Goal: Information Seeking & Learning: Learn about a topic

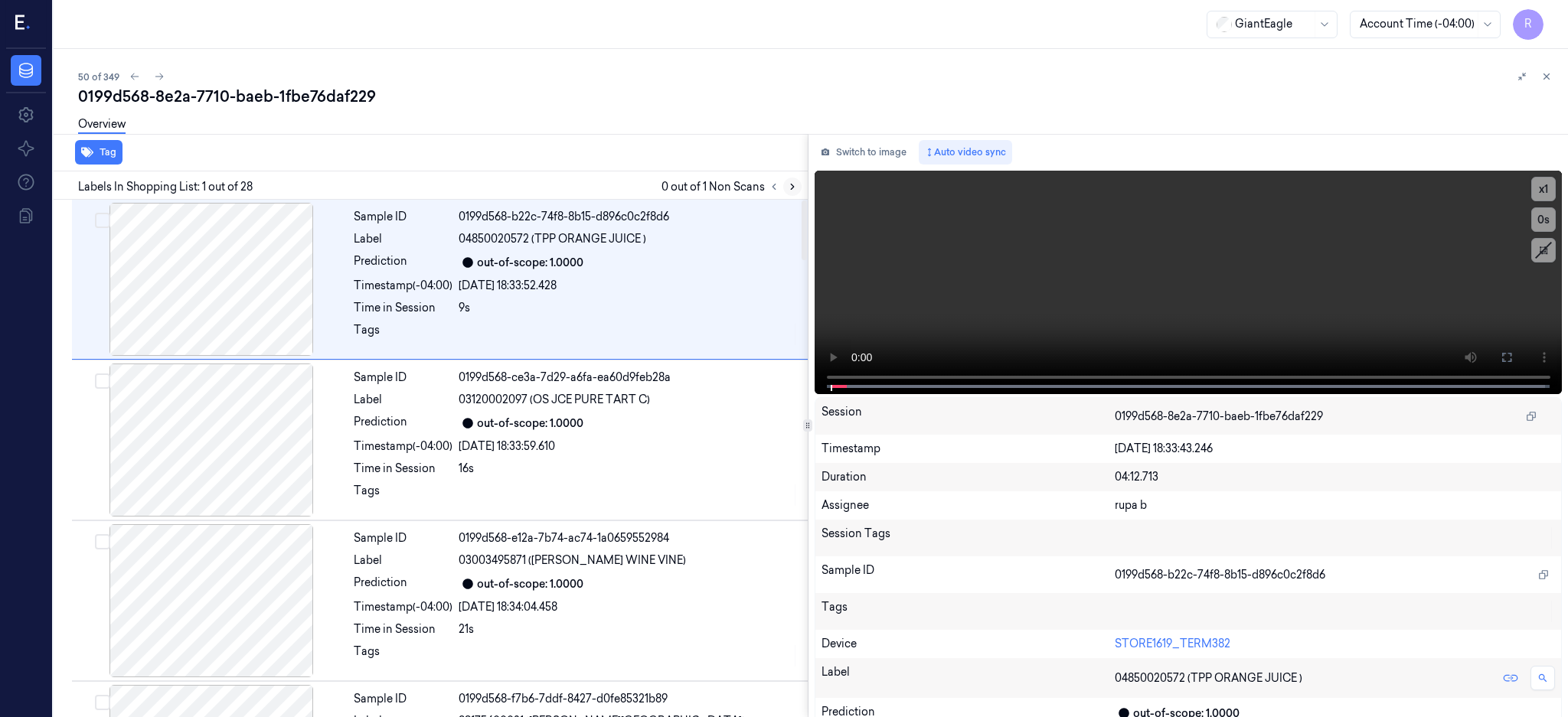
click at [798, 181] on icon at bounding box center [792, 187] width 11 height 11
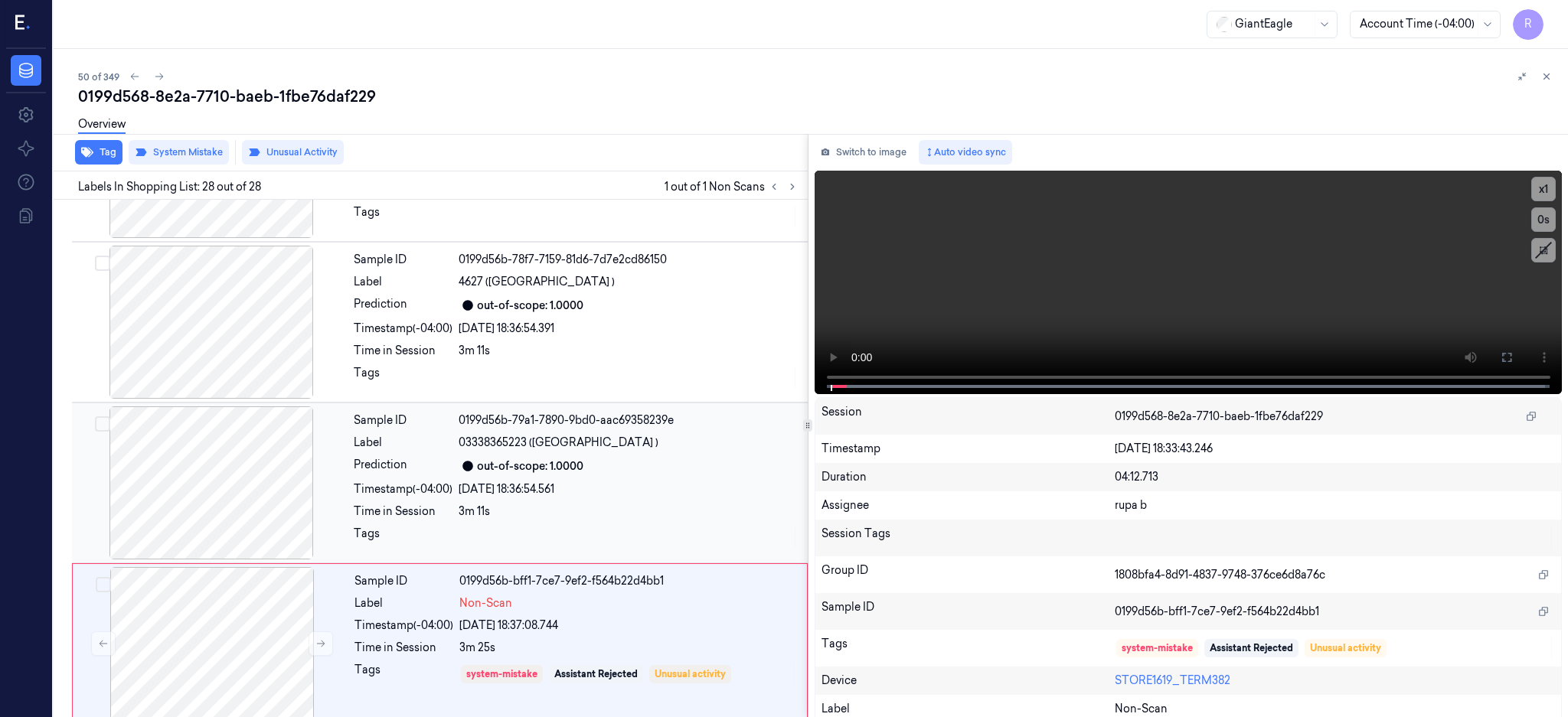
scroll to position [3989, 0]
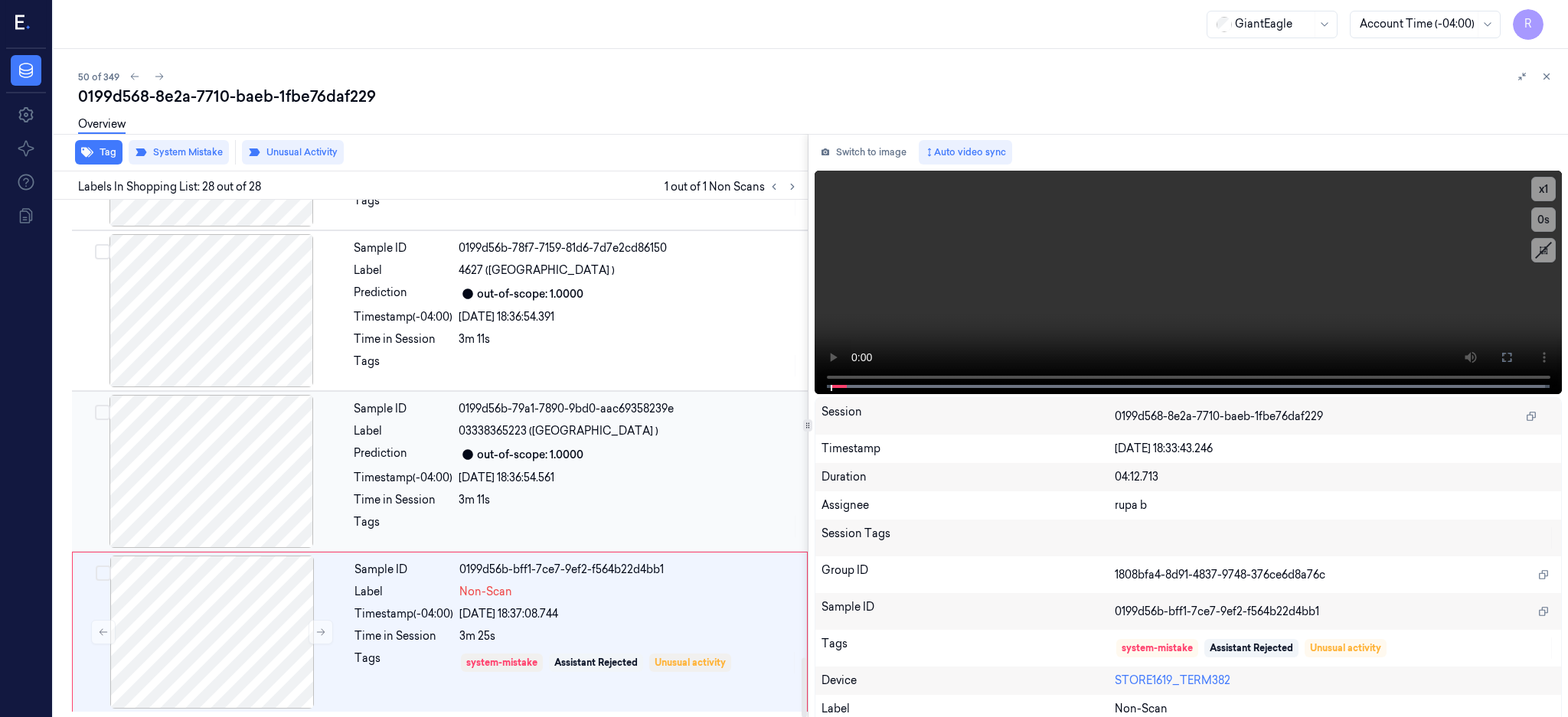
click at [185, 447] on div at bounding box center [211, 472] width 272 height 153
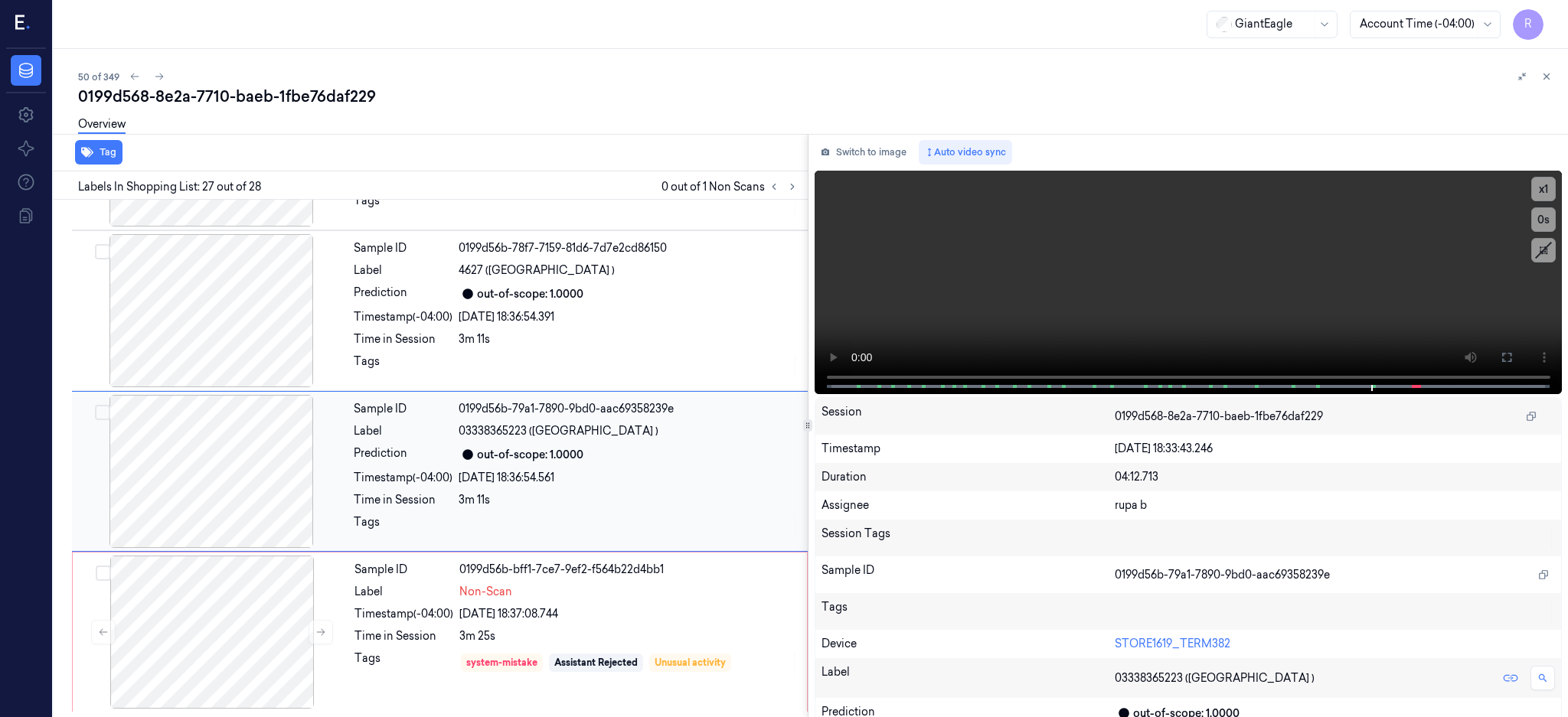
click at [211, 478] on div at bounding box center [211, 472] width 272 height 153
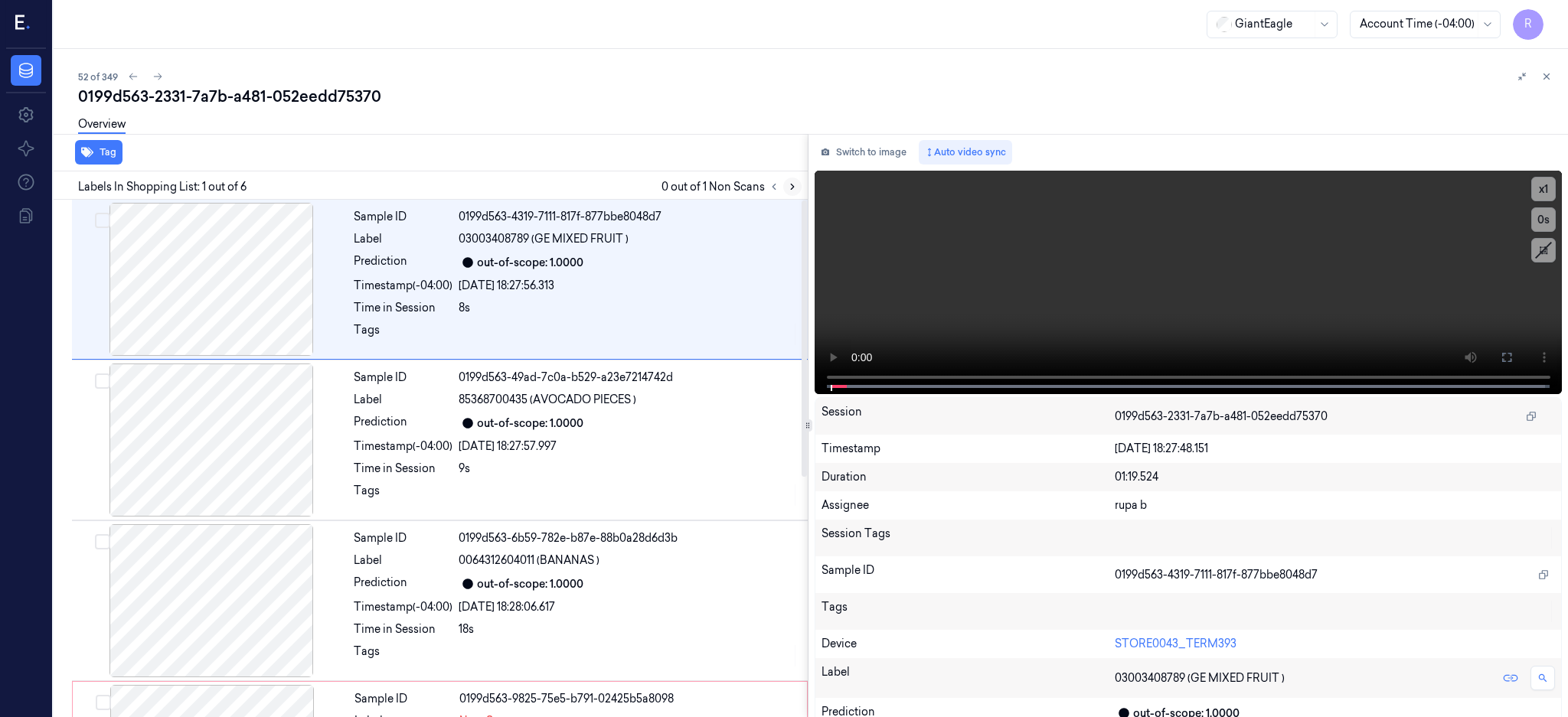
click at [794, 188] on icon at bounding box center [792, 188] width 3 height 5
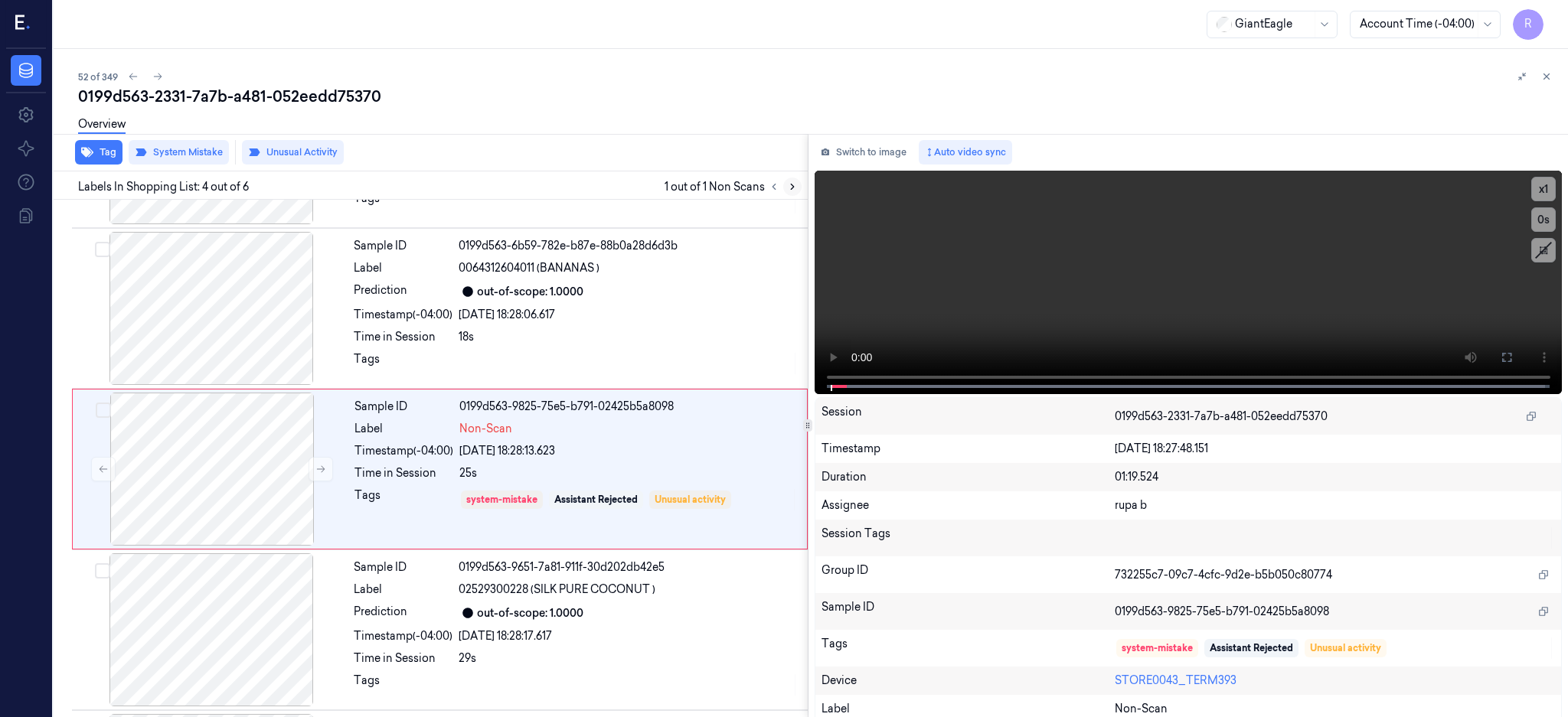
scroll to position [302, 0]
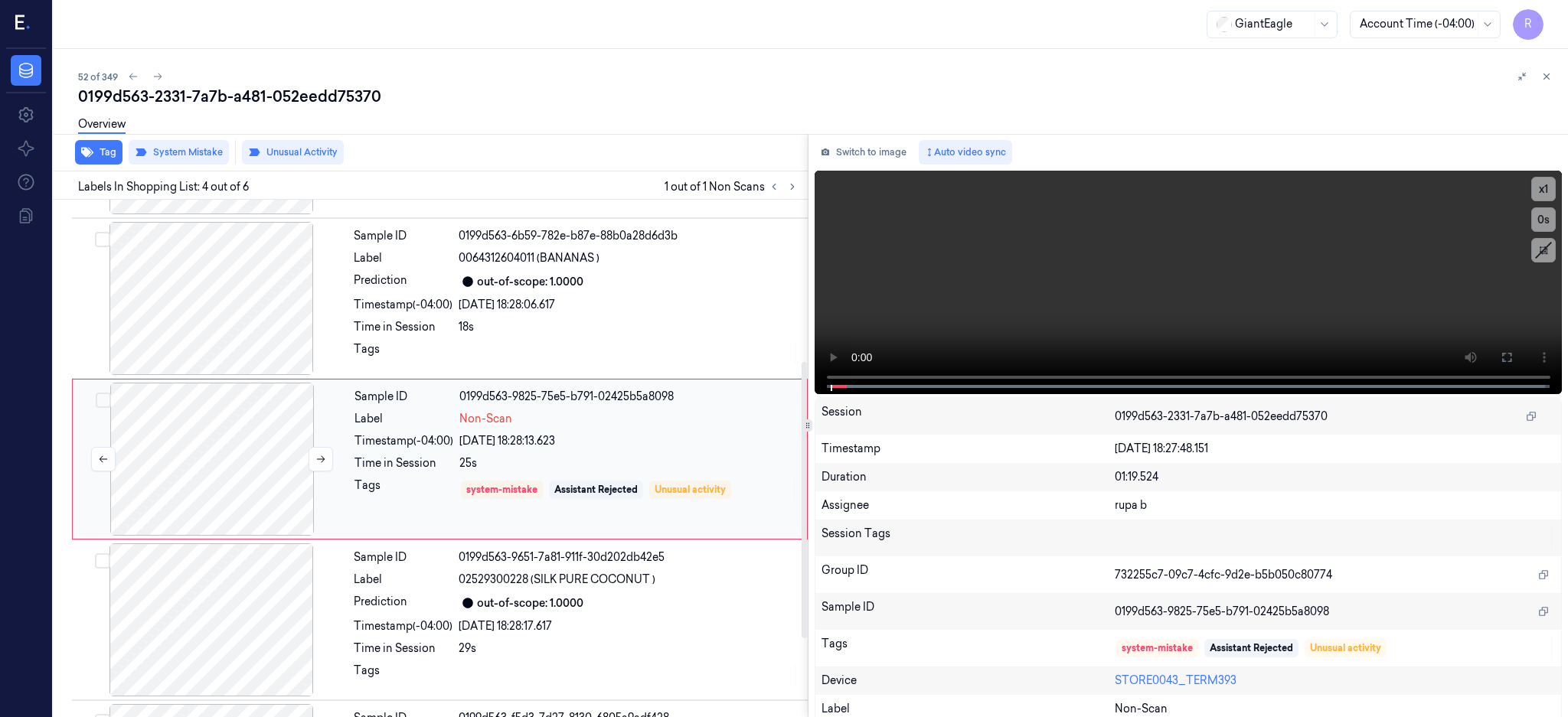
drag, startPoint x: 229, startPoint y: 465, endPoint x: 277, endPoint y: 475, distance: 49.0
click at [230, 464] on div at bounding box center [212, 459] width 272 height 153
click at [261, 309] on div at bounding box center [211, 299] width 272 height 153
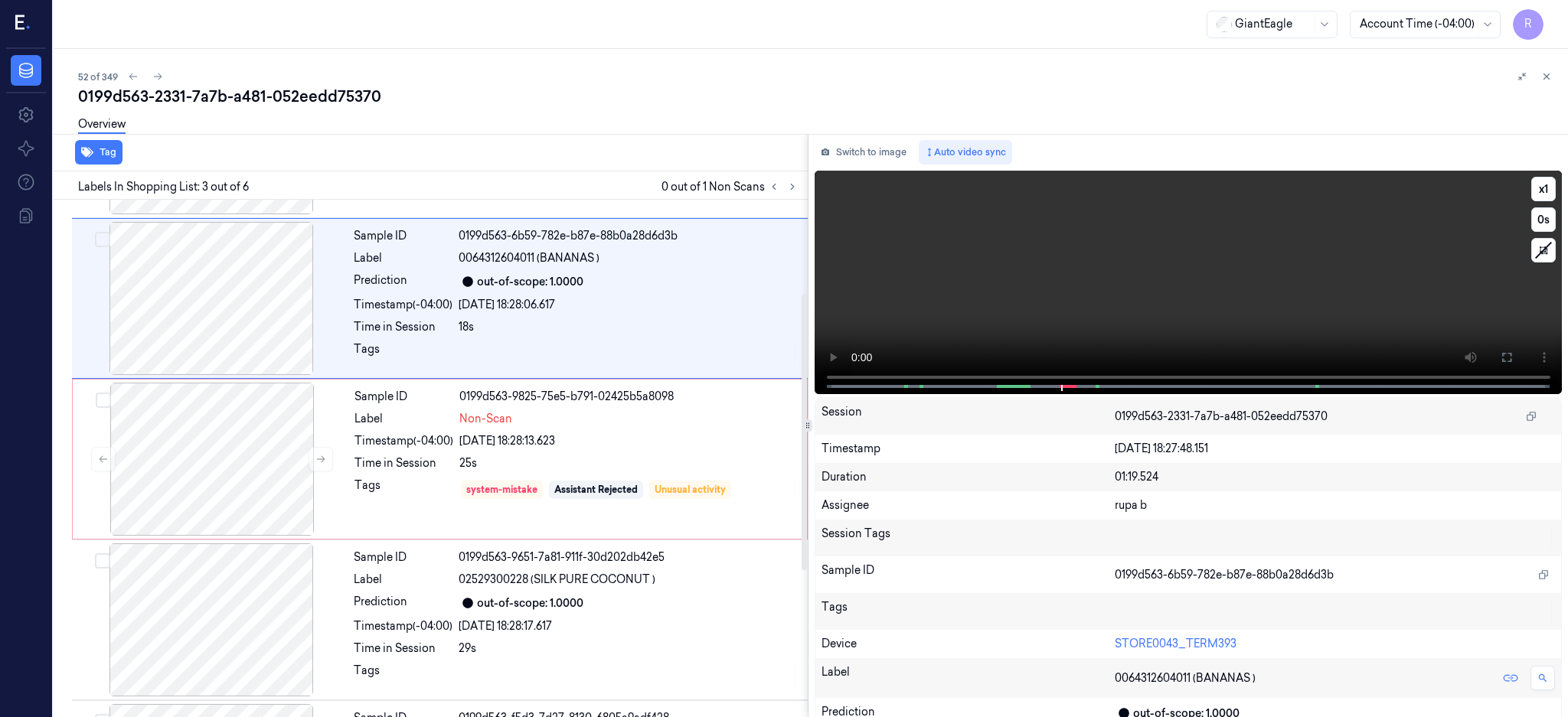
scroll to position [142, 0]
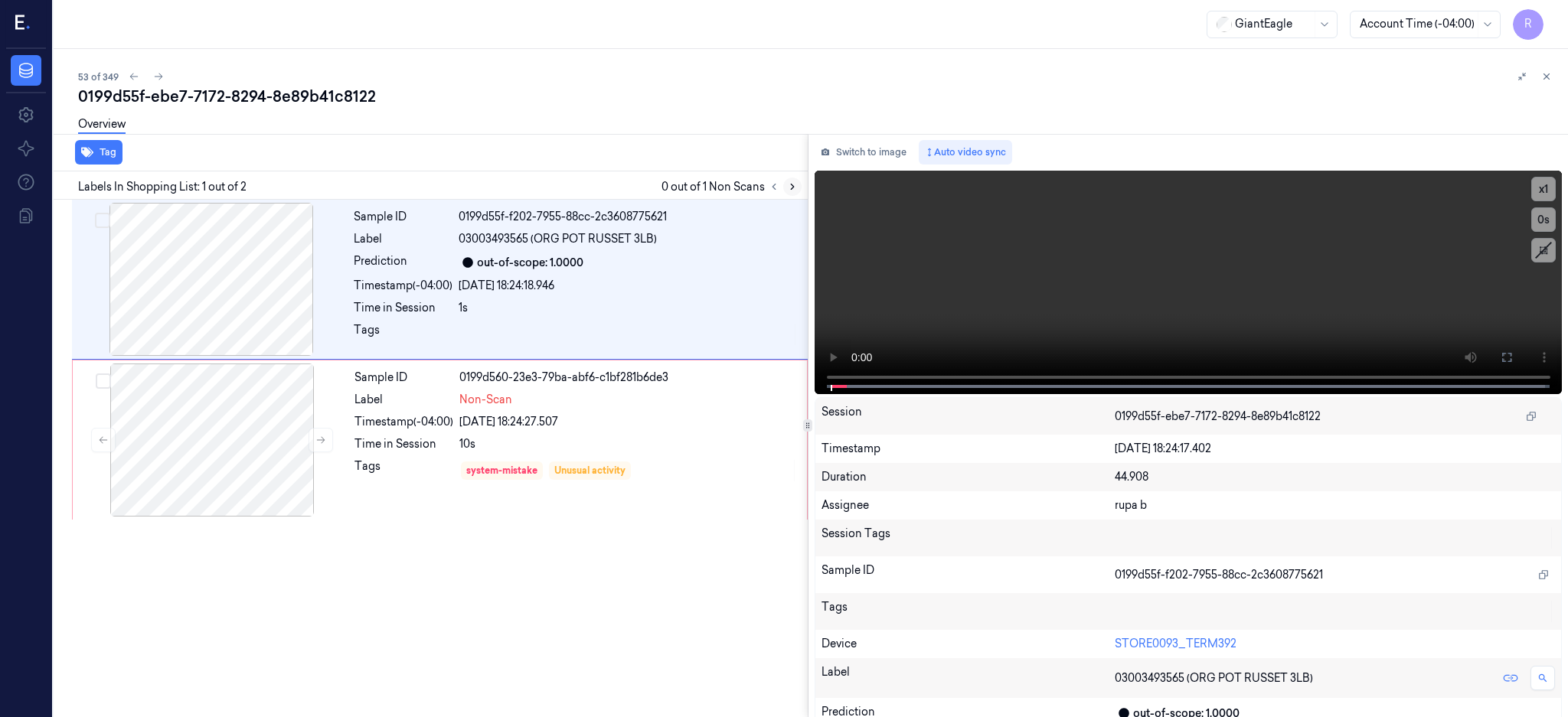
click at [802, 188] on button at bounding box center [792, 187] width 18 height 18
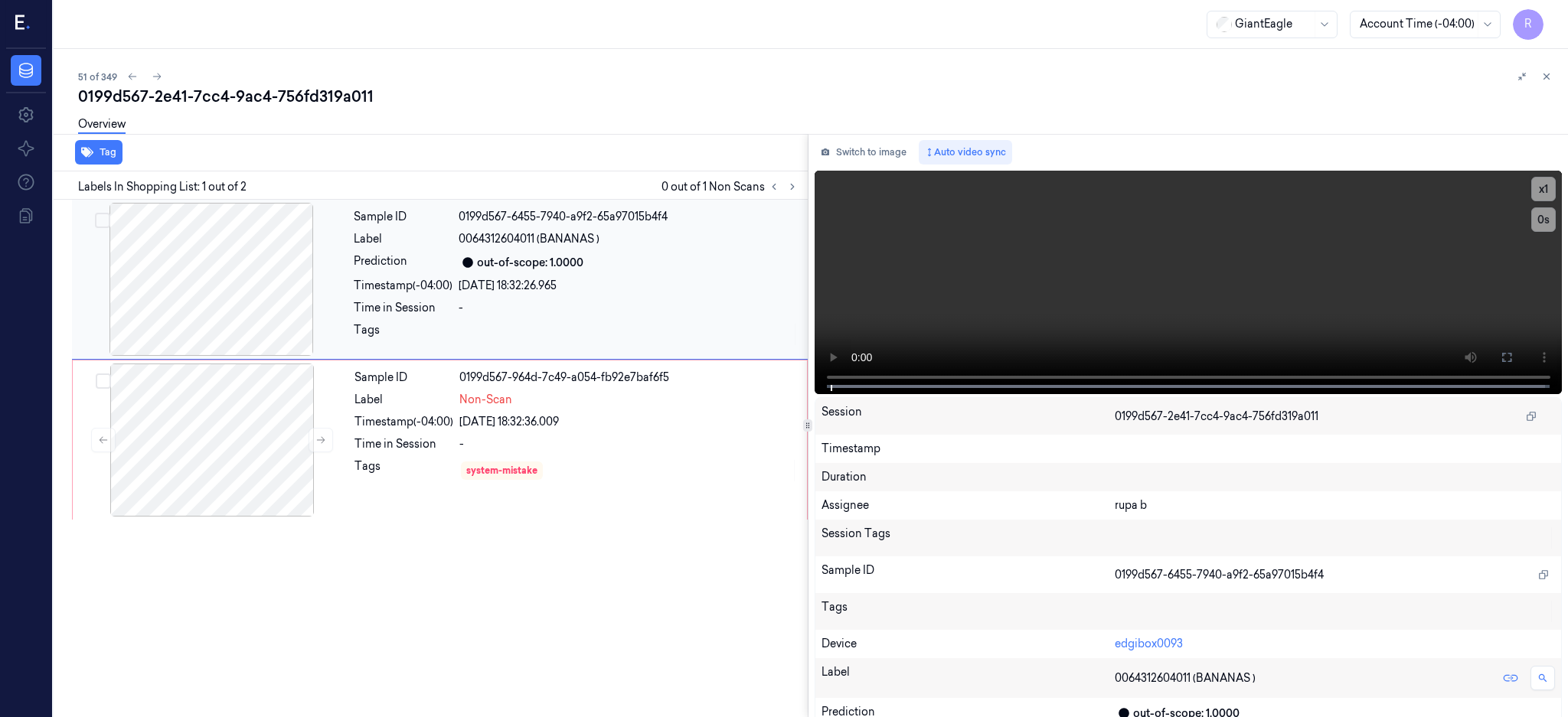
click at [266, 280] on div at bounding box center [211, 280] width 272 height 153
click at [267, 463] on div at bounding box center [212, 440] width 272 height 153
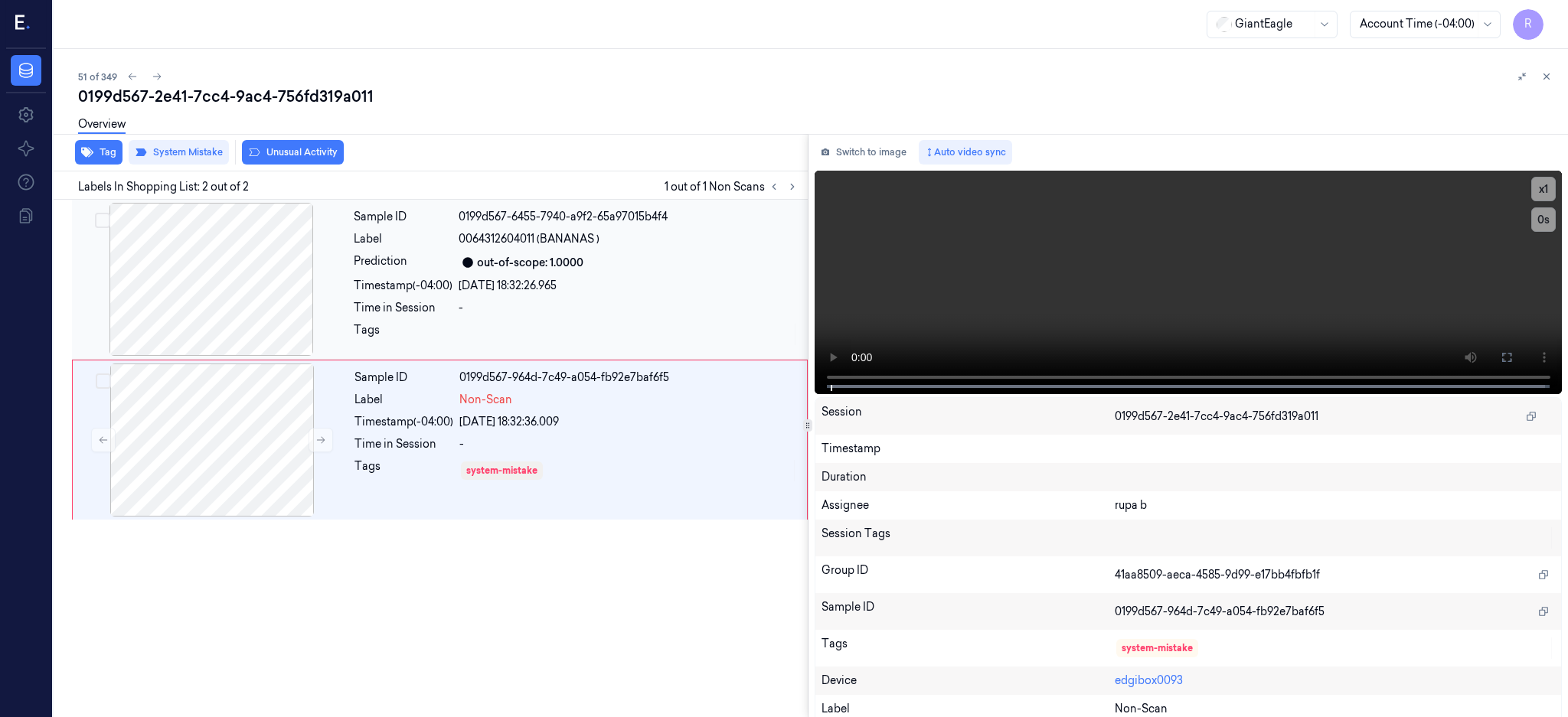
click at [210, 290] on div at bounding box center [211, 280] width 272 height 153
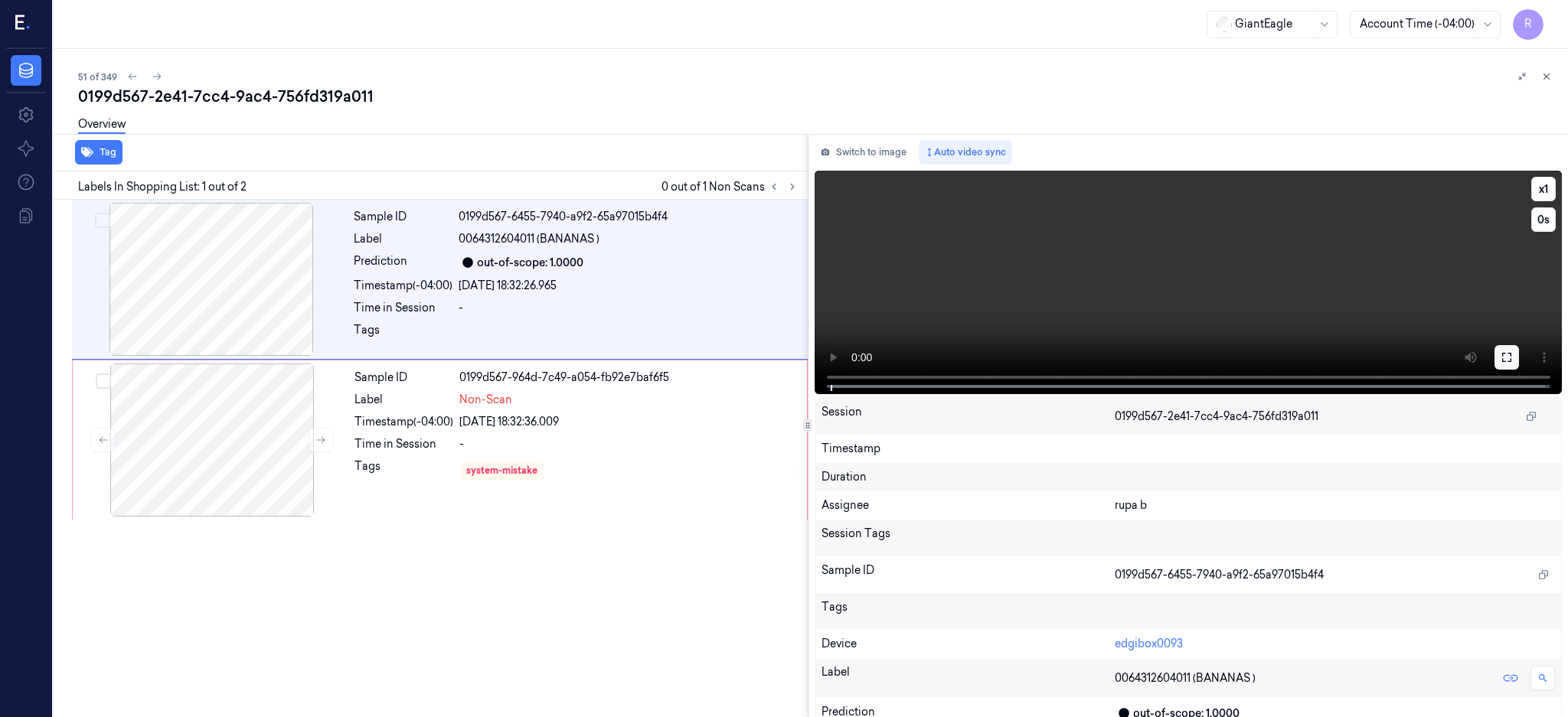
click at [1519, 348] on button at bounding box center [1507, 357] width 24 height 24
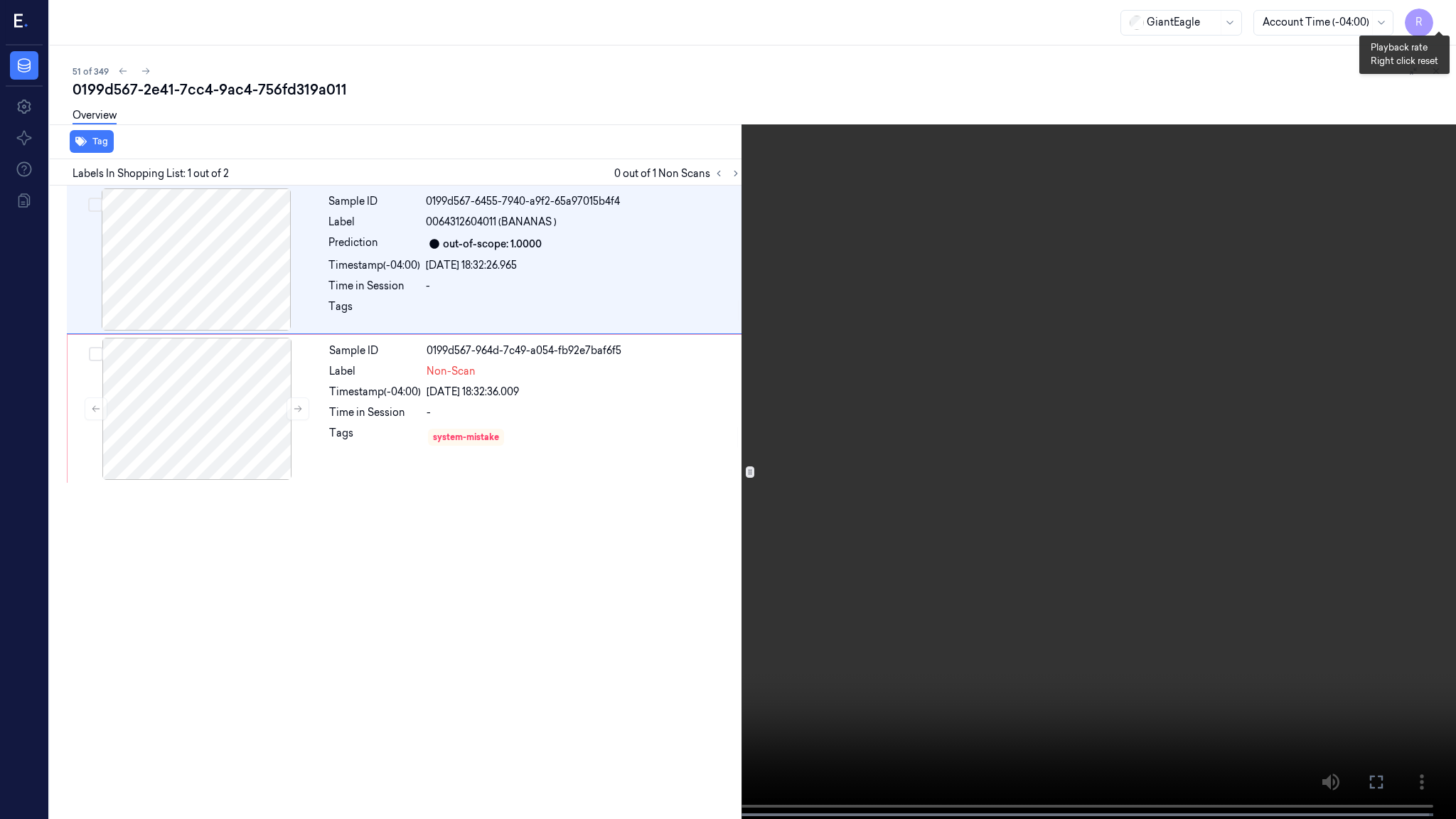
click at [1434, 23] on button "x 1" at bounding box center [1438, 17] width 23 height 23
click at [1434, 23] on button "x 2" at bounding box center [1438, 17] width 23 height 23
click at [1434, 23] on button "x 4" at bounding box center [1438, 17] width 23 height 23
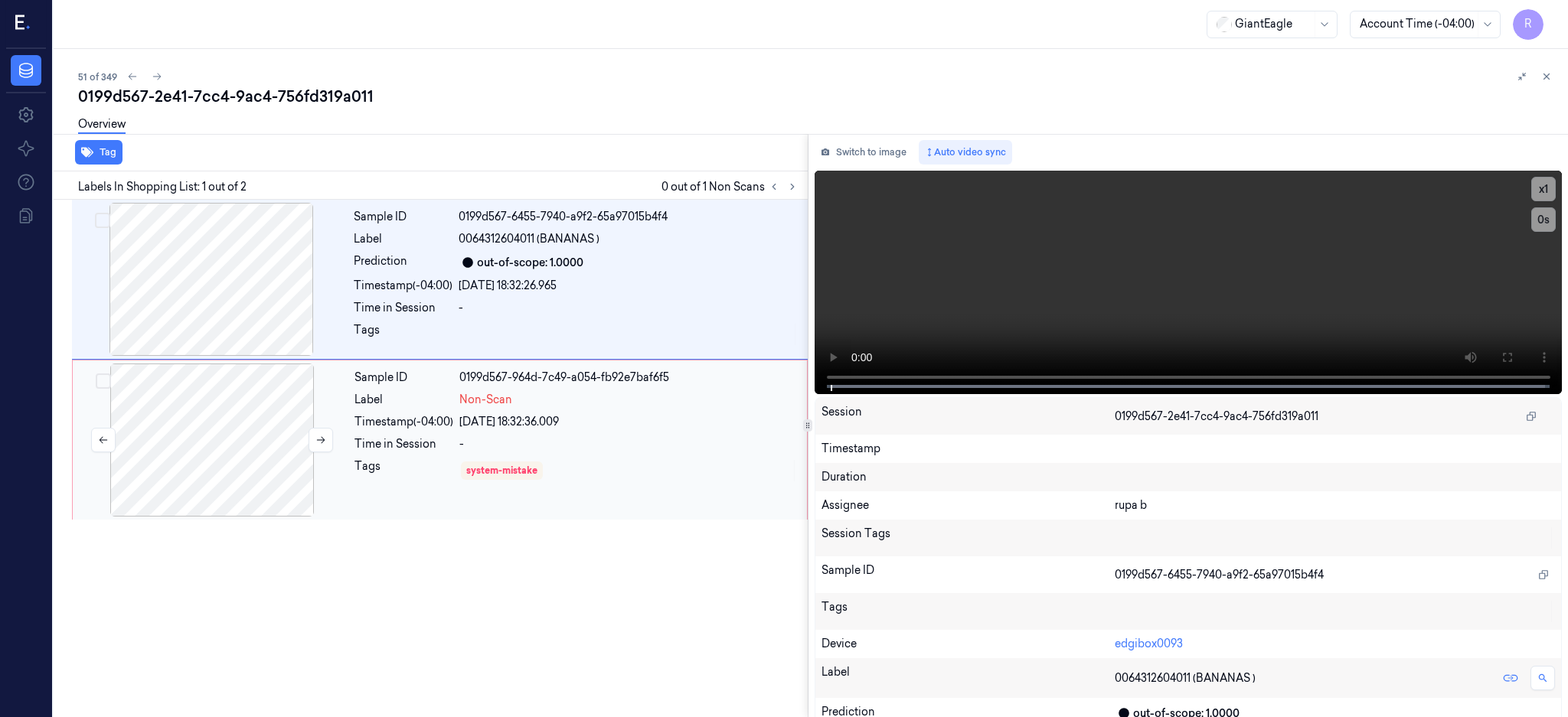
click at [262, 437] on div at bounding box center [212, 440] width 272 height 153
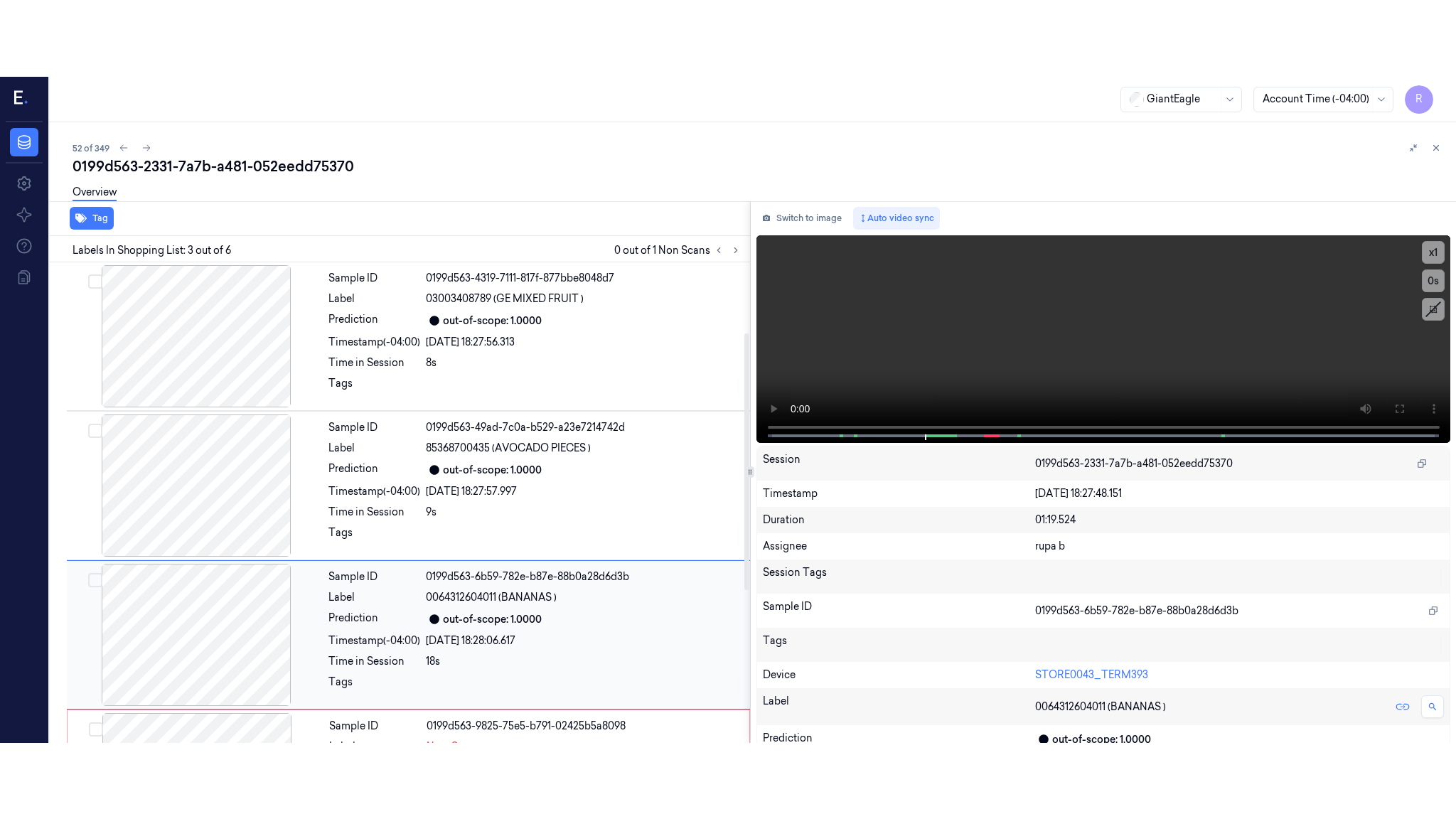
scroll to position [131, 0]
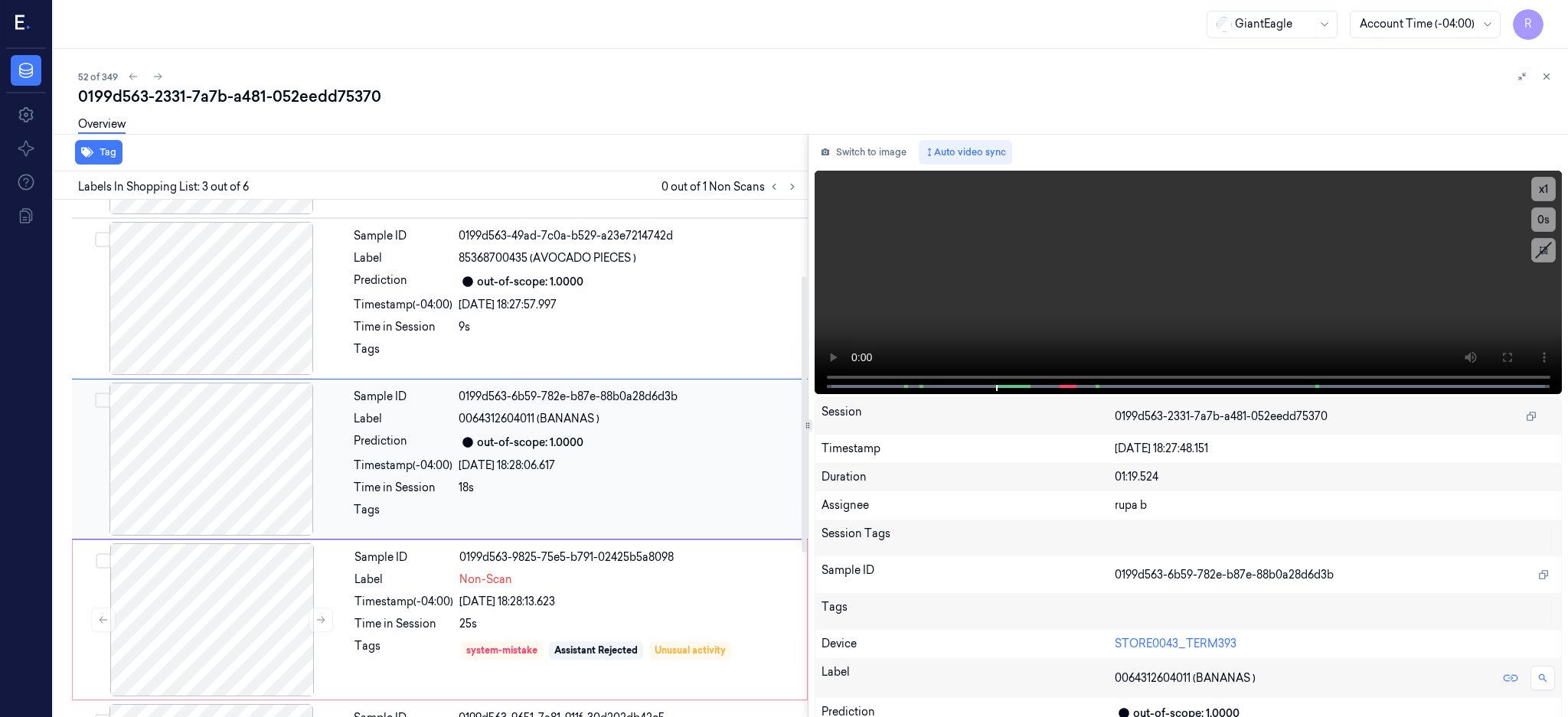
click at [213, 463] on div at bounding box center [211, 459] width 272 height 153
click at [245, 466] on div at bounding box center [211, 459] width 272 height 153
click at [1513, 358] on icon at bounding box center [1507, 358] width 13 height 13
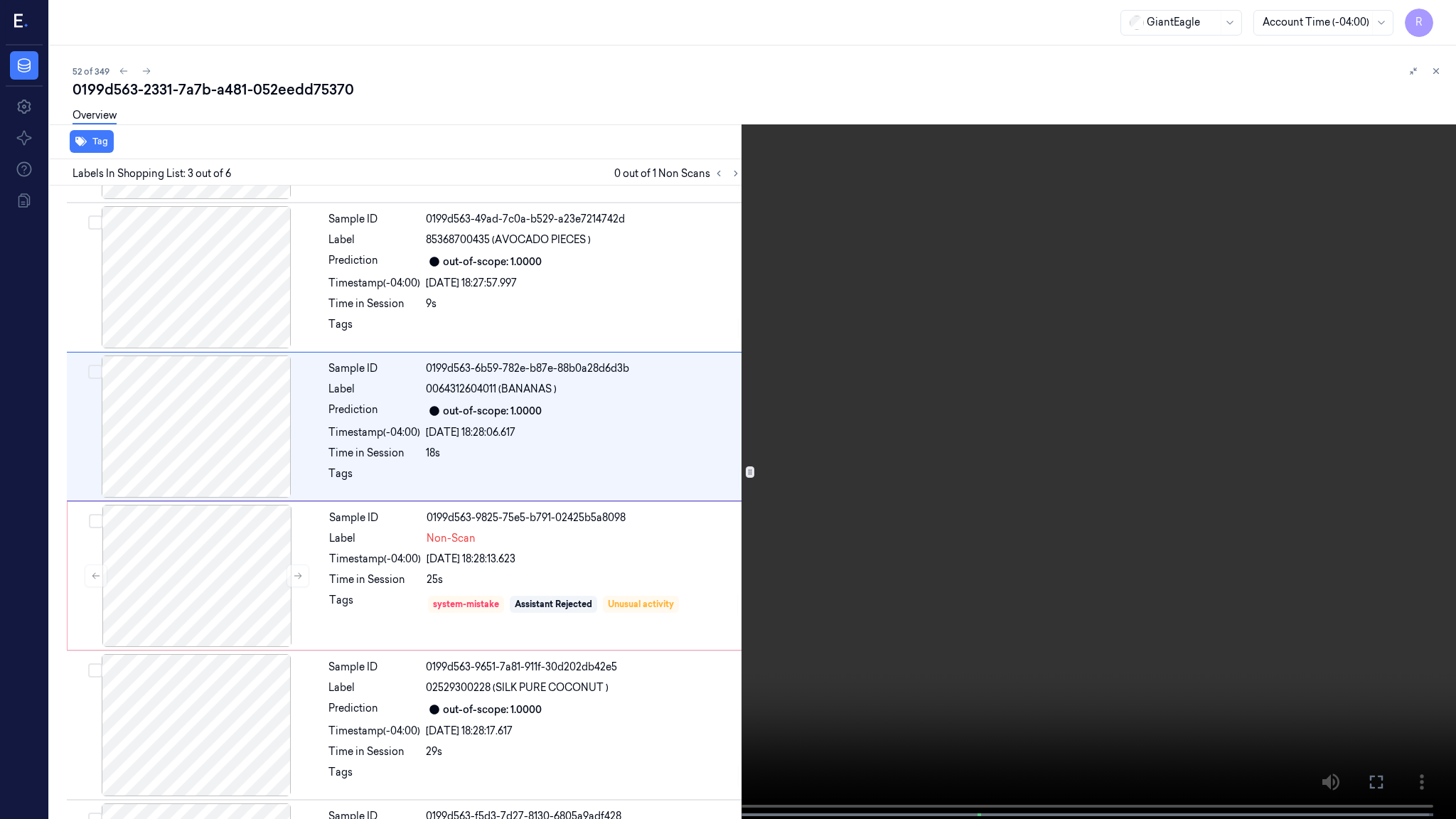
click at [998, 420] on video at bounding box center [728, 410] width 1456 height 822
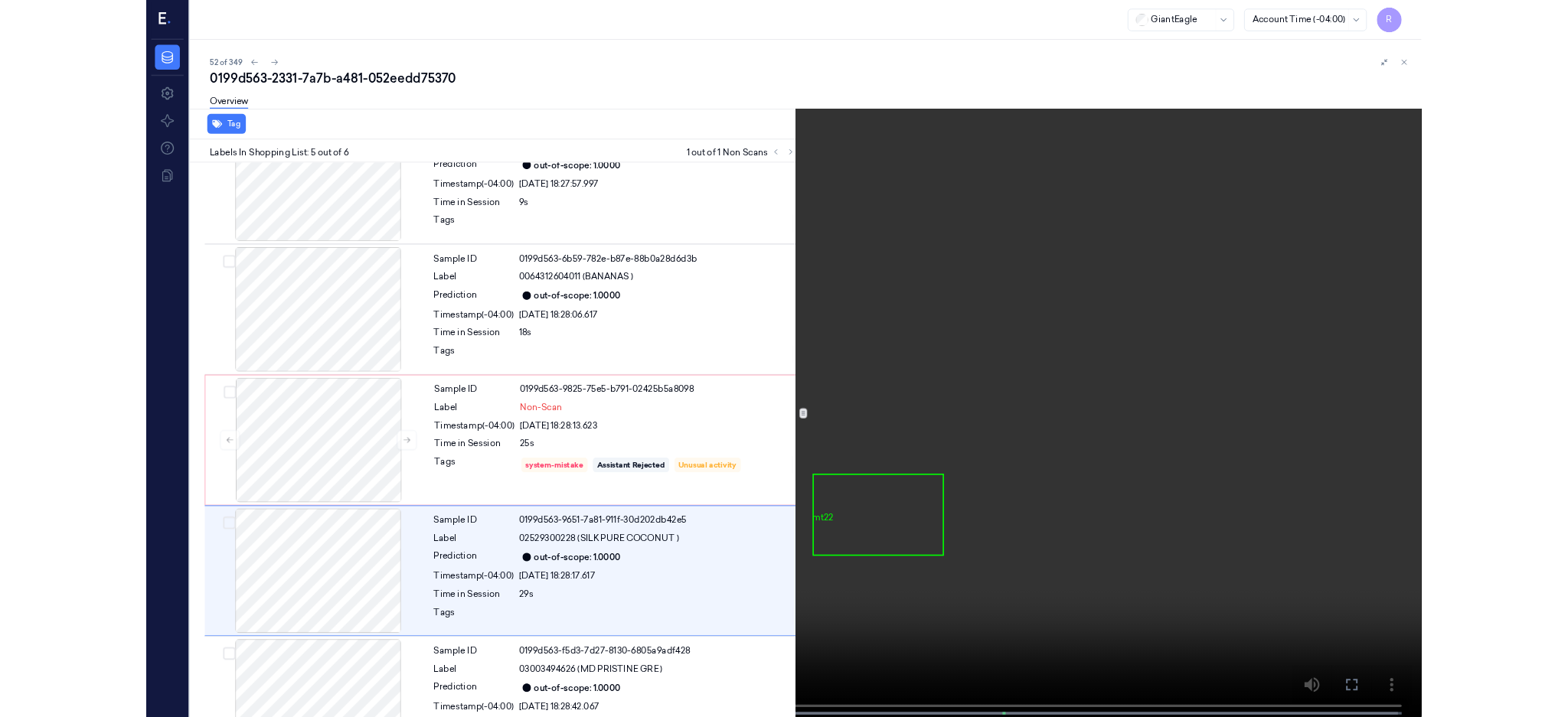
scroll to position [286, 0]
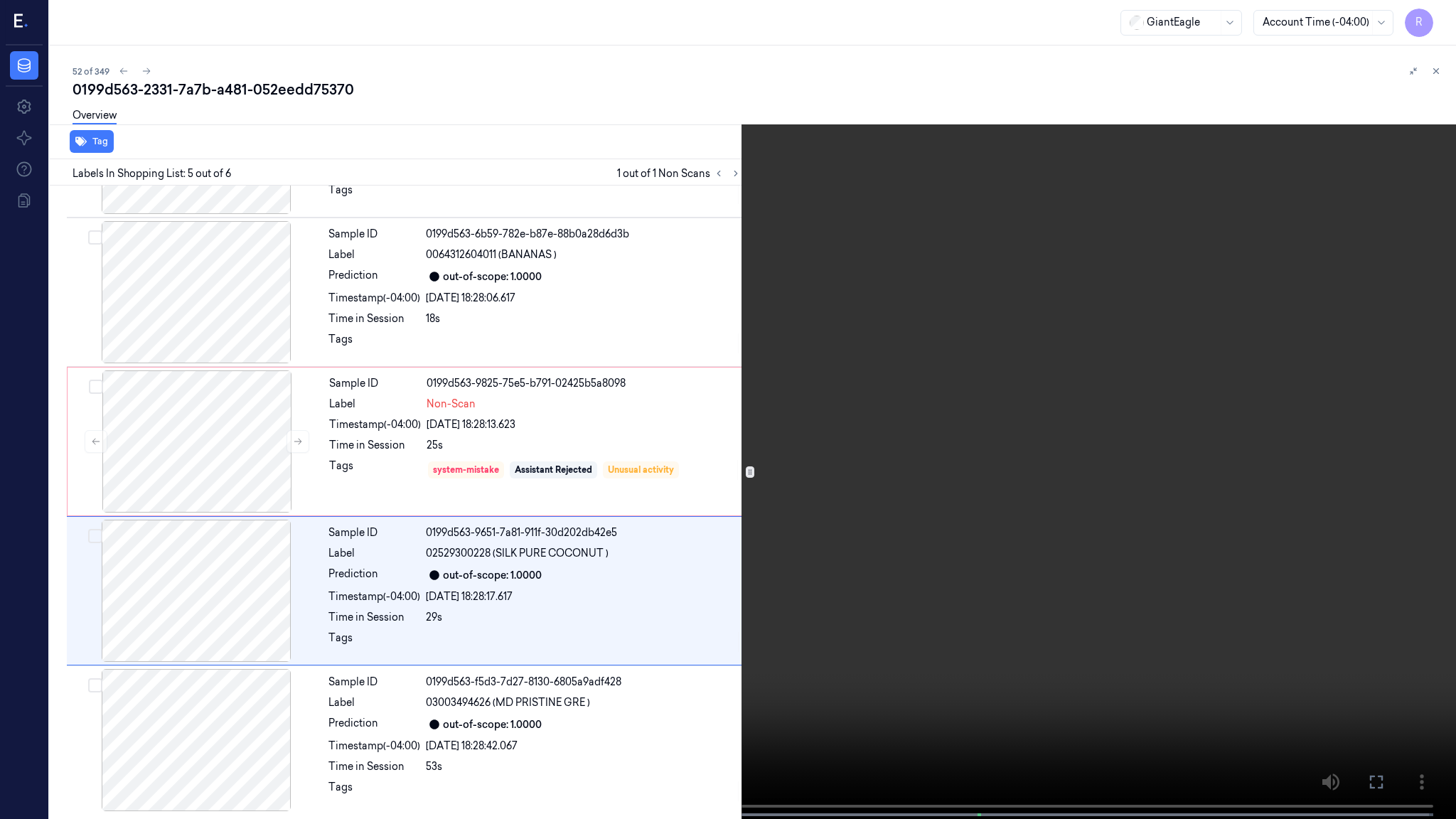
click at [933, 612] on video at bounding box center [728, 410] width 1456 height 822
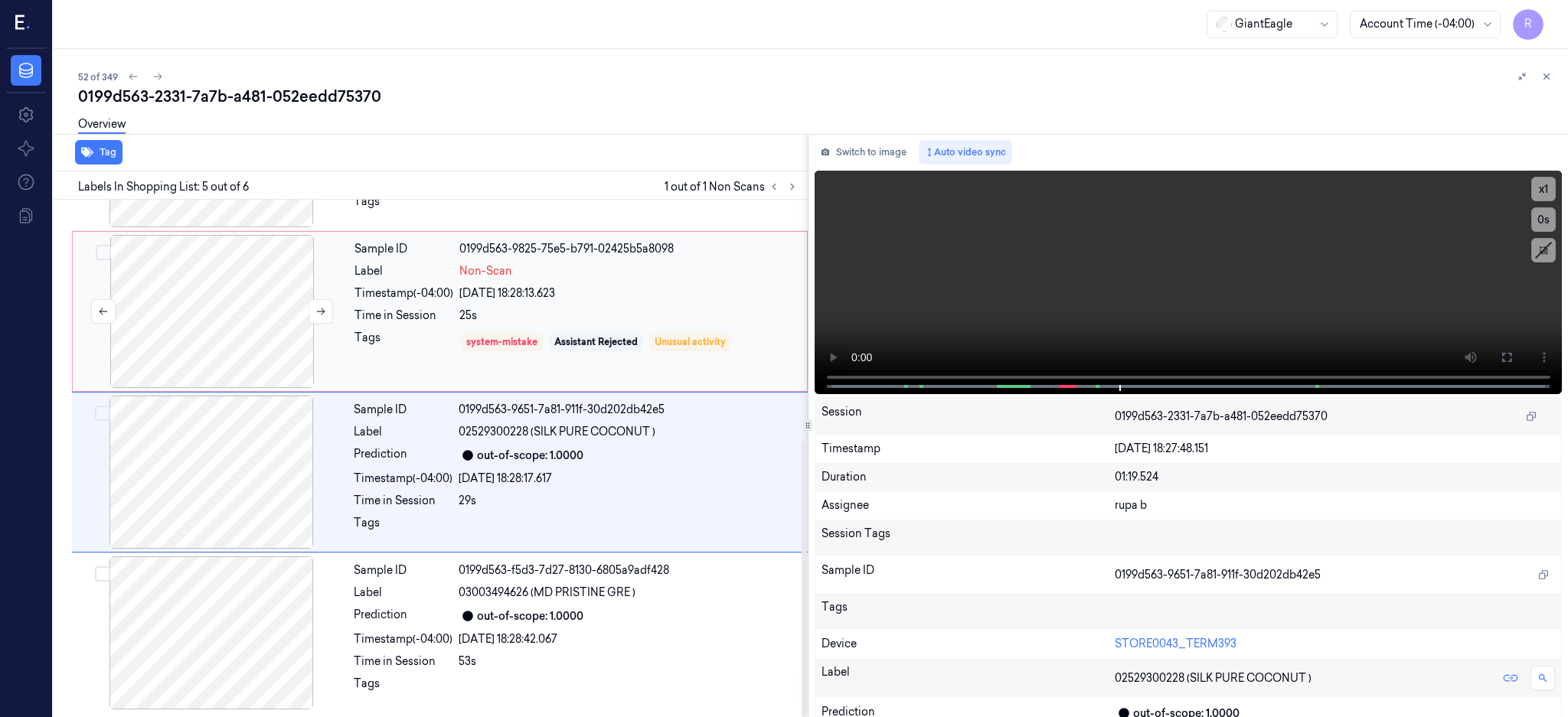
click at [275, 325] on div at bounding box center [212, 312] width 272 height 153
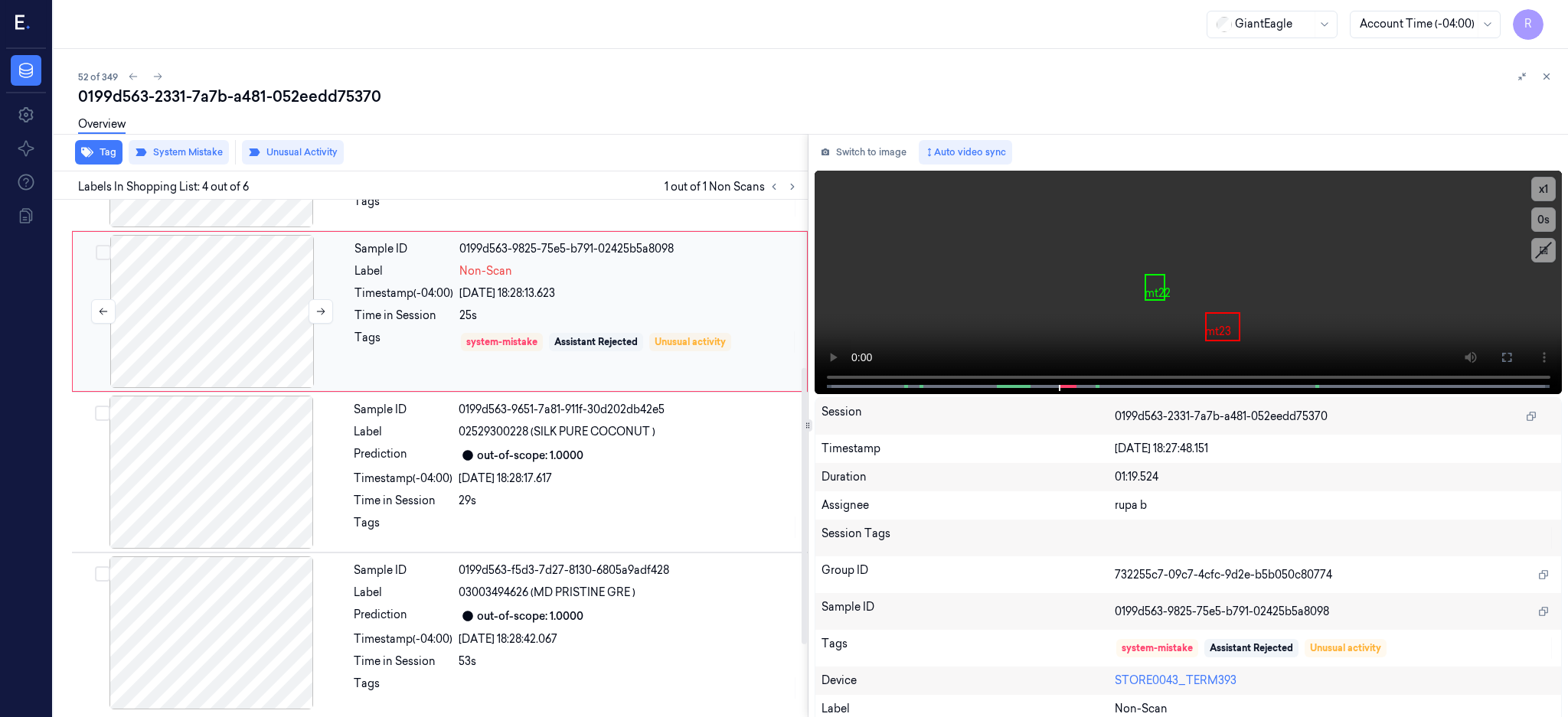
scroll to position [302, 0]
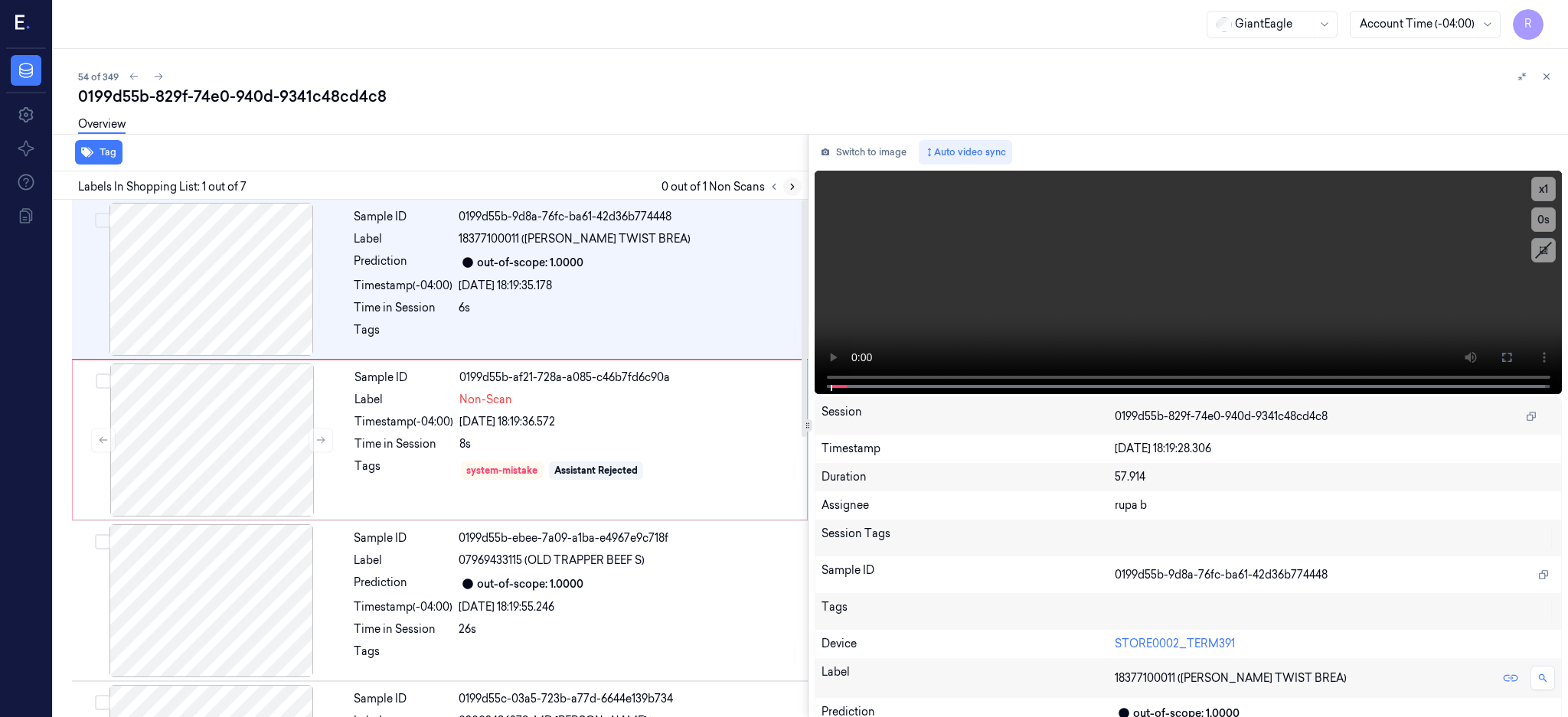
click at [798, 188] on icon at bounding box center [792, 187] width 11 height 11
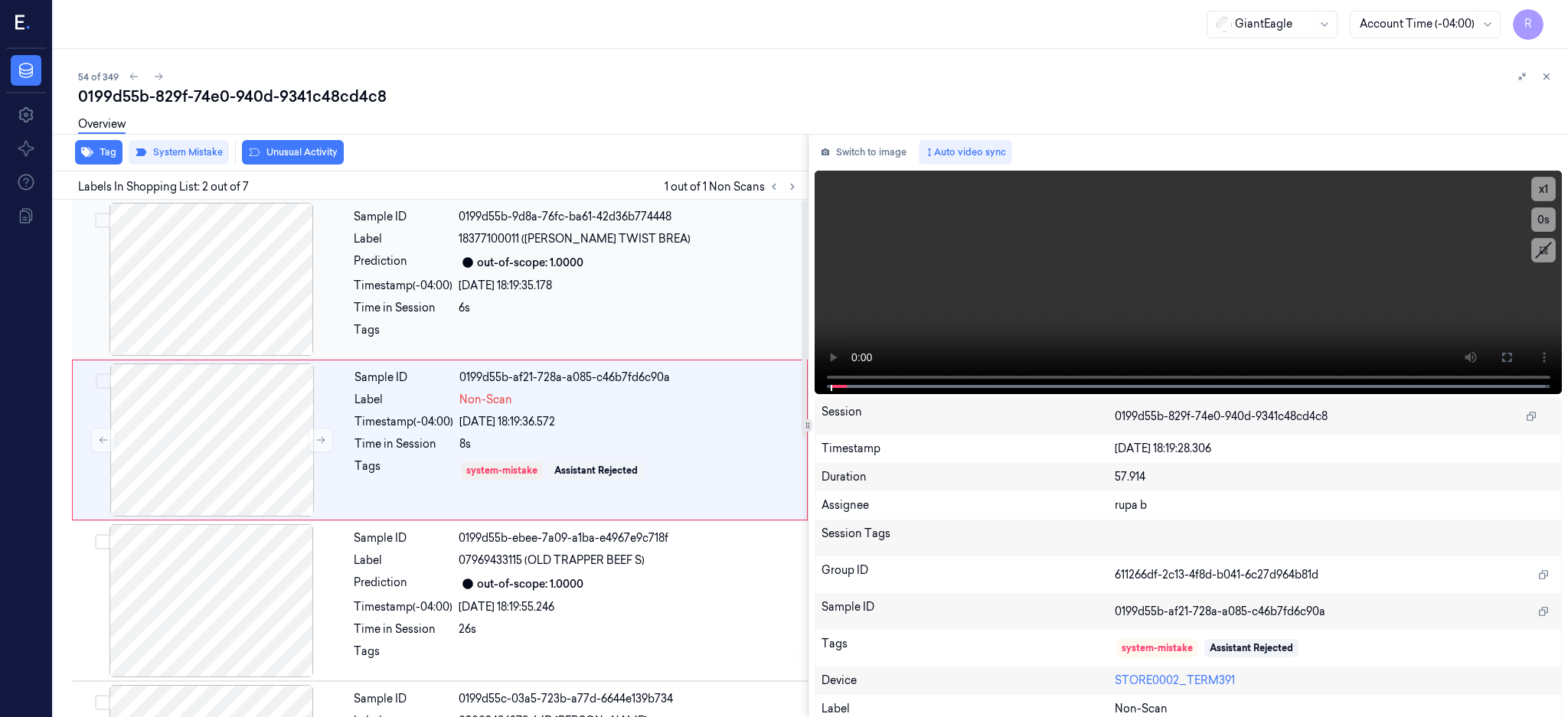
click at [229, 309] on div at bounding box center [211, 280] width 272 height 153
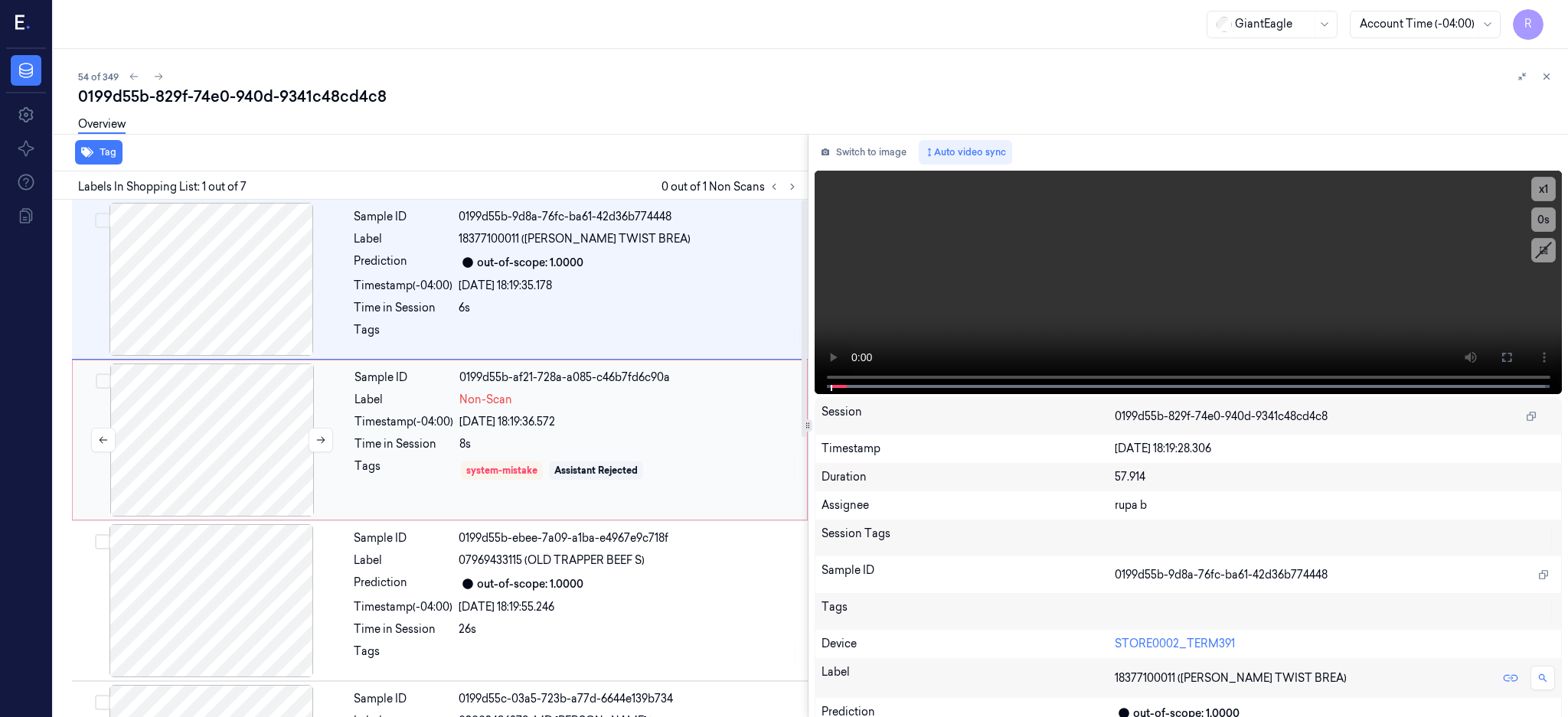
click at [216, 454] on div at bounding box center [212, 440] width 272 height 153
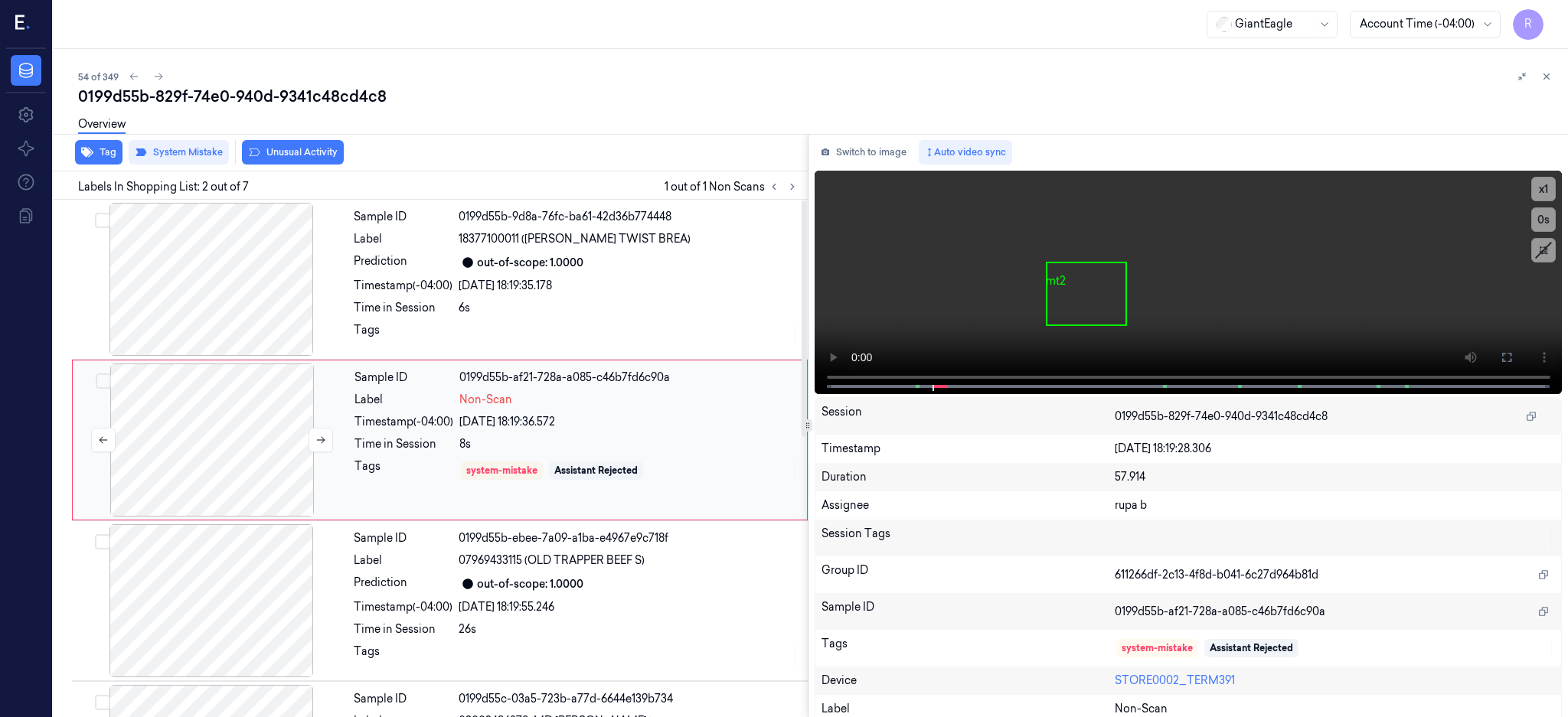
click at [229, 439] on div at bounding box center [212, 440] width 272 height 153
click at [1511, 354] on icon at bounding box center [1507, 357] width 9 height 9
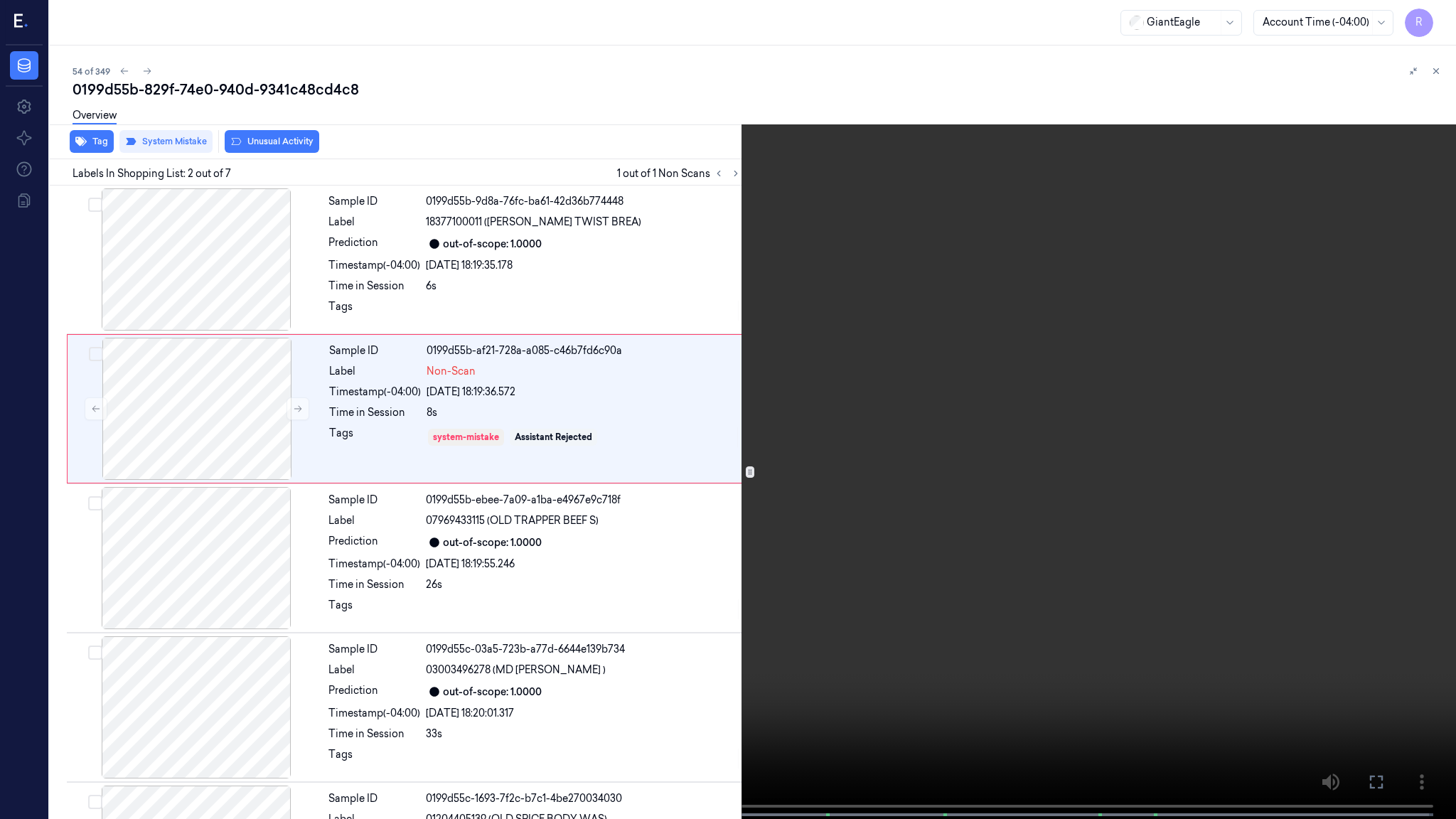
click at [964, 366] on video at bounding box center [728, 410] width 1456 height 822
click at [869, 623] on video at bounding box center [728, 410] width 1456 height 822
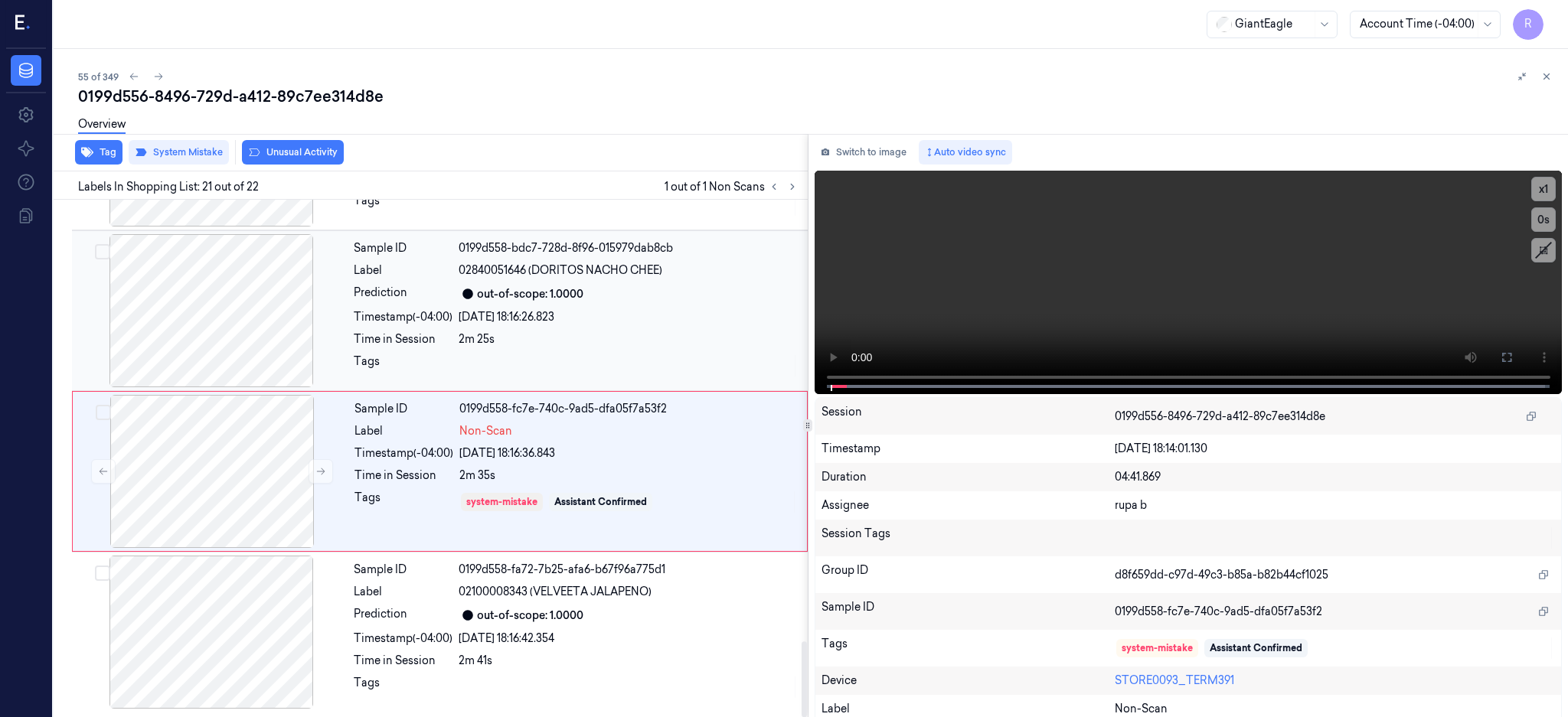
click at [206, 299] on div at bounding box center [211, 311] width 272 height 153
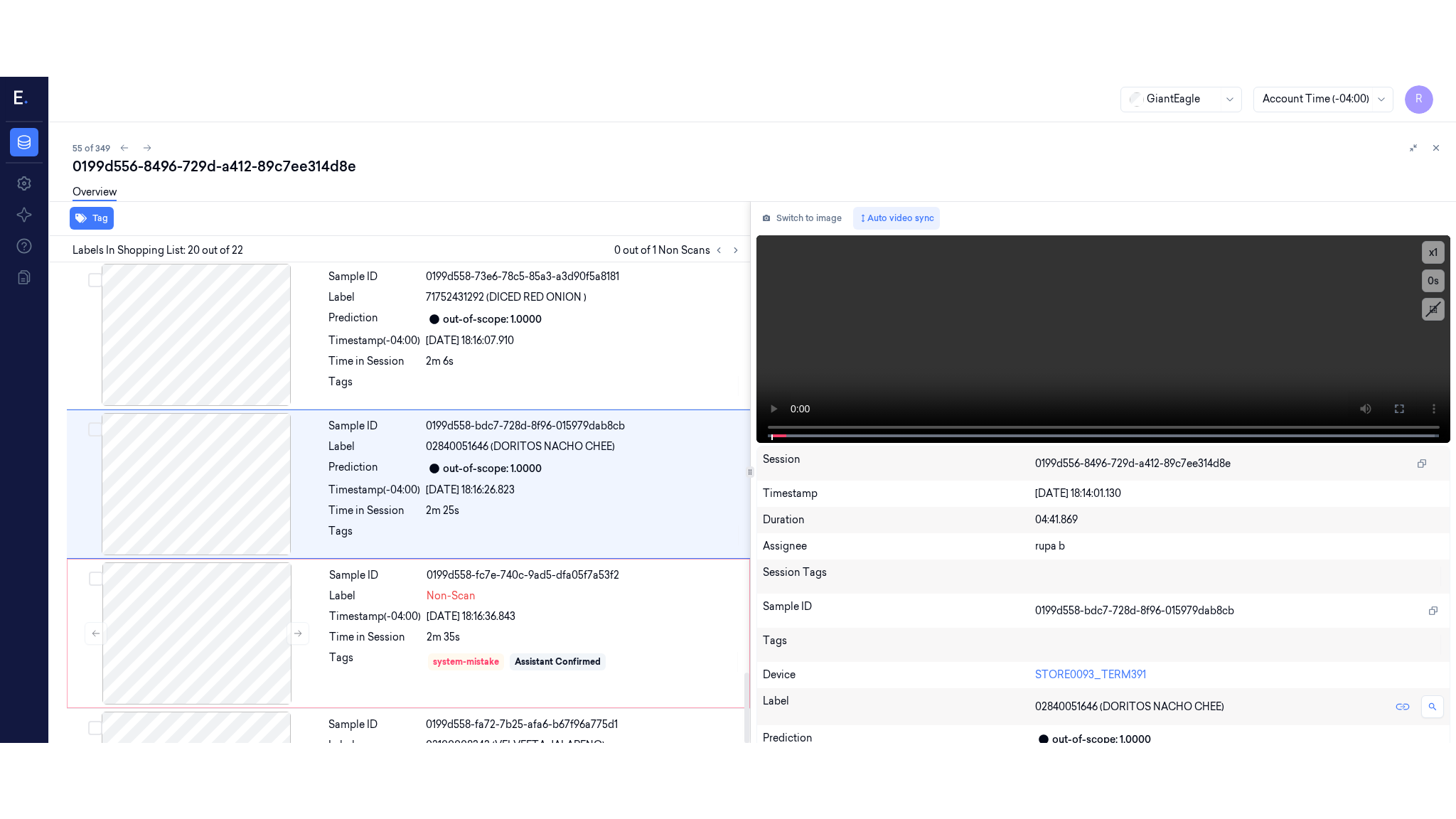
scroll to position [2671, 0]
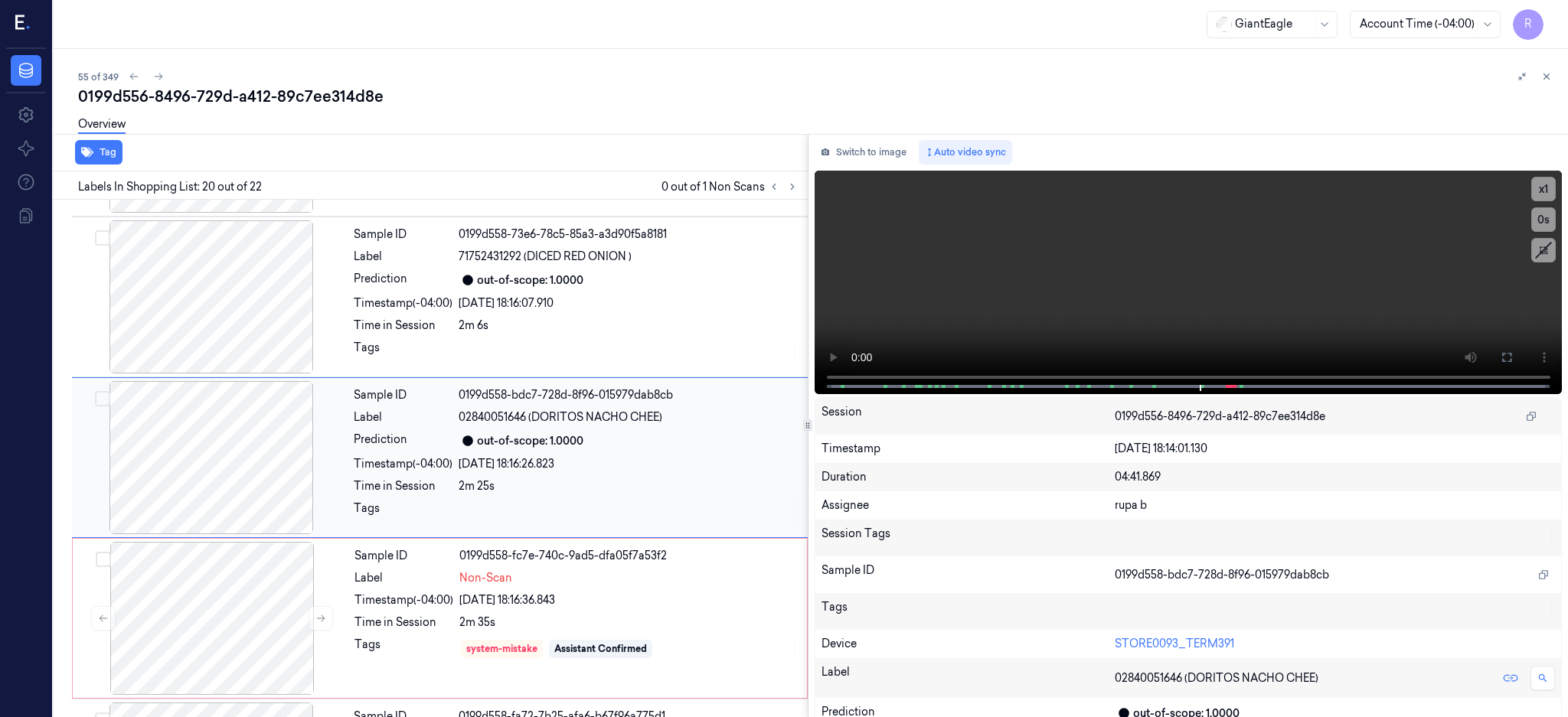
click at [272, 469] on div at bounding box center [211, 458] width 272 height 153
drag, startPoint x: 1566, startPoint y: 356, endPoint x: 1258, endPoint y: 469, distance: 328.1
click at [1519, 356] on button at bounding box center [1507, 357] width 24 height 24
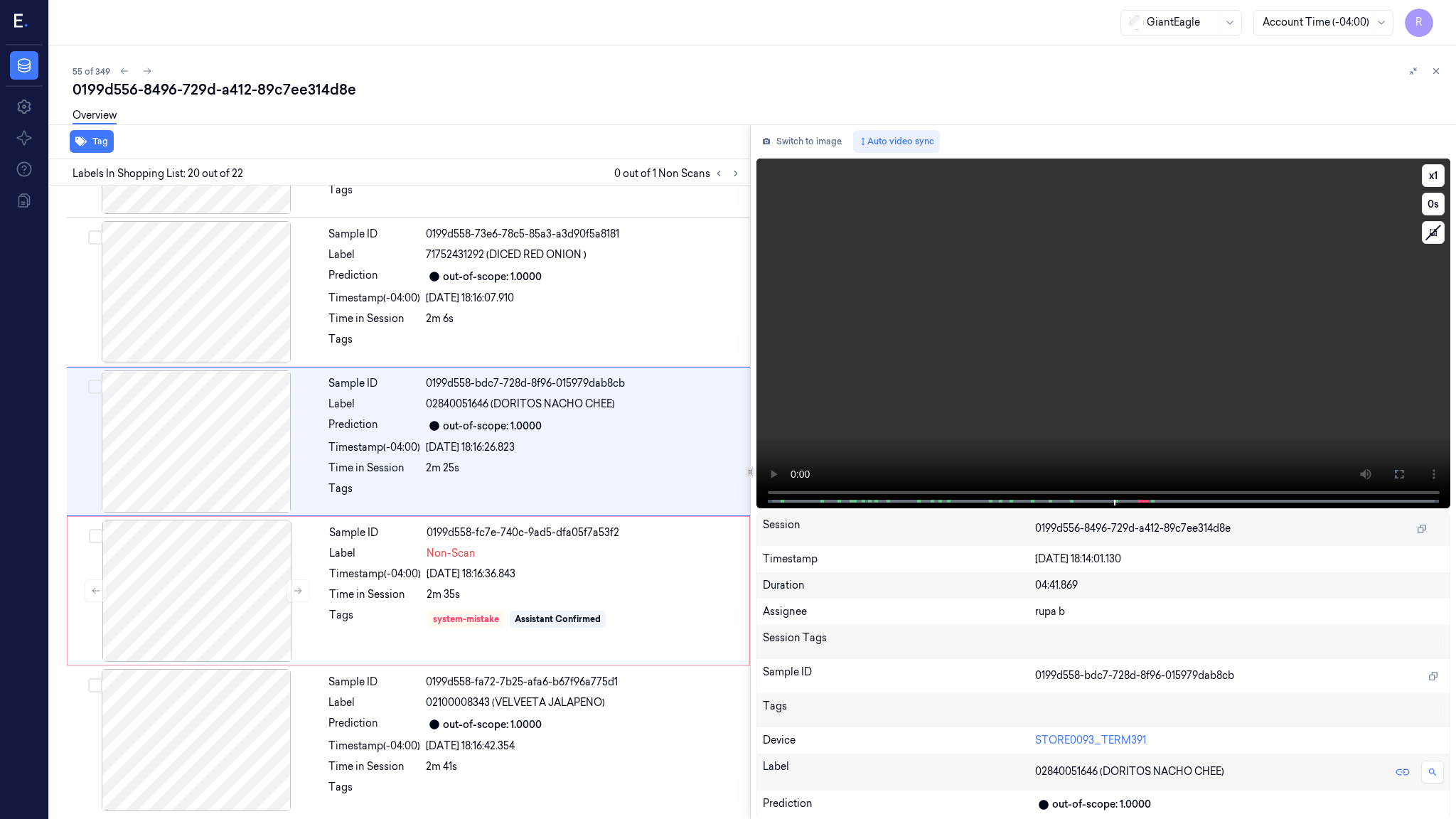
scroll to position [2656, 0]
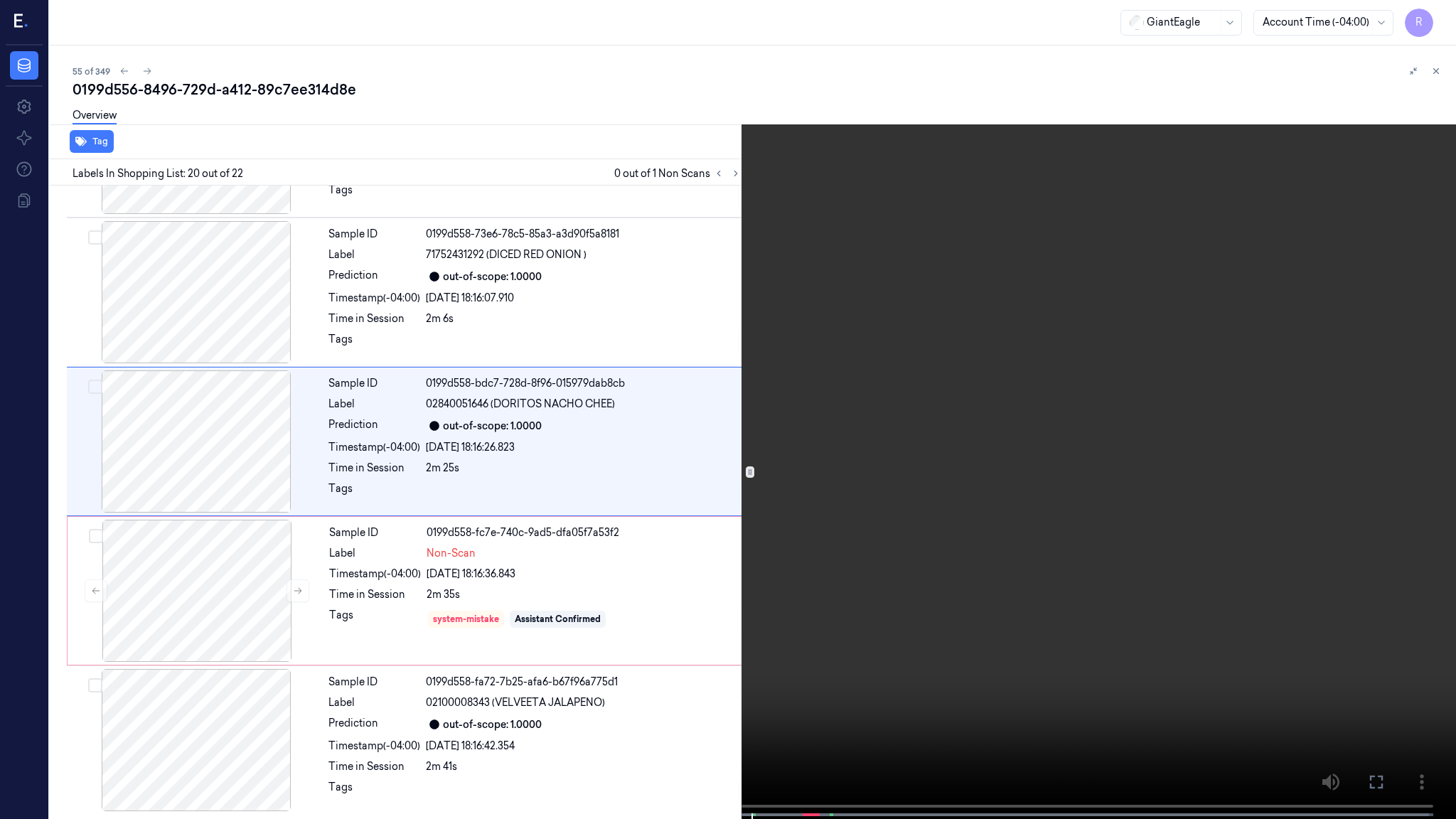
click at [985, 392] on video at bounding box center [728, 410] width 1456 height 822
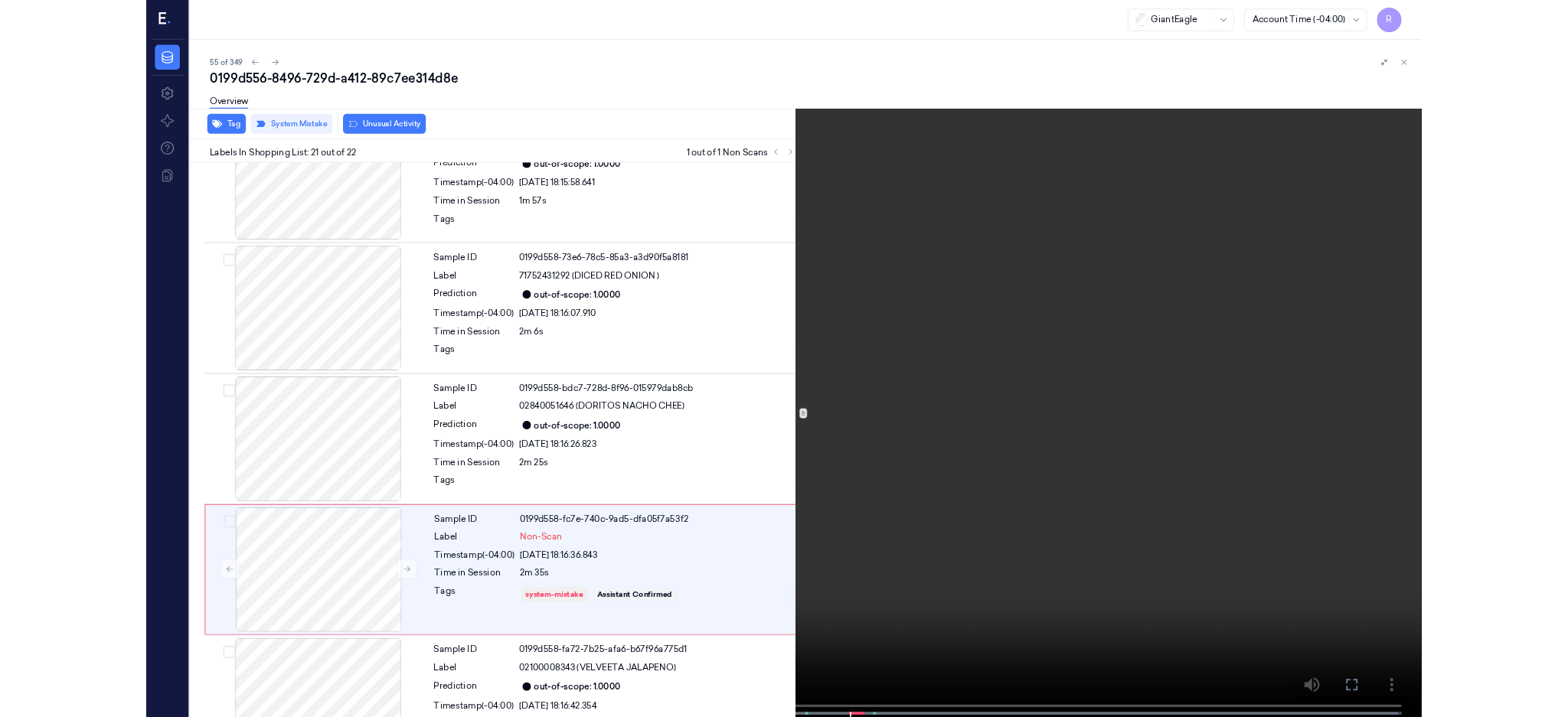
scroll to position [2860, 0]
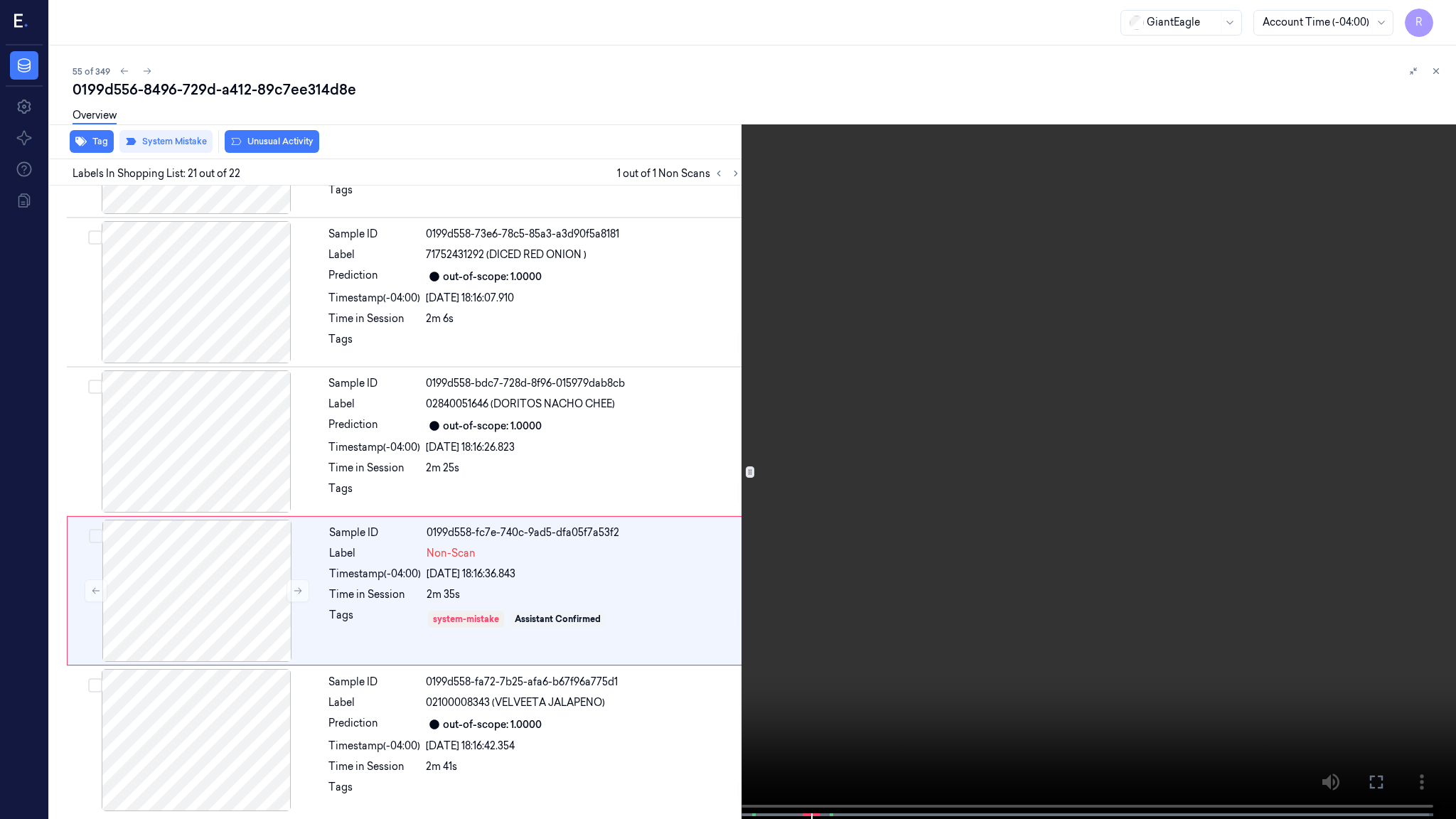
click at [938, 415] on video at bounding box center [728, 410] width 1456 height 822
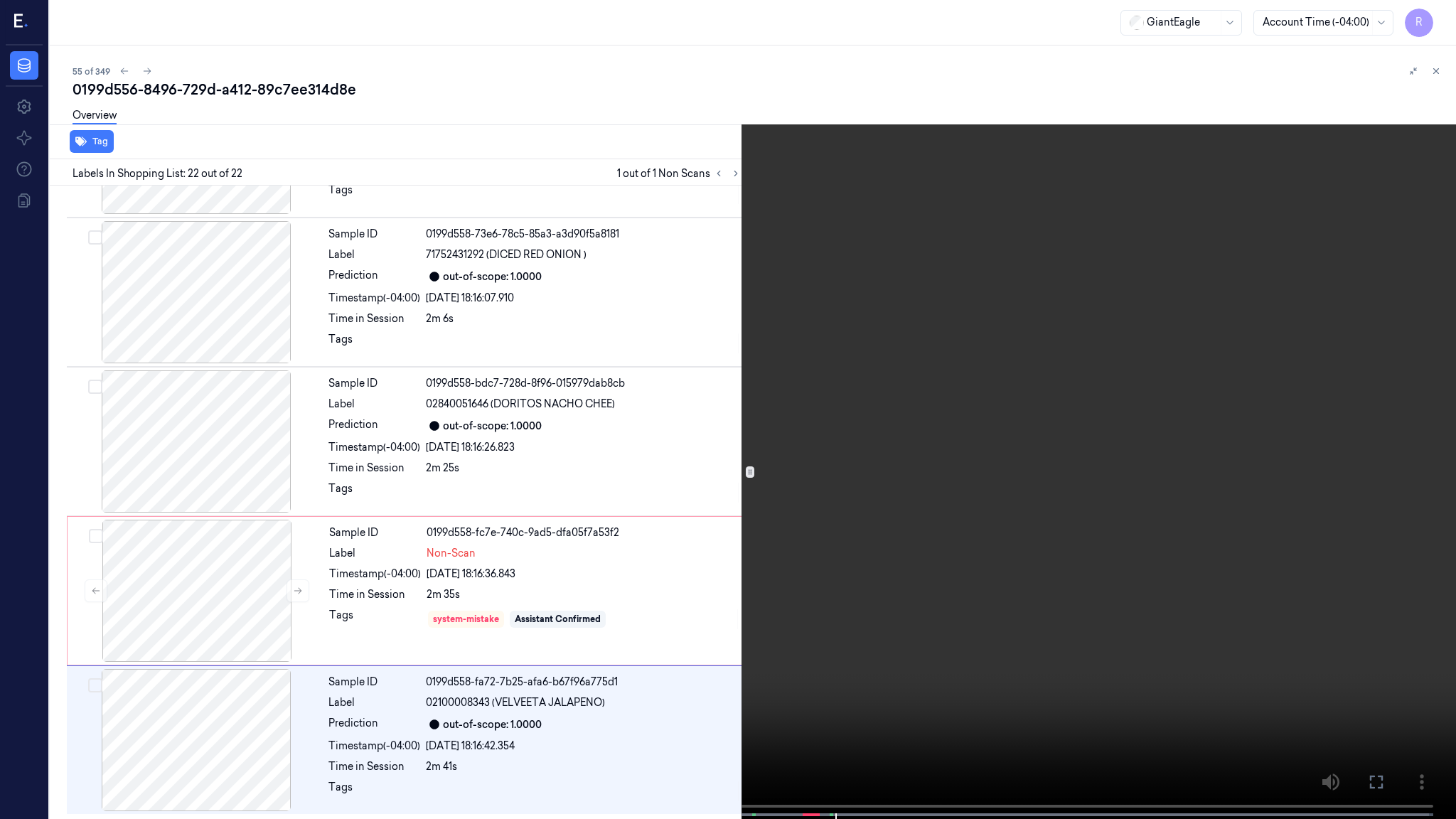
click at [990, 502] on video at bounding box center [728, 410] width 1456 height 822
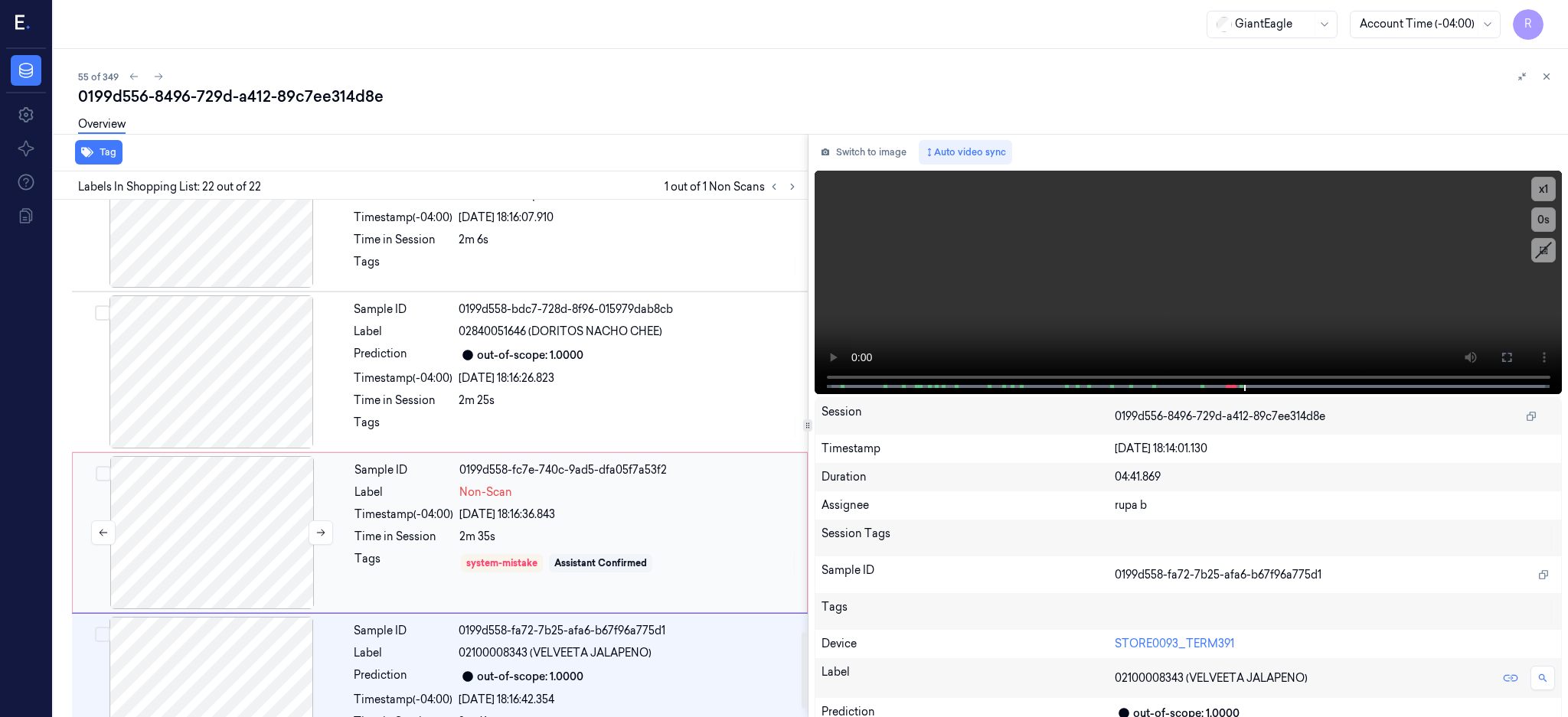
click at [235, 523] on div at bounding box center [212, 533] width 272 height 153
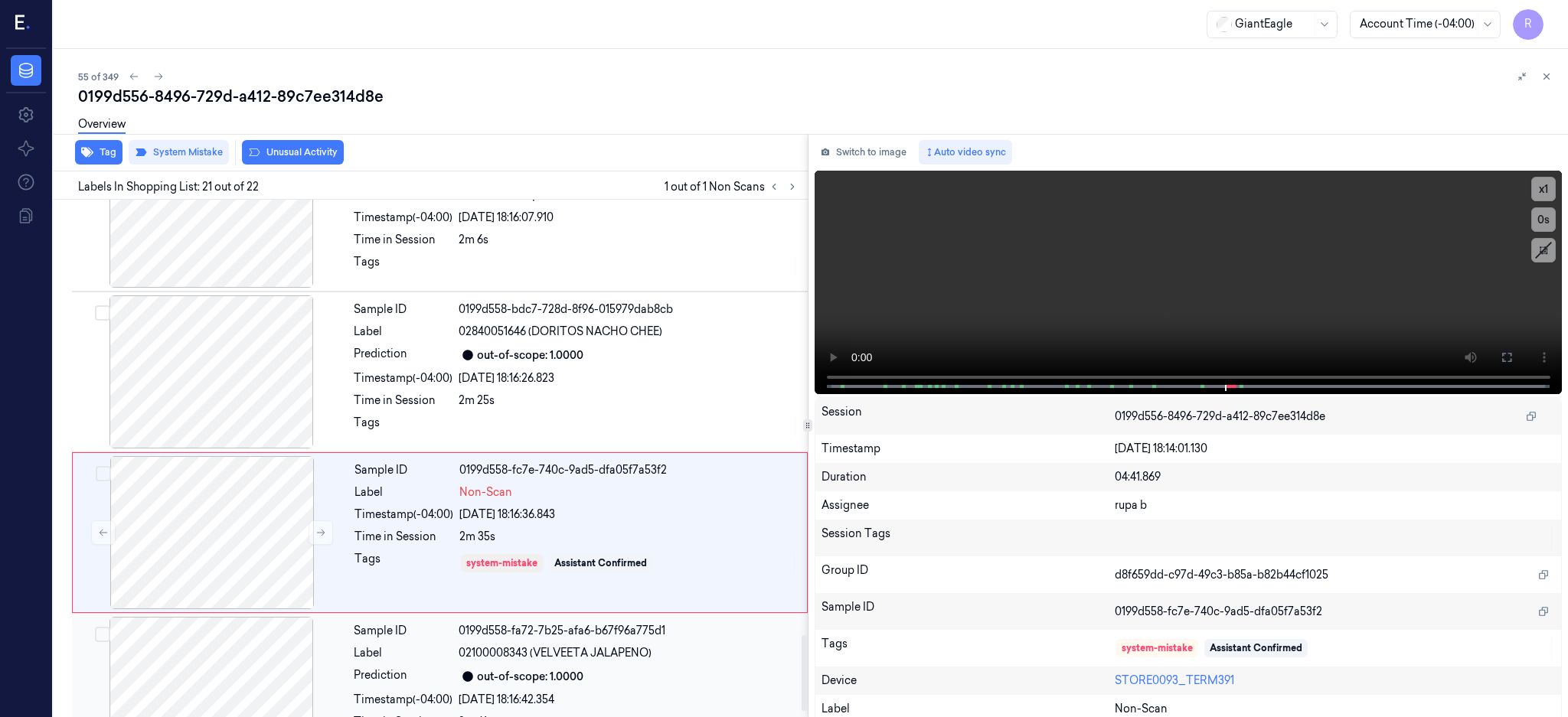
scroll to position [3025, 0]
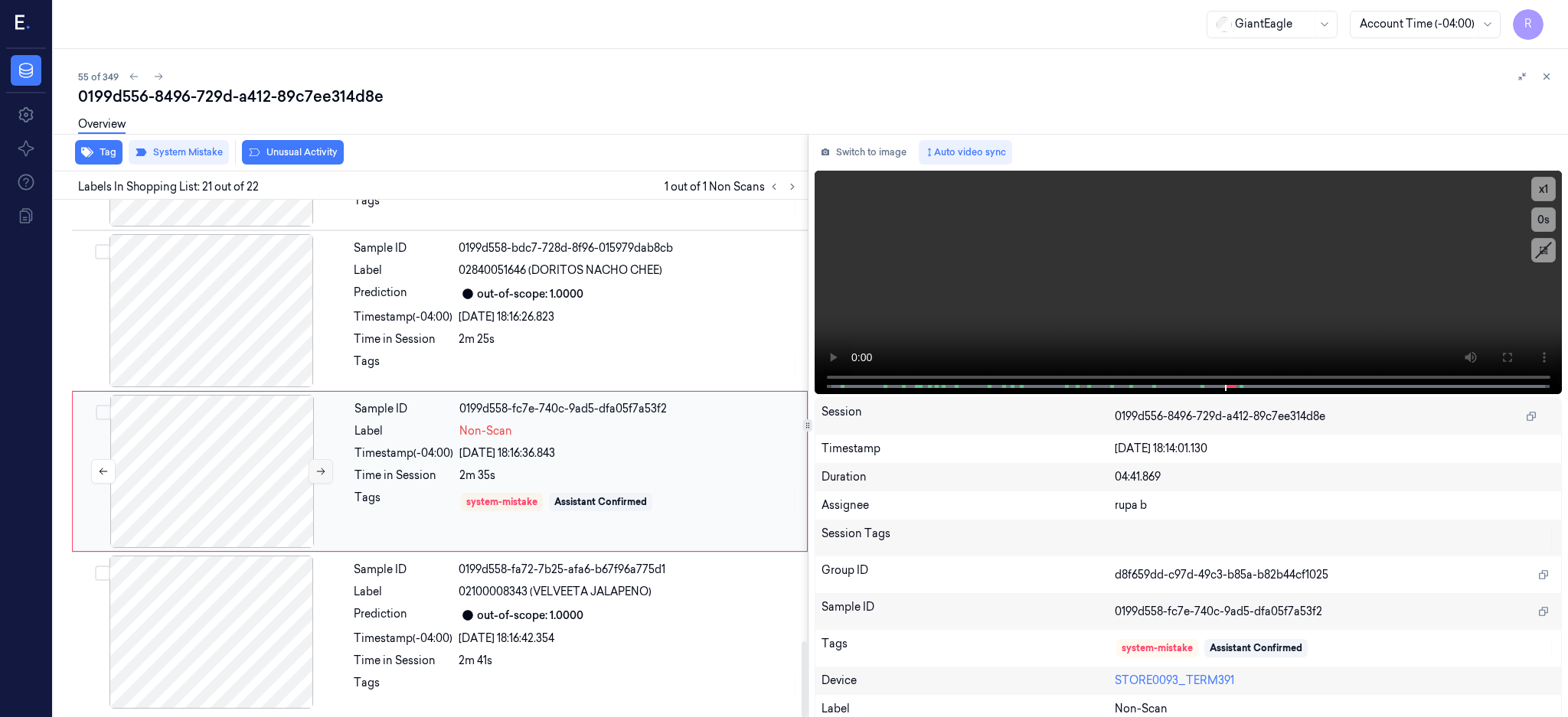
click at [319, 482] on button at bounding box center [320, 471] width 24 height 24
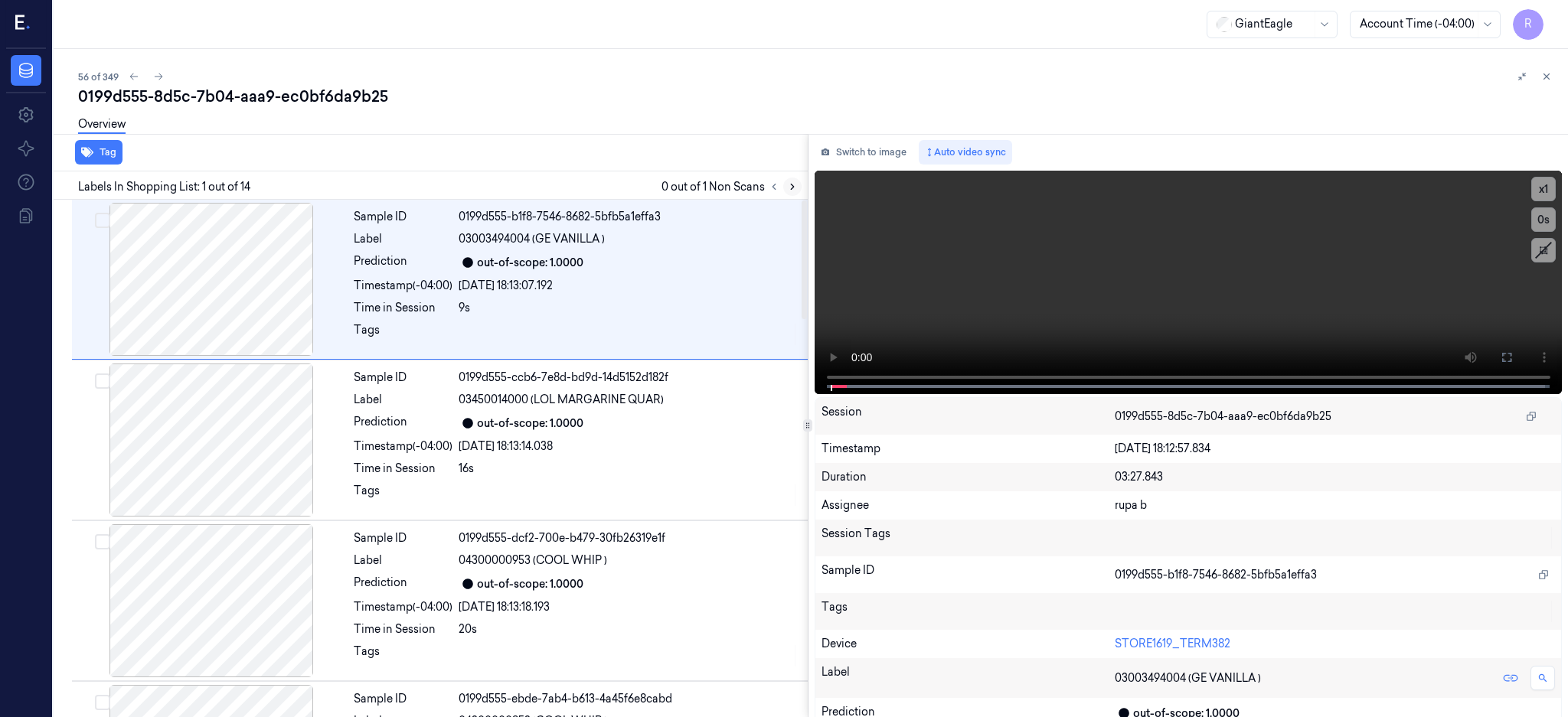
click at [798, 190] on icon at bounding box center [792, 187] width 11 height 11
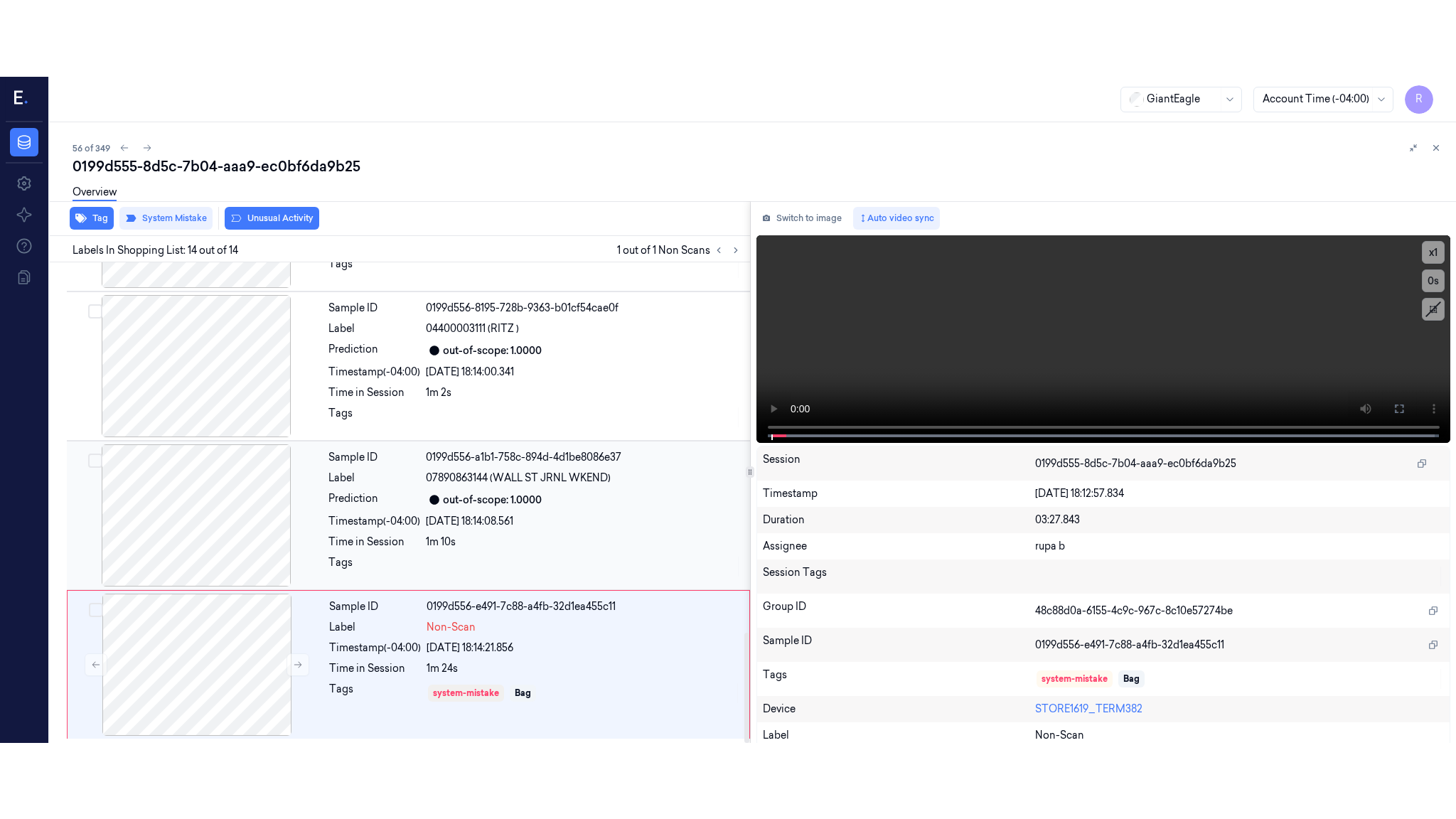
scroll to position [1614, 0]
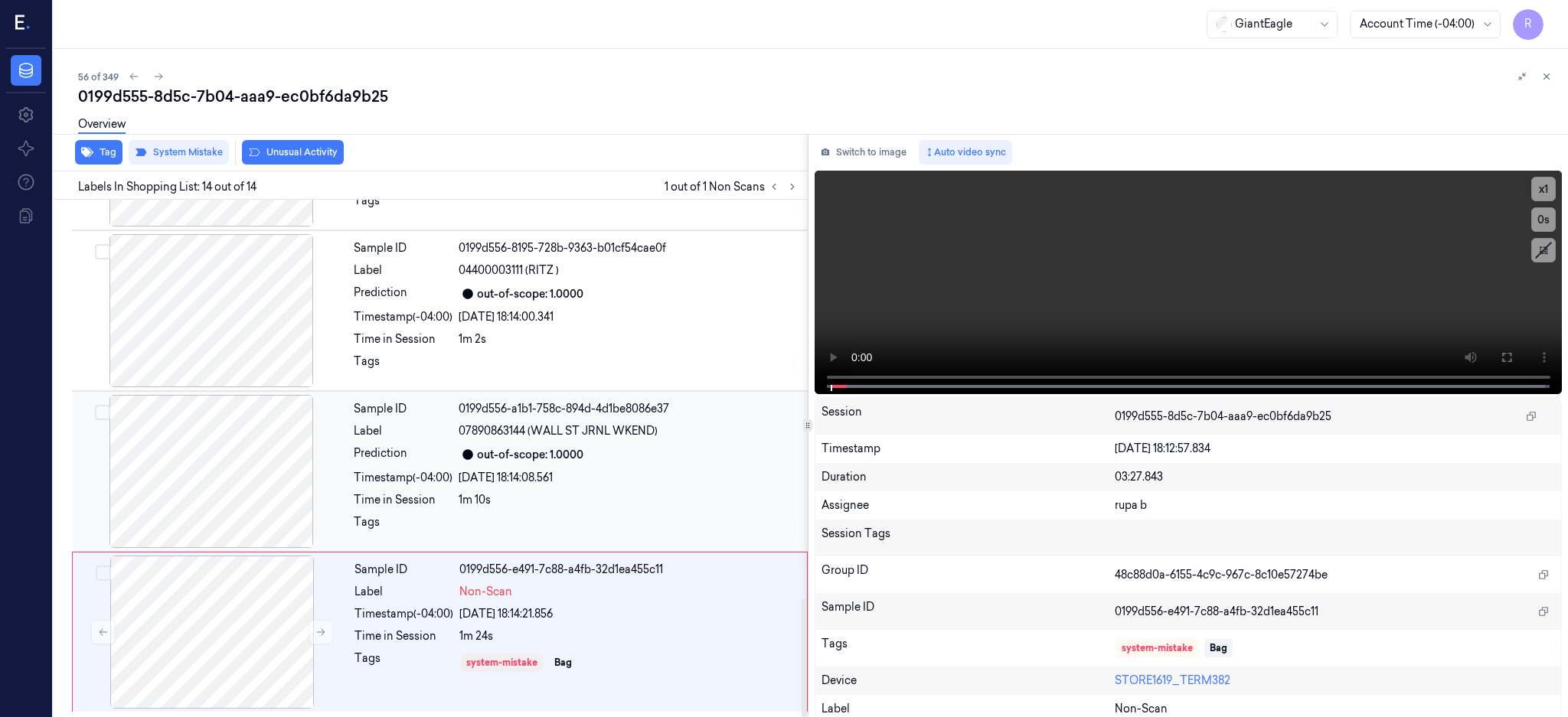
click at [212, 483] on div at bounding box center [211, 472] width 272 height 153
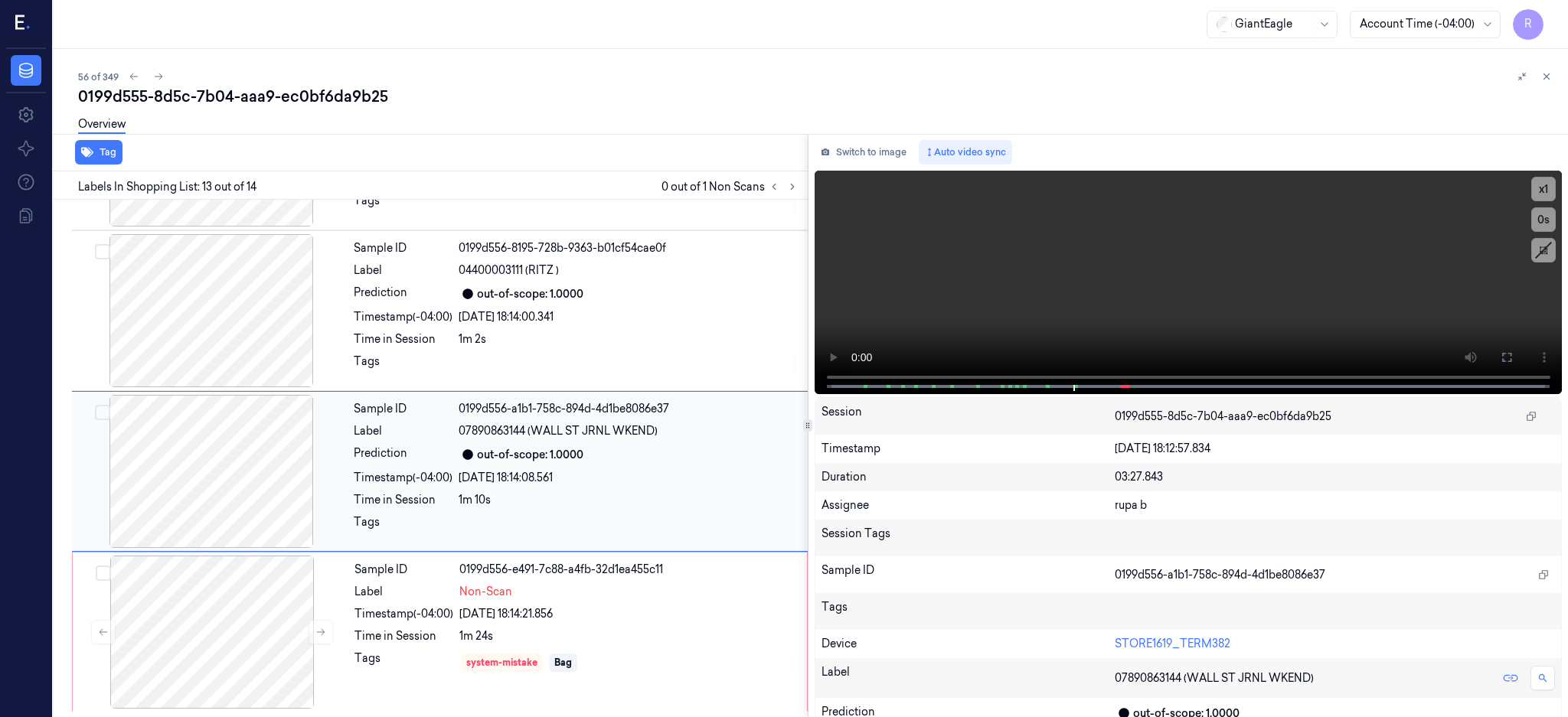
click at [226, 458] on div at bounding box center [211, 472] width 272 height 153
click at [1513, 355] on icon at bounding box center [1507, 358] width 13 height 13
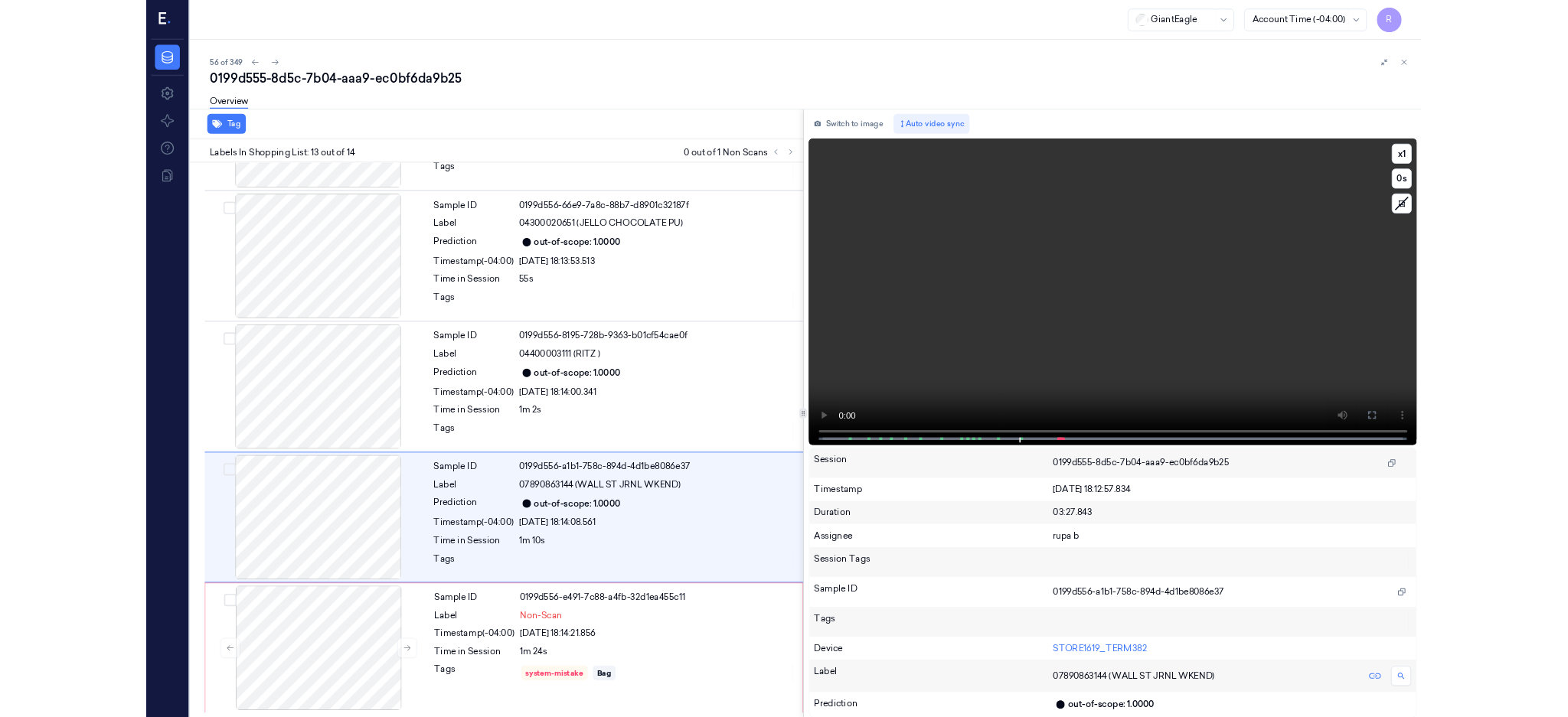
scroll to position [1574, 0]
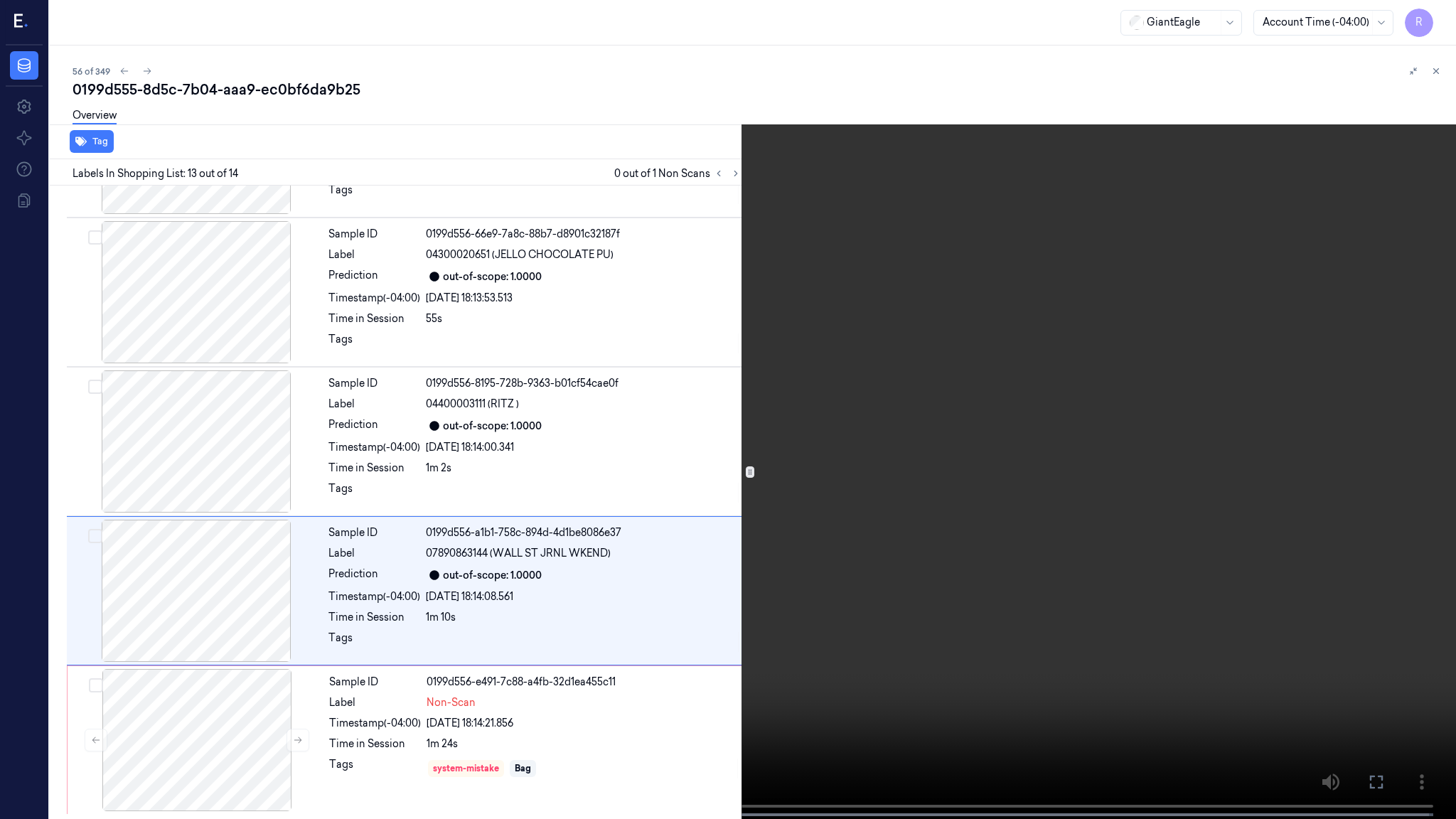
click at [941, 422] on video at bounding box center [728, 410] width 1456 height 822
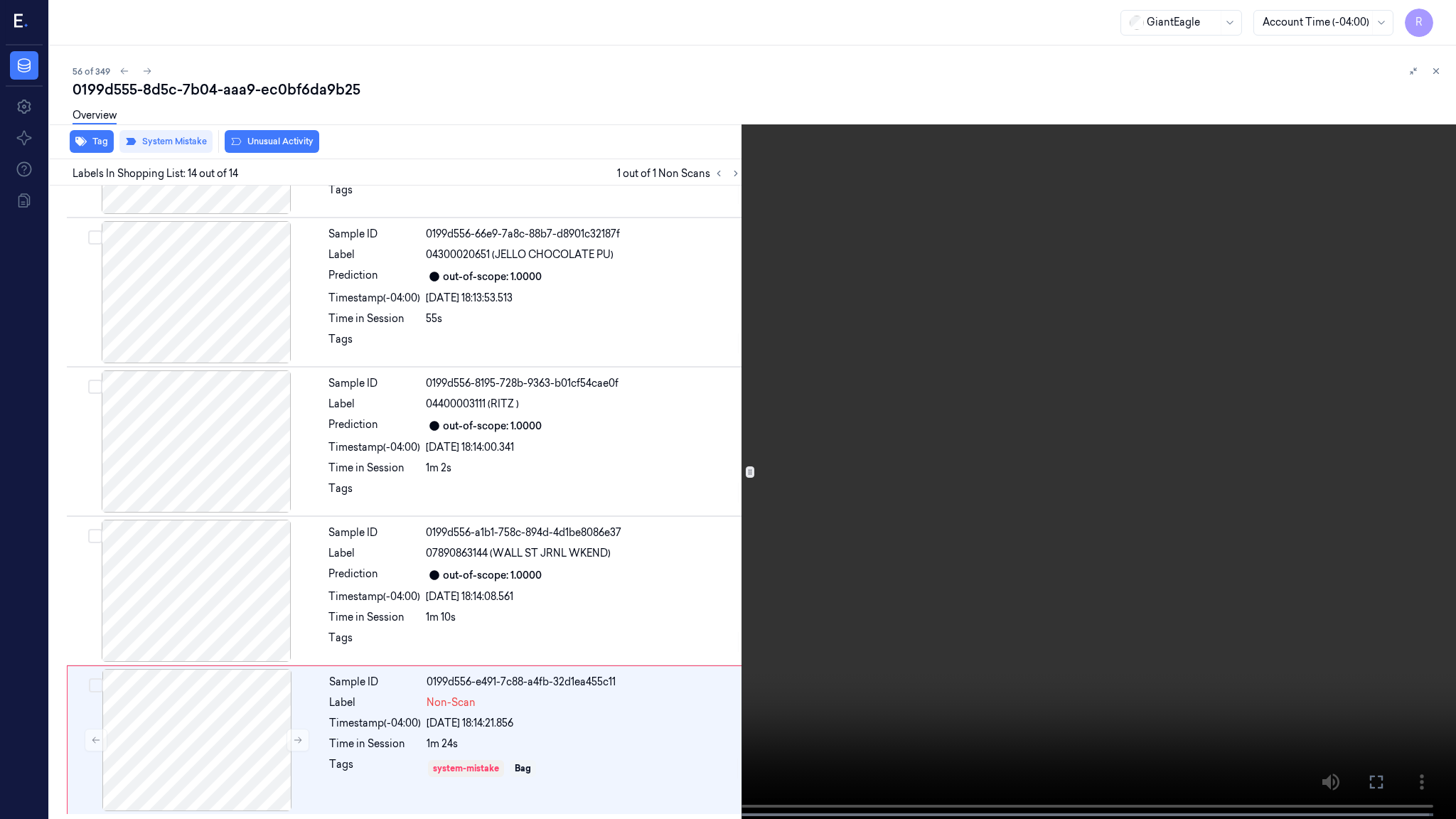
click at [1004, 652] on video at bounding box center [728, 410] width 1456 height 822
click at [872, 552] on video at bounding box center [728, 410] width 1456 height 822
click at [889, 563] on video at bounding box center [728, 410] width 1456 height 822
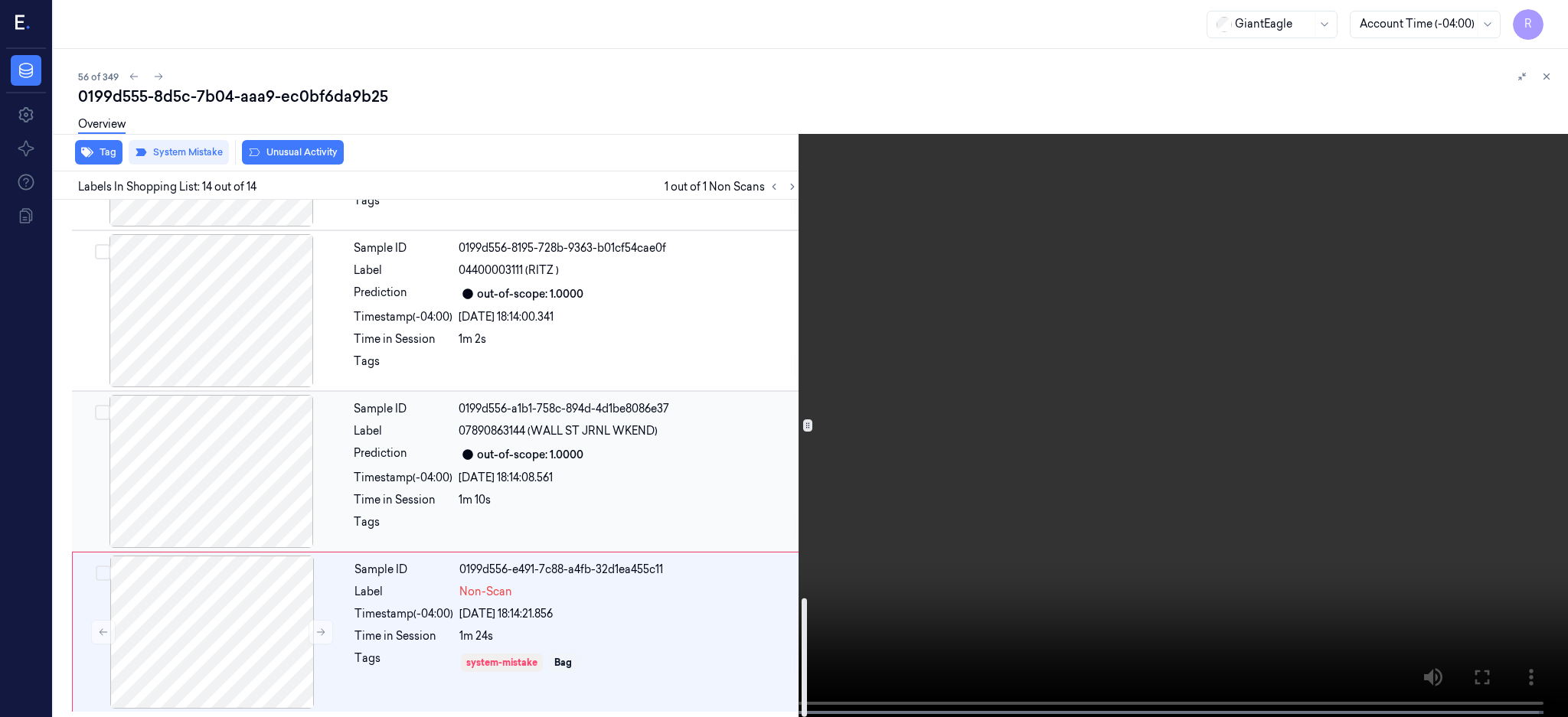
scroll to position [1737, 0]
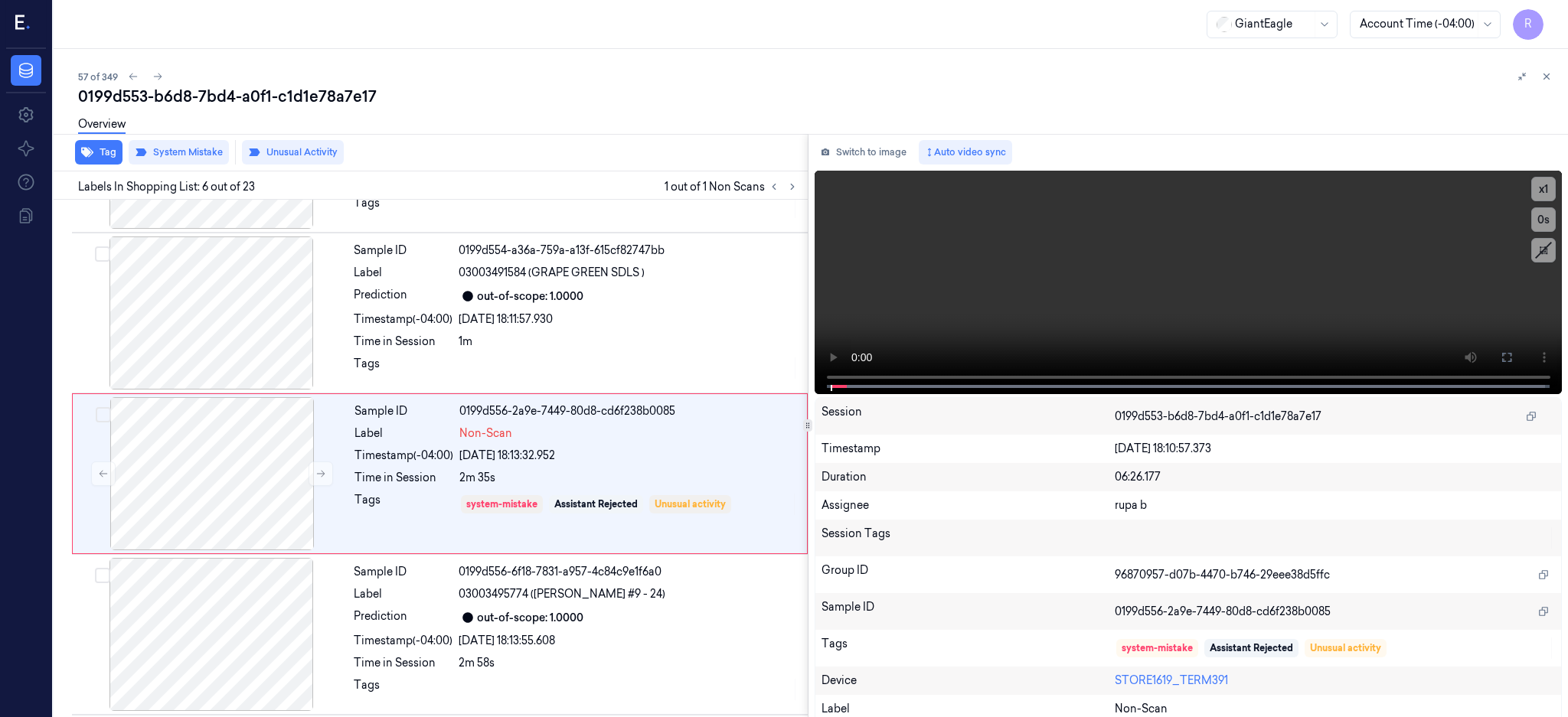
scroll to position [625, 0]
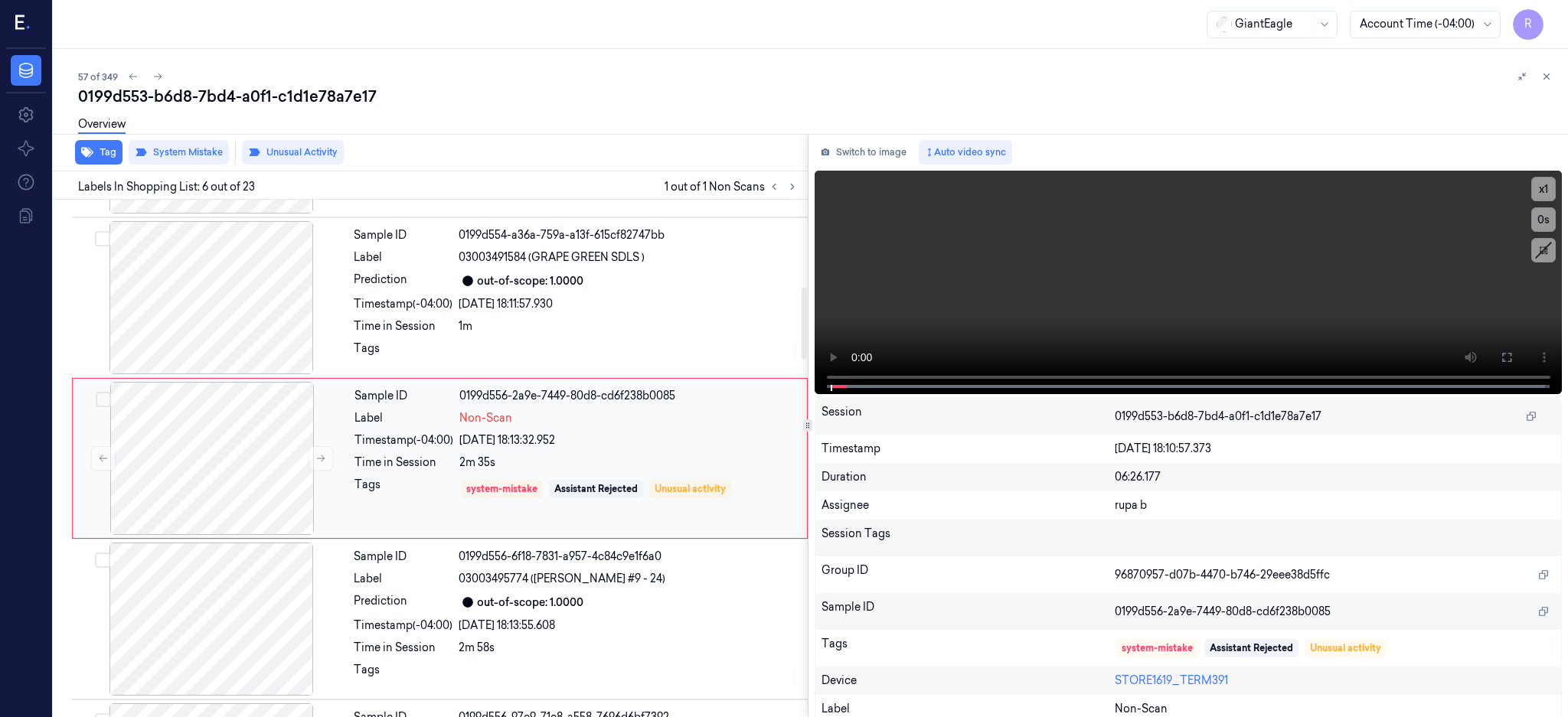
drag, startPoint x: 254, startPoint y: 446, endPoint x: 372, endPoint y: 464, distance: 119.4
click at [253, 446] on div at bounding box center [212, 459] width 272 height 153
click at [216, 416] on div at bounding box center [212, 459] width 272 height 153
click at [215, 305] on div at bounding box center [211, 298] width 272 height 153
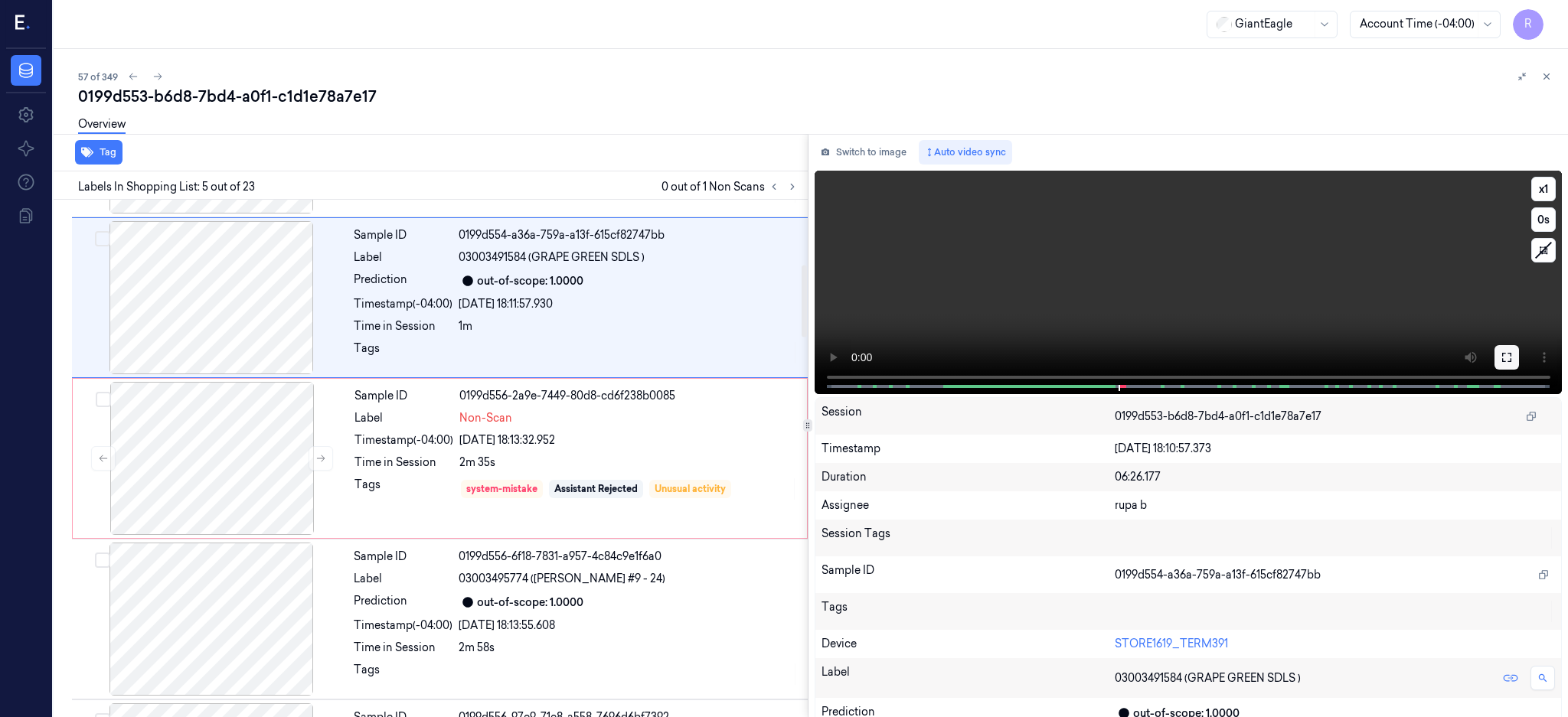
click at [1519, 347] on button at bounding box center [1507, 357] width 24 height 24
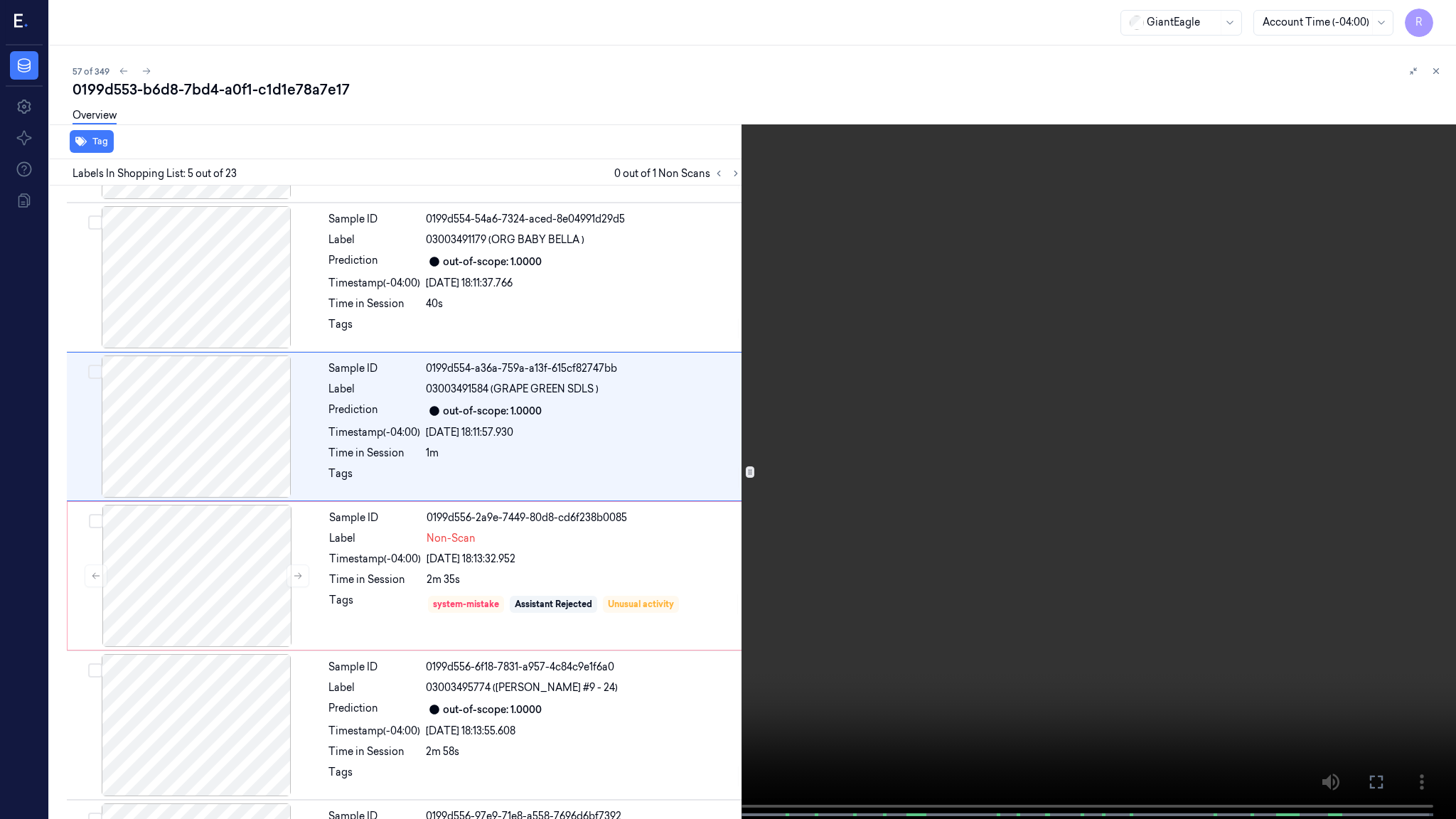
click at [890, 422] on video at bounding box center [728, 410] width 1456 height 822
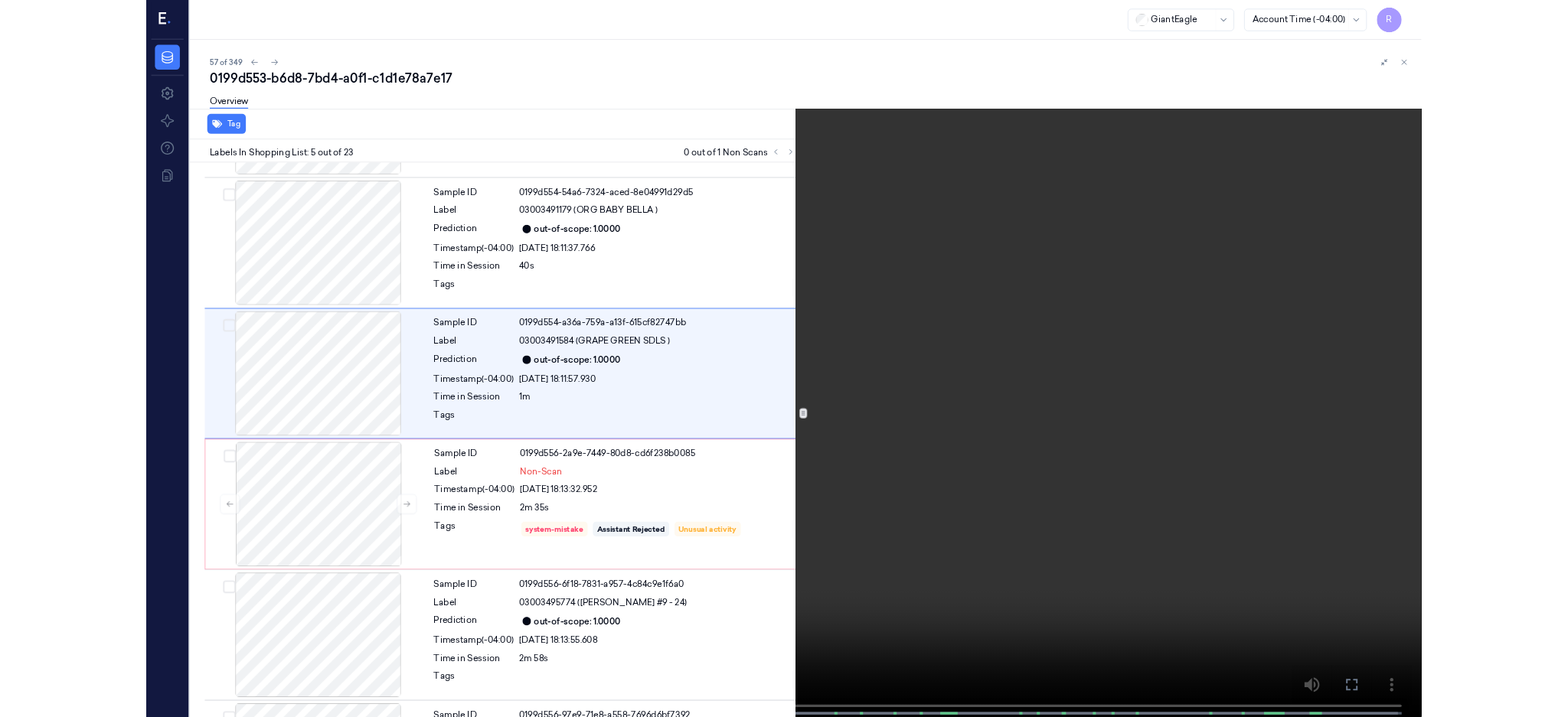
scroll to position [381, 0]
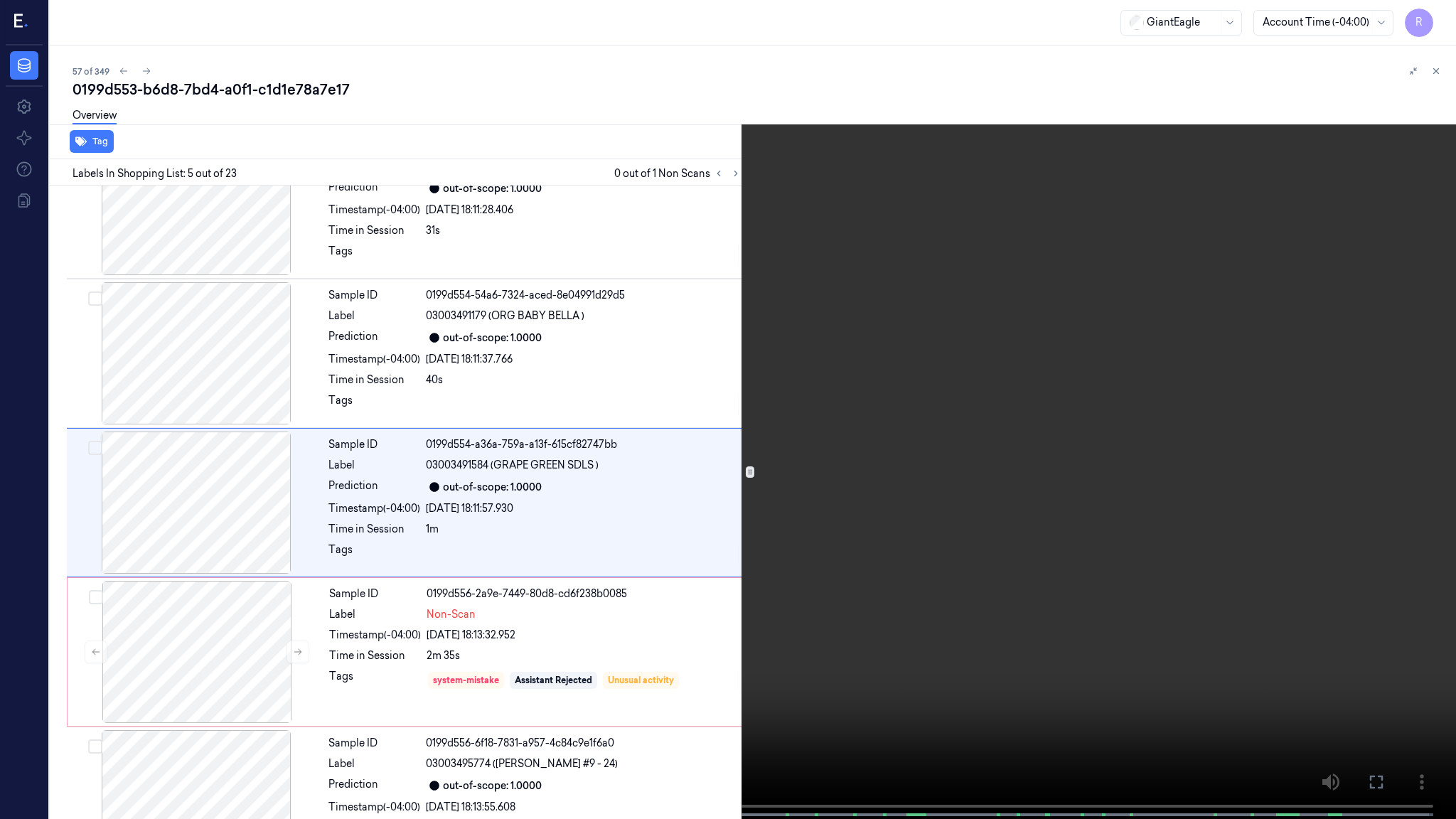
click at [890, 422] on video at bounding box center [728, 410] width 1456 height 822
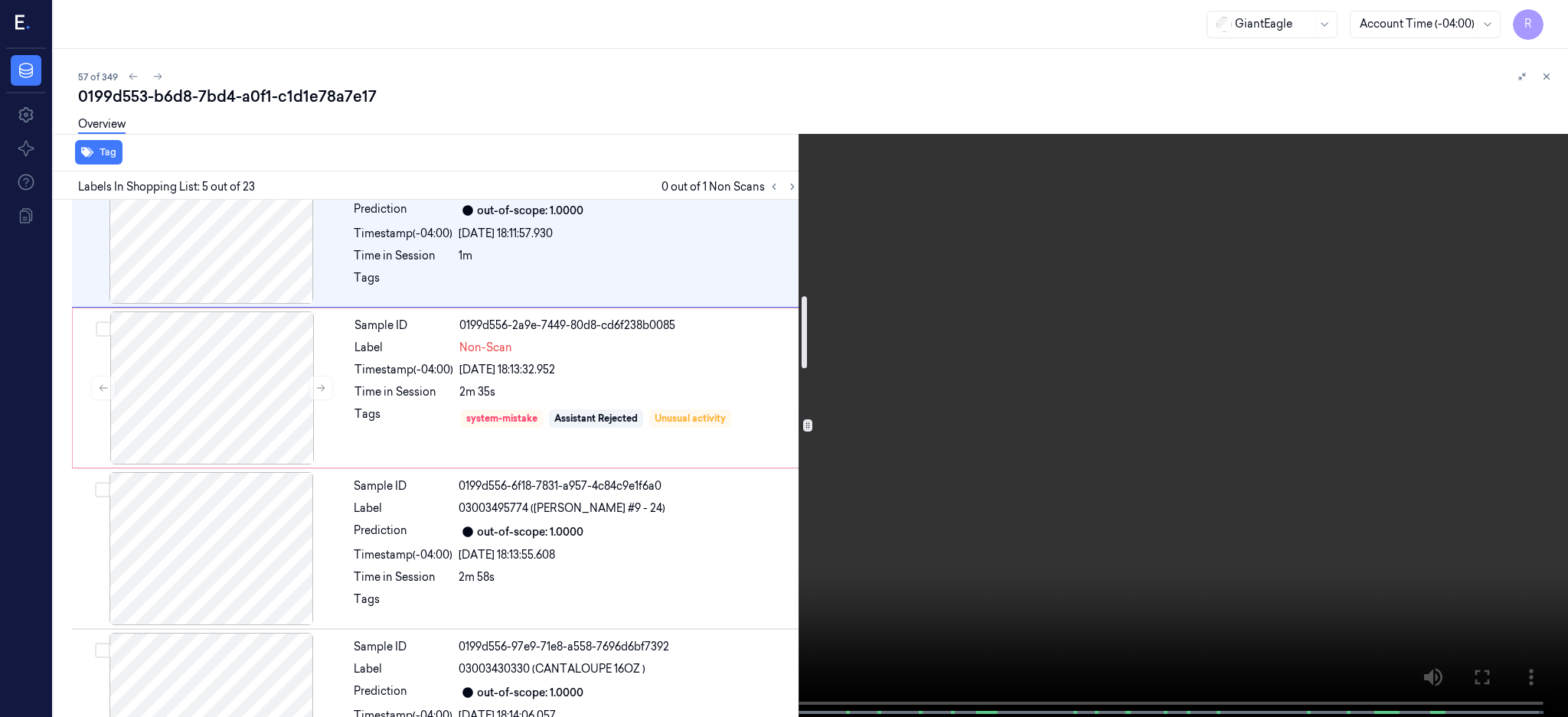
scroll to position [687, 0]
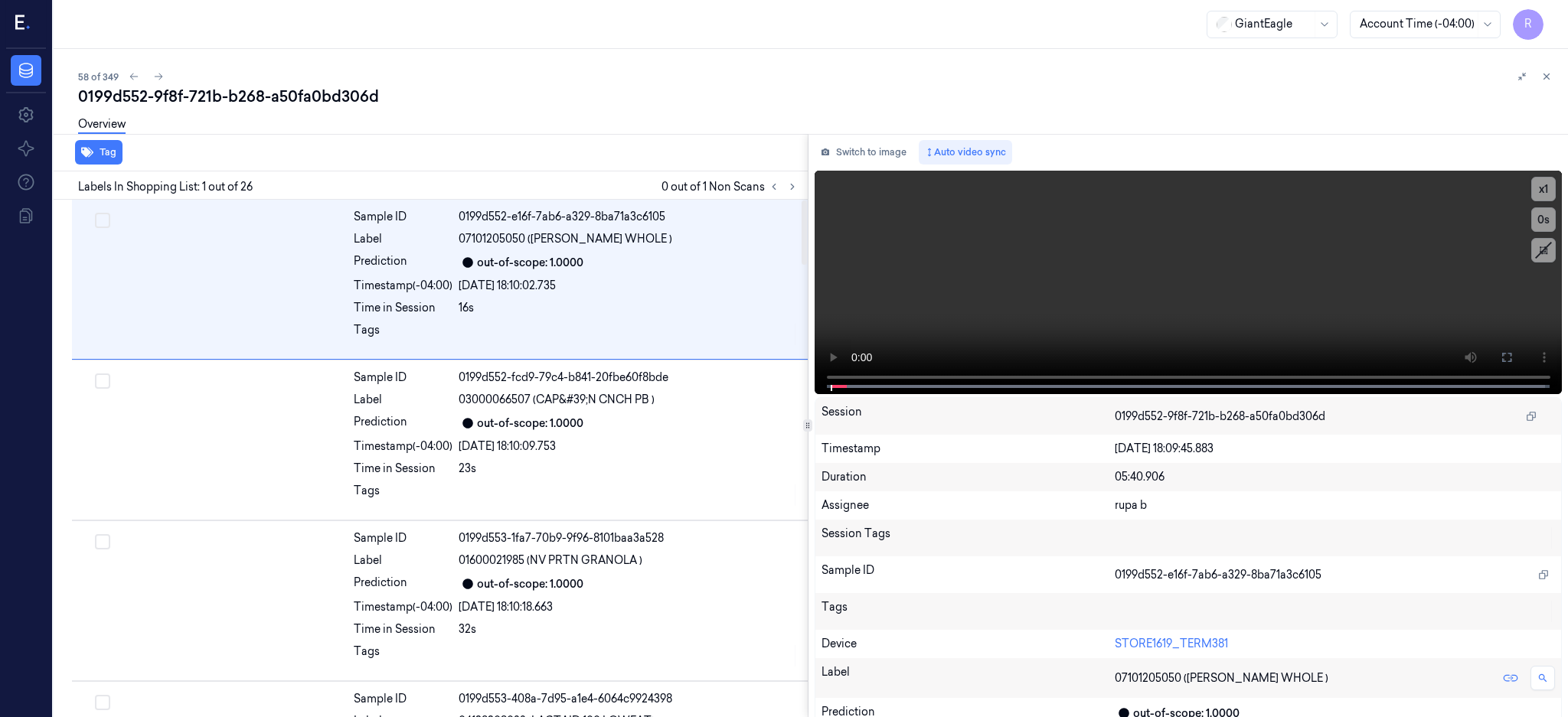
click at [802, 194] on button at bounding box center [792, 187] width 18 height 18
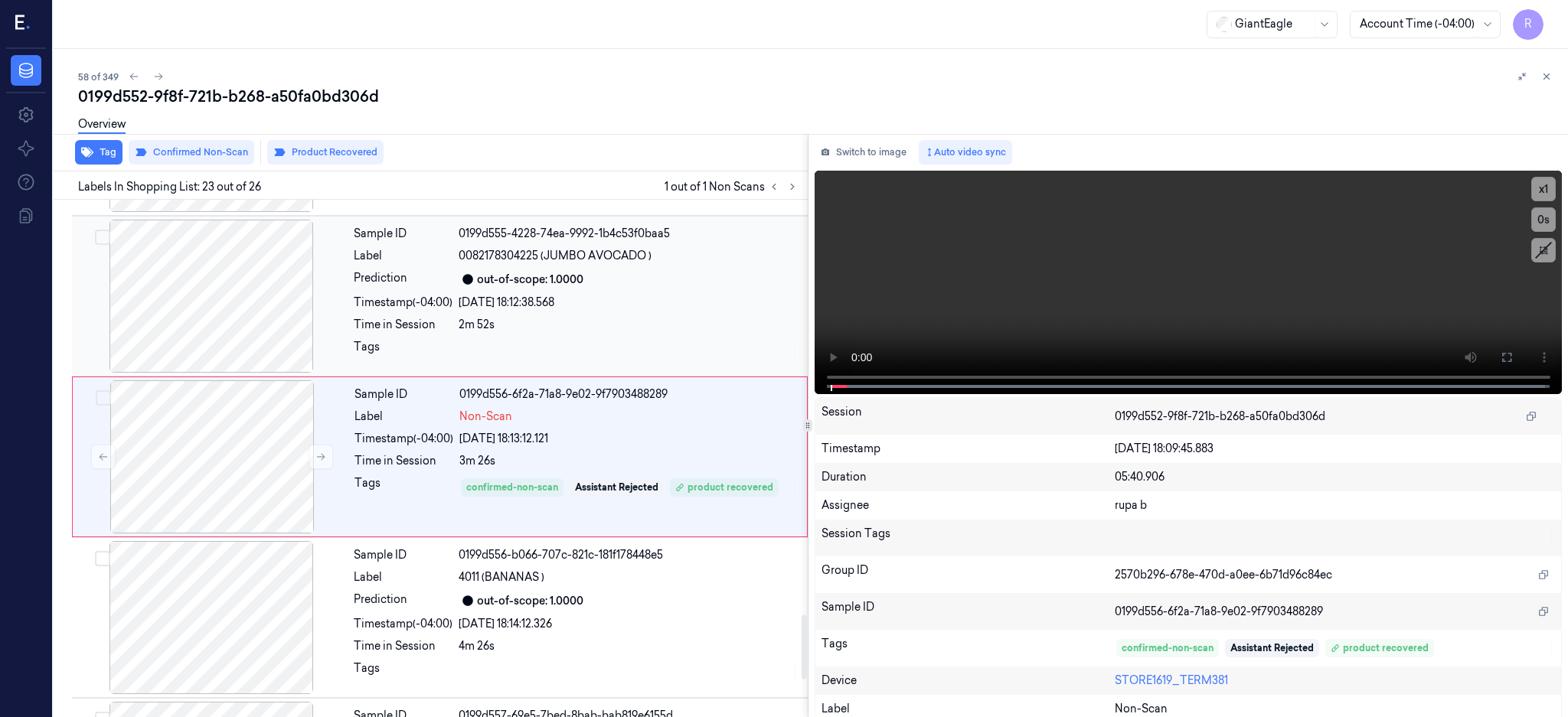
click at [236, 316] on div at bounding box center [211, 297] width 272 height 153
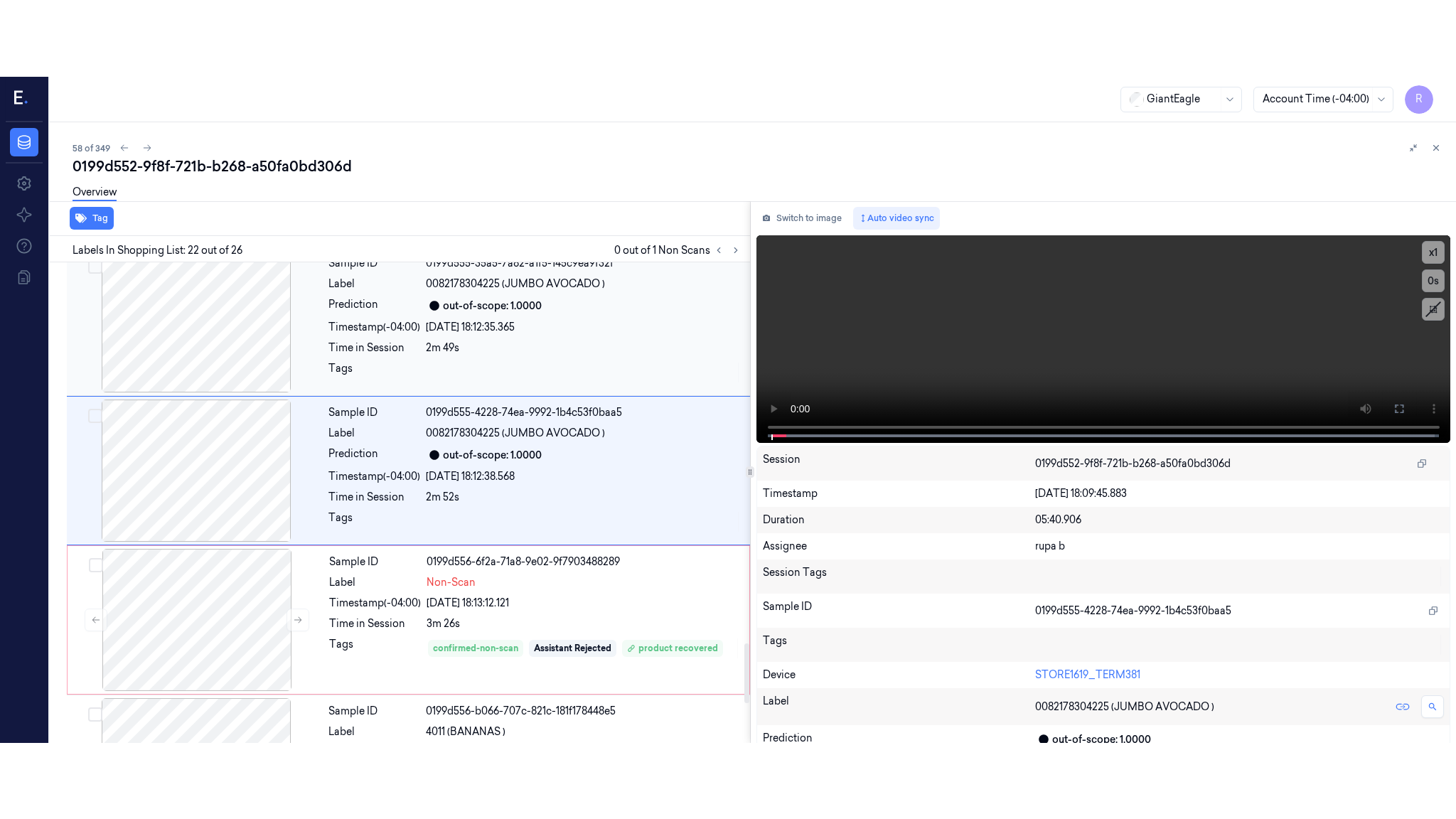
scroll to position [2970, 0]
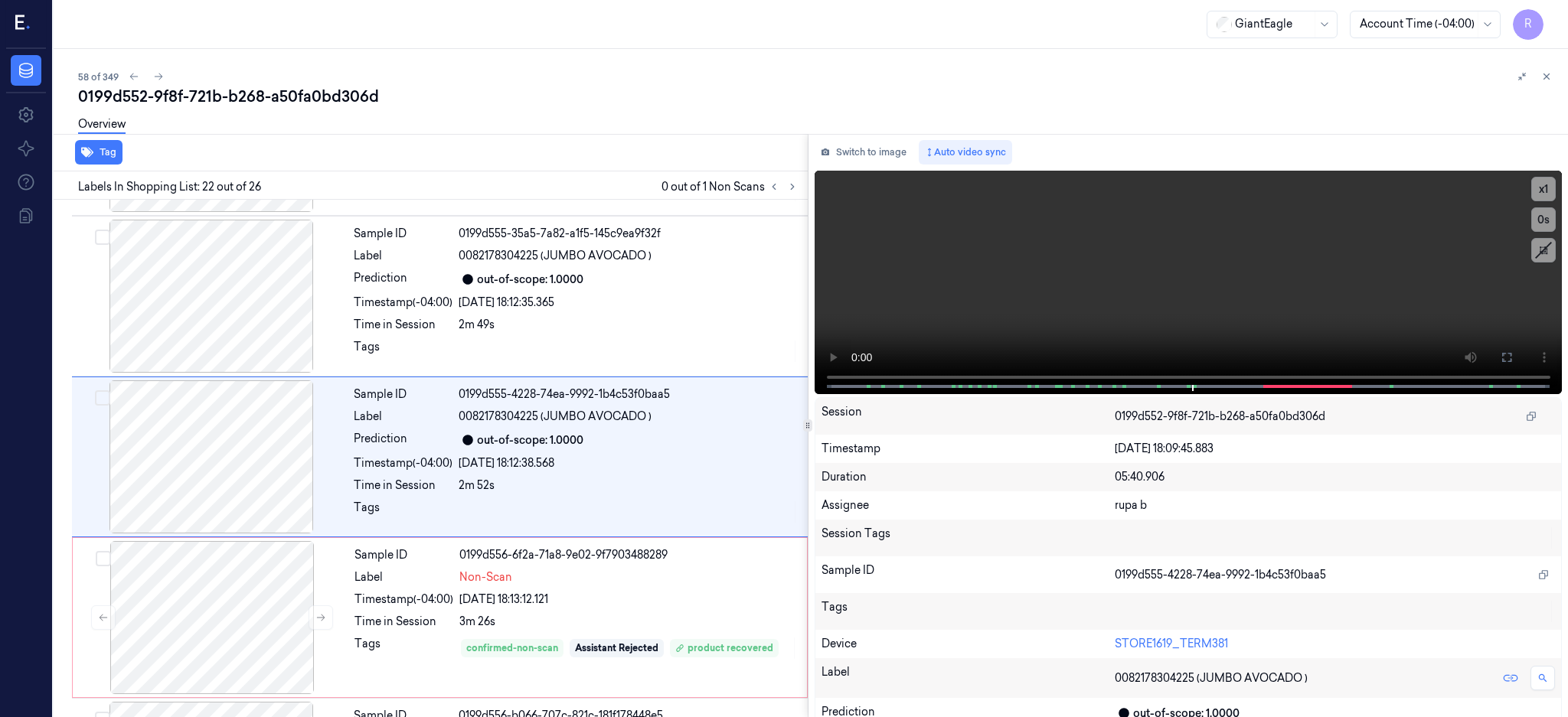
click at [266, 419] on div at bounding box center [211, 457] width 272 height 153
click at [1511, 360] on icon at bounding box center [1507, 357] width 9 height 9
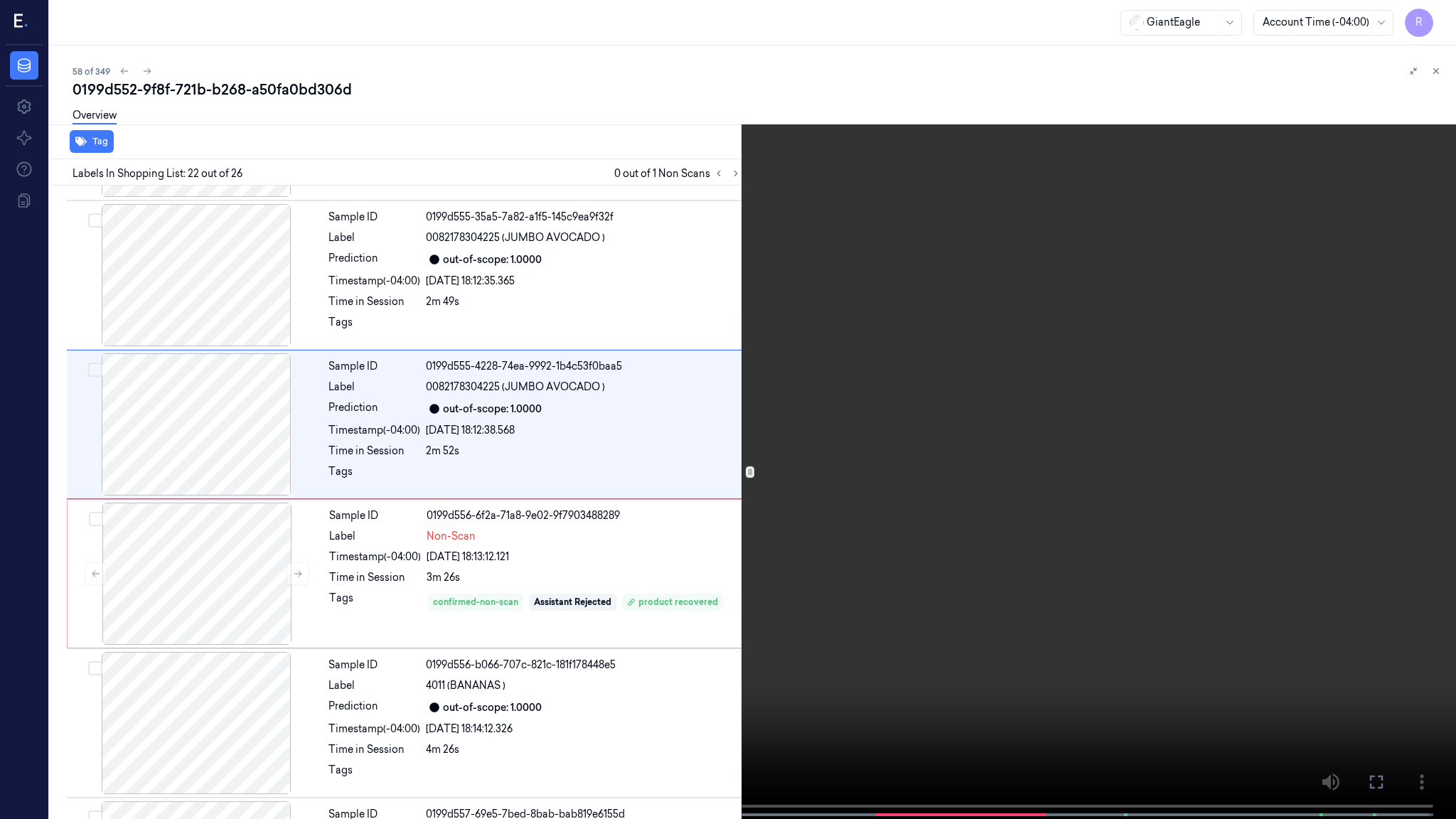
click at [926, 392] on video at bounding box center [728, 410] width 1456 height 822
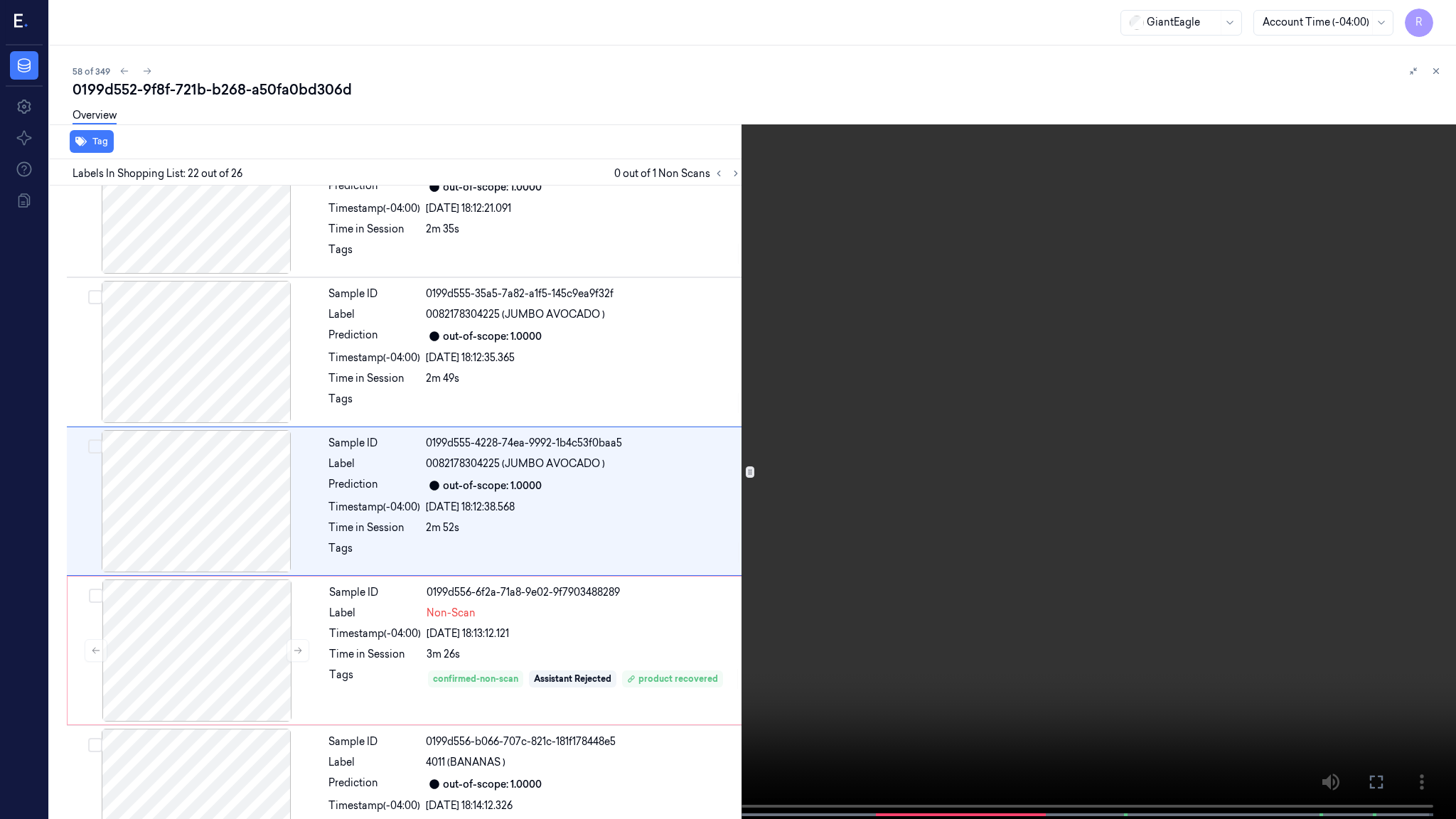
click at [926, 392] on video at bounding box center [728, 410] width 1456 height 822
click at [789, 633] on video at bounding box center [728, 410] width 1456 height 822
click at [908, 580] on video at bounding box center [728, 410] width 1456 height 822
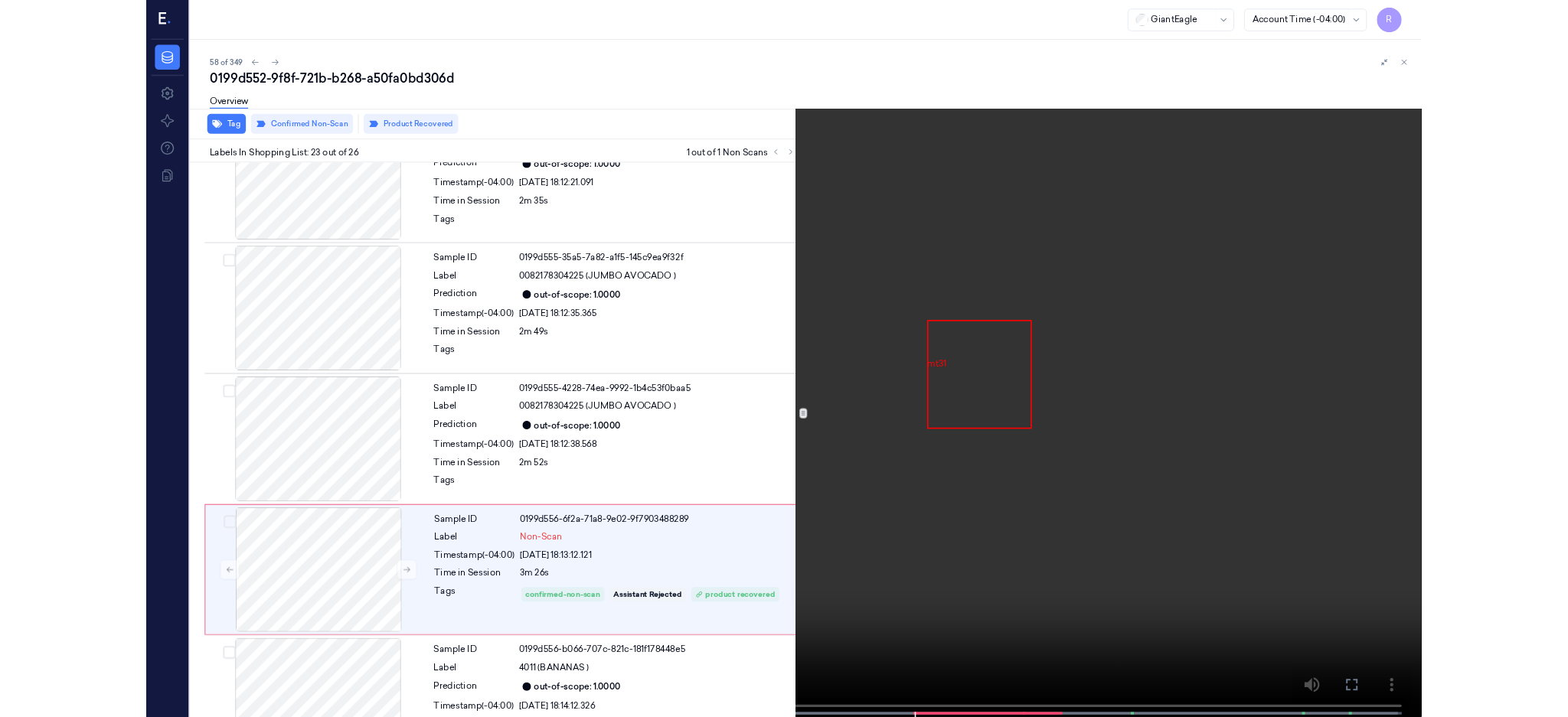
scroll to position [3276, 0]
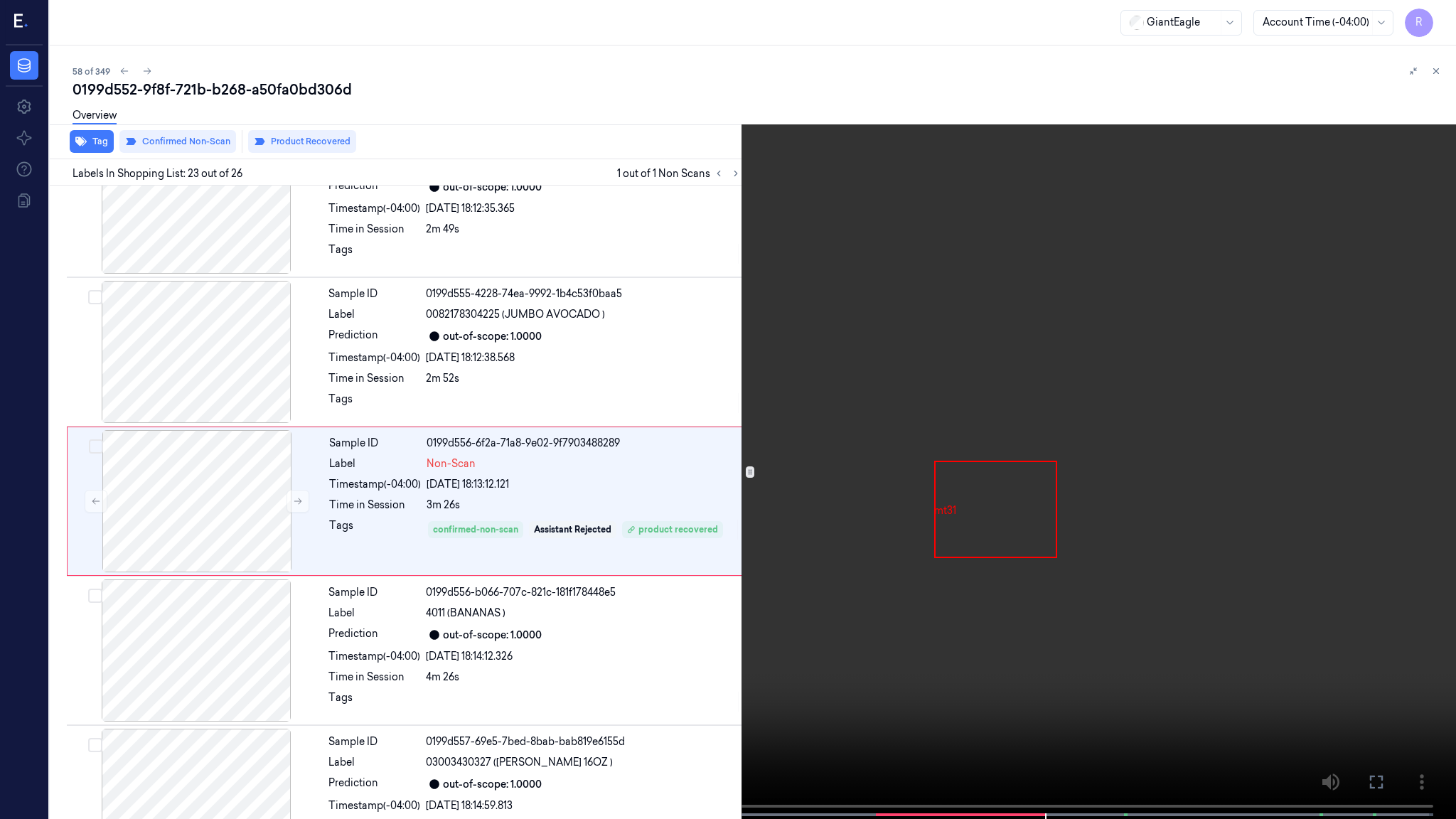
click at [1005, 479] on video at bounding box center [728, 410] width 1456 height 822
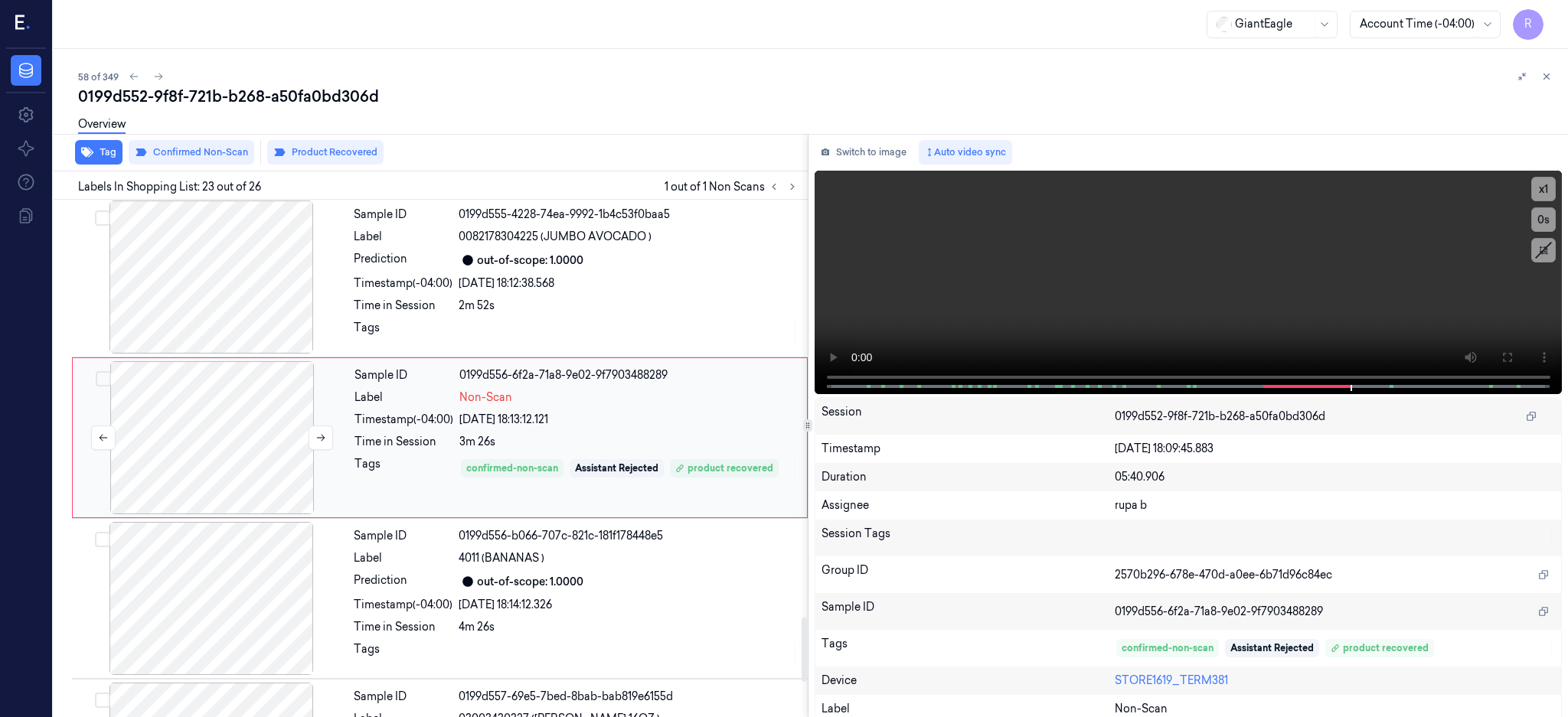
click at [267, 435] on div at bounding box center [212, 438] width 272 height 153
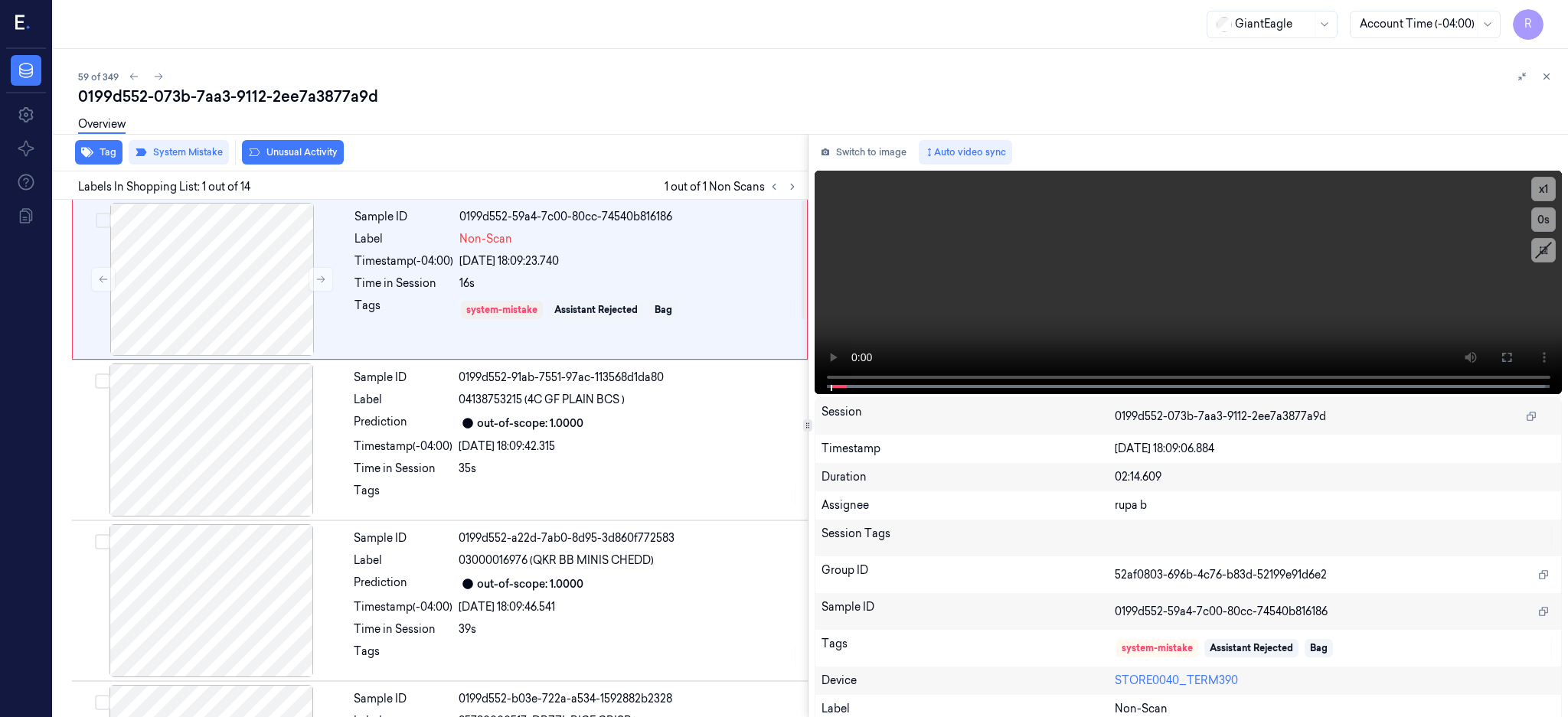
click at [261, 250] on div at bounding box center [212, 280] width 272 height 153
click at [261, 304] on div at bounding box center [212, 280] width 272 height 153
click at [1513, 356] on icon at bounding box center [1507, 358] width 13 height 13
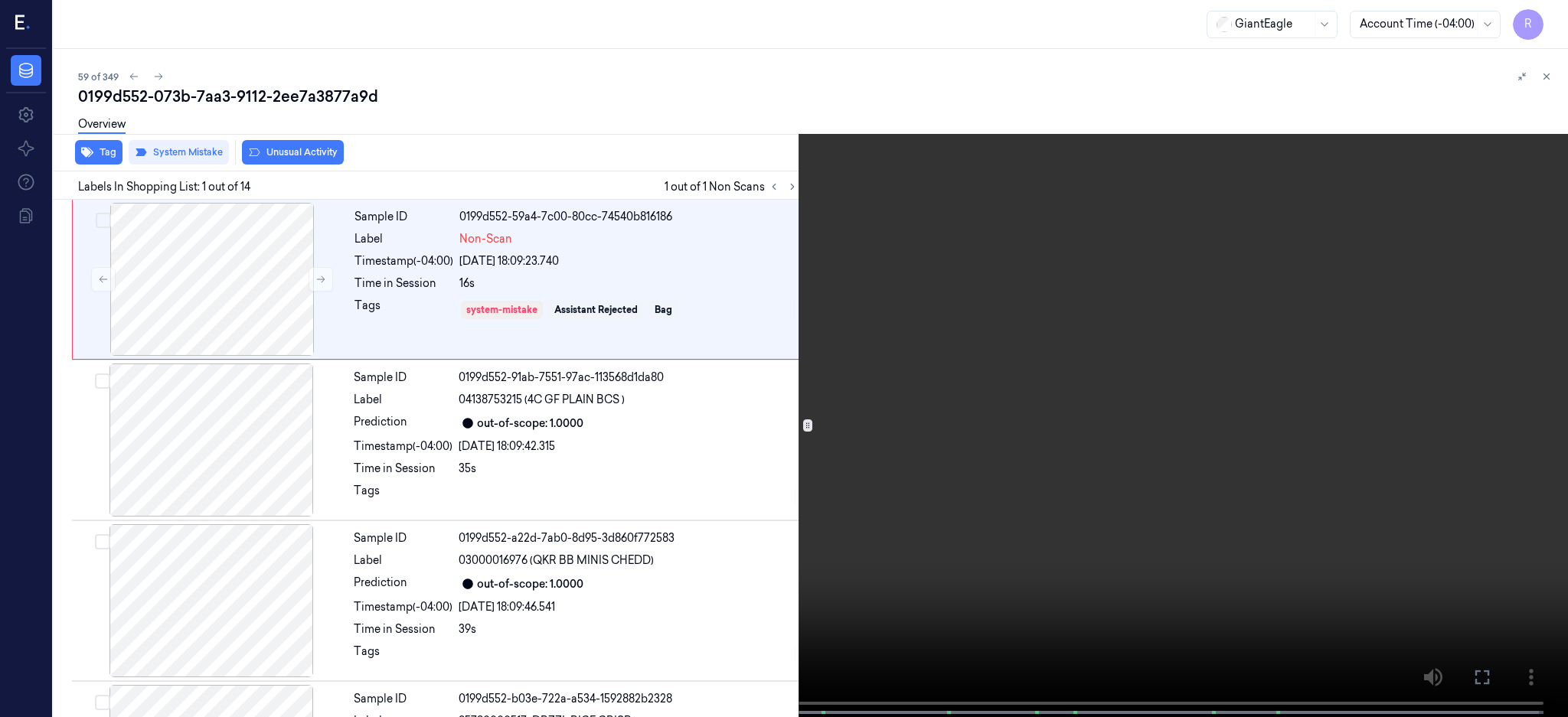
click at [1051, 412] on video at bounding box center [784, 360] width 1568 height 721
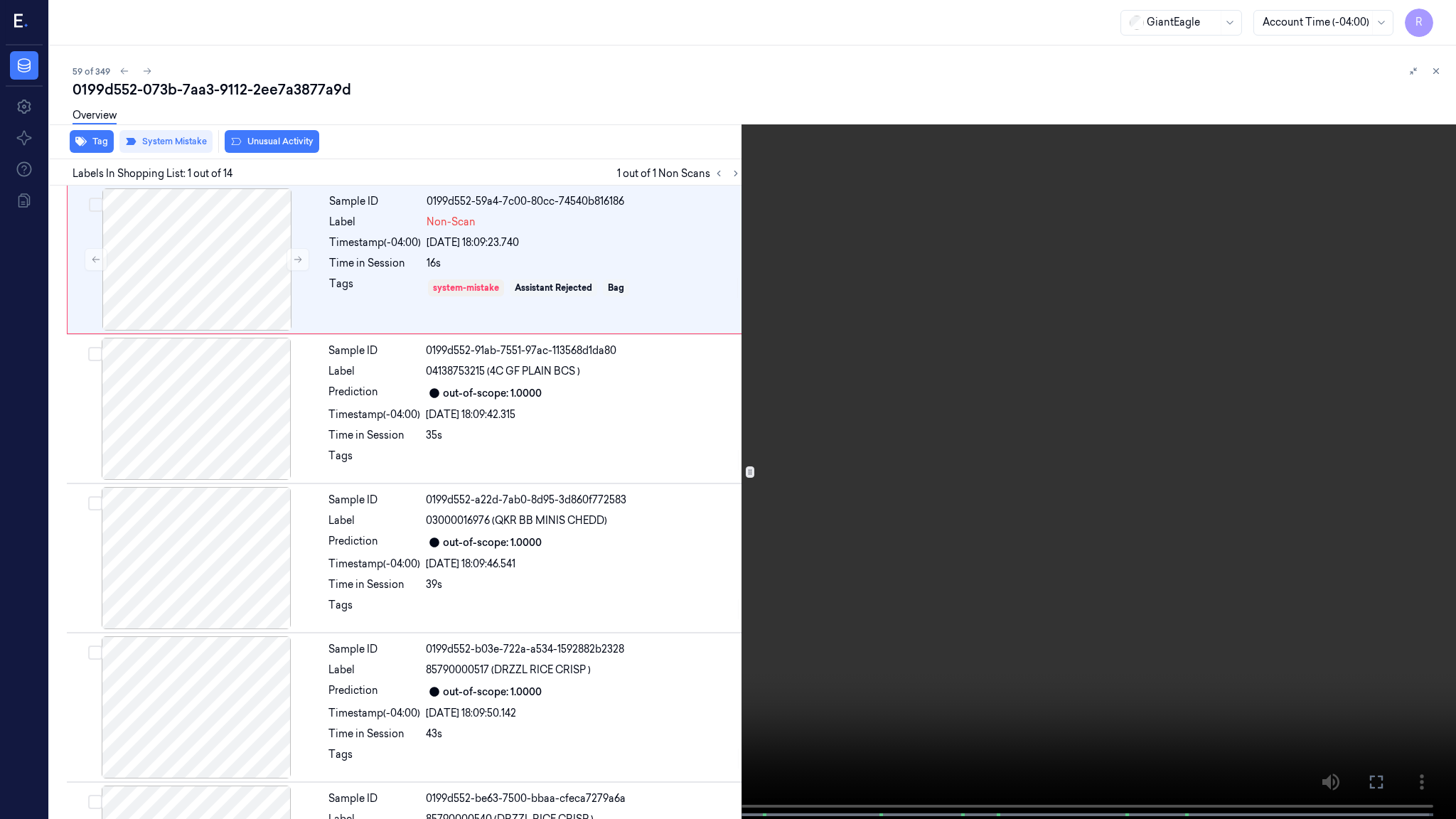
click at [929, 465] on video at bounding box center [728, 410] width 1456 height 822
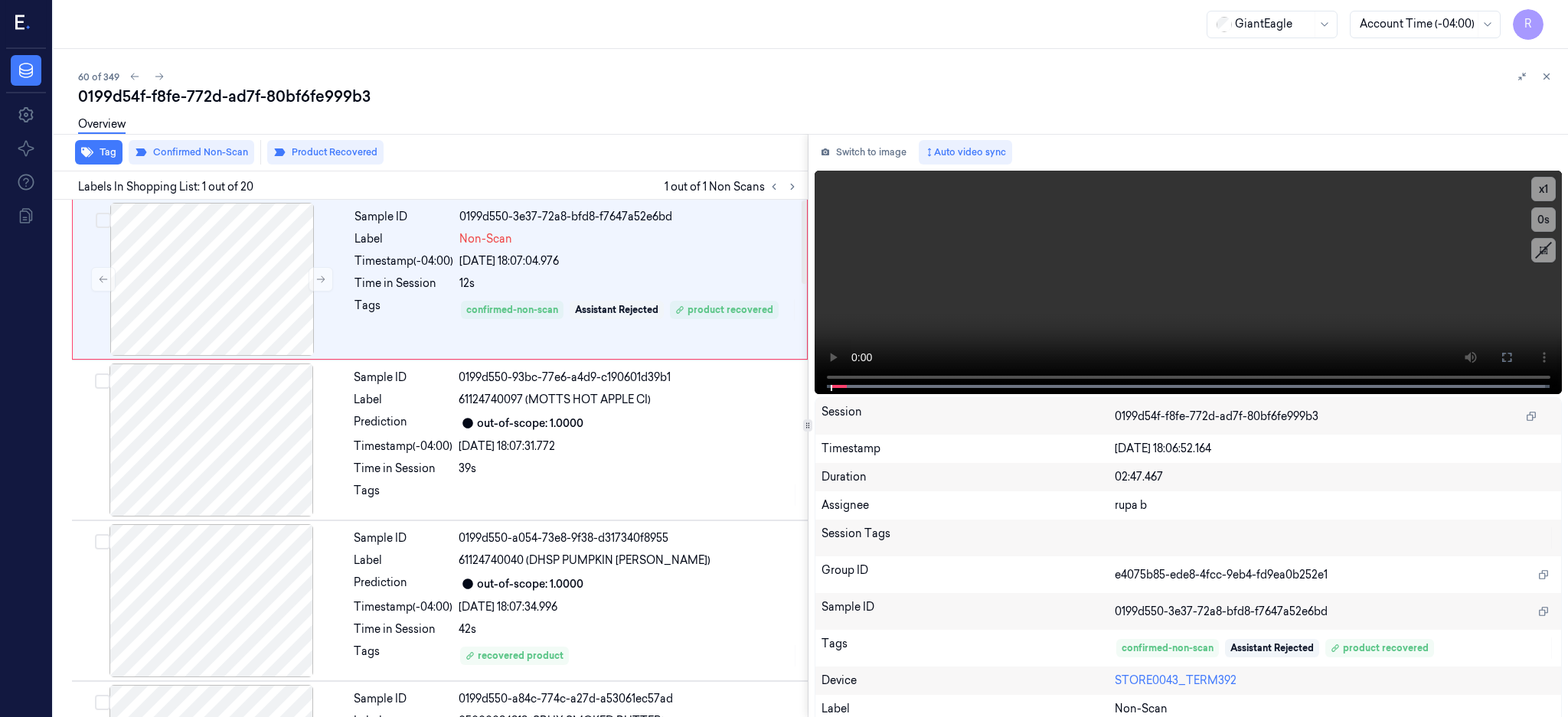
click at [201, 301] on div at bounding box center [212, 280] width 272 height 153
click at [215, 280] on div at bounding box center [212, 280] width 272 height 153
click at [1519, 356] on button at bounding box center [1507, 357] width 24 height 24
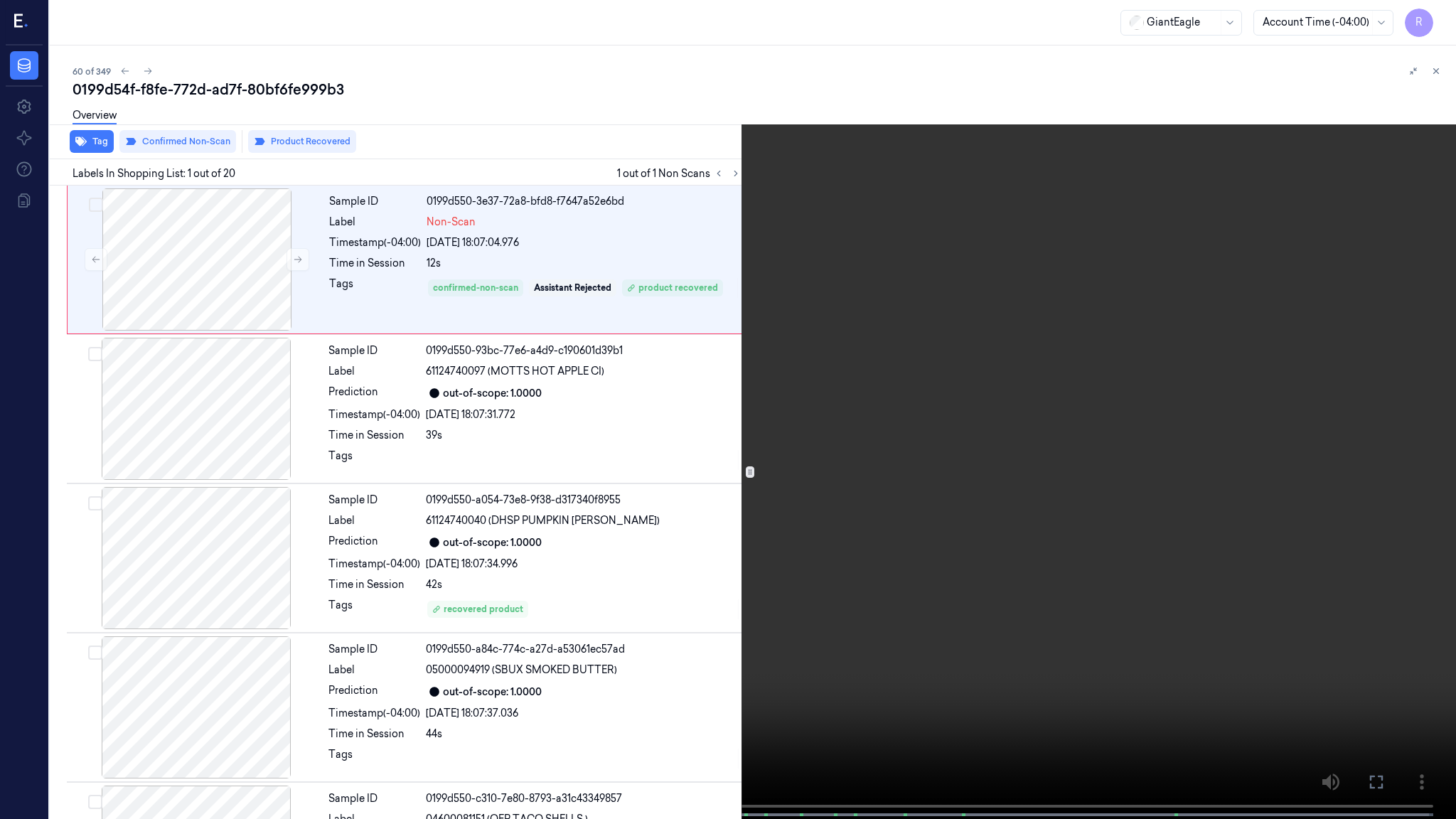
click at [855, 420] on video at bounding box center [728, 410] width 1456 height 822
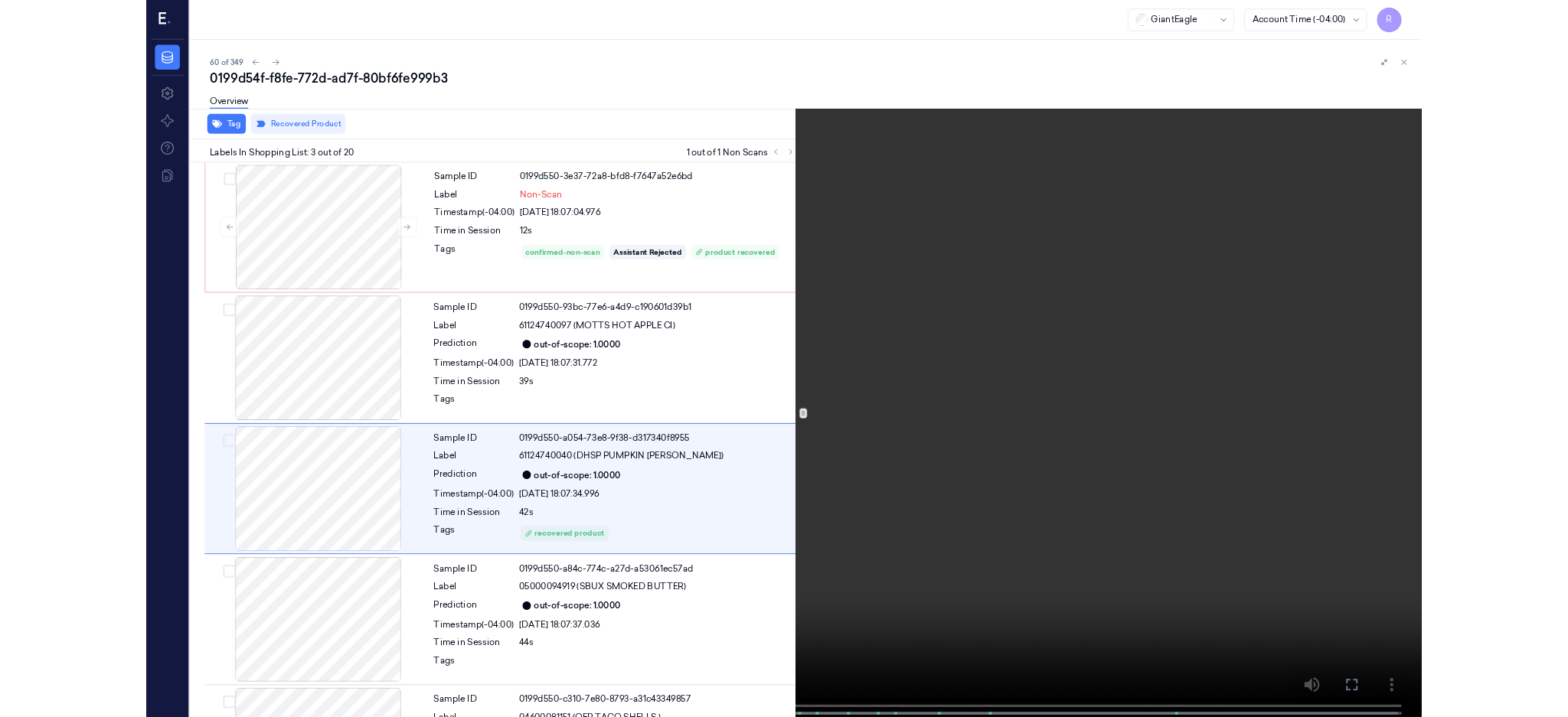
scroll to position [59, 0]
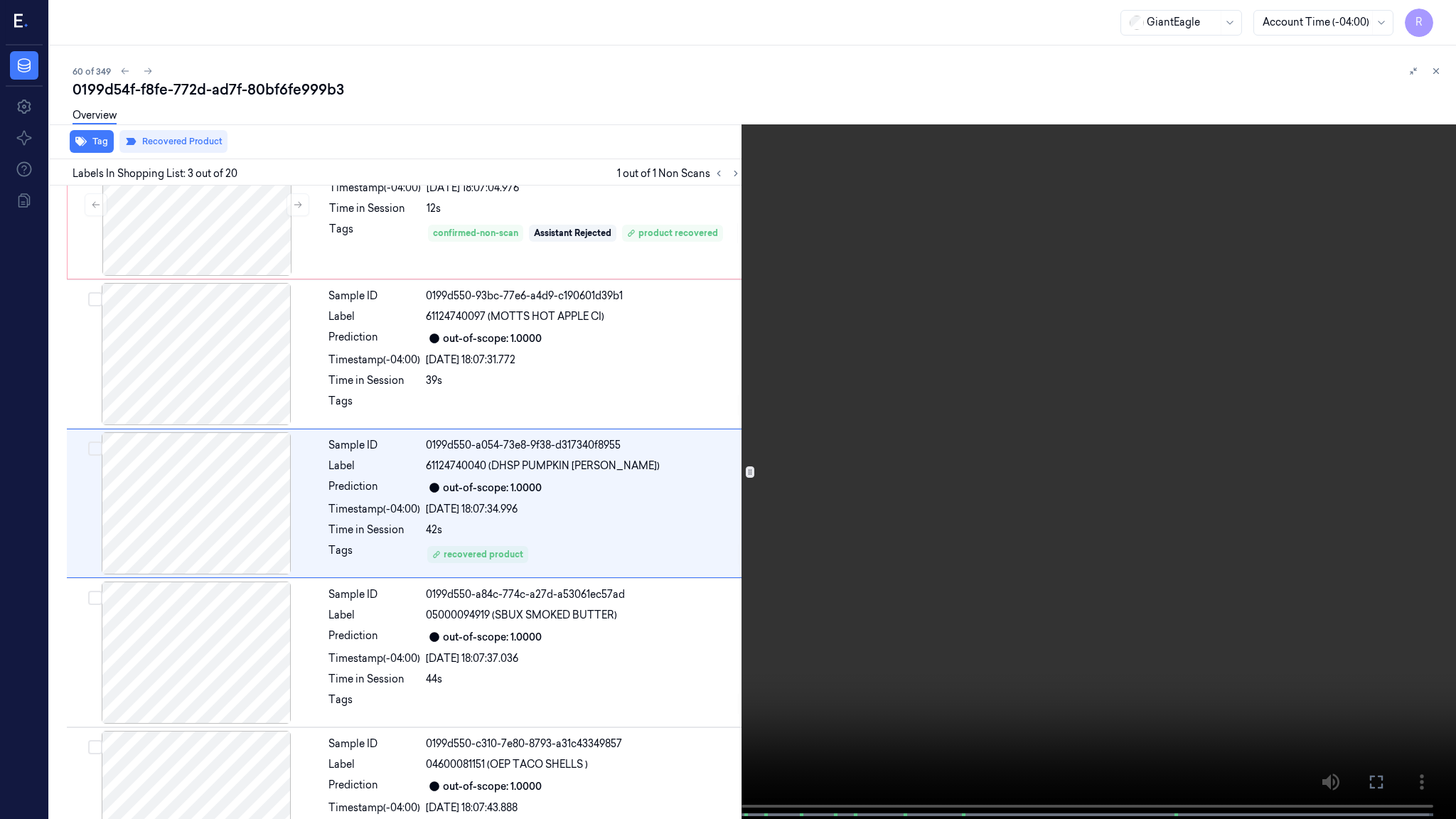
click at [728, 446] on video at bounding box center [728, 410] width 1456 height 822
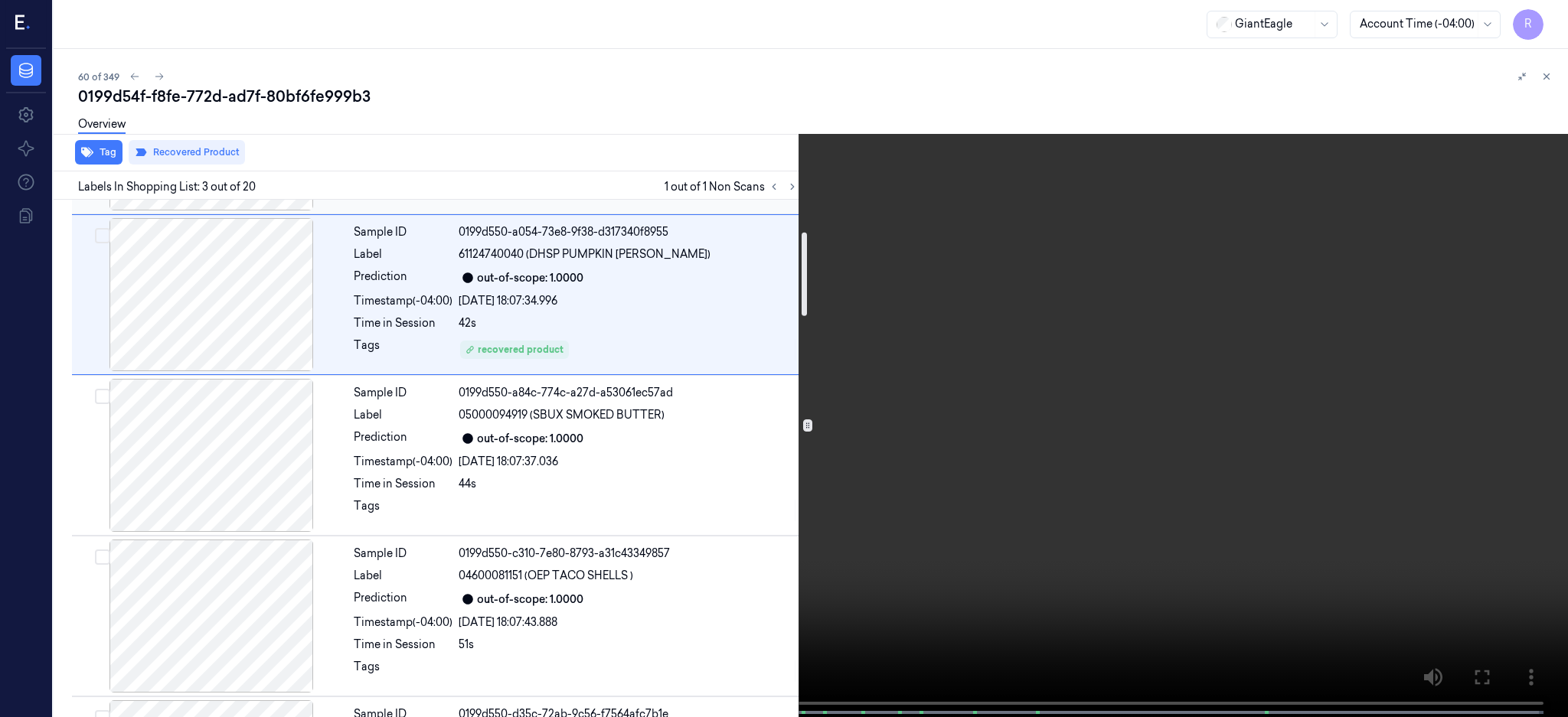
scroll to position [0, 0]
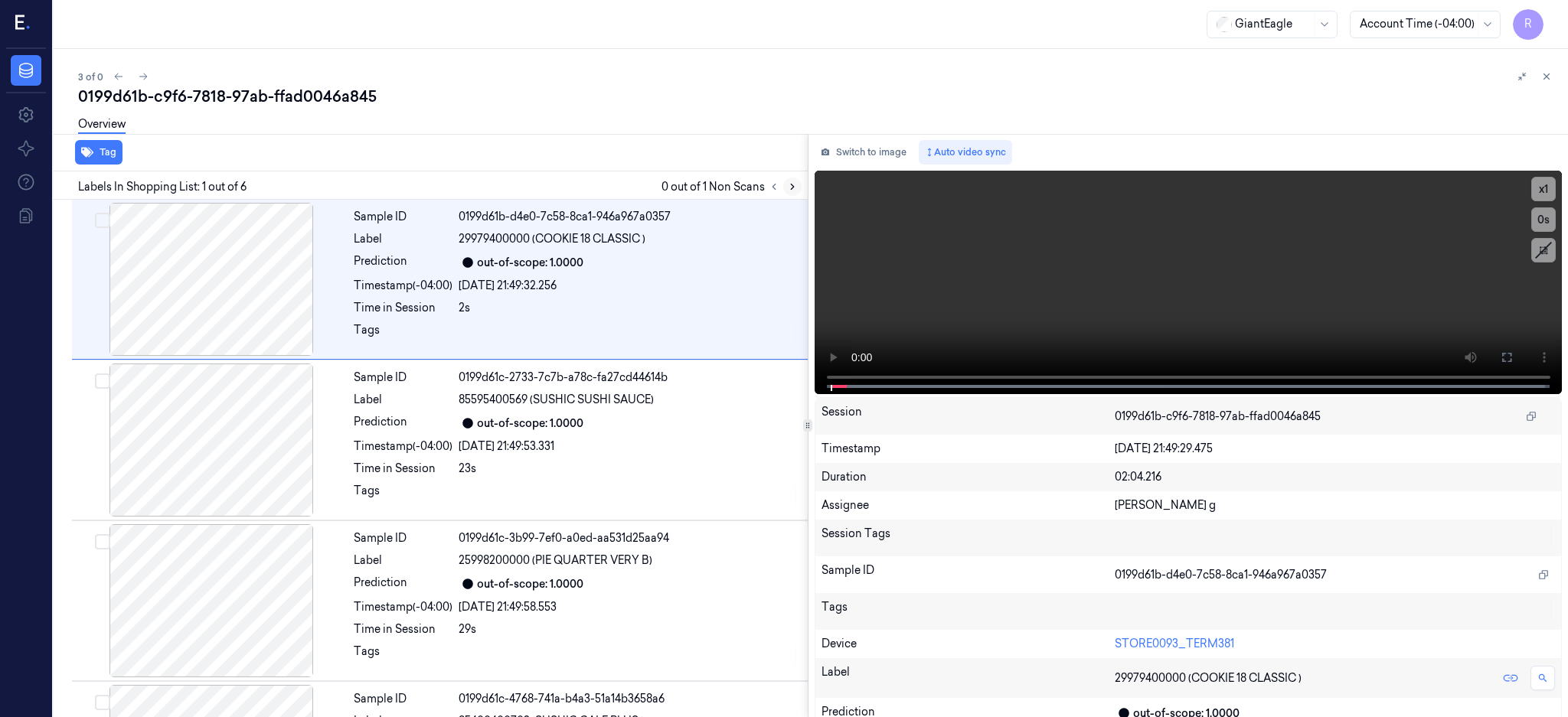
click at [798, 185] on icon at bounding box center [792, 187] width 11 height 11
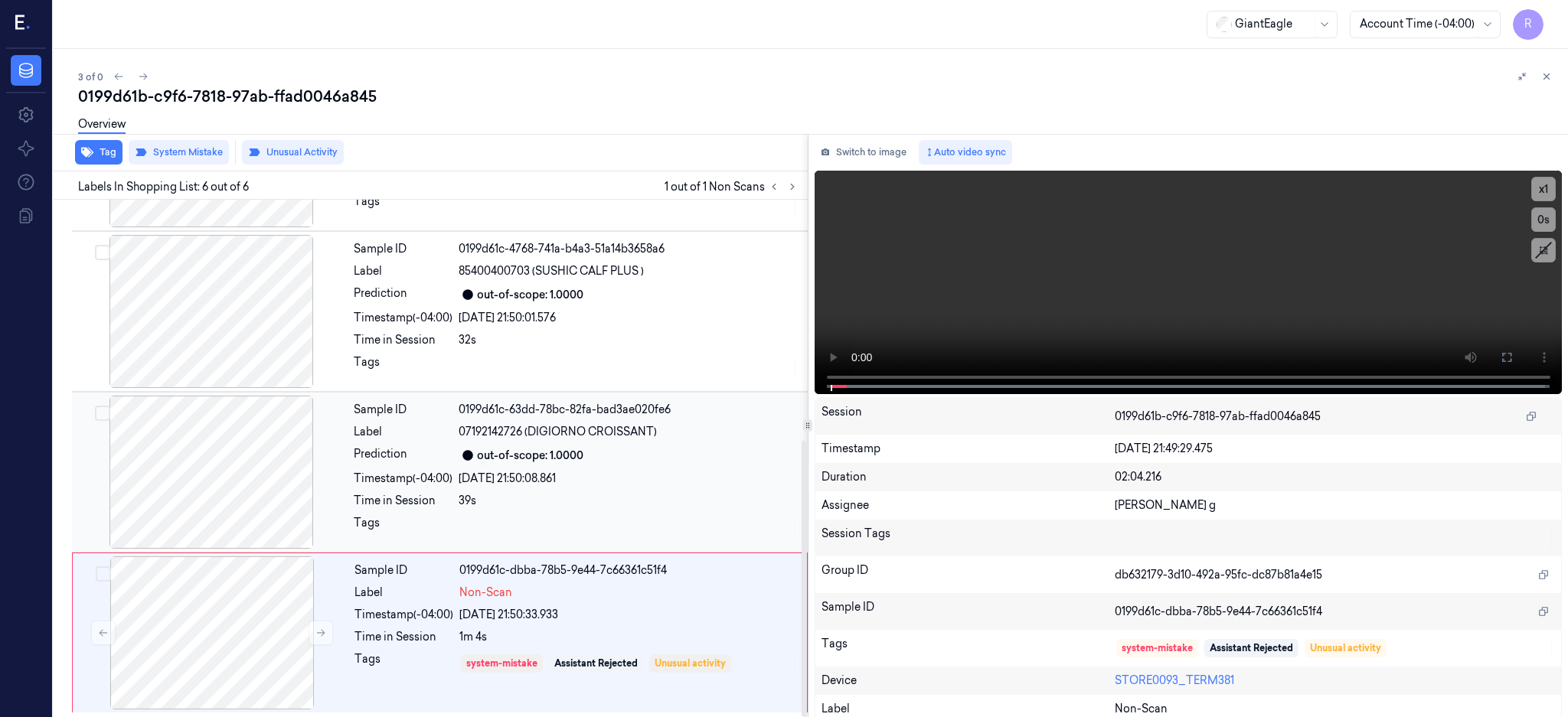
click at [211, 464] on div at bounding box center [211, 473] width 272 height 153
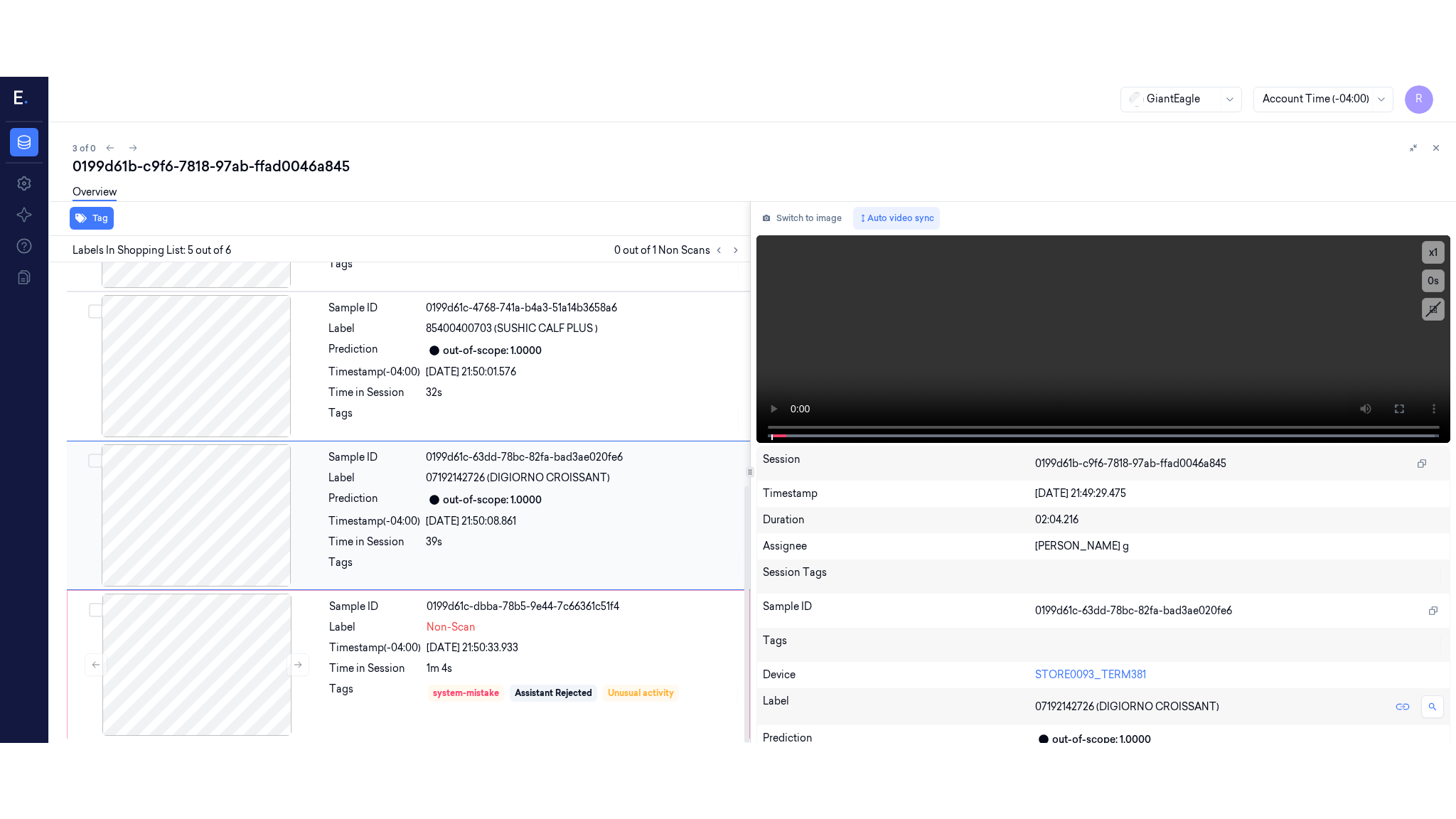
scroll to position [419, 0]
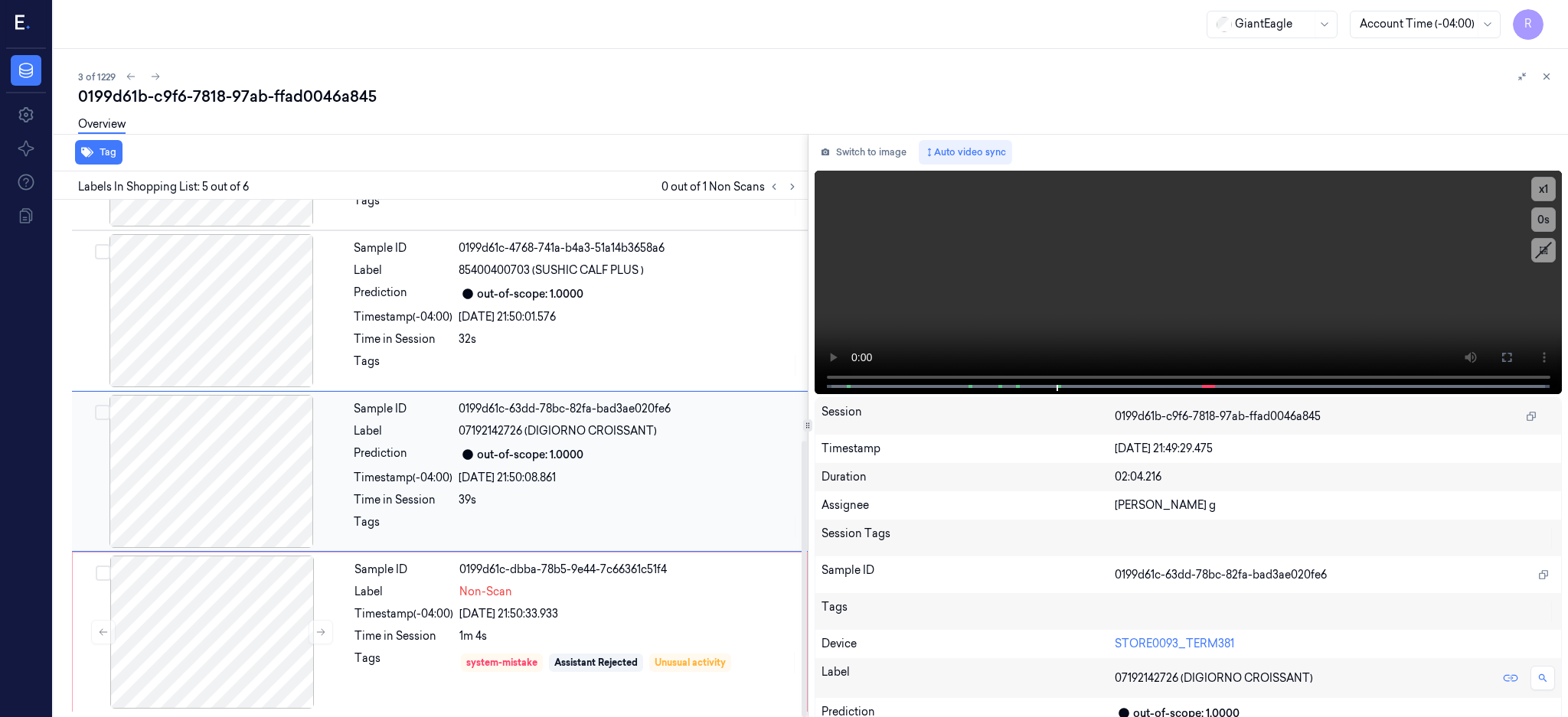
click at [192, 478] on div at bounding box center [211, 472] width 272 height 153
drag, startPoint x: 1545, startPoint y: 356, endPoint x: 1508, endPoint y: 499, distance: 147.7
click at [1519, 356] on button at bounding box center [1507, 357] width 24 height 24
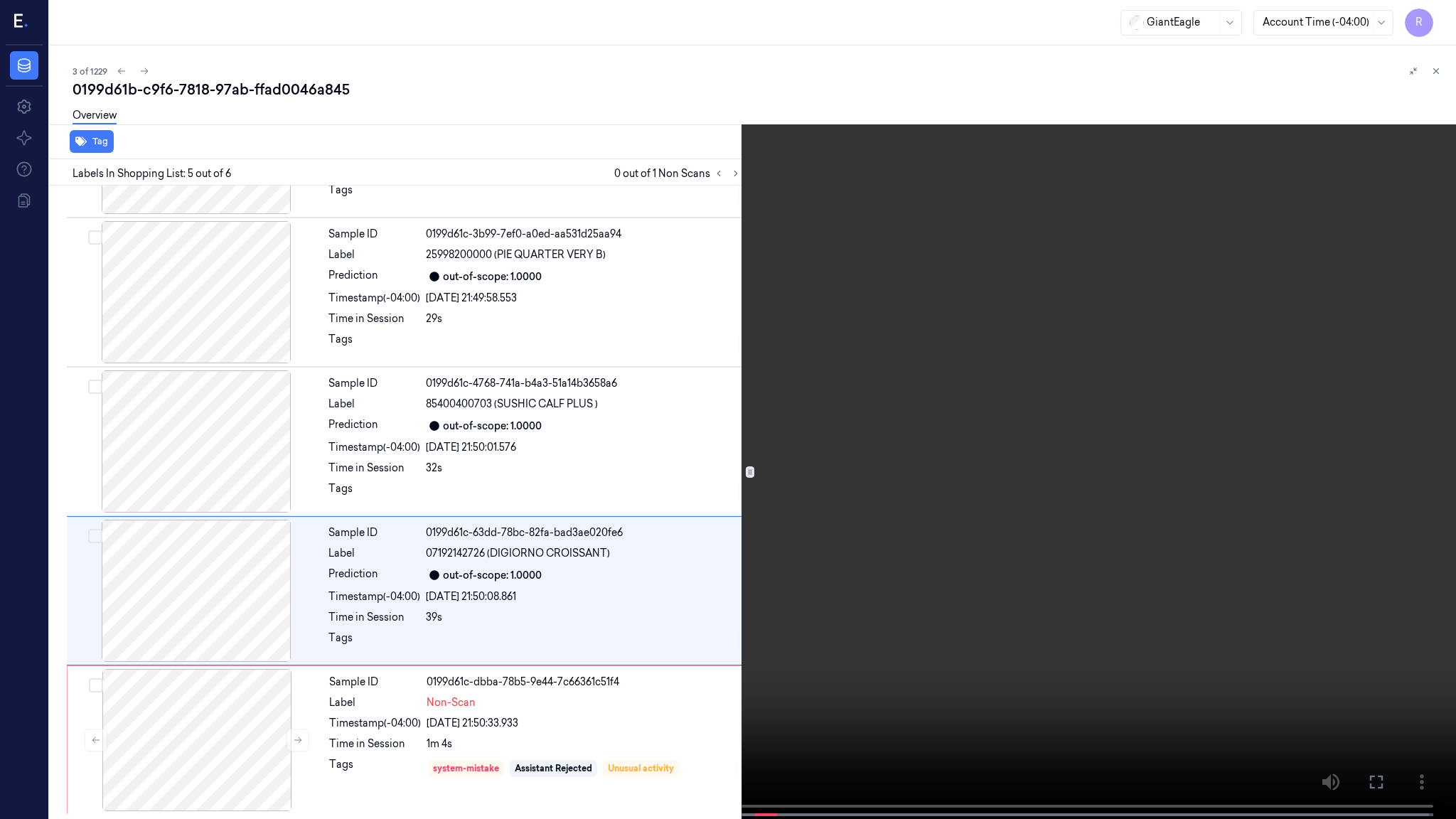
click at [980, 390] on video at bounding box center [728, 410] width 1456 height 822
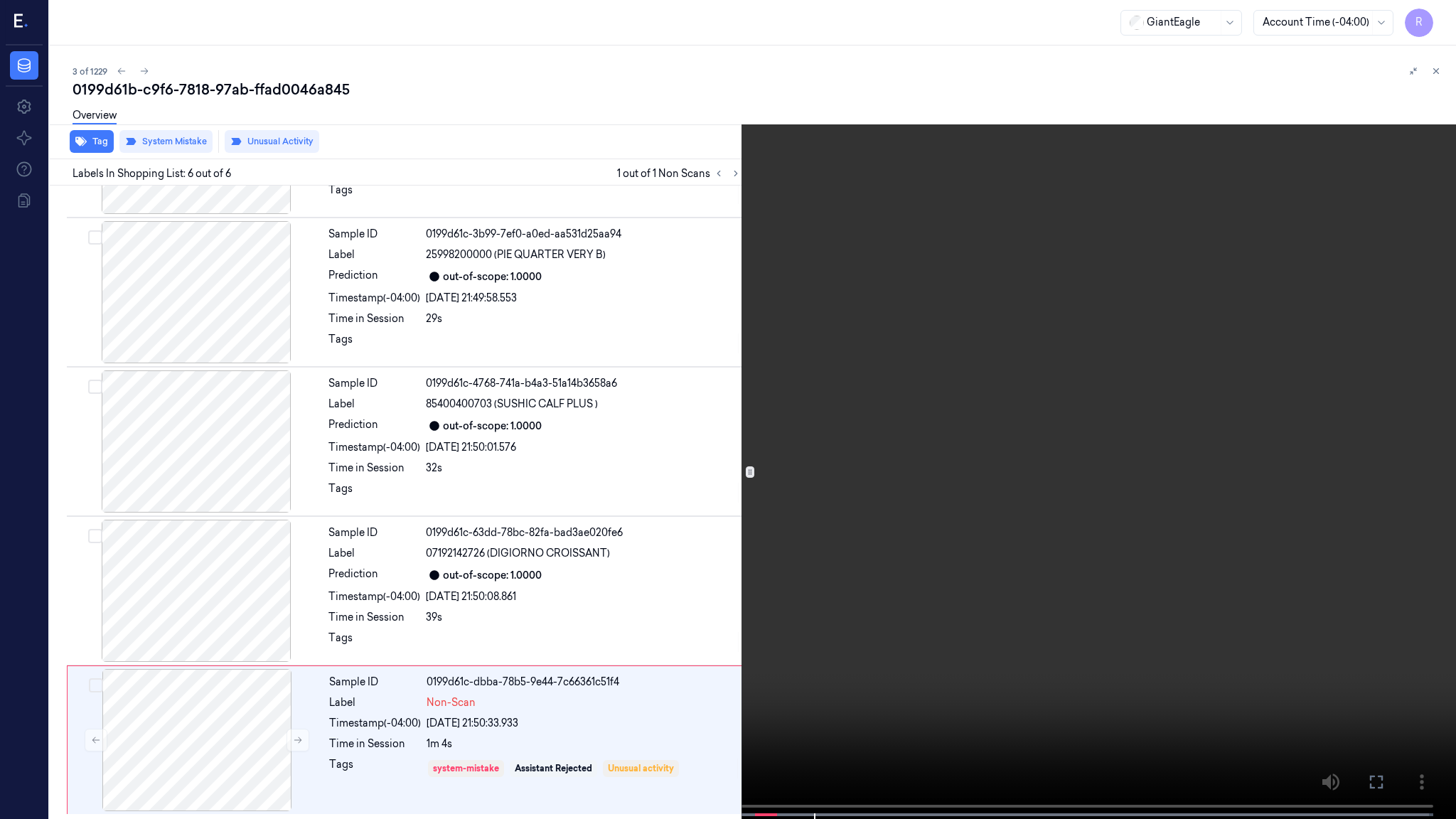
click at [629, 372] on video at bounding box center [728, 410] width 1456 height 822
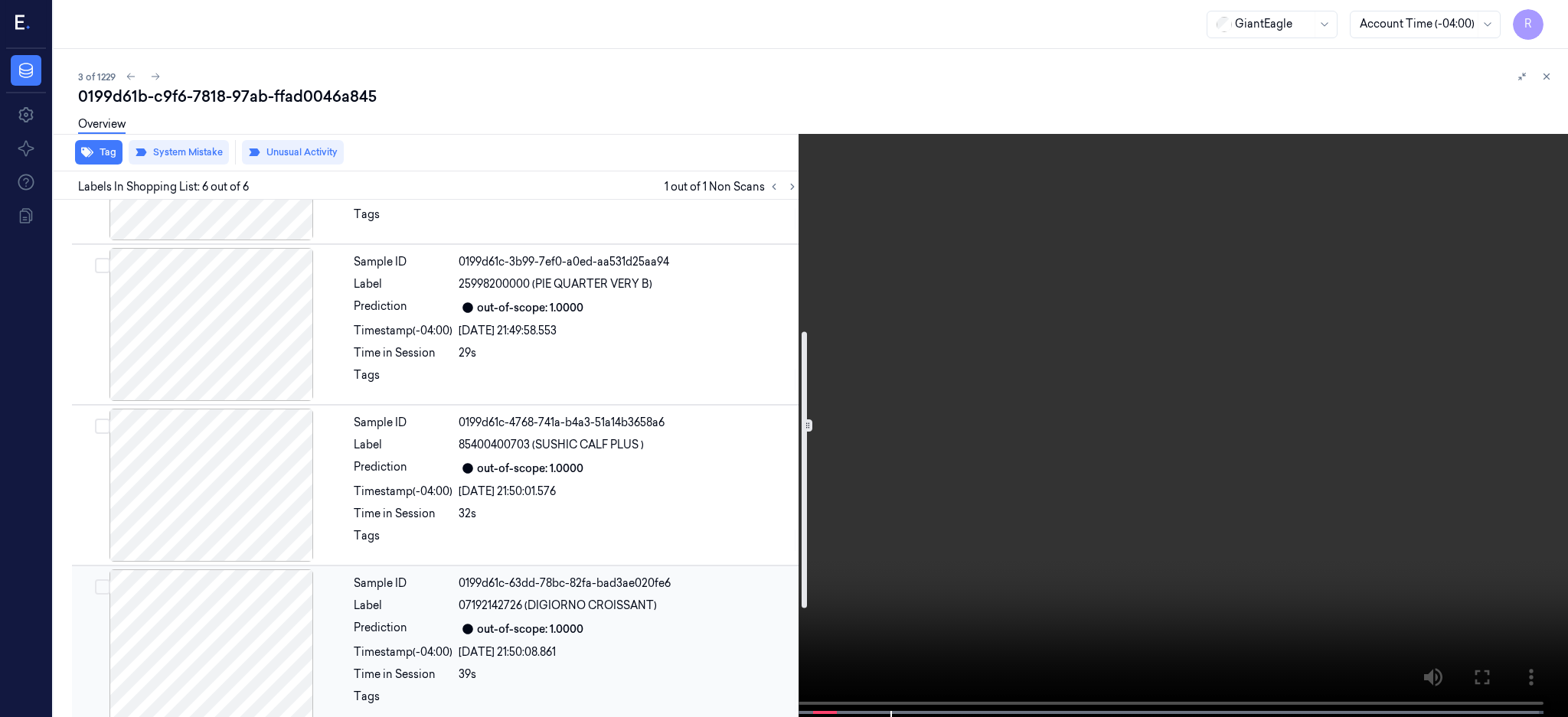
scroll to position [246, 0]
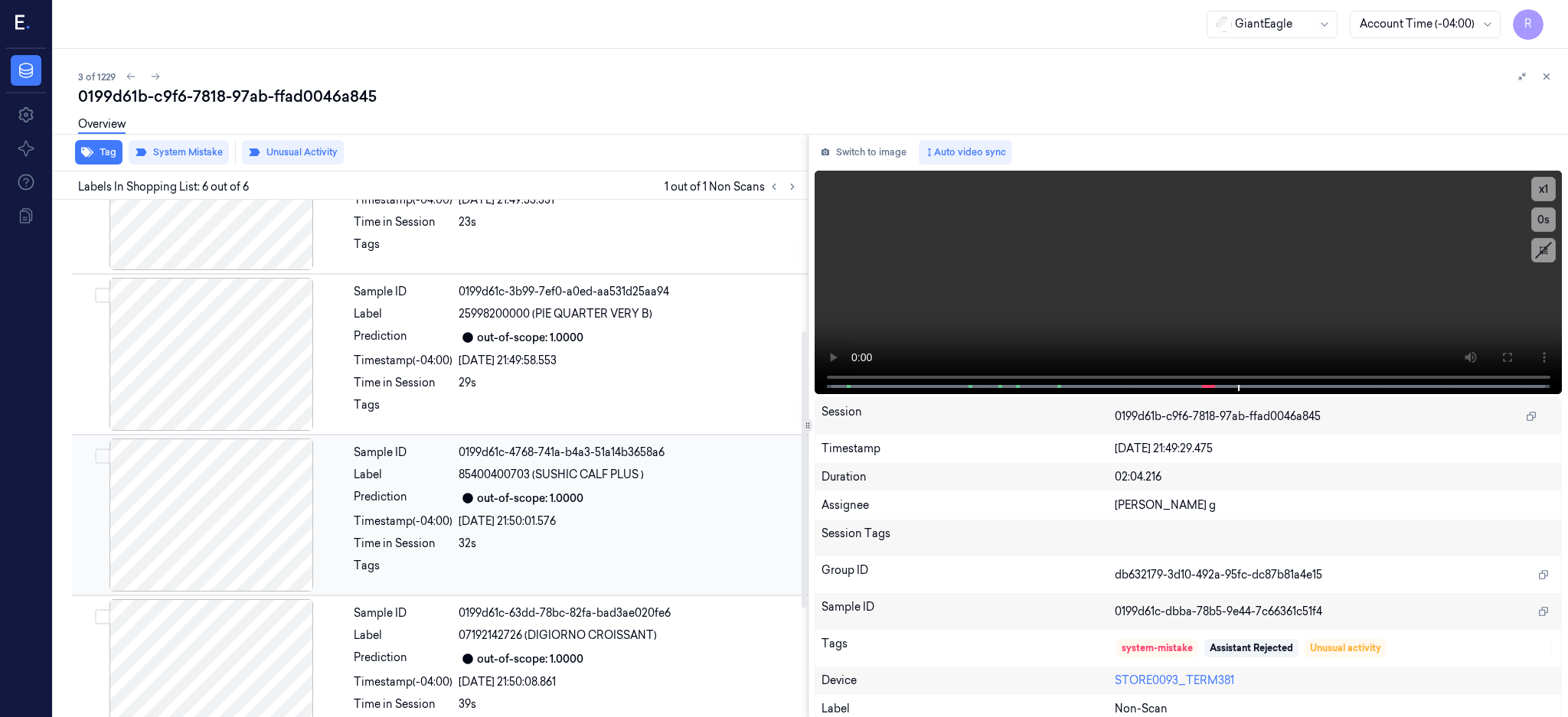
click at [230, 522] on div at bounding box center [211, 515] width 272 height 153
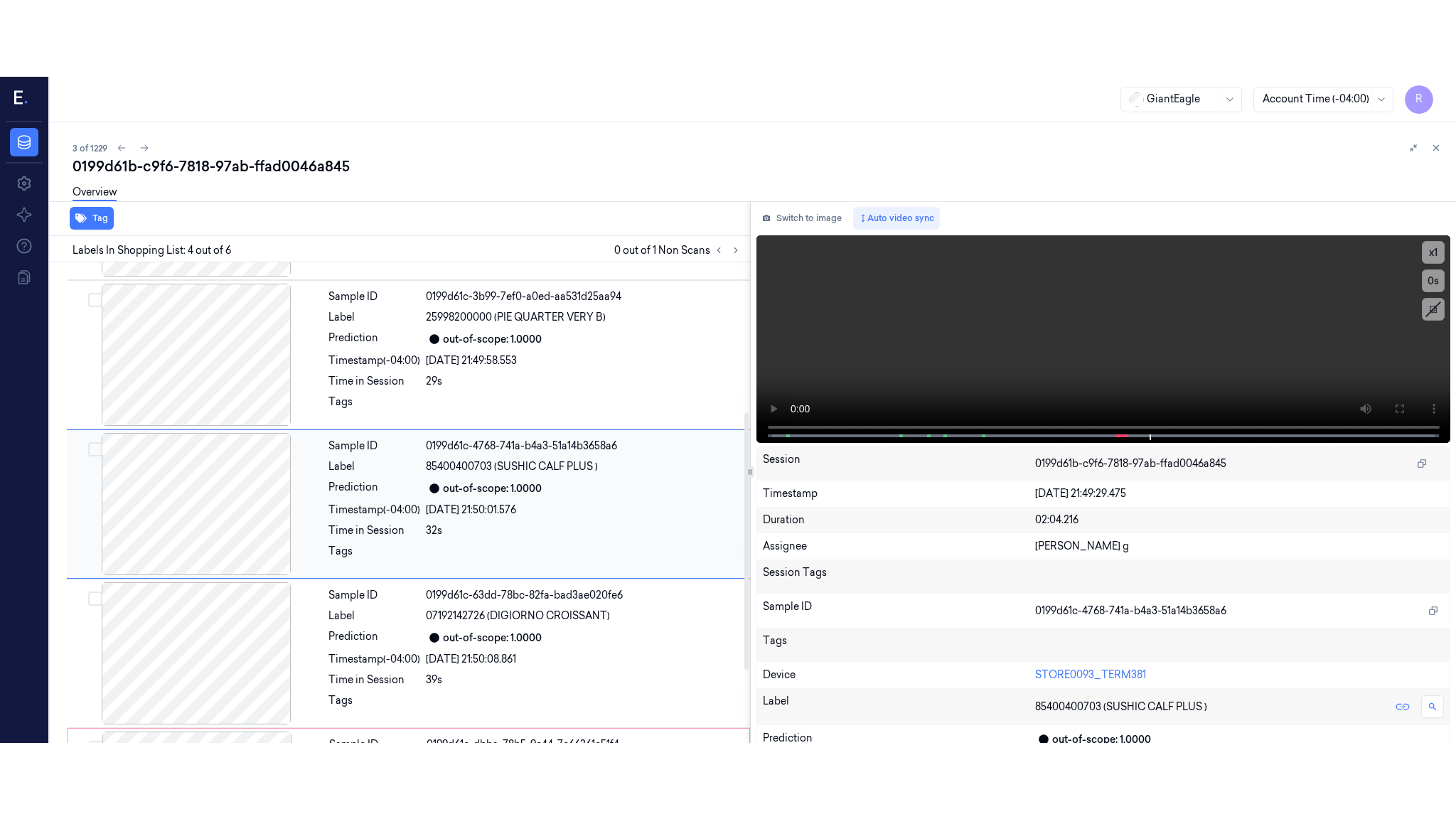
scroll to position [281, 0]
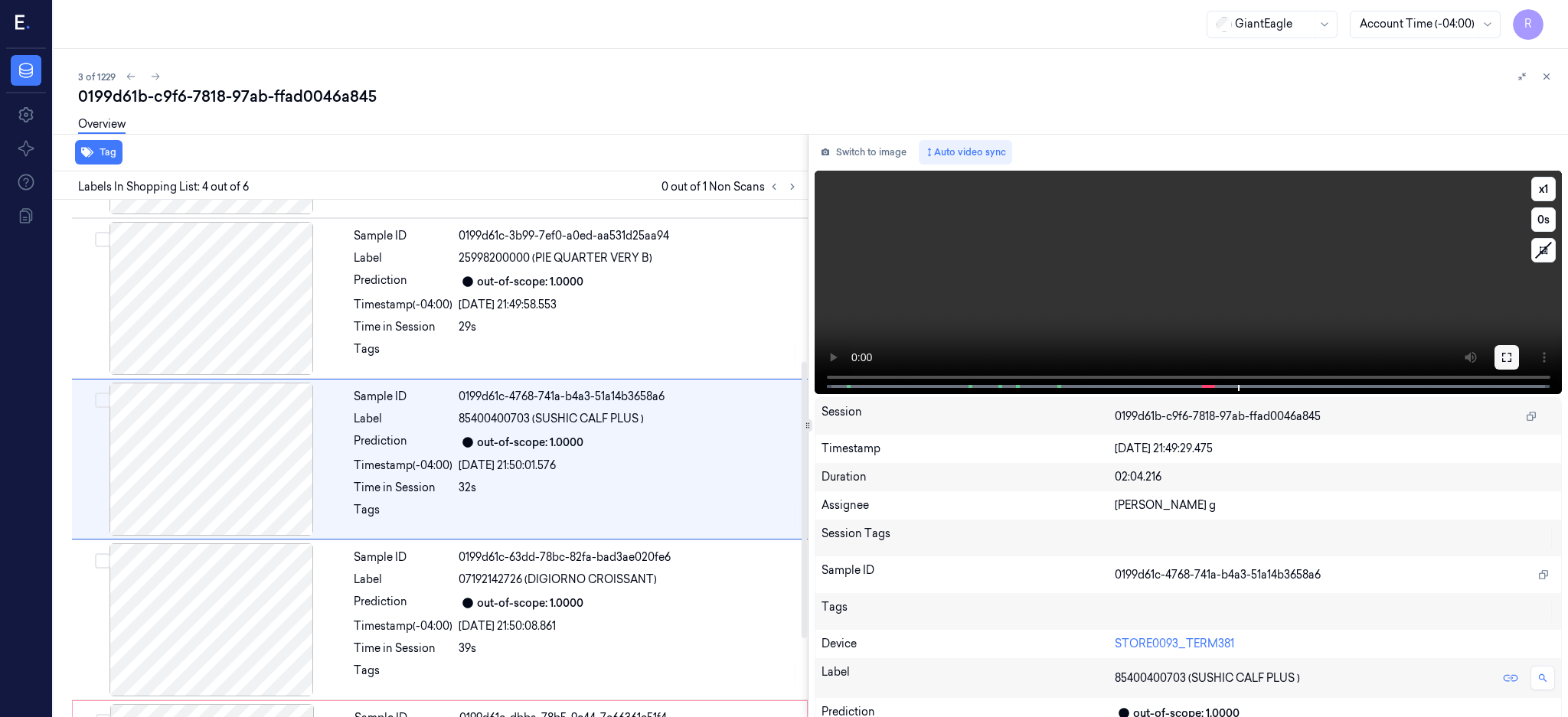
click at [1519, 352] on button at bounding box center [1507, 357] width 24 height 24
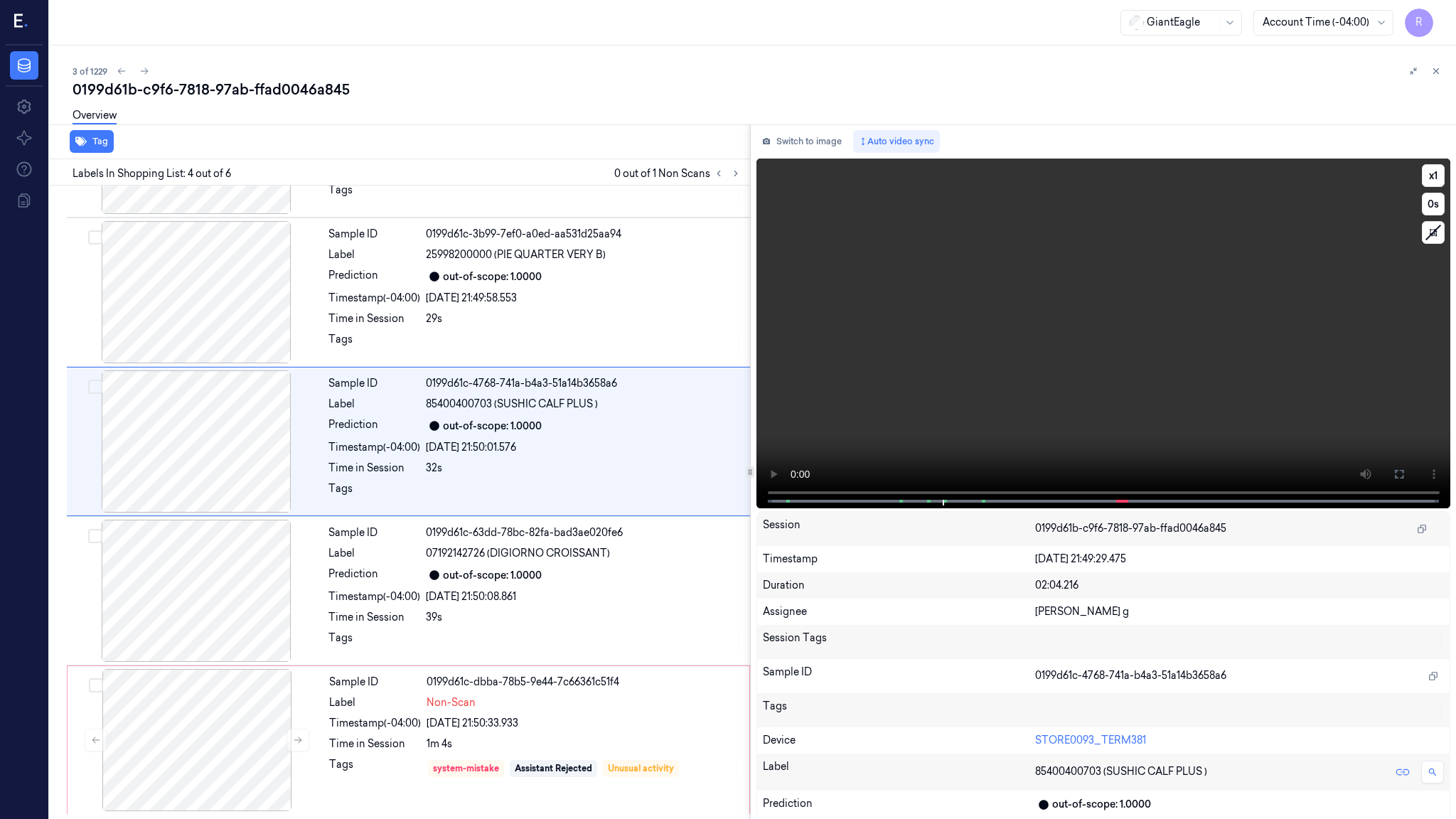
scroll to position [266, 0]
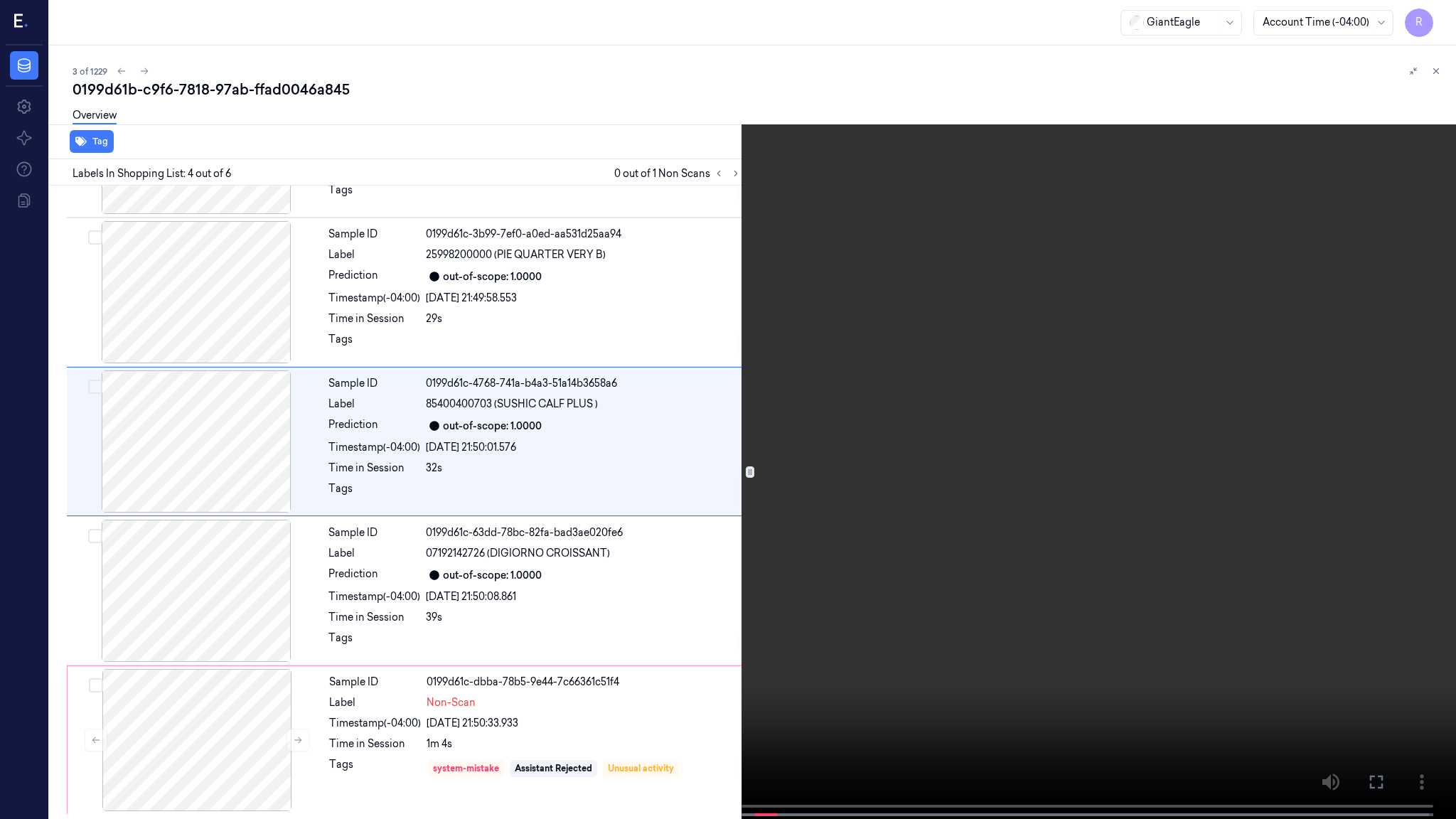
click at [675, 611] on video at bounding box center [728, 410] width 1456 height 822
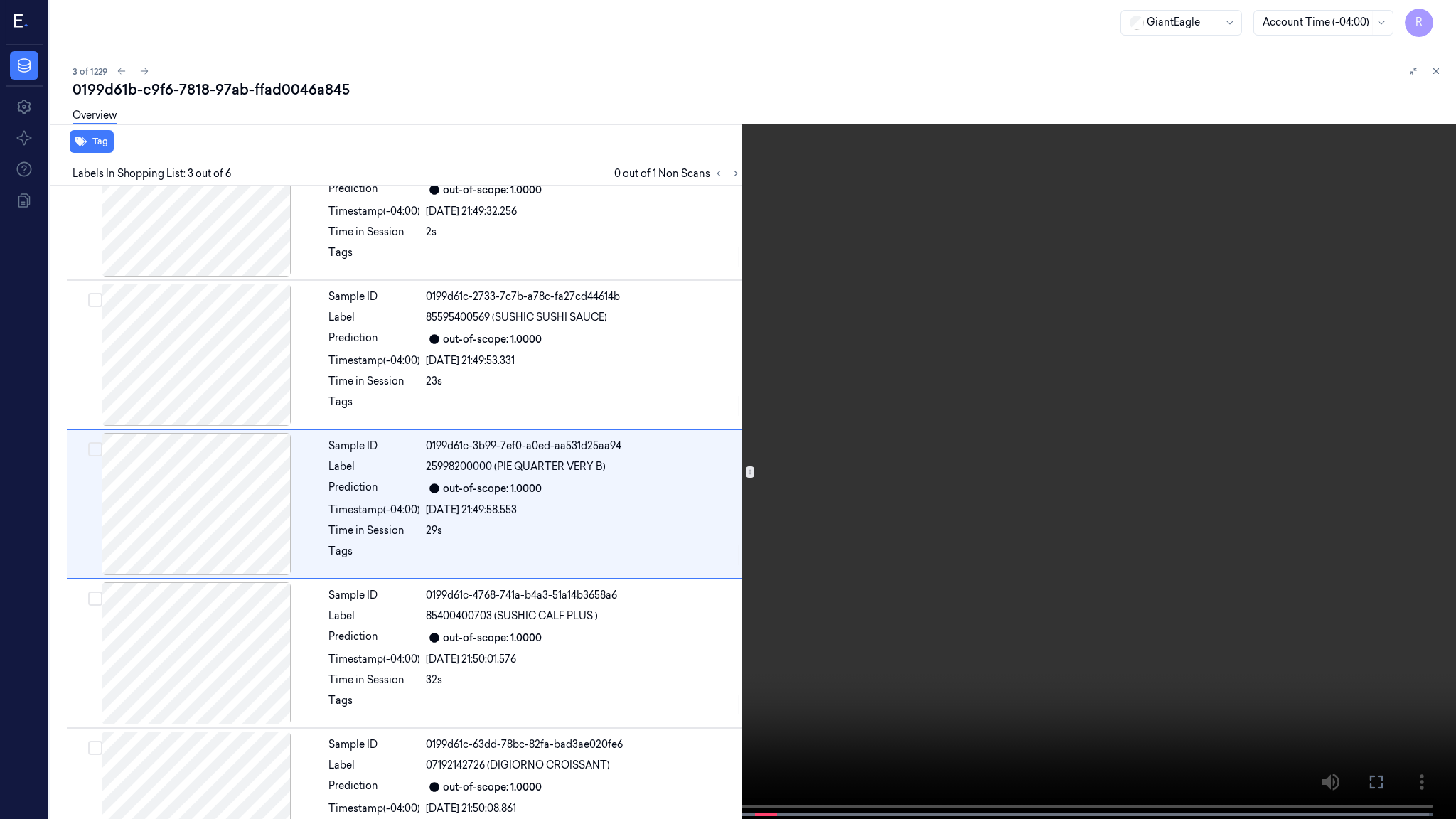
scroll to position [54, 0]
click at [675, 611] on video at bounding box center [728, 410] width 1456 height 822
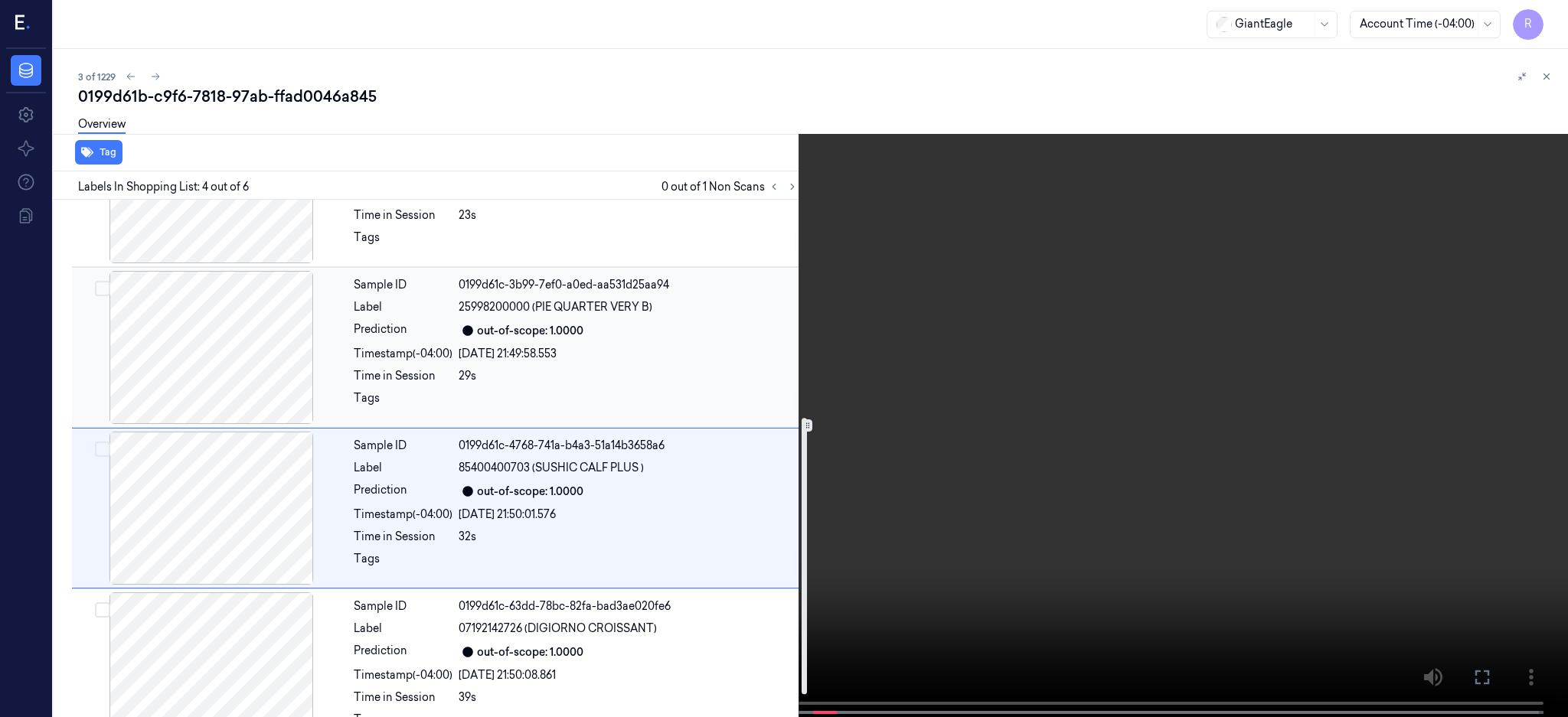
scroll to position [450, 0]
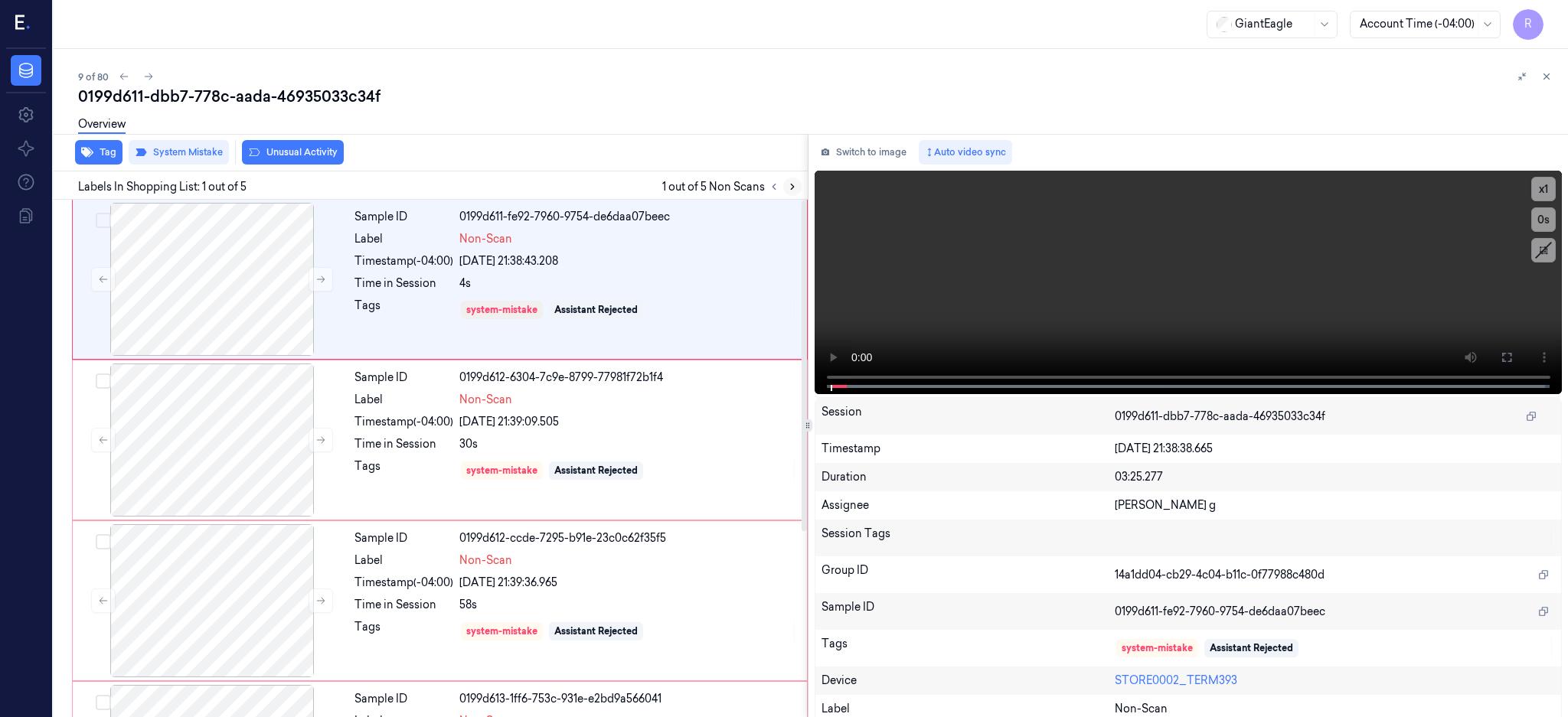
click at [802, 179] on button at bounding box center [792, 187] width 18 height 18
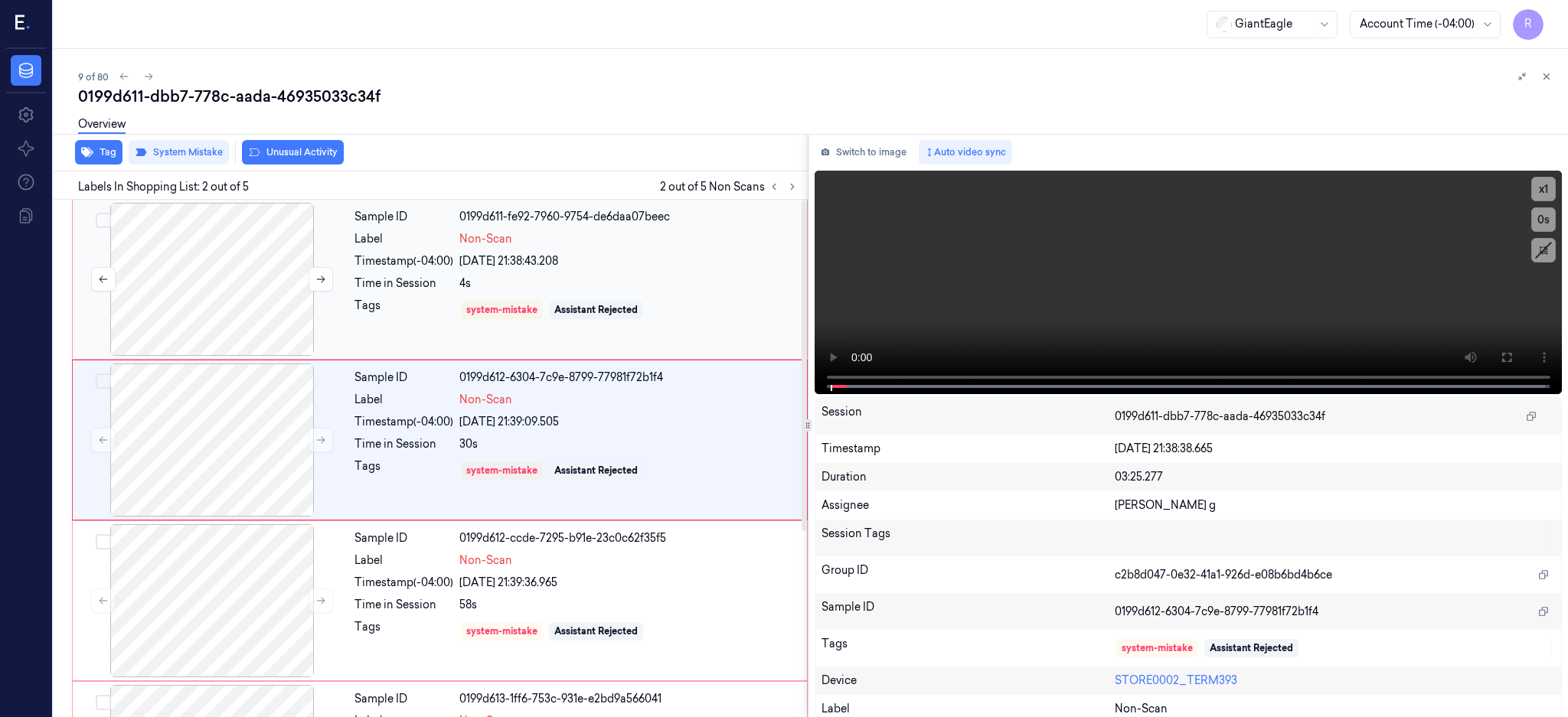
click at [186, 297] on div at bounding box center [212, 280] width 272 height 153
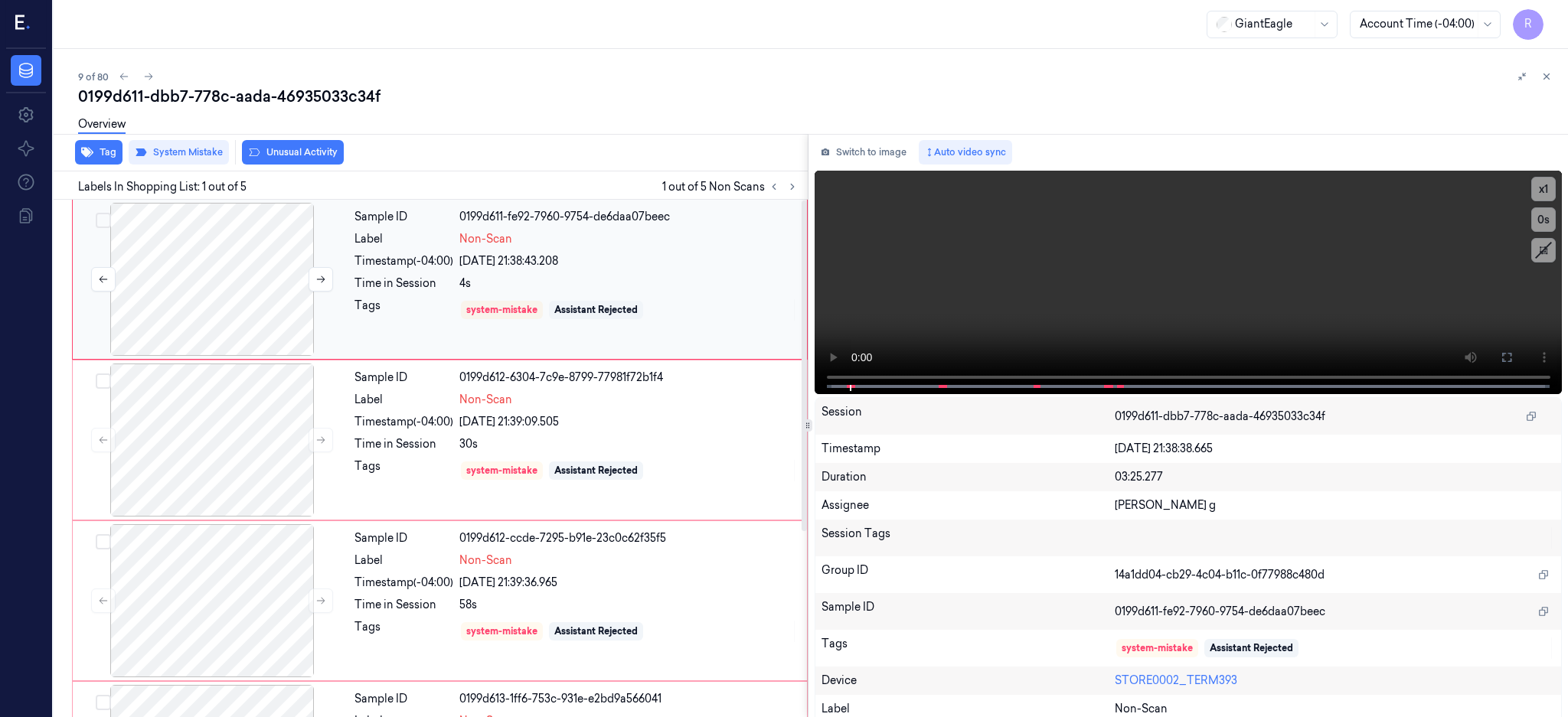
click at [160, 288] on div at bounding box center [212, 280] width 272 height 153
click at [1511, 353] on icon at bounding box center [1507, 357] width 9 height 9
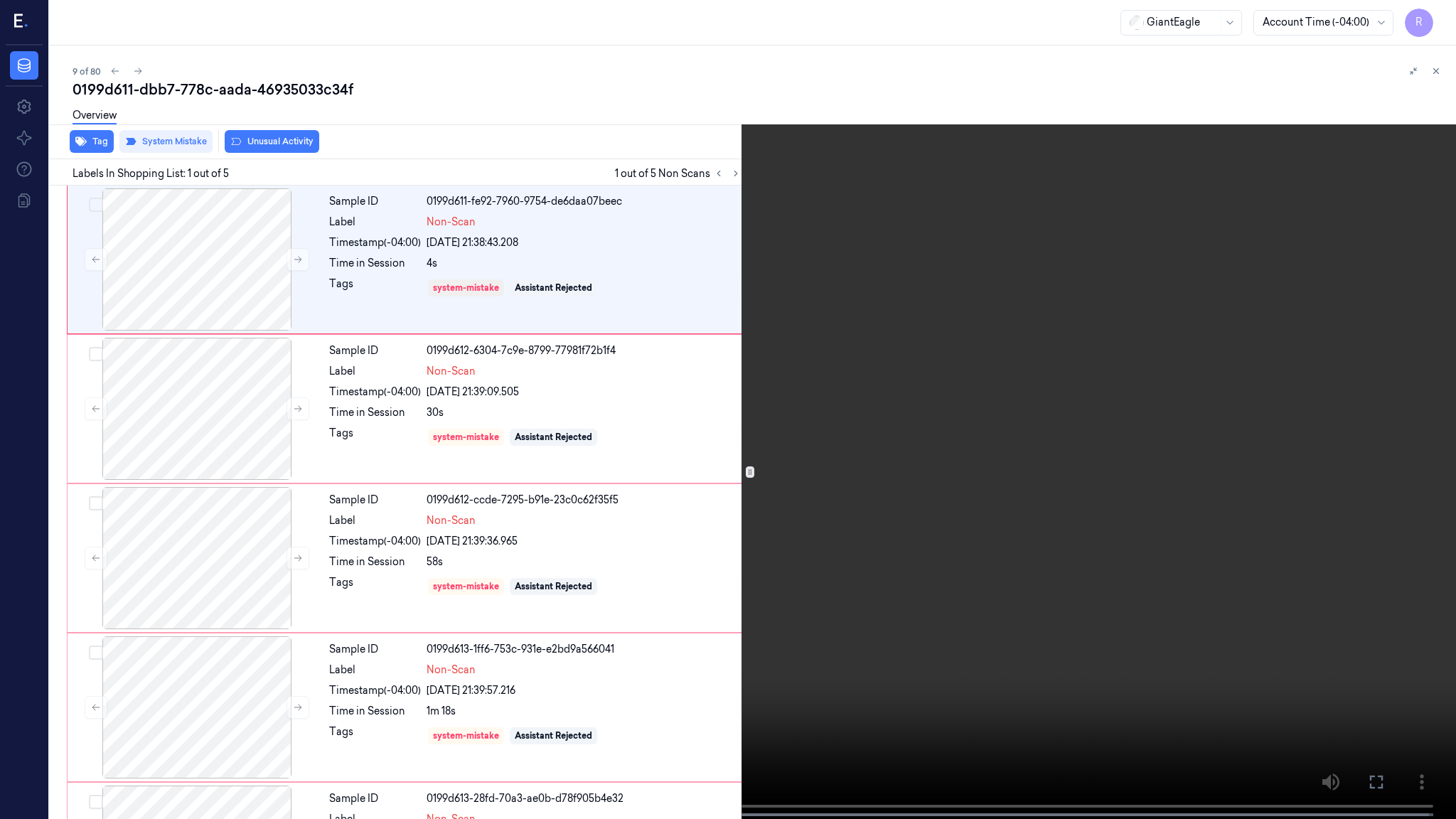
click at [961, 358] on video at bounding box center [728, 410] width 1456 height 822
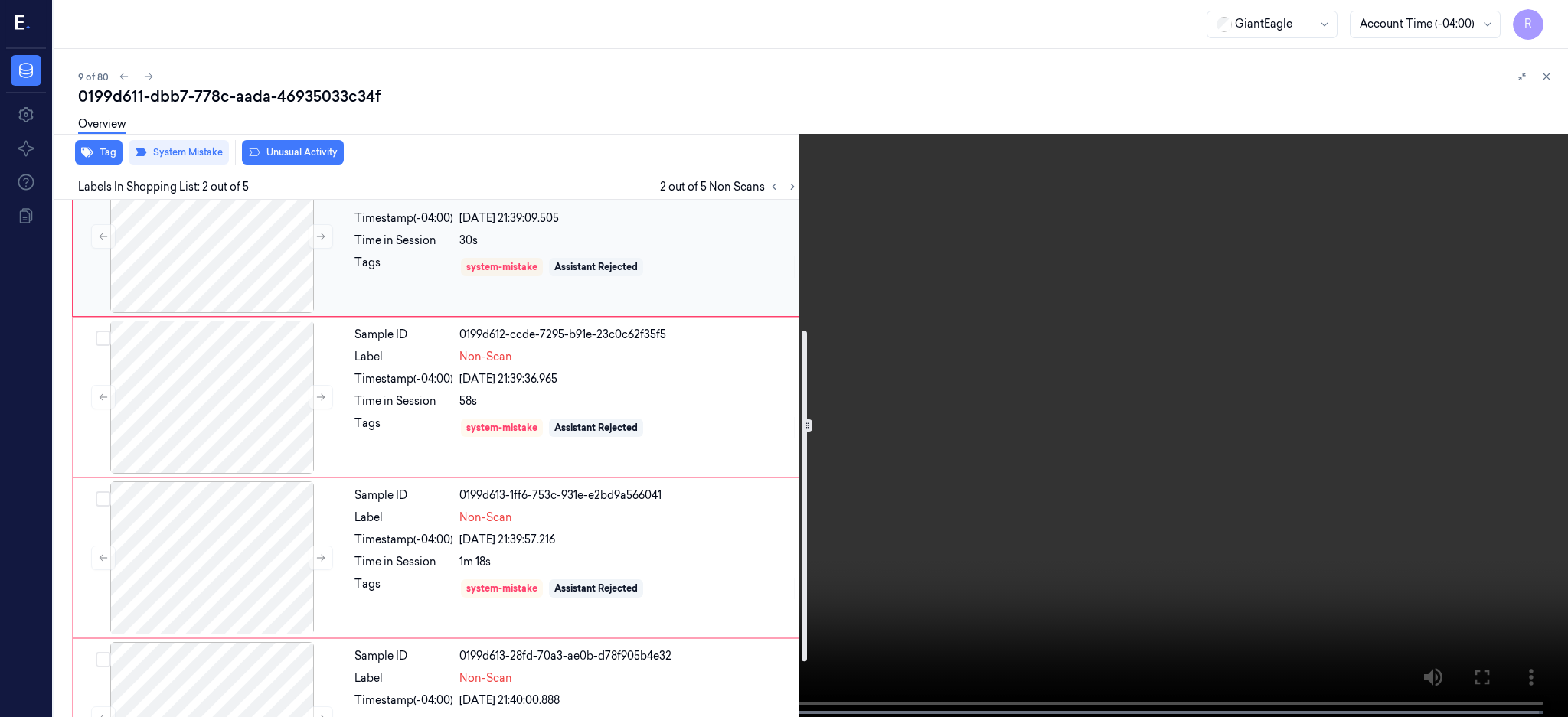
scroll to position [290, 0]
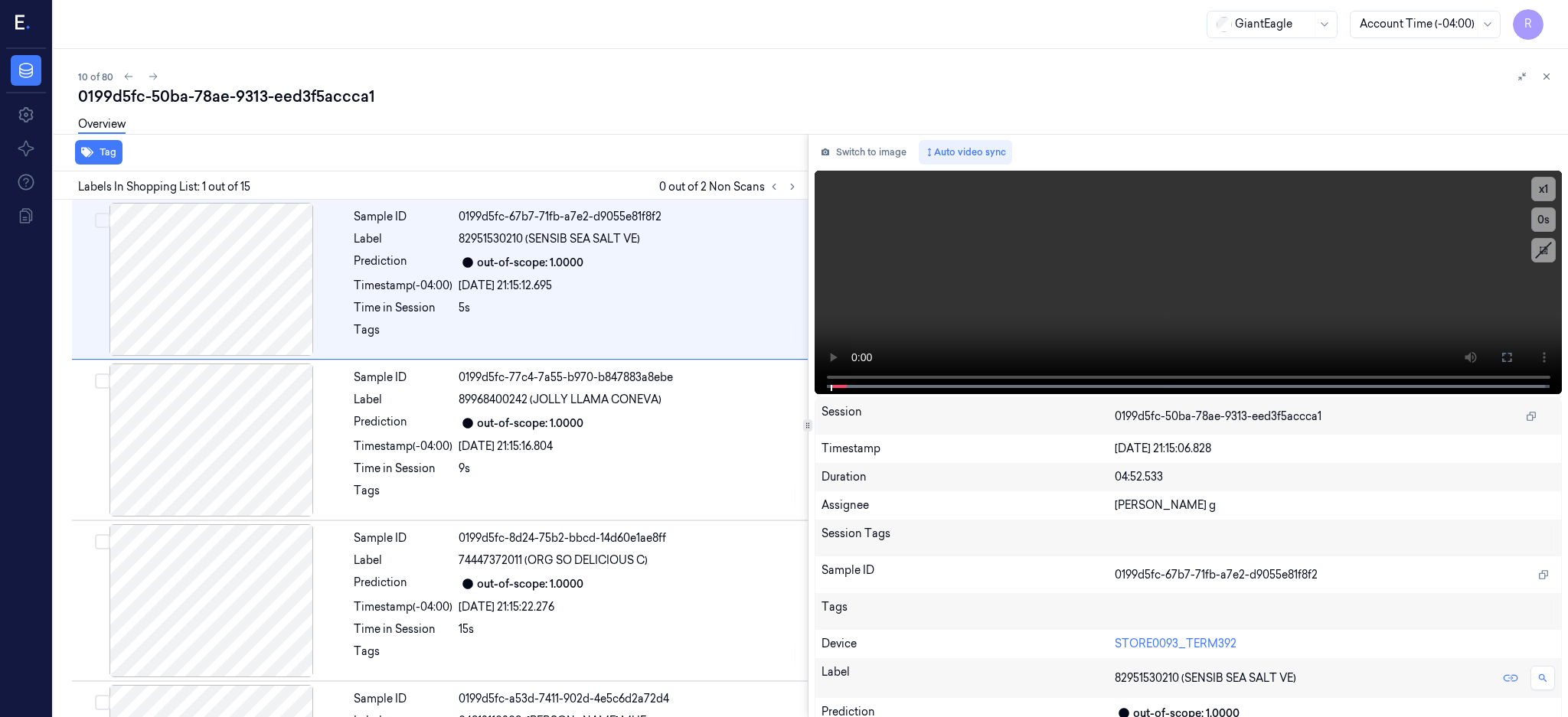
click at [829, 187] on div "Tag Labels In Shopping List: 1 out of 15 0 out of 2 Non Scans Sample ID 0199d5f…" at bounding box center [808, 427] width 1521 height 584
click at [800, 187] on button at bounding box center [791, 187] width 18 height 18
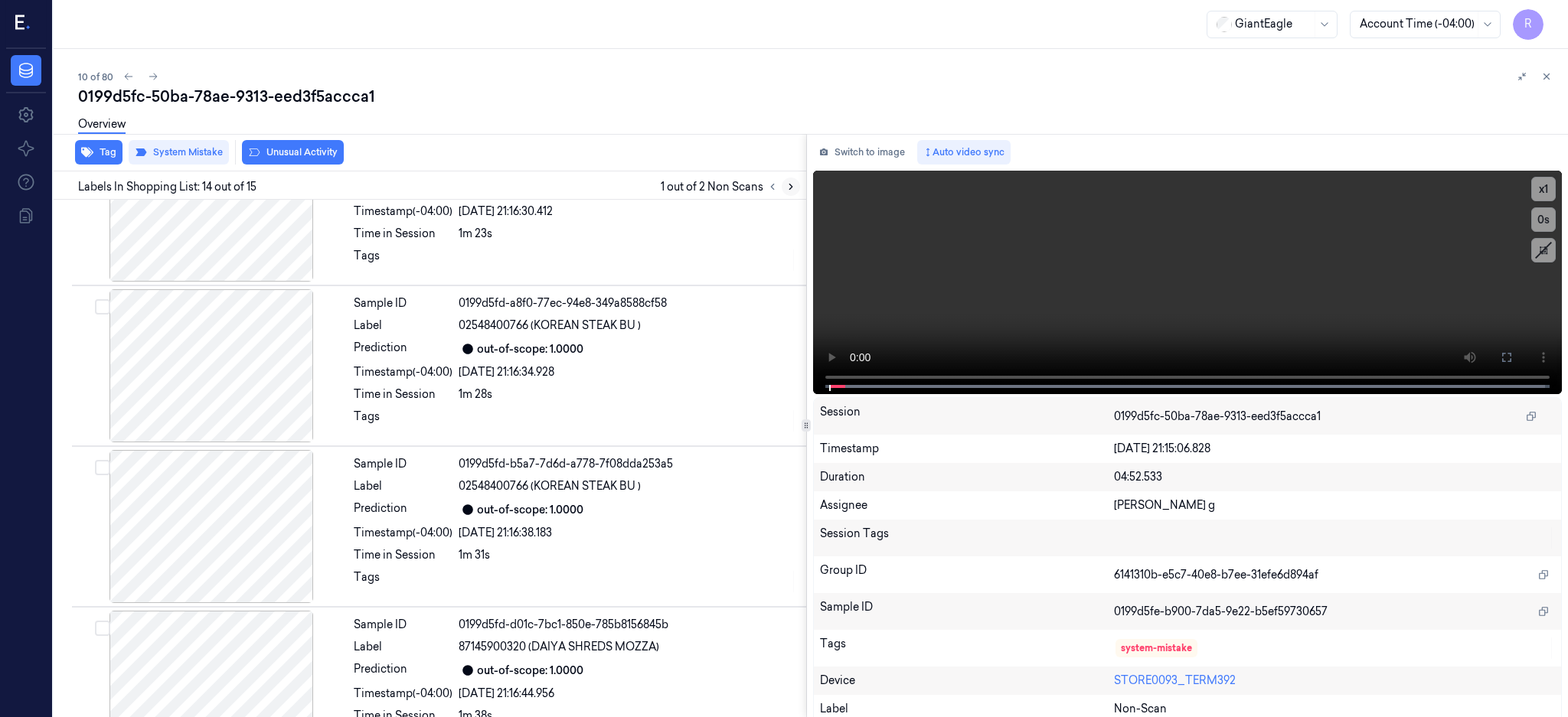
scroll to position [1733, 0]
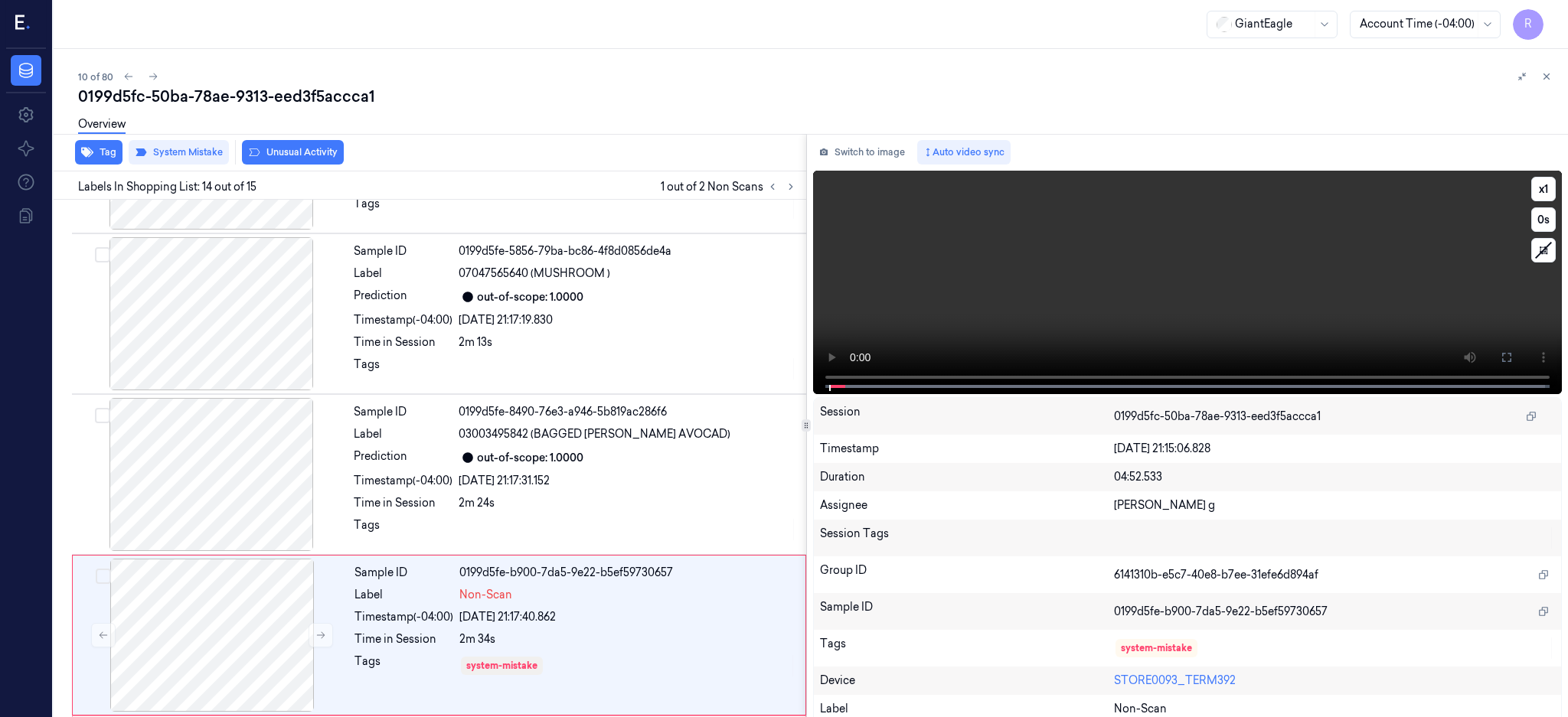
click at [235, 398] on div at bounding box center [211, 474] width 272 height 153
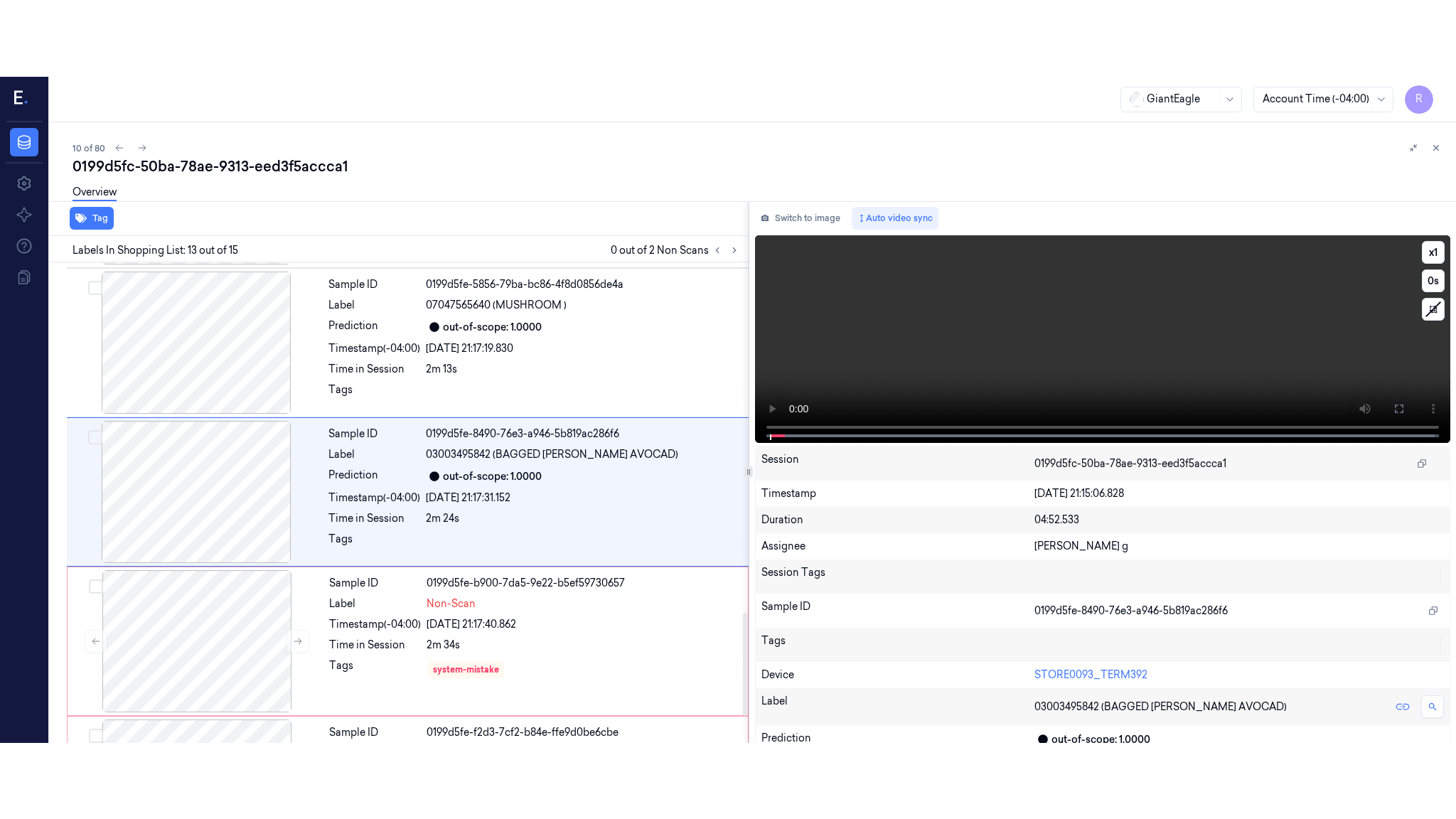
scroll to position [1625, 0]
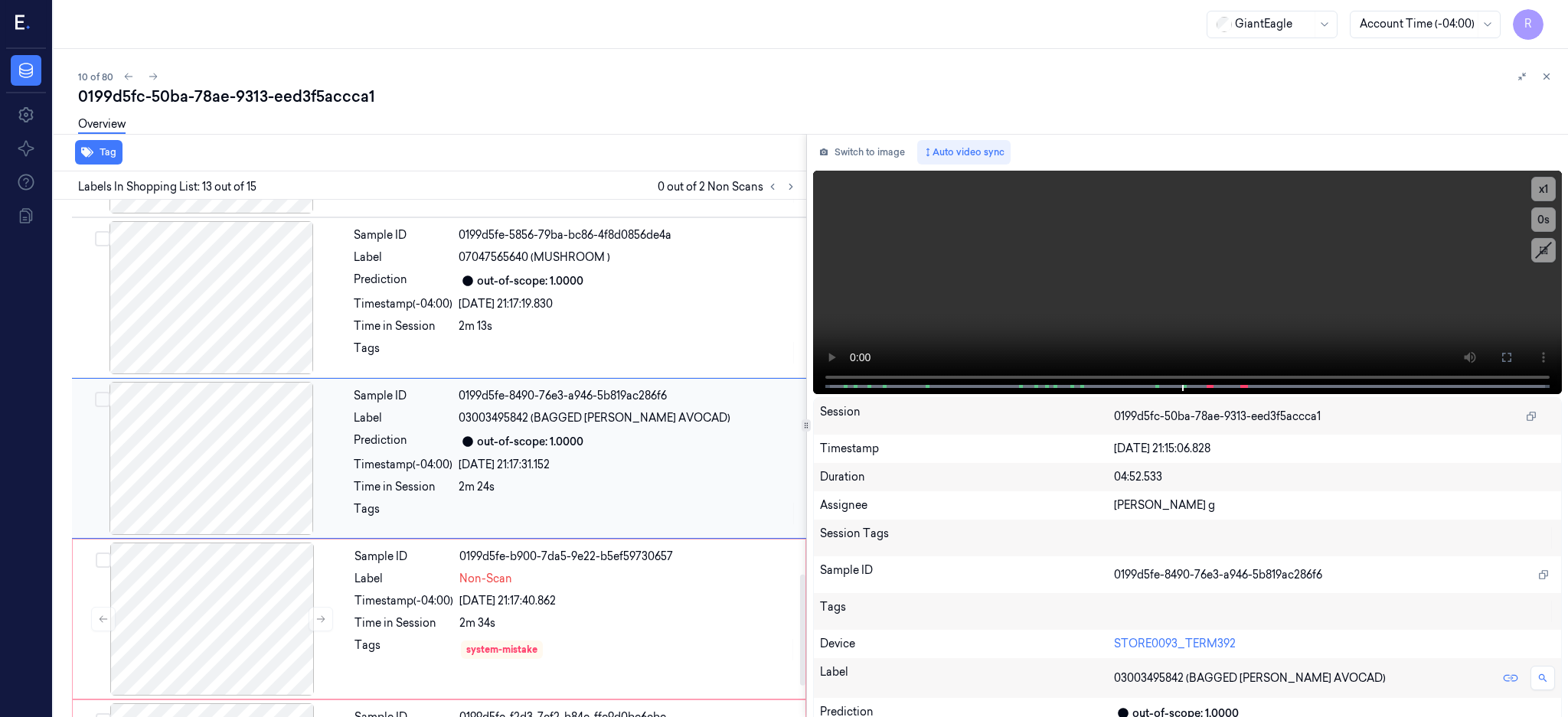
click at [172, 490] on div at bounding box center [211, 459] width 272 height 153
click at [1519, 355] on button at bounding box center [1507, 357] width 24 height 24
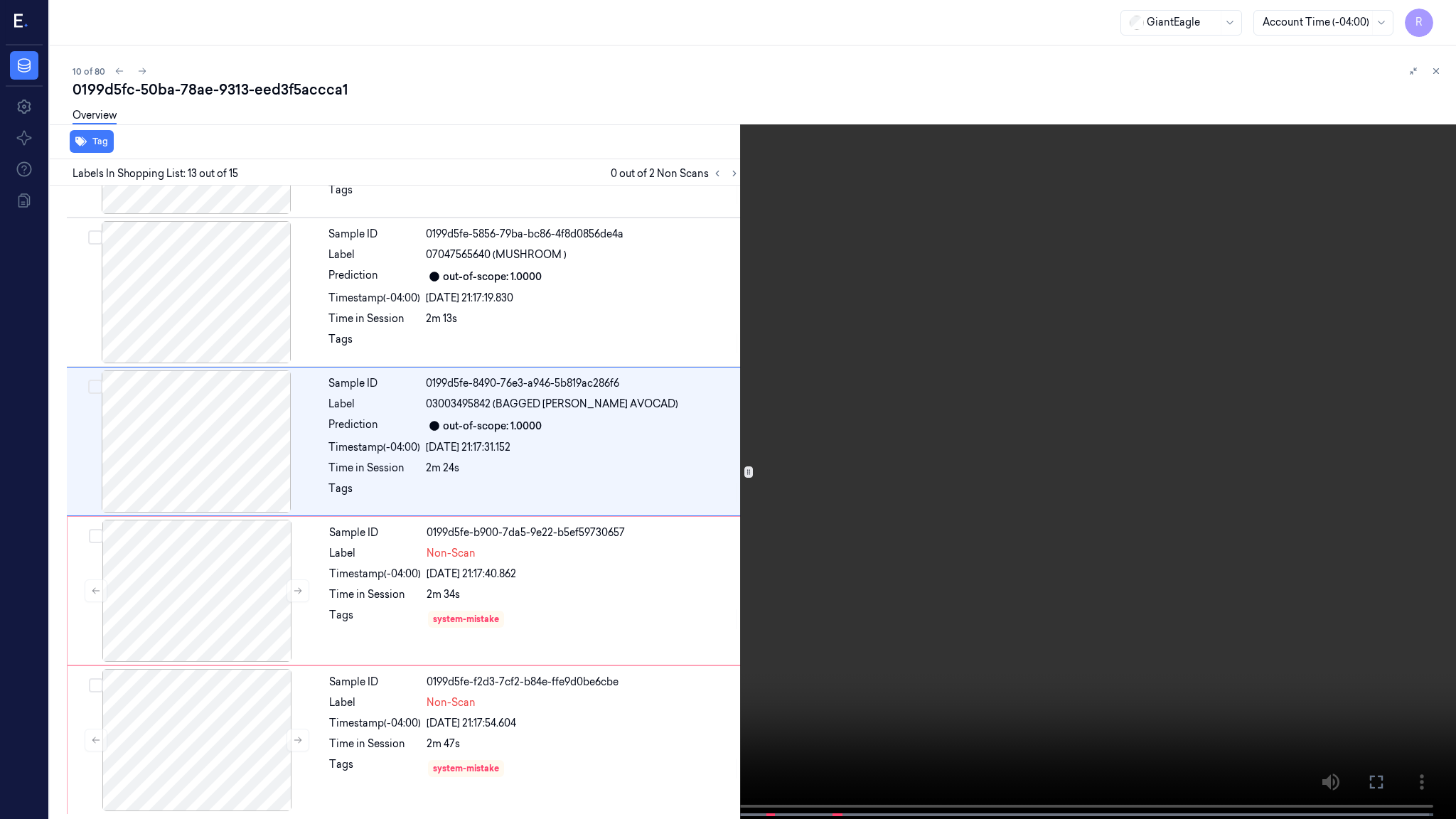
click at [831, 378] on video at bounding box center [728, 410] width 1456 height 822
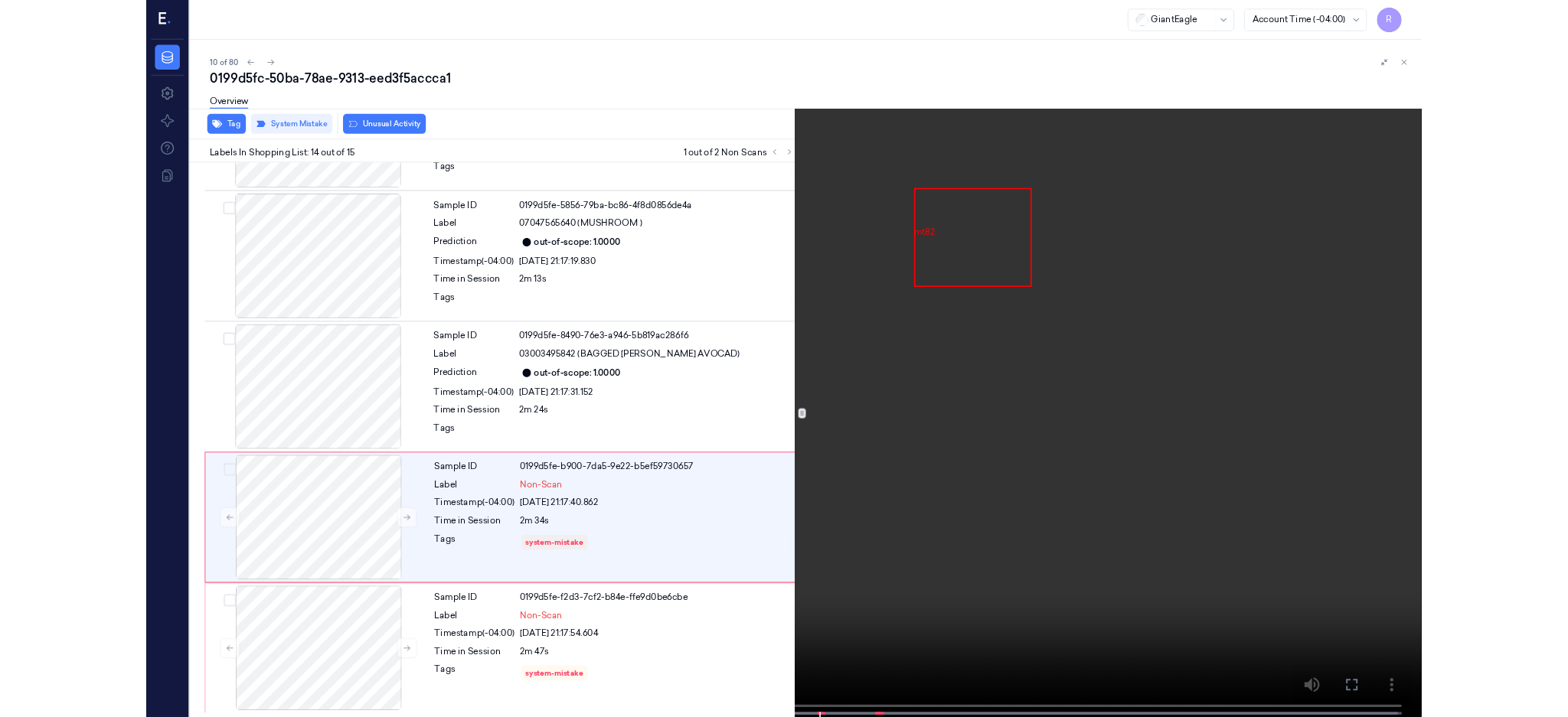
scroll to position [1733, 0]
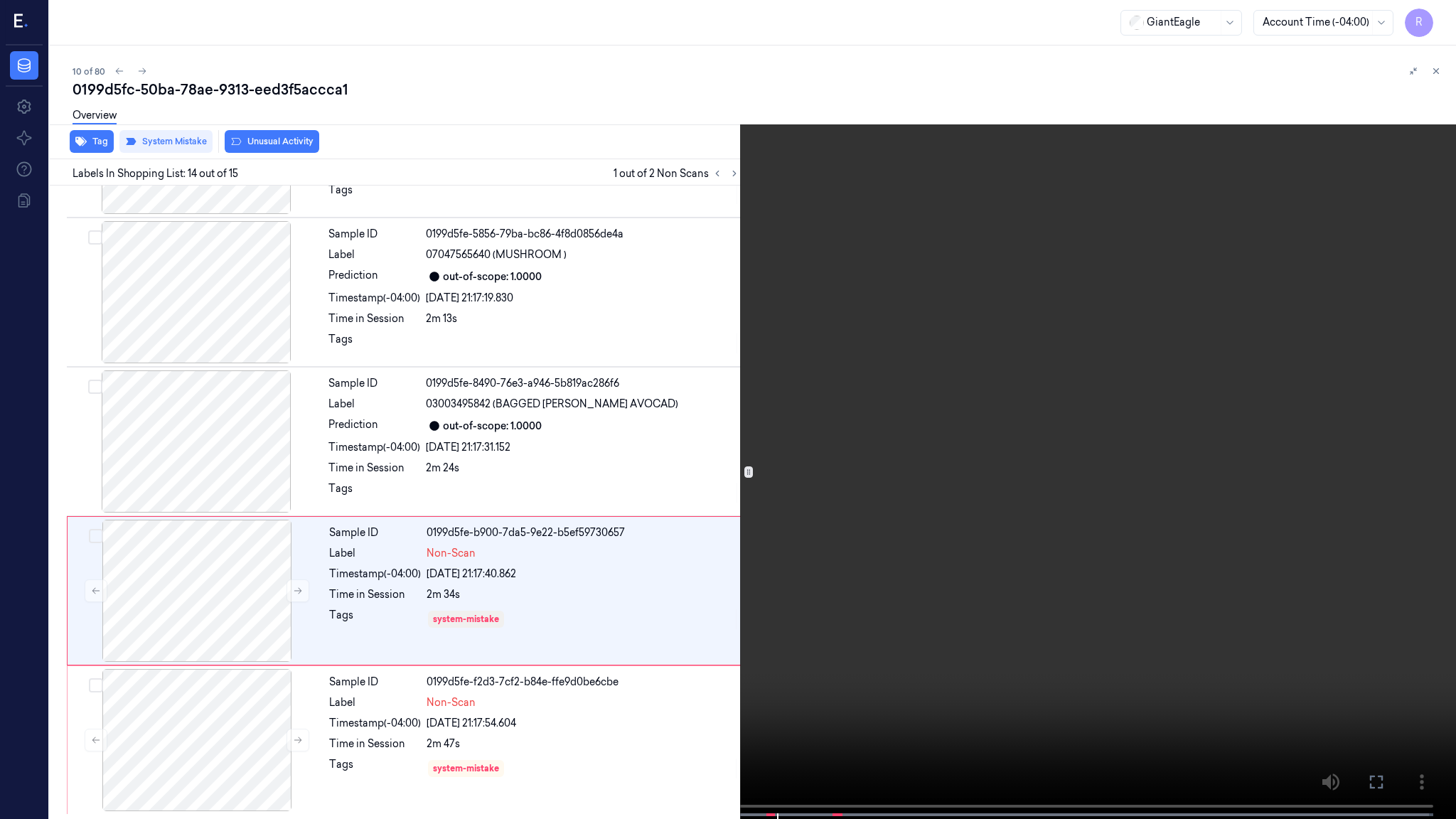
click at [814, 375] on video at bounding box center [728, 410] width 1456 height 822
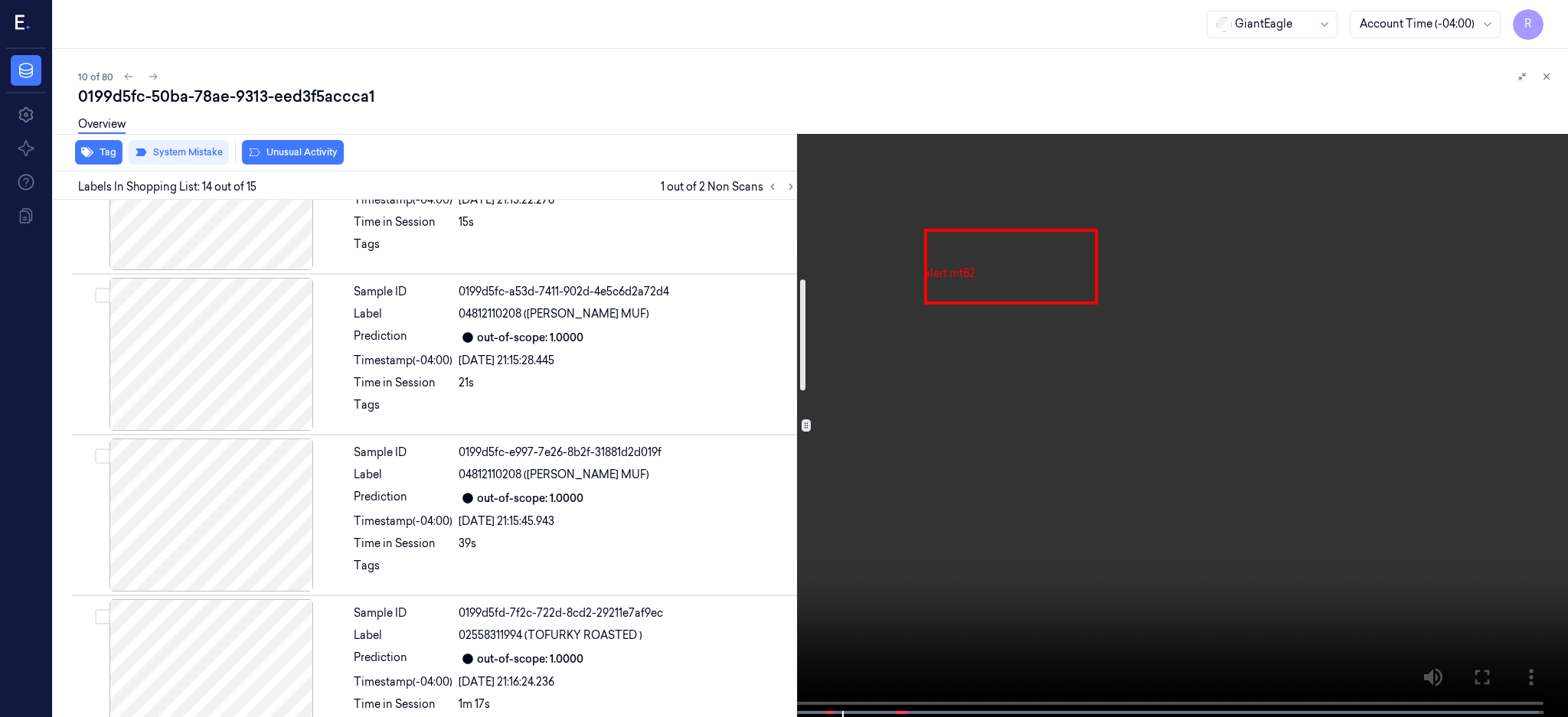
scroll to position [305, 0]
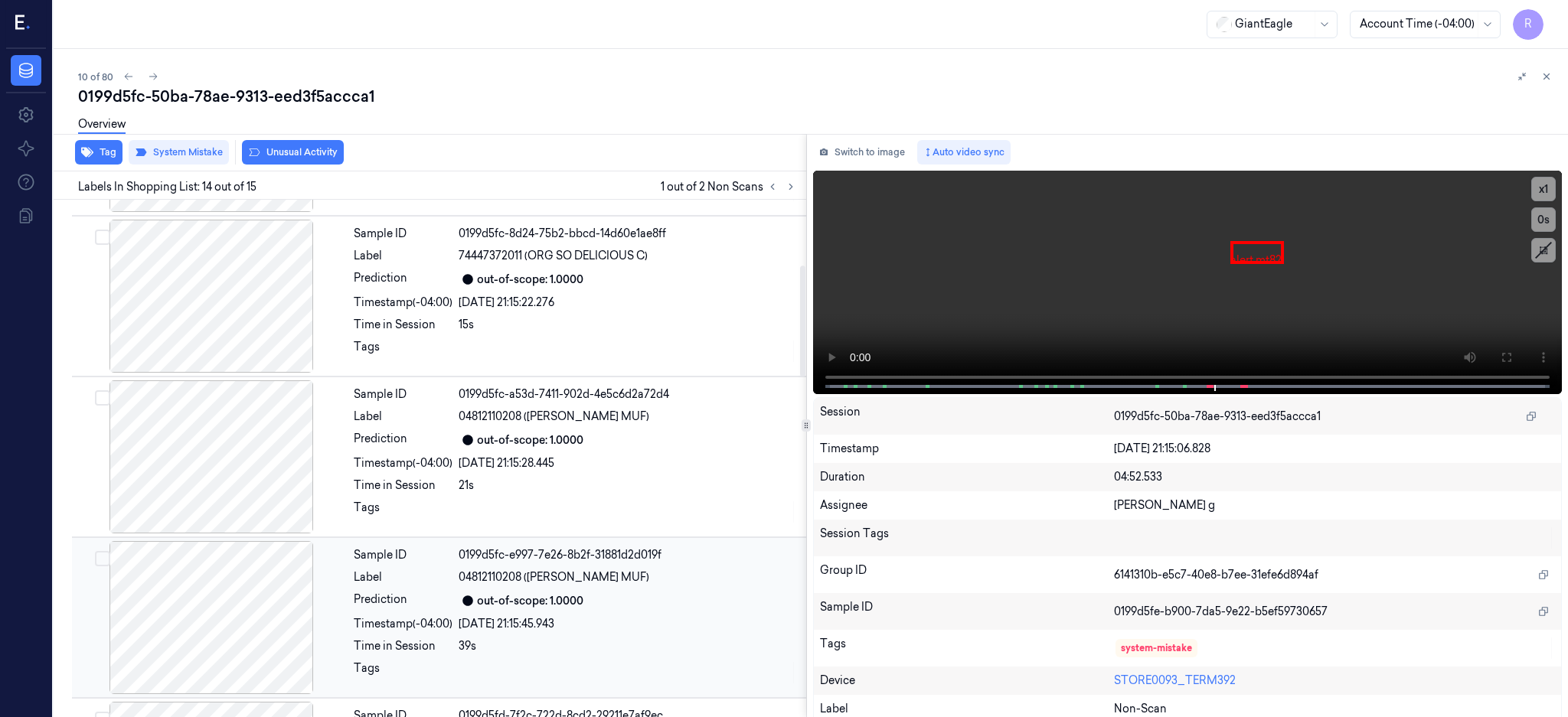
click at [621, 593] on div "out-of-scope: 1.0000" at bounding box center [627, 601] width 338 height 18
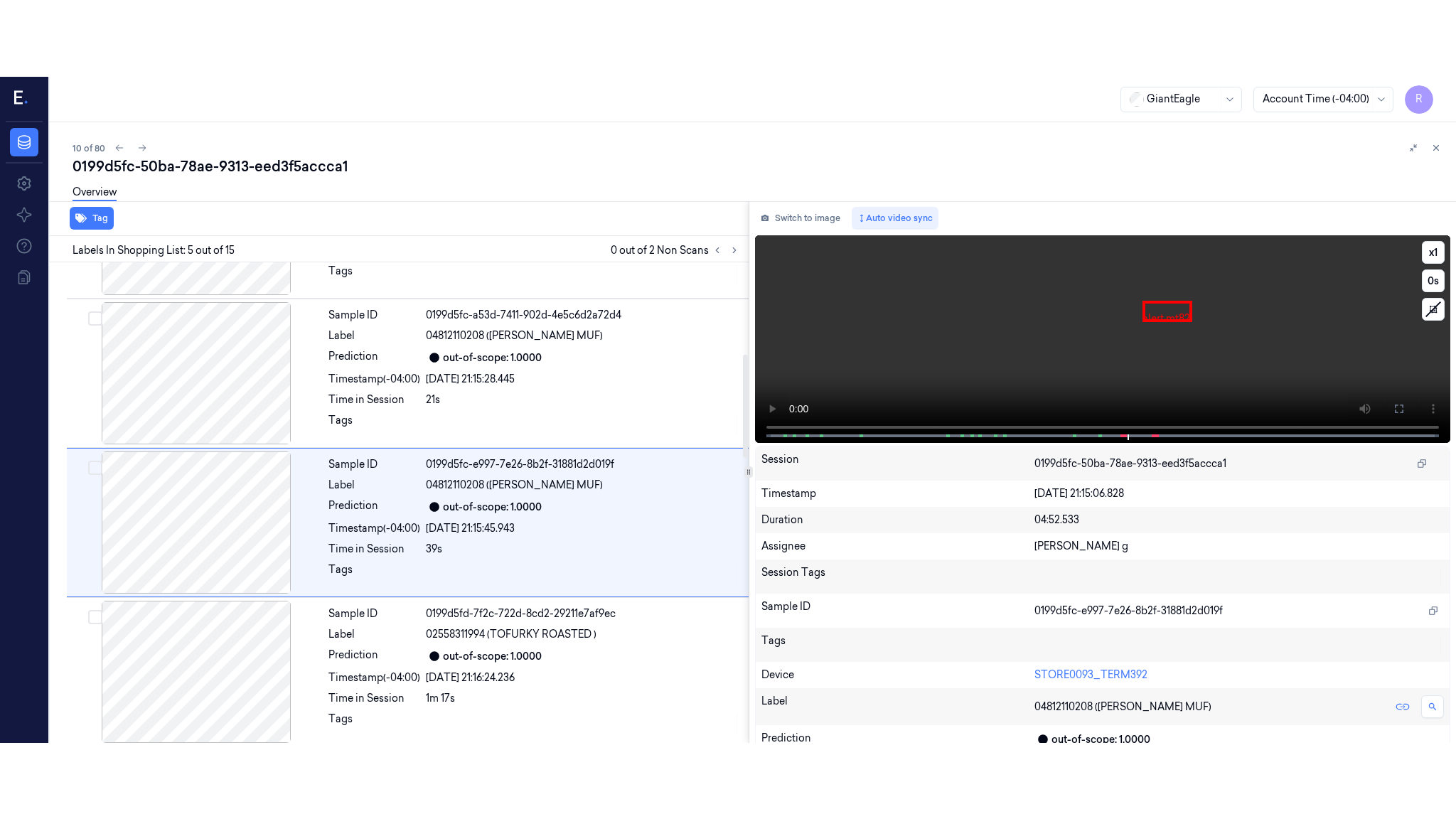
scroll to position [430, 0]
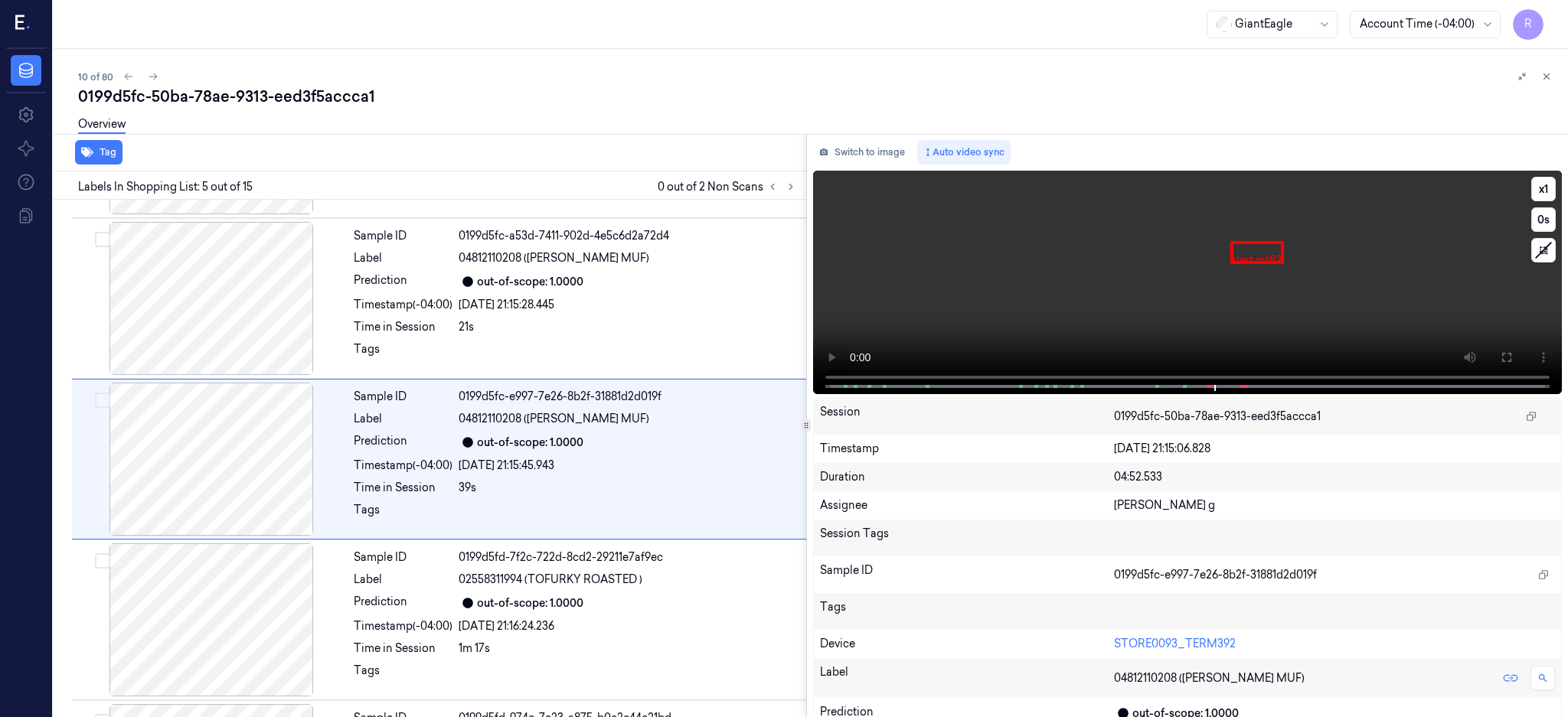
click at [1519, 356] on button at bounding box center [1507, 357] width 24 height 24
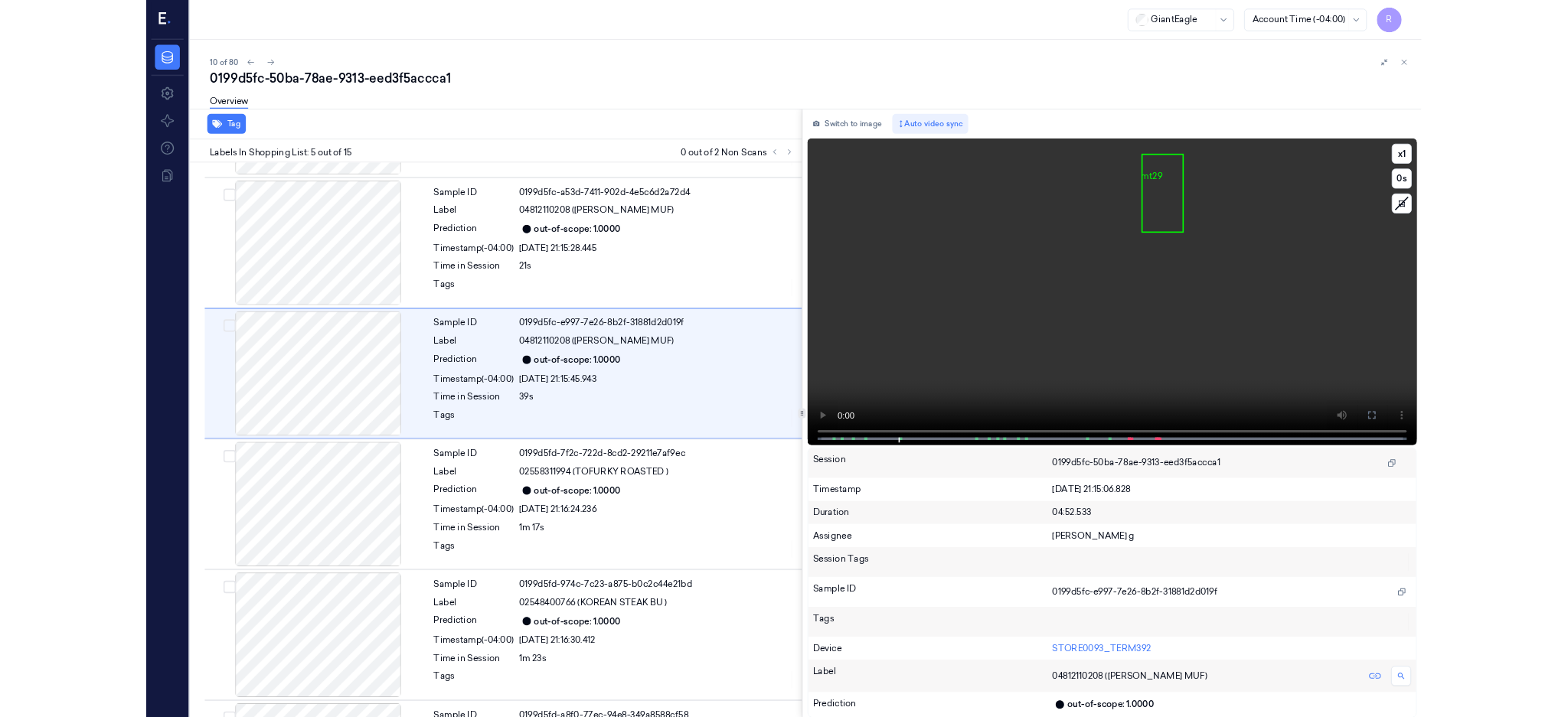
scroll to position [381, 0]
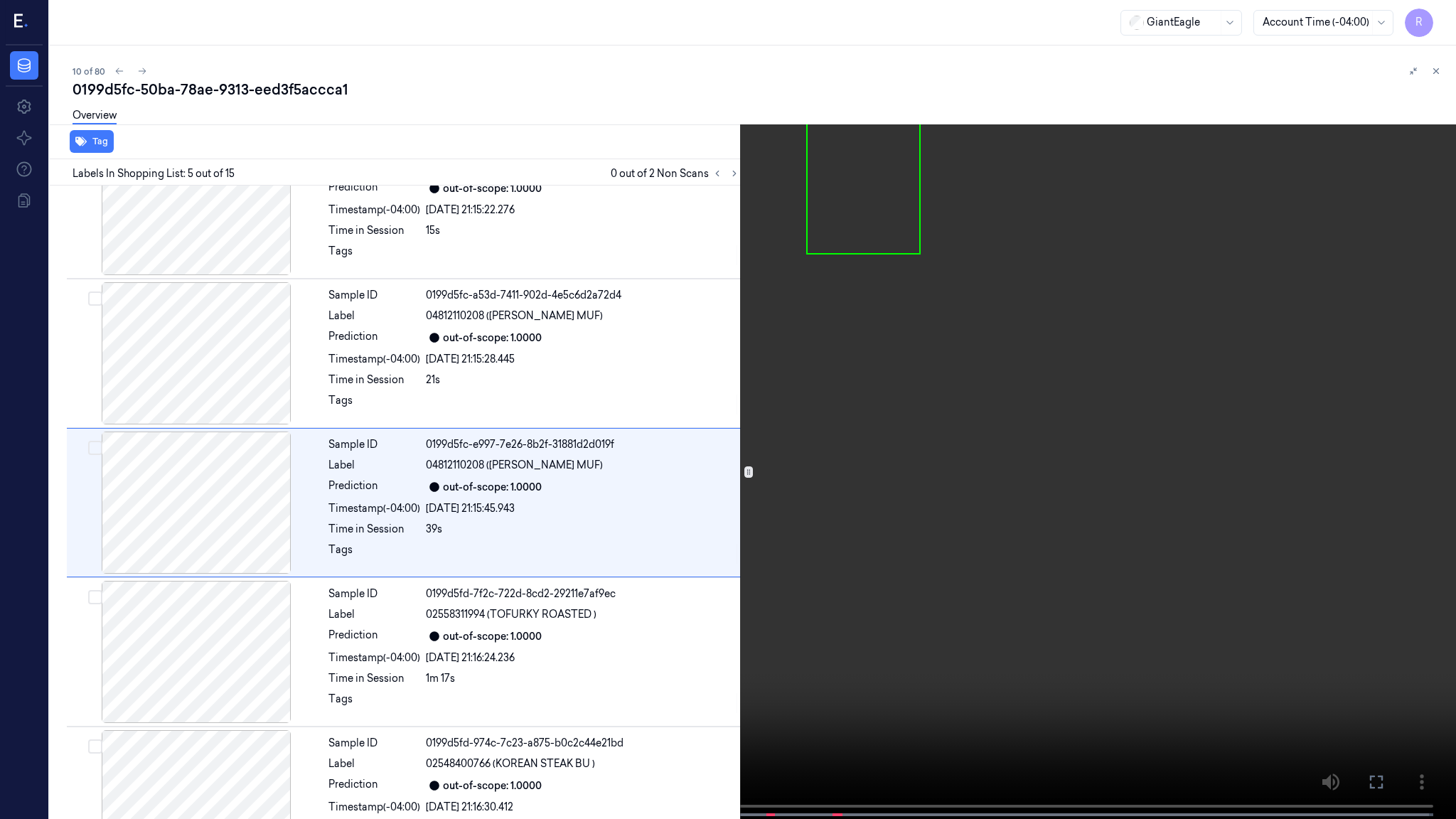
click at [1046, 446] on video at bounding box center [728, 410] width 1456 height 822
click at [1052, 446] on video at bounding box center [728, 410] width 1456 height 822
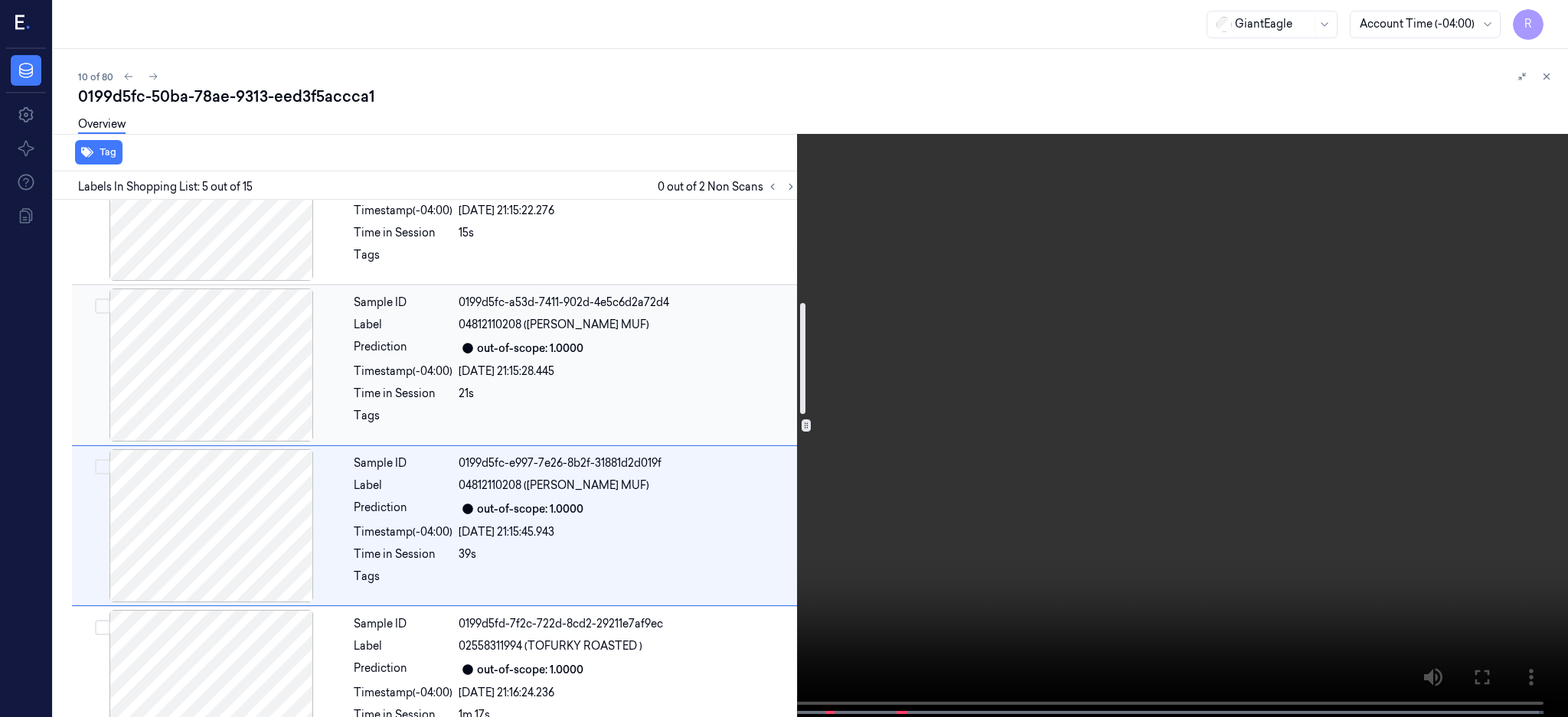
scroll to position [483, 0]
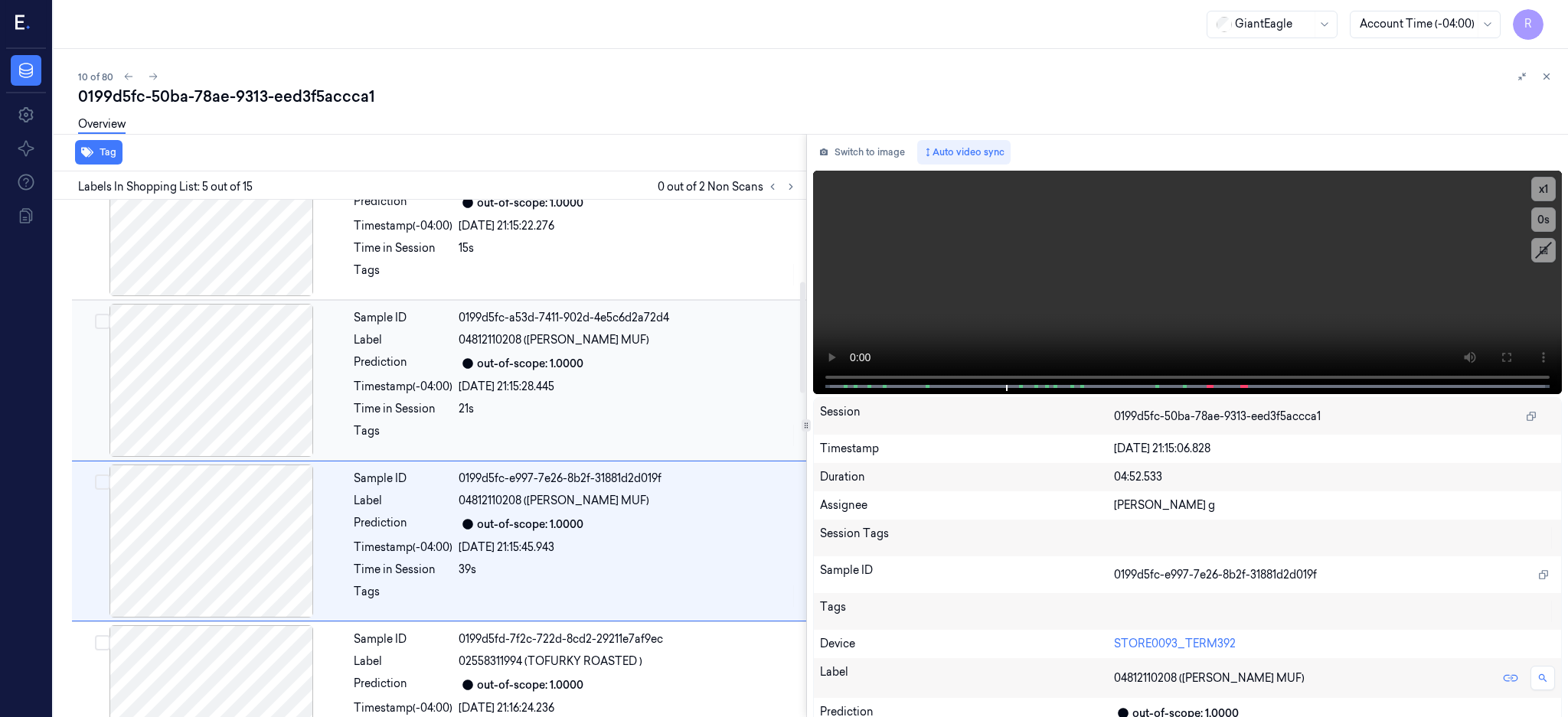
click at [263, 392] on div at bounding box center [211, 381] width 272 height 153
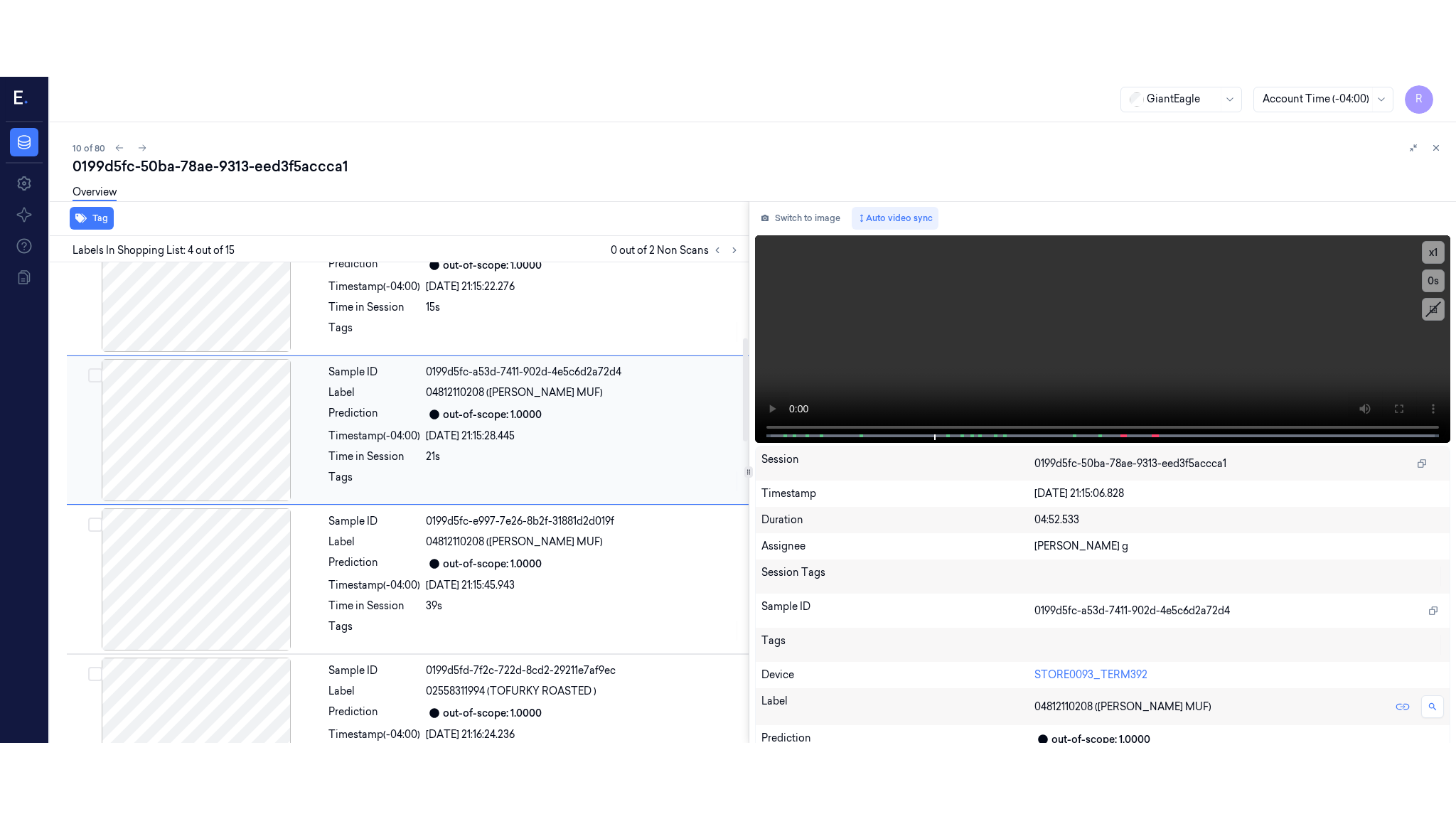
scroll to position [281, 0]
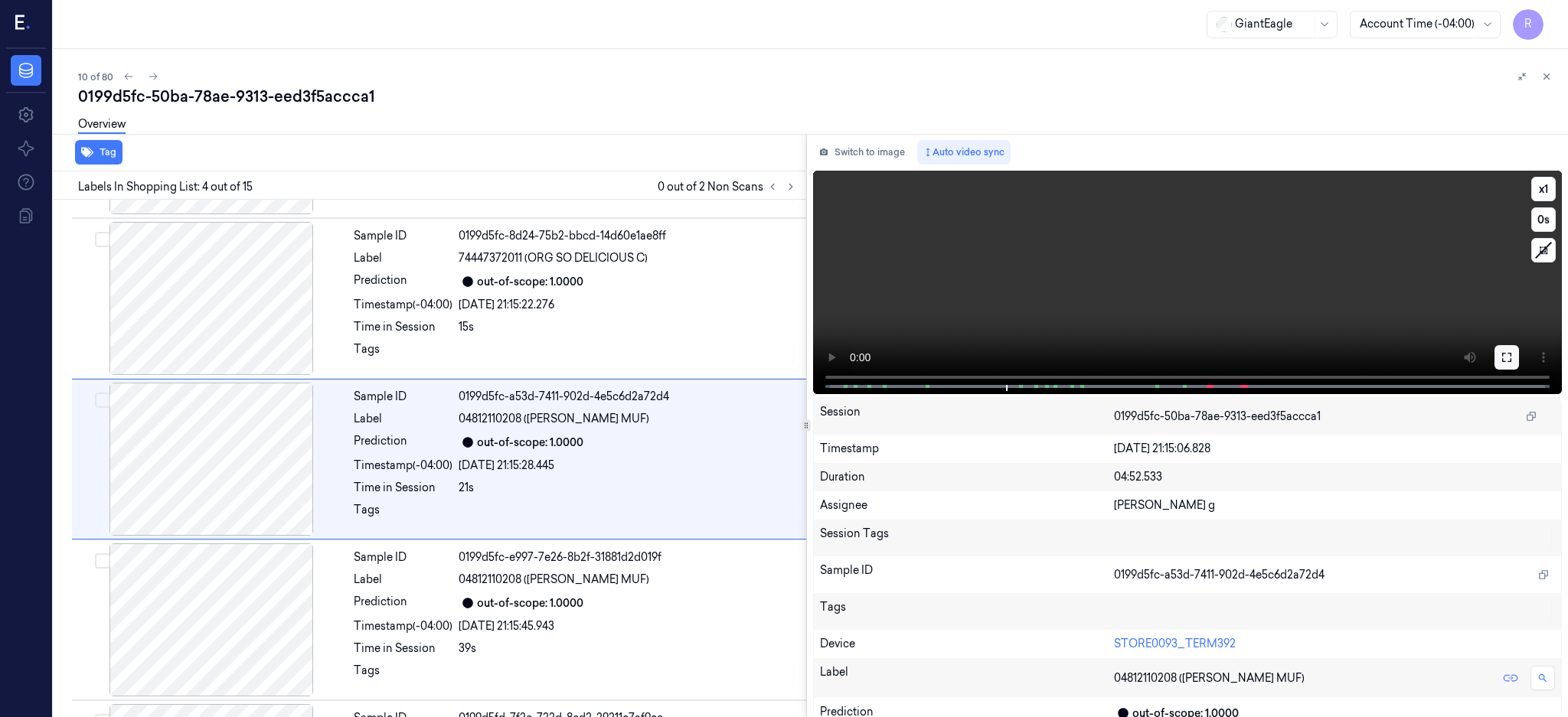
click at [1519, 350] on button at bounding box center [1507, 357] width 24 height 24
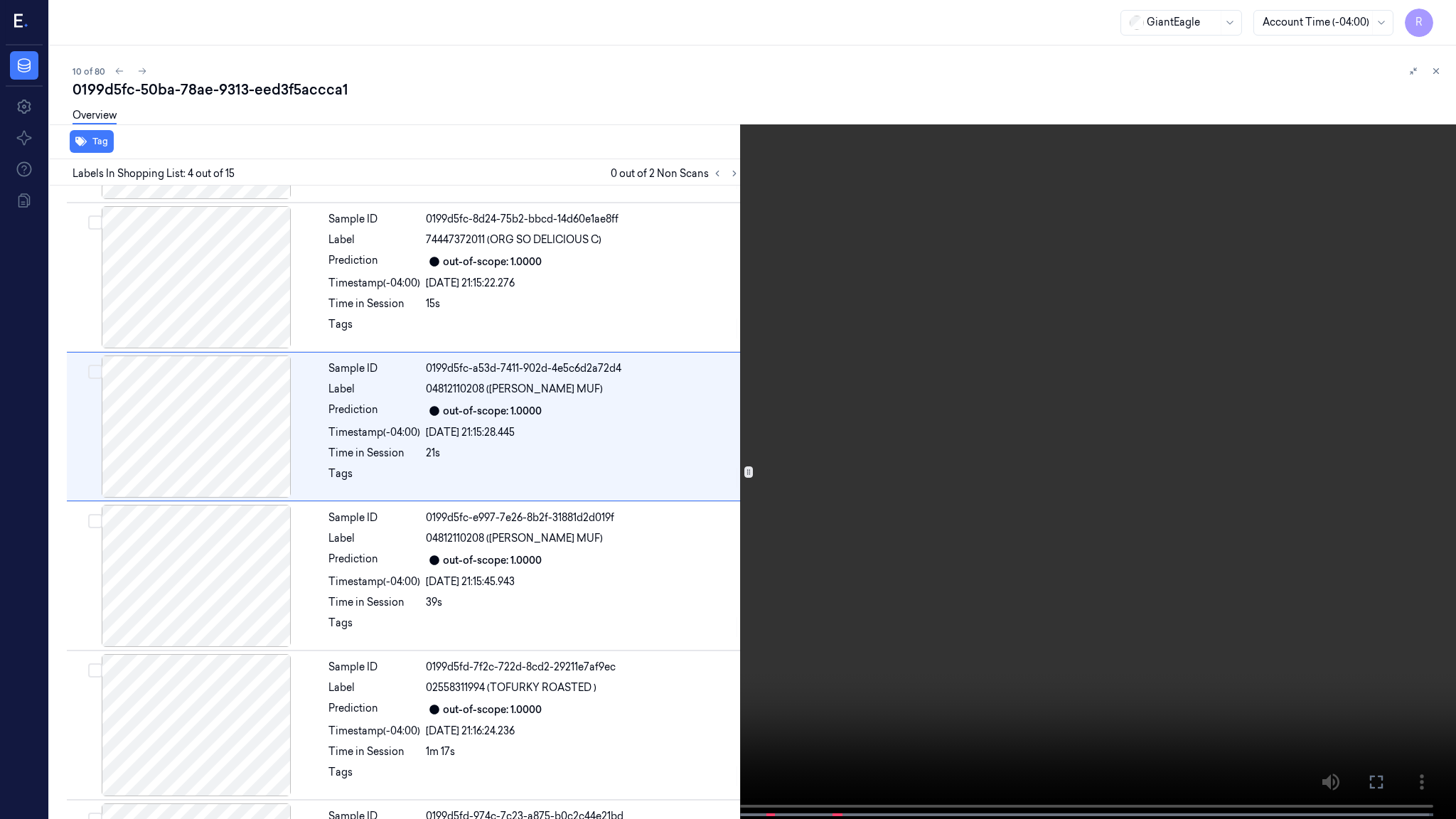
click at [946, 493] on video at bounding box center [728, 410] width 1456 height 822
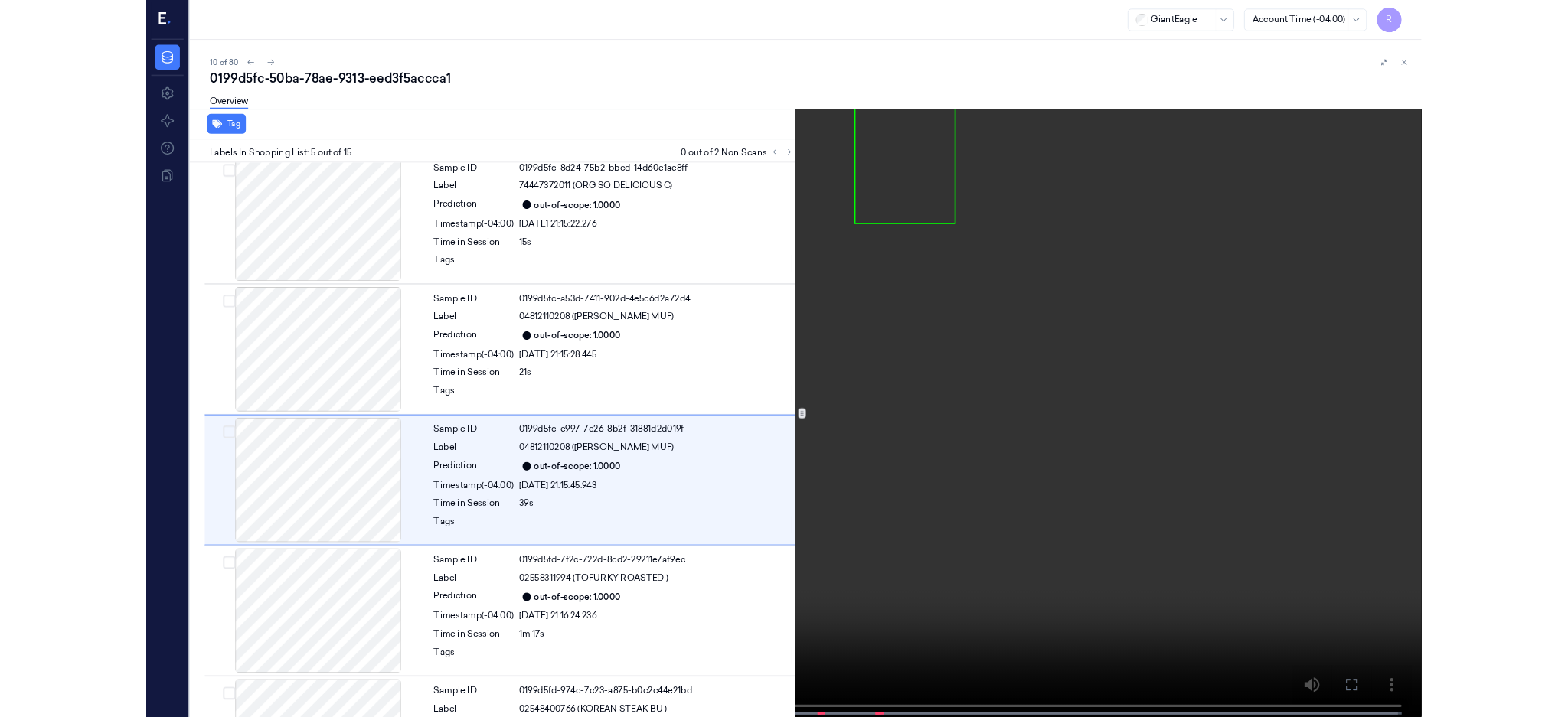
scroll to position [381, 0]
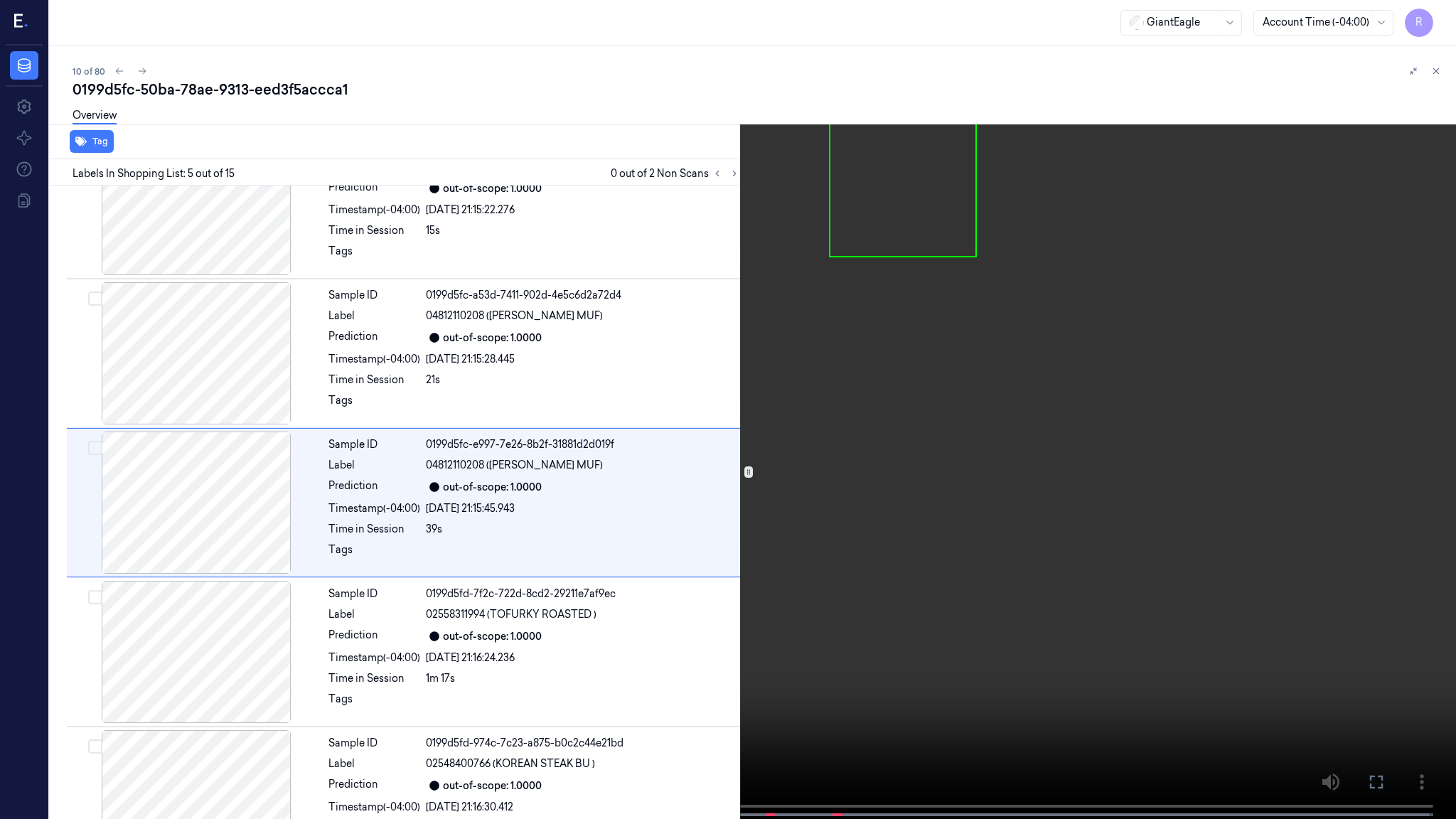
click at [712, 366] on video at bounding box center [728, 410] width 1456 height 822
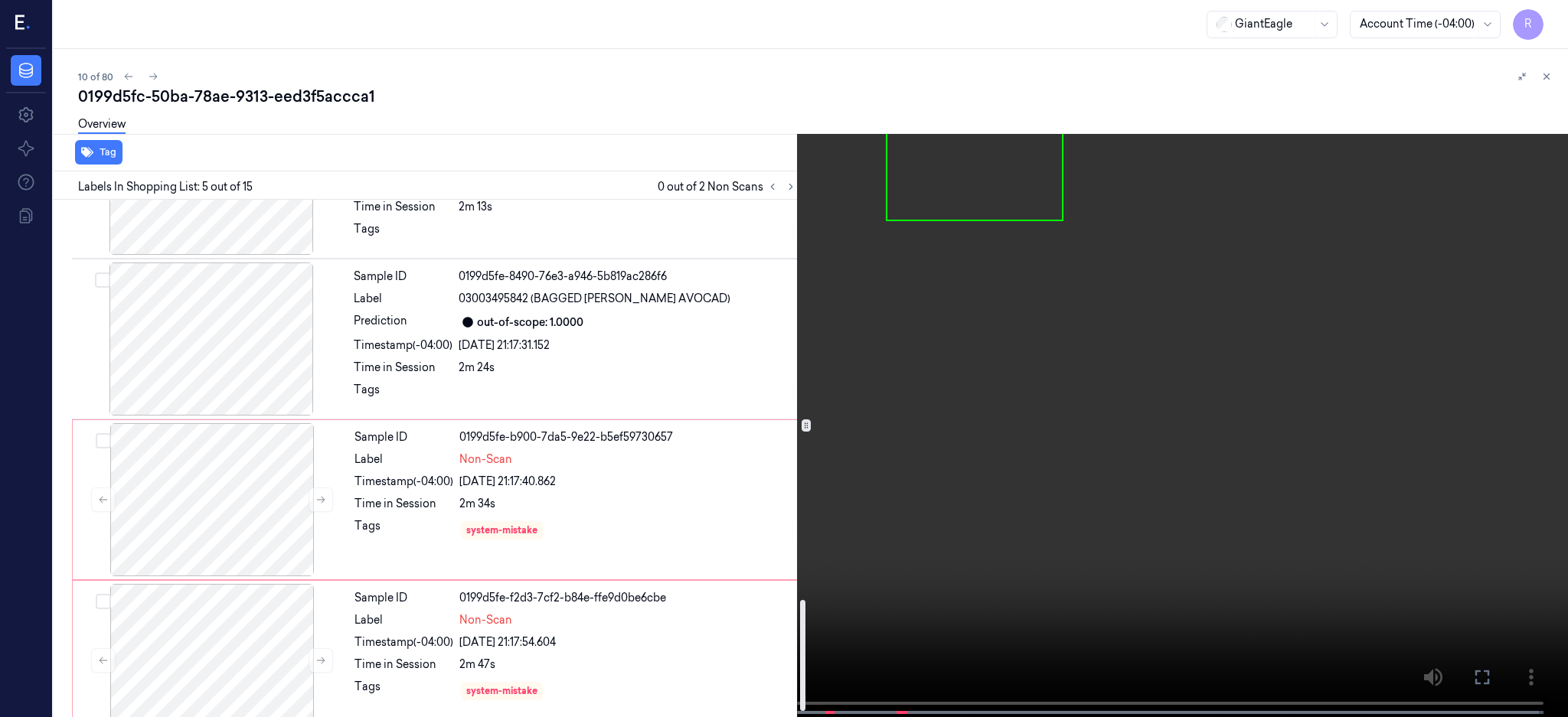
scroll to position [1898, 0]
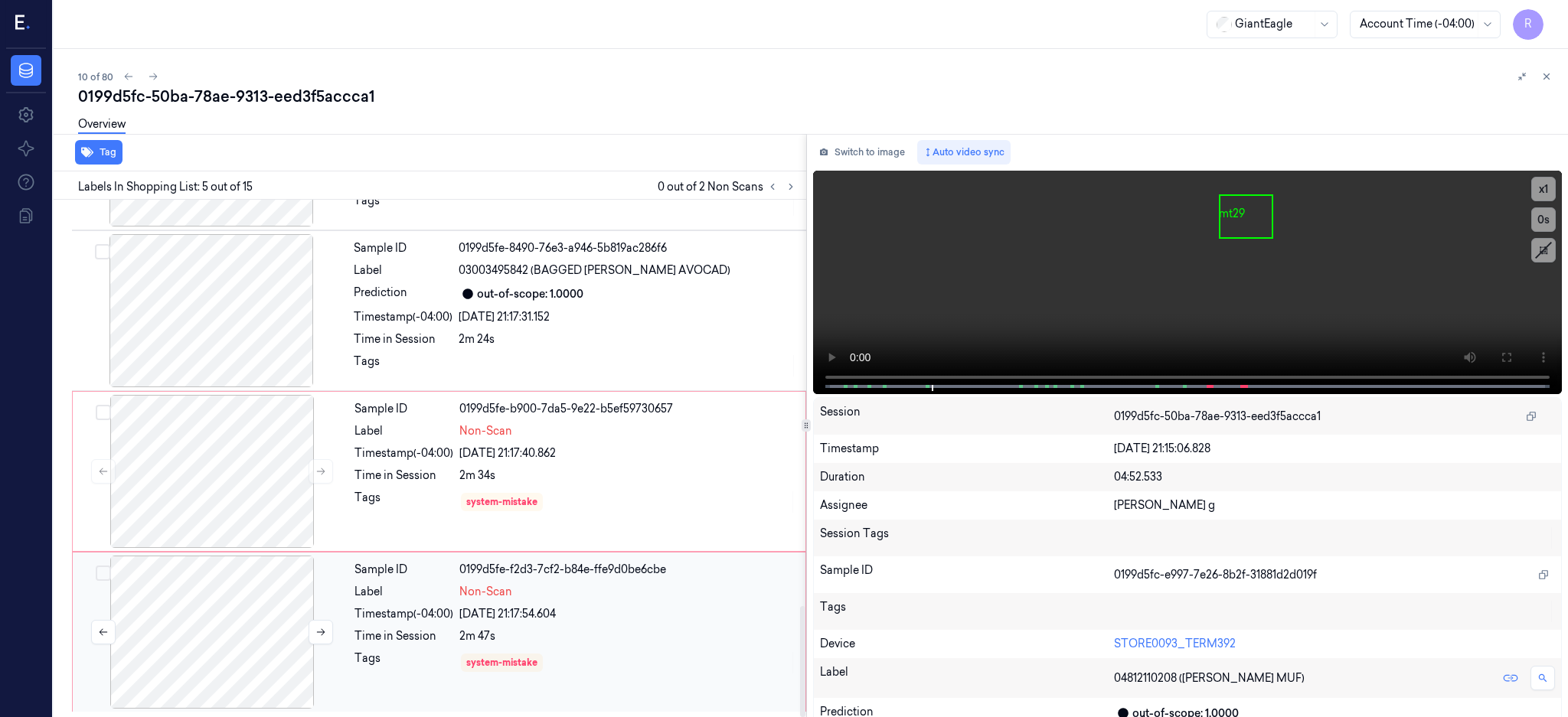
click at [255, 605] on div at bounding box center [212, 632] width 272 height 153
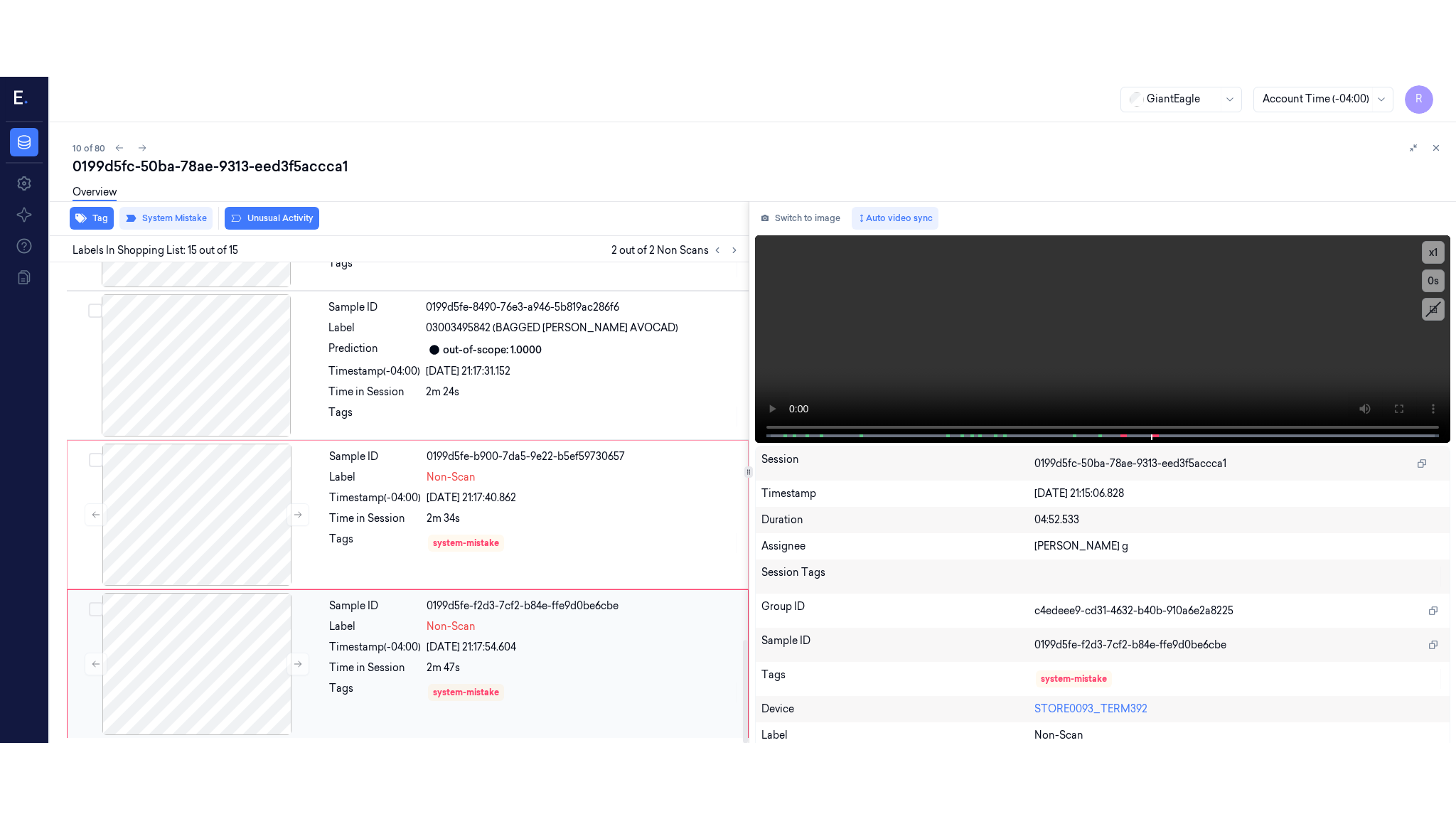
scroll to position [1764, 0]
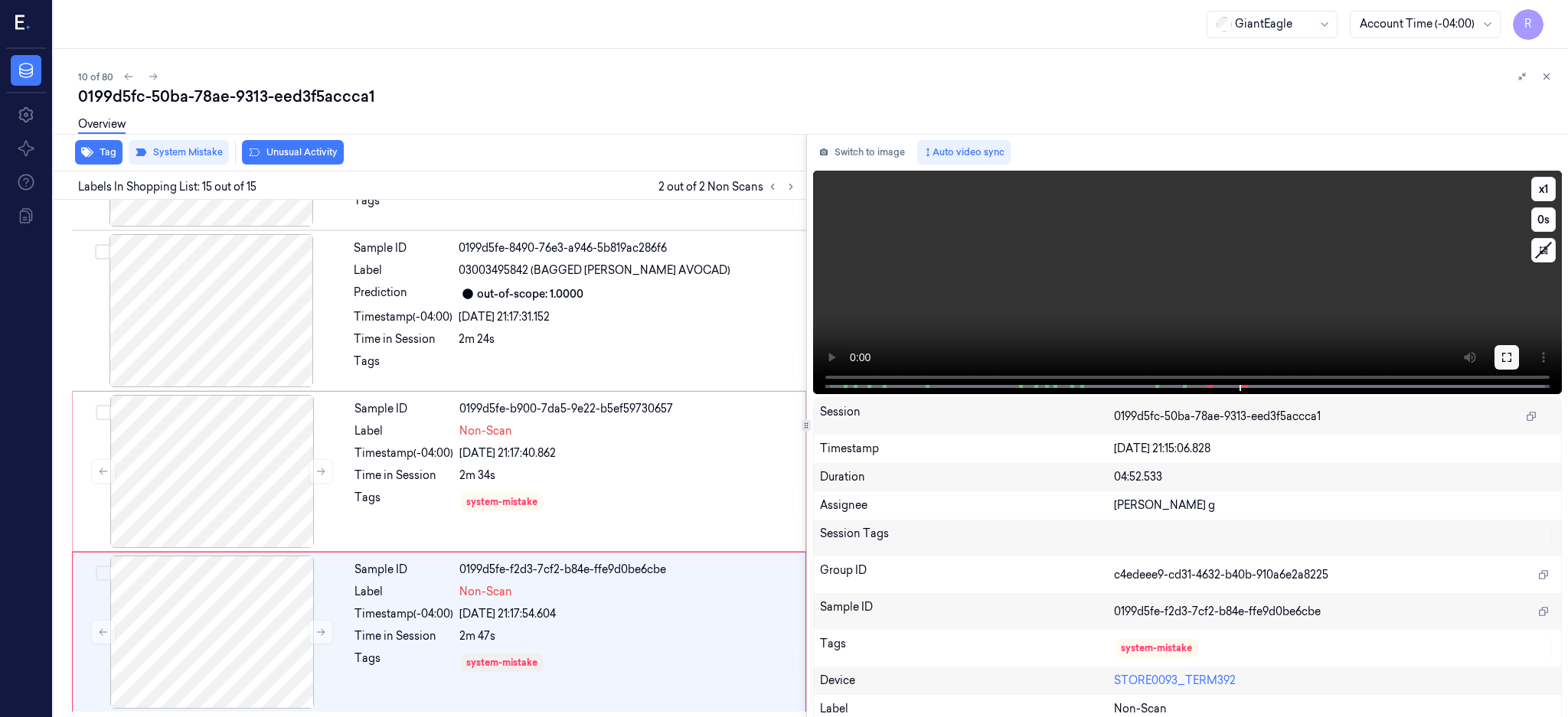
click at [1513, 352] on icon at bounding box center [1507, 358] width 13 height 13
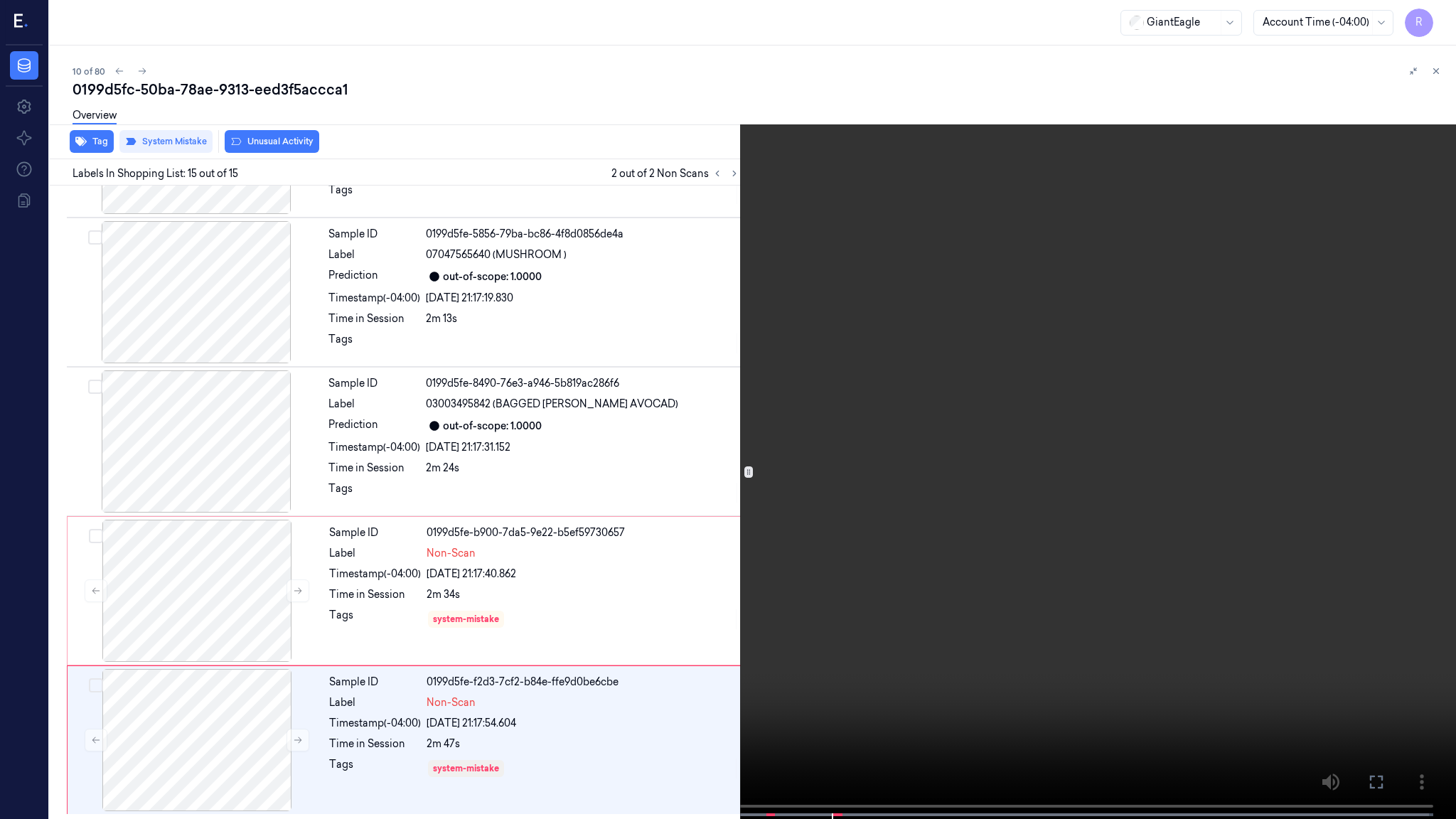
click at [1041, 406] on video at bounding box center [728, 410] width 1456 height 822
click at [806, 491] on video at bounding box center [728, 410] width 1456 height 822
click at [867, 433] on video at bounding box center [728, 410] width 1456 height 822
click at [658, 446] on video at bounding box center [728, 410] width 1456 height 822
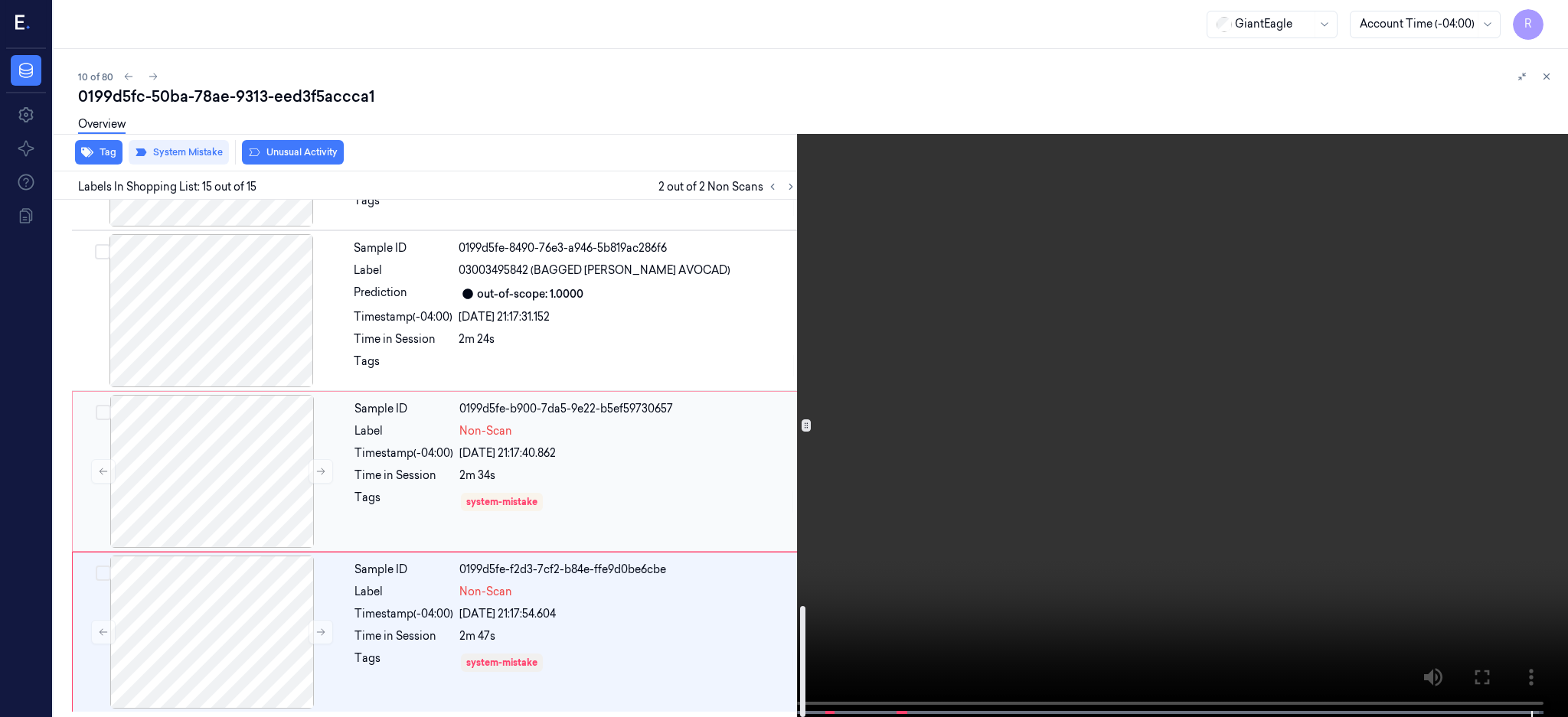
scroll to position [1898, 0]
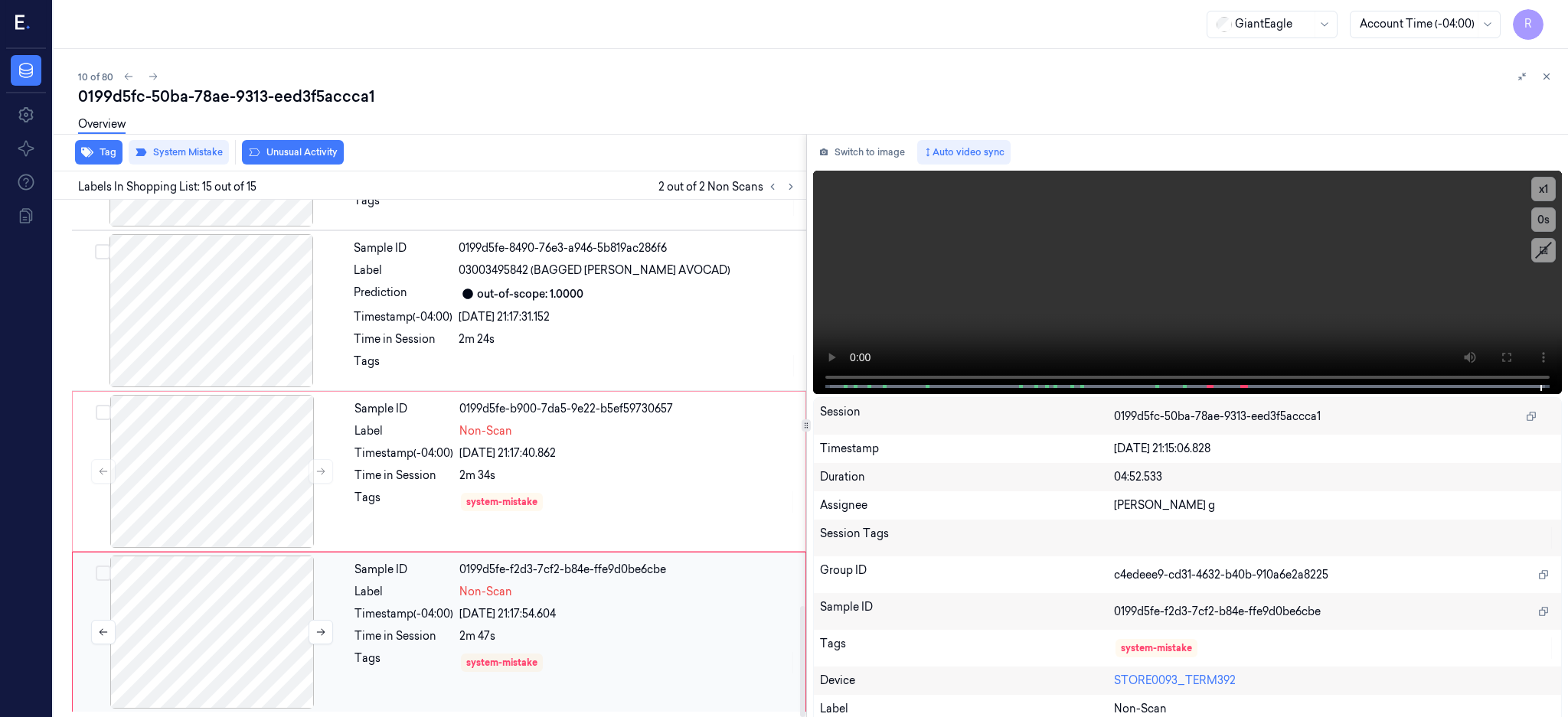
click at [240, 629] on div at bounding box center [212, 632] width 272 height 153
click at [316, 630] on icon at bounding box center [321, 632] width 11 height 11
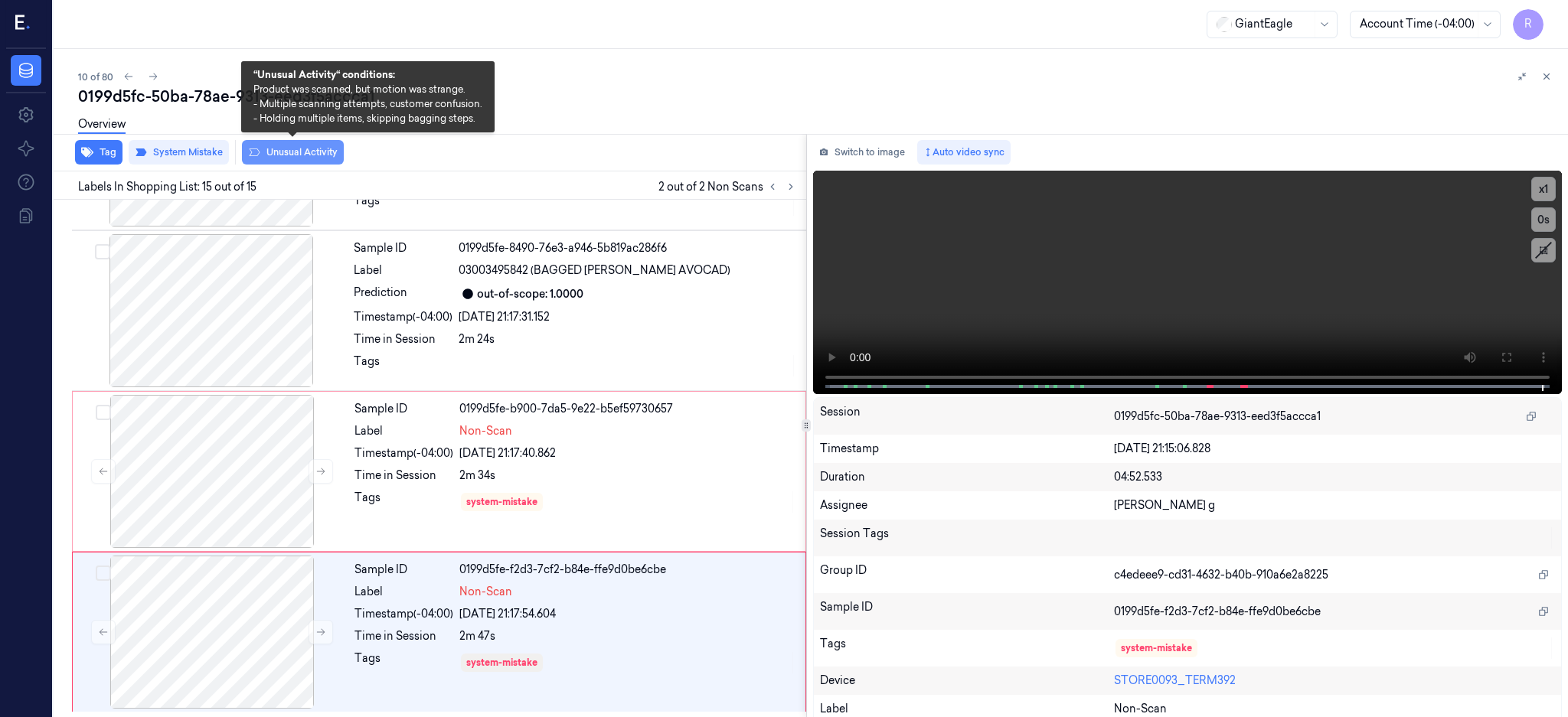
click at [310, 160] on button "Unusual Activity" at bounding box center [292, 152] width 102 height 24
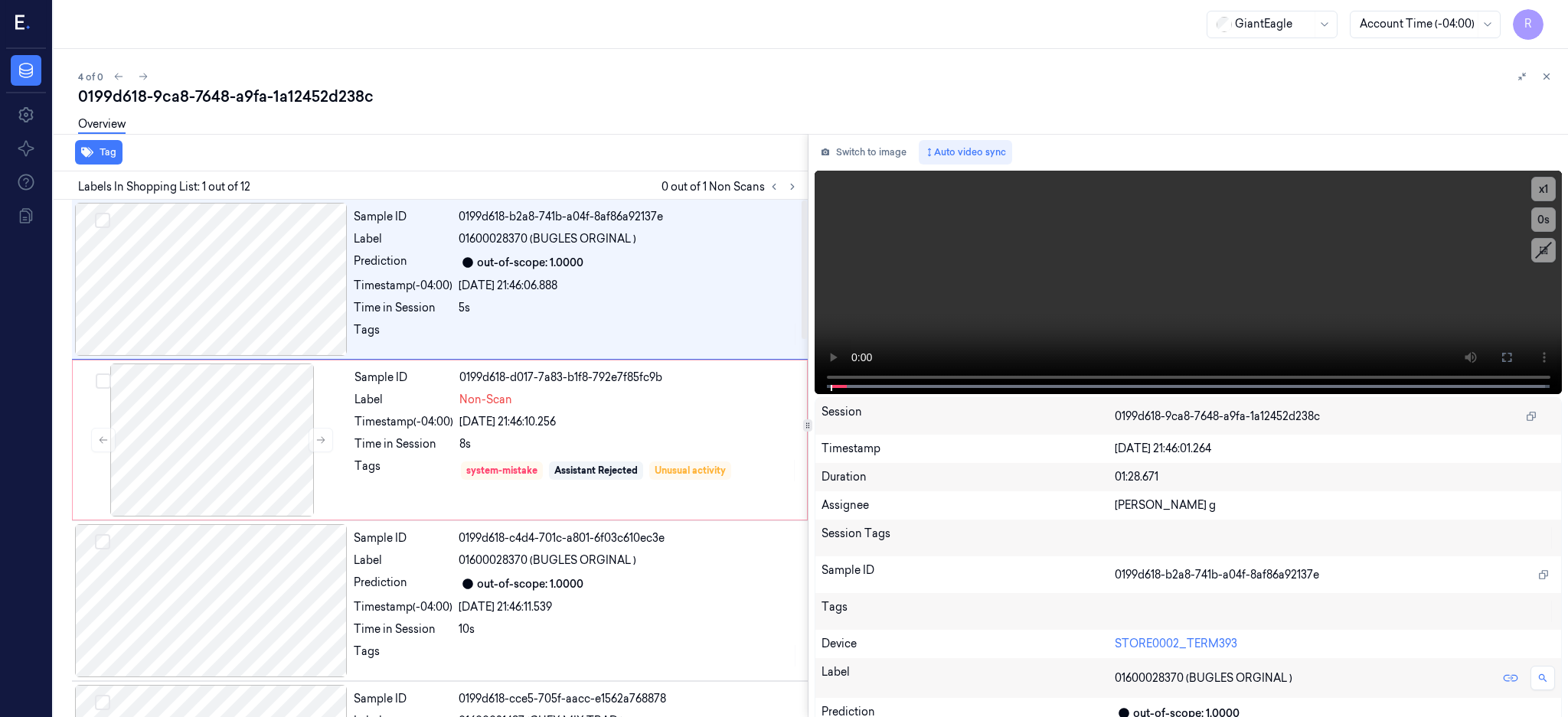
click at [807, 175] on div "Labels In Shopping List: 1 out of 12 0 out of 1 Non Scans" at bounding box center [428, 185] width 761 height 28
click at [225, 391] on div at bounding box center [212, 440] width 272 height 153
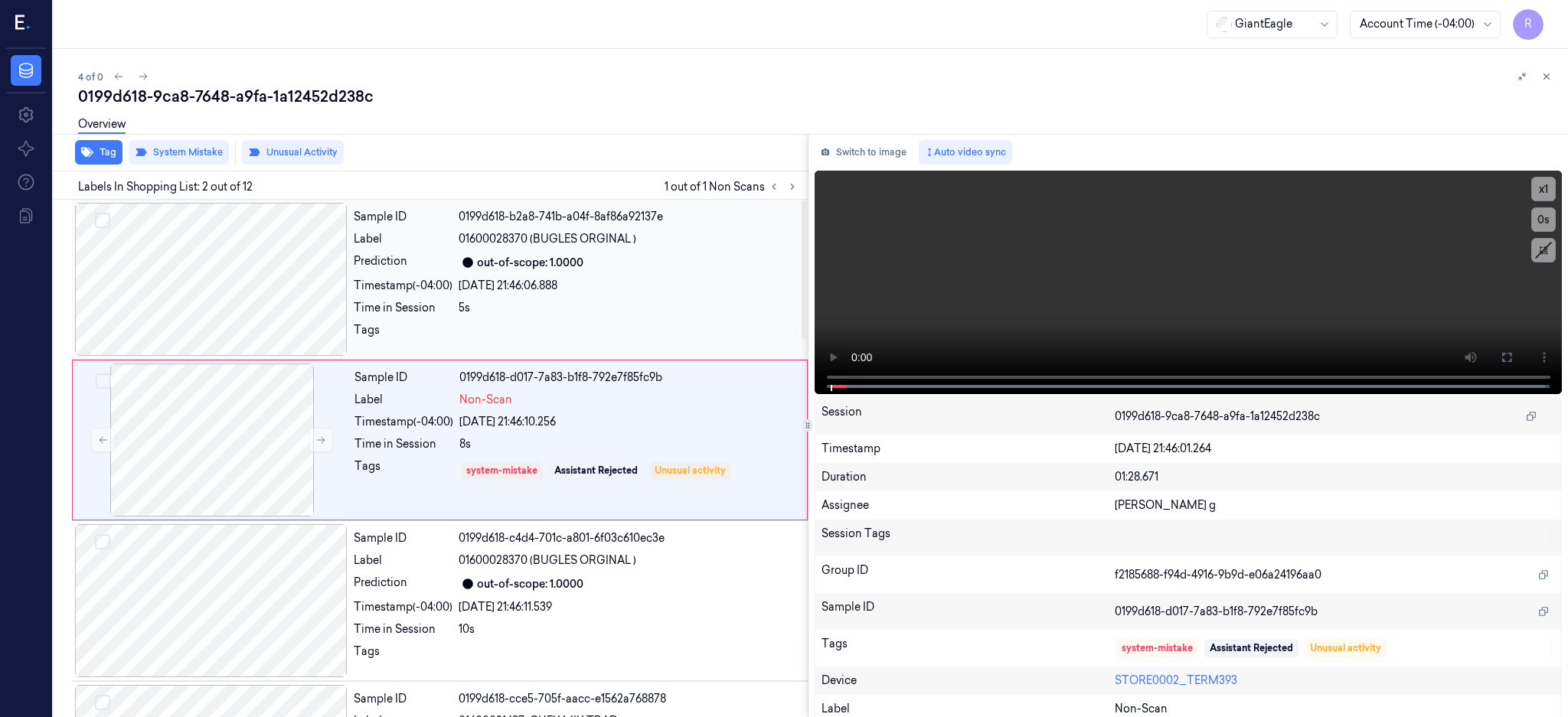
click at [298, 294] on div at bounding box center [211, 280] width 272 height 153
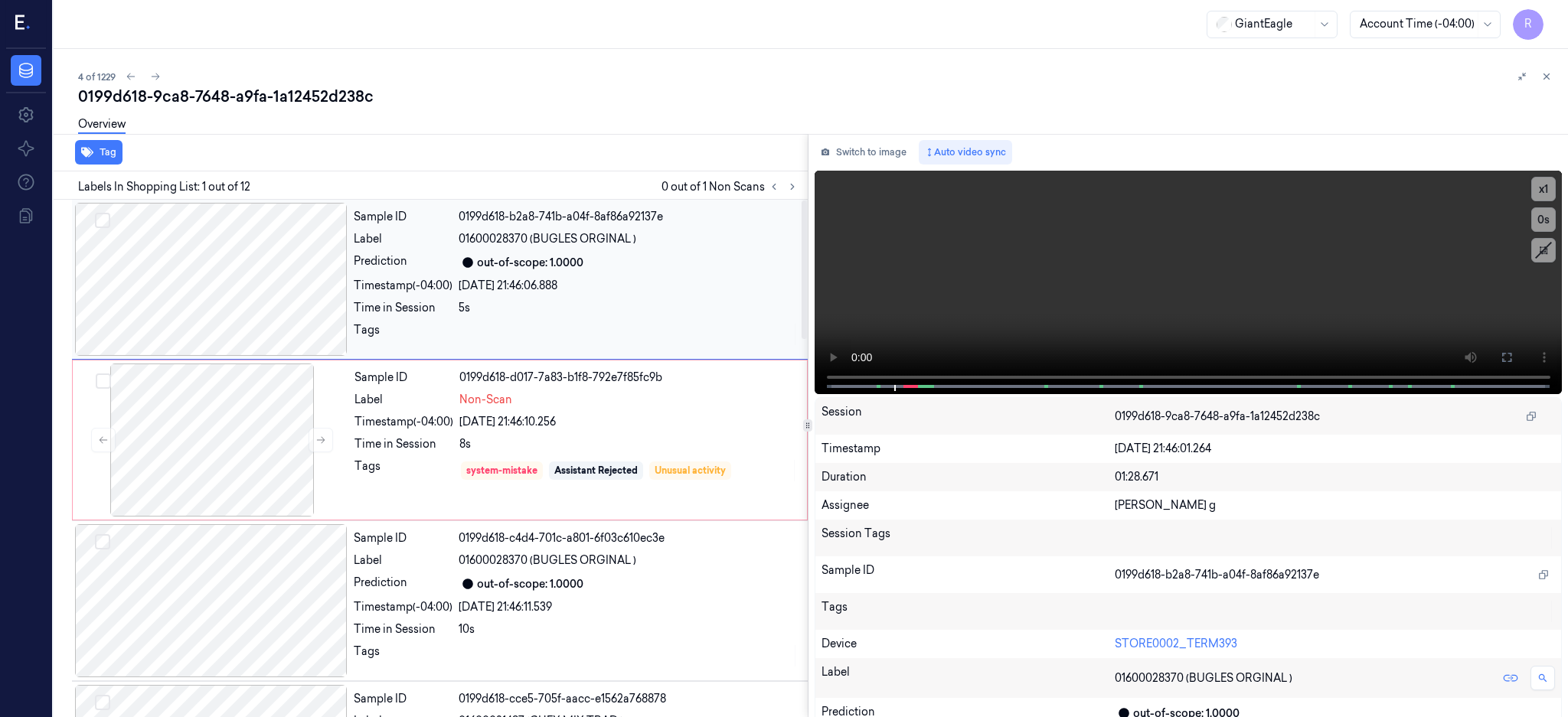
click at [261, 293] on div at bounding box center [211, 280] width 272 height 153
click at [1519, 360] on button at bounding box center [1507, 357] width 24 height 24
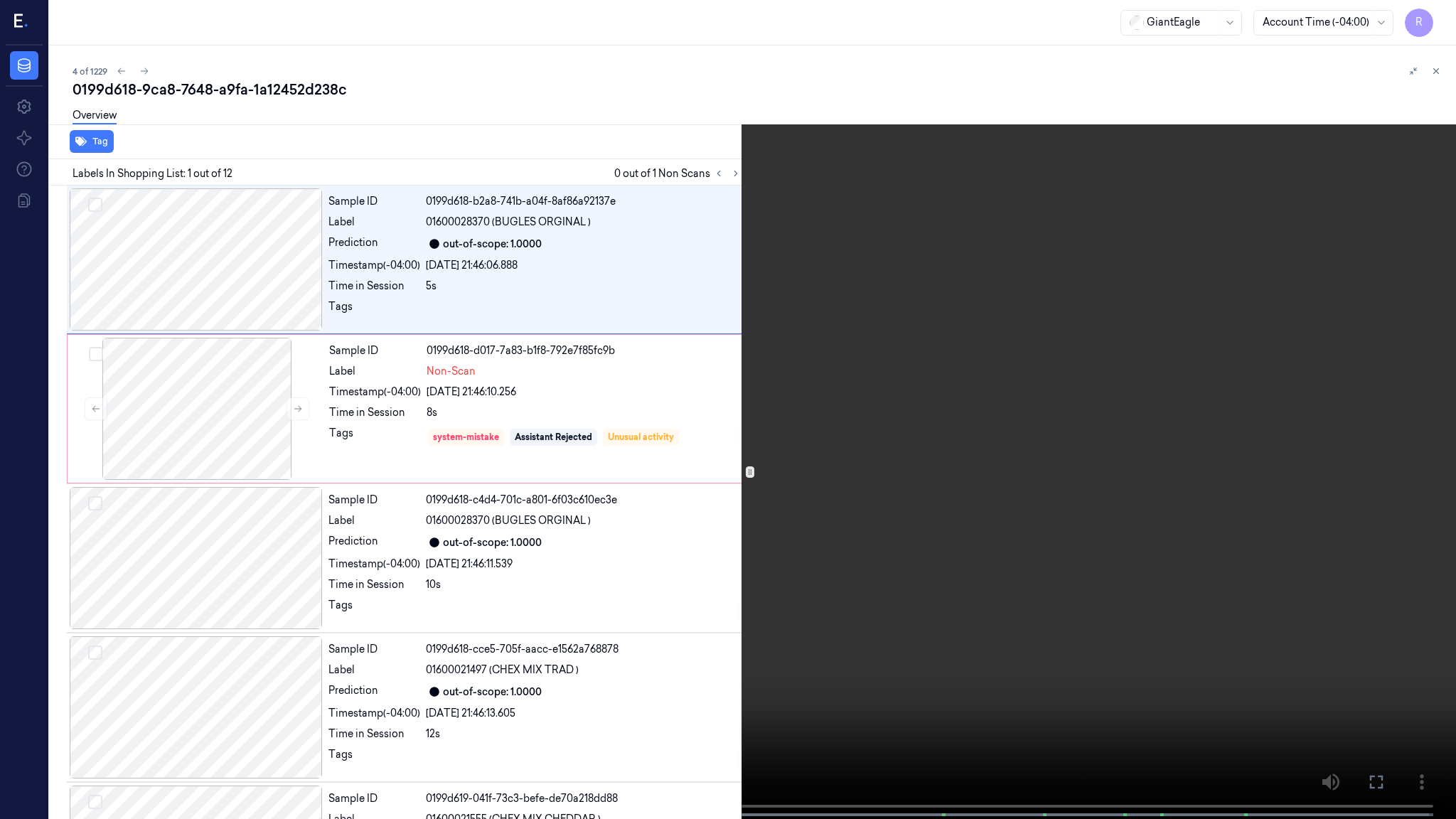
click at [938, 401] on video at bounding box center [728, 410] width 1456 height 822
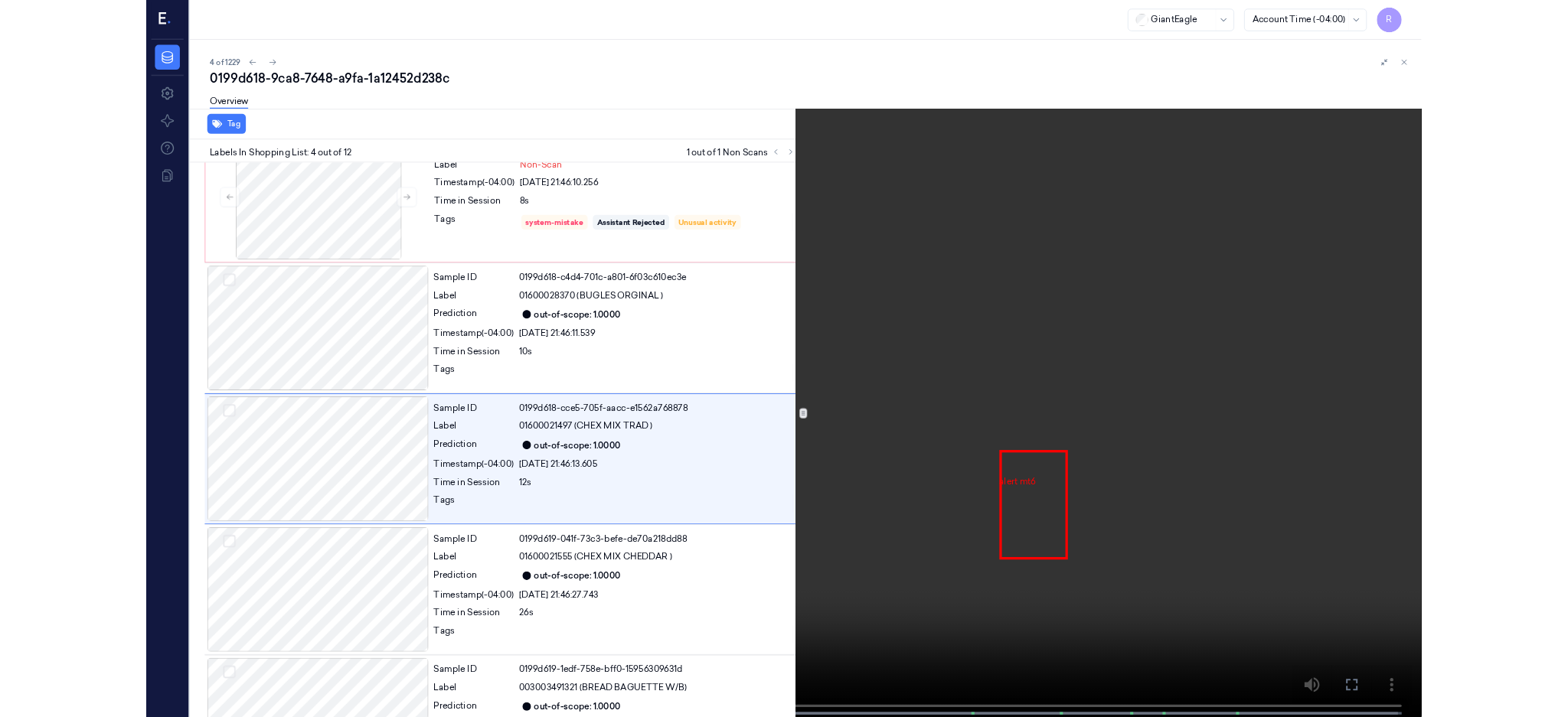
scroll to position [220, 0]
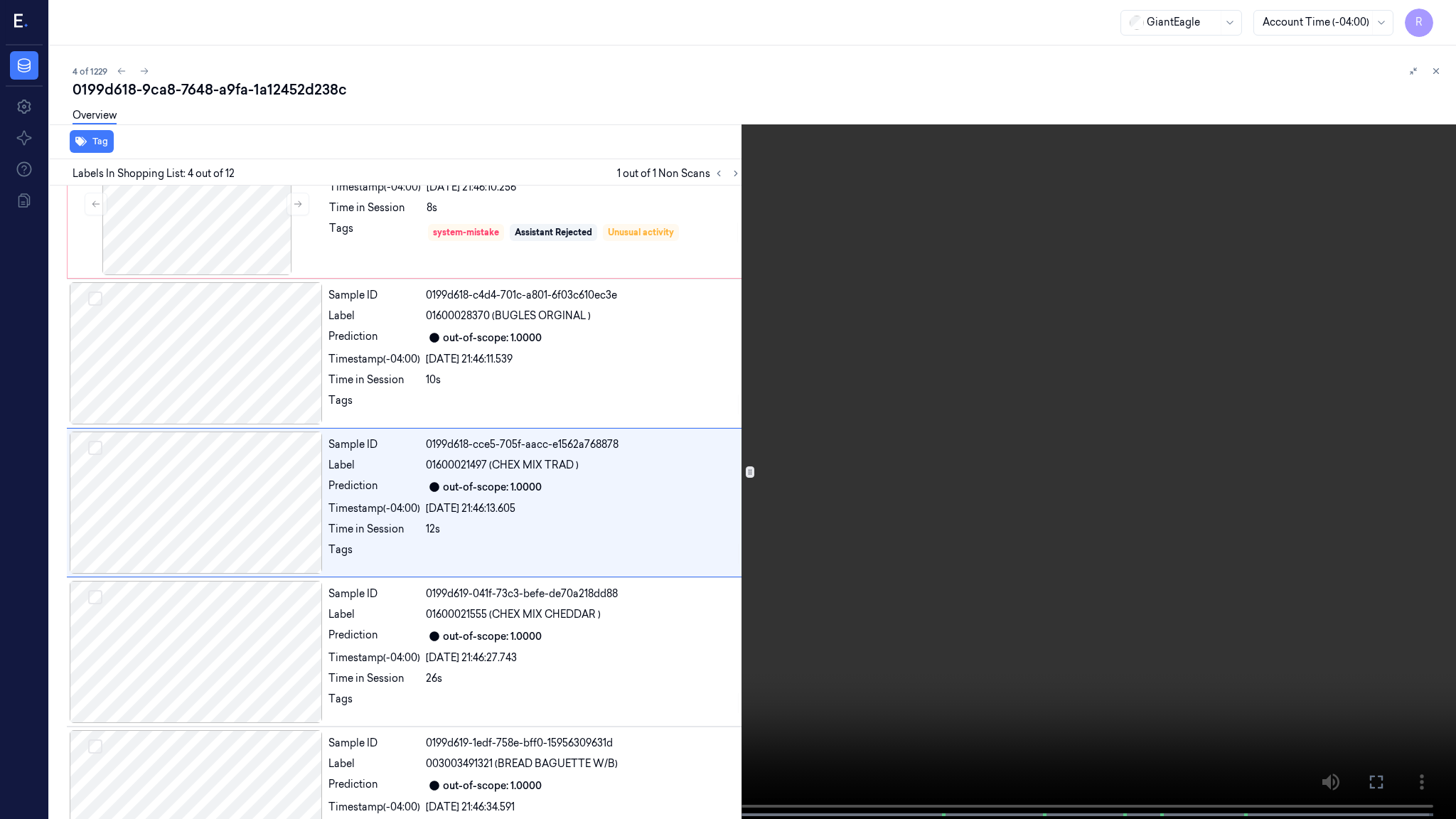
click at [355, 522] on video at bounding box center [728, 410] width 1456 height 822
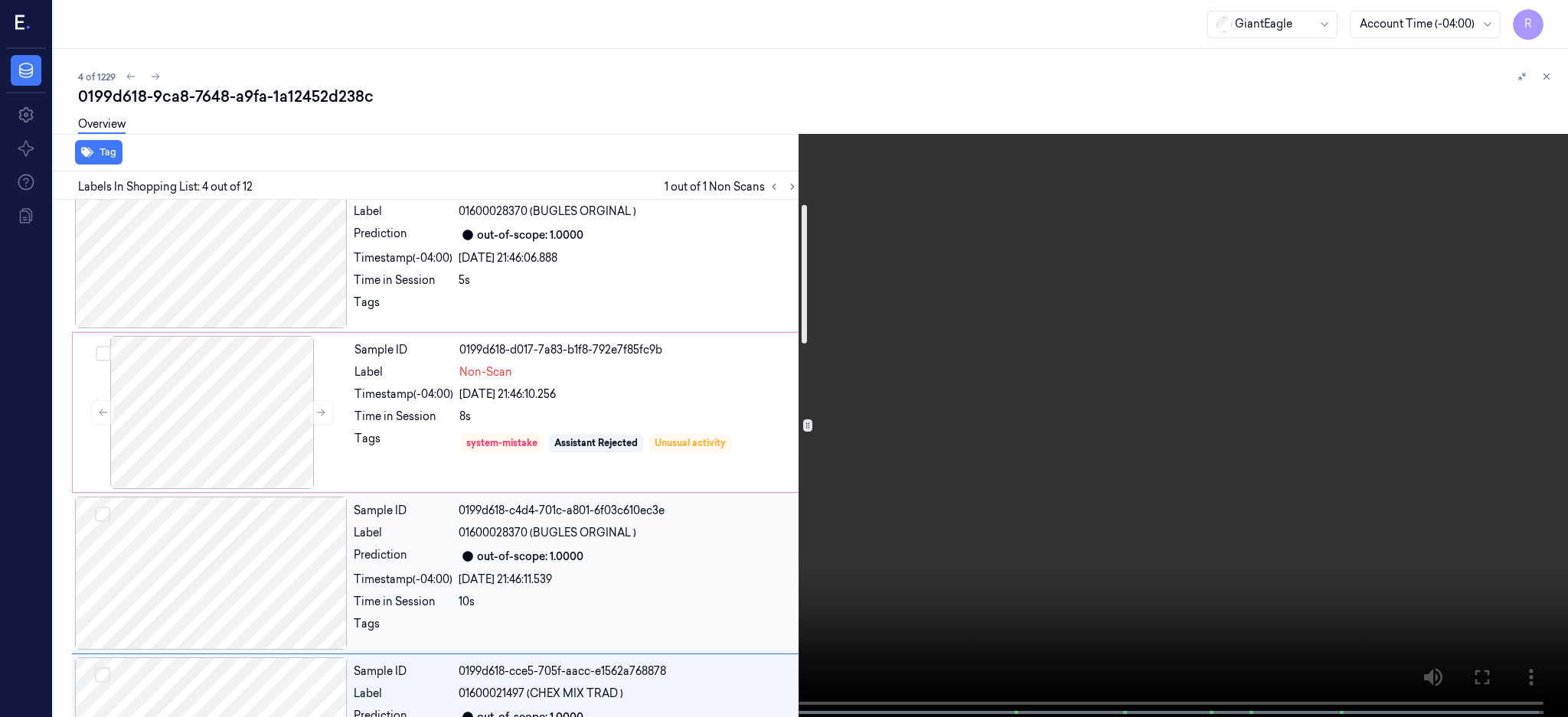
scroll to position [16, 0]
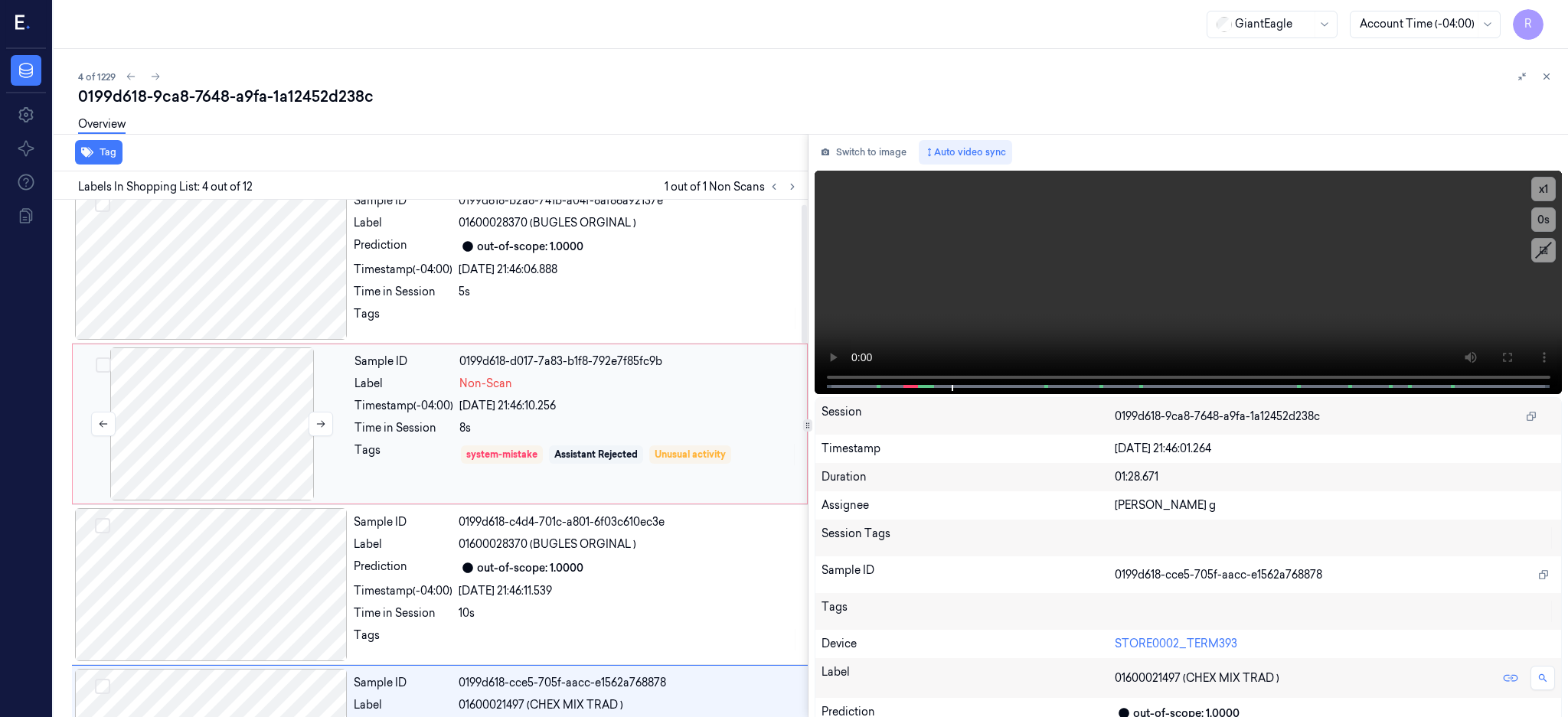
click at [255, 402] on div at bounding box center [212, 424] width 272 height 153
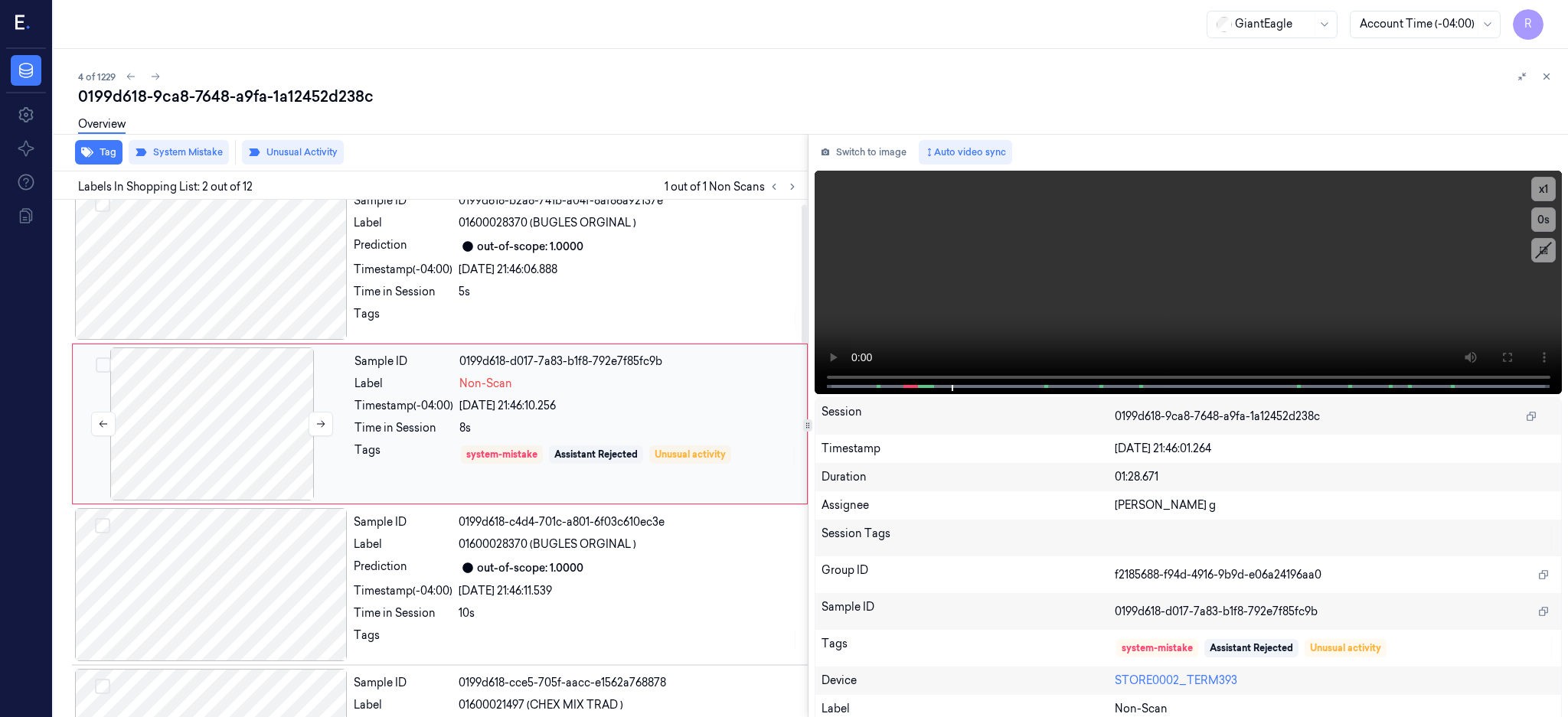
scroll to position [0, 0]
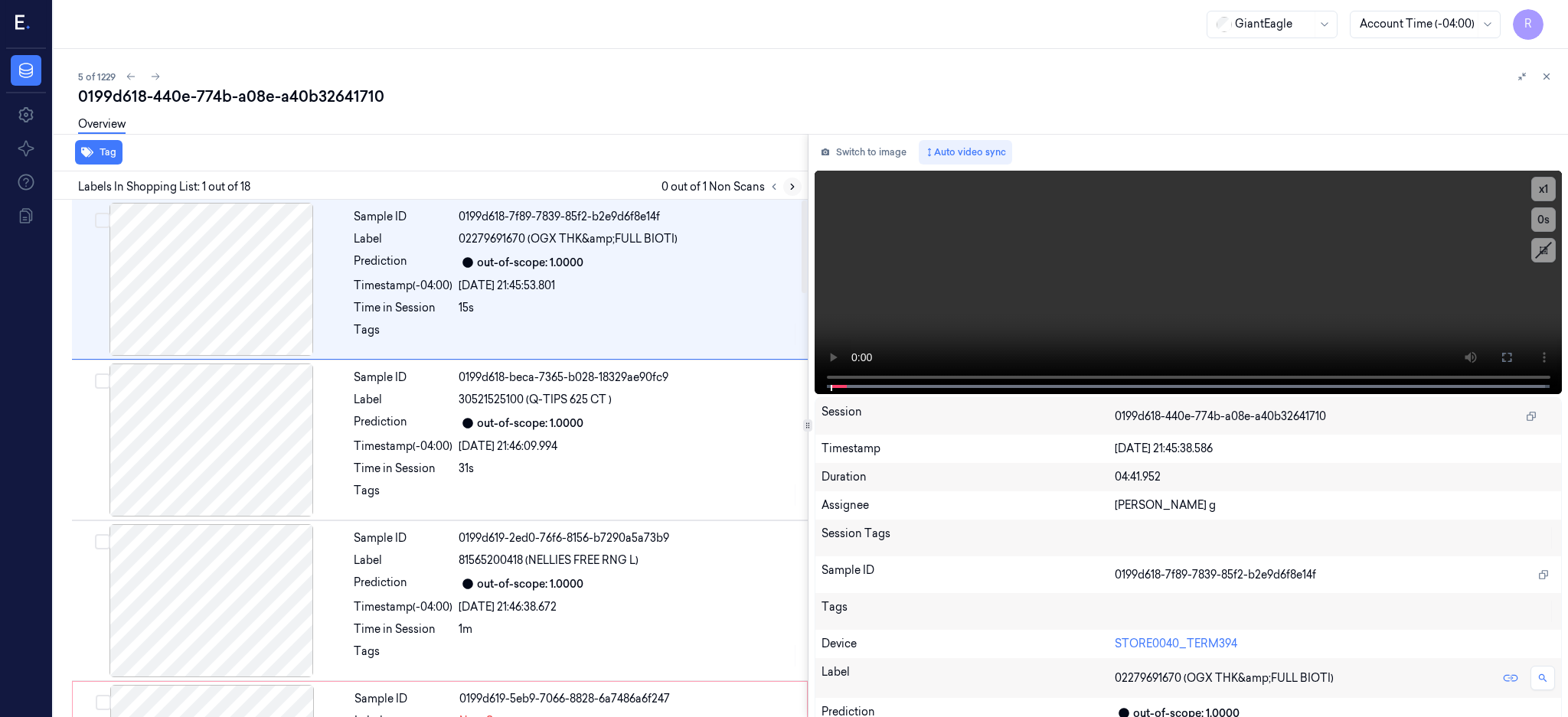
click at [798, 181] on icon at bounding box center [792, 187] width 11 height 11
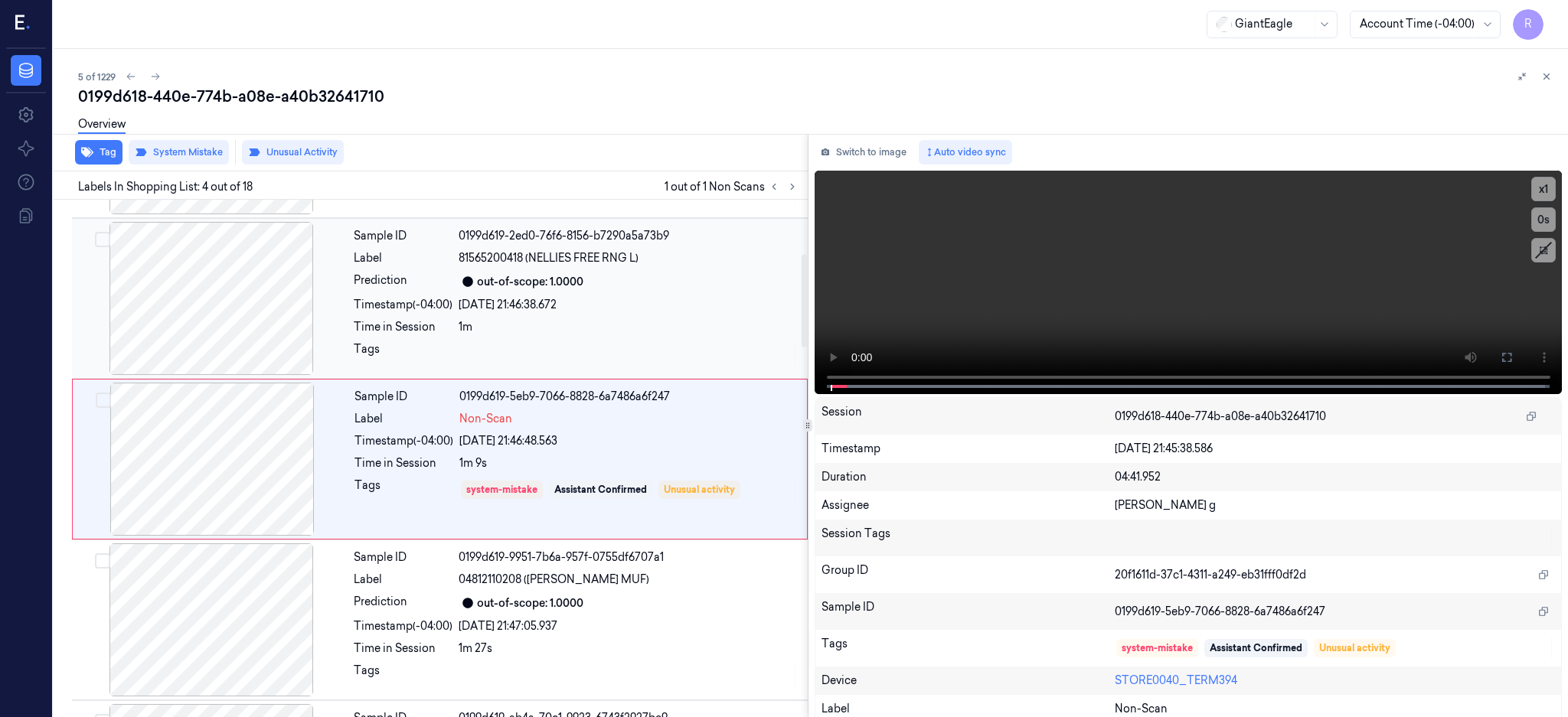
click at [281, 304] on div at bounding box center [211, 299] width 272 height 153
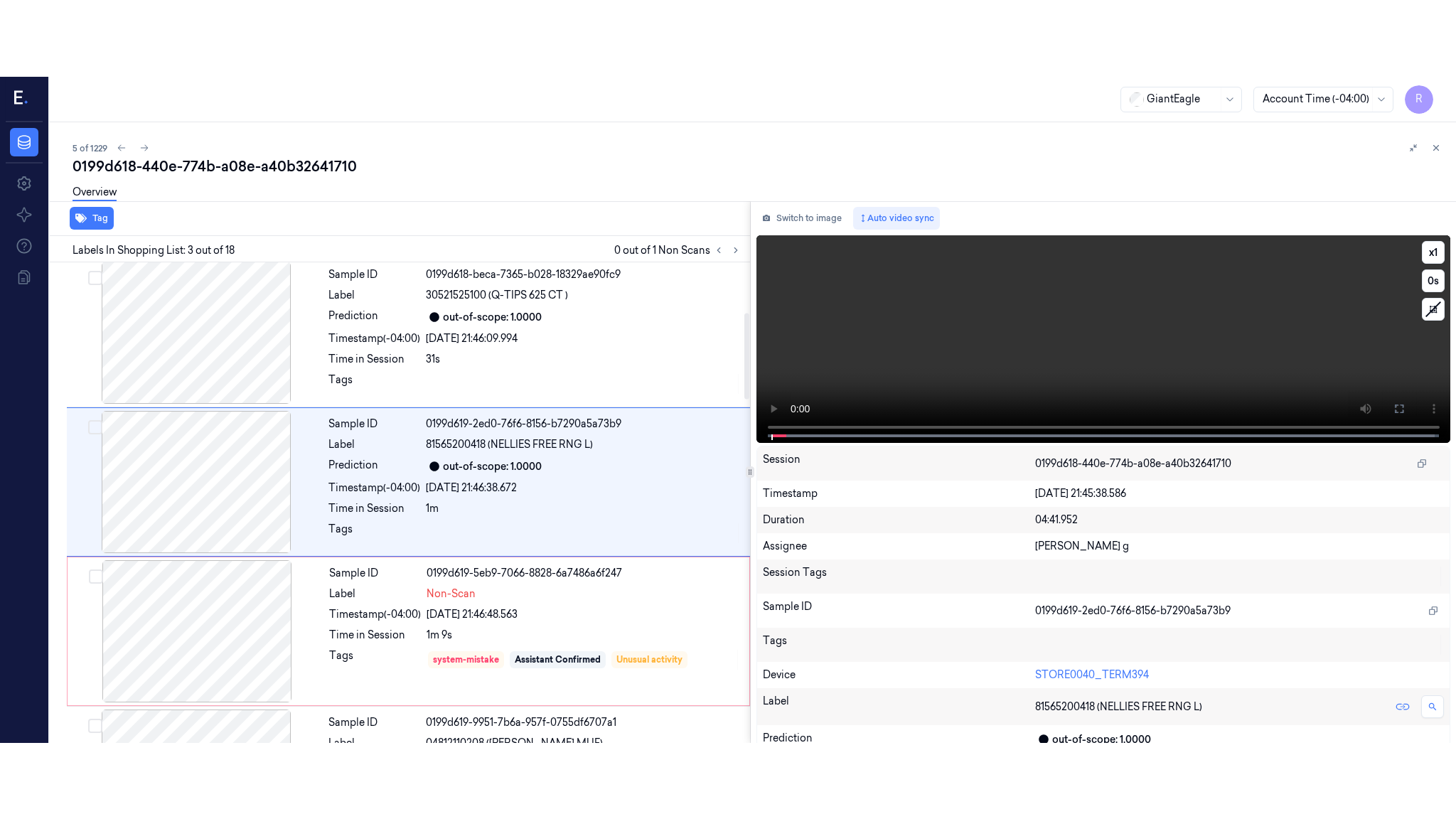
scroll to position [131, 0]
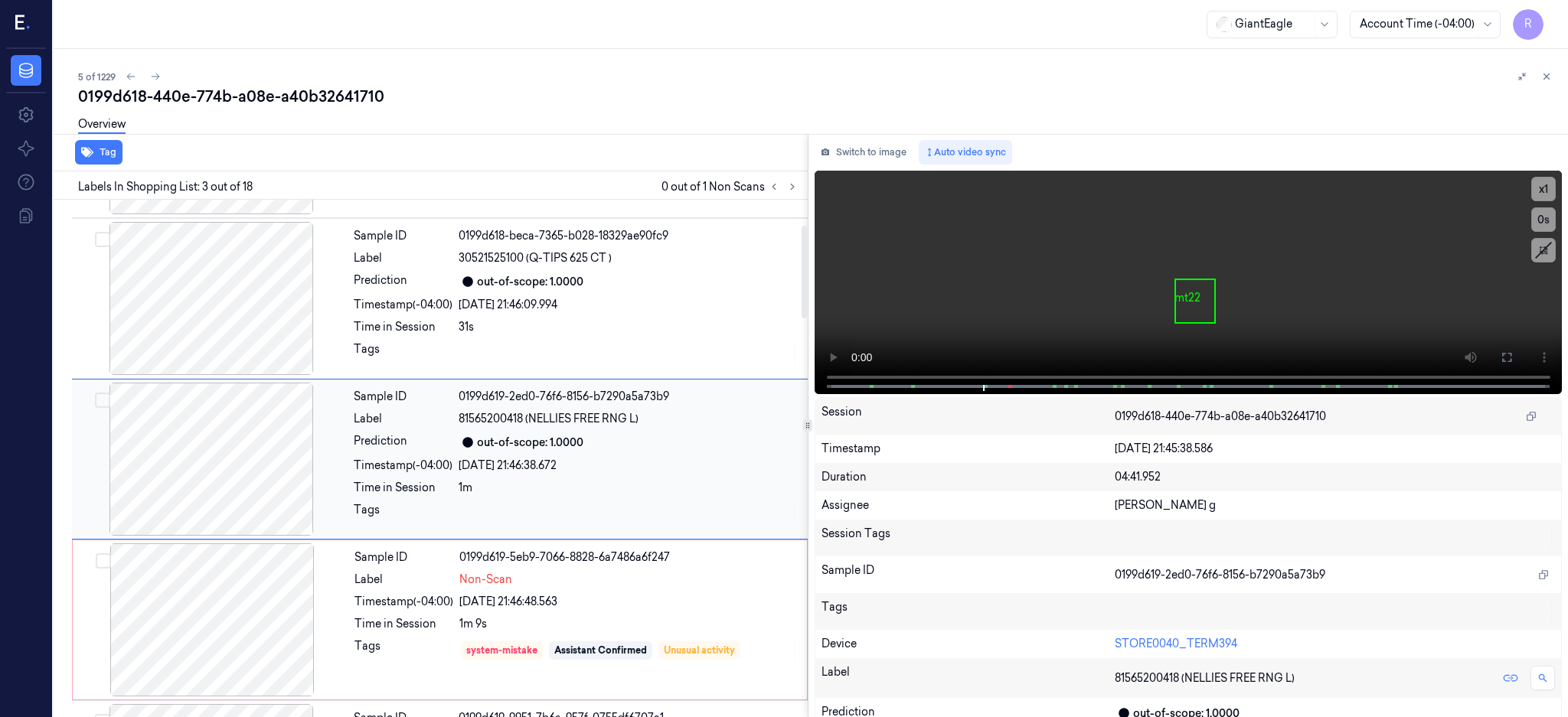
click at [218, 461] on div at bounding box center [211, 459] width 272 height 153
click at [1513, 360] on icon at bounding box center [1507, 358] width 13 height 13
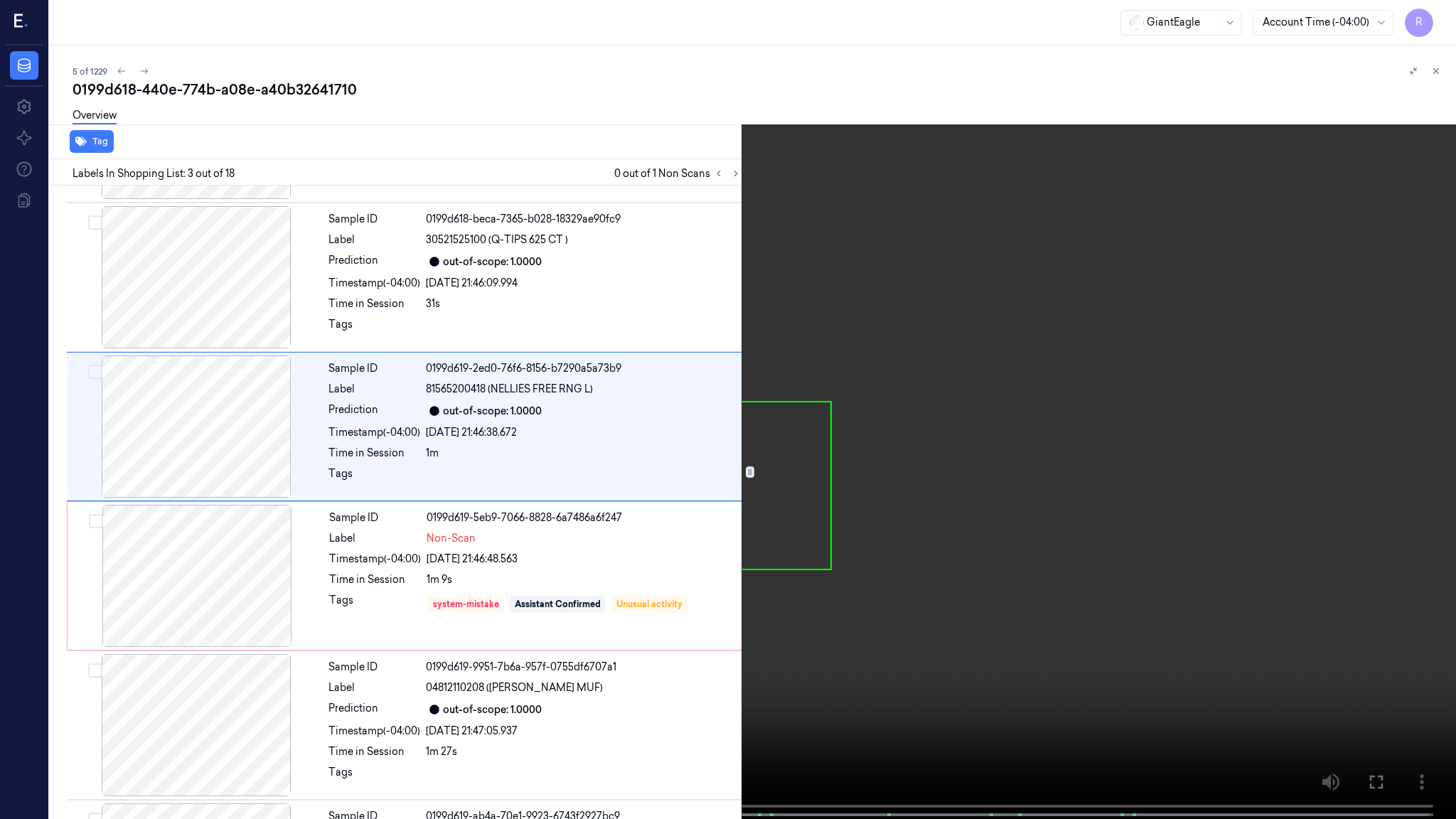
click at [927, 388] on video at bounding box center [728, 410] width 1456 height 822
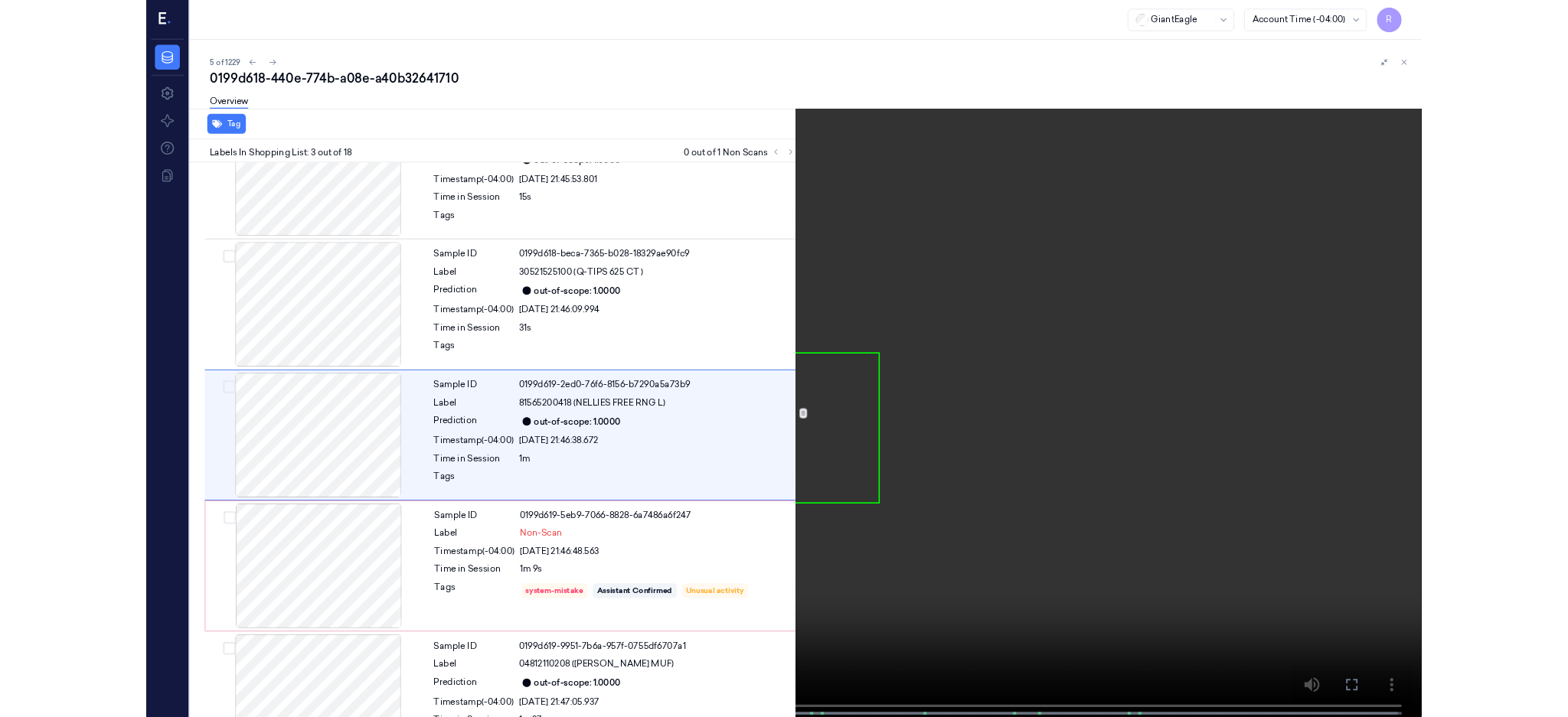
scroll to position [59, 0]
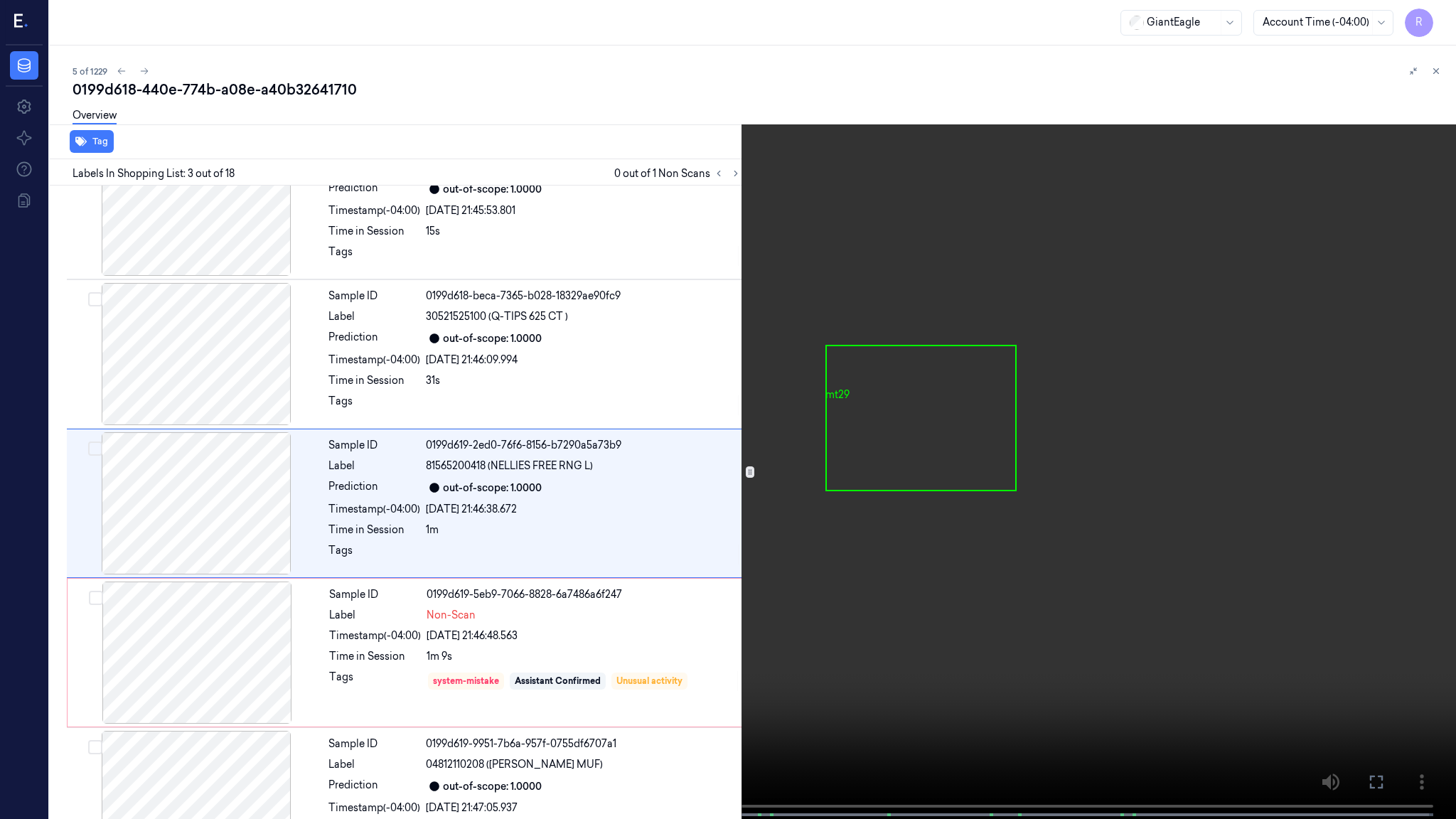
click at [789, 381] on video at bounding box center [728, 410] width 1456 height 822
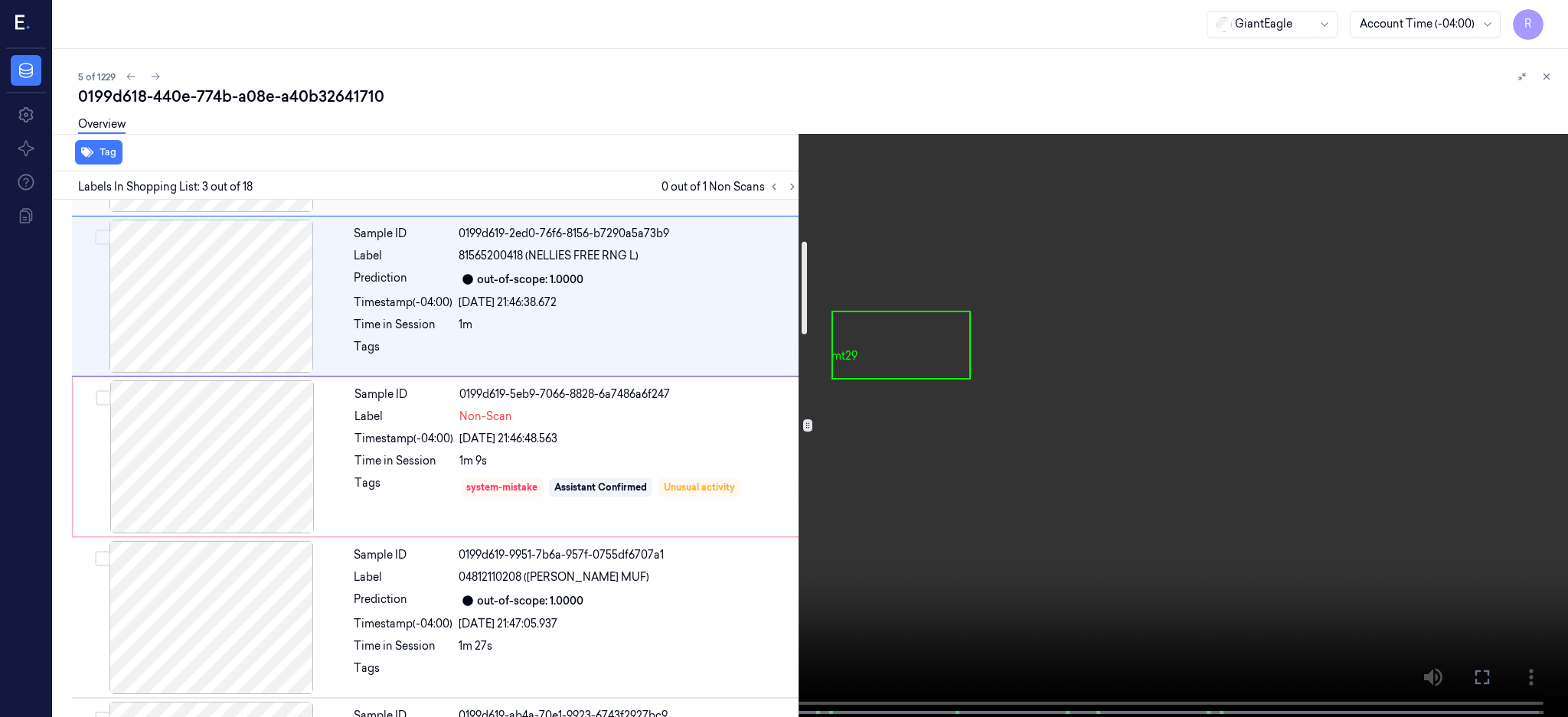
scroll to position [306, 0]
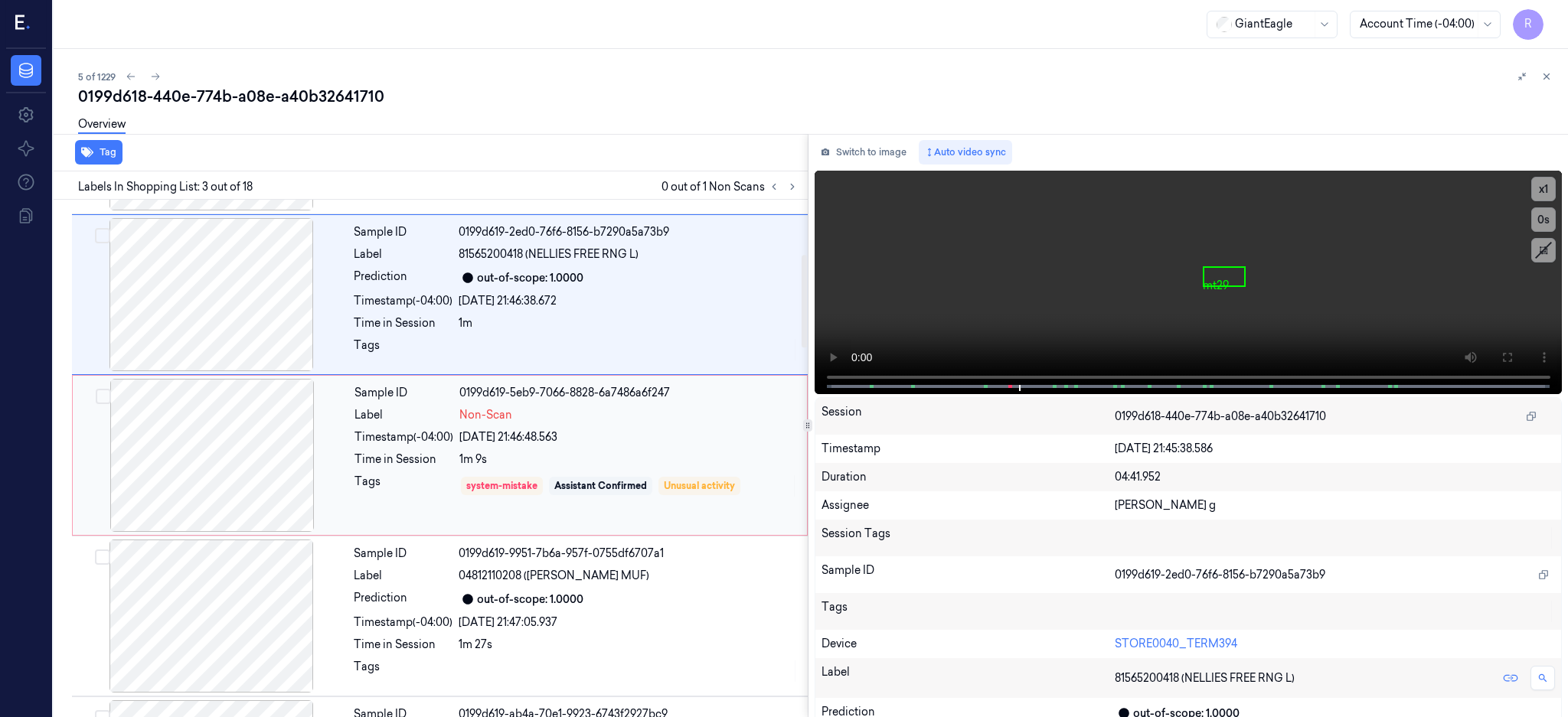
click at [230, 458] on div at bounding box center [212, 455] width 272 height 153
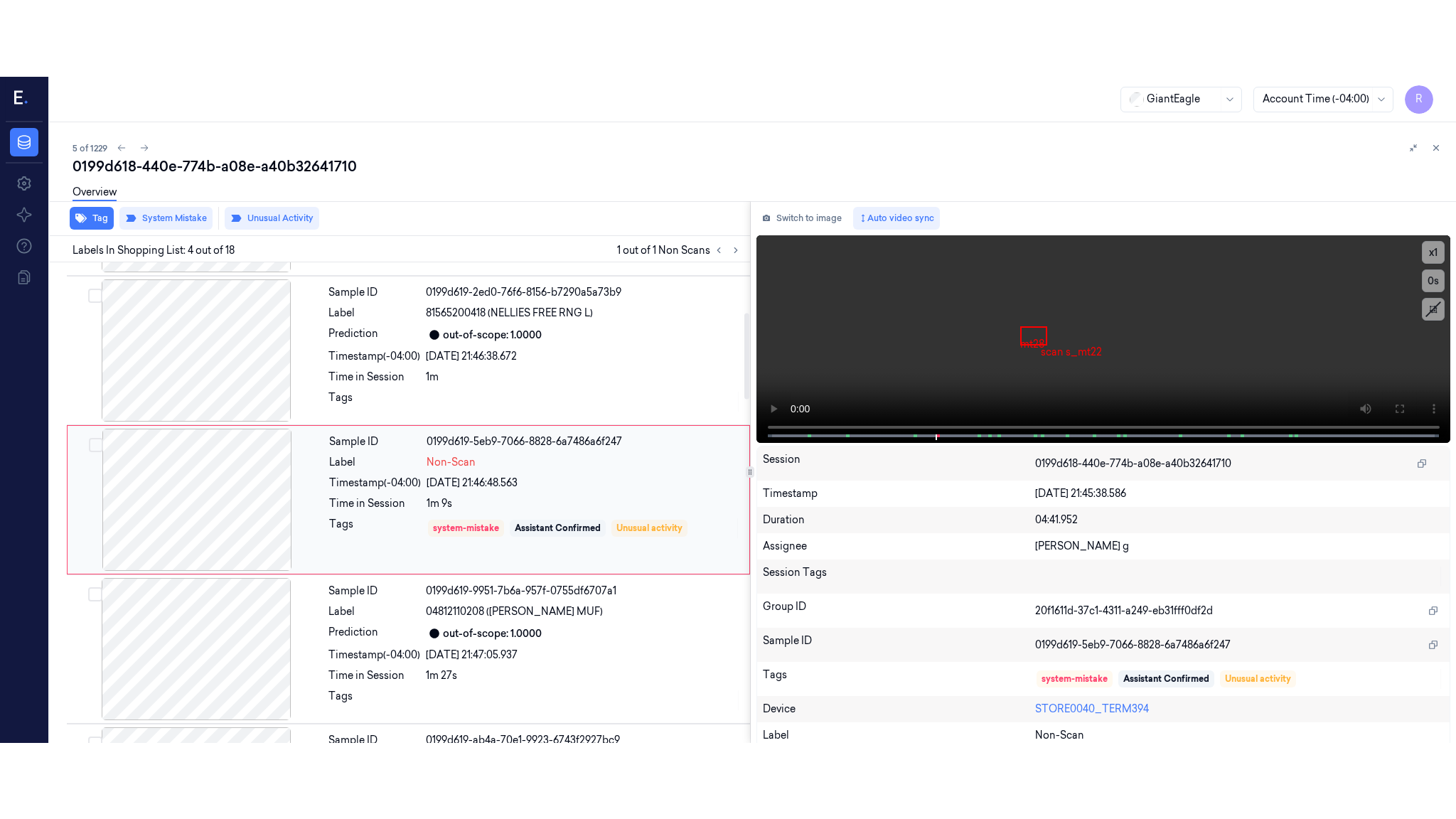
scroll to position [281, 0]
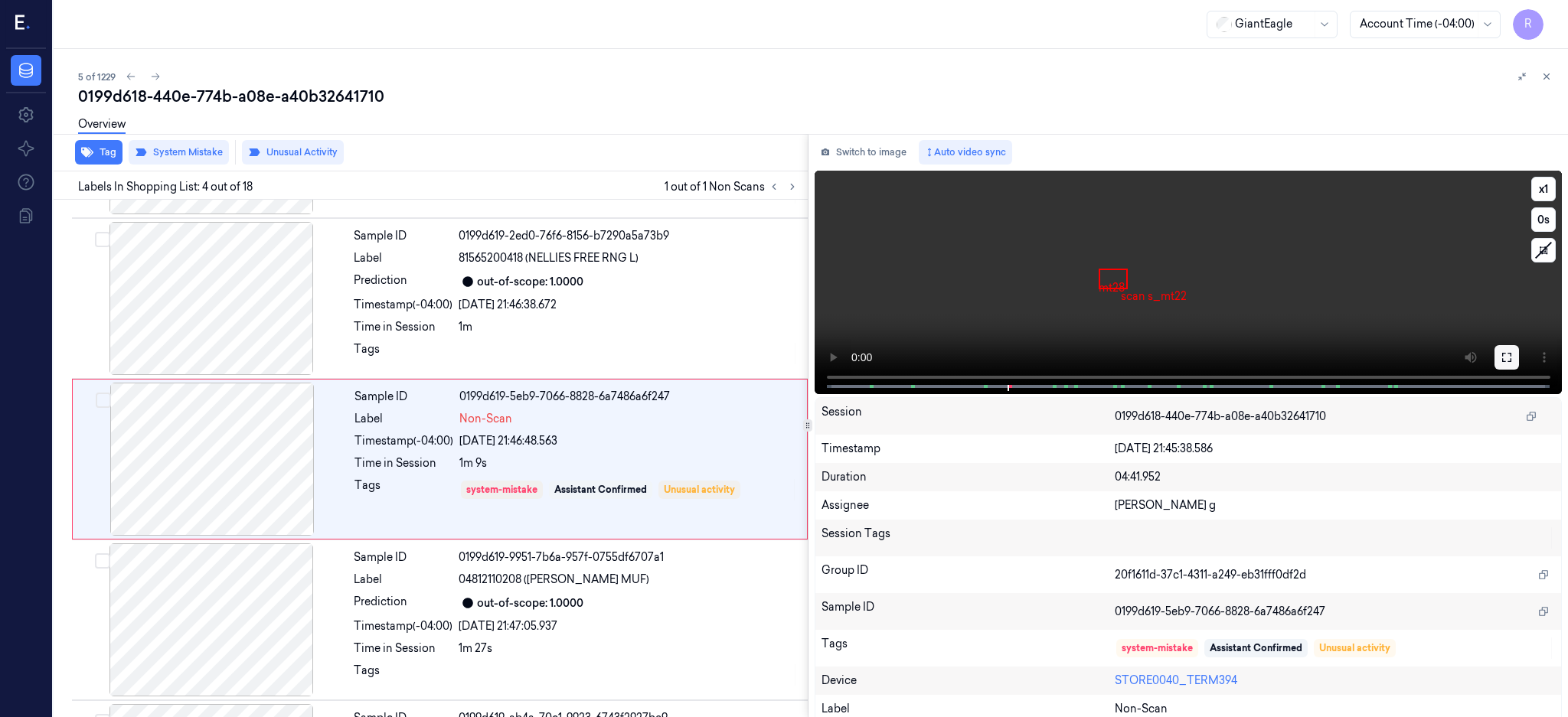
click at [1519, 361] on button at bounding box center [1507, 357] width 24 height 24
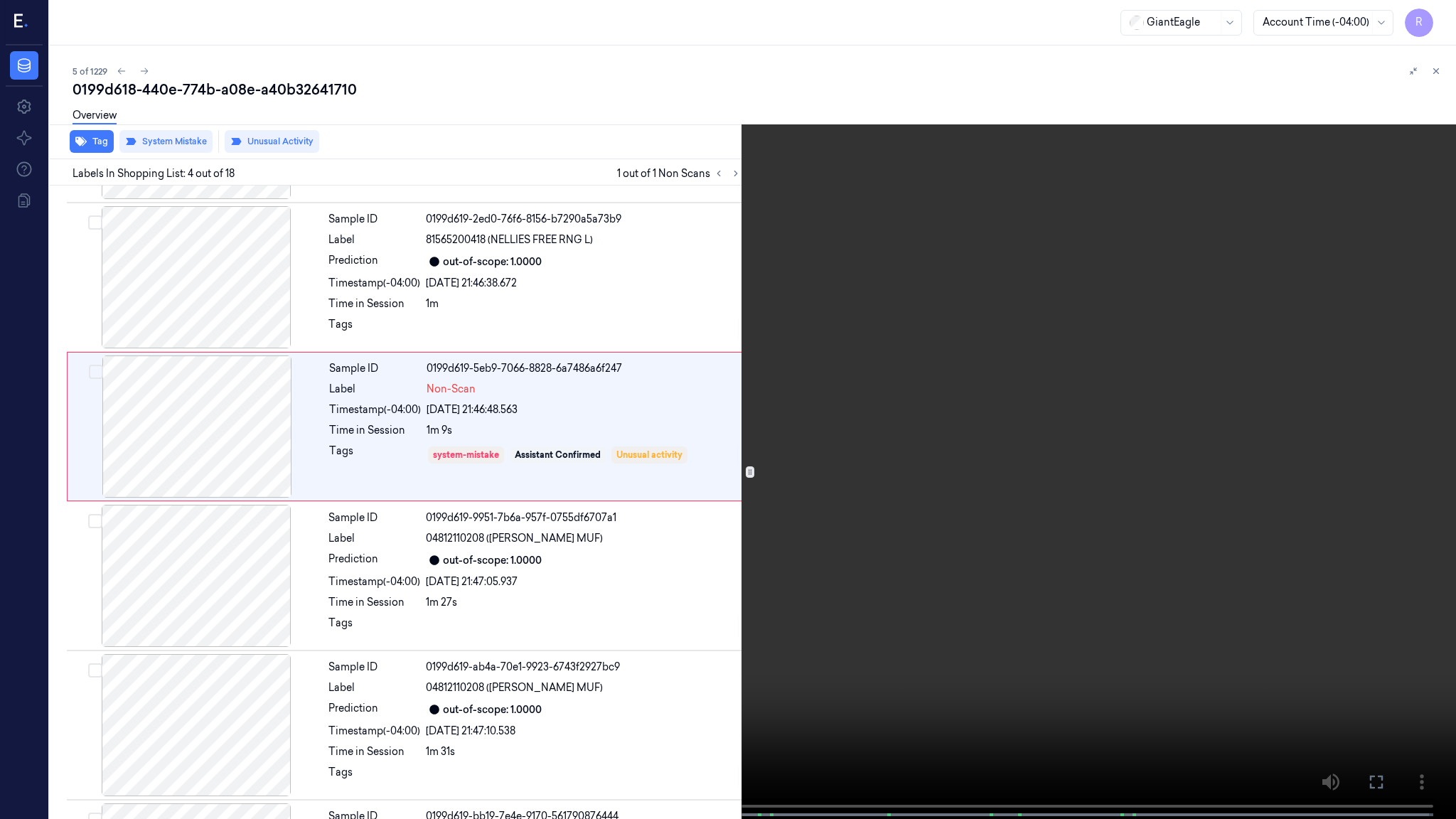
click at [692, 560] on video at bounding box center [728, 410] width 1456 height 822
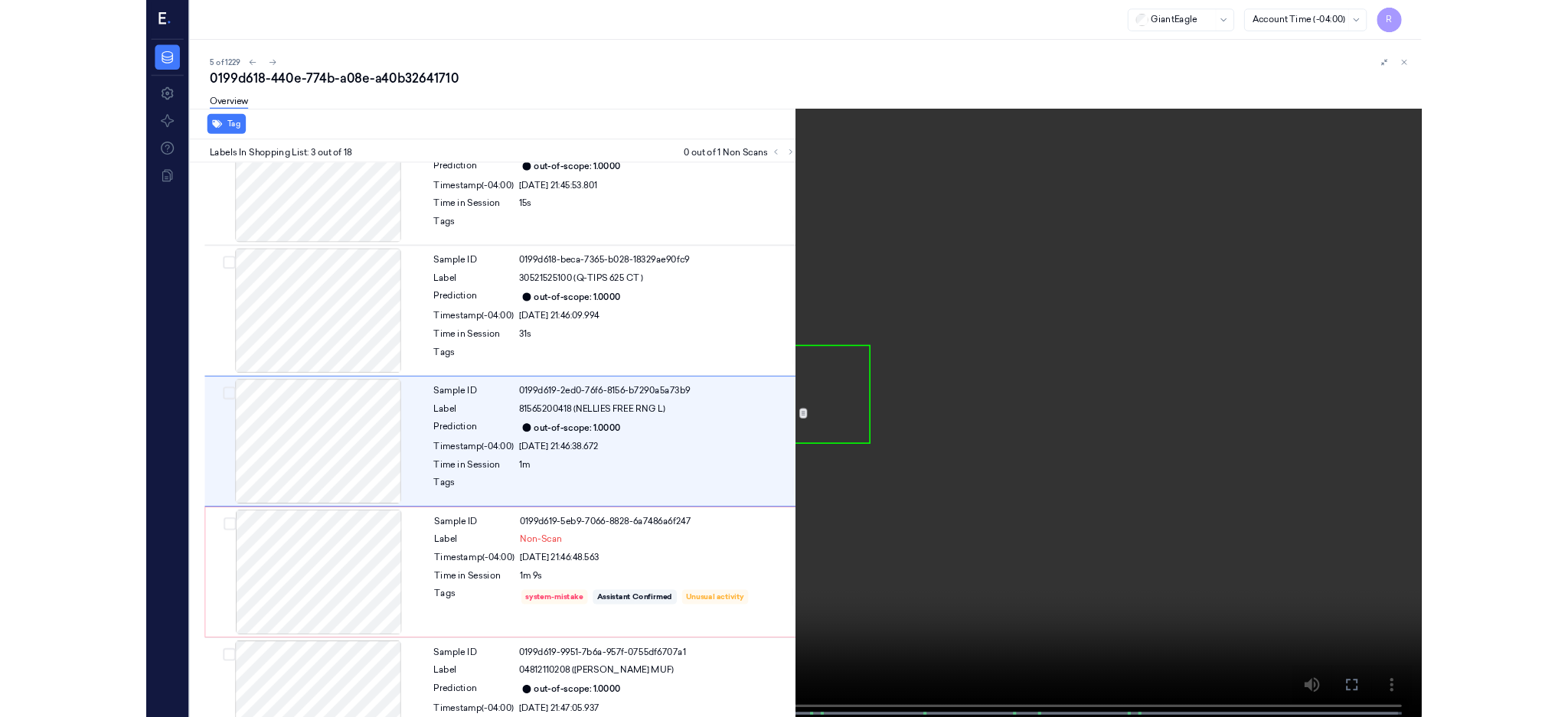
scroll to position [59, 0]
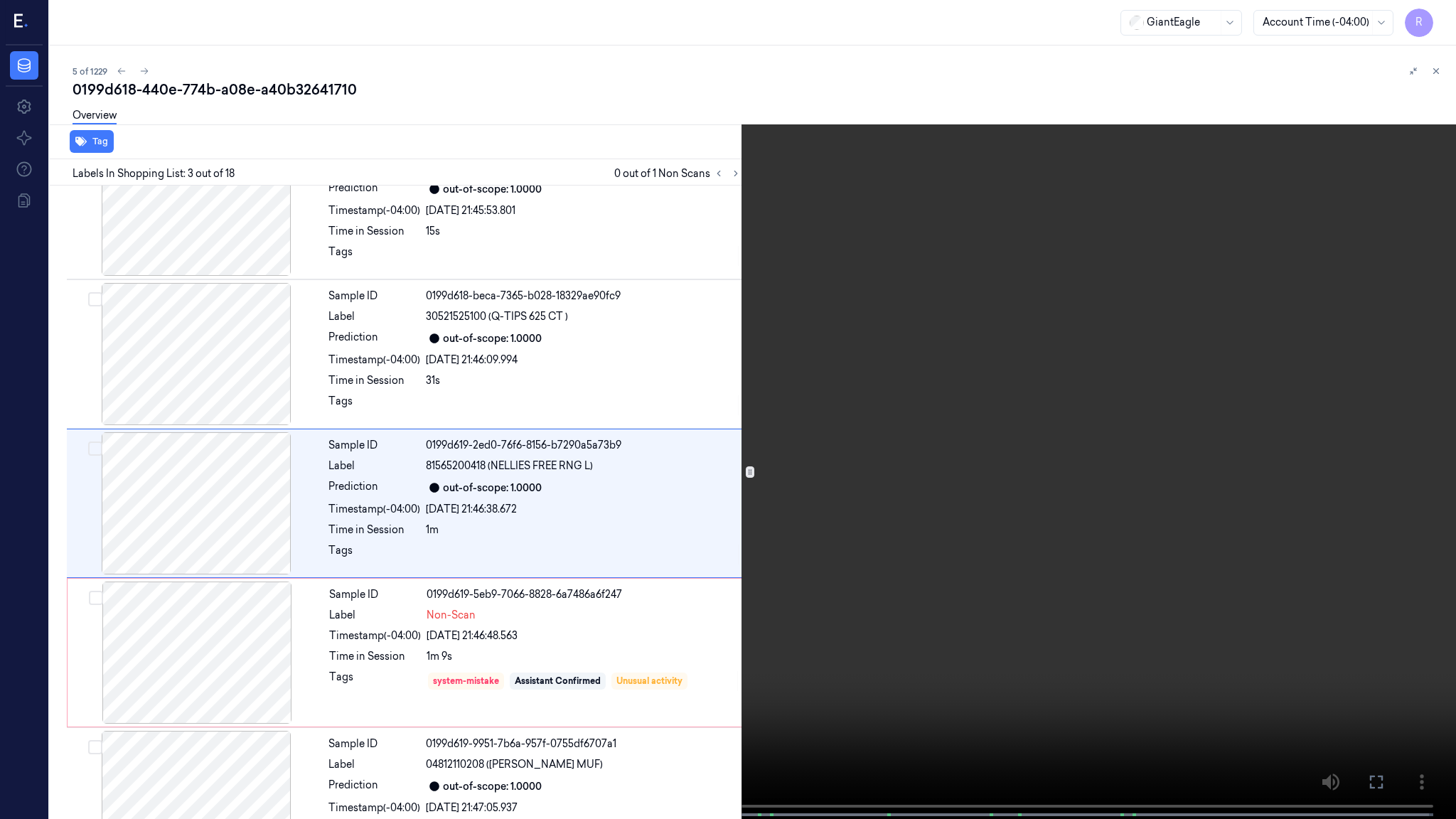
click at [618, 492] on video at bounding box center [728, 410] width 1456 height 822
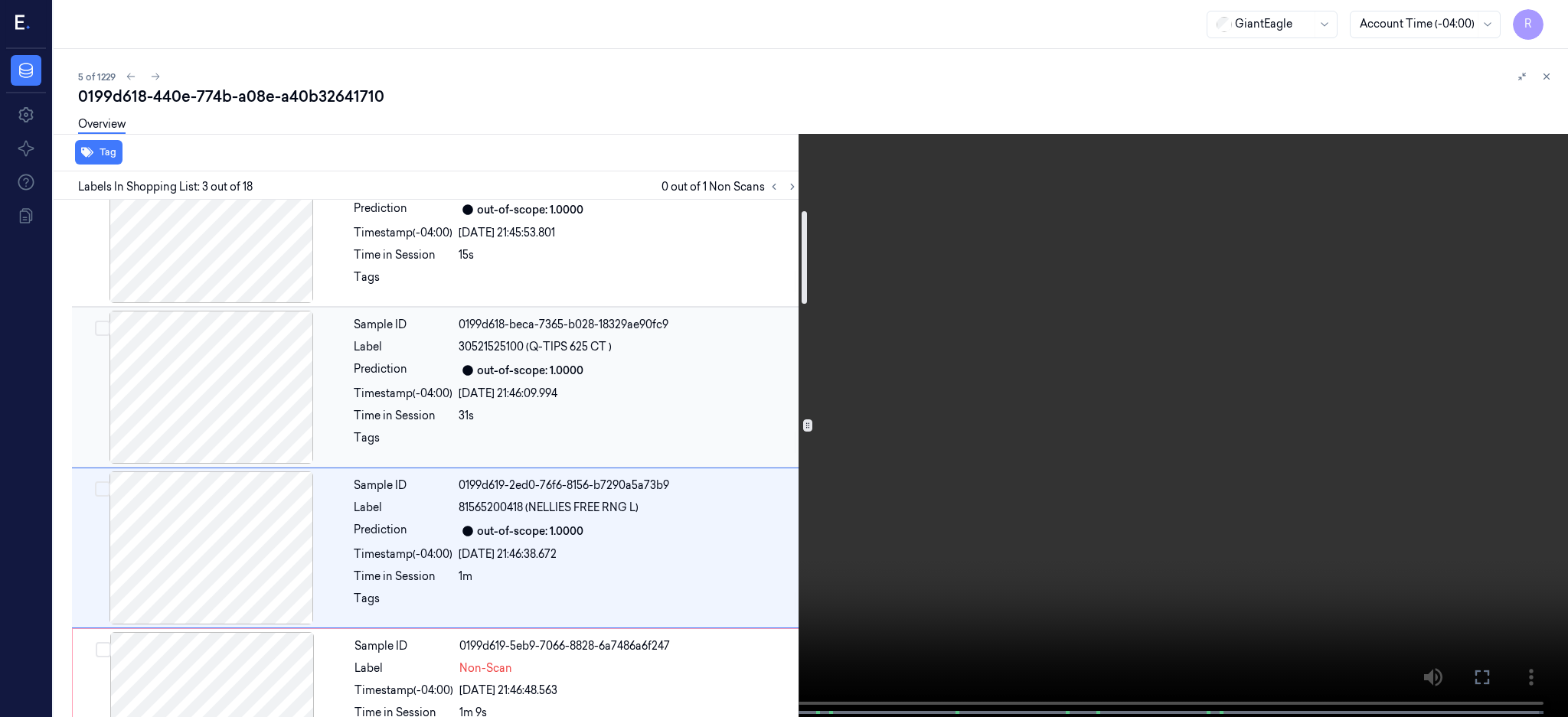
scroll to position [0, 0]
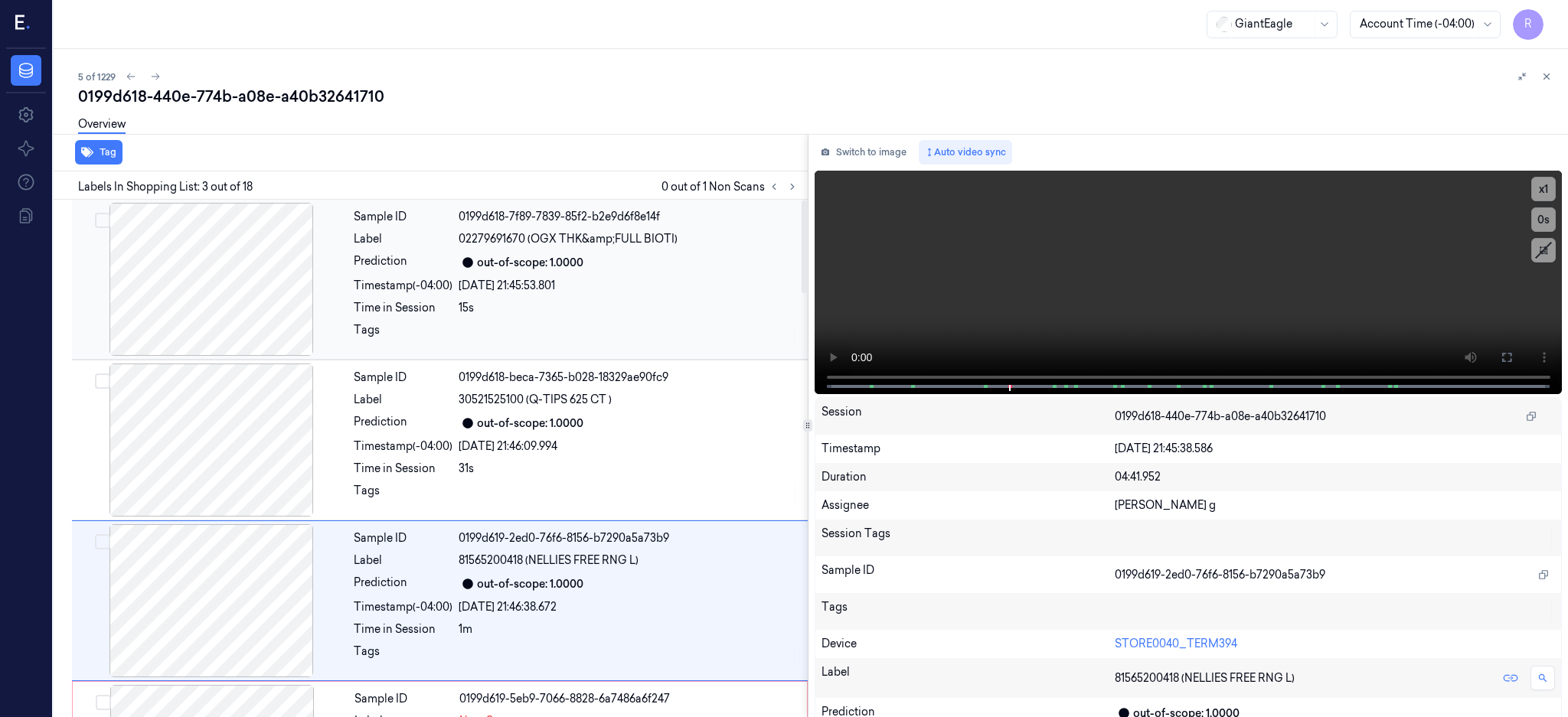
click at [251, 291] on div at bounding box center [211, 280] width 272 height 153
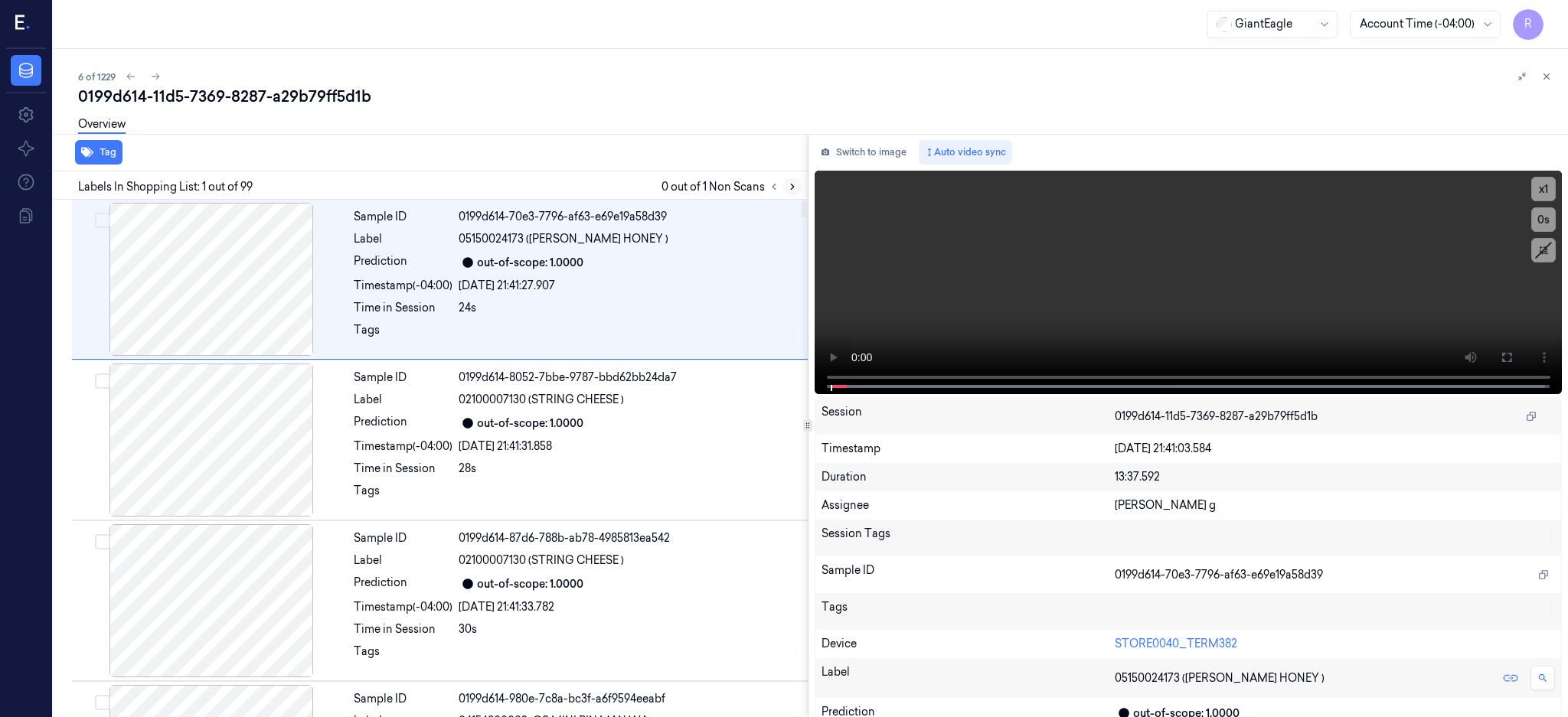
click at [802, 182] on button at bounding box center [792, 187] width 18 height 18
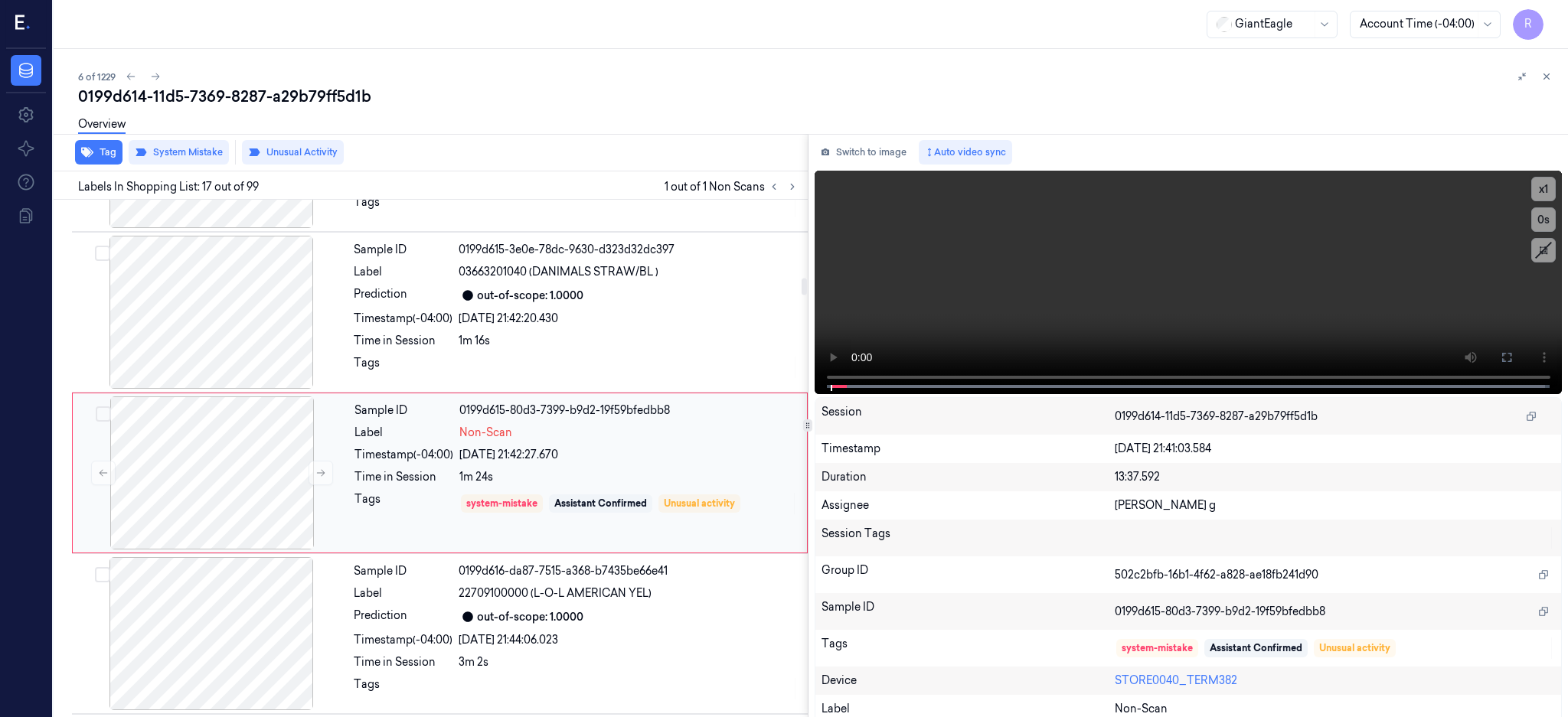
scroll to position [2394, 0]
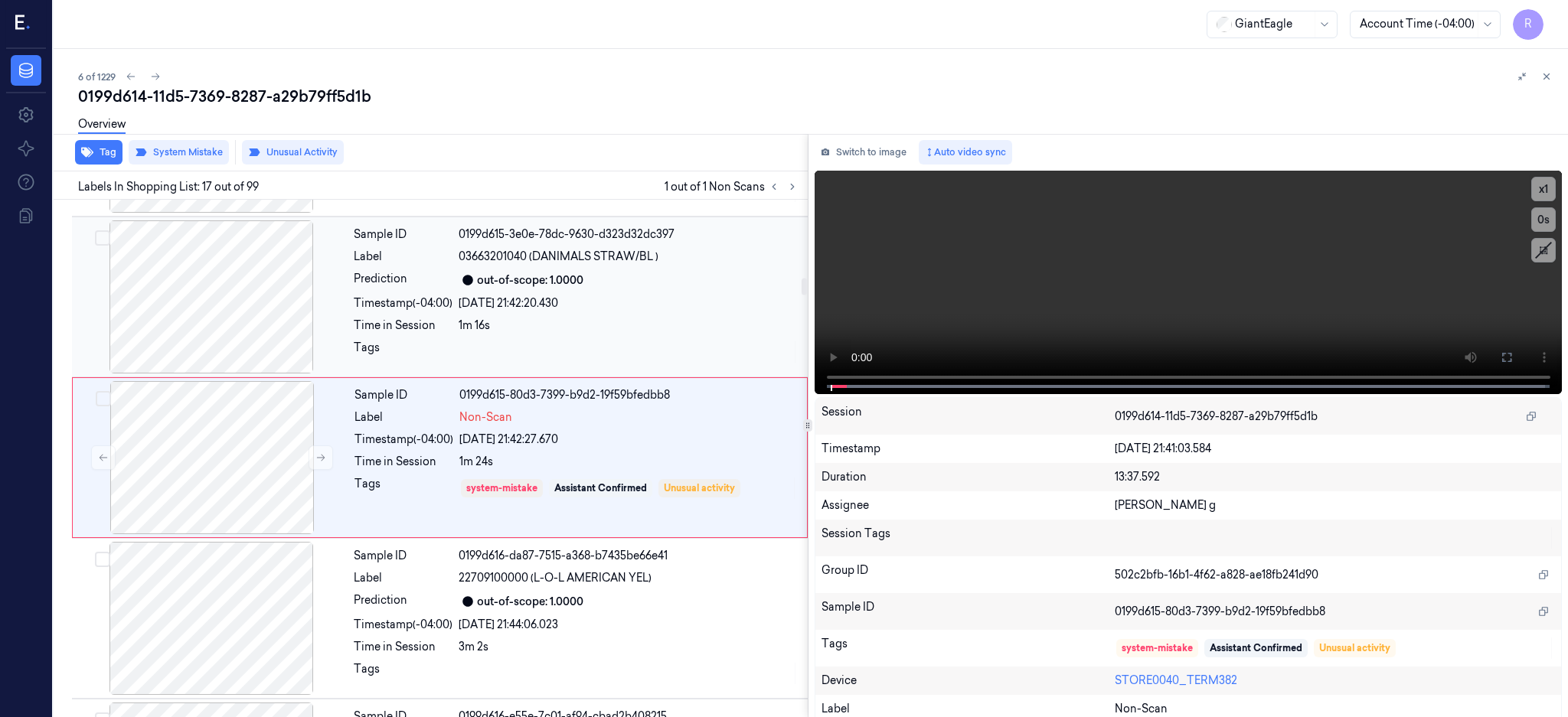
click at [312, 288] on div at bounding box center [211, 297] width 272 height 153
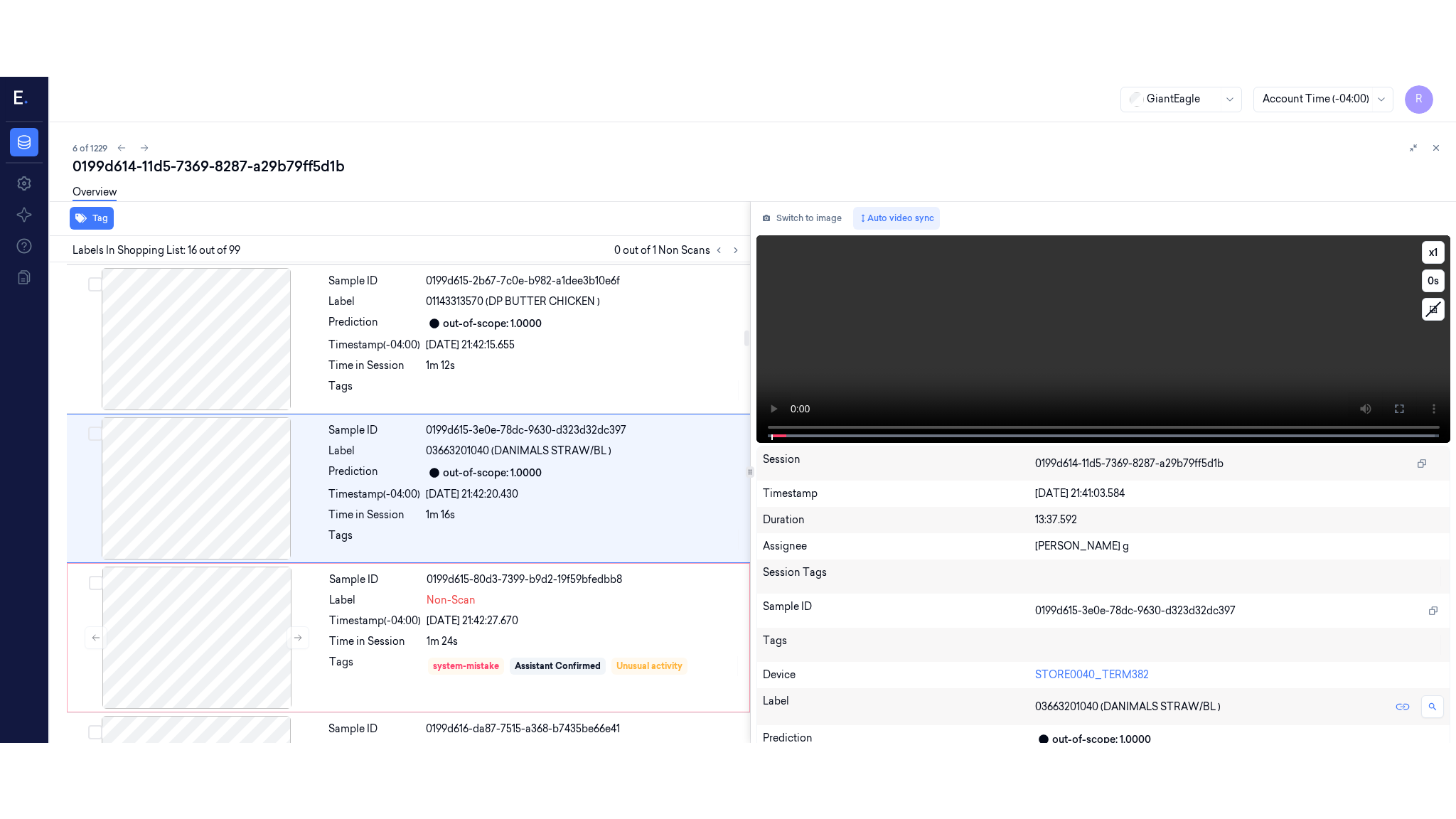
scroll to position [2073, 0]
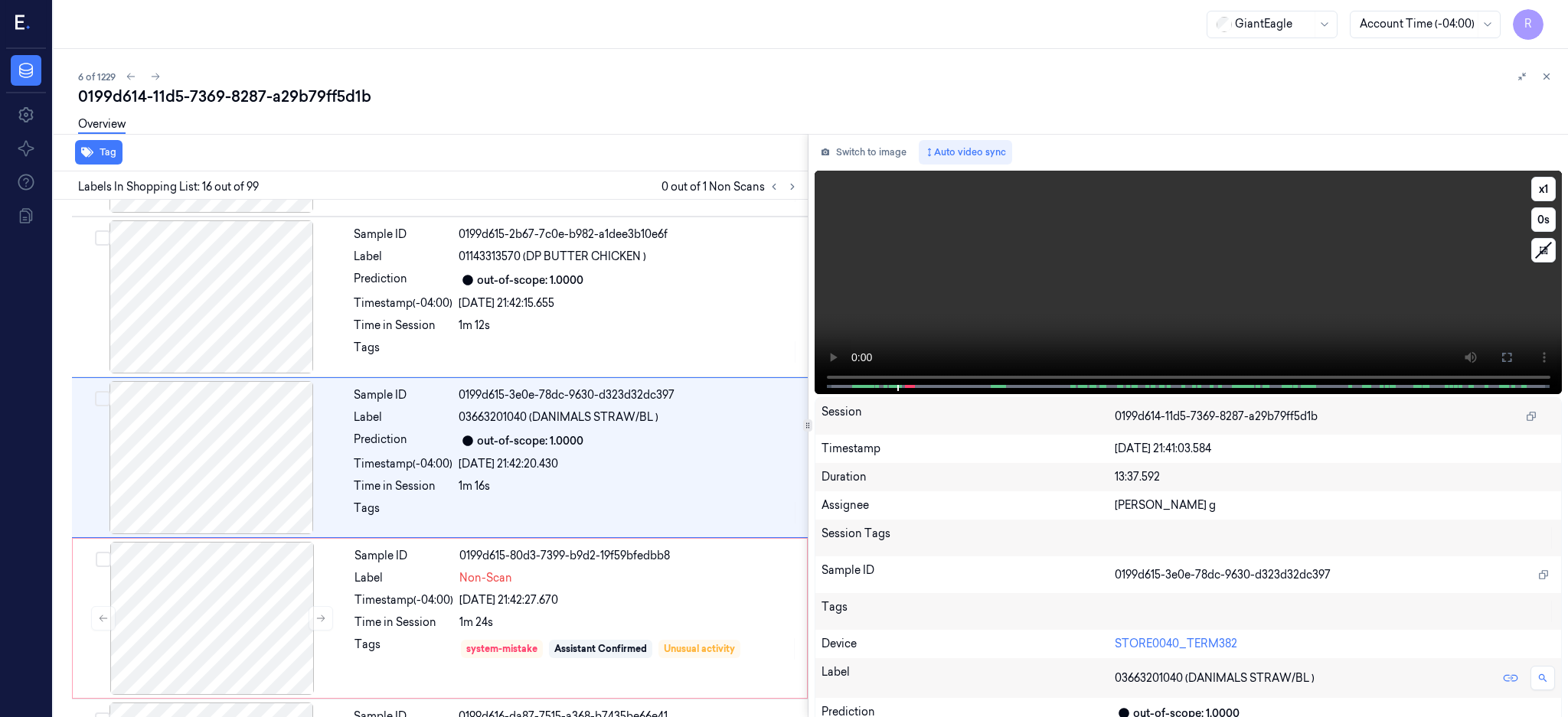
click at [182, 490] on div at bounding box center [211, 458] width 272 height 153
click at [1519, 361] on button at bounding box center [1507, 357] width 24 height 24
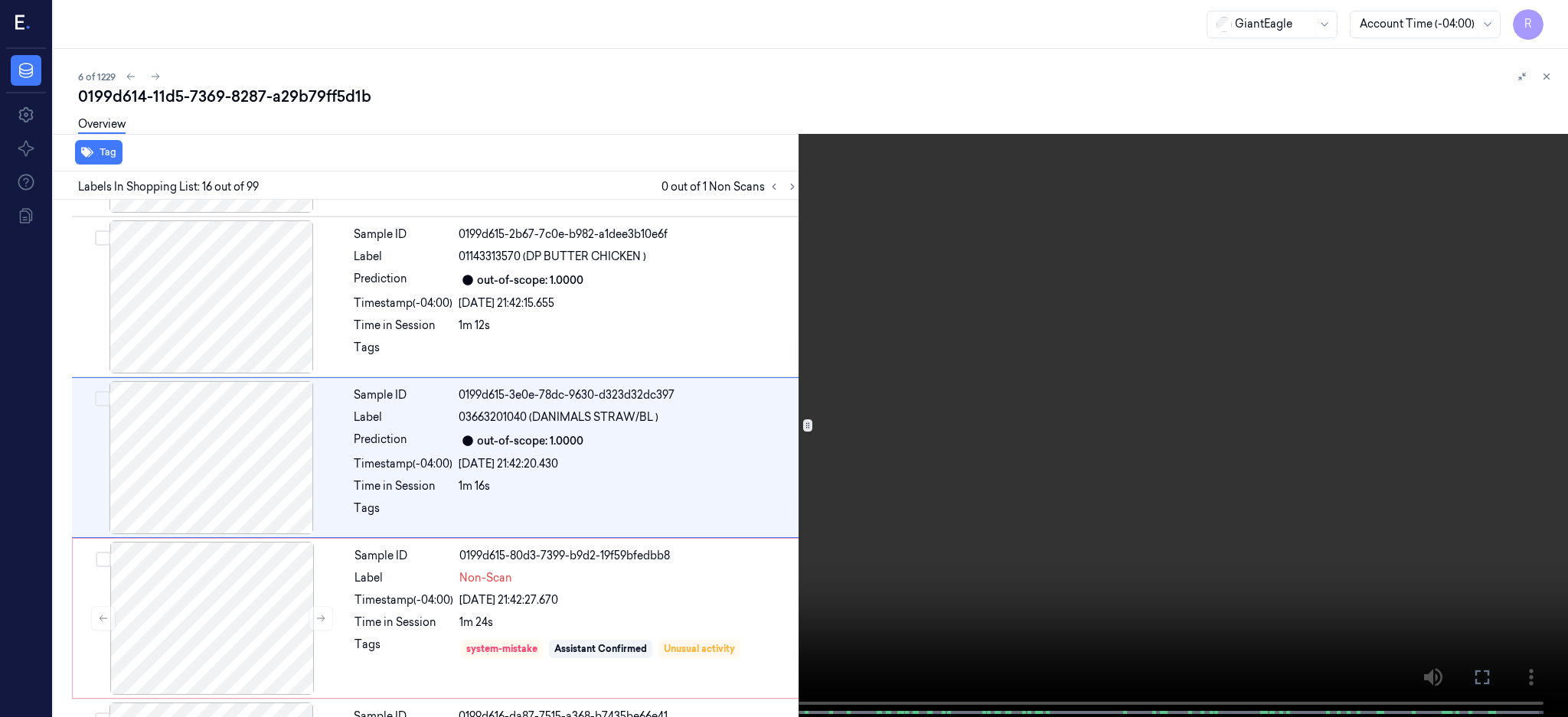
click at [1123, 350] on video at bounding box center [784, 360] width 1568 height 721
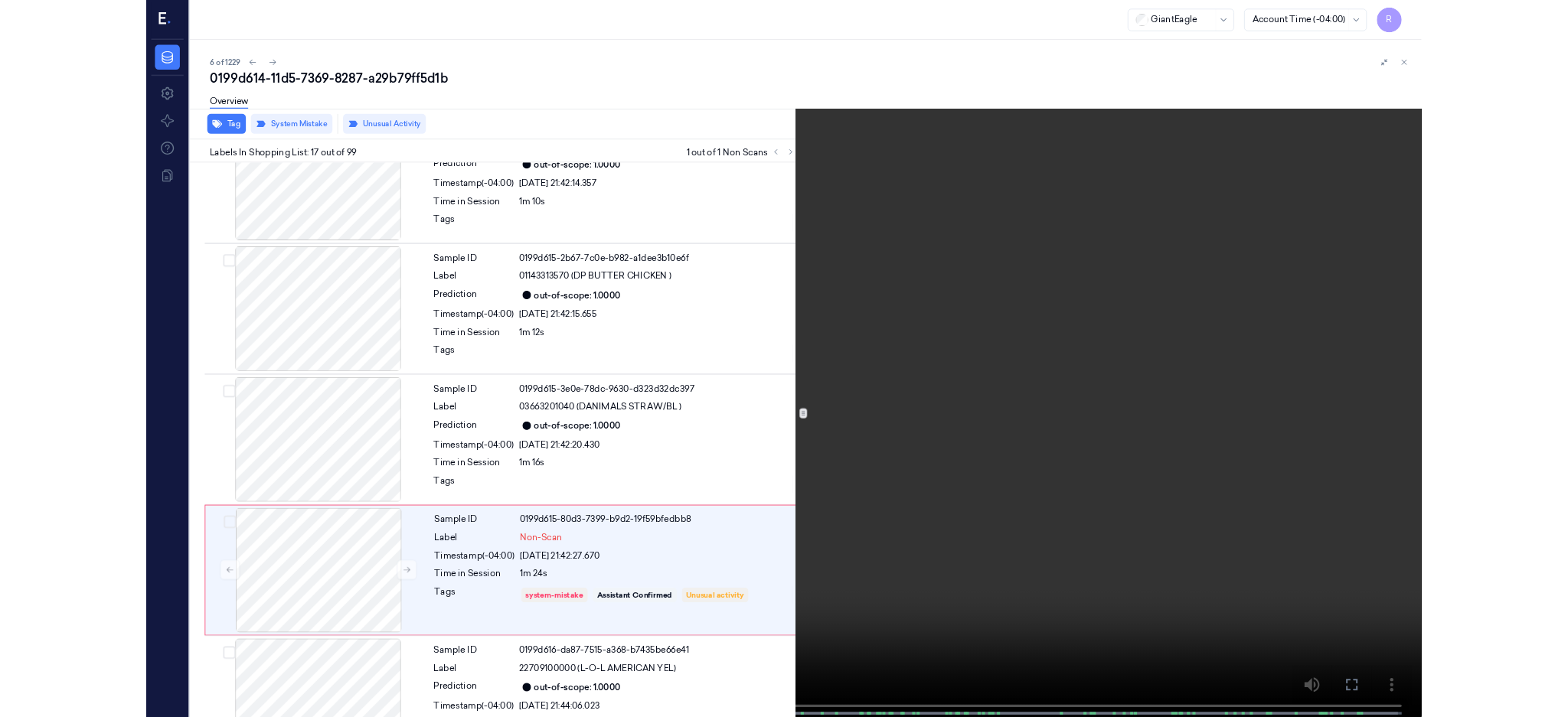
scroll to position [2311, 0]
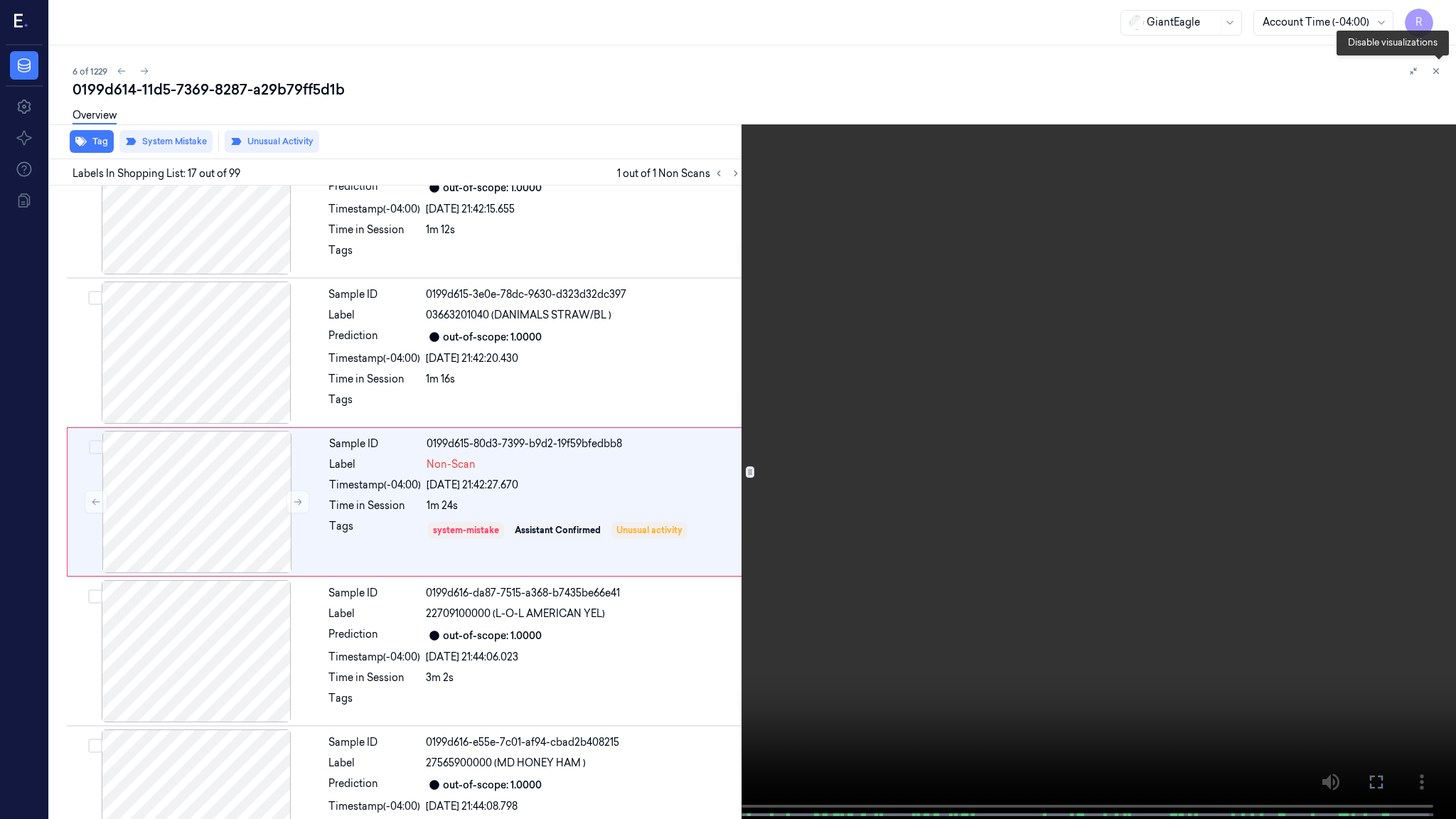
click at [1435, 81] on icon at bounding box center [1438, 74] width 21 height 21
click at [1435, 81] on button at bounding box center [1438, 74] width 23 height 23
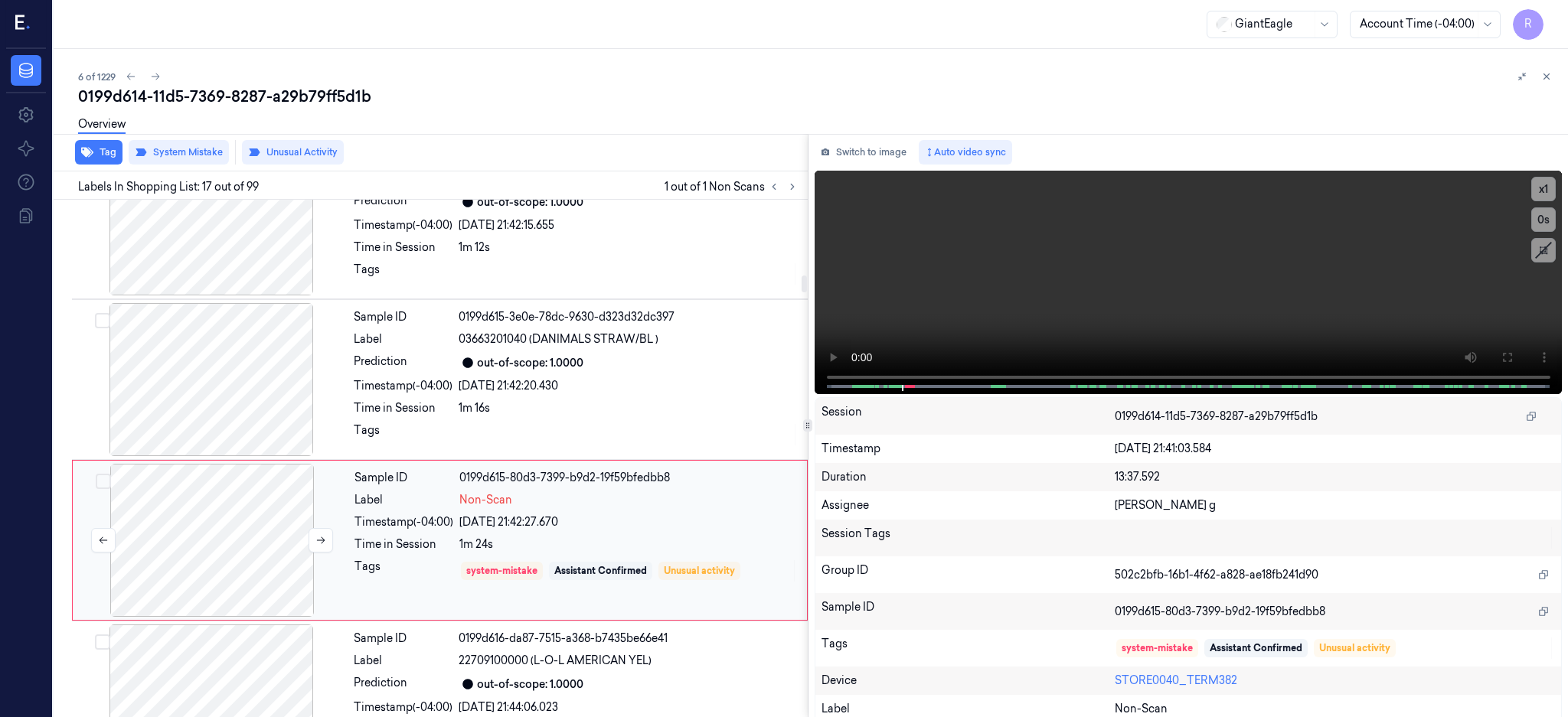
click at [217, 570] on div at bounding box center [212, 540] width 272 height 153
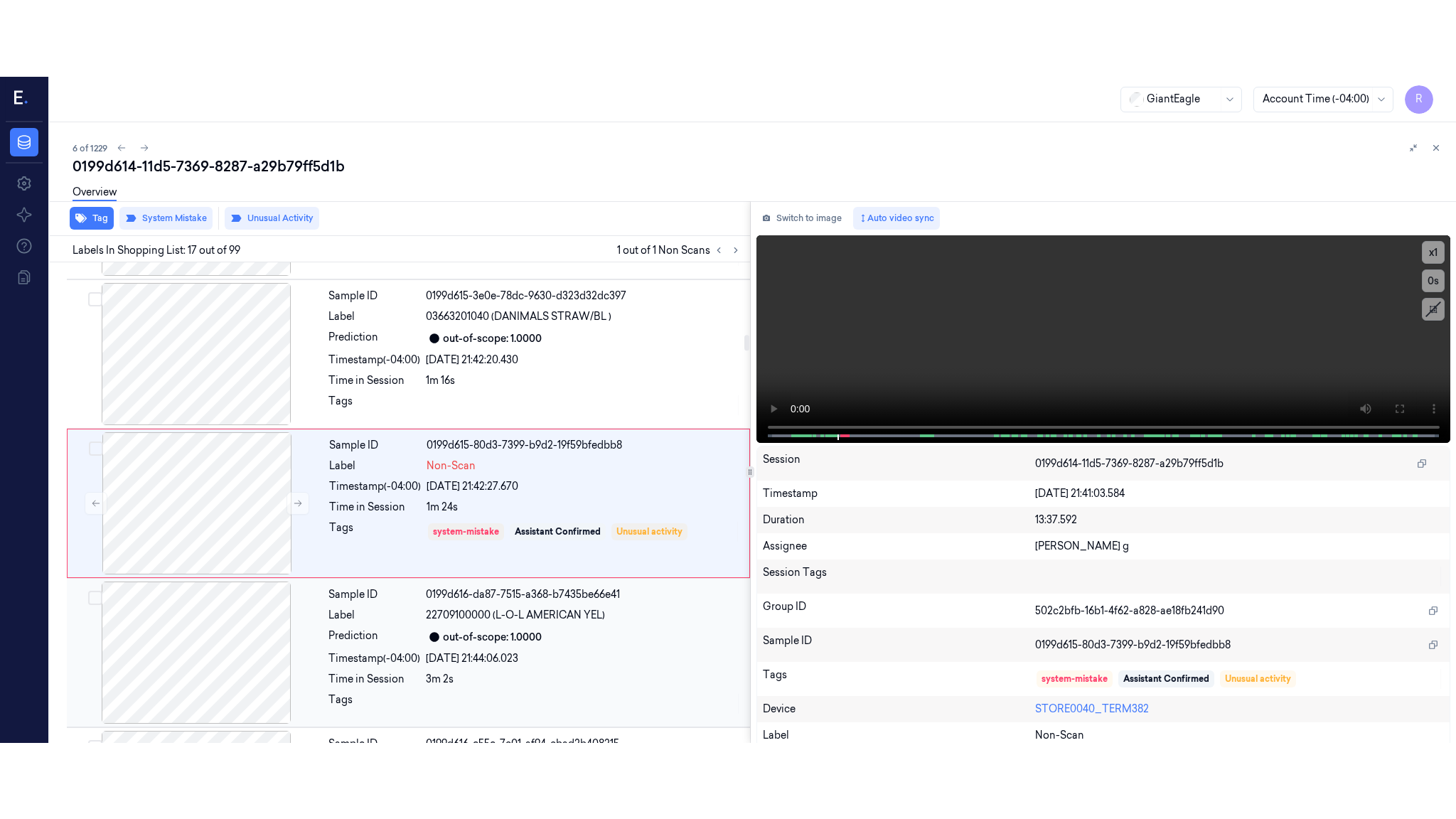
scroll to position [2223, 0]
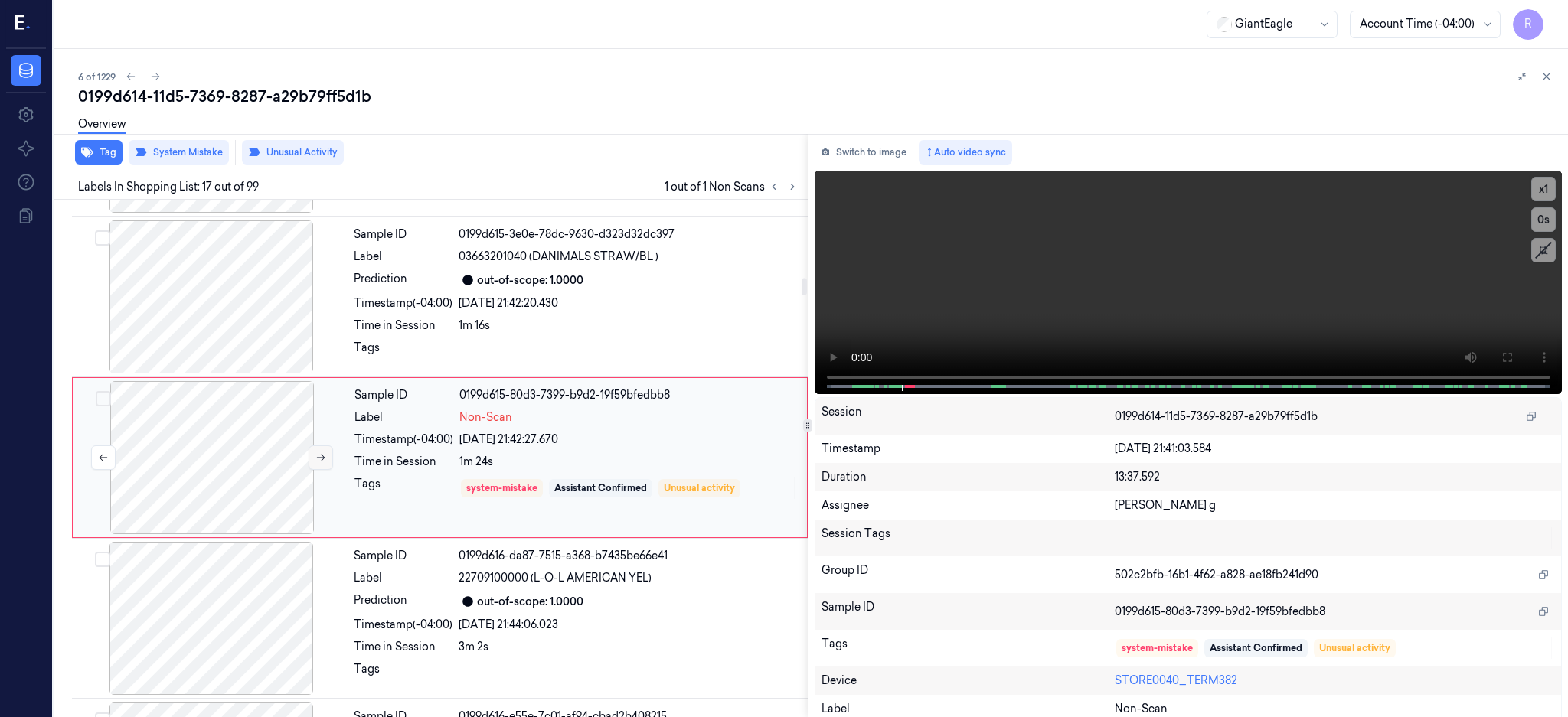
click at [321, 447] on button at bounding box center [320, 457] width 24 height 24
click at [240, 484] on div at bounding box center [212, 458] width 272 height 153
click at [1519, 346] on button at bounding box center [1507, 357] width 24 height 24
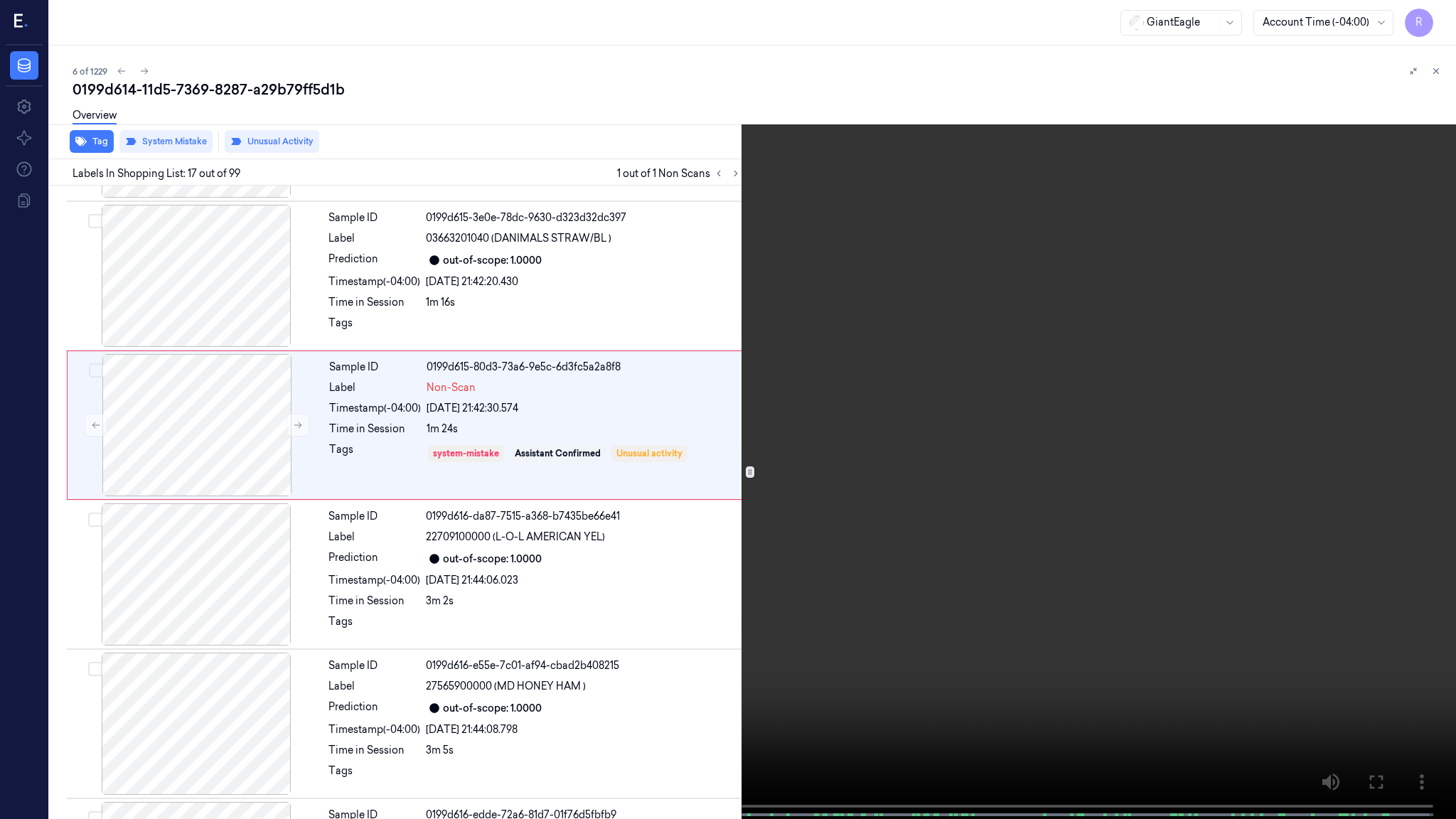
drag, startPoint x: 161, startPoint y: 811, endPoint x: 183, endPoint y: 801, distance: 24.2
click at [161, 665] on span at bounding box center [162, 814] width 3 height 7
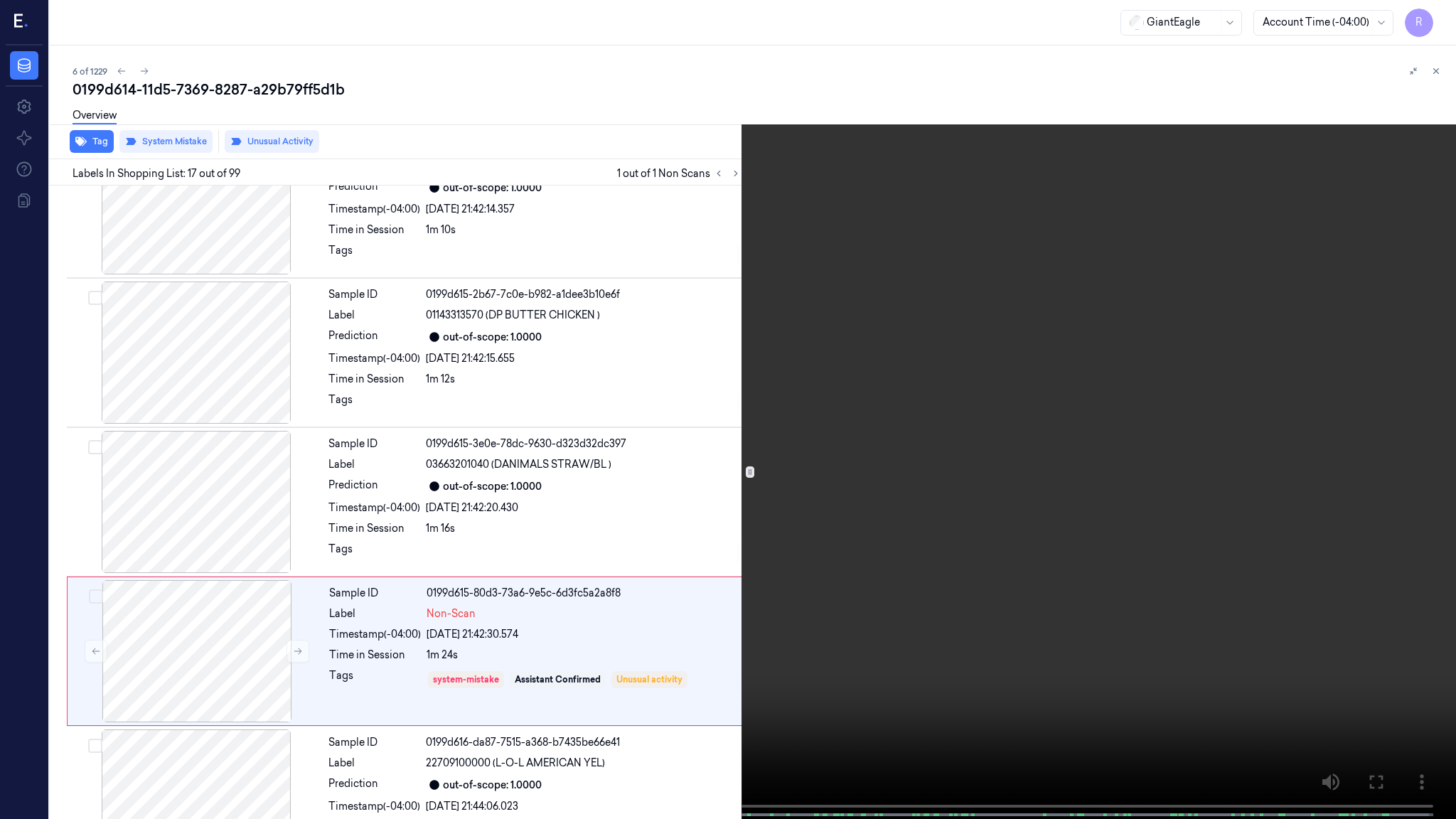
scroll to position [2145, 0]
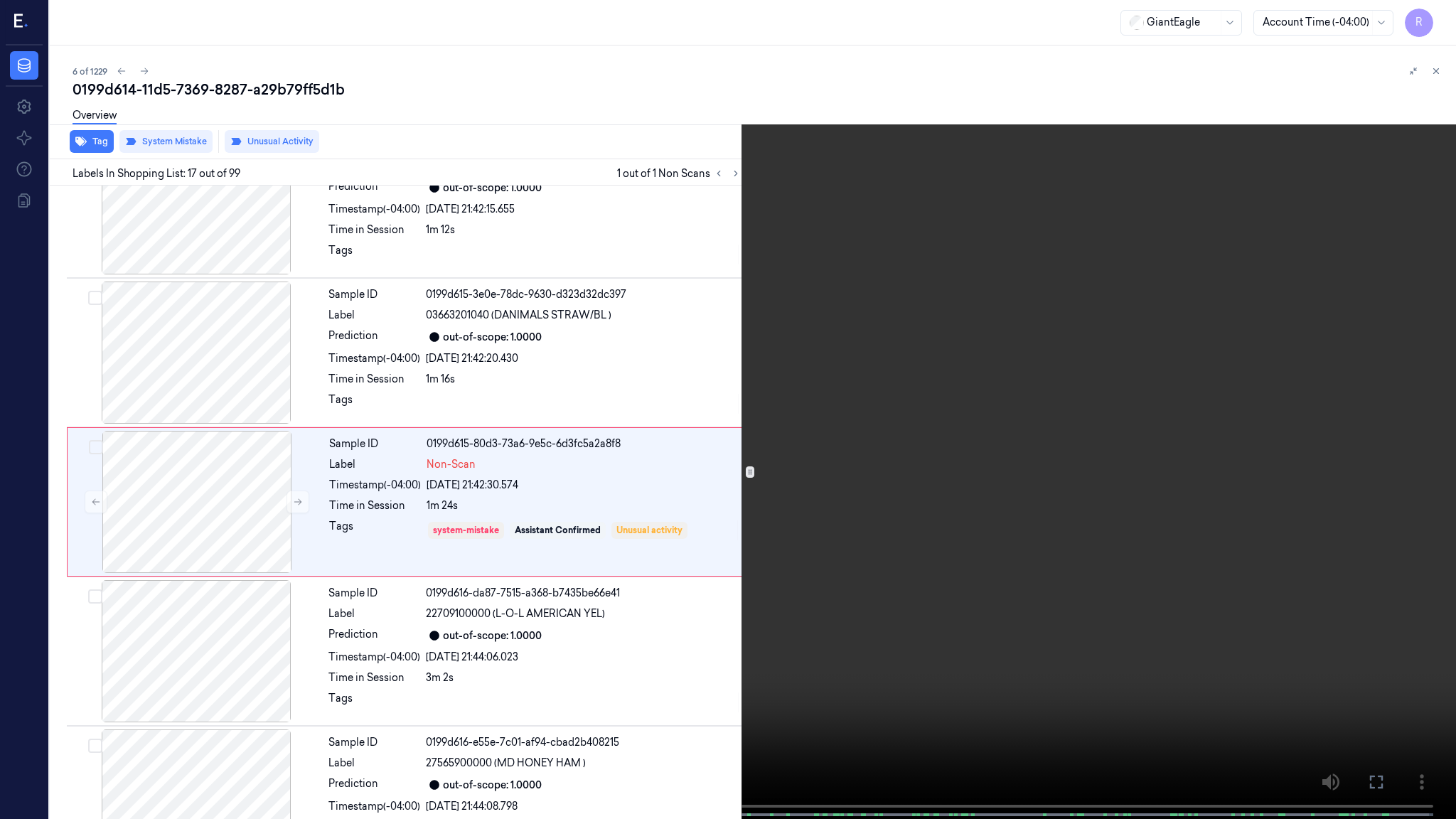
click at [421, 543] on video at bounding box center [728, 410] width 1456 height 822
click at [426, 543] on video at bounding box center [728, 410] width 1456 height 822
click at [745, 632] on video at bounding box center [728, 410] width 1456 height 822
click at [746, 632] on video at bounding box center [728, 410] width 1456 height 822
click at [510, 578] on video at bounding box center [728, 410] width 1456 height 822
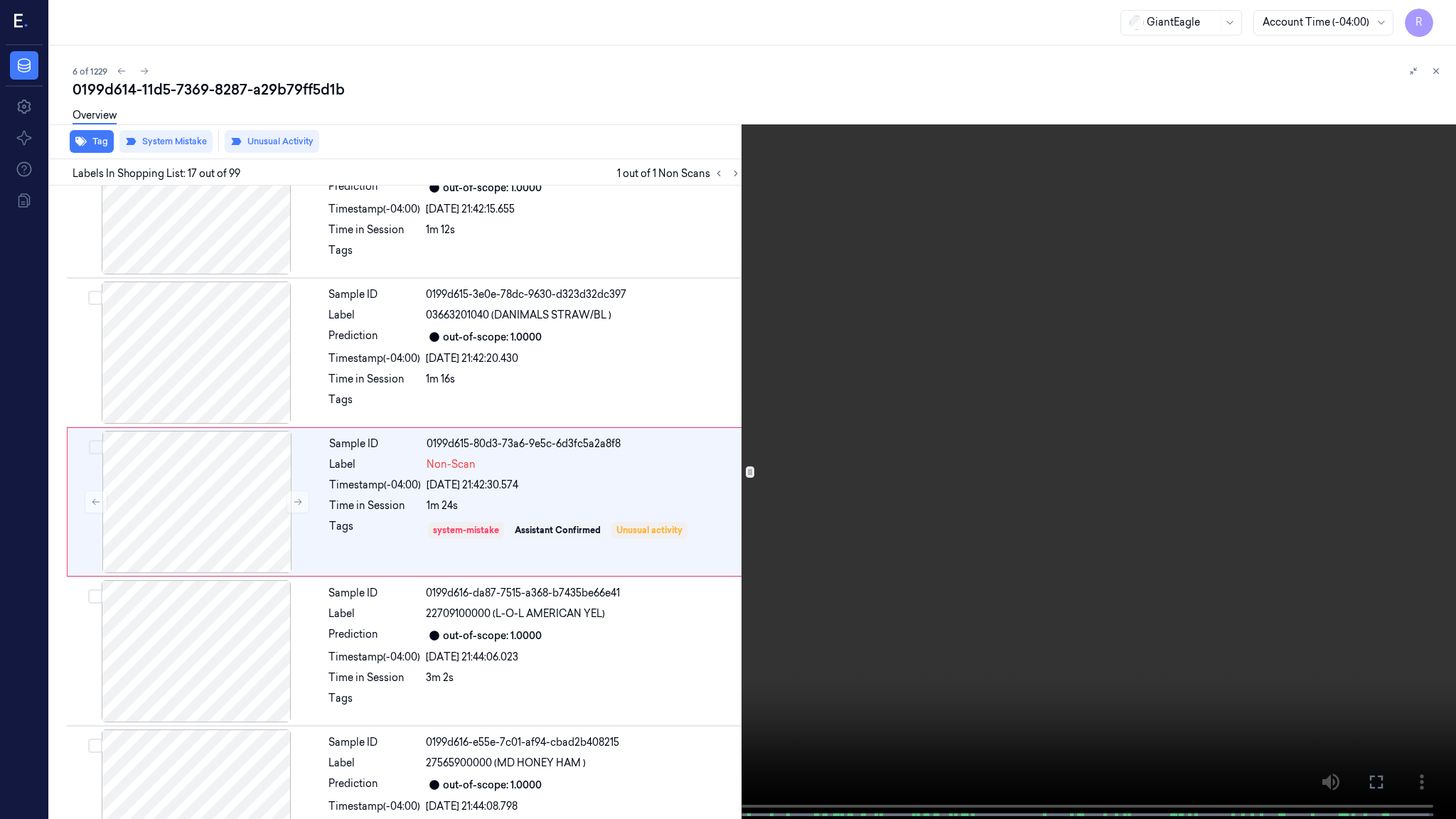
click at [548, 572] on video at bounding box center [728, 410] width 1456 height 822
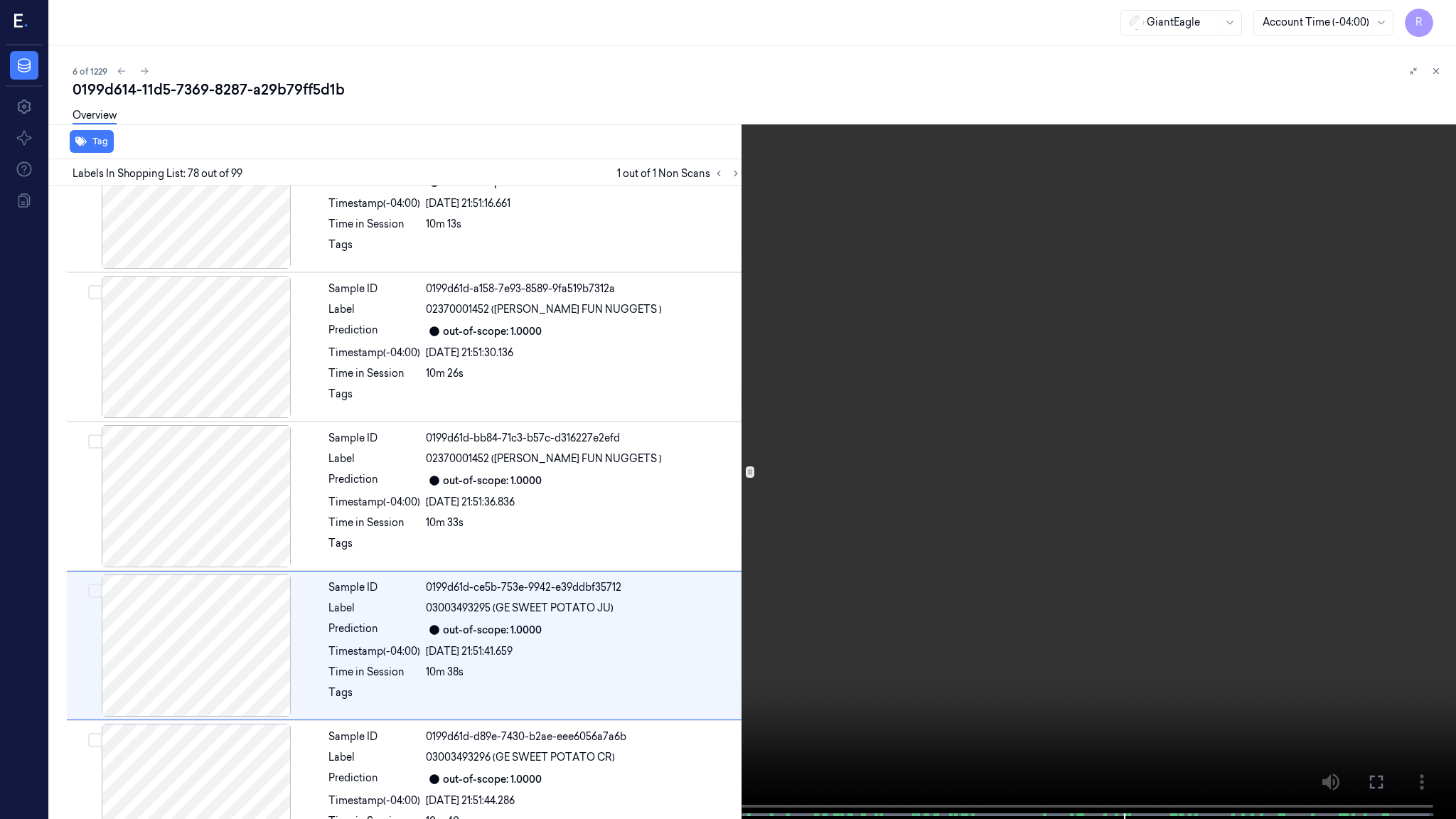
scroll to position [11256, 0]
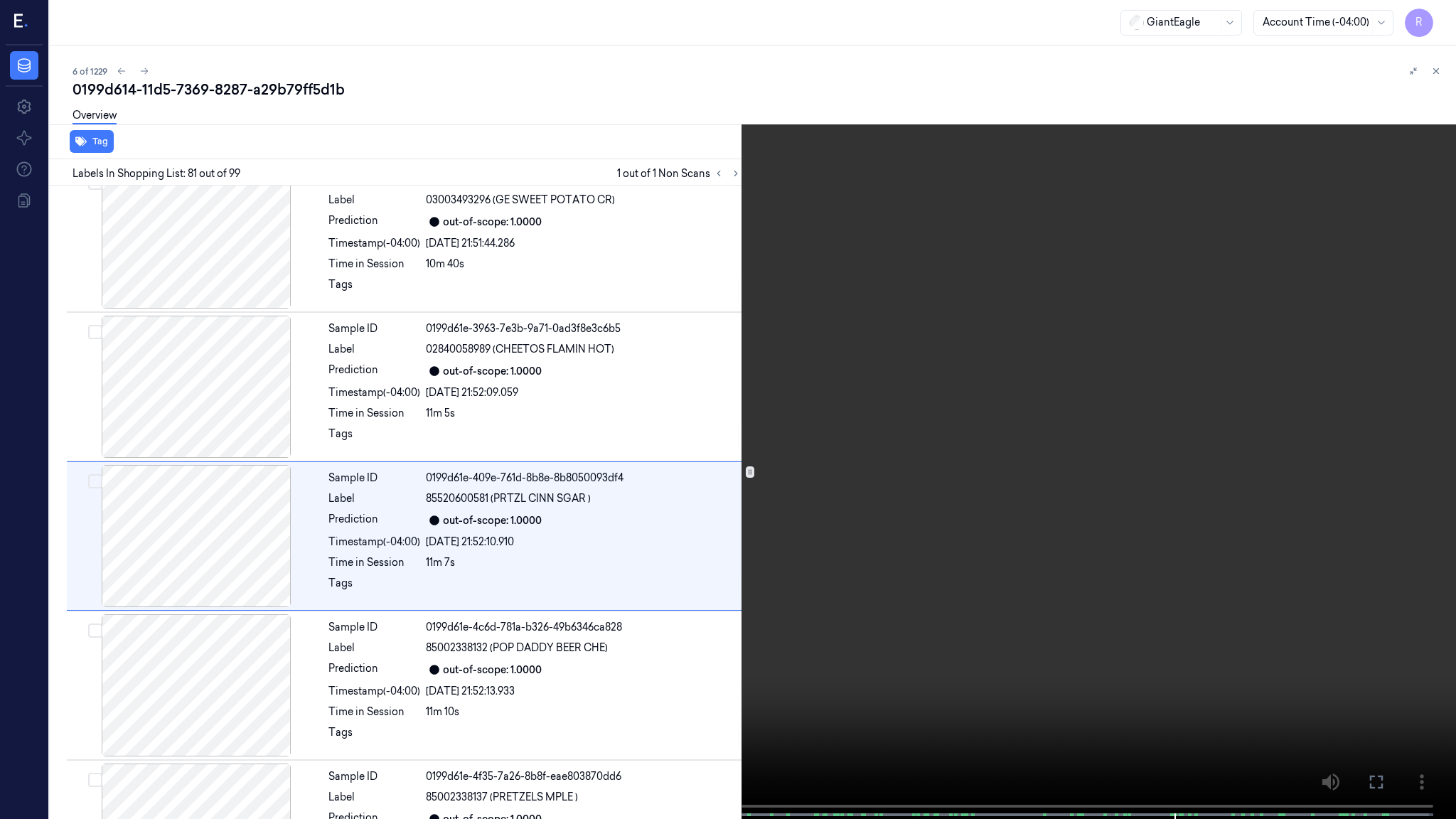
click at [751, 506] on video at bounding box center [728, 410] width 1456 height 822
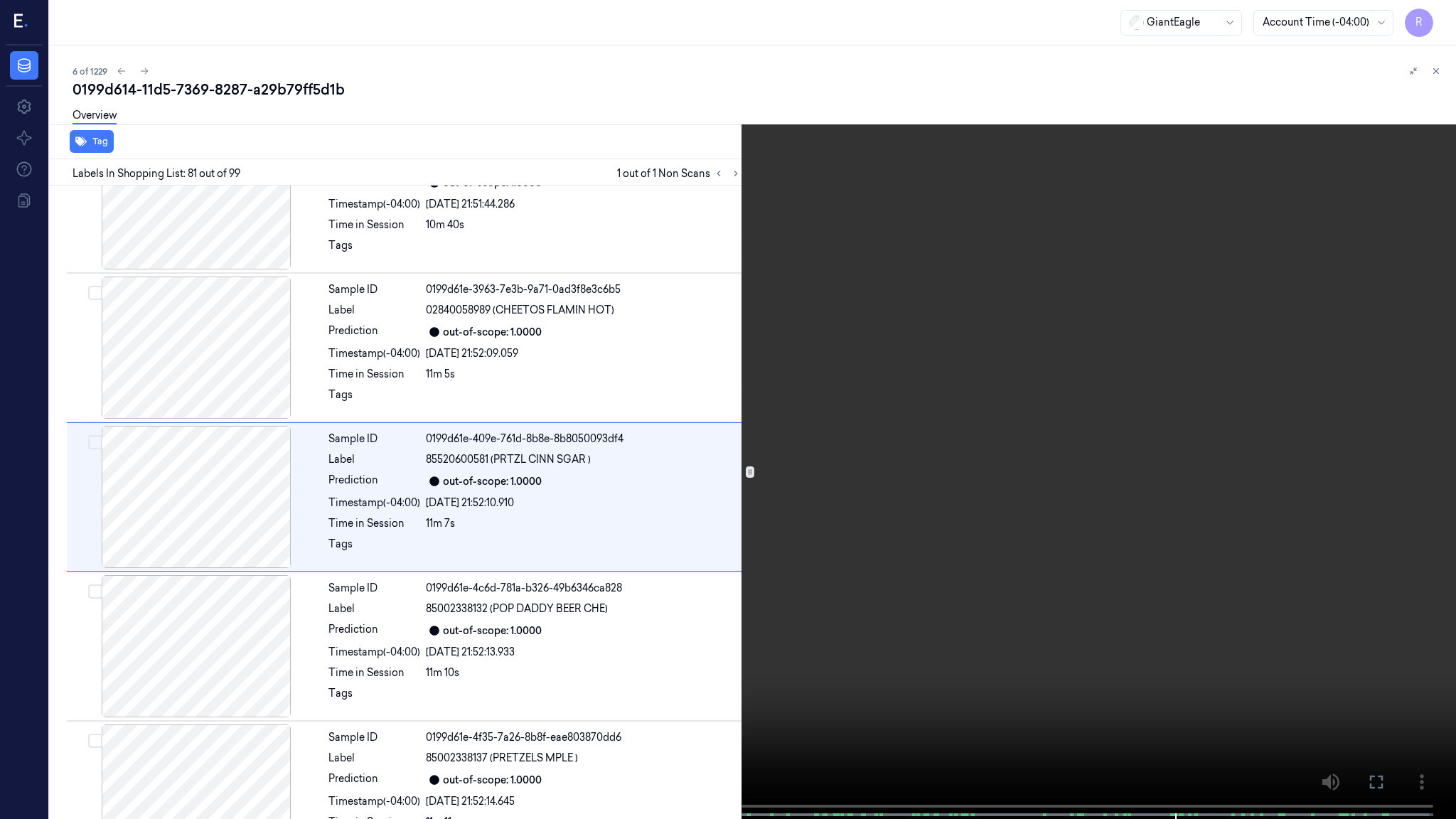
scroll to position [11705, 0]
click at [752, 505] on video at bounding box center [728, 410] width 1456 height 822
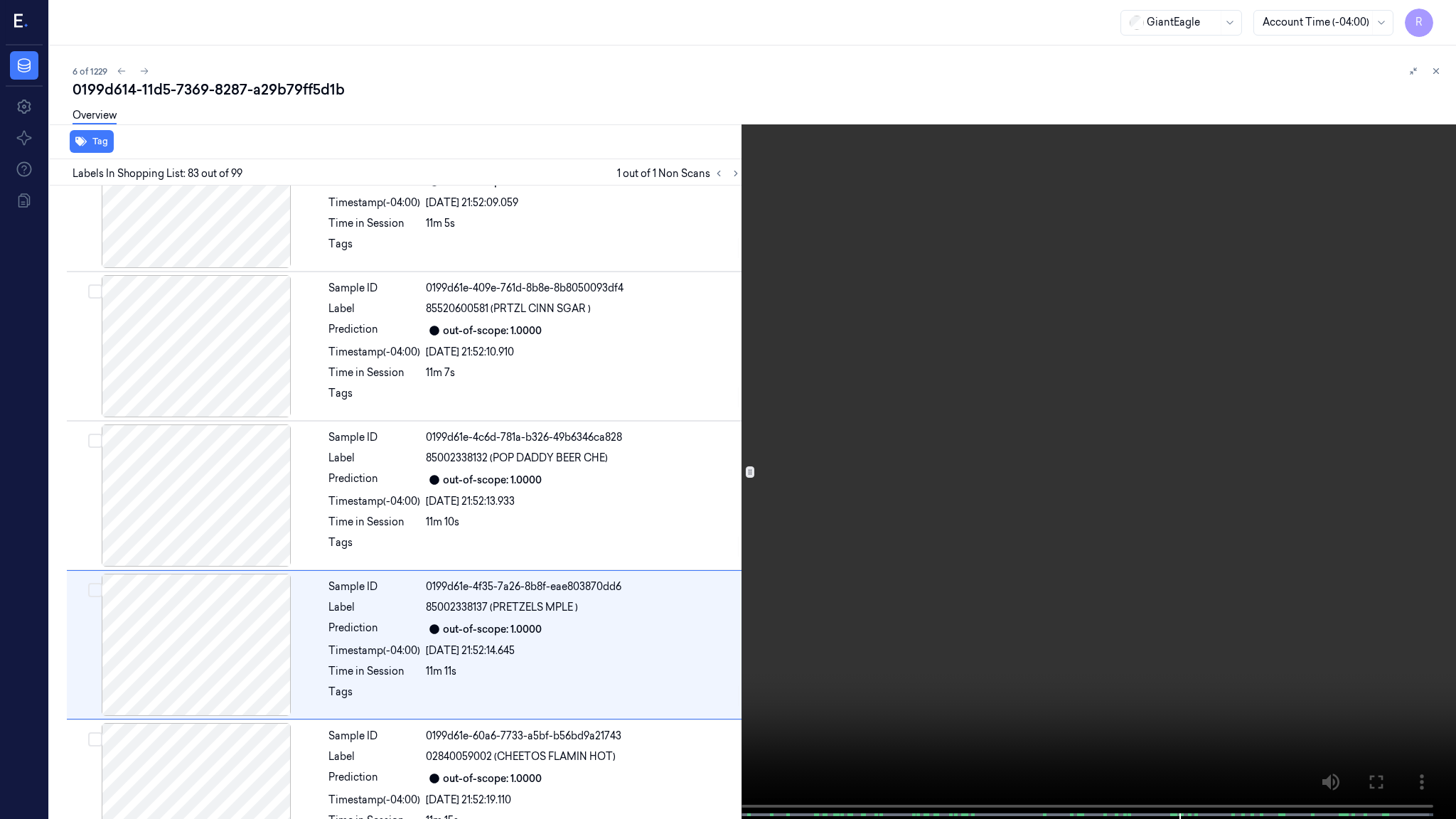
scroll to position [12003, 0]
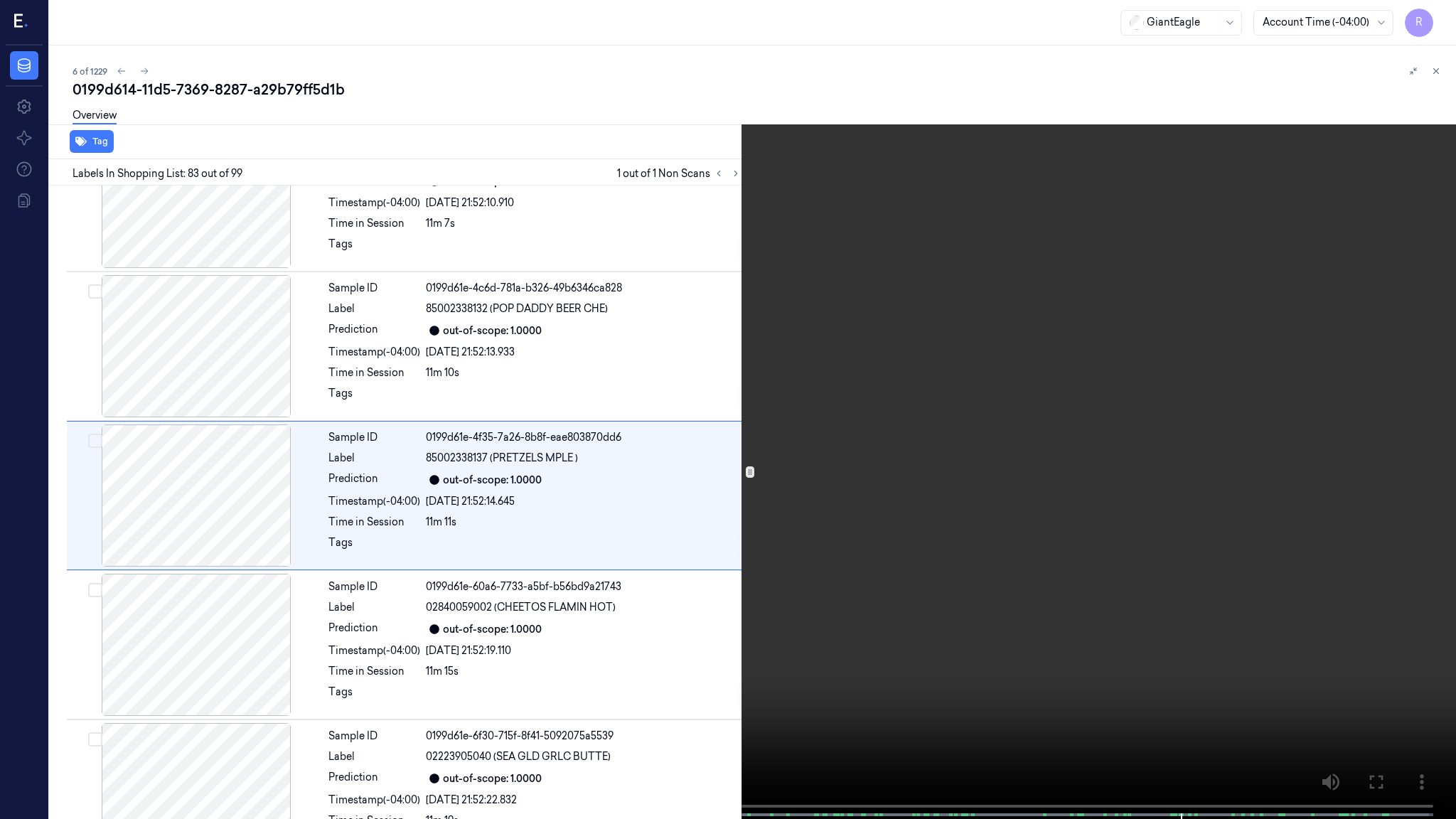
click at [752, 505] on video at bounding box center [728, 410] width 1456 height 822
click at [1035, 471] on video at bounding box center [728, 410] width 1456 height 822
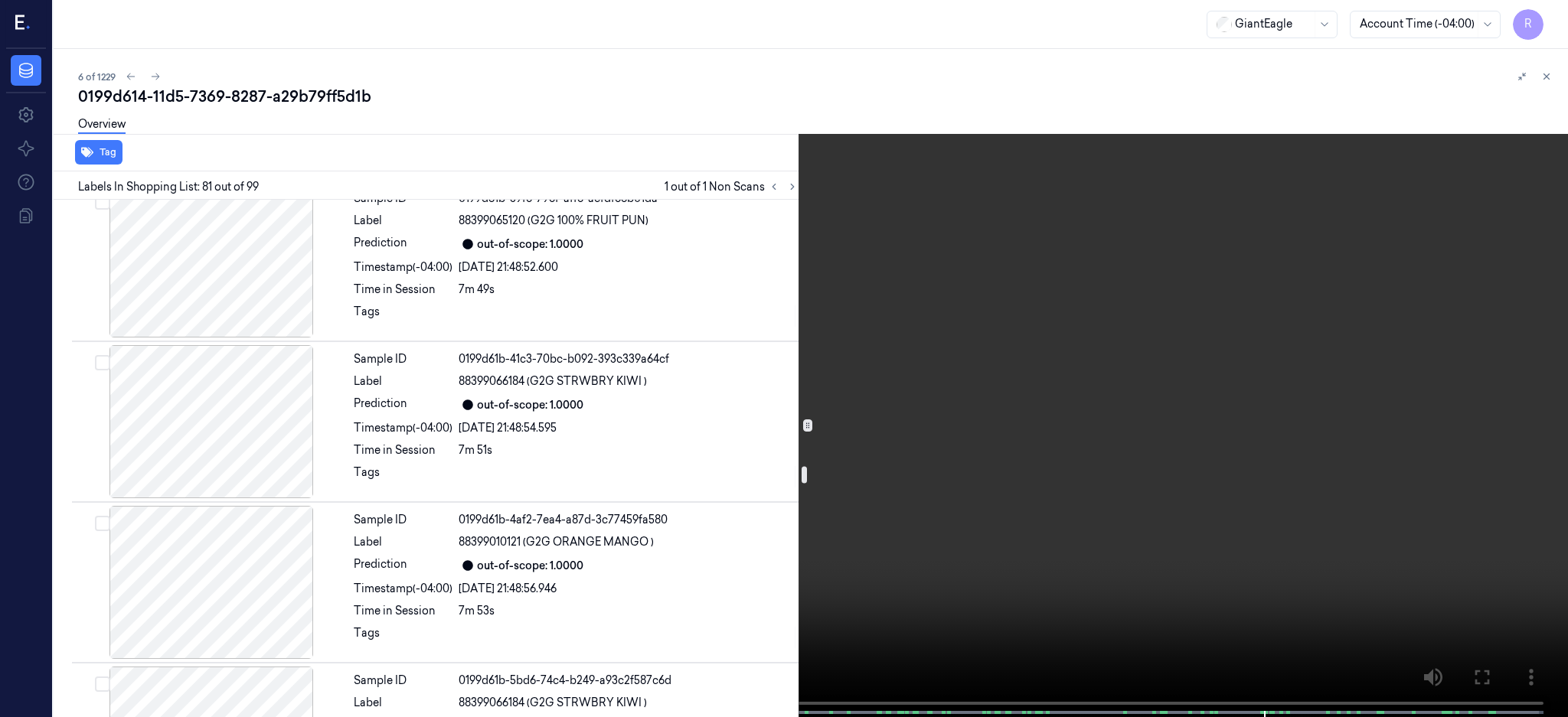
scroll to position [7604, 0]
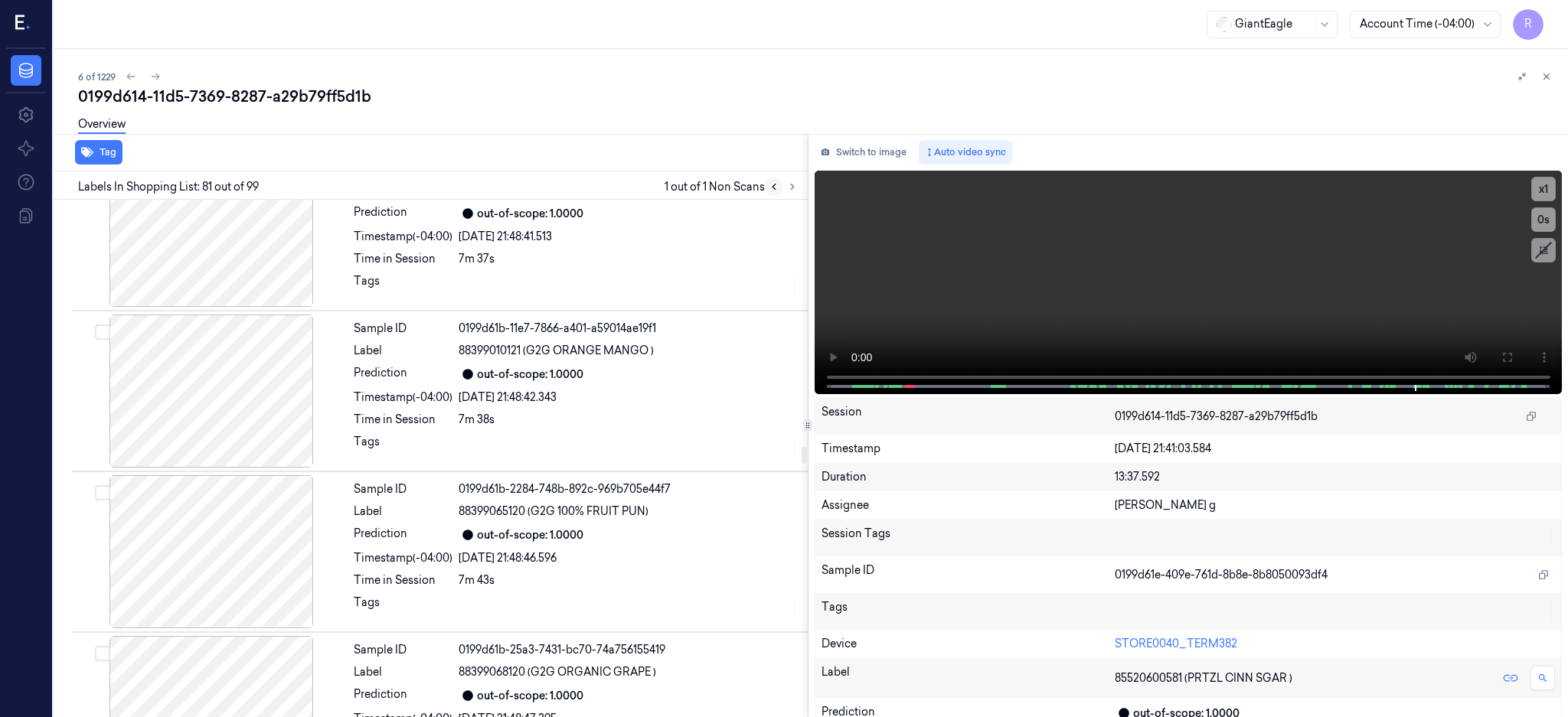
click at [779, 189] on icon at bounding box center [774, 187] width 11 height 11
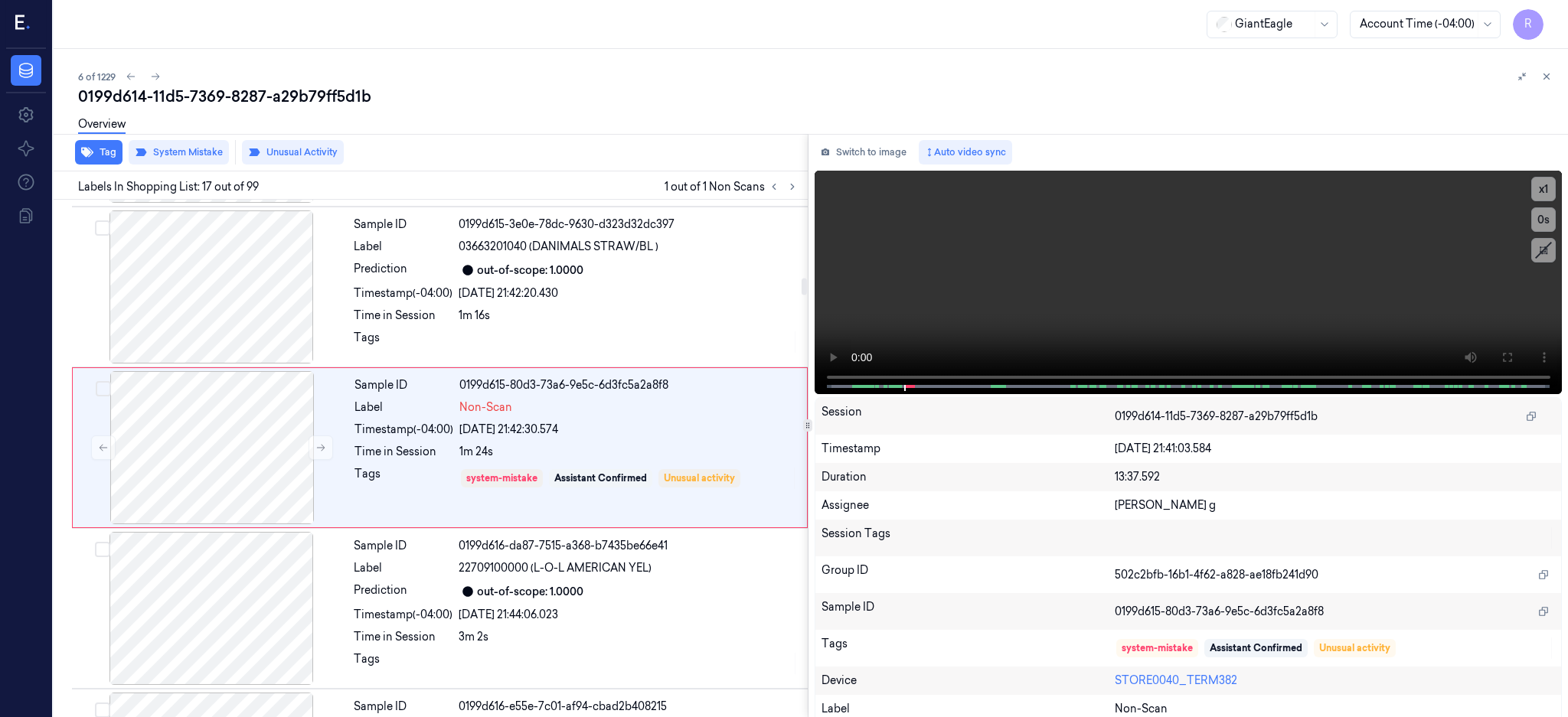
scroll to position [2394, 0]
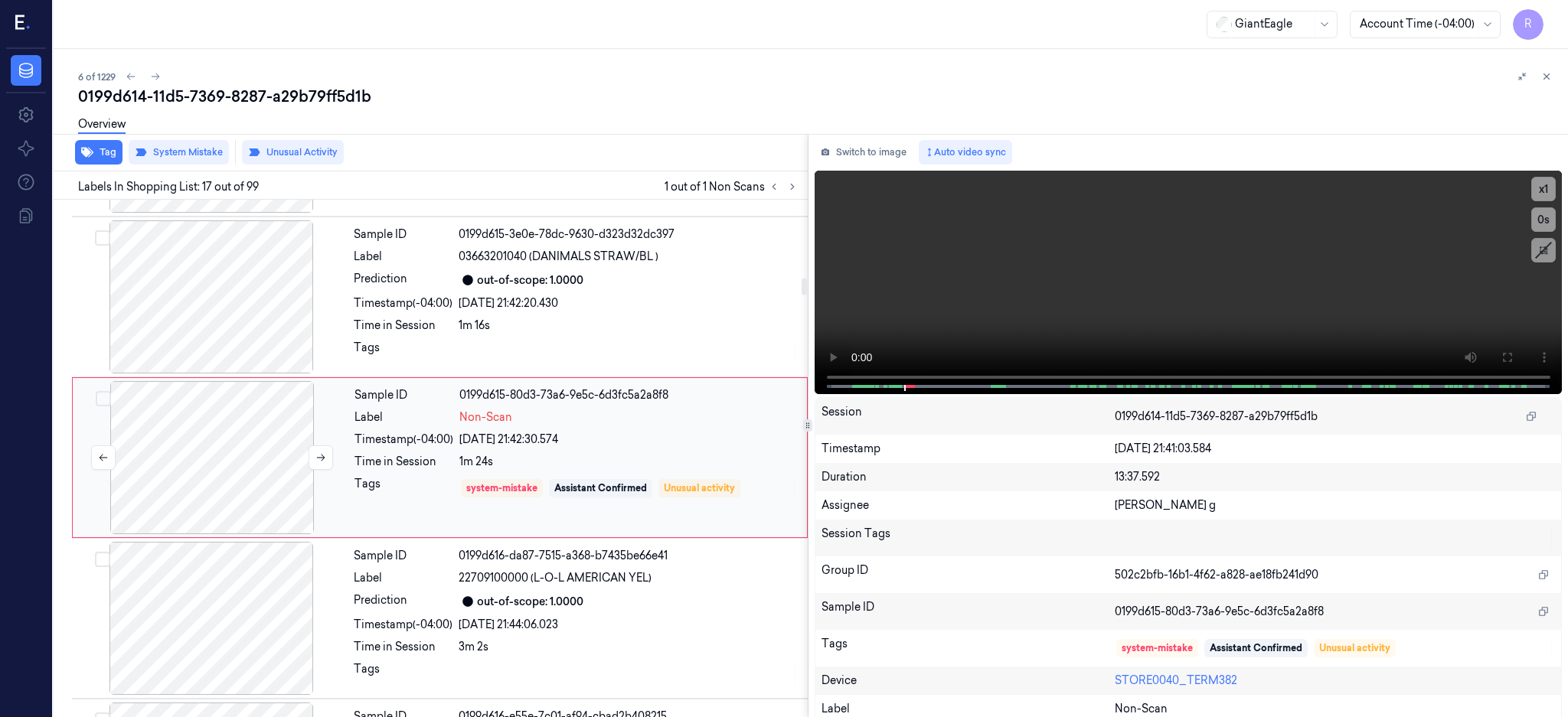
click at [208, 470] on div at bounding box center [212, 458] width 272 height 153
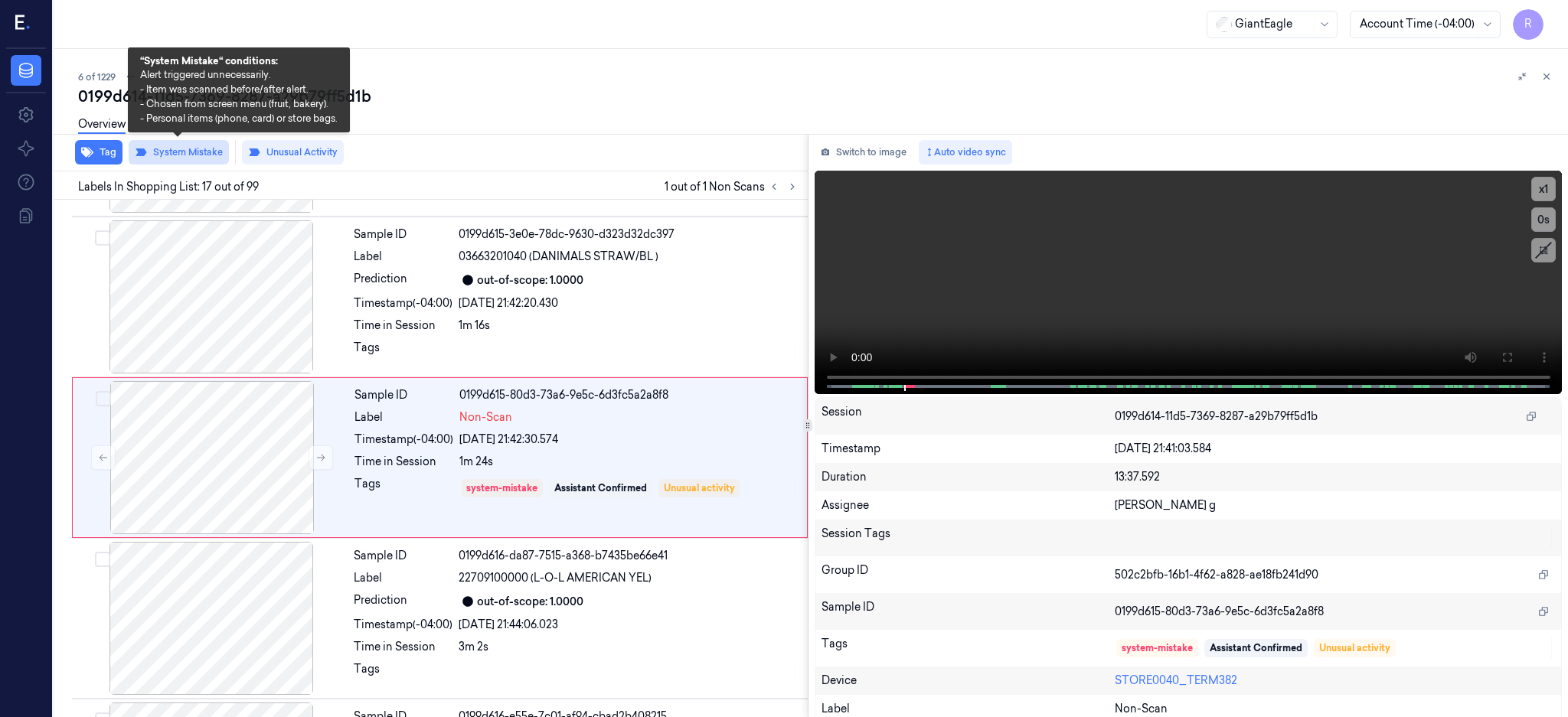
click at [181, 162] on button "System Mistake" at bounding box center [179, 152] width 100 height 24
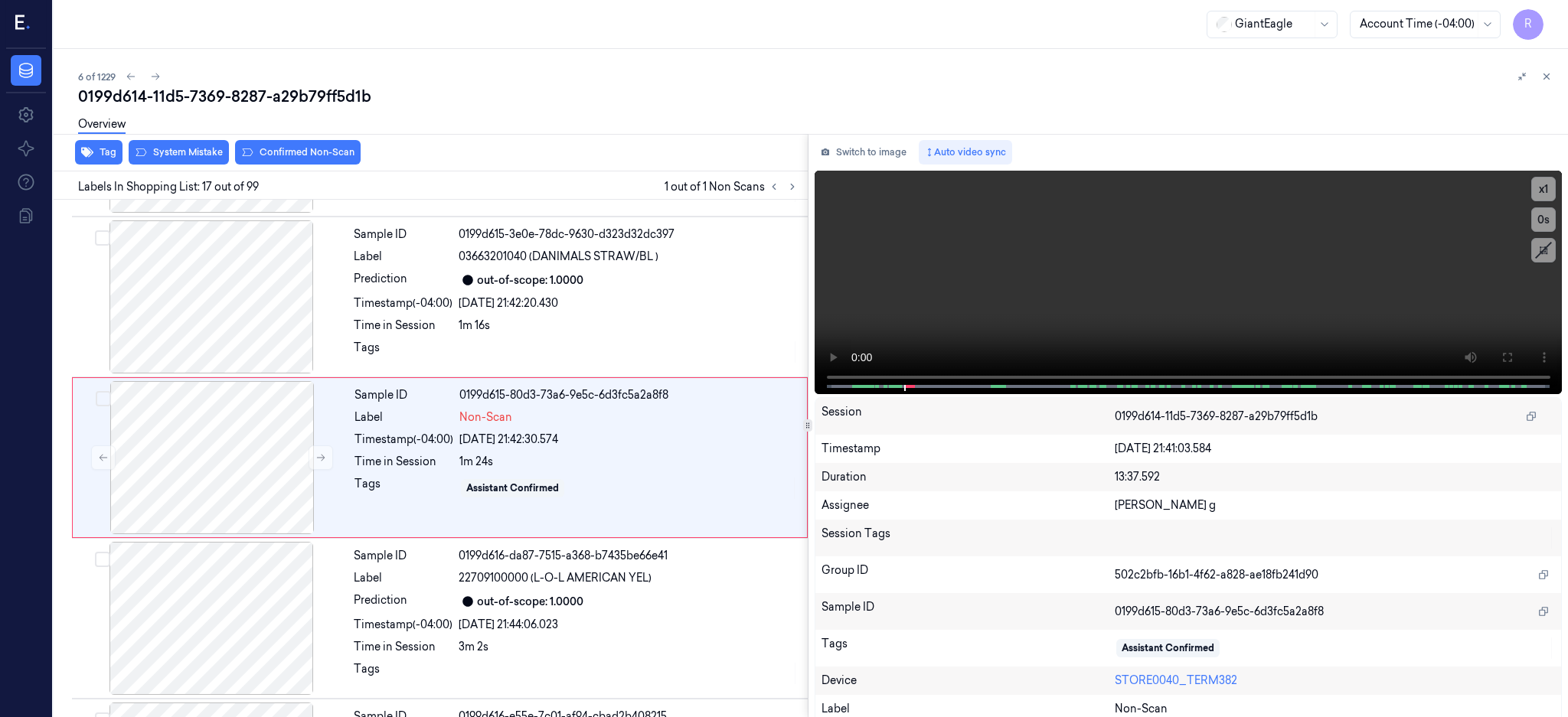
click at [282, 146] on button "Confirmed Non-Scan" at bounding box center [298, 152] width 125 height 24
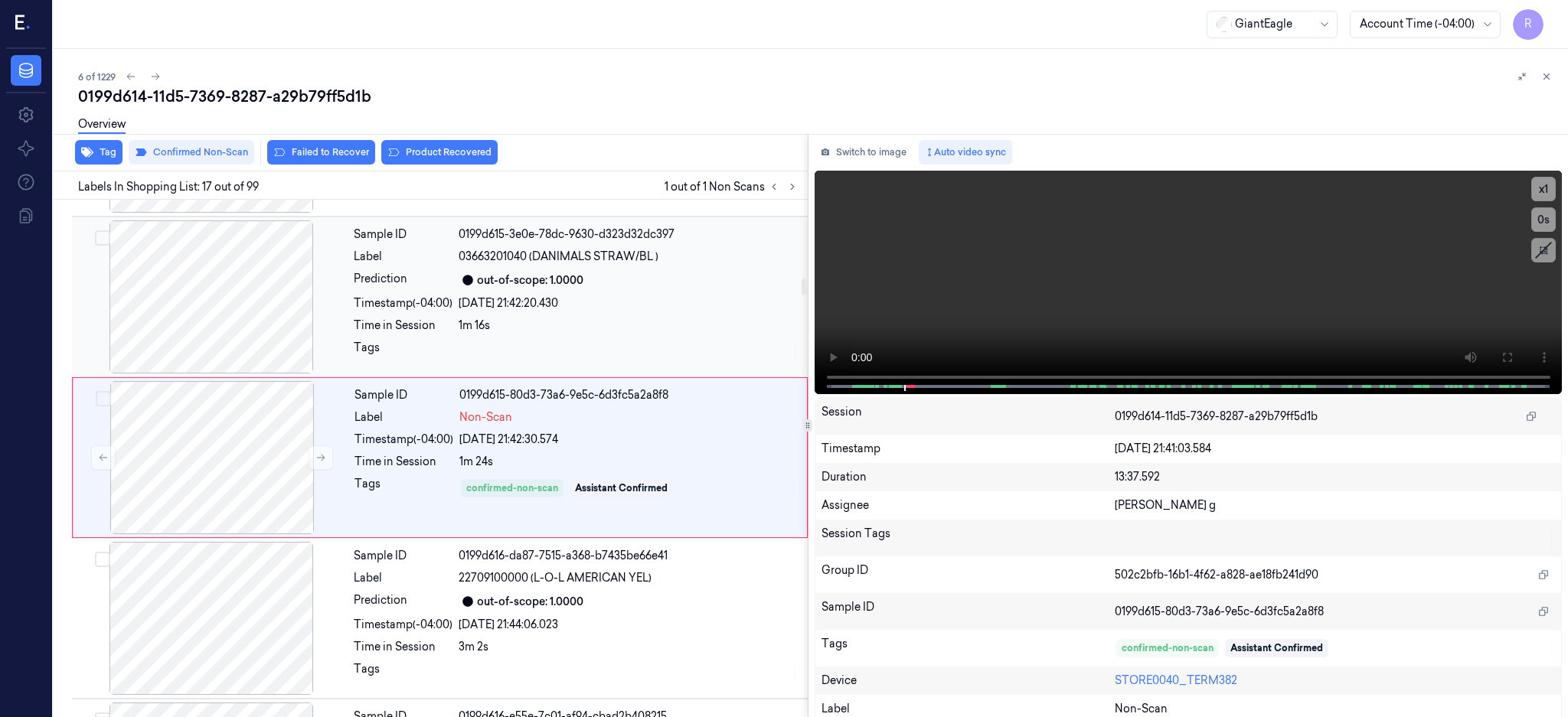
click at [451, 150] on button "Product Recovered" at bounding box center [439, 152] width 116 height 24
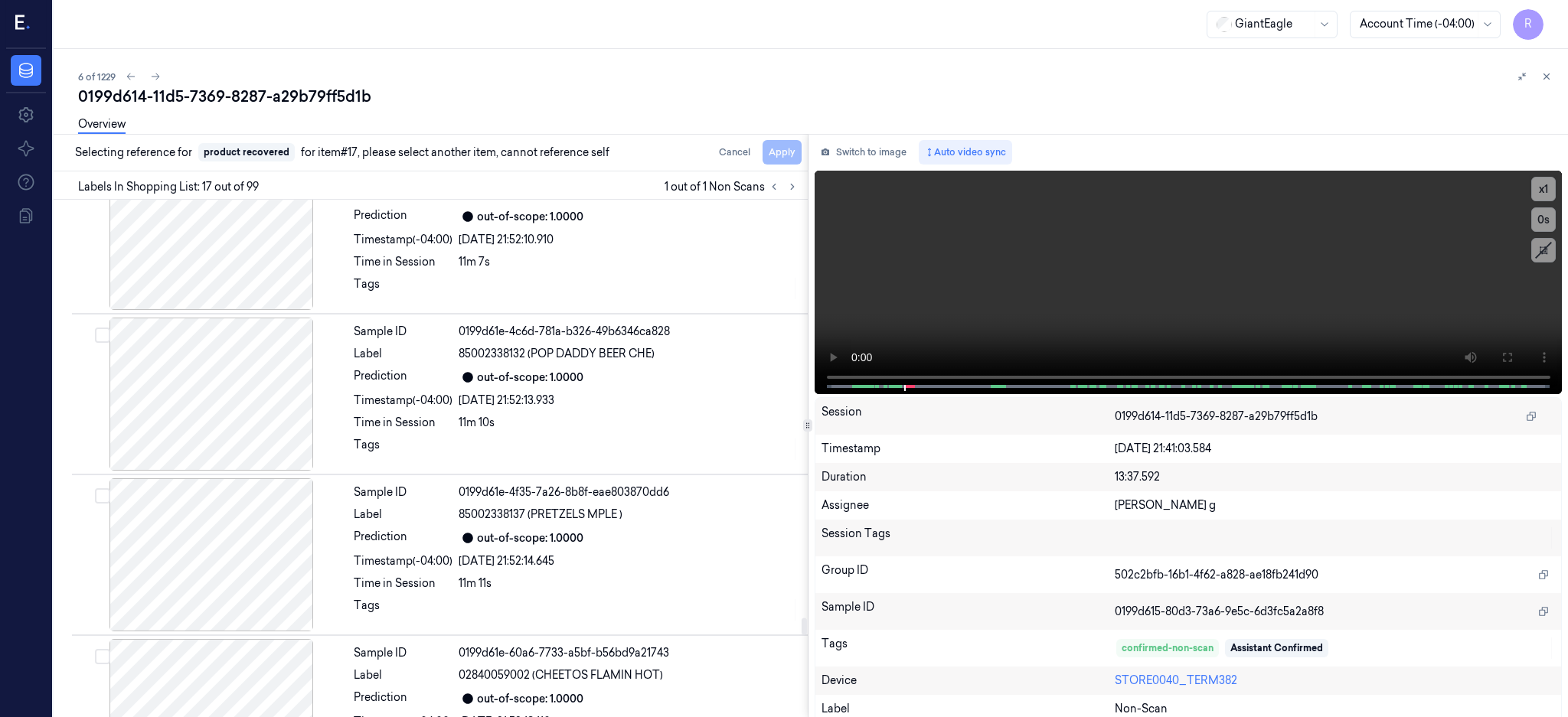
scroll to position [12803, 0]
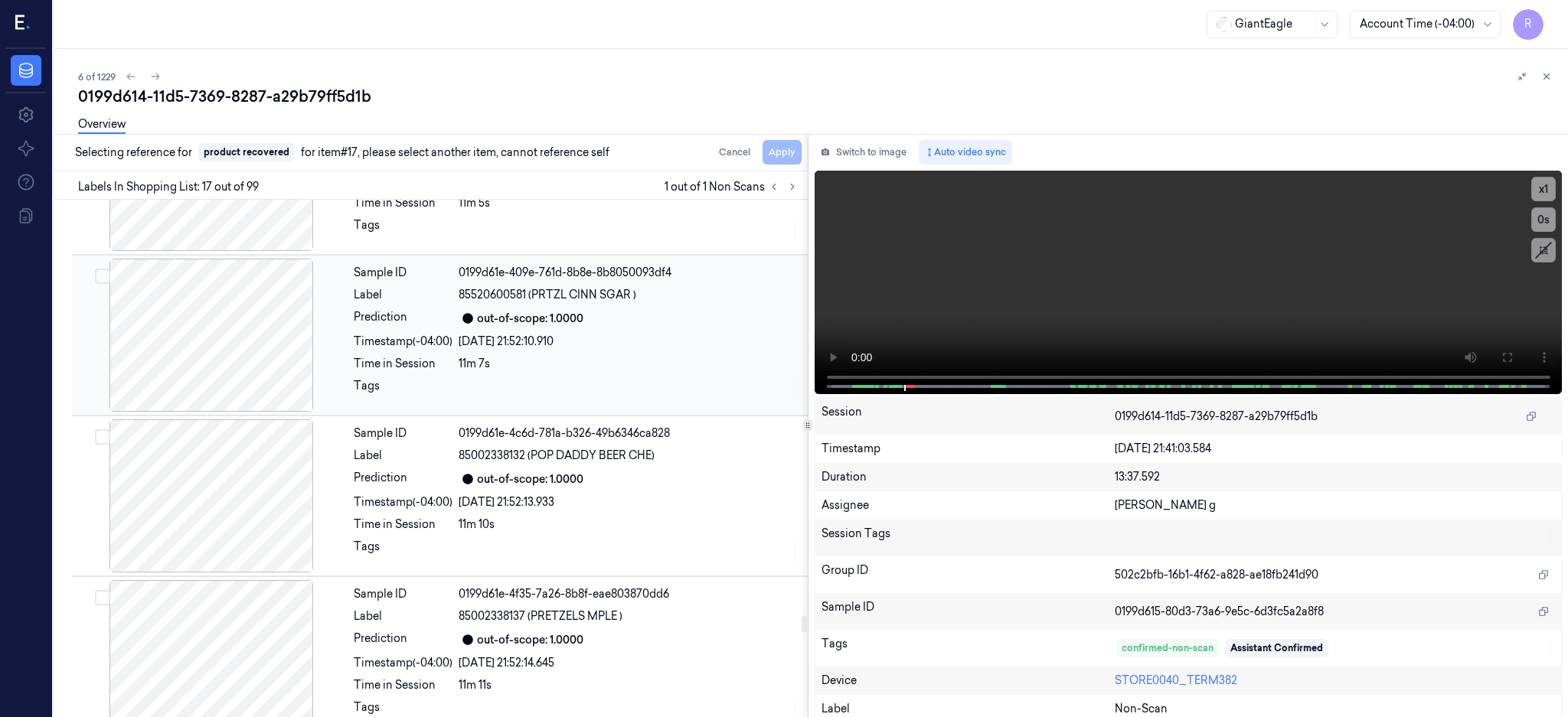
click at [246, 335] on div at bounding box center [211, 336] width 272 height 153
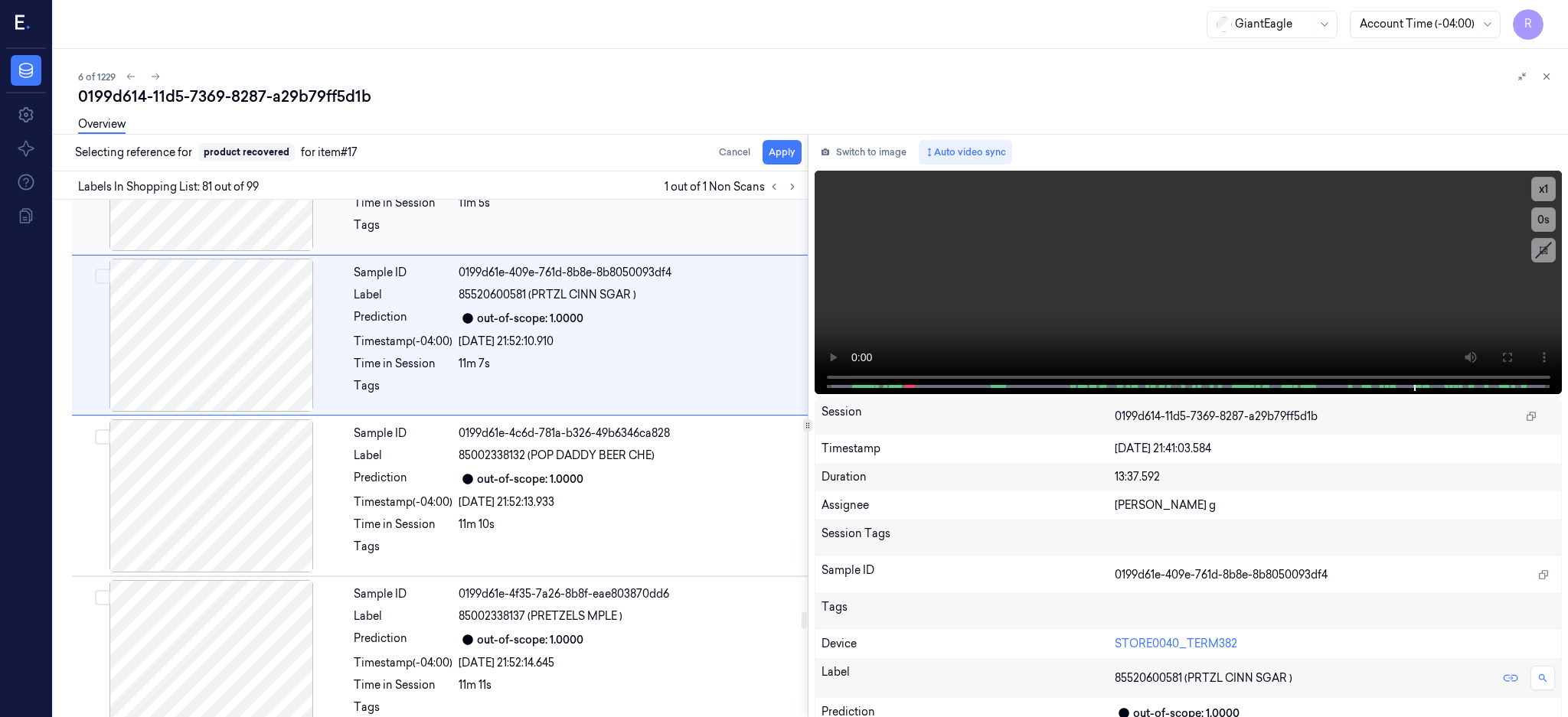
scroll to position [12688, 0]
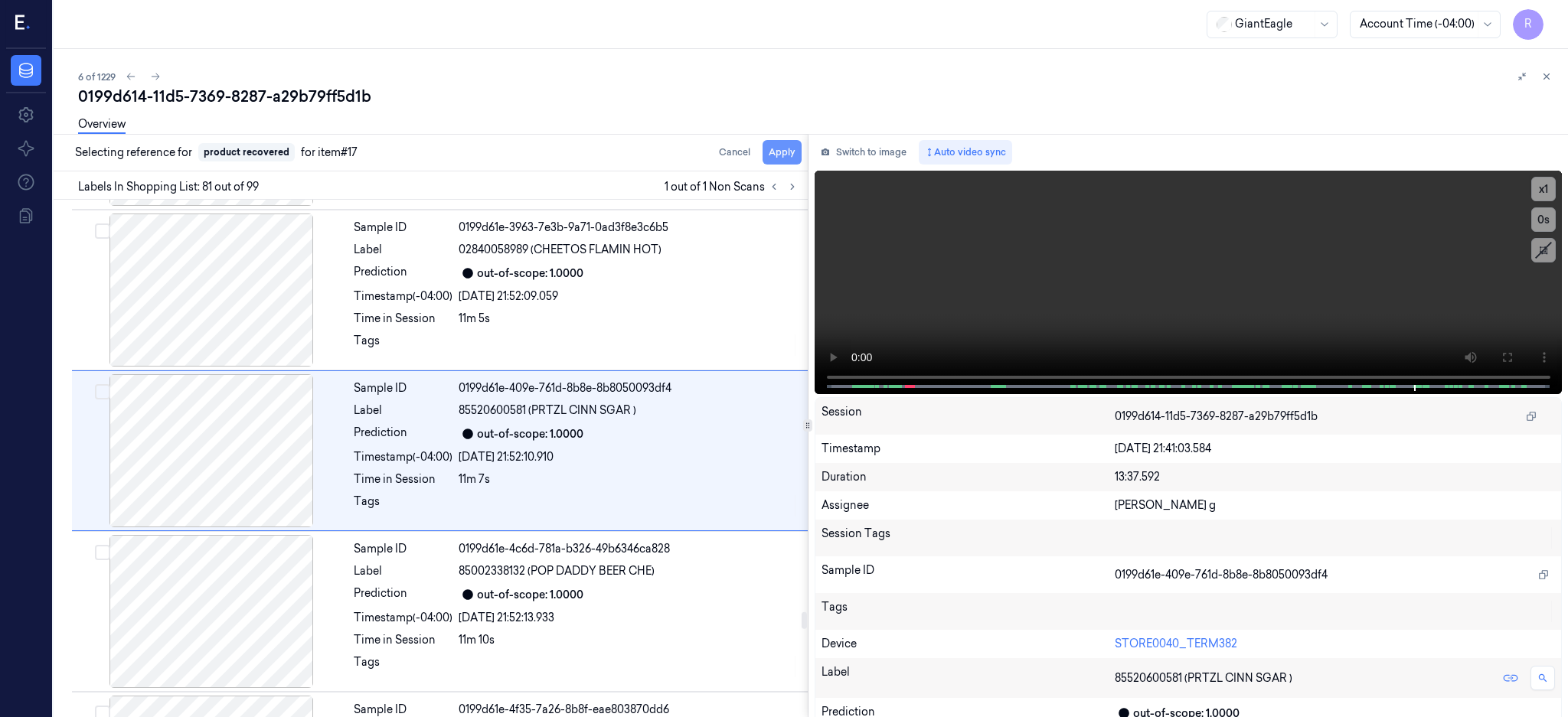
click at [802, 158] on button "Apply" at bounding box center [781, 152] width 39 height 24
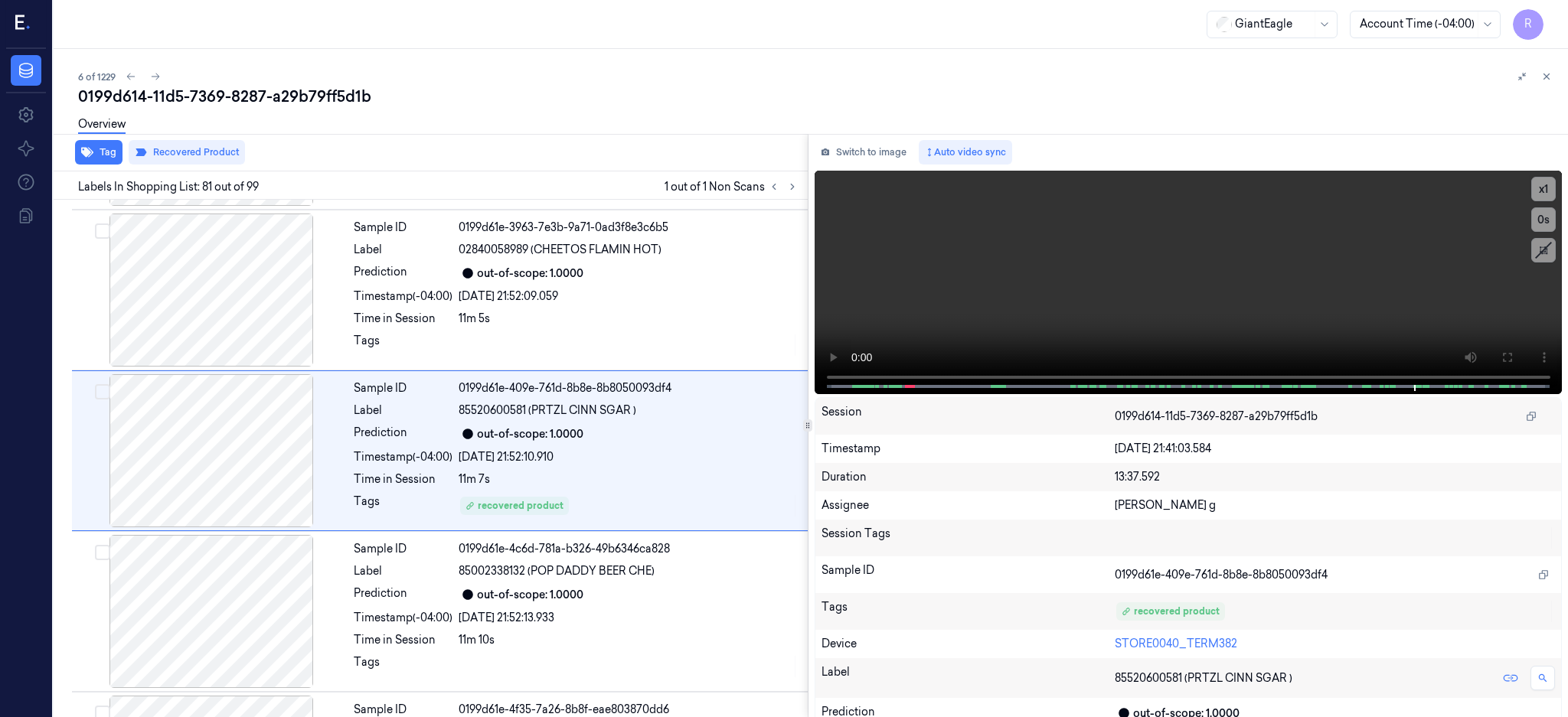
click at [324, 94] on div "0199d614-11d5-7369-8287-a29b79ff5d1b" at bounding box center [817, 97] width 1478 height 22
copy div "a29b79ff5d1b"
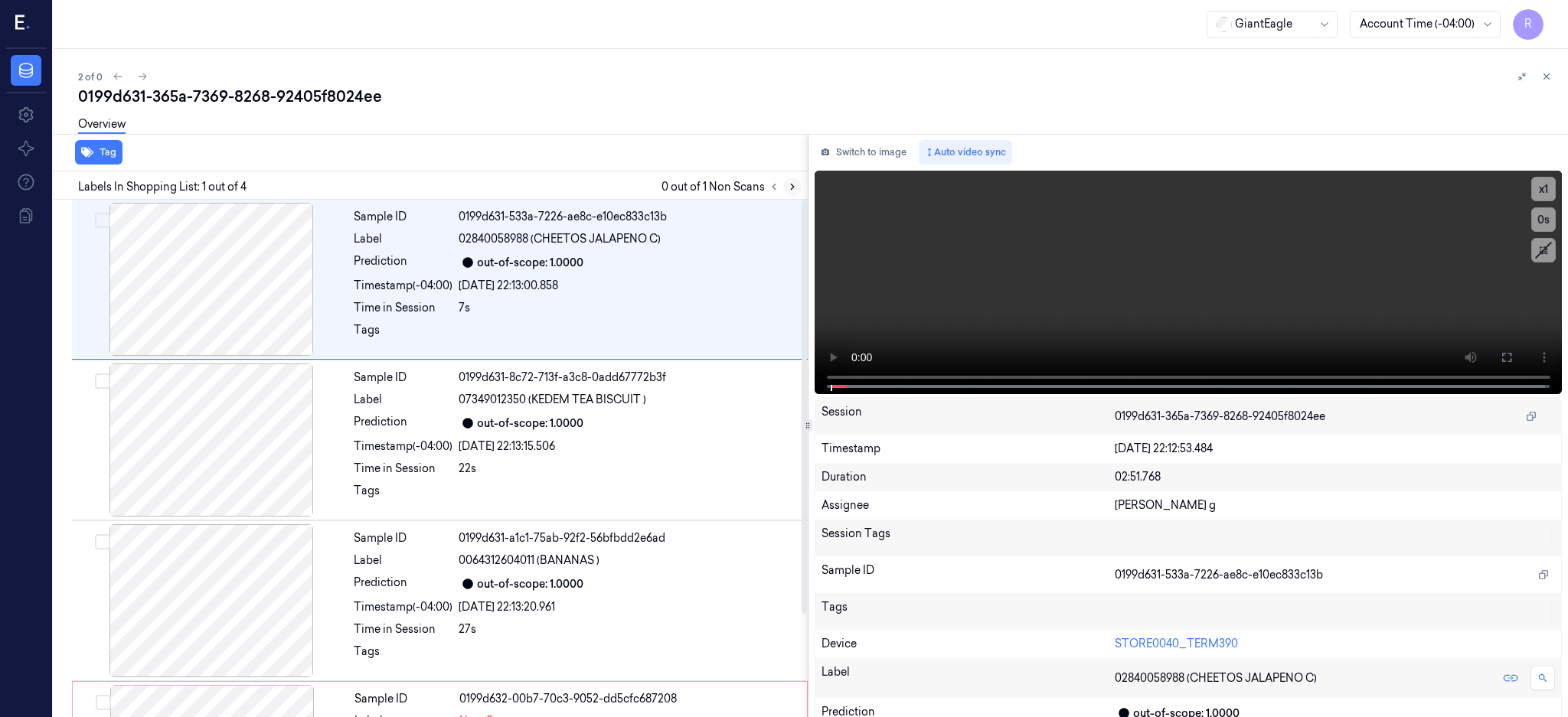
click at [798, 184] on icon at bounding box center [792, 187] width 11 height 11
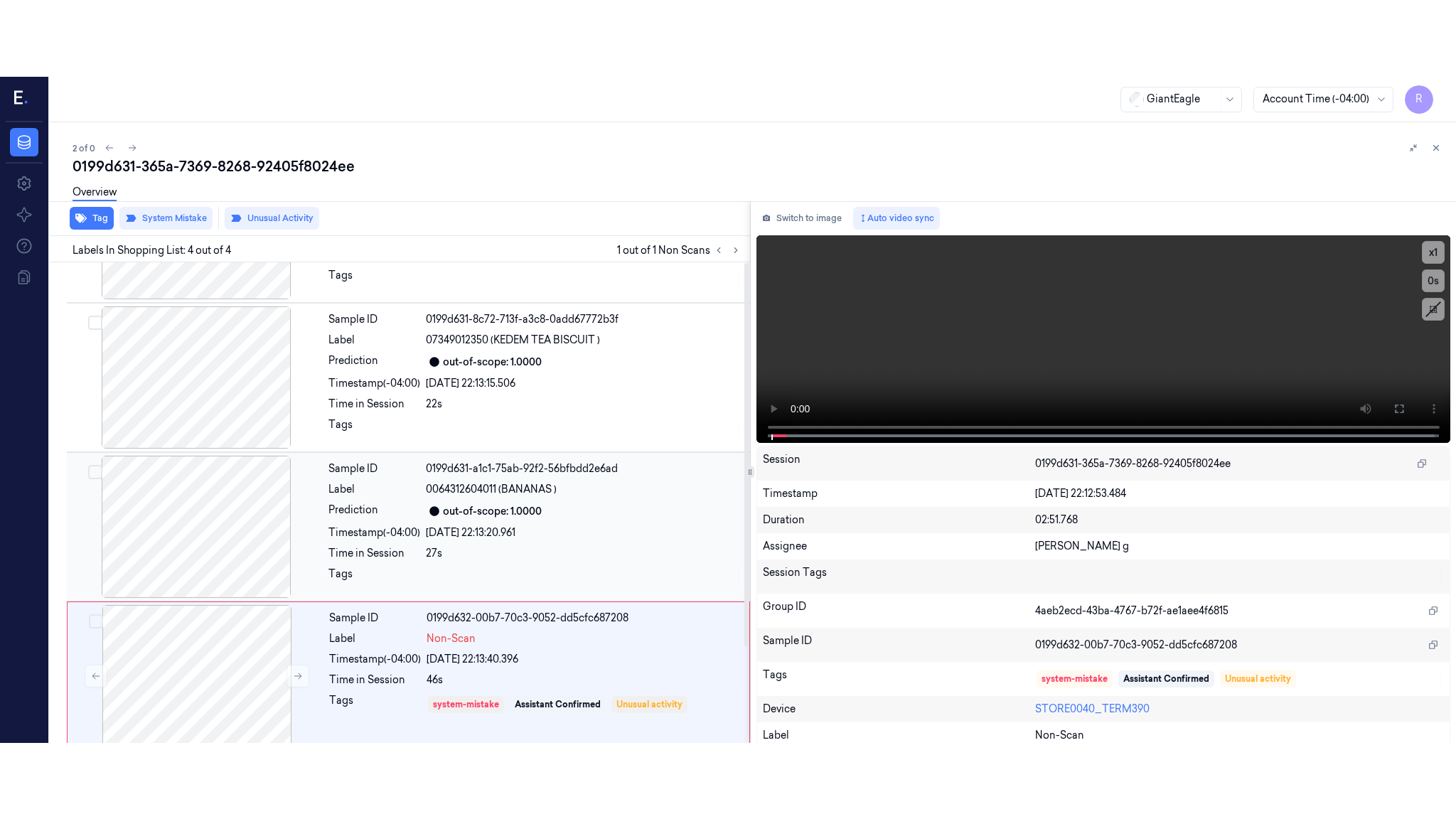
scroll to position [120, 0]
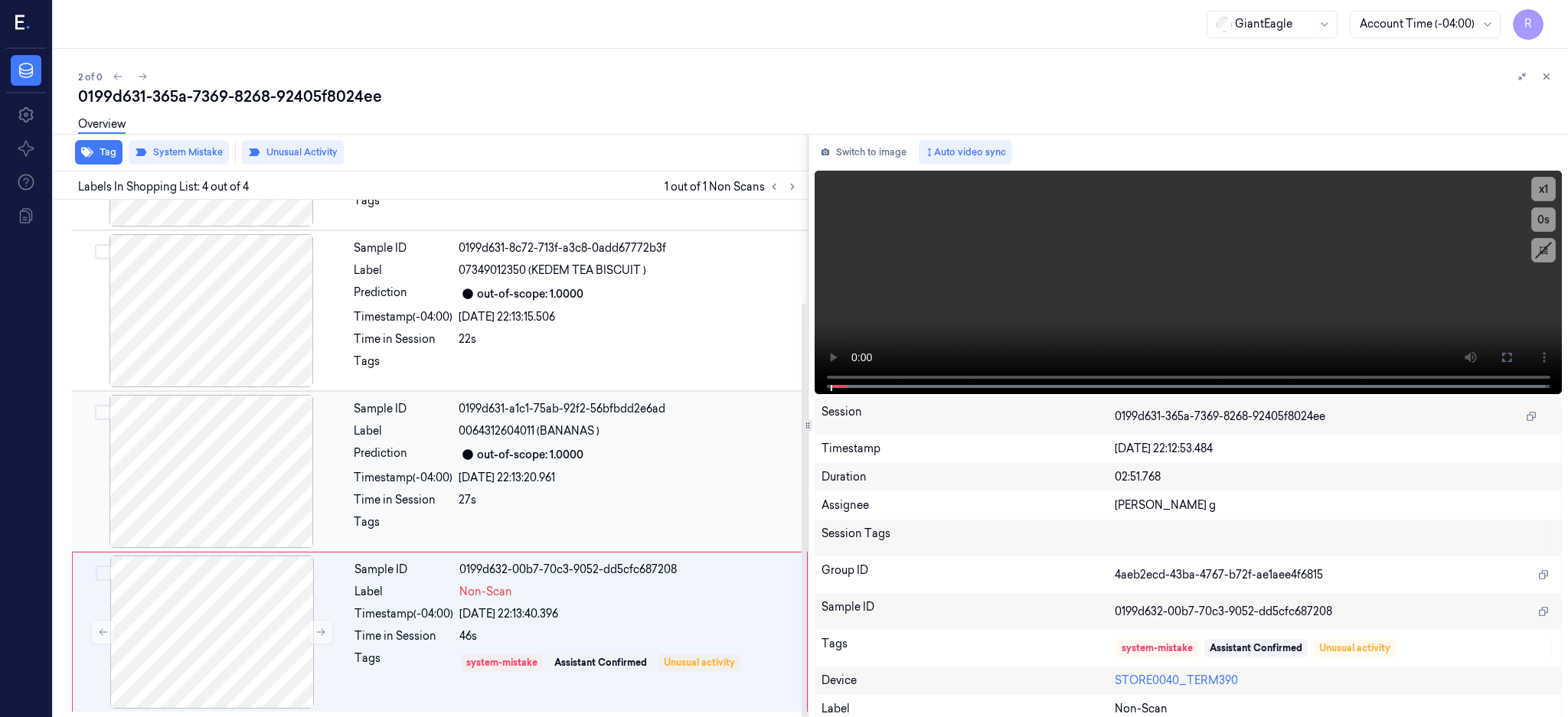
click at [226, 483] on div at bounding box center [211, 472] width 272 height 153
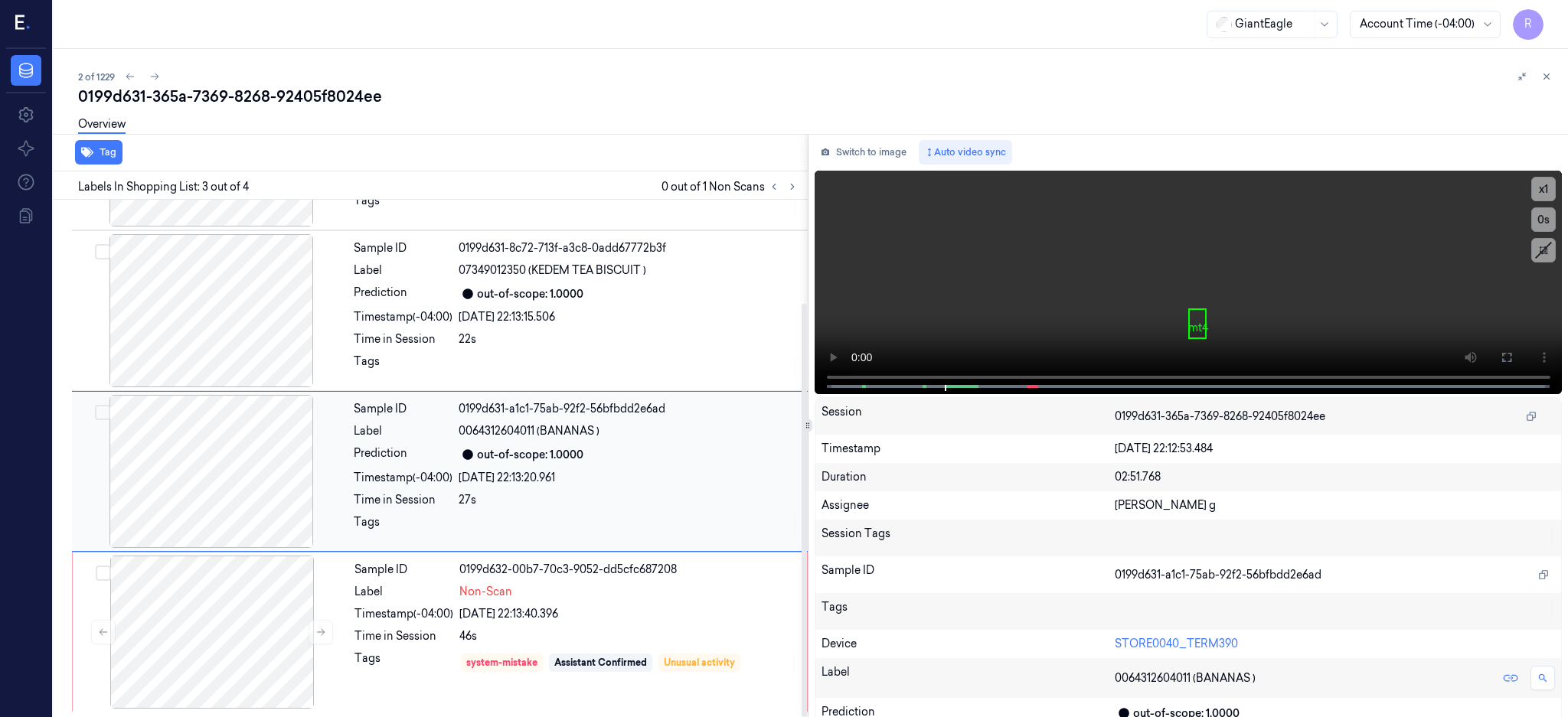
click at [202, 490] on div at bounding box center [211, 472] width 272 height 153
click at [1513, 356] on icon at bounding box center [1507, 358] width 13 height 13
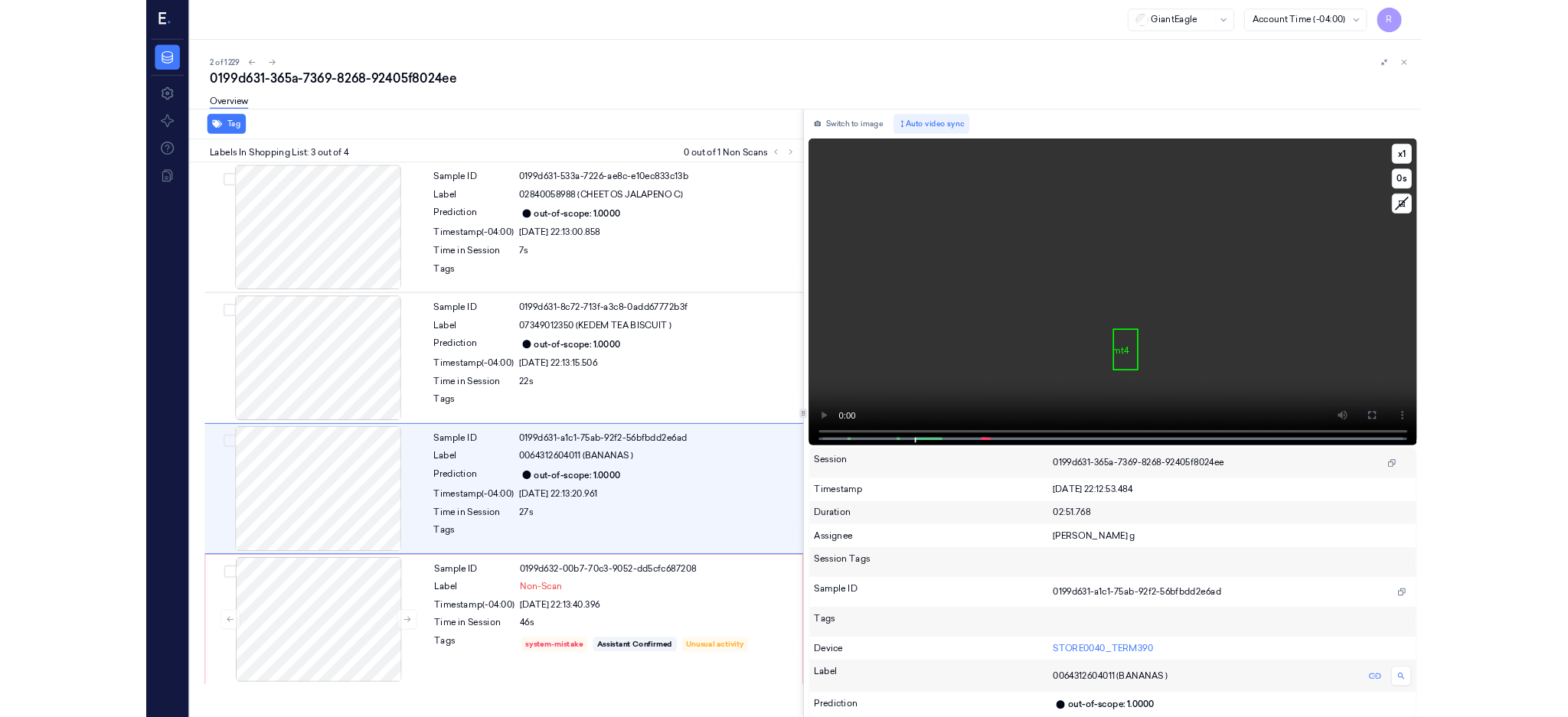
scroll to position [0, 0]
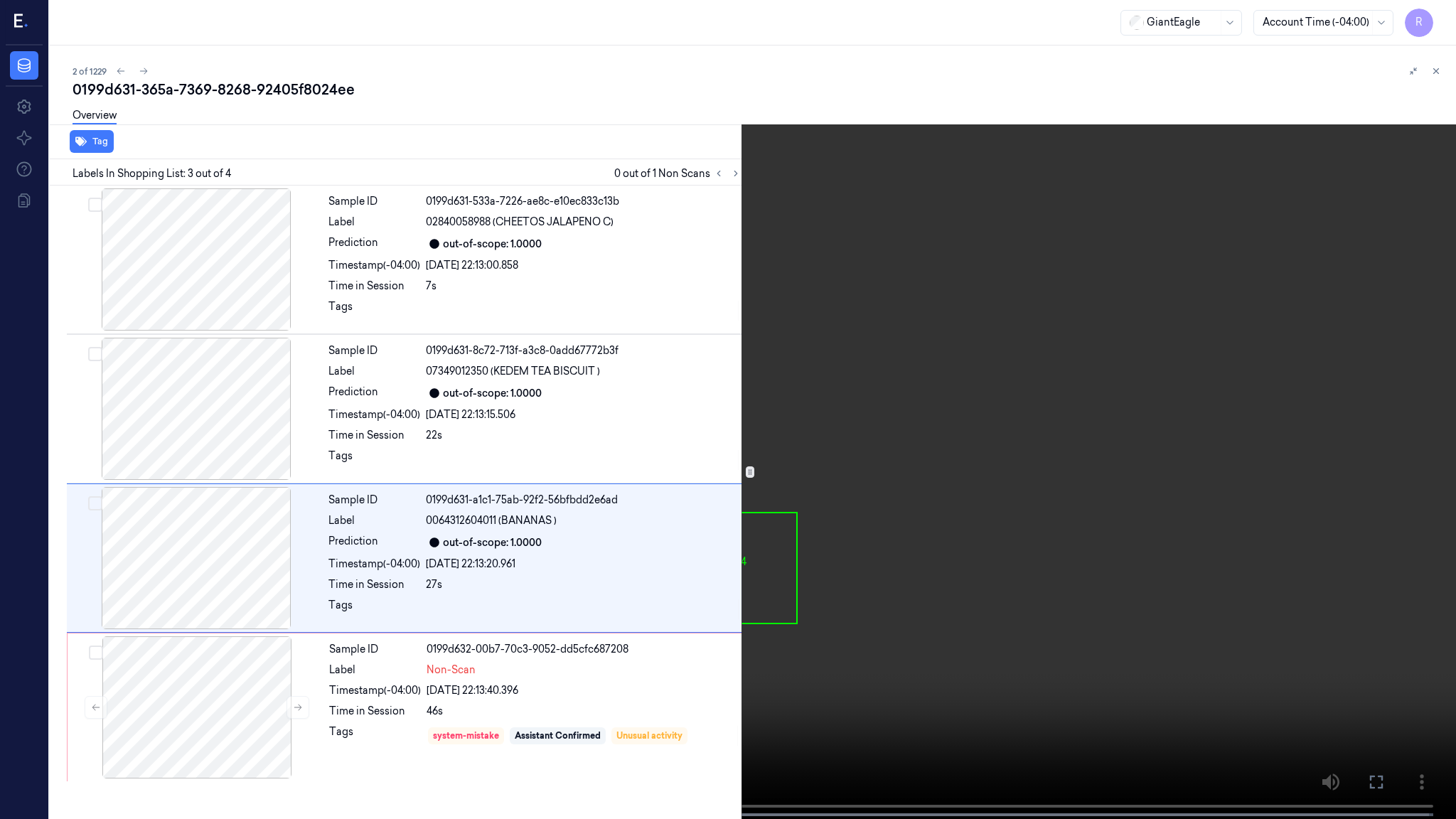
click at [900, 385] on video at bounding box center [728, 410] width 1456 height 822
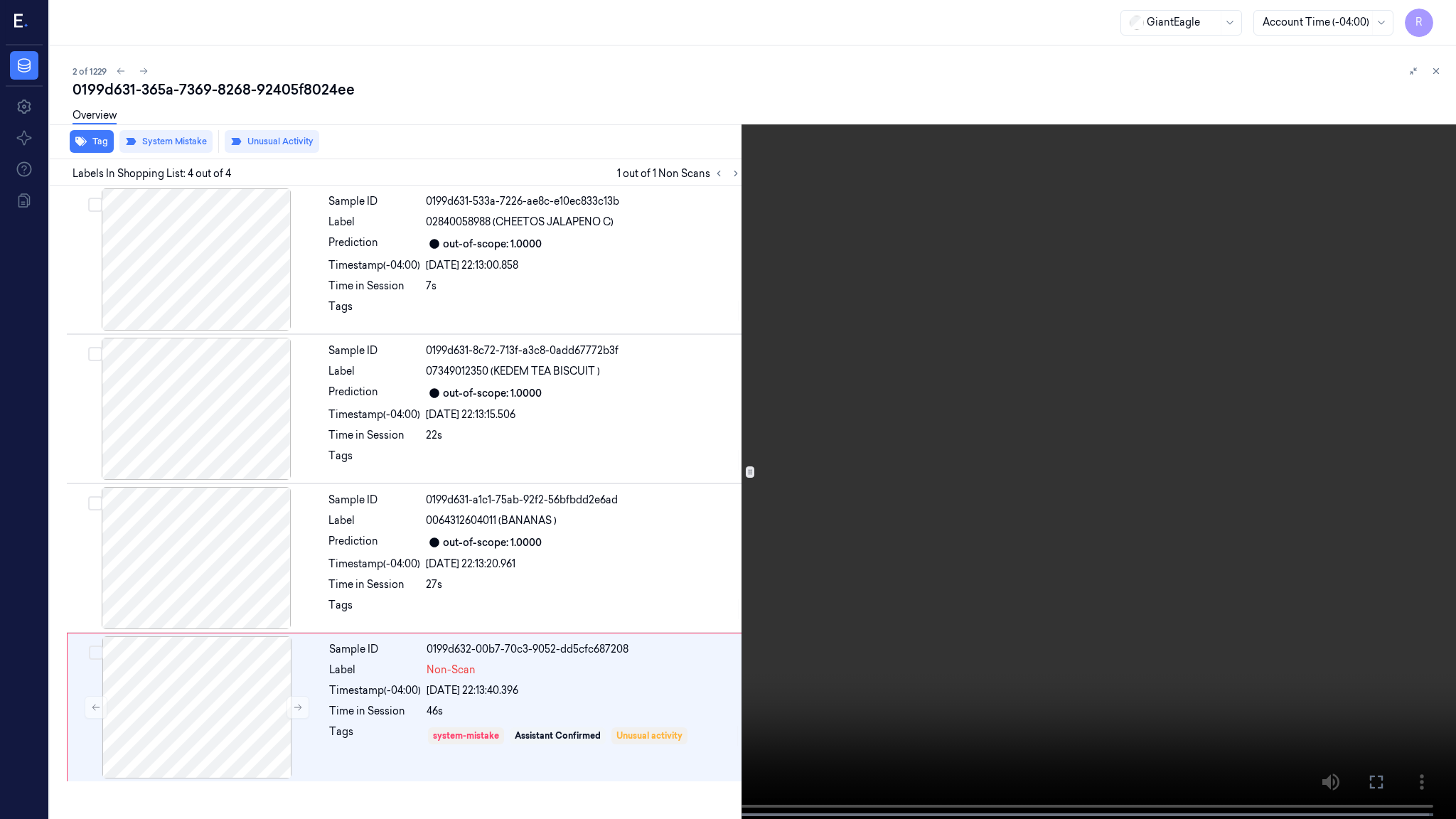
click at [949, 632] on video at bounding box center [728, 410] width 1456 height 822
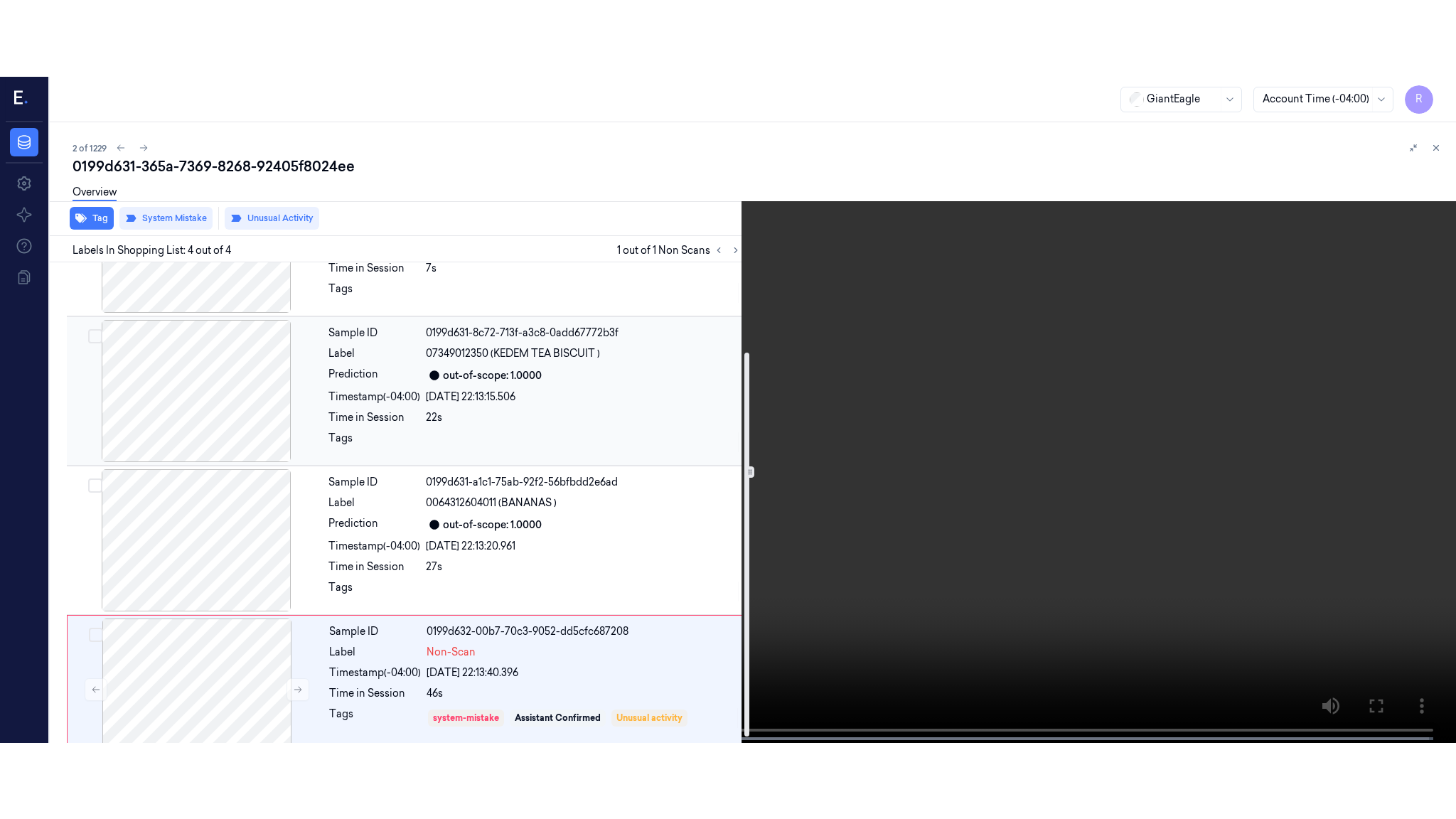
scroll to position [120, 0]
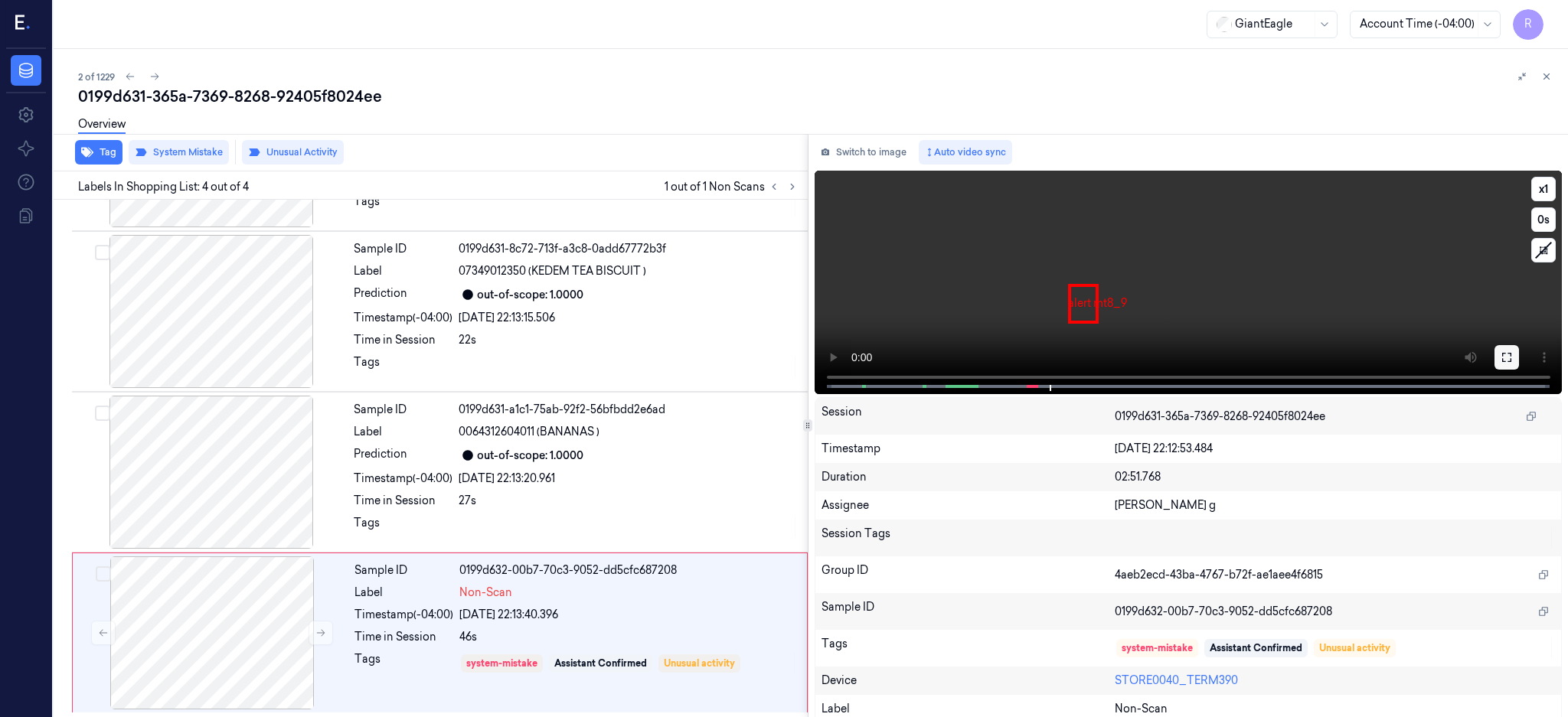
click at [1519, 352] on button at bounding box center [1507, 357] width 24 height 24
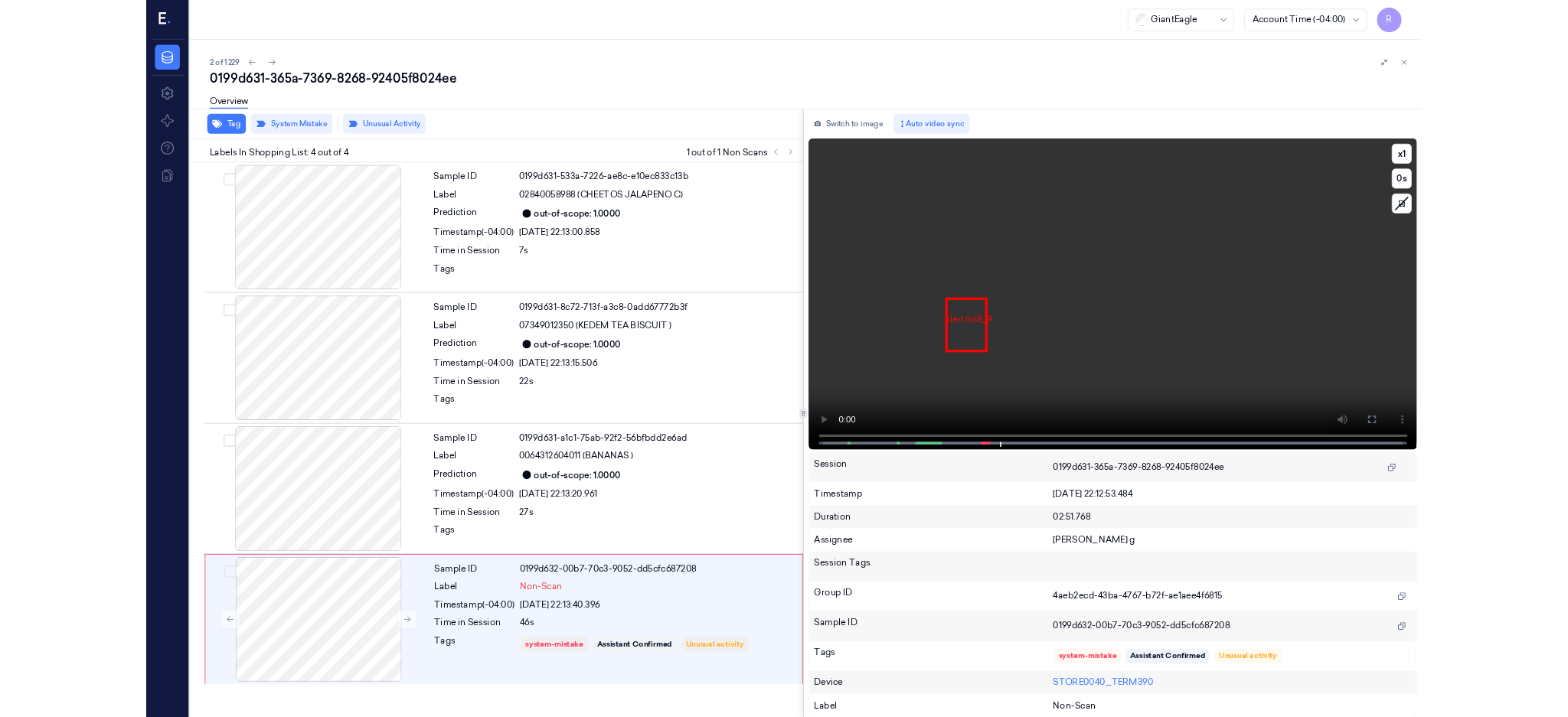
scroll to position [0, 0]
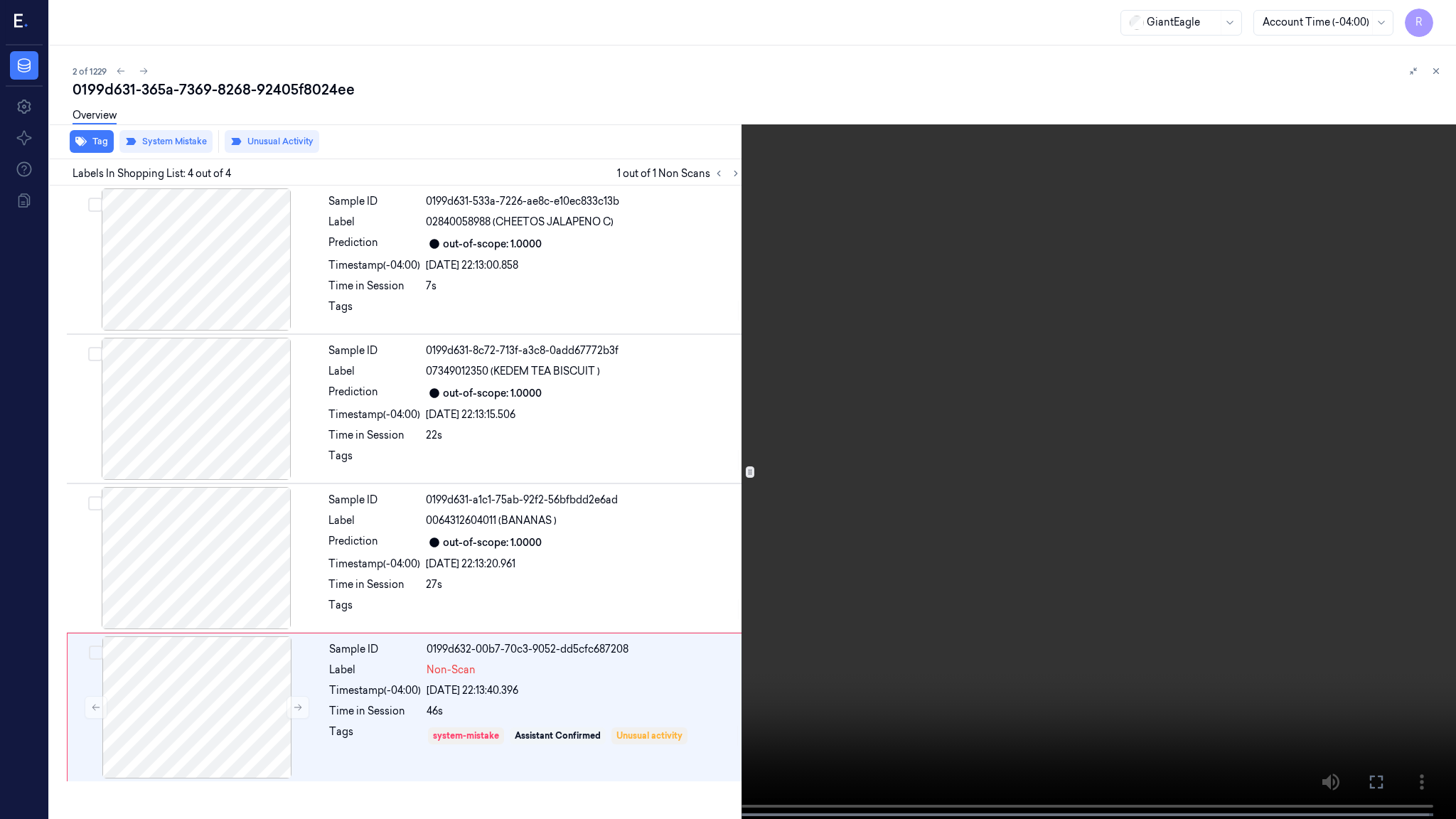
click at [1115, 388] on video at bounding box center [728, 410] width 1456 height 822
click at [852, 581] on video at bounding box center [728, 410] width 1456 height 822
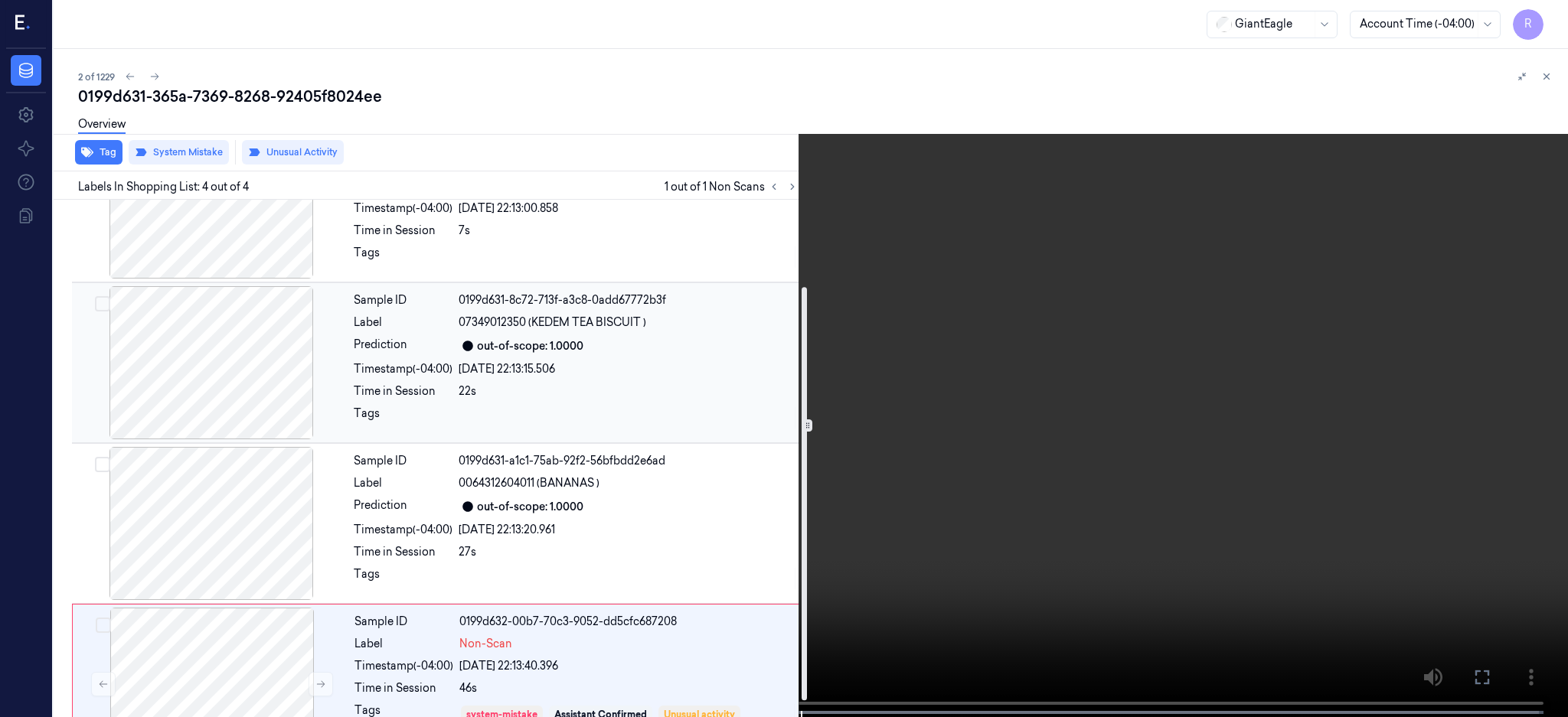
scroll to position [129, 0]
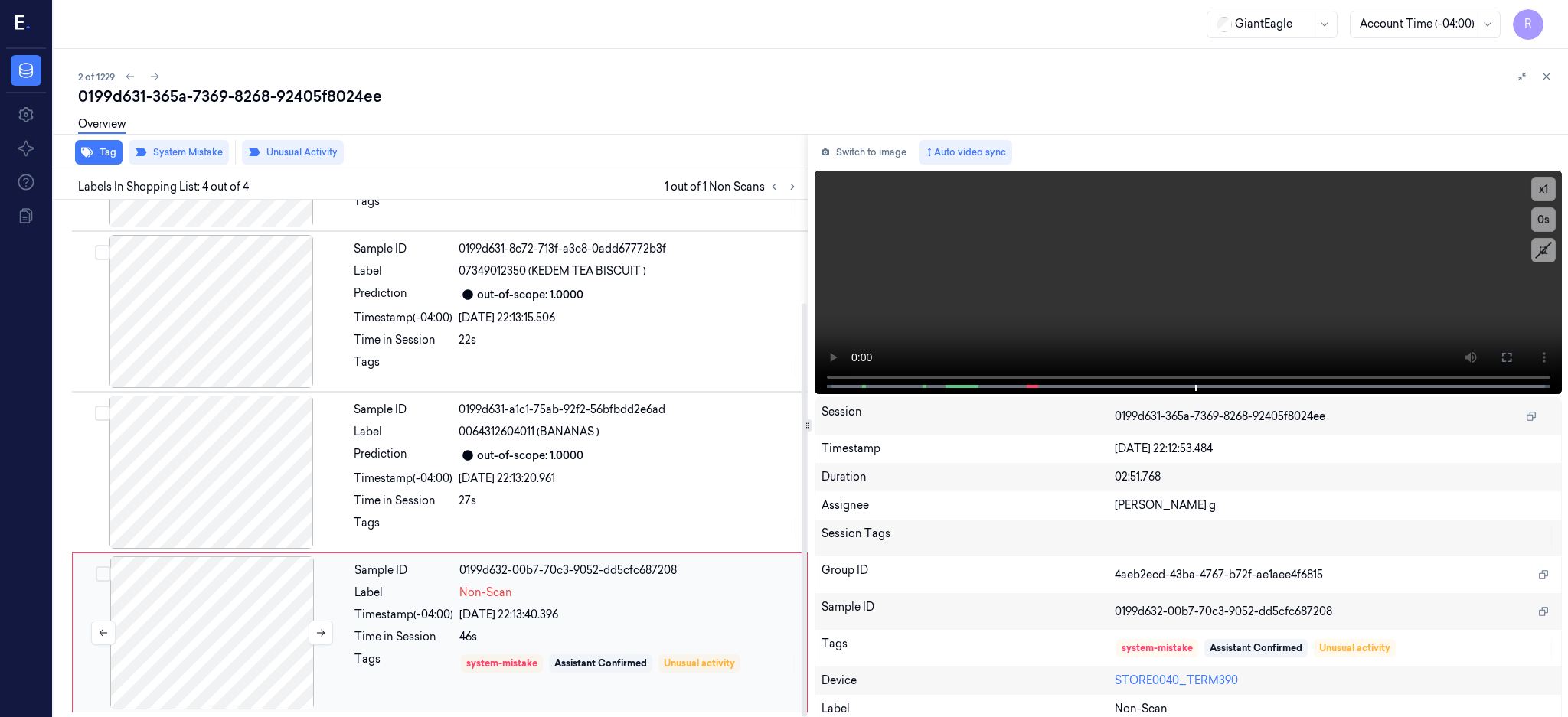
click at [266, 612] on div at bounding box center [212, 633] width 272 height 153
click at [321, 616] on div at bounding box center [212, 632] width 272 height 153
click at [321, 620] on button at bounding box center [320, 631] width 24 height 24
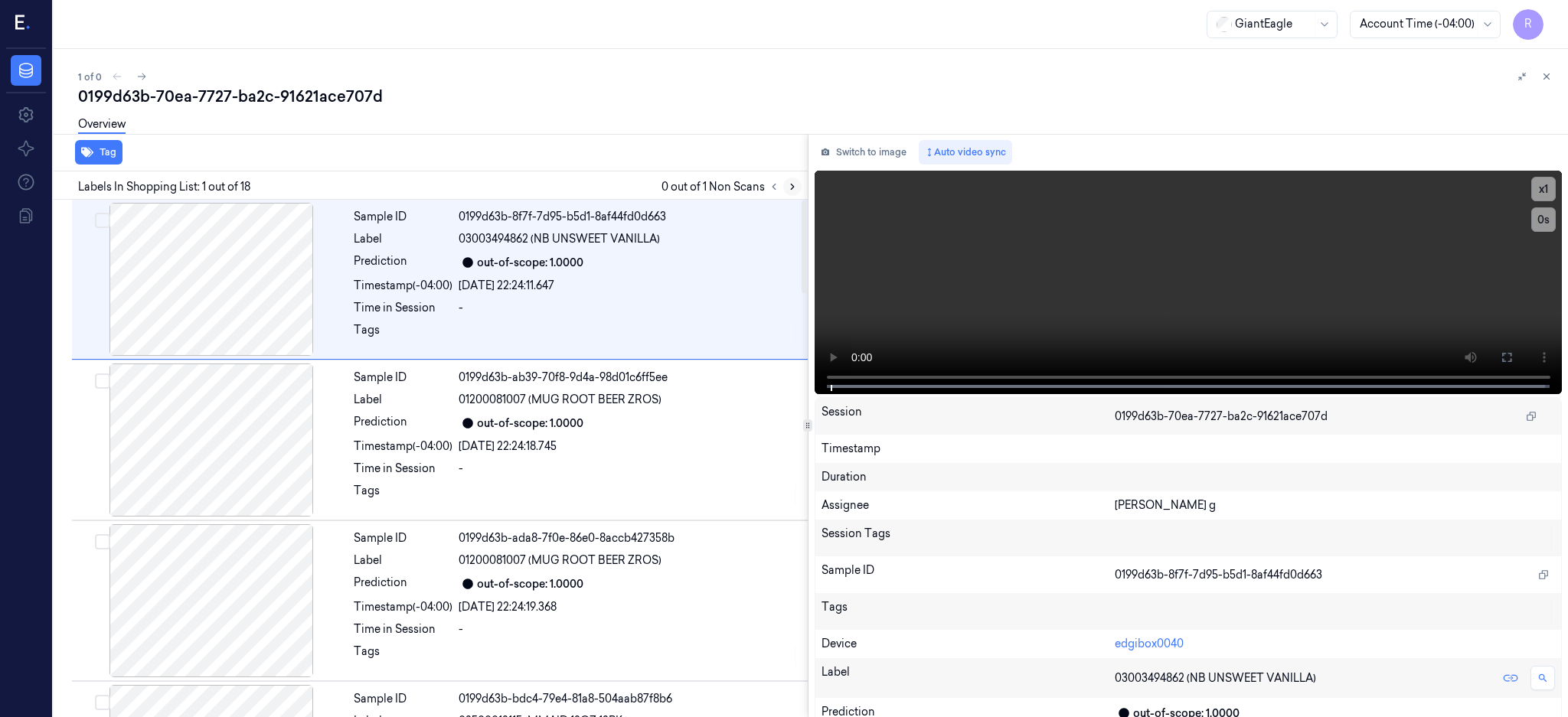
click at [798, 188] on icon at bounding box center [792, 187] width 11 height 11
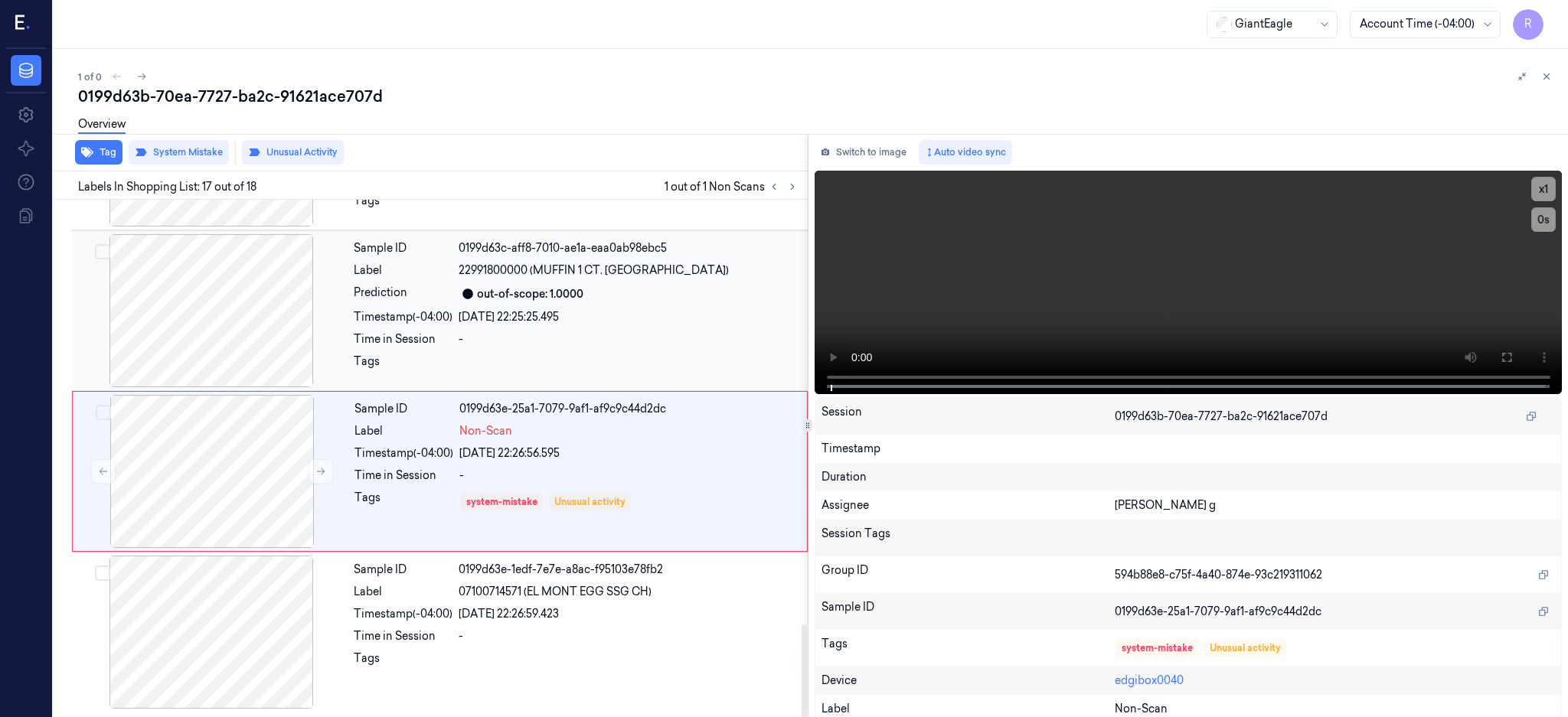
click at [213, 337] on div at bounding box center [211, 311] width 272 height 153
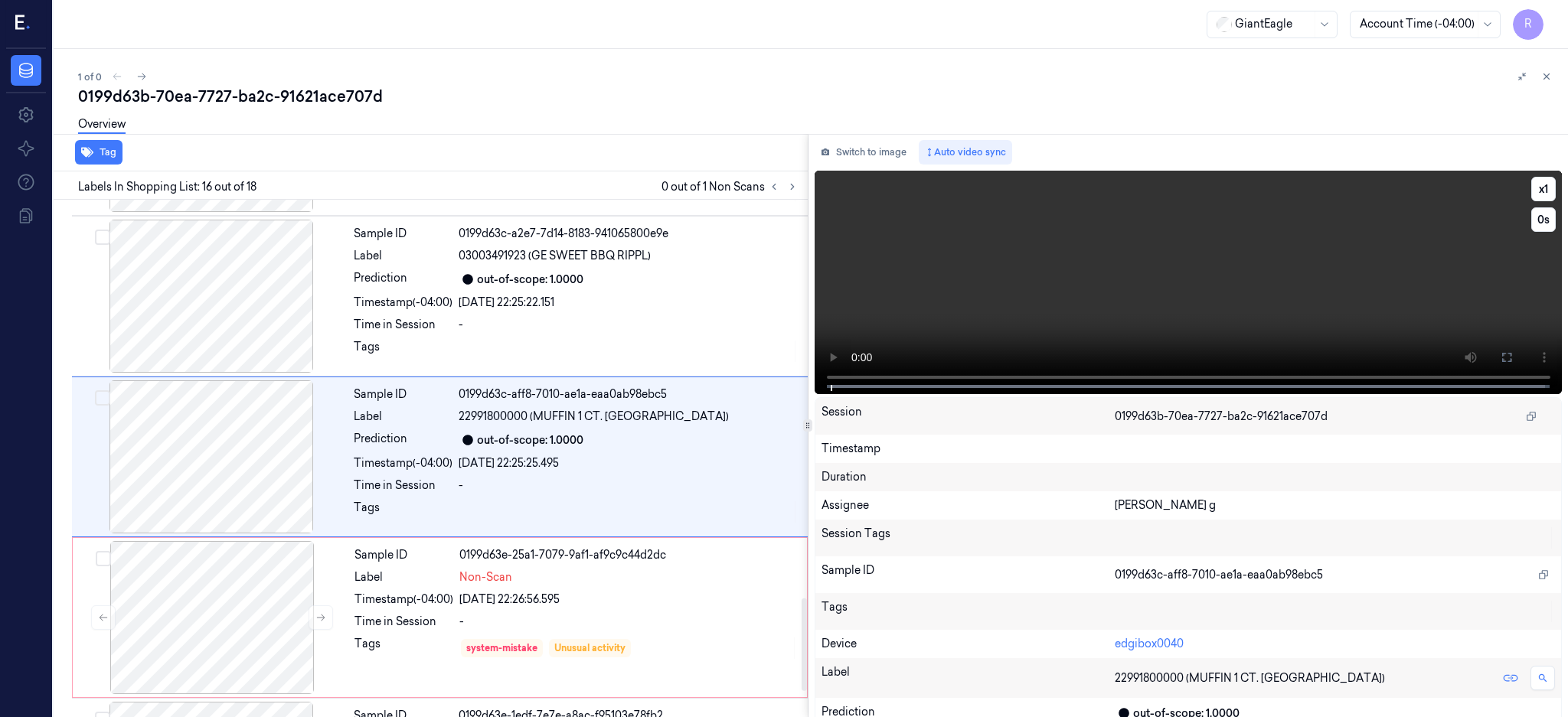
scroll to position [2233, 0]
click at [1240, 301] on video at bounding box center [1188, 282] width 748 height 224
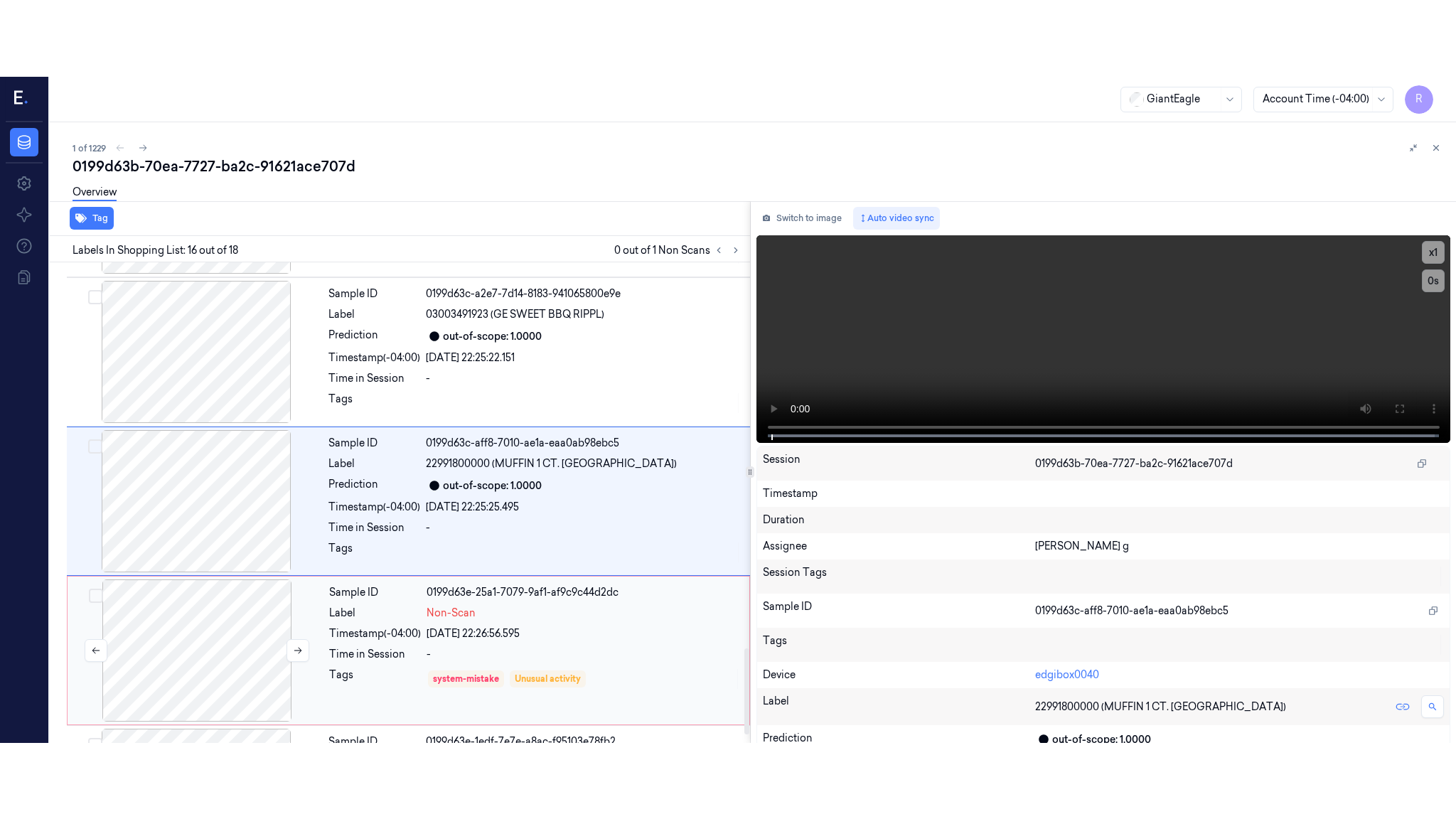
scroll to position [2210, 0]
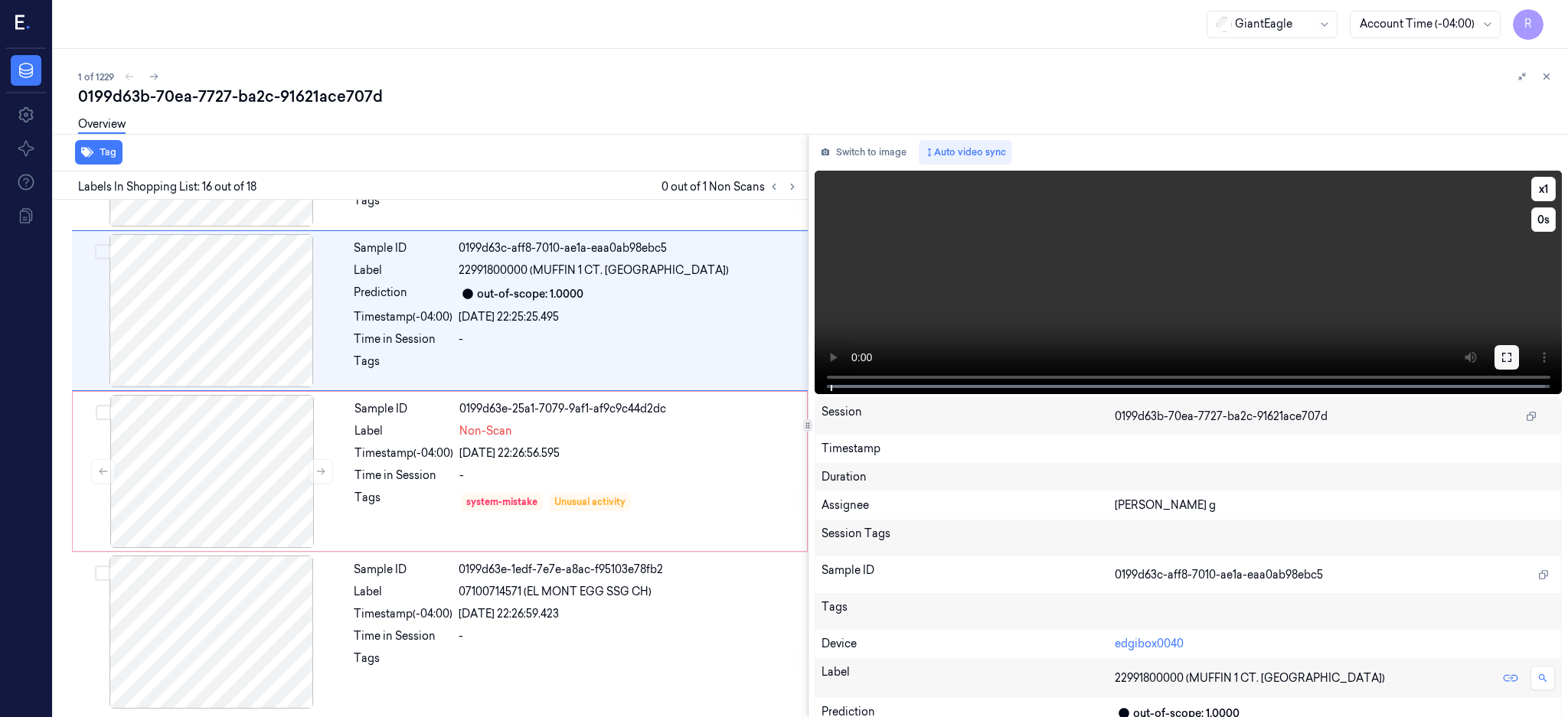
click at [1513, 362] on icon at bounding box center [1507, 358] width 13 height 13
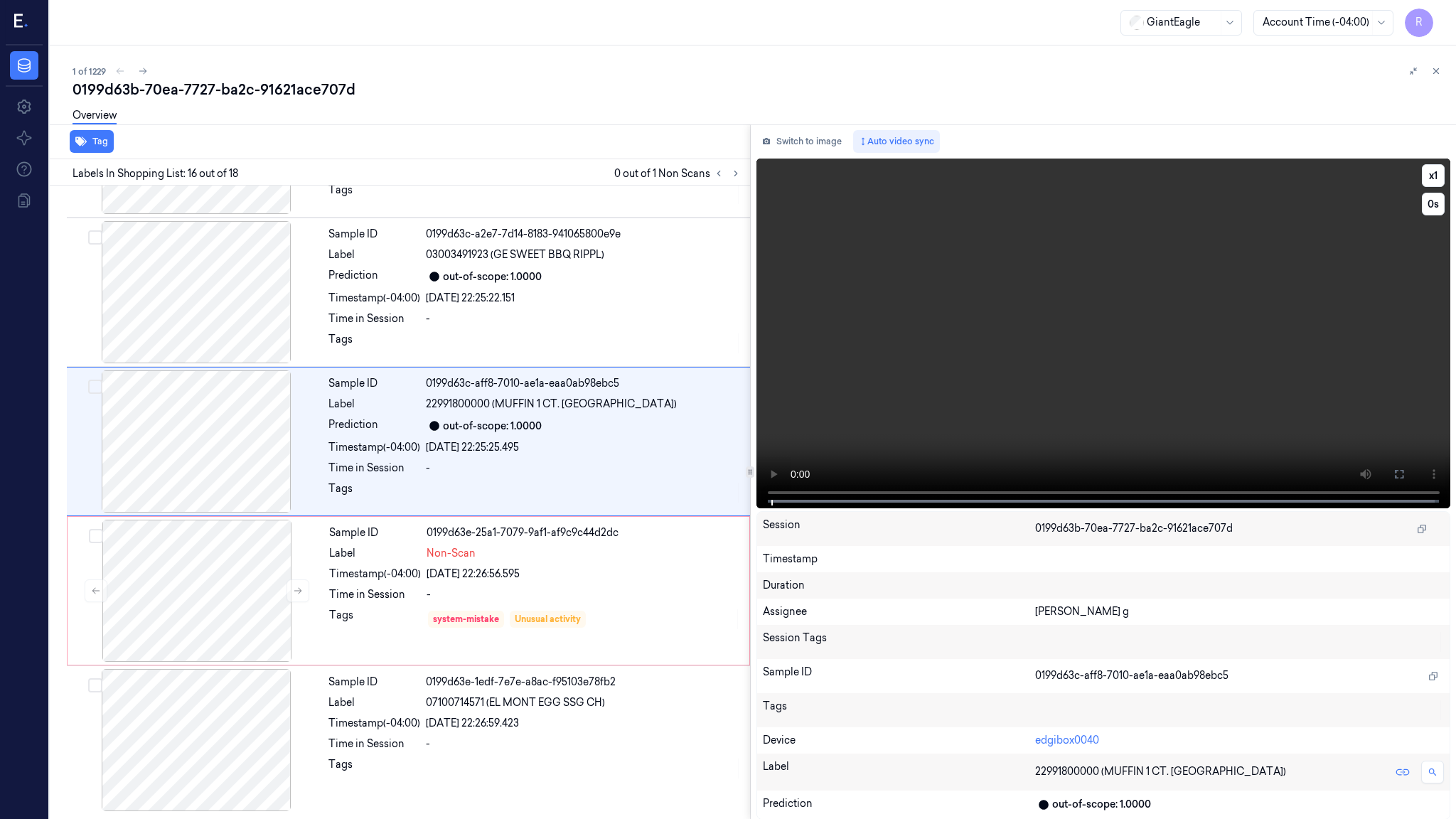
scroll to position [2059, 0]
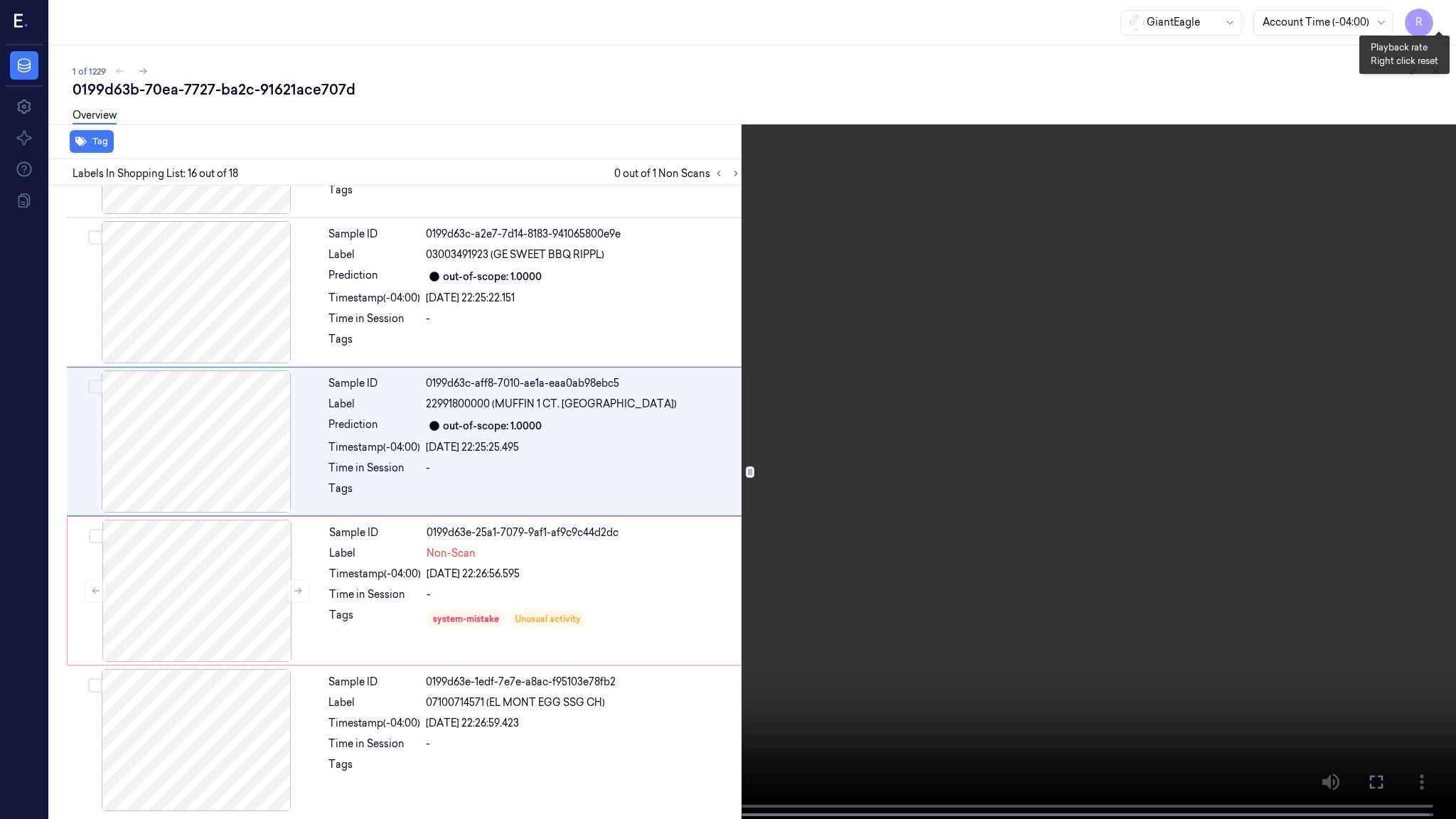
click at [1432, 21] on button "x 1" at bounding box center [1438, 17] width 23 height 23
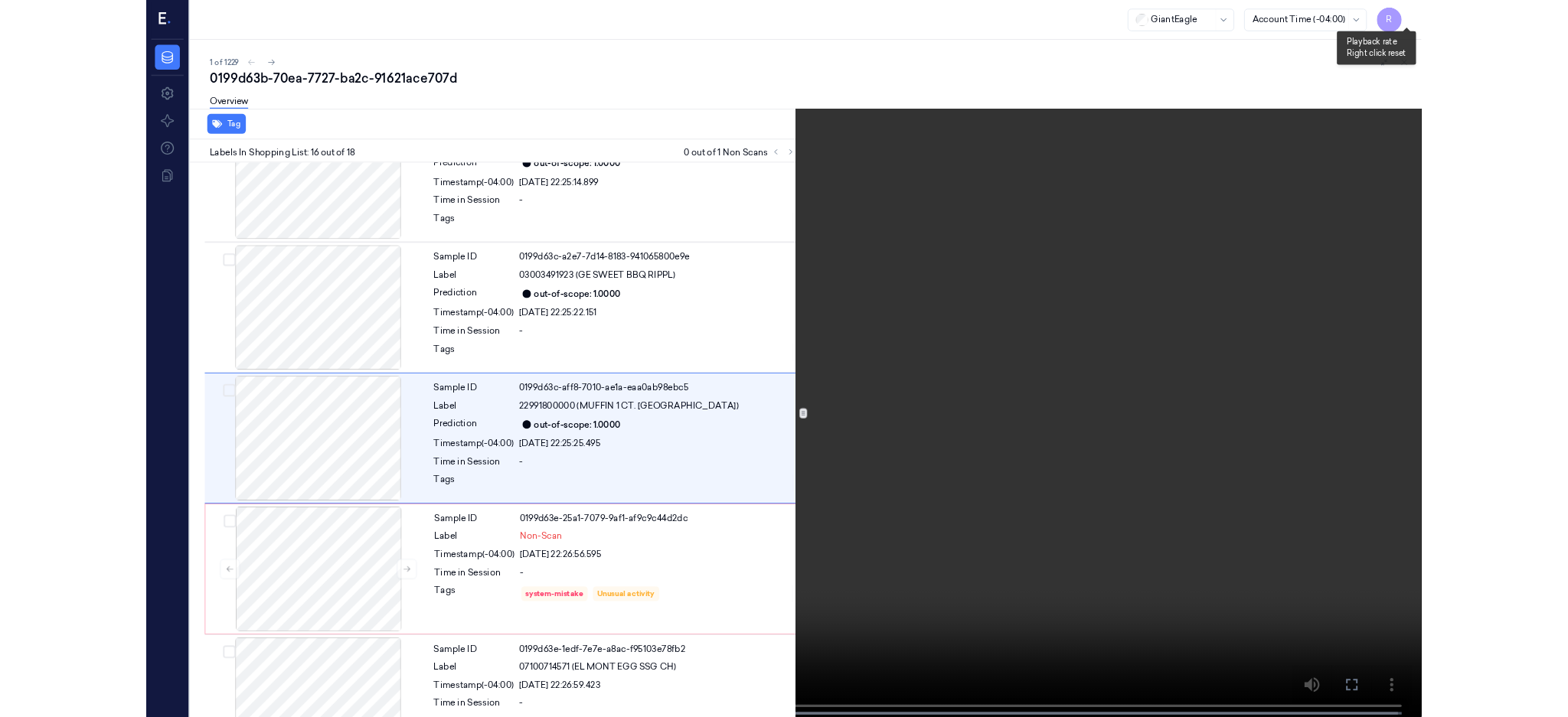
scroll to position [2150, 0]
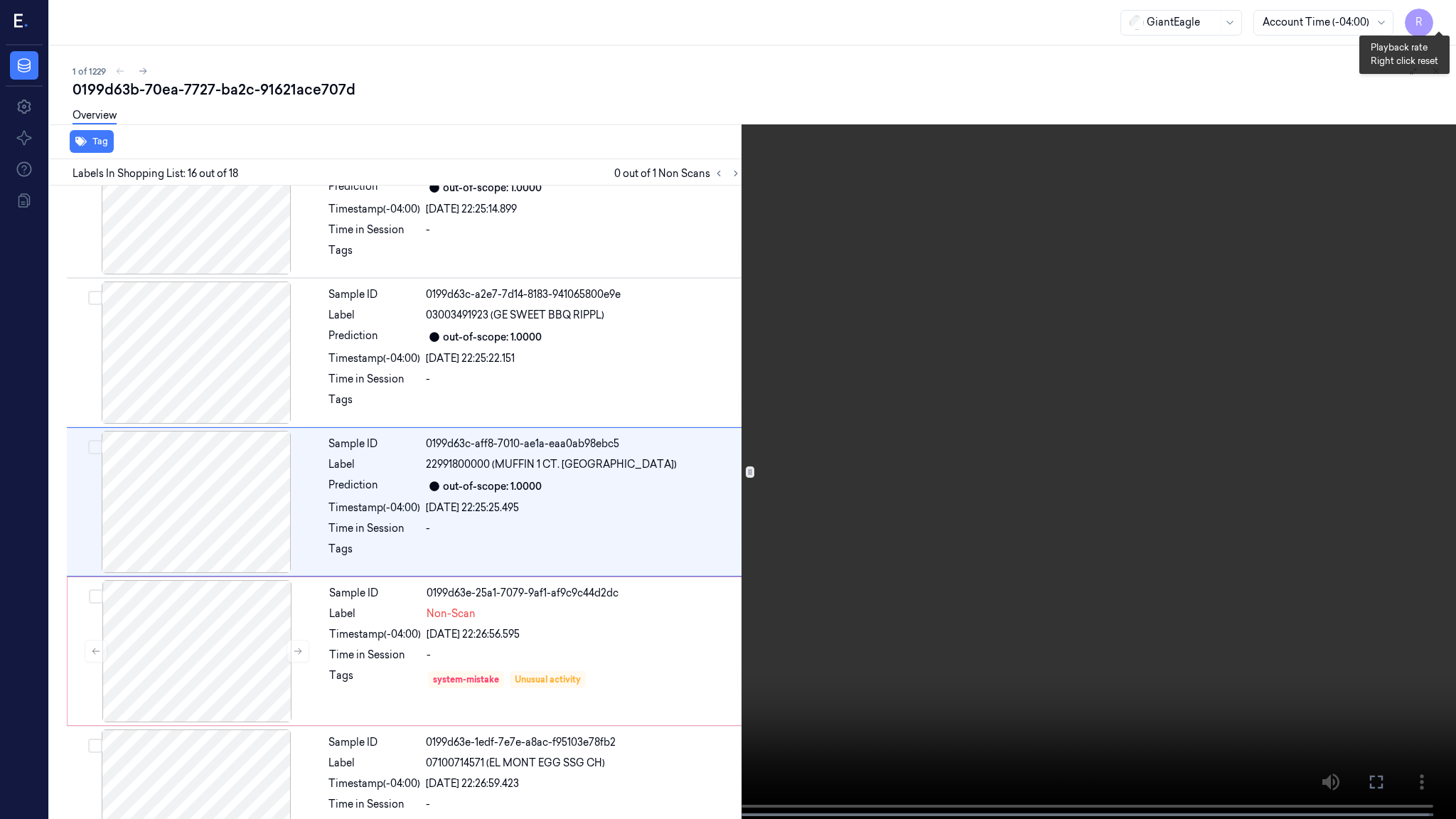
click at [1431, 21] on button "x 2" at bounding box center [1438, 17] width 23 height 23
click at [1431, 21] on button "x 4" at bounding box center [1438, 17] width 23 height 23
click at [1431, 21] on button "x 1" at bounding box center [1438, 17] width 23 height 23
click at [1431, 21] on button "x 2" at bounding box center [1438, 17] width 23 height 23
click at [1431, 21] on button "x 4" at bounding box center [1438, 17] width 23 height 23
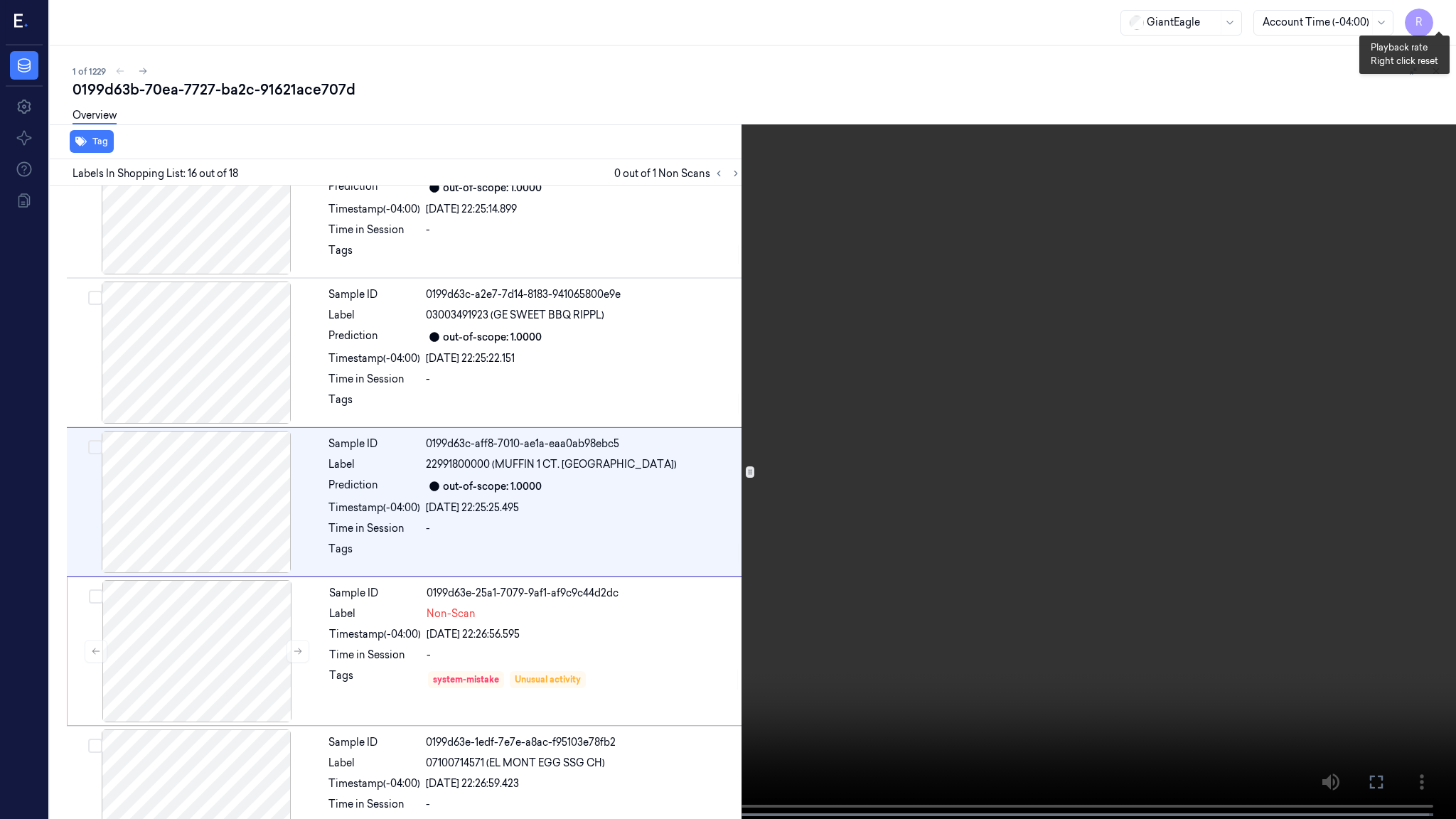
click at [1431, 21] on button "x 1" at bounding box center [1438, 17] width 23 height 23
click at [1431, 21] on button "x 2" at bounding box center [1438, 17] width 23 height 23
click at [880, 394] on video at bounding box center [728, 410] width 1456 height 822
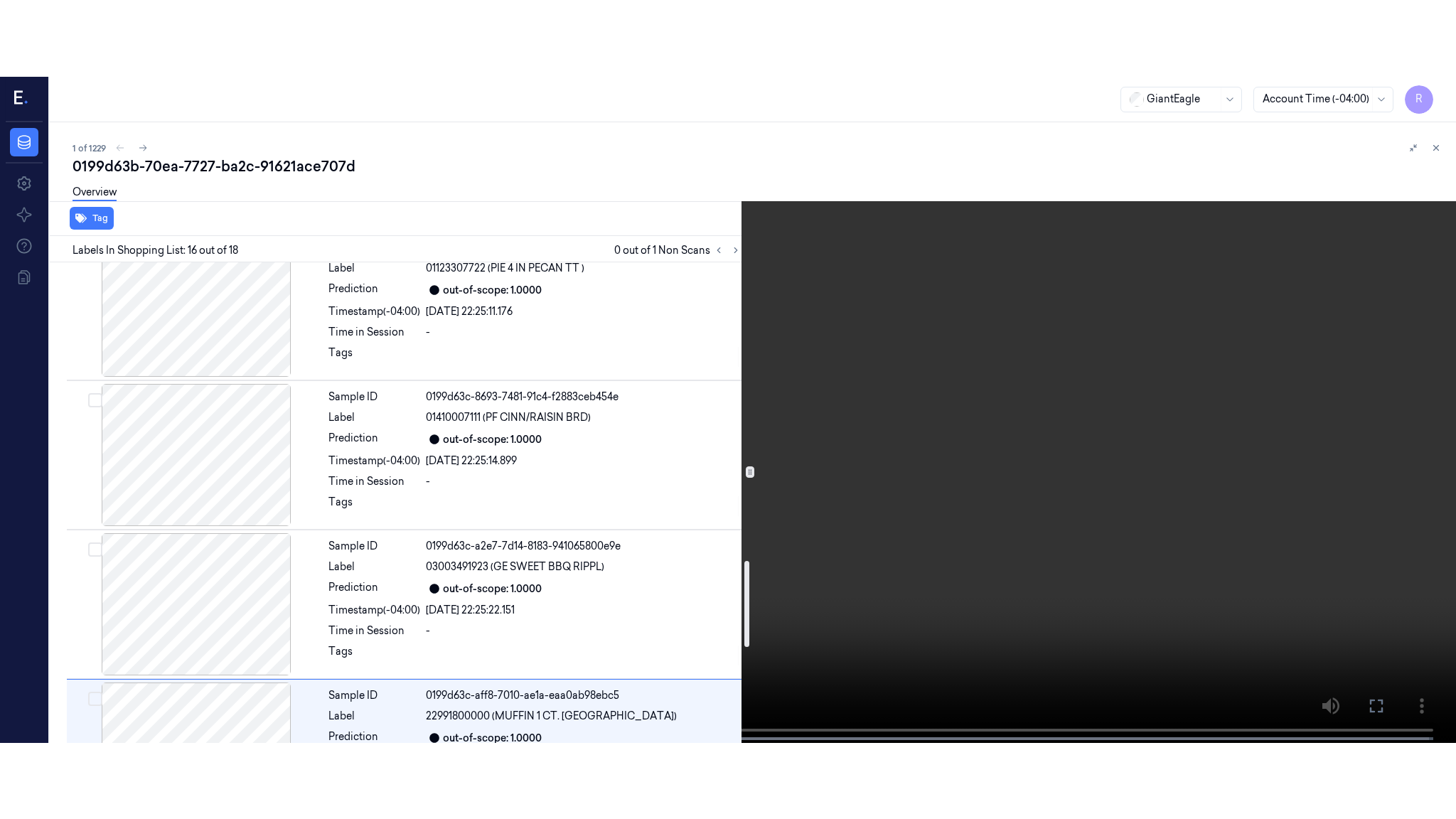
scroll to position [1902, 0]
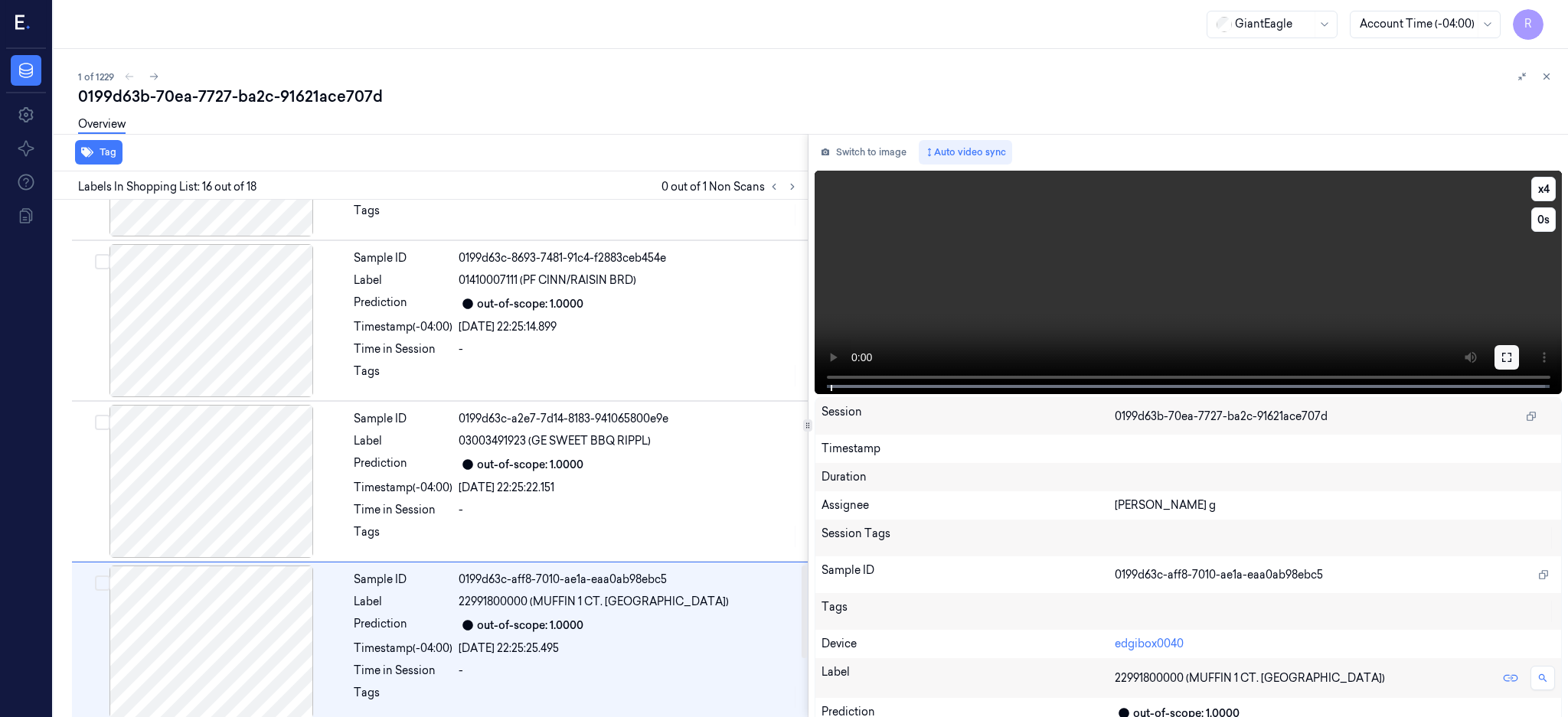
click at [1513, 355] on icon at bounding box center [1507, 358] width 13 height 13
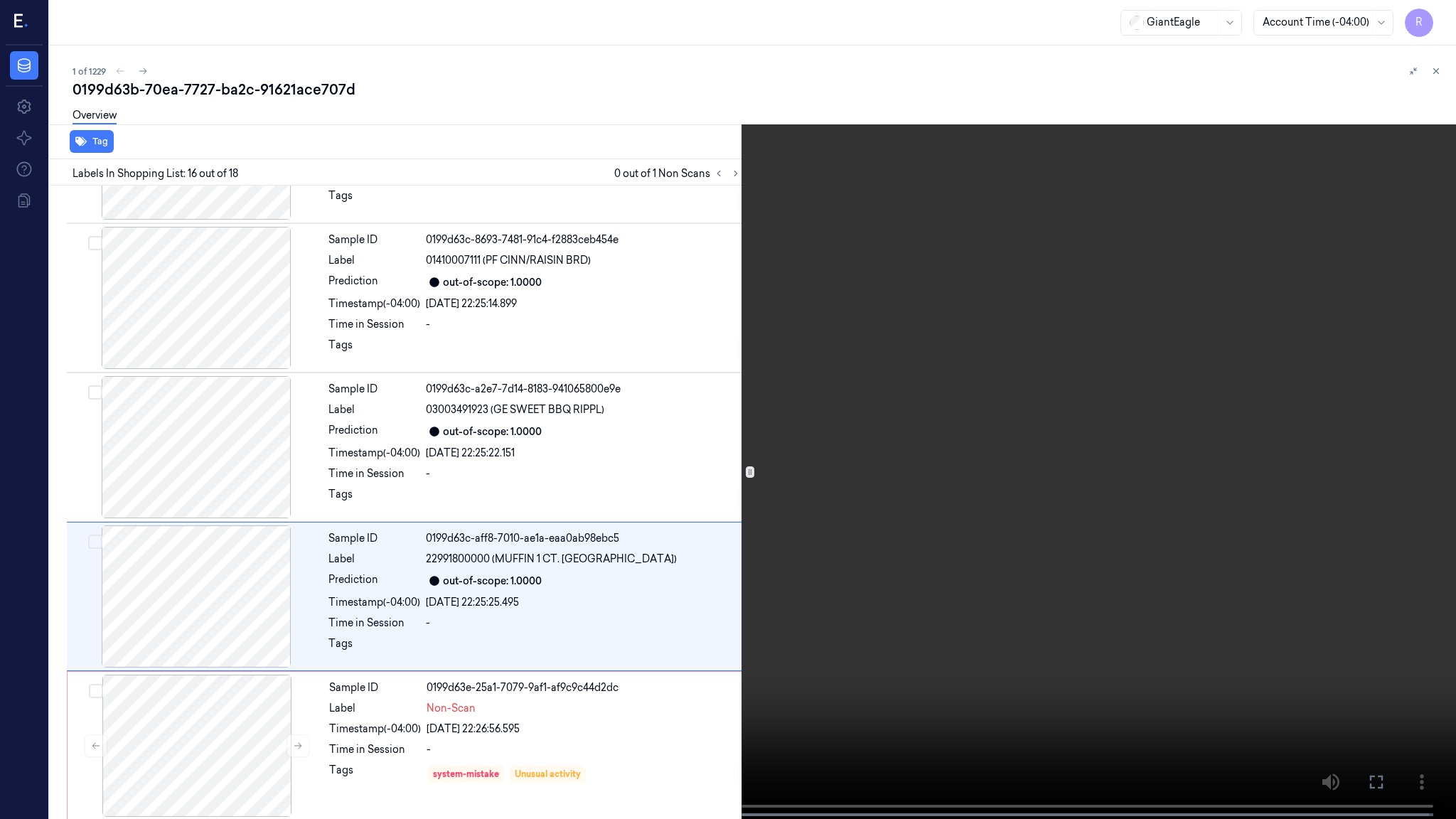
drag, startPoint x: 1442, startPoint y: 17, endPoint x: 1411, endPoint y: 97, distance: 85.8
click at [1442, 17] on button "x 4" at bounding box center [1438, 17] width 23 height 23
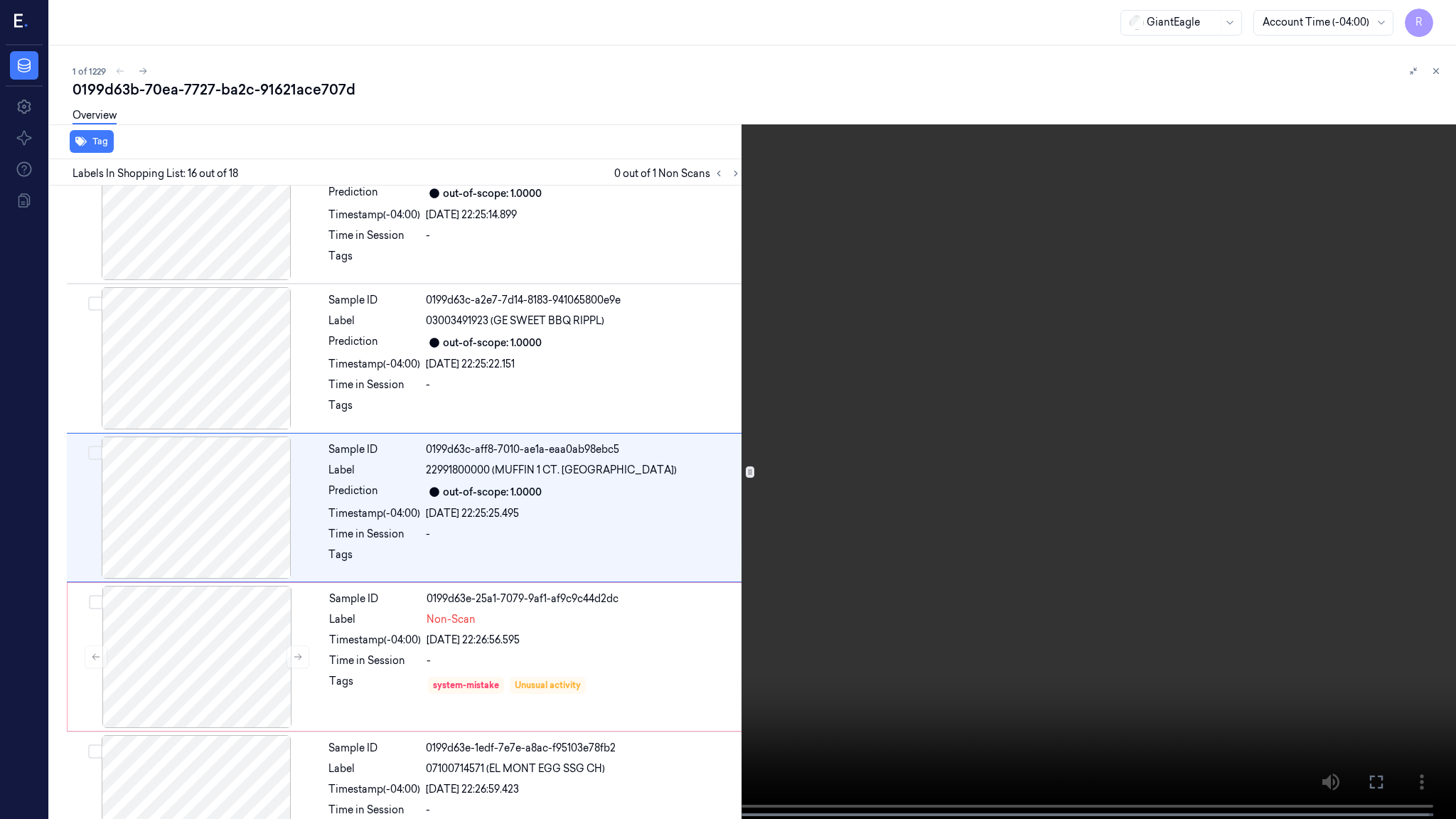
click at [1170, 243] on video at bounding box center [728, 410] width 1456 height 822
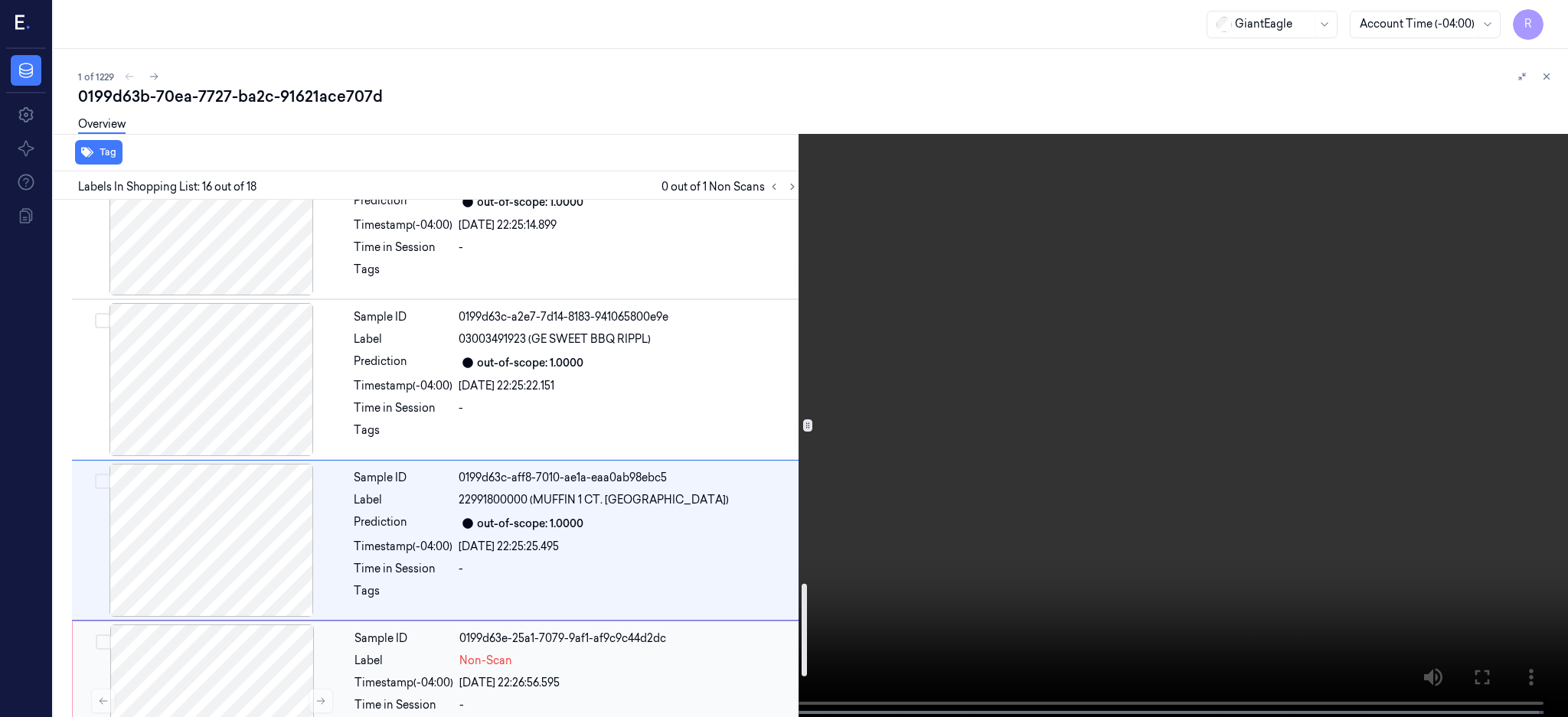
scroll to position [2380, 0]
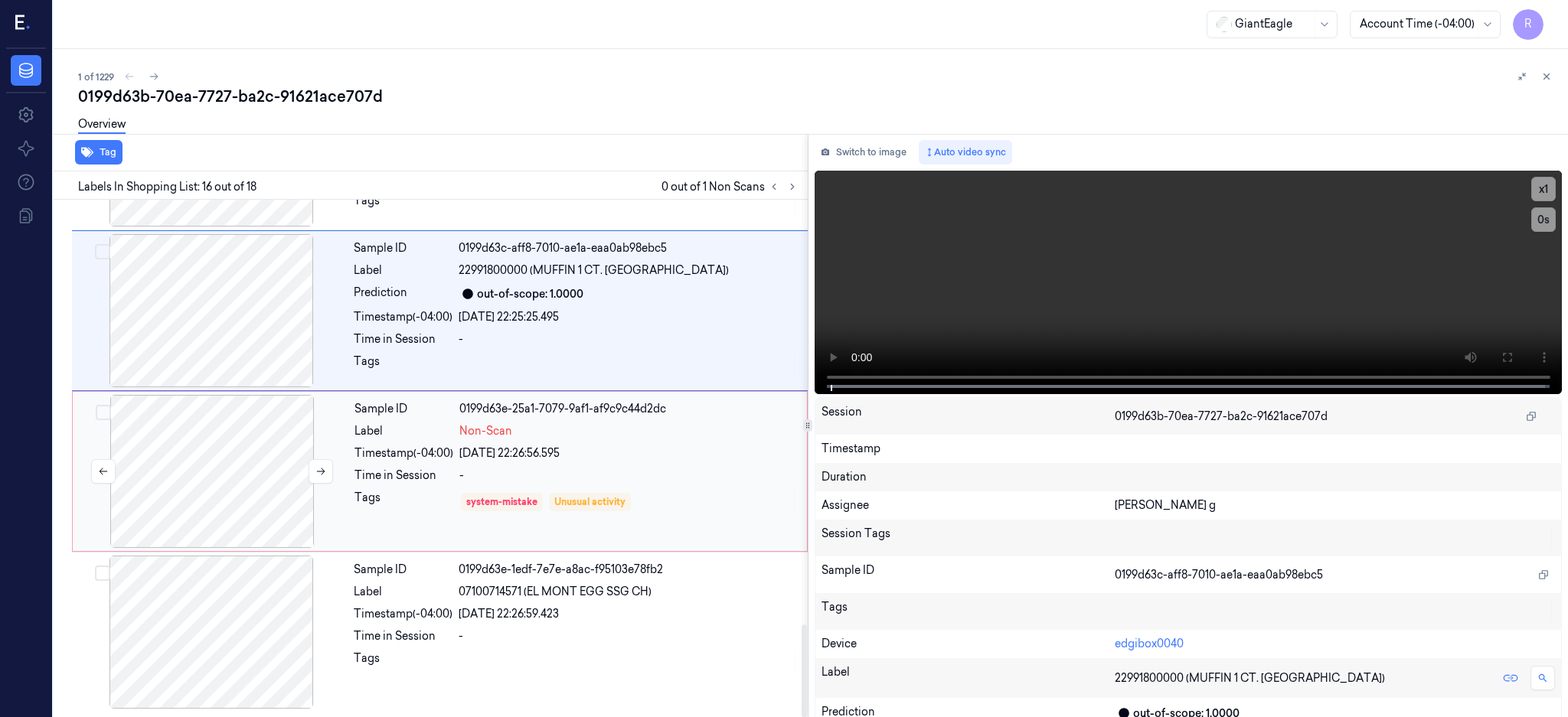
click at [205, 491] on div at bounding box center [212, 472] width 272 height 153
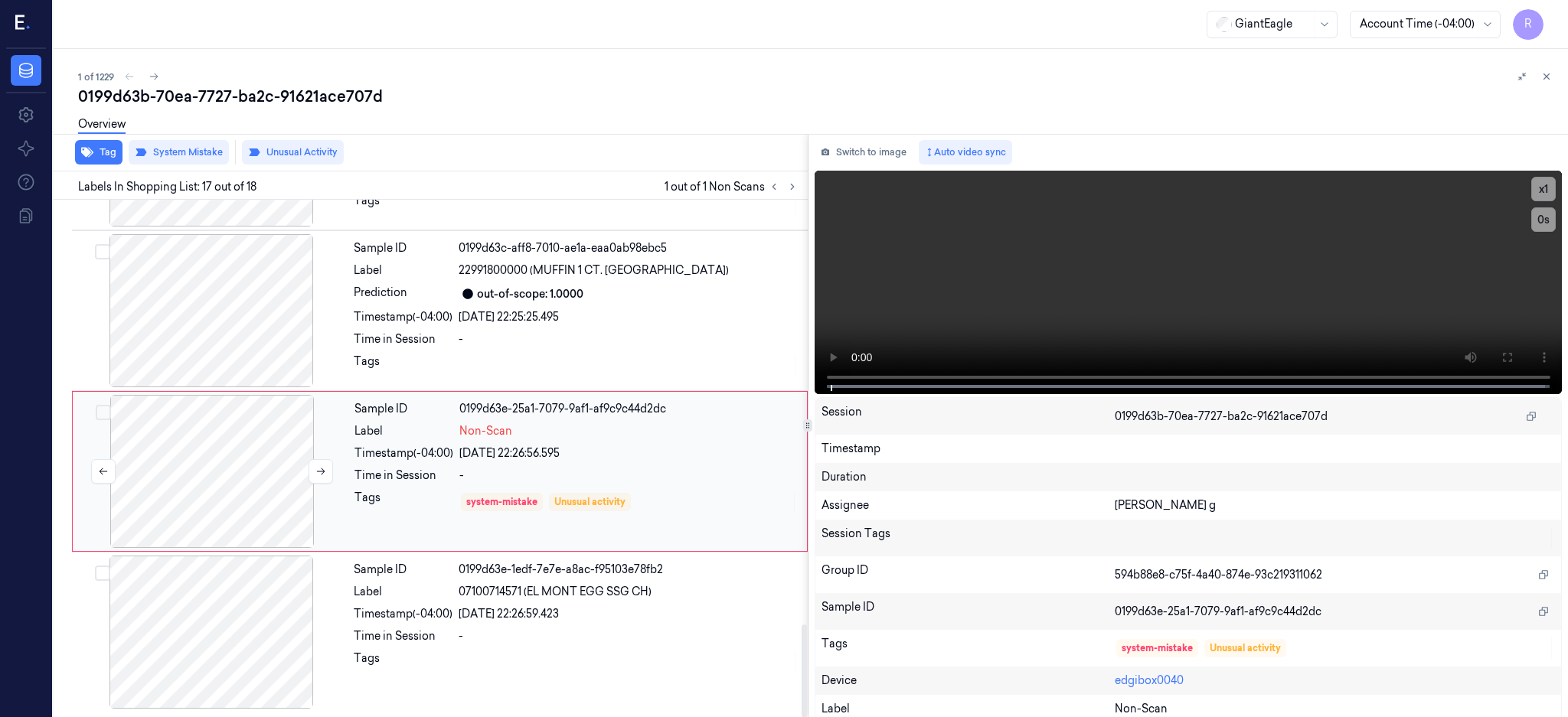
scroll to position [2381, 0]
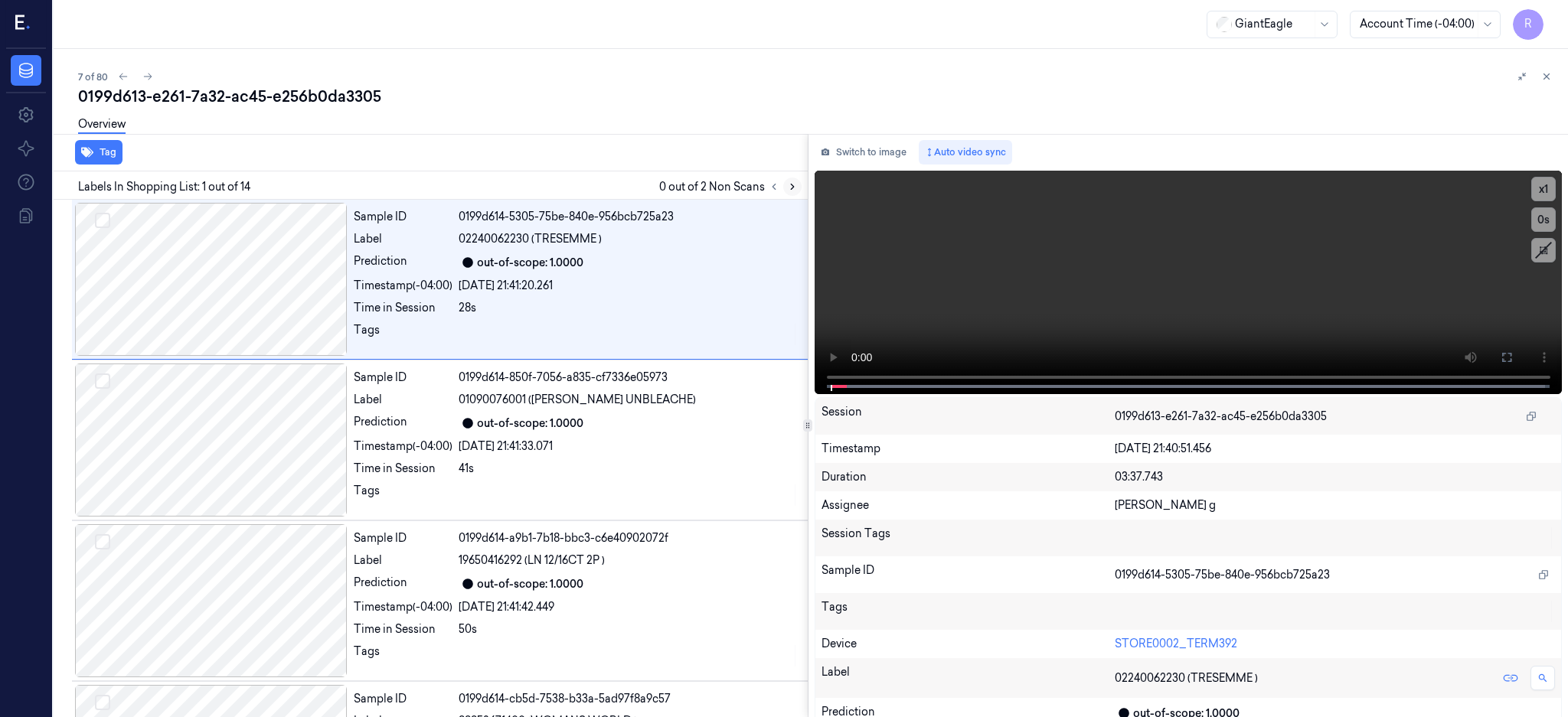
click at [794, 185] on icon at bounding box center [792, 188] width 3 height 5
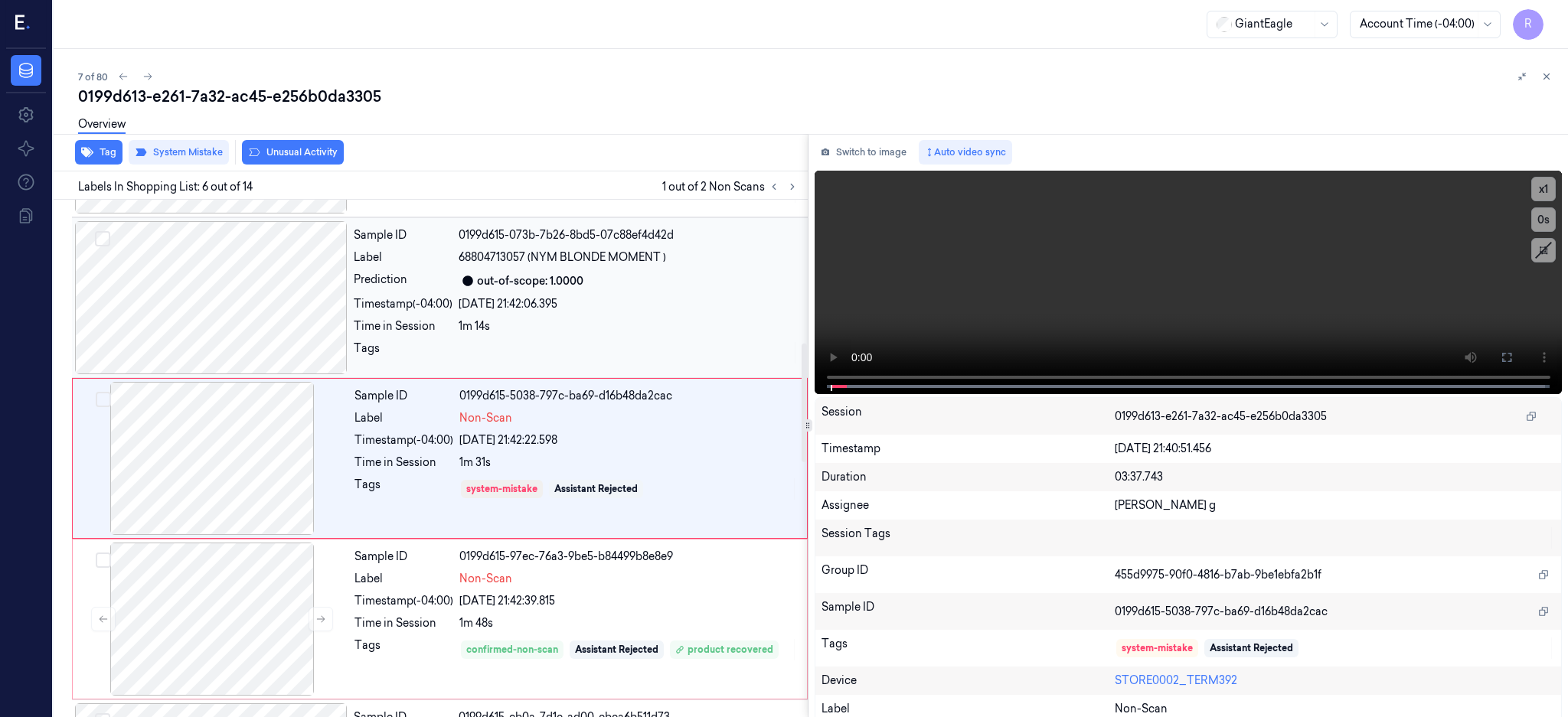
click at [247, 280] on div at bounding box center [211, 298] width 272 height 153
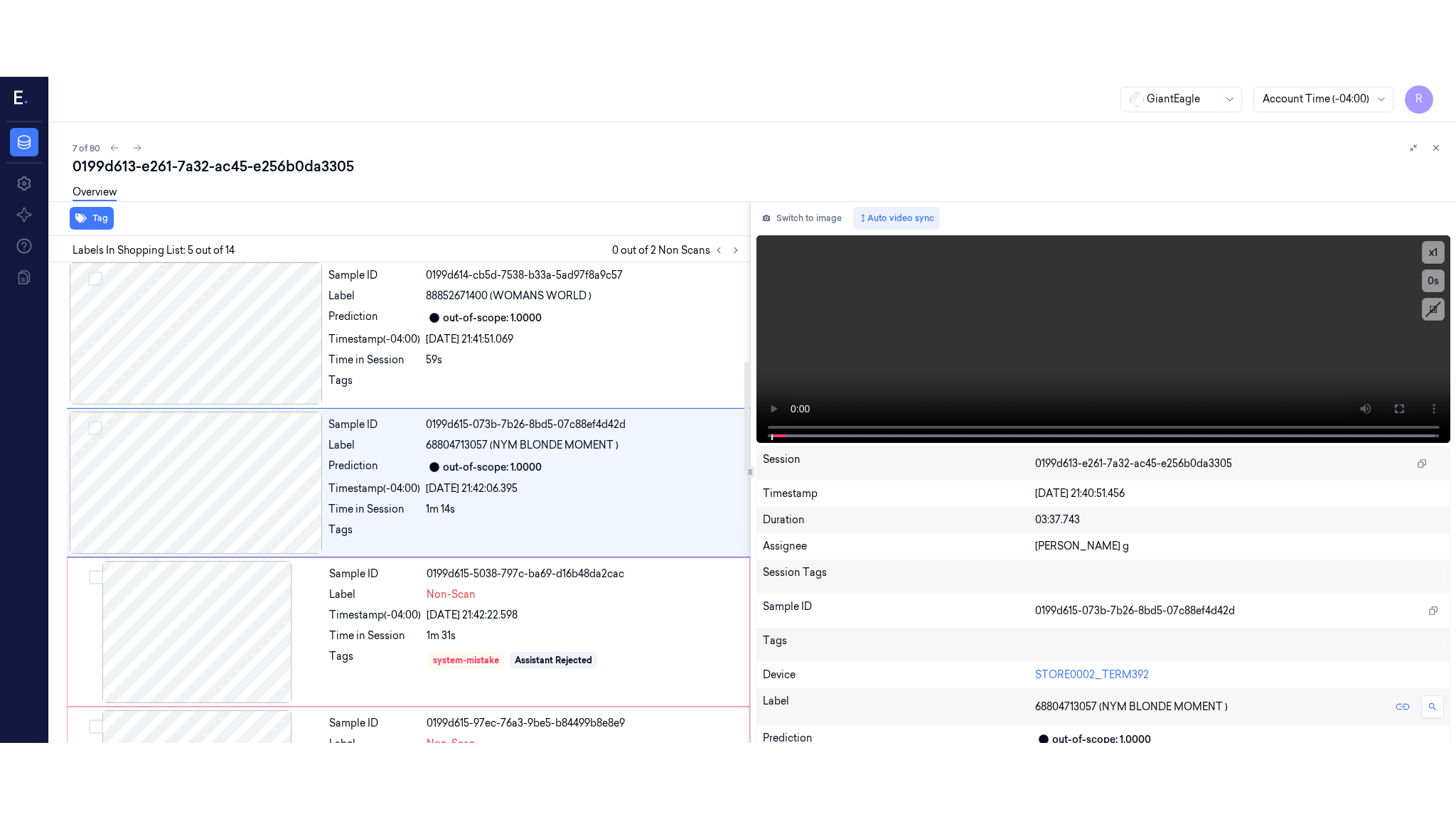
scroll to position [430, 0]
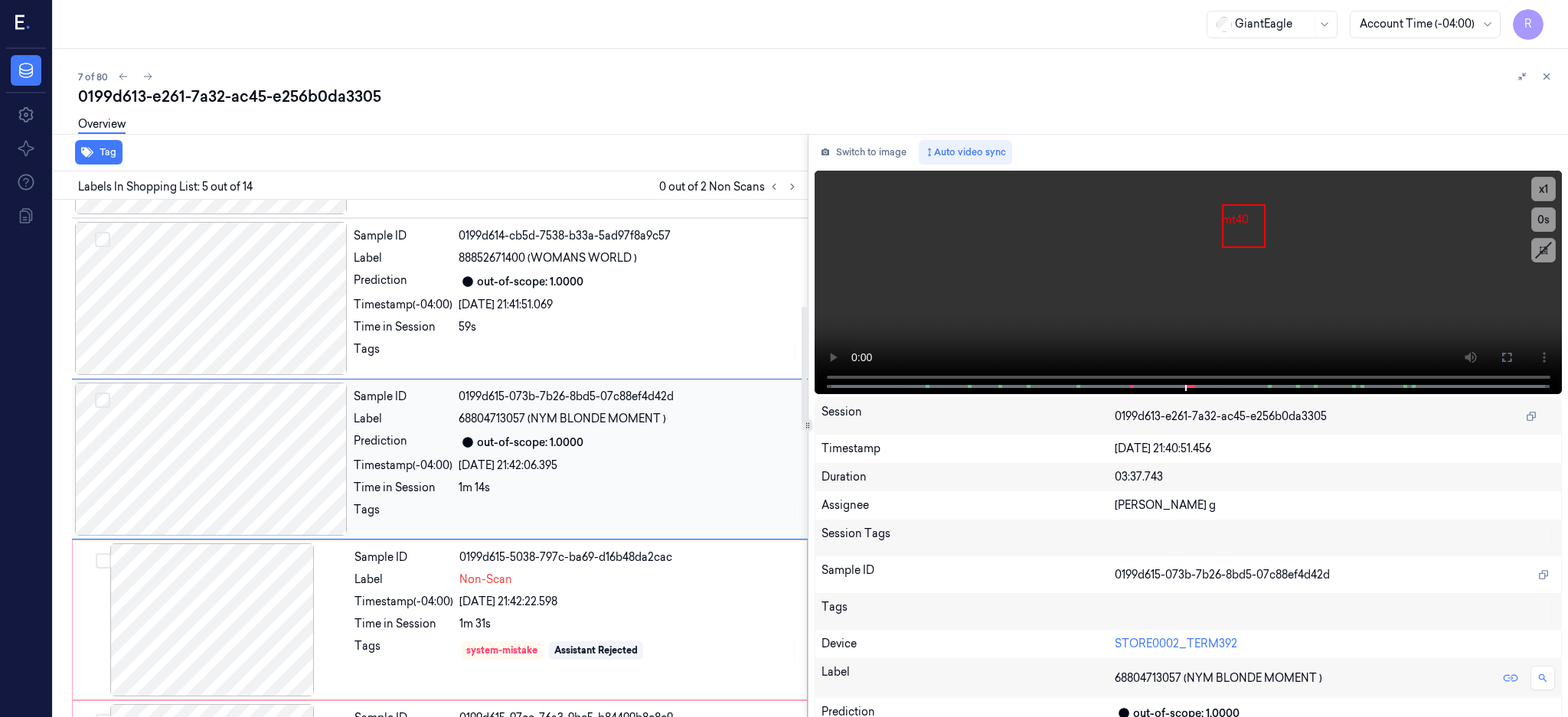
click at [249, 483] on div at bounding box center [211, 459] width 272 height 153
click at [1345, 321] on video at bounding box center [1188, 282] width 748 height 224
click at [1519, 360] on button at bounding box center [1507, 357] width 24 height 24
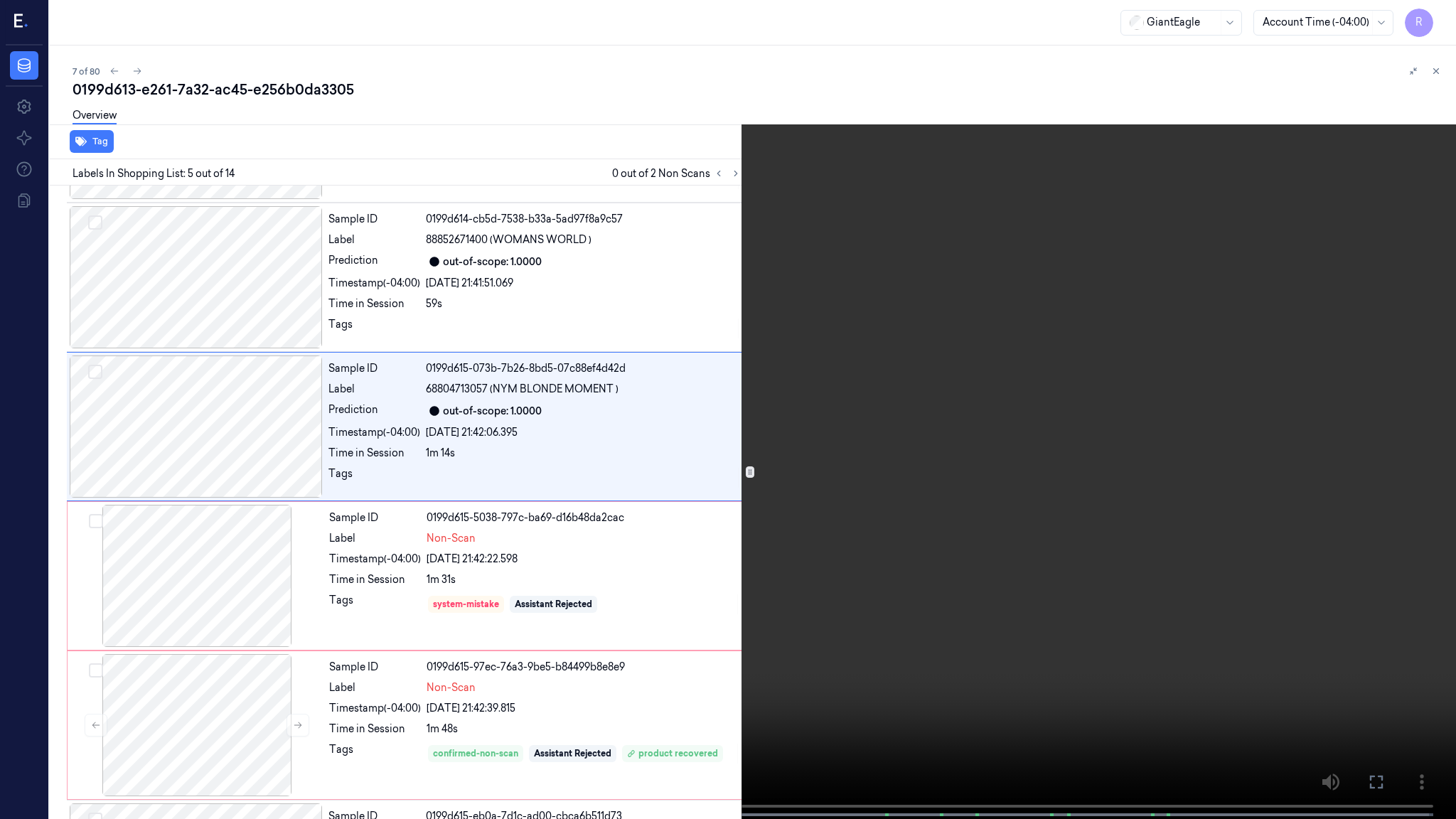
click at [1020, 410] on video at bounding box center [728, 410] width 1456 height 822
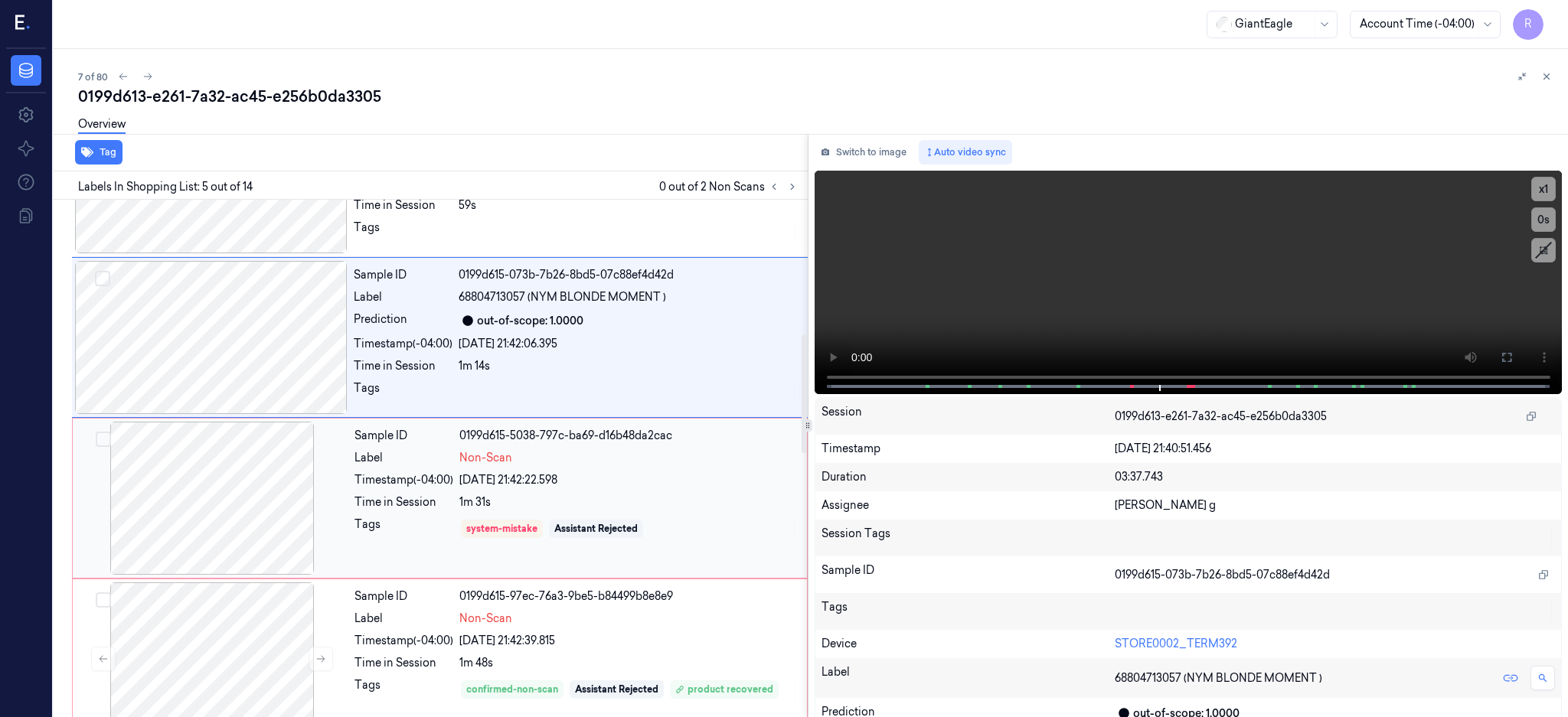
click at [247, 483] on div at bounding box center [212, 499] width 272 height 153
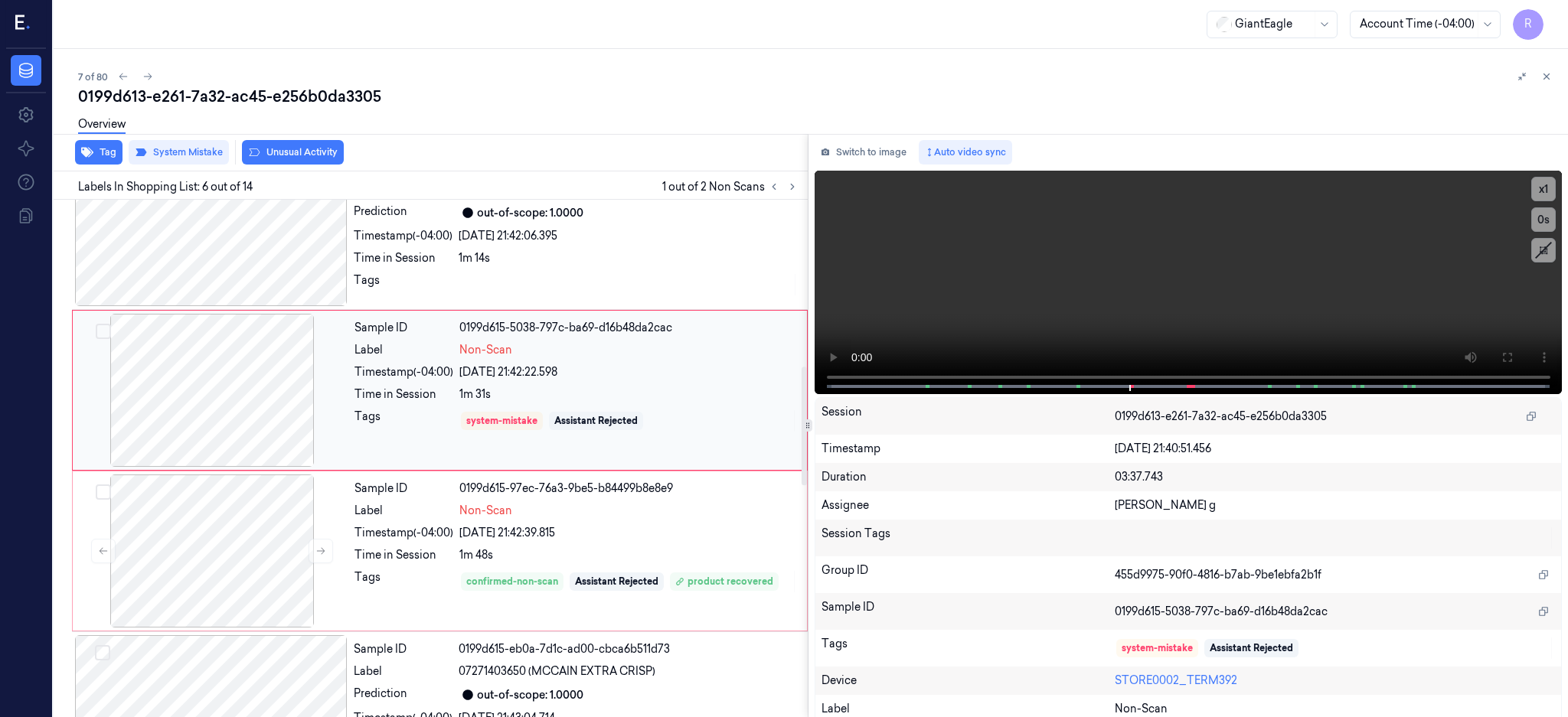
scroll to position [726, 0]
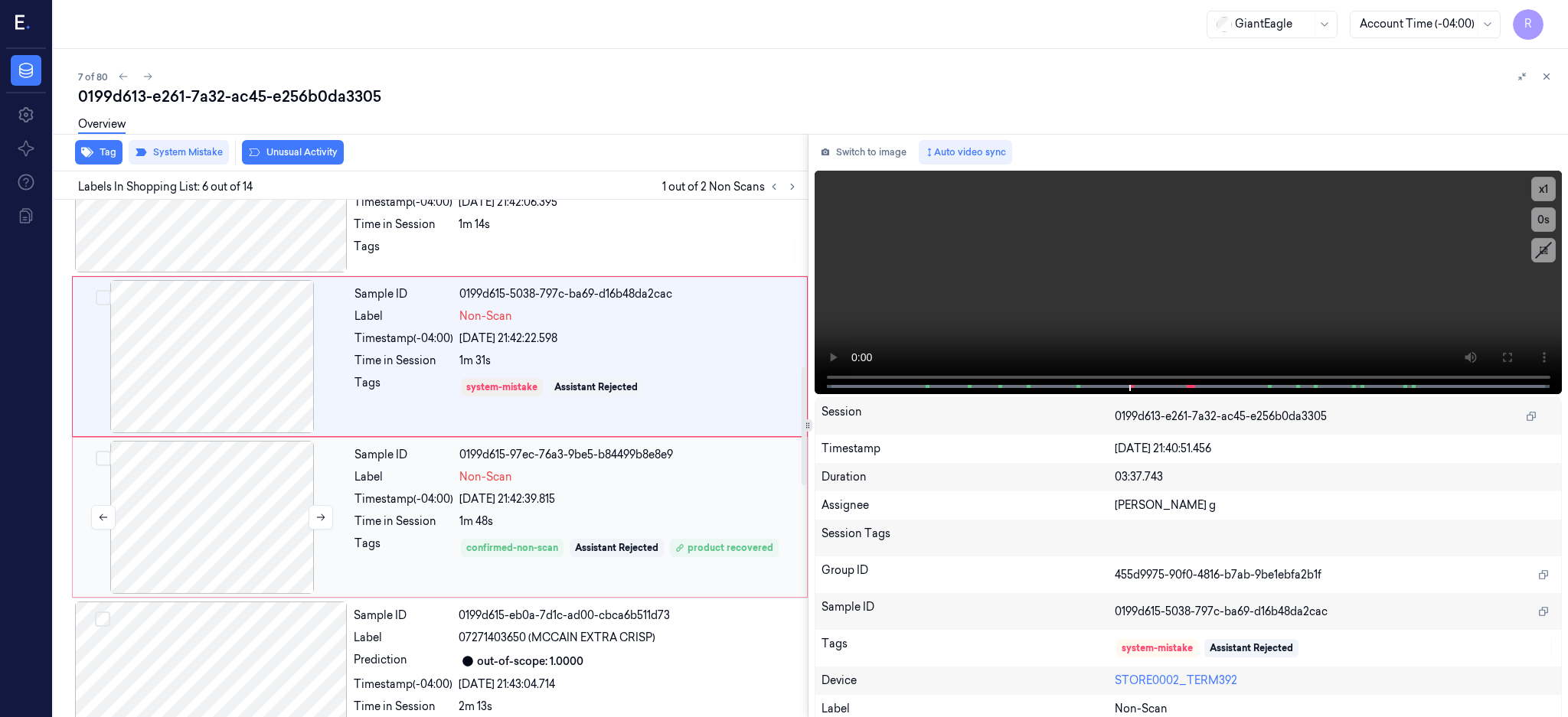
click at [188, 512] on div at bounding box center [212, 518] width 272 height 153
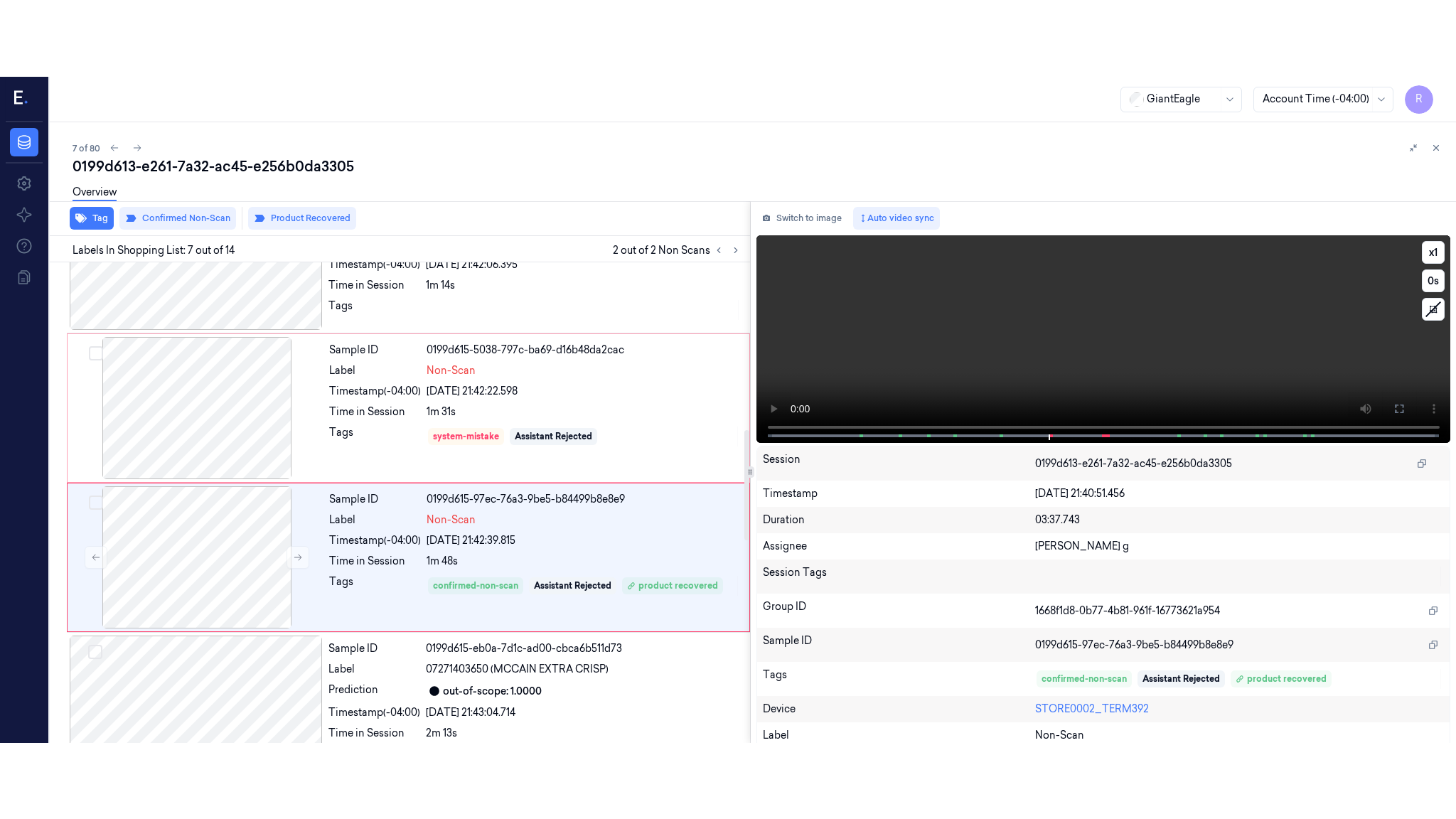
scroll to position [729, 0]
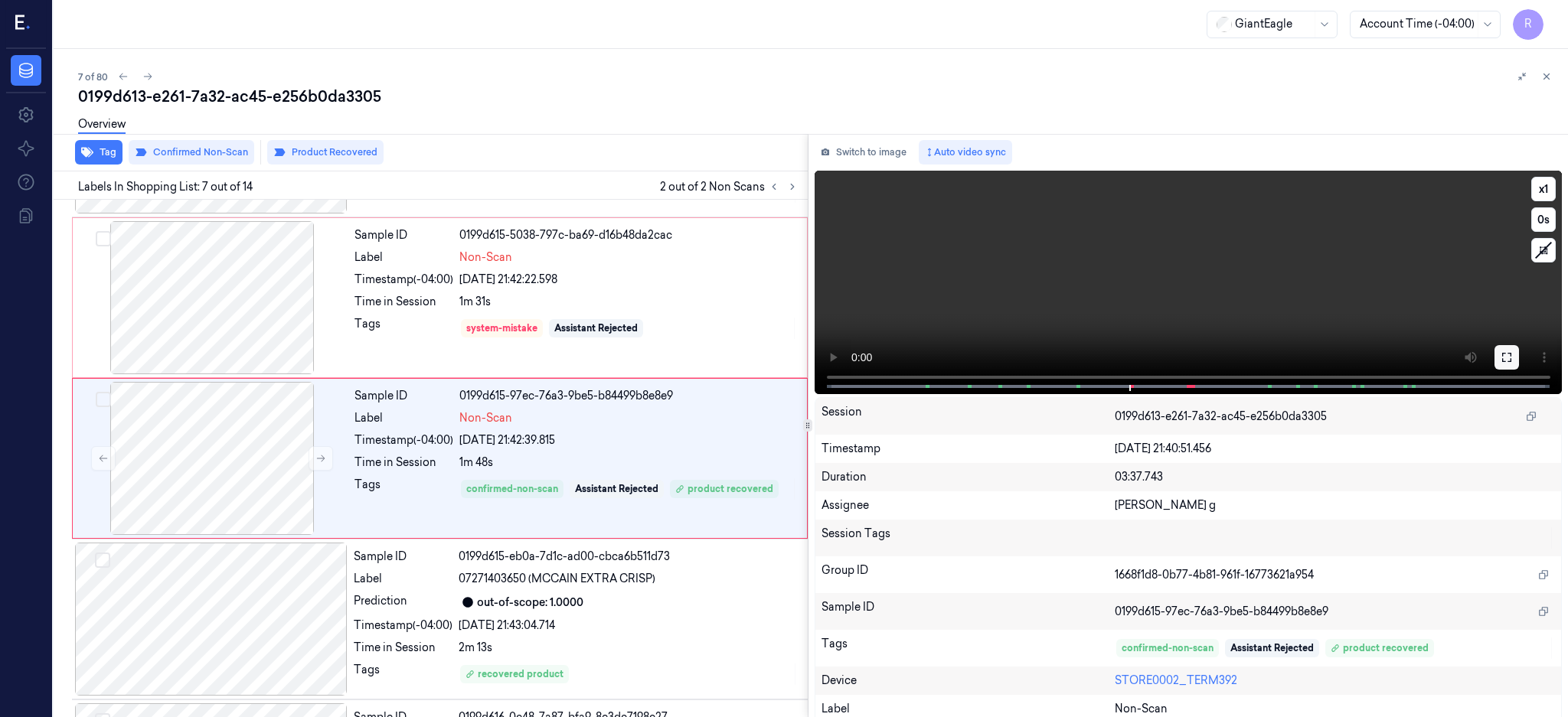
click at [1511, 354] on icon at bounding box center [1507, 357] width 9 height 9
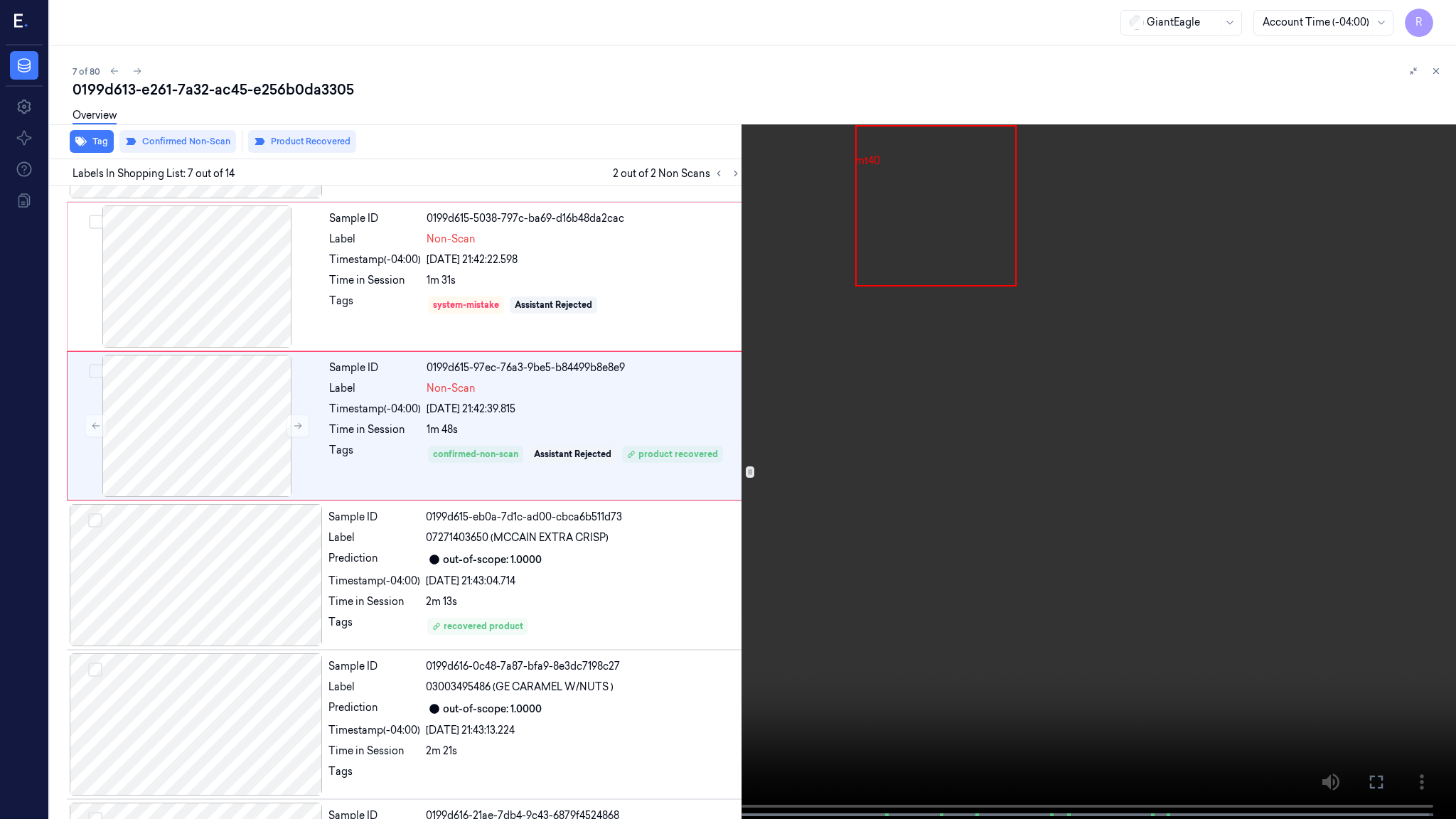
click at [928, 420] on video at bounding box center [728, 410] width 1456 height 822
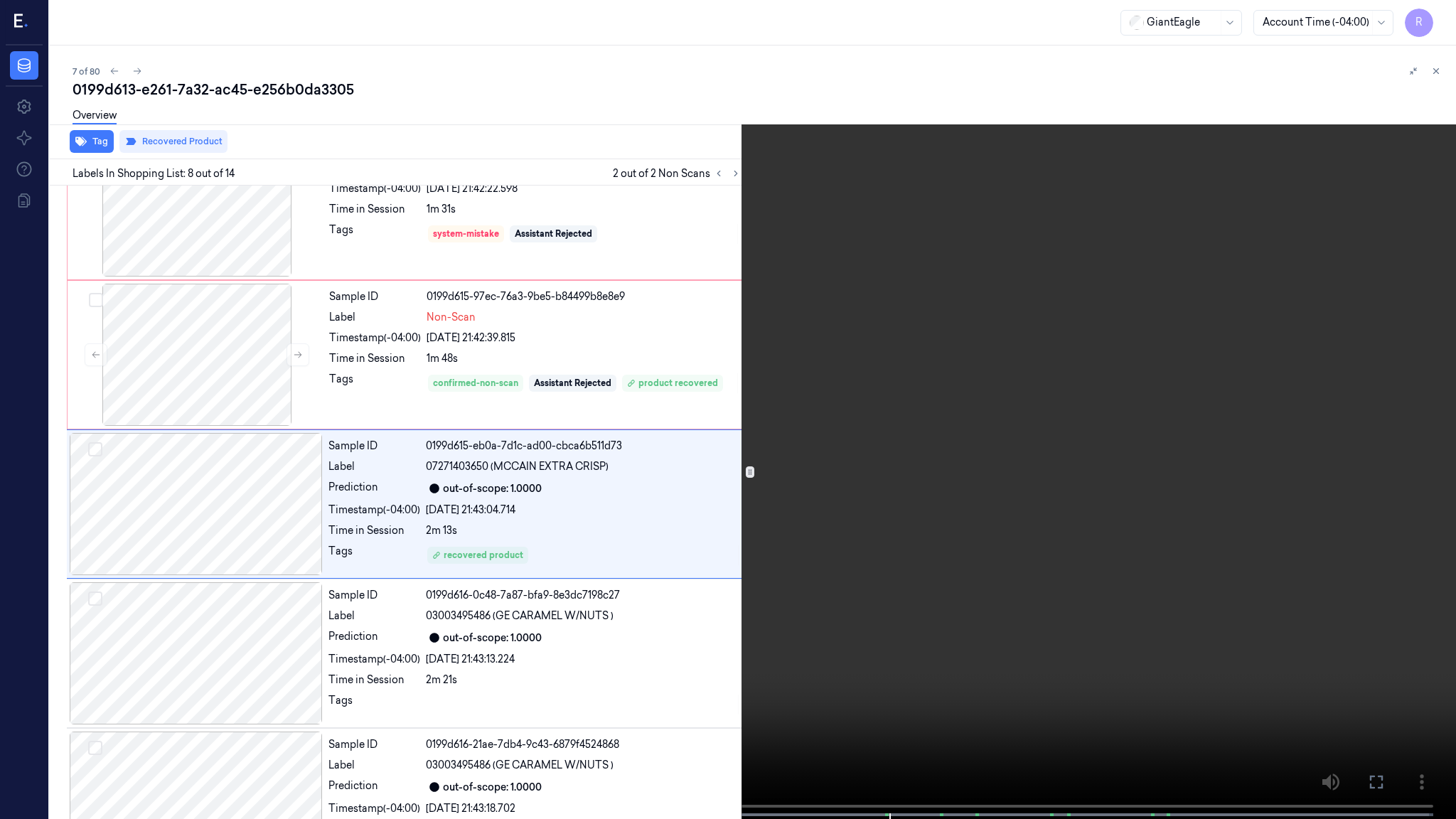
scroll to position [801, 0]
click at [980, 404] on video at bounding box center [728, 410] width 1456 height 822
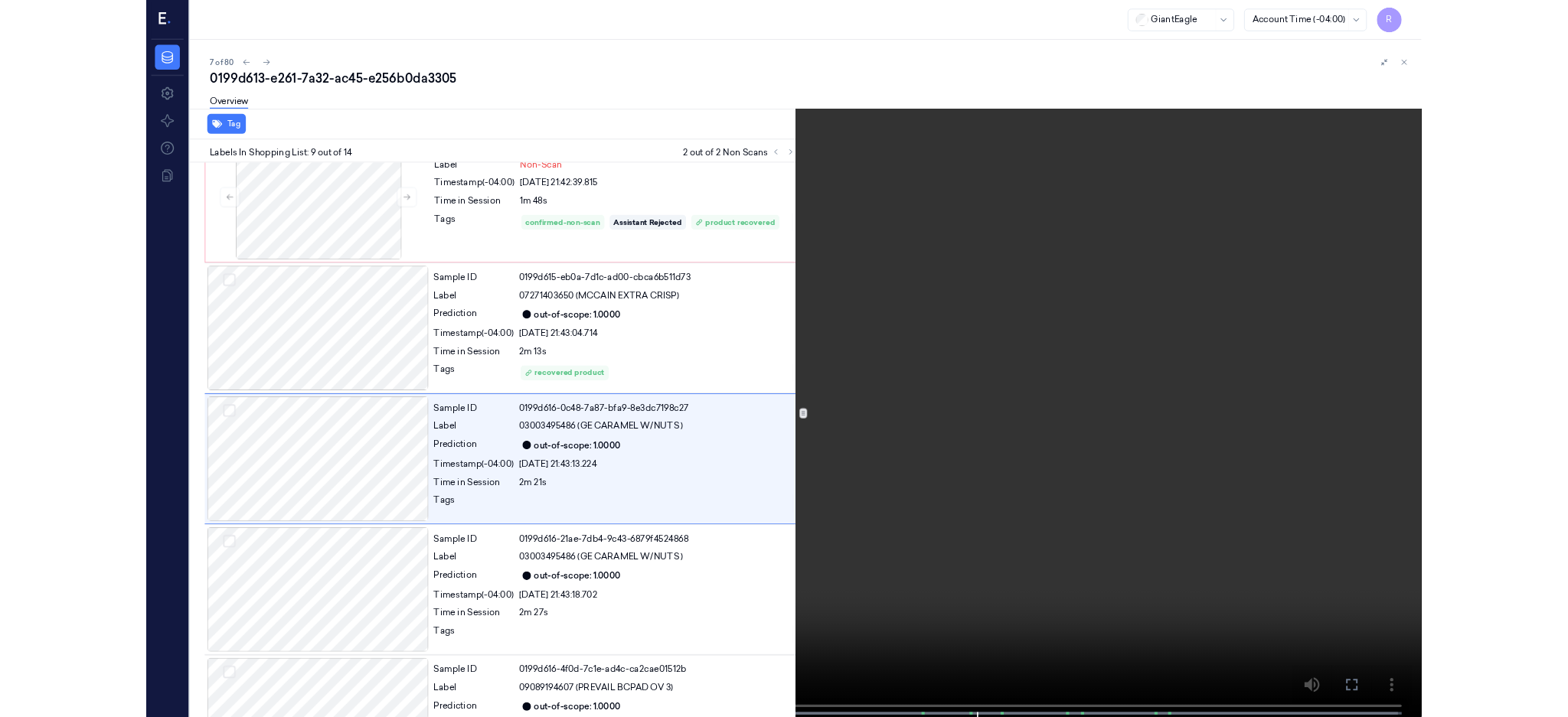
scroll to position [1025, 0]
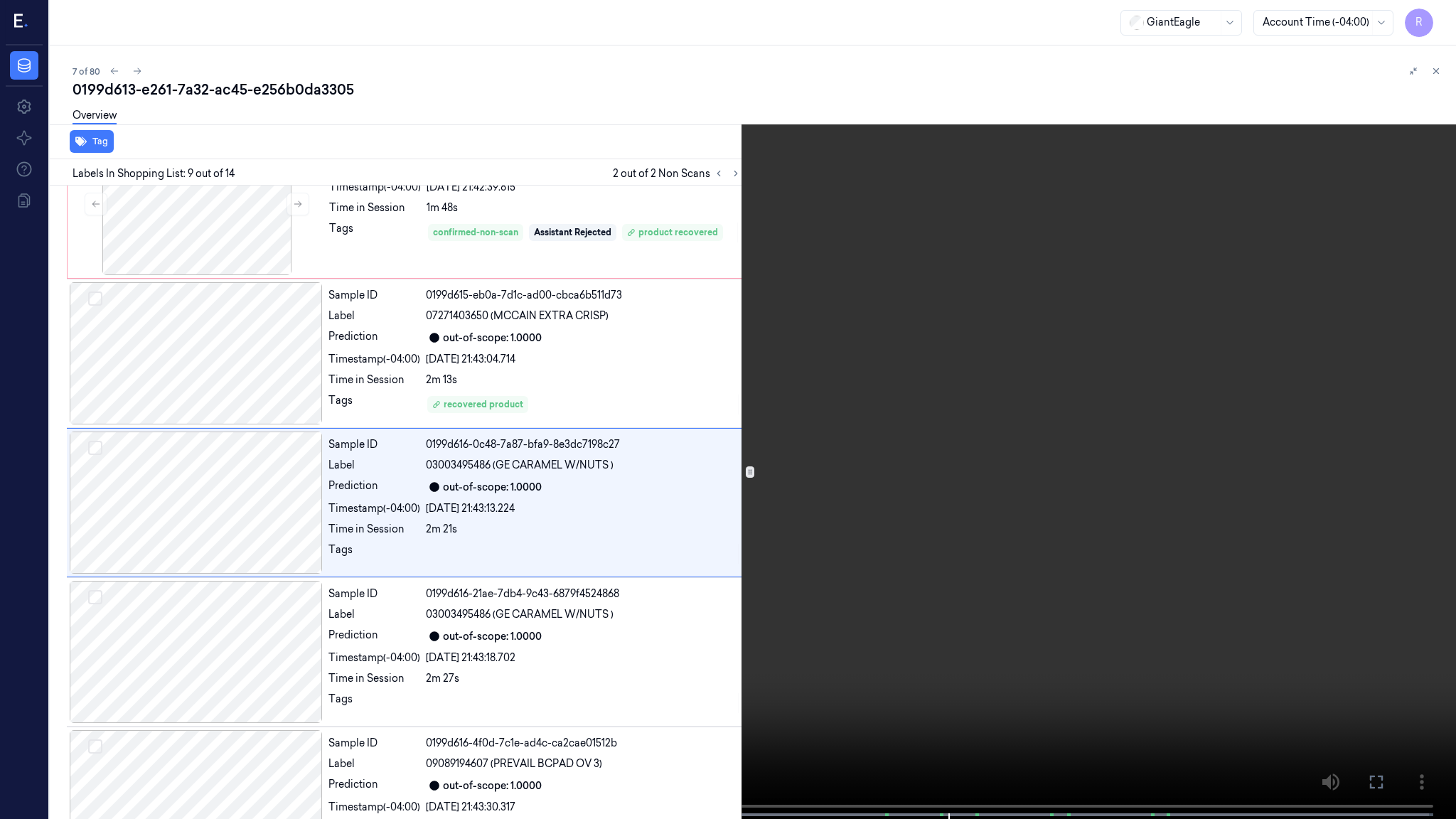
click at [751, 64] on video at bounding box center [728, 410] width 1456 height 822
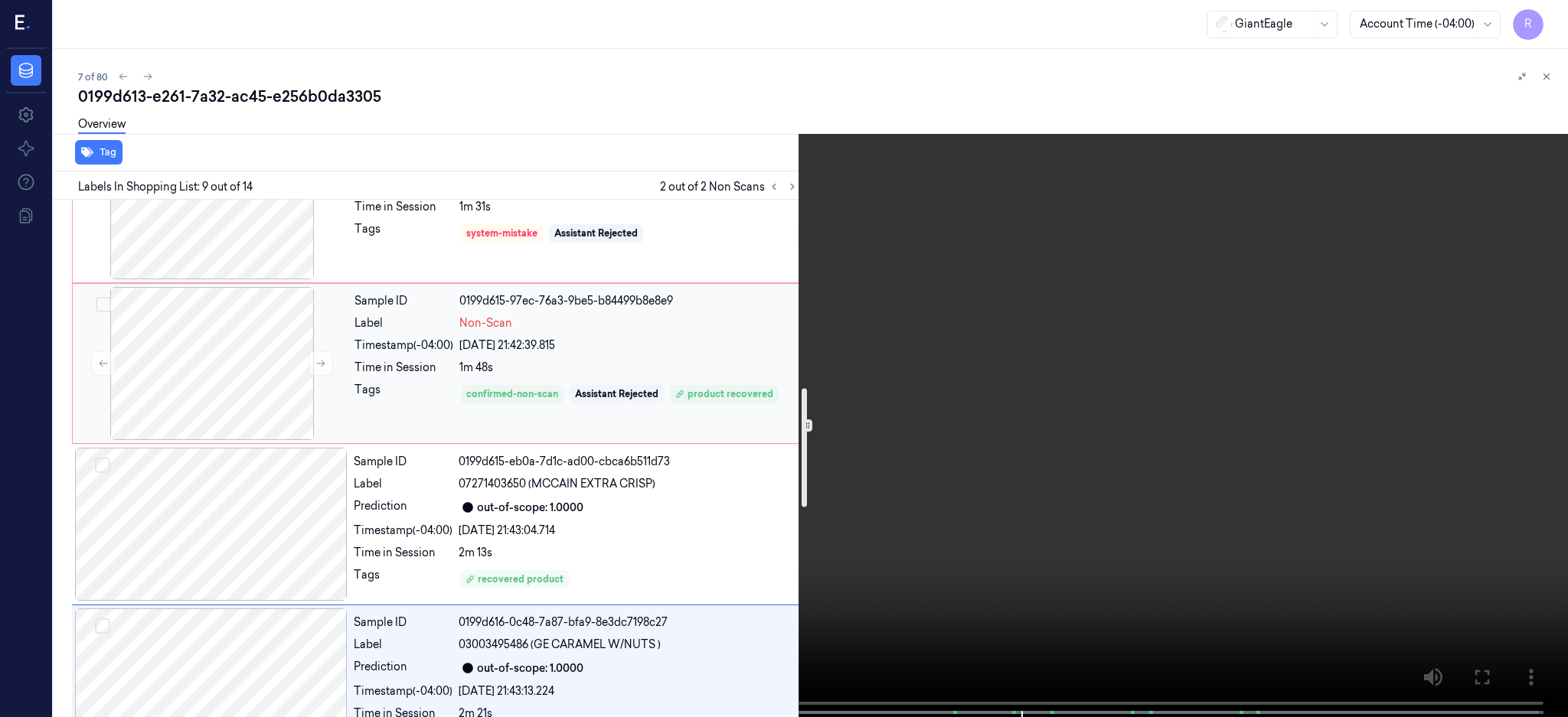
scroll to position [821, 0]
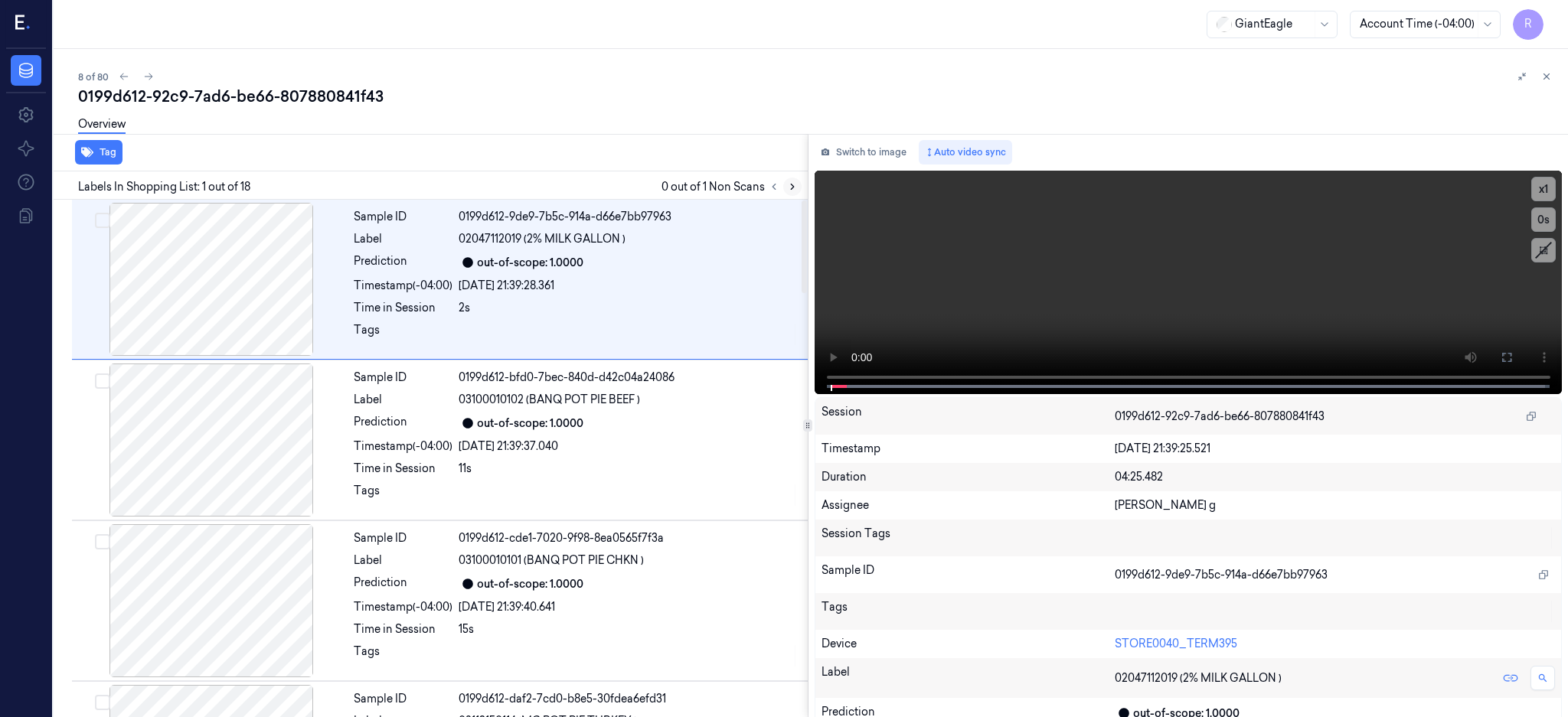
click at [802, 184] on button at bounding box center [792, 187] width 18 height 18
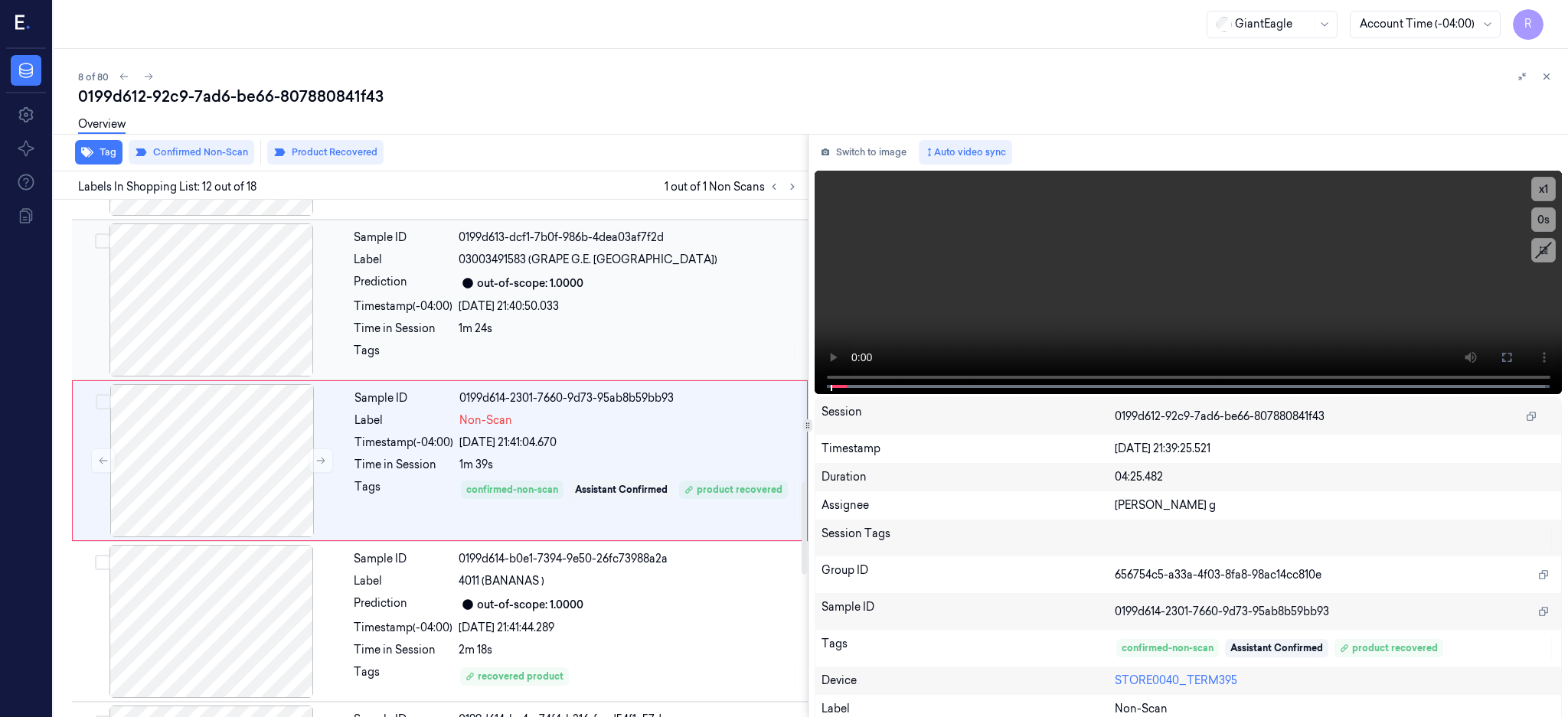
click at [200, 296] on div at bounding box center [211, 300] width 272 height 153
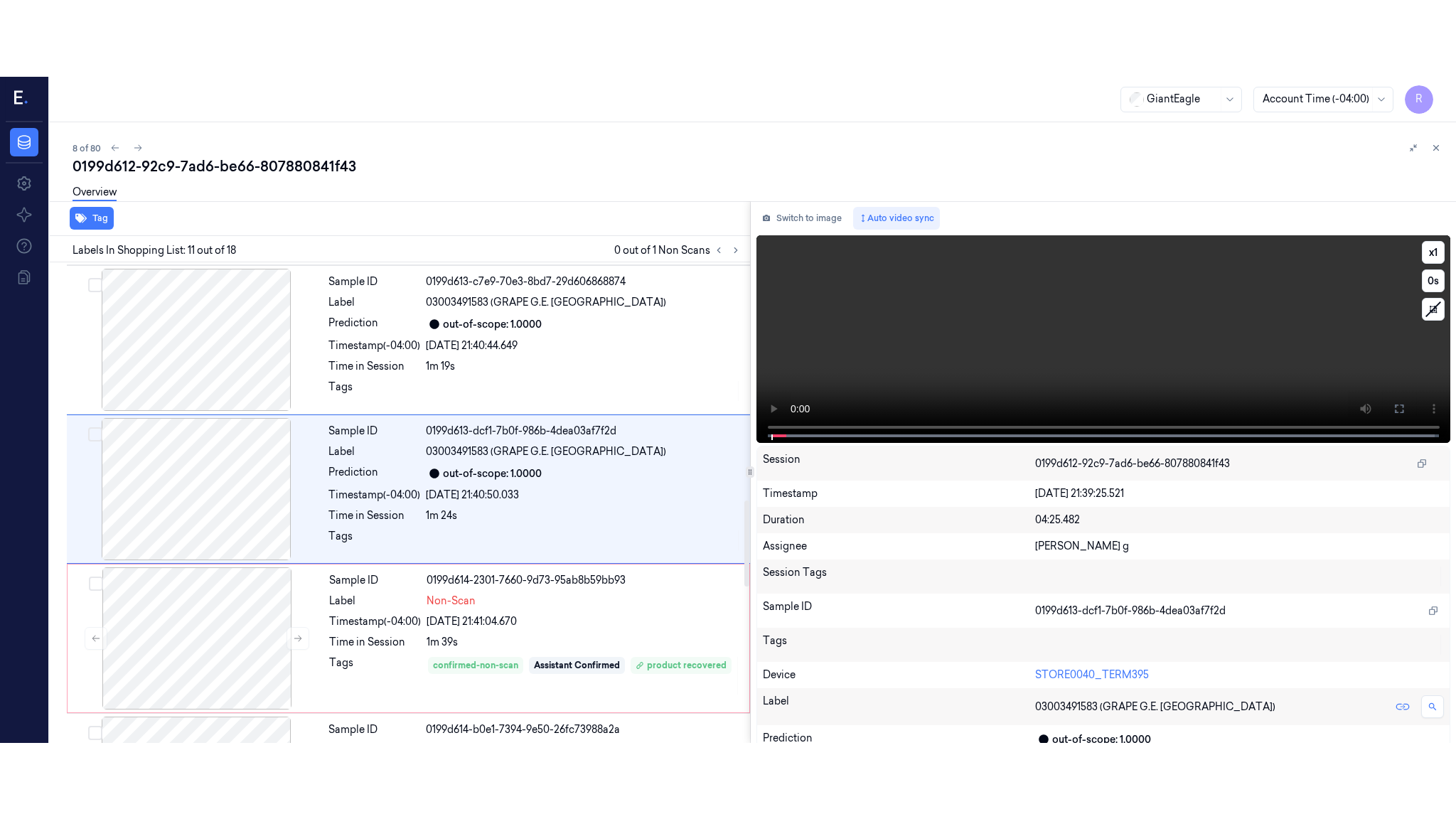
scroll to position [1326, 0]
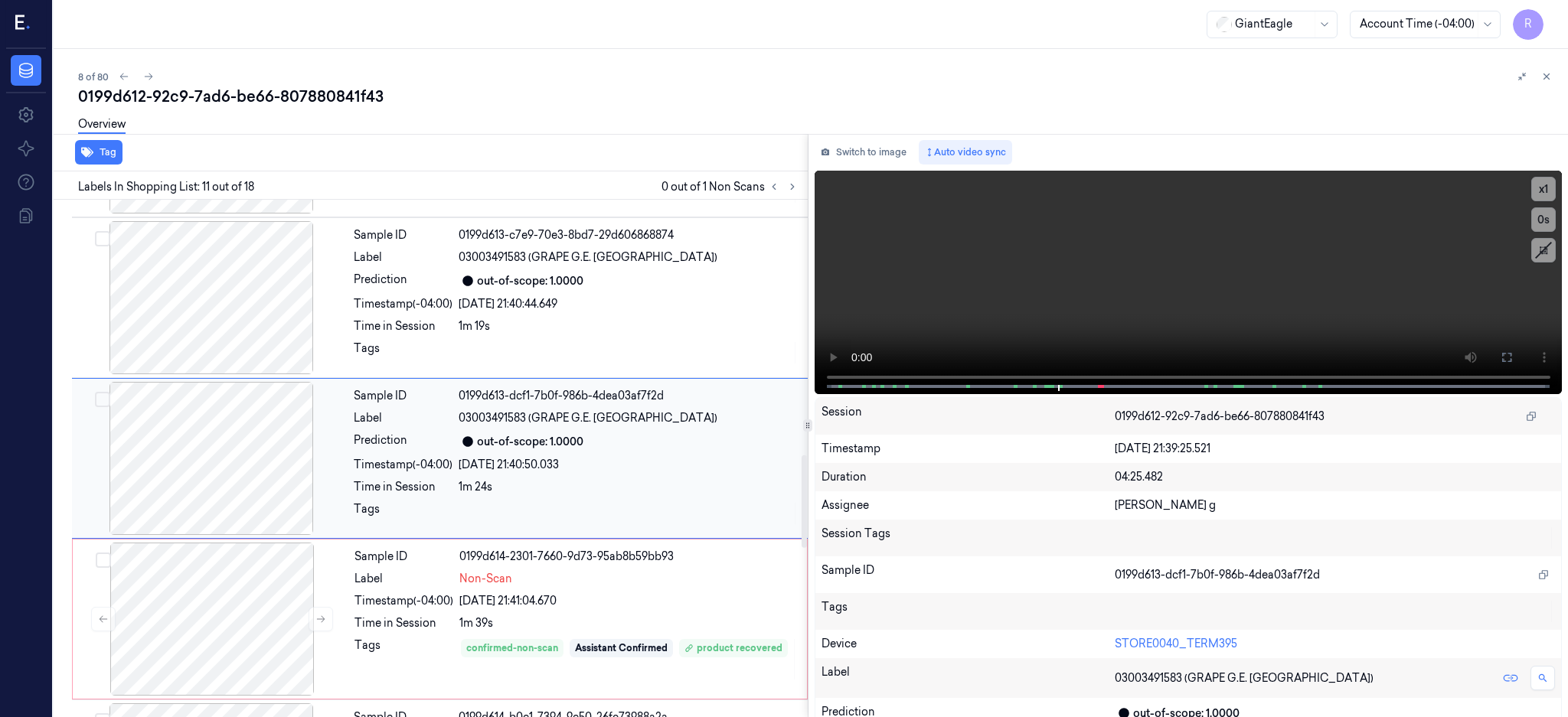
click at [215, 473] on div at bounding box center [211, 459] width 272 height 153
click at [1519, 364] on button at bounding box center [1507, 357] width 24 height 24
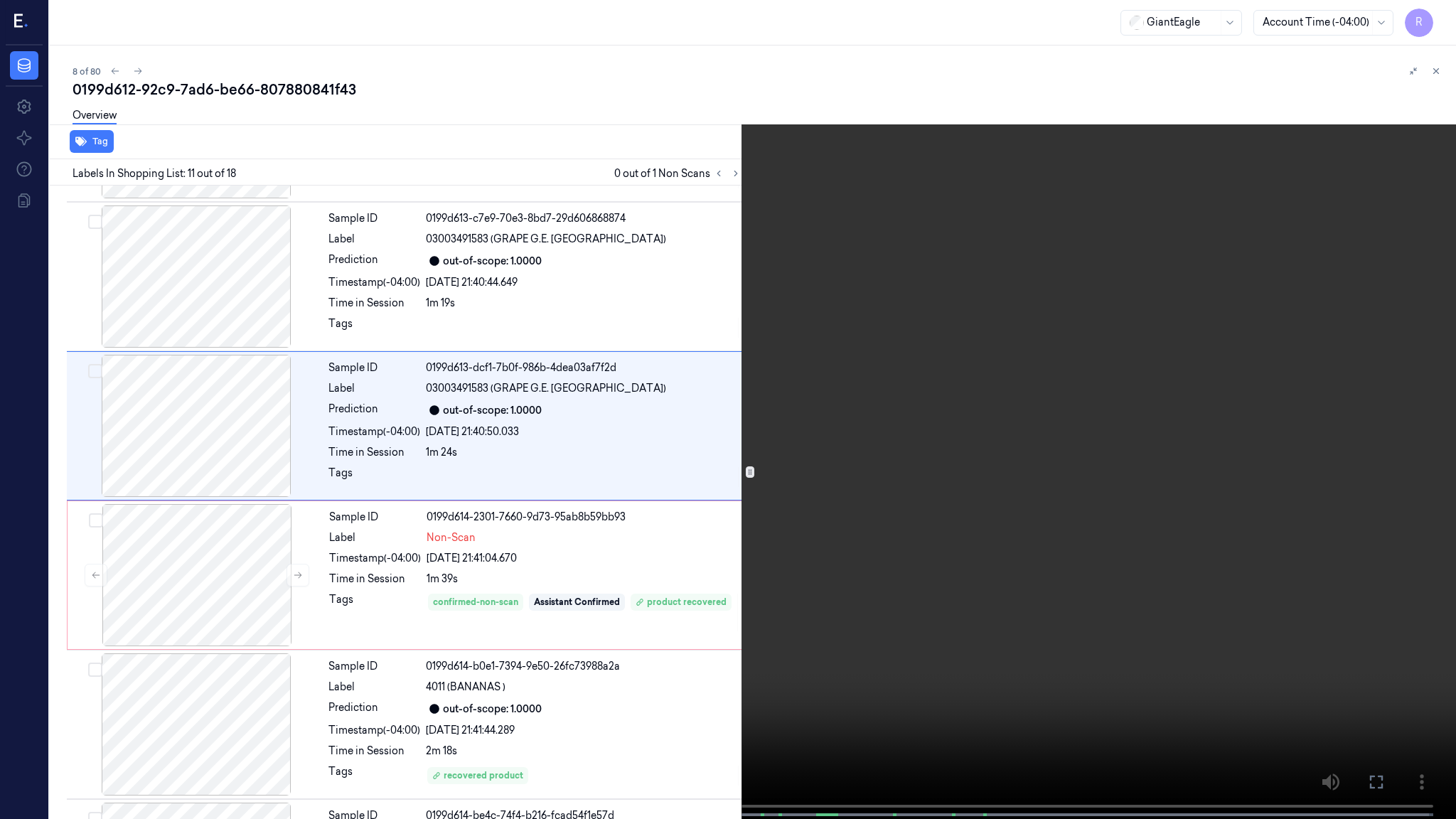
click at [1081, 399] on video at bounding box center [728, 410] width 1456 height 822
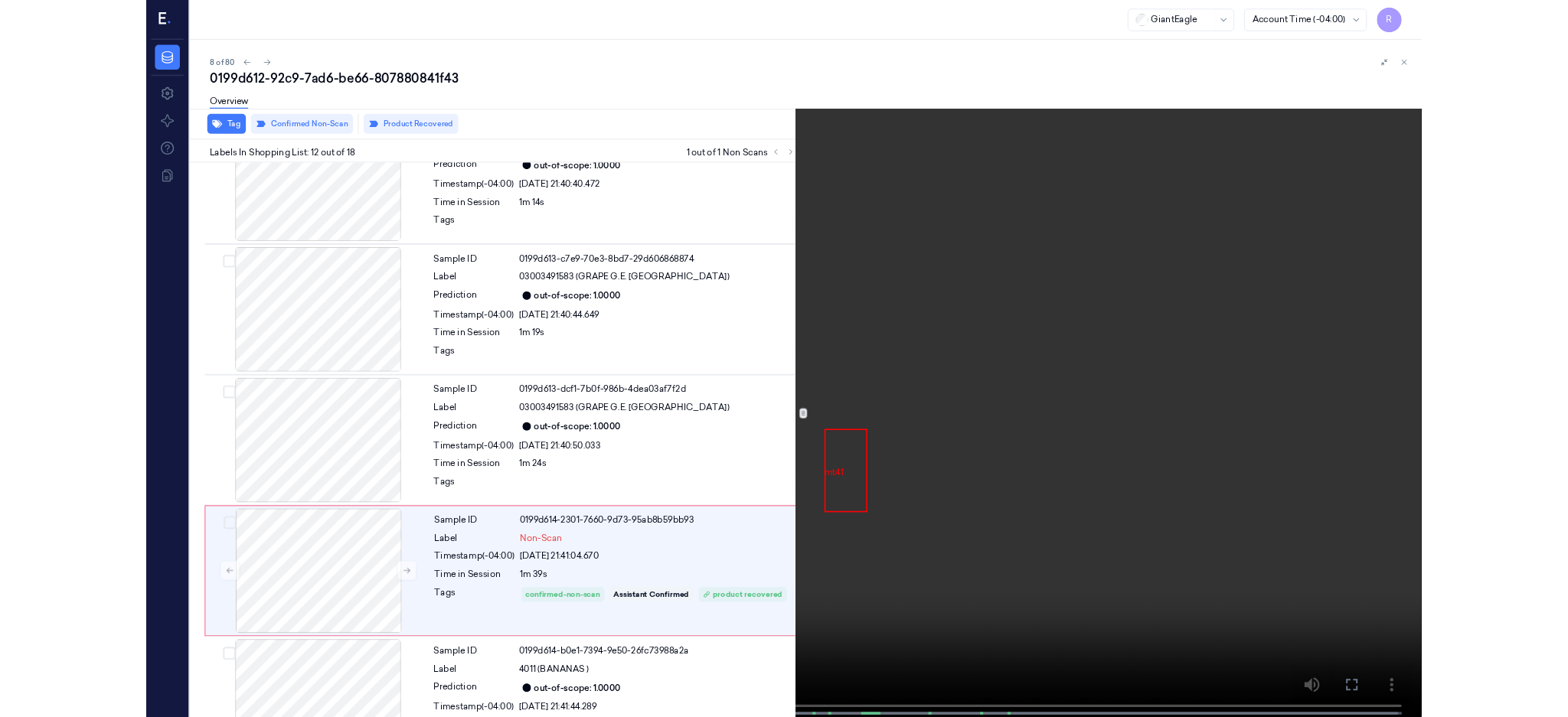
scroll to position [1507, 0]
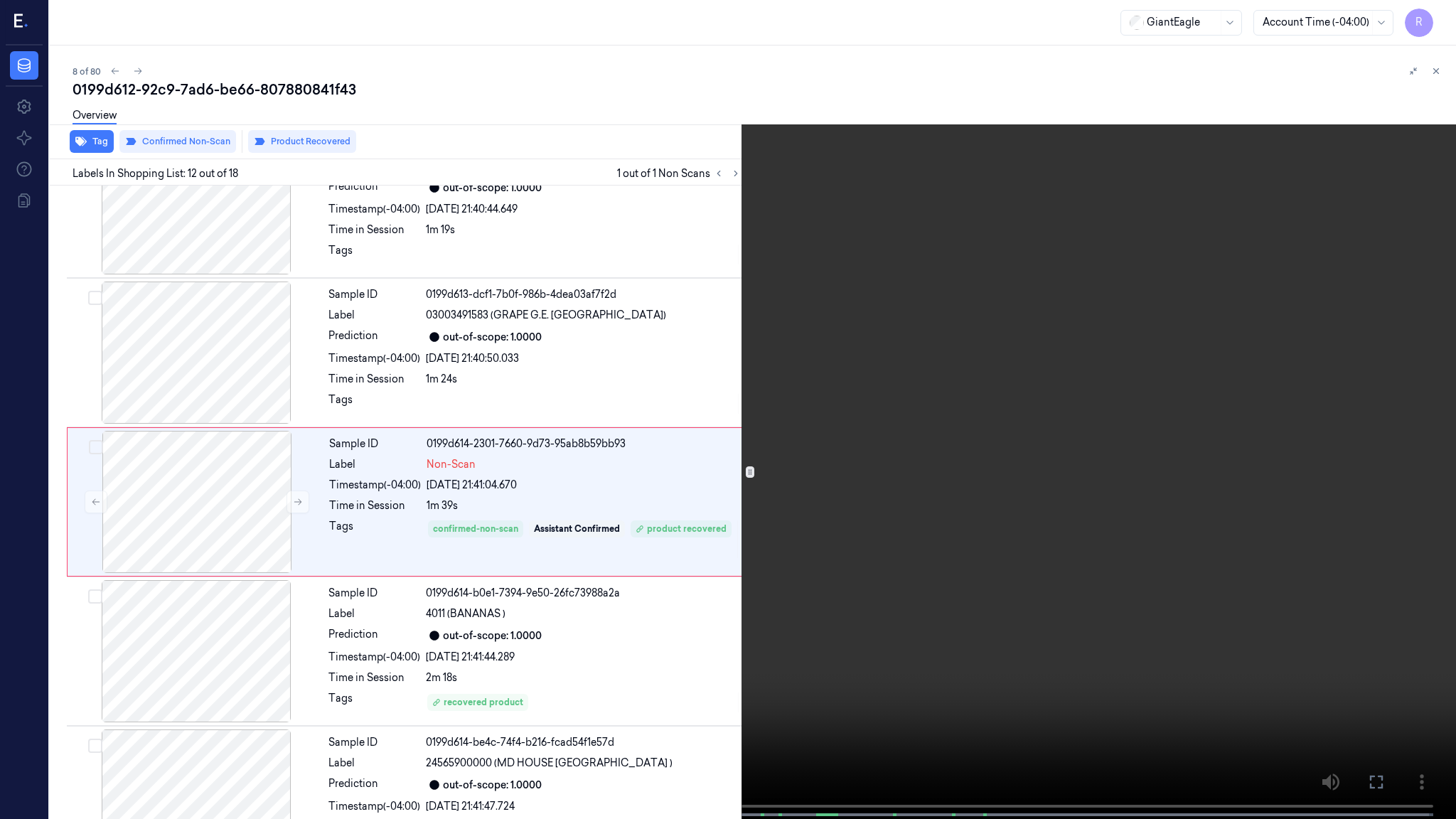
click at [615, 572] on video at bounding box center [728, 410] width 1456 height 822
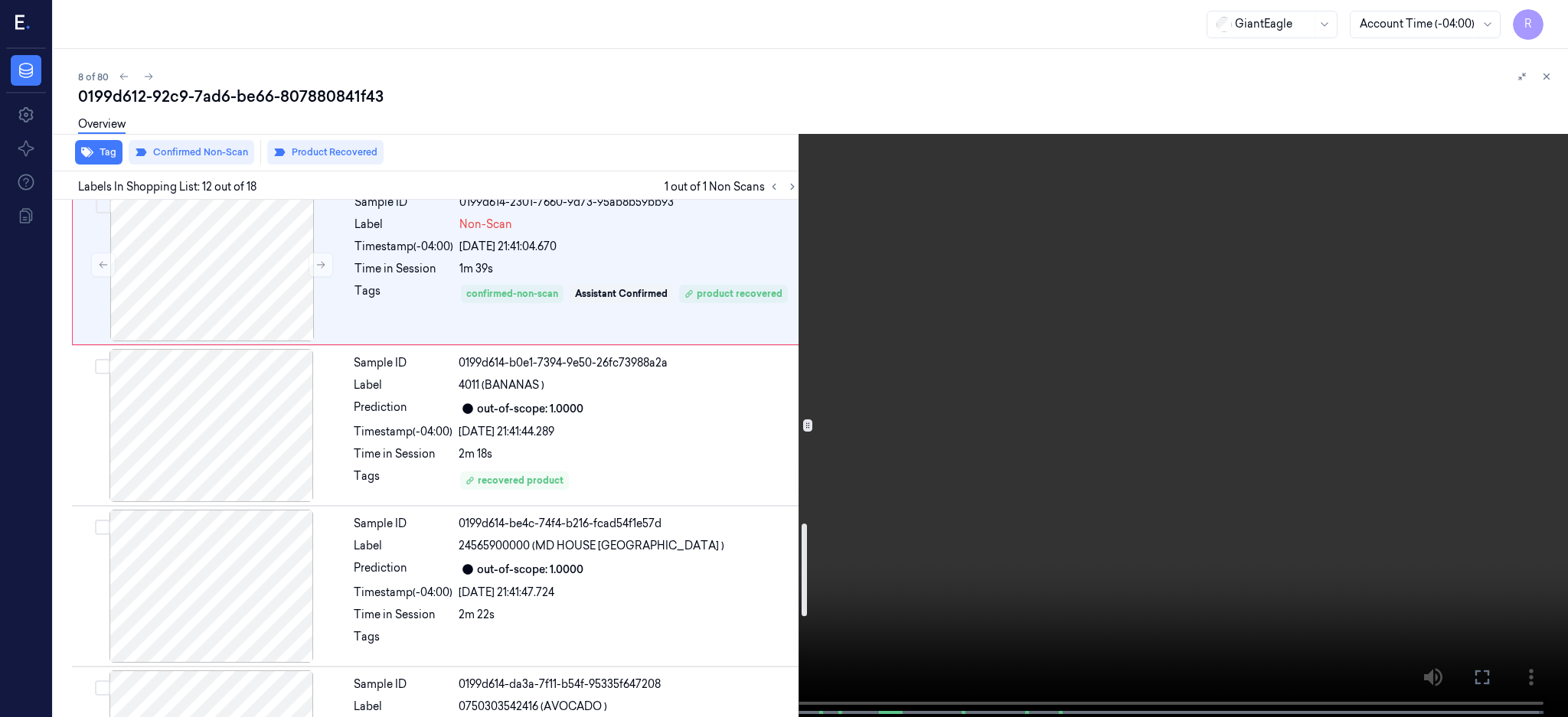
scroll to position [1814, 0]
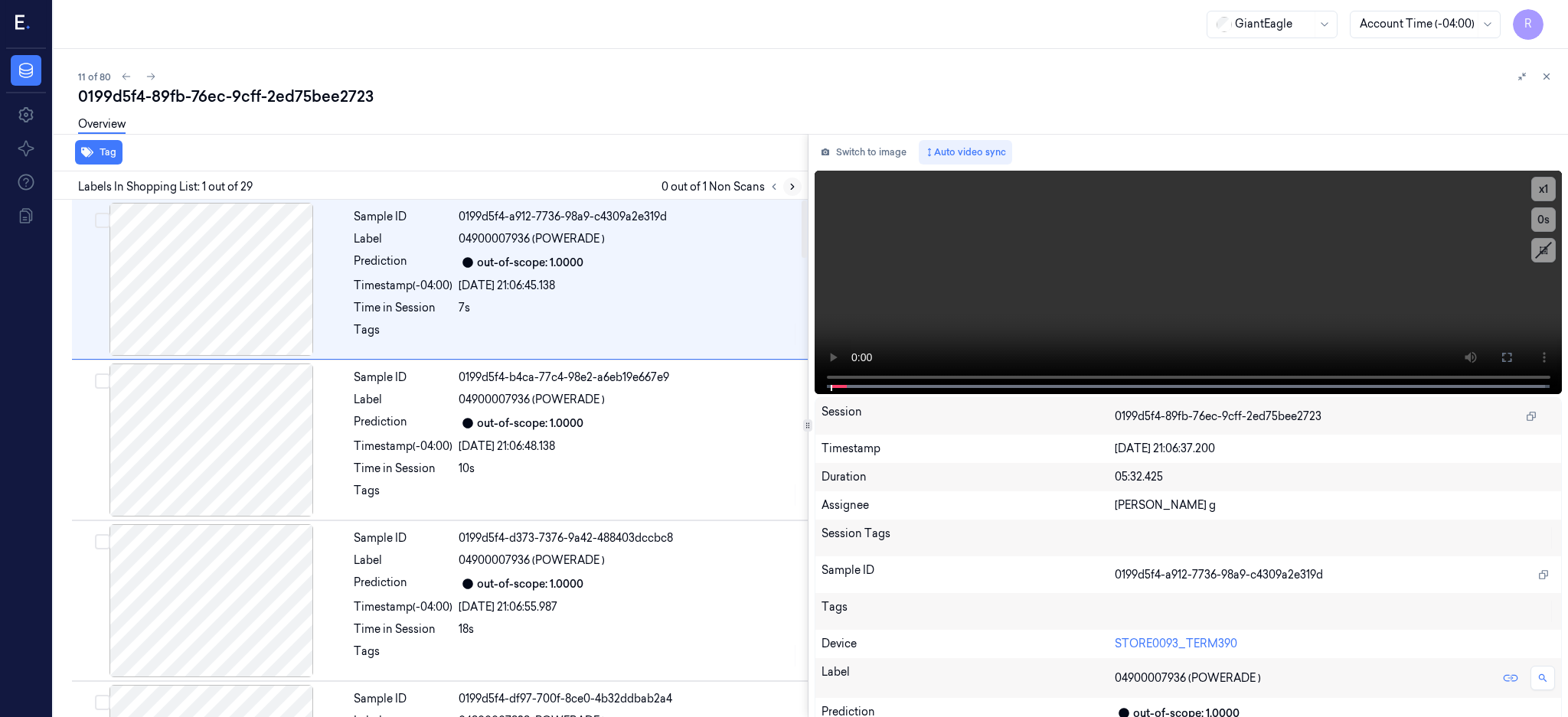
click at [802, 185] on button at bounding box center [792, 187] width 18 height 18
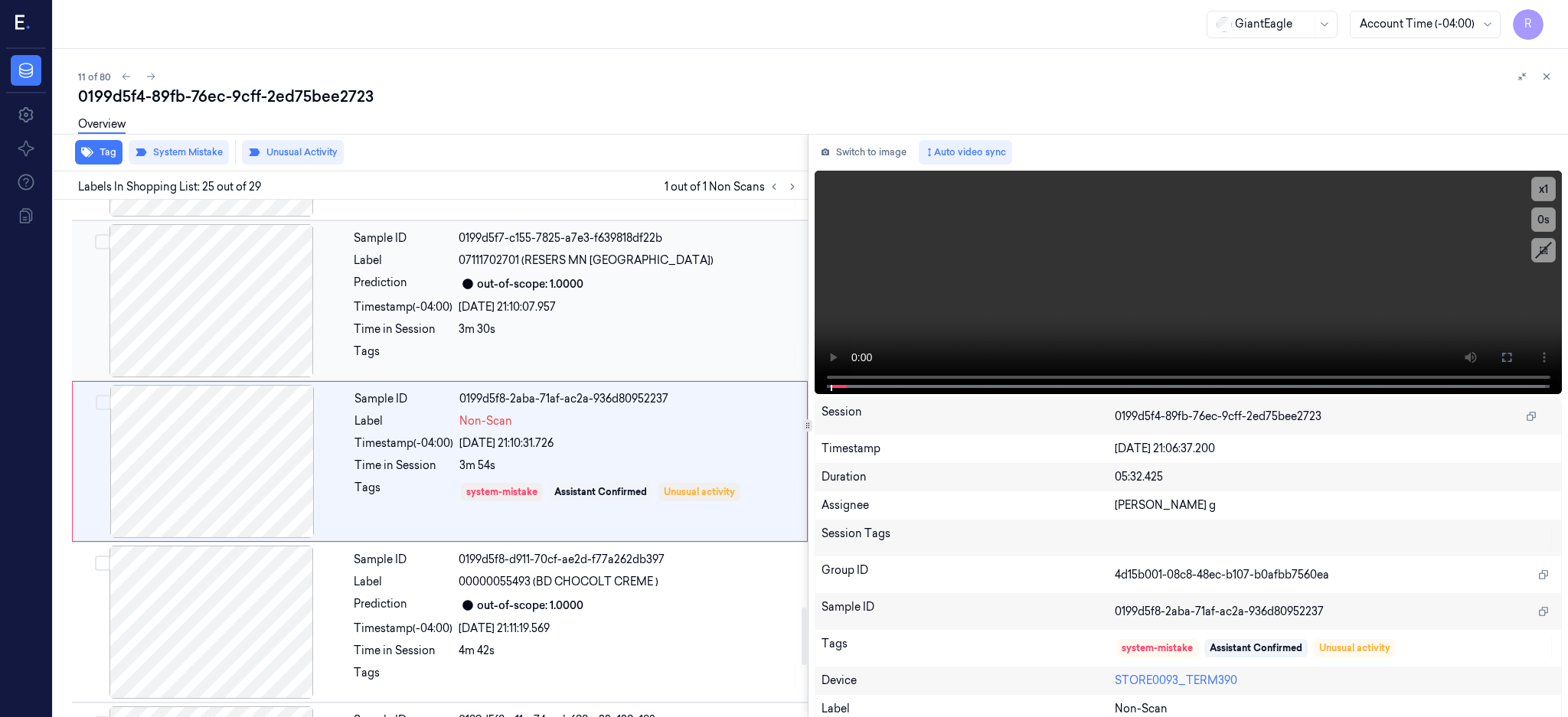
scroll to position [3681, 0]
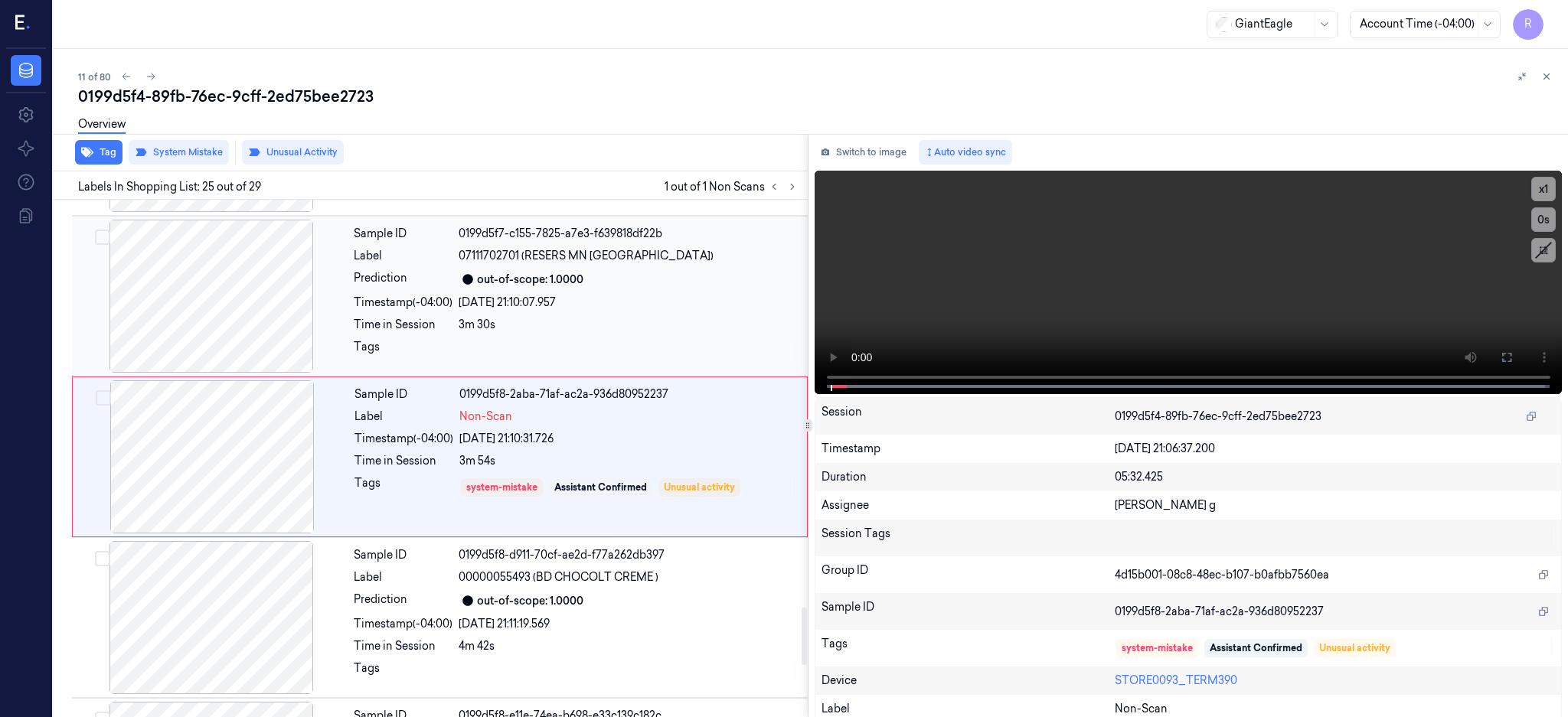
click at [274, 290] on div at bounding box center [211, 297] width 272 height 153
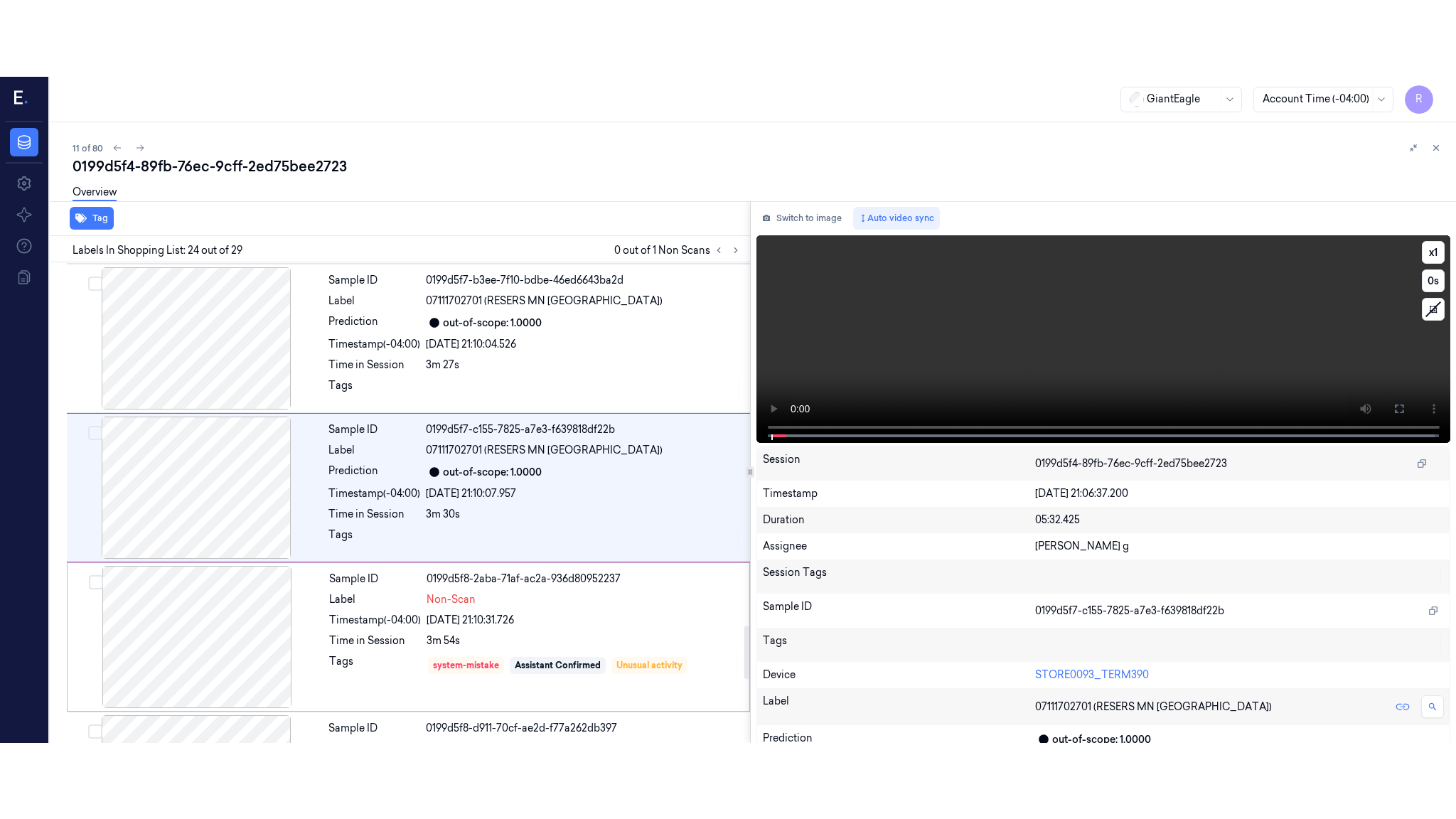
scroll to position [3268, 0]
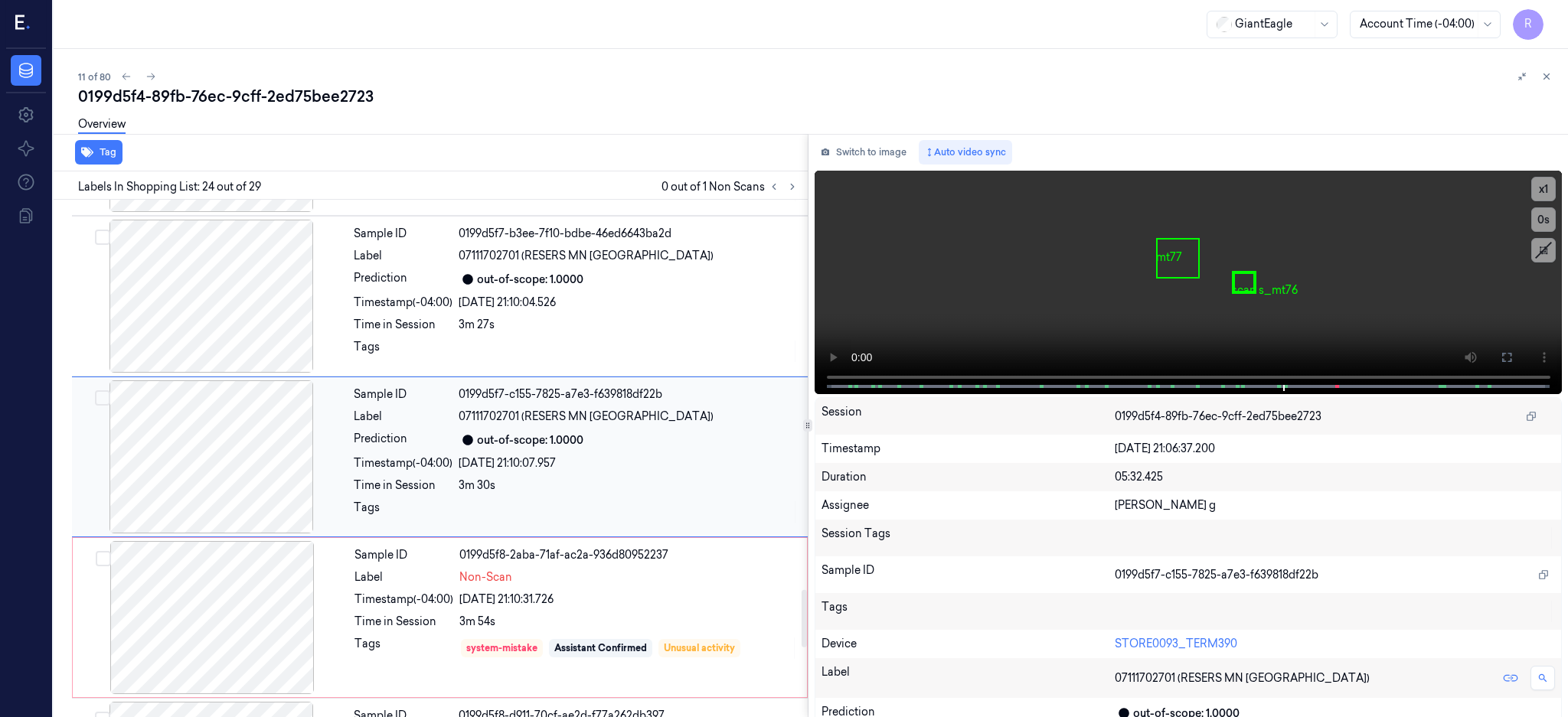
click at [229, 457] on div at bounding box center [211, 457] width 272 height 153
click at [1519, 360] on button at bounding box center [1507, 357] width 24 height 24
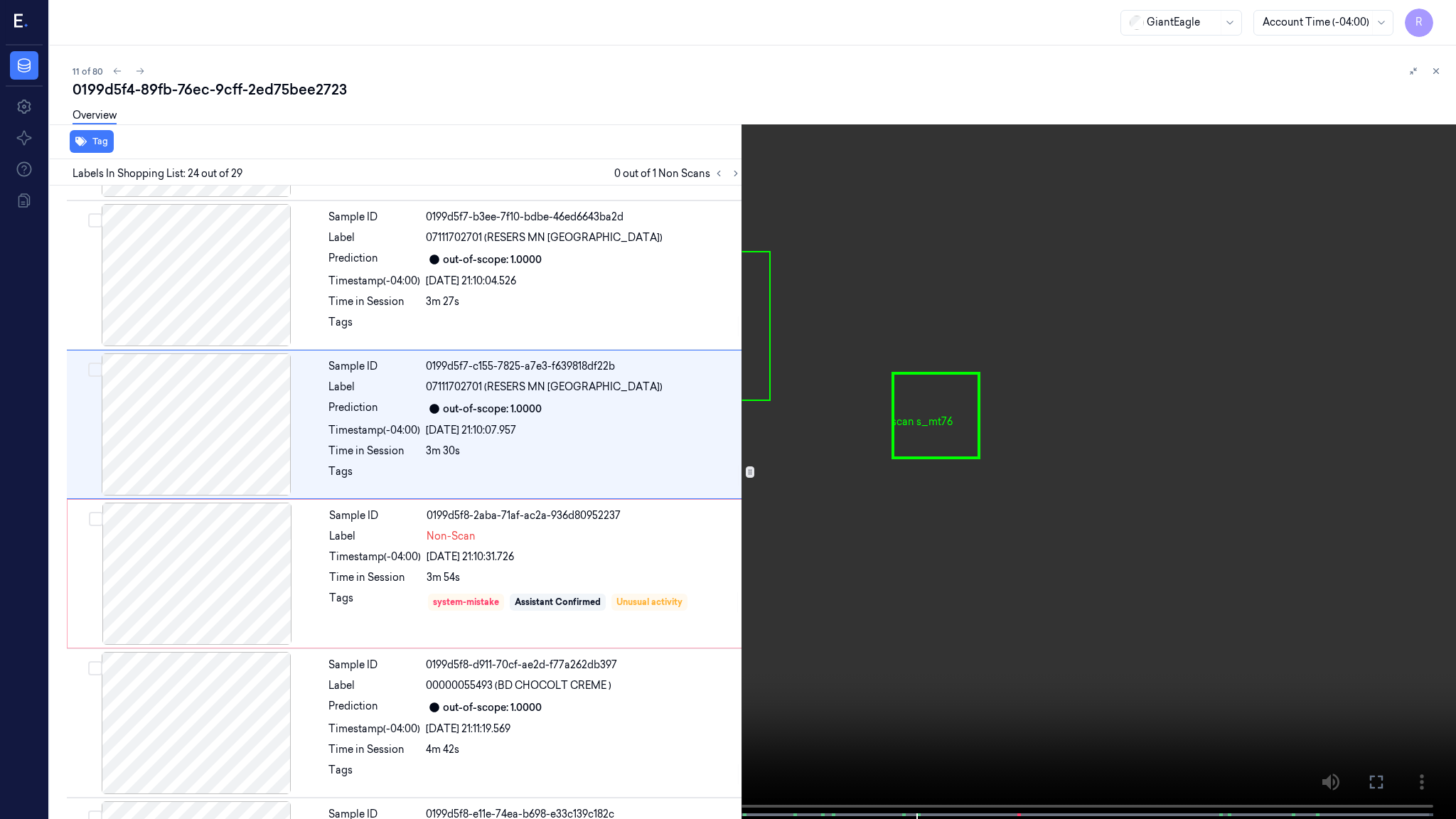
click at [991, 337] on video at bounding box center [728, 410] width 1456 height 822
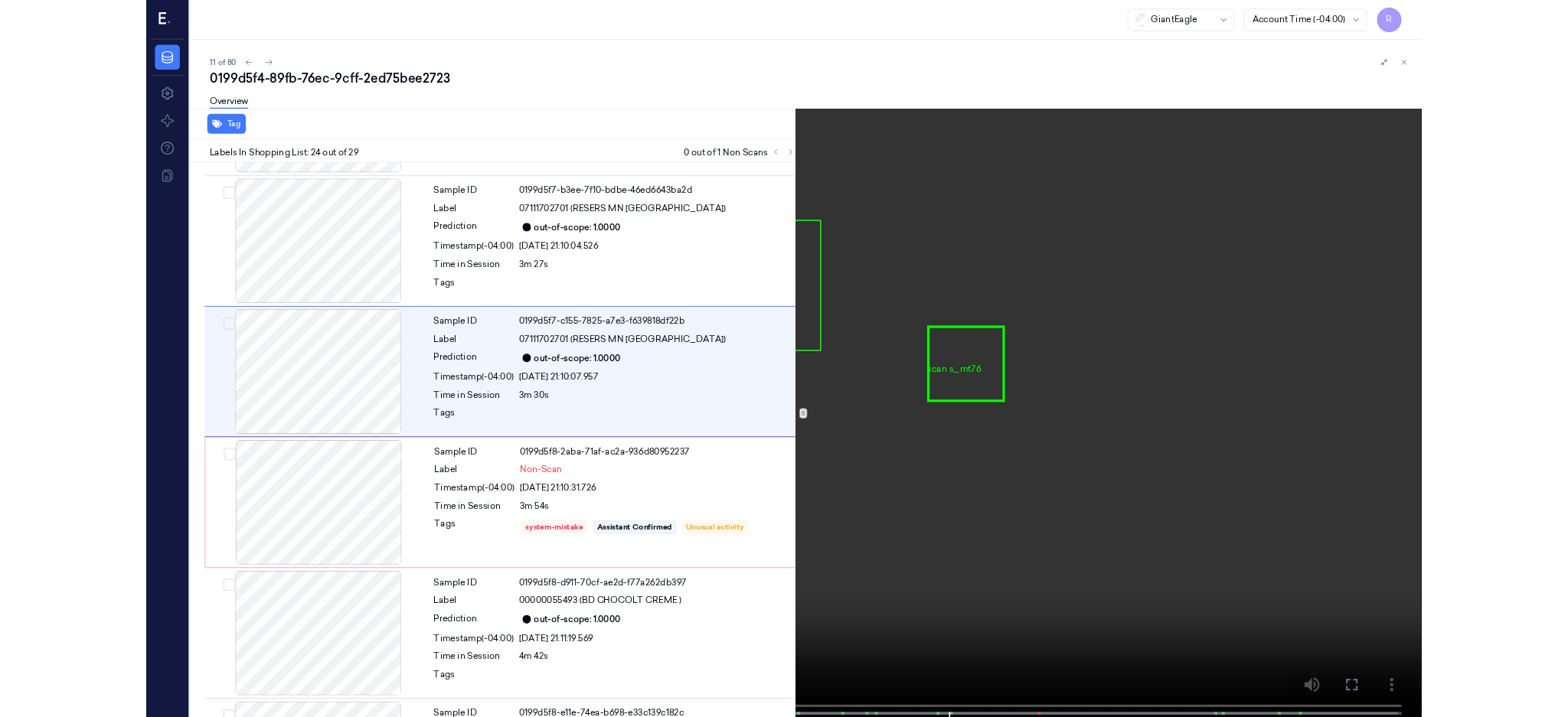
scroll to position [3437, 0]
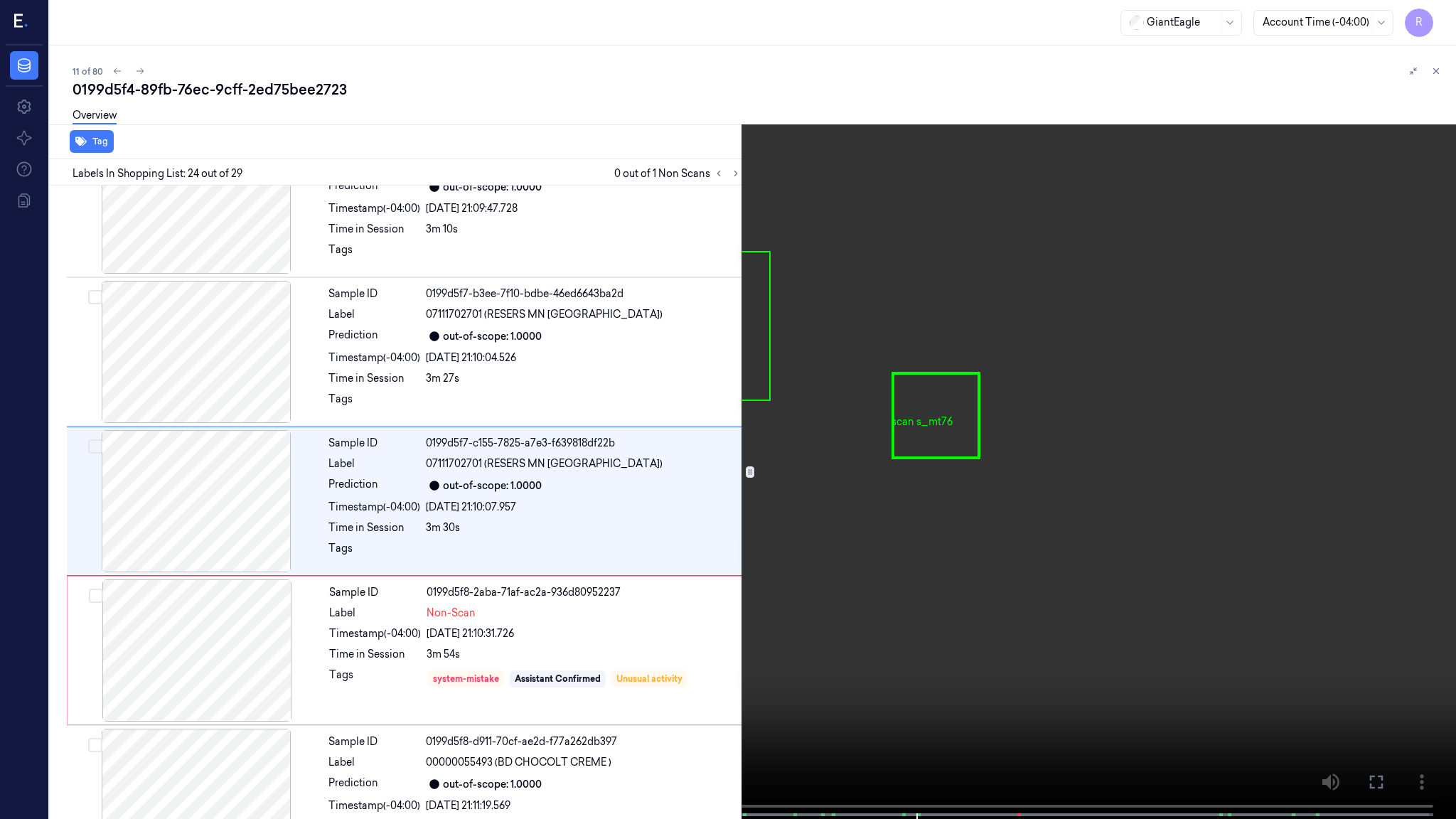
click at [1224, 466] on video at bounding box center [728, 410] width 1456 height 822
click at [1200, 472] on video at bounding box center [728, 410] width 1456 height 822
click at [1077, 368] on video at bounding box center [728, 410] width 1456 height 822
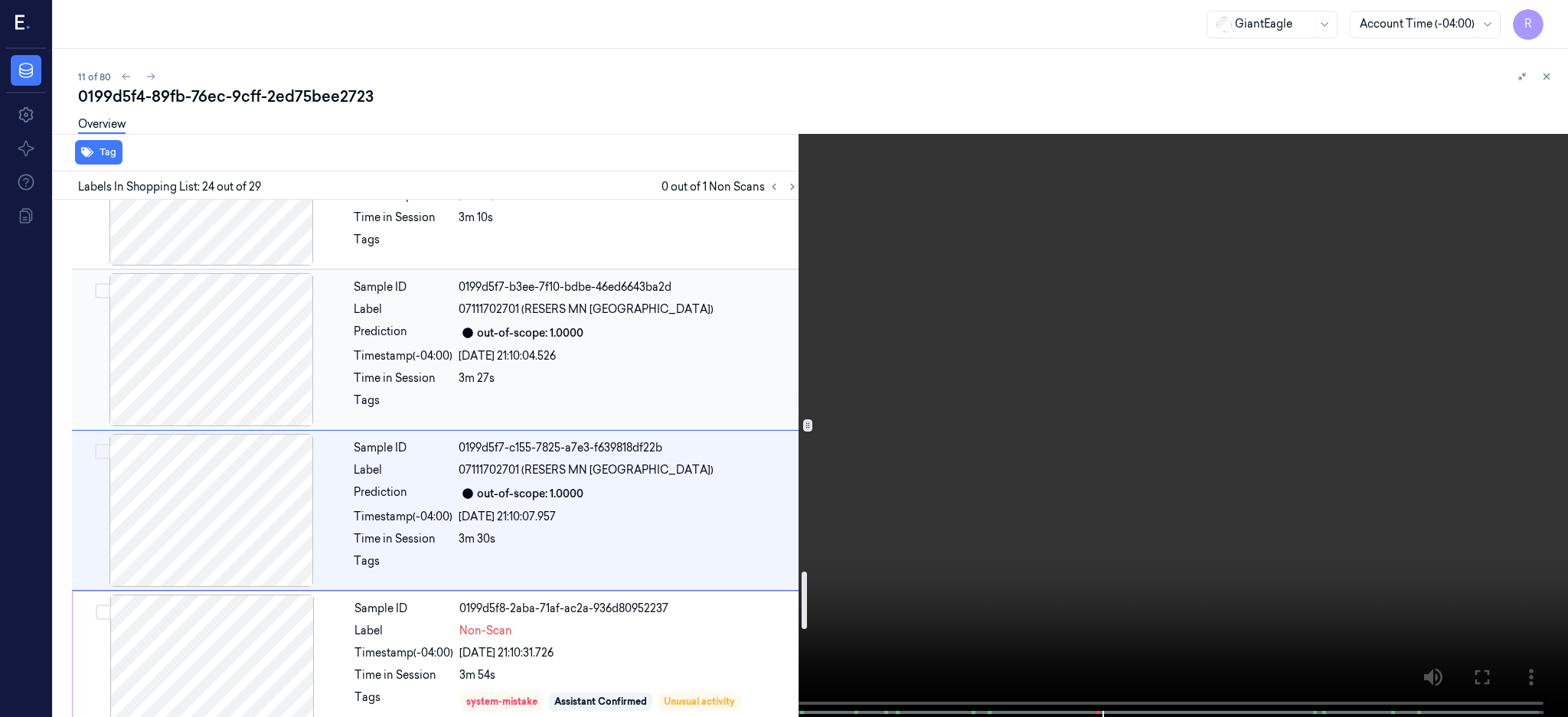
scroll to position [3641, 0]
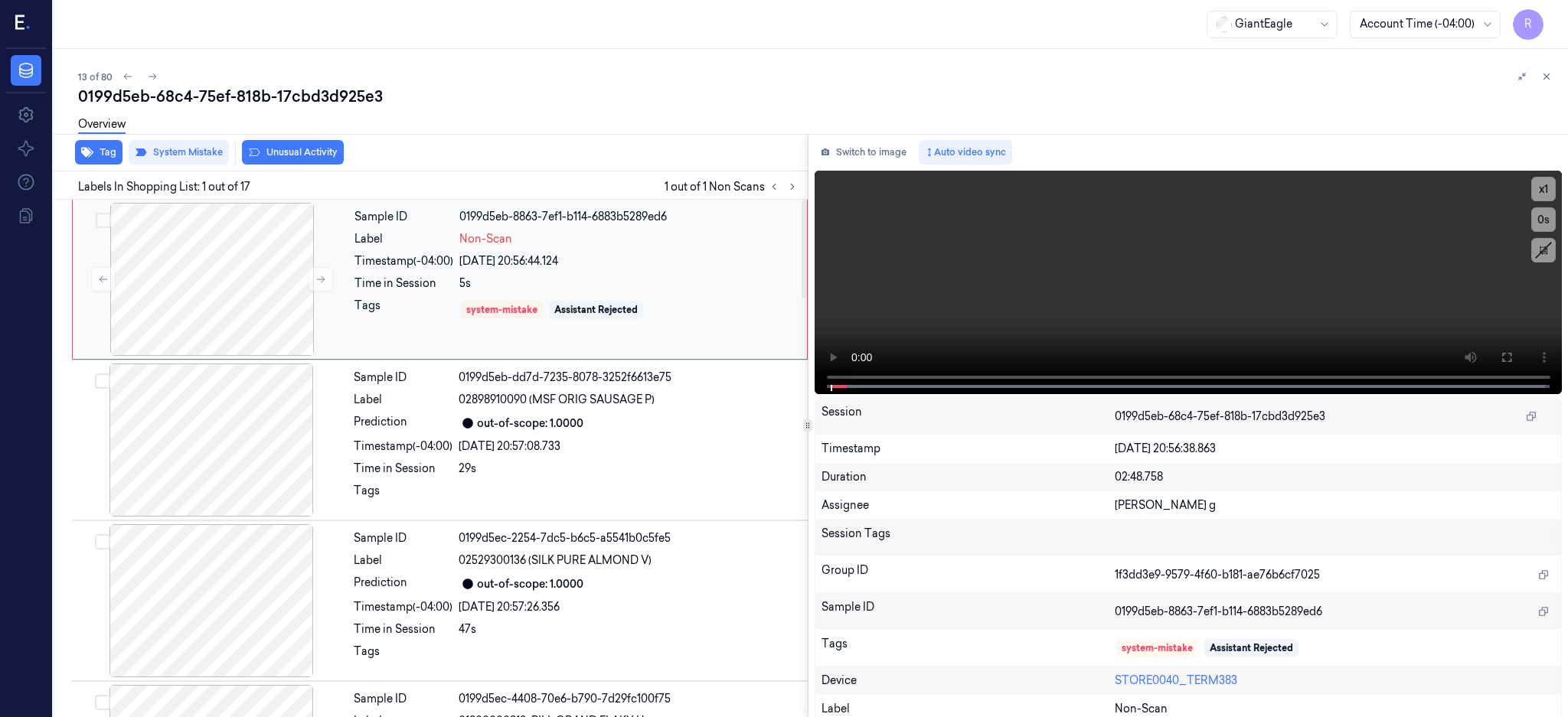
click at [170, 299] on div at bounding box center [212, 280] width 272 height 153
click at [166, 299] on div at bounding box center [212, 280] width 272 height 153
click at [1519, 362] on button at bounding box center [1507, 357] width 24 height 24
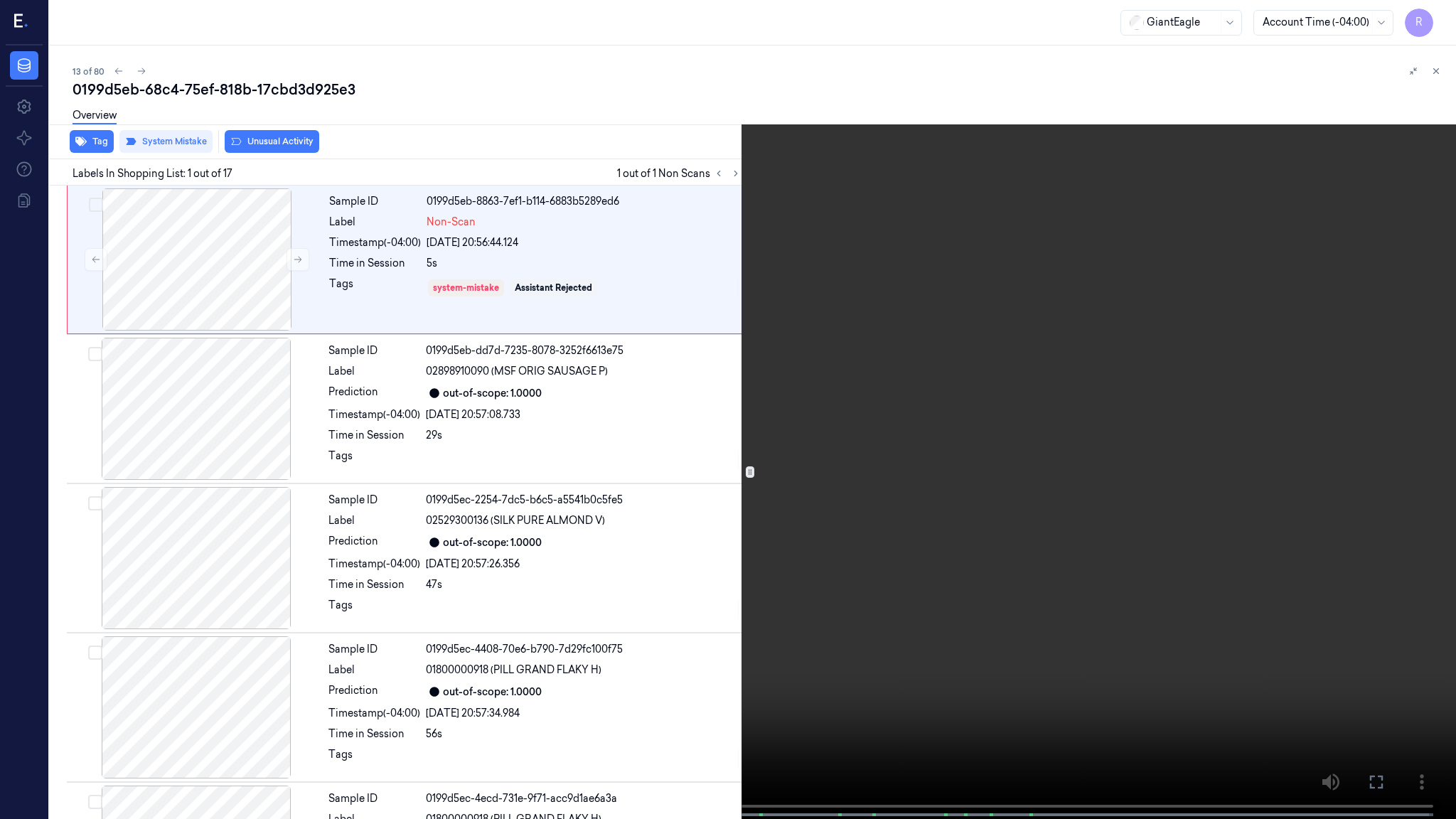
click at [884, 410] on video at bounding box center [728, 410] width 1456 height 822
click at [885, 406] on video at bounding box center [728, 410] width 1456 height 822
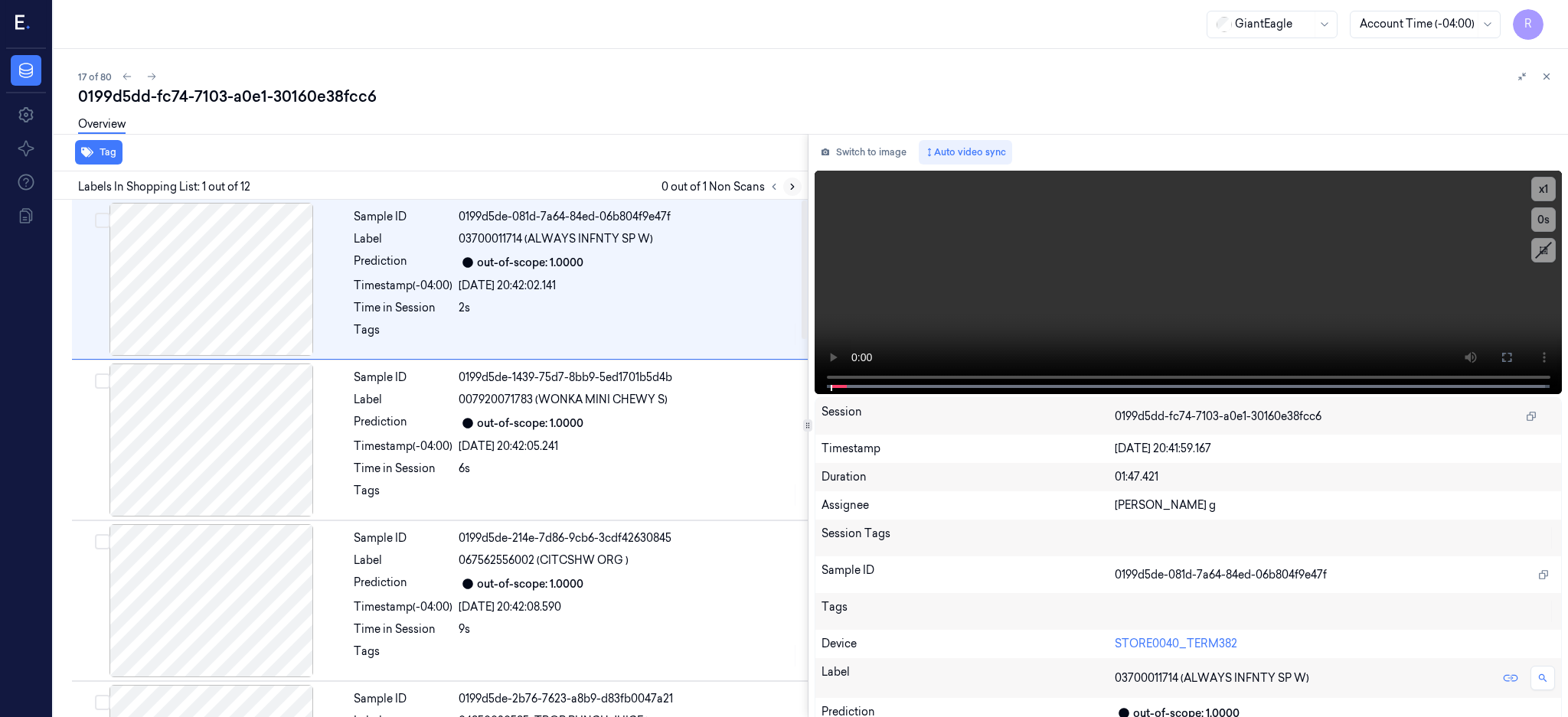
click at [794, 185] on icon at bounding box center [792, 188] width 3 height 5
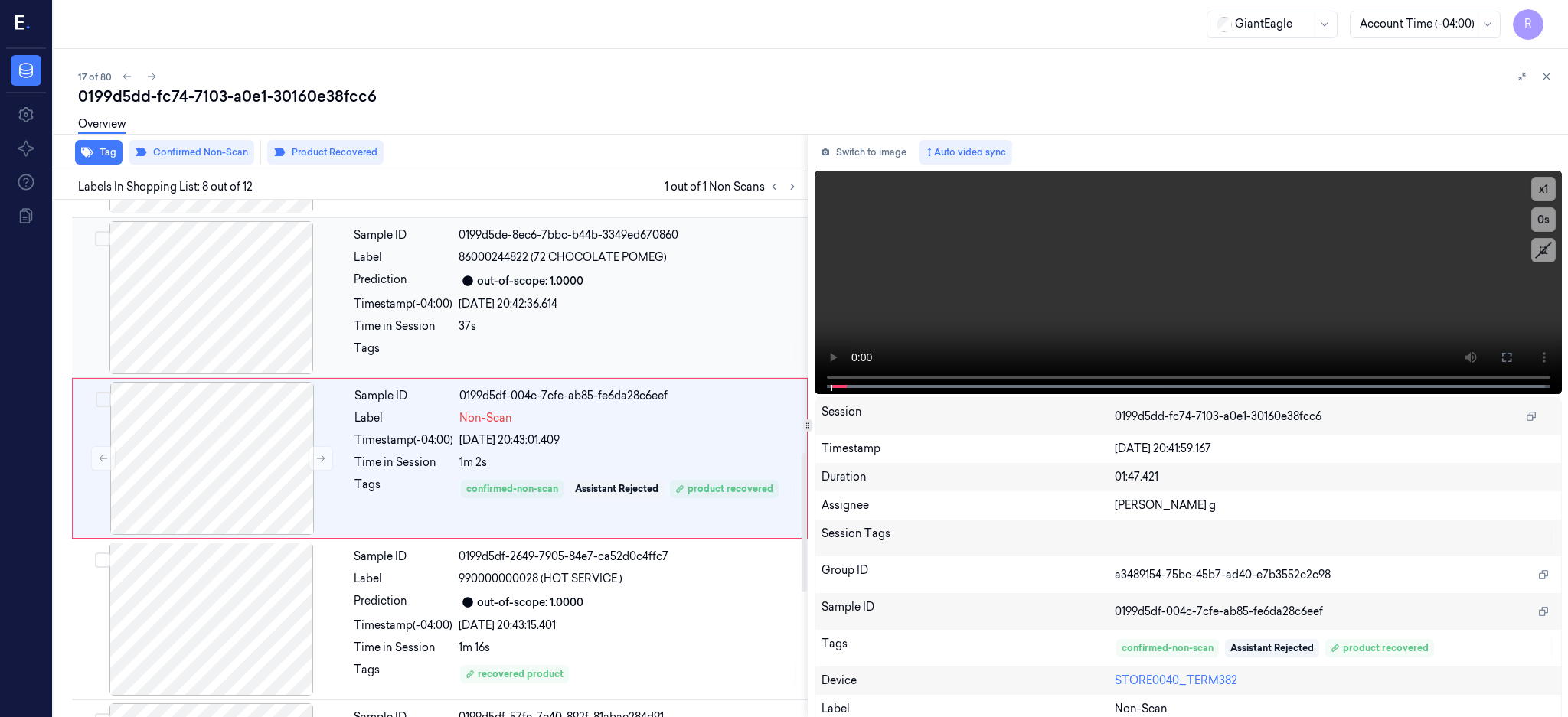
drag, startPoint x: 156, startPoint y: 315, endPoint x: 383, endPoint y: 362, distance: 231.8
click at [158, 315] on div at bounding box center [211, 298] width 272 height 153
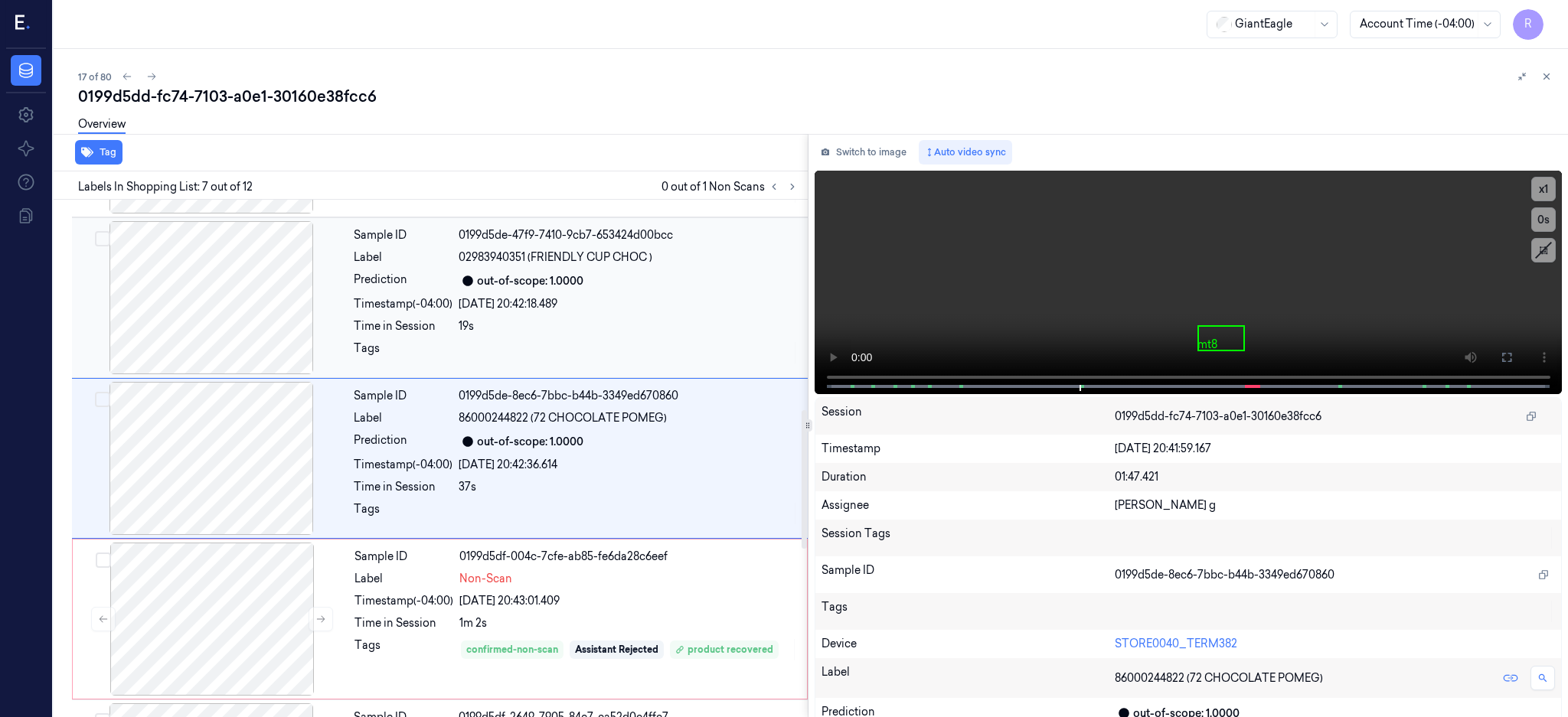
scroll to position [887, 0]
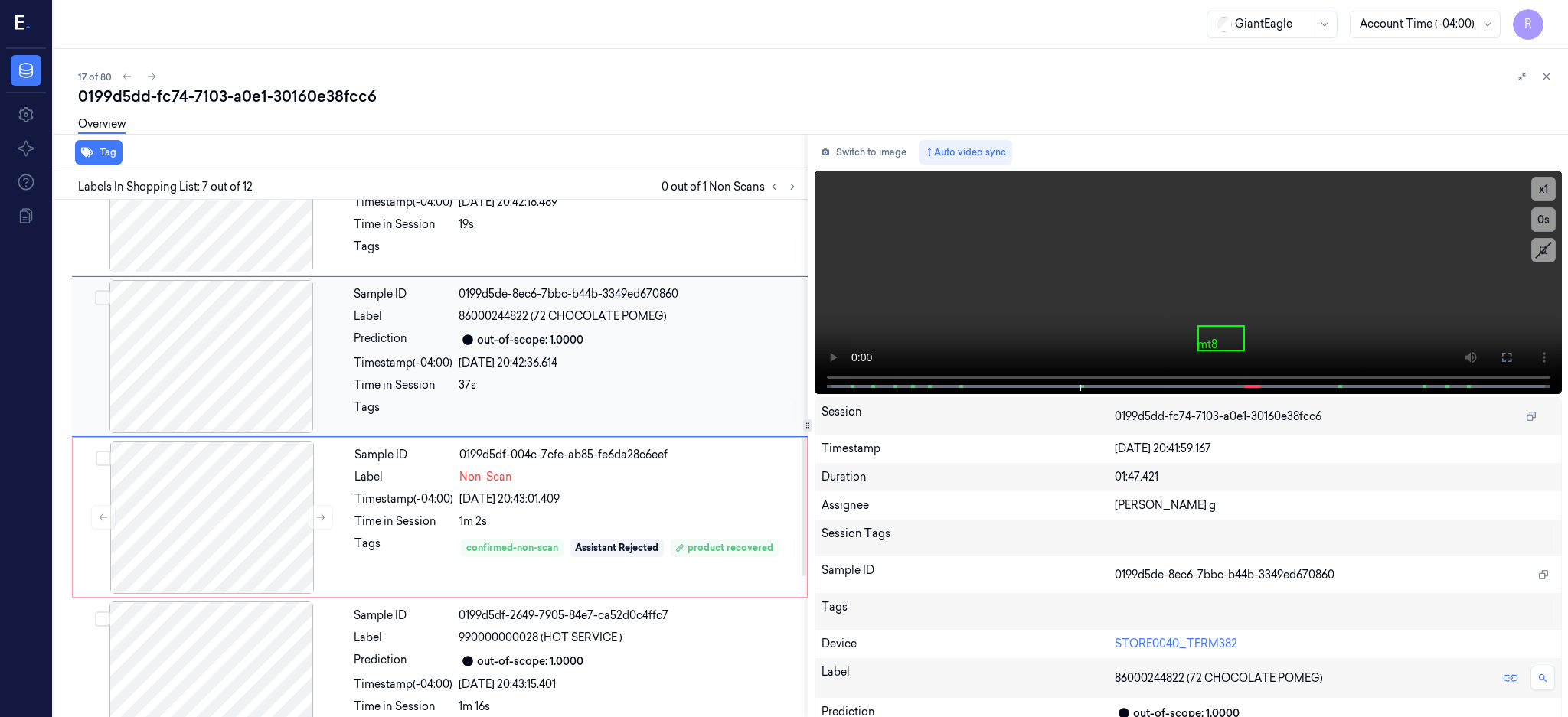
click at [213, 389] on div at bounding box center [211, 357] width 272 height 153
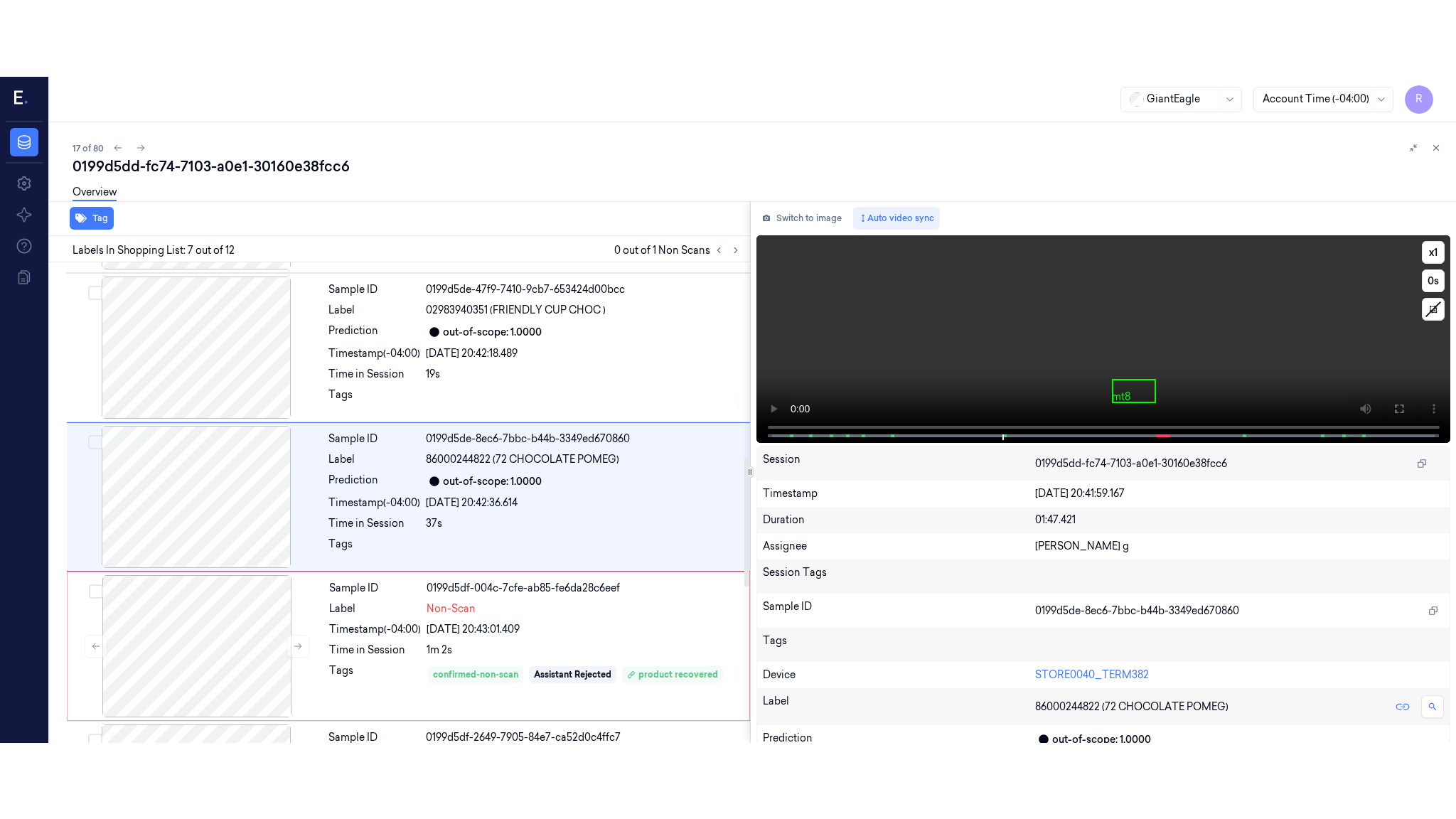
scroll to position [729, 0]
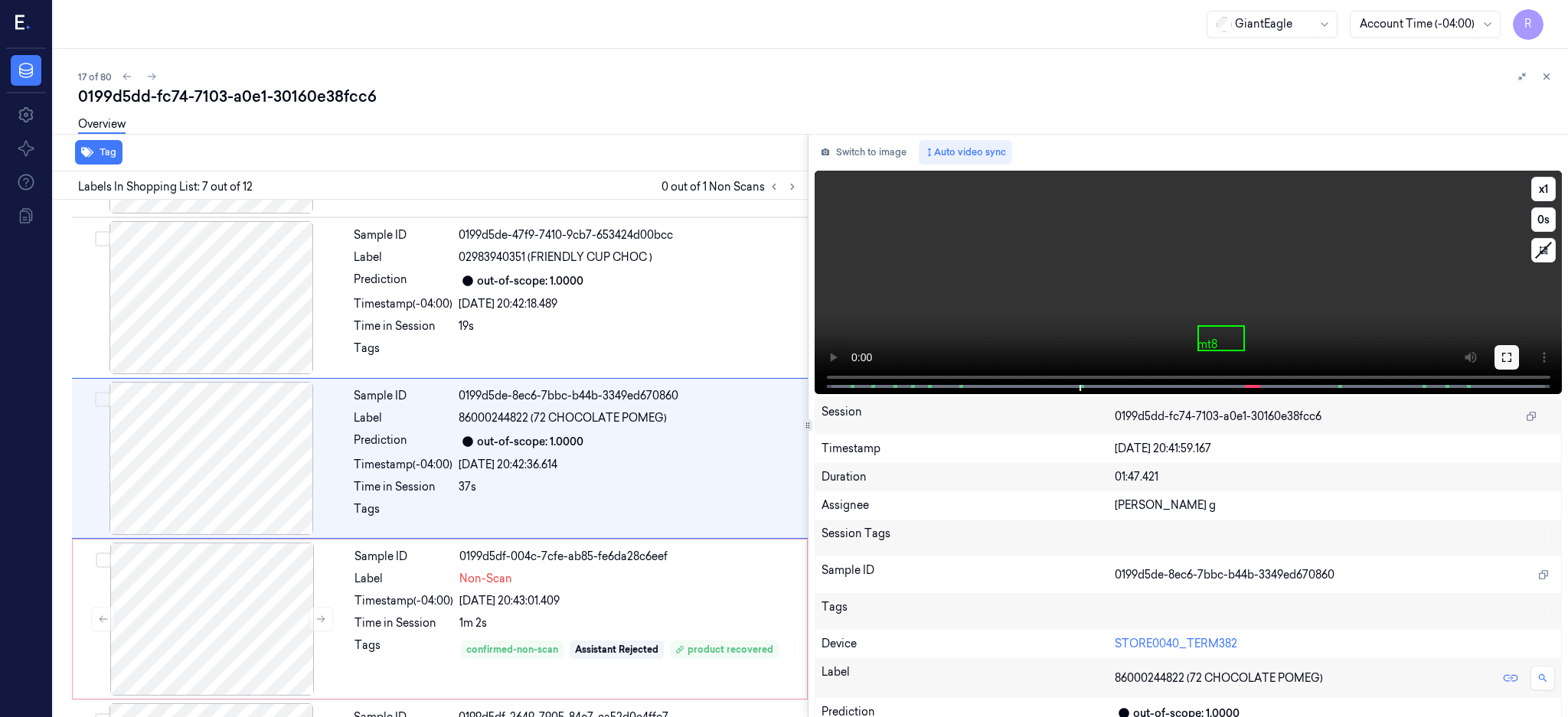
click at [1513, 355] on icon at bounding box center [1507, 358] width 13 height 13
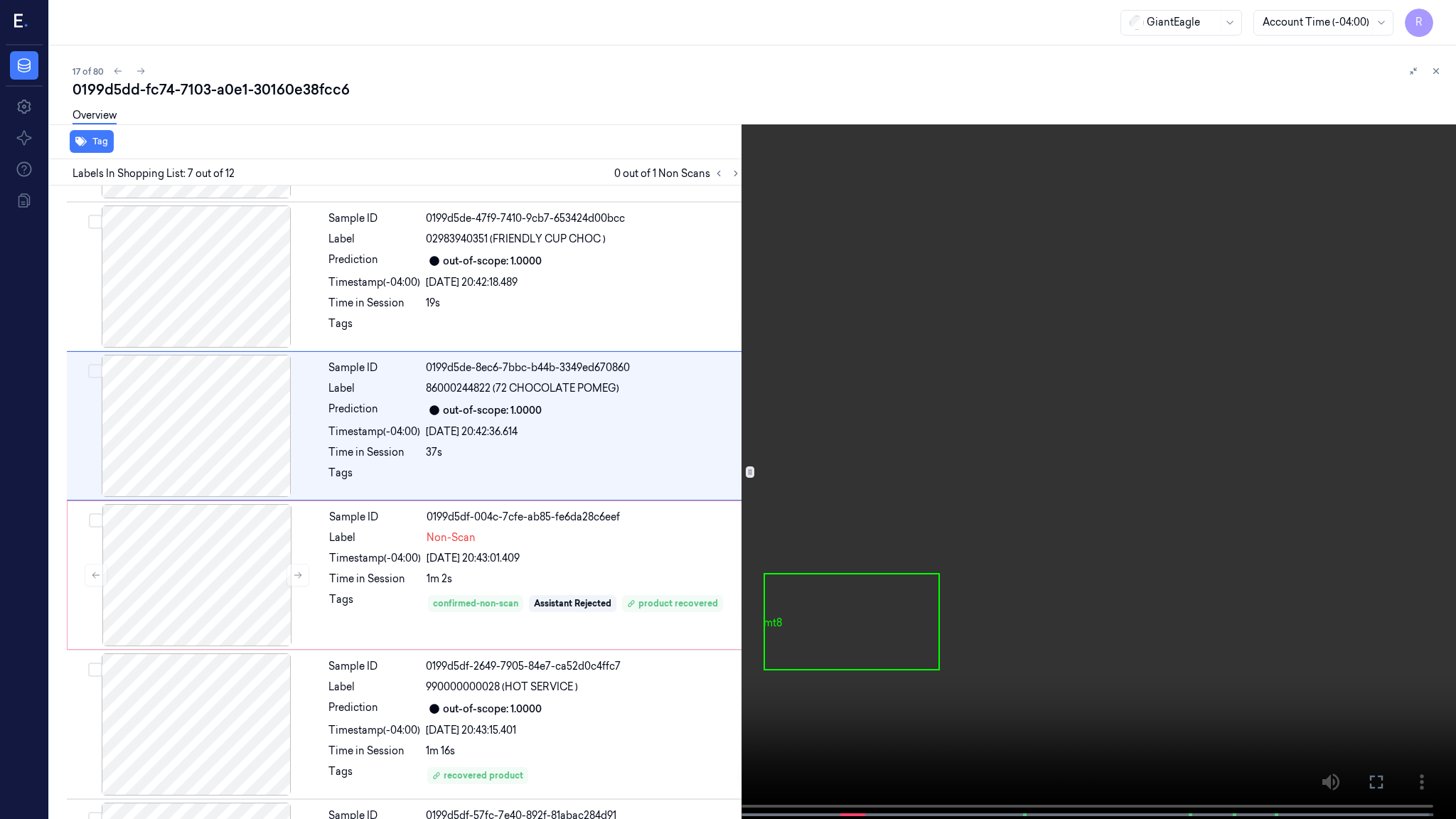
drag, startPoint x: 973, startPoint y: 401, endPoint x: 973, endPoint y: 416, distance: 15.0
click at [973, 401] on video at bounding box center [728, 410] width 1456 height 822
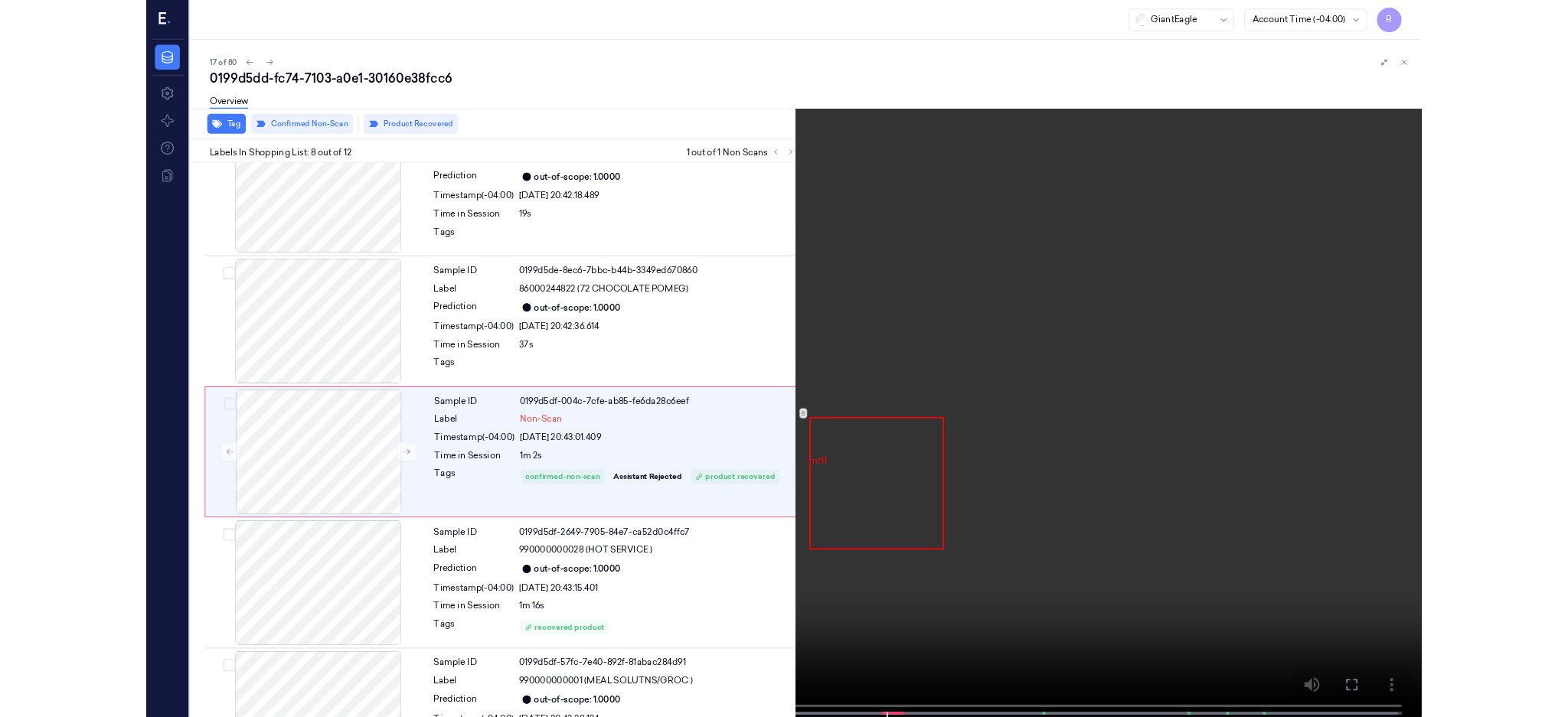
scroll to position [863, 0]
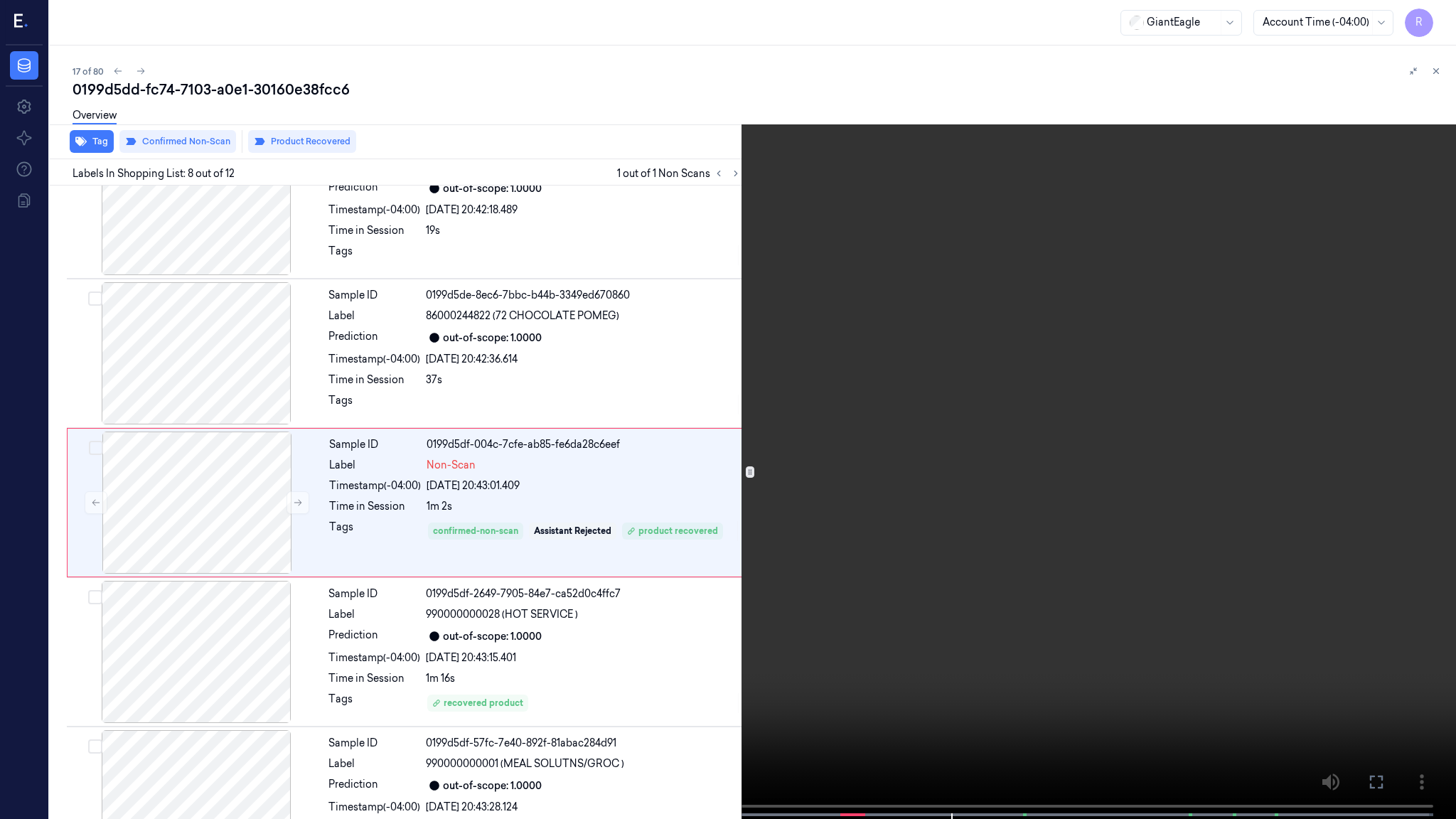
click at [963, 389] on video at bounding box center [728, 410] width 1456 height 822
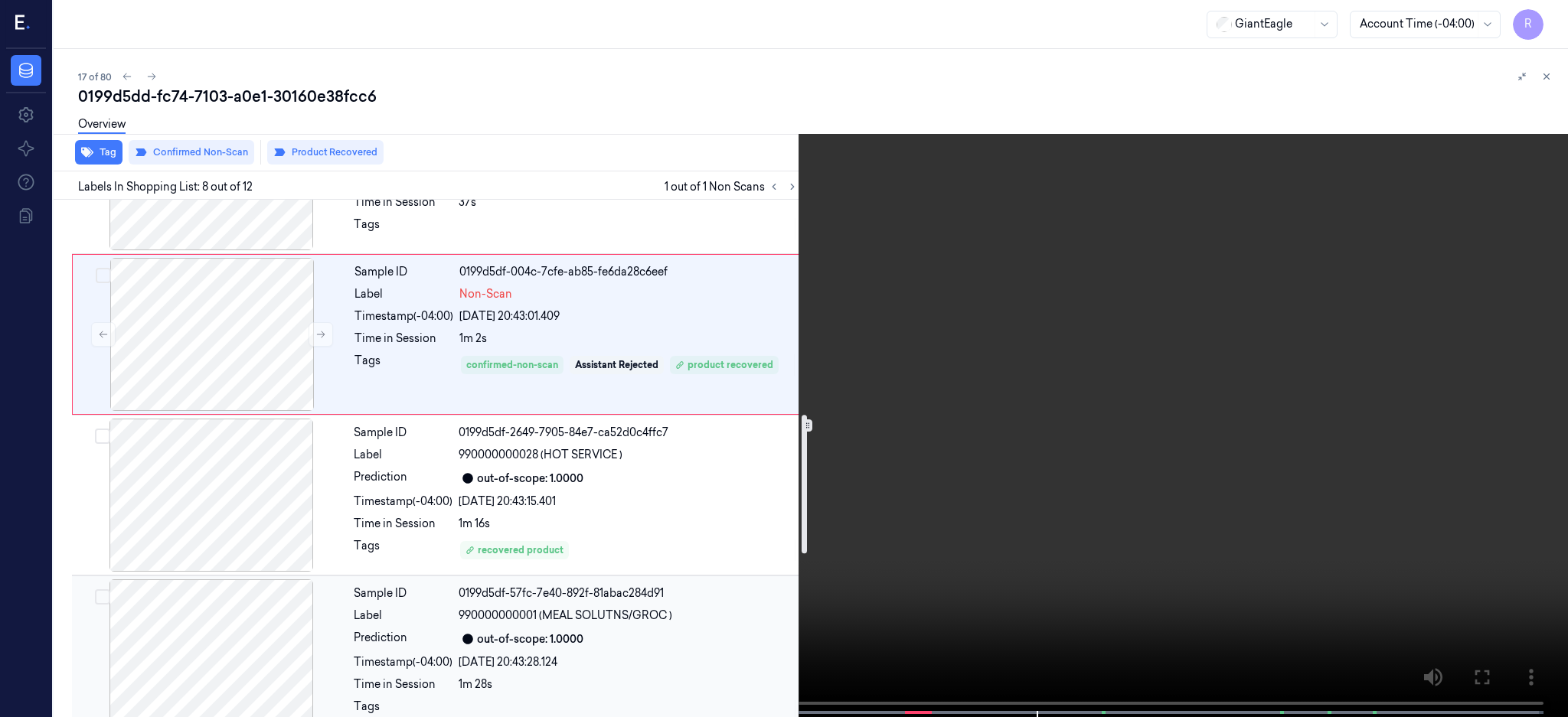
scroll to position [803, 0]
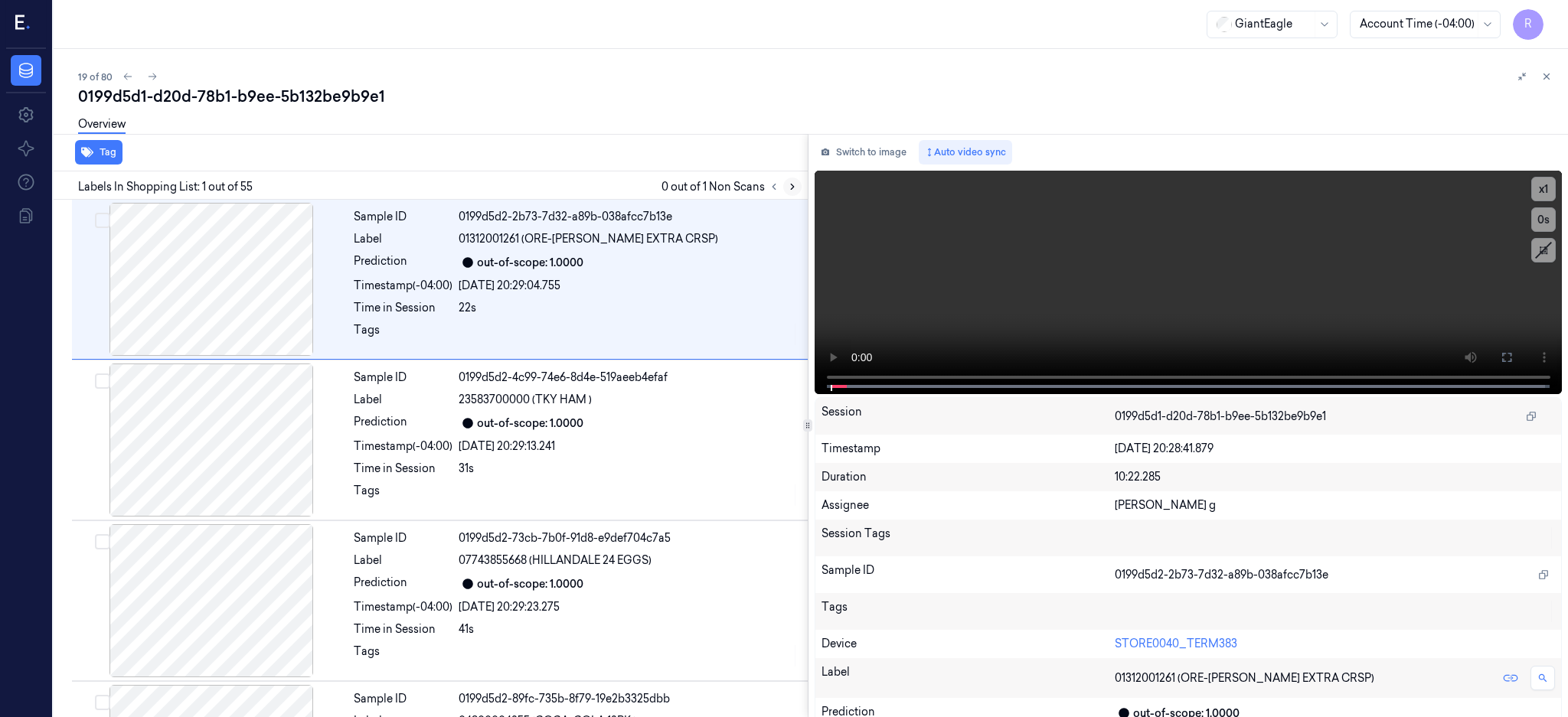
click at [798, 187] on icon at bounding box center [792, 187] width 11 height 11
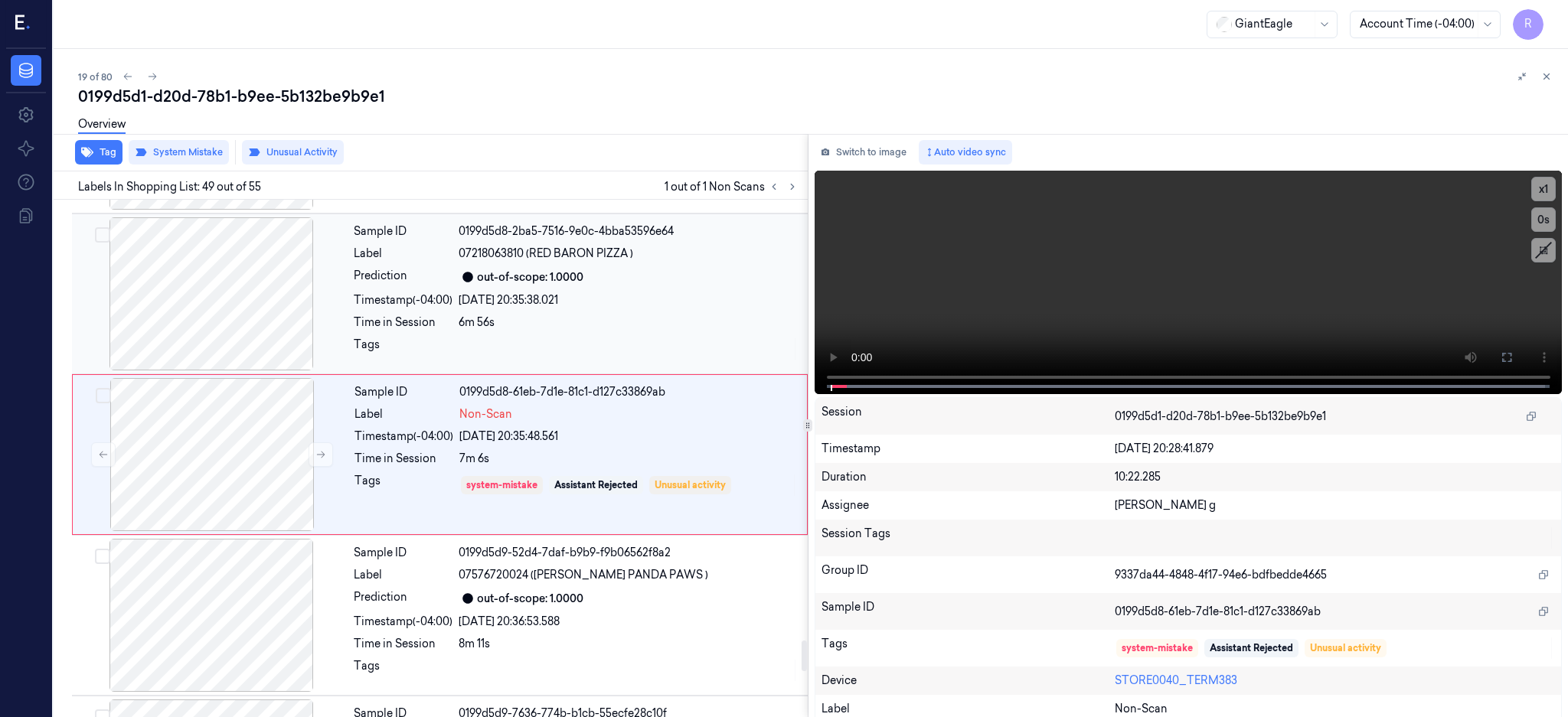
click at [199, 356] on div at bounding box center [211, 294] width 272 height 153
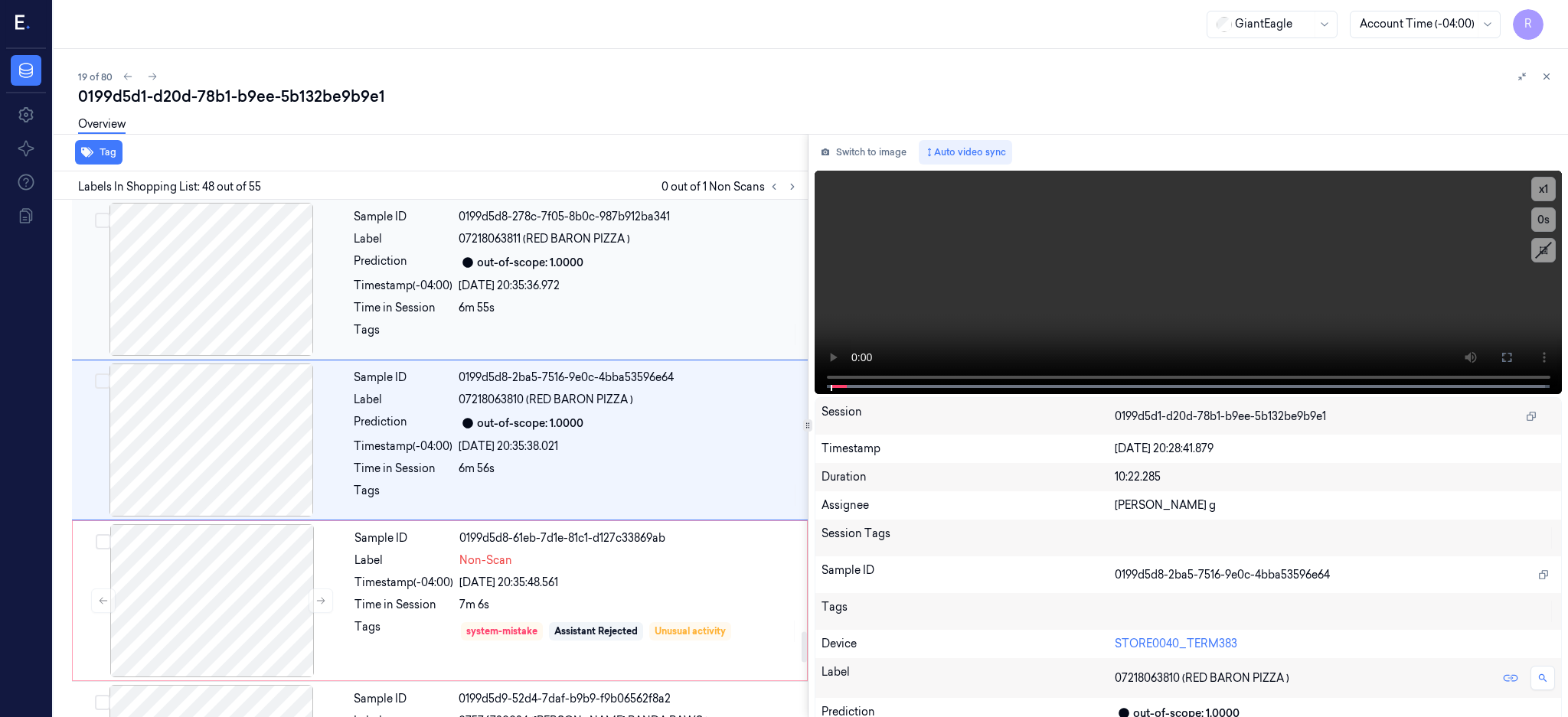
scroll to position [7379, 0]
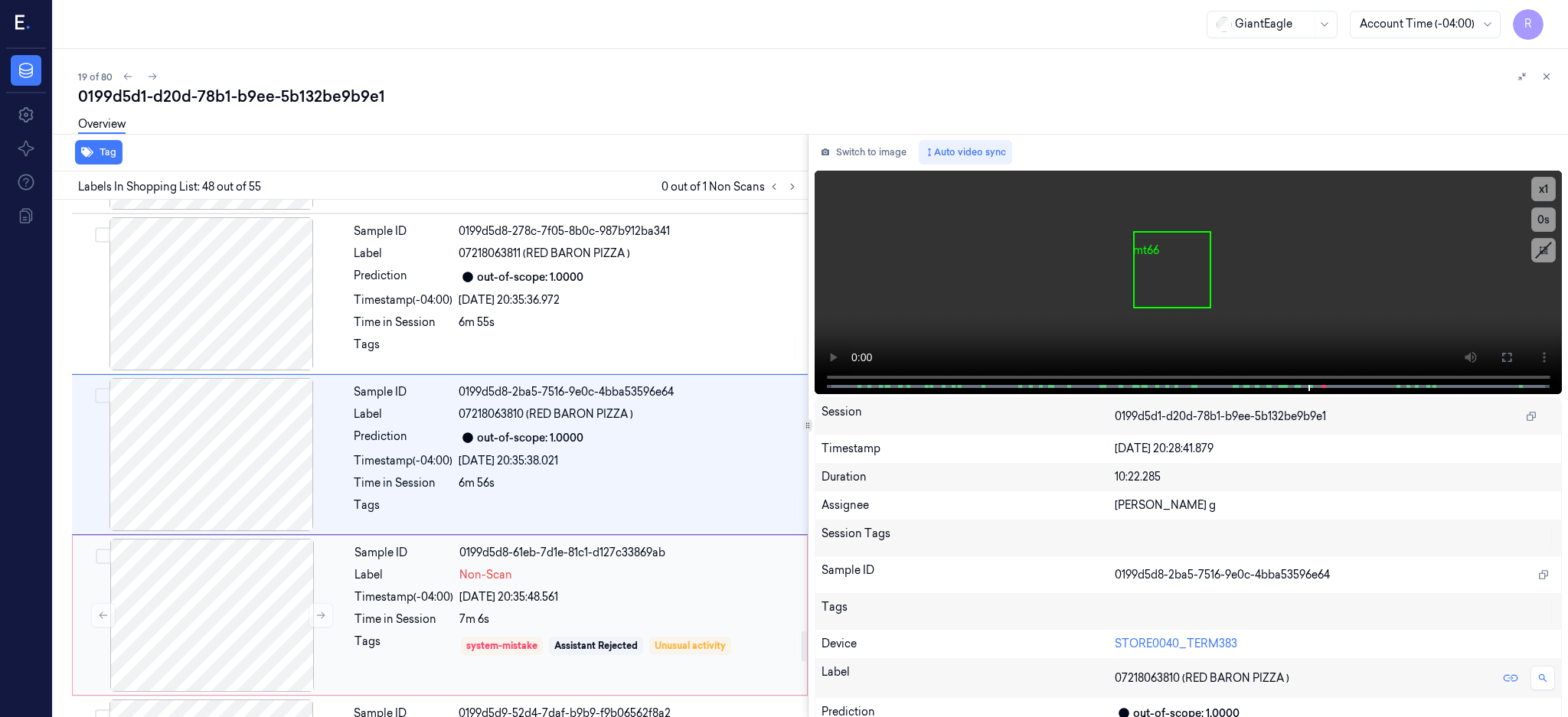
click at [189, 464] on div at bounding box center [211, 455] width 272 height 153
click at [233, 354] on div at bounding box center [211, 294] width 272 height 153
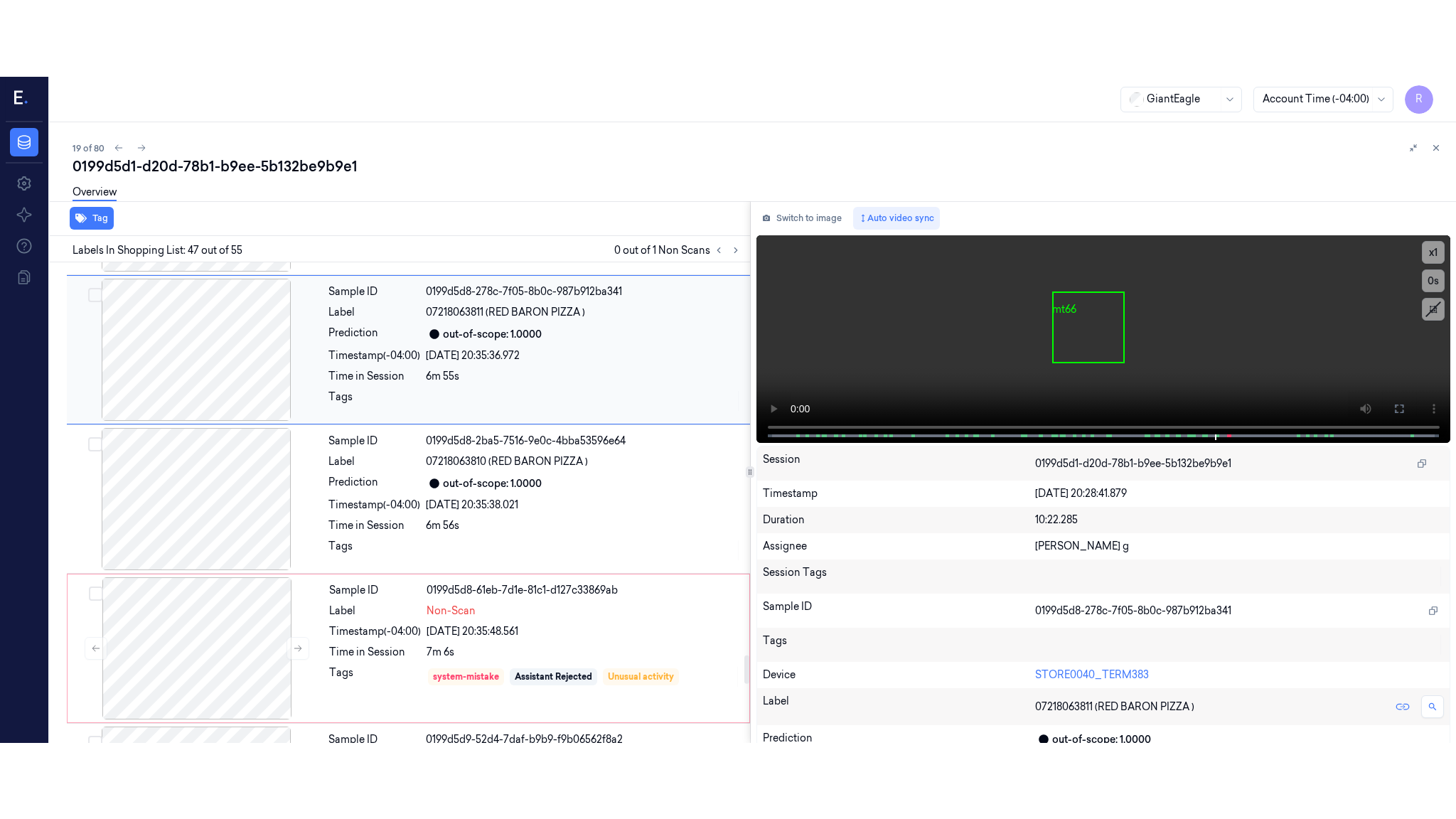
scroll to position [6703, 0]
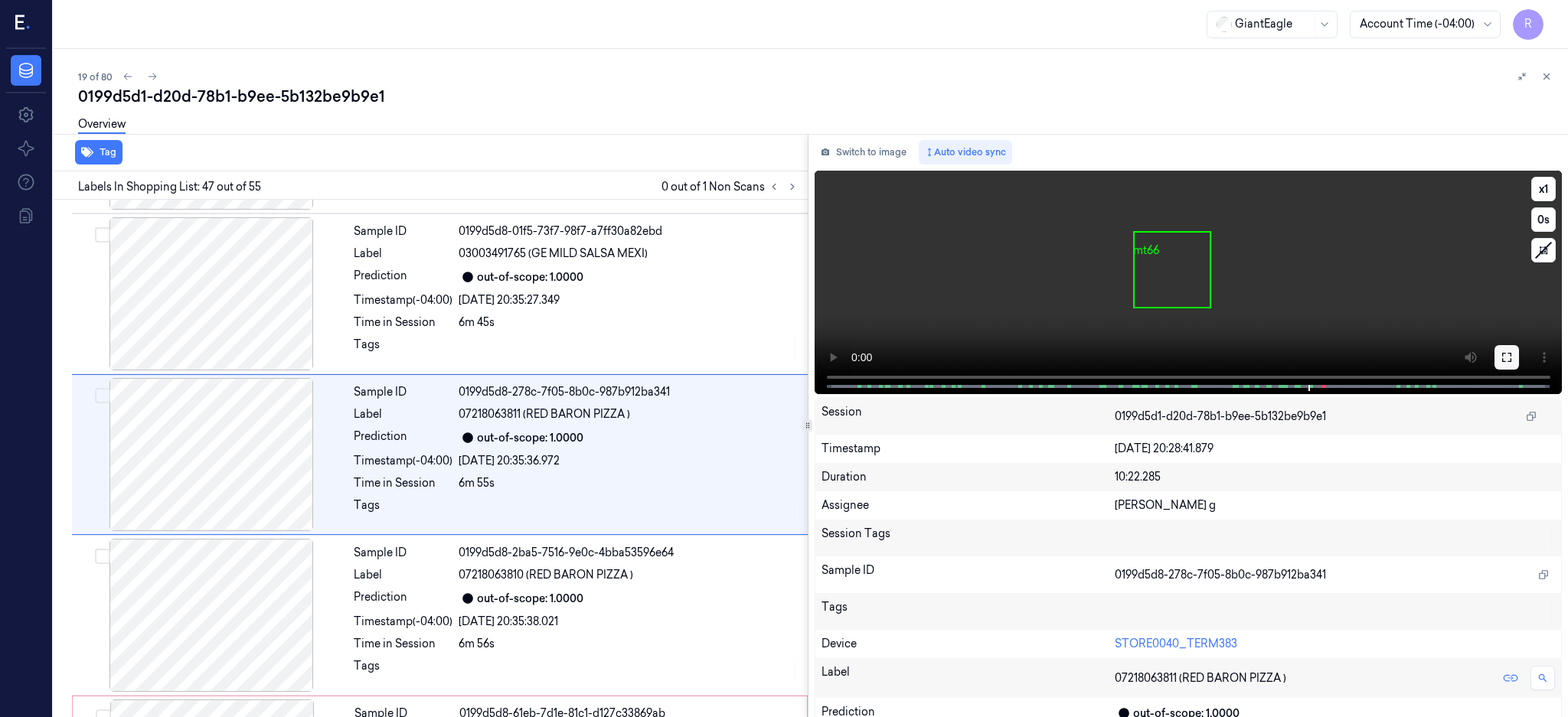
click at [1519, 365] on button at bounding box center [1507, 357] width 24 height 24
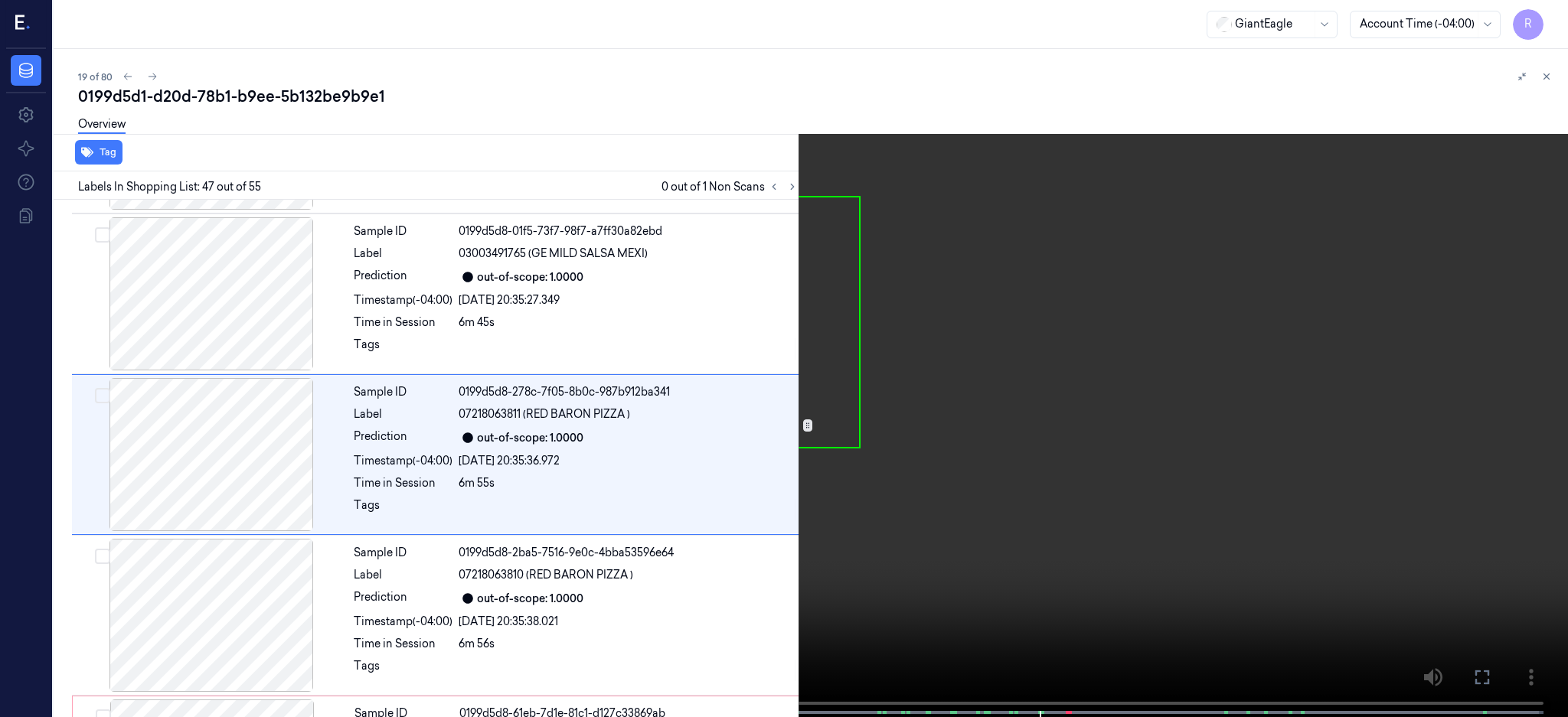
click at [900, 455] on video at bounding box center [784, 360] width 1568 height 721
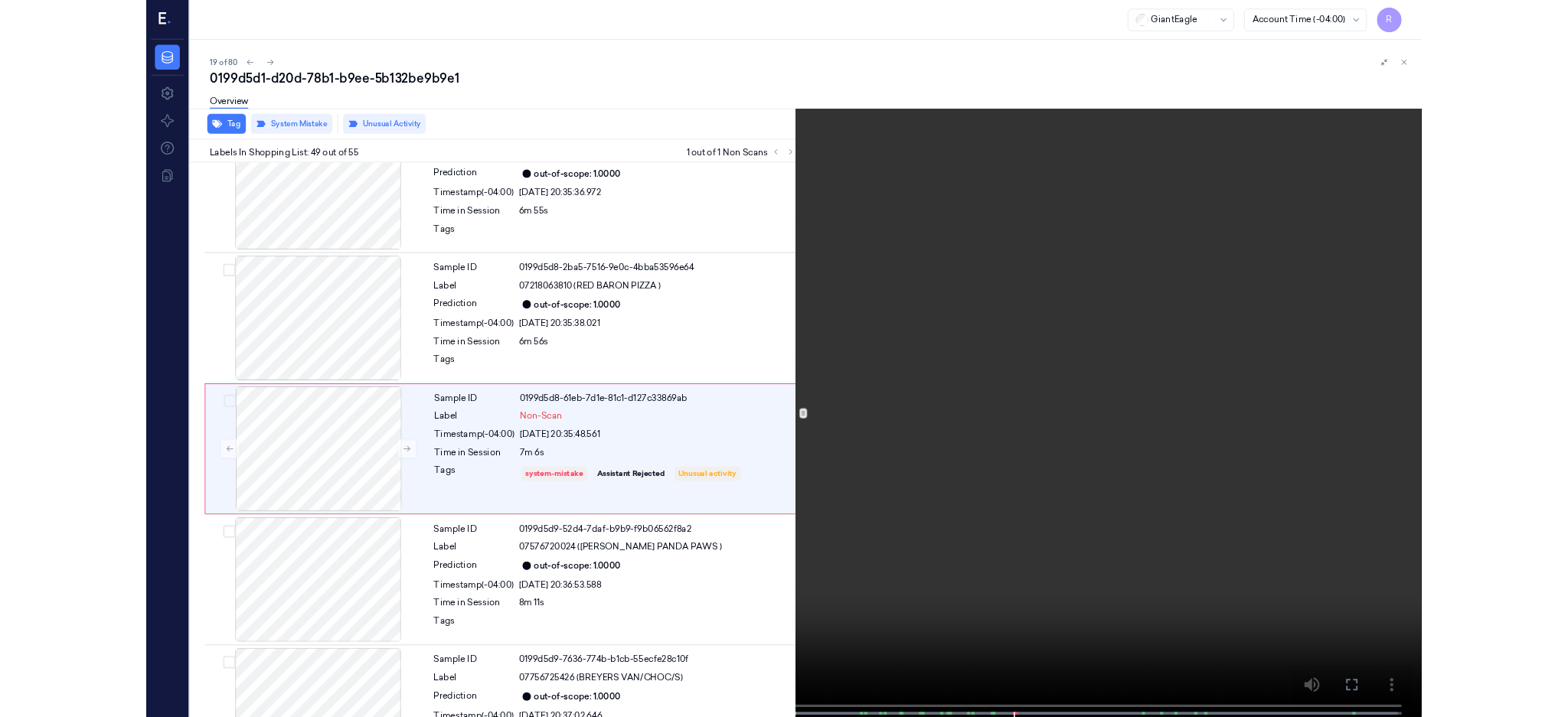
scroll to position [7459, 0]
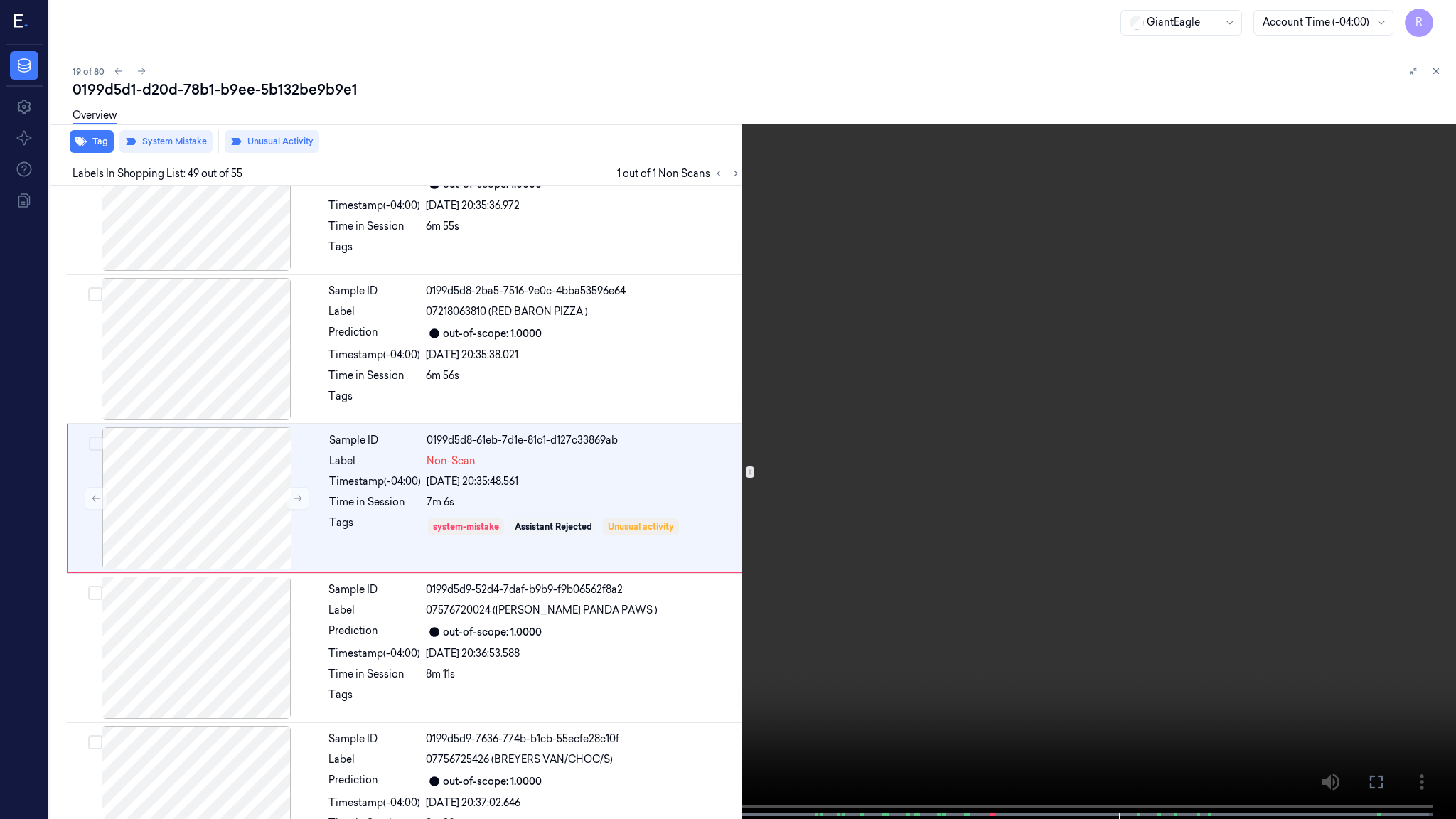
click at [1053, 665] on video at bounding box center [728, 410] width 1456 height 822
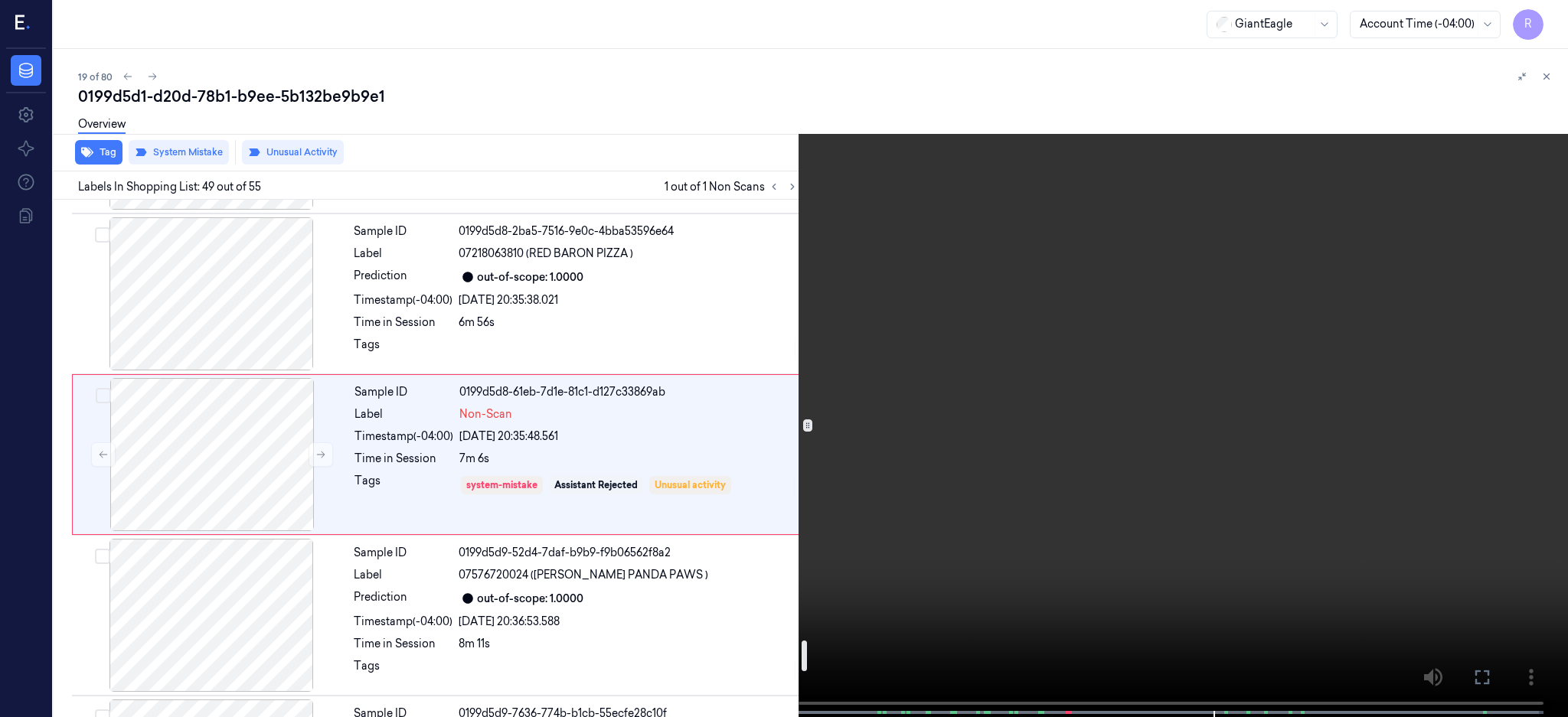
scroll to position [7541, 0]
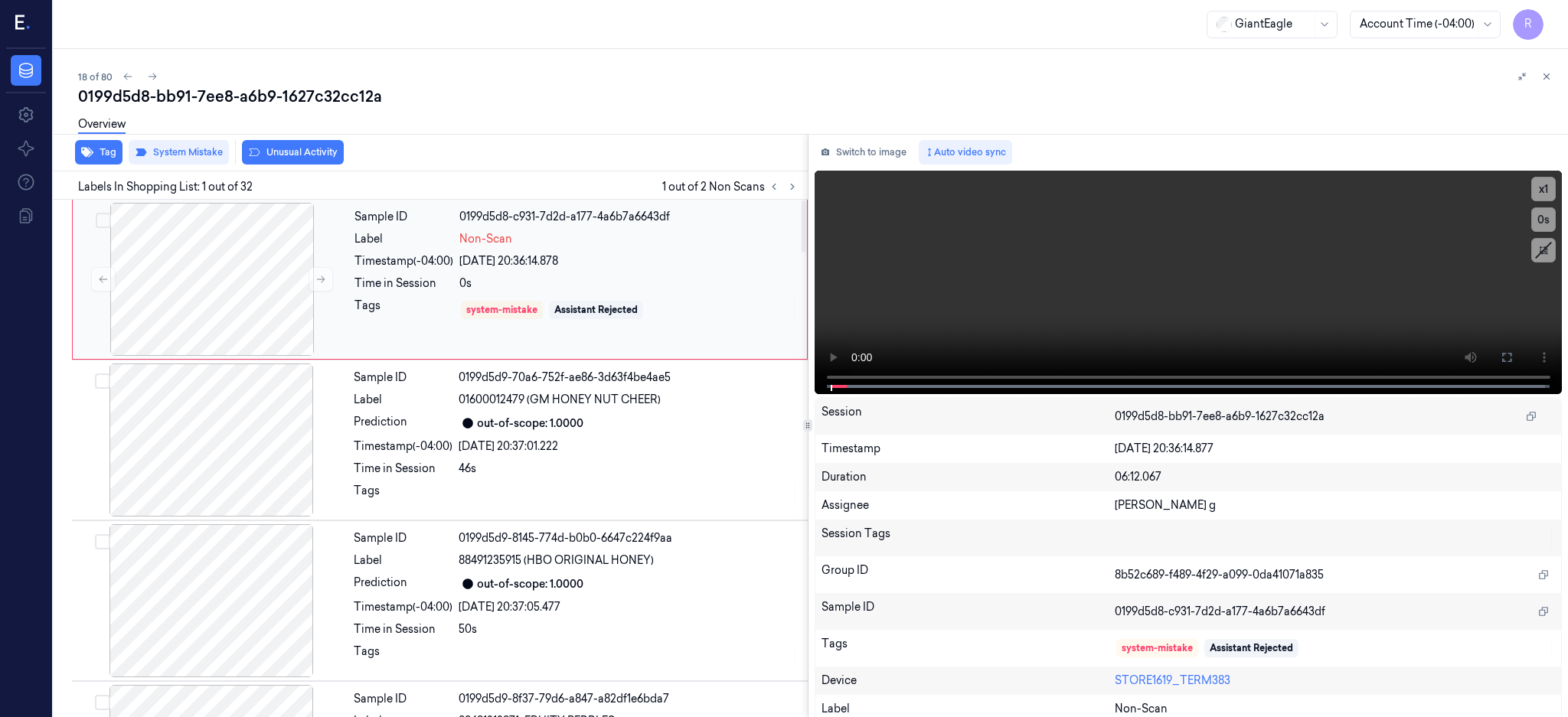
click at [289, 261] on div at bounding box center [212, 280] width 272 height 153
click at [149, 312] on div at bounding box center [212, 280] width 272 height 153
click at [1519, 364] on button at bounding box center [1507, 357] width 24 height 24
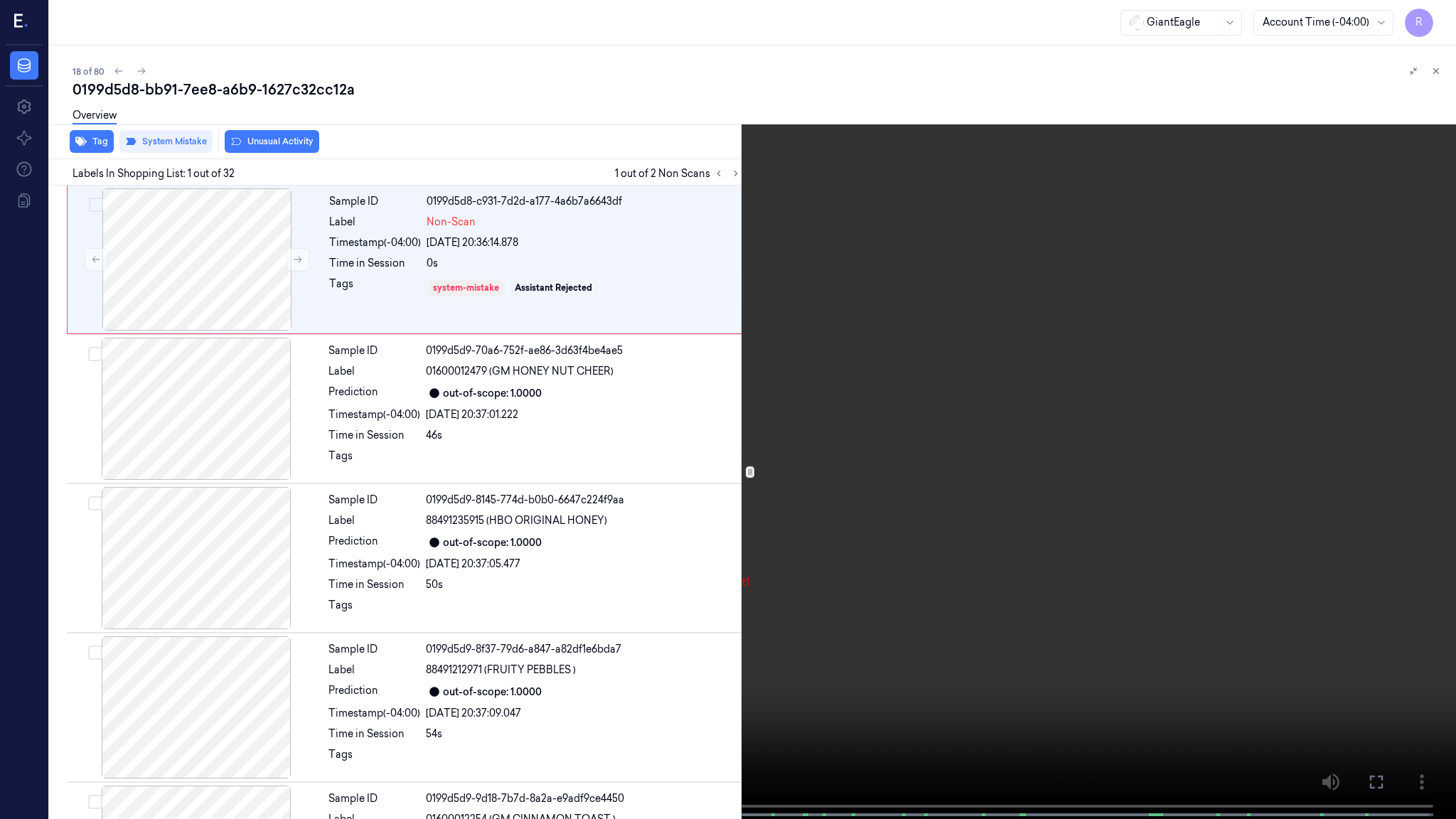
click at [917, 360] on video at bounding box center [728, 410] width 1456 height 822
click at [773, 487] on video at bounding box center [728, 410] width 1456 height 822
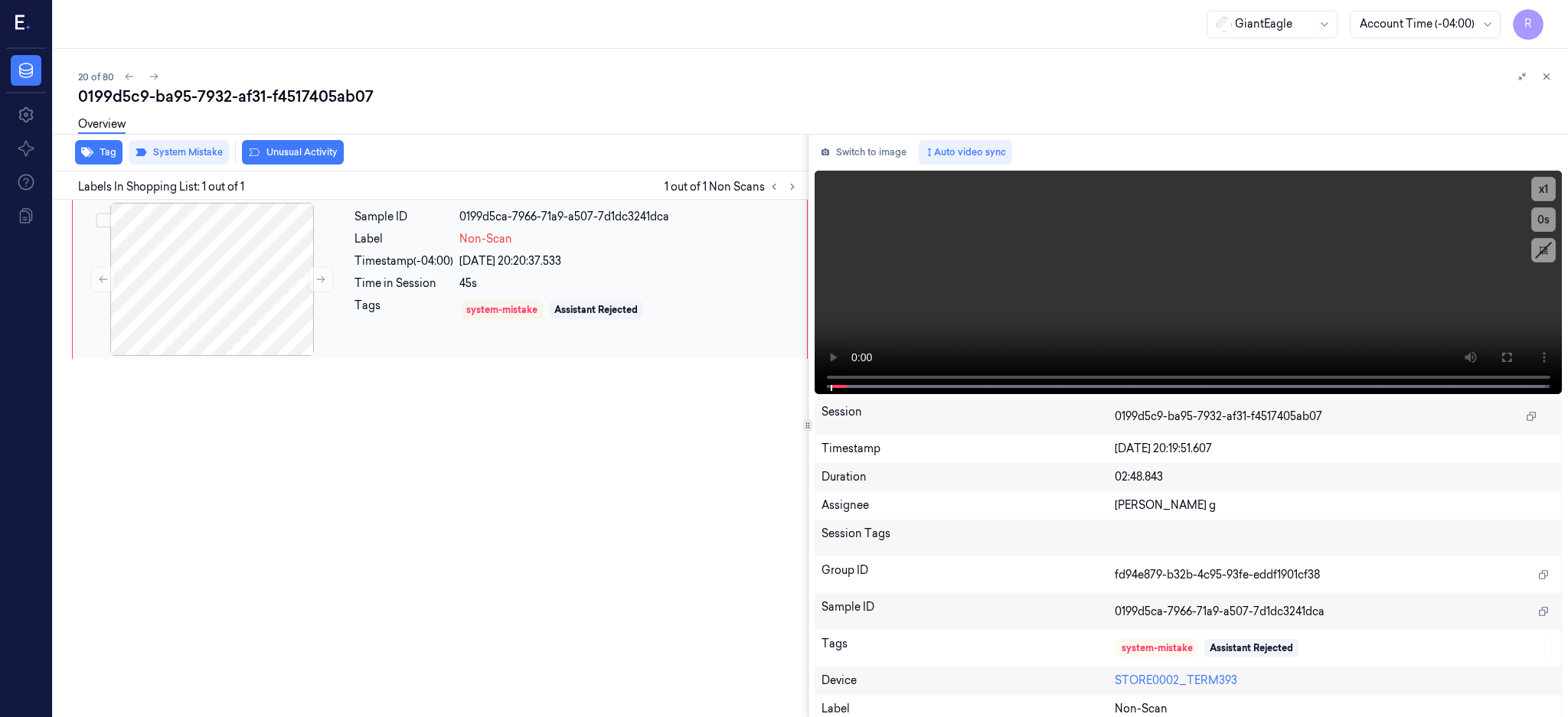
drag, startPoint x: 254, startPoint y: 275, endPoint x: 731, endPoint y: 341, distance: 481.5
click at [255, 275] on div at bounding box center [212, 280] width 272 height 153
click at [835, 344] on div "Tag System Mistake Unusual Activity Labels In Shopping List: 1 out of 1 1 out o…" at bounding box center [808, 427] width 1521 height 584
click at [171, 320] on div at bounding box center [212, 280] width 272 height 153
click at [1513, 352] on icon at bounding box center [1507, 358] width 13 height 13
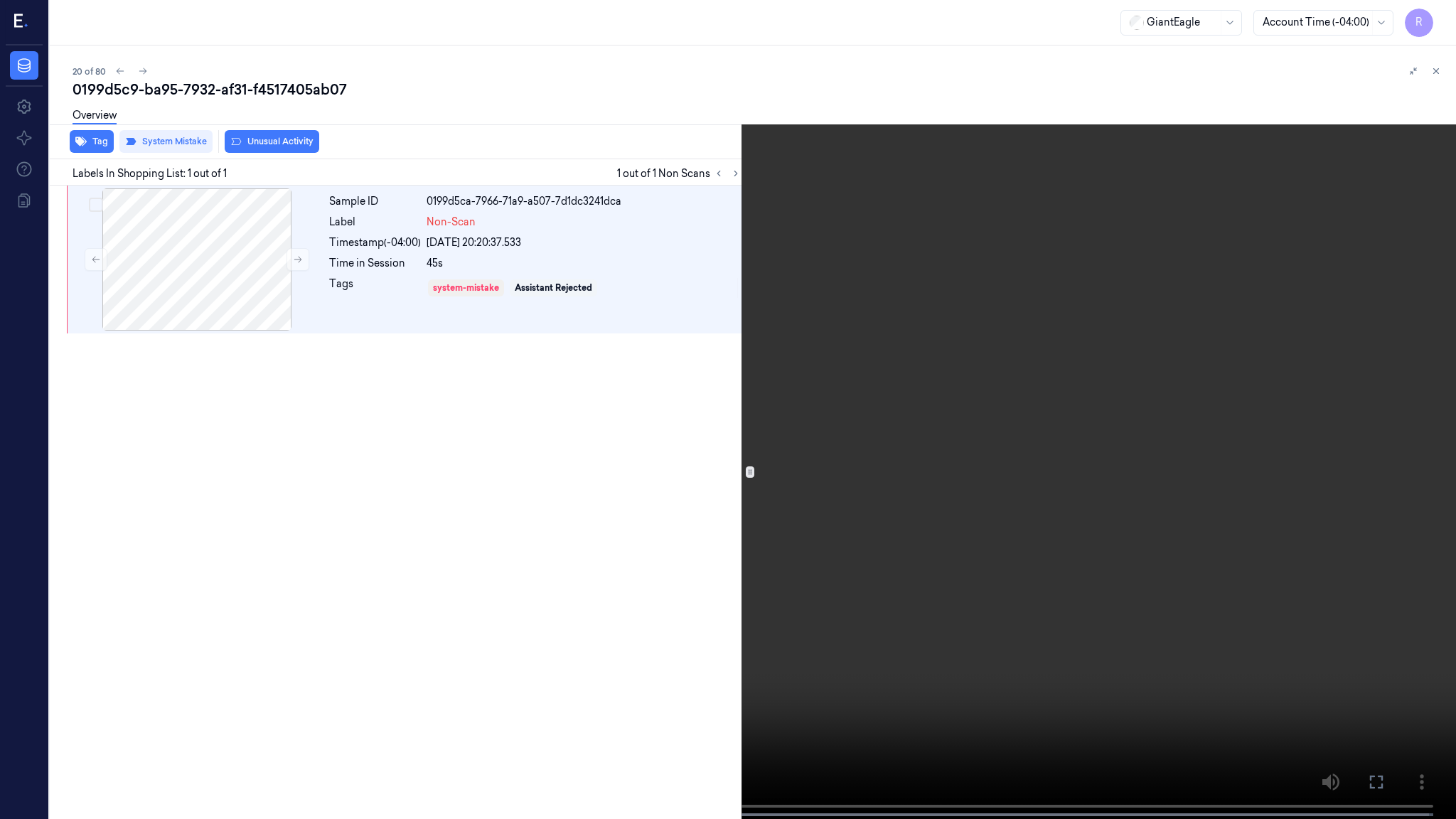
click at [706, 439] on video at bounding box center [728, 410] width 1456 height 822
click at [764, 474] on video at bounding box center [728, 410] width 1456 height 822
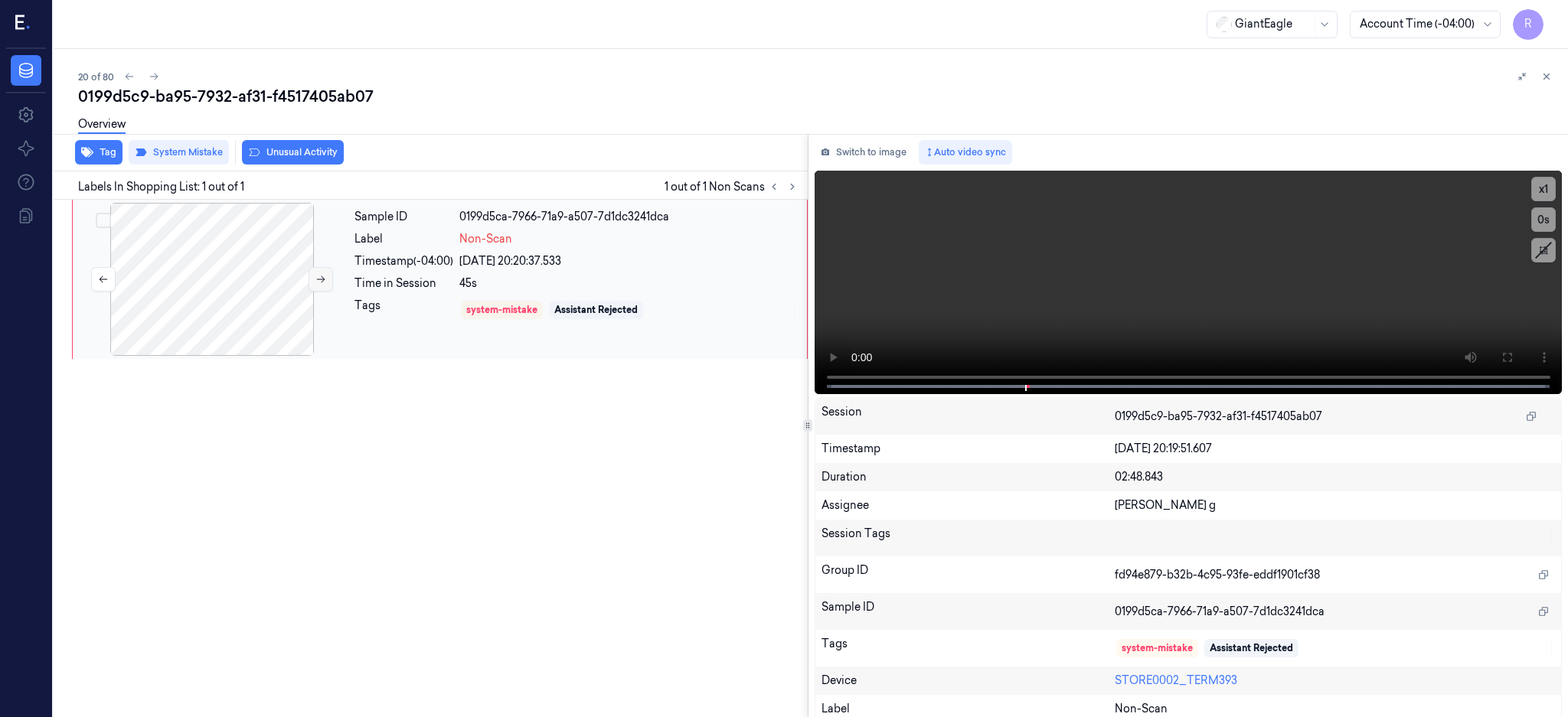
click at [313, 283] on button at bounding box center [320, 279] width 24 height 24
click at [1519, 352] on button at bounding box center [1507, 357] width 24 height 24
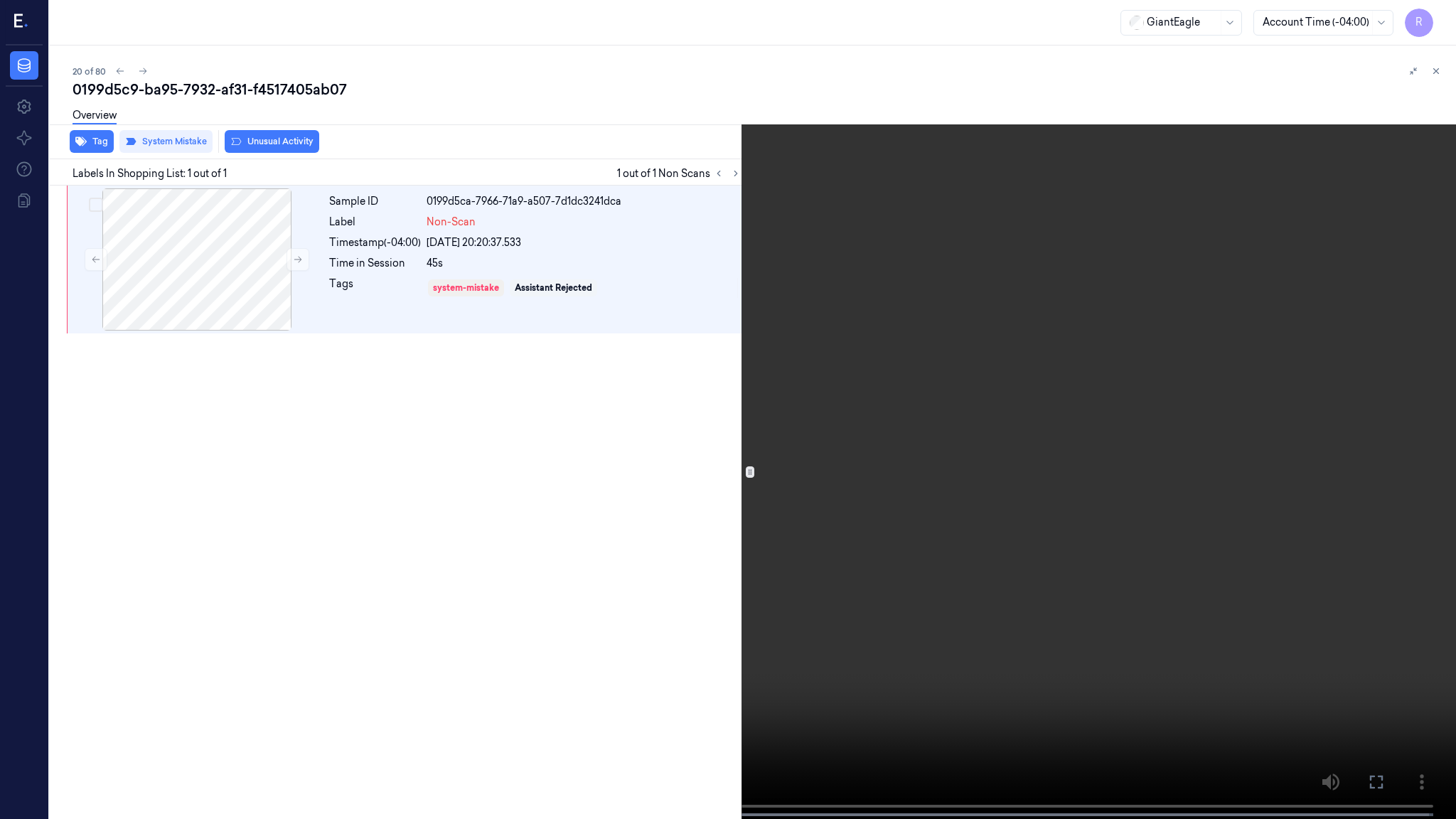
click at [1018, 387] on video at bounding box center [728, 410] width 1456 height 822
click at [1445, 20] on button "x 1" at bounding box center [1438, 17] width 23 height 23
click at [1445, 20] on button "x 2" at bounding box center [1438, 17] width 23 height 23
click at [1435, 16] on button "x 4" at bounding box center [1438, 17] width 23 height 23
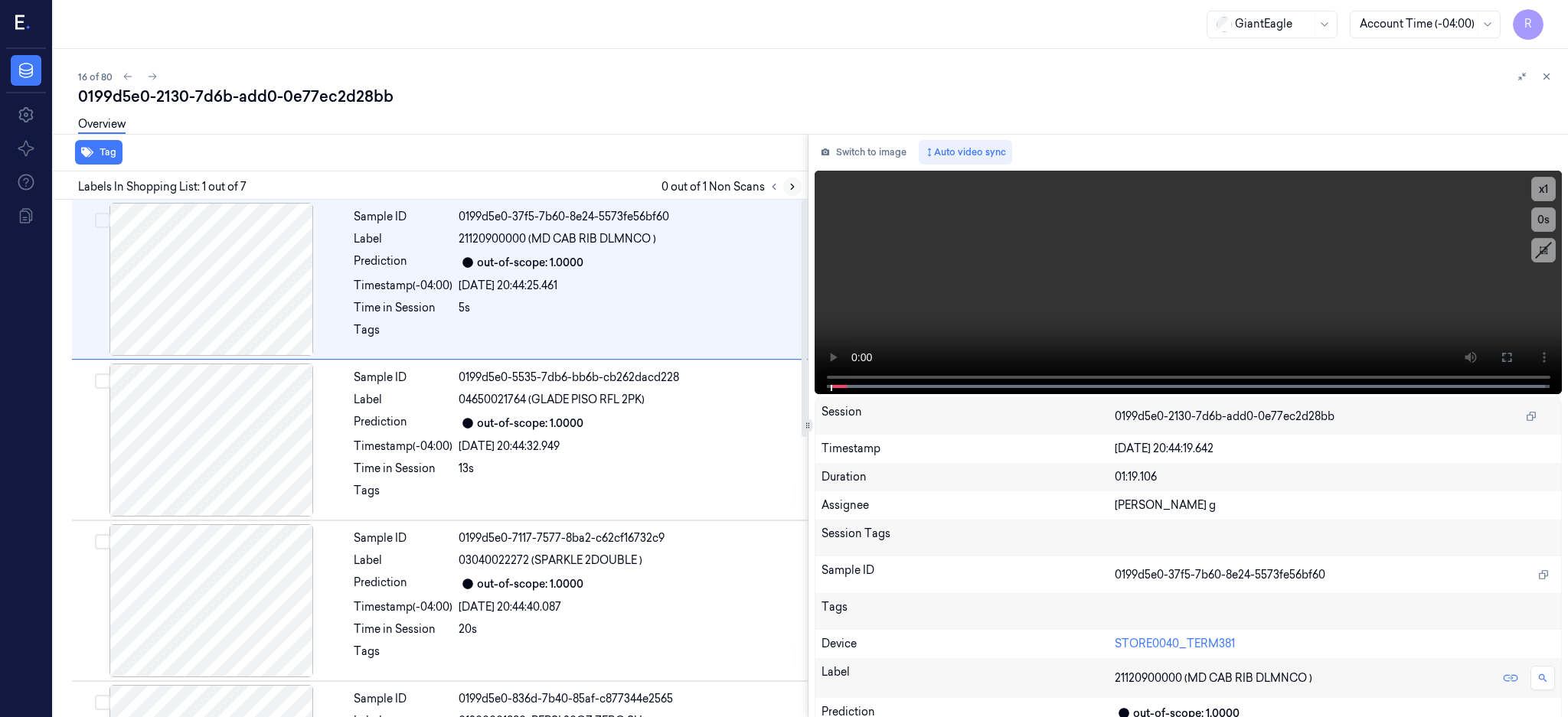
click at [798, 188] on icon at bounding box center [792, 187] width 11 height 11
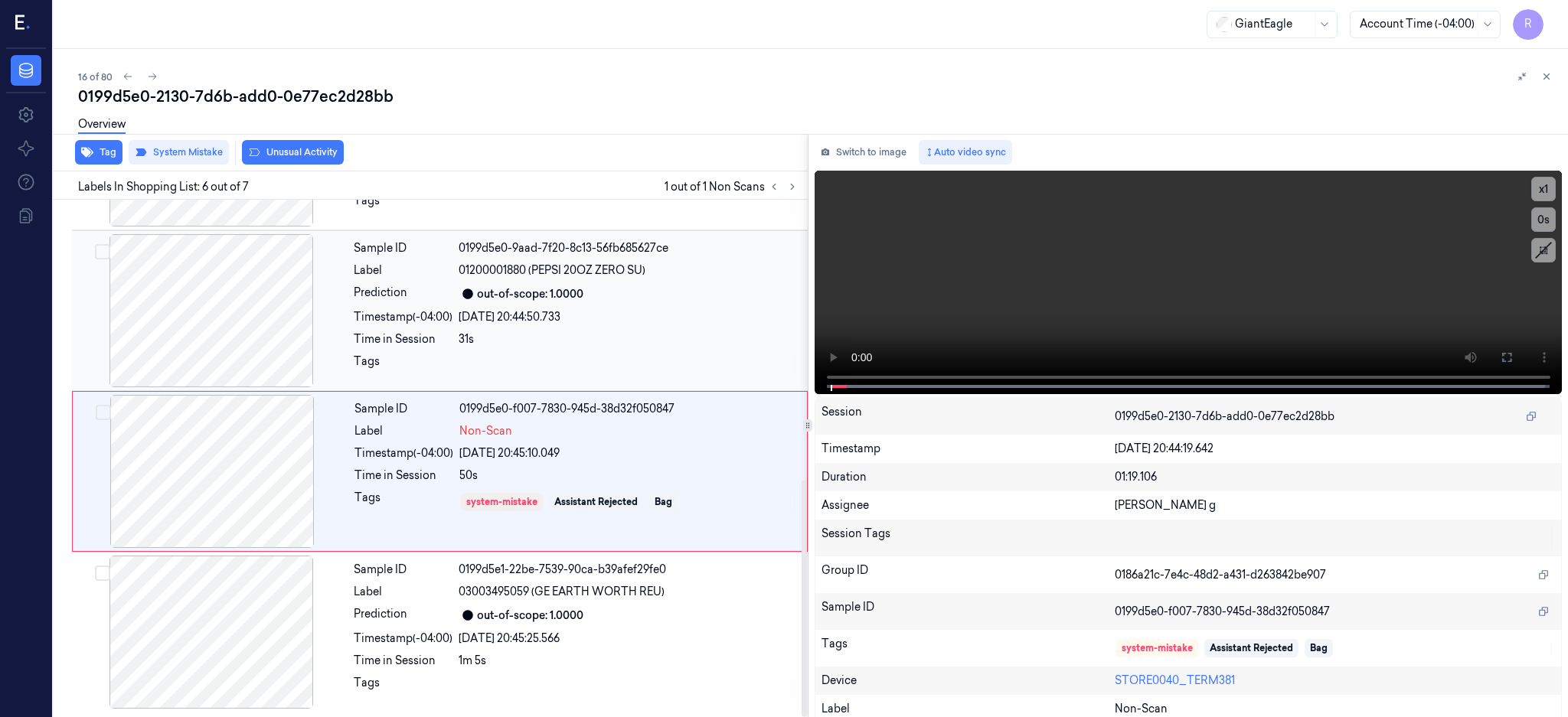
click at [192, 363] on div at bounding box center [211, 311] width 272 height 153
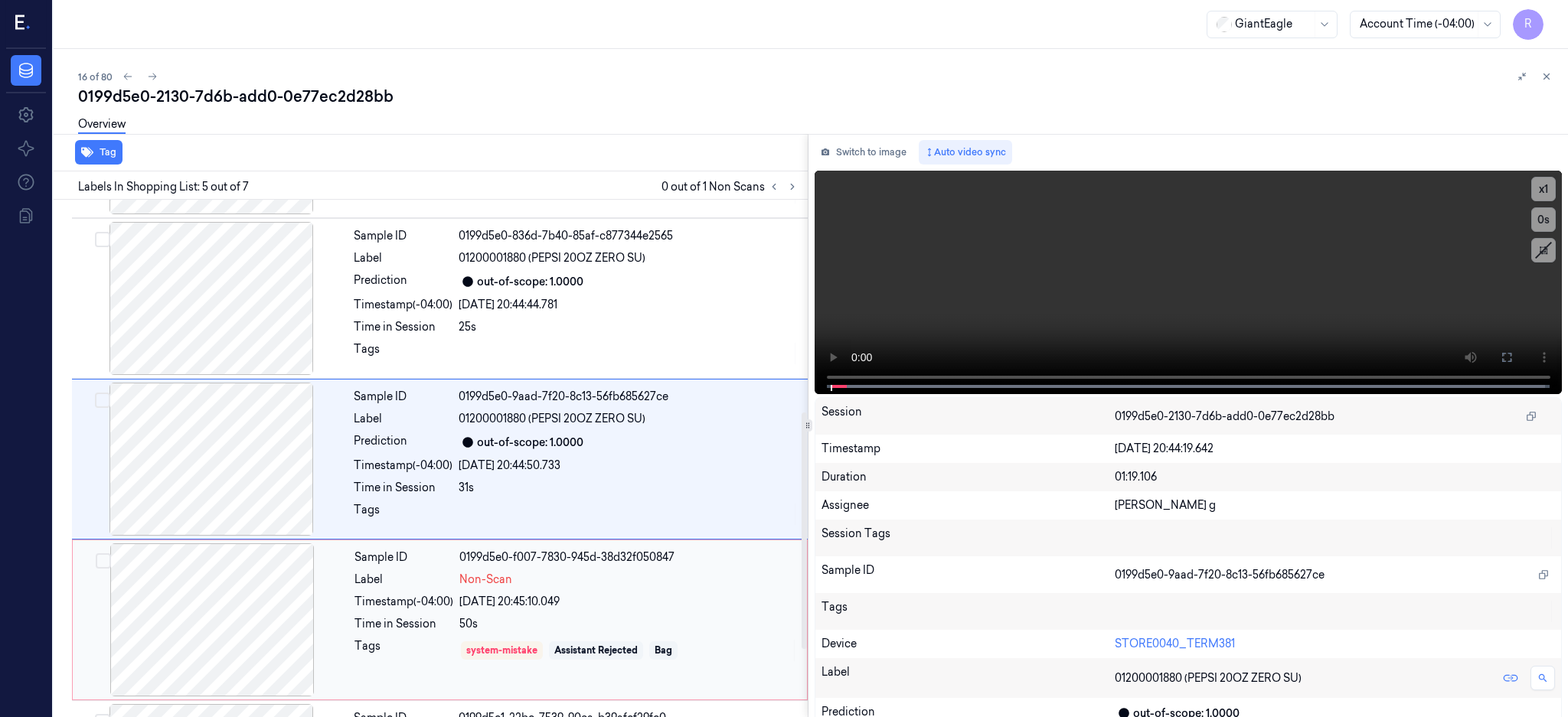
click at [266, 615] on div at bounding box center [212, 620] width 272 height 153
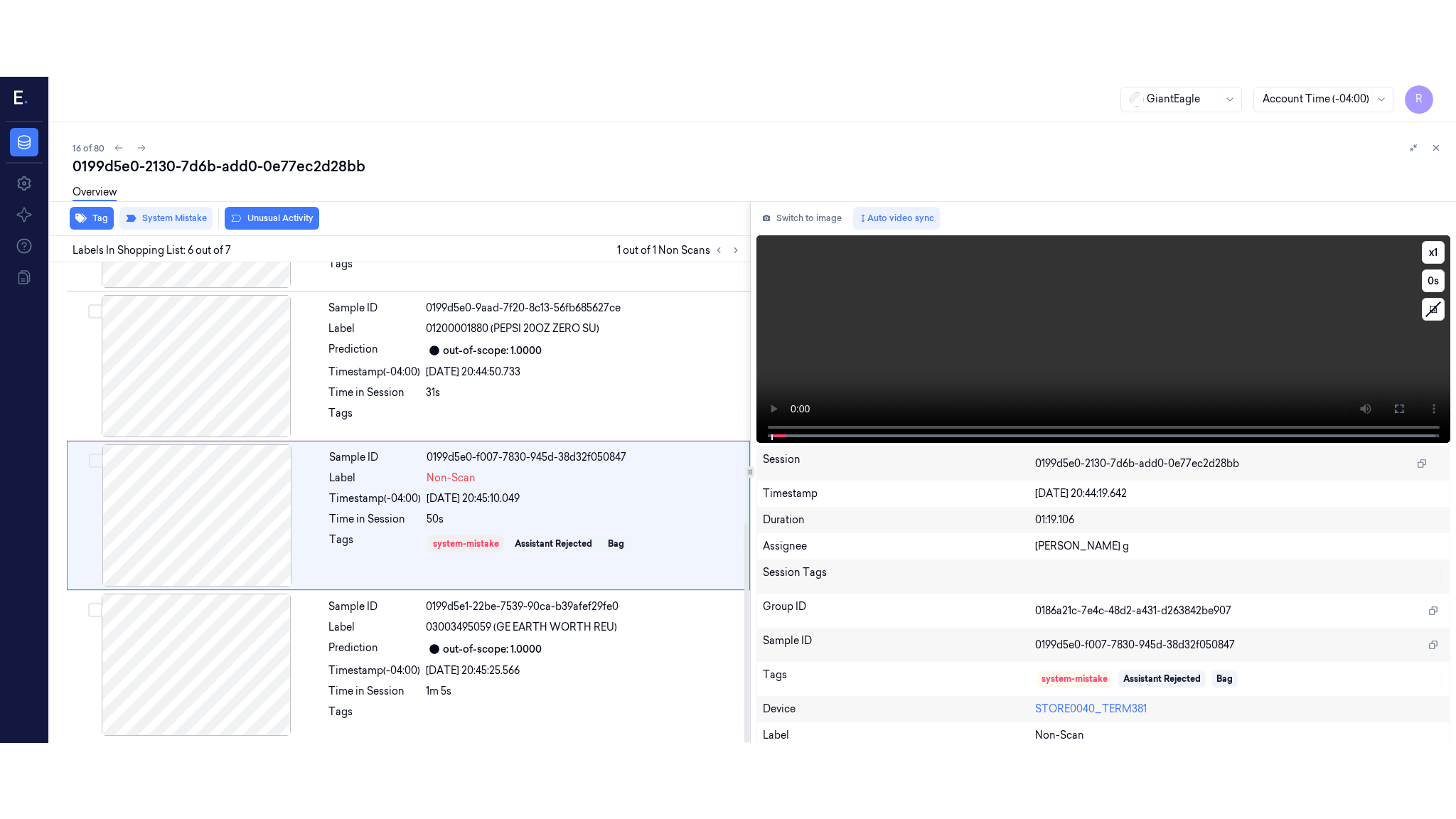
scroll to position [569, 0]
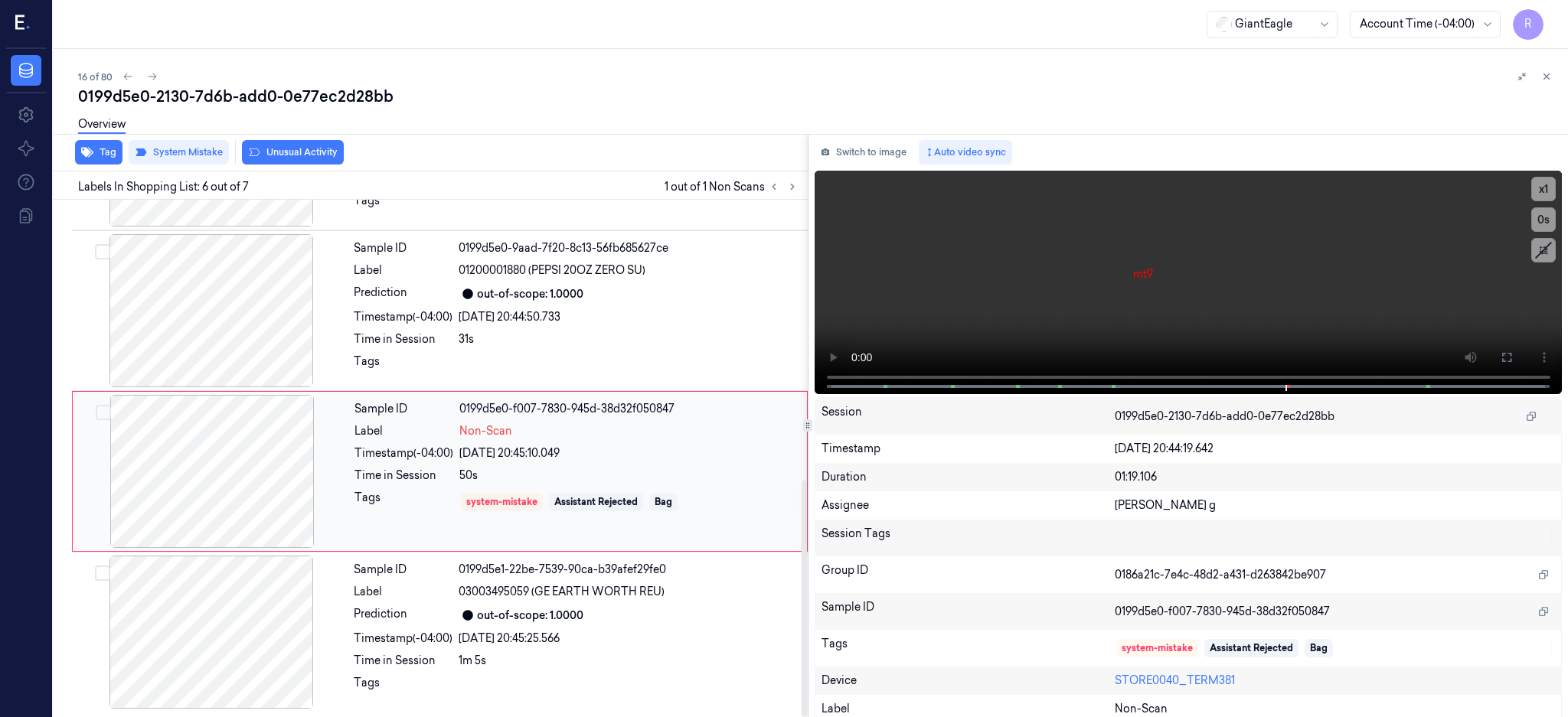
click at [271, 434] on div at bounding box center [212, 472] width 272 height 153
click at [1519, 354] on button at bounding box center [1507, 357] width 24 height 24
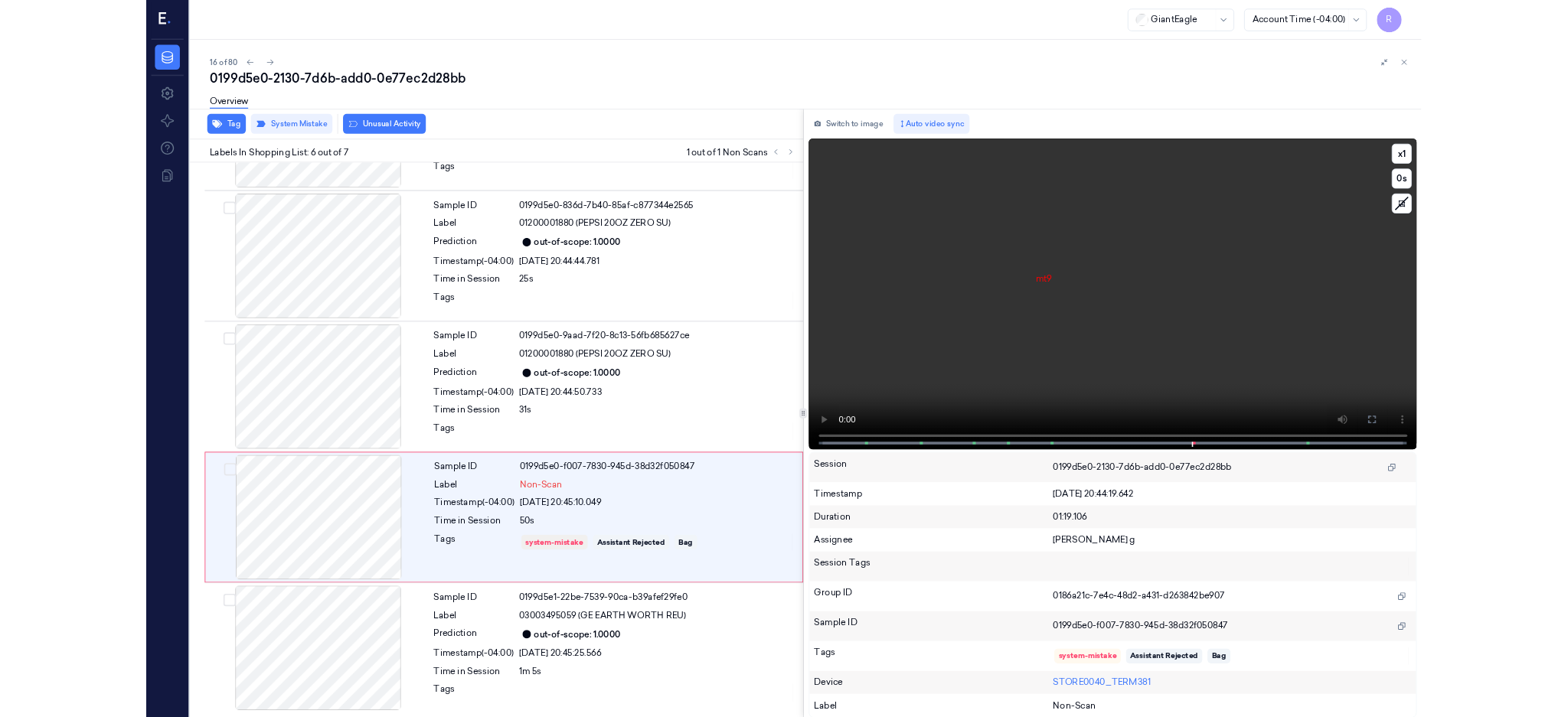
scroll to position [447, 0]
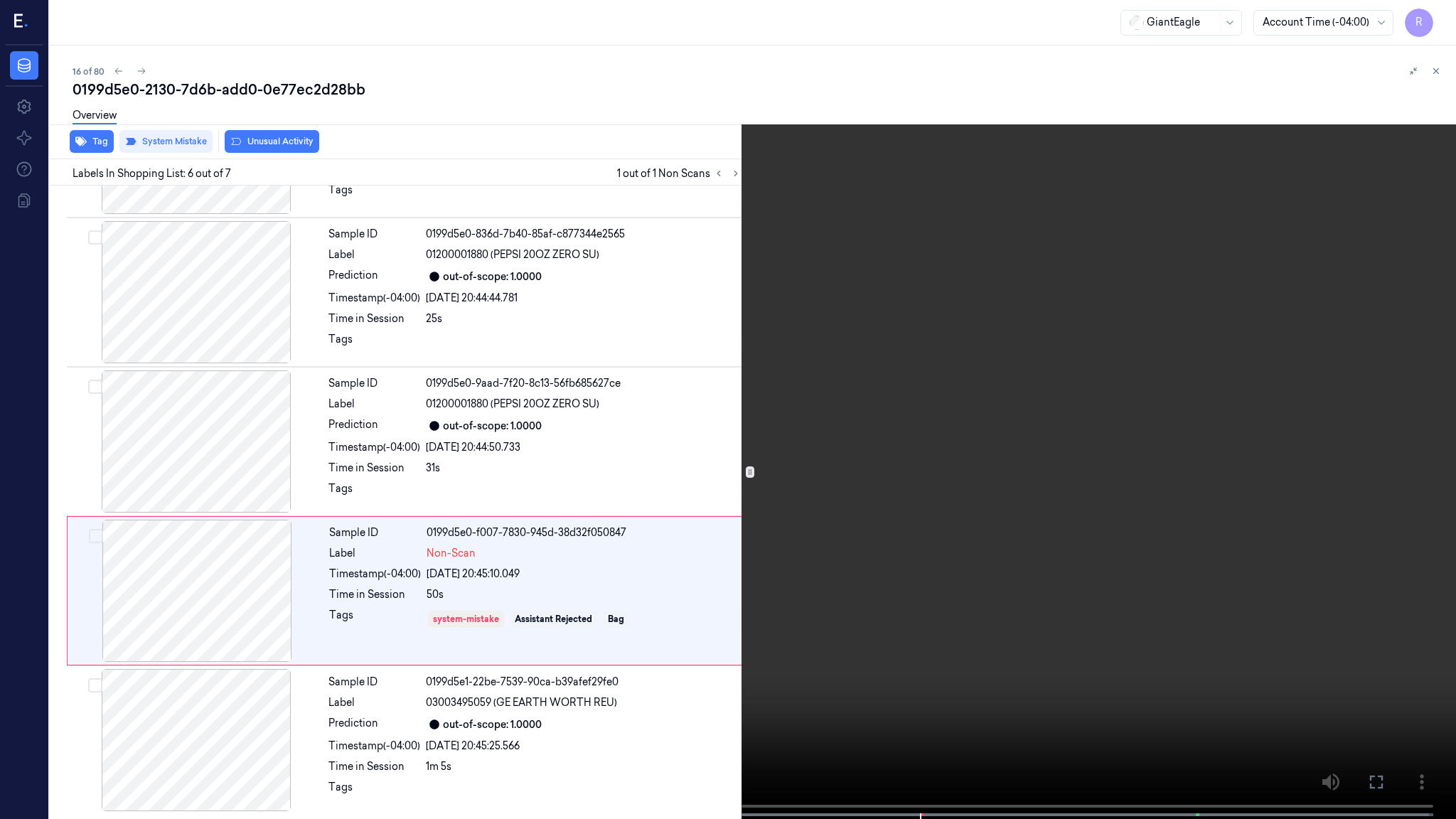
click at [1022, 373] on video at bounding box center [728, 410] width 1456 height 822
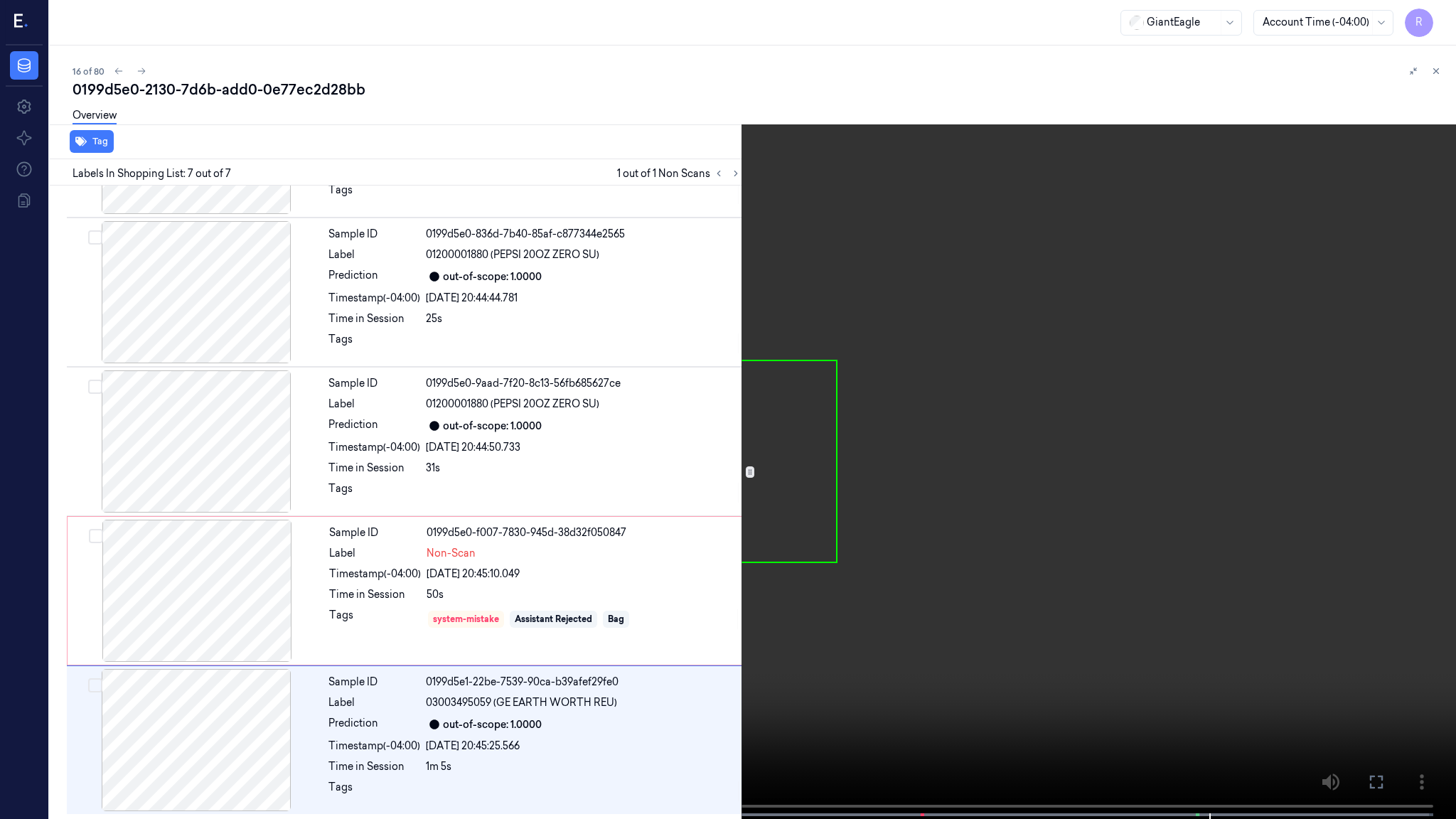
click at [764, 142] on video at bounding box center [728, 410] width 1456 height 822
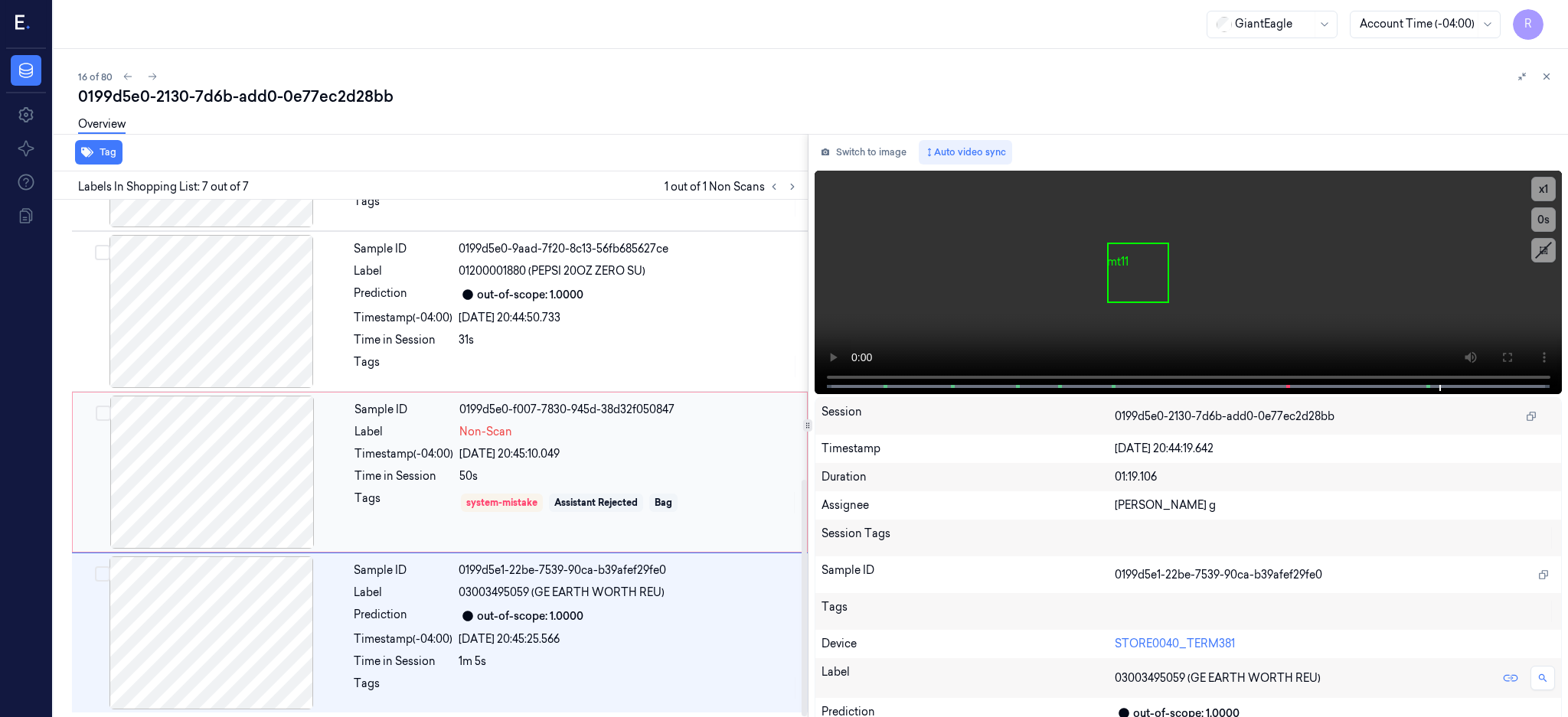
click at [192, 473] on div at bounding box center [212, 473] width 272 height 153
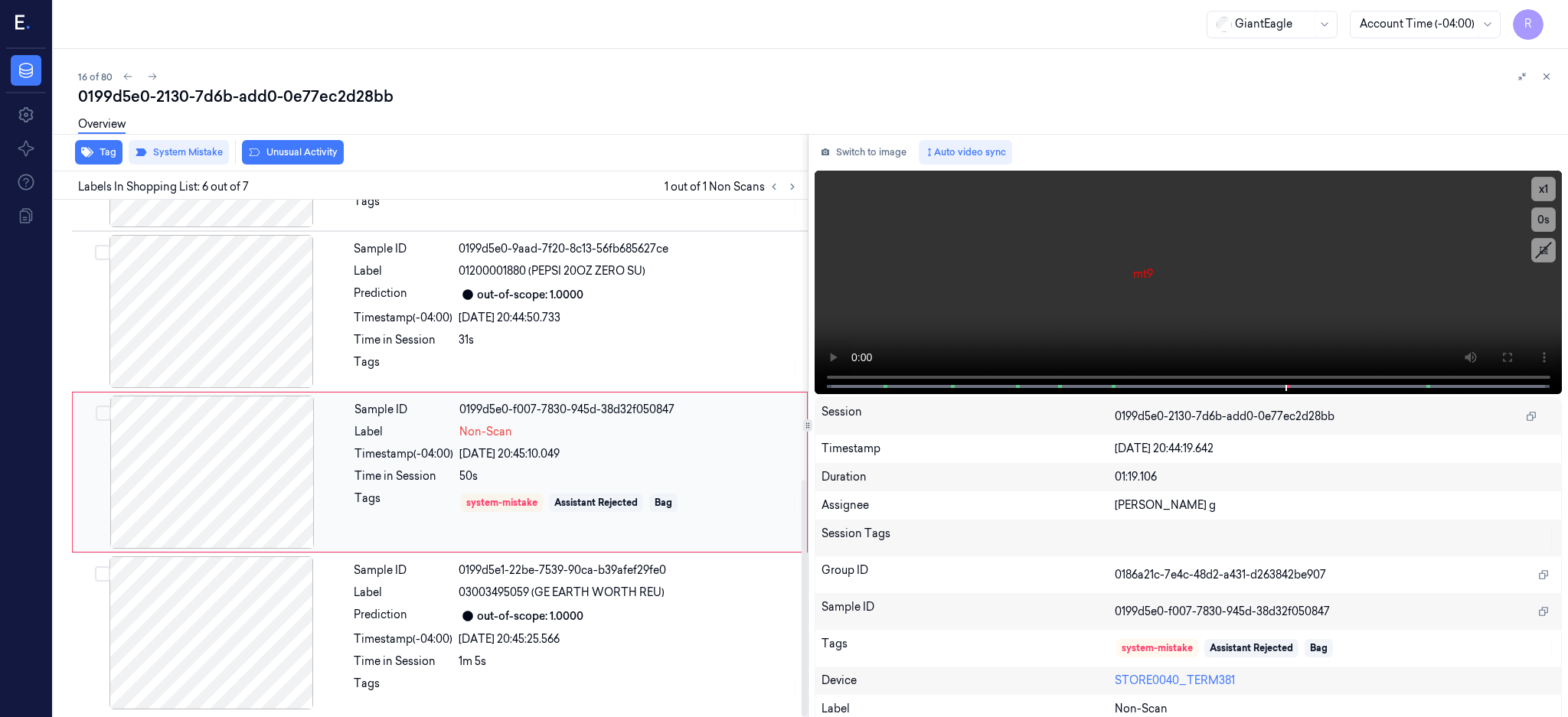
scroll to position [612, 0]
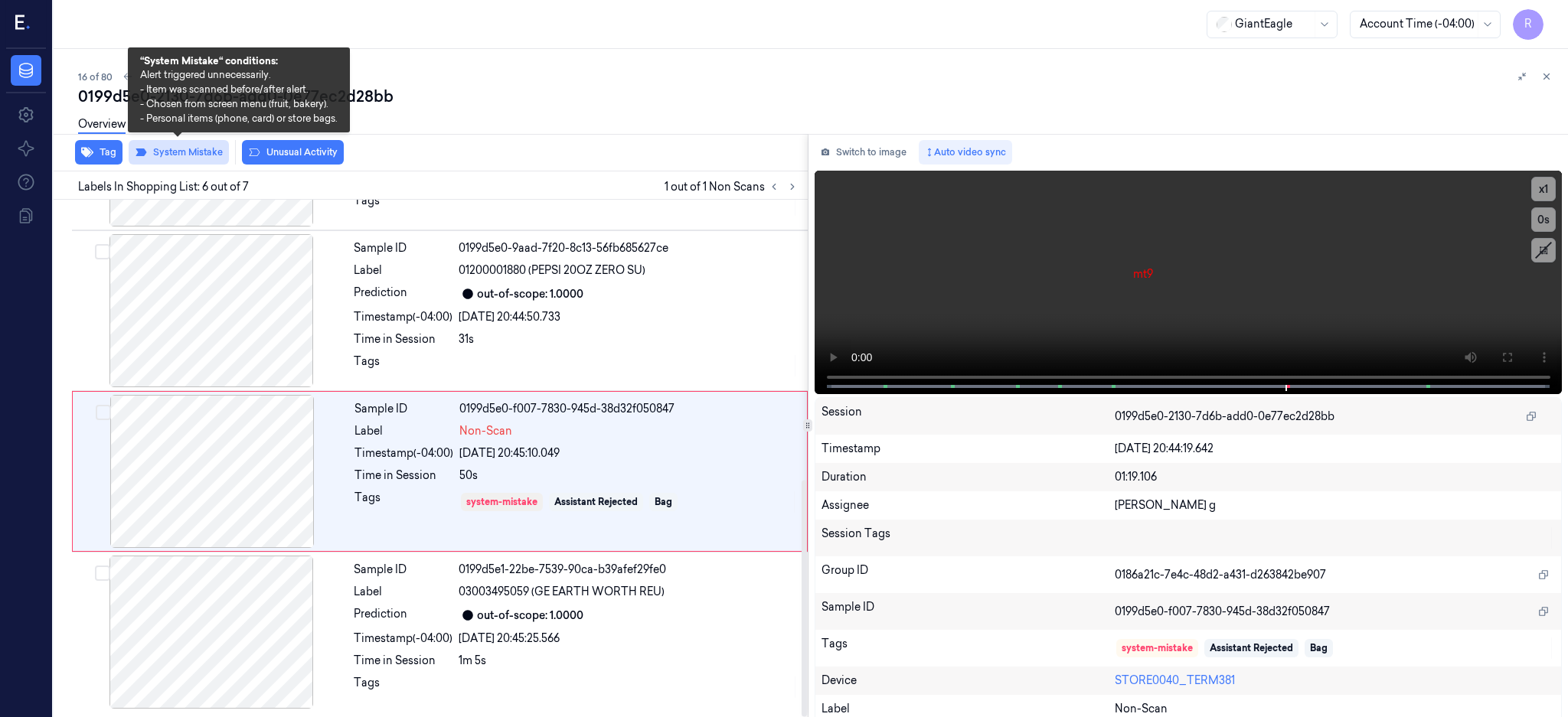
click at [203, 152] on button "System Mistake" at bounding box center [179, 152] width 100 height 24
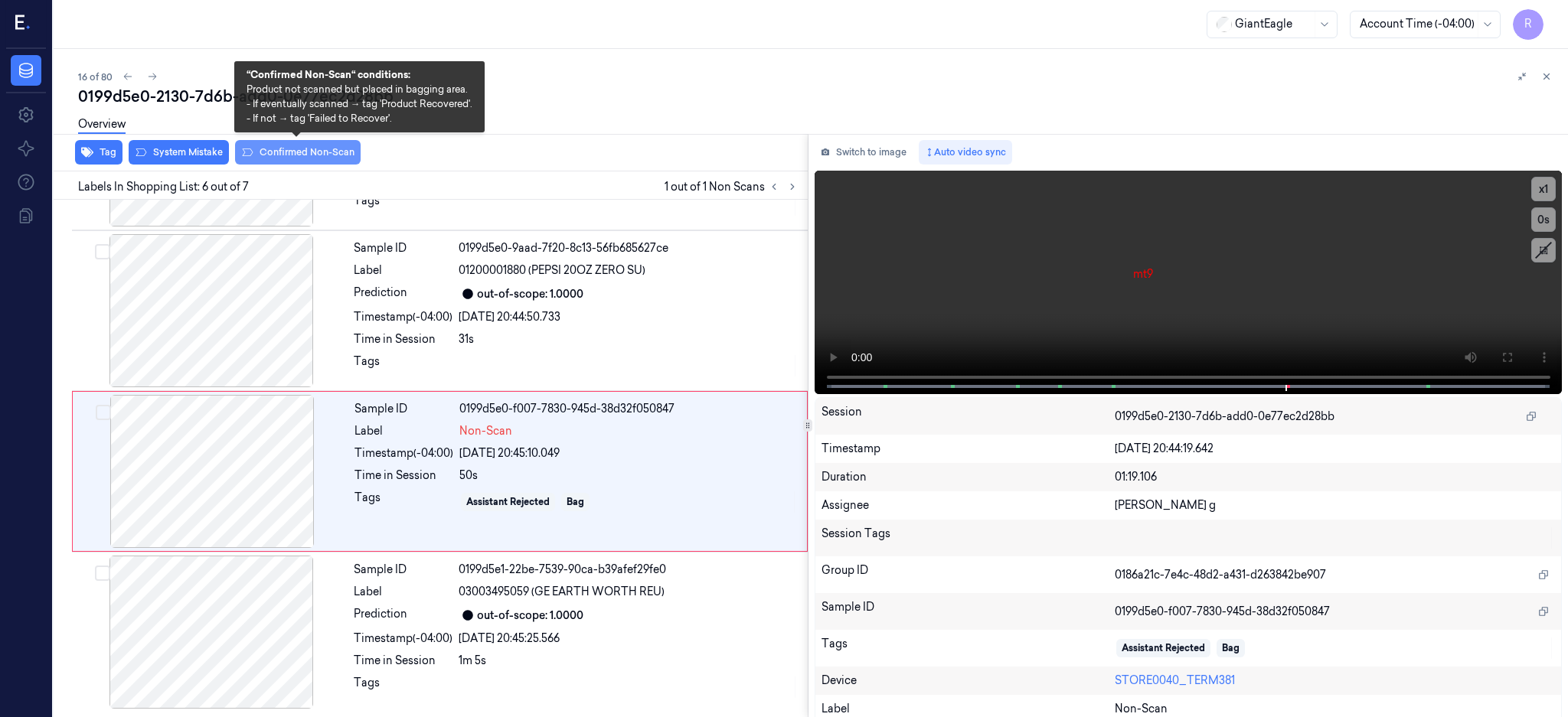
click at [289, 156] on button "Confirmed Non-Scan" at bounding box center [298, 152] width 125 height 24
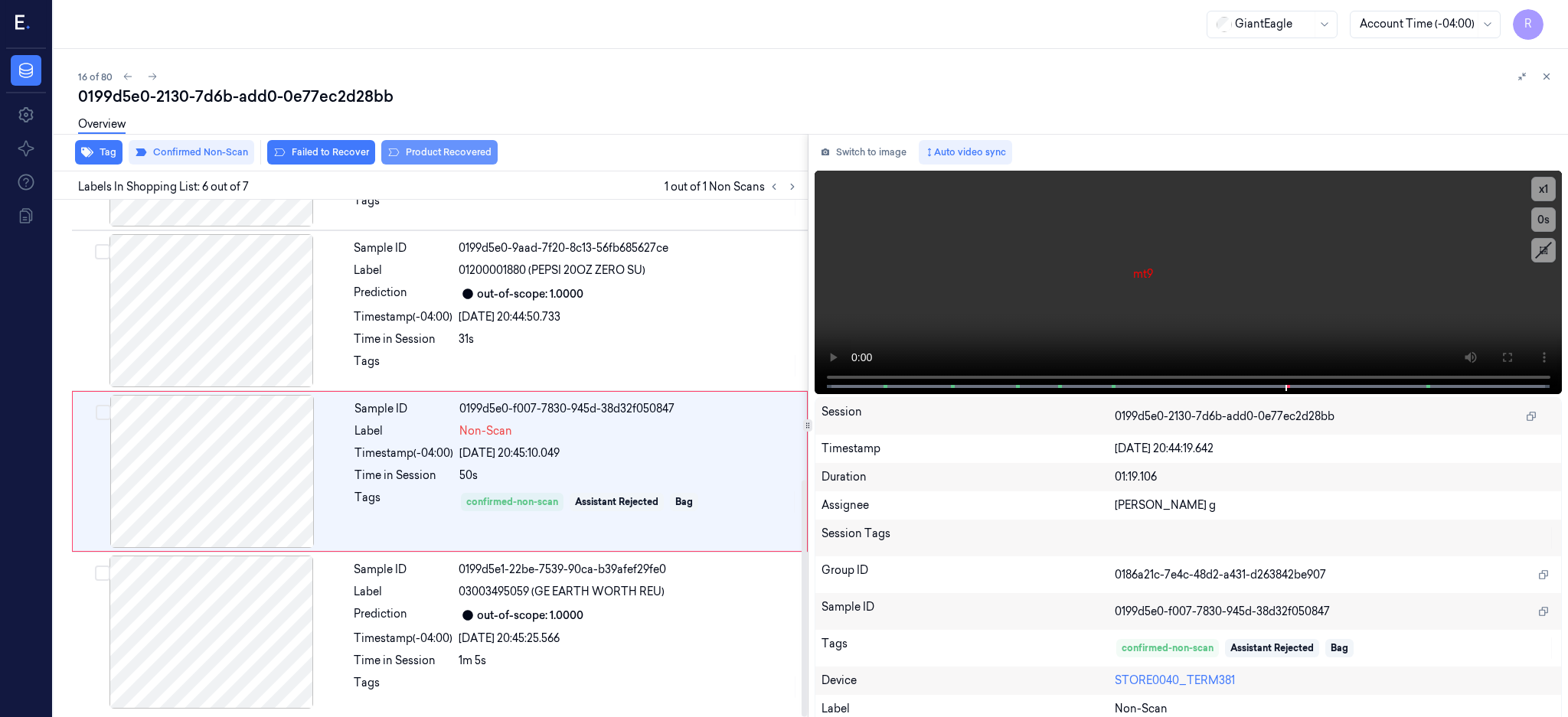
click at [414, 152] on button "Product Recovered" at bounding box center [439, 152] width 116 height 24
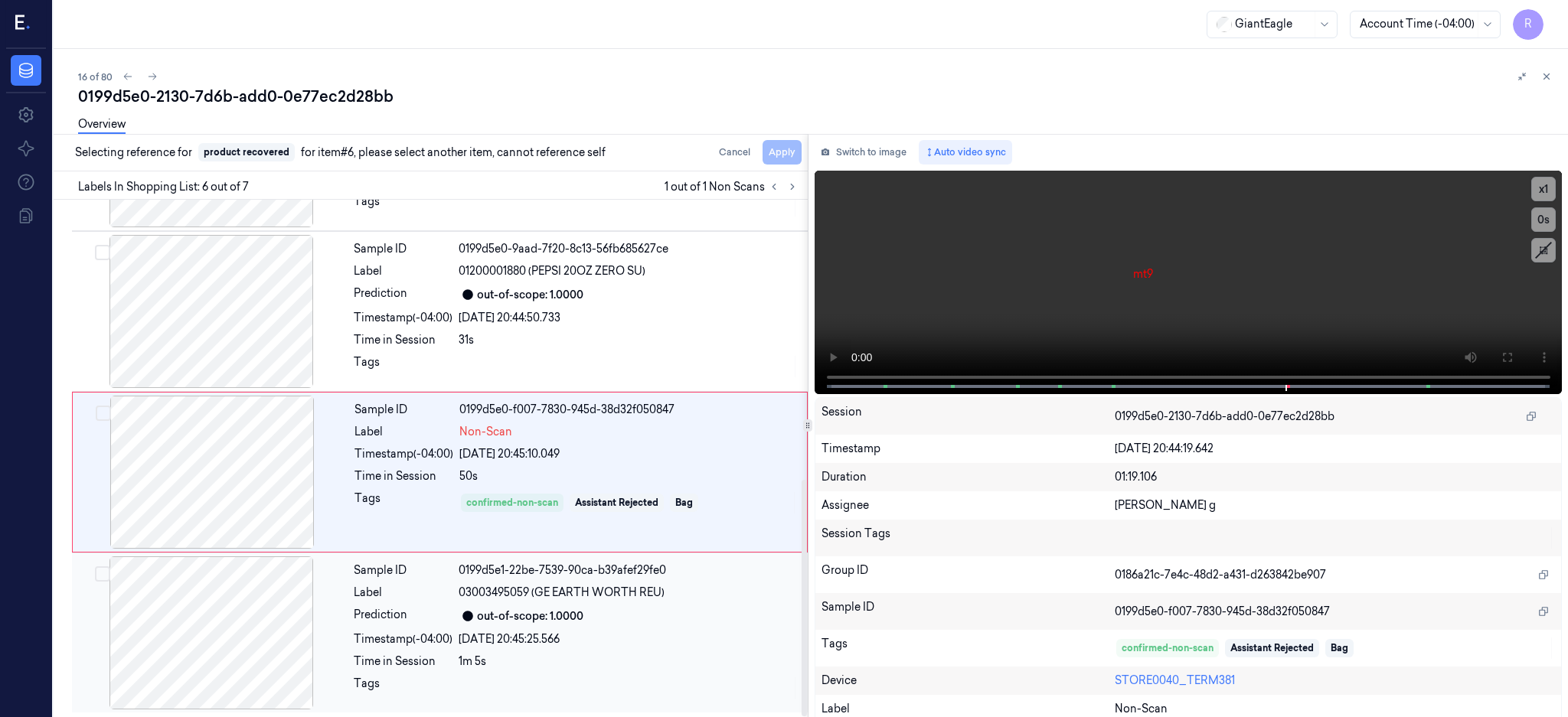
click at [261, 635] on div at bounding box center [211, 633] width 272 height 153
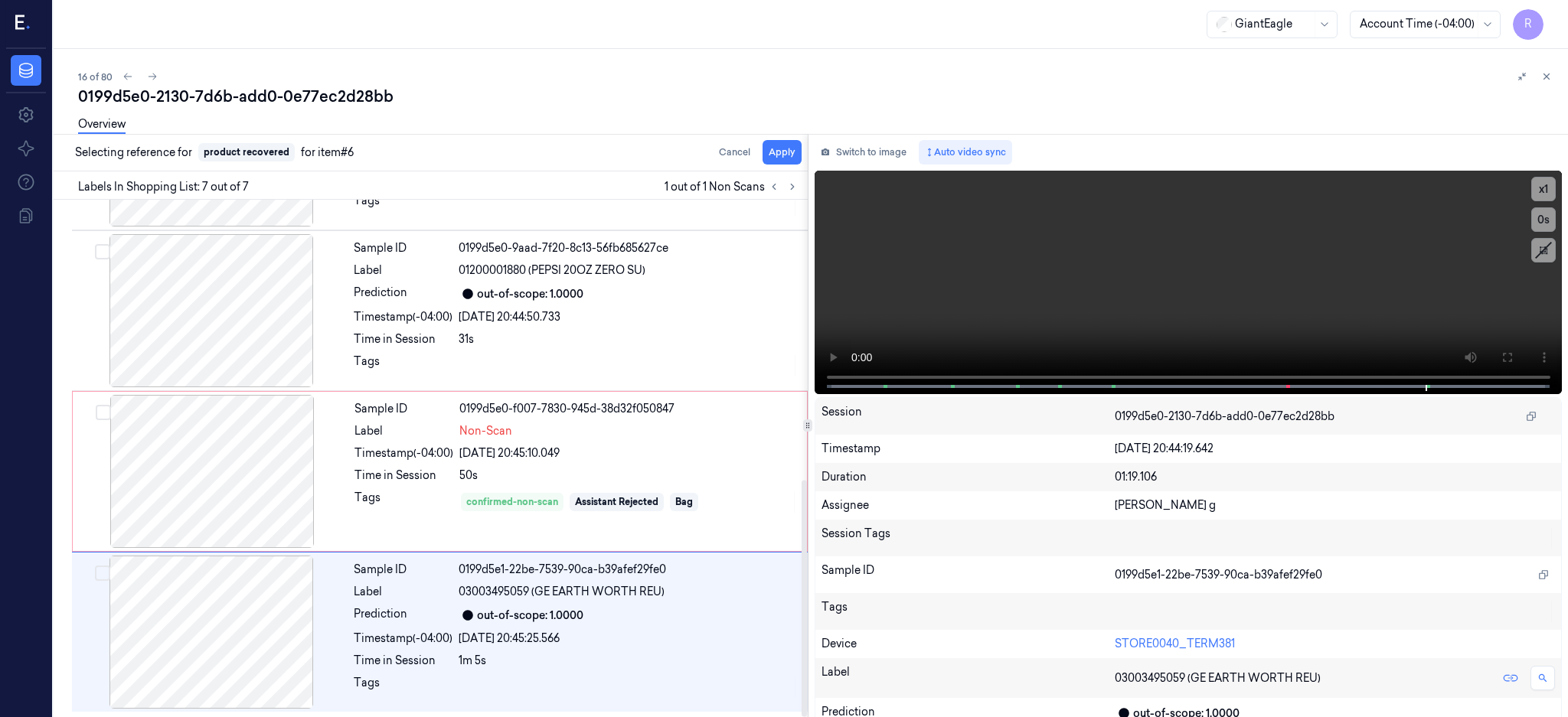
click at [815, 144] on div "Overview" at bounding box center [817, 126] width 1478 height 39
click at [802, 156] on button "Apply" at bounding box center [781, 152] width 39 height 24
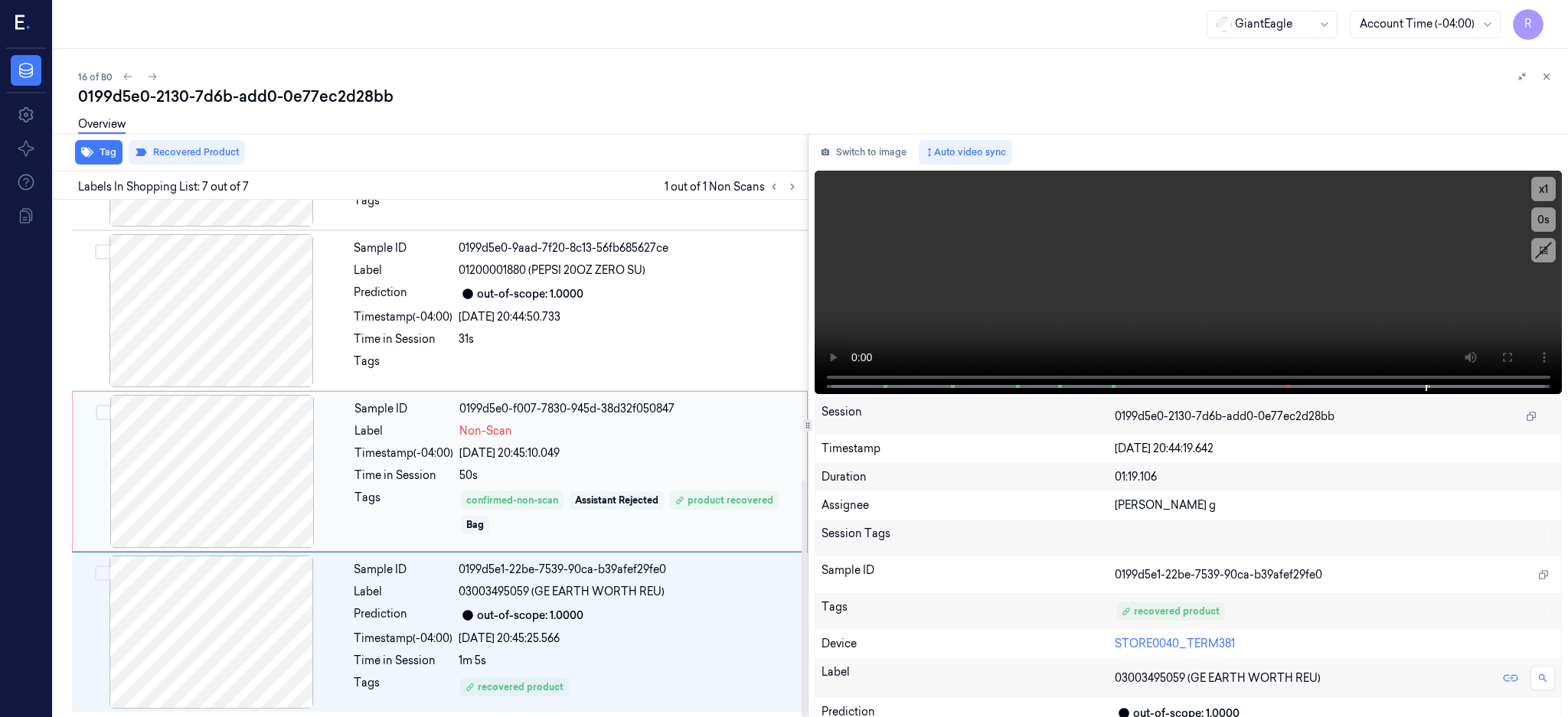
click at [220, 476] on div at bounding box center [212, 472] width 272 height 153
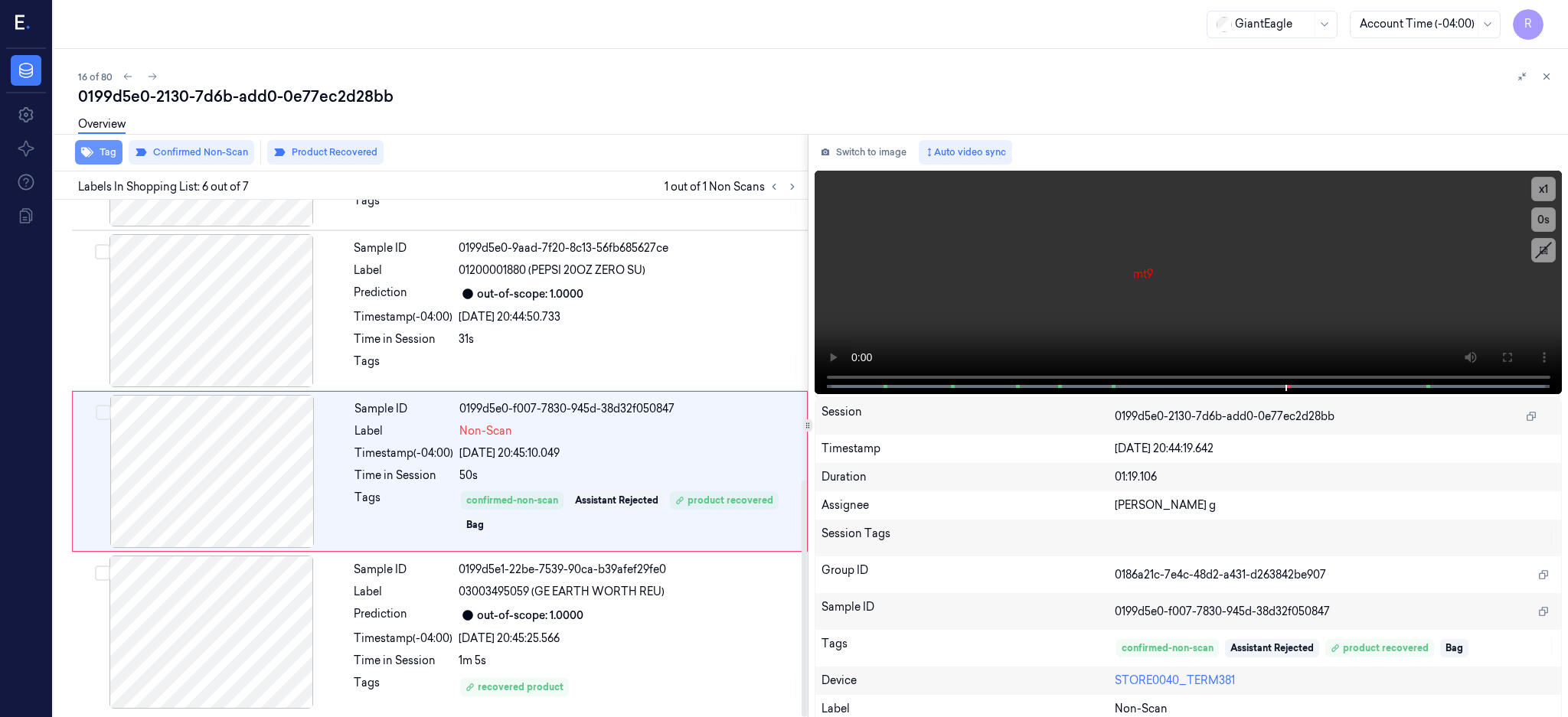
click at [84, 160] on button "Tag" at bounding box center [98, 152] width 48 height 24
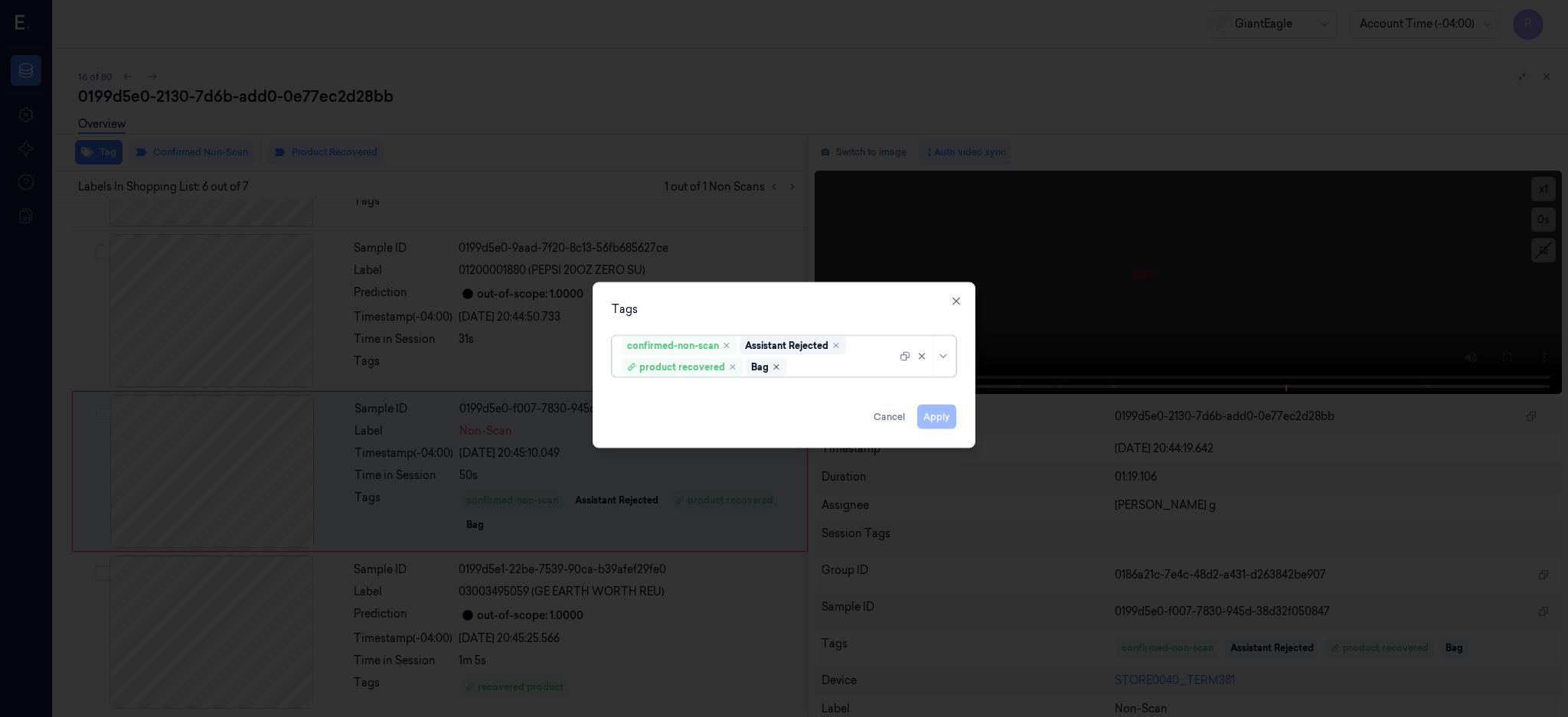
click at [772, 371] on icon "Remove ,Bag" at bounding box center [776, 366] width 9 height 9
click at [900, 409] on button "Cancel" at bounding box center [890, 416] width 43 height 24
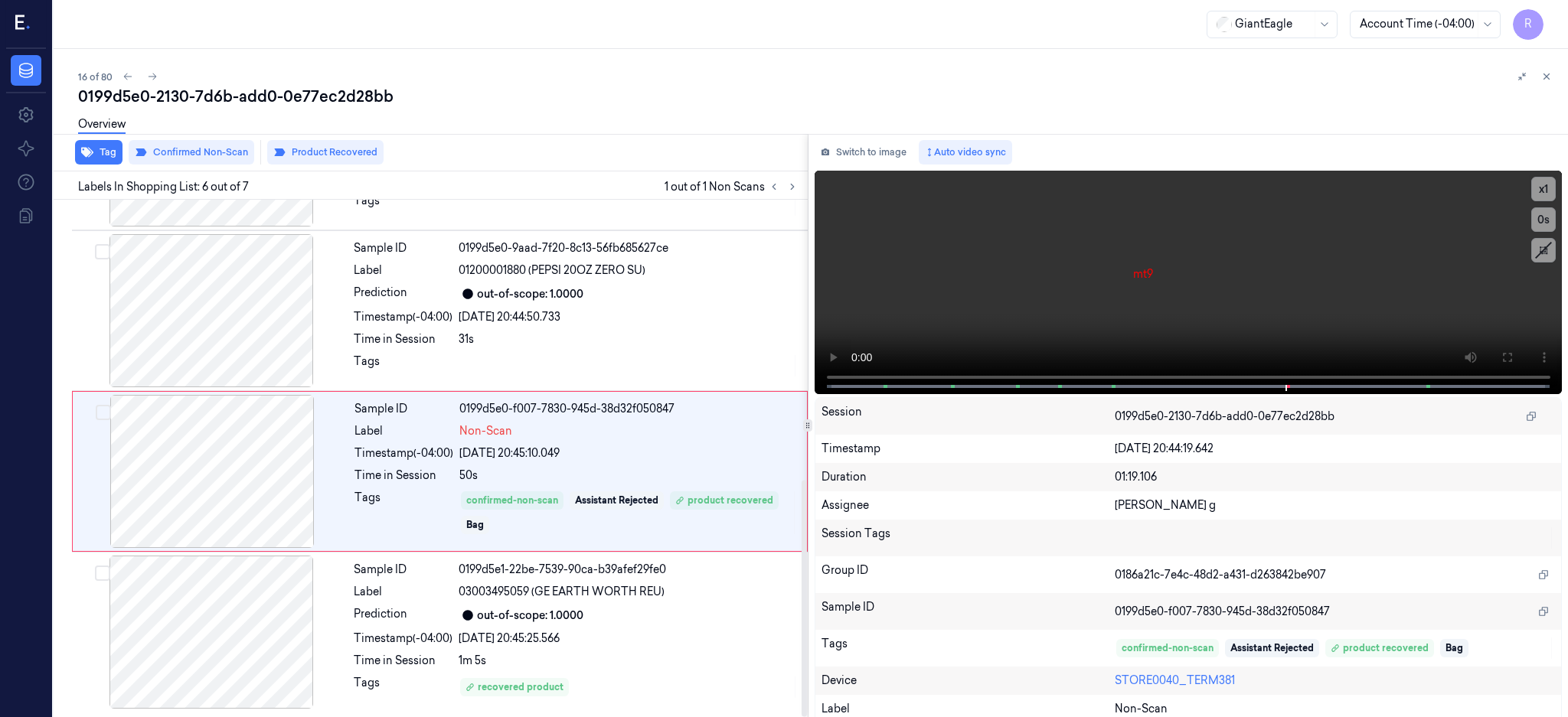
click at [96, 164] on div "Tag Confirmed Non-Scan Product Recovered" at bounding box center [428, 153] width 761 height 38
click at [104, 158] on button "Tag" at bounding box center [98, 152] width 48 height 24
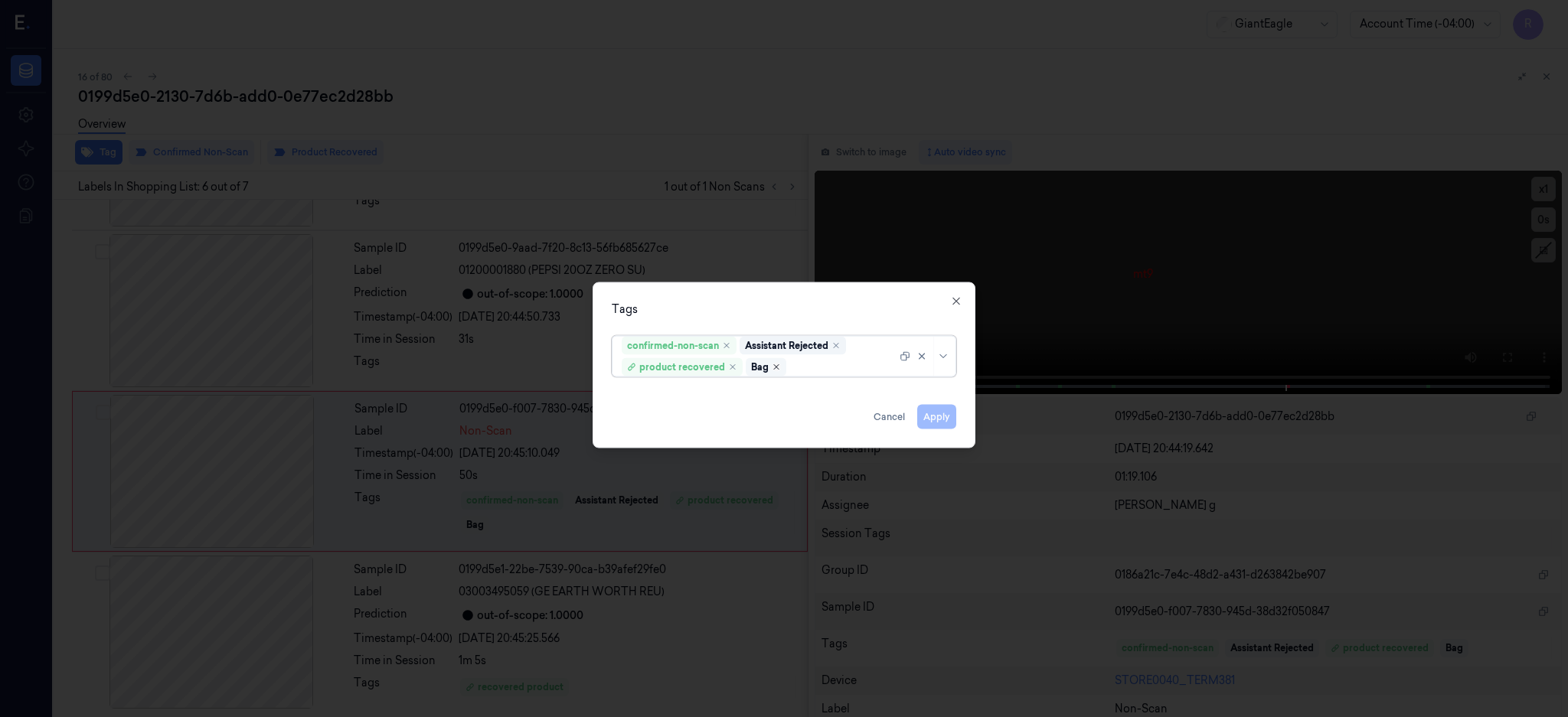
click at [774, 364] on icon "Remove ,Bag" at bounding box center [776, 366] width 9 height 9
click at [926, 412] on button "Apply" at bounding box center [936, 416] width 39 height 24
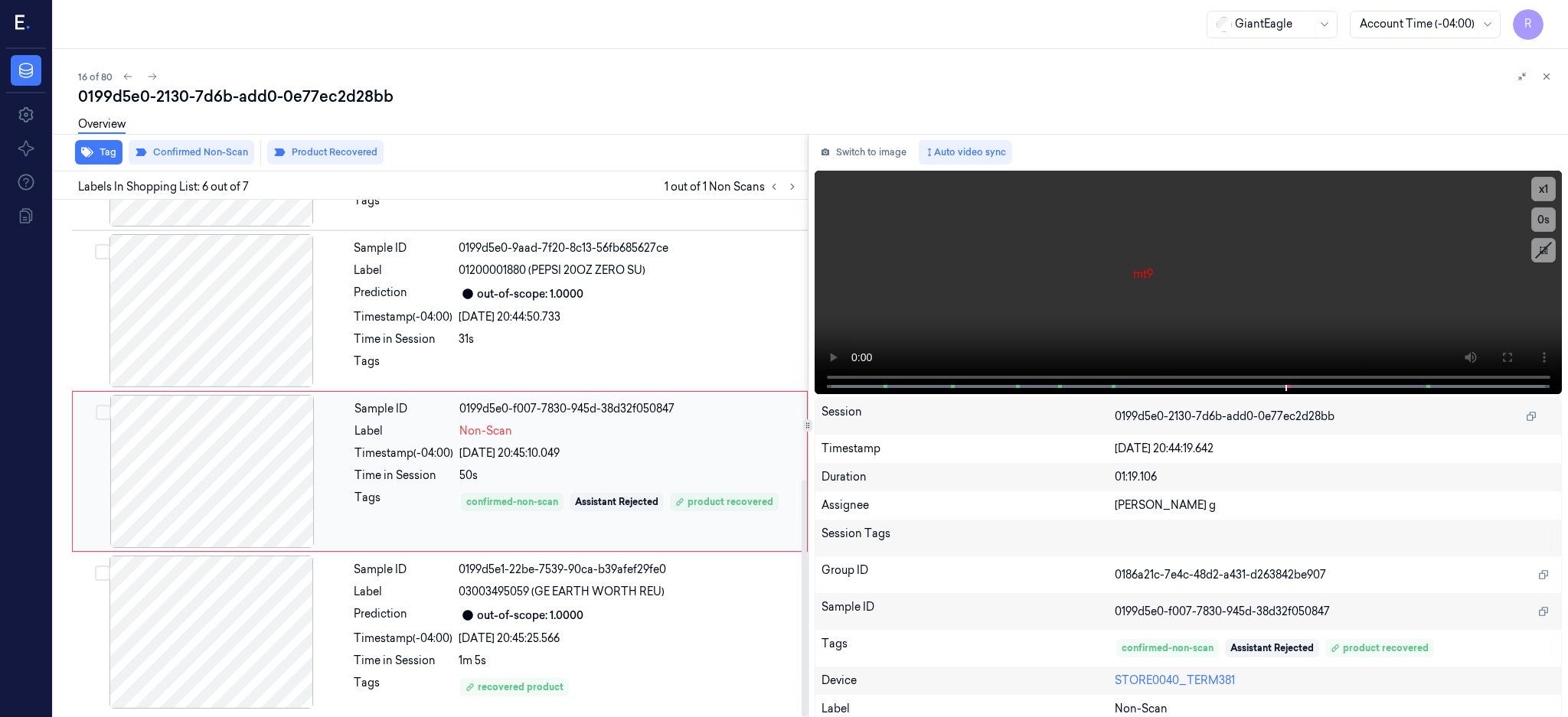
scroll to position [611, 0]
click at [278, 91] on div "0199d5e0-2130-7d6b-add0-0e77ec2d28bb" at bounding box center [817, 97] width 1478 height 22
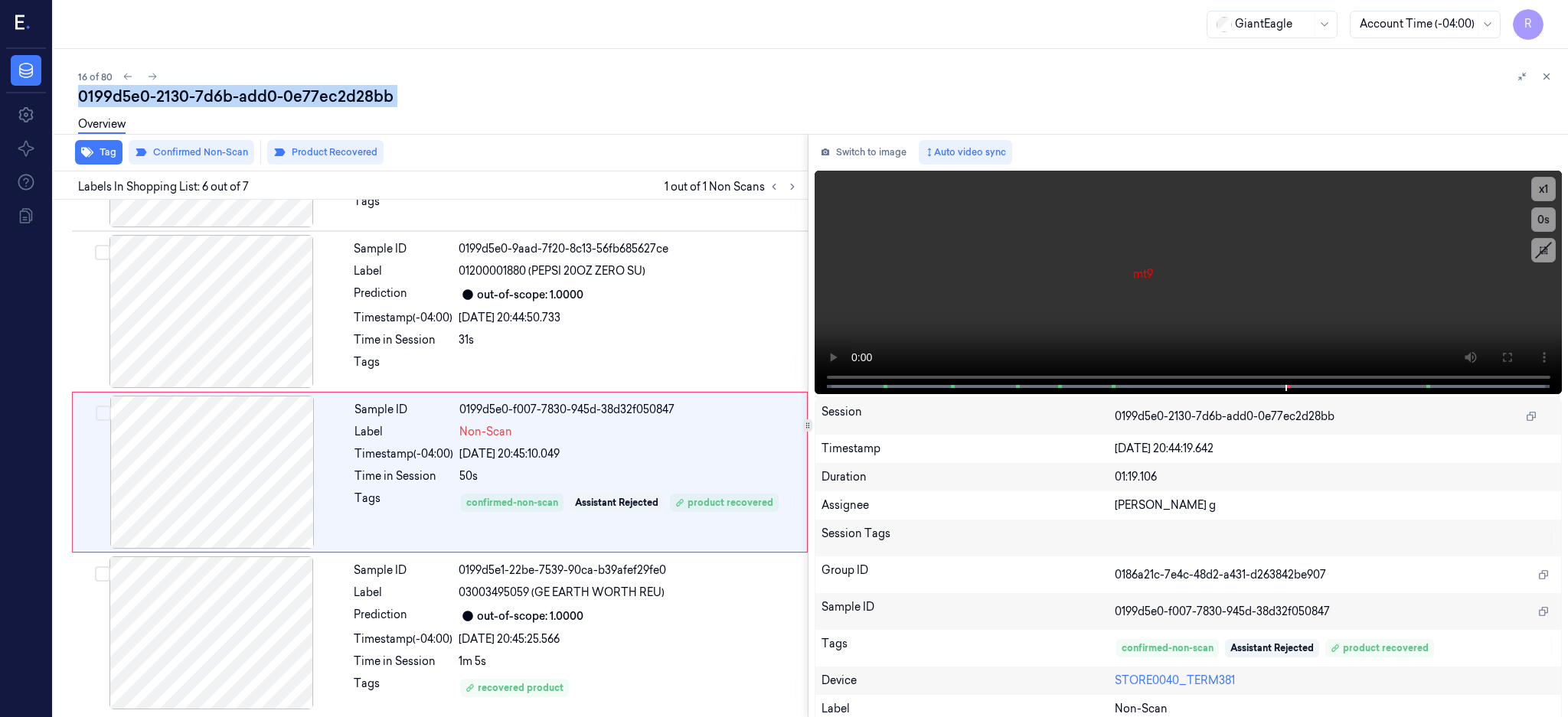
click at [278, 91] on div "0199d5e0-2130-7d6b-add0-0e77ec2d28bb" at bounding box center [817, 97] width 1478 height 22
copy div "0e77ec2d28bb"
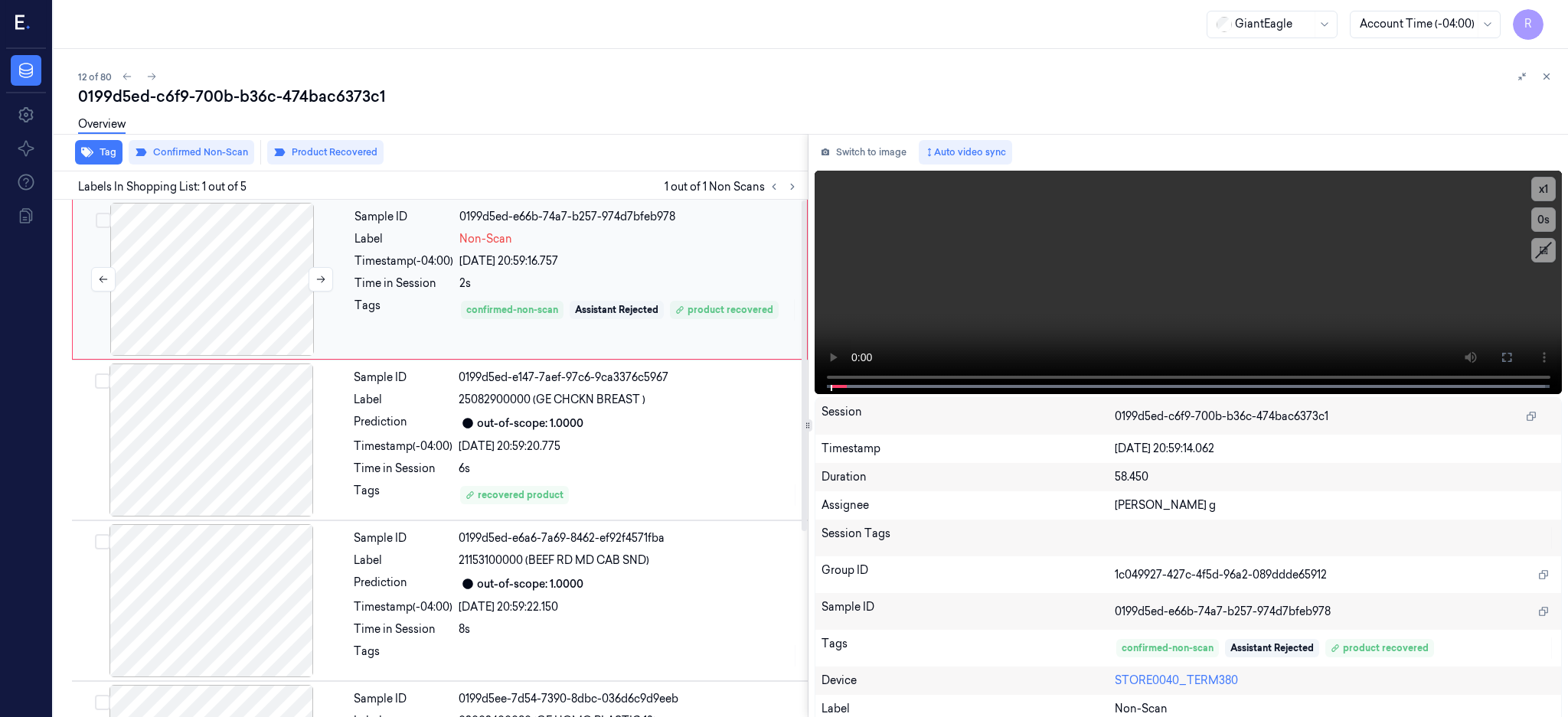
click at [240, 273] on div at bounding box center [212, 280] width 272 height 153
click at [231, 291] on div at bounding box center [212, 280] width 272 height 153
click at [1519, 363] on button at bounding box center [1507, 357] width 24 height 24
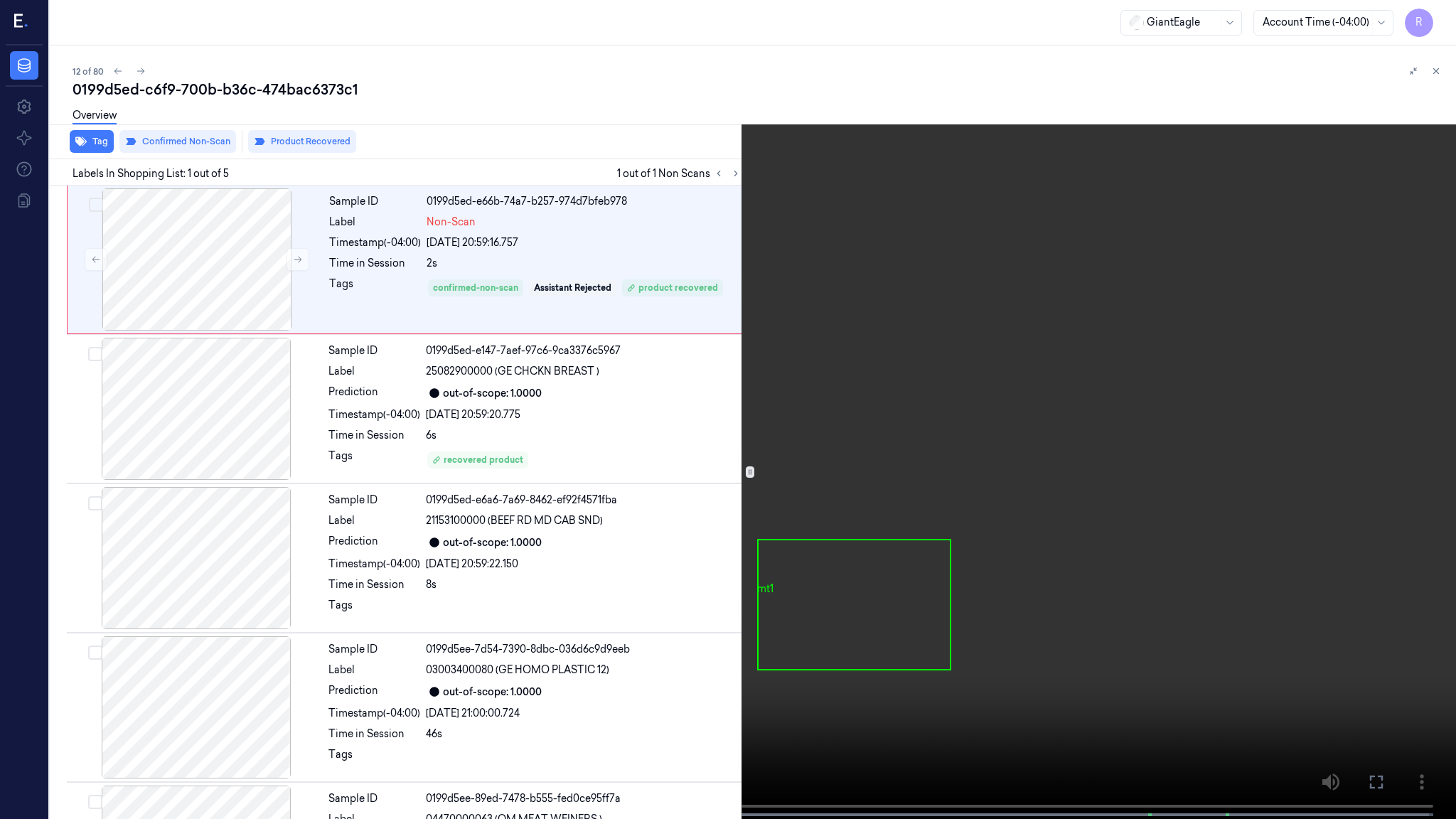
click at [849, 414] on video at bounding box center [728, 410] width 1456 height 822
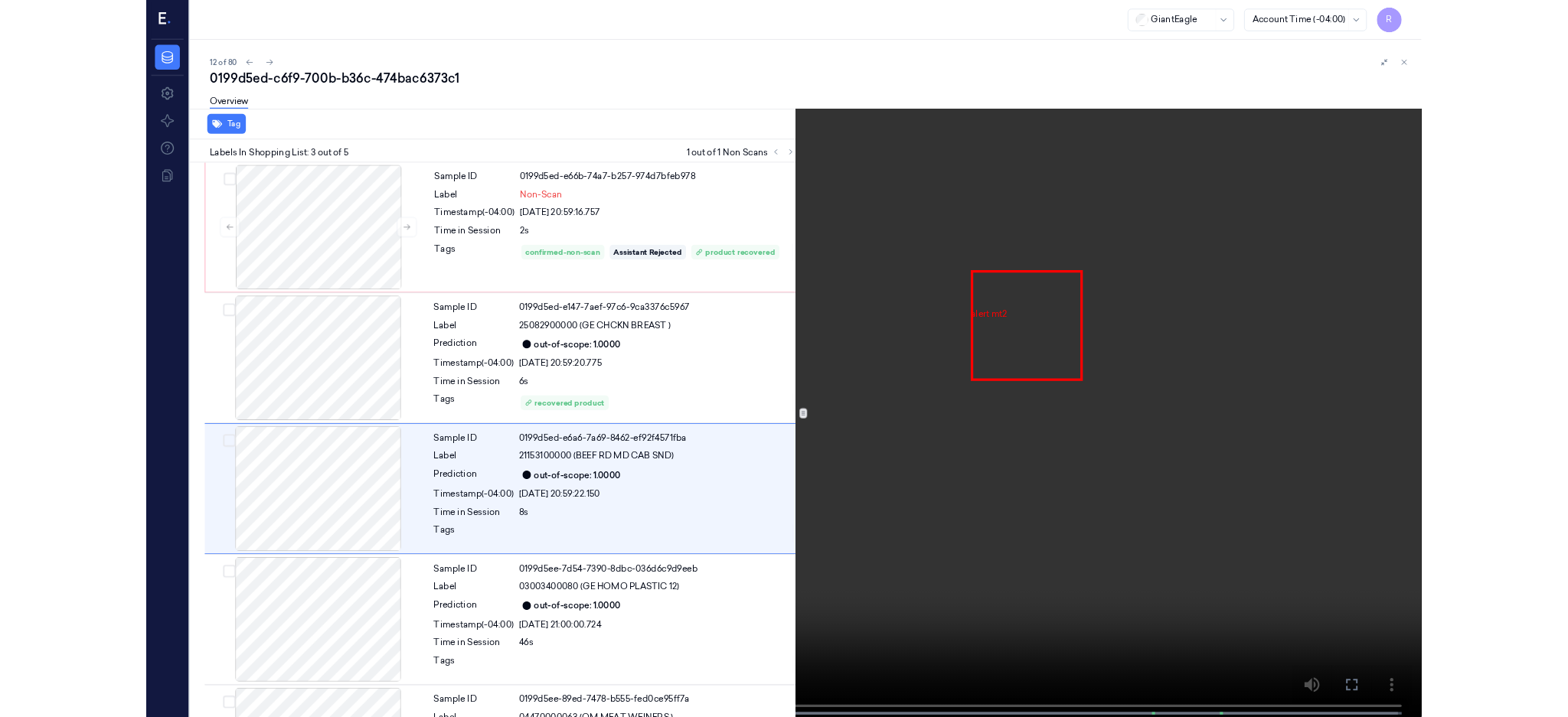
scroll to position [59, 0]
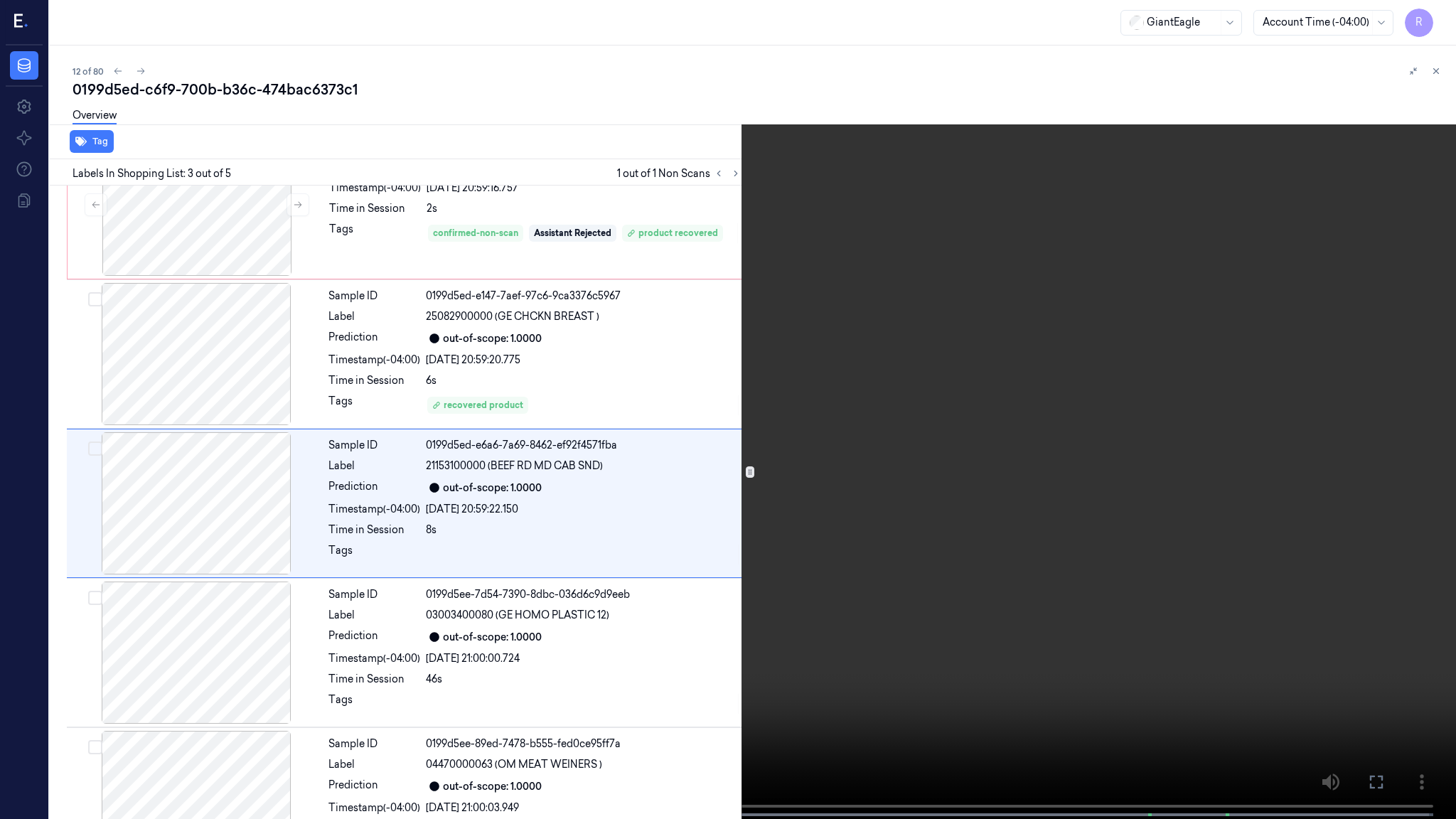
click at [642, 581] on video at bounding box center [728, 410] width 1456 height 822
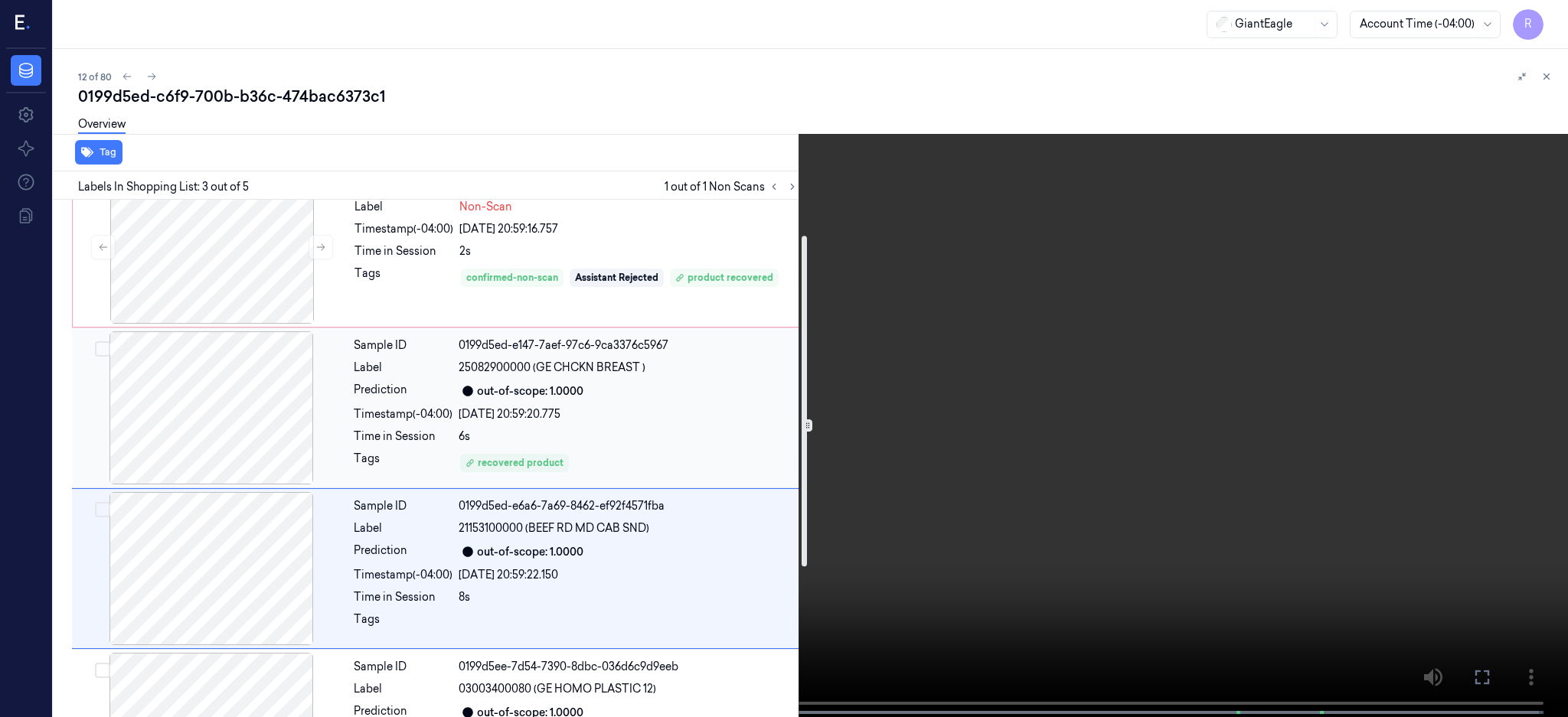
scroll to position [0, 0]
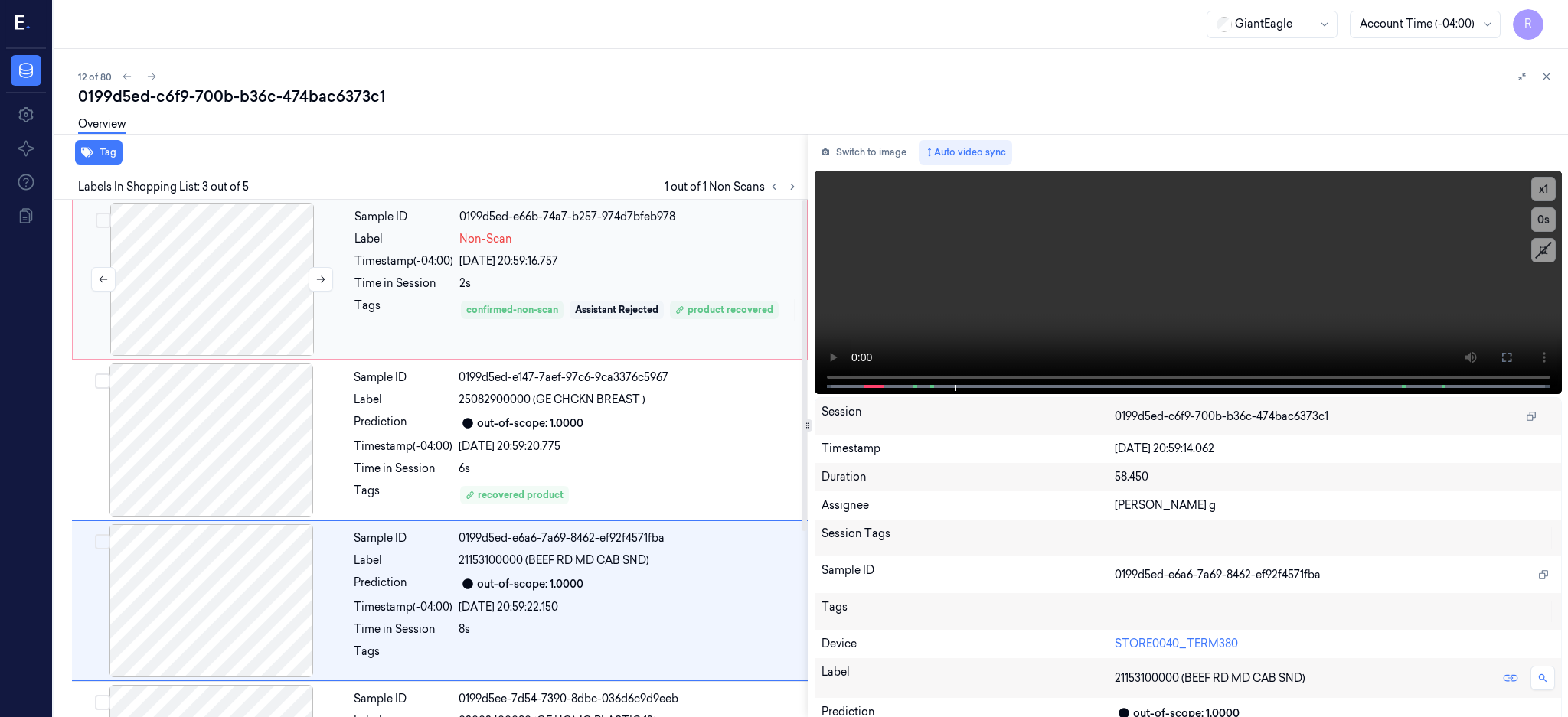
click at [239, 288] on div at bounding box center [212, 280] width 272 height 153
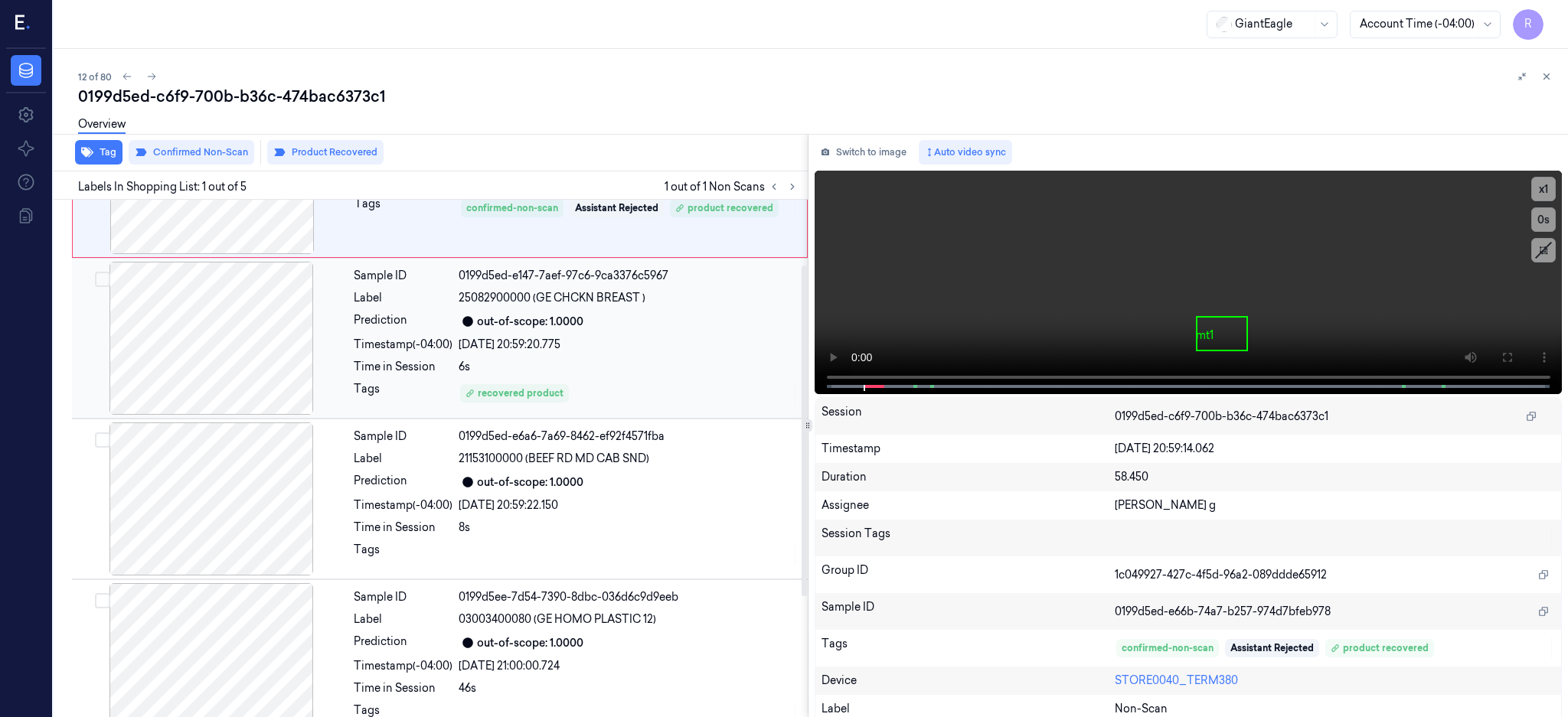
click at [211, 408] on div at bounding box center [211, 338] width 272 height 153
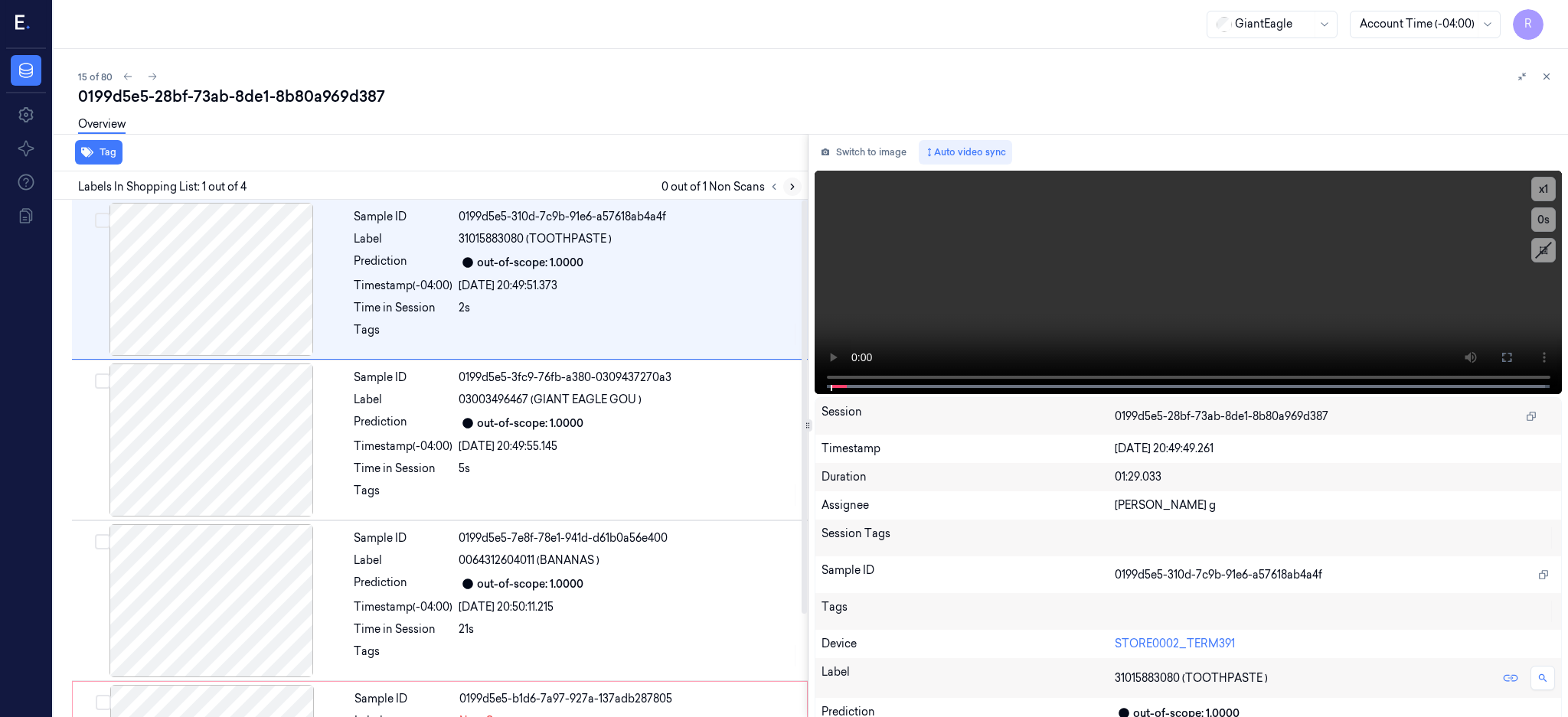
click at [794, 188] on icon at bounding box center [792, 188] width 3 height 5
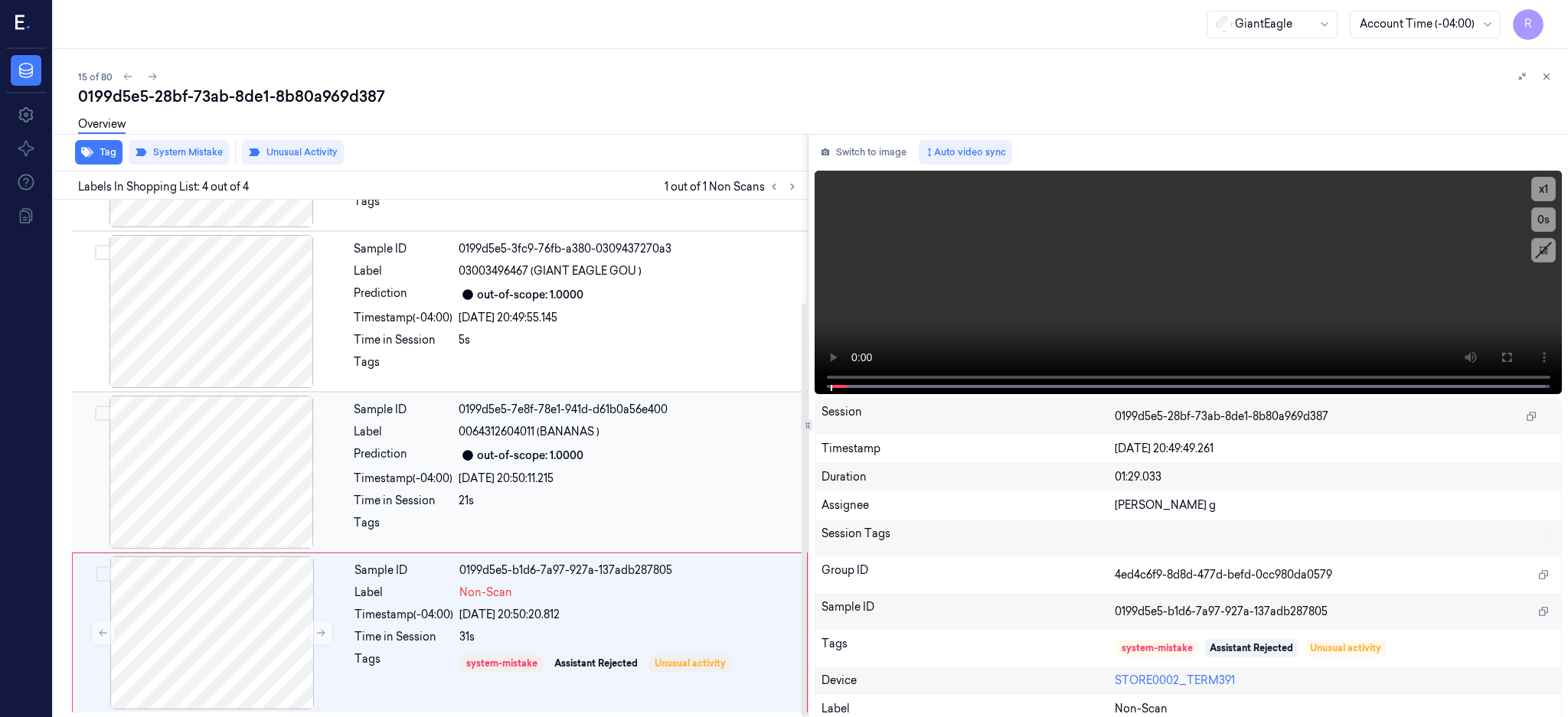
click at [205, 488] on div at bounding box center [211, 473] width 272 height 153
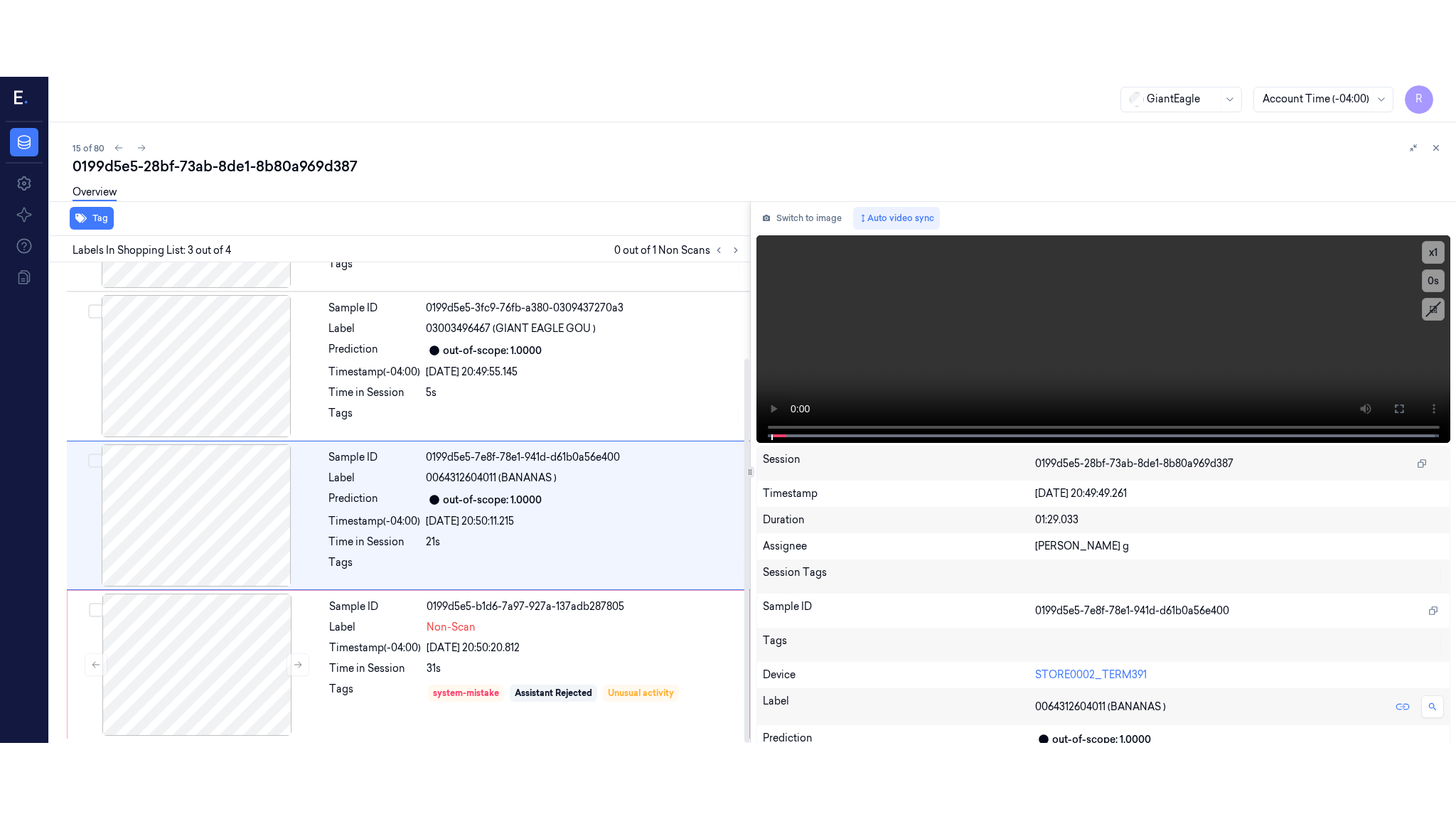
scroll to position [120, 0]
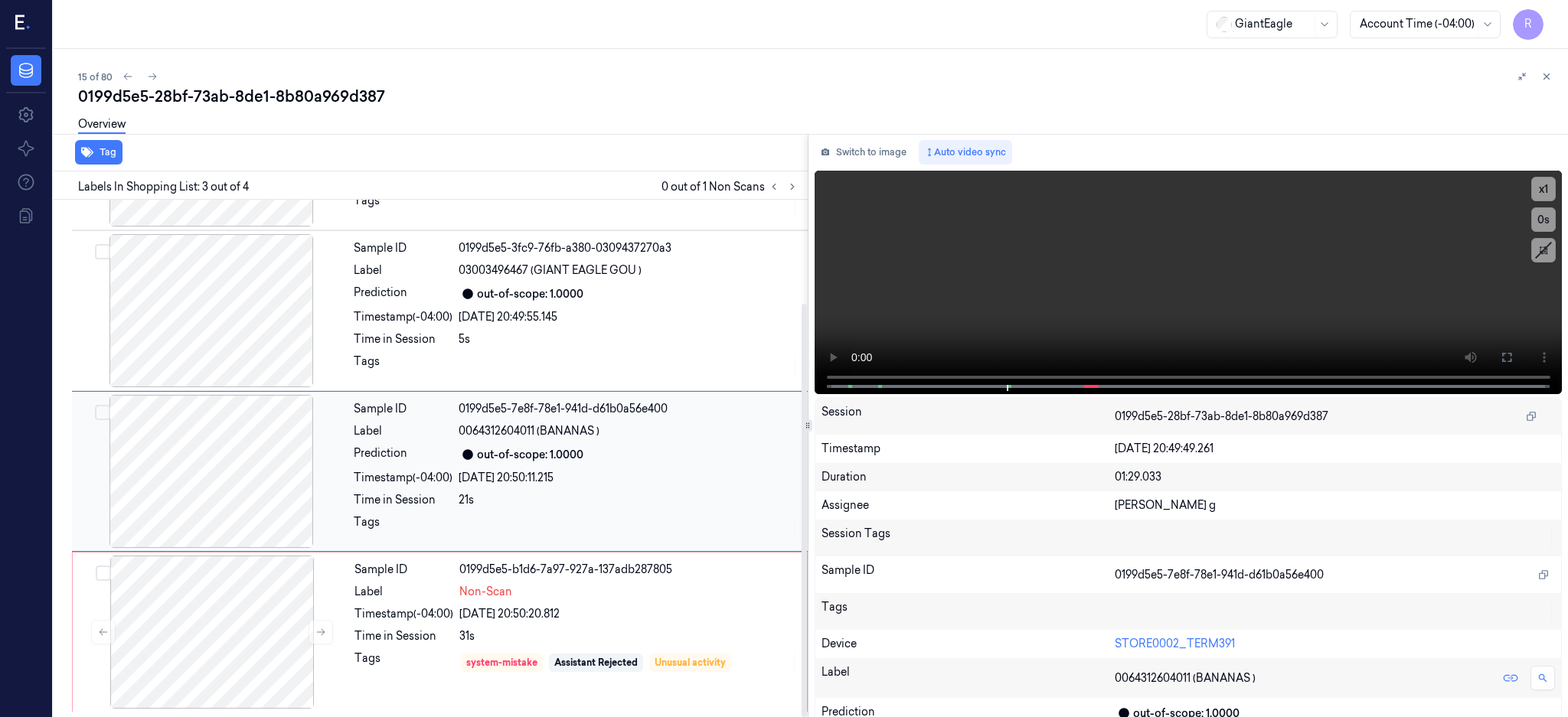
click at [209, 462] on div at bounding box center [211, 472] width 272 height 153
click at [1513, 352] on icon at bounding box center [1507, 358] width 13 height 13
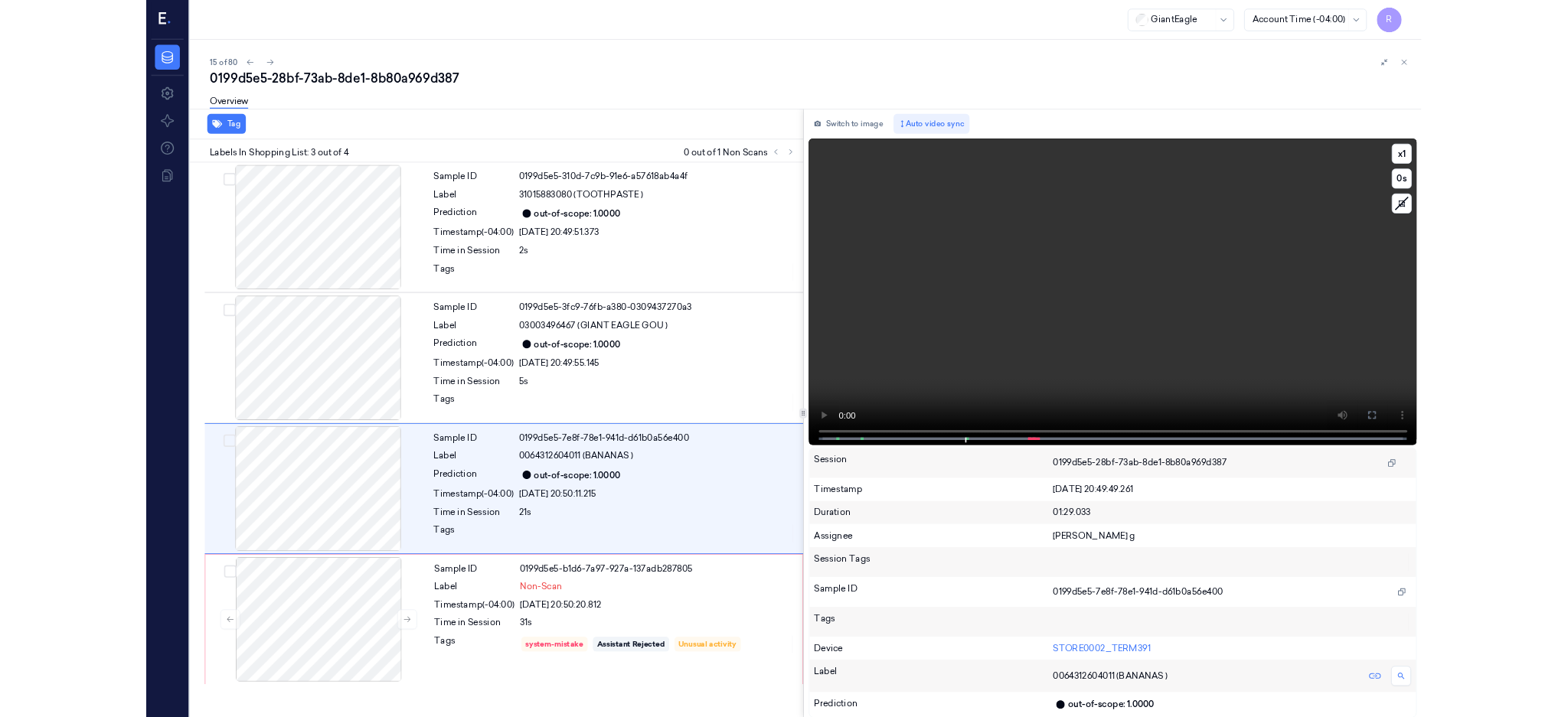
scroll to position [0, 0]
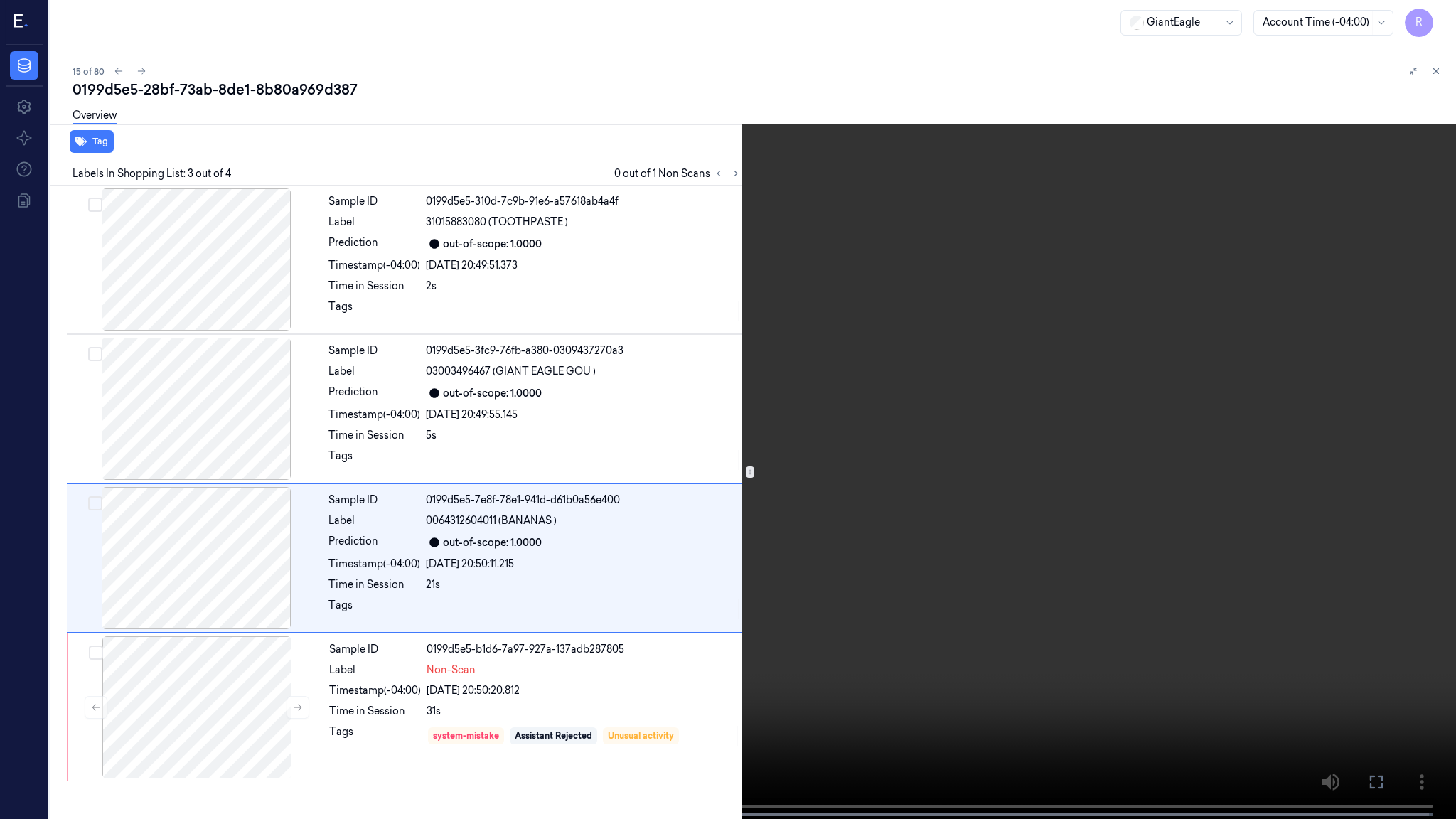
click at [1035, 363] on video at bounding box center [728, 410] width 1456 height 822
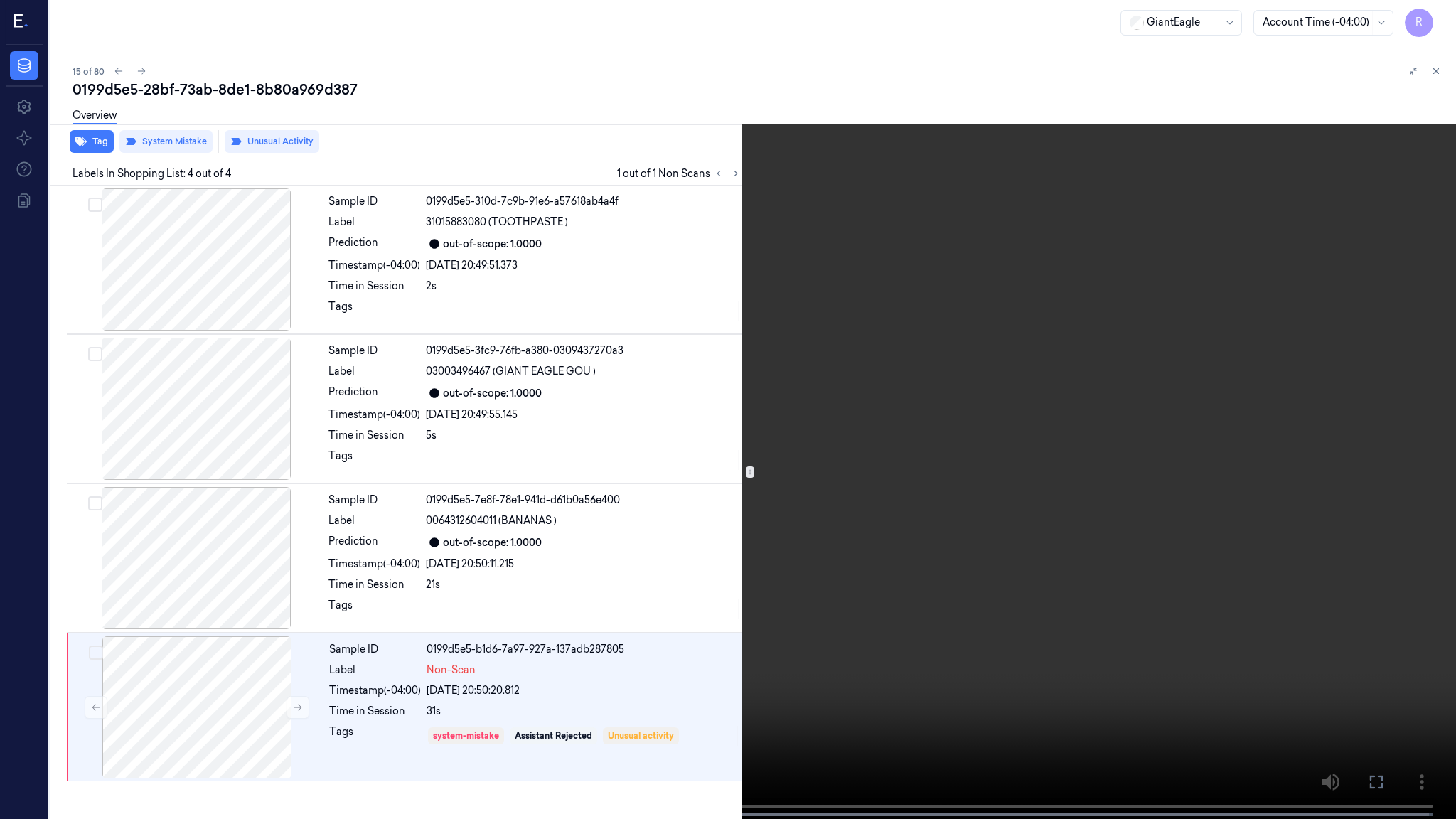
click at [768, 472] on video at bounding box center [728, 410] width 1456 height 822
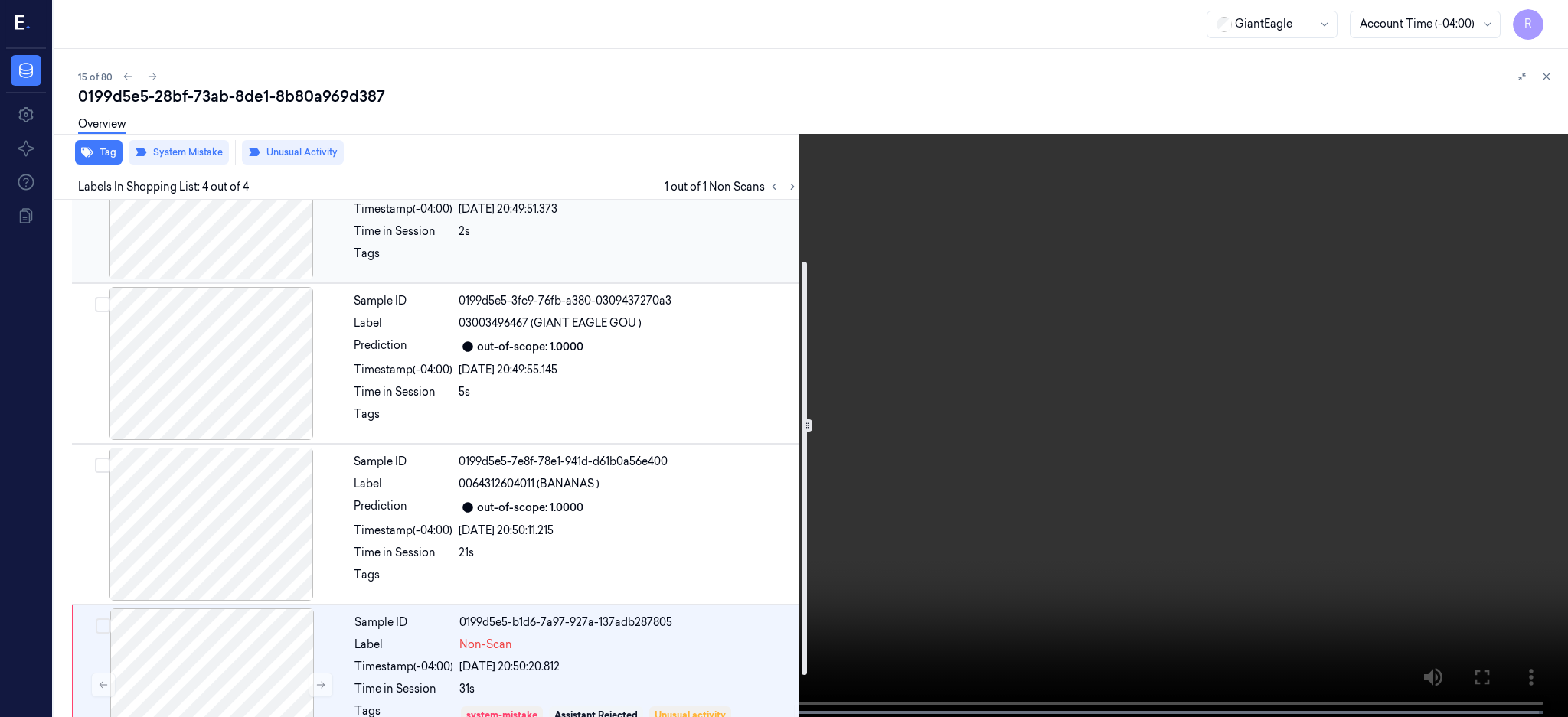
scroll to position [129, 0]
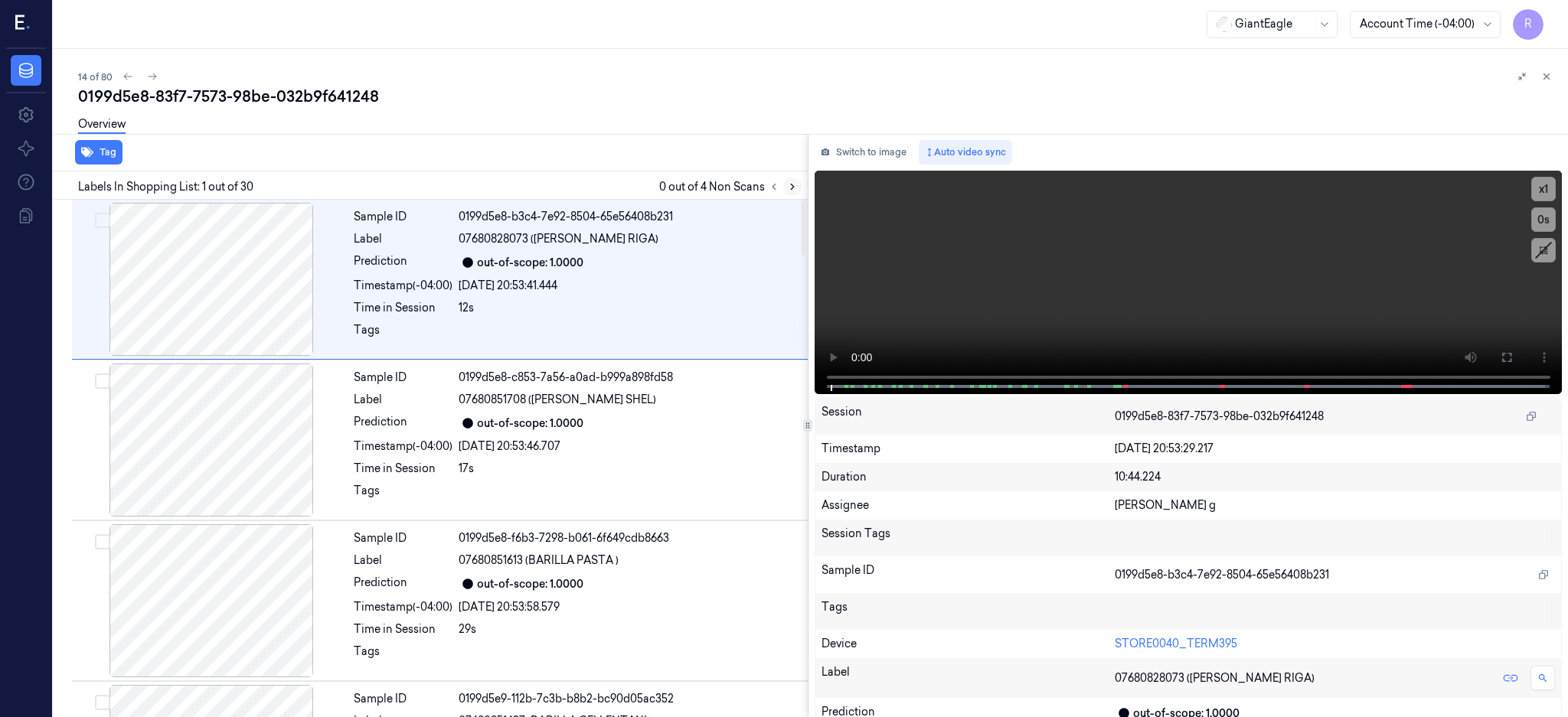
click at [802, 185] on button at bounding box center [792, 187] width 18 height 18
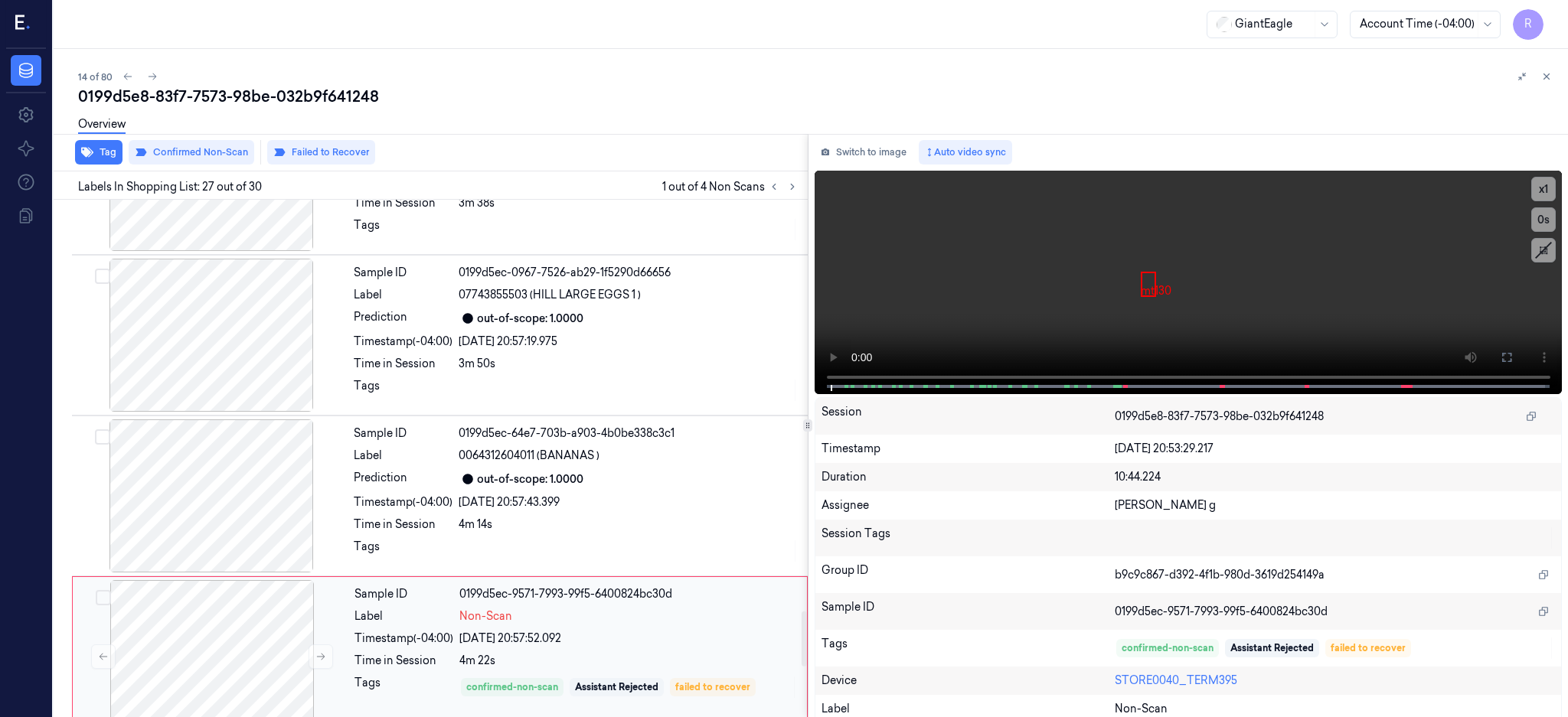
scroll to position [3801, 0]
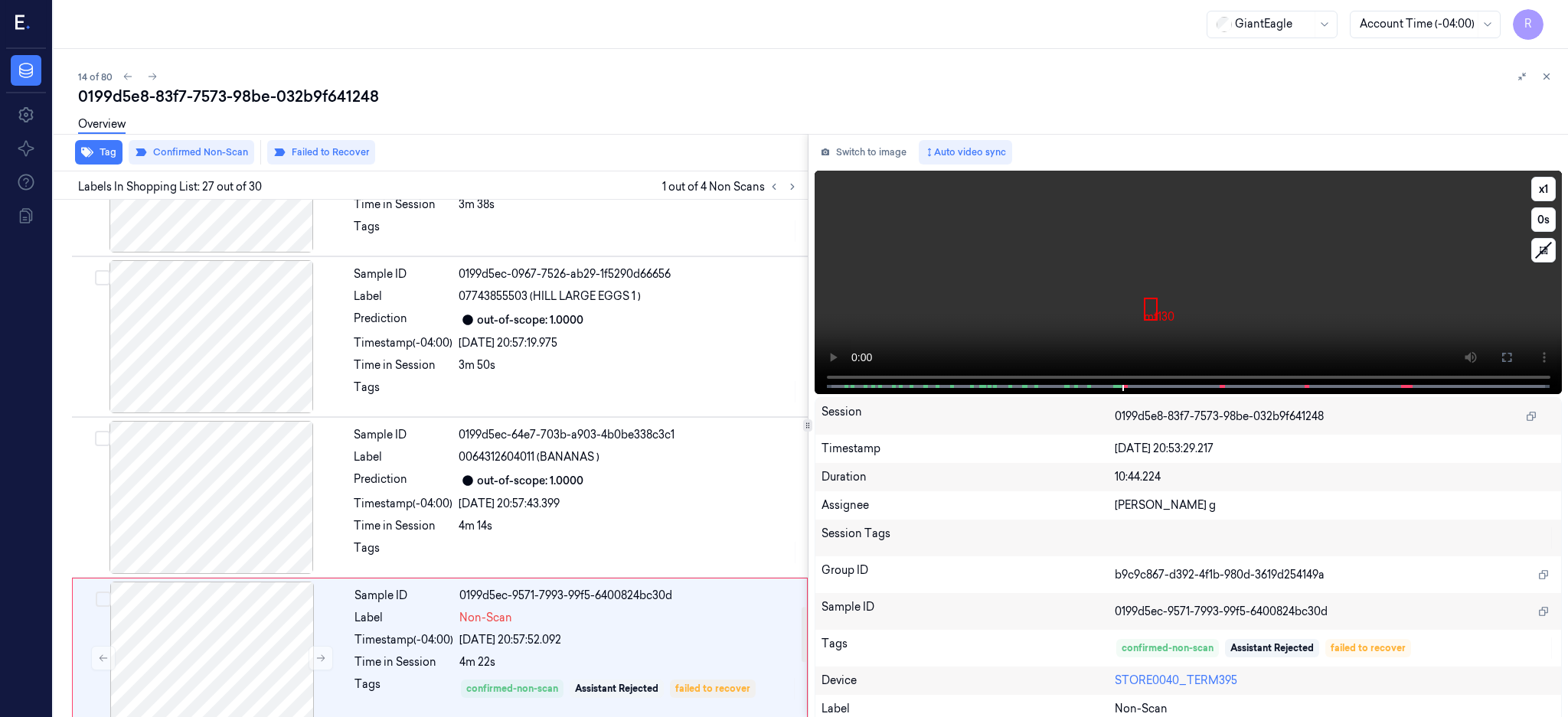
click at [238, 360] on div at bounding box center [211, 337] width 272 height 153
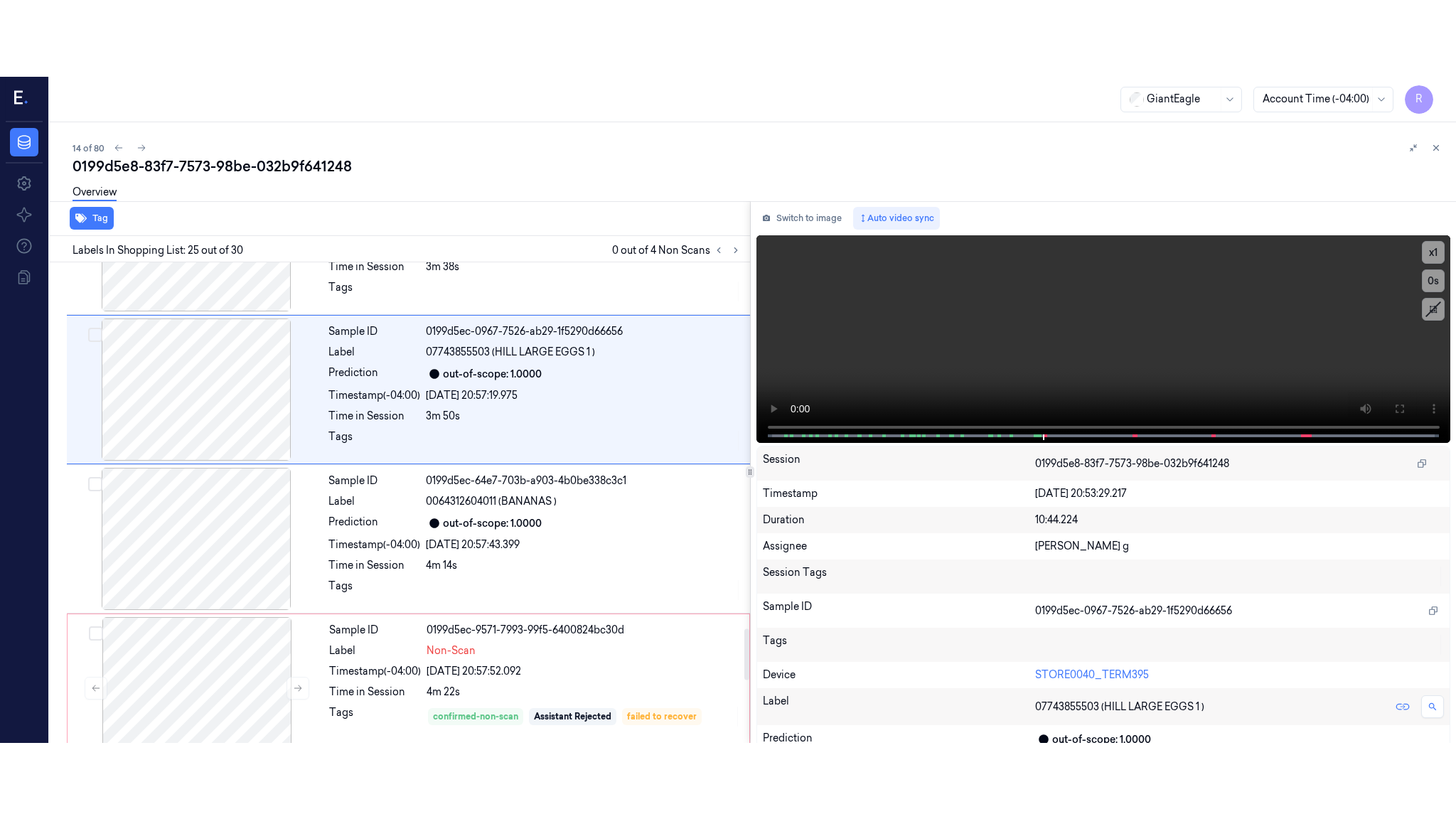
scroll to position [3418, 0]
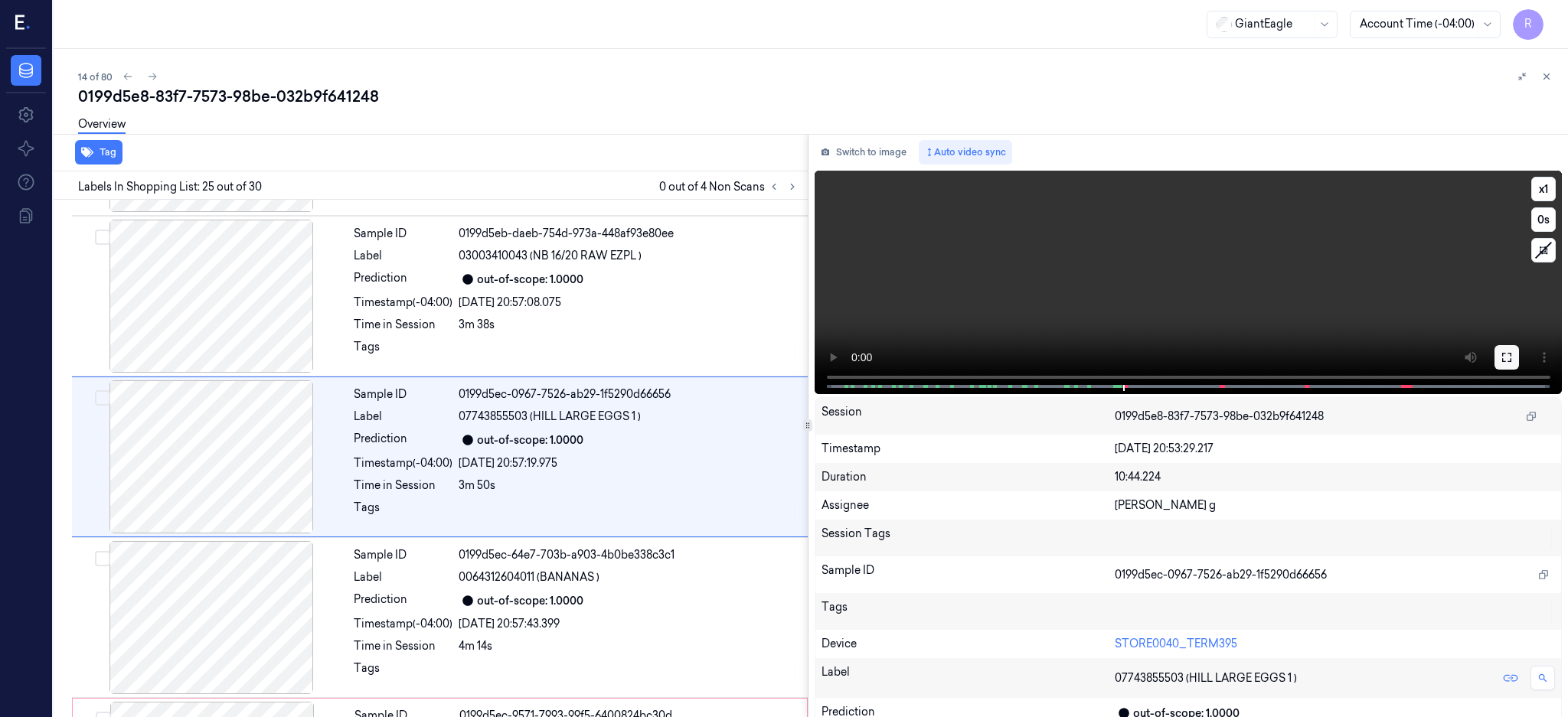
click at [1513, 360] on icon at bounding box center [1507, 358] width 13 height 13
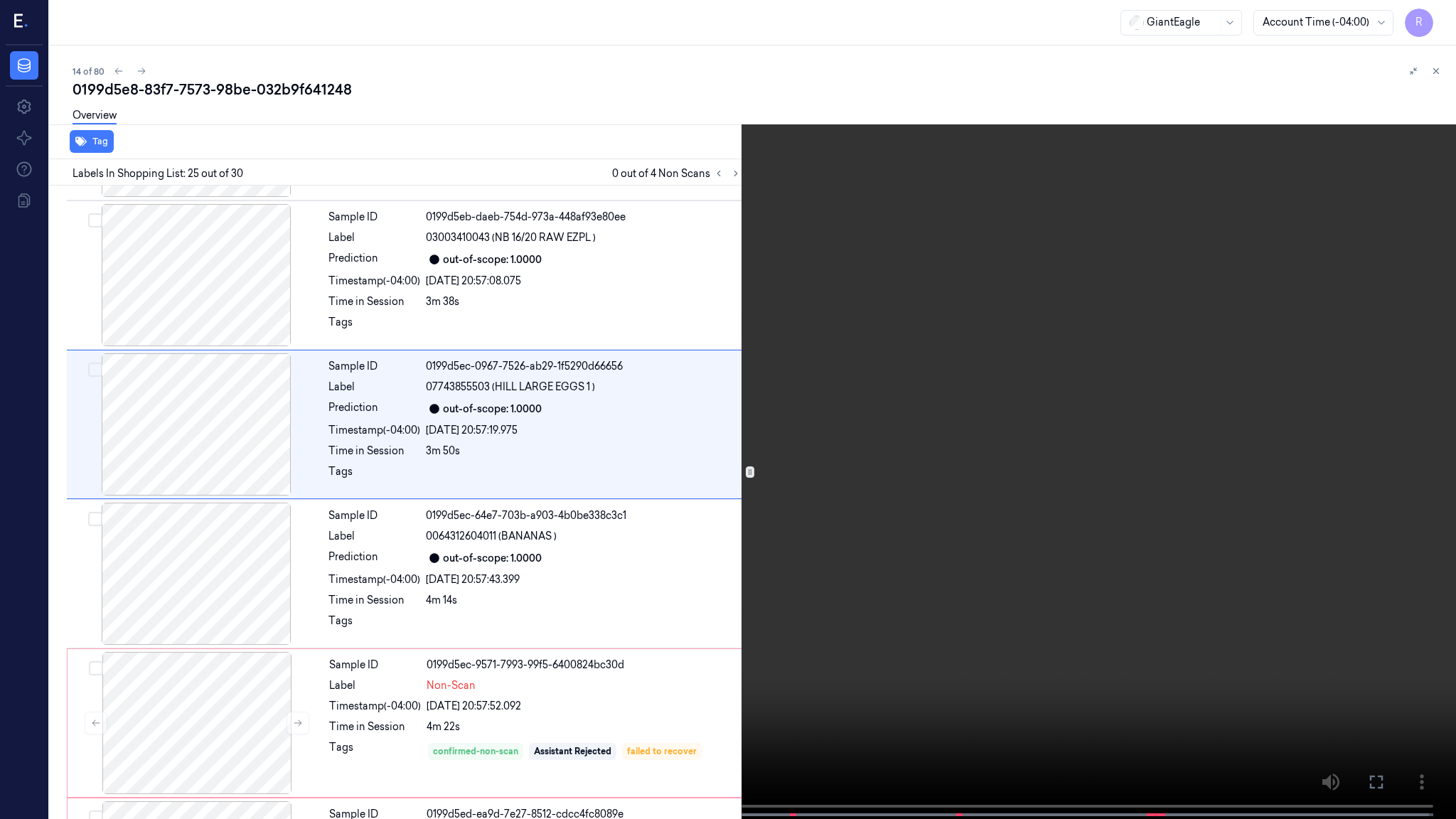
click at [868, 434] on video at bounding box center [728, 410] width 1456 height 822
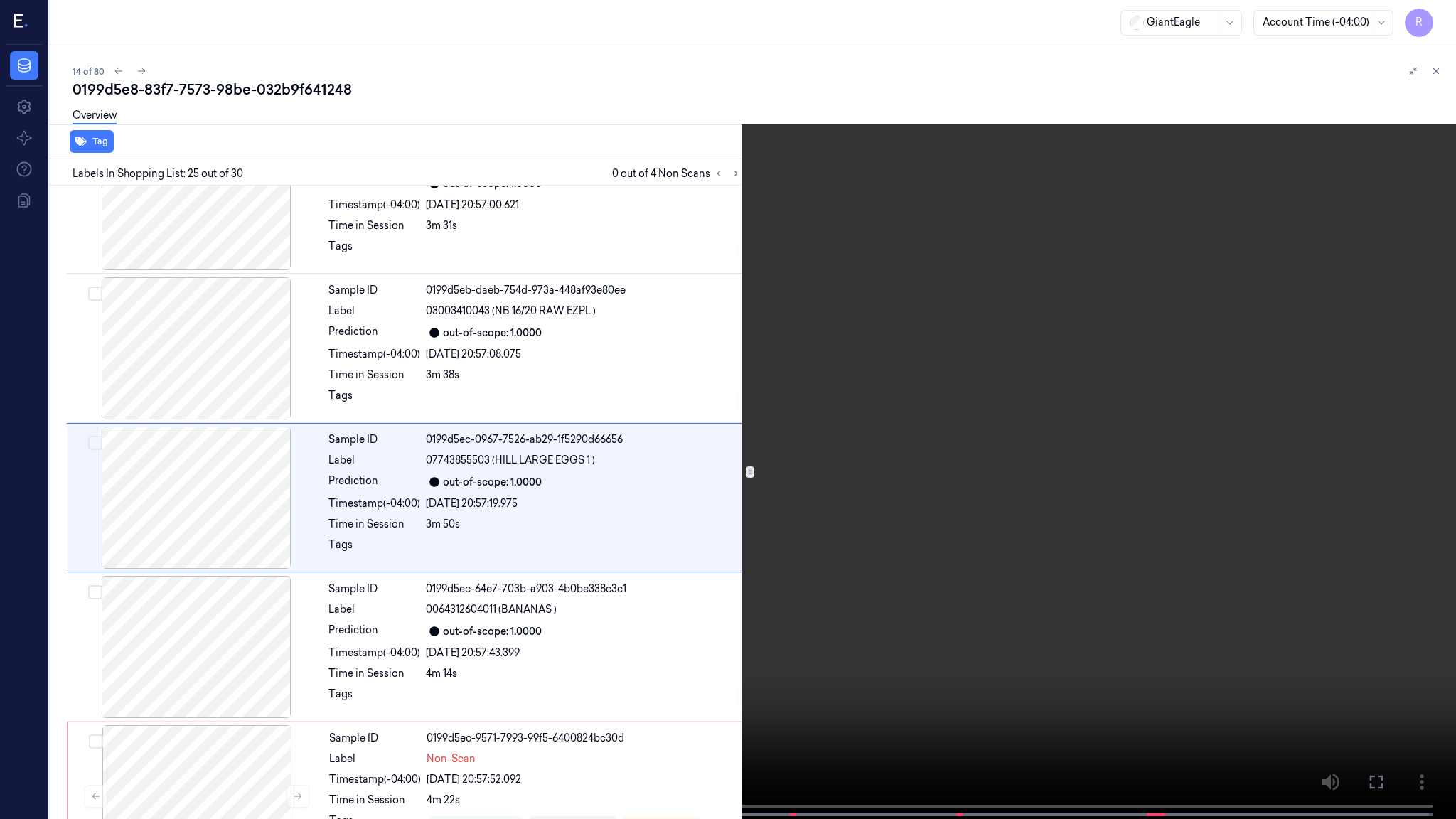
scroll to position [3340, 0]
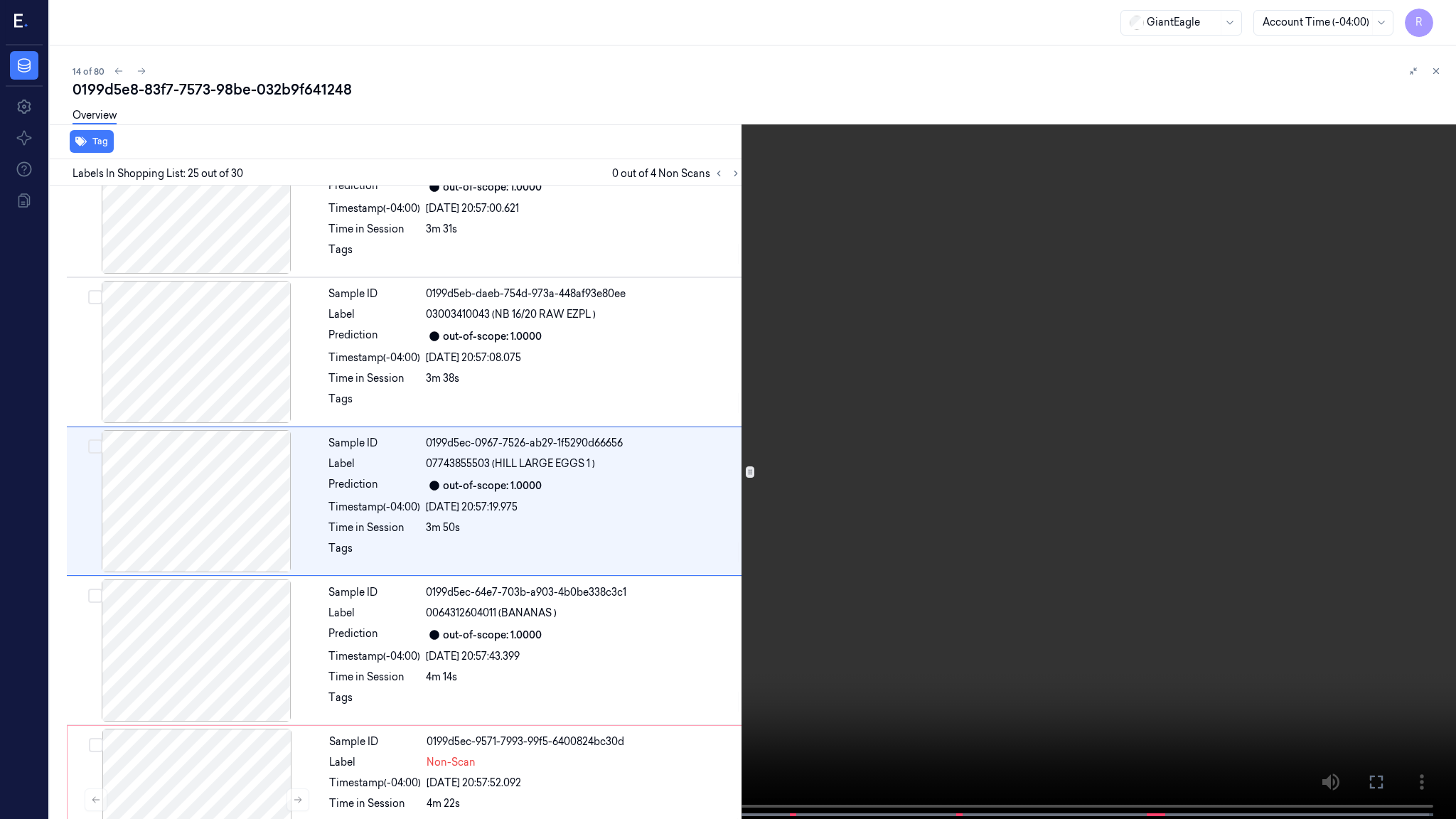
click at [937, 468] on video at bounding box center [728, 410] width 1456 height 822
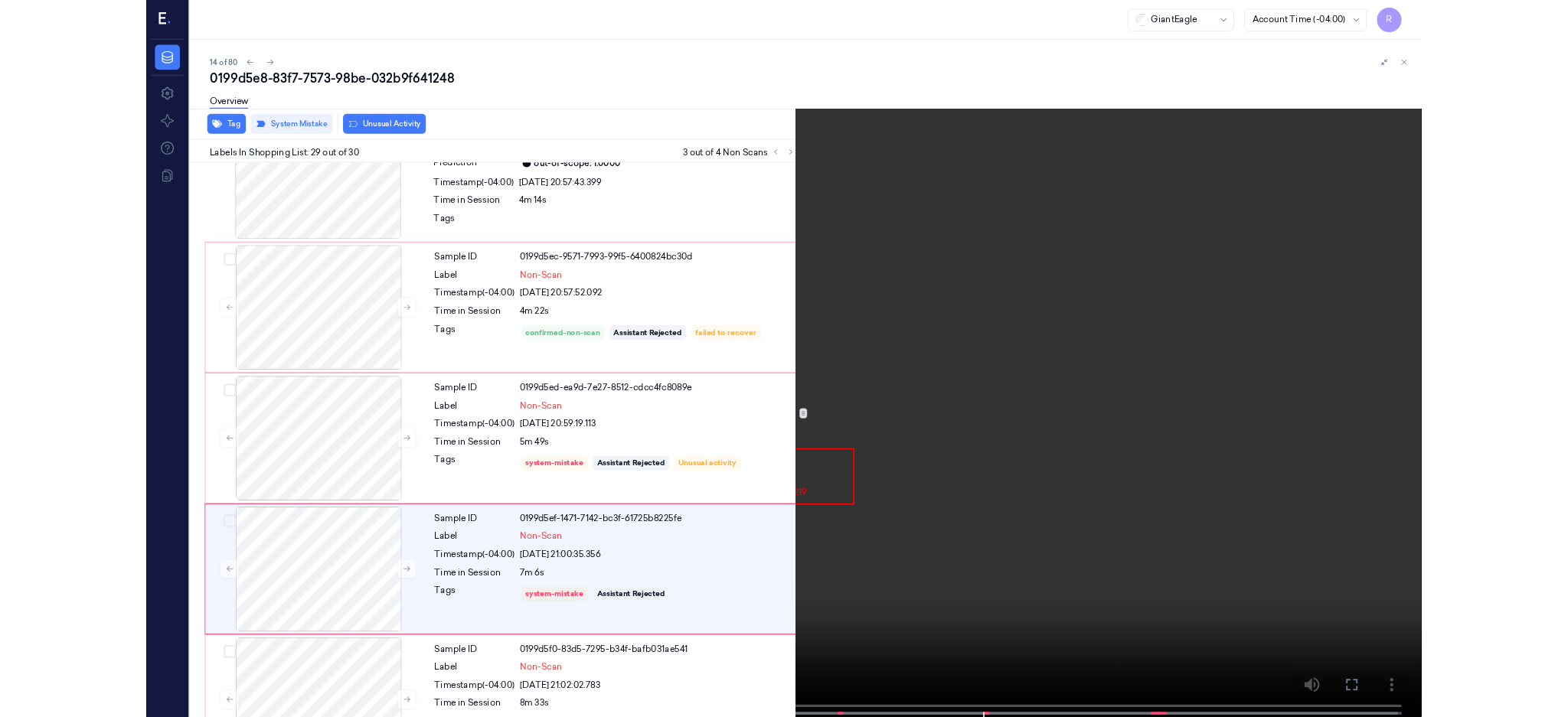
scroll to position [4146, 0]
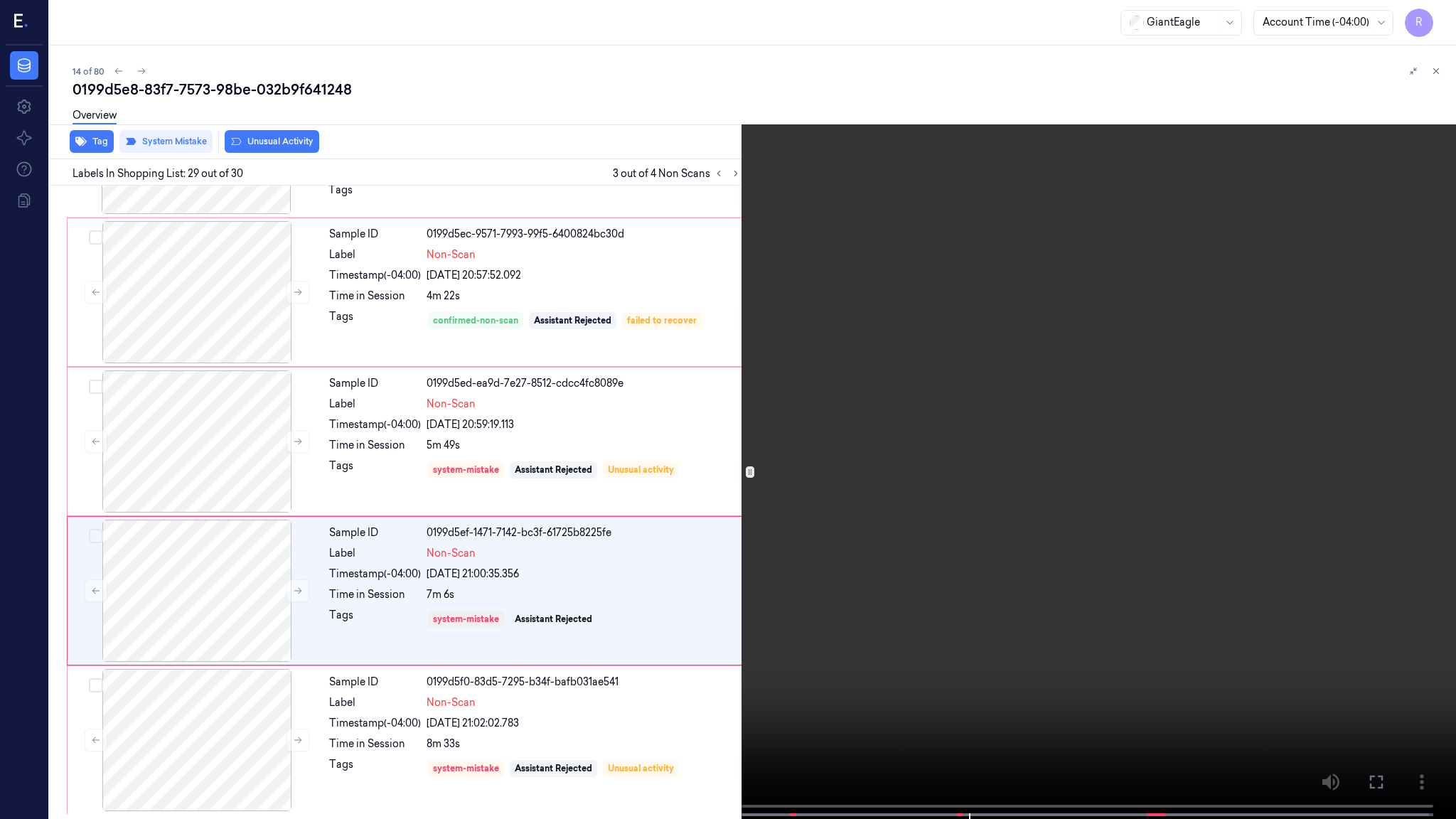
click at [1113, 379] on video at bounding box center [728, 410] width 1456 height 822
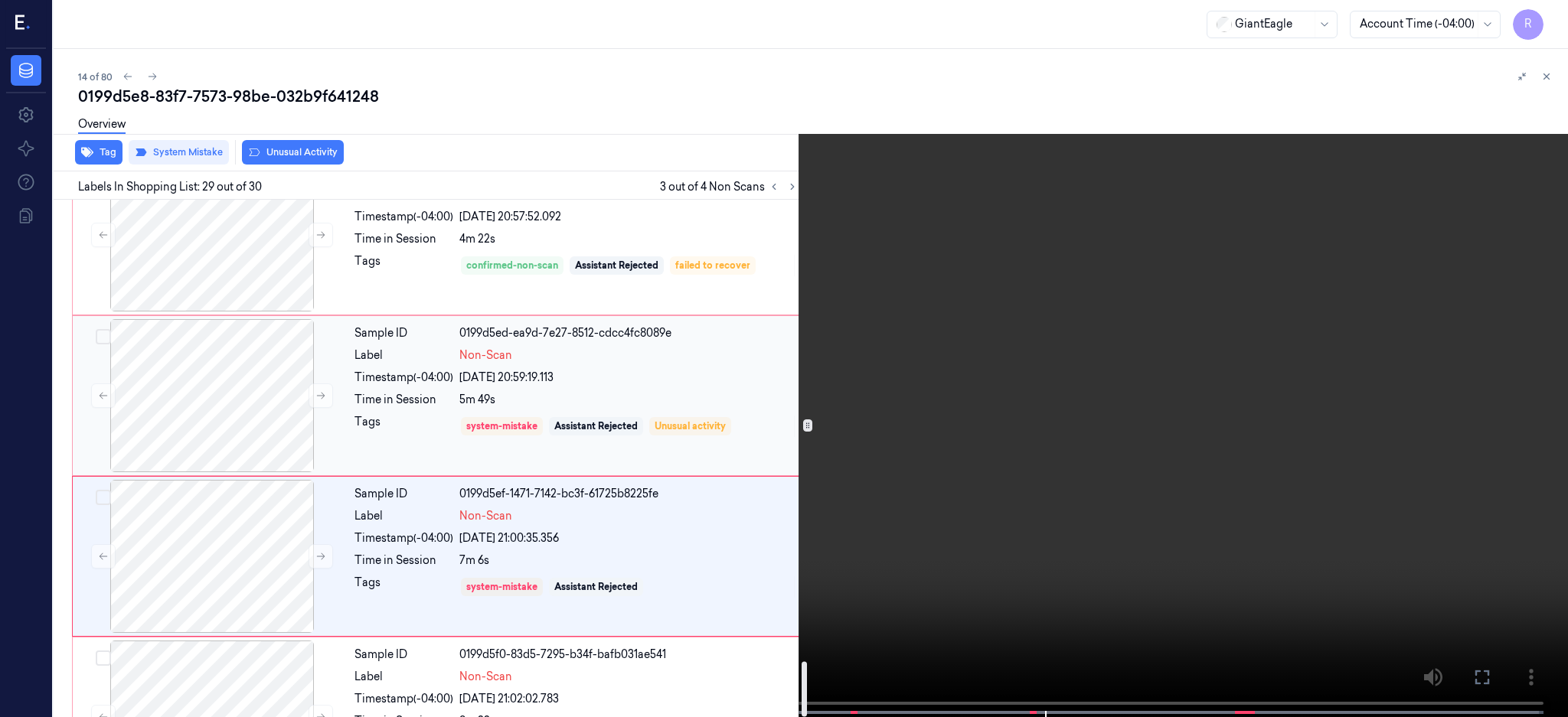
scroll to position [4311, 0]
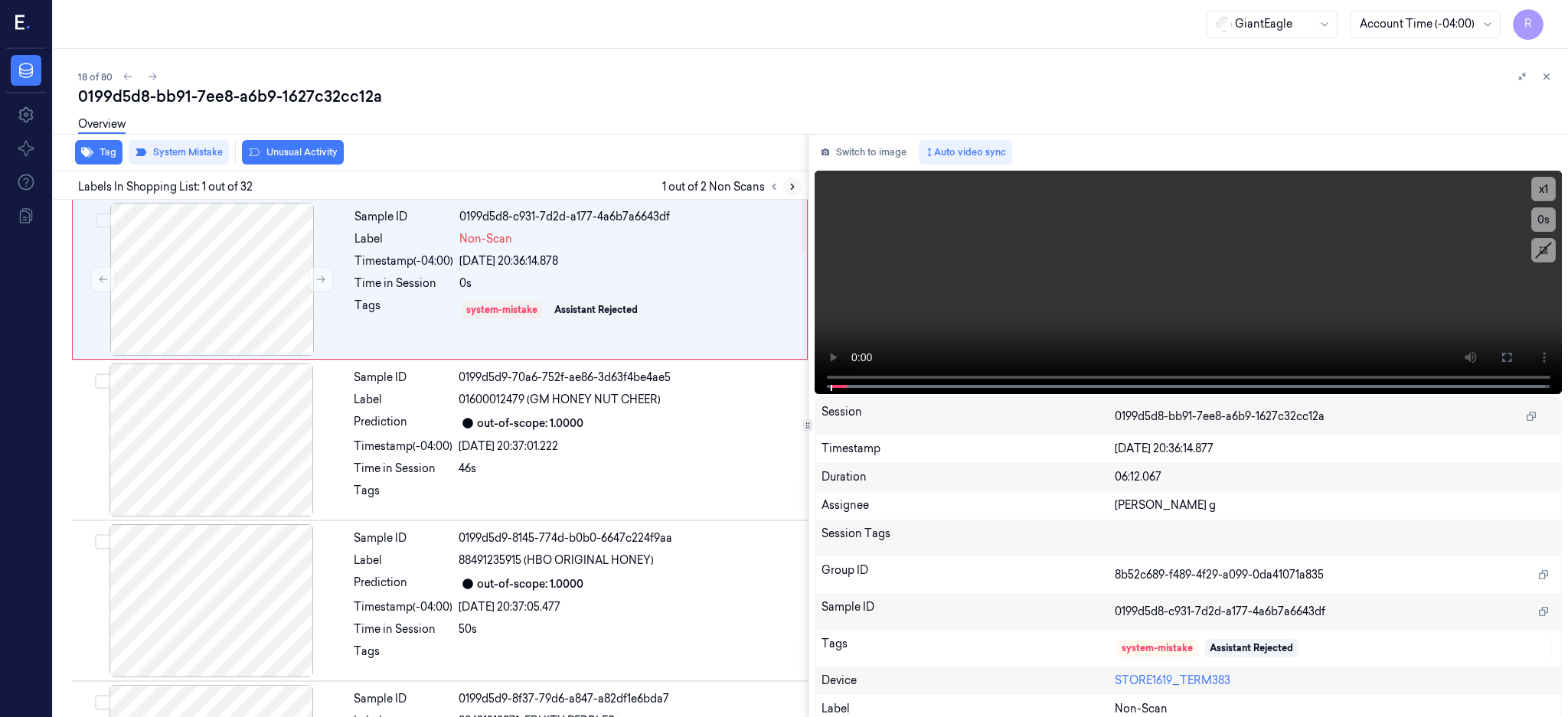
click at [798, 189] on icon at bounding box center [792, 187] width 11 height 11
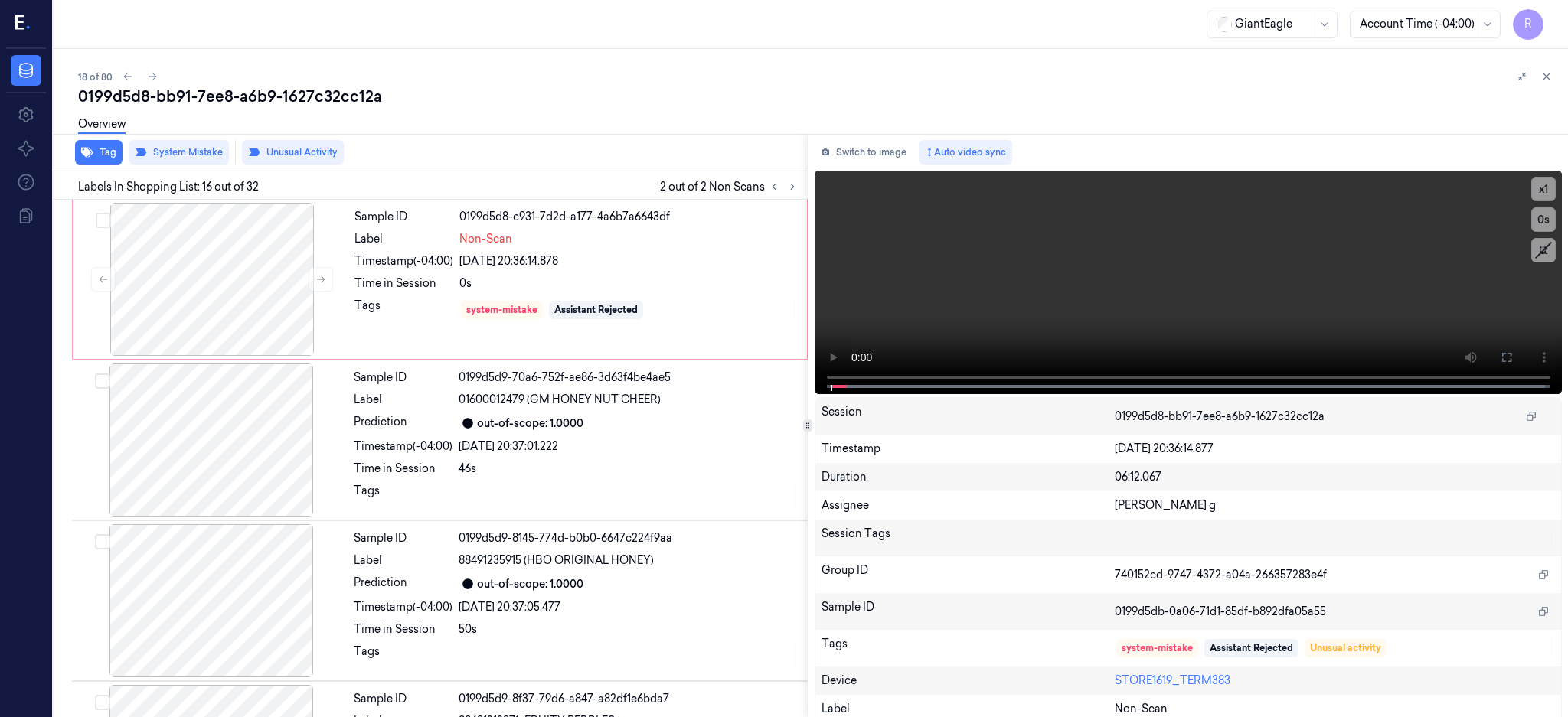
scroll to position [2233, 0]
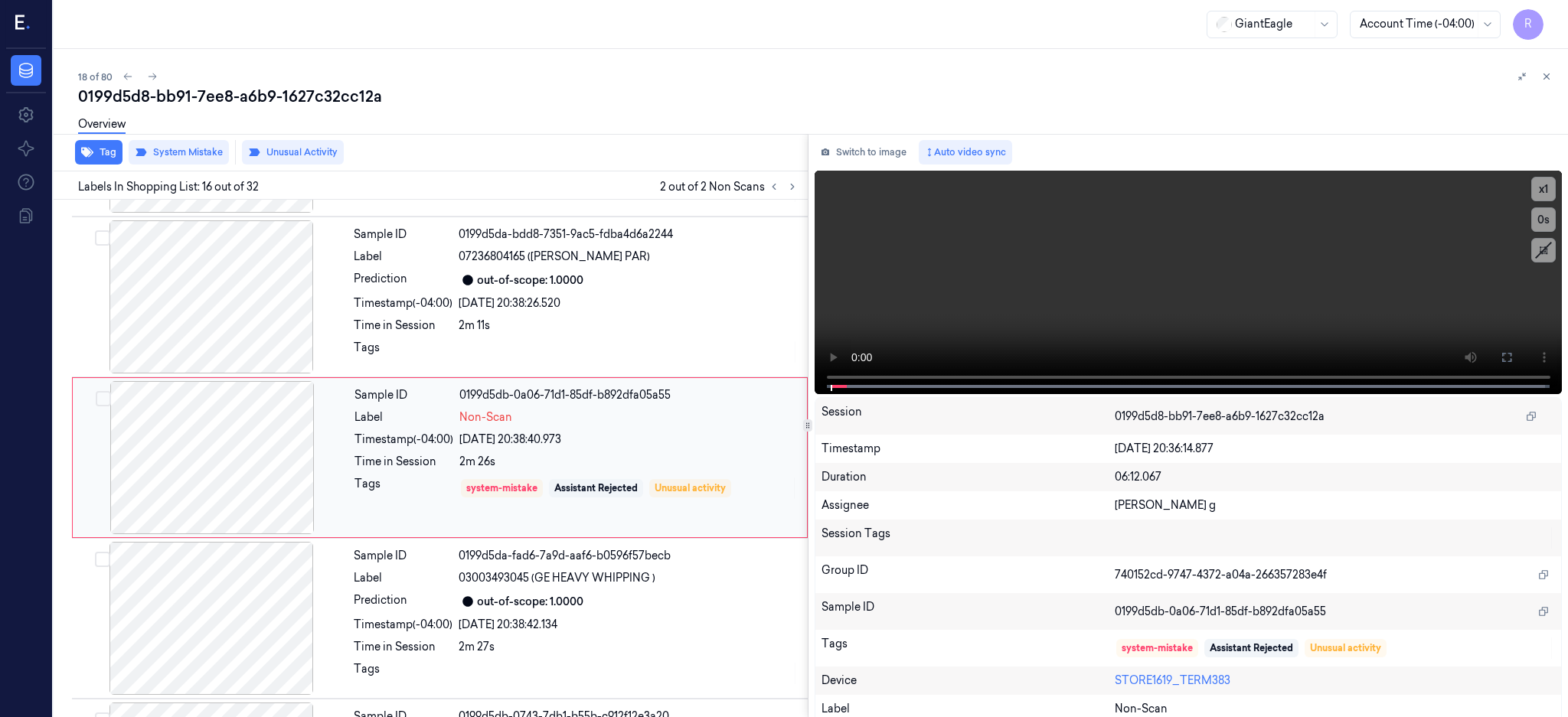
click at [198, 446] on div at bounding box center [212, 458] width 272 height 153
click at [247, 302] on div at bounding box center [211, 297] width 272 height 153
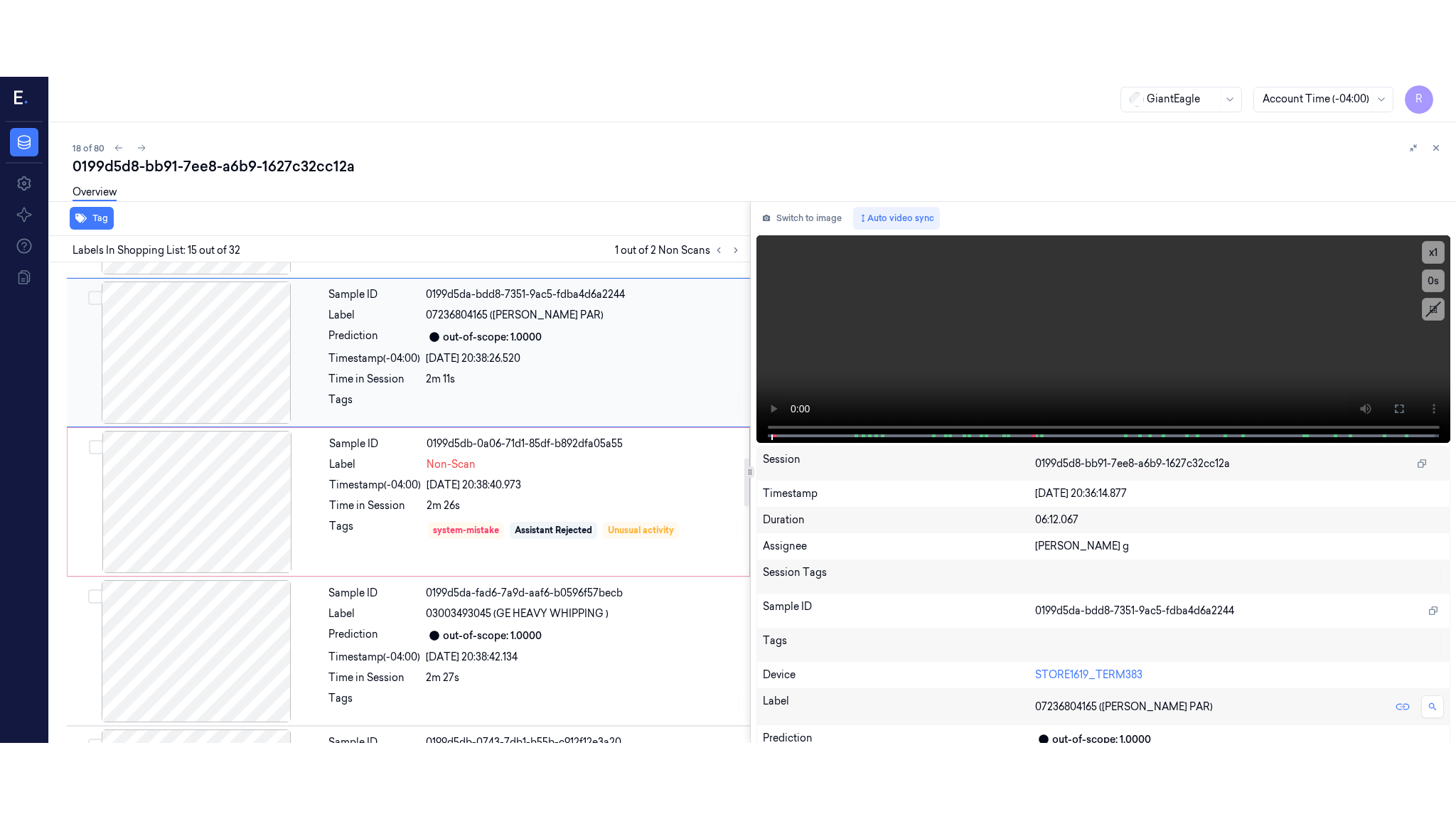
scroll to position [1924, 0]
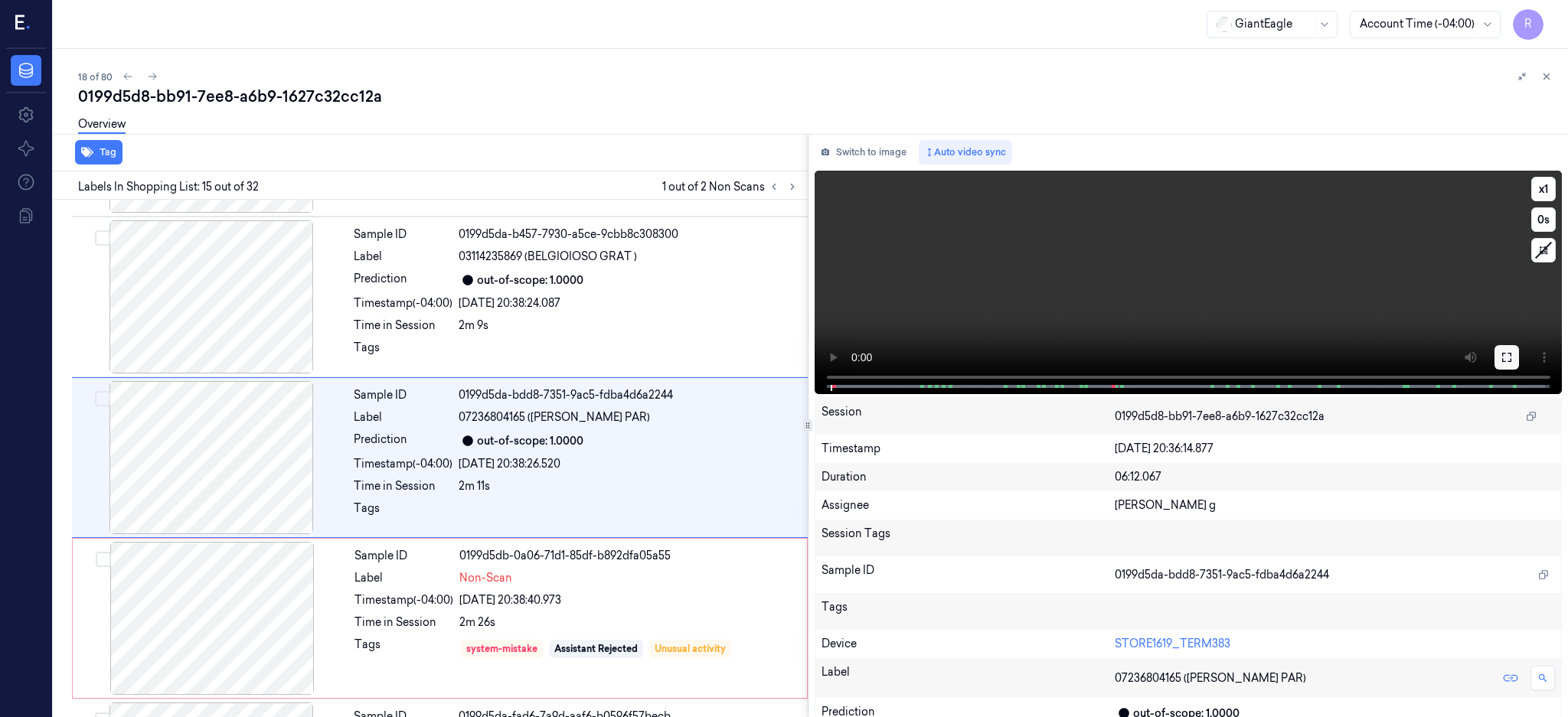
click at [1511, 354] on icon at bounding box center [1507, 357] width 9 height 9
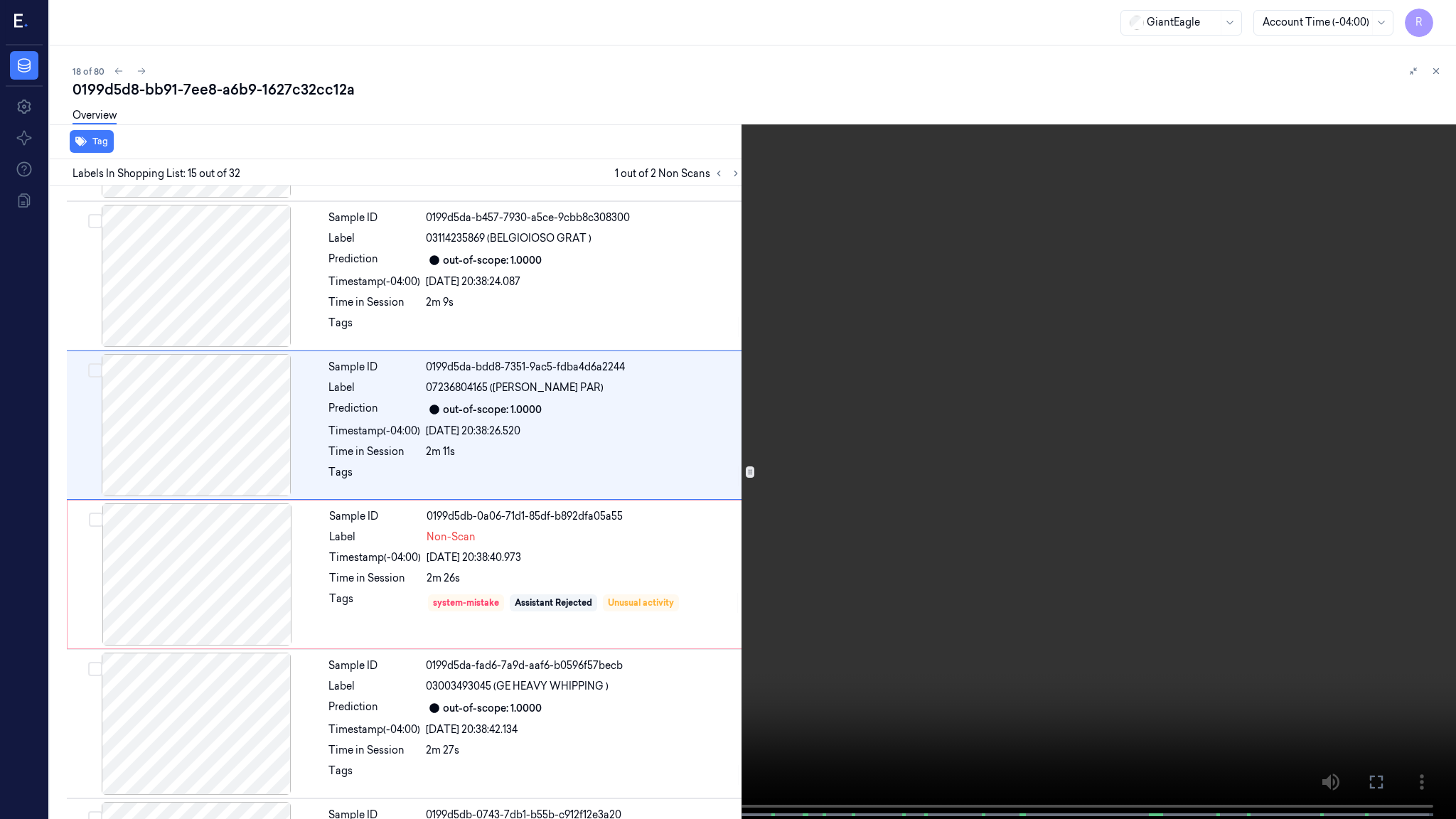
click at [675, 388] on video at bounding box center [728, 410] width 1456 height 822
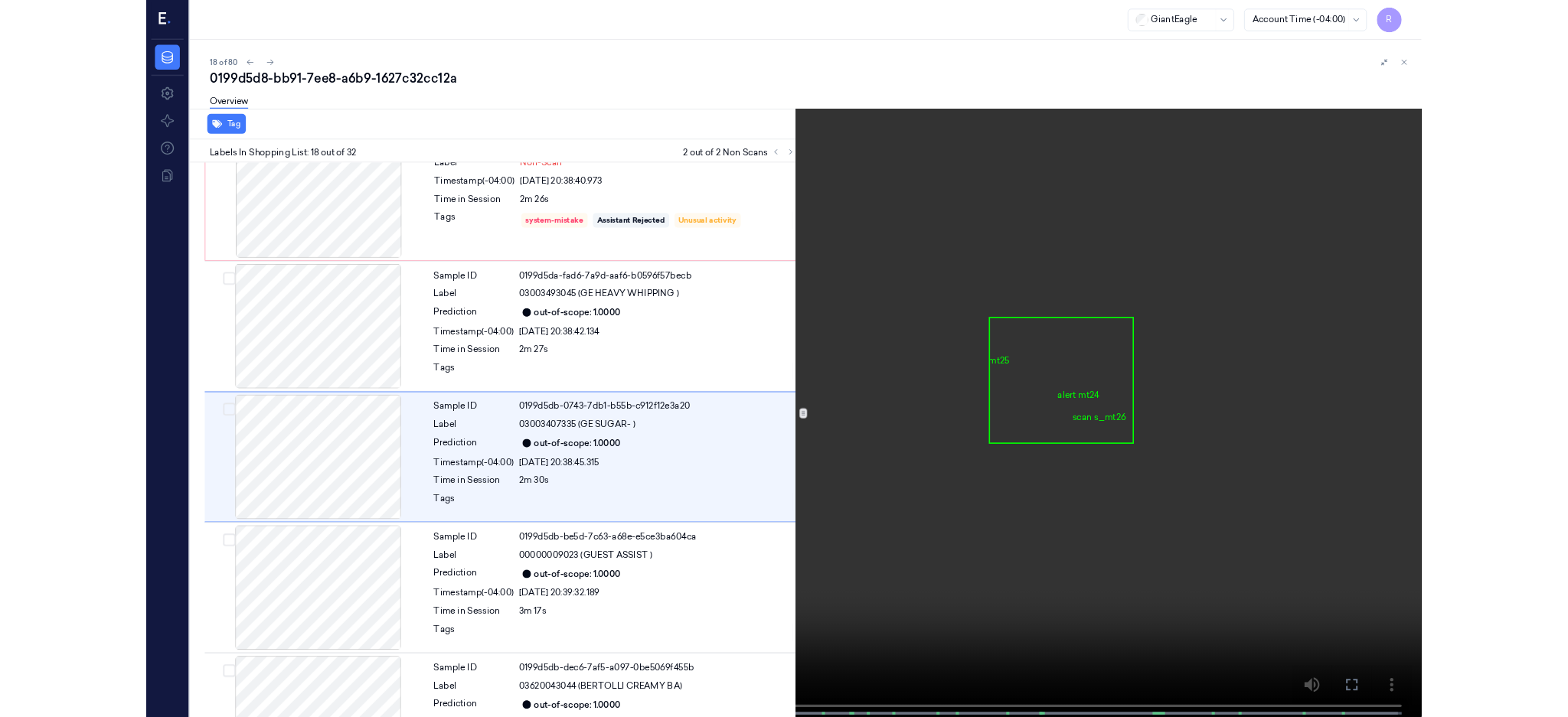
scroll to position [2471, 0]
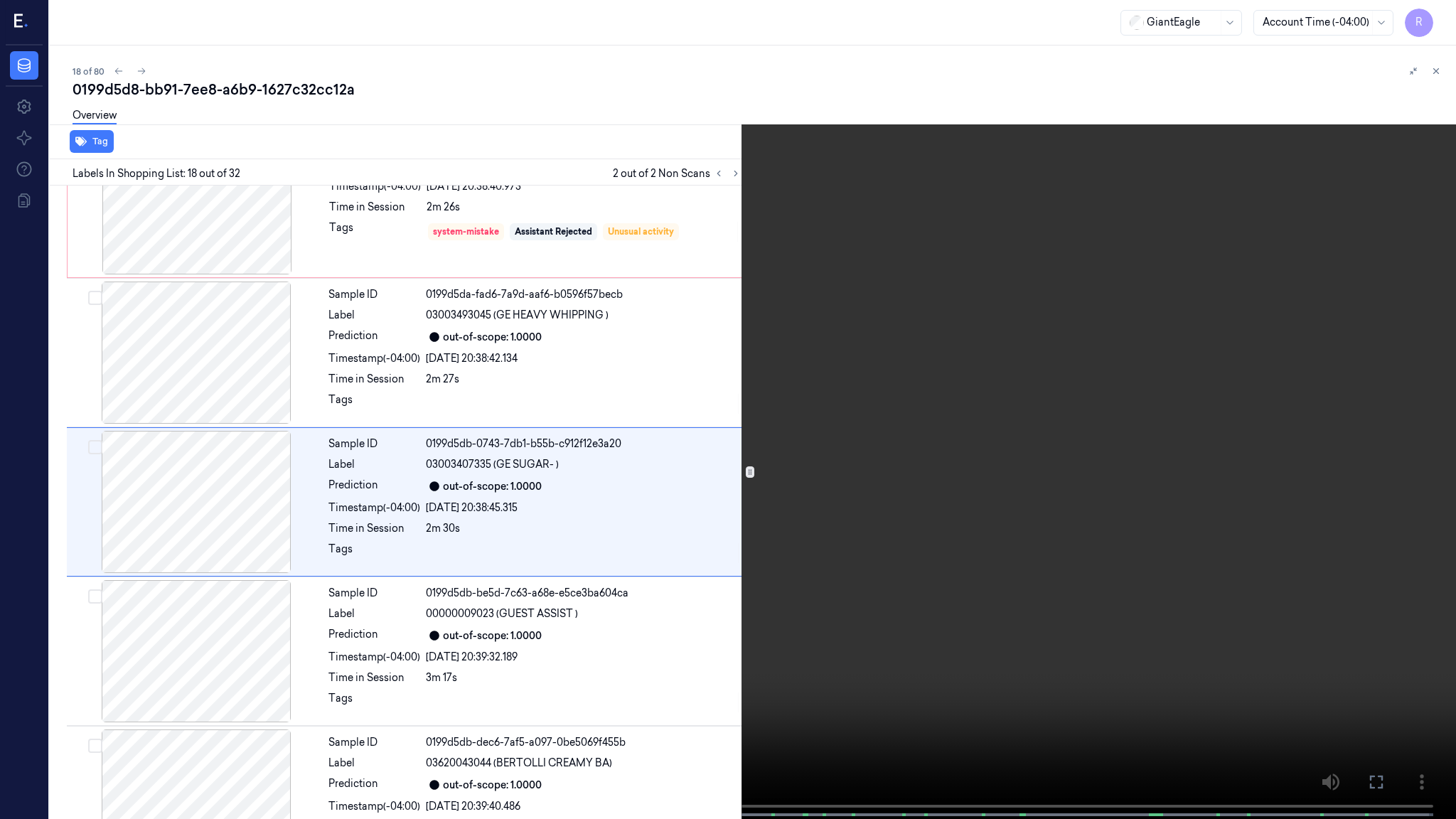
click at [288, 438] on video at bounding box center [728, 410] width 1456 height 822
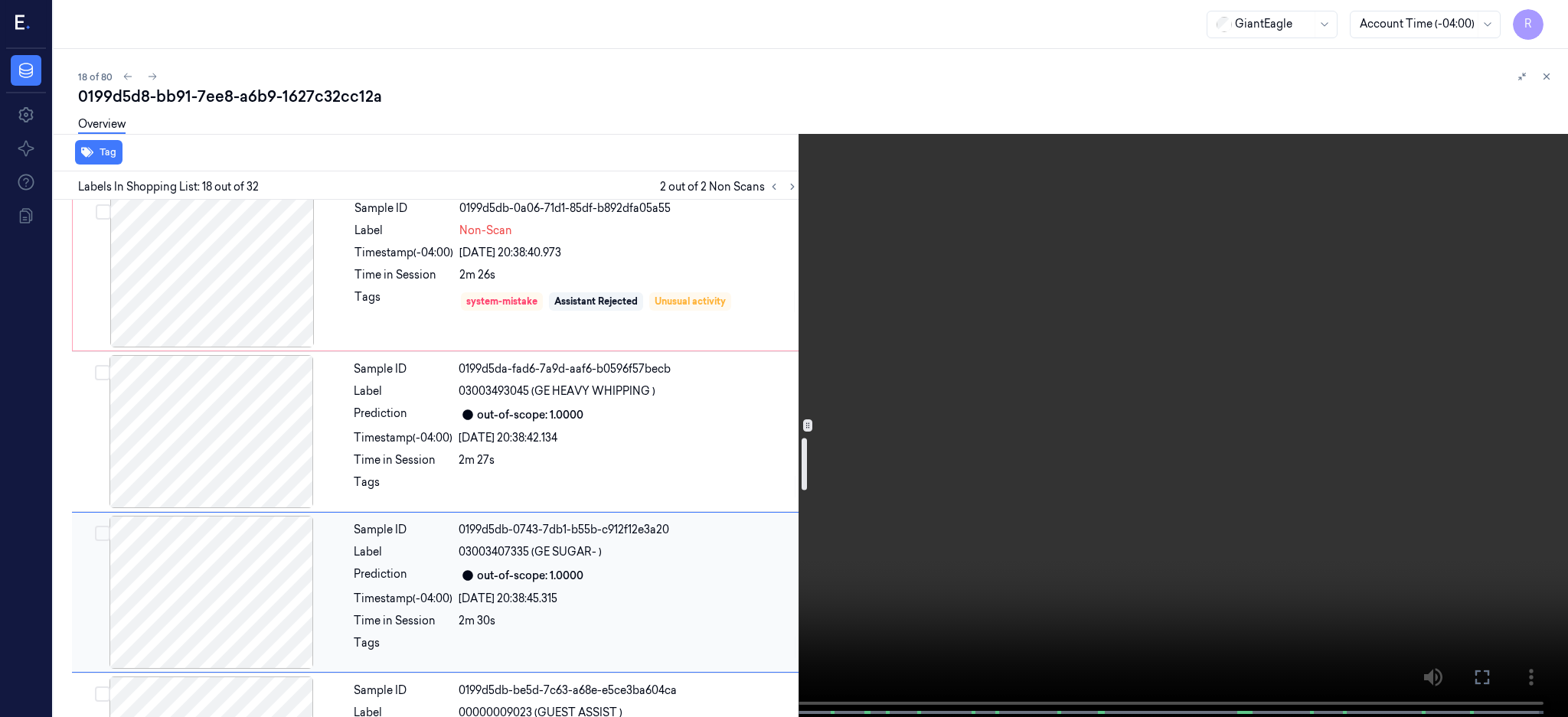
scroll to position [2370, 0]
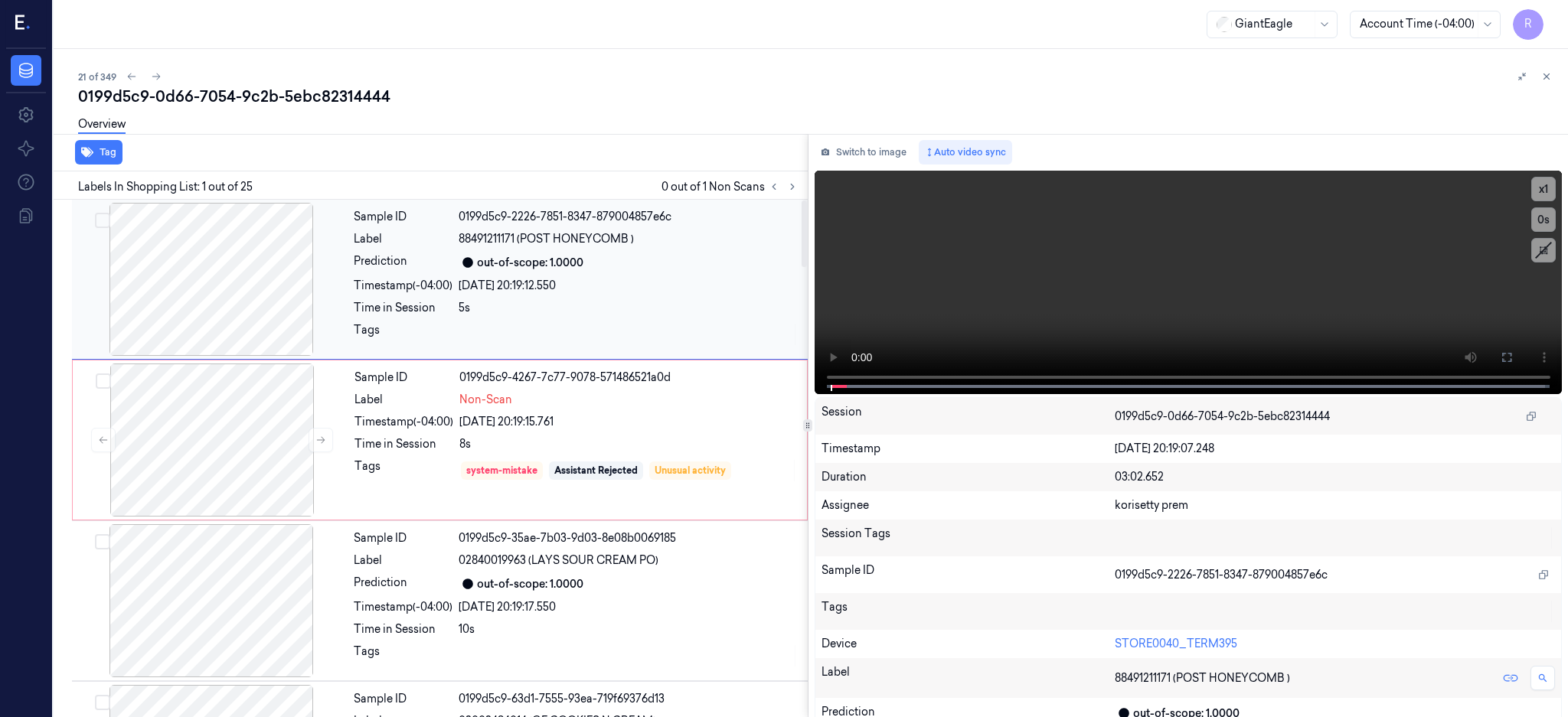
click at [221, 277] on div at bounding box center [211, 280] width 272 height 153
click at [1519, 346] on button at bounding box center [1507, 357] width 24 height 24
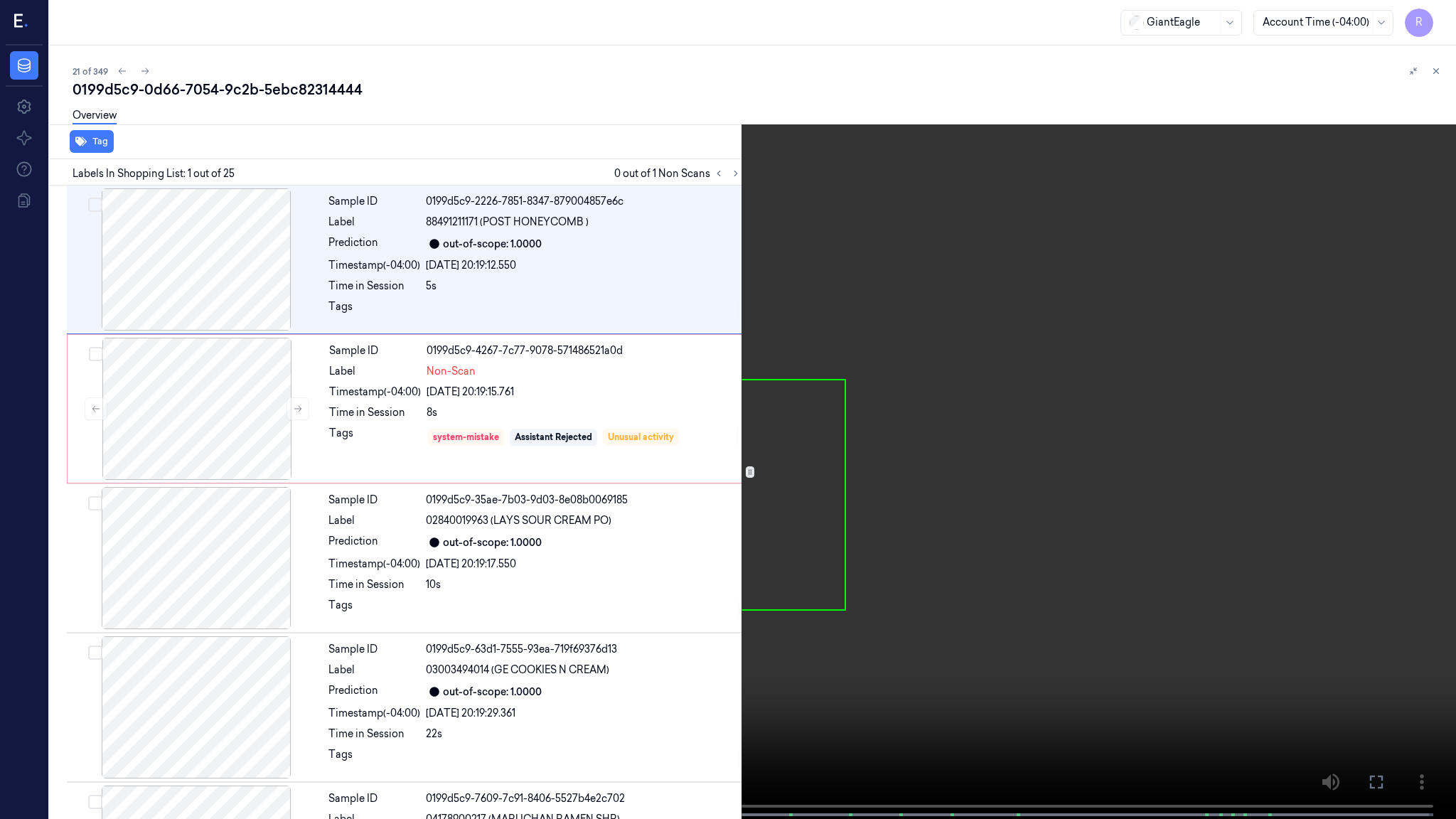
click at [962, 400] on video at bounding box center [728, 410] width 1456 height 822
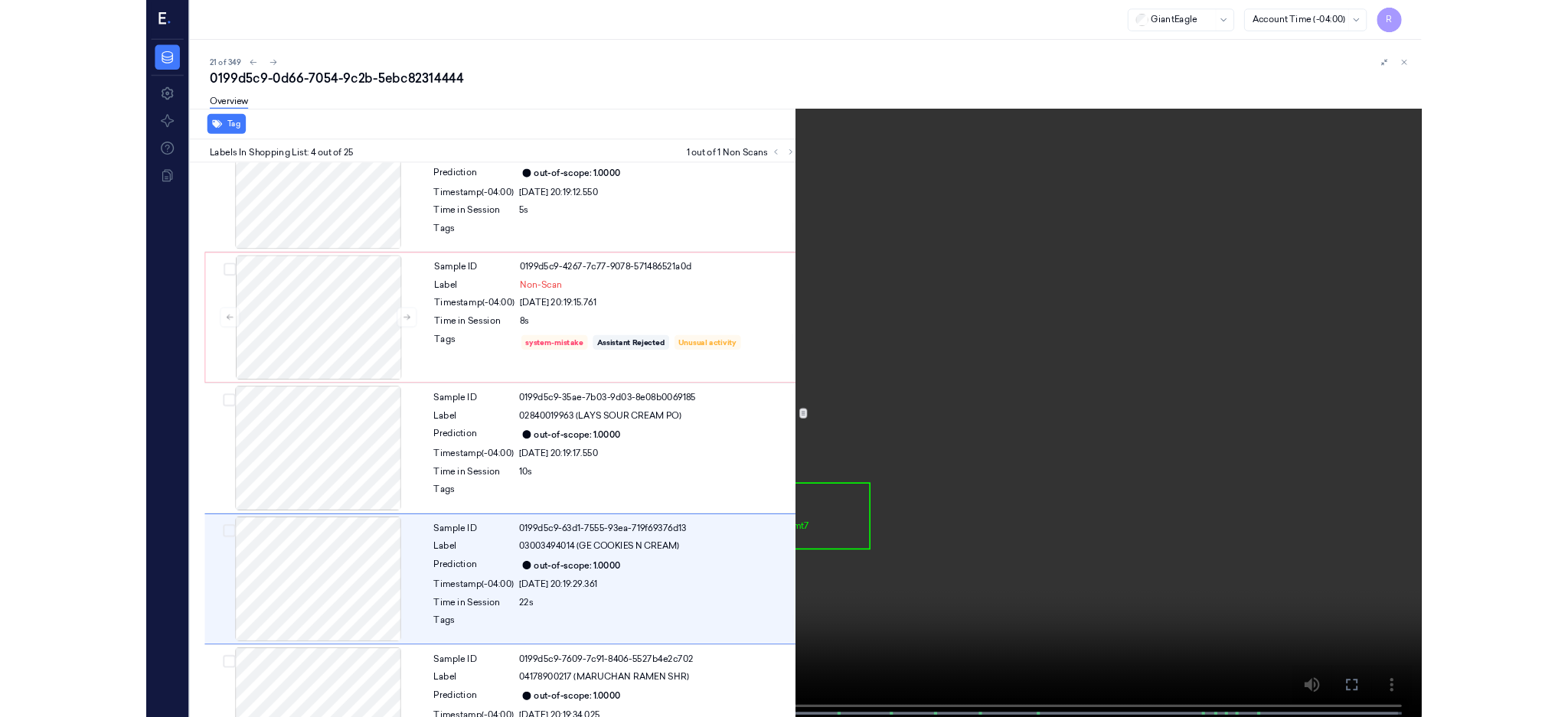
scroll to position [220, 0]
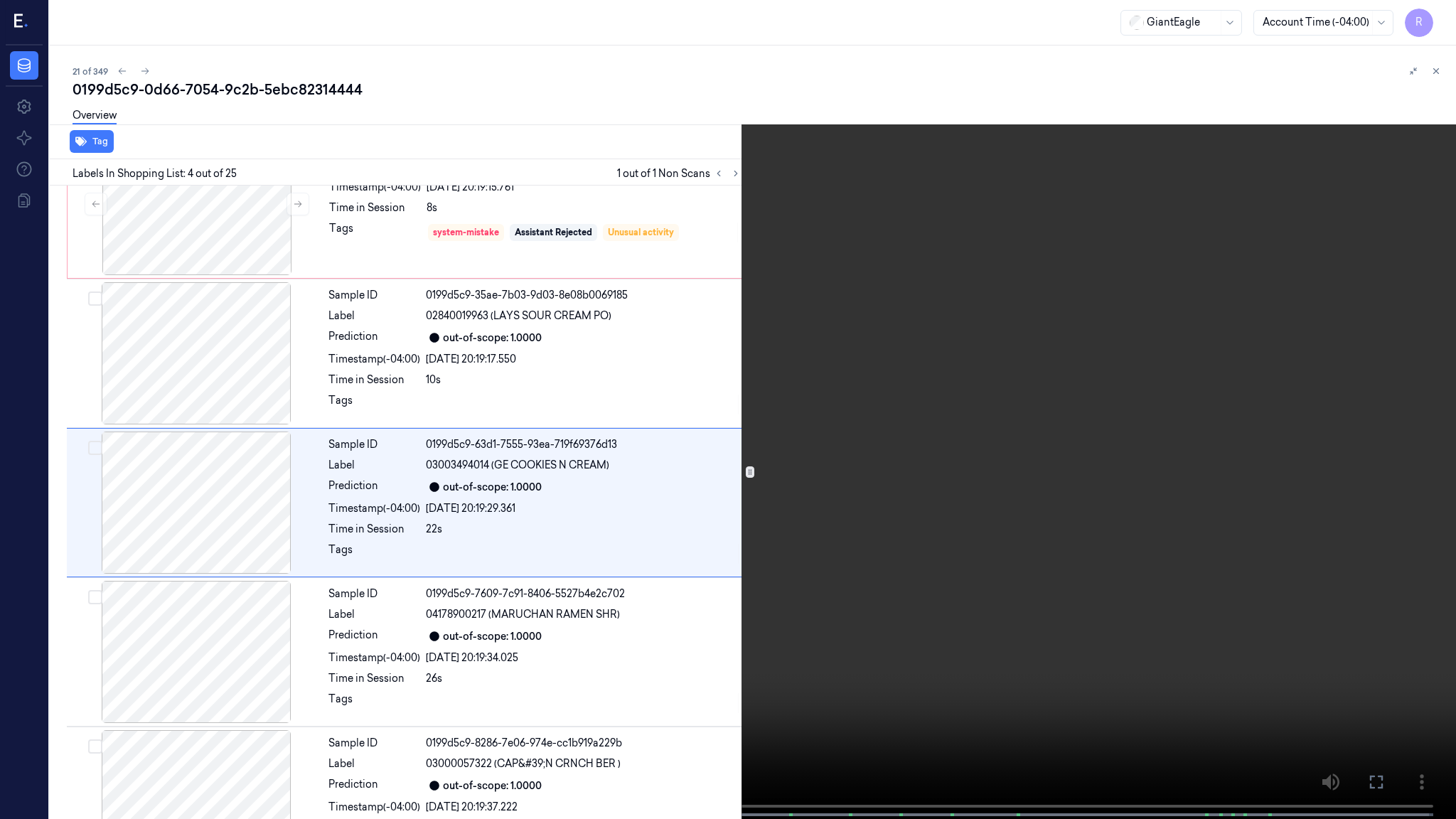
click at [891, 330] on video at bounding box center [728, 410] width 1456 height 822
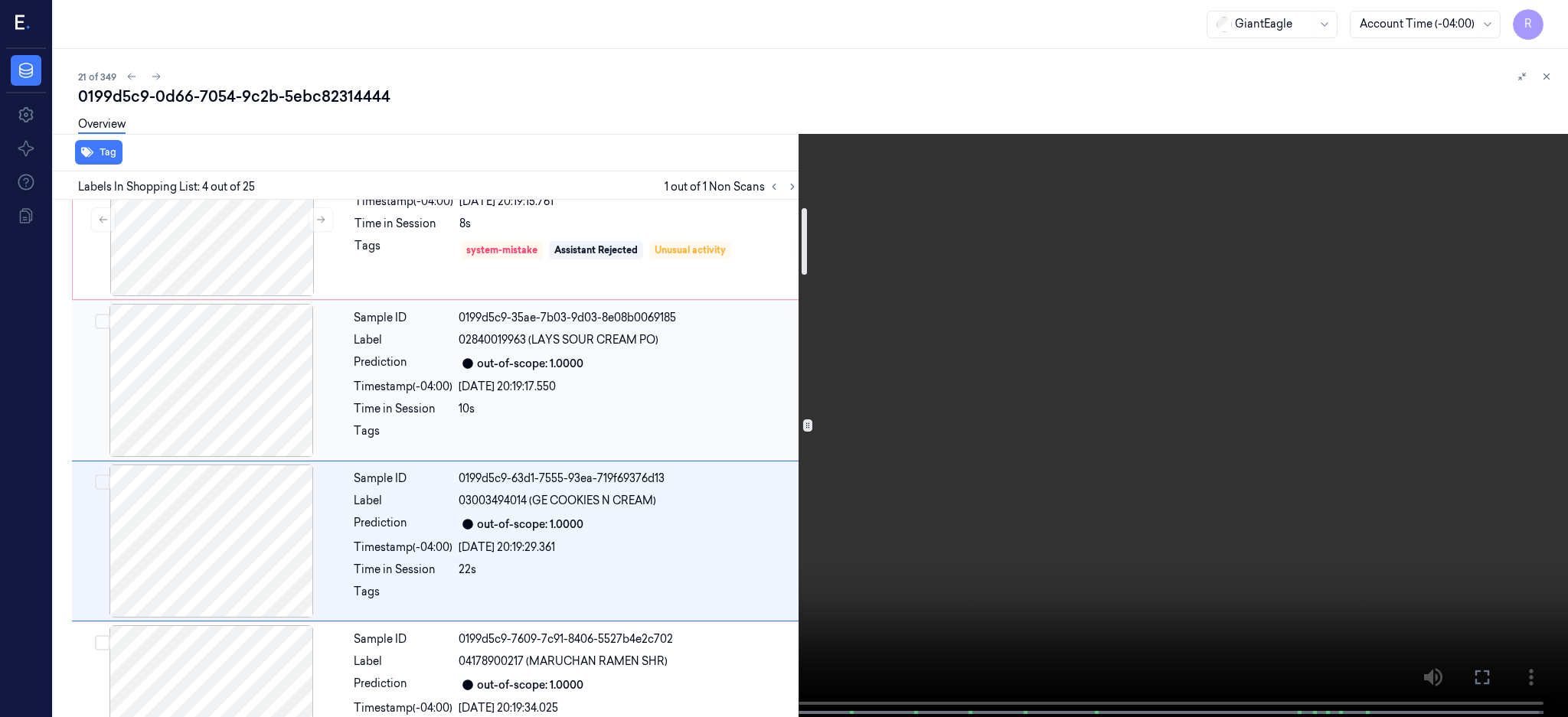
scroll to position [0, 0]
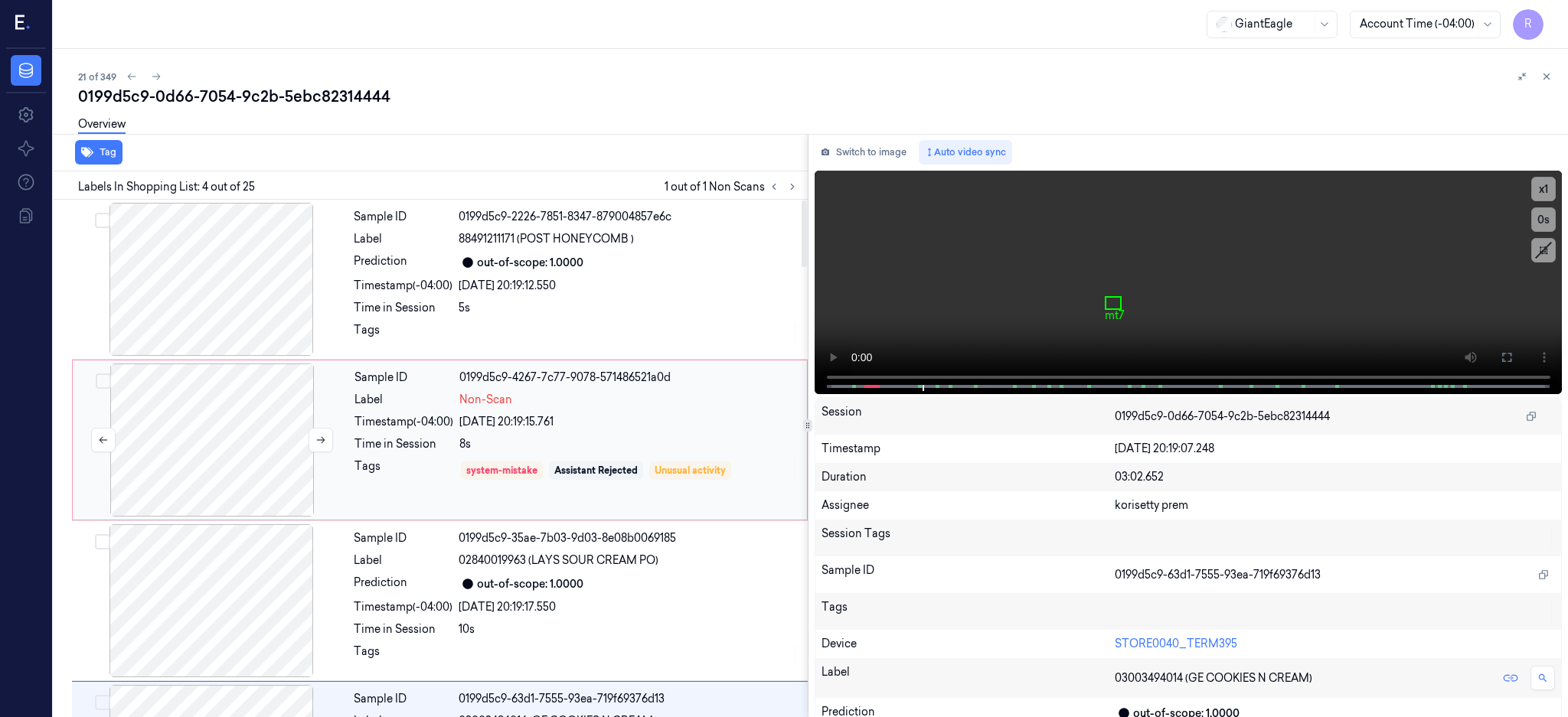
click at [221, 432] on div at bounding box center [212, 440] width 272 height 153
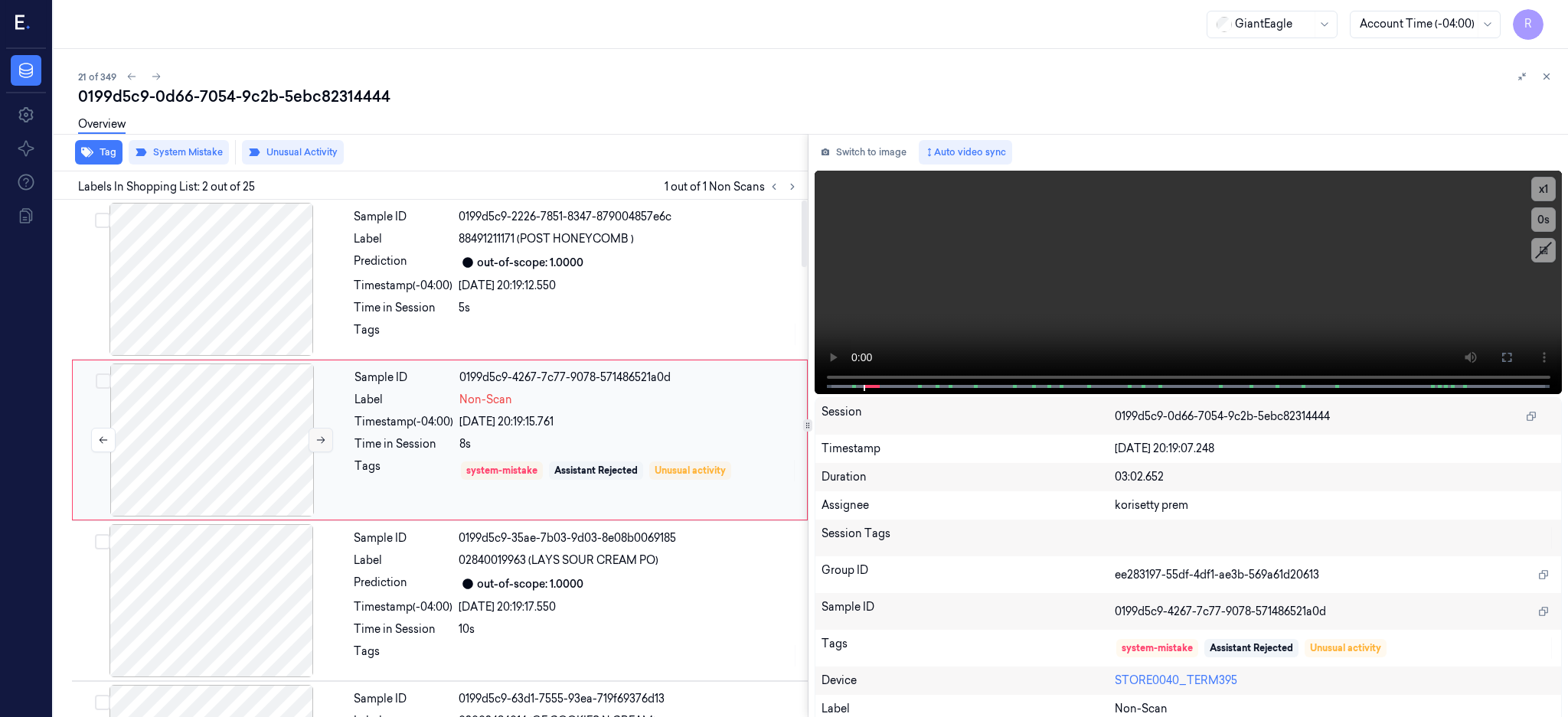
click at [324, 433] on button at bounding box center [320, 439] width 24 height 24
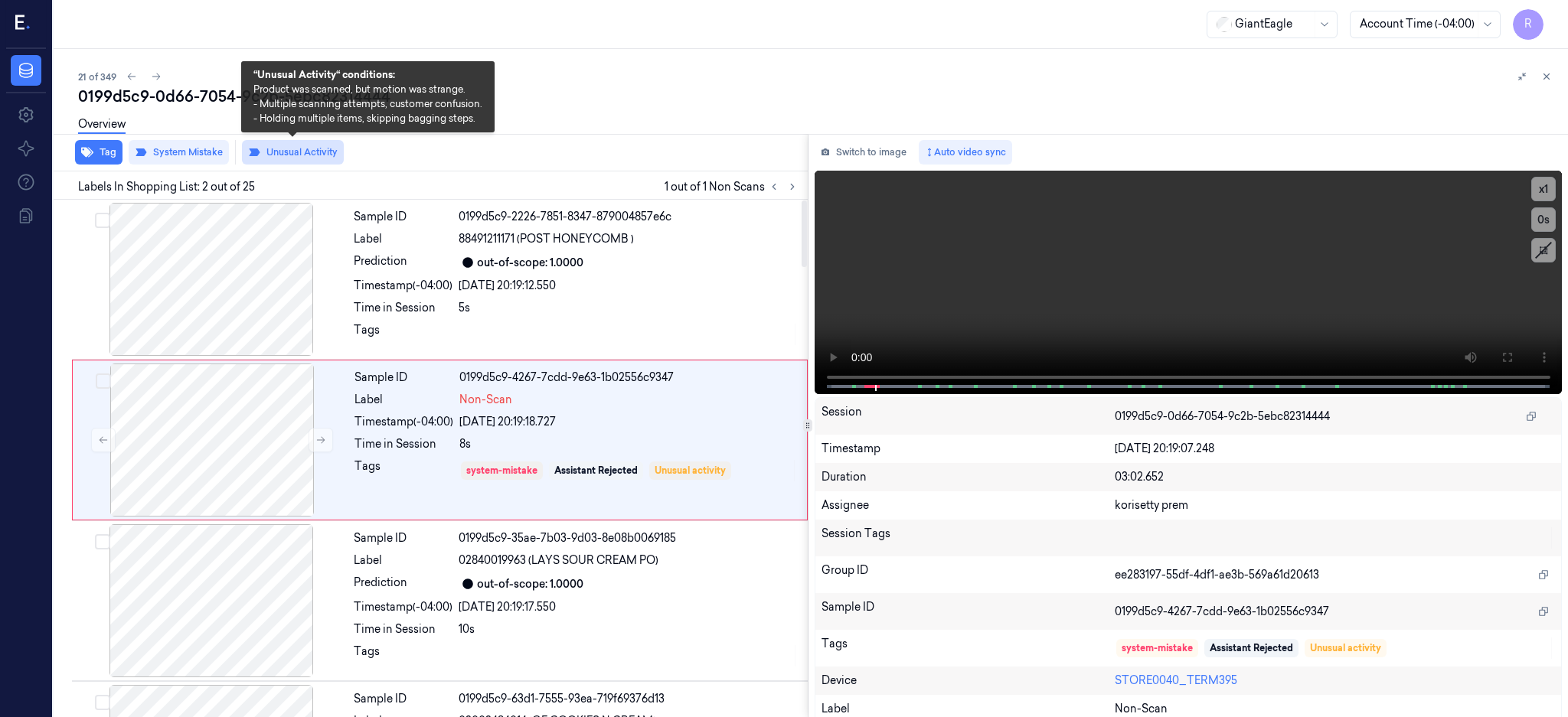
click at [321, 152] on button "Unusual Activity" at bounding box center [292, 152] width 102 height 24
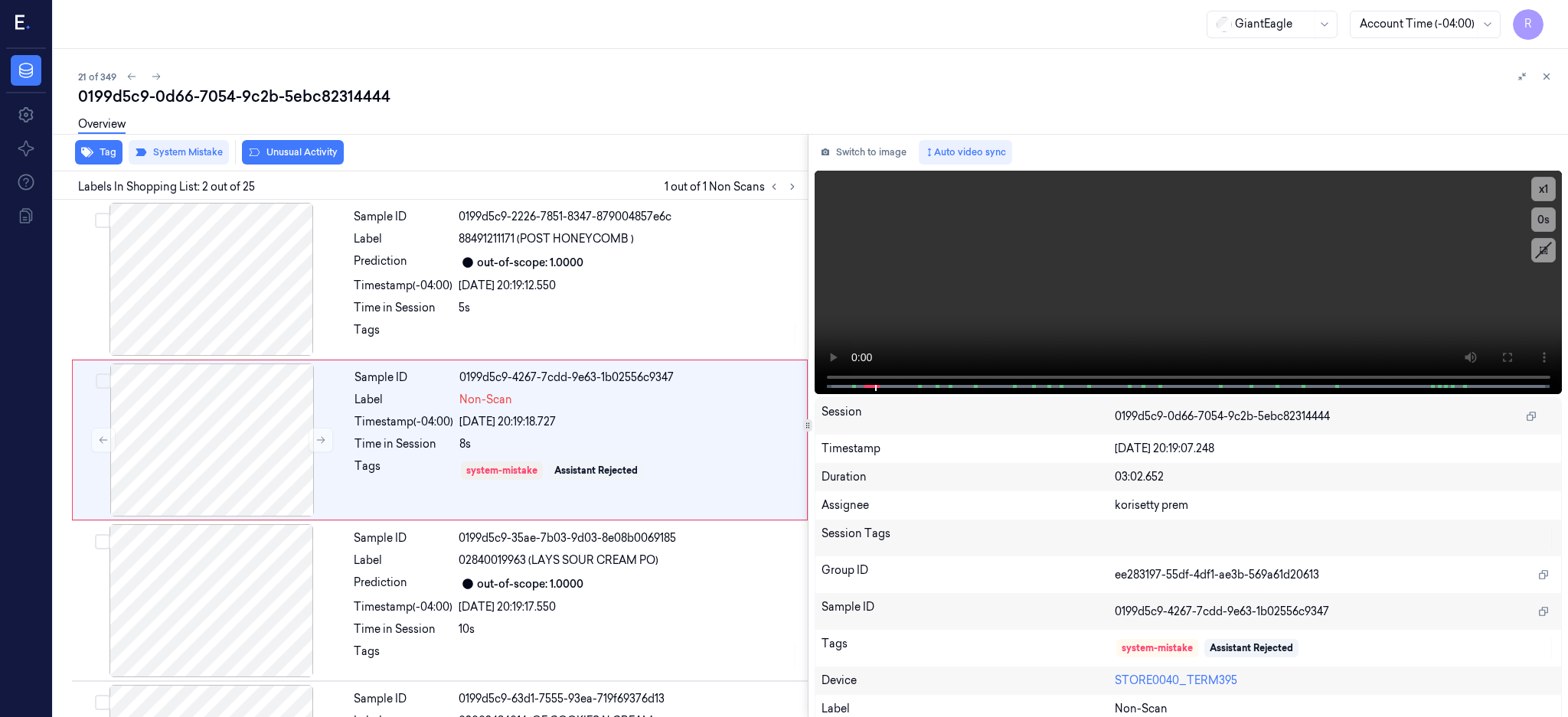
click at [189, 95] on div "0199d5c9-0d66-7054-9c2b-5ebc82314444" at bounding box center [817, 97] width 1478 height 22
copy div "-"
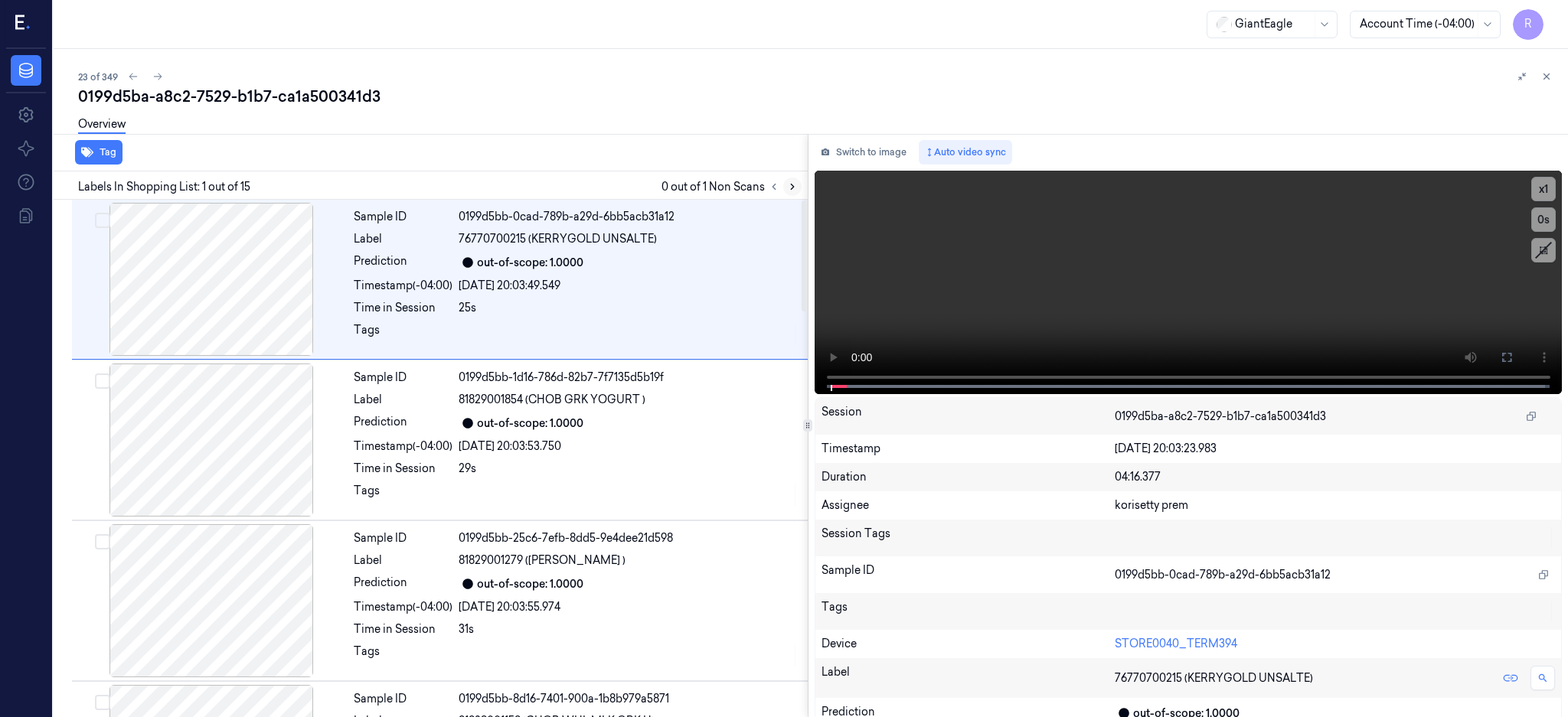
click at [798, 183] on icon at bounding box center [792, 187] width 11 height 11
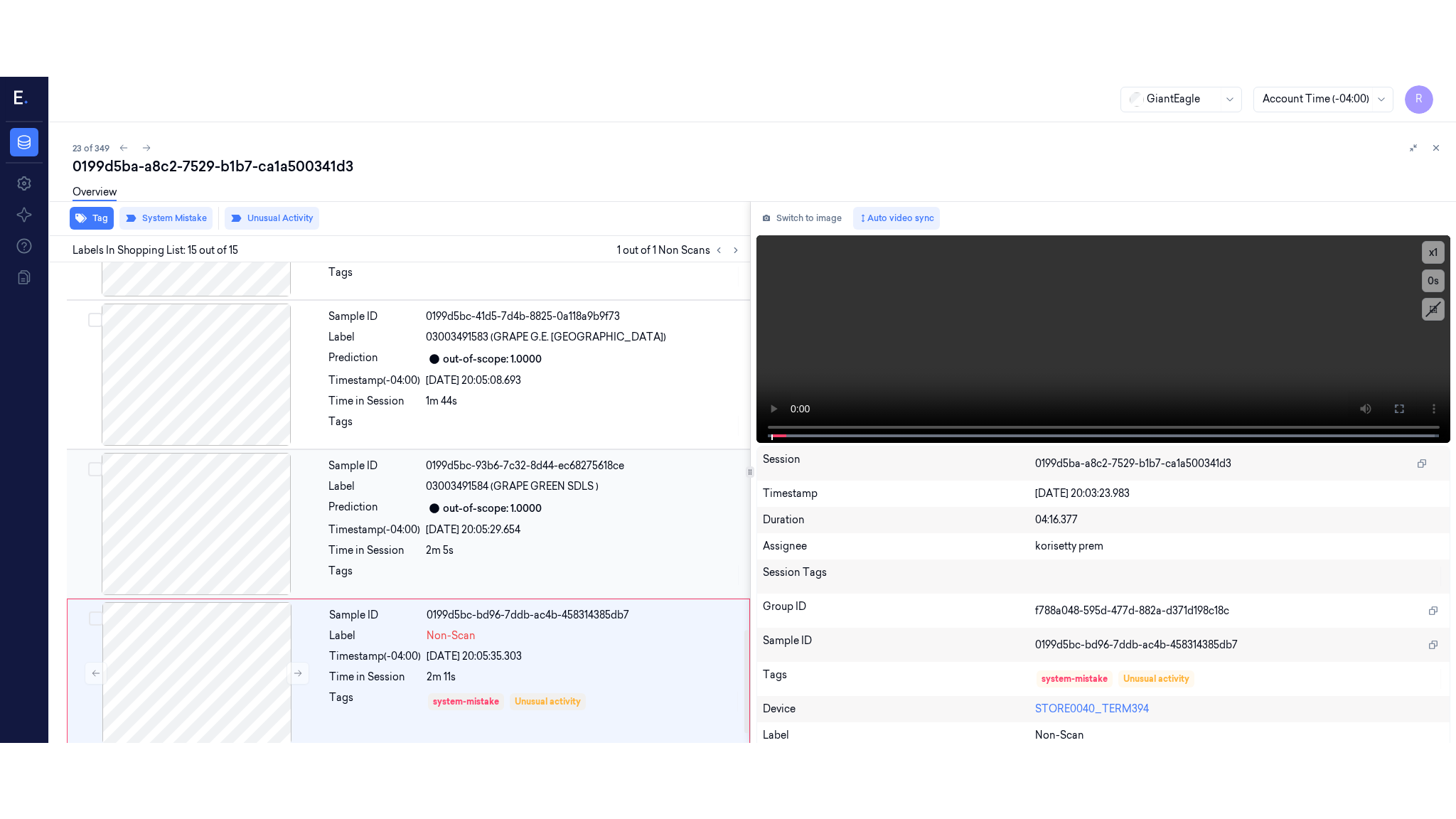
scroll to position [1764, 0]
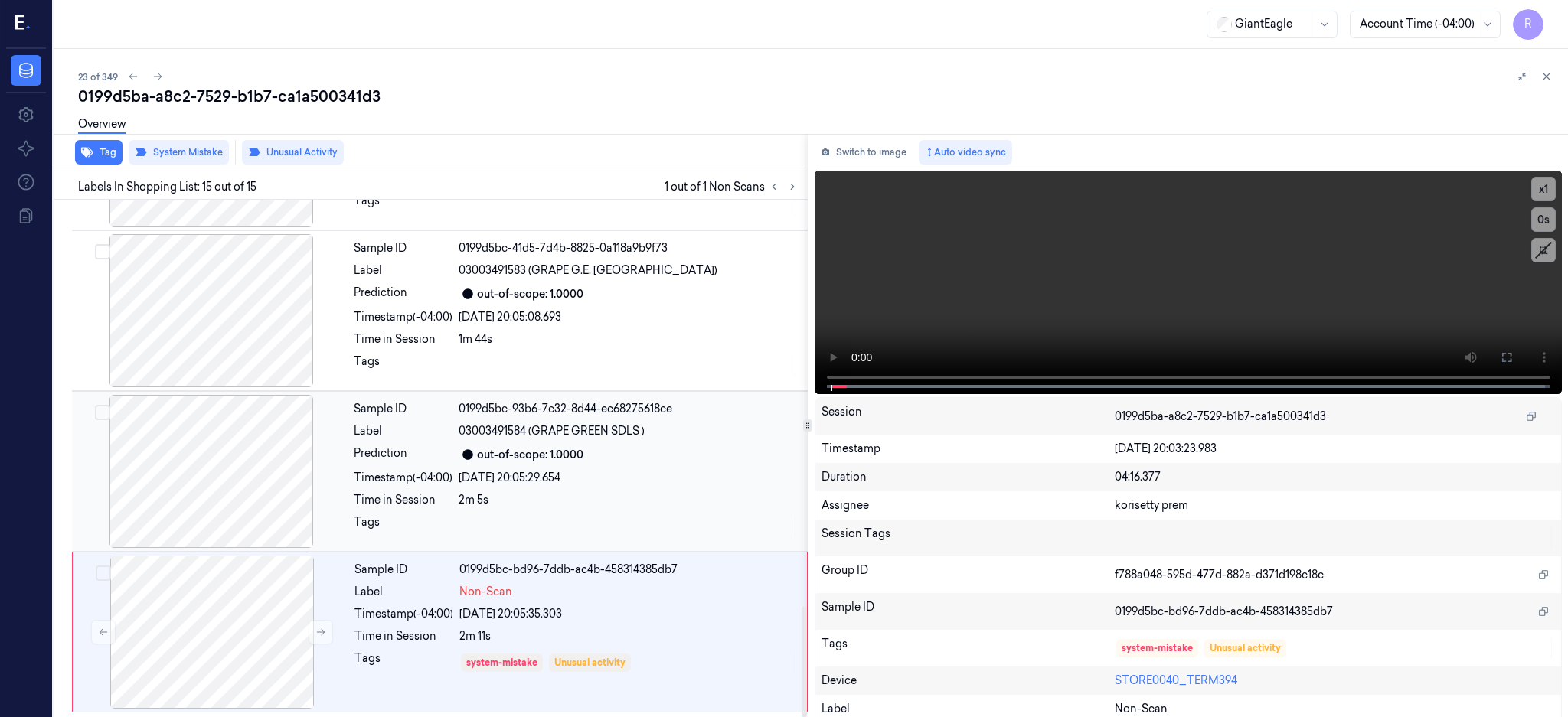
click at [196, 471] on div at bounding box center [211, 472] width 272 height 153
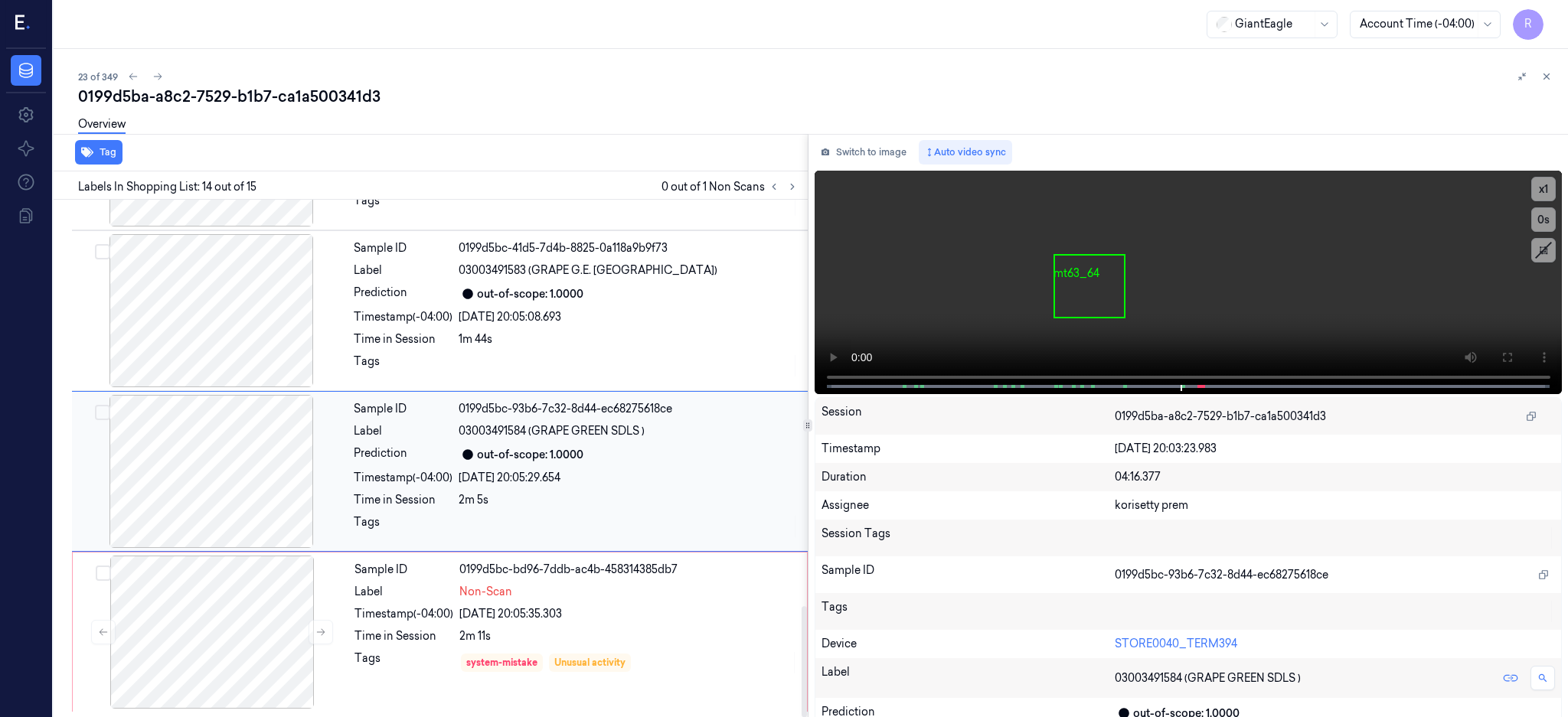
click at [304, 493] on div at bounding box center [211, 472] width 272 height 153
click at [1519, 349] on button at bounding box center [1507, 357] width 24 height 24
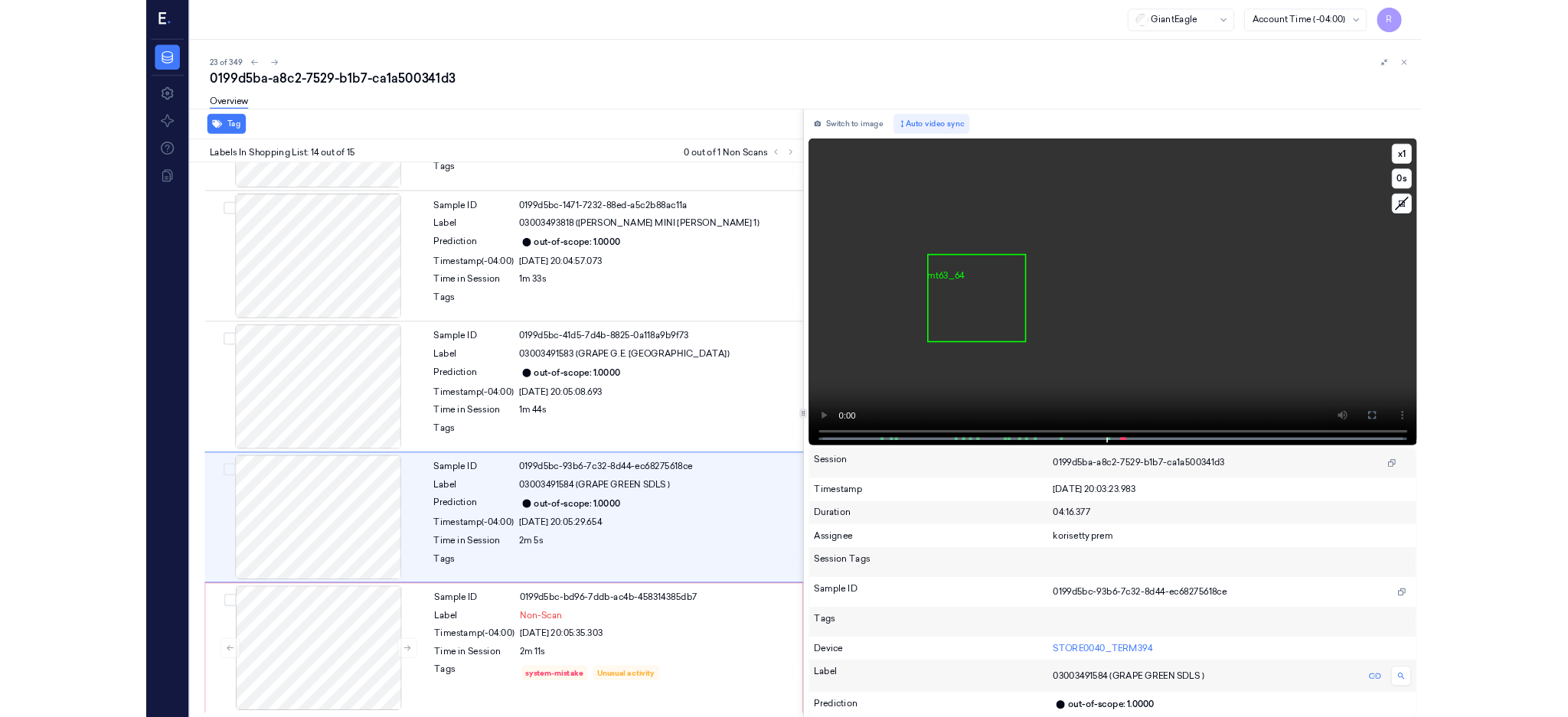
scroll to position [1734, 0]
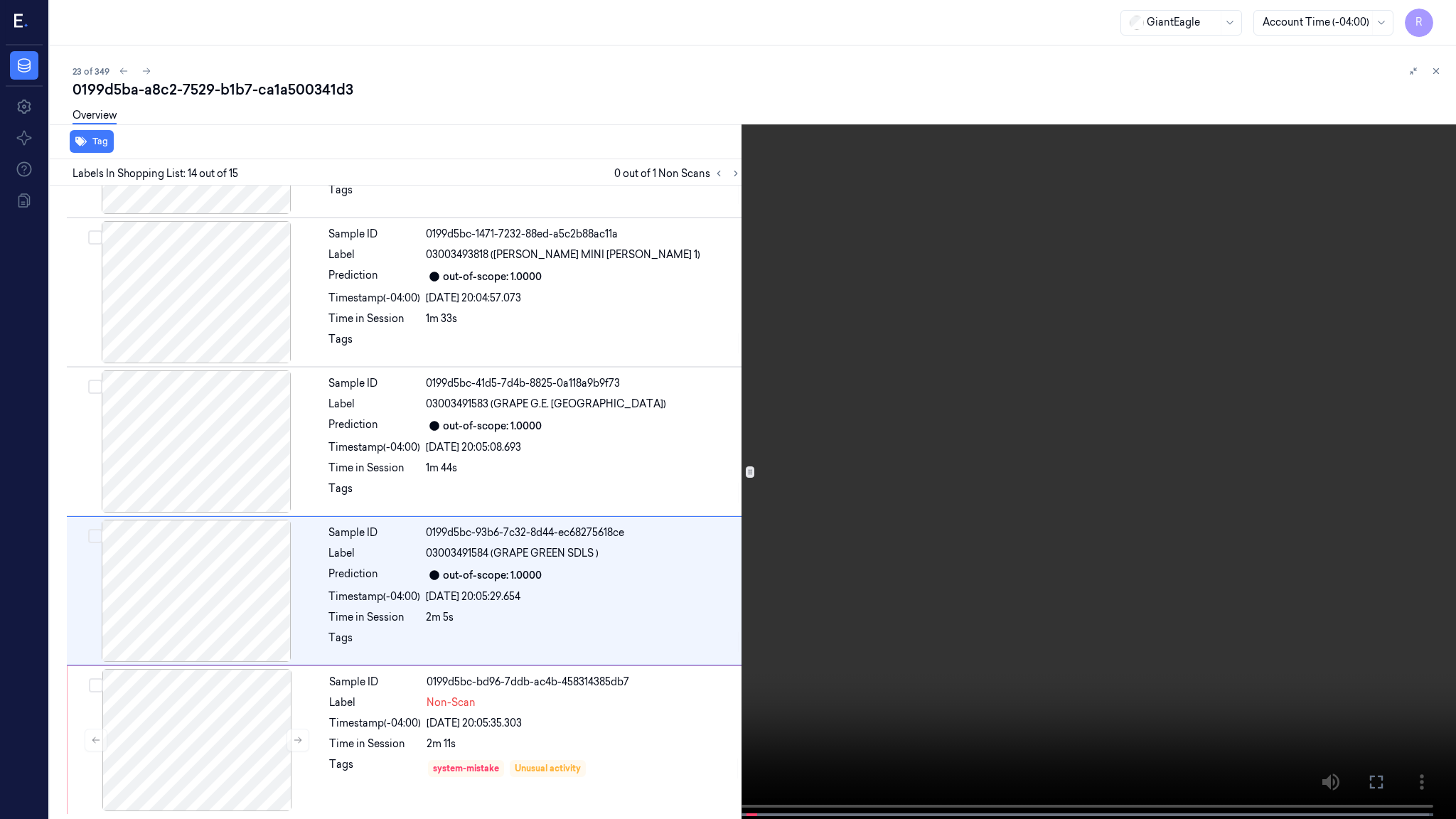
click at [961, 389] on video at bounding box center [728, 410] width 1456 height 822
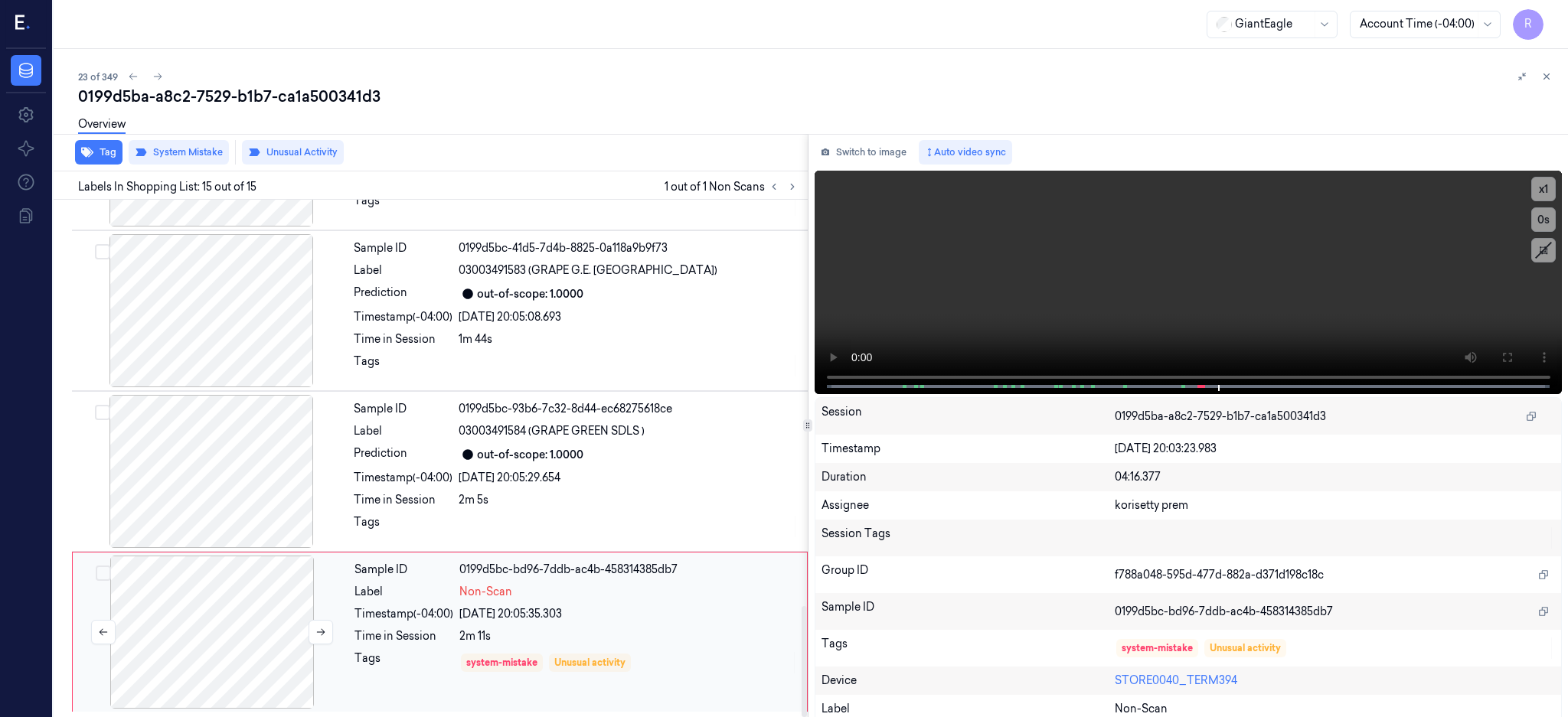
click at [237, 591] on div at bounding box center [212, 632] width 272 height 153
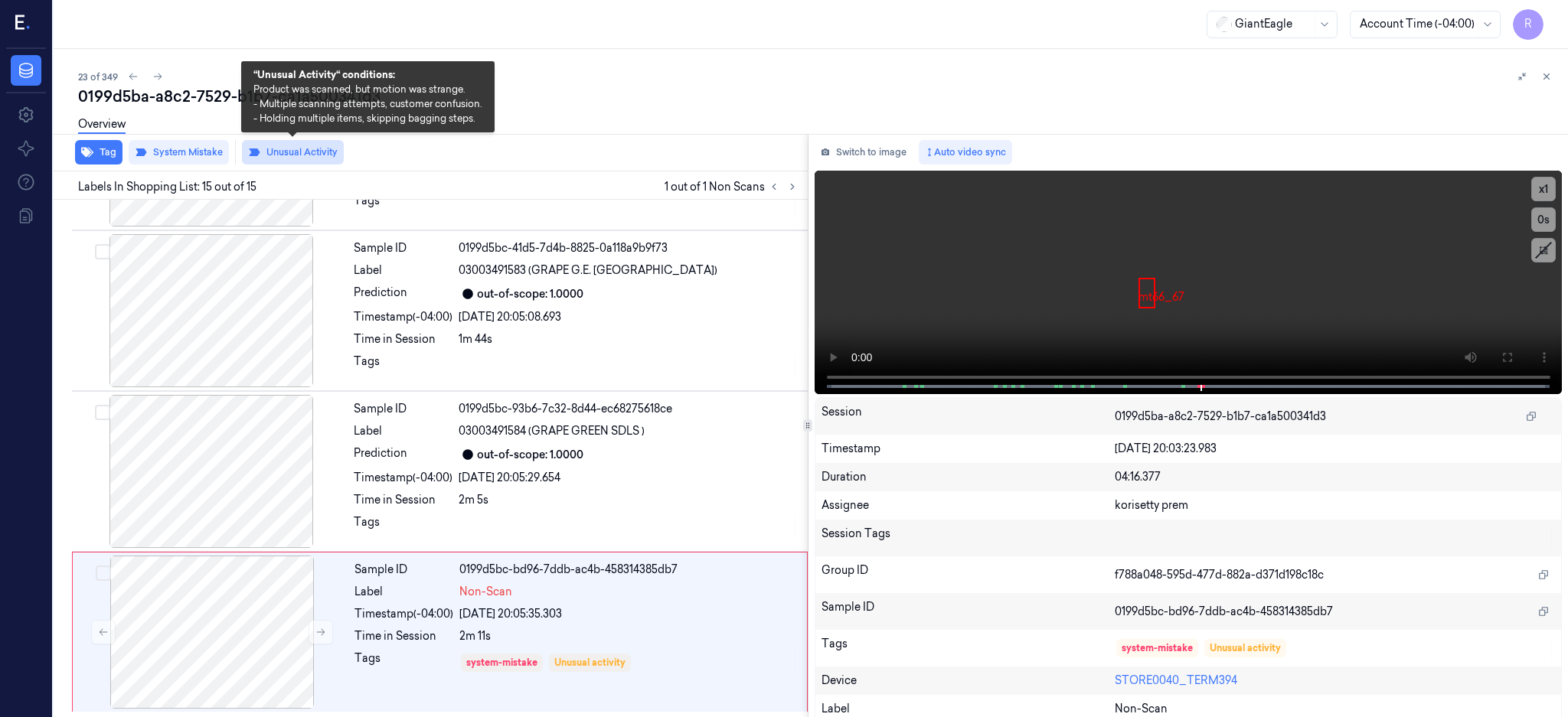
click at [279, 158] on button "Unusual Activity" at bounding box center [292, 152] width 102 height 24
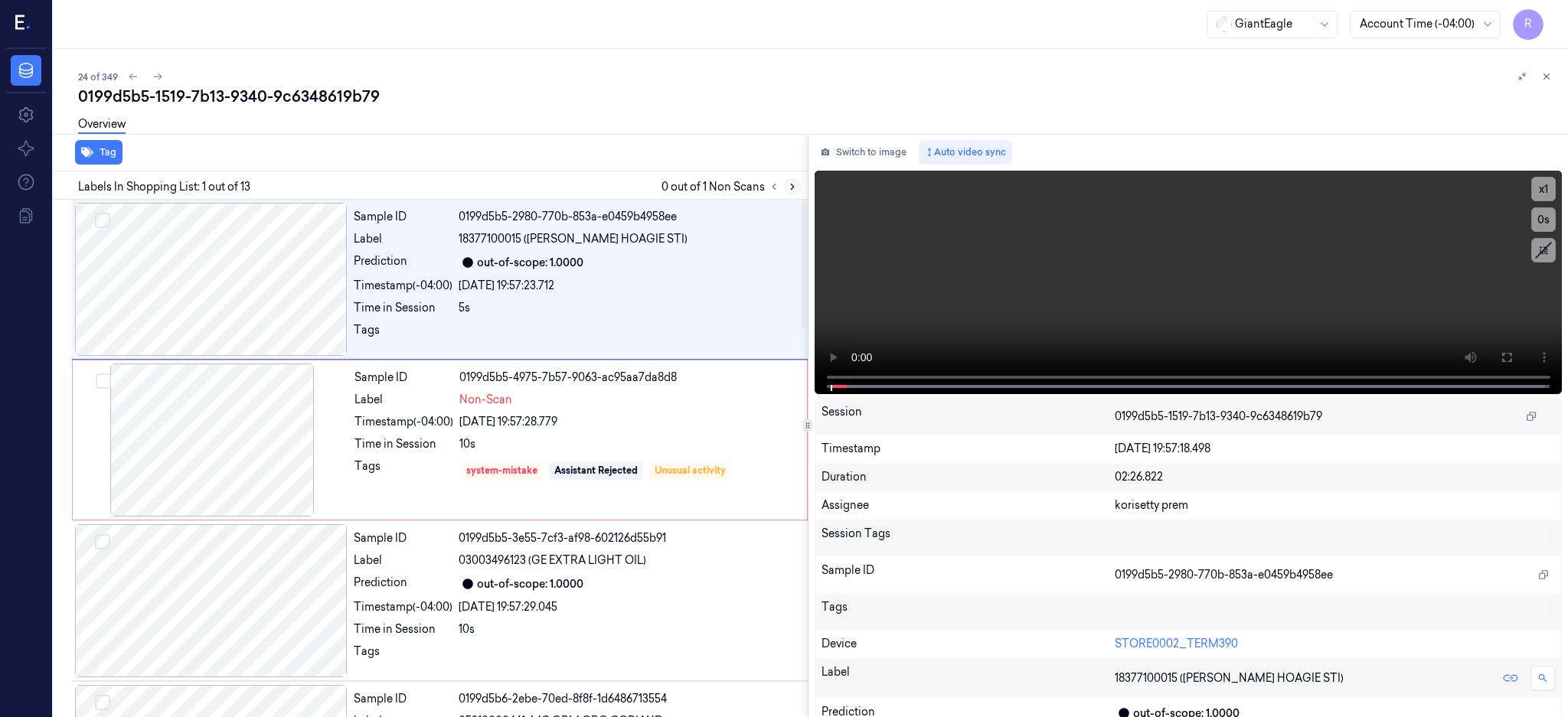
click at [798, 182] on icon at bounding box center [792, 187] width 11 height 11
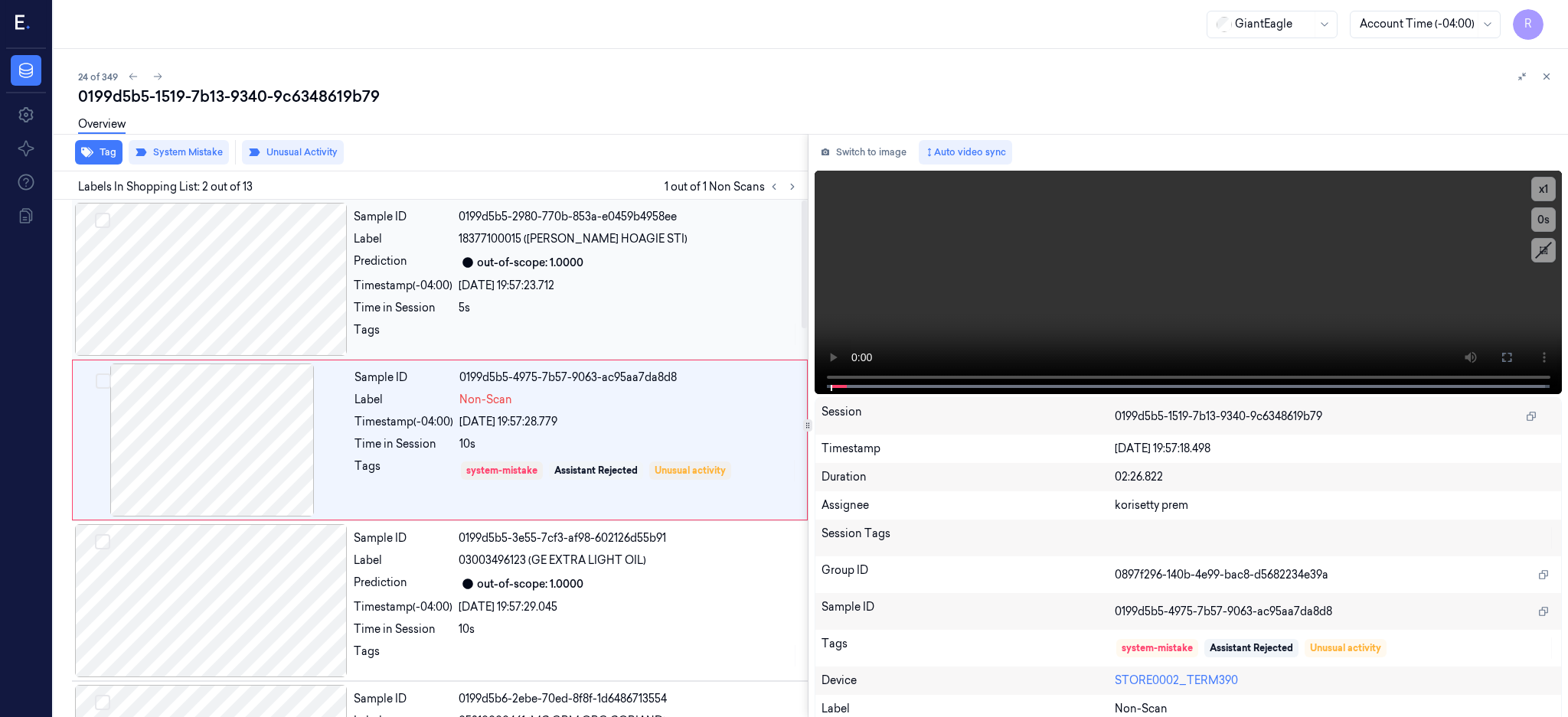
click at [188, 305] on div at bounding box center [211, 280] width 272 height 153
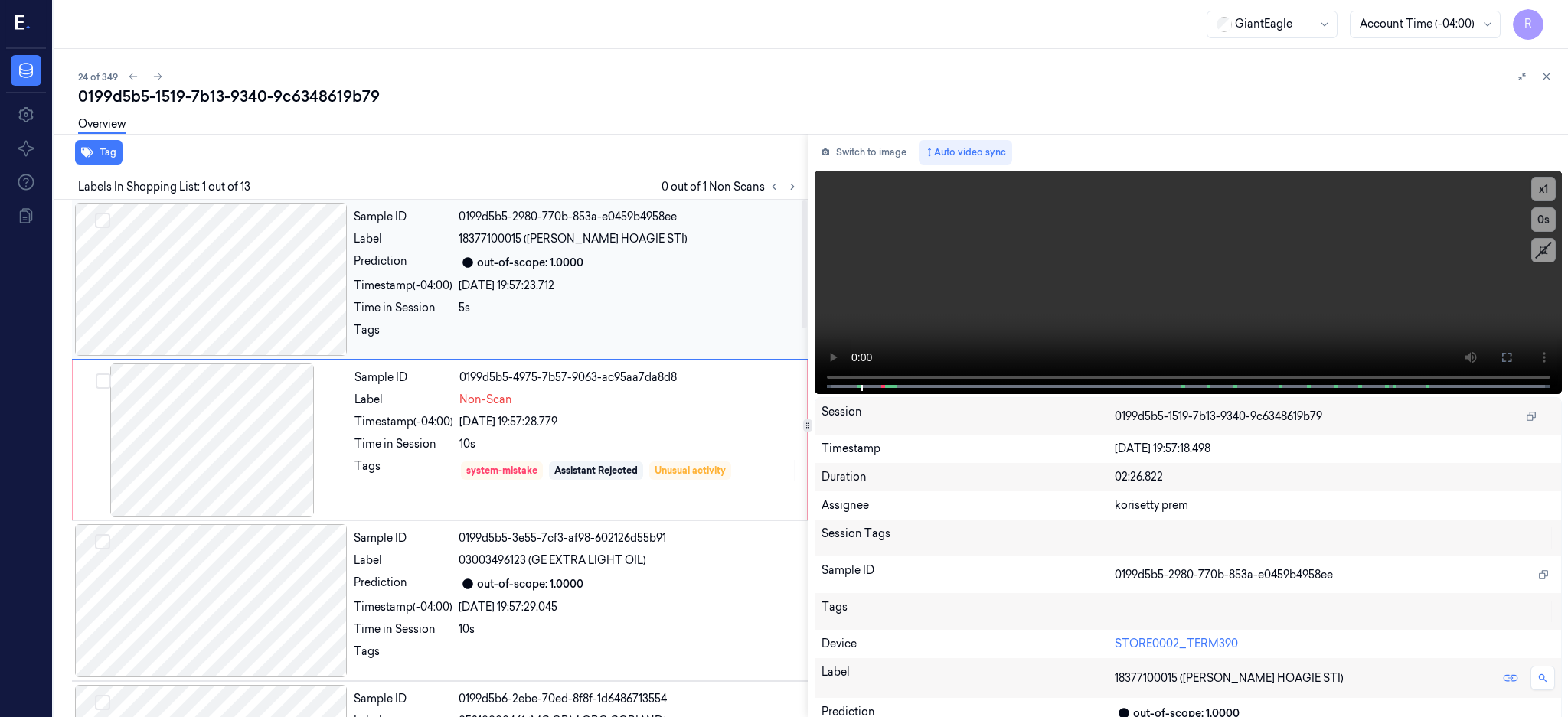
click at [185, 268] on div at bounding box center [211, 280] width 272 height 153
click at [1519, 363] on button at bounding box center [1507, 357] width 24 height 24
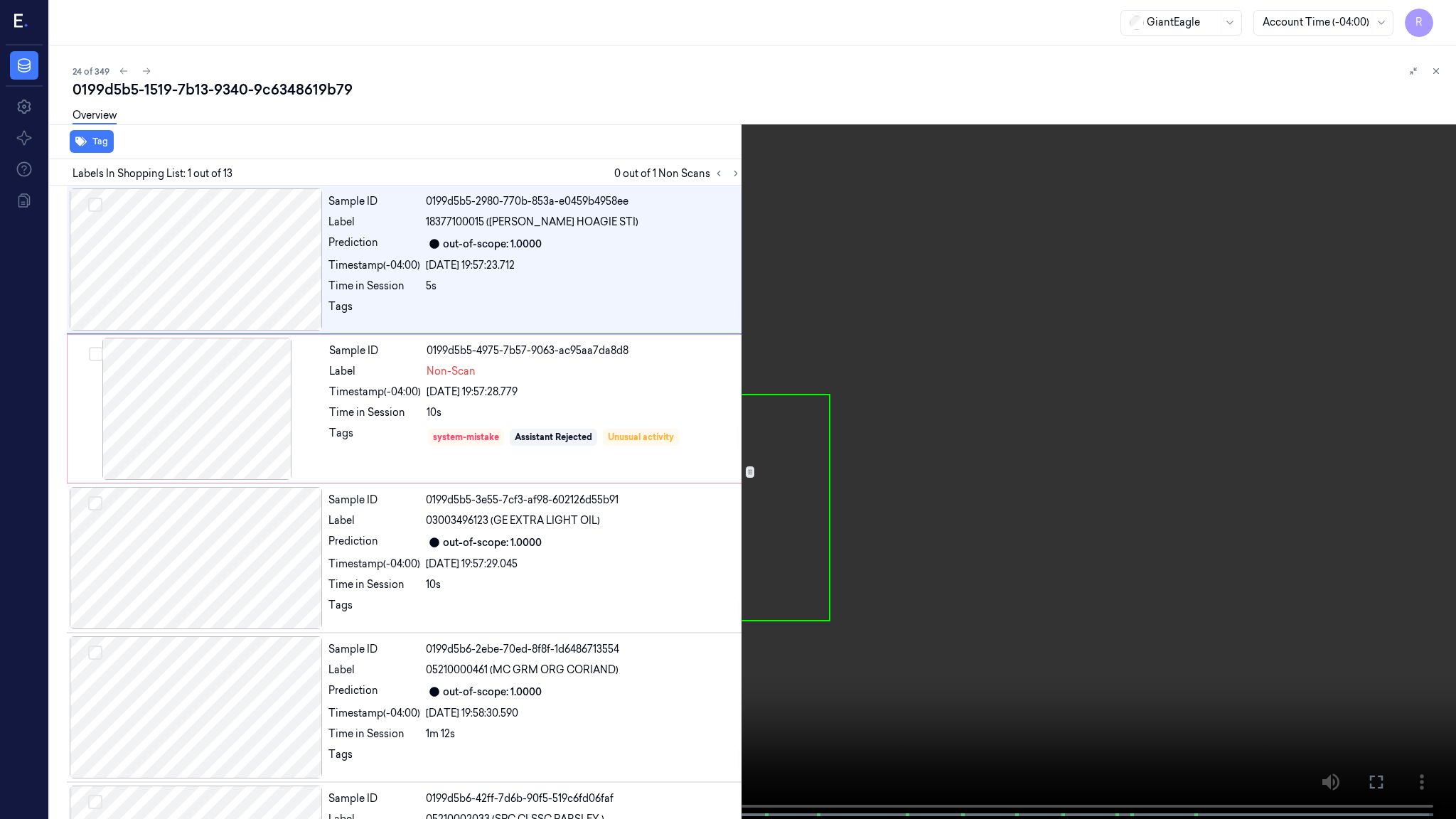
click at [885, 381] on video at bounding box center [728, 410] width 1456 height 822
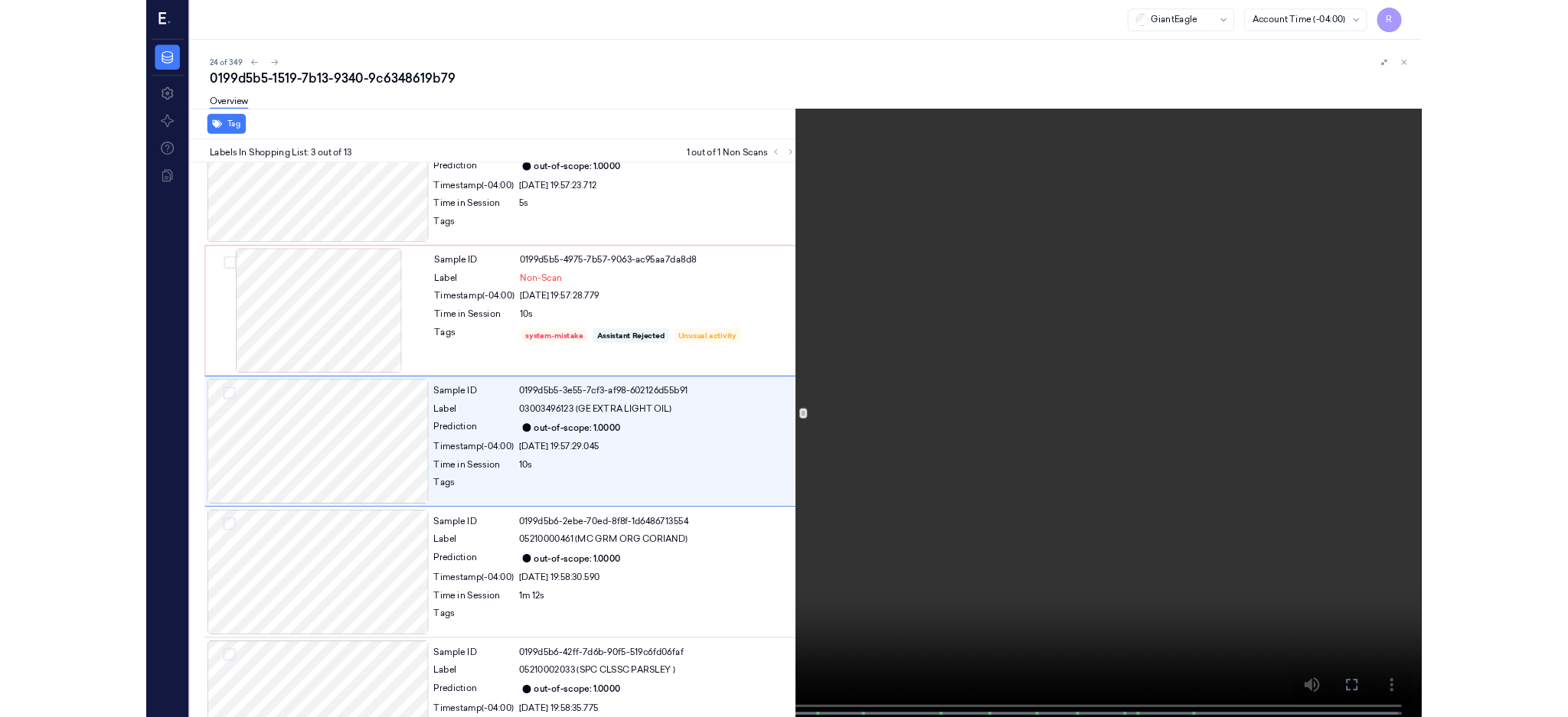
scroll to position [59, 0]
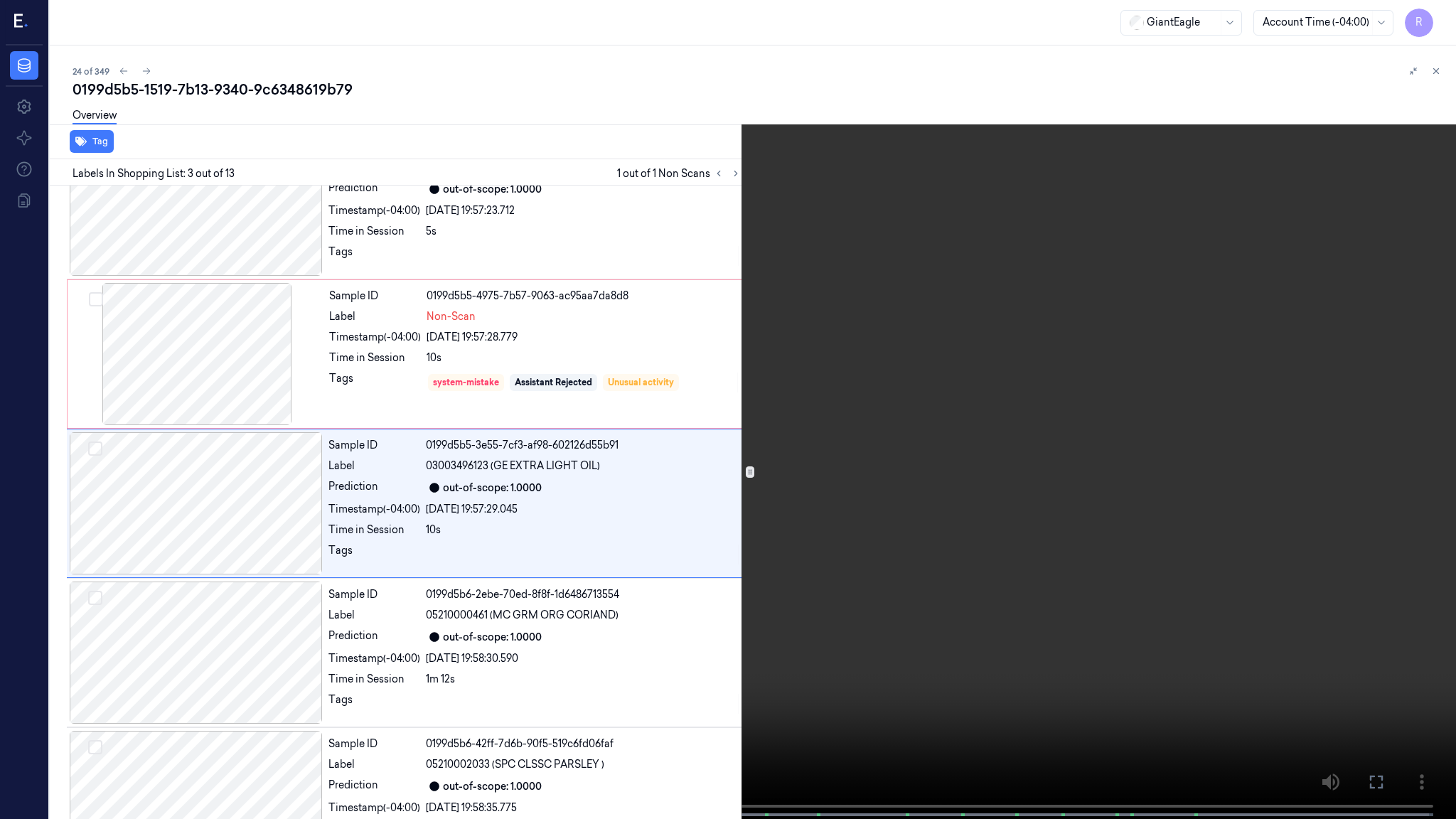
click at [923, 406] on video at bounding box center [728, 410] width 1456 height 822
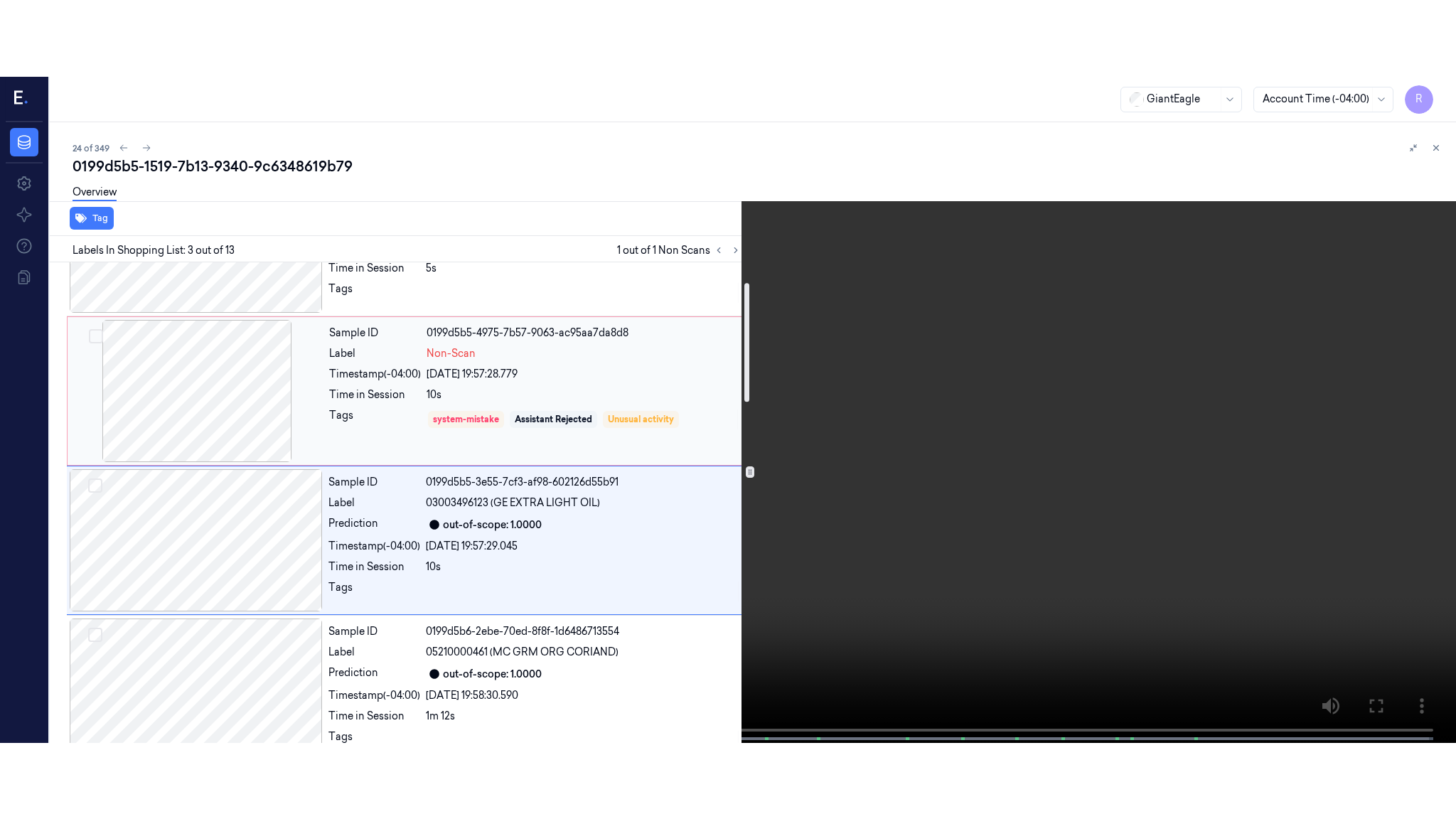
scroll to position [0, 0]
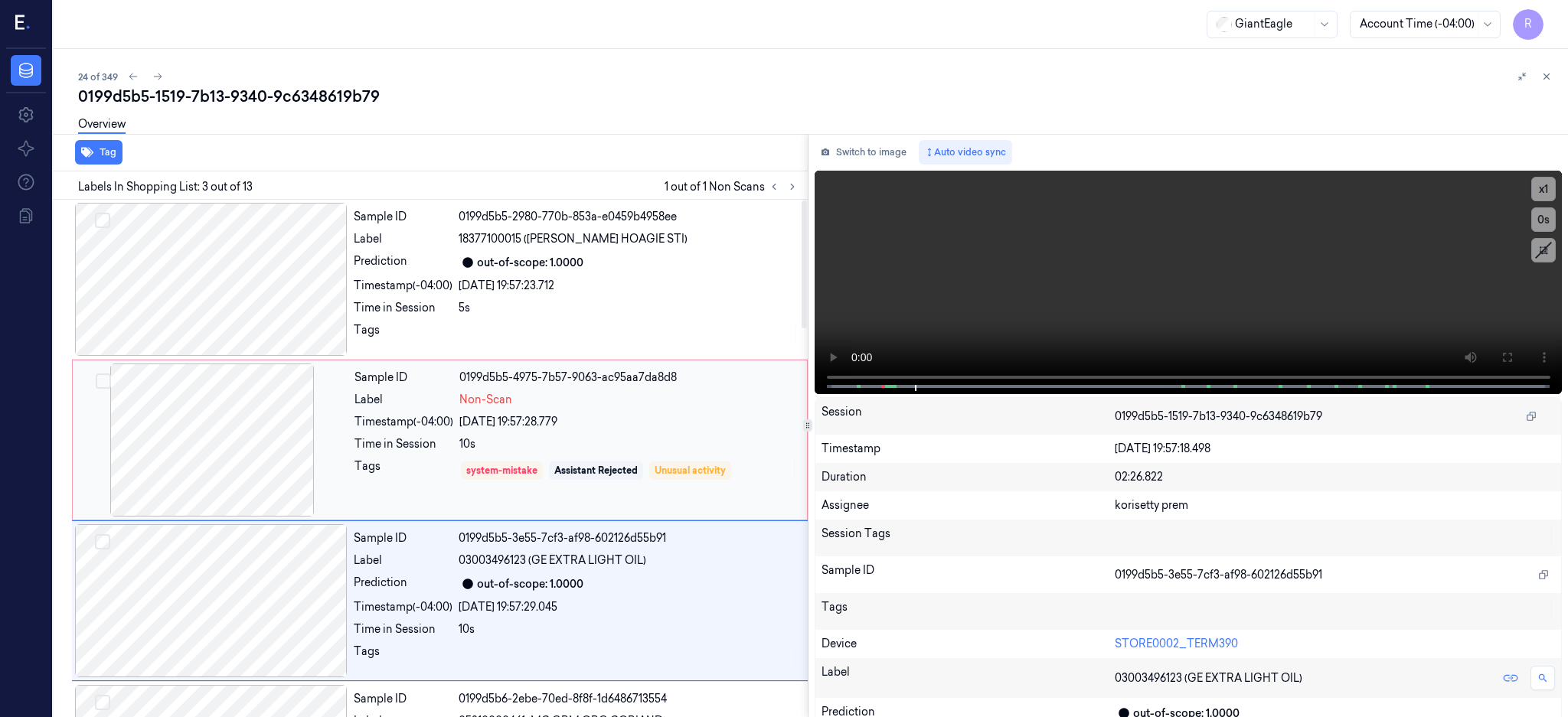
click at [217, 367] on div at bounding box center [212, 440] width 272 height 153
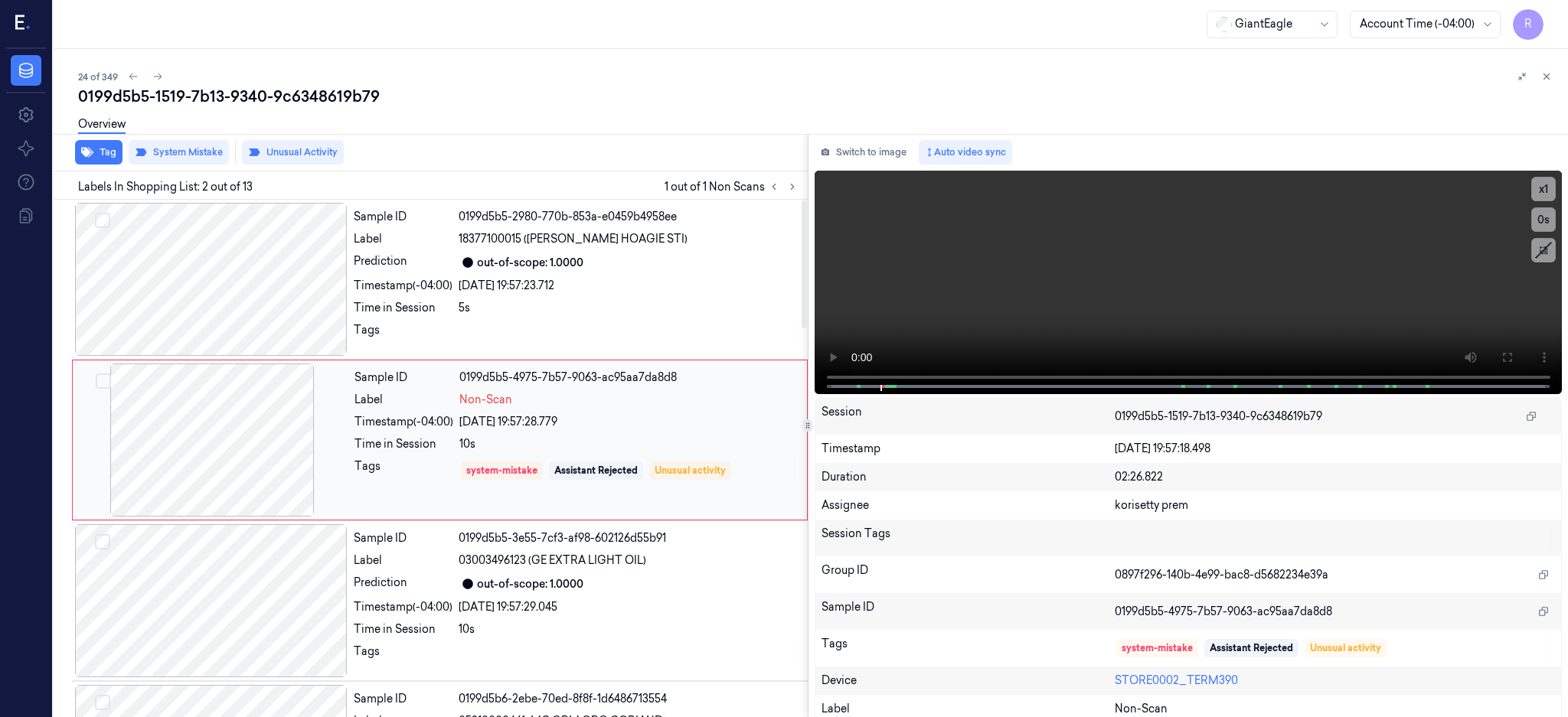
click at [230, 484] on div at bounding box center [212, 440] width 272 height 153
click at [215, 433] on div at bounding box center [212, 440] width 272 height 153
click at [215, 335] on div at bounding box center [211, 280] width 272 height 153
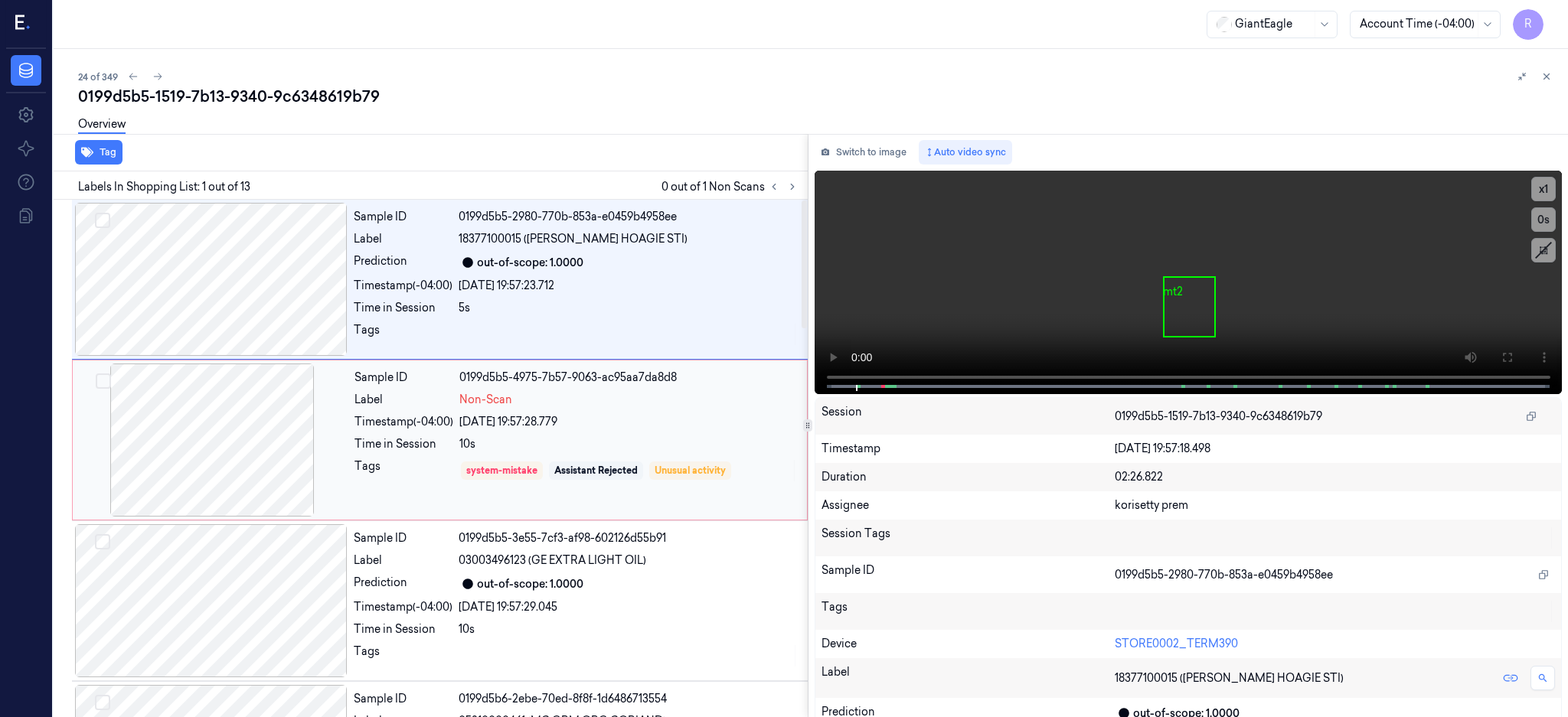
click at [267, 446] on div at bounding box center [212, 440] width 272 height 153
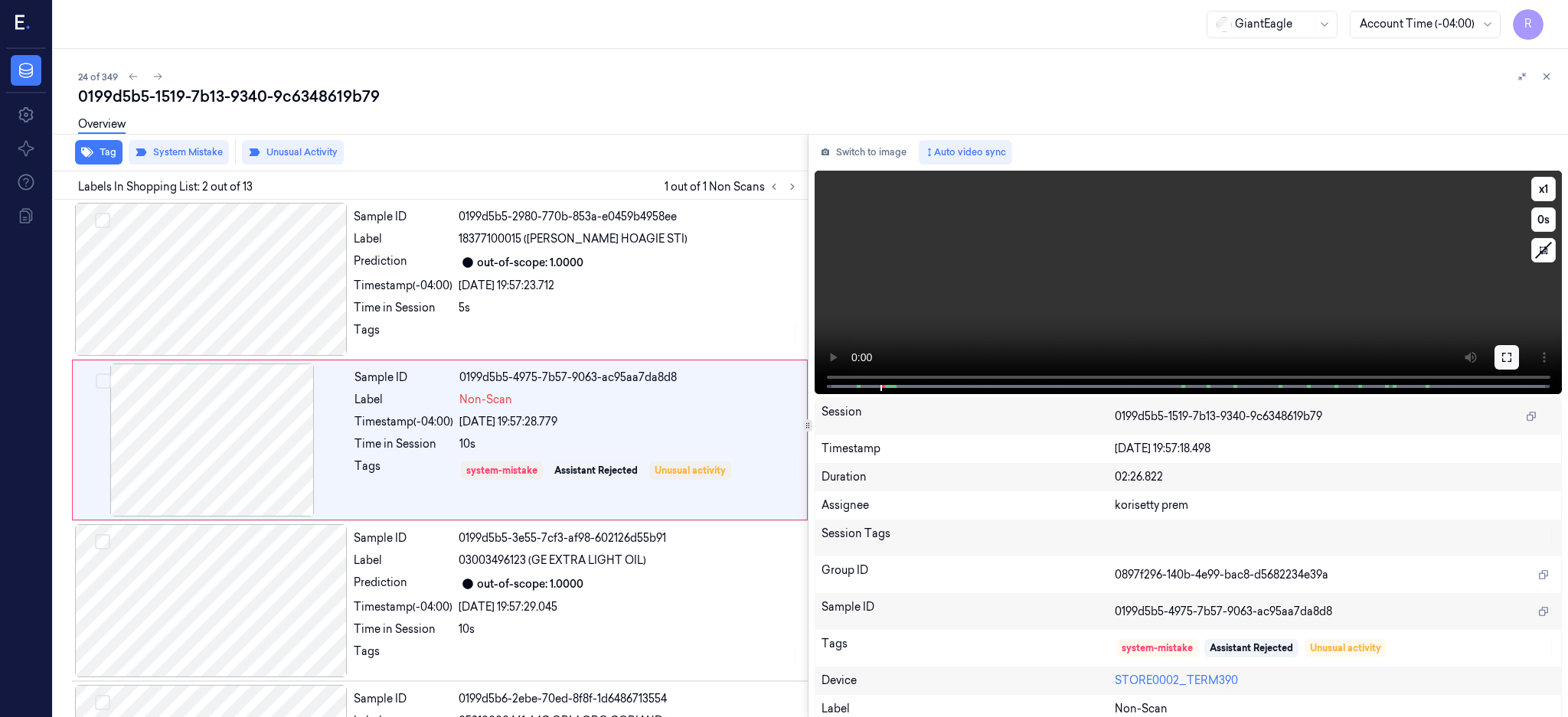
click at [1519, 350] on button at bounding box center [1507, 357] width 24 height 24
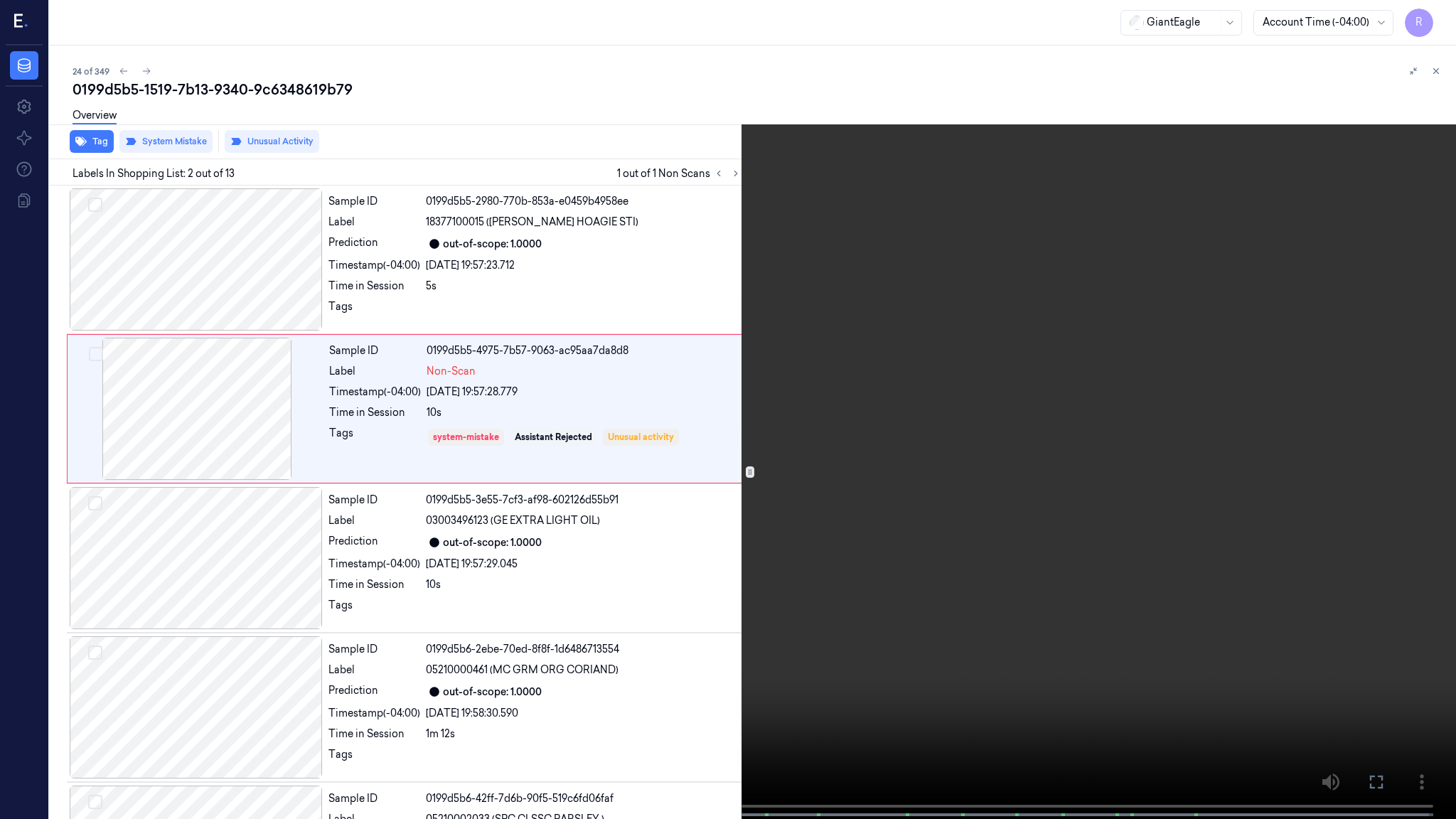
click at [969, 581] on video at bounding box center [728, 410] width 1456 height 822
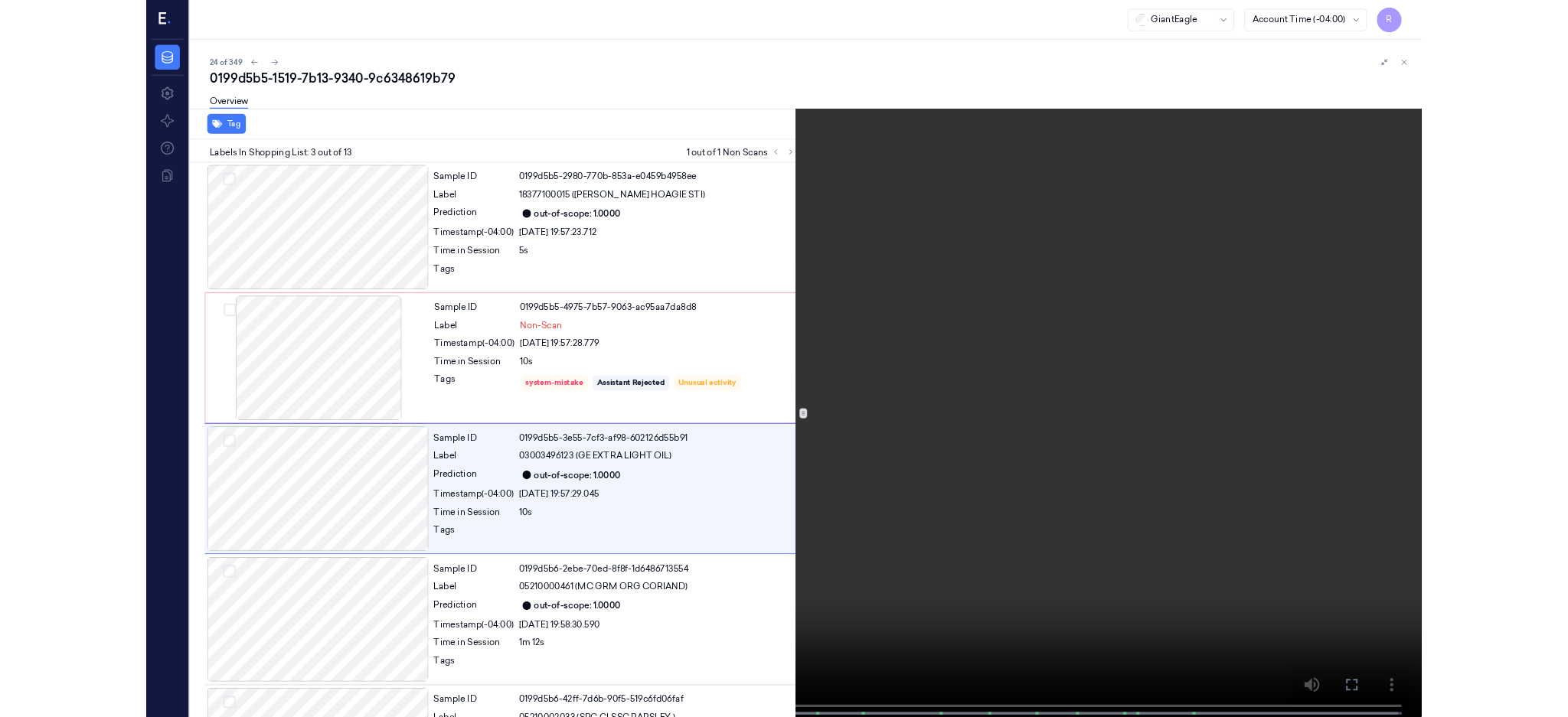
scroll to position [59, 0]
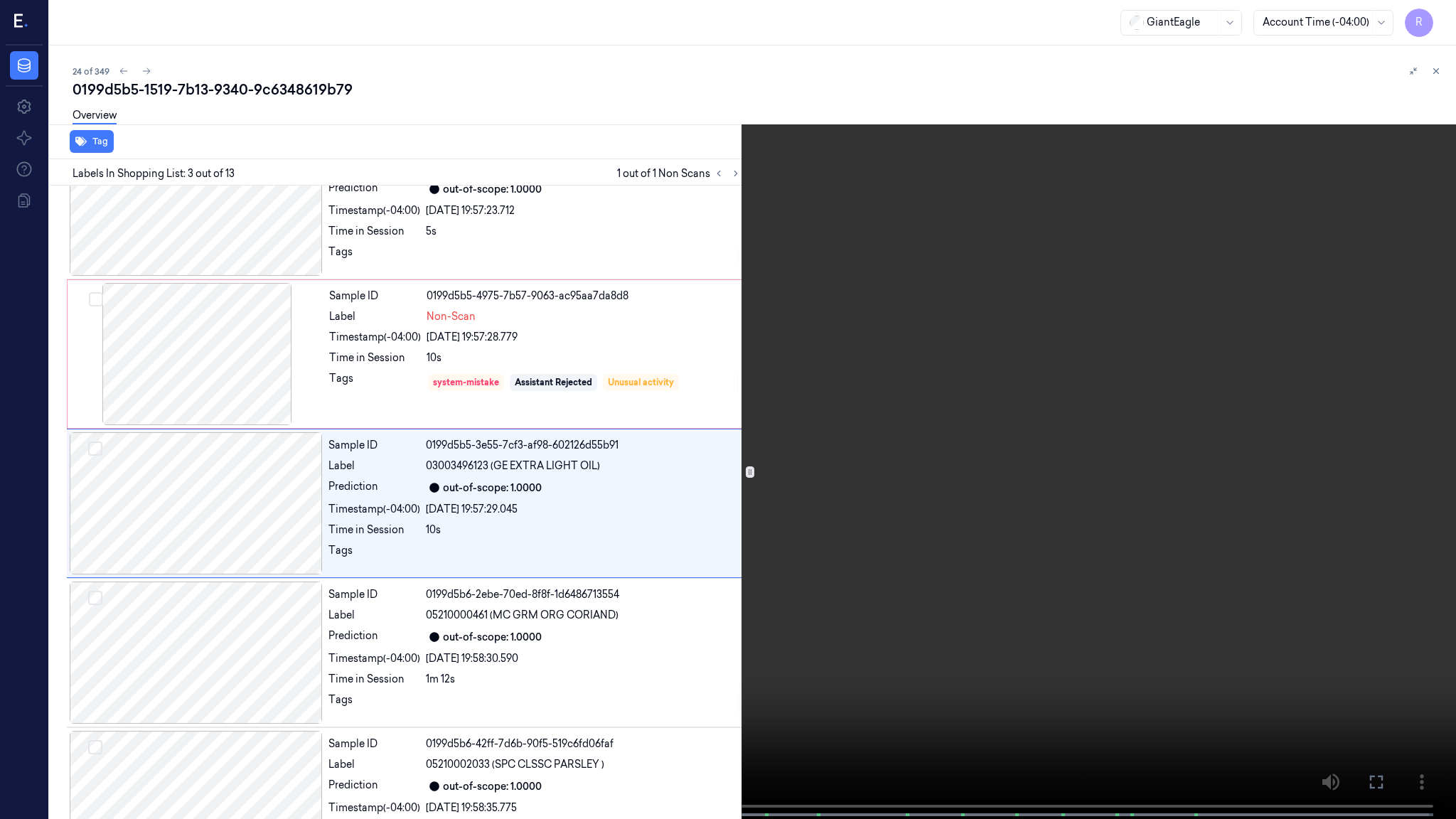
click at [947, 634] on video at bounding box center [728, 410] width 1456 height 822
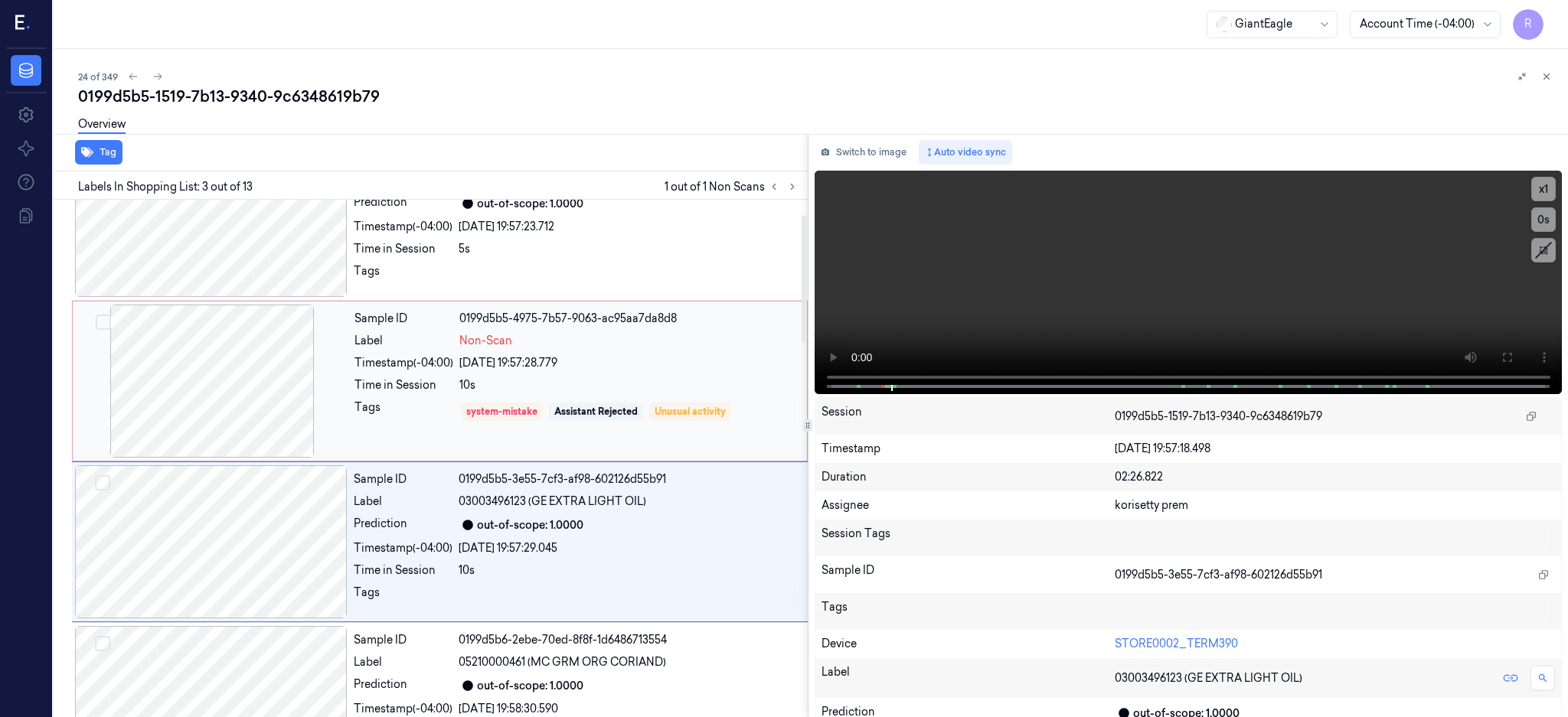
click at [191, 419] on div at bounding box center [212, 381] width 272 height 153
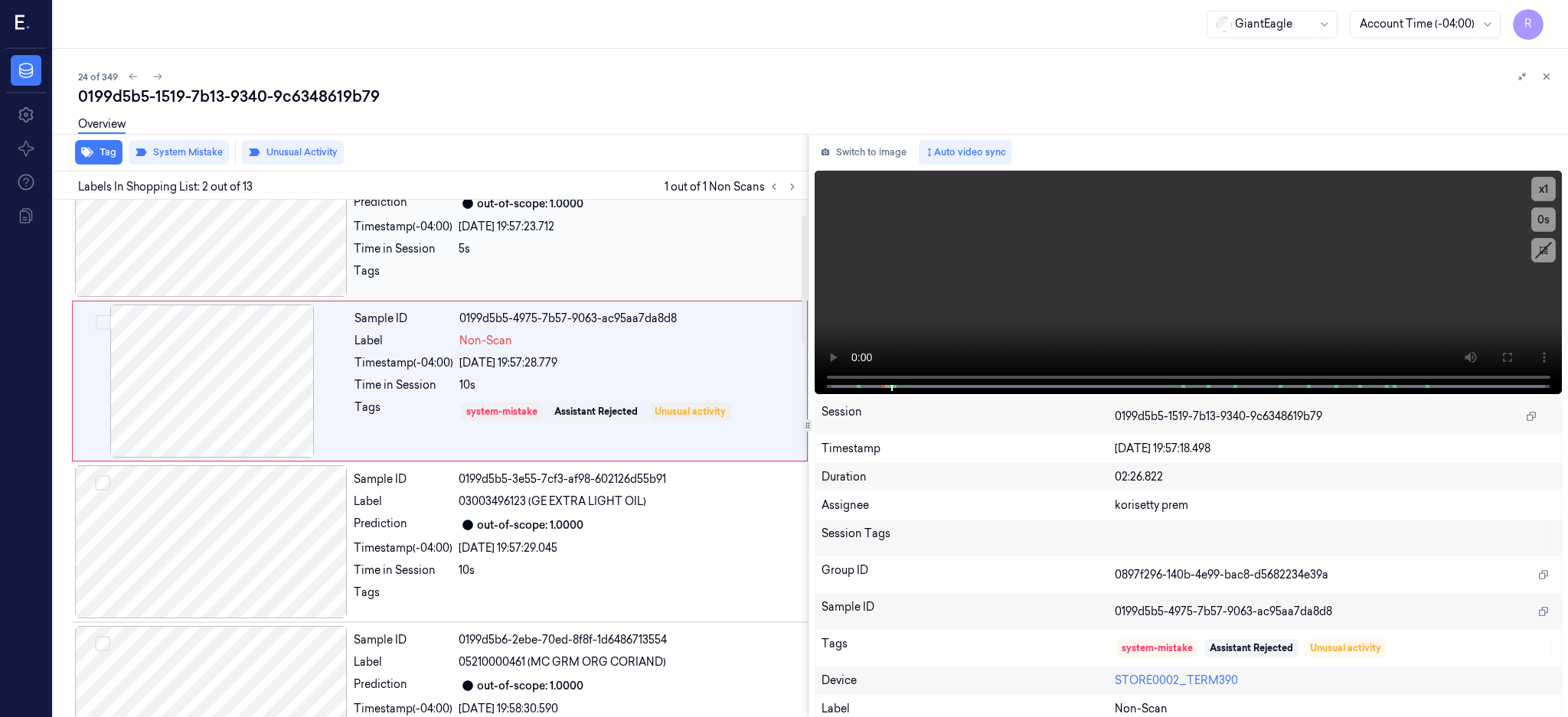
scroll to position [0, 0]
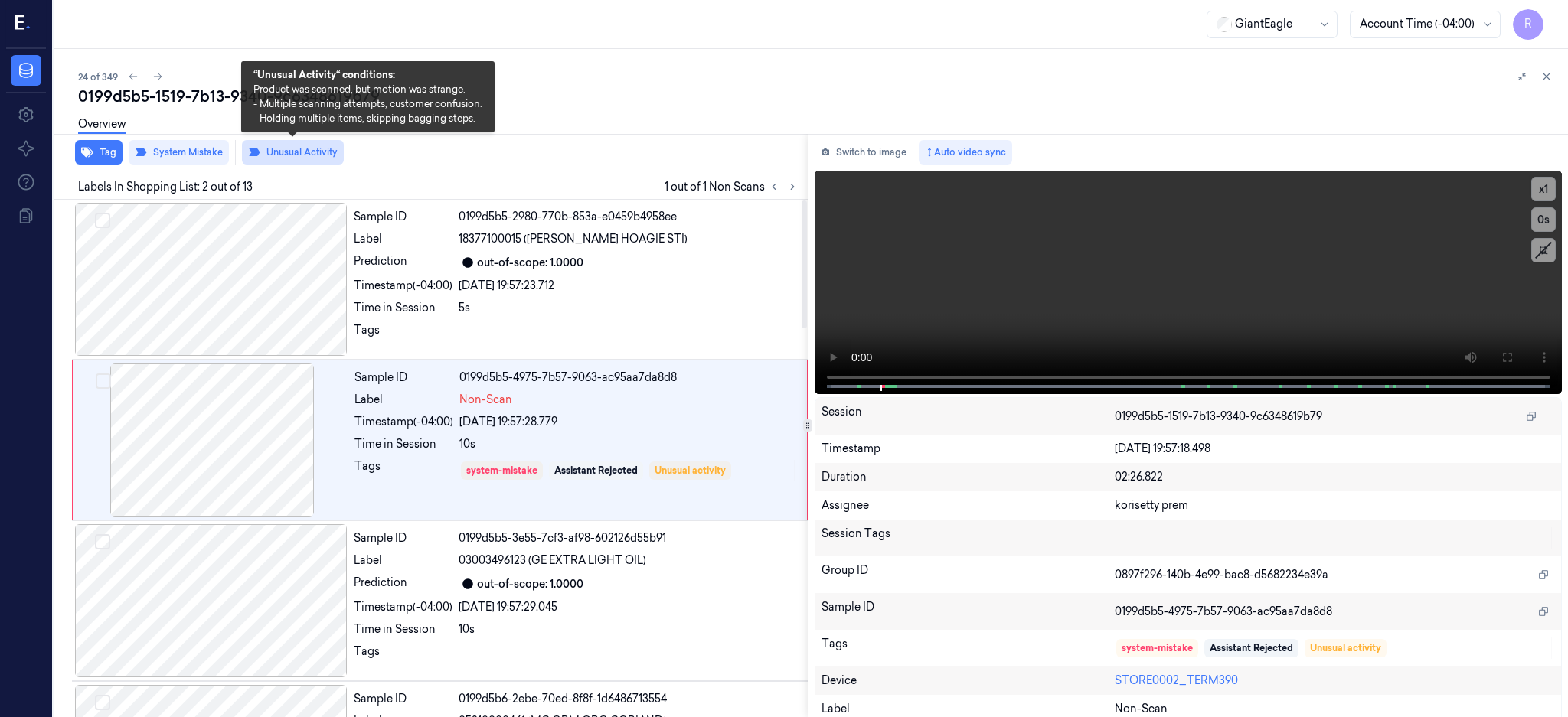
click at [300, 152] on button "Unusual Activity" at bounding box center [292, 152] width 102 height 24
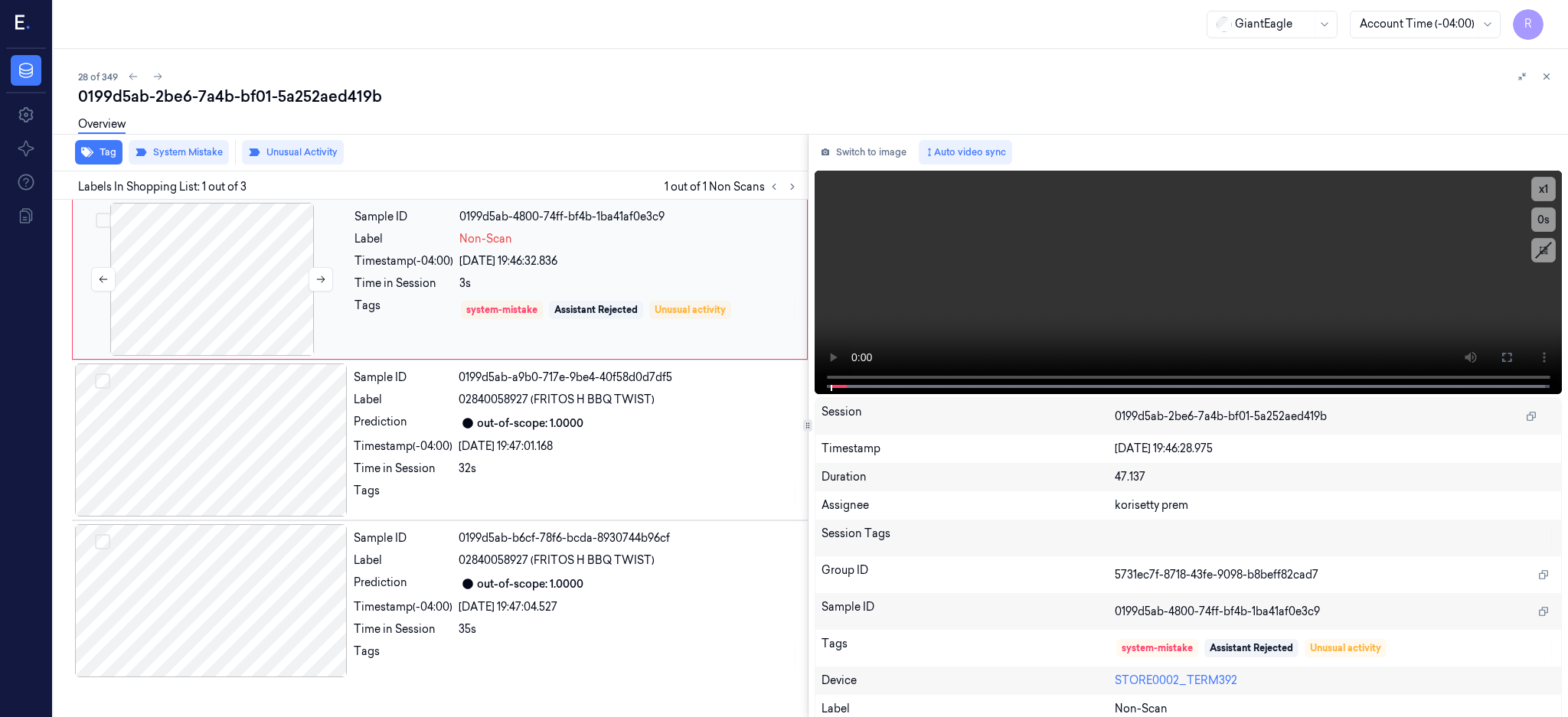
click at [266, 276] on div at bounding box center [212, 280] width 272 height 153
click at [254, 369] on div at bounding box center [211, 440] width 272 height 153
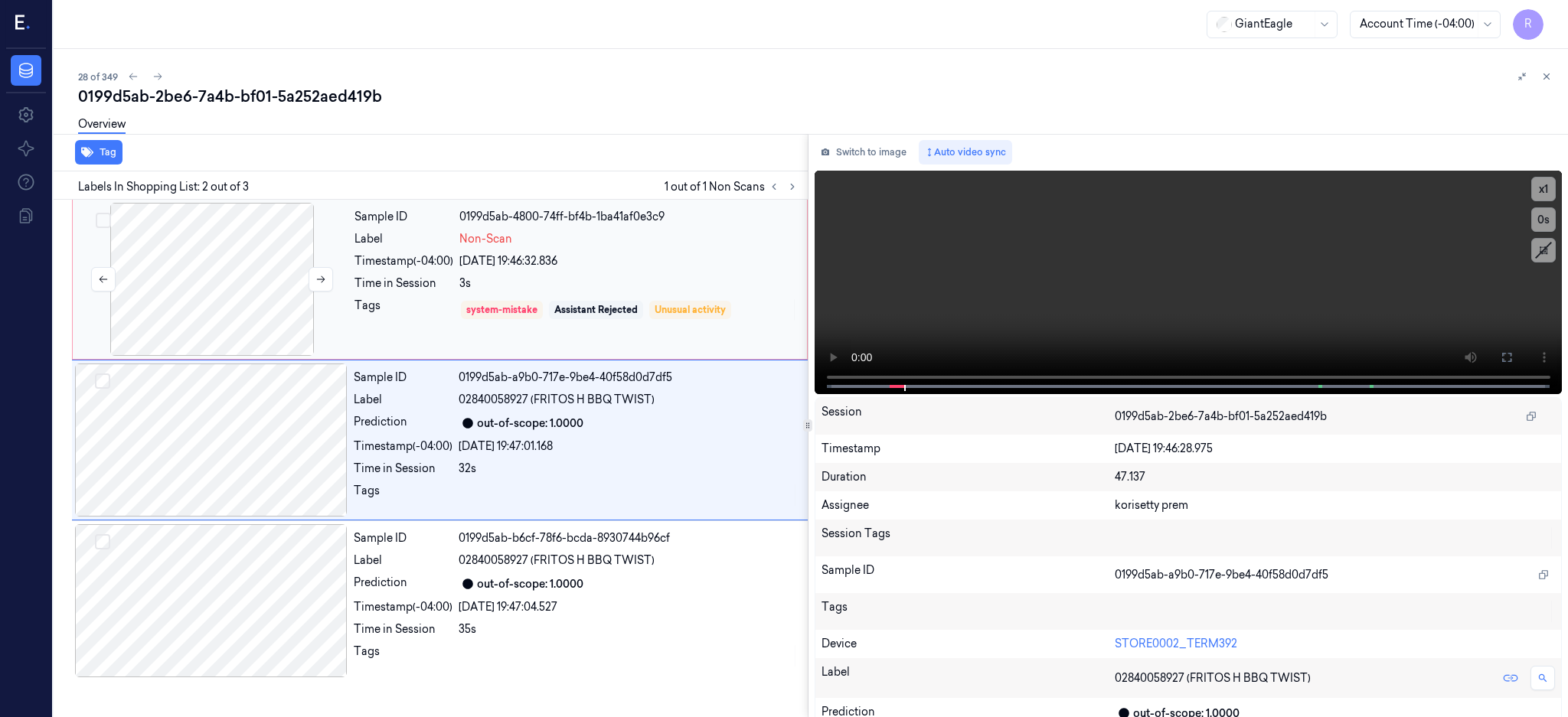
click at [251, 329] on div at bounding box center [212, 280] width 272 height 153
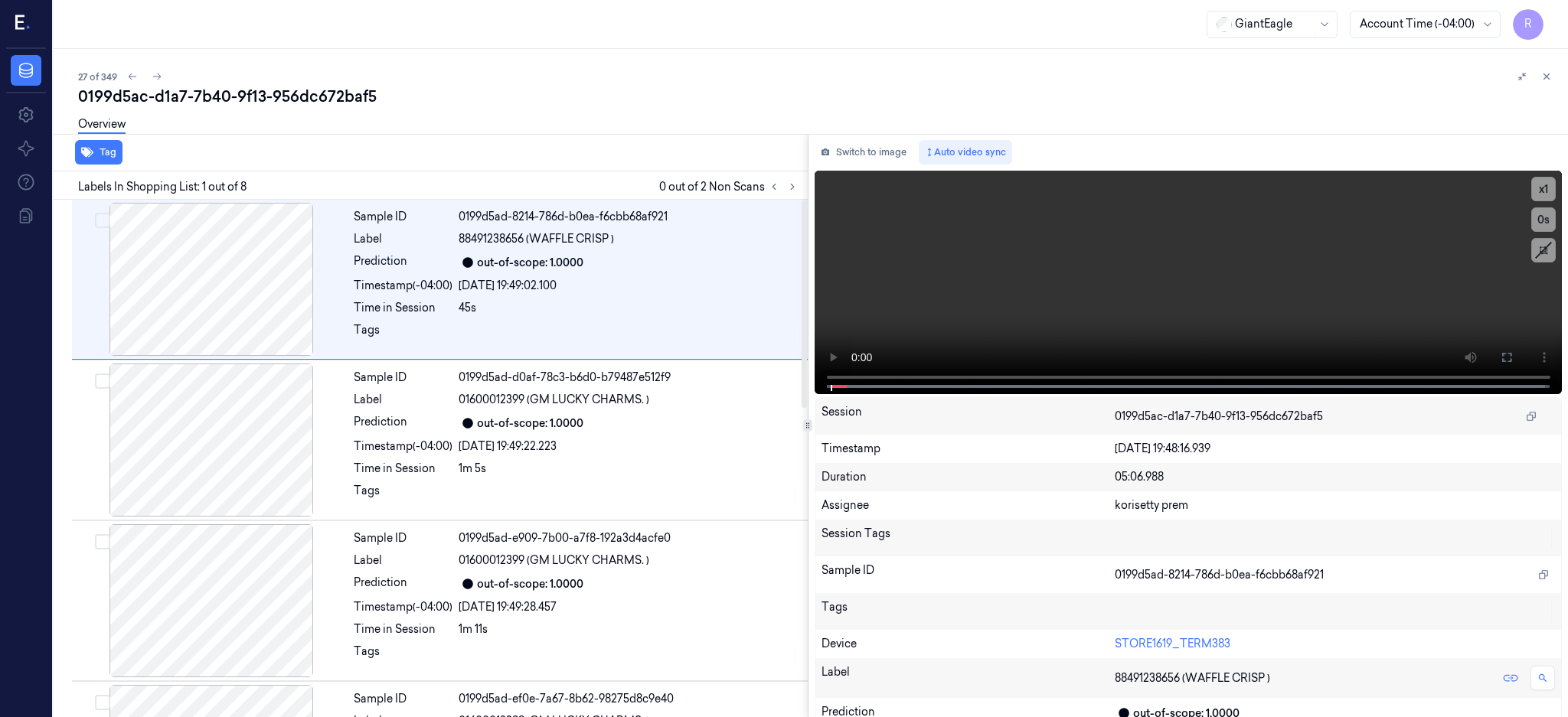
click at [802, 178] on div at bounding box center [783, 187] width 37 height 18
click at [804, 200] on div "Sample ID 0199d5ad-8214-786d-b0ea-f6cbb68af921 Label 88491238656 (WAFFLE CRISP …" at bounding box center [440, 280] width 736 height 160
click at [798, 184] on icon at bounding box center [792, 187] width 11 height 11
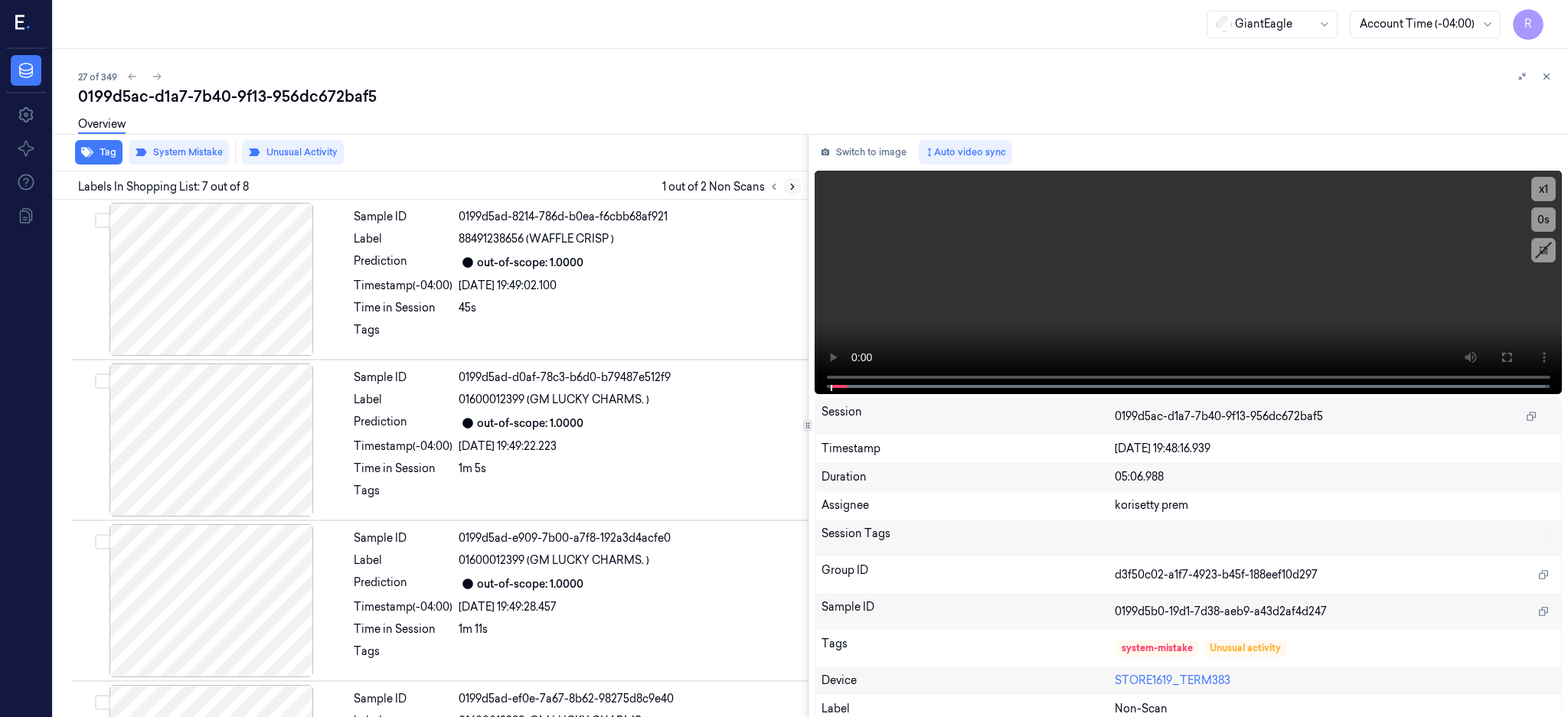
scroll to position [773, 0]
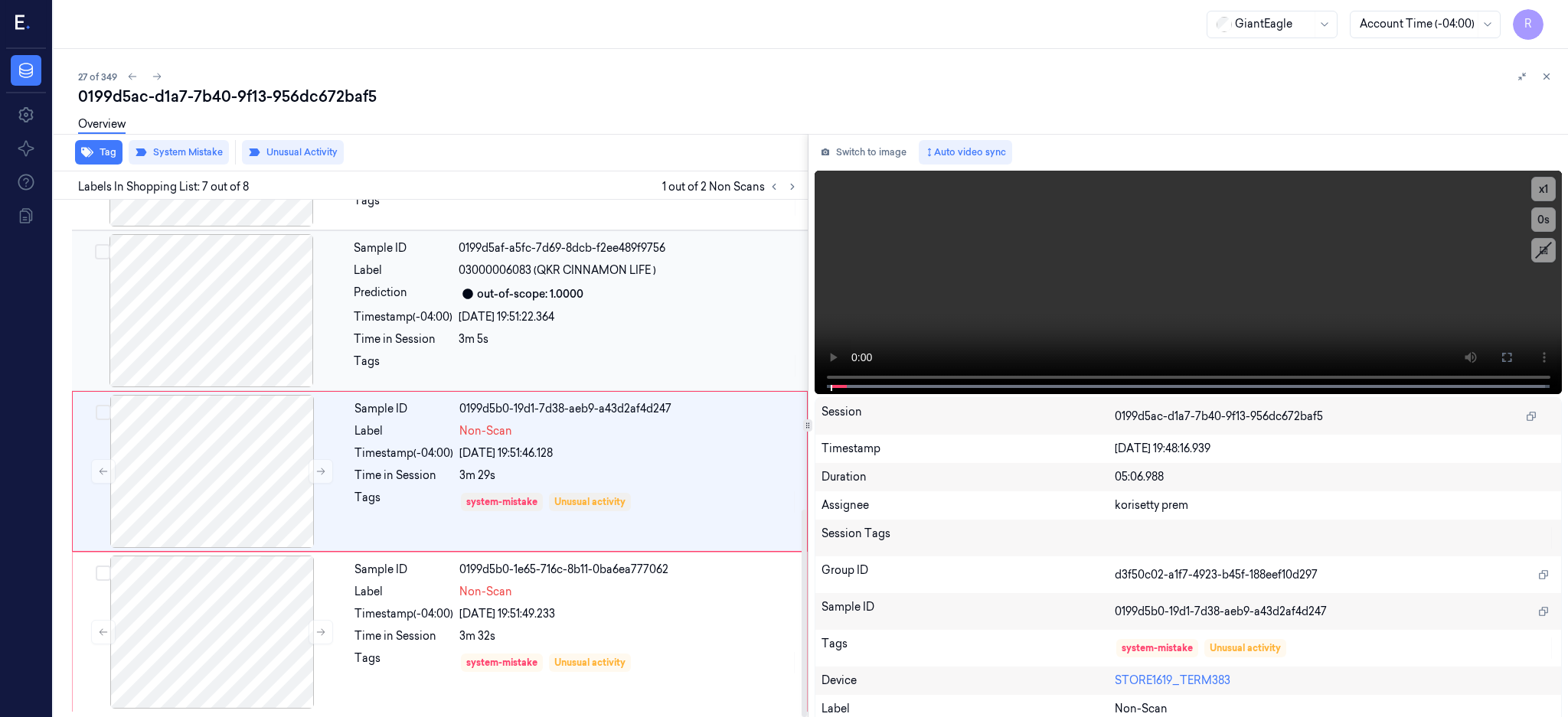
click at [233, 336] on div at bounding box center [211, 311] width 272 height 153
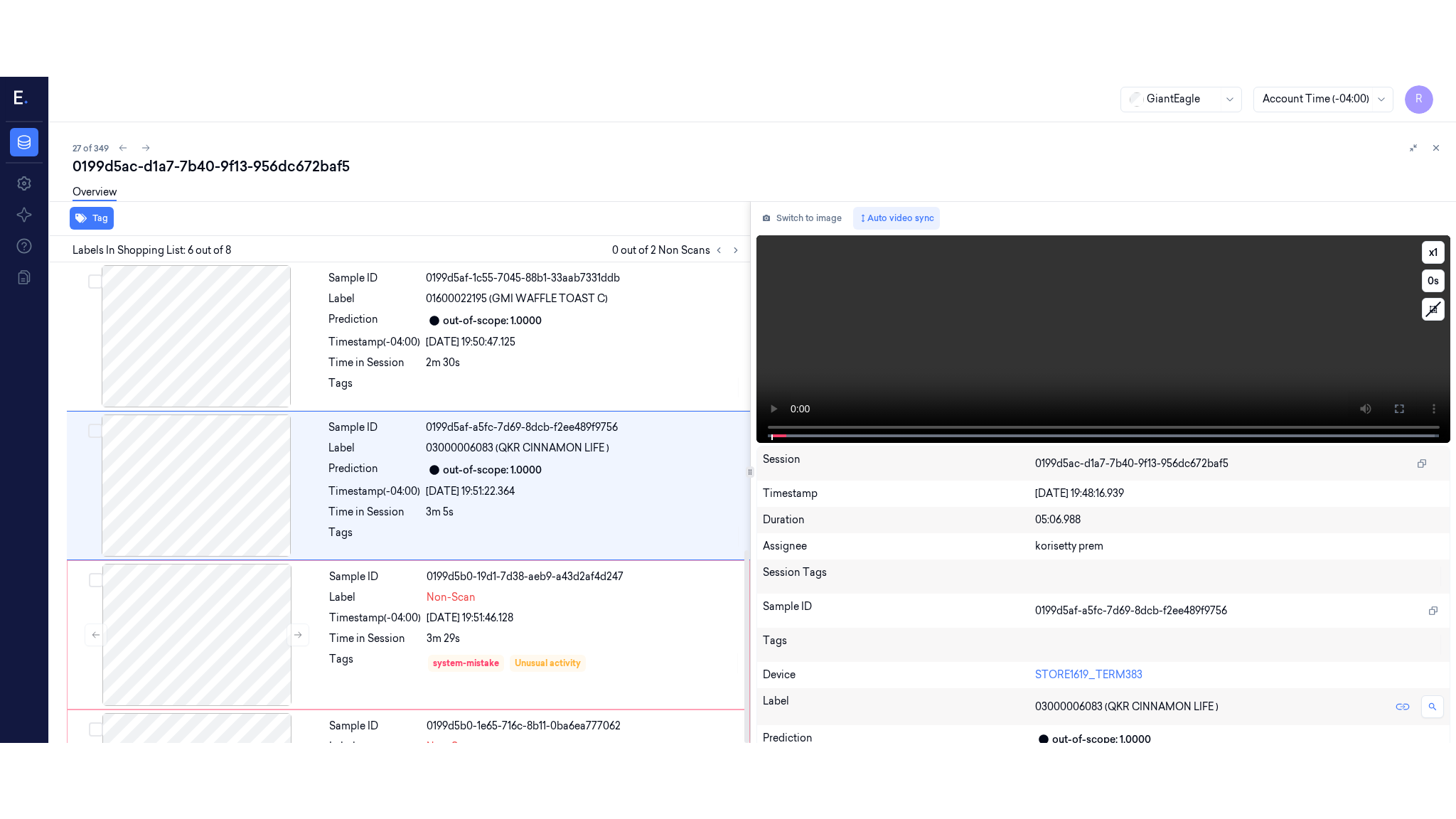
scroll to position [580, 0]
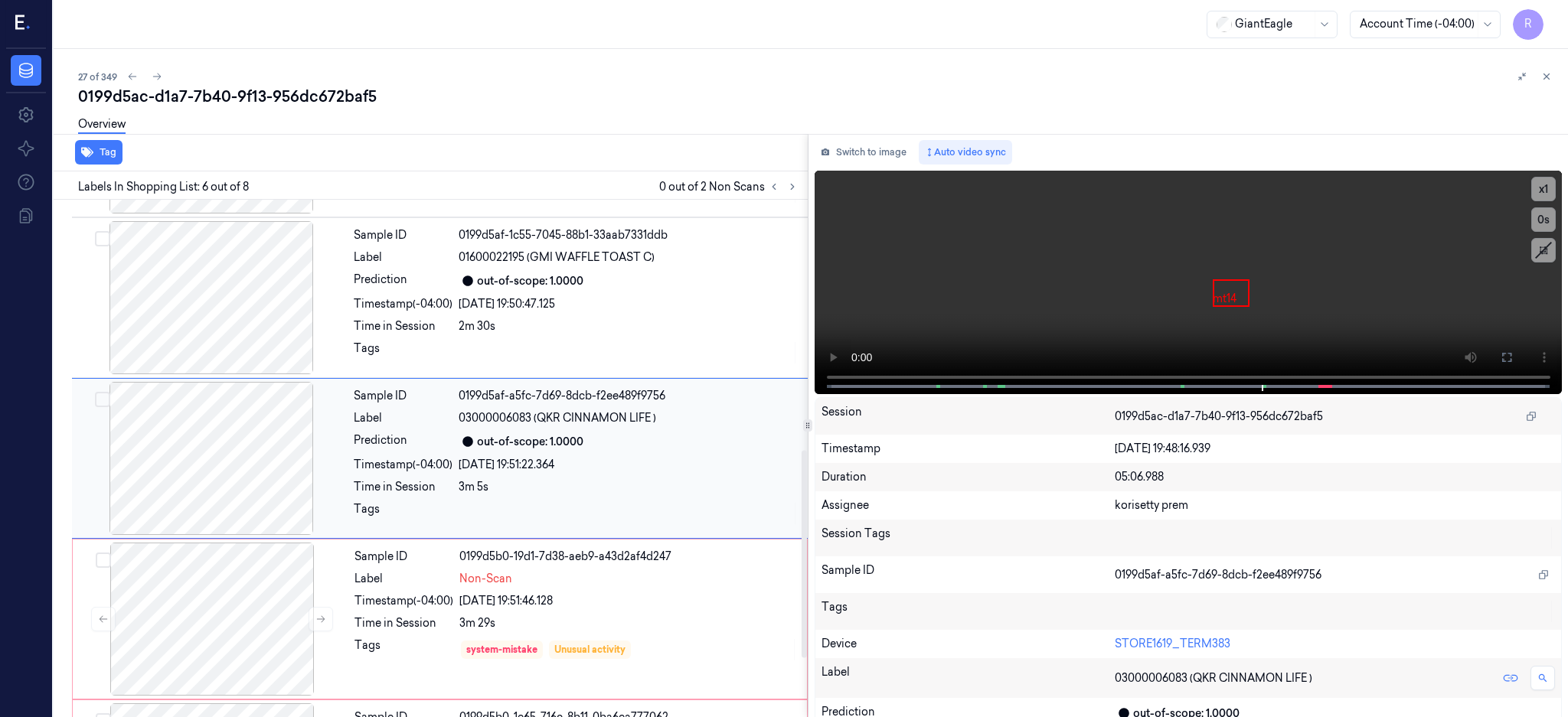
click at [191, 444] on div at bounding box center [211, 459] width 272 height 153
click at [1519, 353] on button at bounding box center [1507, 357] width 24 height 24
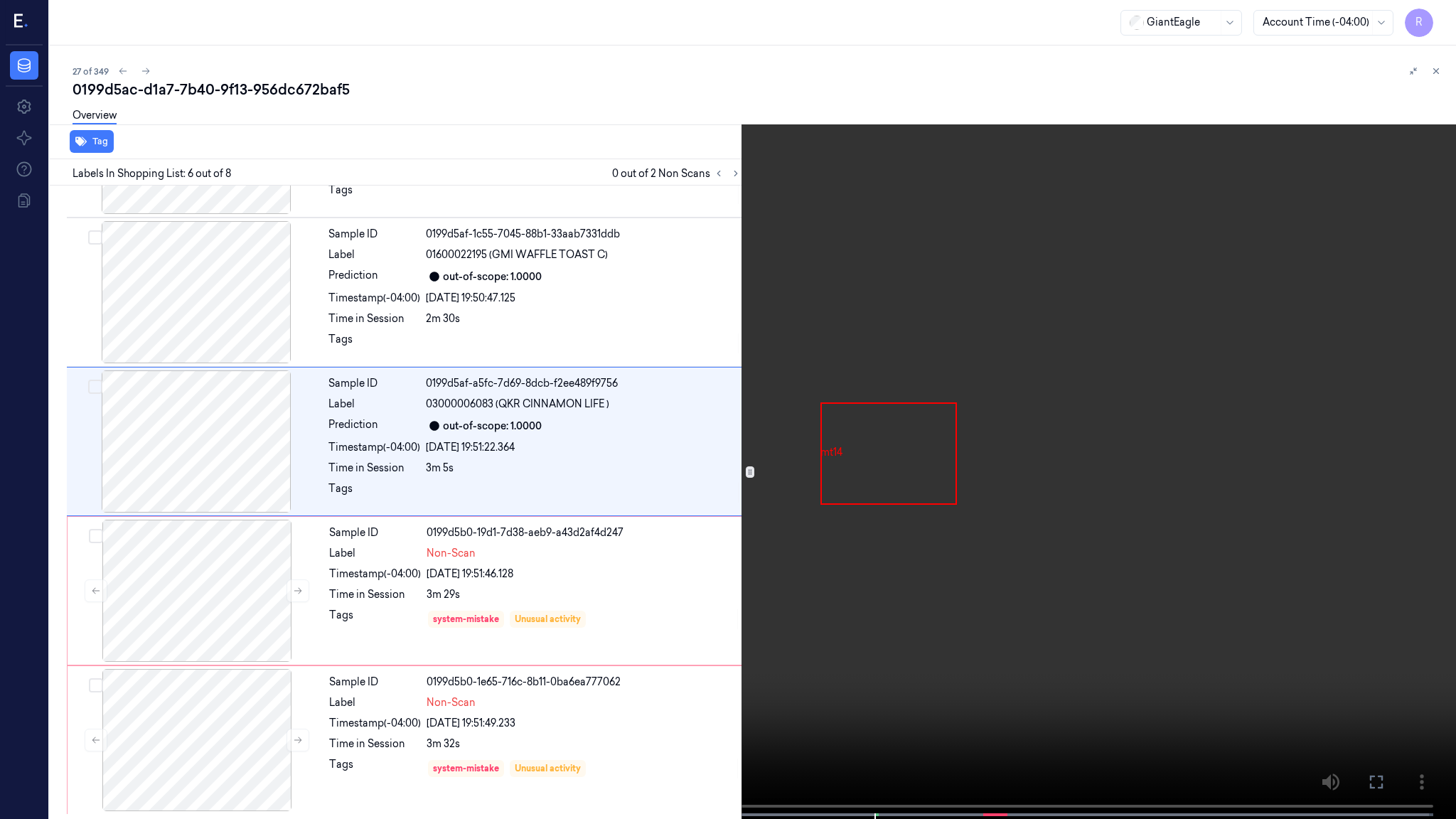
click at [948, 368] on video at bounding box center [728, 410] width 1456 height 822
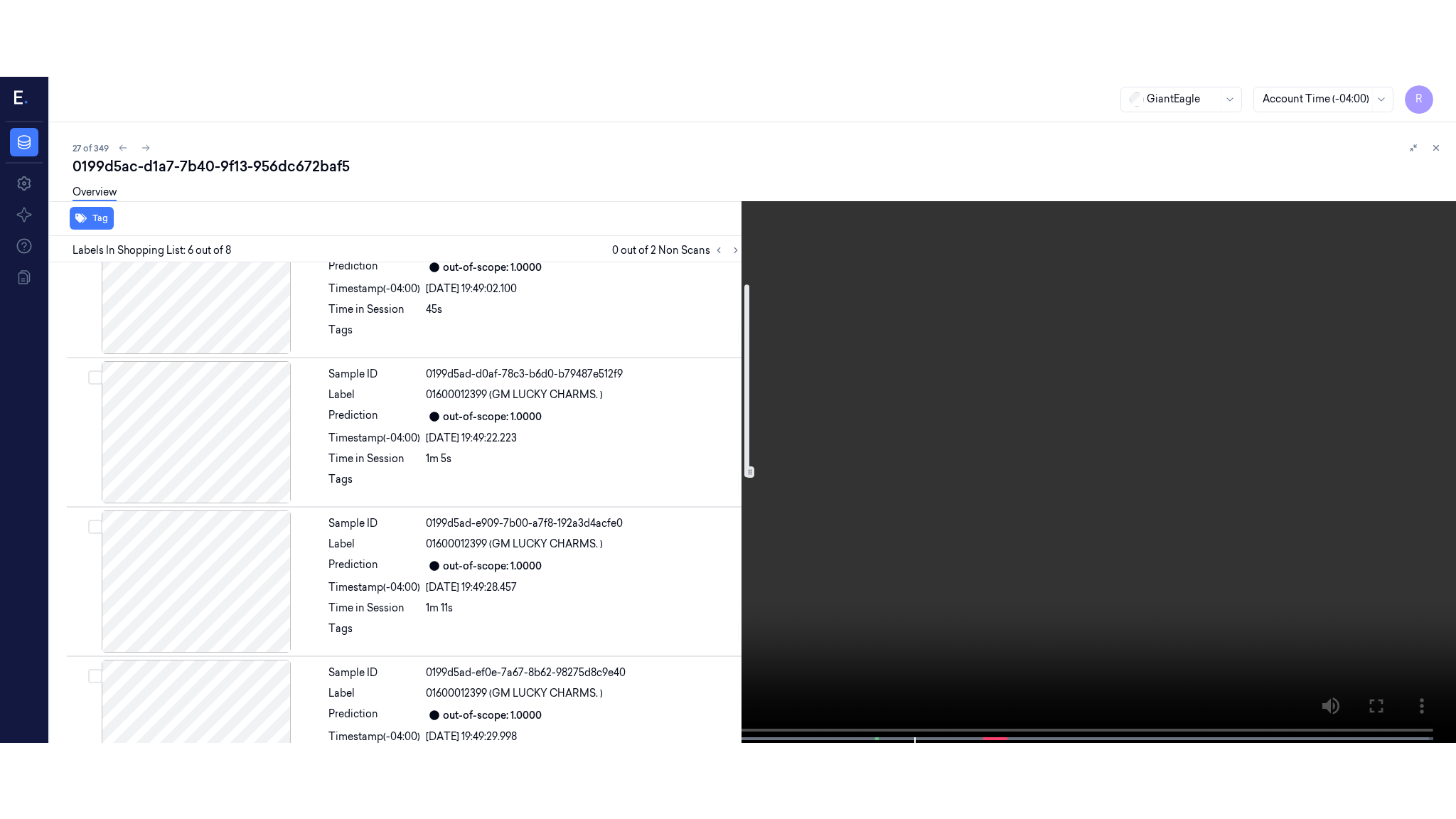
scroll to position [0, 0]
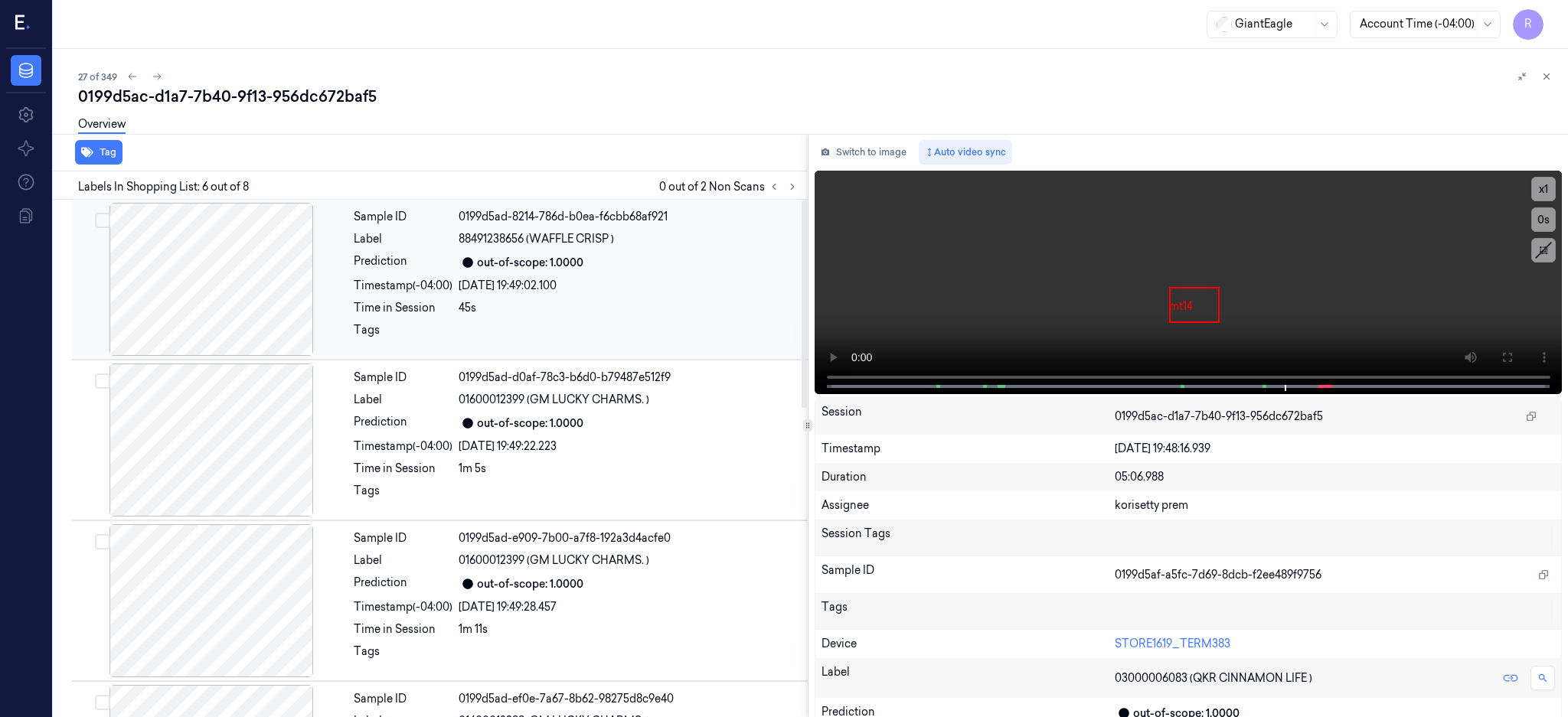
click at [226, 293] on div at bounding box center [211, 280] width 272 height 153
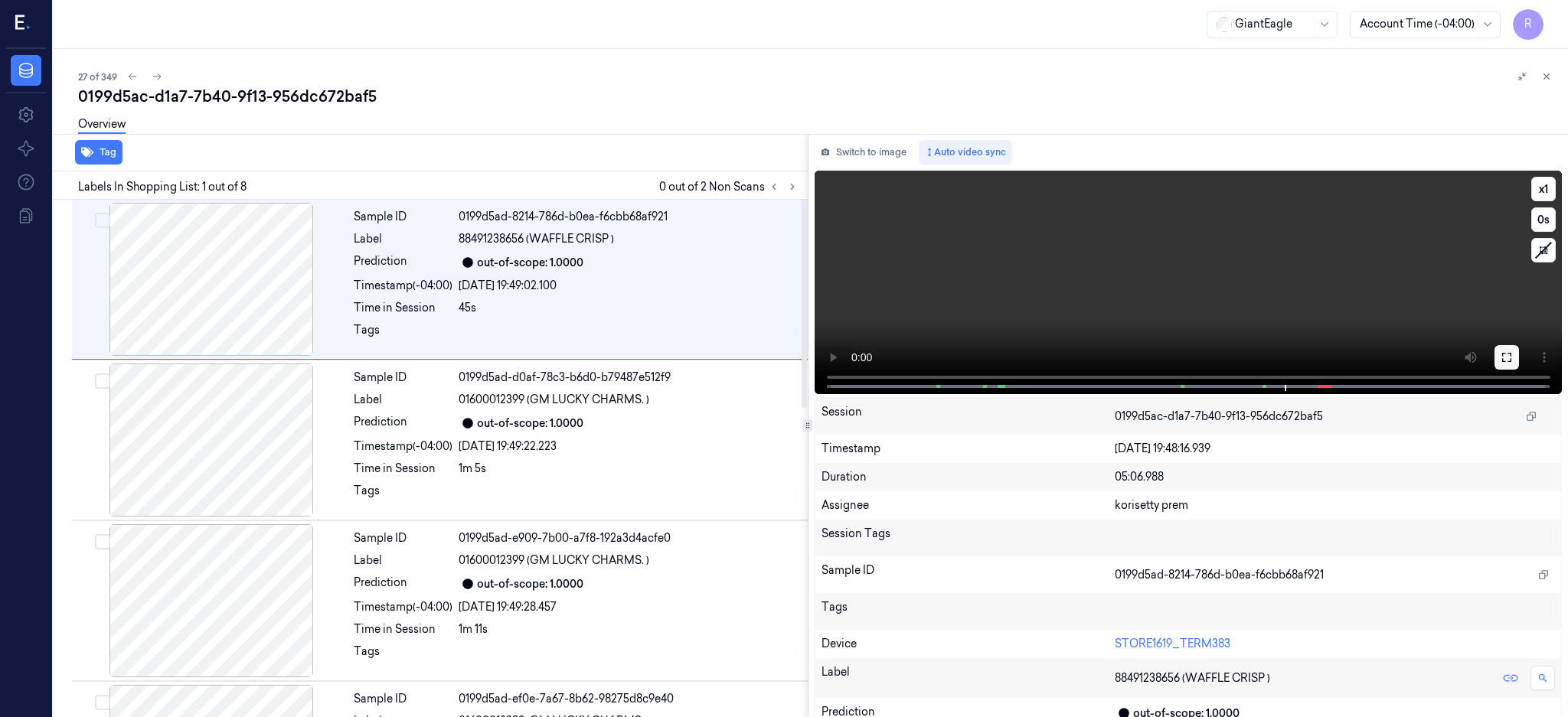
click at [1519, 365] on button at bounding box center [1507, 357] width 24 height 24
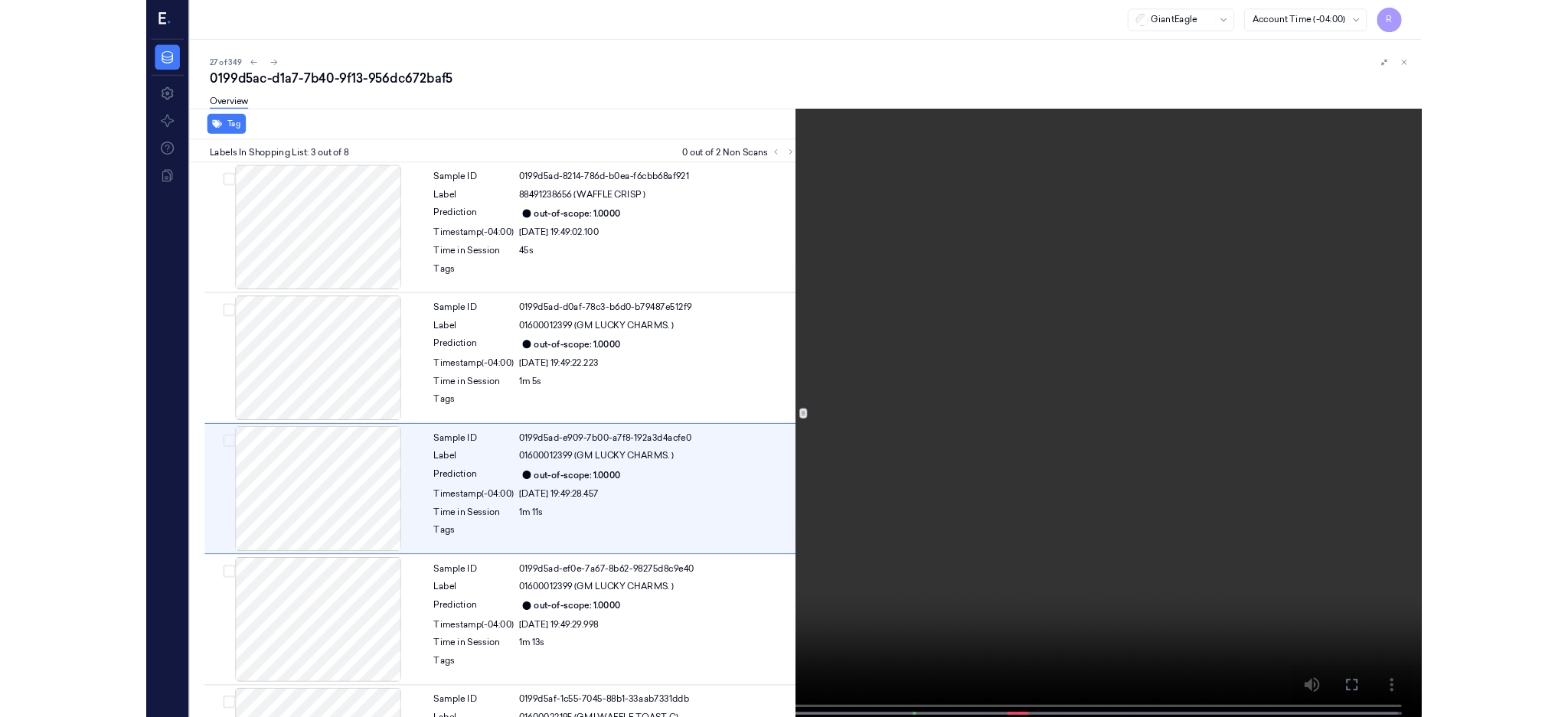
scroll to position [59, 0]
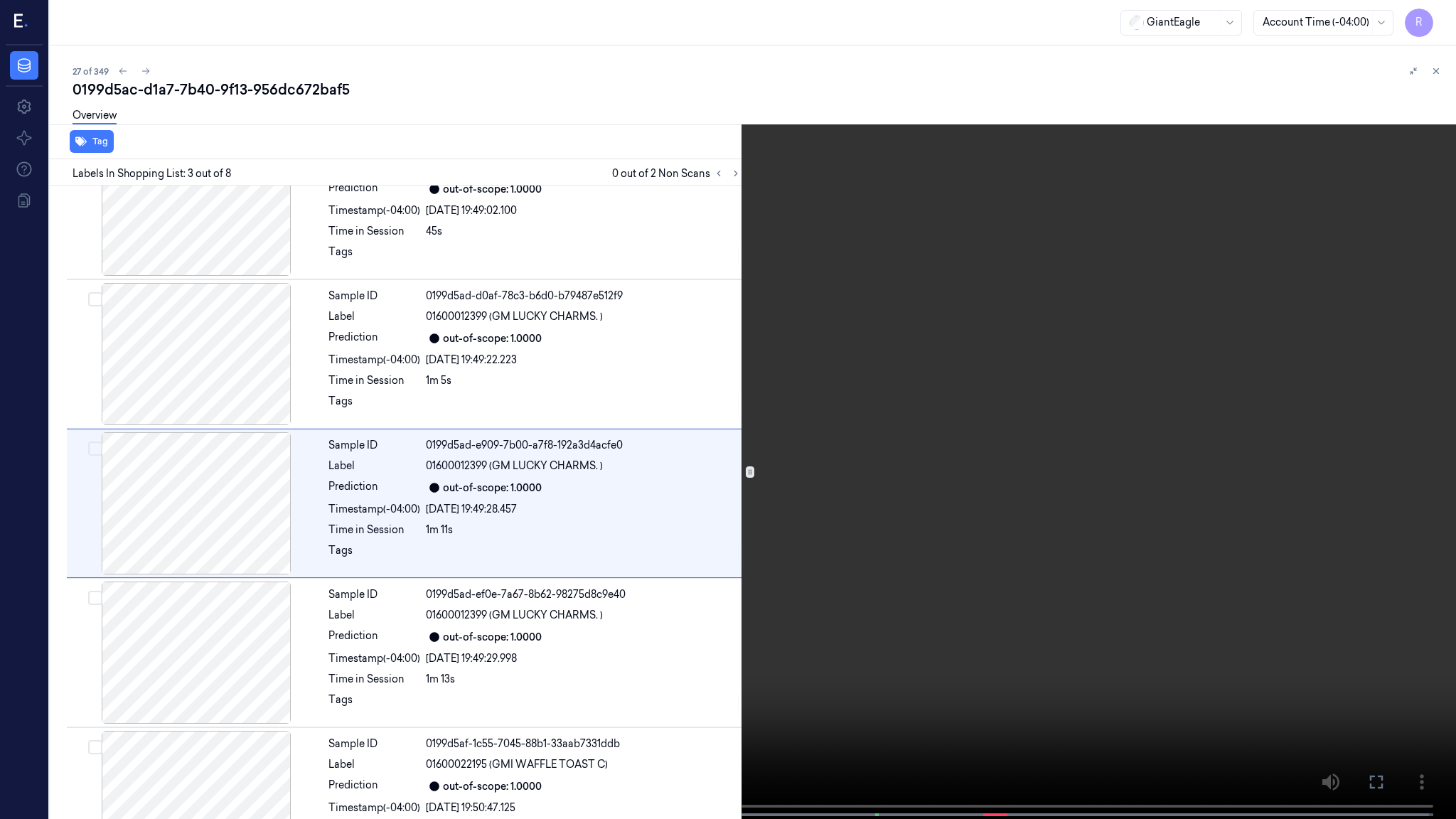
click at [606, 665] on video at bounding box center [728, 410] width 1456 height 822
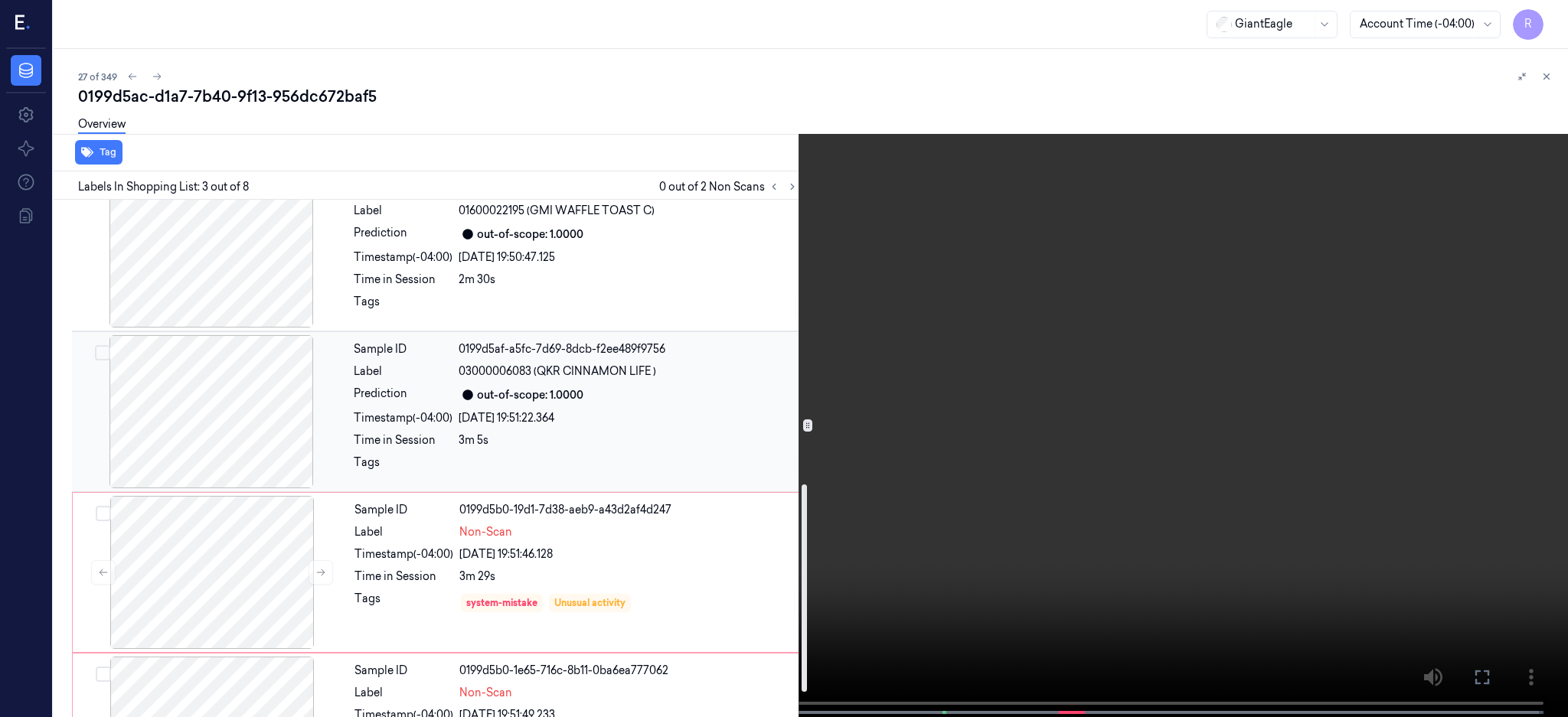
scroll to position [772, 0]
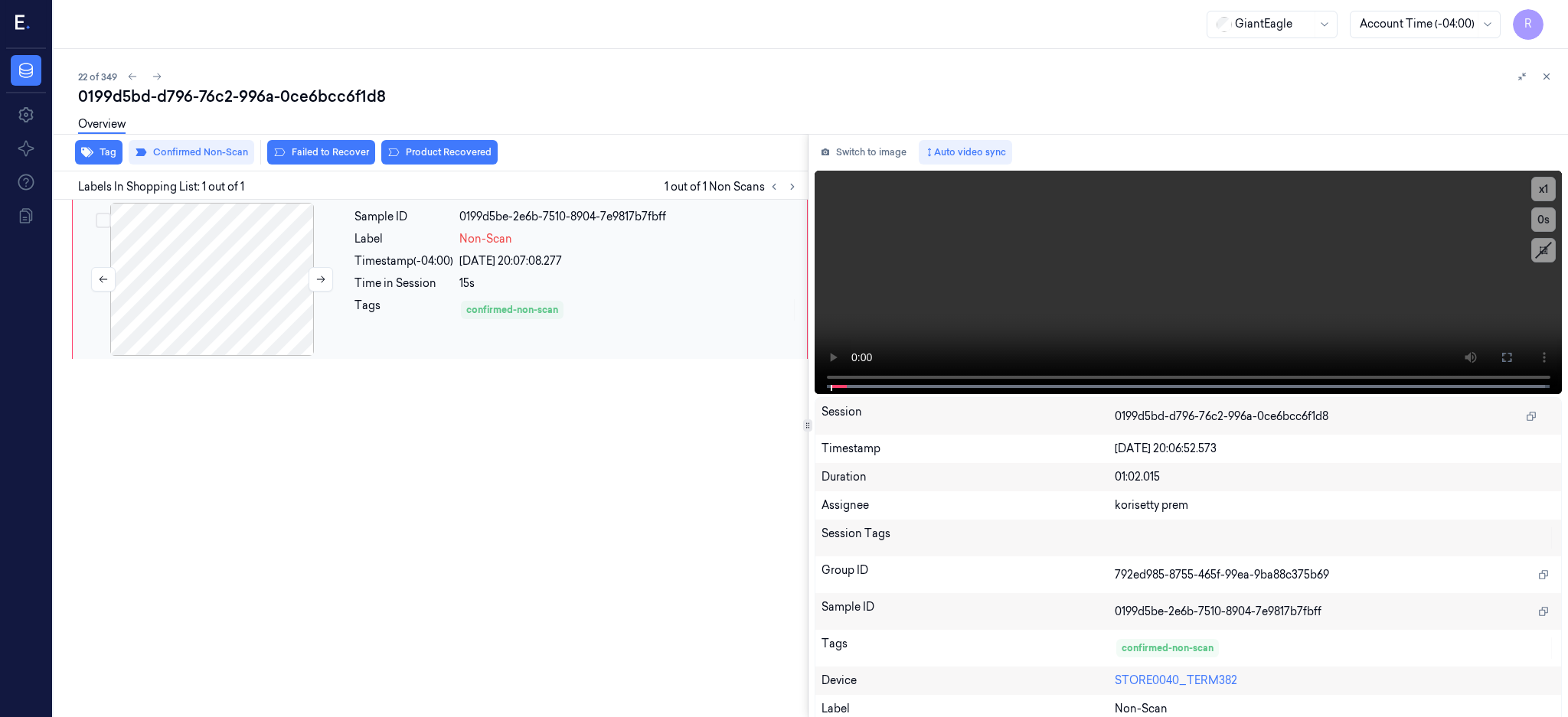
click at [228, 278] on div at bounding box center [212, 280] width 272 height 153
click at [1511, 361] on icon at bounding box center [1507, 357] width 9 height 9
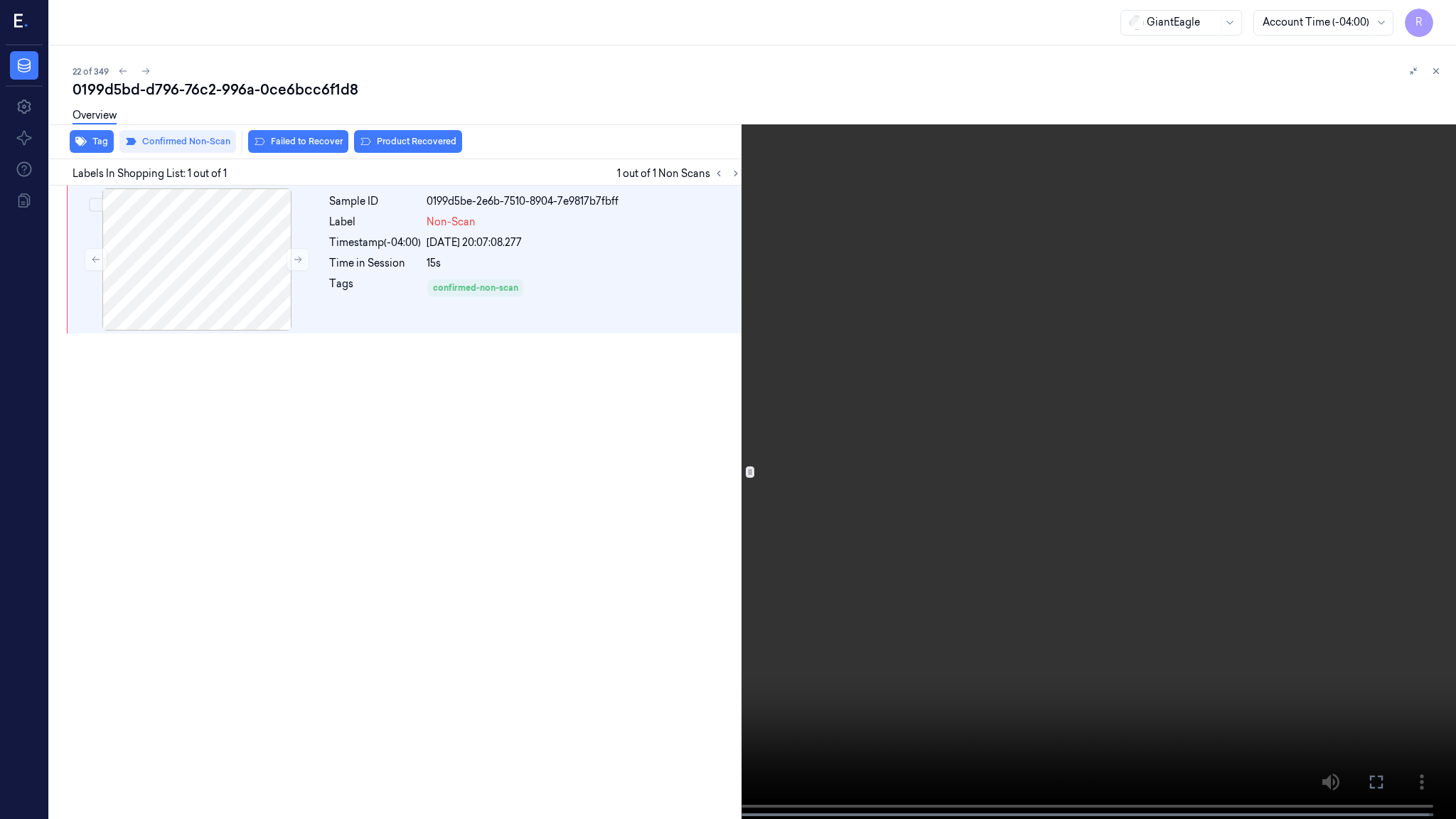
click at [927, 373] on video at bounding box center [728, 410] width 1456 height 822
click at [270, 582] on video at bounding box center [728, 410] width 1456 height 822
click at [521, 626] on video at bounding box center [728, 410] width 1456 height 822
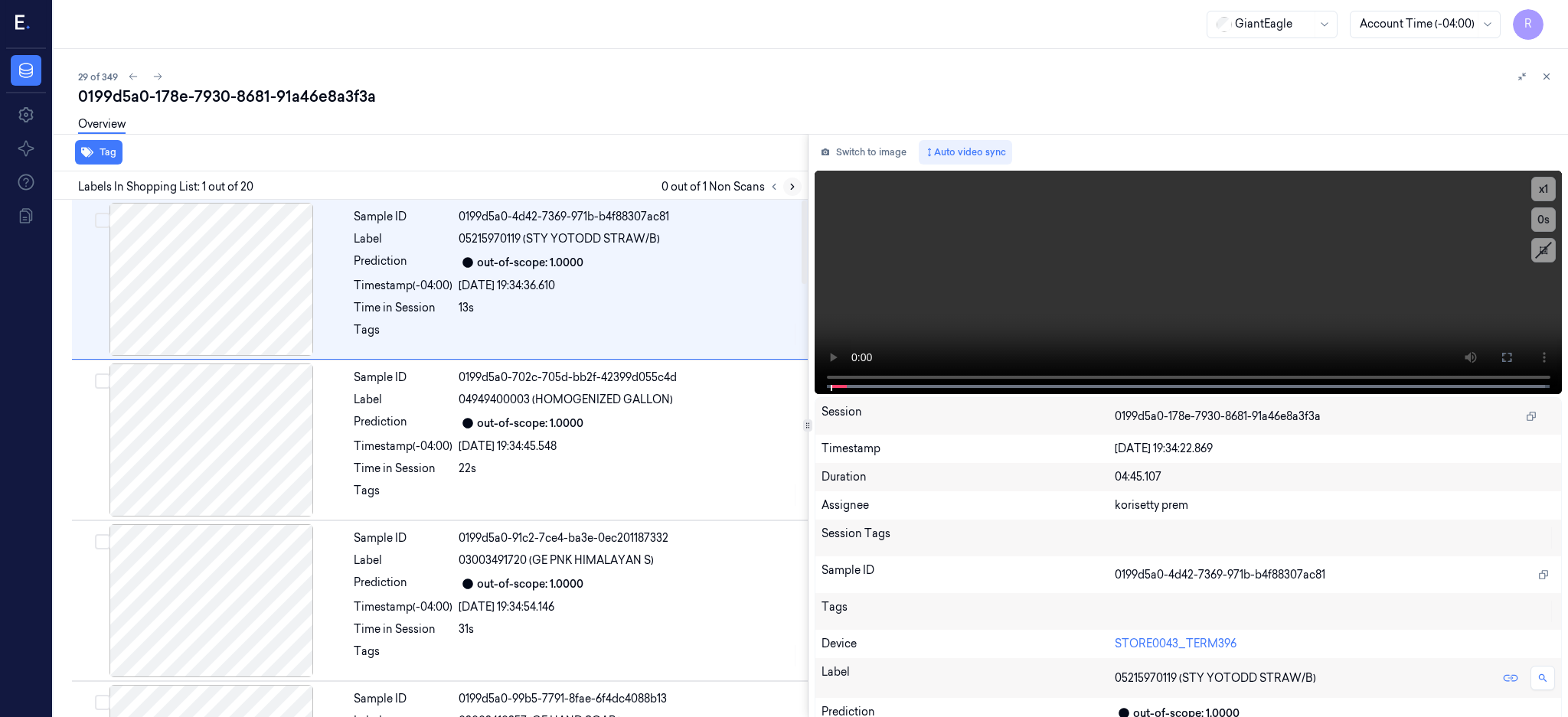
click at [802, 179] on button at bounding box center [792, 187] width 18 height 18
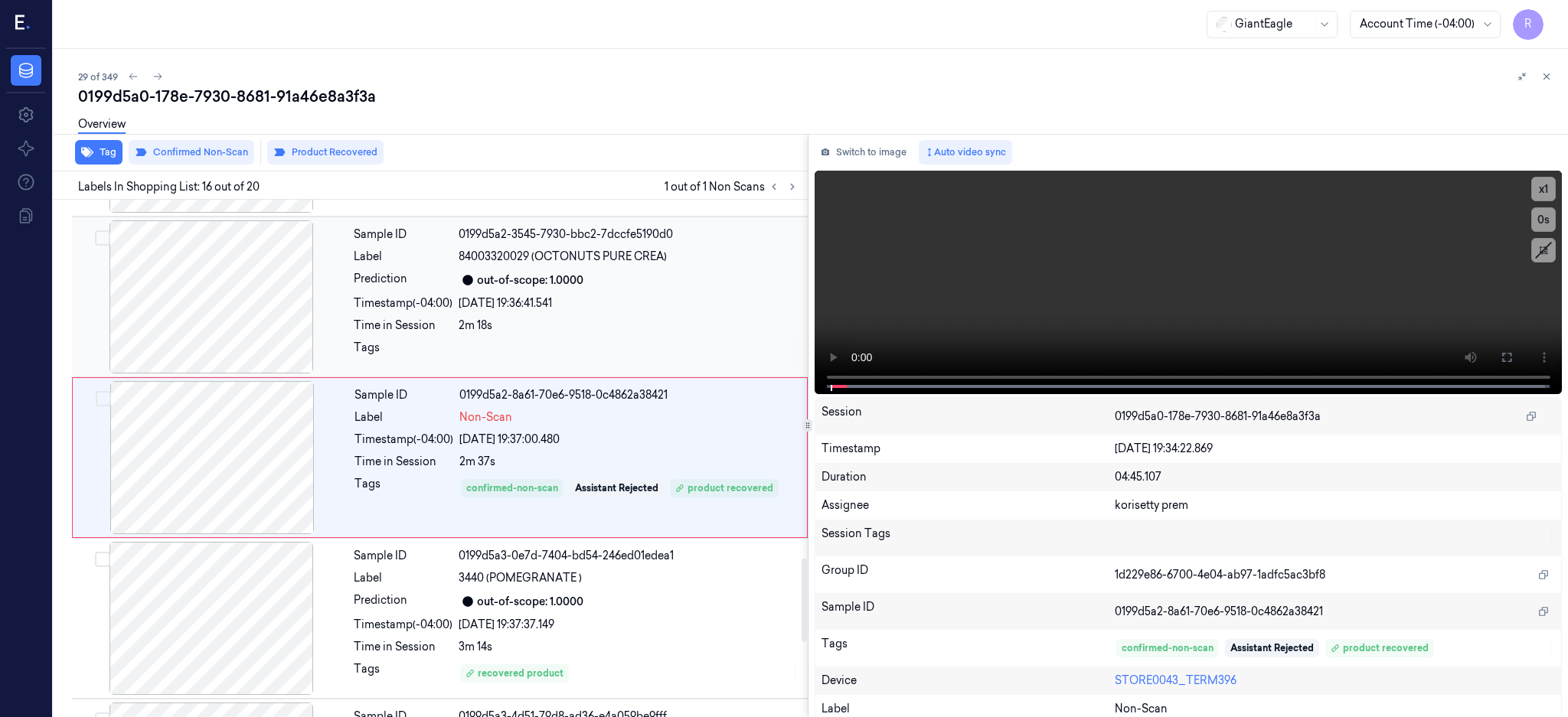
click at [189, 271] on div at bounding box center [211, 297] width 272 height 153
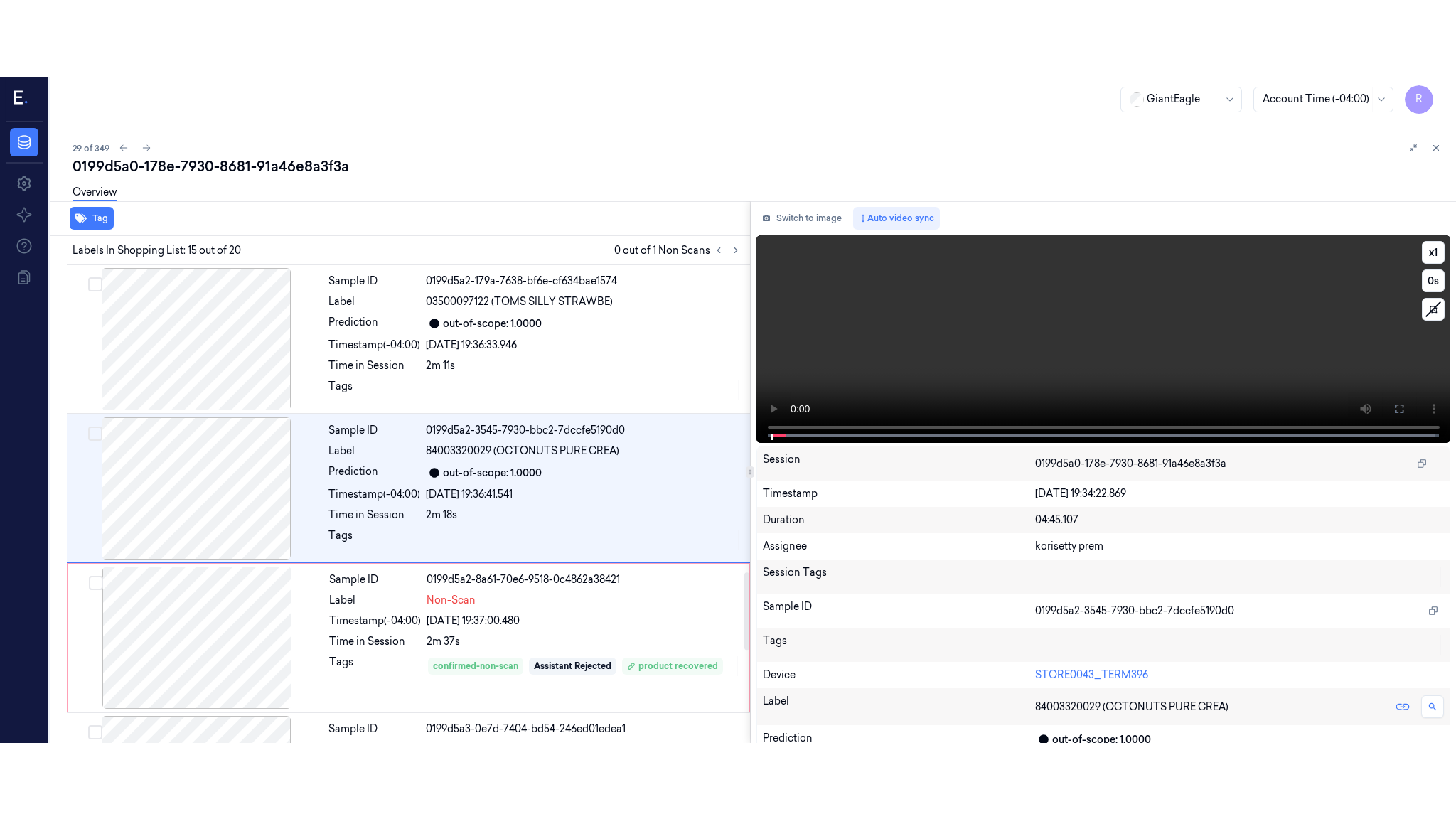
scroll to position [1924, 0]
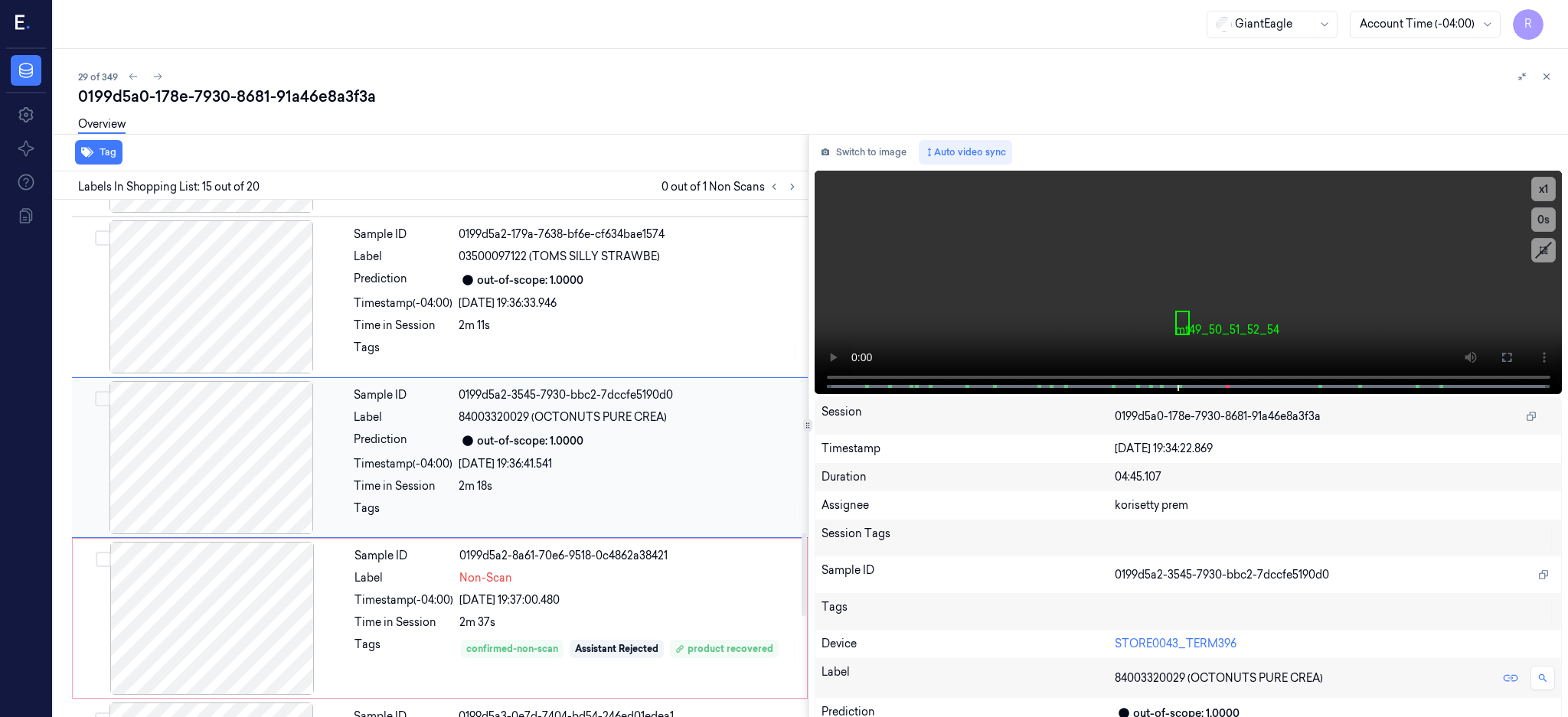
click at [207, 447] on div at bounding box center [211, 458] width 272 height 153
click at [1519, 348] on button at bounding box center [1507, 357] width 24 height 24
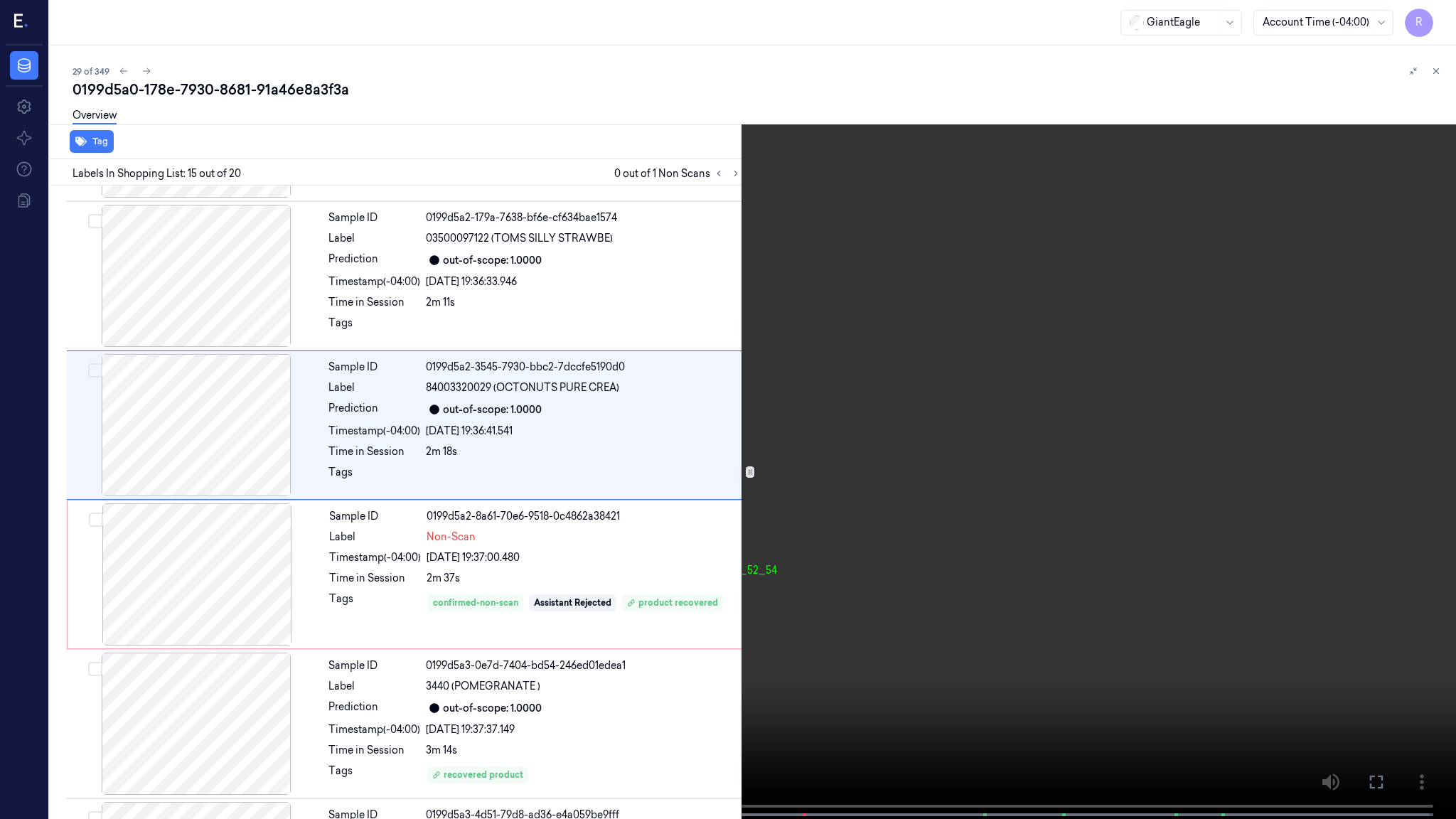
drag, startPoint x: 975, startPoint y: 390, endPoint x: 982, endPoint y: 389, distance: 7.1
click at [975, 390] on video at bounding box center [728, 410] width 1456 height 822
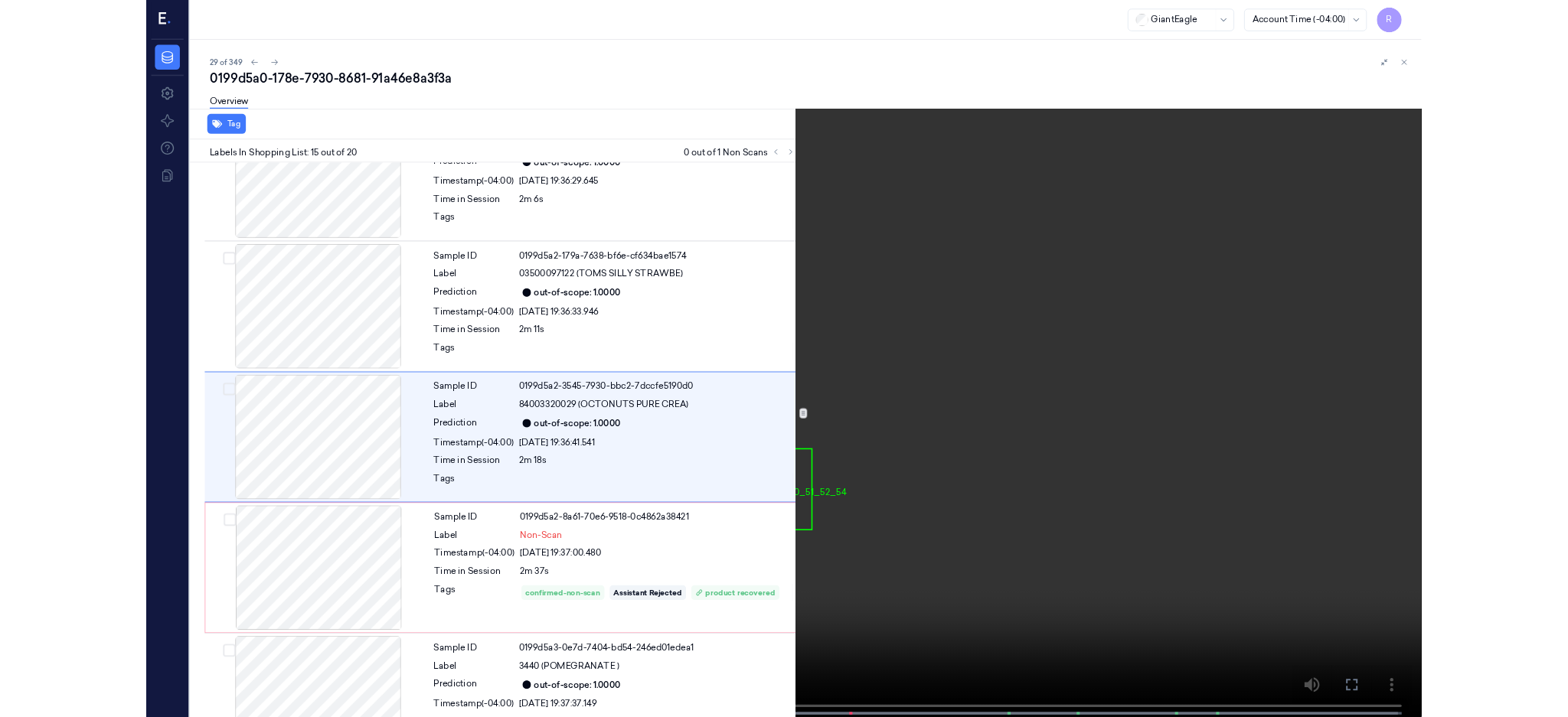
scroll to position [1990, 0]
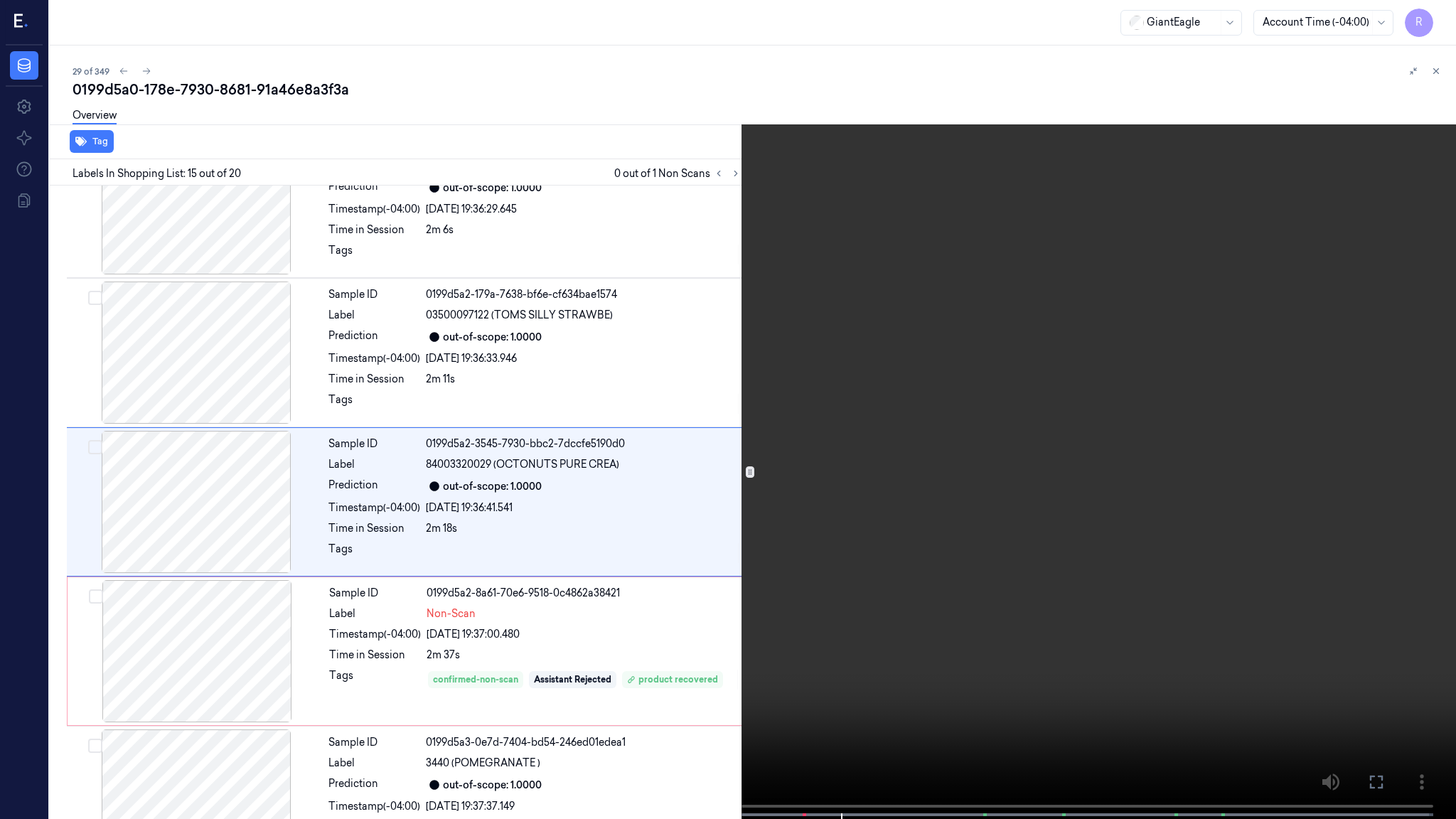
click at [689, 453] on video at bounding box center [728, 410] width 1456 height 822
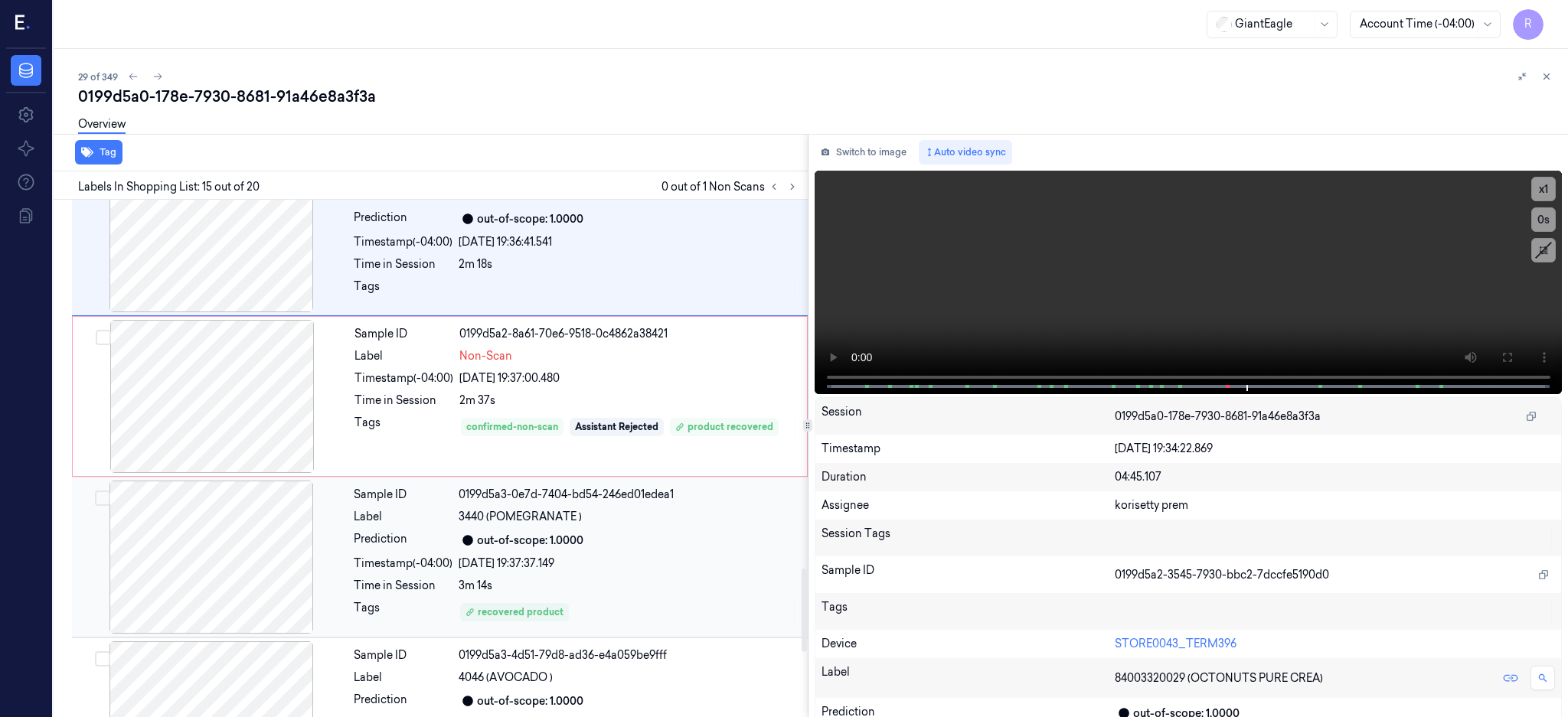
click at [208, 556] on div at bounding box center [211, 557] width 272 height 153
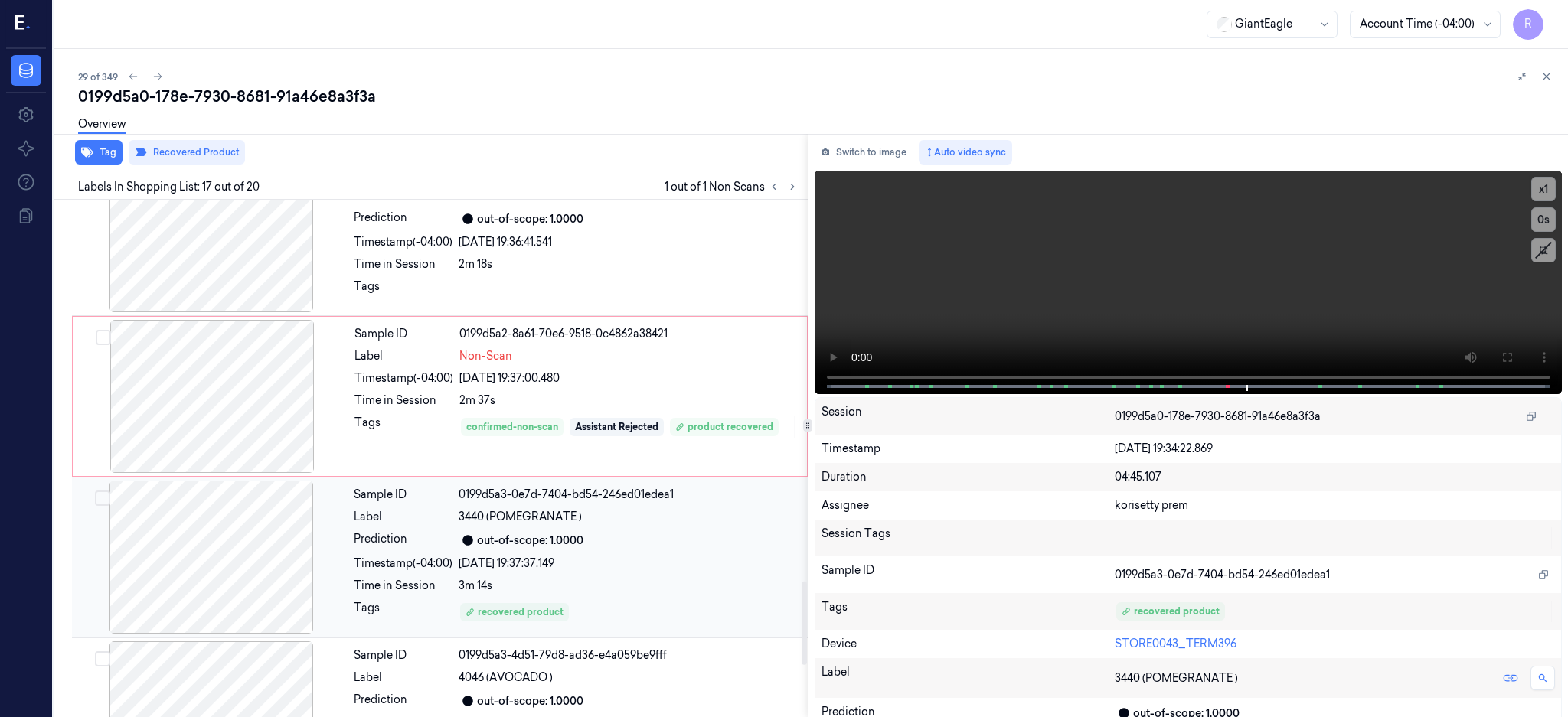
scroll to position [2394, 0]
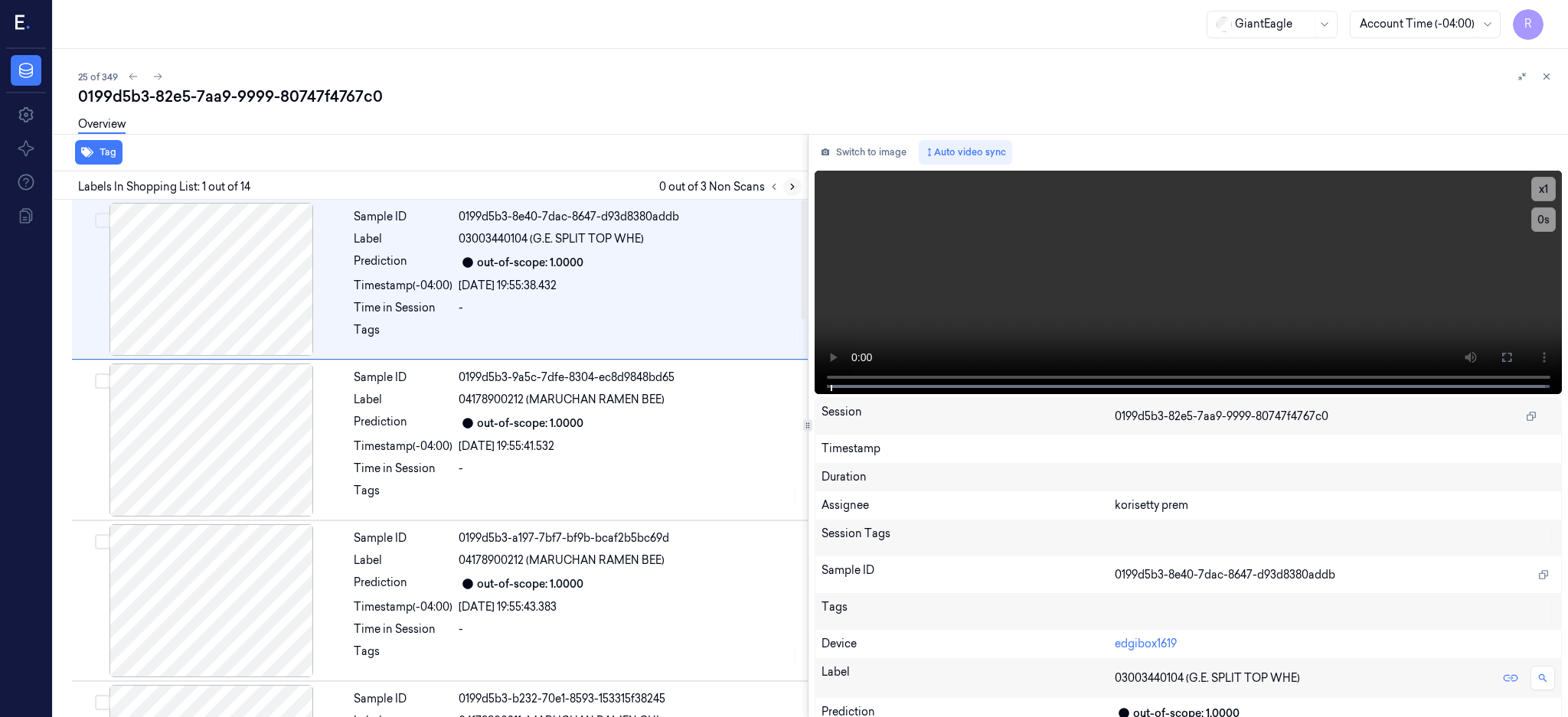
click at [798, 188] on icon at bounding box center [792, 187] width 11 height 11
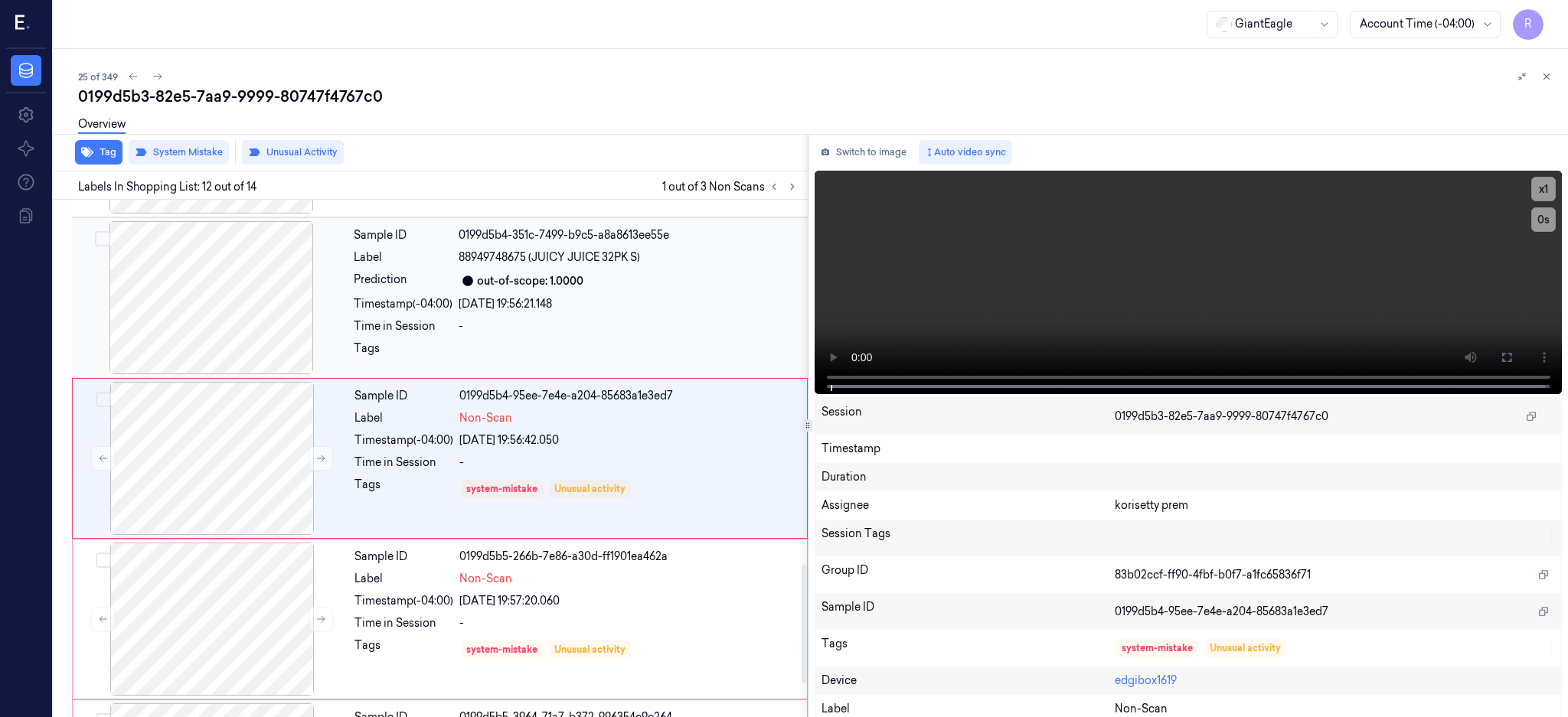
click at [245, 294] on div at bounding box center [211, 298] width 272 height 153
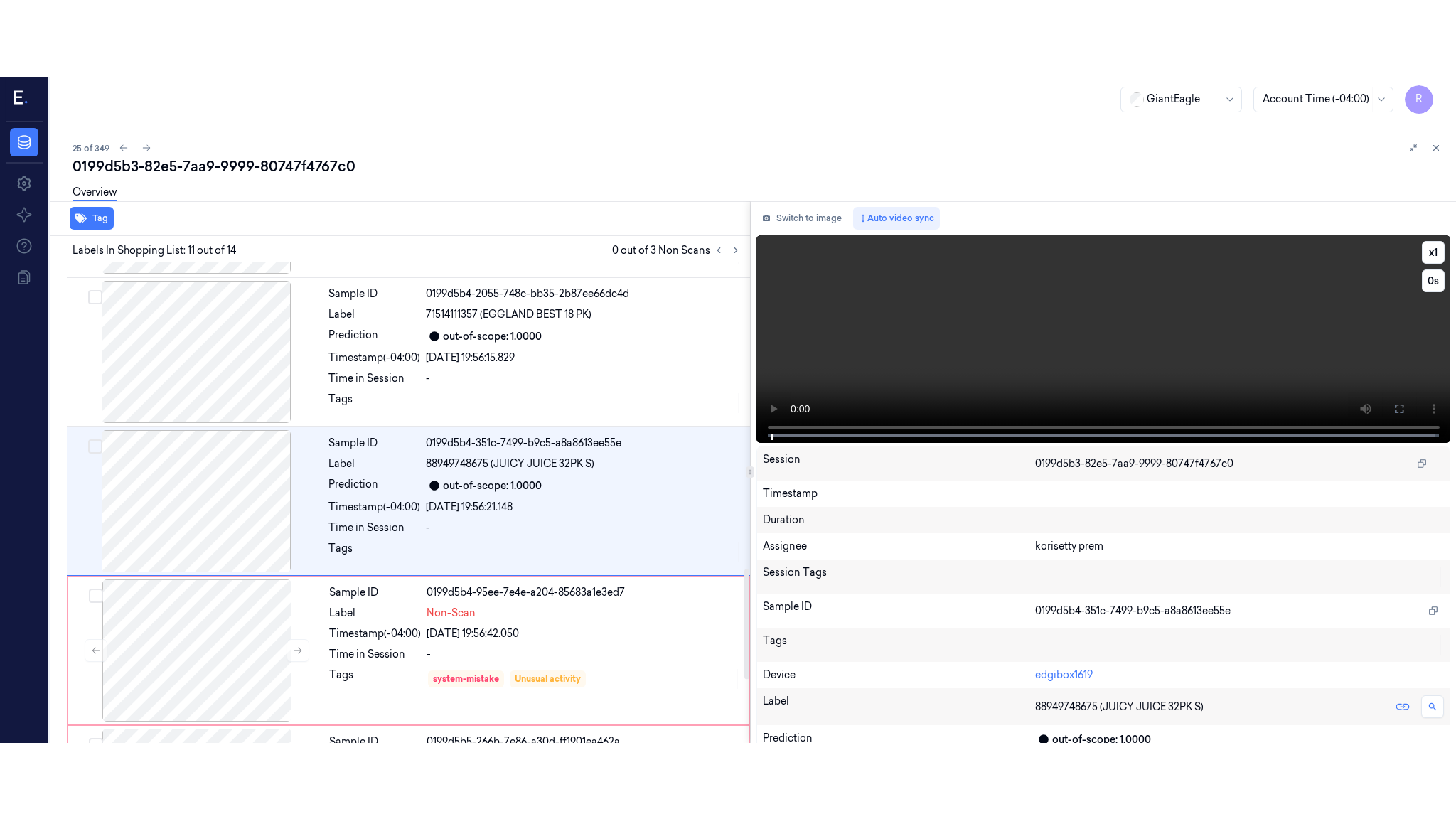
scroll to position [1326, 0]
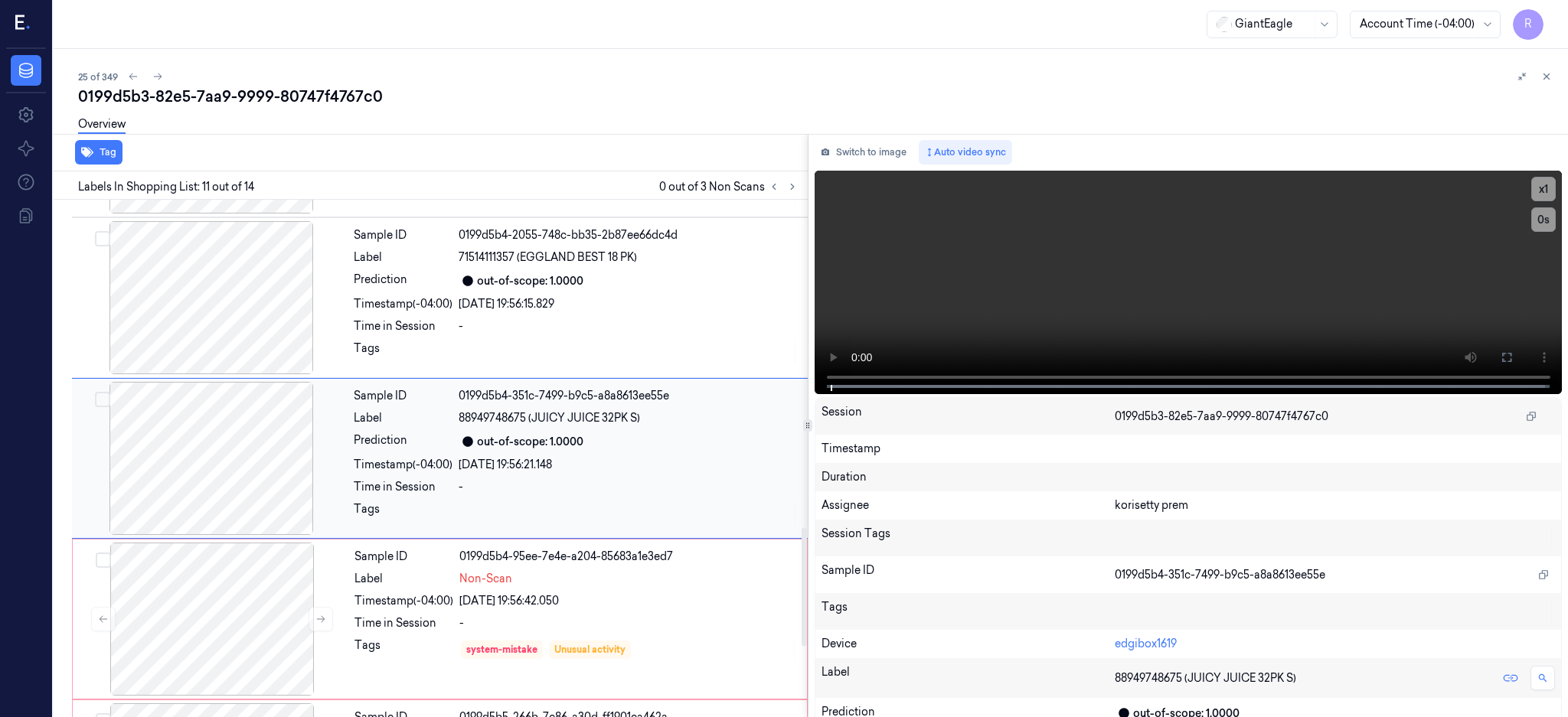
click at [194, 484] on div at bounding box center [211, 459] width 272 height 153
click at [1511, 358] on icon at bounding box center [1507, 357] width 9 height 9
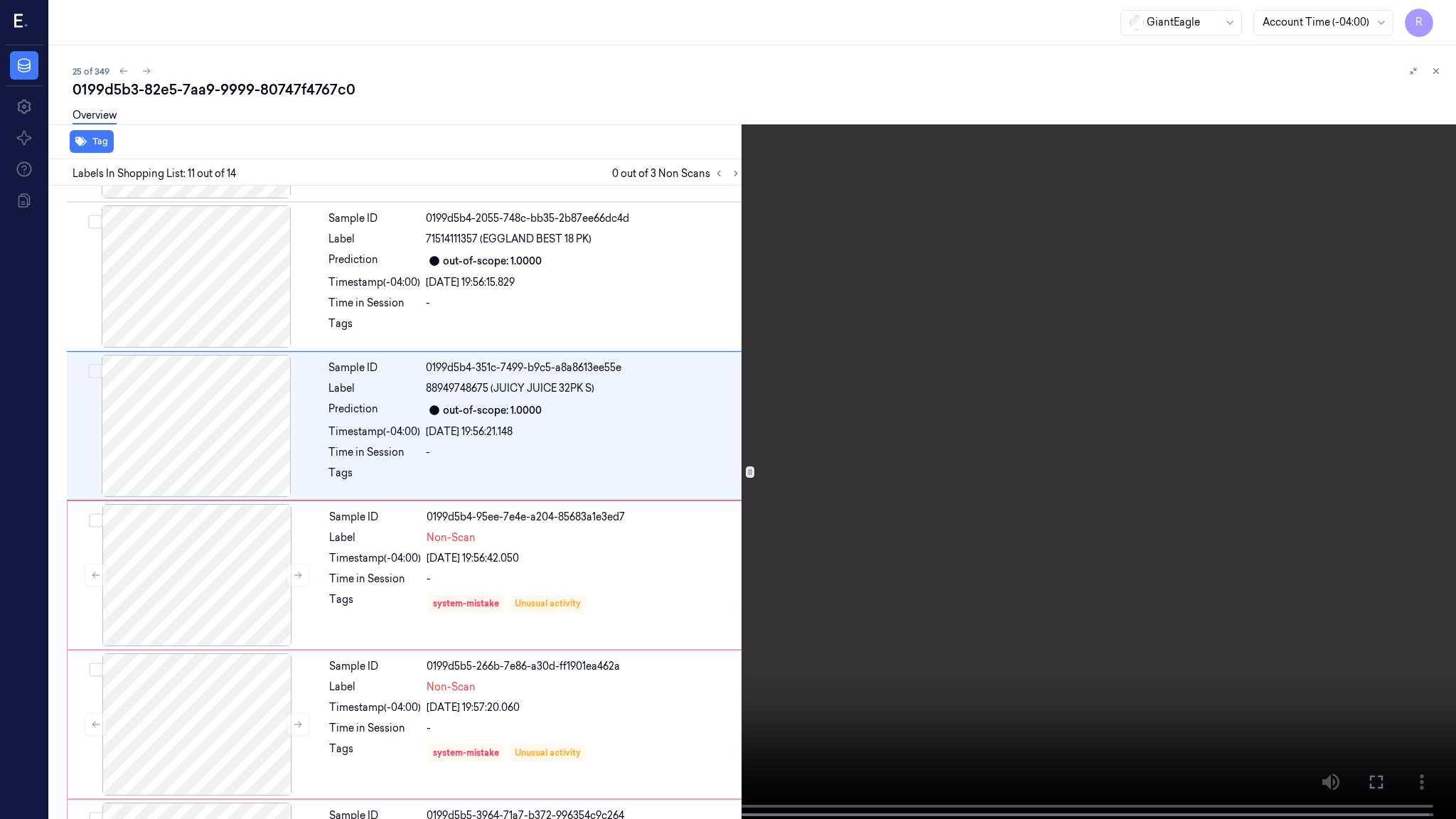
click at [856, 424] on video at bounding box center [728, 410] width 1456 height 822
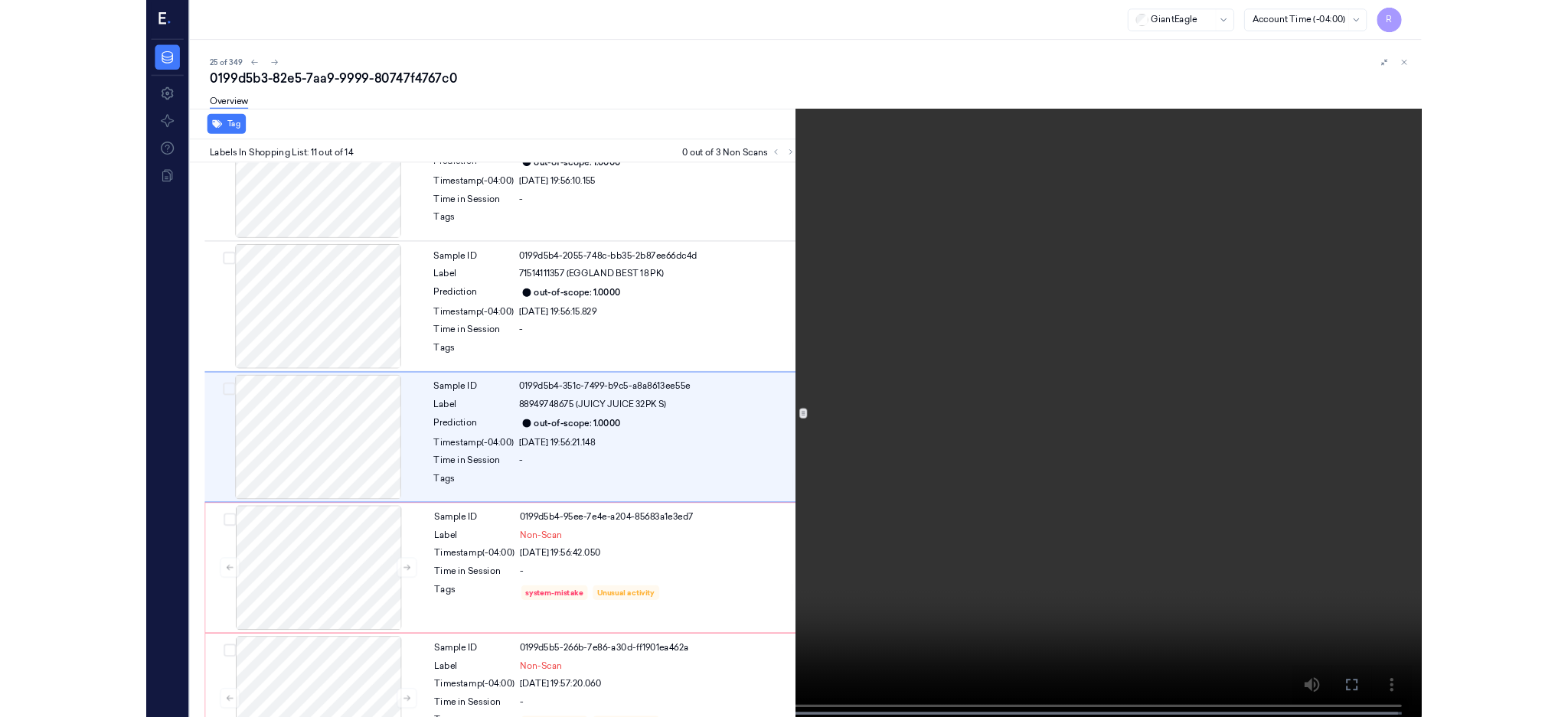
scroll to position [1346, 0]
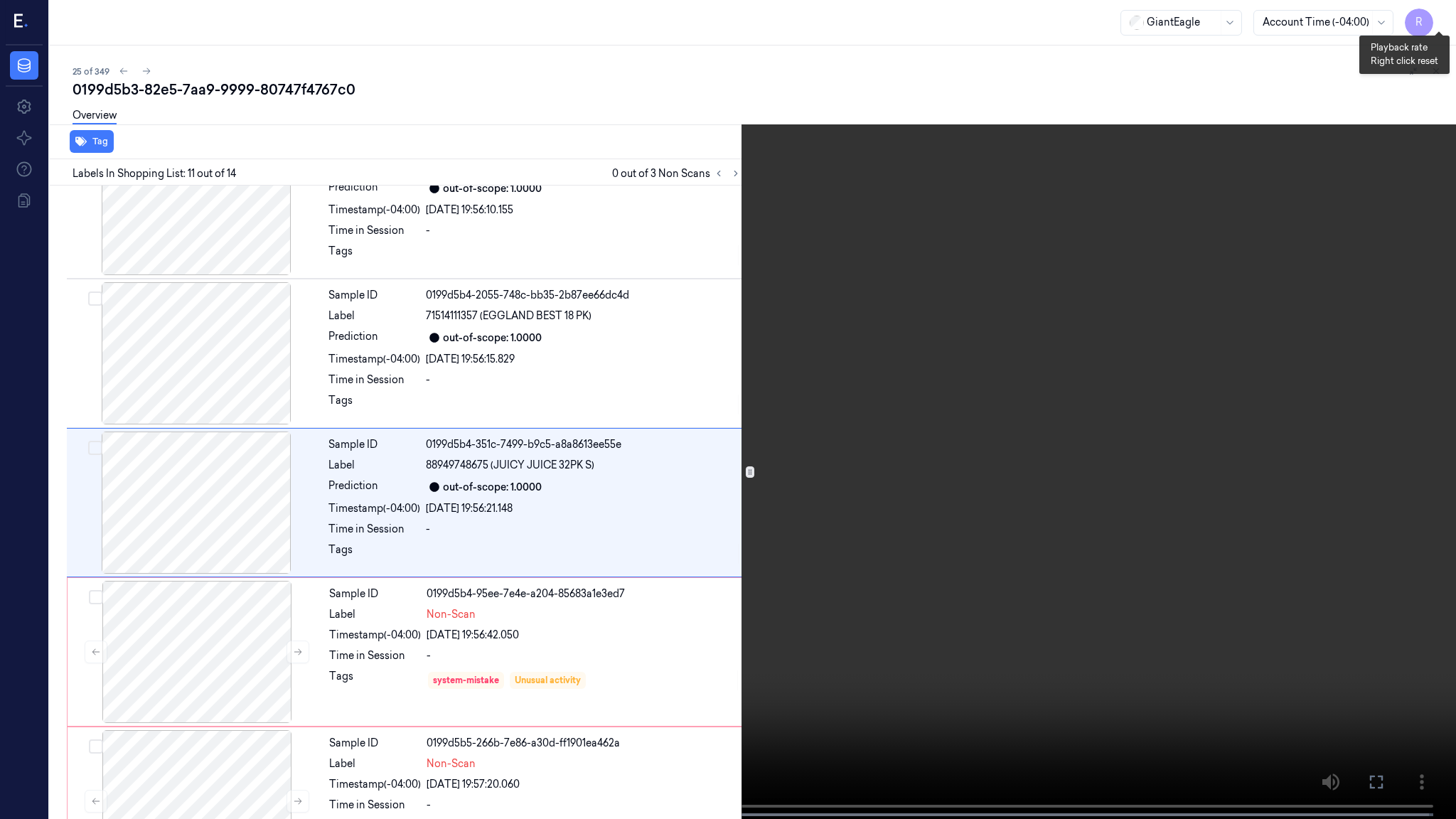
click at [1449, 17] on button "x 1" at bounding box center [1438, 17] width 23 height 23
click at [762, 377] on video at bounding box center [728, 410] width 1456 height 822
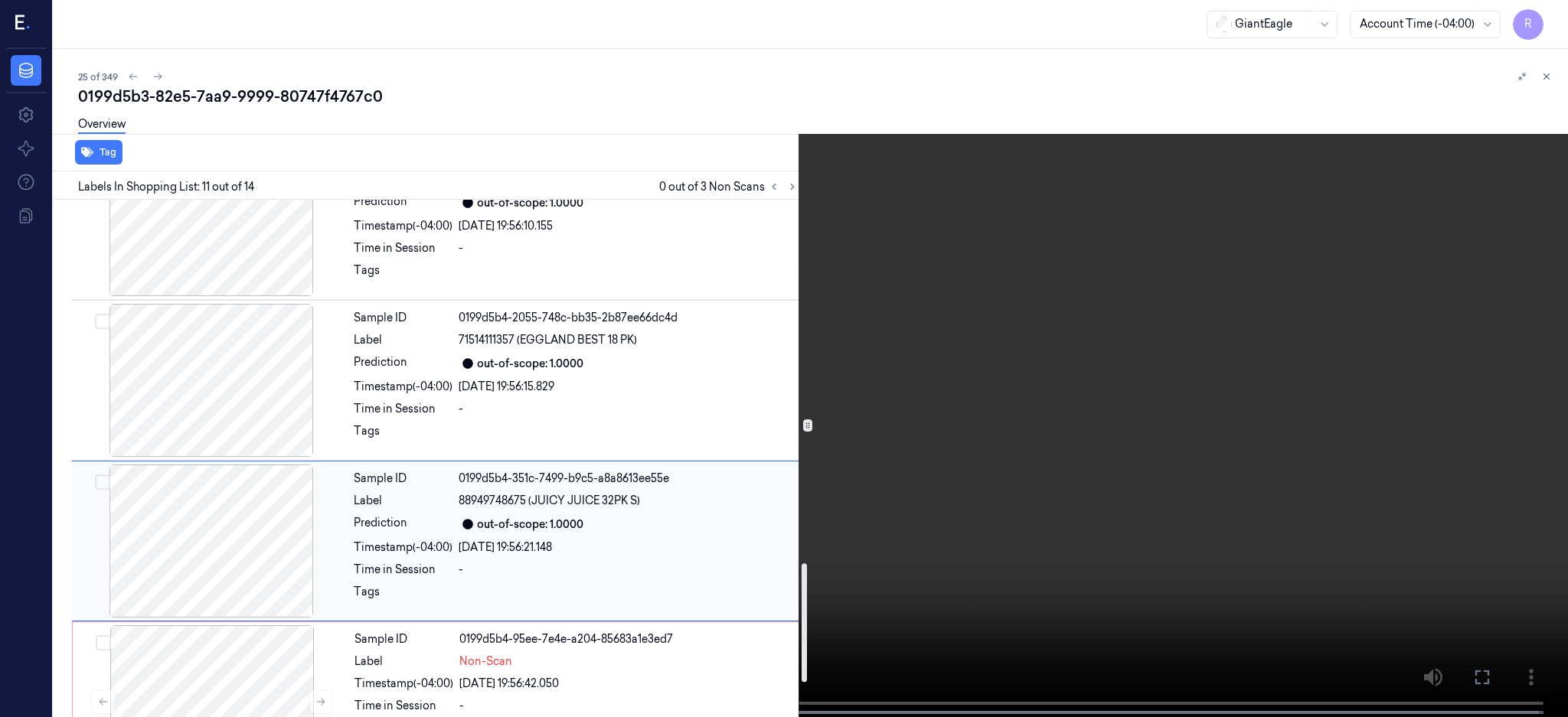
scroll to position [1737, 0]
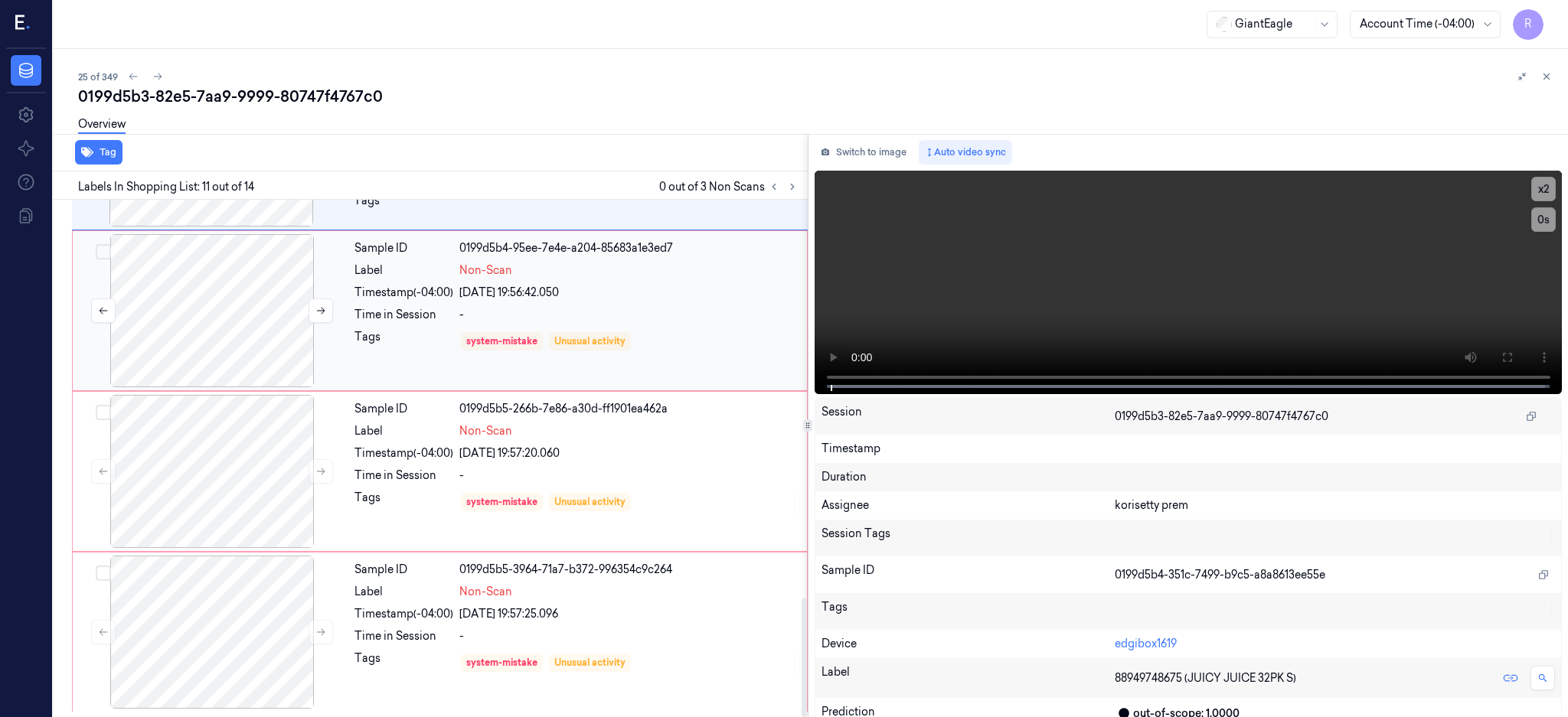
click at [192, 366] on div at bounding box center [212, 311] width 272 height 153
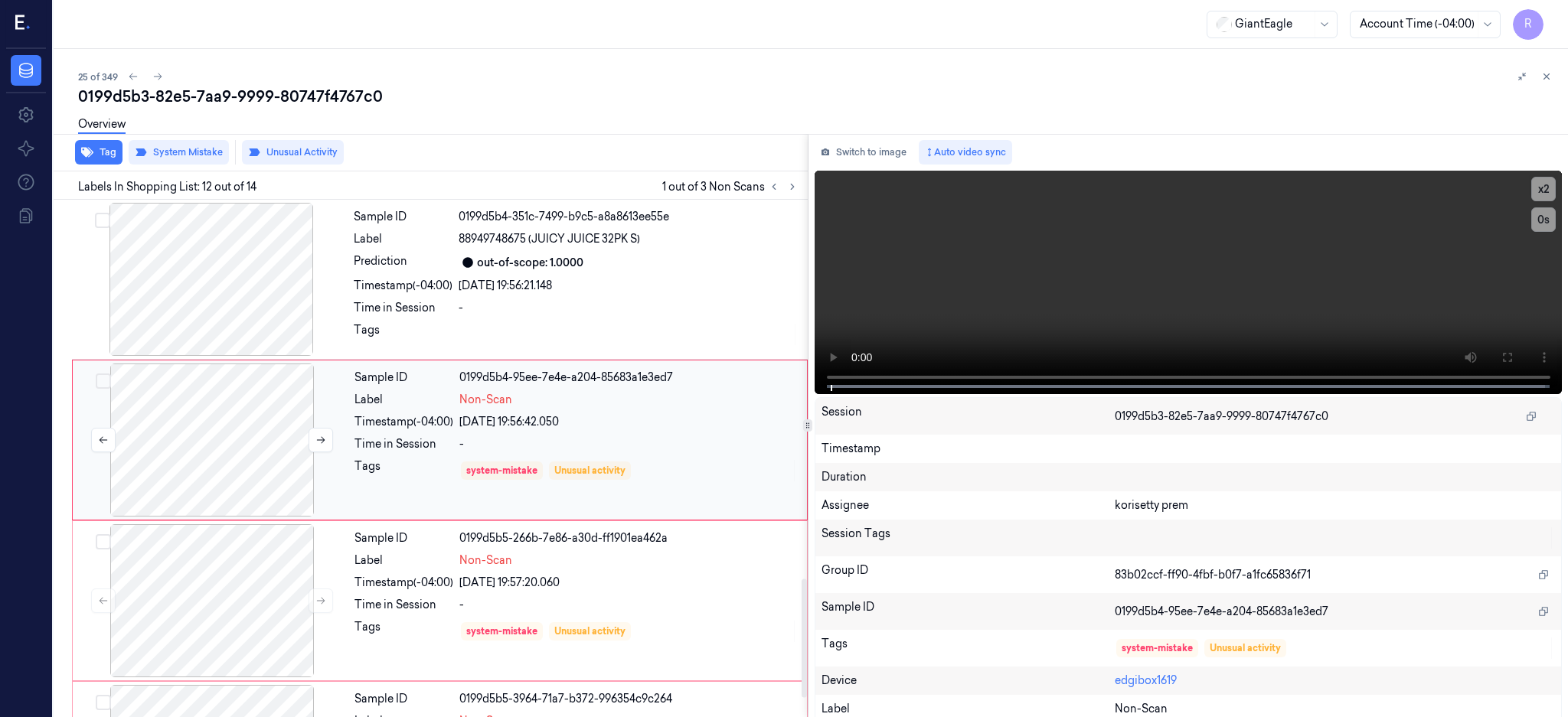
scroll to position [1589, 0]
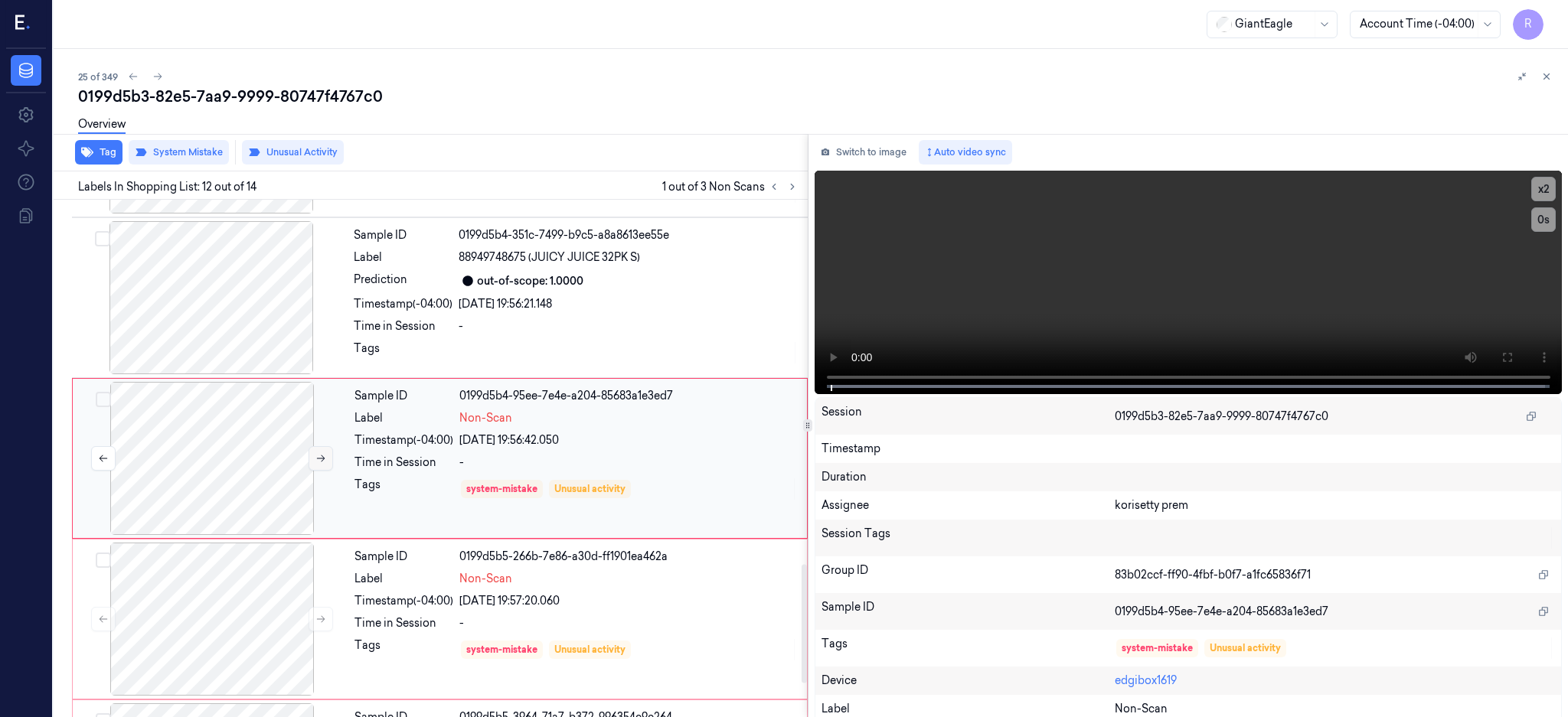
click at [323, 456] on icon at bounding box center [321, 458] width 11 height 11
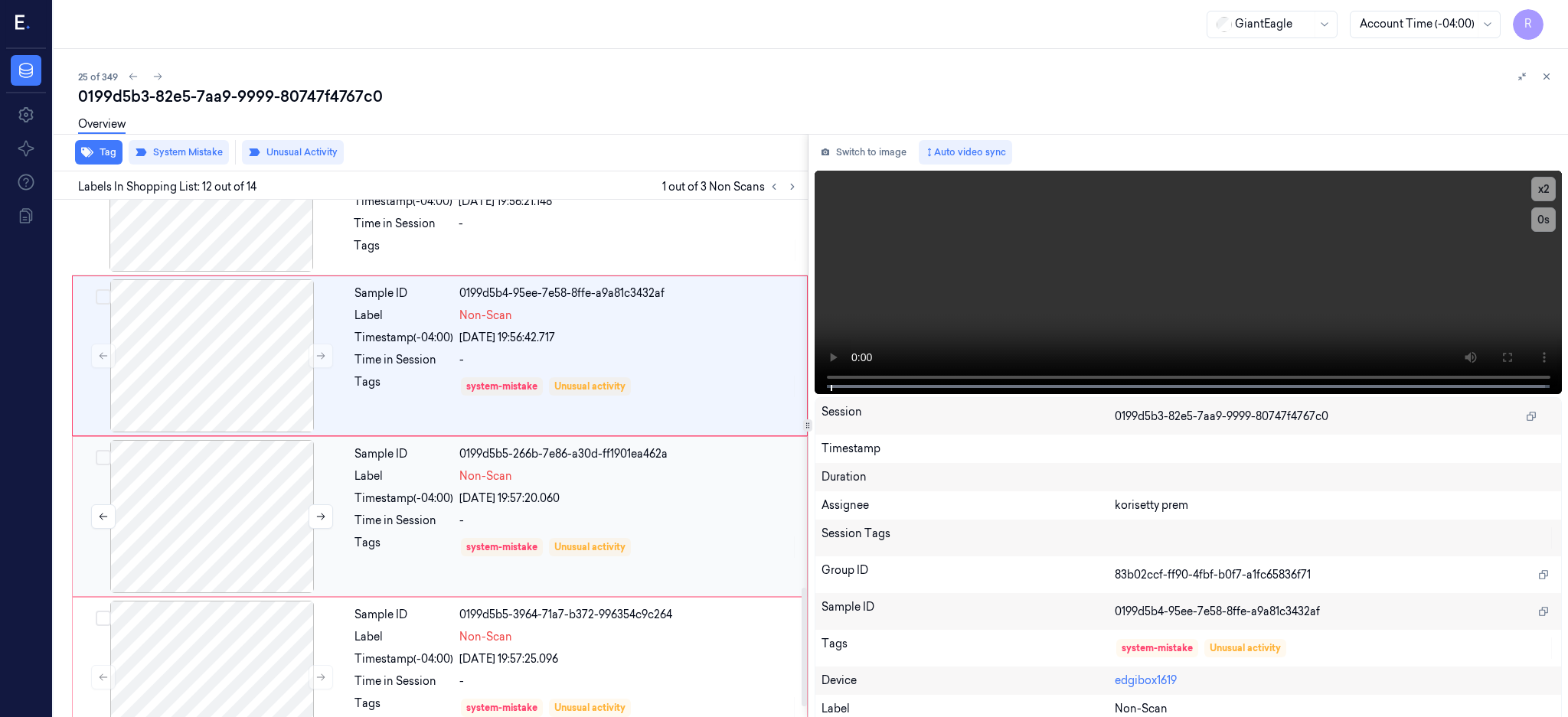
click at [216, 532] on div at bounding box center [212, 517] width 272 height 153
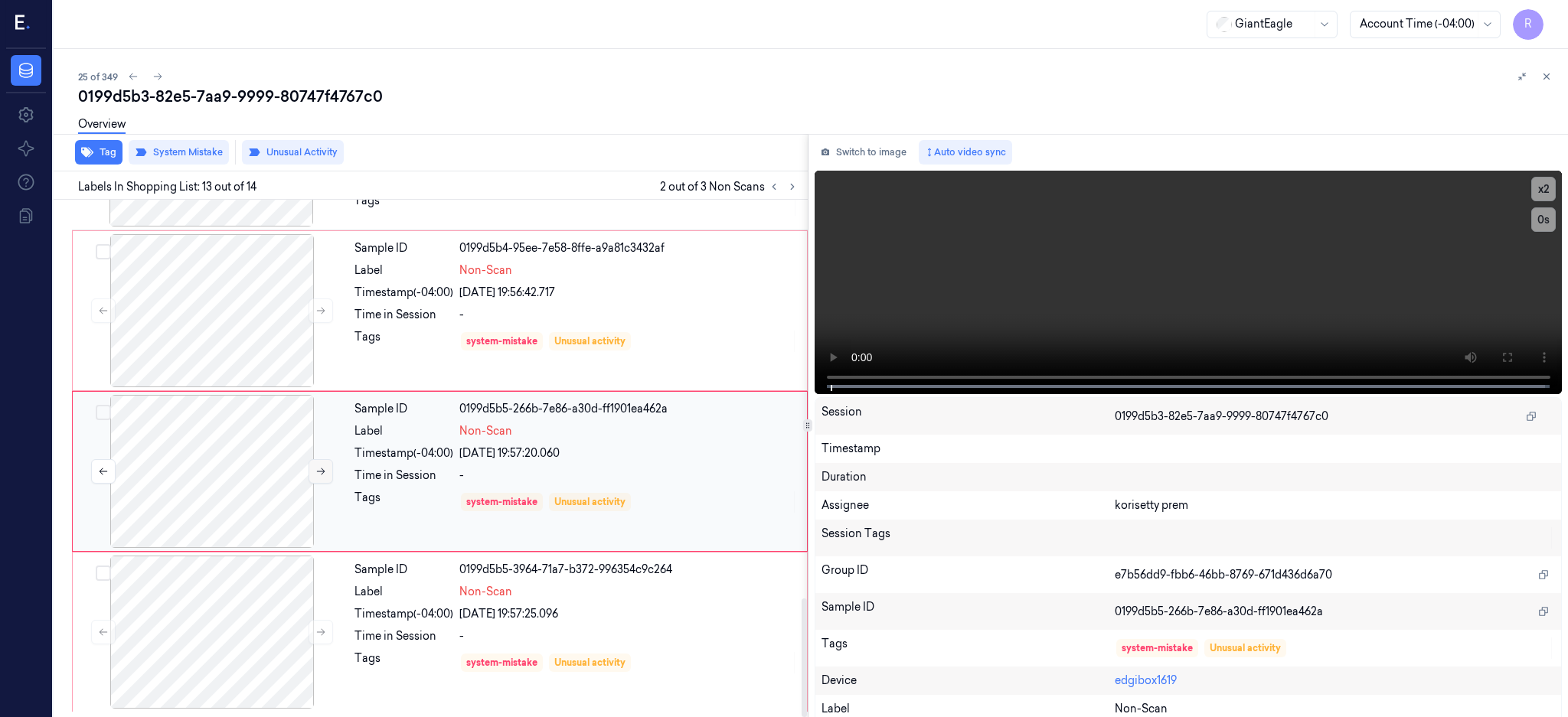
click at [321, 468] on icon at bounding box center [320, 472] width 8 height 7
click at [326, 467] on icon at bounding box center [321, 472] width 11 height 11
click at [268, 648] on div at bounding box center [212, 632] width 272 height 153
click at [321, 622] on button at bounding box center [320, 631] width 24 height 24
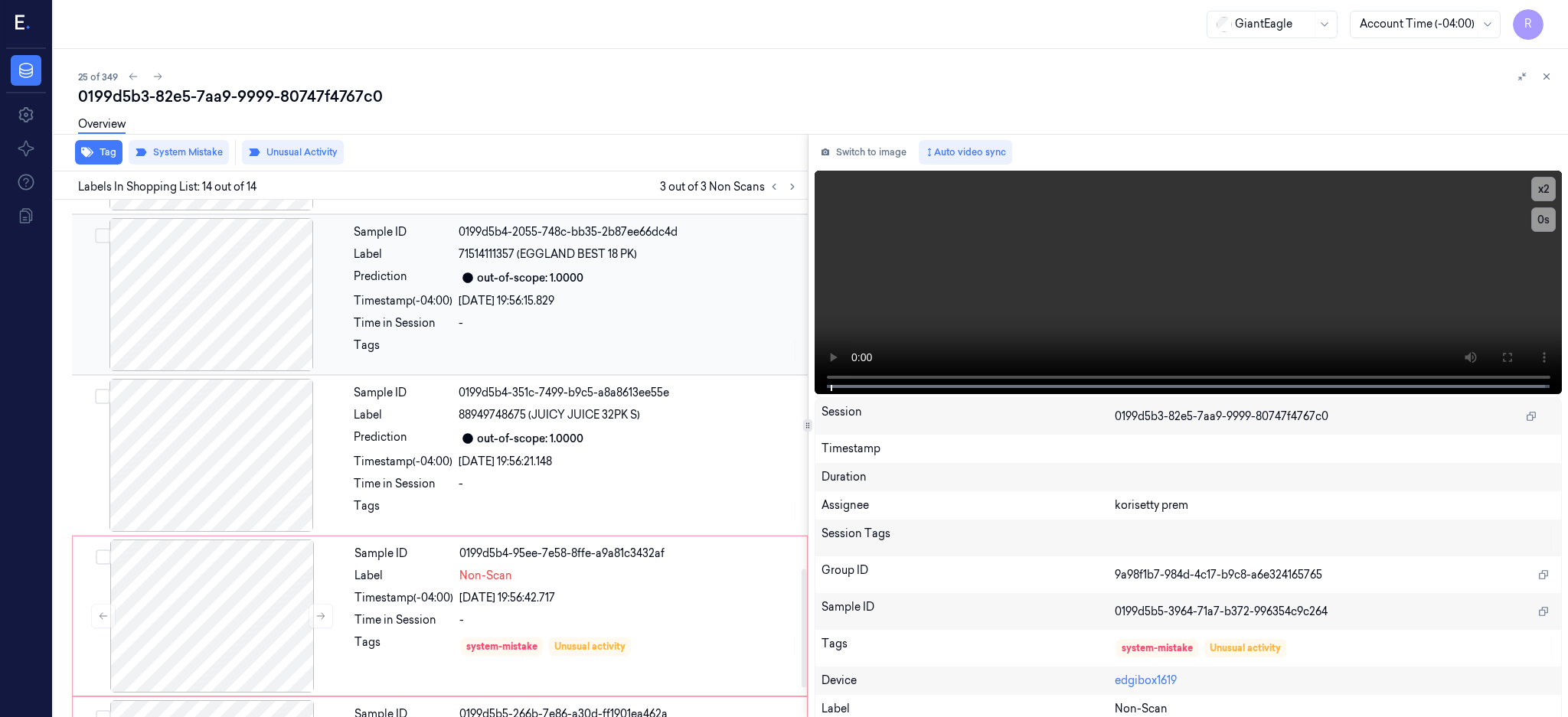
scroll to position [1737, 0]
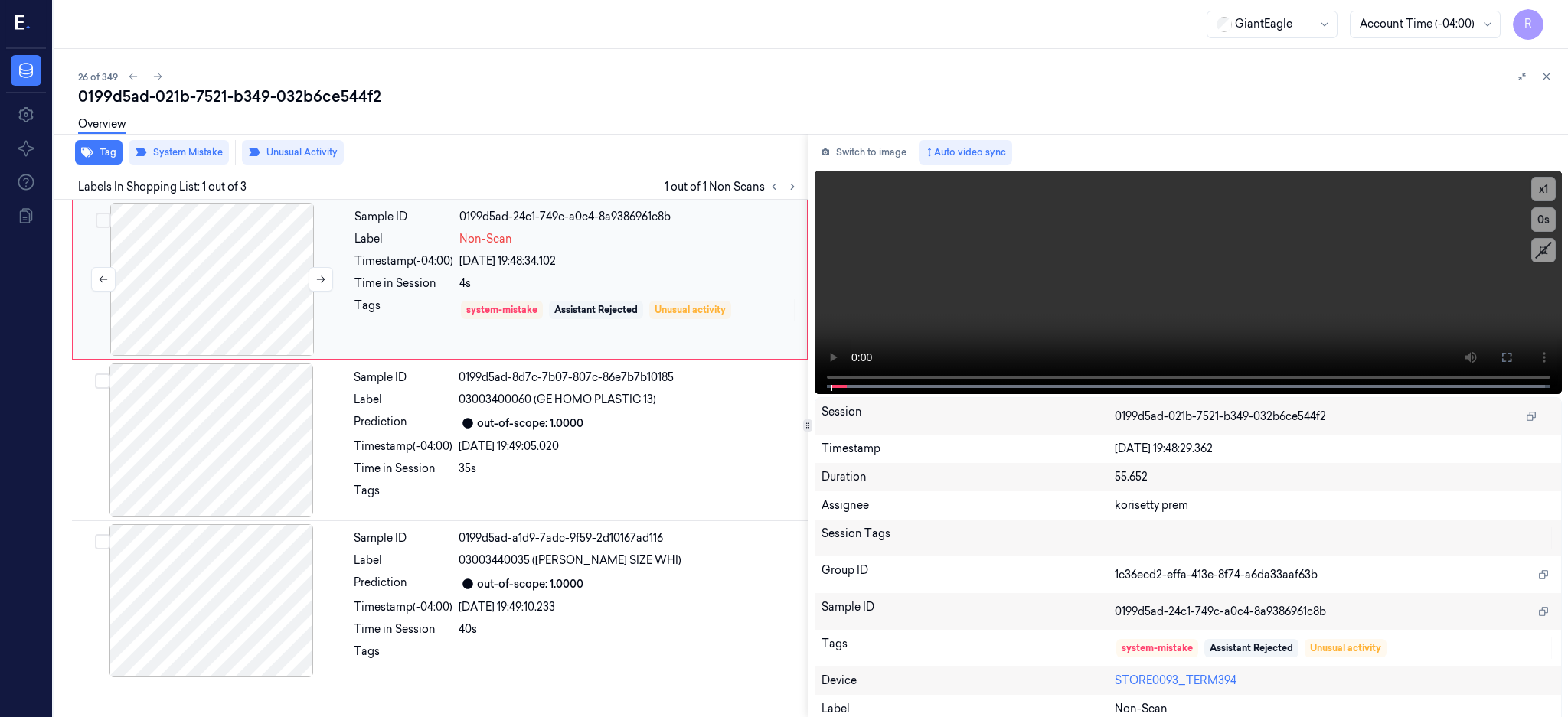
click at [237, 296] on div at bounding box center [212, 280] width 272 height 153
click at [215, 280] on div at bounding box center [212, 280] width 272 height 153
drag, startPoint x: 1560, startPoint y: 350, endPoint x: 1462, endPoint y: 483, distance: 165.2
click at [1513, 352] on icon at bounding box center [1507, 358] width 13 height 13
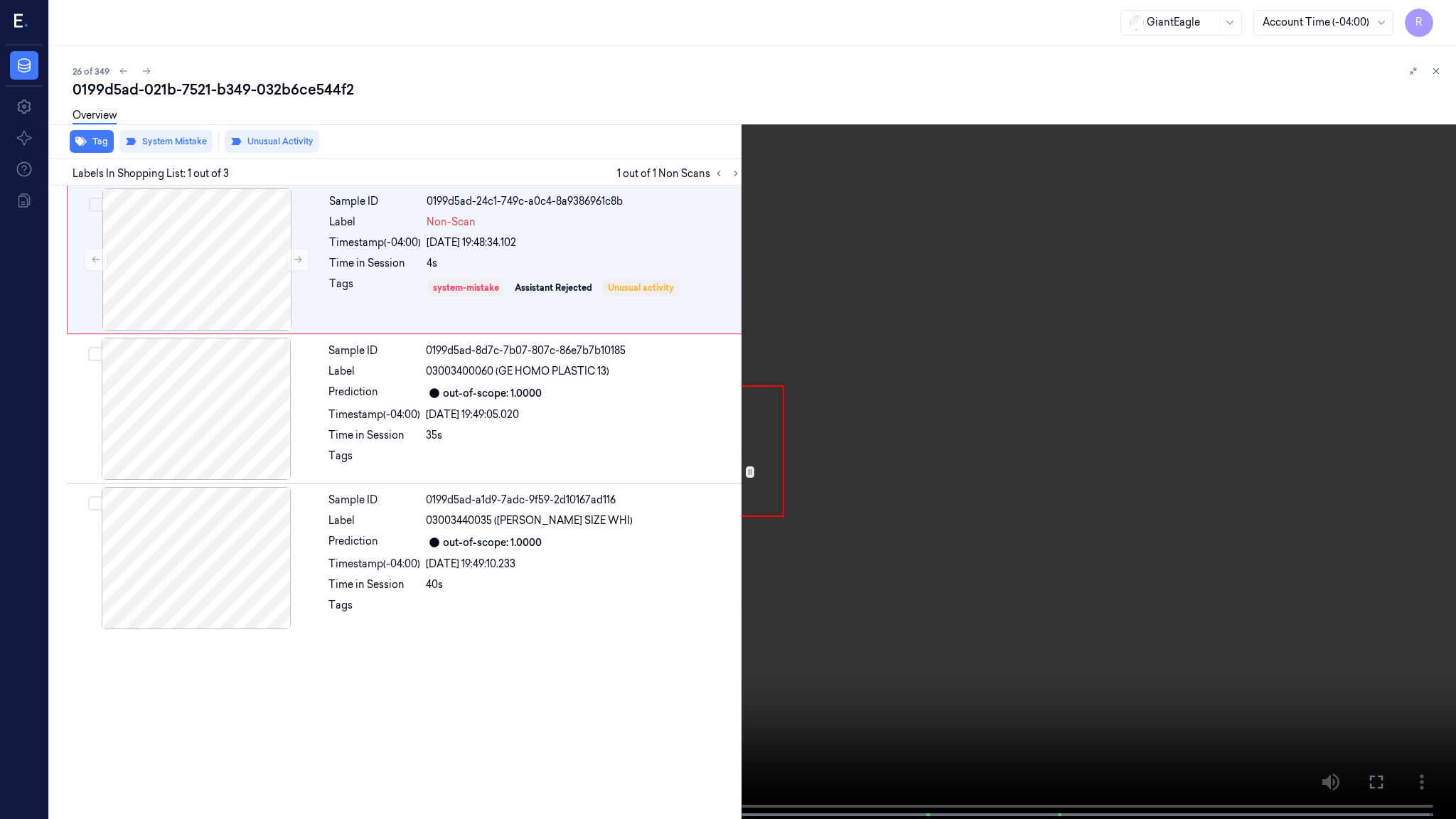
click at [881, 413] on video at bounding box center [728, 410] width 1456 height 822
click at [884, 413] on video at bounding box center [728, 410] width 1456 height 822
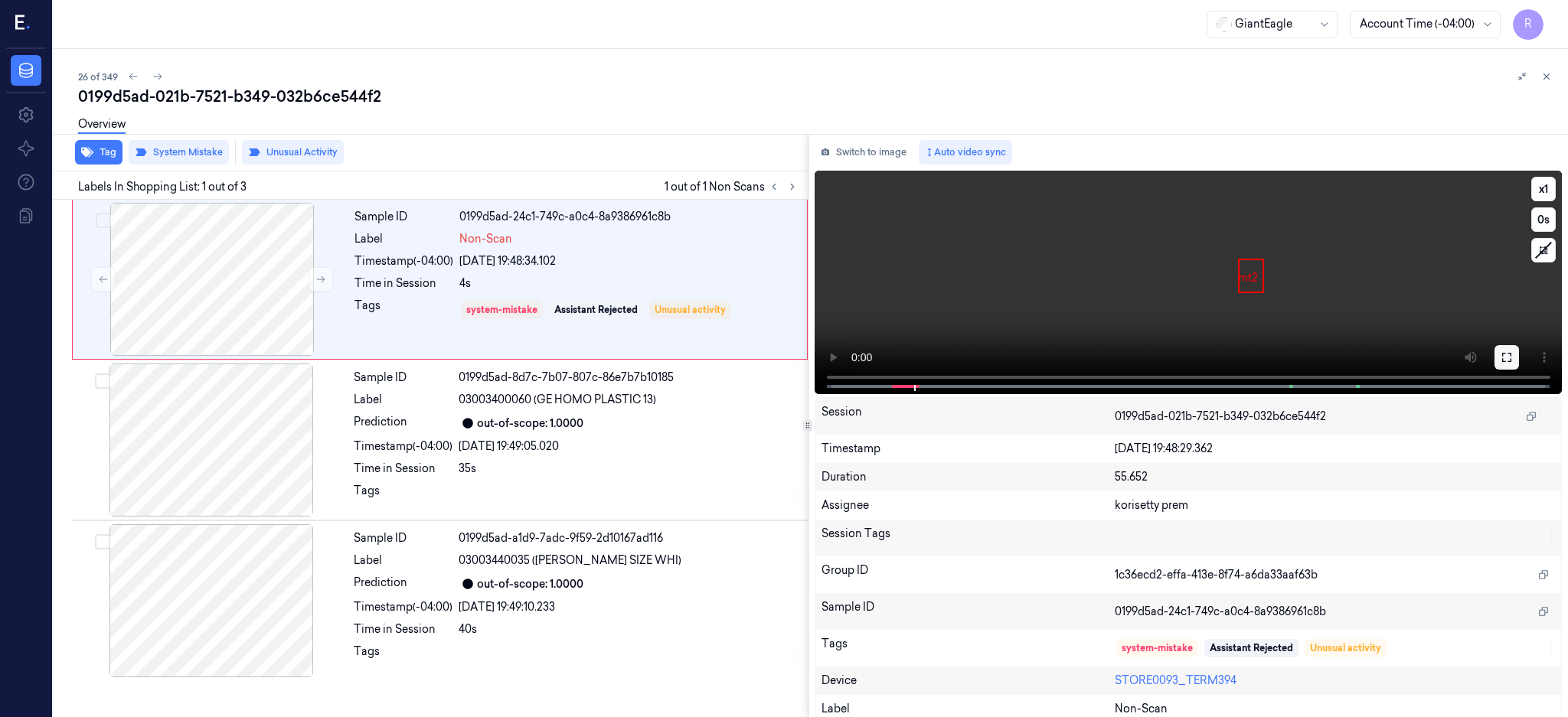
click at [1519, 367] on button at bounding box center [1507, 357] width 24 height 24
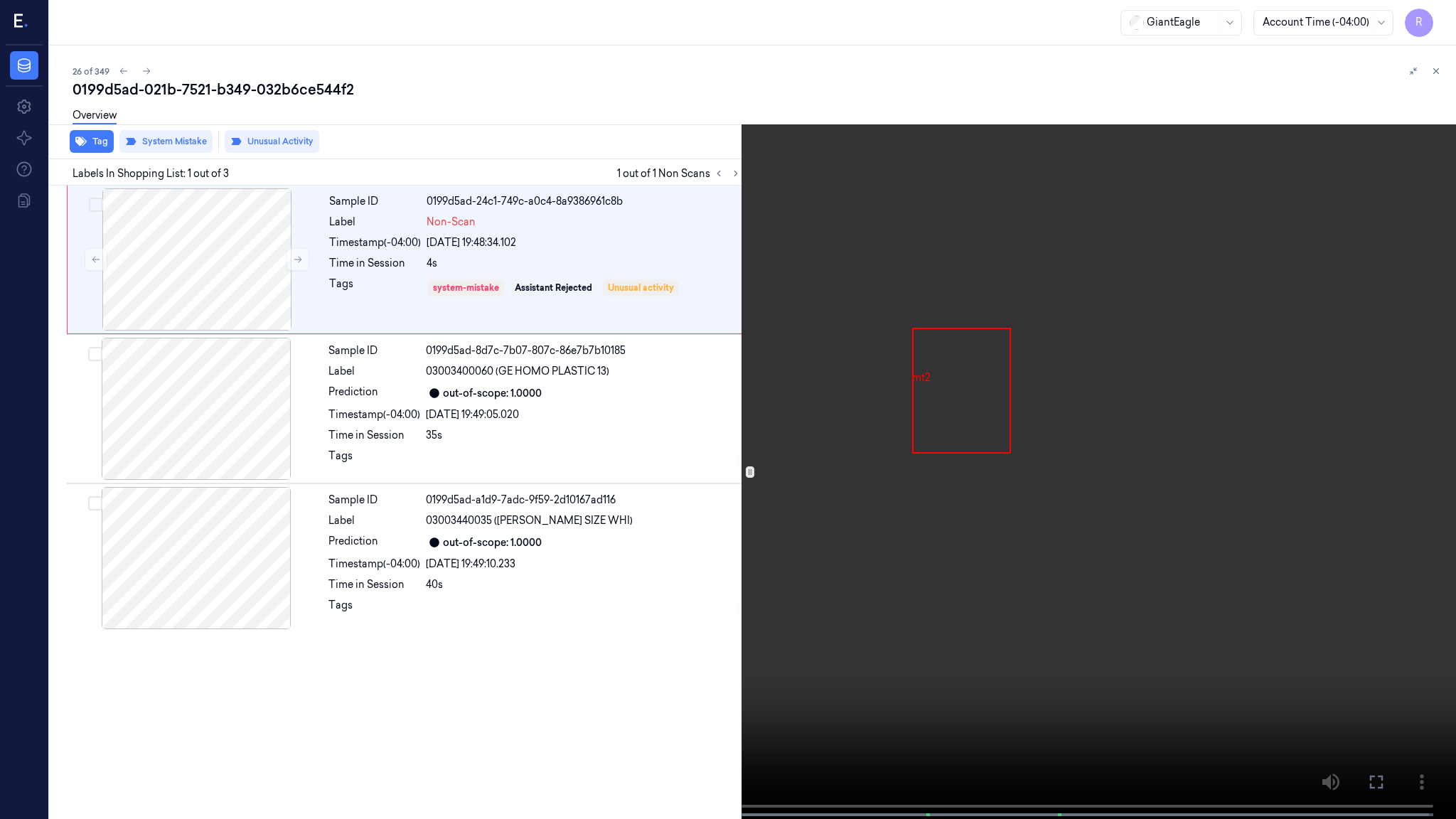
click at [1053, 377] on video at bounding box center [728, 410] width 1456 height 822
click at [830, 523] on video at bounding box center [728, 410] width 1456 height 822
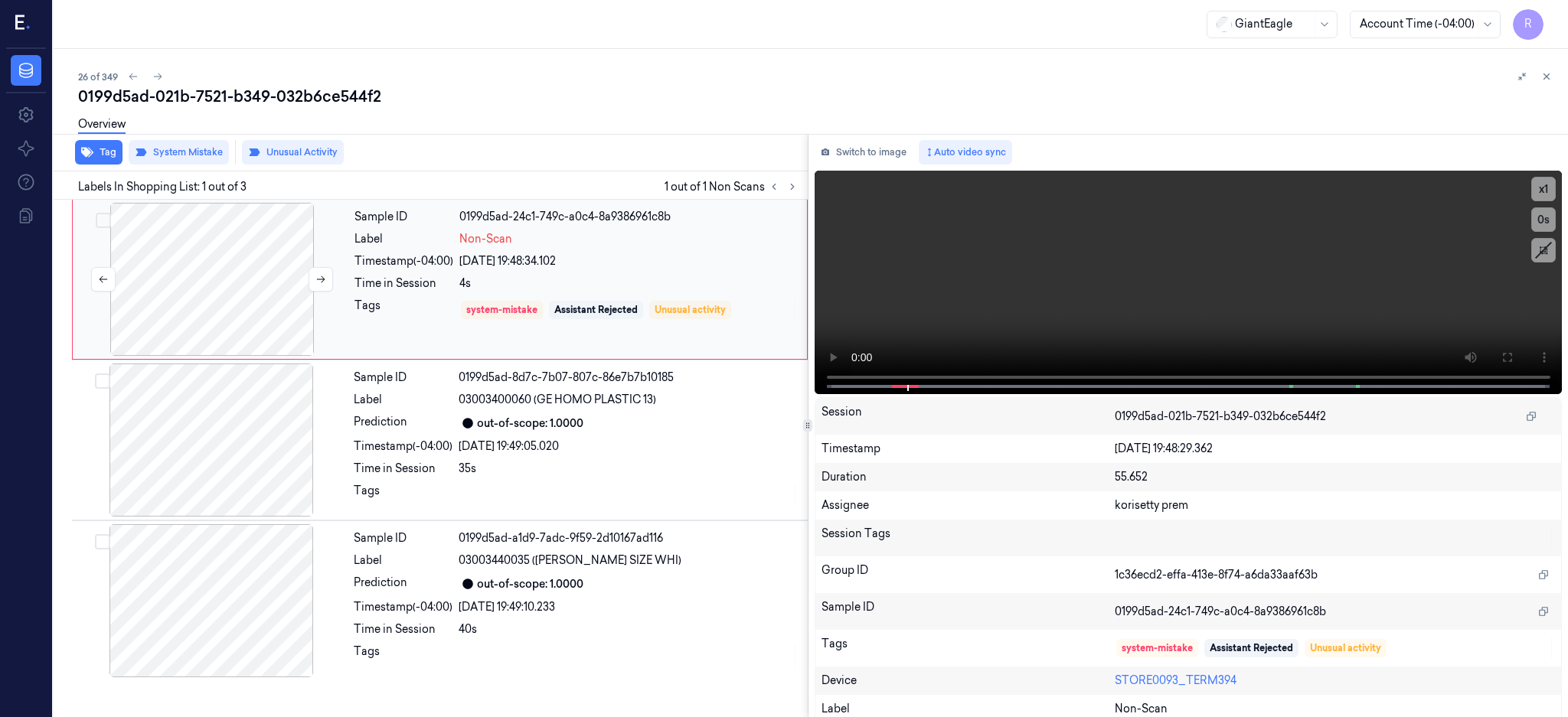
click at [231, 290] on div at bounding box center [212, 280] width 272 height 153
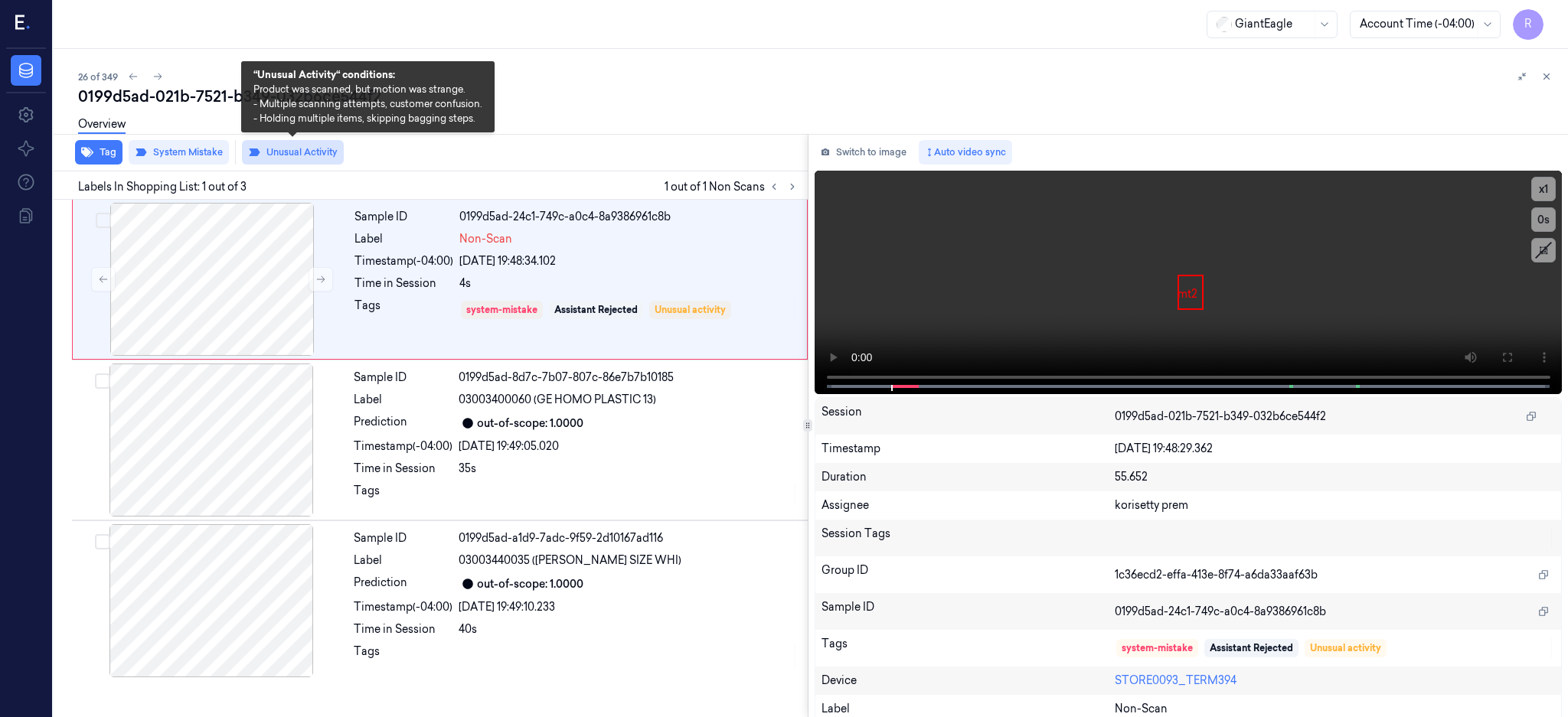
click at [277, 151] on button "Unusual Activity" at bounding box center [292, 152] width 102 height 24
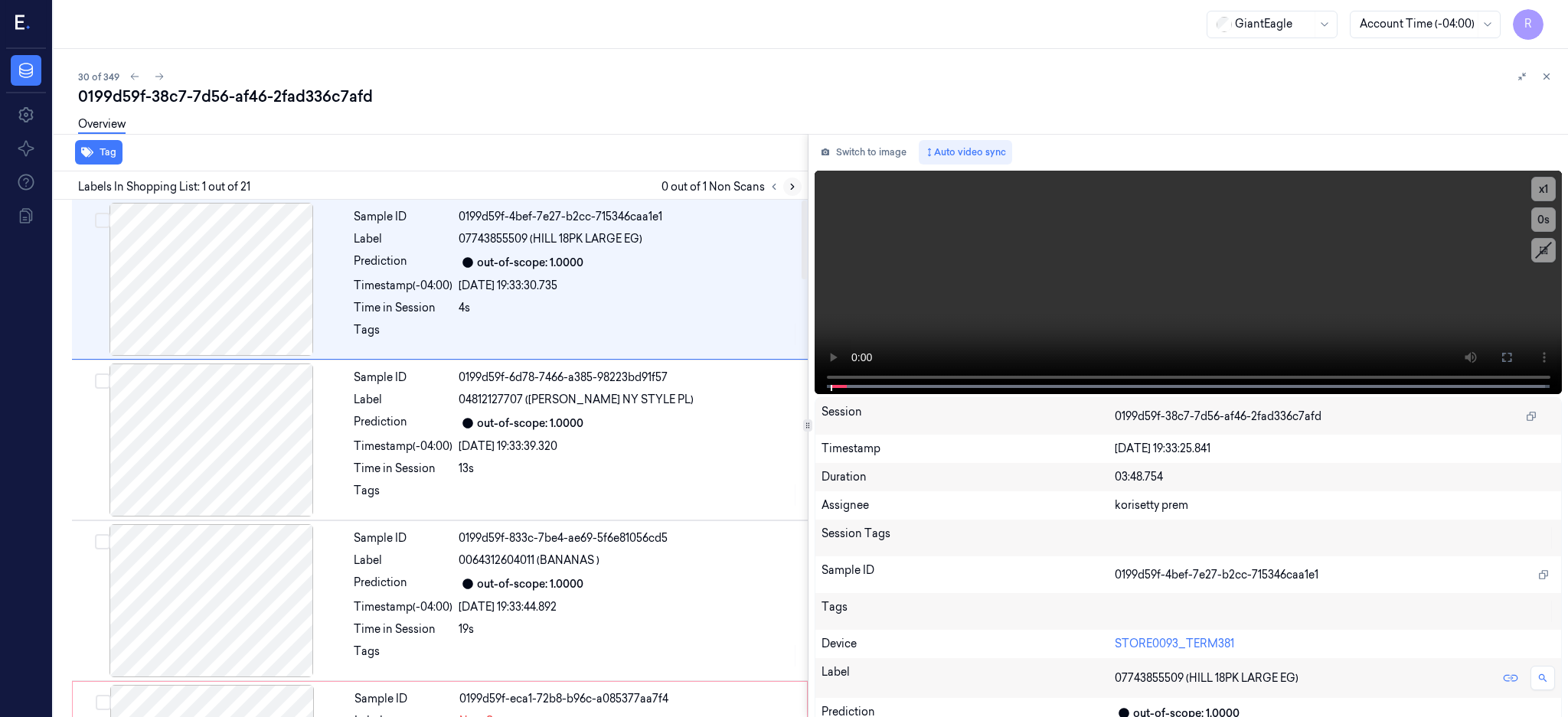
click at [802, 191] on button at bounding box center [792, 187] width 18 height 18
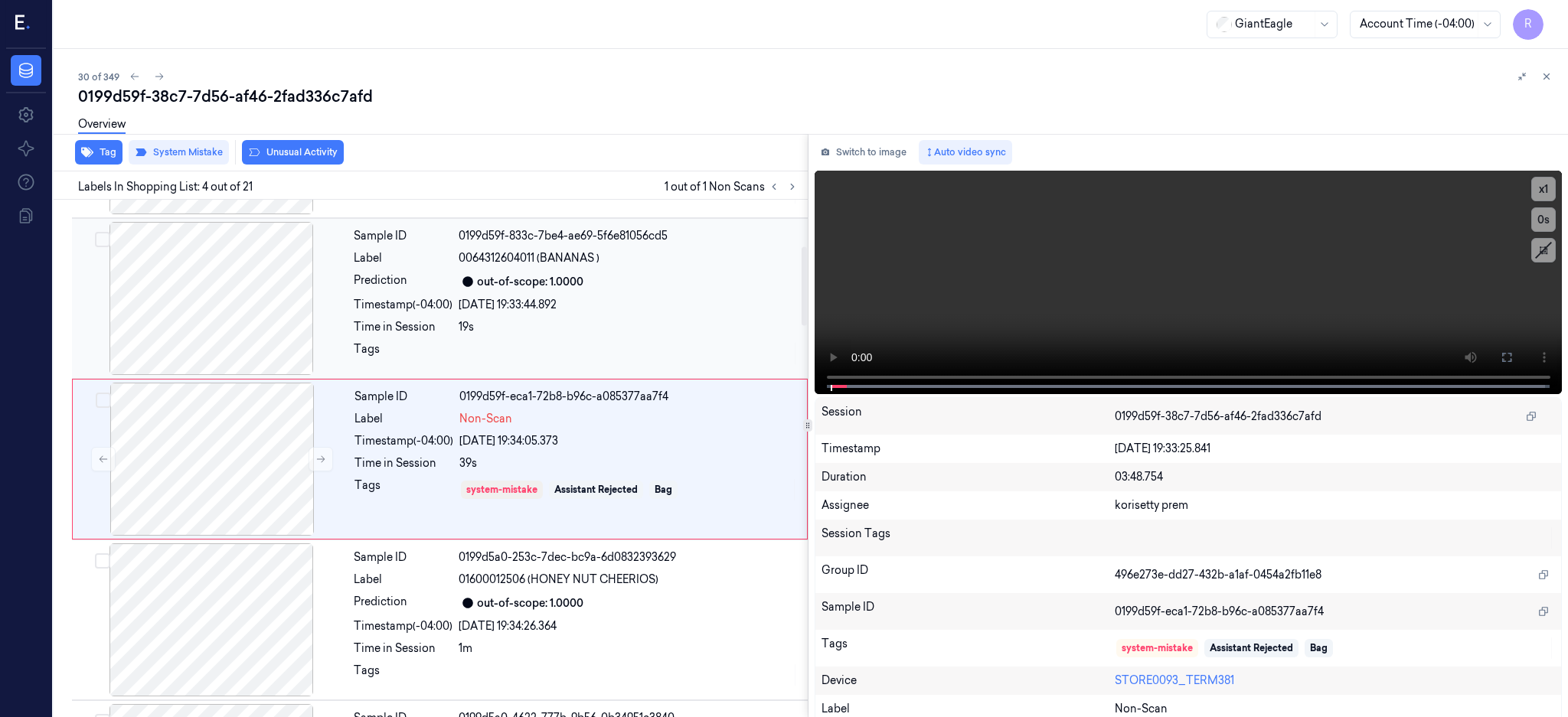
click at [235, 297] on div at bounding box center [211, 299] width 272 height 153
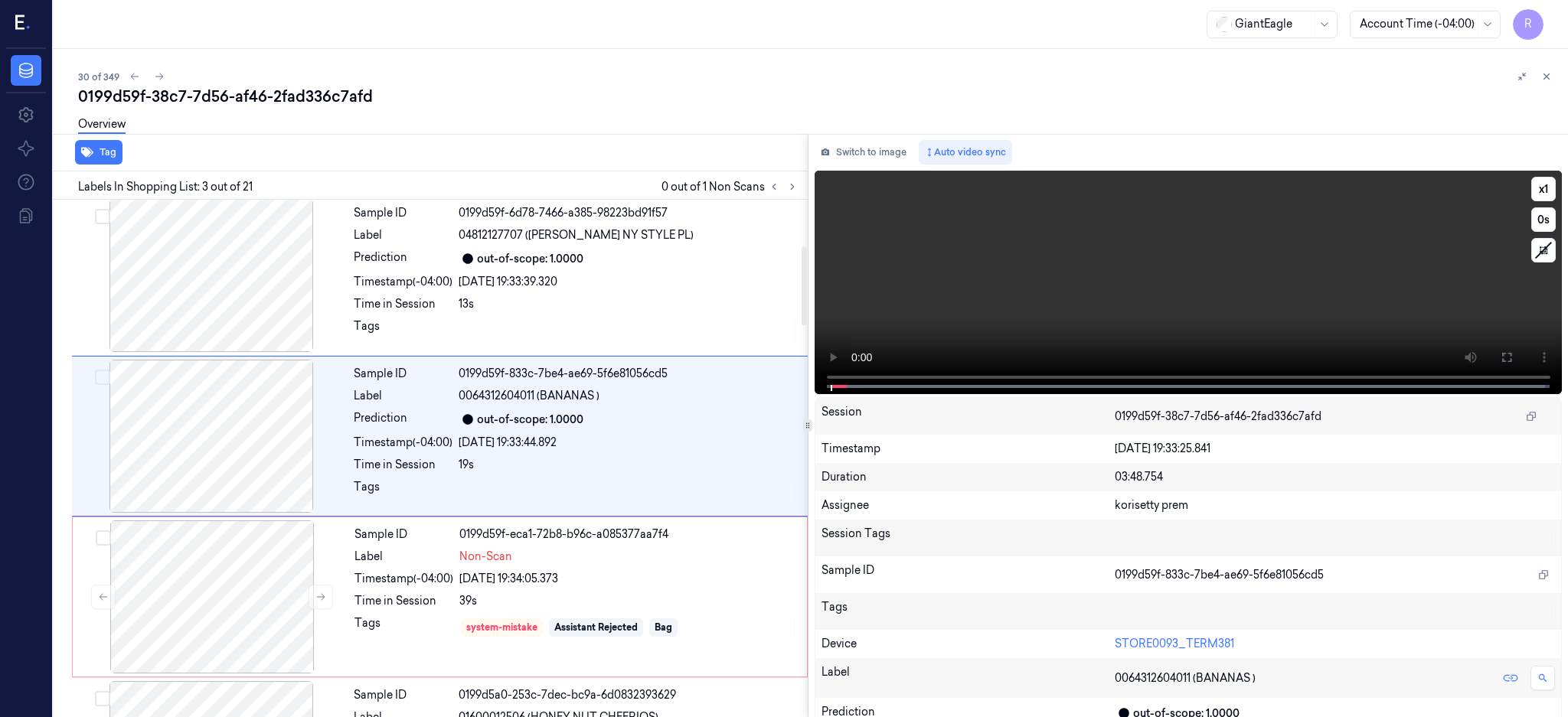
scroll to position [142, 0]
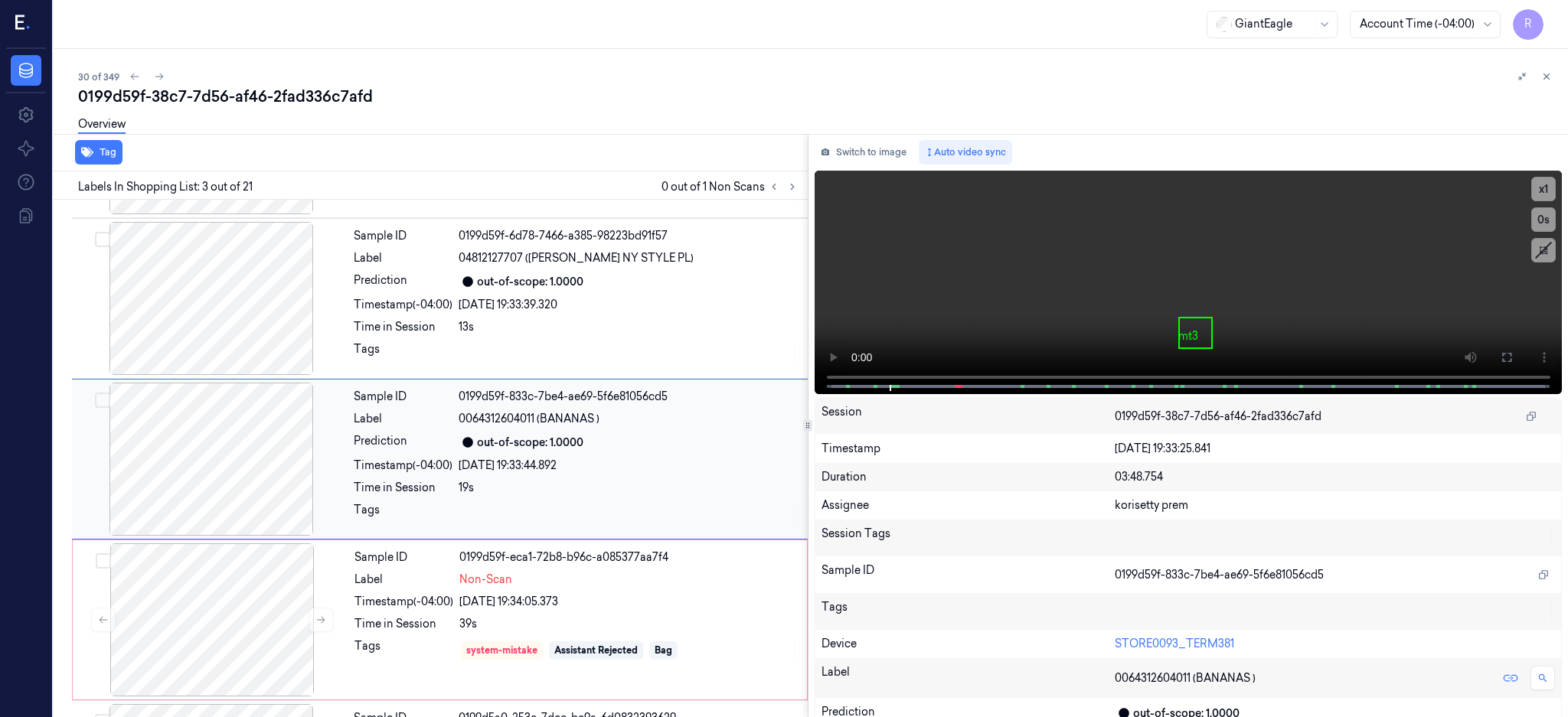
click at [235, 482] on div at bounding box center [211, 459] width 272 height 153
click at [252, 595] on div at bounding box center [212, 620] width 272 height 153
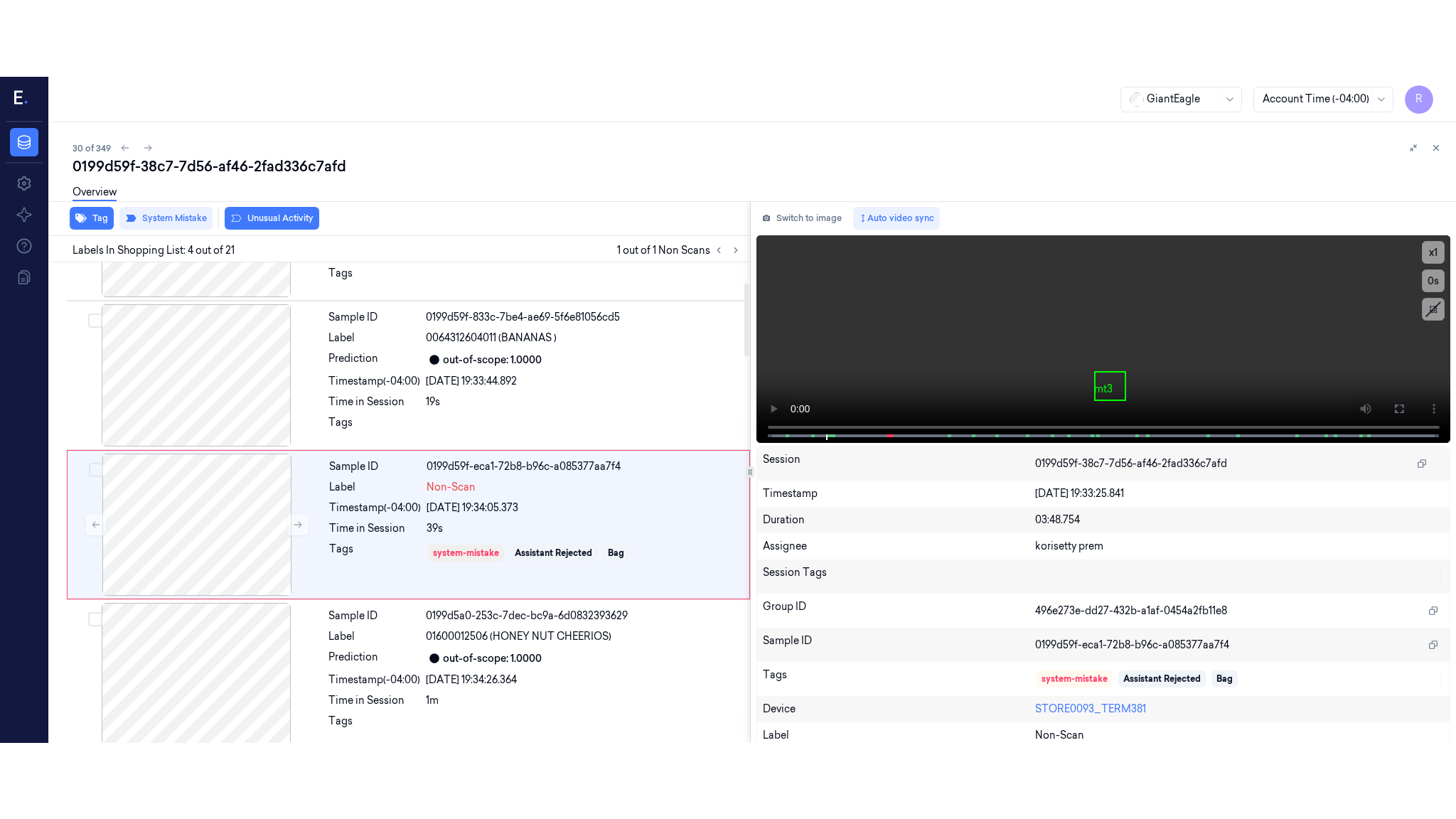
scroll to position [281, 0]
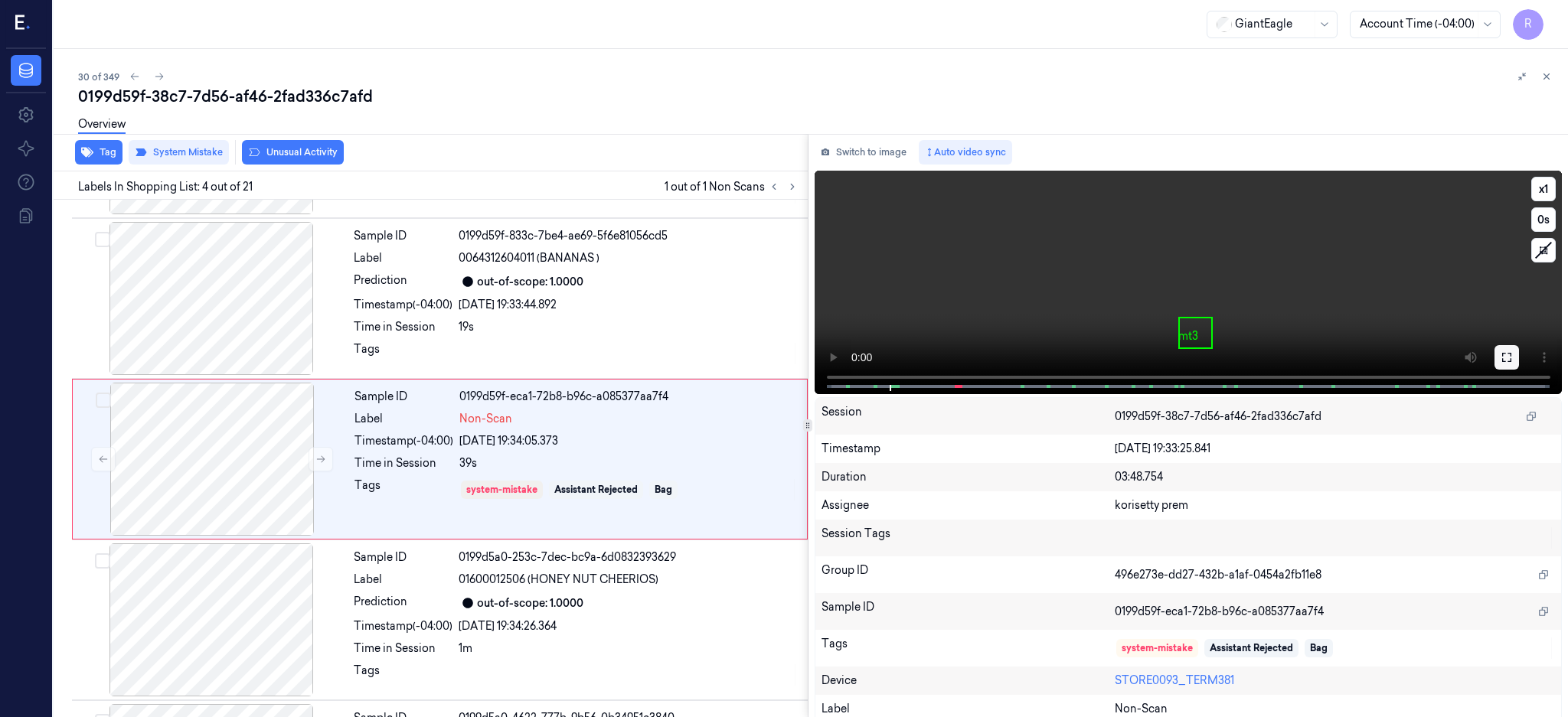
click at [1513, 352] on icon at bounding box center [1507, 358] width 13 height 13
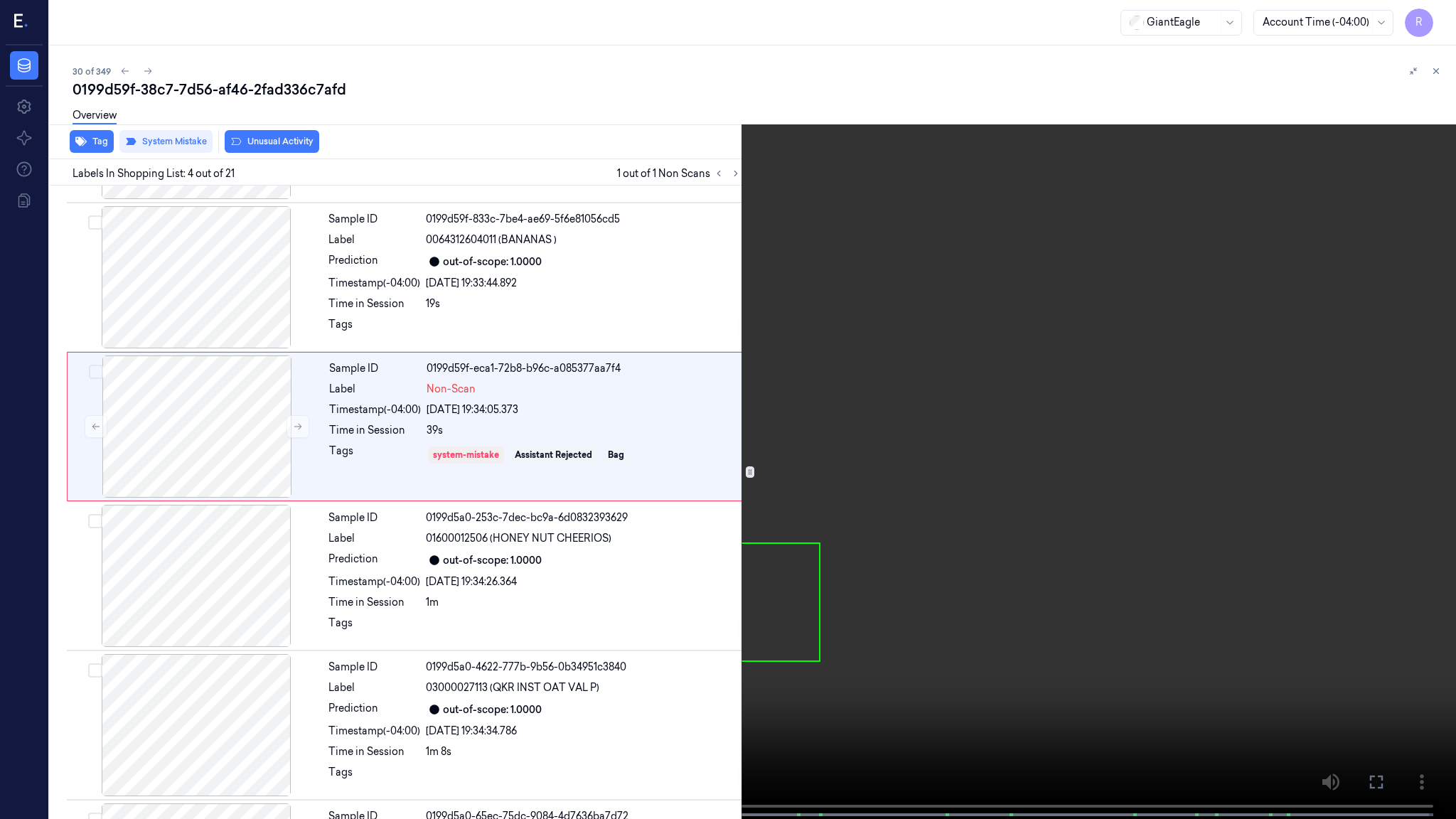
click at [809, 411] on video at bounding box center [728, 410] width 1456 height 822
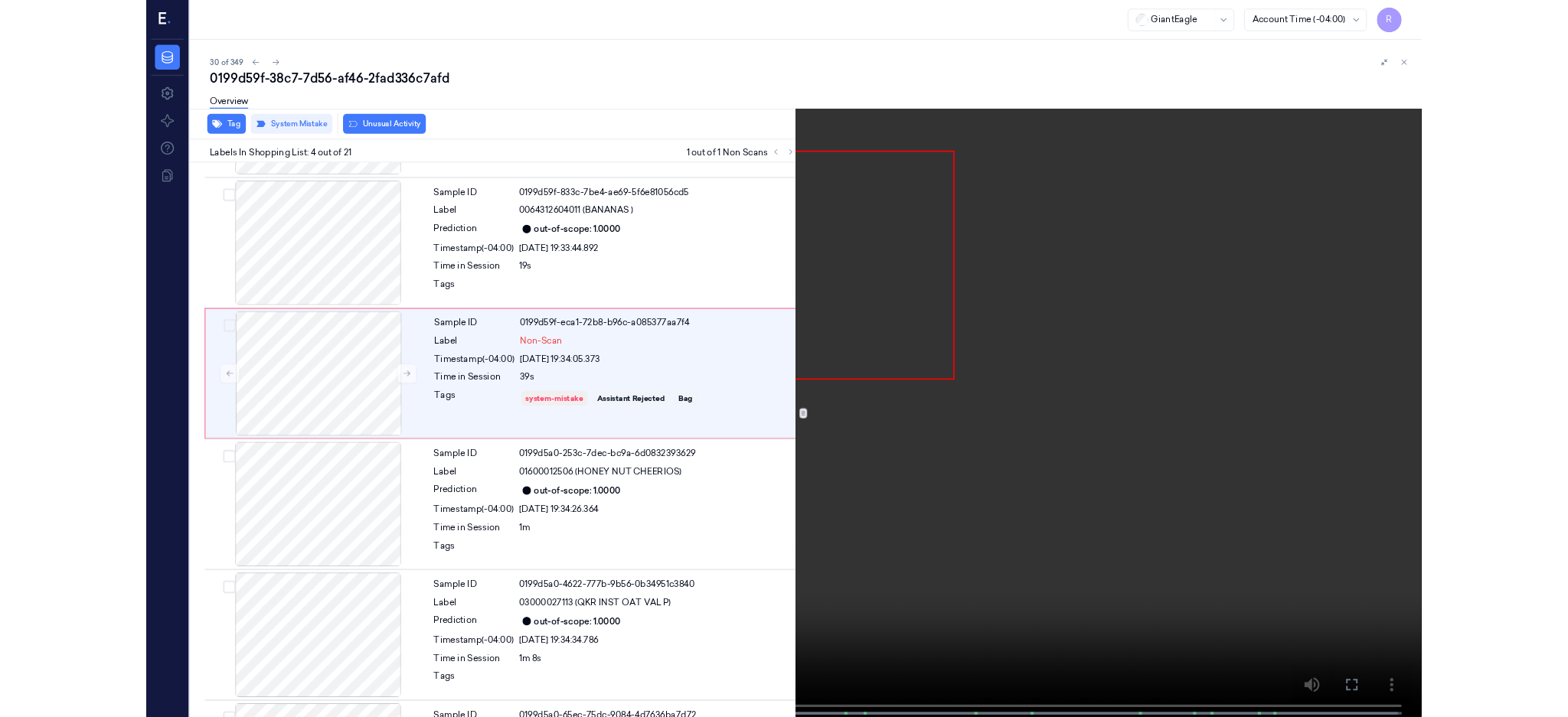
scroll to position [220, 0]
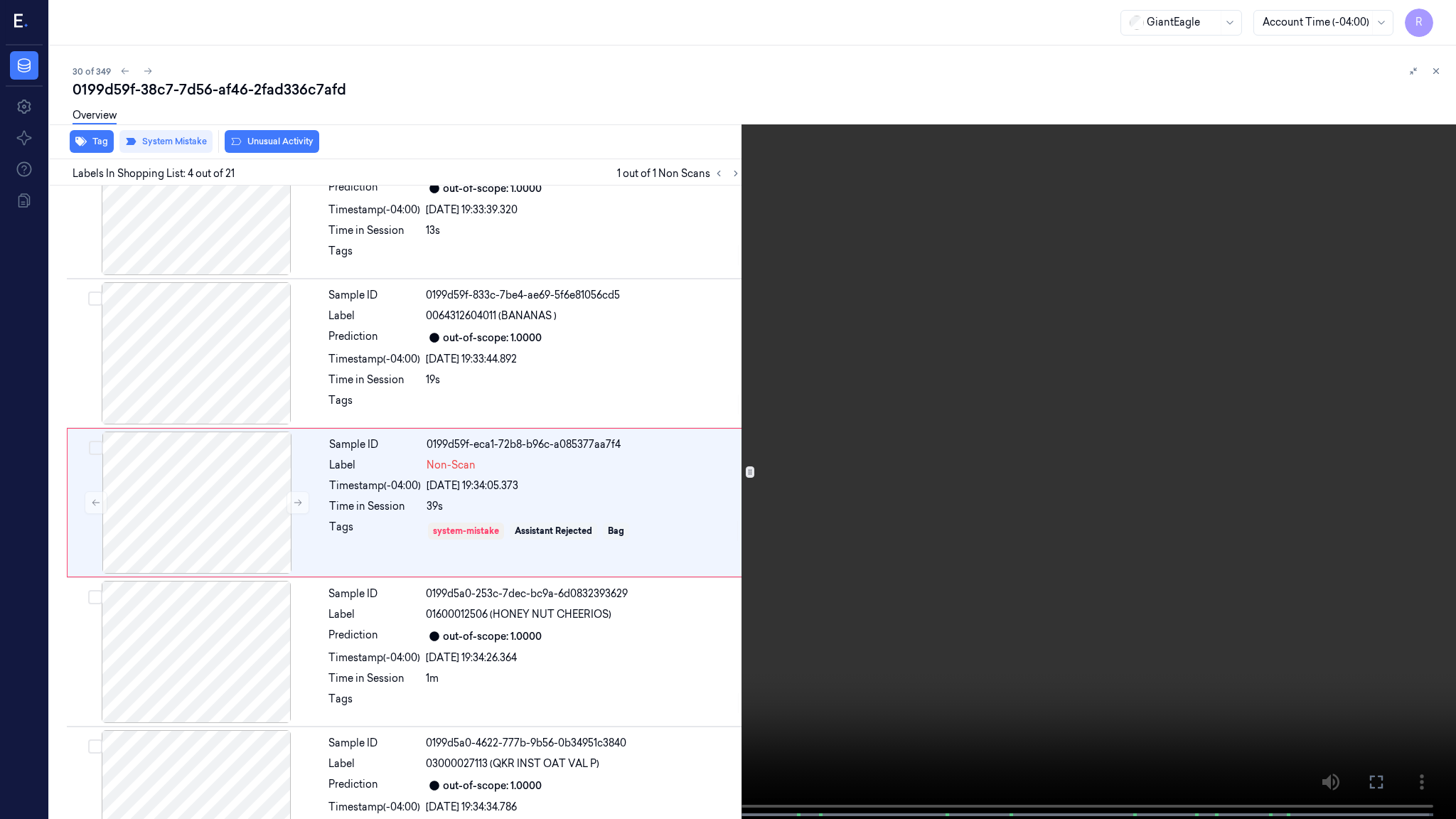
click at [472, 623] on video at bounding box center [728, 410] width 1456 height 822
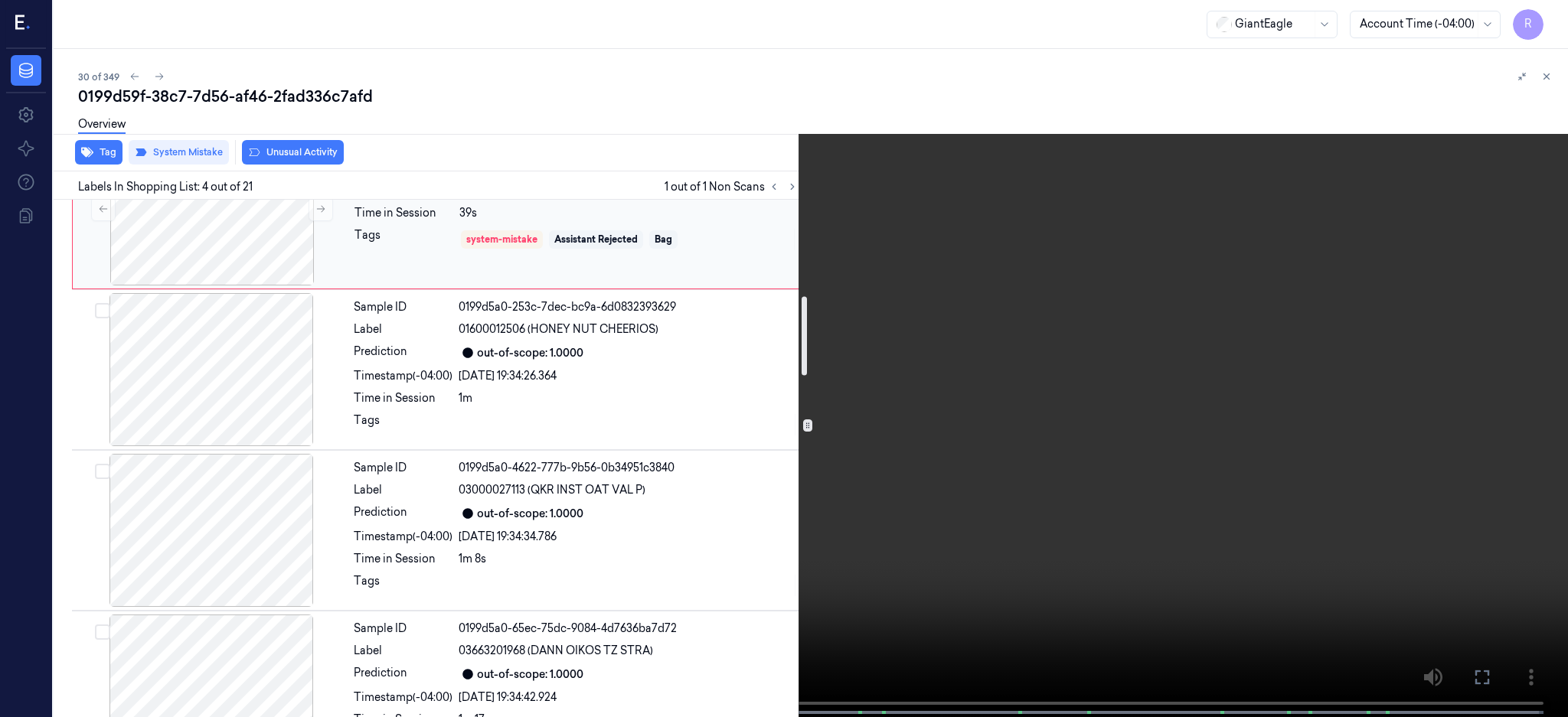
scroll to position [629, 0]
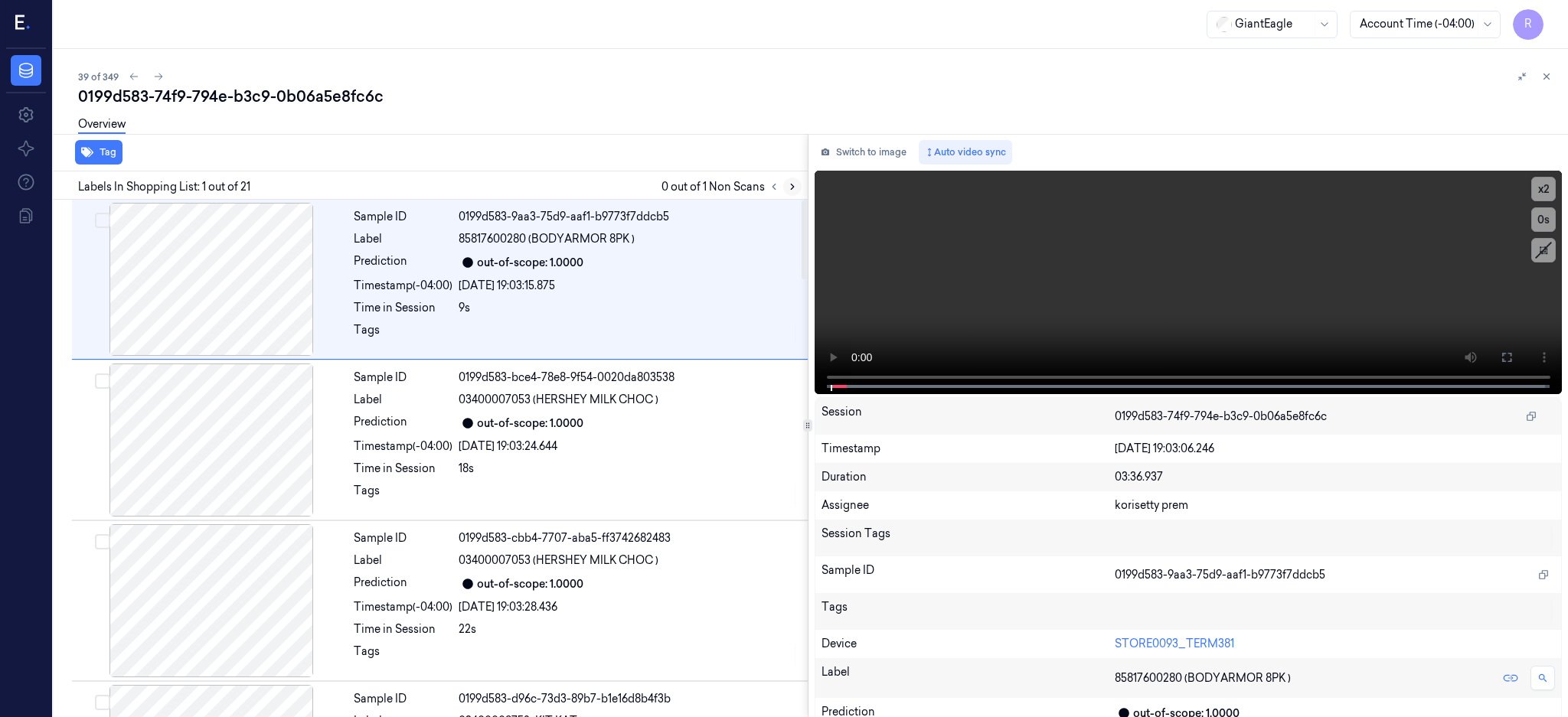
click at [798, 189] on icon at bounding box center [792, 187] width 11 height 11
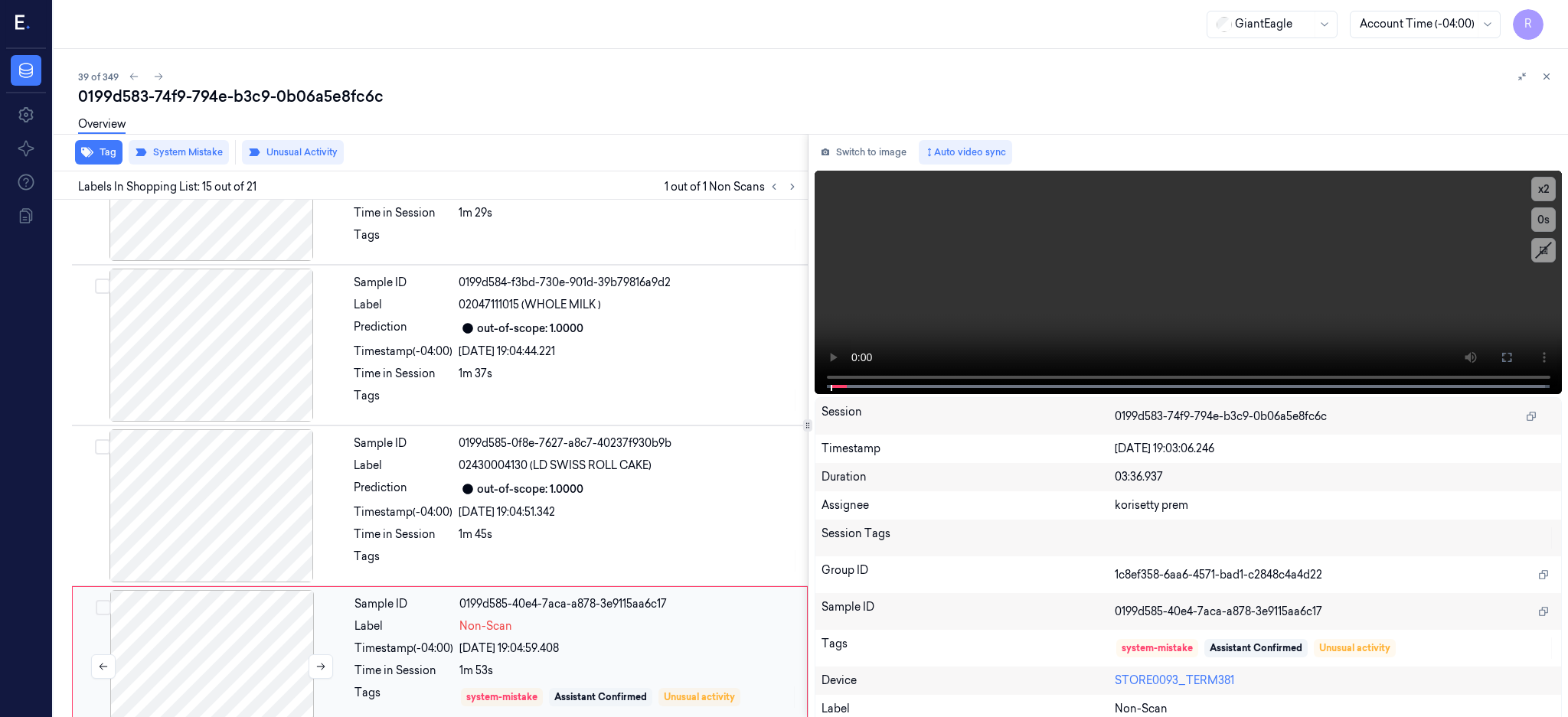
scroll to position [2072, 0]
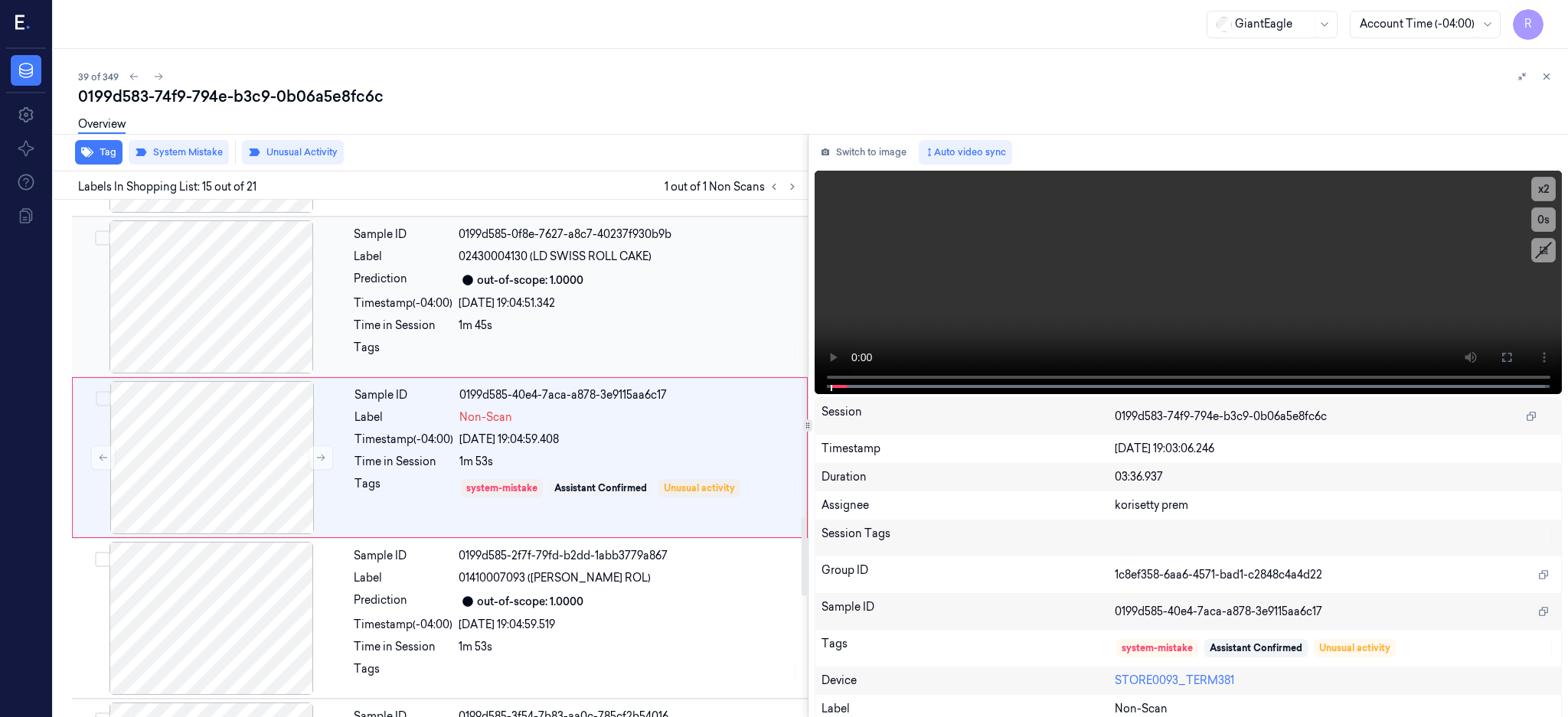
click at [228, 289] on div at bounding box center [211, 297] width 272 height 153
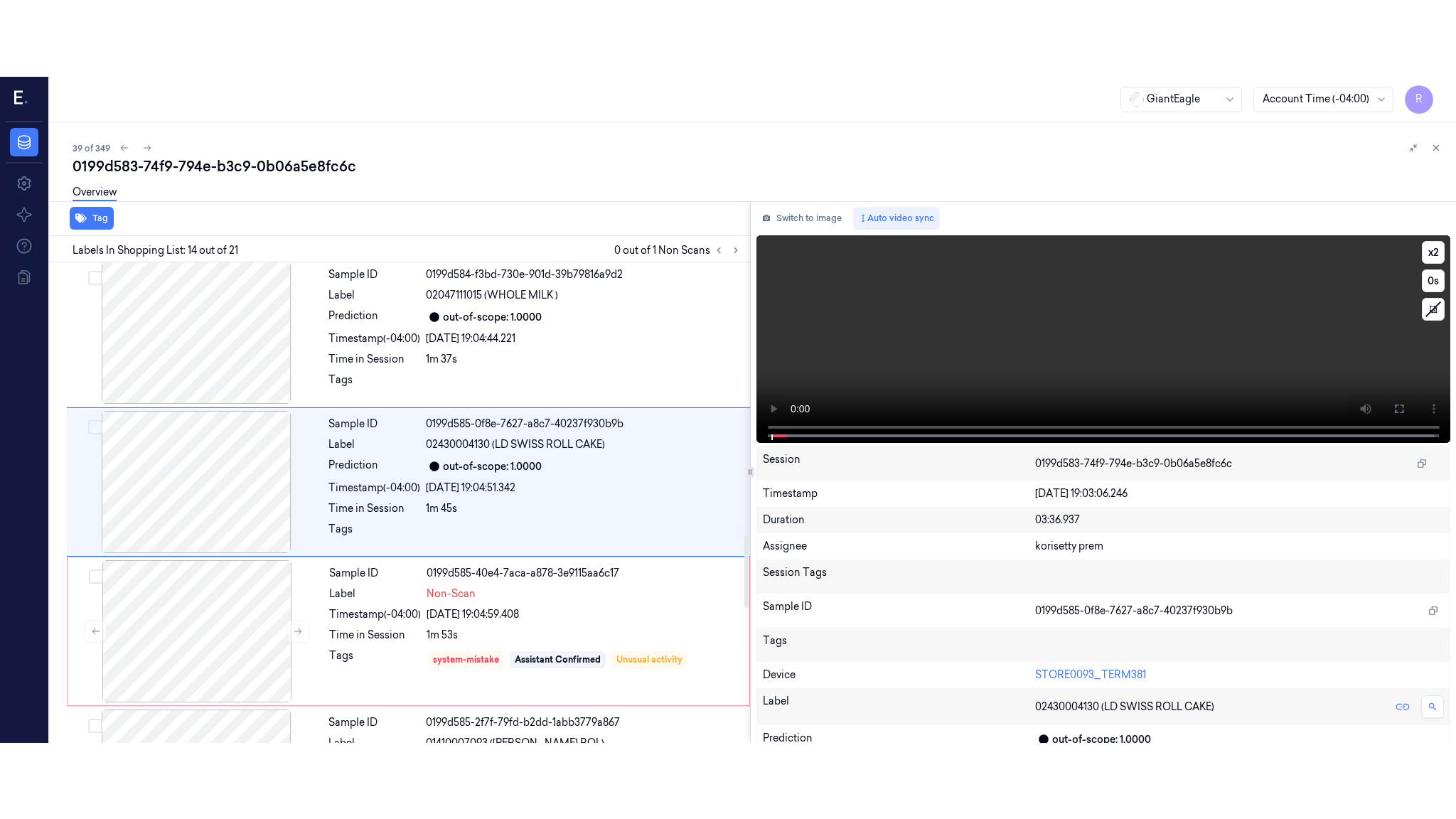
scroll to position [1774, 0]
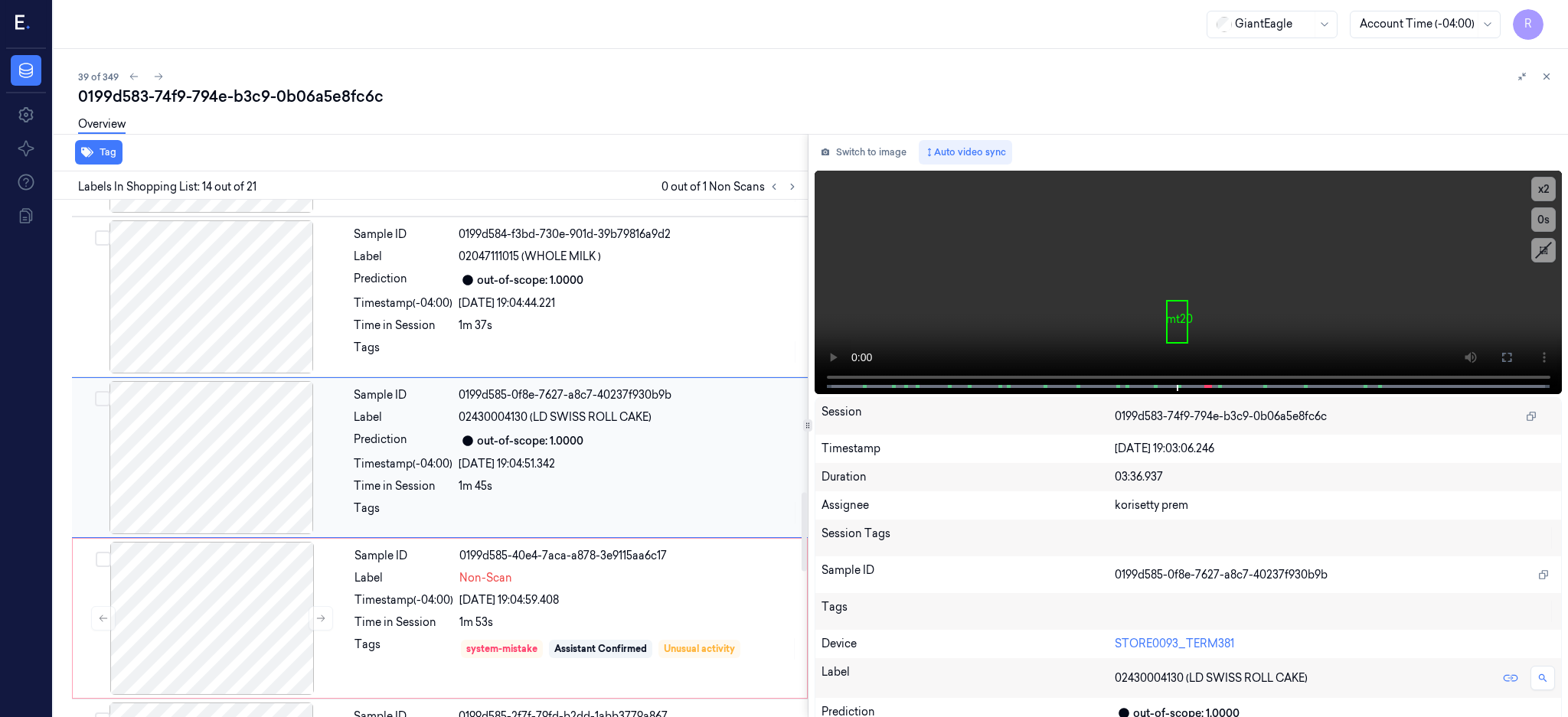
click at [219, 428] on div at bounding box center [211, 458] width 272 height 153
click at [1519, 349] on button at bounding box center [1507, 357] width 24 height 24
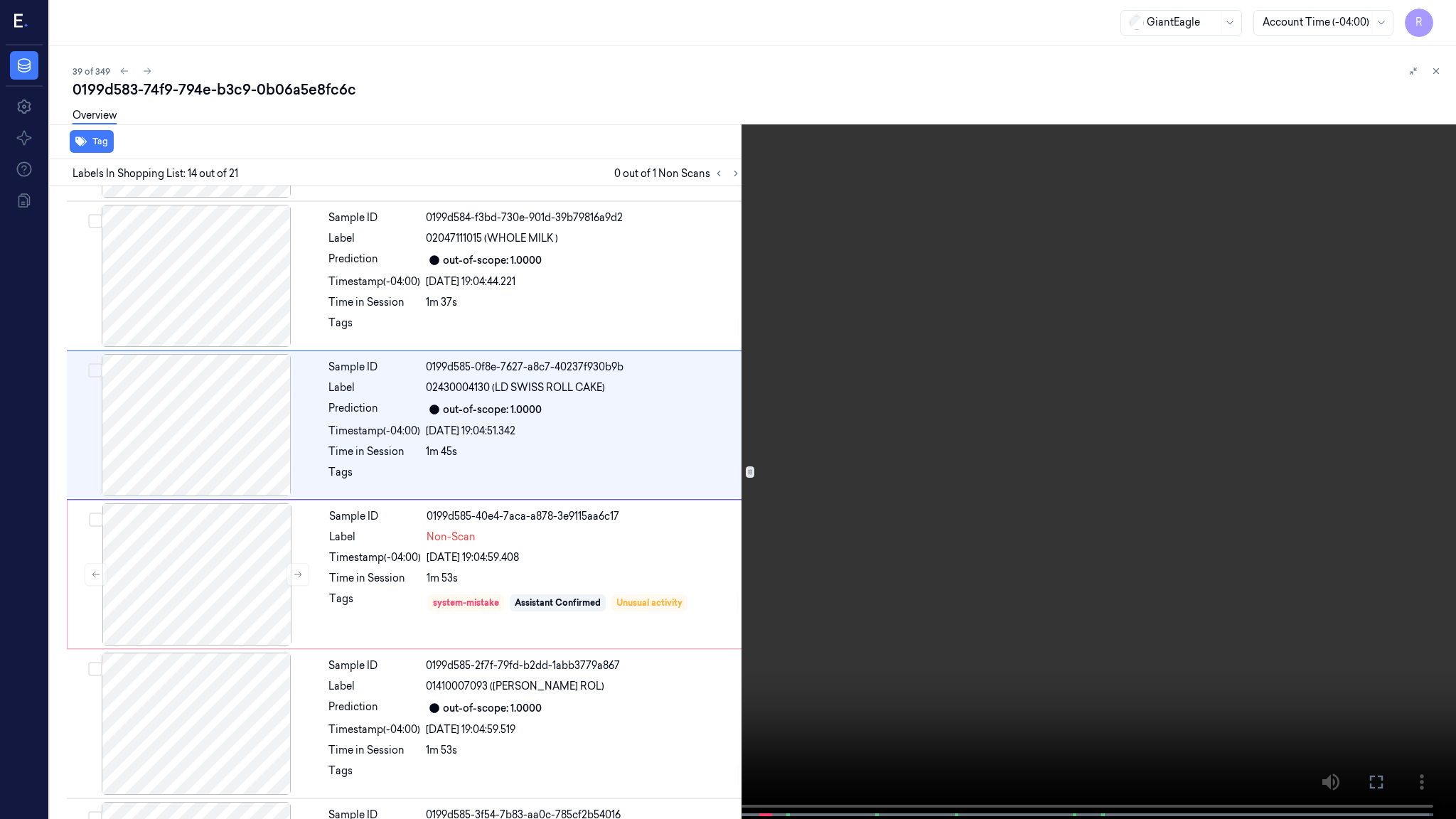
click at [959, 415] on video at bounding box center [728, 410] width 1456 height 822
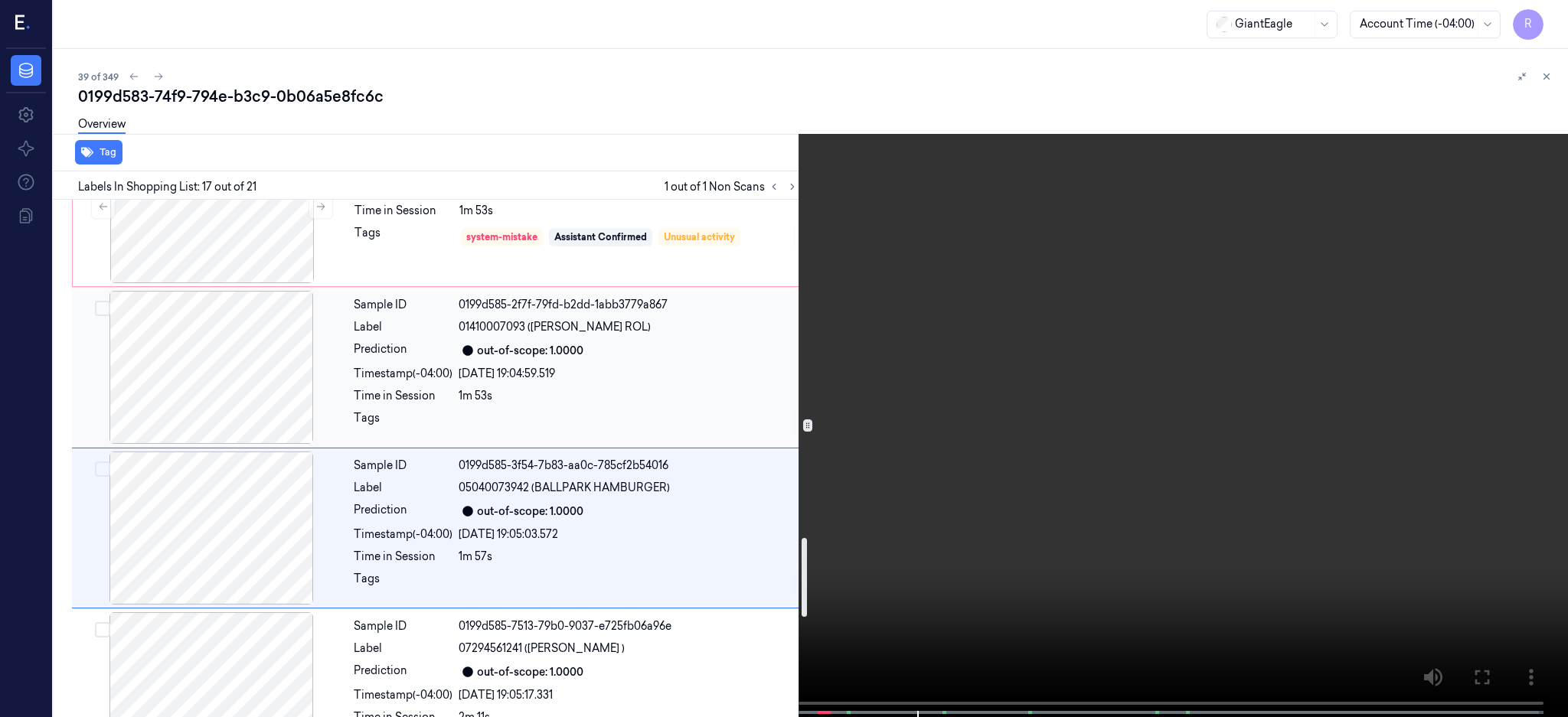
scroll to position [2209, 0]
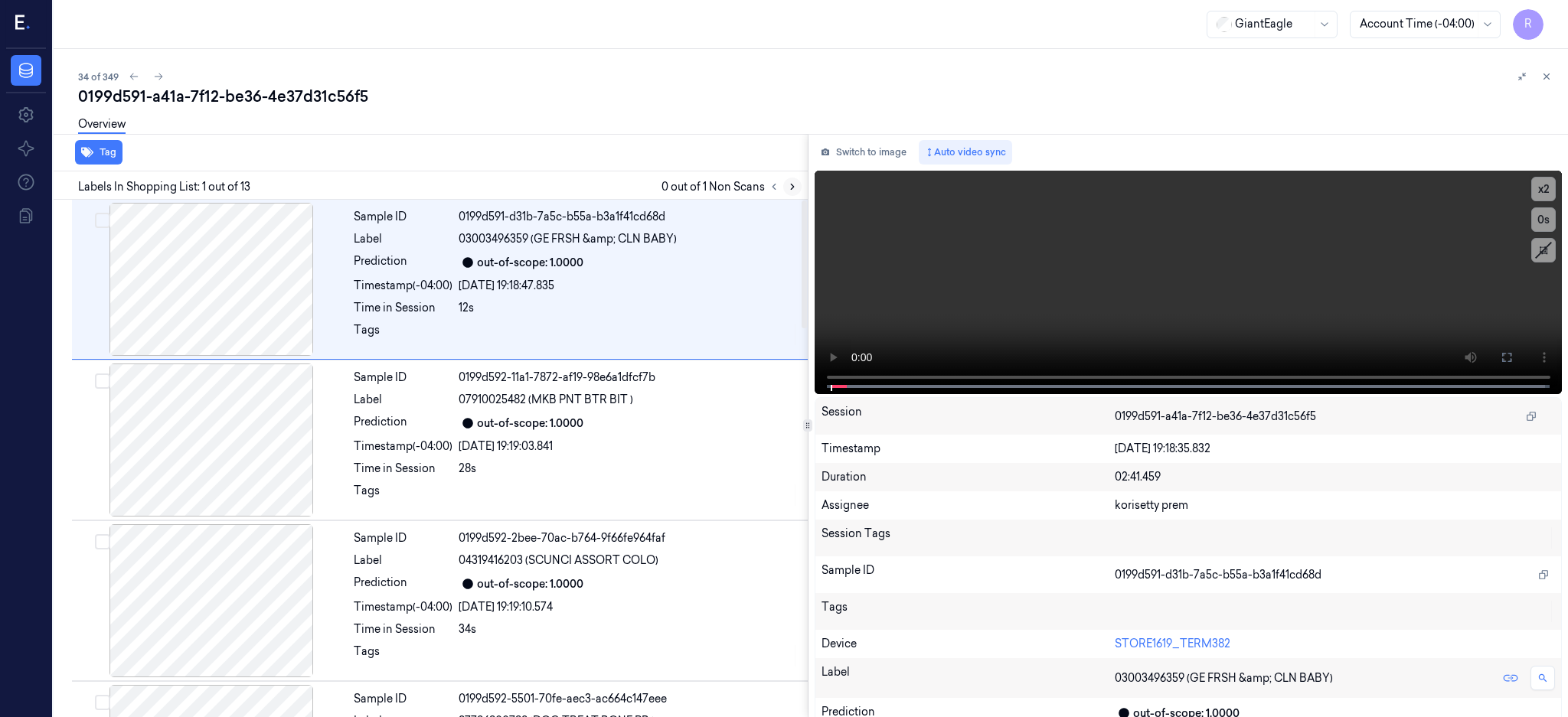
click at [798, 181] on icon at bounding box center [792, 187] width 11 height 11
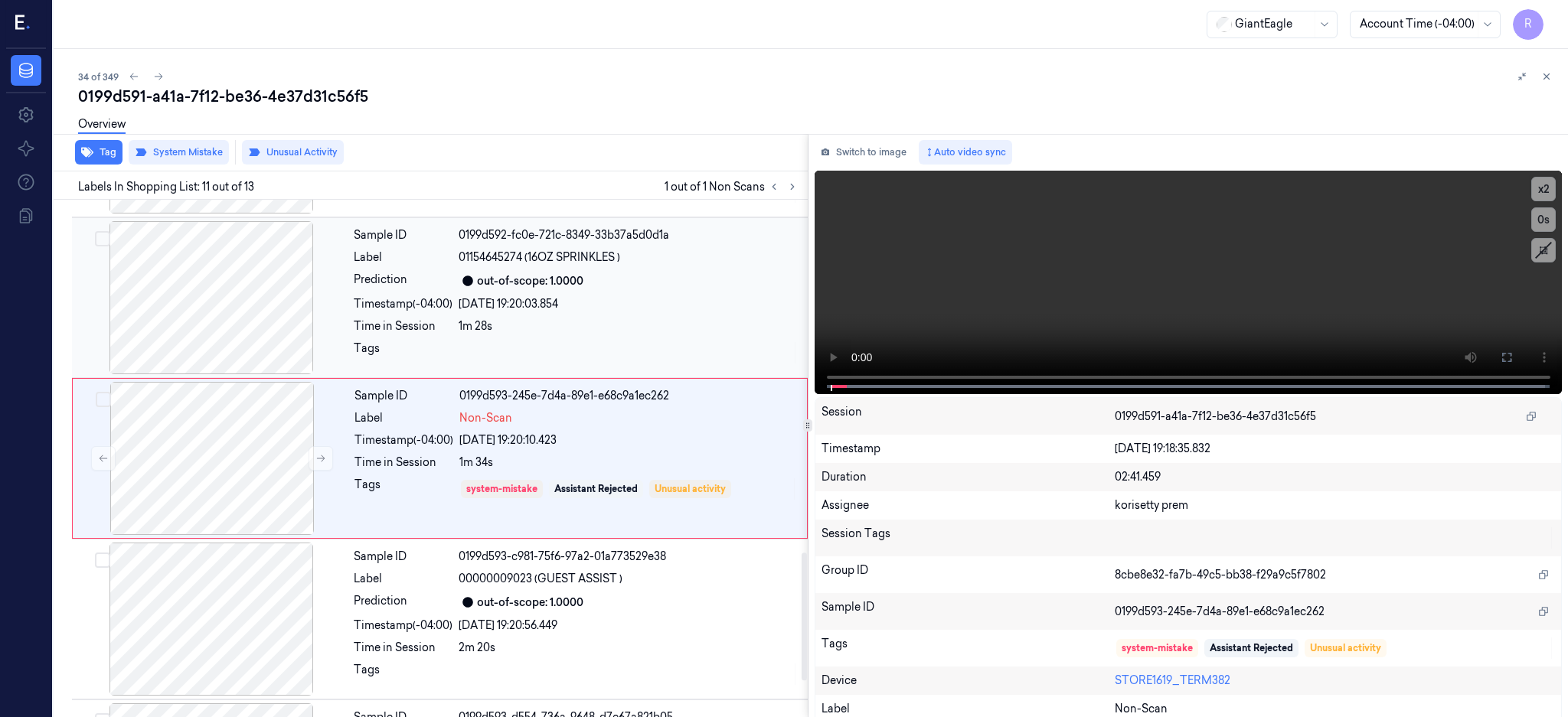
click at [214, 287] on div at bounding box center [211, 298] width 272 height 153
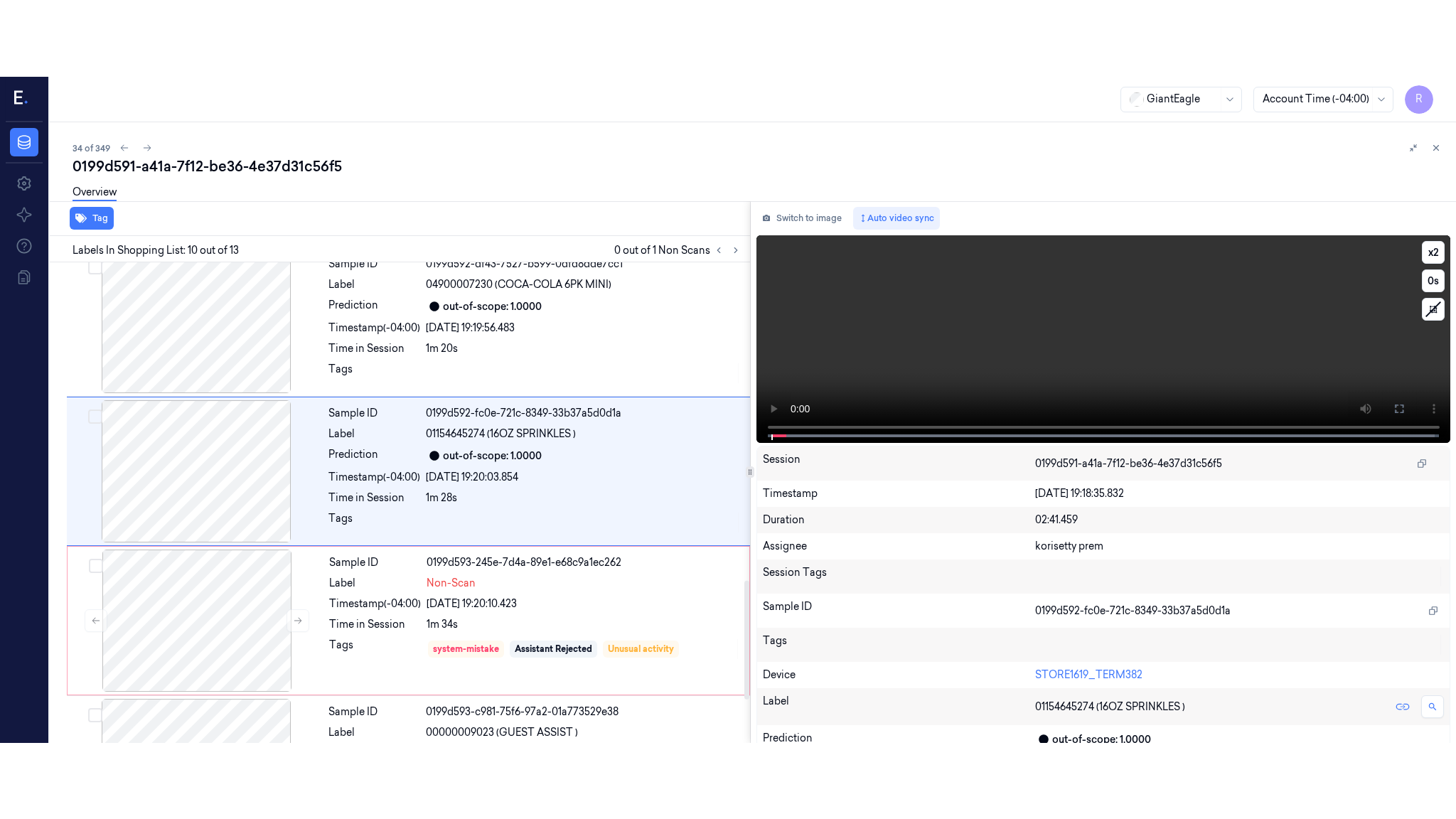
scroll to position [1177, 0]
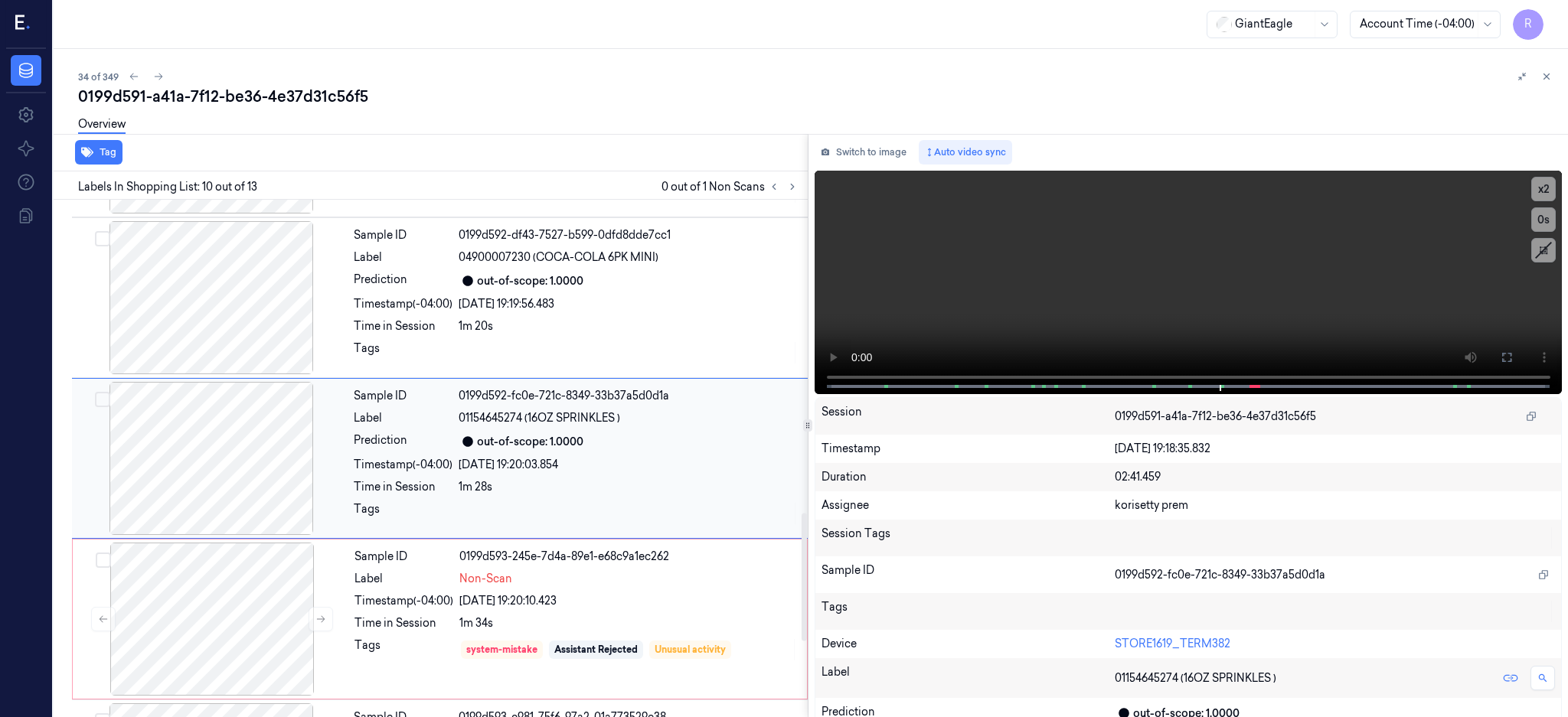
click at [203, 488] on div at bounding box center [211, 459] width 272 height 153
click at [1519, 358] on button at bounding box center [1507, 357] width 24 height 24
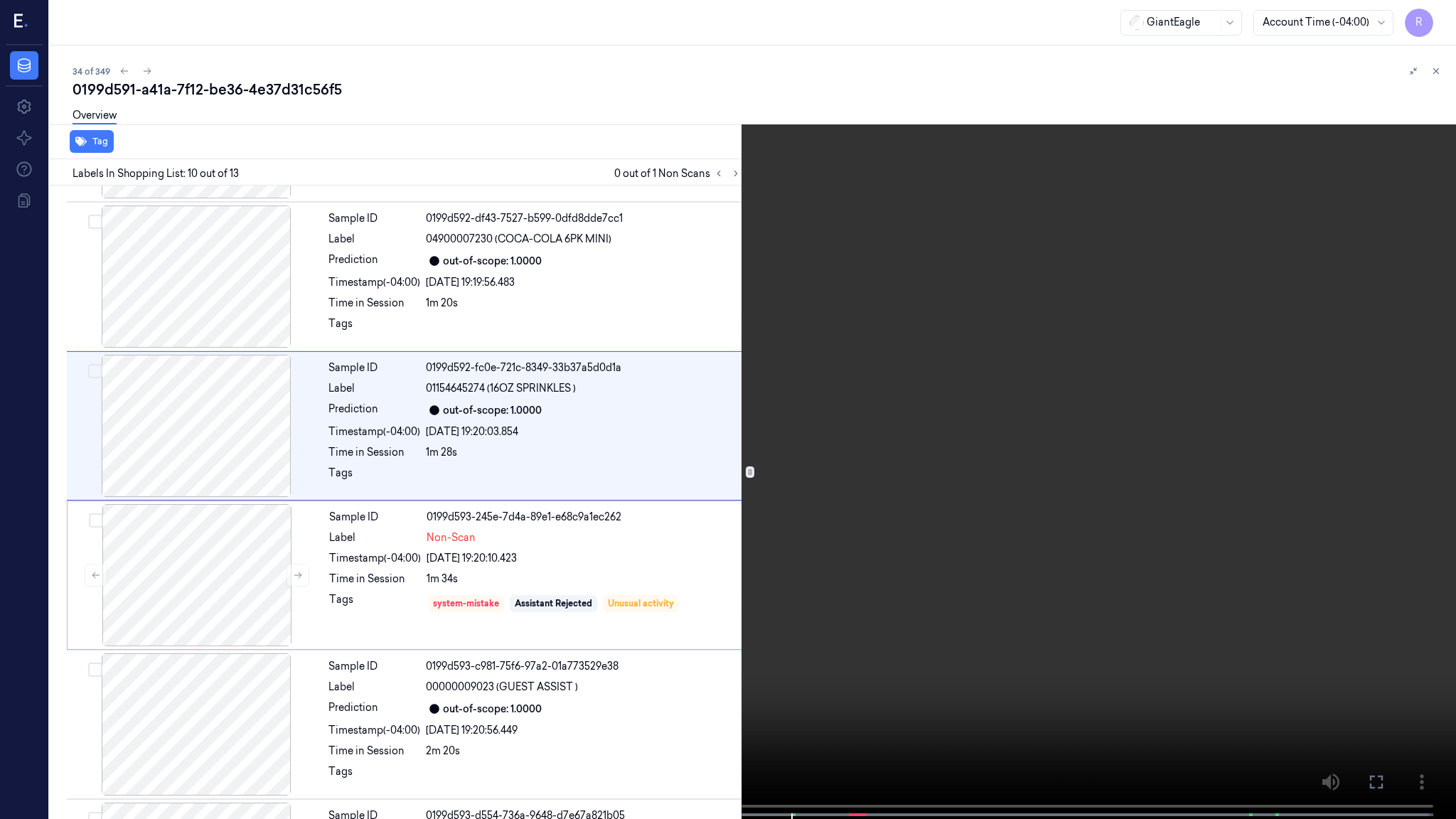
click at [999, 427] on video at bounding box center [728, 410] width 1456 height 822
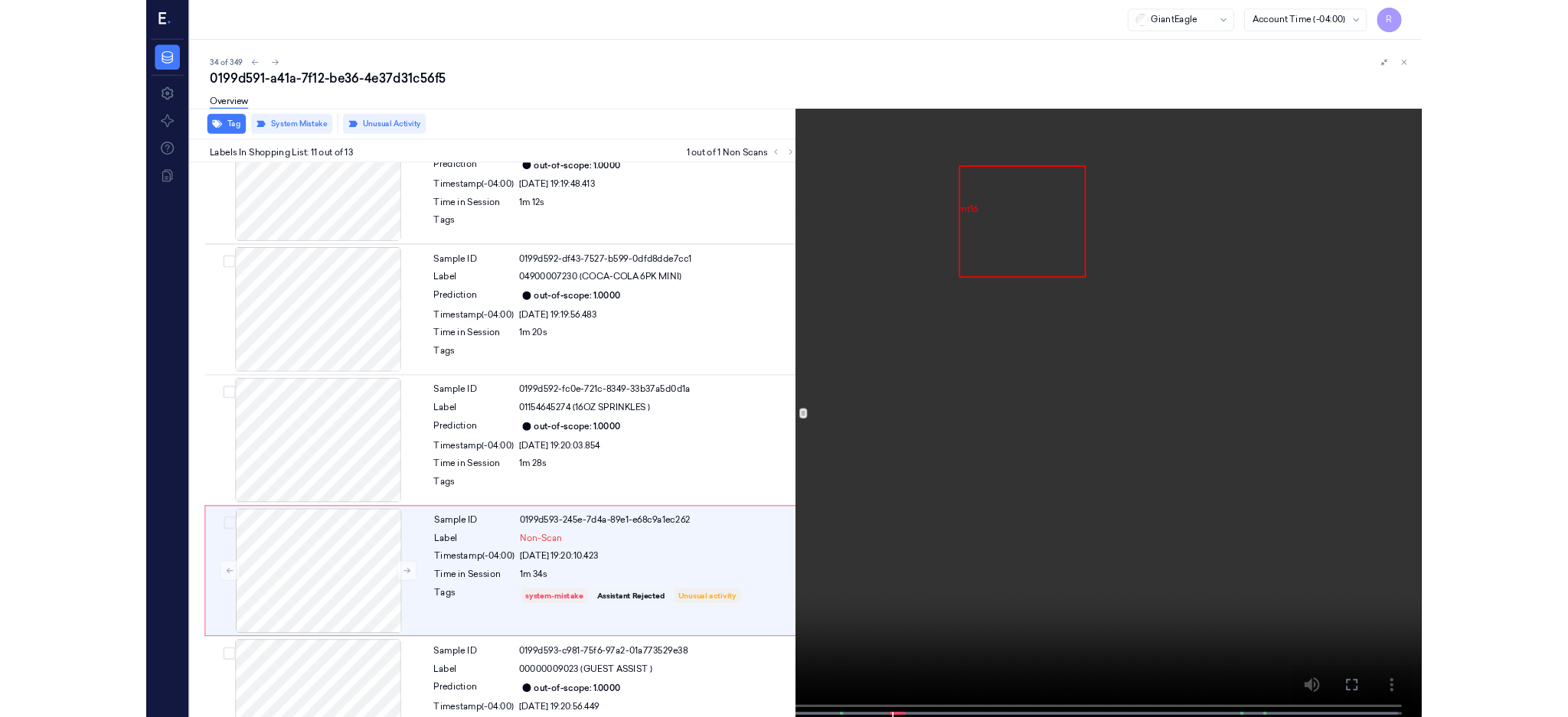
scroll to position [1346, 0]
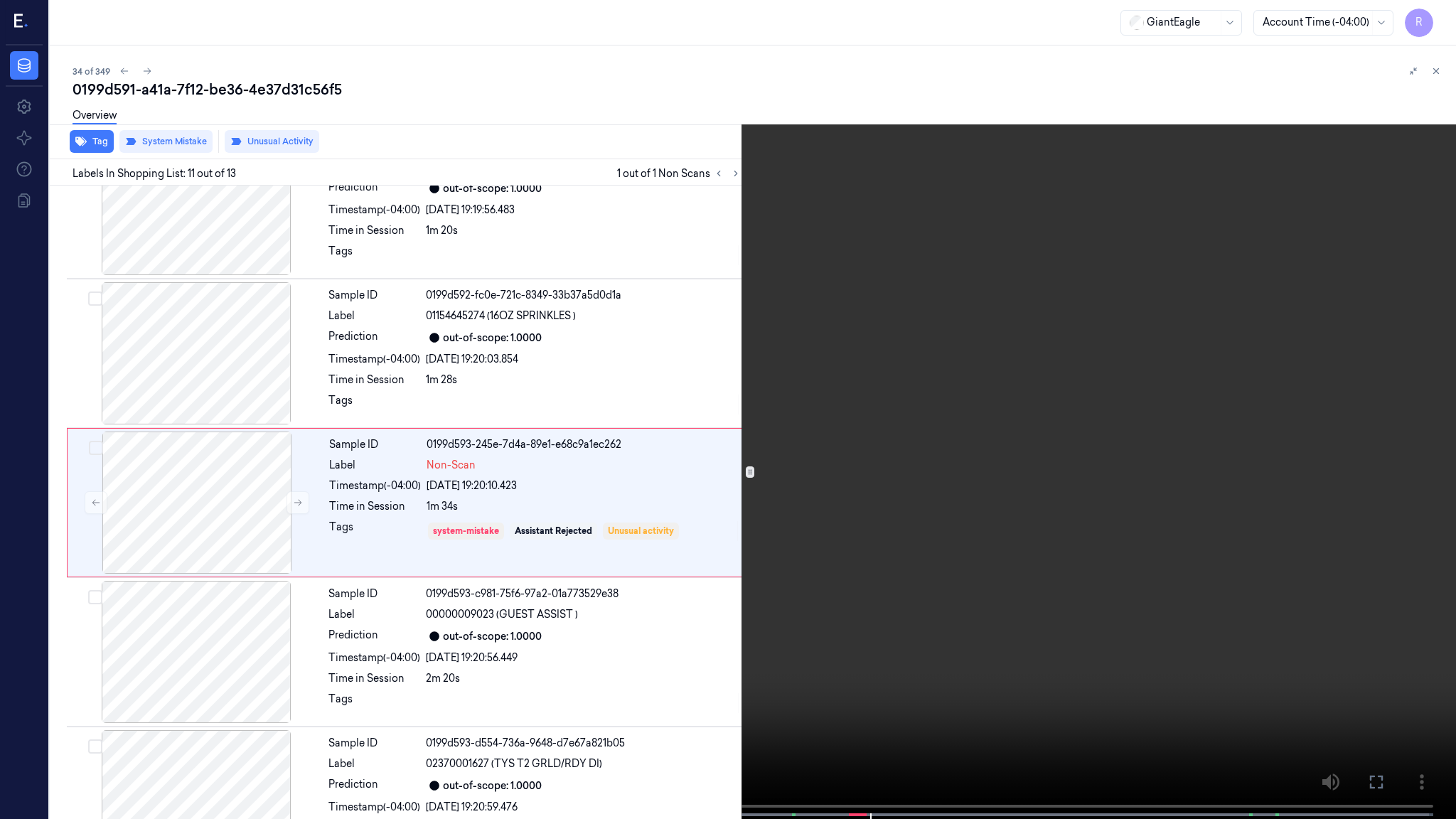
click at [416, 550] on video at bounding box center [728, 410] width 1456 height 822
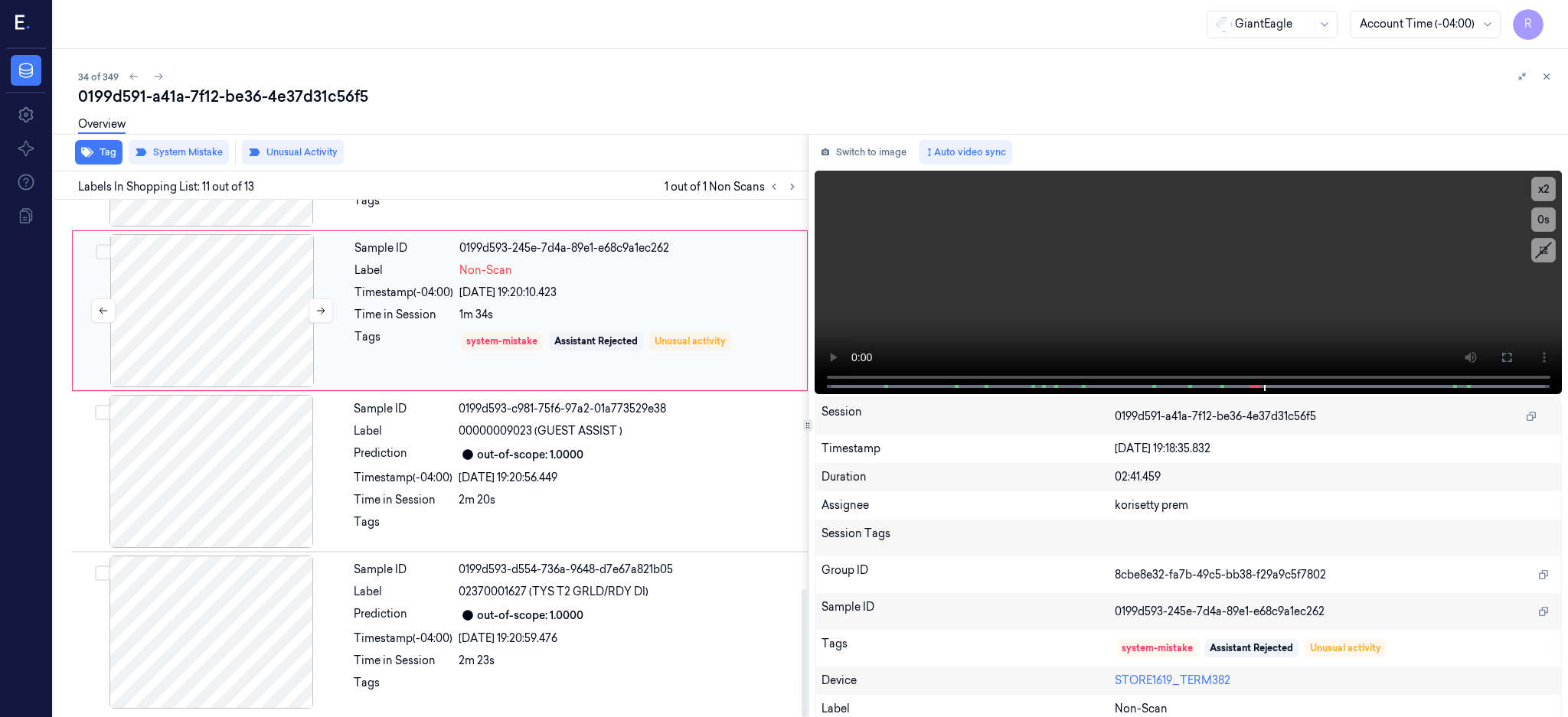
click at [230, 336] on div at bounding box center [212, 311] width 272 height 153
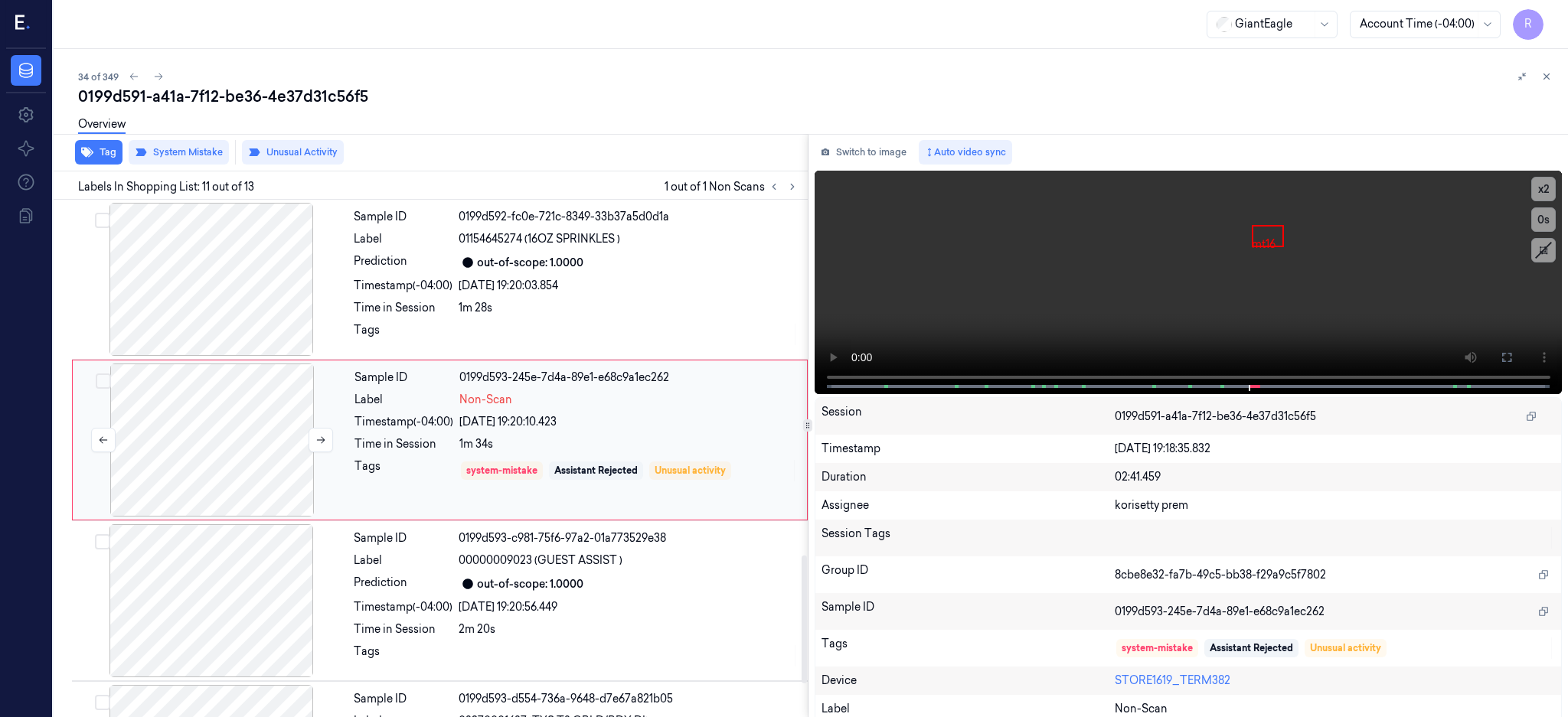
scroll to position [1429, 0]
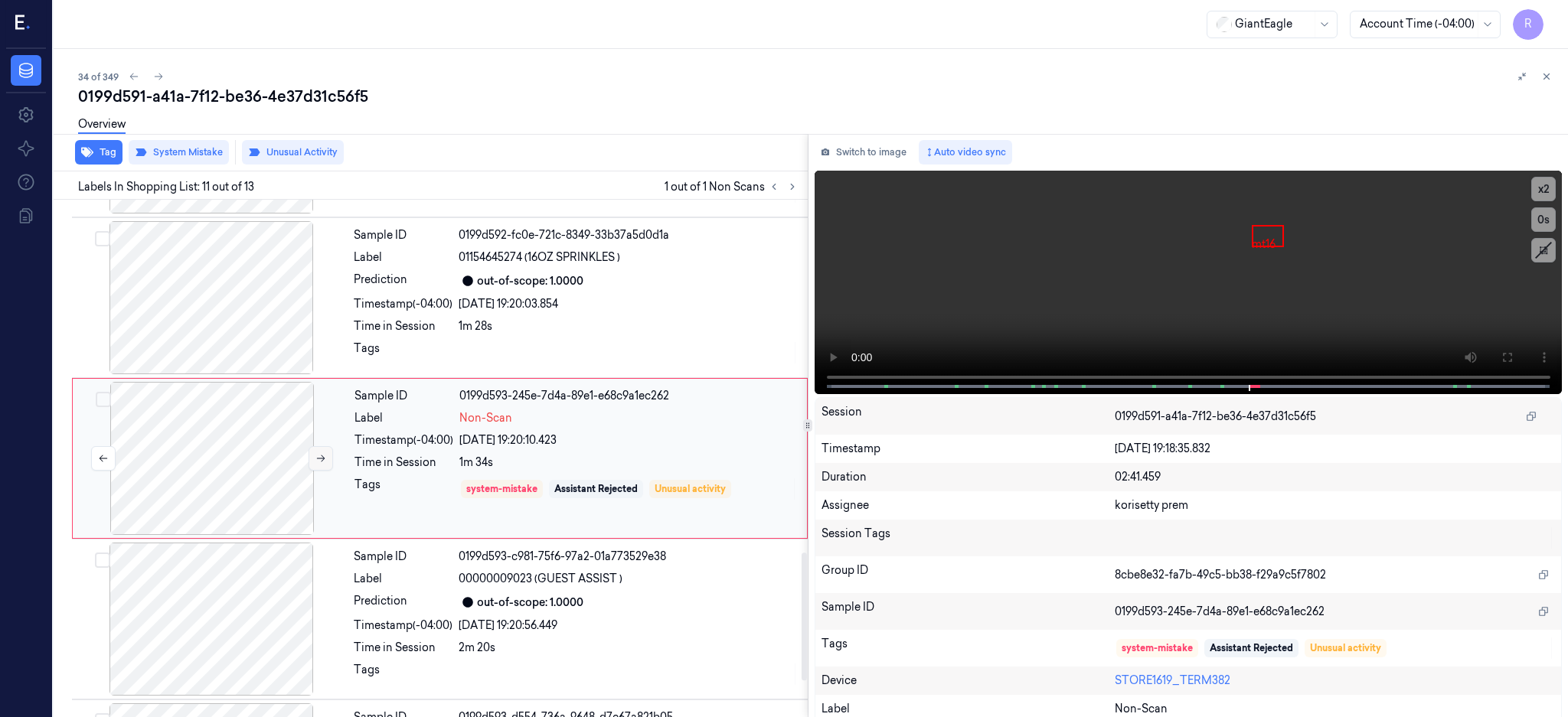
click at [324, 463] on icon at bounding box center [321, 458] width 11 height 11
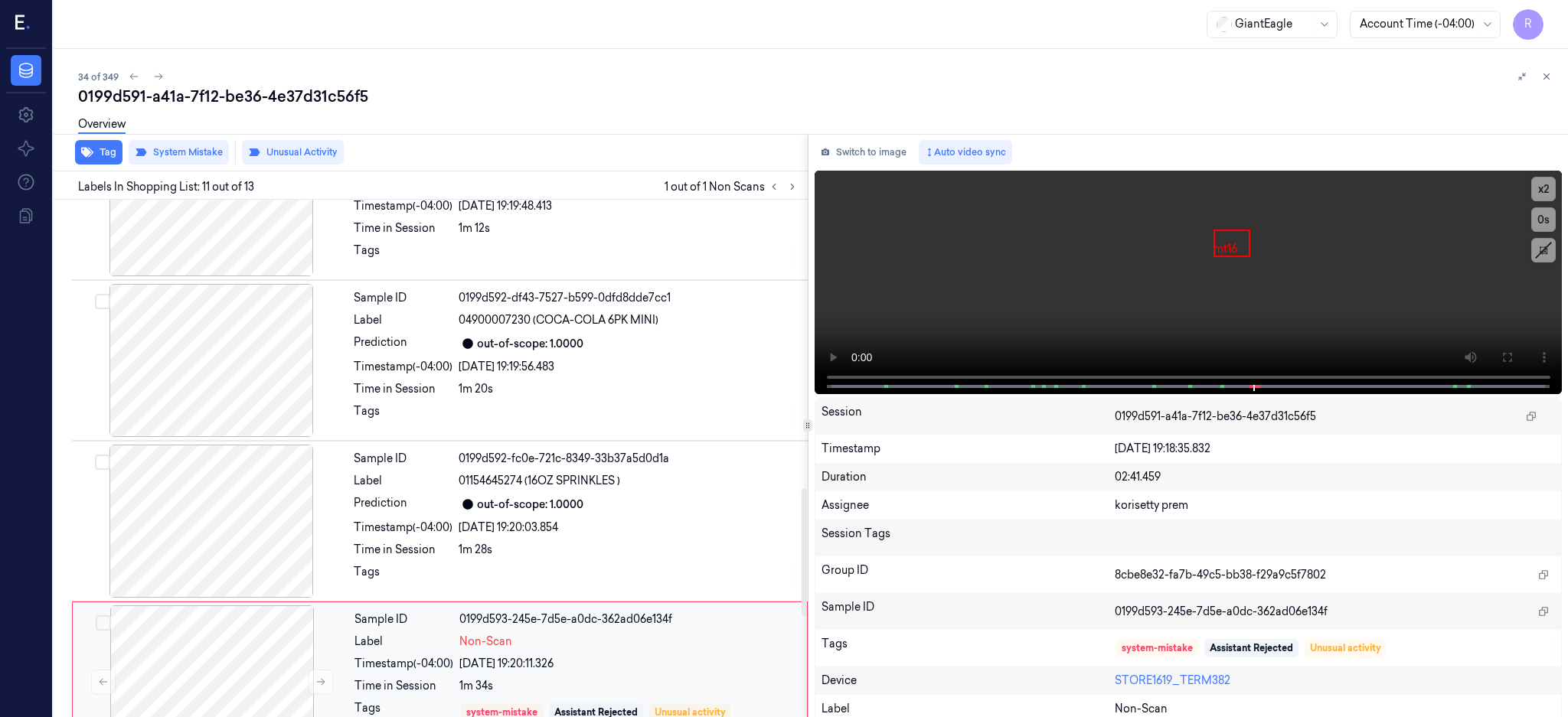
scroll to position [1168, 0]
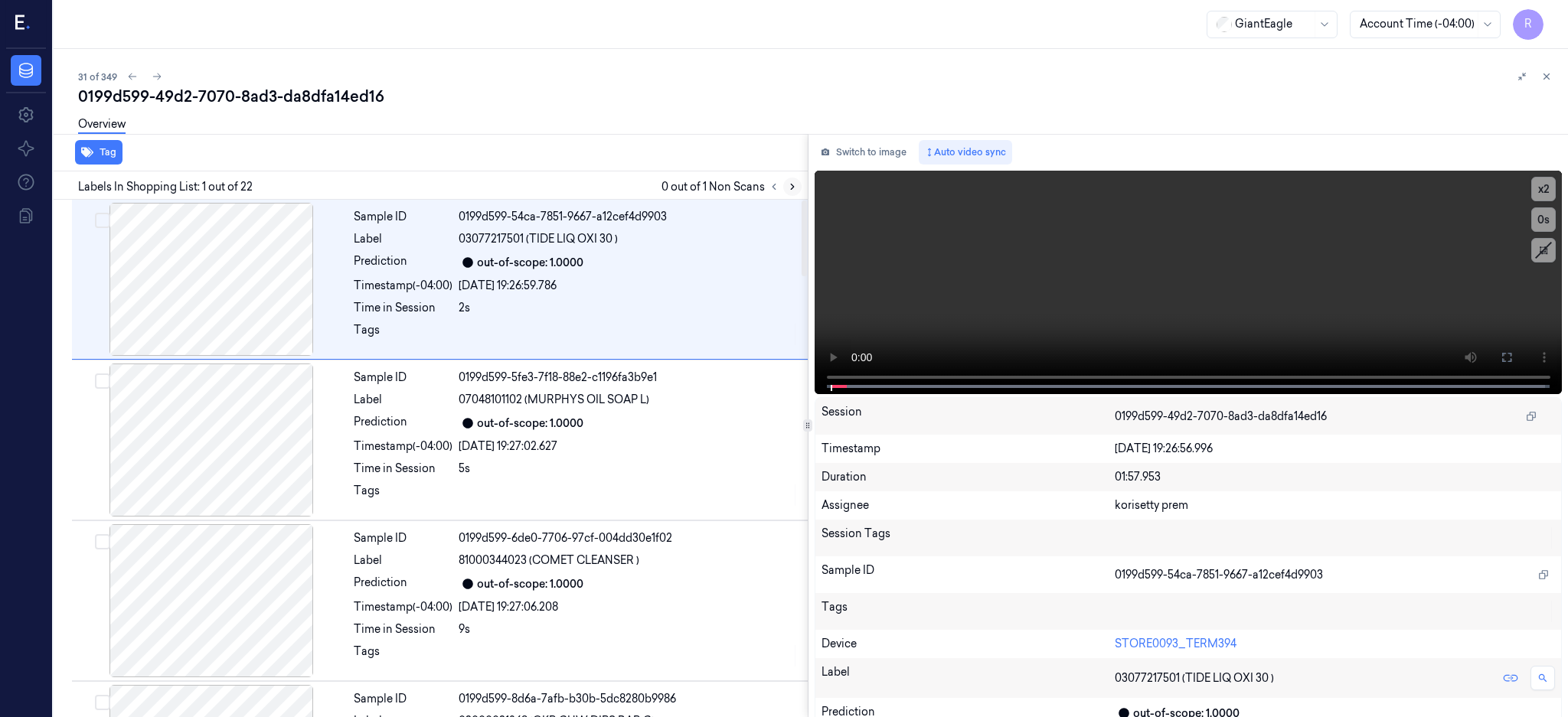
click at [798, 190] on icon at bounding box center [792, 187] width 11 height 11
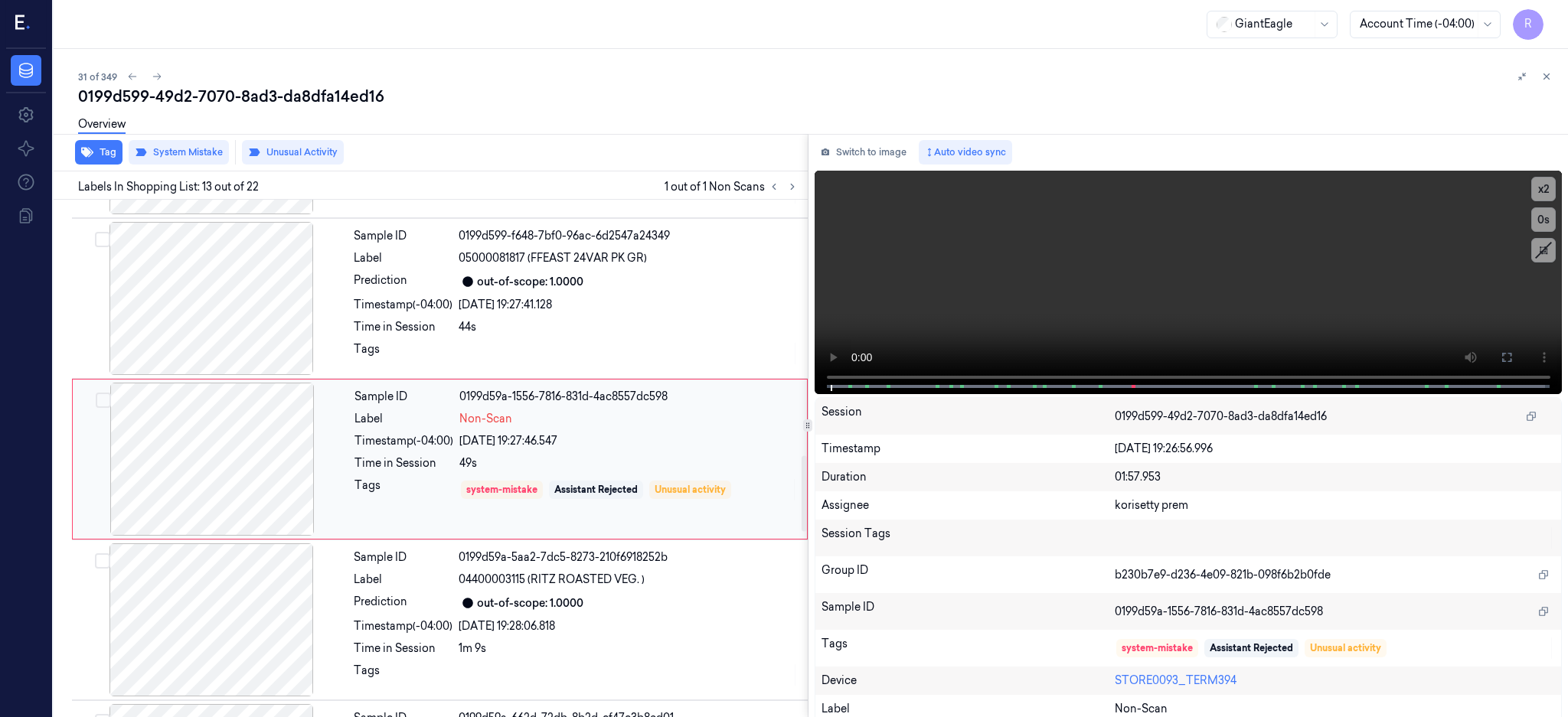
scroll to position [1750, 0]
click at [245, 465] on div at bounding box center [212, 459] width 272 height 153
click at [227, 336] on div at bounding box center [211, 298] width 272 height 153
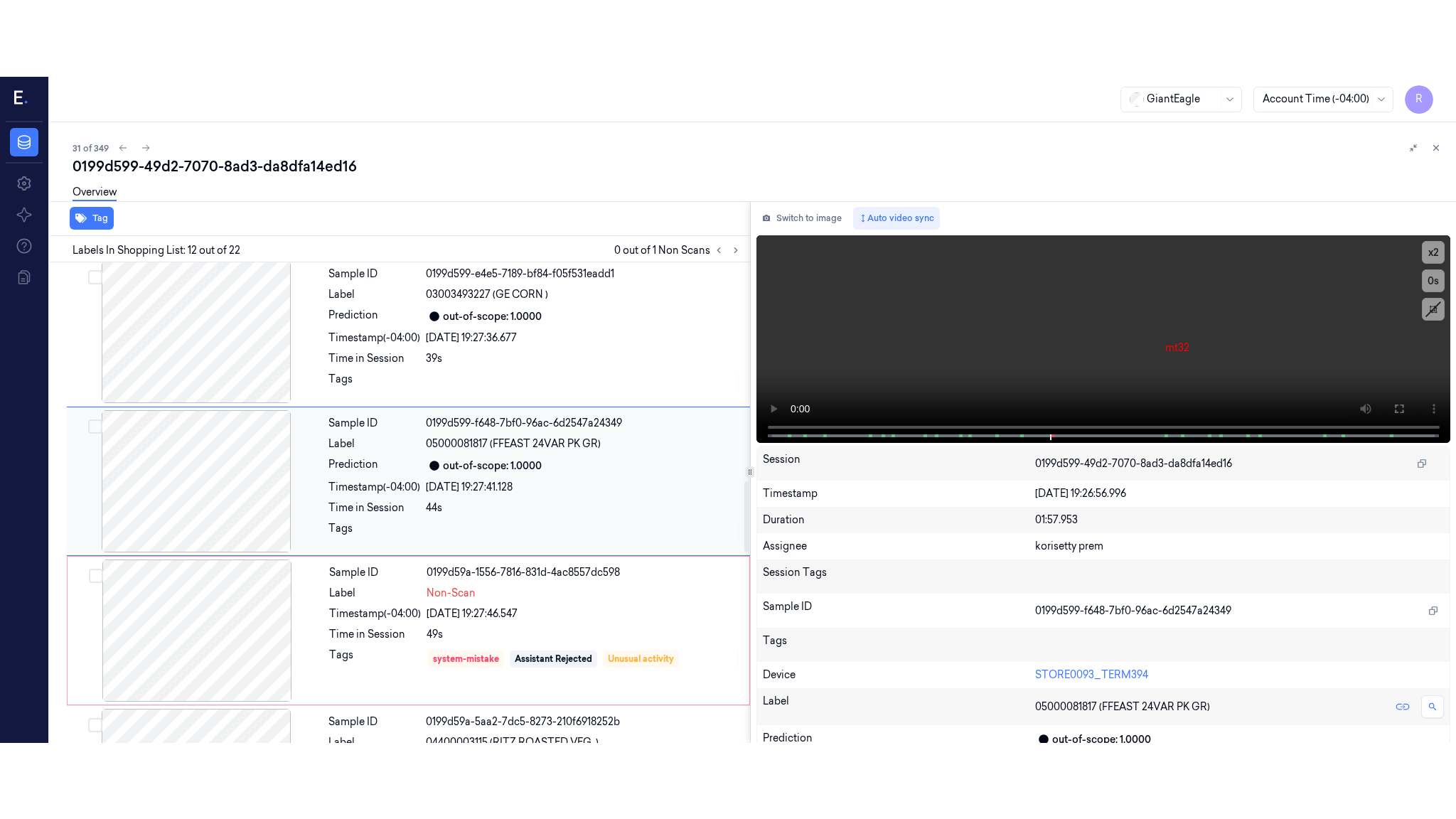
scroll to position [1476, 0]
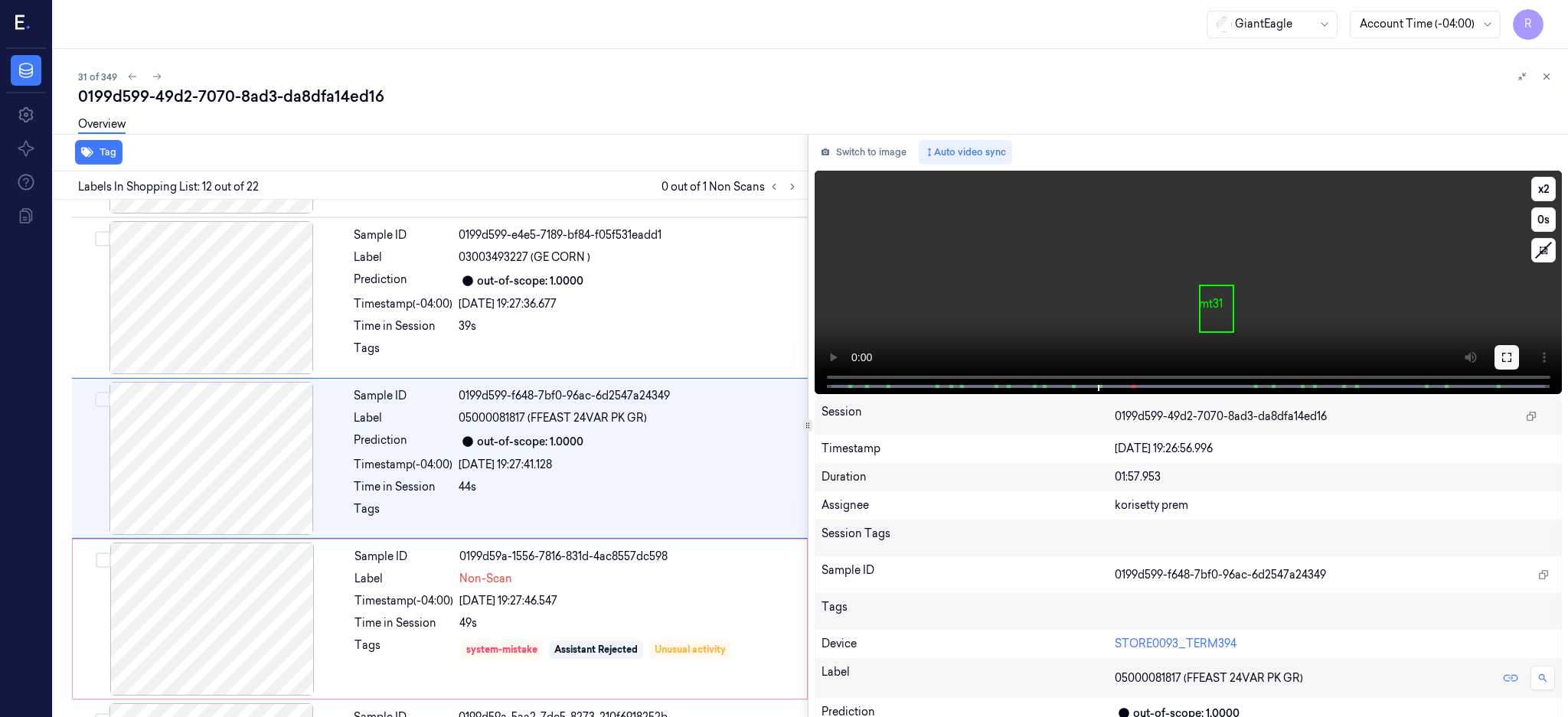
click at [1519, 349] on button at bounding box center [1507, 357] width 24 height 24
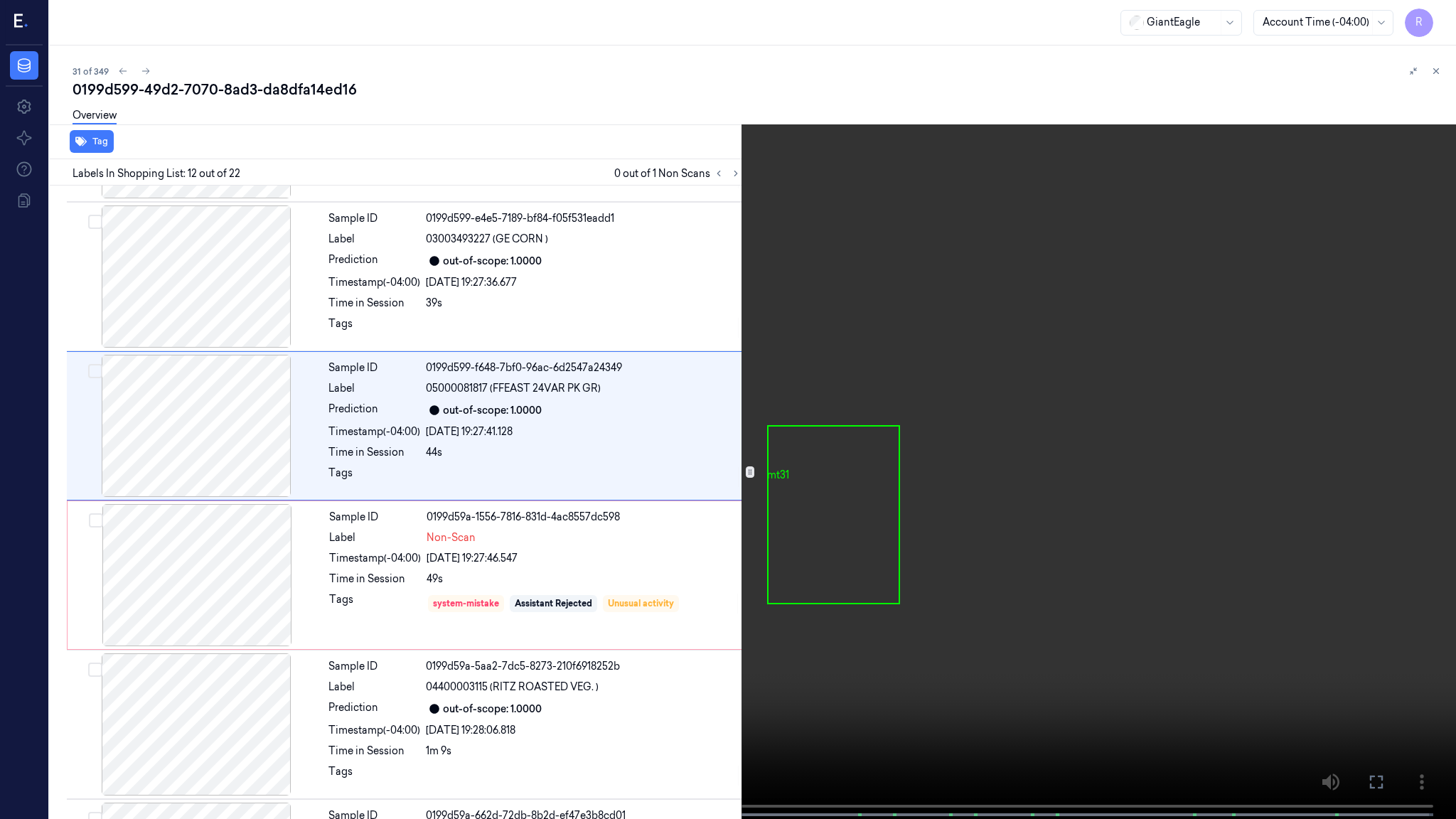
click at [1059, 398] on video at bounding box center [728, 410] width 1456 height 822
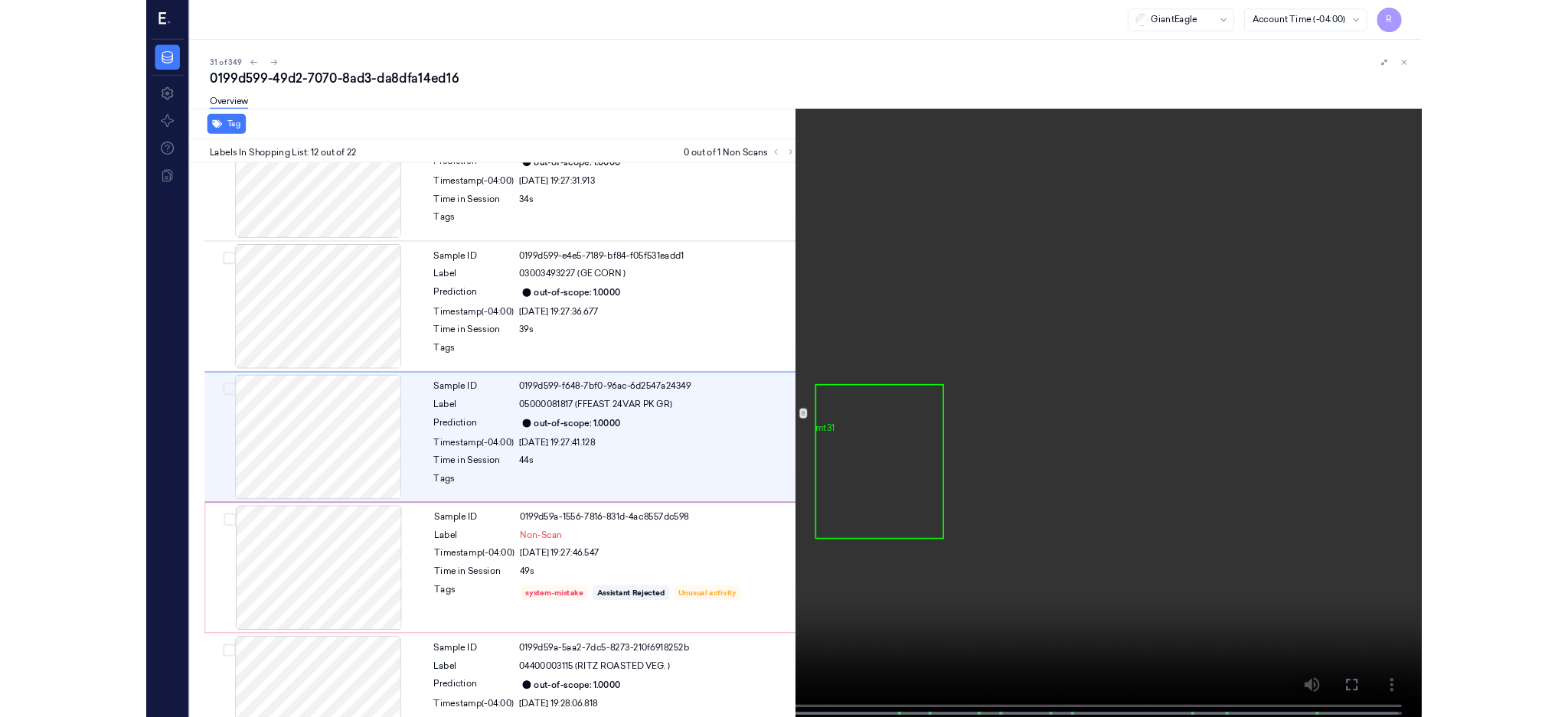
scroll to position [1507, 0]
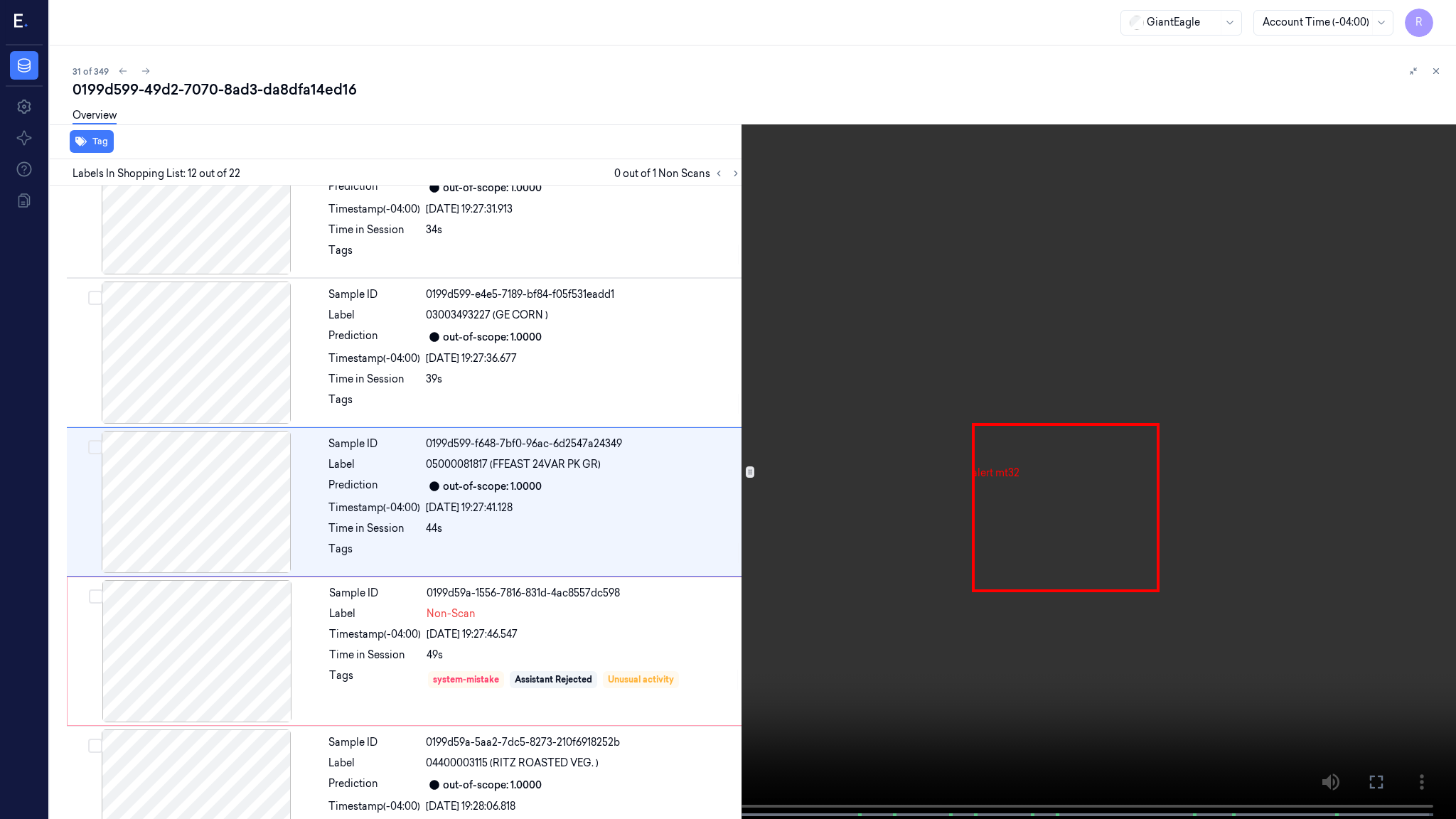
click at [1059, 398] on video at bounding box center [728, 410] width 1456 height 822
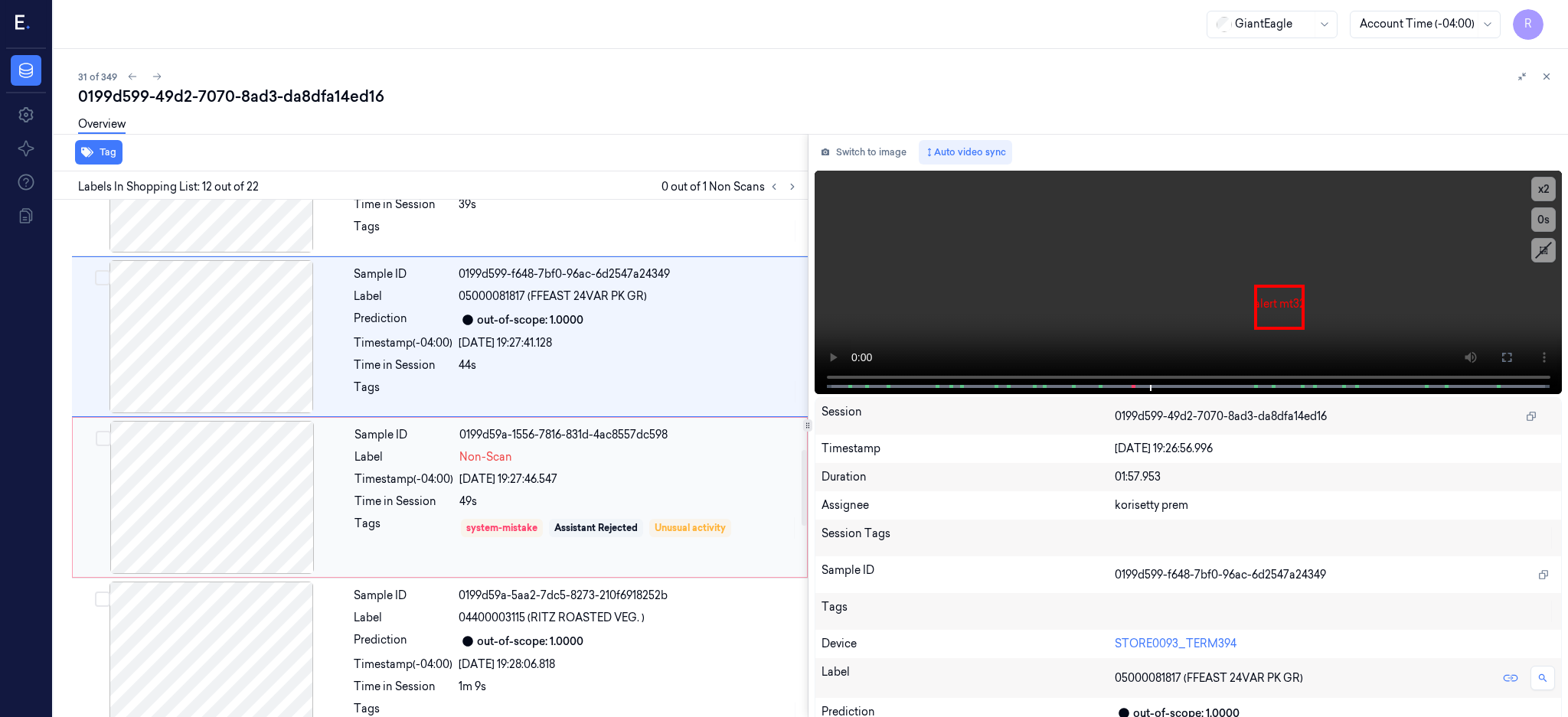
click at [220, 510] on div at bounding box center [212, 498] width 272 height 153
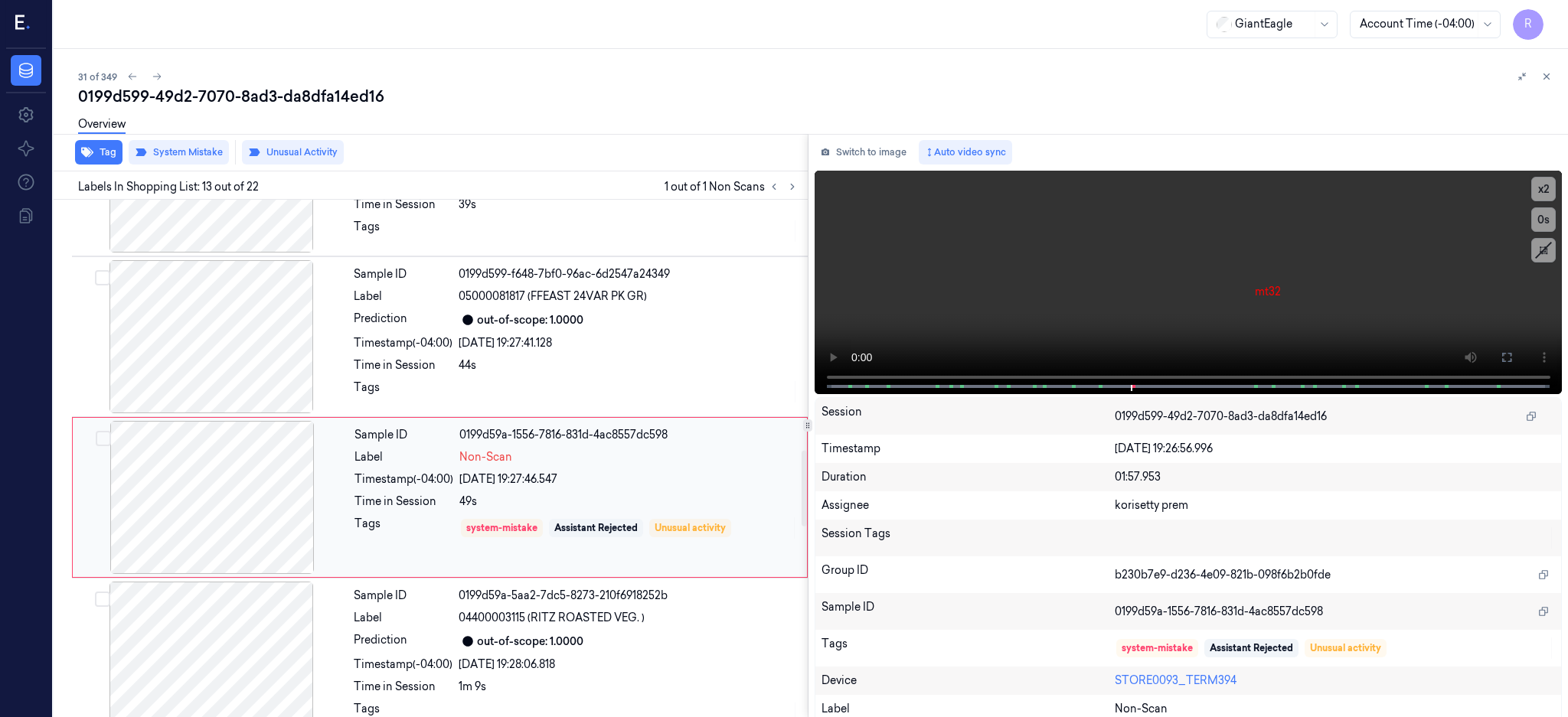
scroll to position [1750, 0]
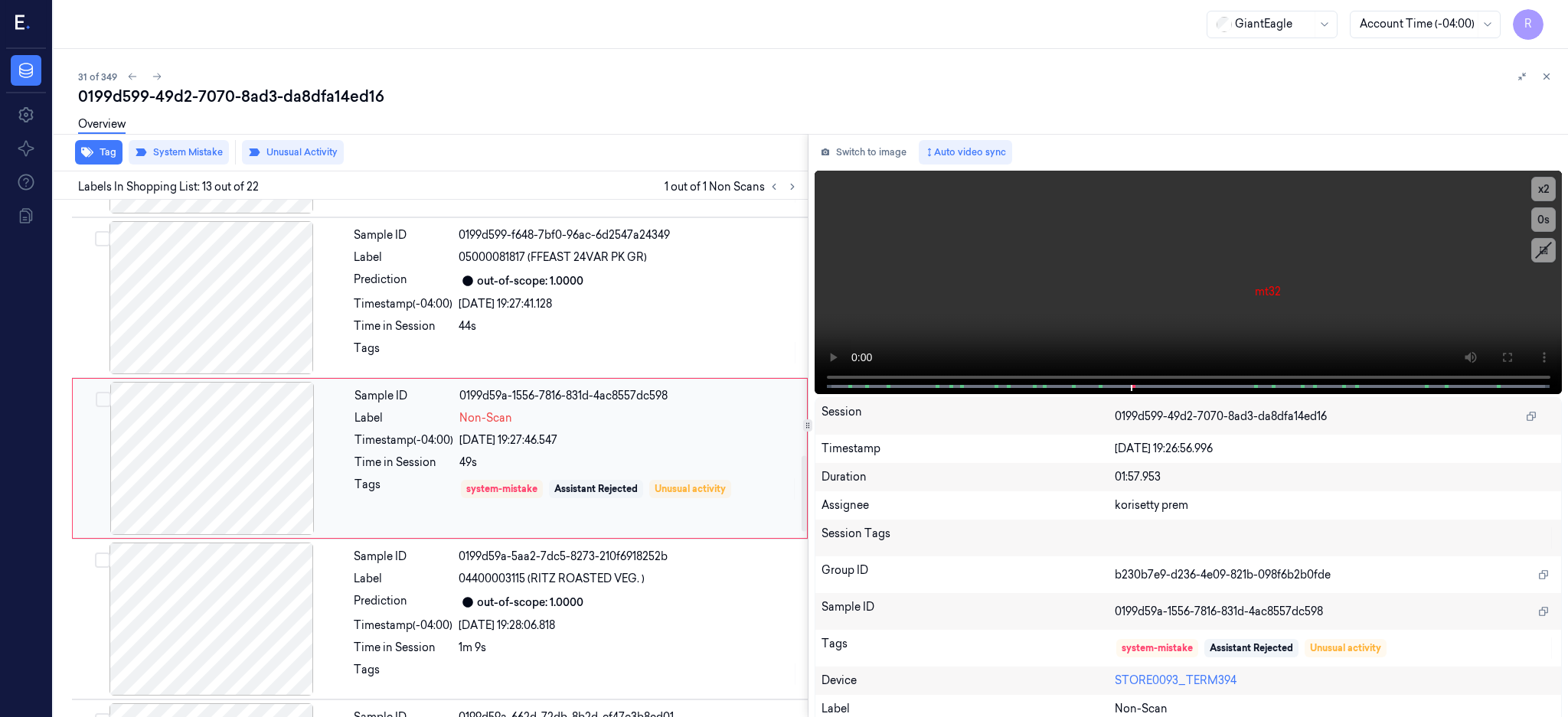
click at [210, 464] on div at bounding box center [212, 459] width 272 height 153
click at [316, 152] on button "Unusual Activity" at bounding box center [292, 152] width 102 height 24
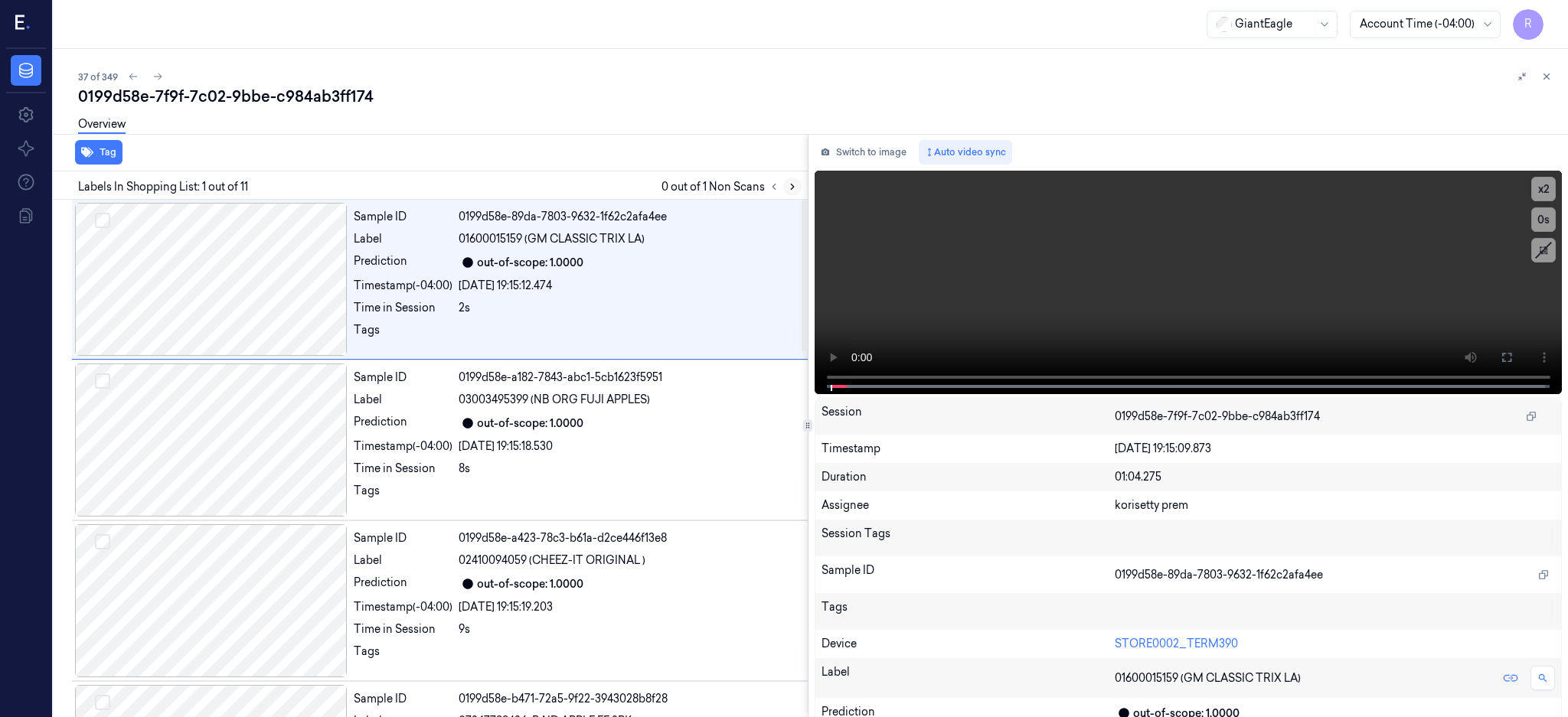
click at [798, 188] on icon at bounding box center [792, 187] width 11 height 11
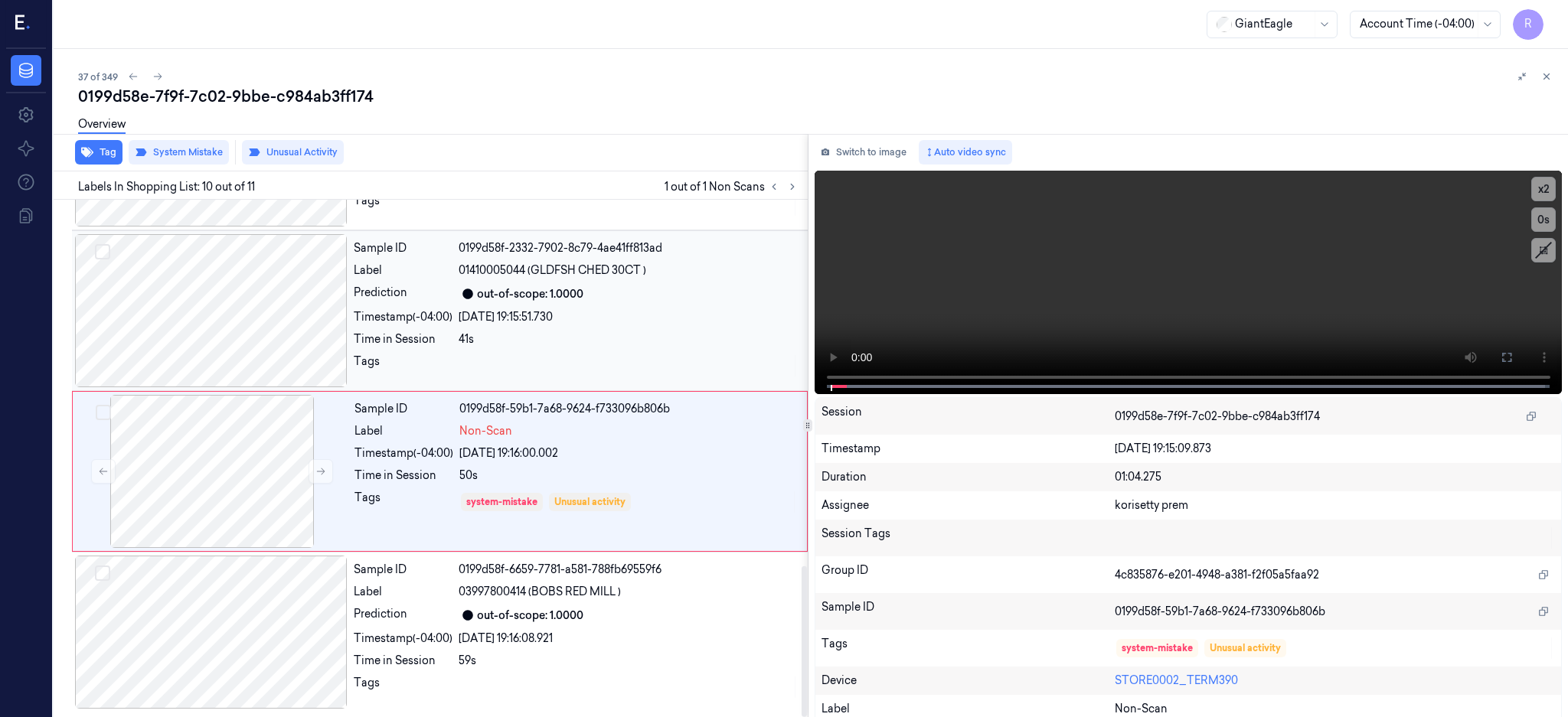
click at [212, 317] on div at bounding box center [211, 311] width 272 height 153
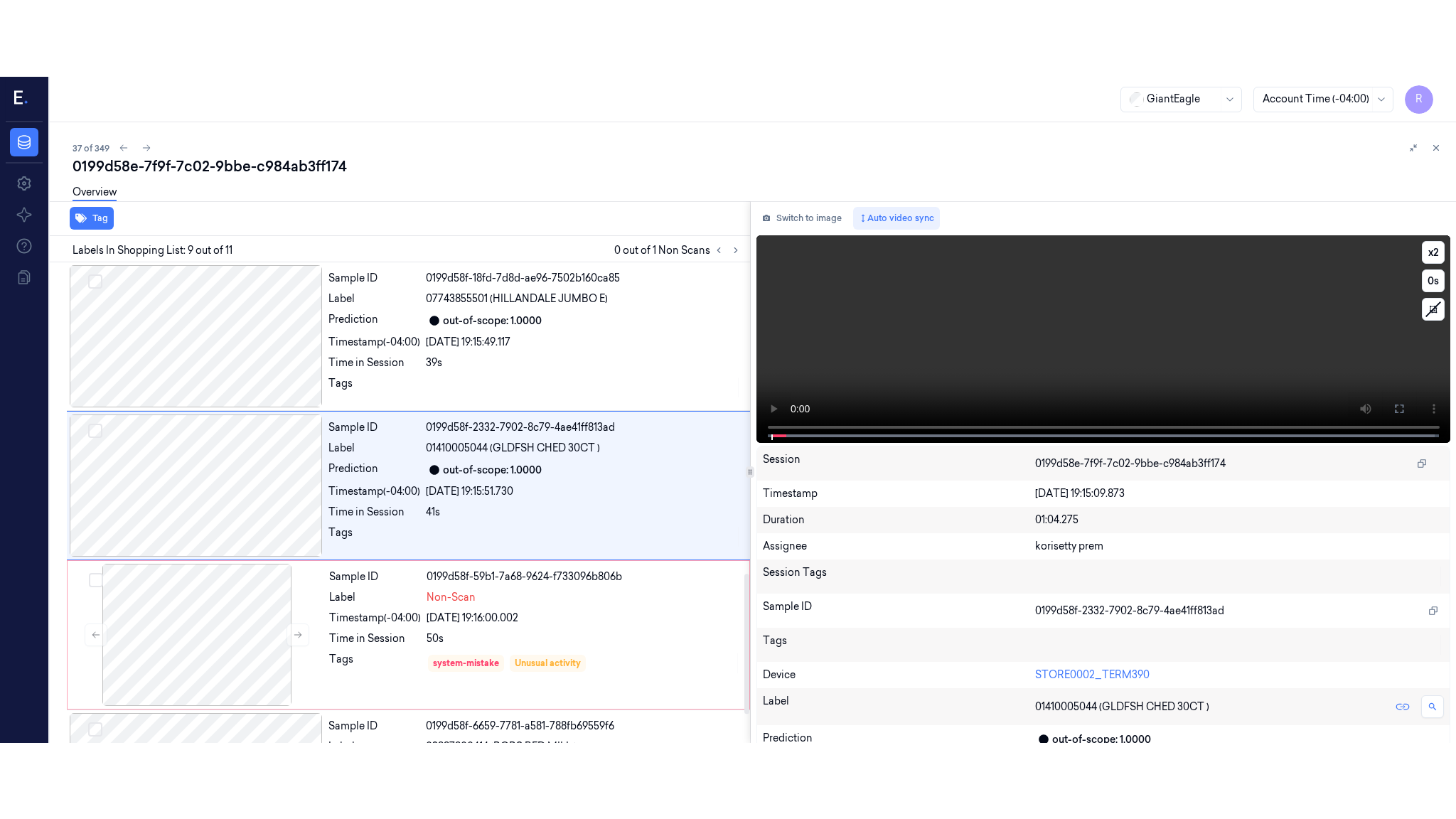
scroll to position [1028, 0]
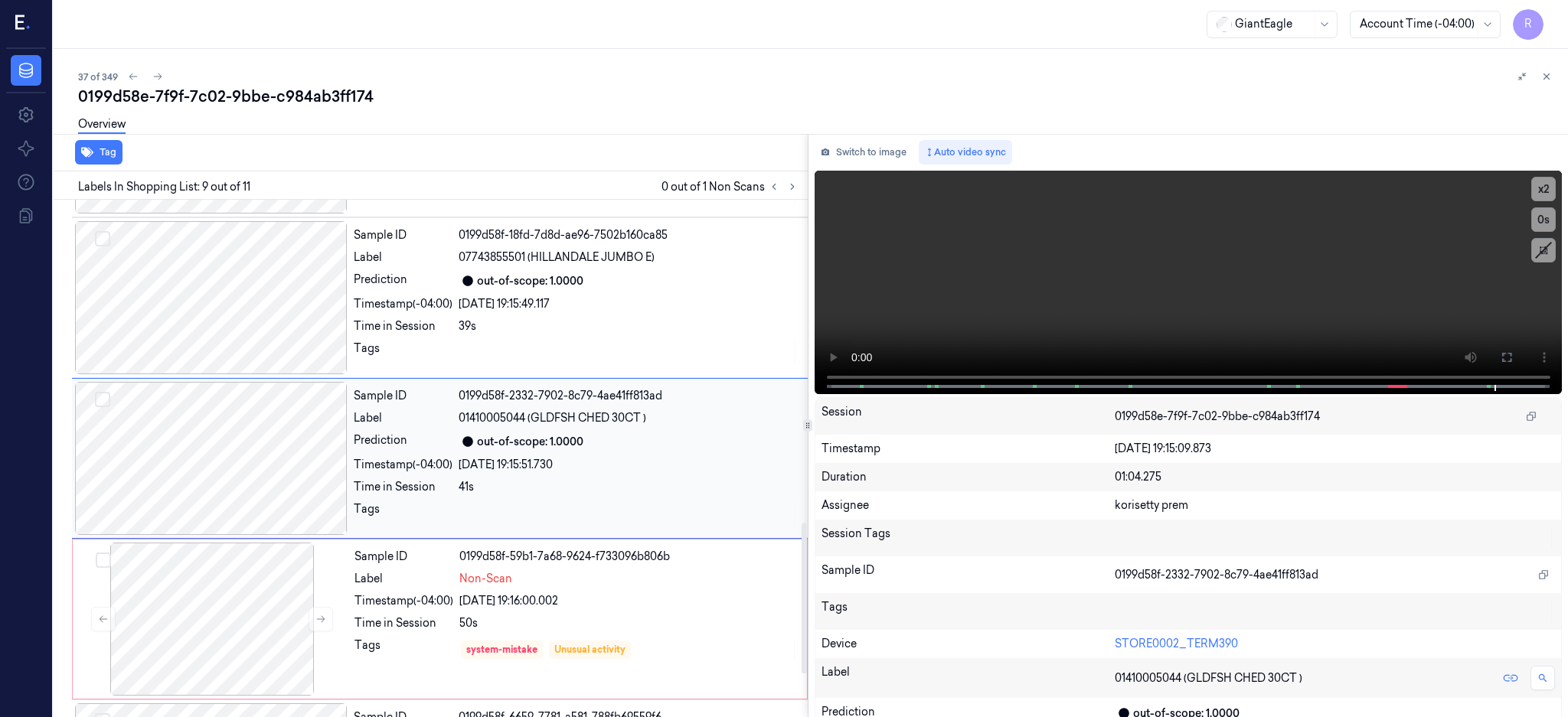
click at [252, 488] on div at bounding box center [211, 459] width 272 height 153
click at [1513, 353] on icon at bounding box center [1507, 358] width 13 height 13
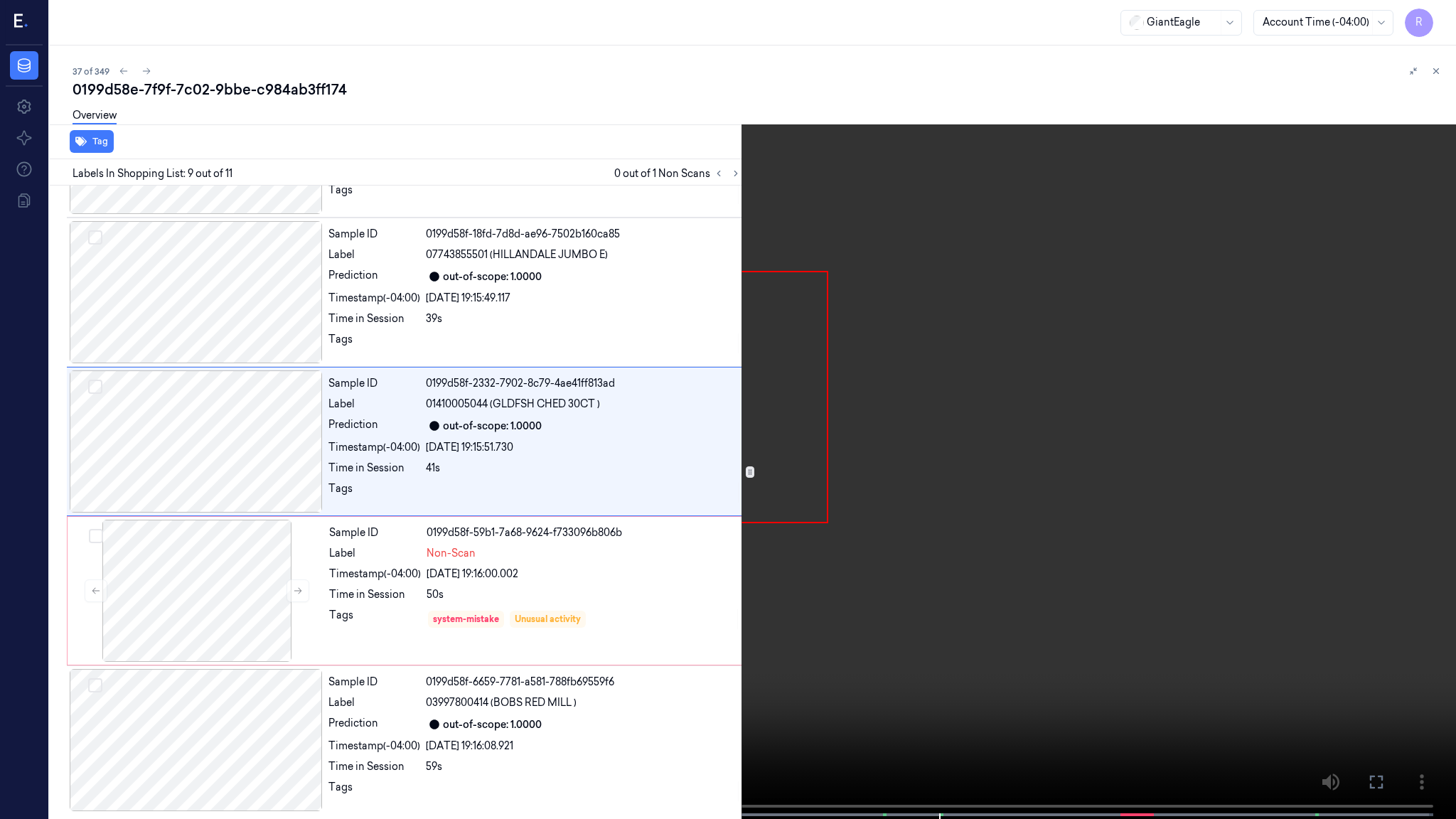
click at [960, 381] on video at bounding box center [728, 410] width 1456 height 822
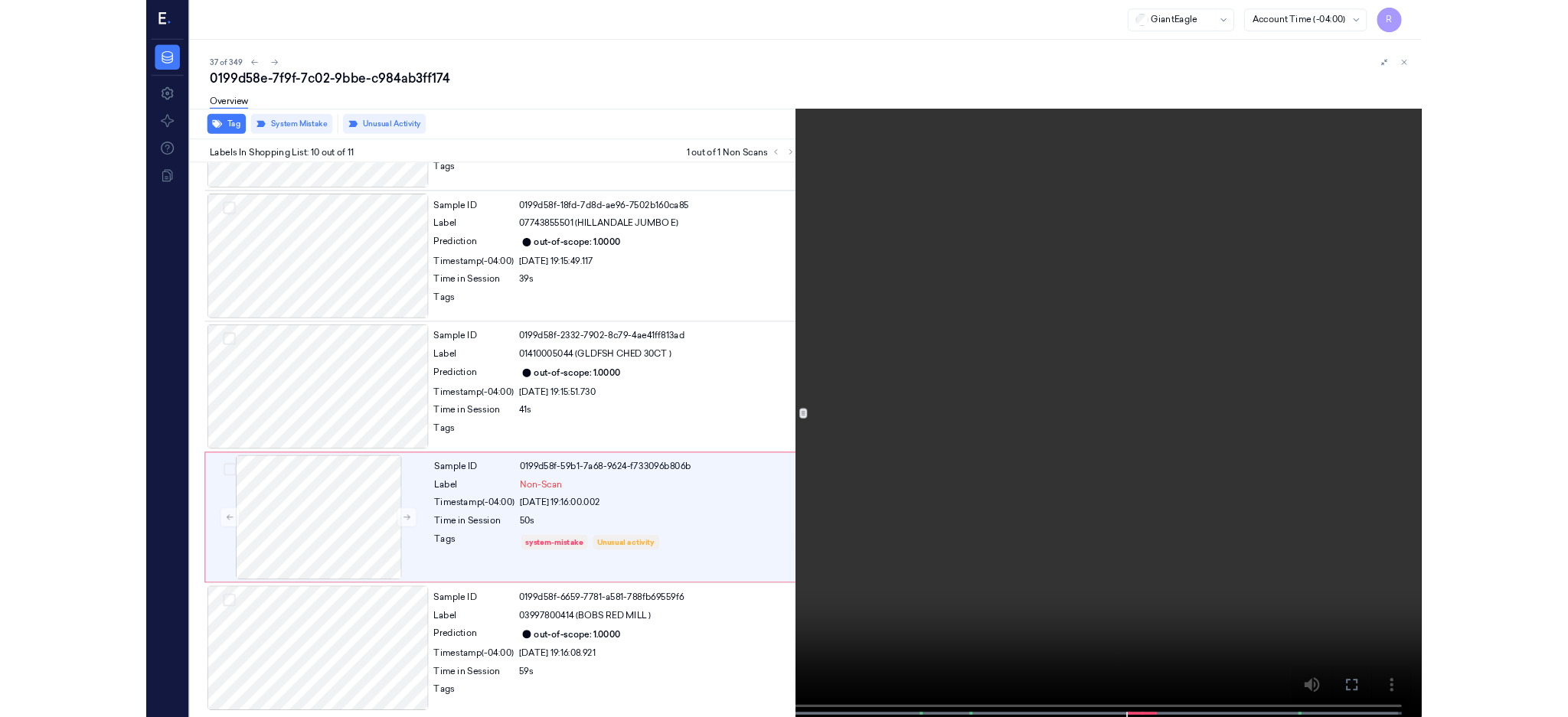
scroll to position [1090, 0]
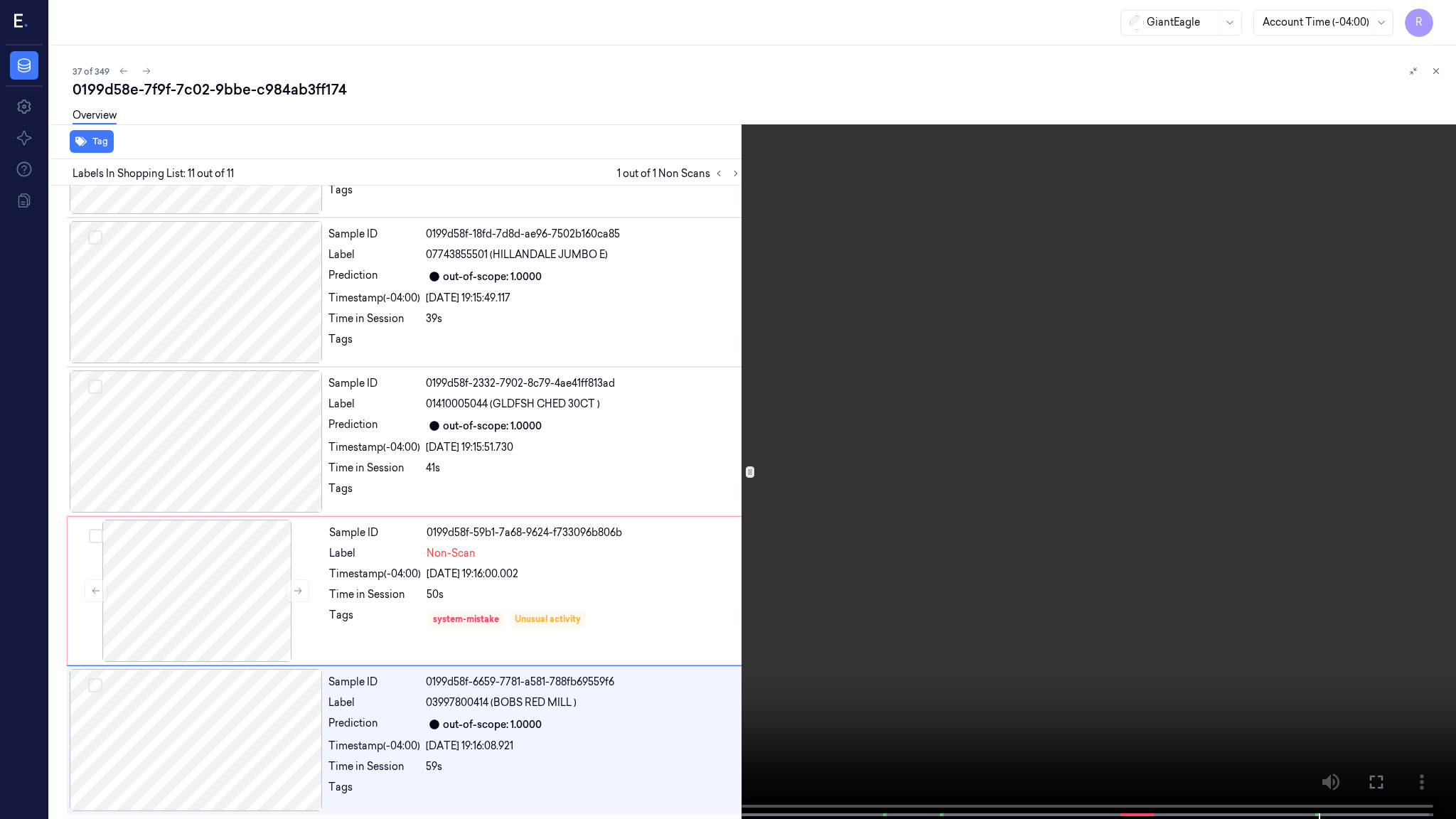
click at [896, 631] on video at bounding box center [728, 410] width 1456 height 822
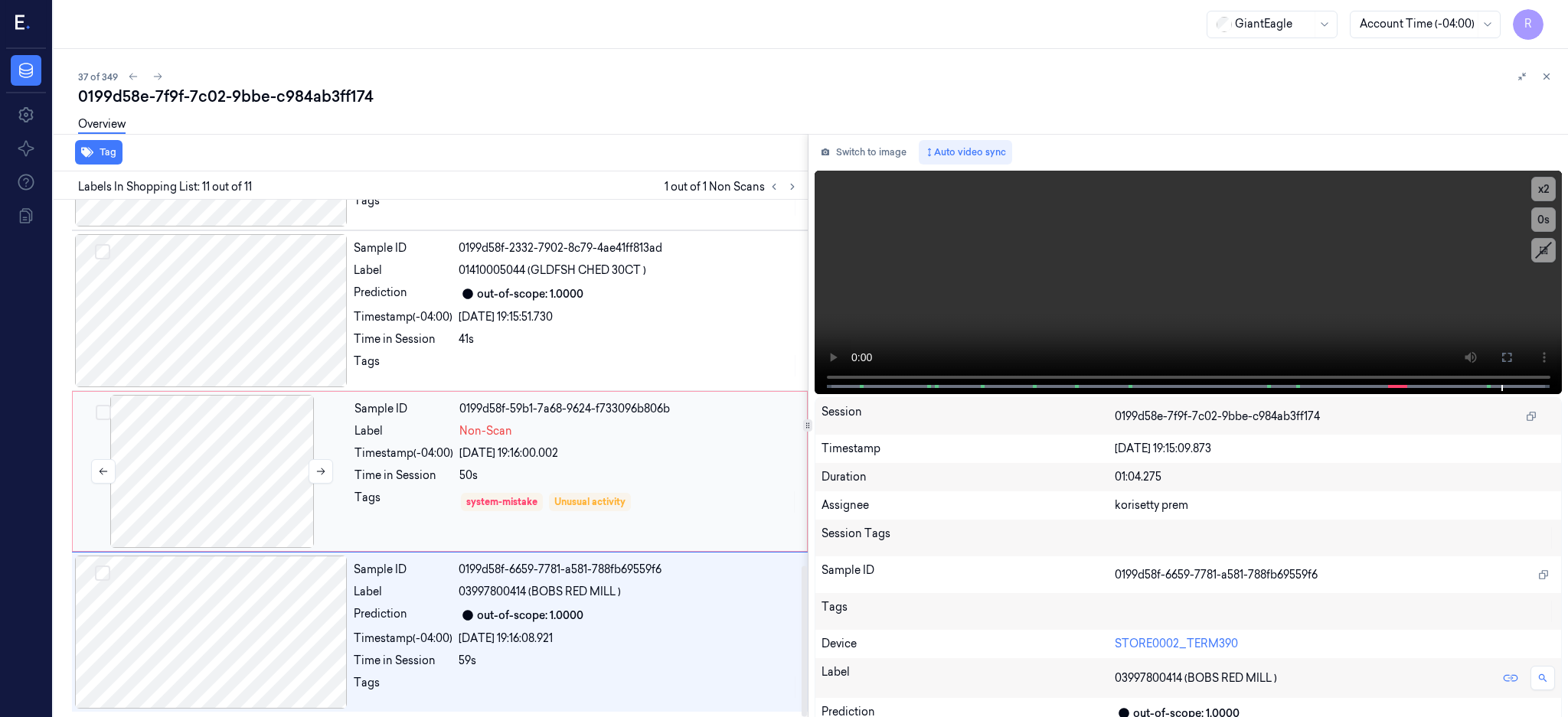
click at [124, 465] on div at bounding box center [212, 472] width 272 height 153
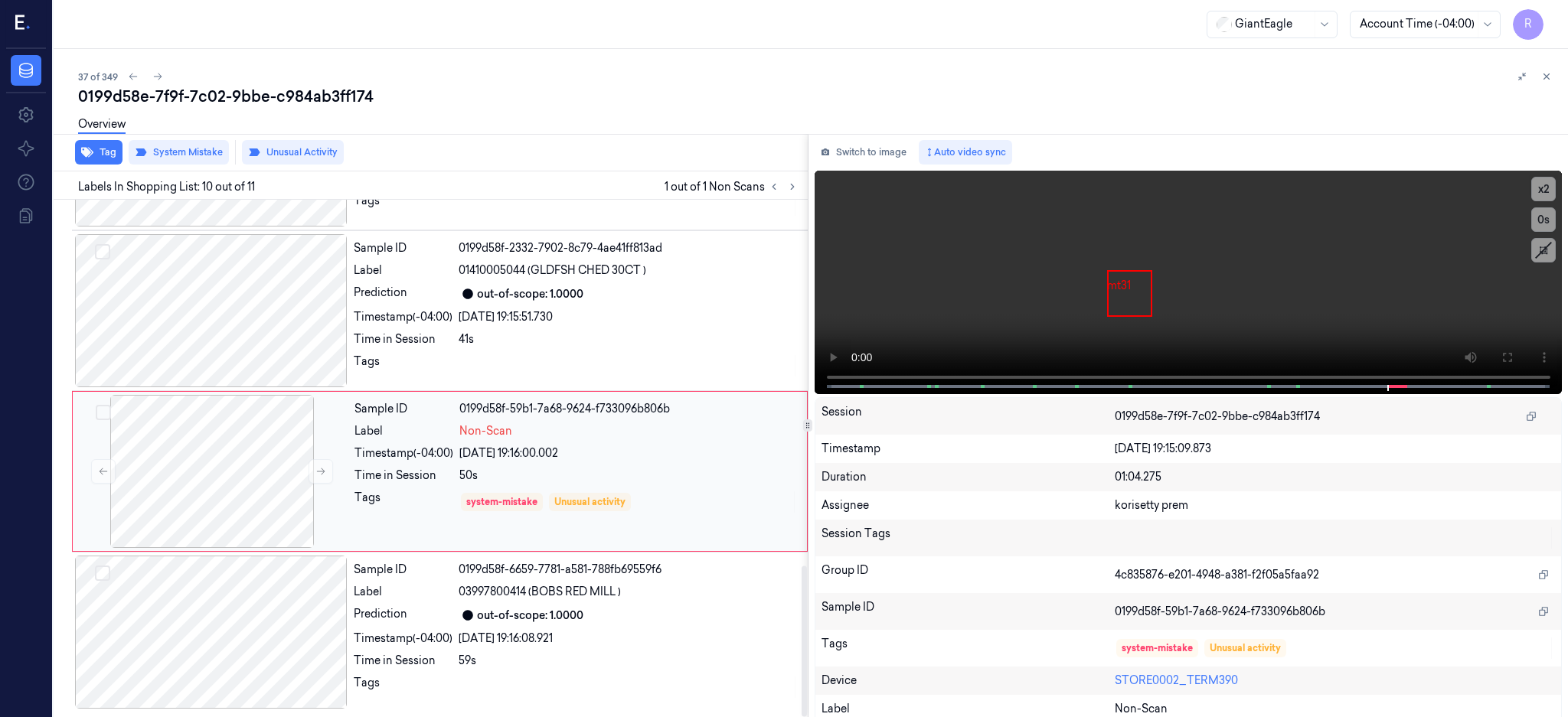
scroll to position [1255, 0]
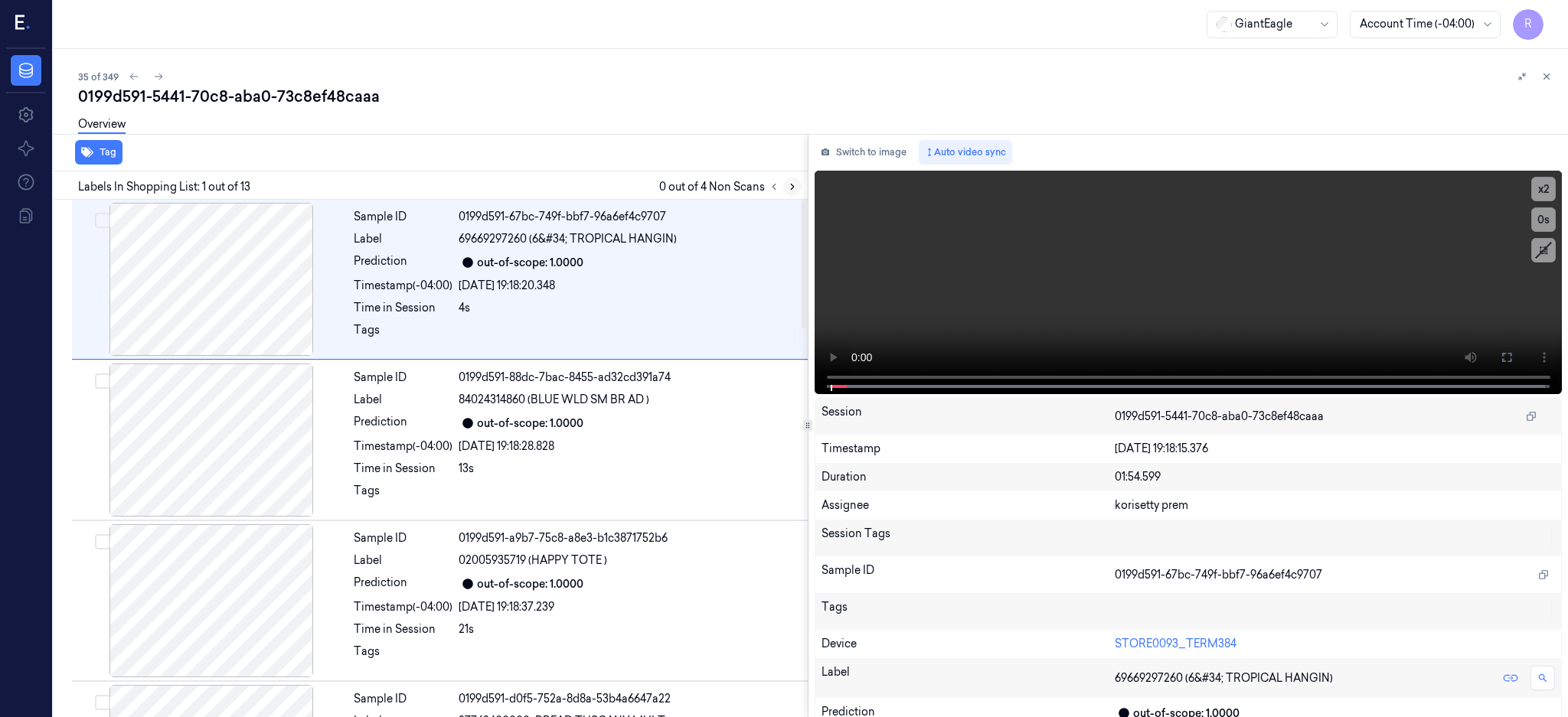
click at [798, 181] on icon at bounding box center [792, 187] width 11 height 11
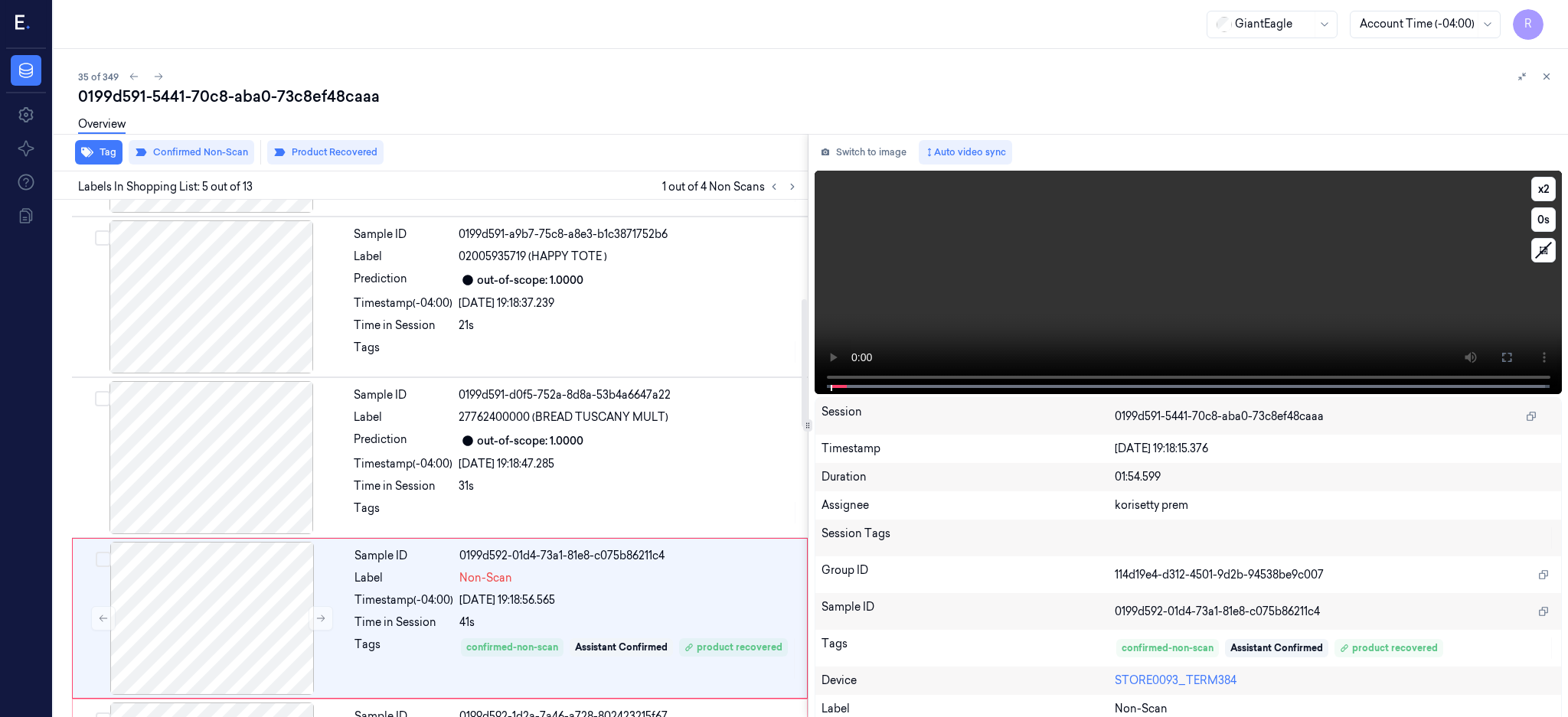
scroll to position [463, 0]
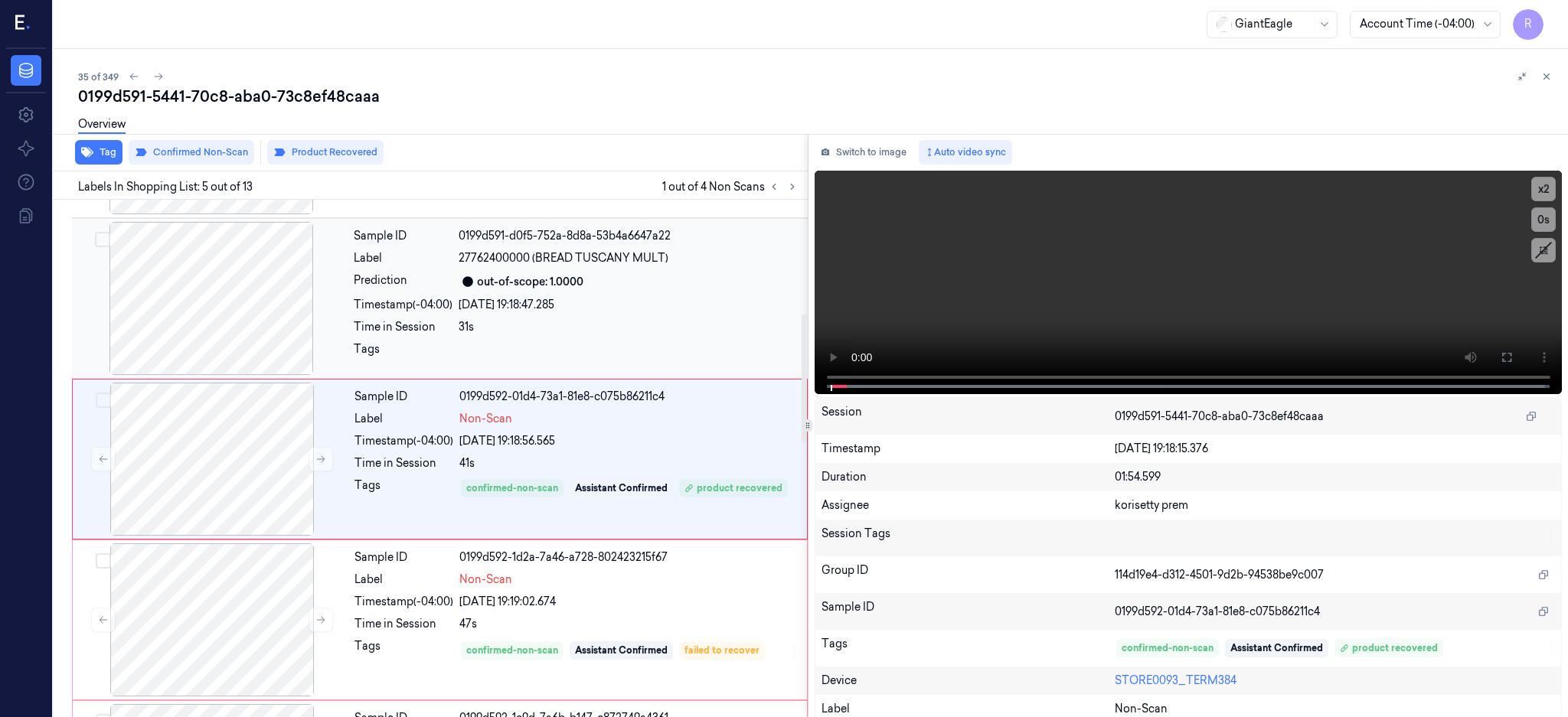
click at [176, 290] on div at bounding box center [211, 299] width 272 height 153
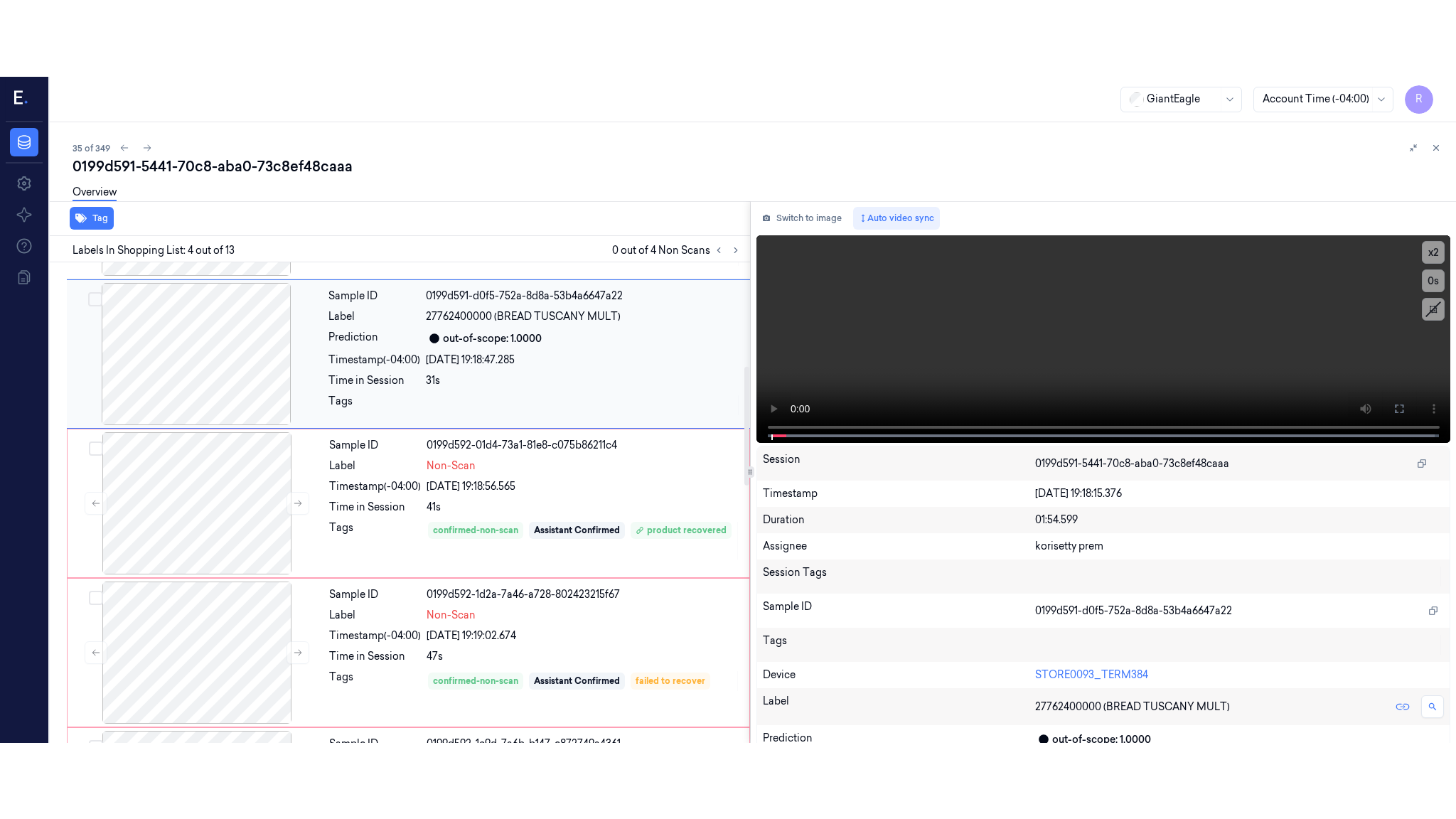
scroll to position [281, 0]
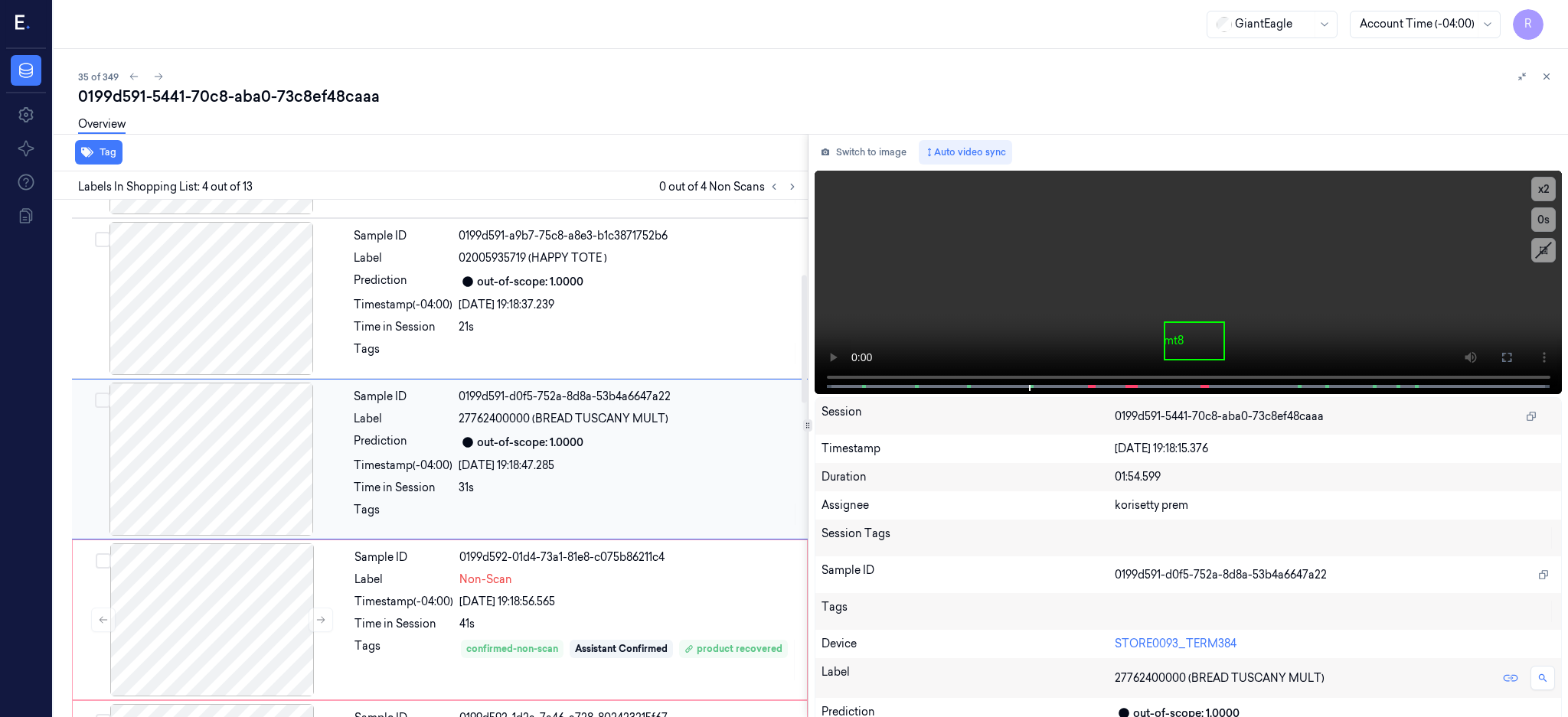
click at [238, 486] on div at bounding box center [211, 459] width 272 height 153
click at [1519, 348] on button at bounding box center [1507, 357] width 24 height 24
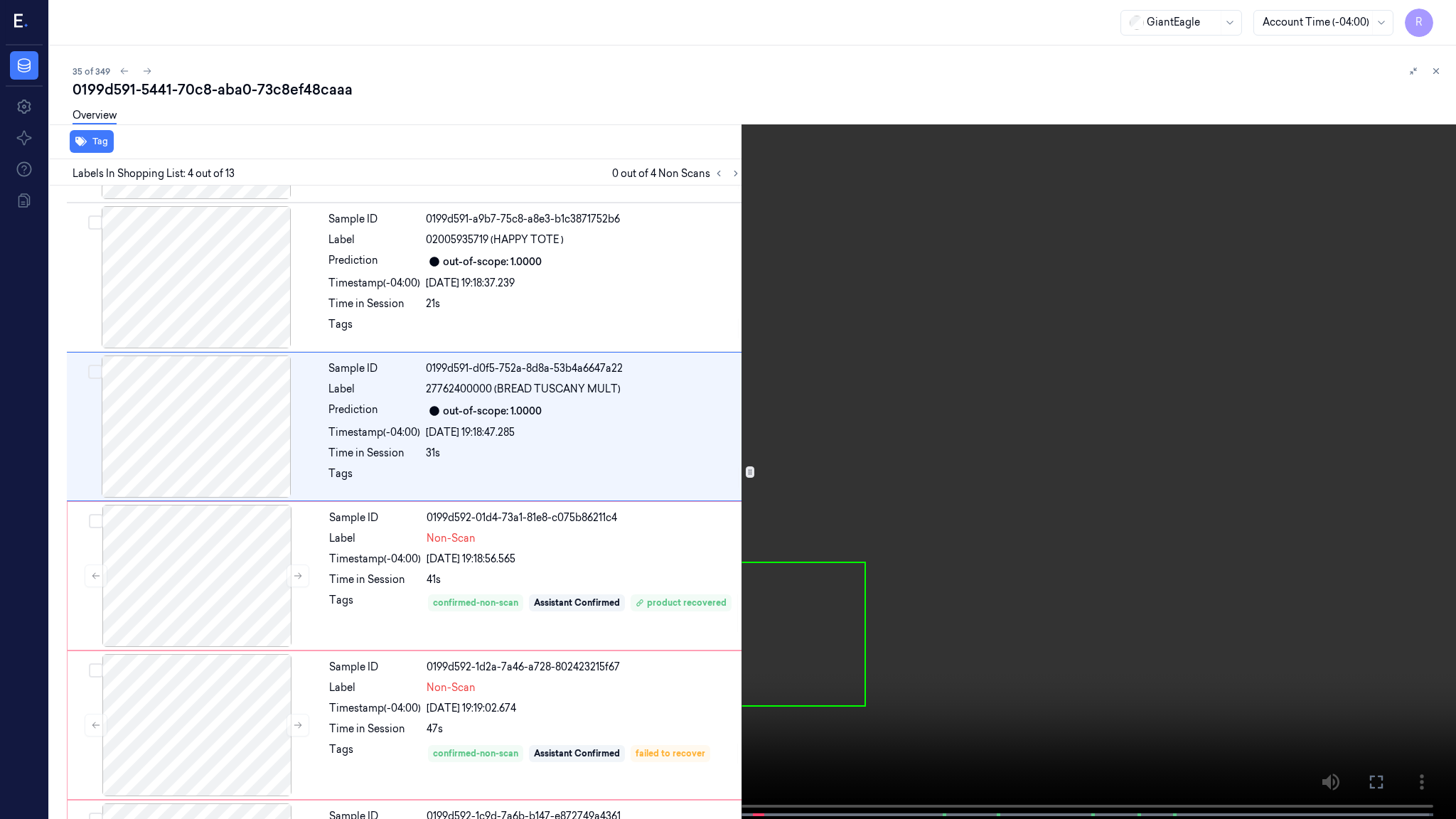
click at [971, 382] on video at bounding box center [728, 410] width 1456 height 822
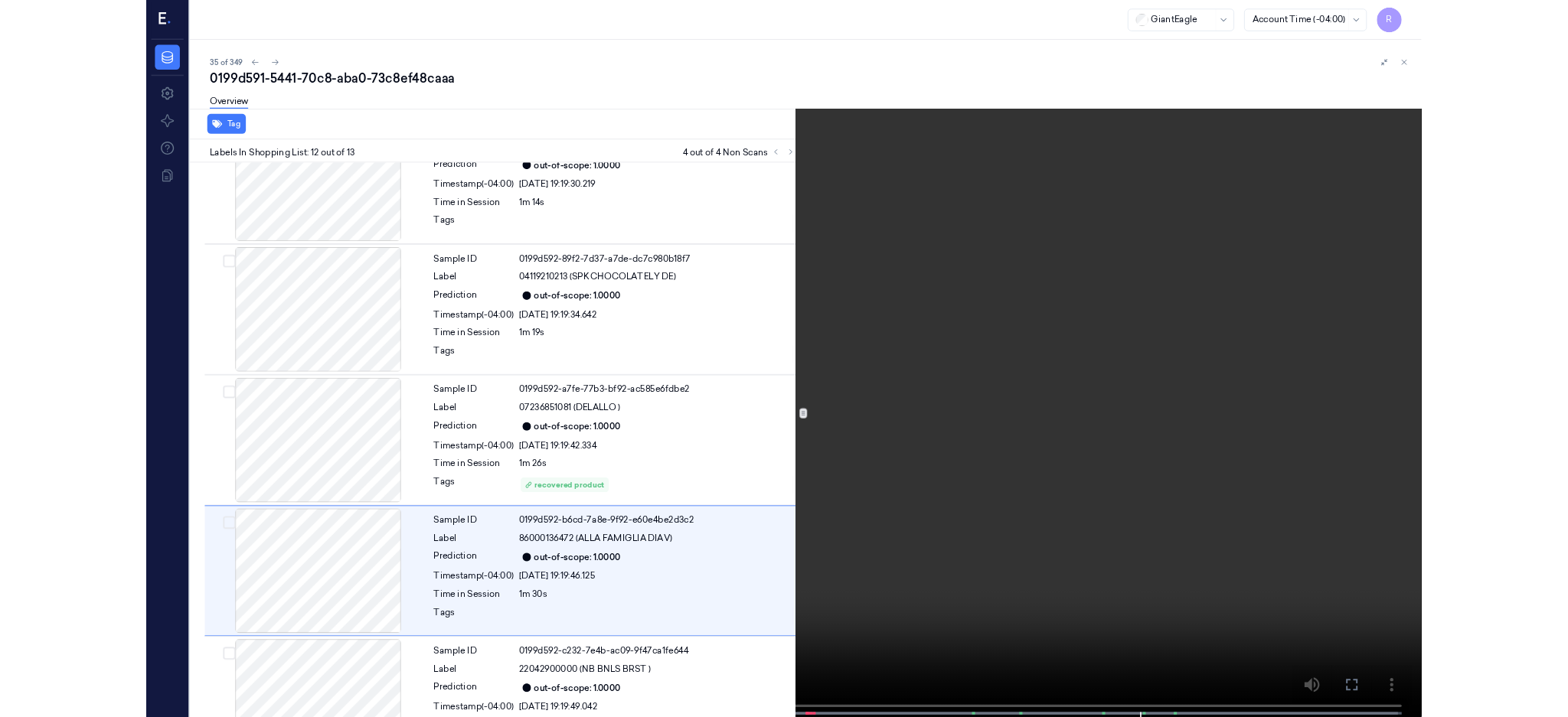
scroll to position [1412, 0]
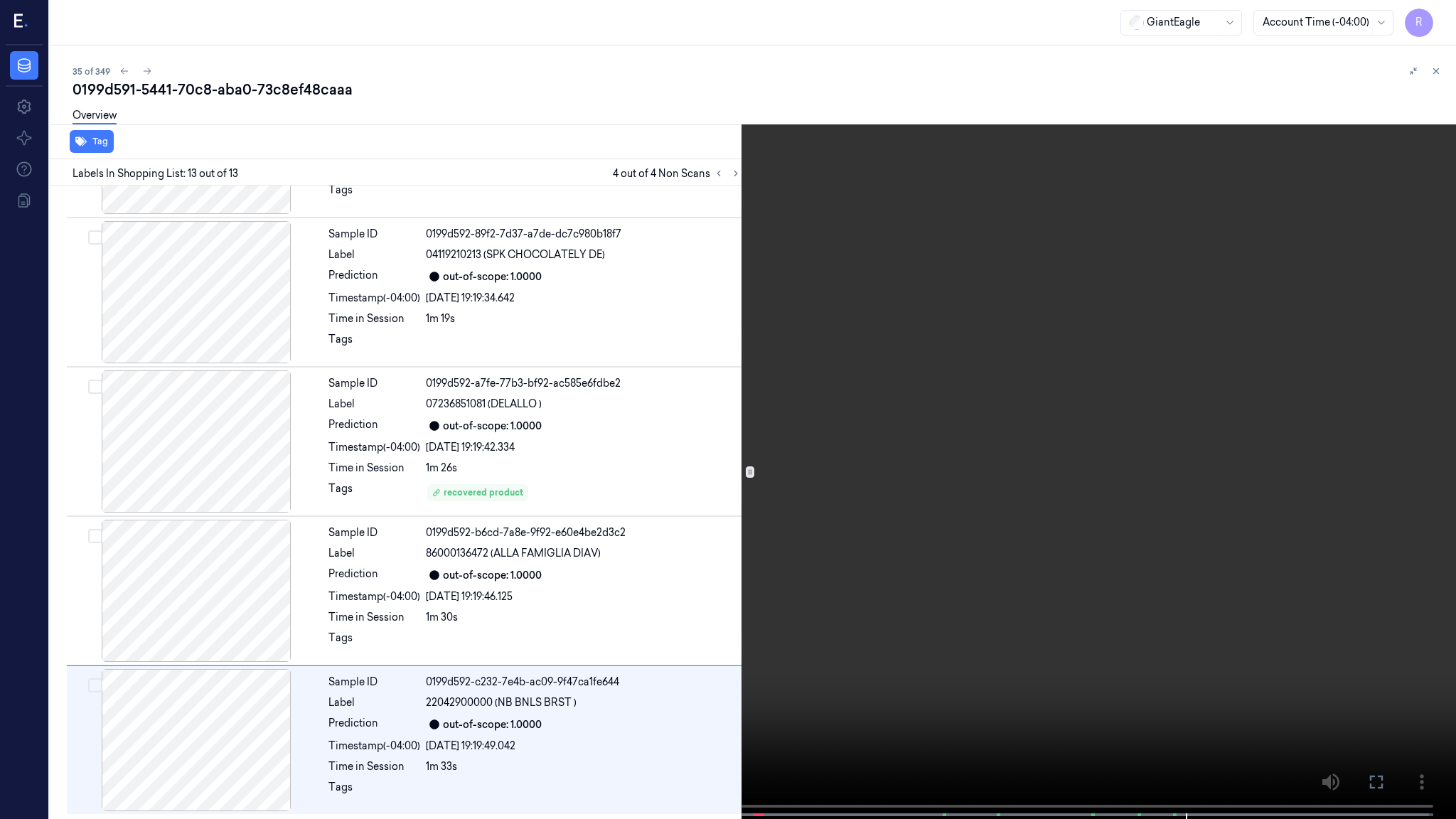
click at [689, 275] on video at bounding box center [728, 410] width 1456 height 822
click at [704, 77] on video at bounding box center [728, 410] width 1456 height 822
click at [729, 131] on video at bounding box center [728, 410] width 1456 height 822
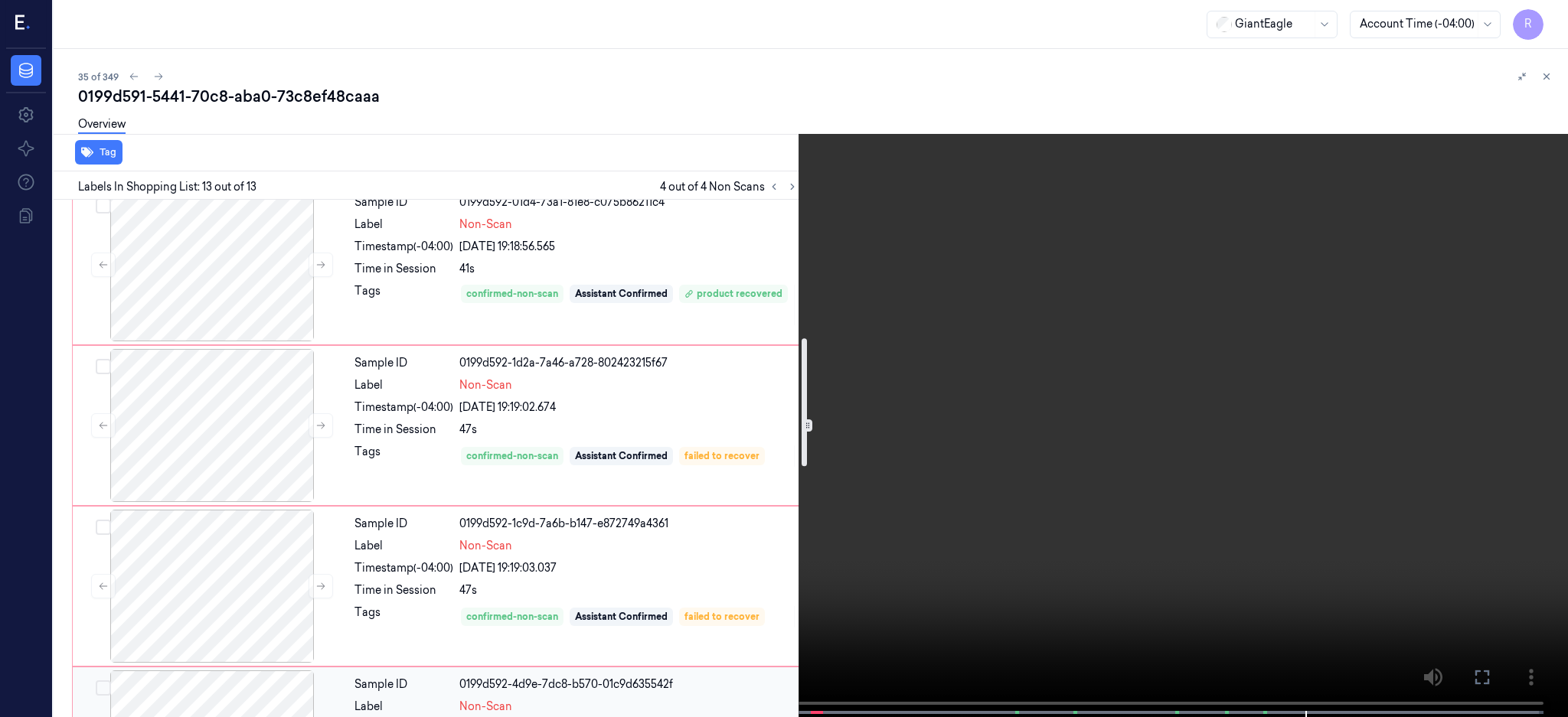
scroll to position [493, 0]
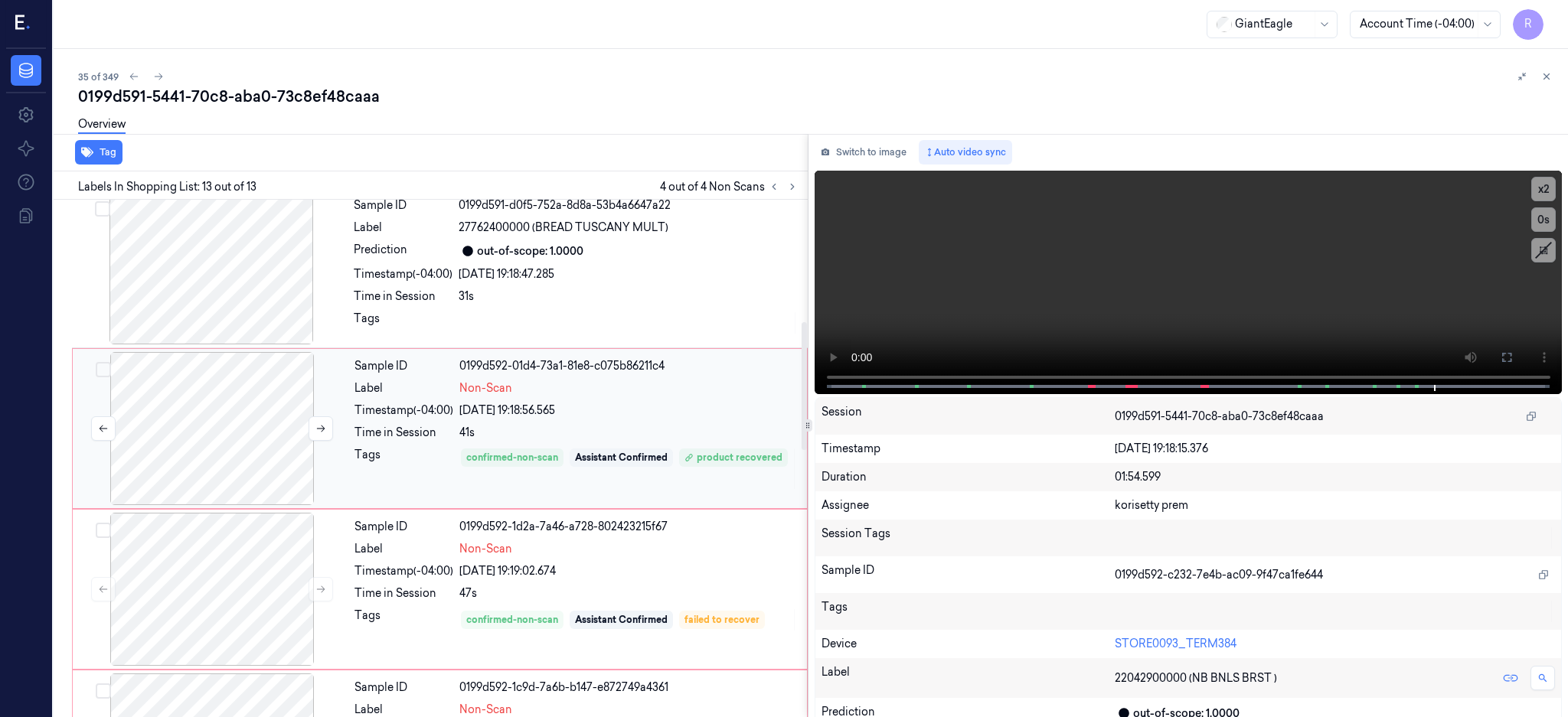
click at [226, 417] on div at bounding box center [212, 428] width 272 height 153
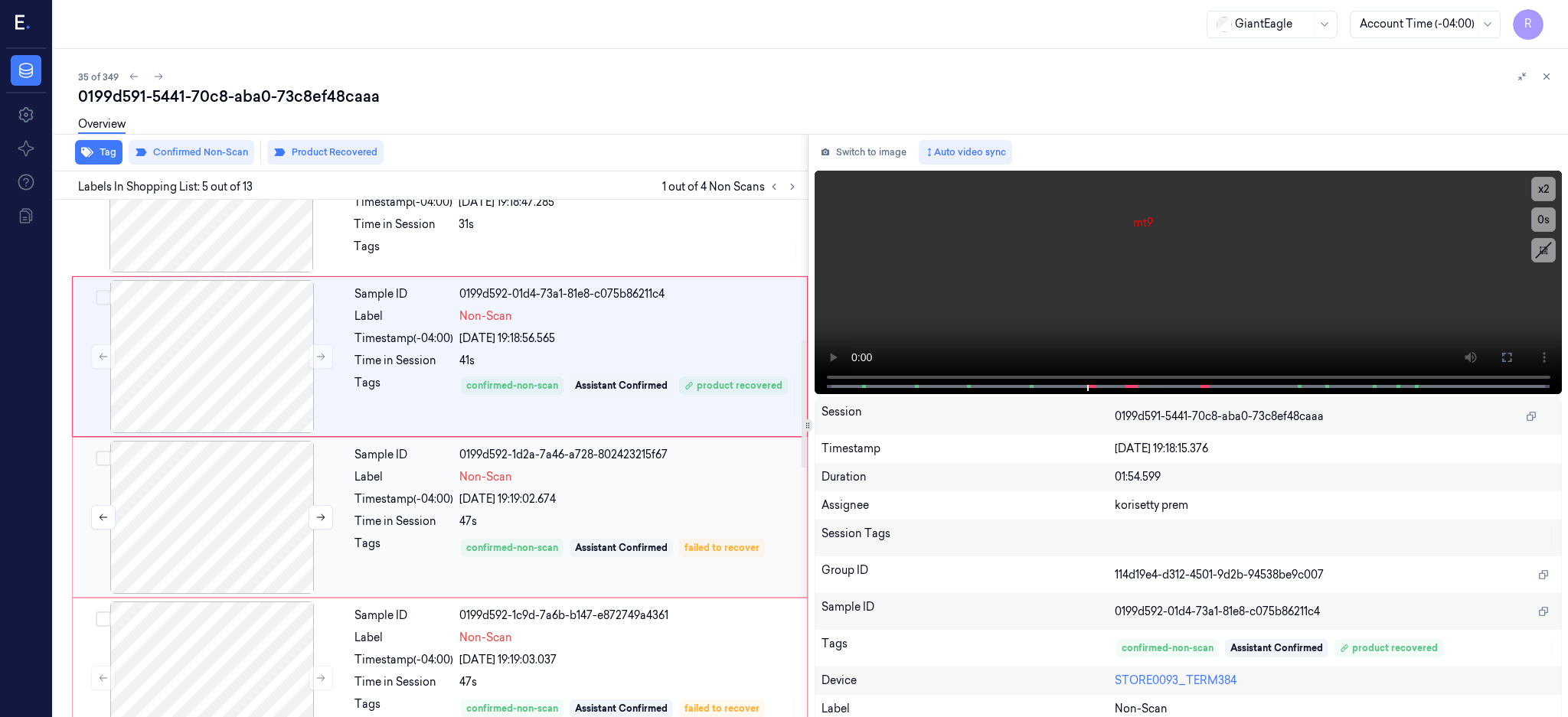
click at [254, 505] on div at bounding box center [212, 518] width 272 height 153
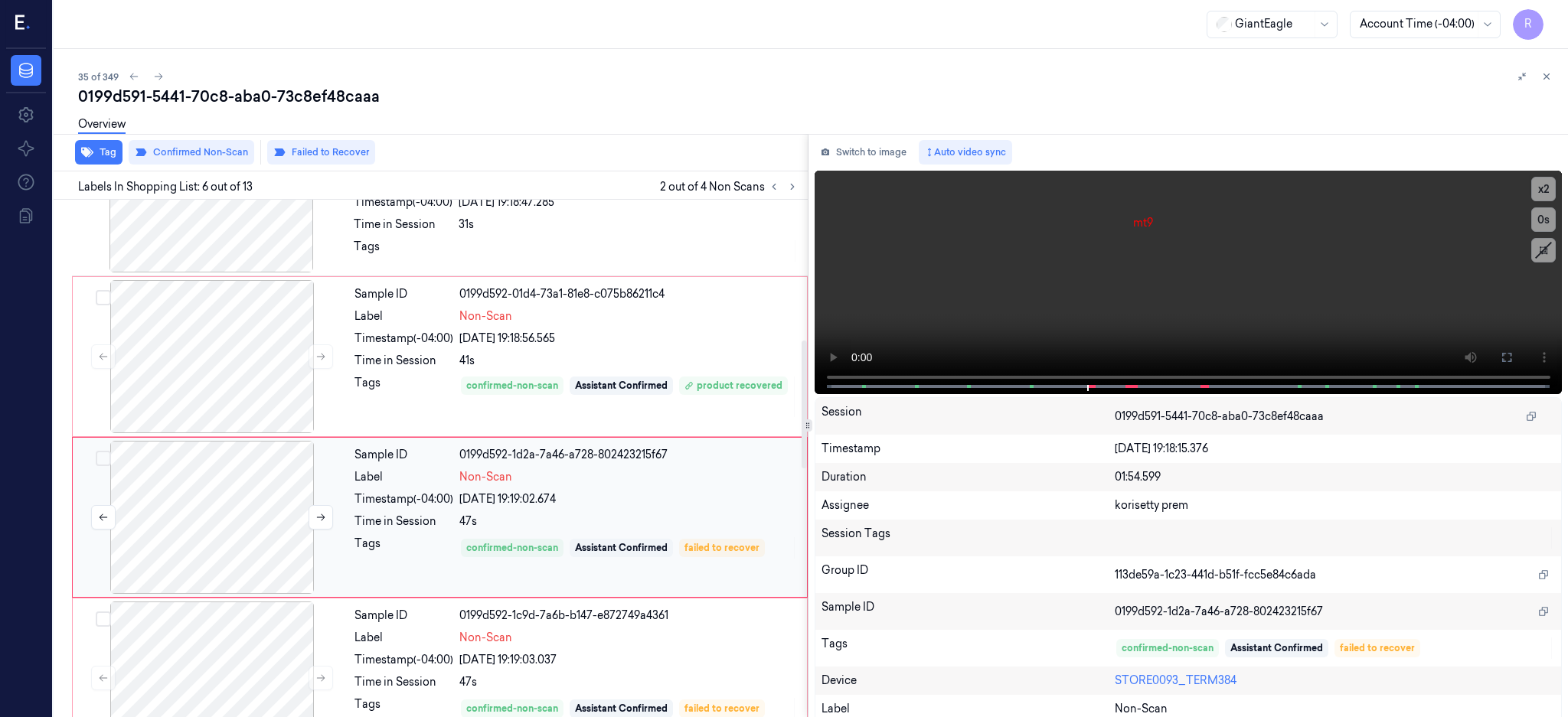
scroll to position [625, 0]
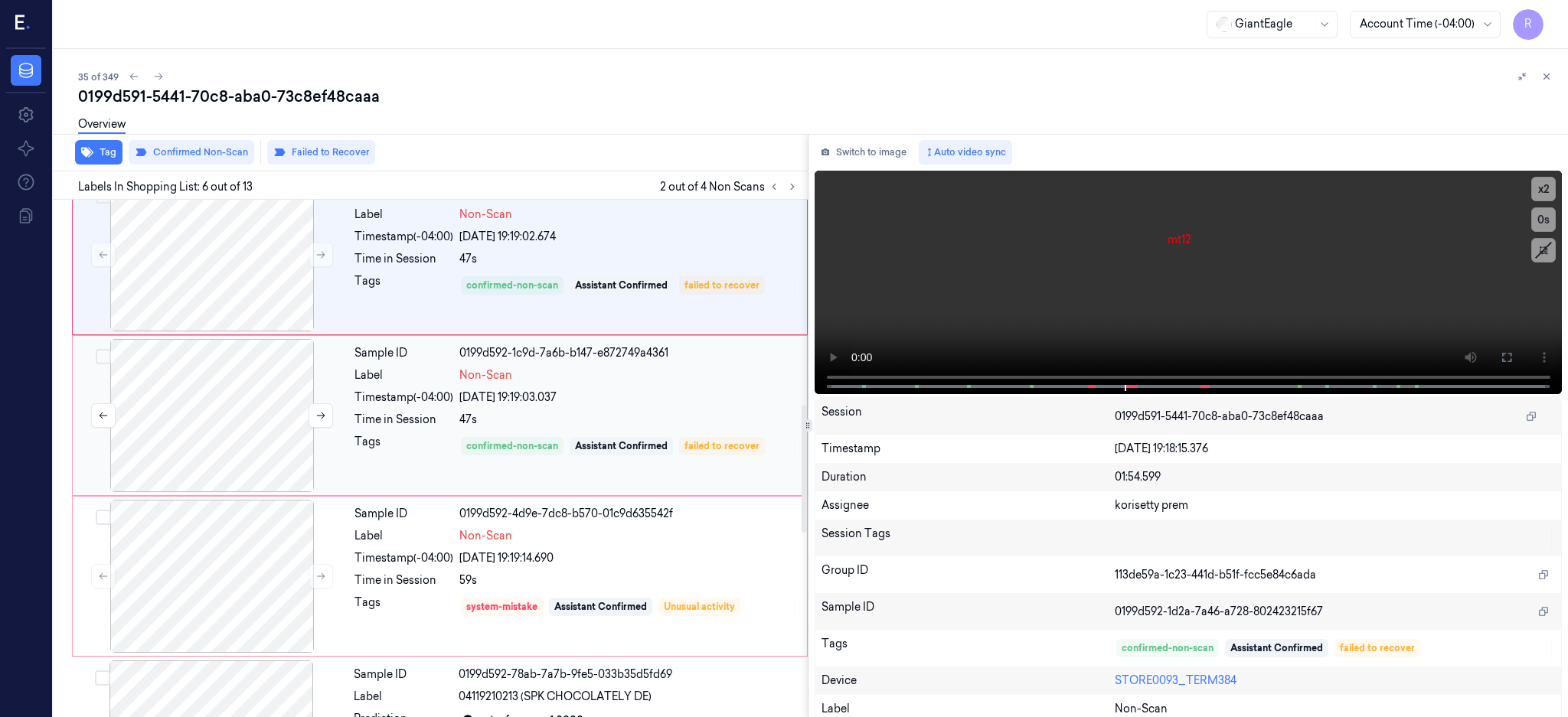
click at [206, 414] on div at bounding box center [212, 416] width 272 height 153
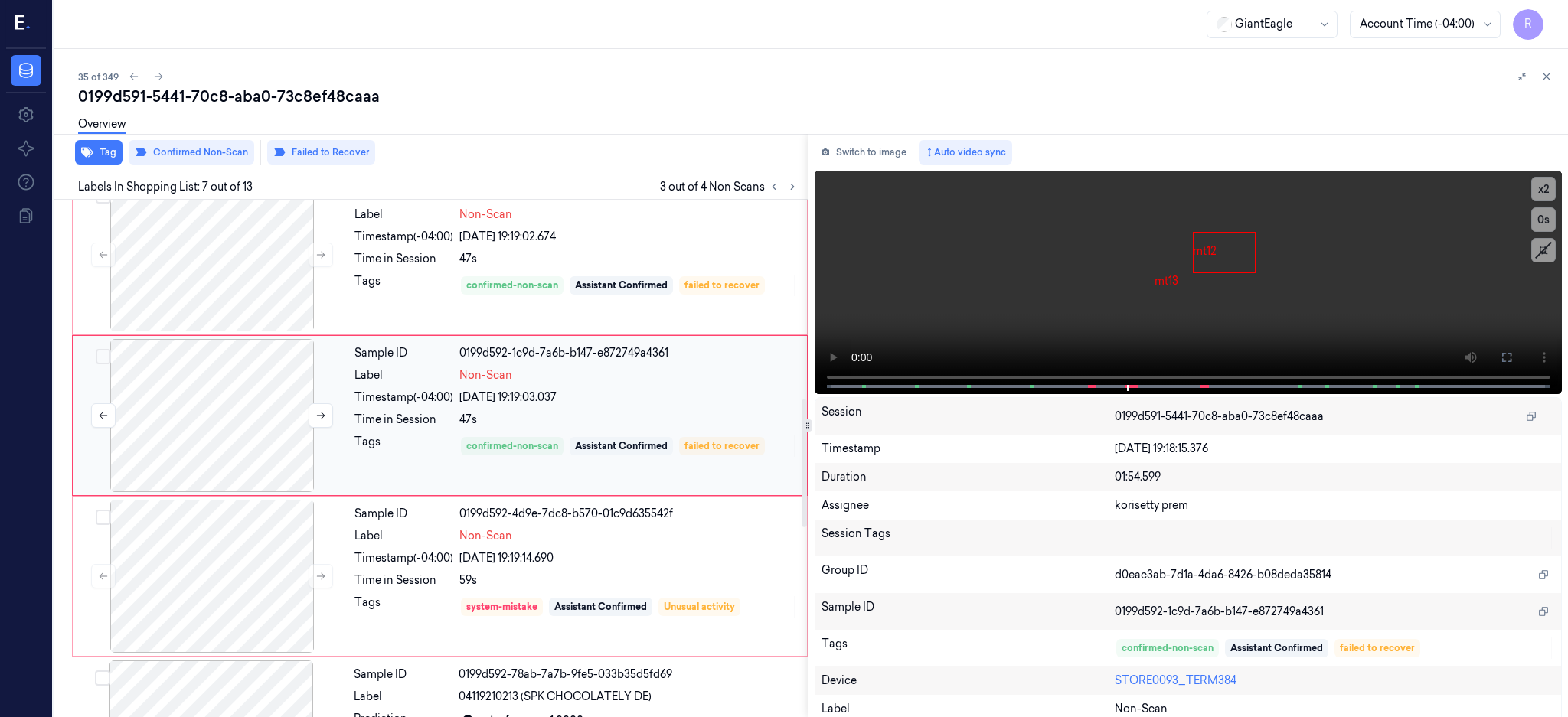
scroll to position [786, 0]
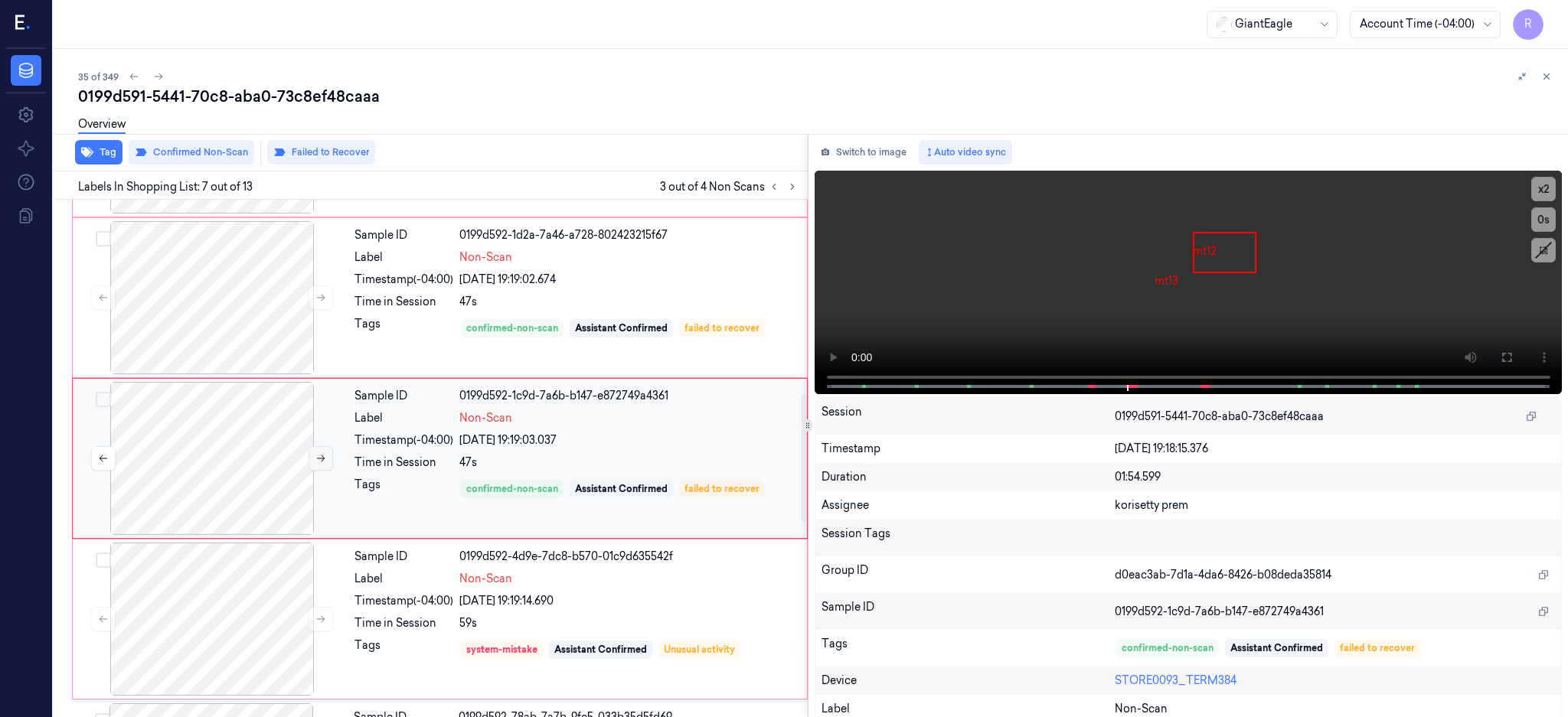
click at [326, 458] on icon at bounding box center [321, 458] width 11 height 11
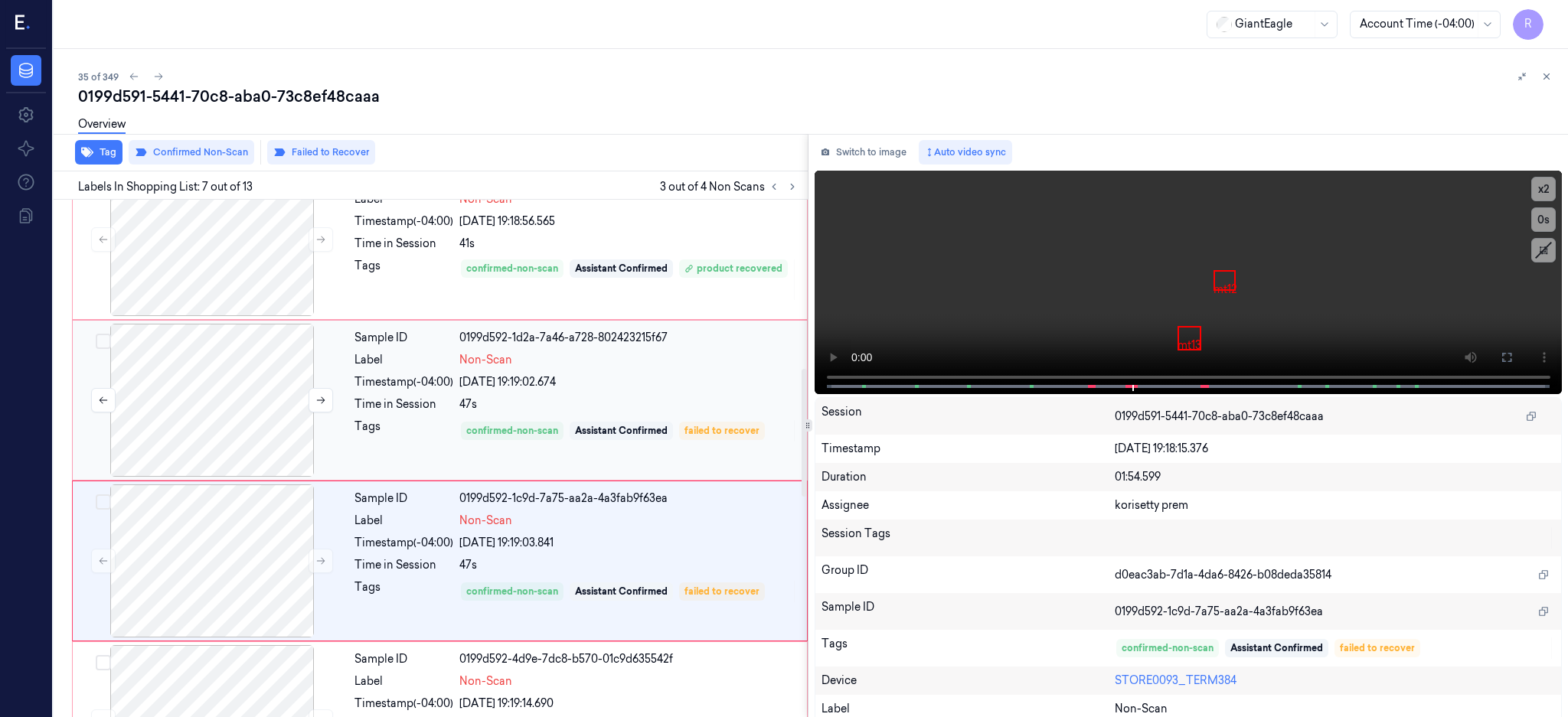
click at [238, 391] on div at bounding box center [212, 400] width 272 height 153
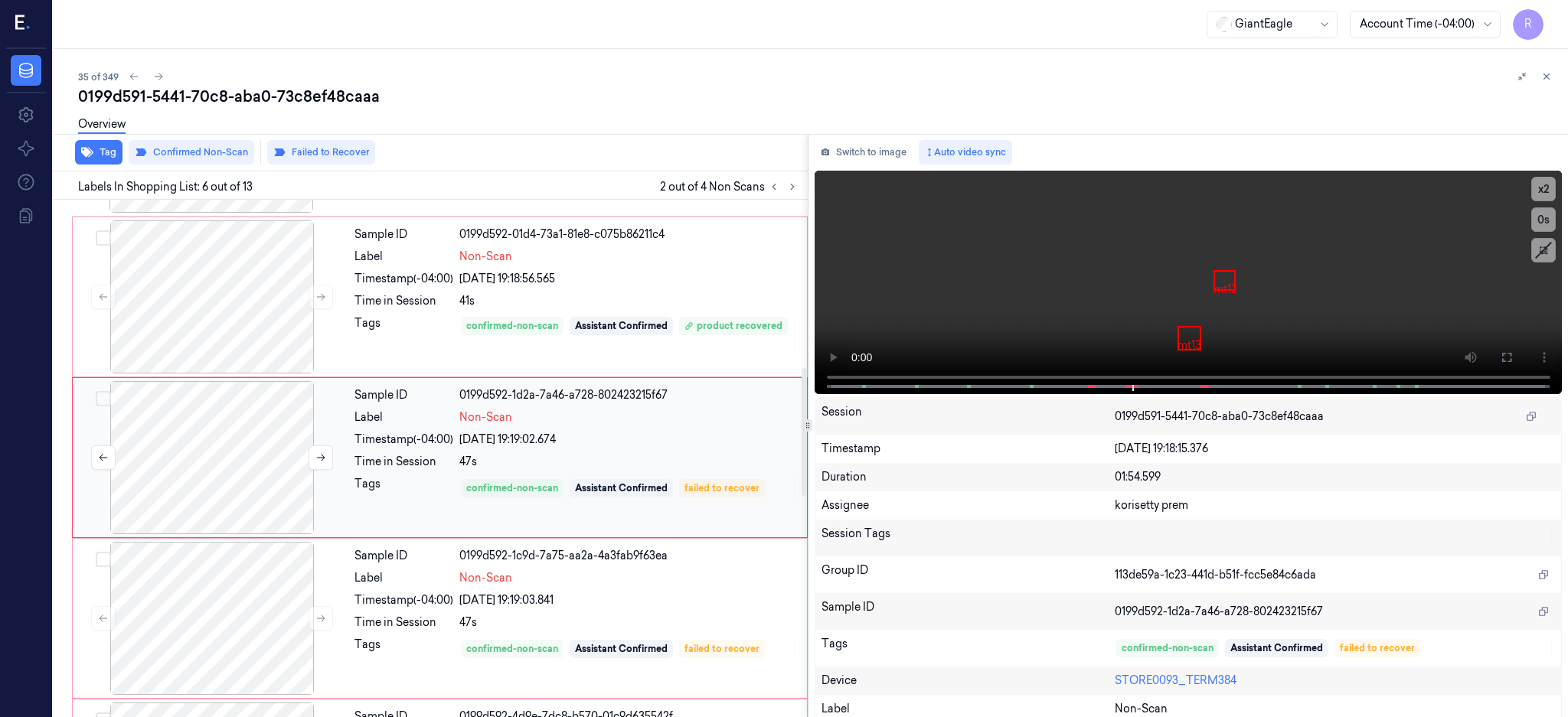
scroll to position [625, 0]
click at [311, 464] on button at bounding box center [320, 458] width 24 height 24
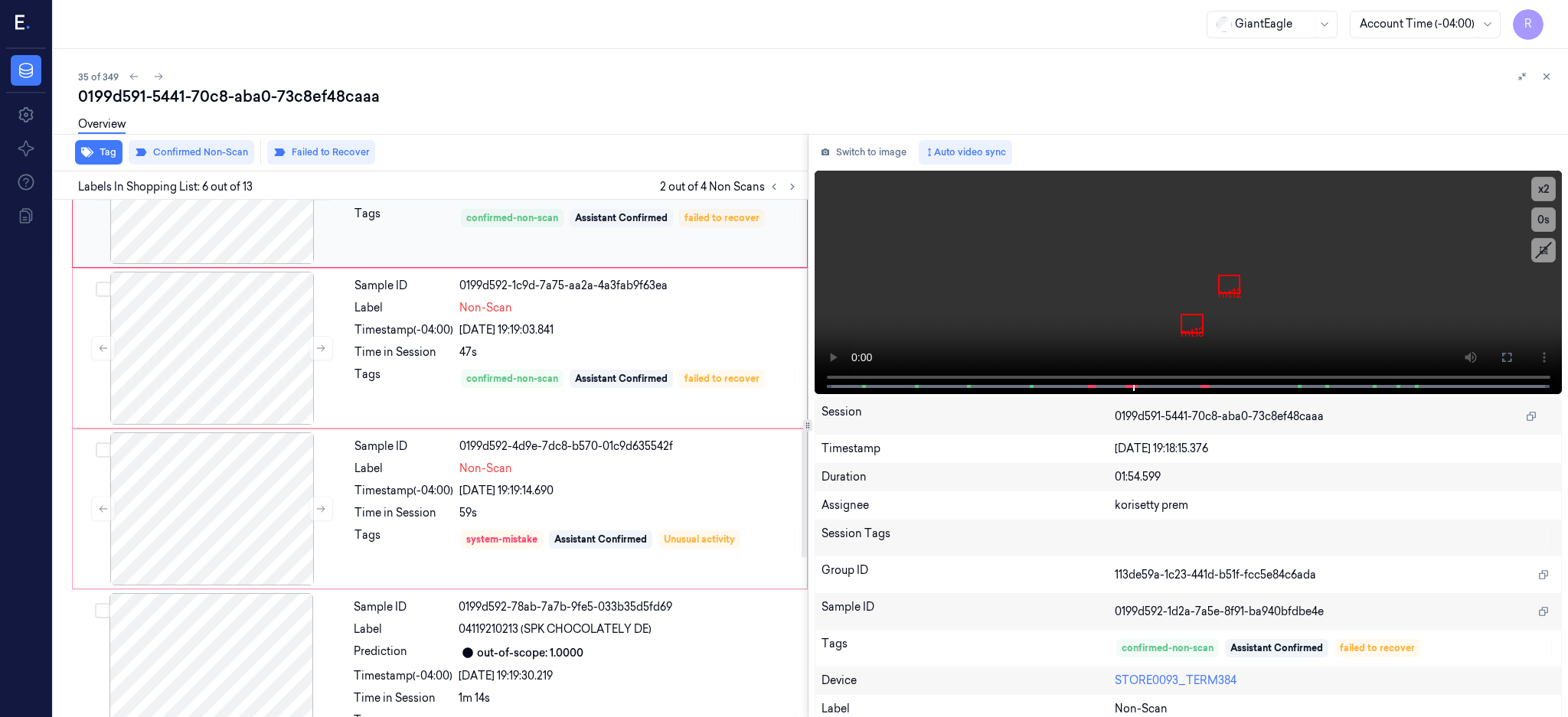
scroll to position [931, 0]
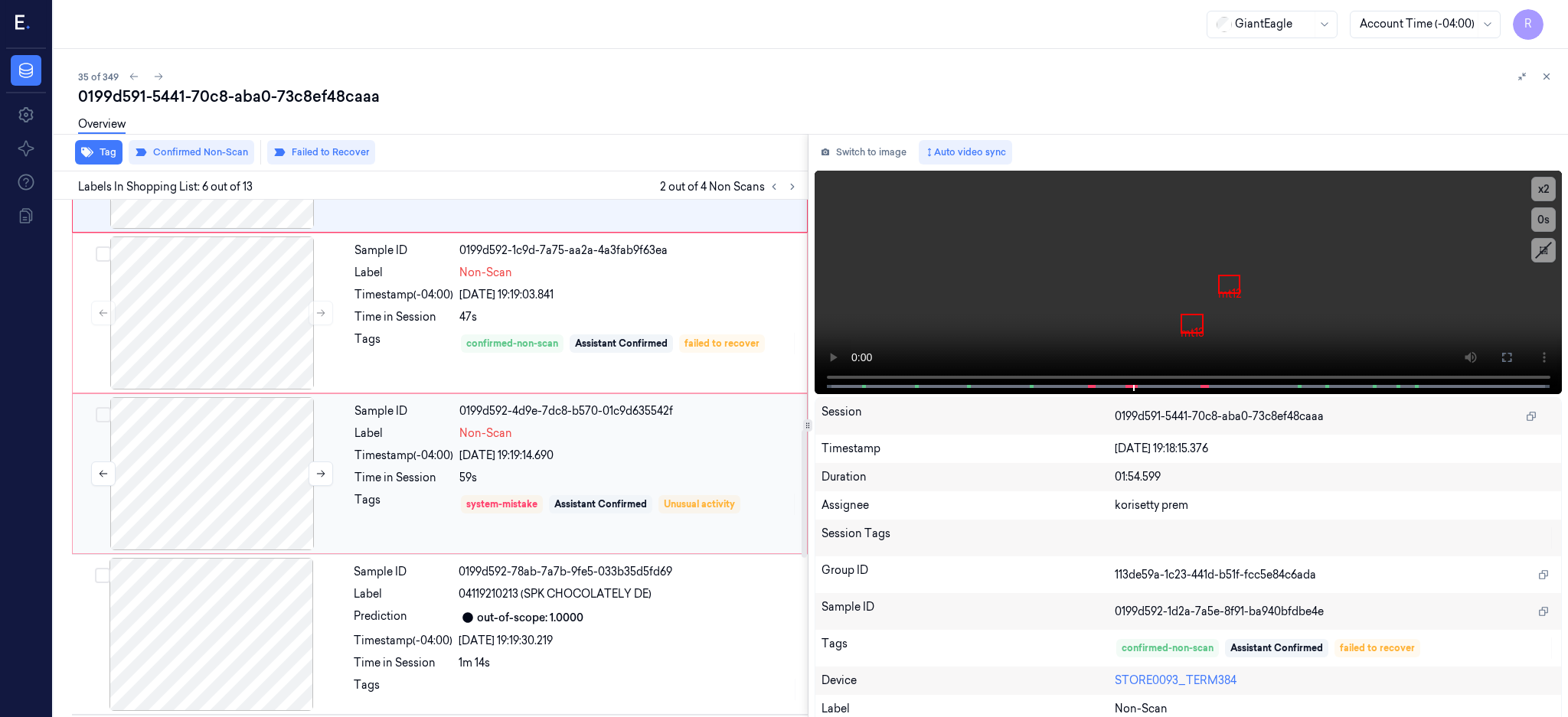
click at [255, 458] on div at bounding box center [212, 473] width 272 height 153
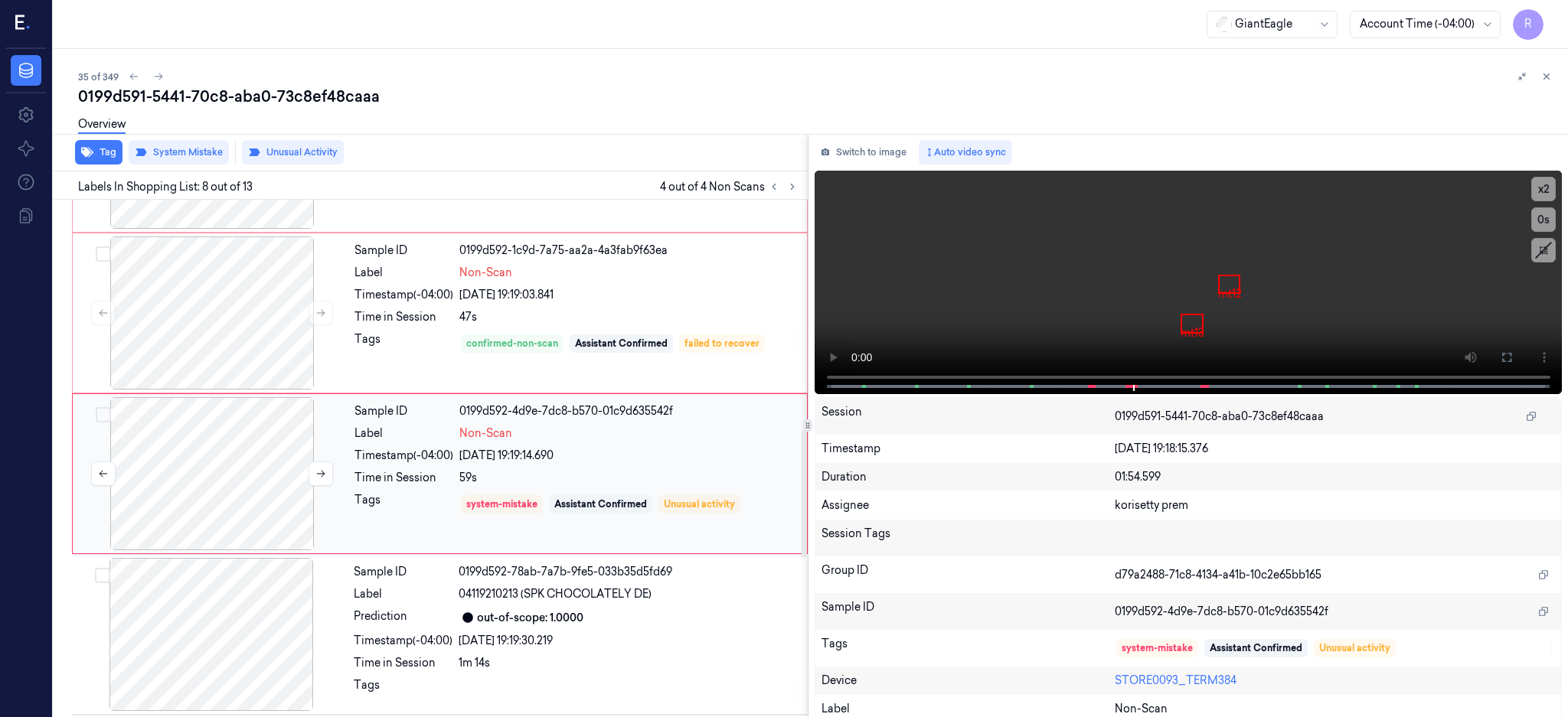
scroll to position [946, 0]
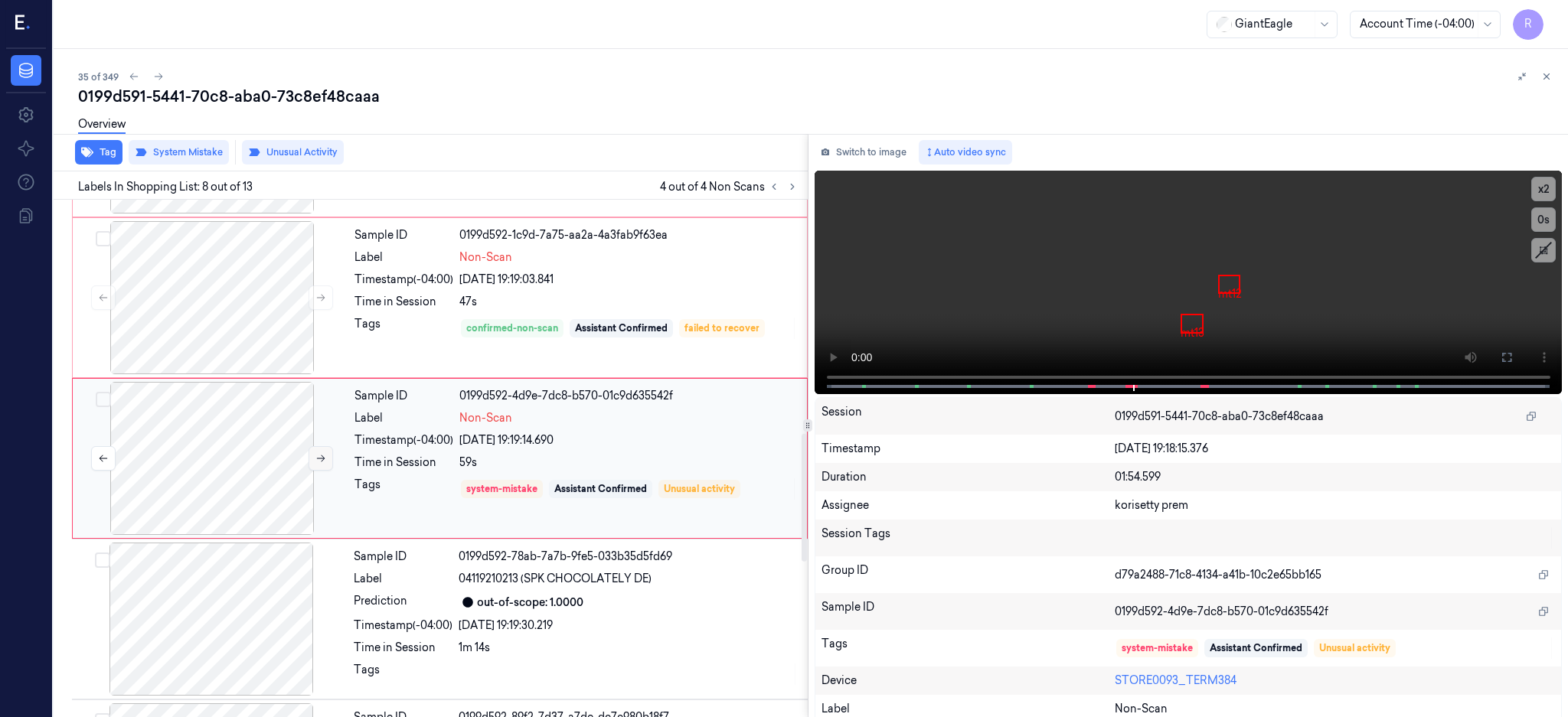
click at [323, 448] on button at bounding box center [320, 458] width 24 height 24
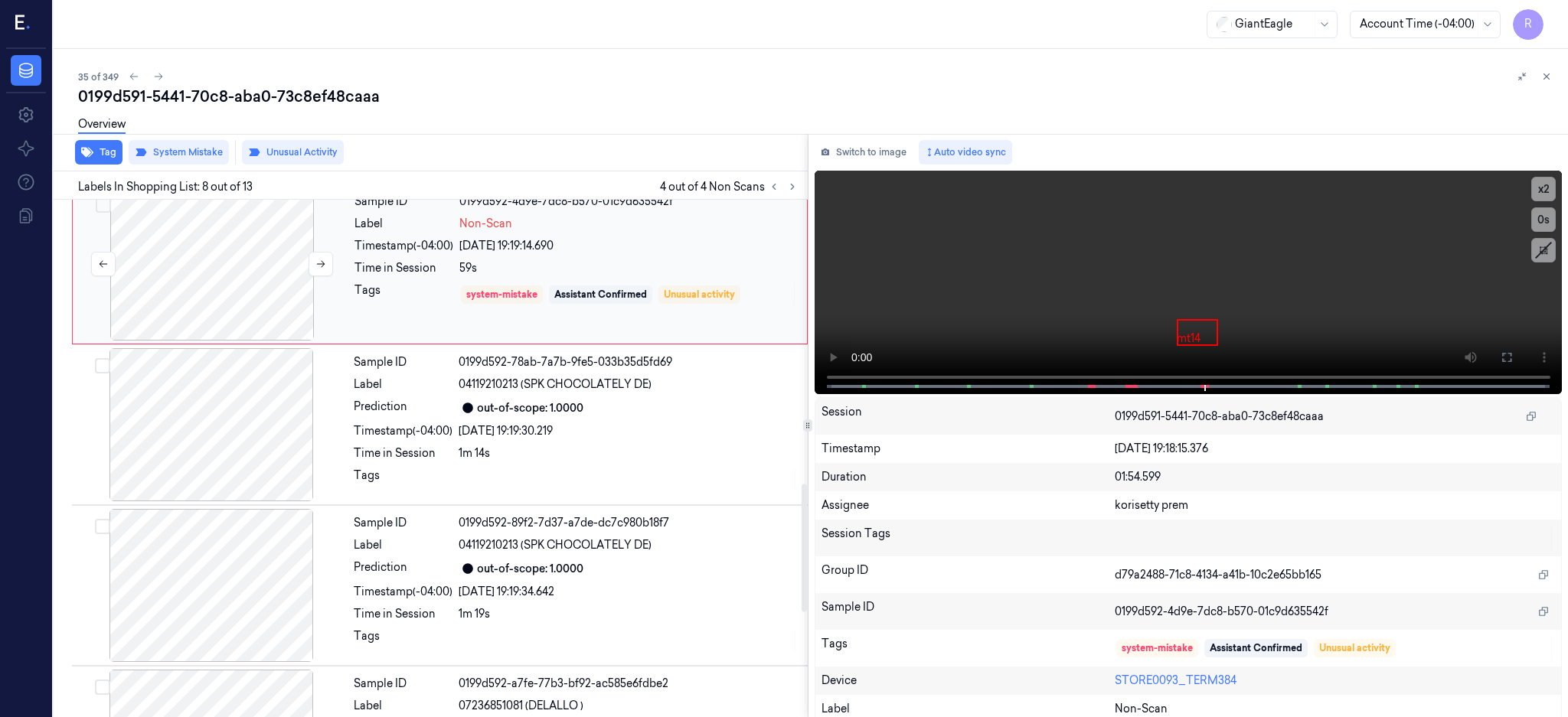
scroll to position [1150, 0]
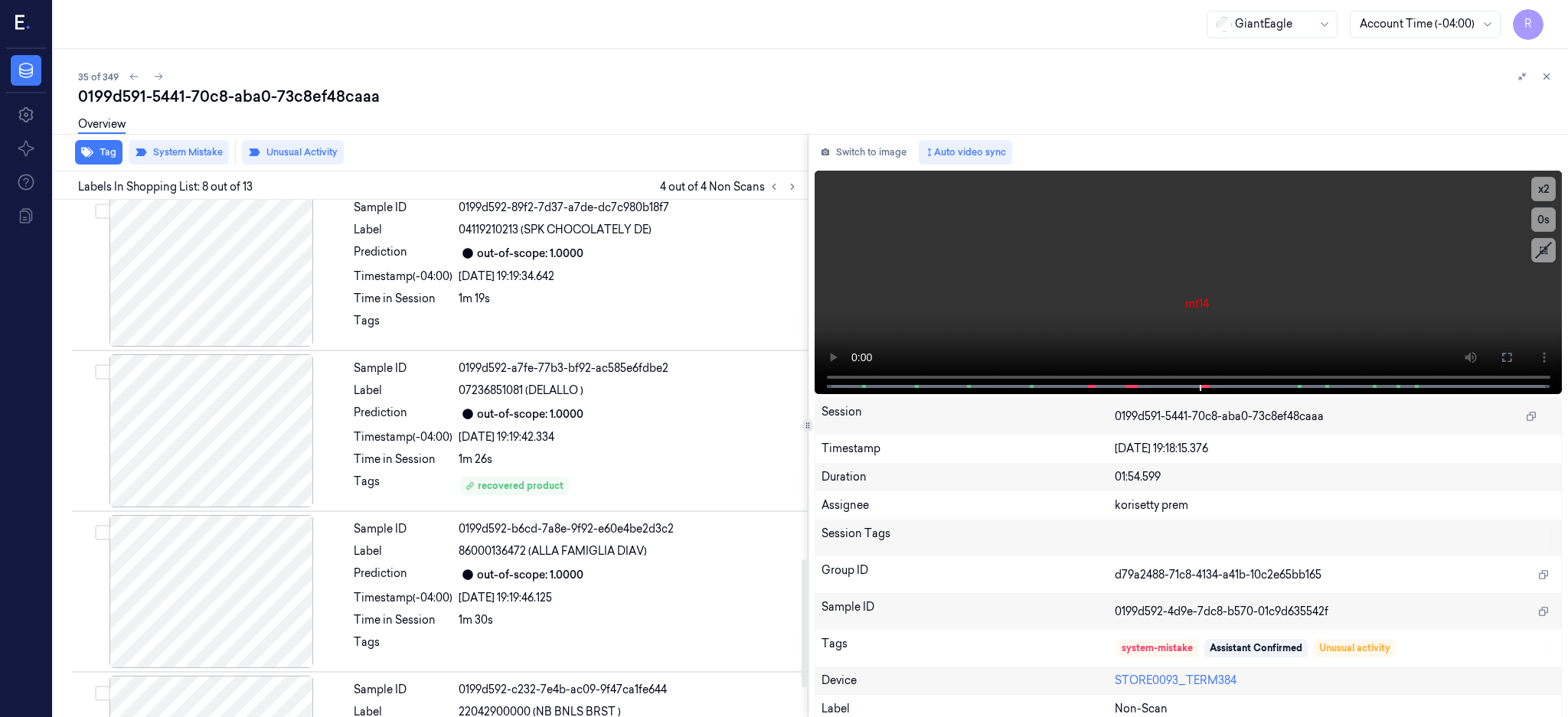
click at [242, 464] on div at bounding box center [211, 431] width 272 height 153
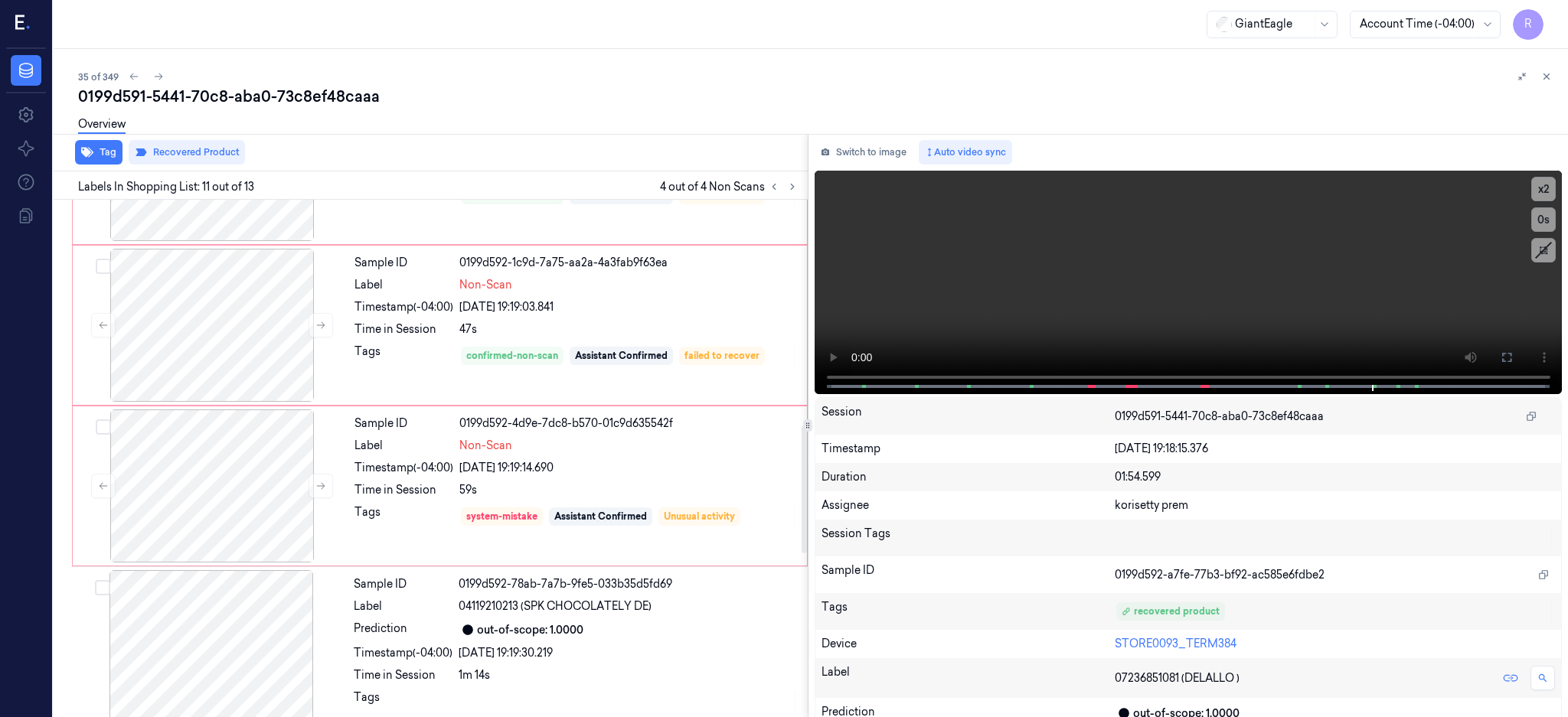
scroll to position [816, 0]
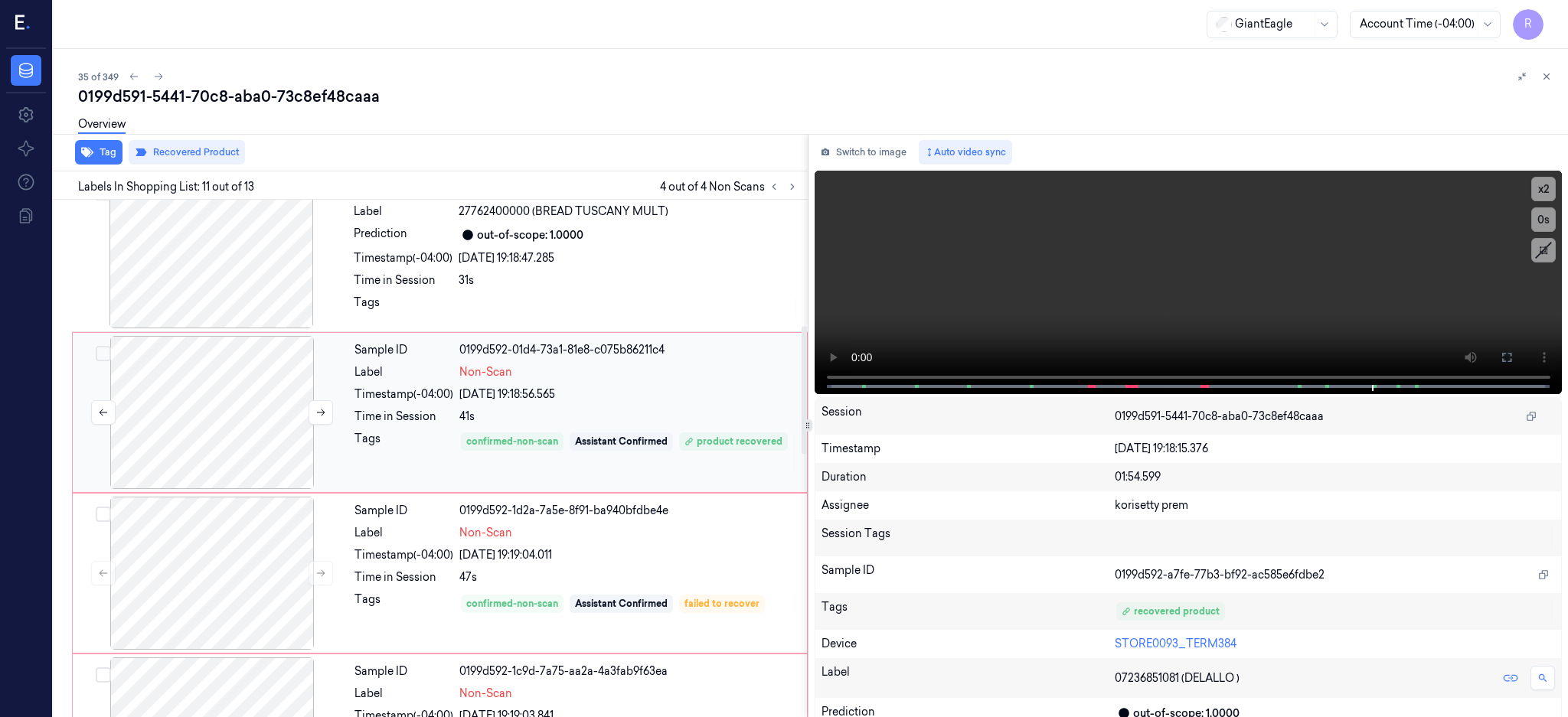
click at [217, 414] on div at bounding box center [212, 413] width 272 height 153
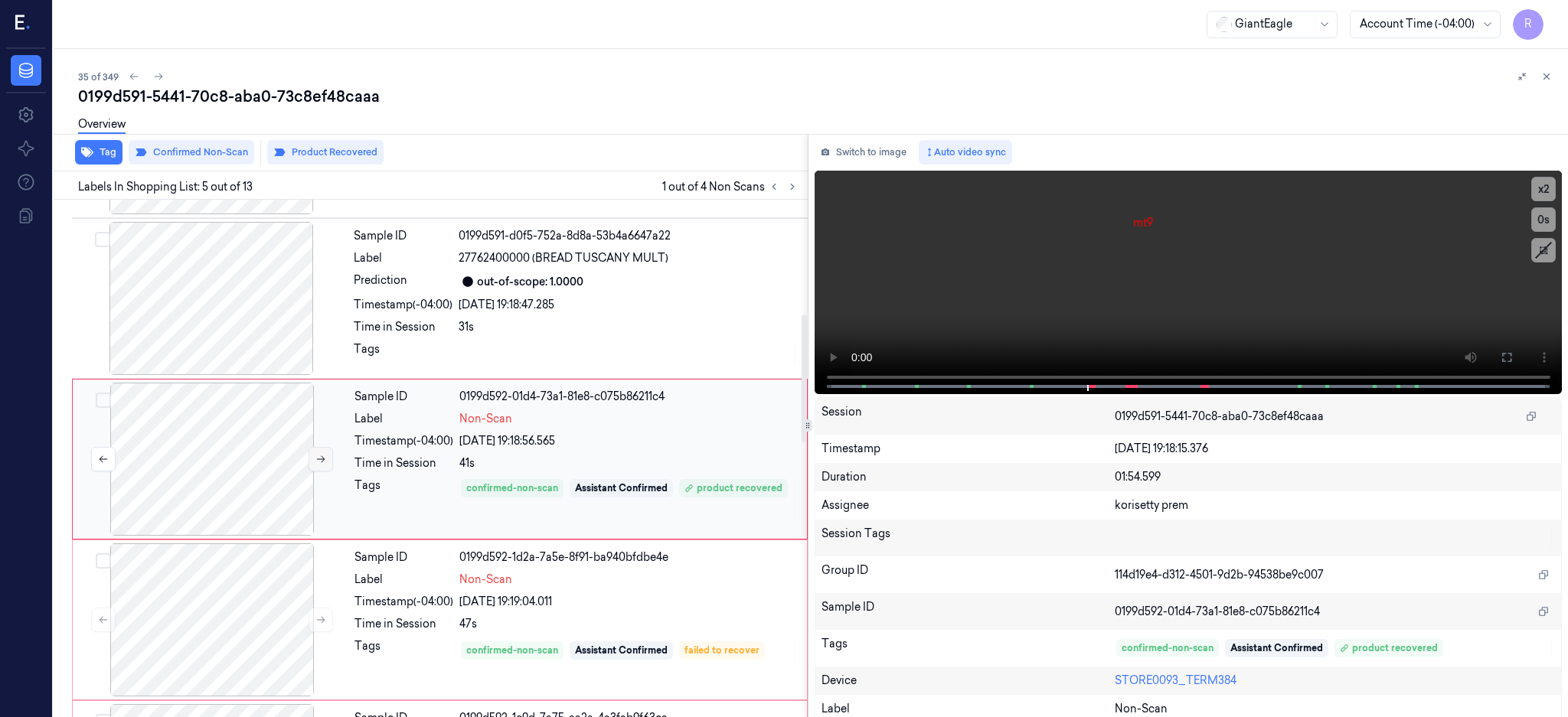
click at [321, 464] on button at bounding box center [320, 459] width 24 height 24
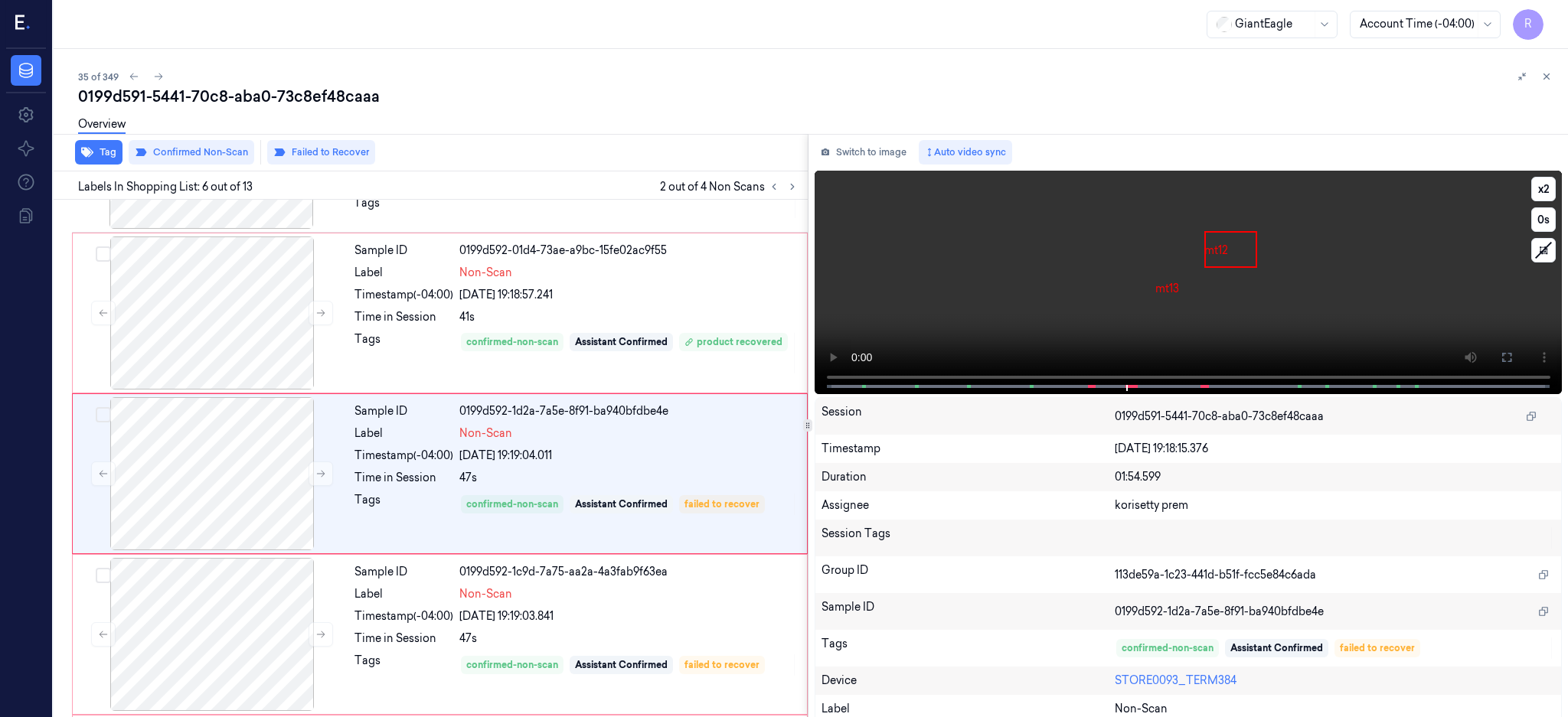
scroll to position [625, 0]
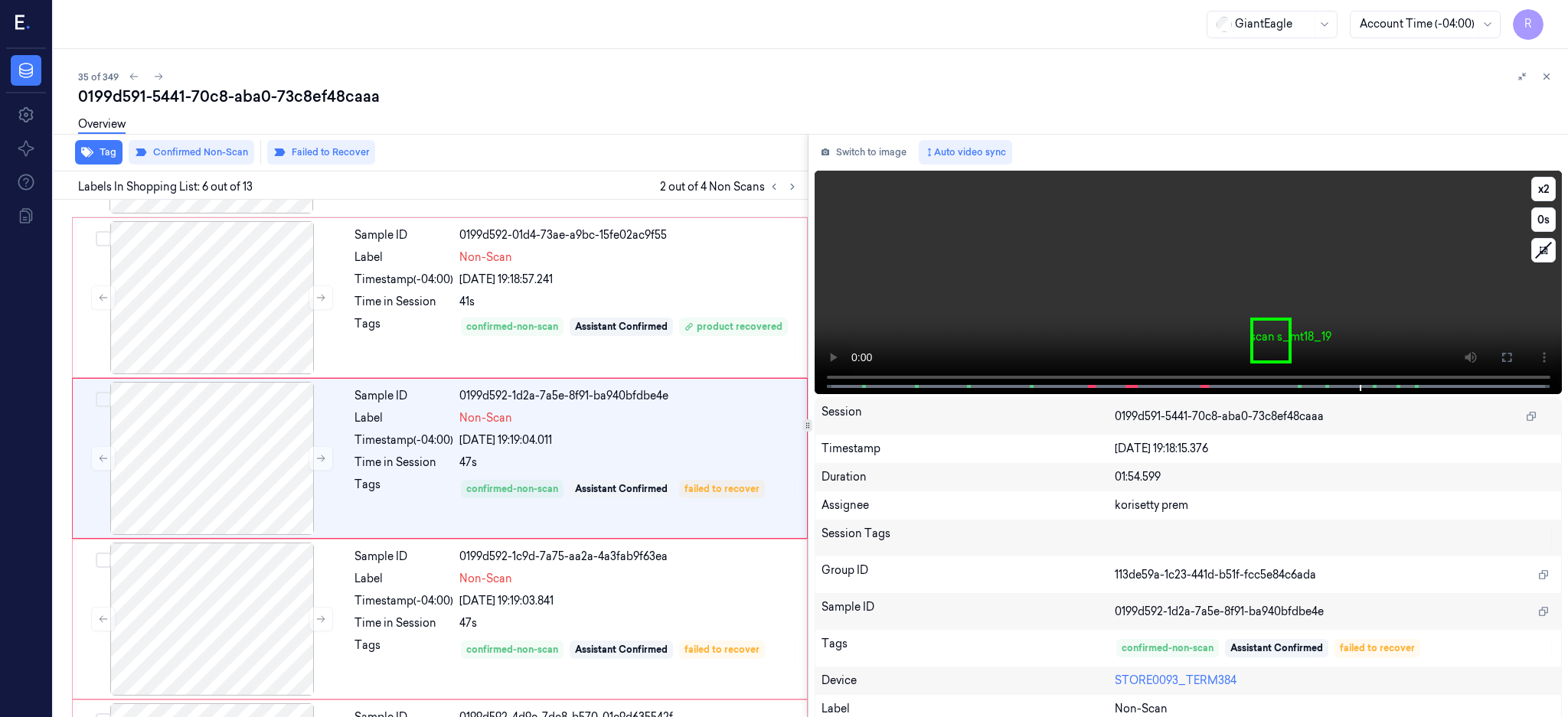
click at [1264, 289] on video at bounding box center [1188, 282] width 748 height 224
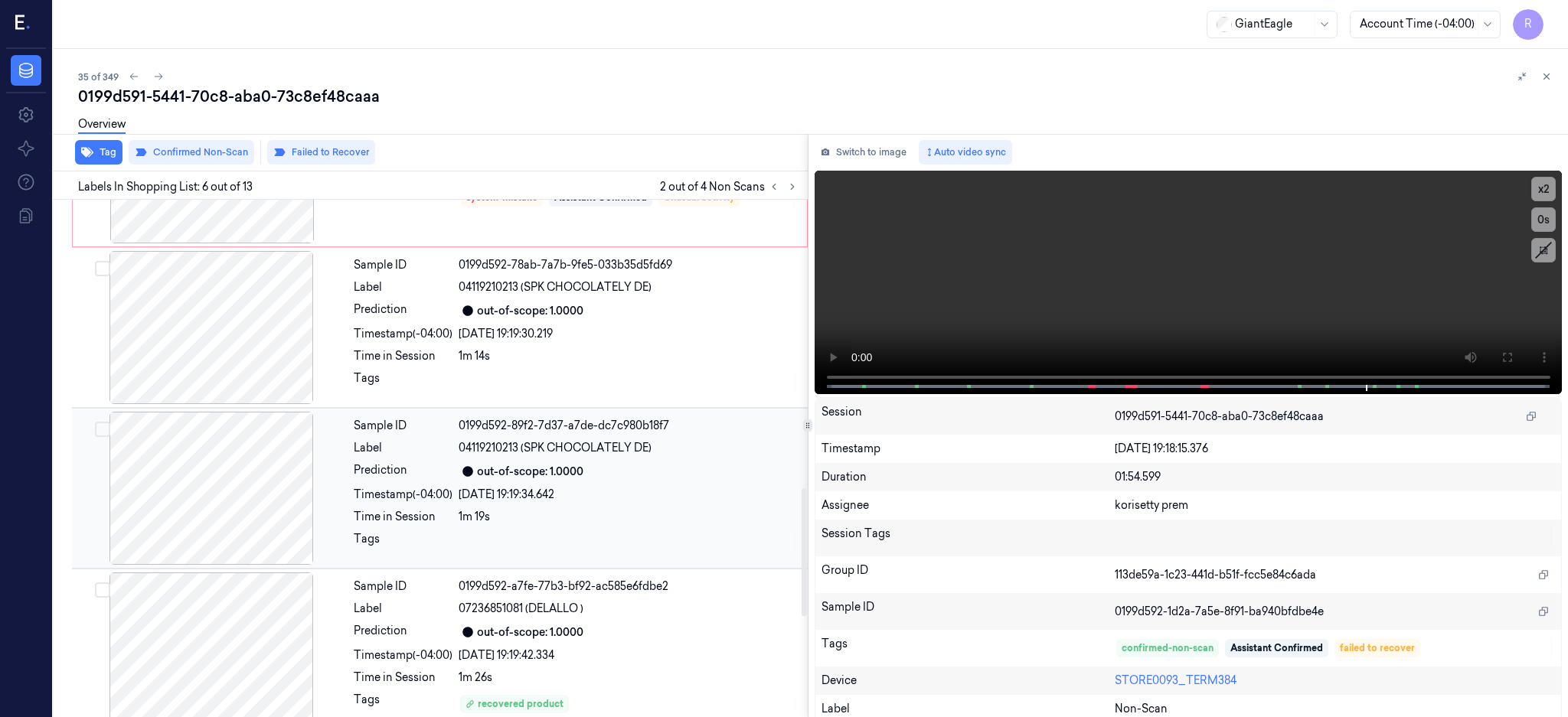
scroll to position [1168, 0]
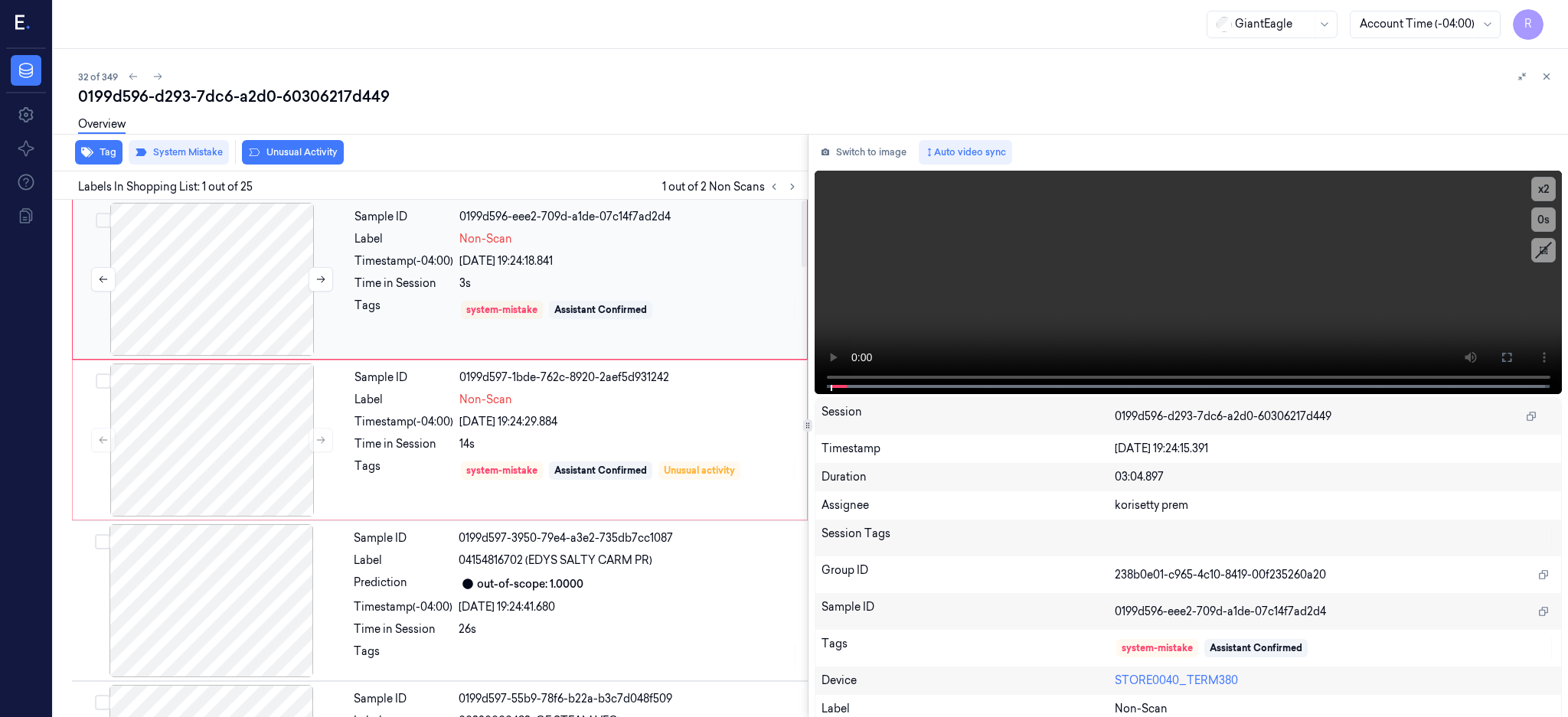
click at [255, 237] on div at bounding box center [212, 280] width 272 height 153
click at [161, 266] on div at bounding box center [212, 280] width 272 height 153
click at [1519, 346] on button at bounding box center [1507, 357] width 24 height 24
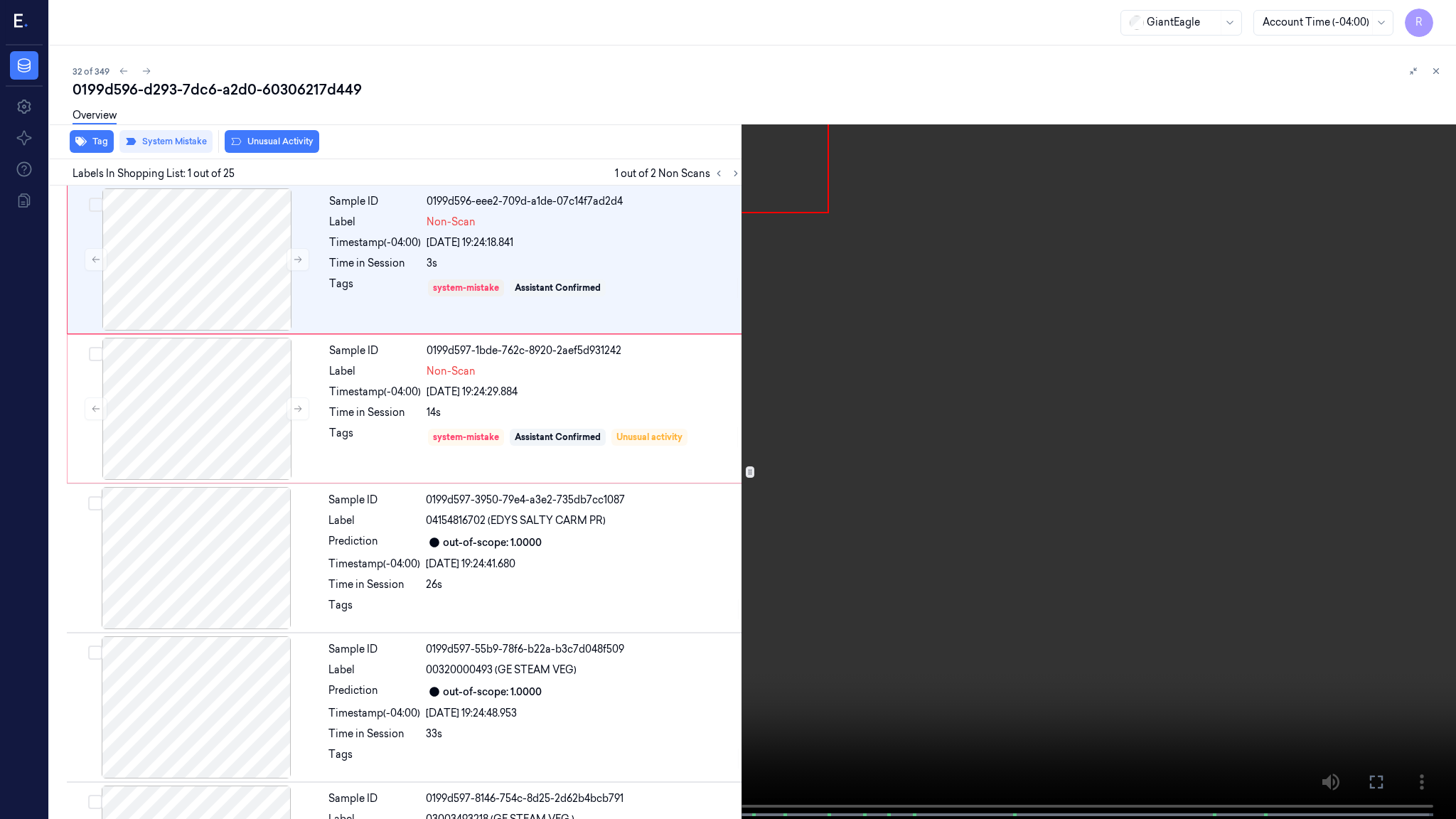
click at [915, 346] on video at bounding box center [728, 410] width 1456 height 822
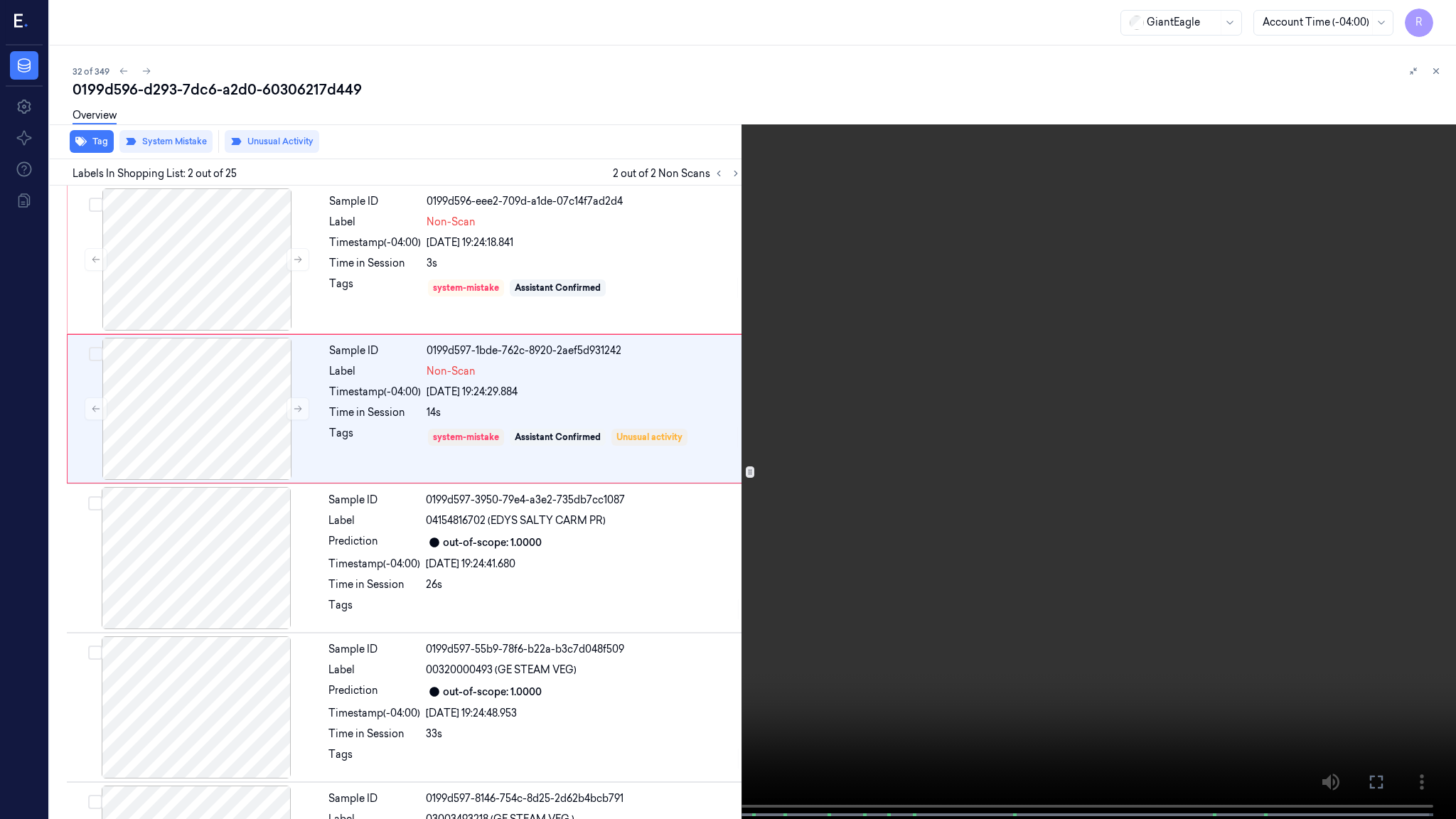
click at [740, 584] on video at bounding box center [728, 410] width 1456 height 822
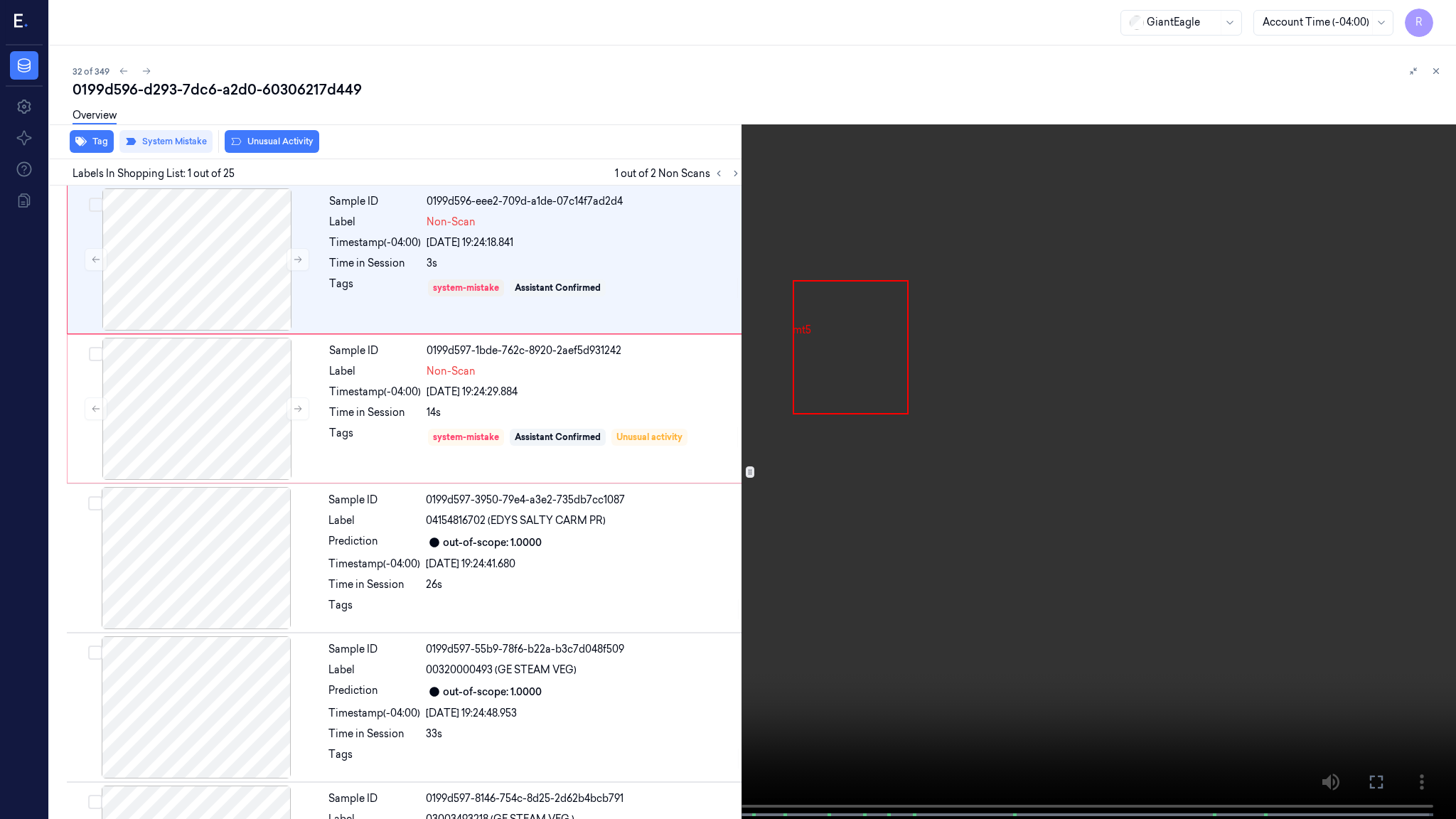
click at [2, 665] on div "x 2 0 s mt5" at bounding box center [728, 410] width 1456 height 819
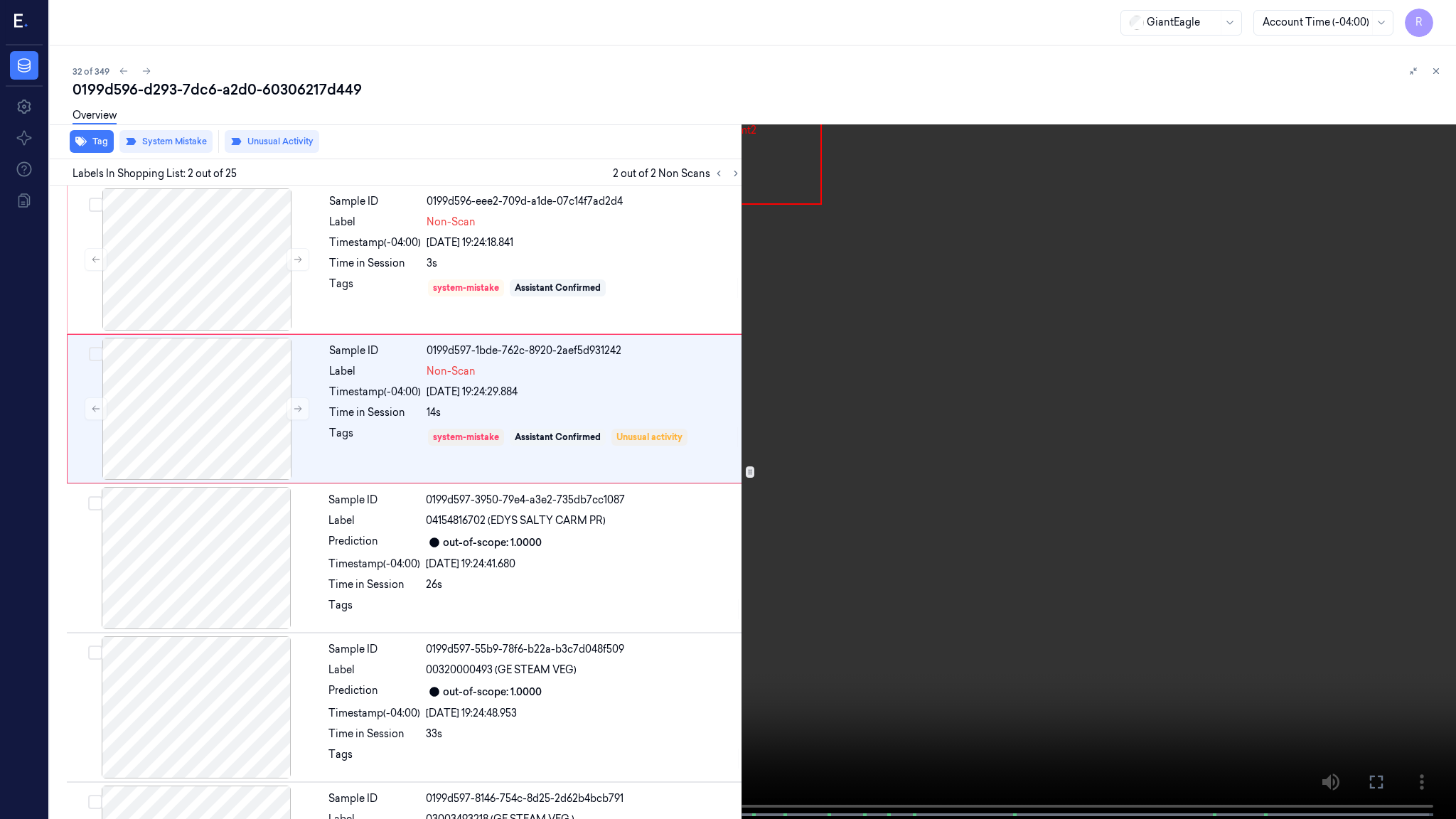
click at [388, 547] on video at bounding box center [728, 410] width 1456 height 822
click at [401, 547] on video at bounding box center [728, 410] width 1456 height 822
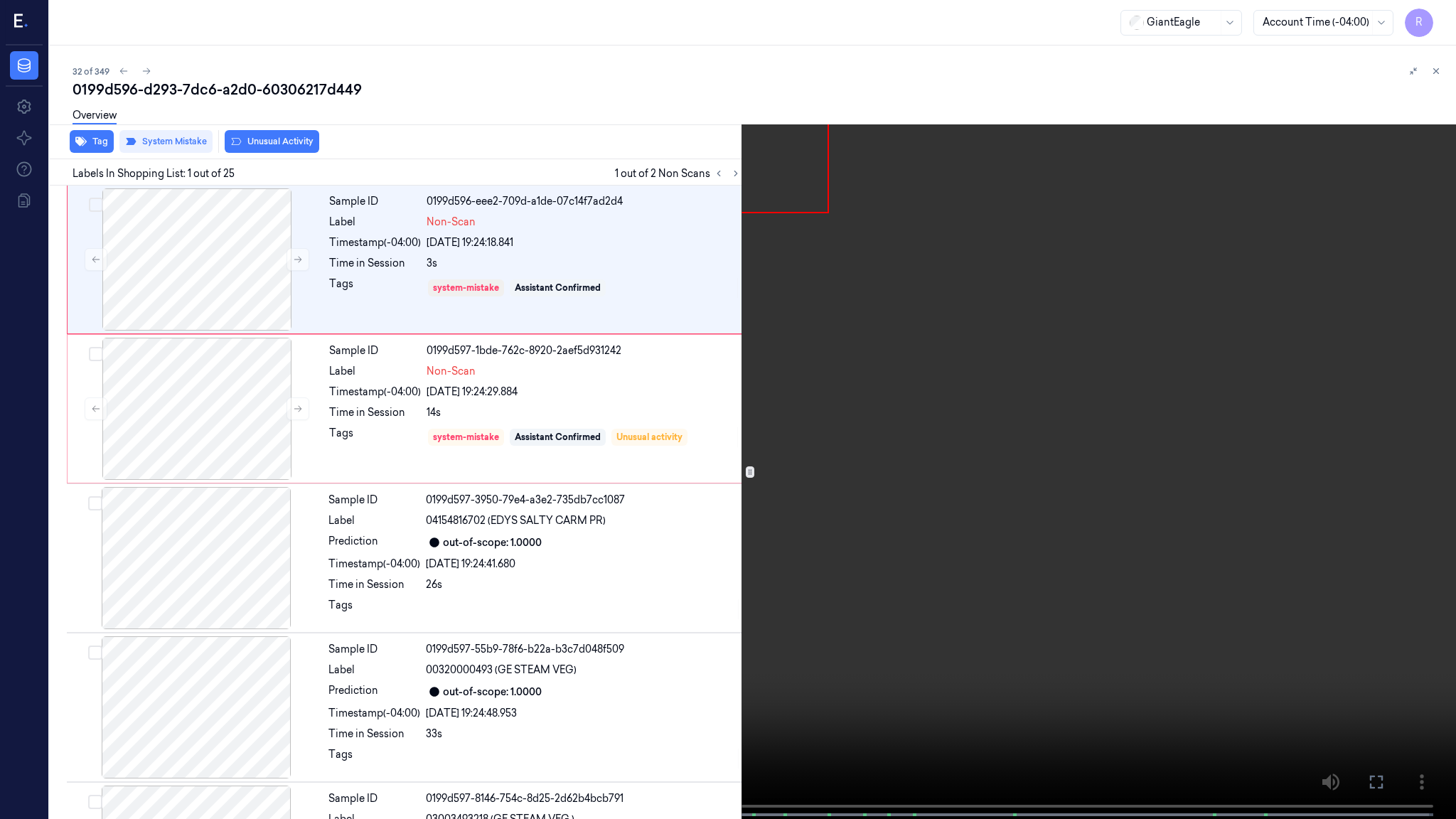
click at [401, 547] on video at bounding box center [728, 410] width 1456 height 822
click at [694, 421] on video at bounding box center [728, 410] width 1456 height 822
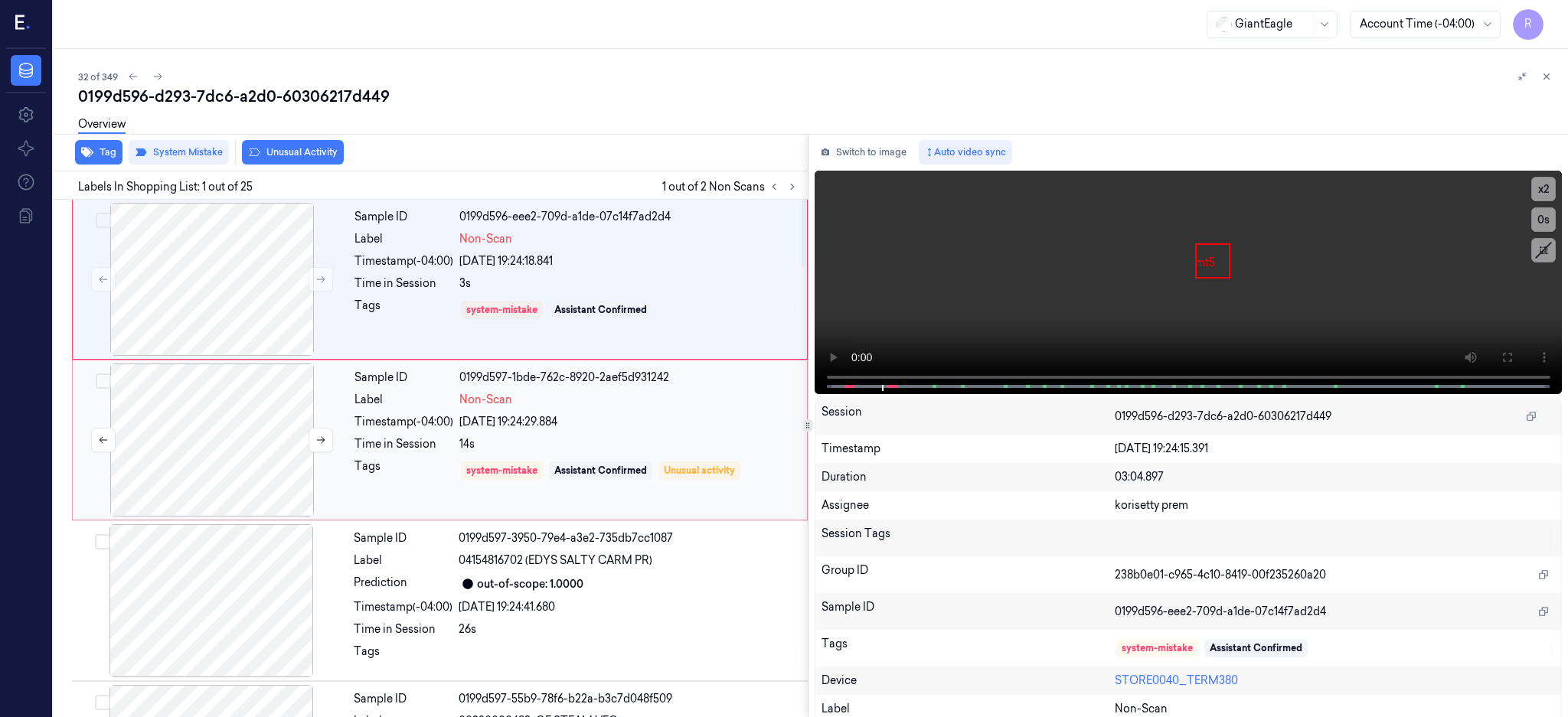
click at [266, 442] on div at bounding box center [212, 440] width 272 height 153
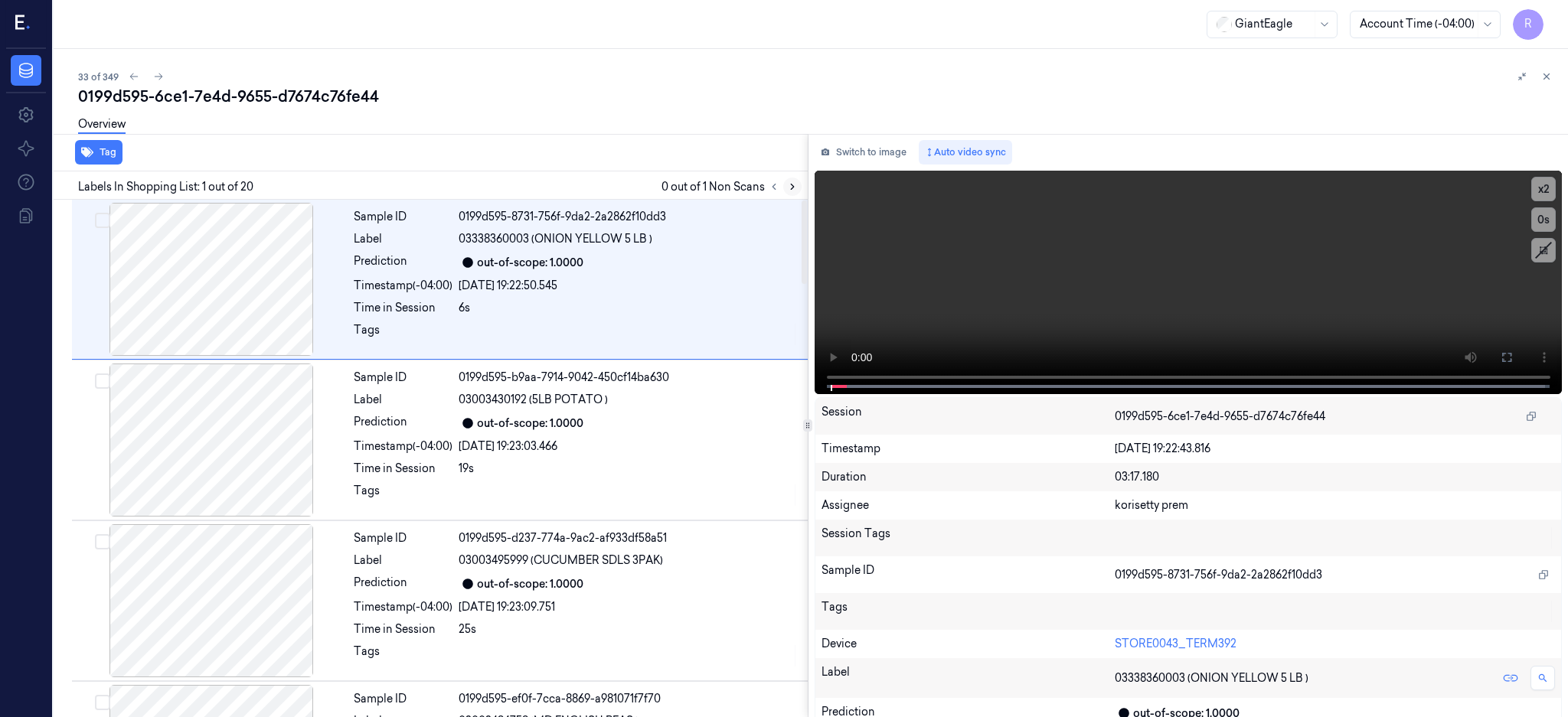
click at [802, 185] on button at bounding box center [792, 187] width 18 height 18
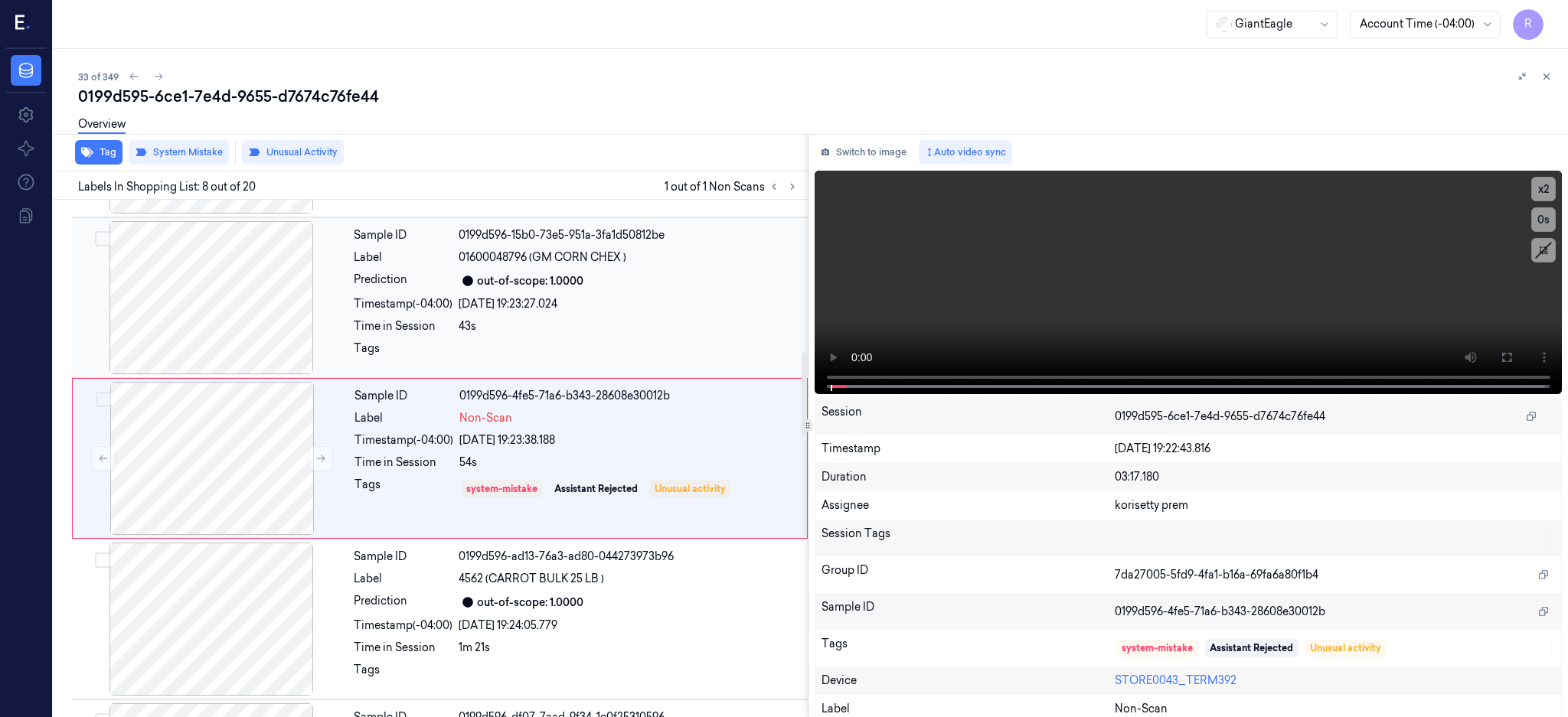
click at [204, 303] on div at bounding box center [211, 298] width 272 height 153
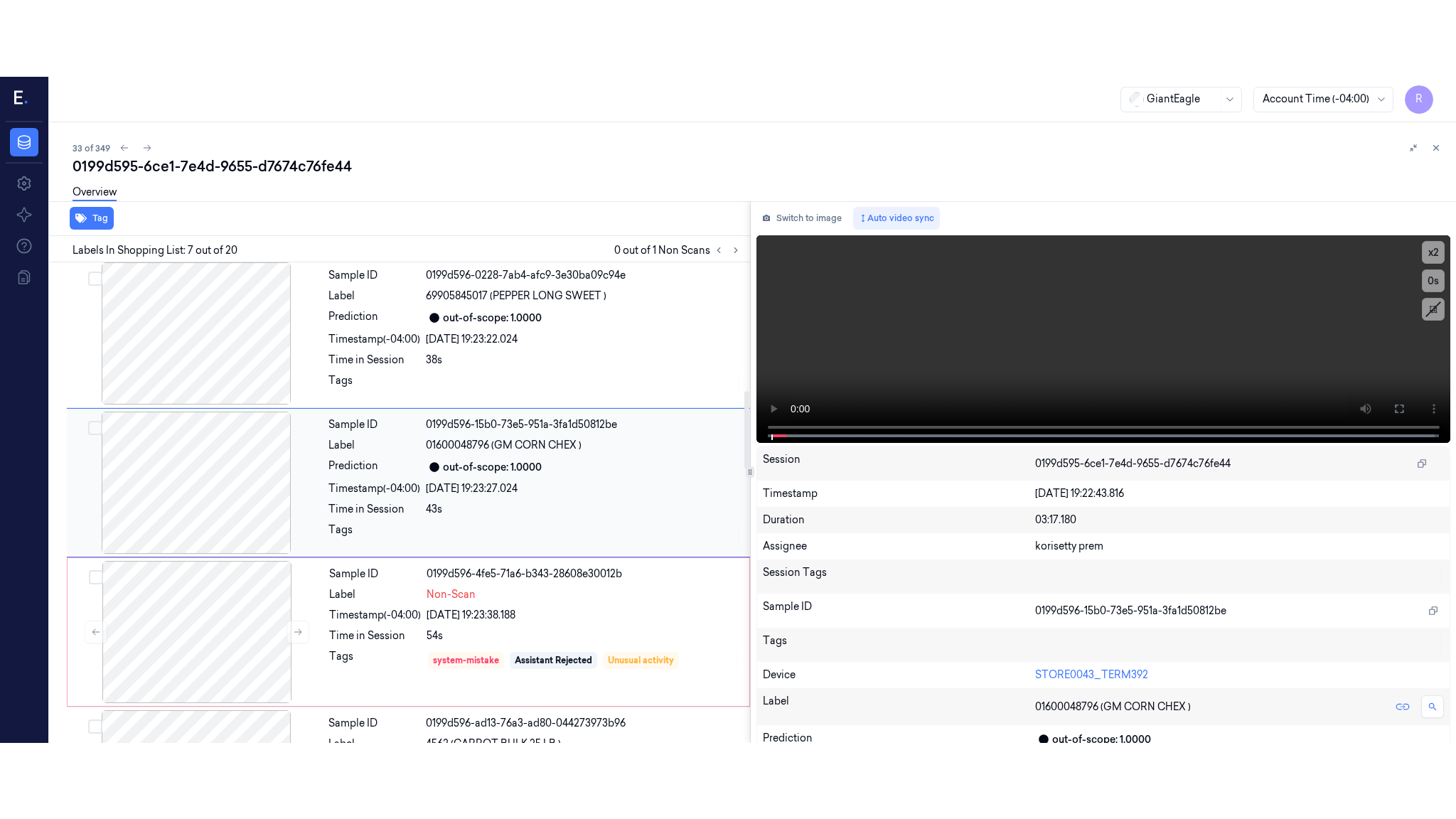
scroll to position [729, 0]
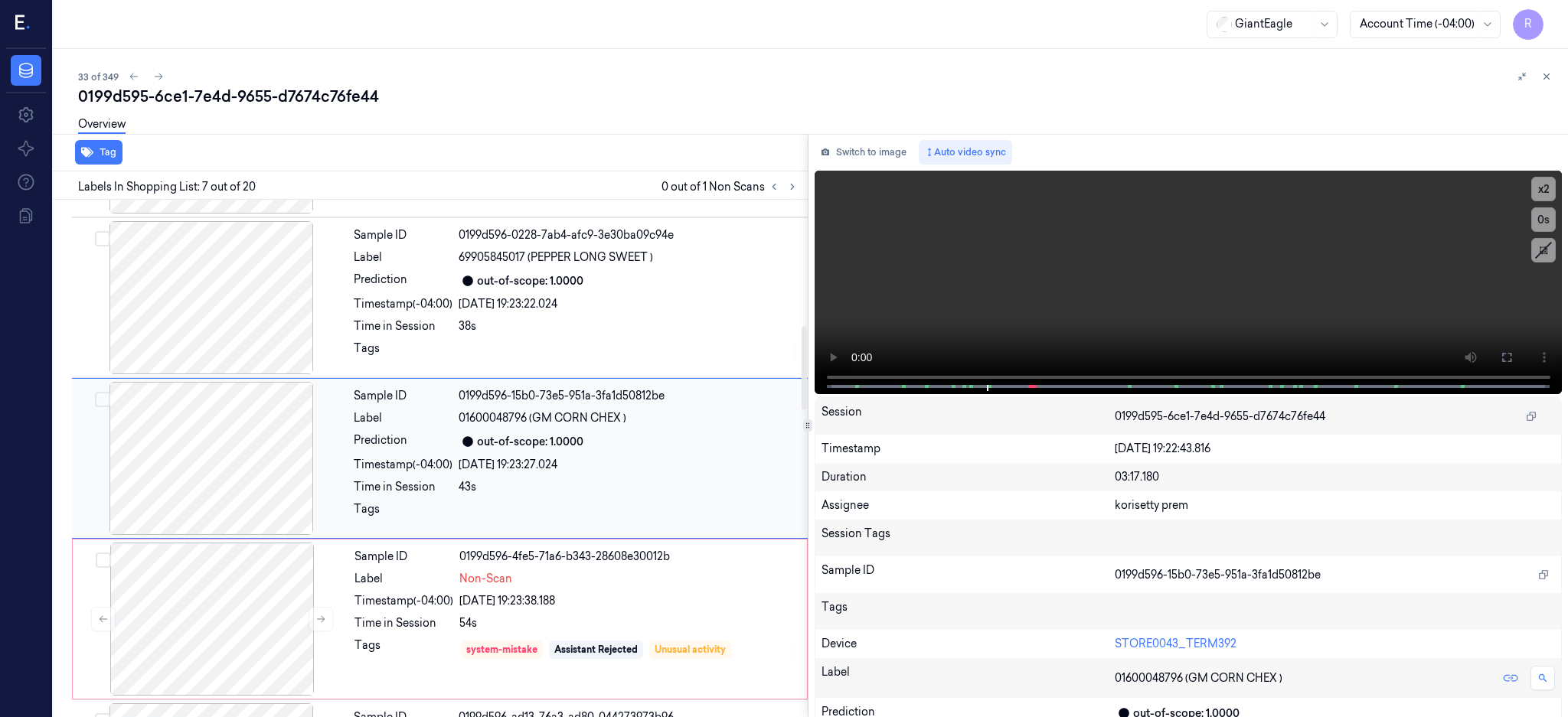
click at [178, 482] on div at bounding box center [211, 459] width 272 height 153
click at [1519, 355] on button at bounding box center [1507, 357] width 24 height 24
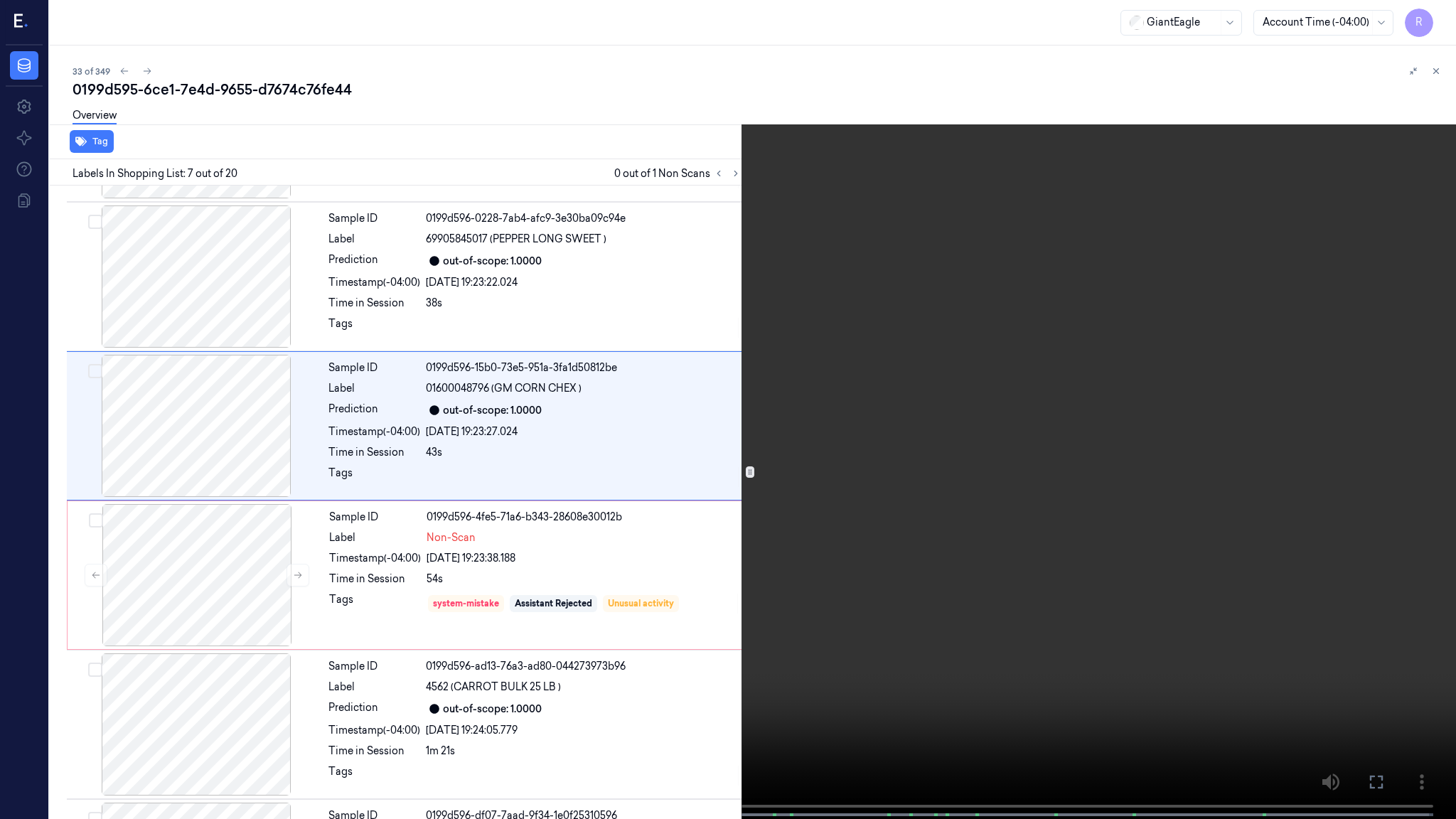
click at [1009, 404] on video at bounding box center [728, 410] width 1456 height 822
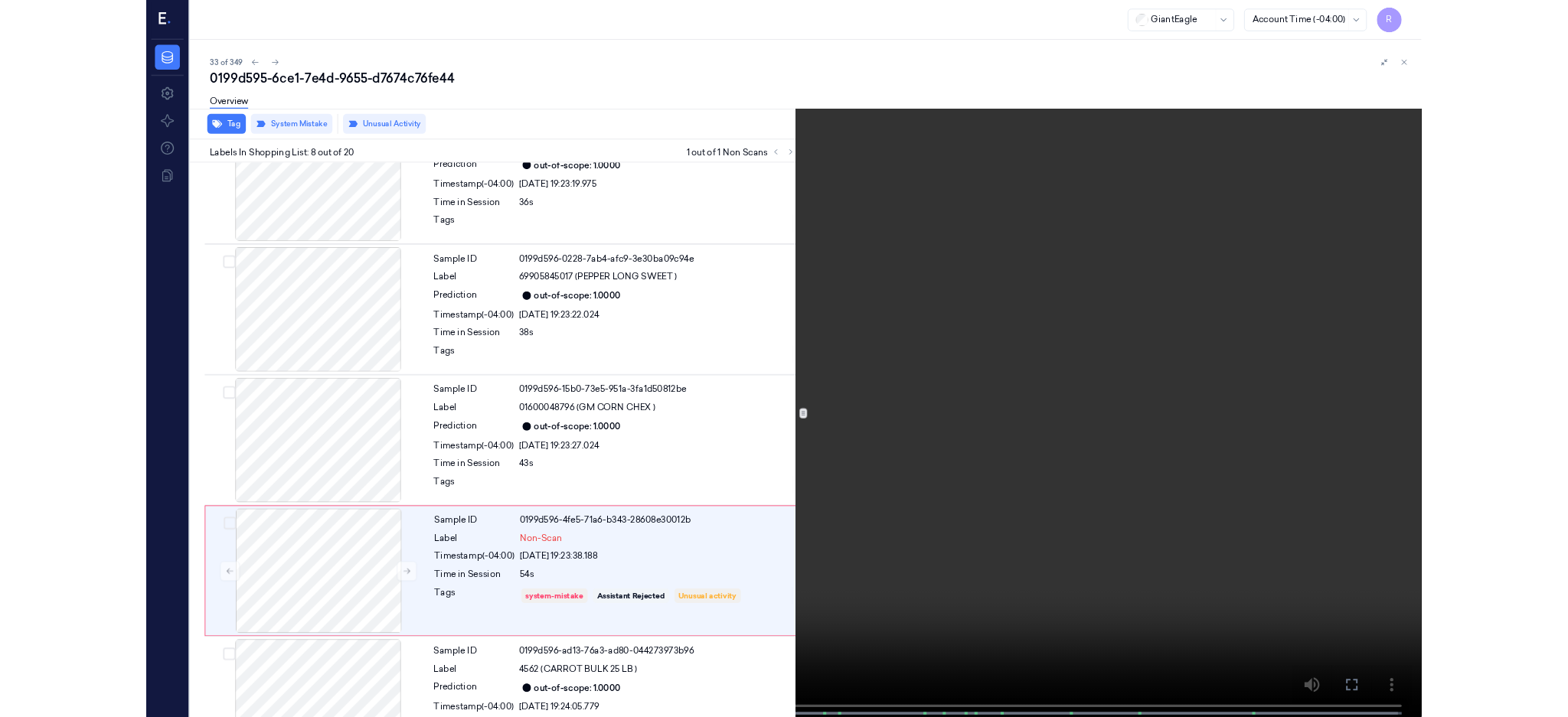
scroll to position [863, 0]
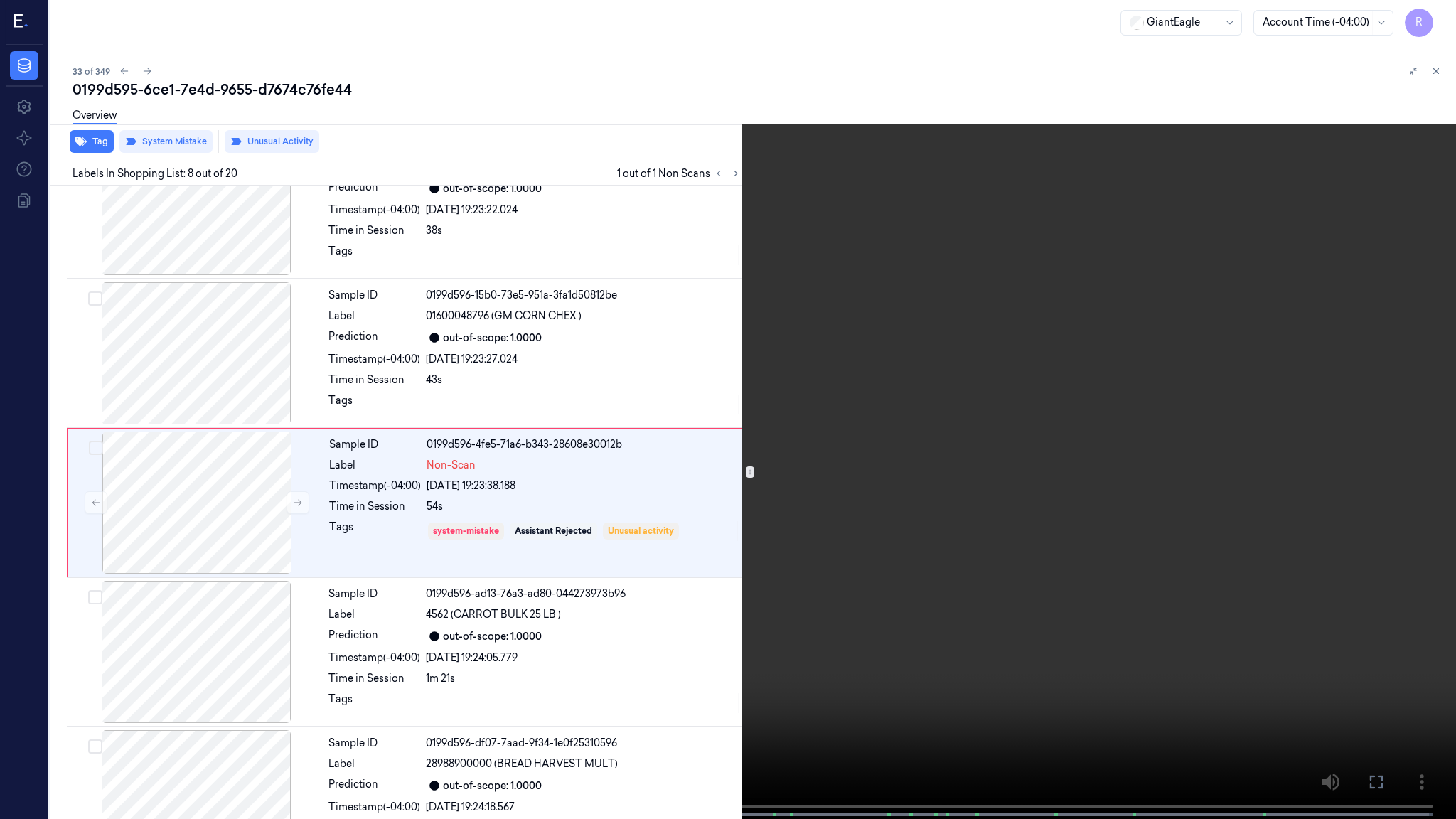
click at [698, 426] on video at bounding box center [728, 410] width 1456 height 822
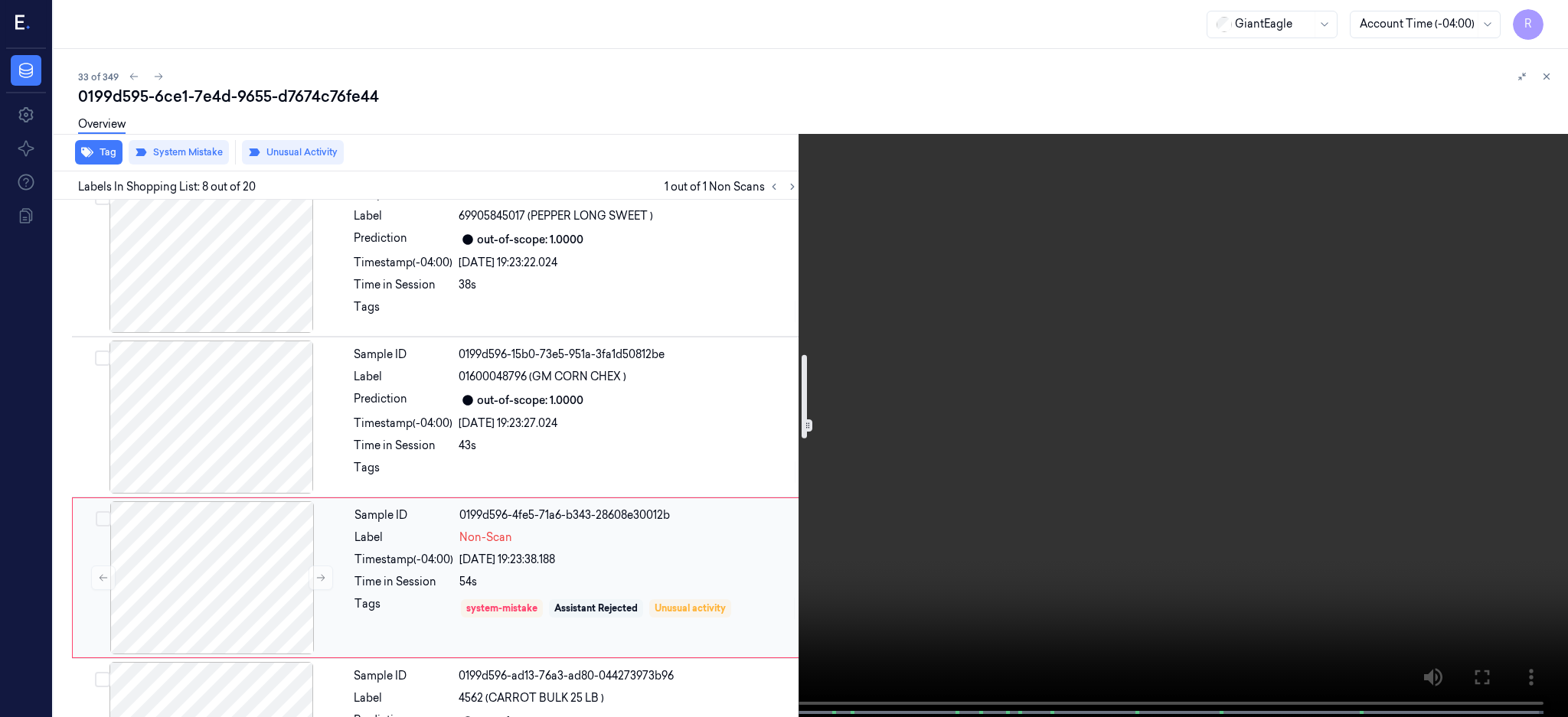
scroll to position [816, 0]
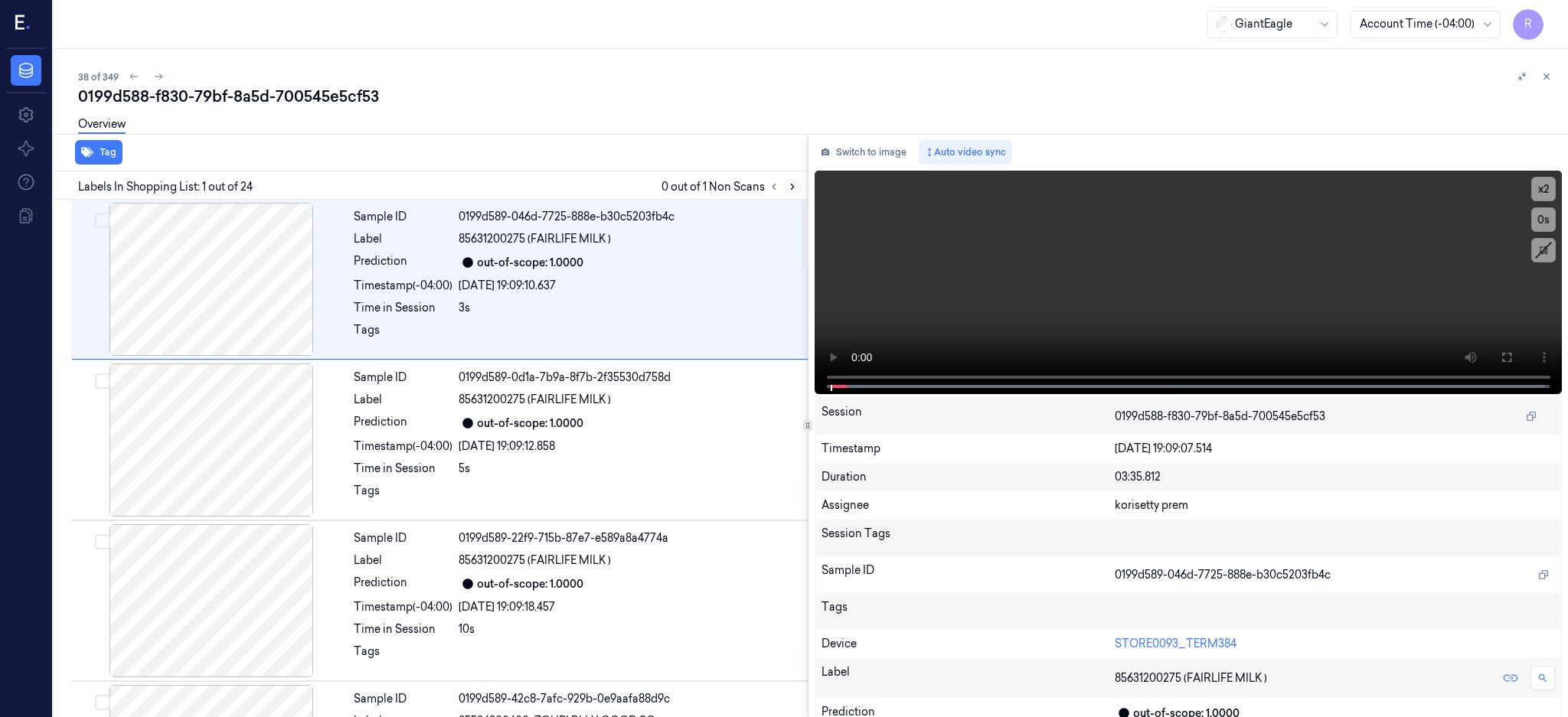
click at [802, 180] on button at bounding box center [792, 187] width 18 height 18
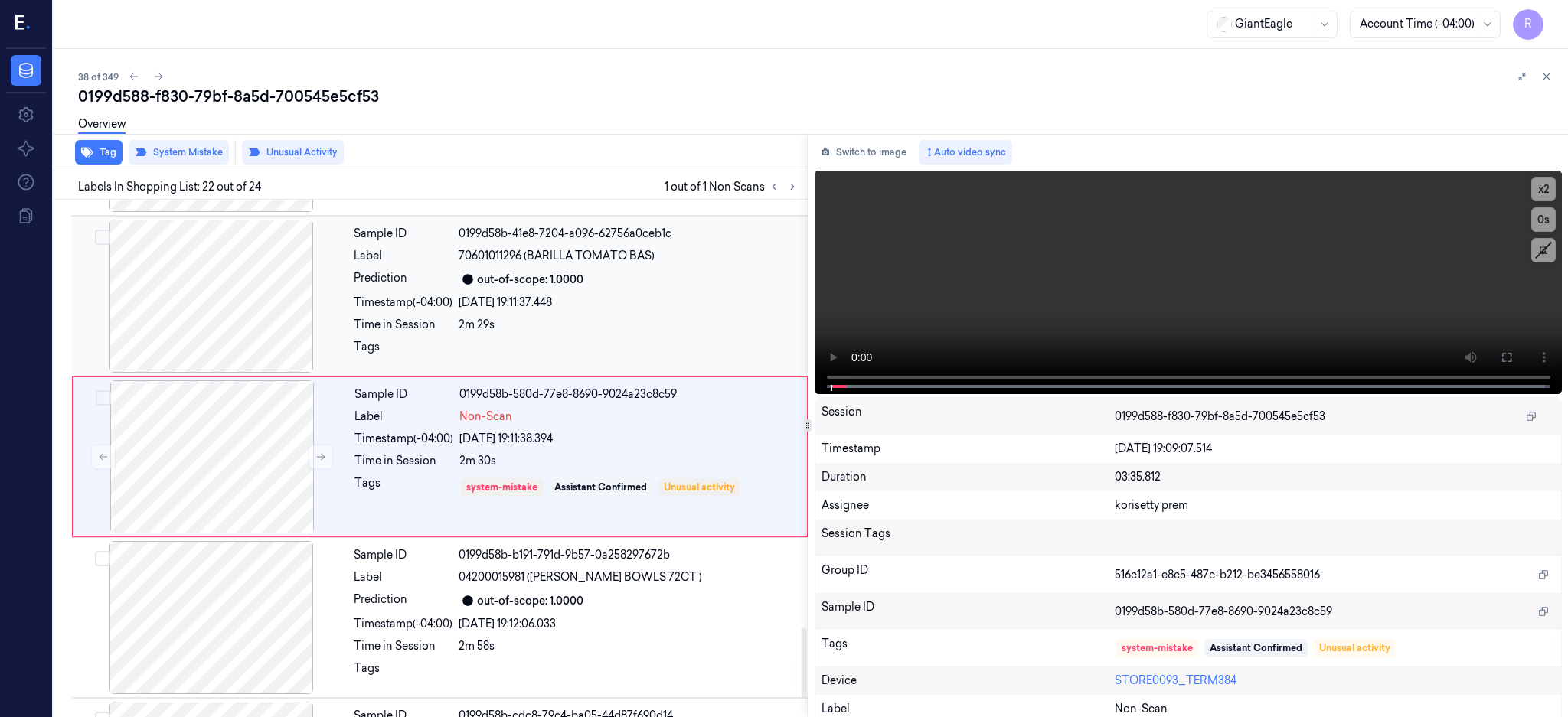
click at [200, 374] on div "Sample ID 0199d58b-41e8-7204-a096-62756a0ceb1c Label 70601011296 (BARILLA TOMAT…" at bounding box center [440, 296] width 736 height 161
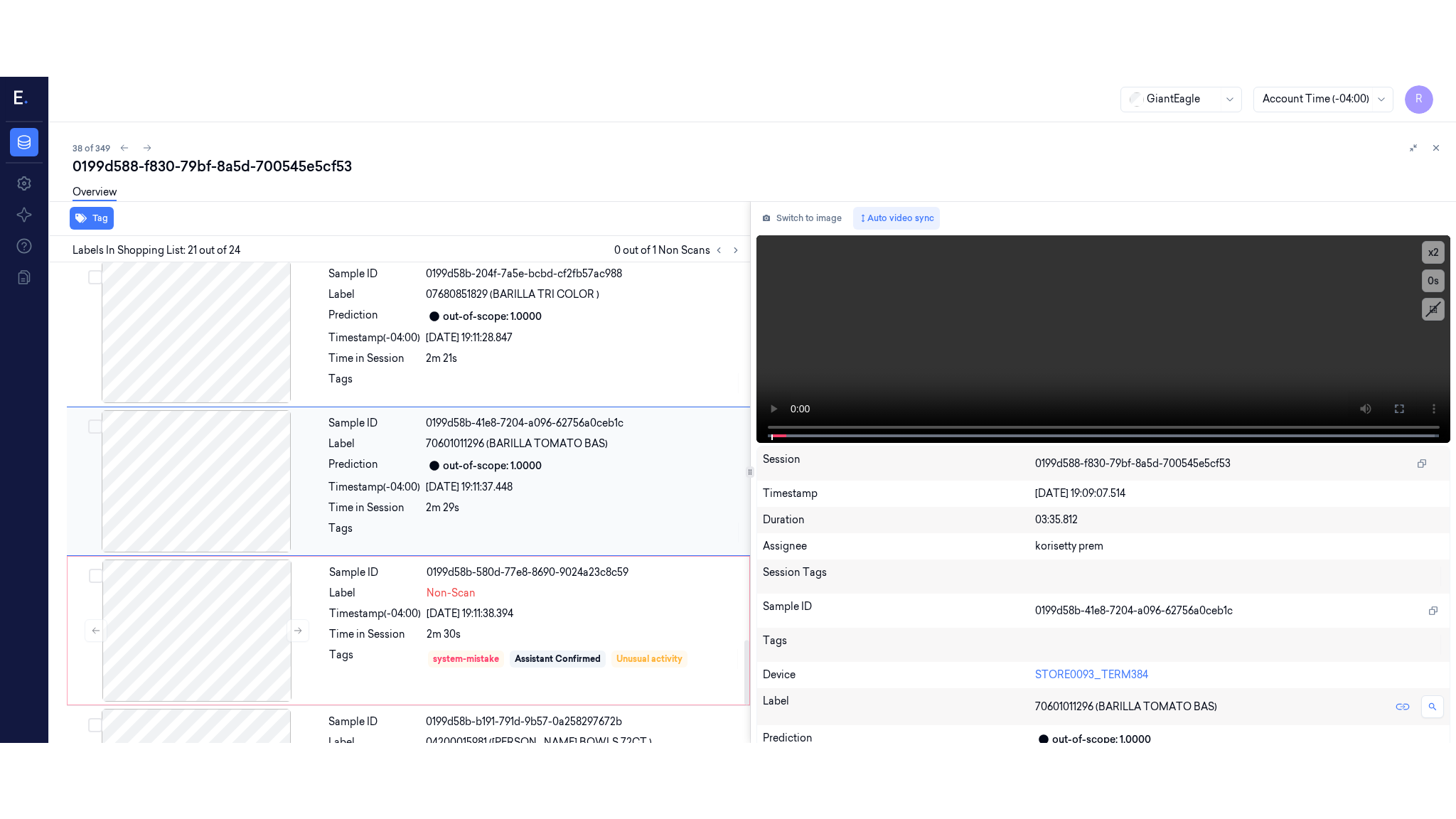
scroll to position [2820, 0]
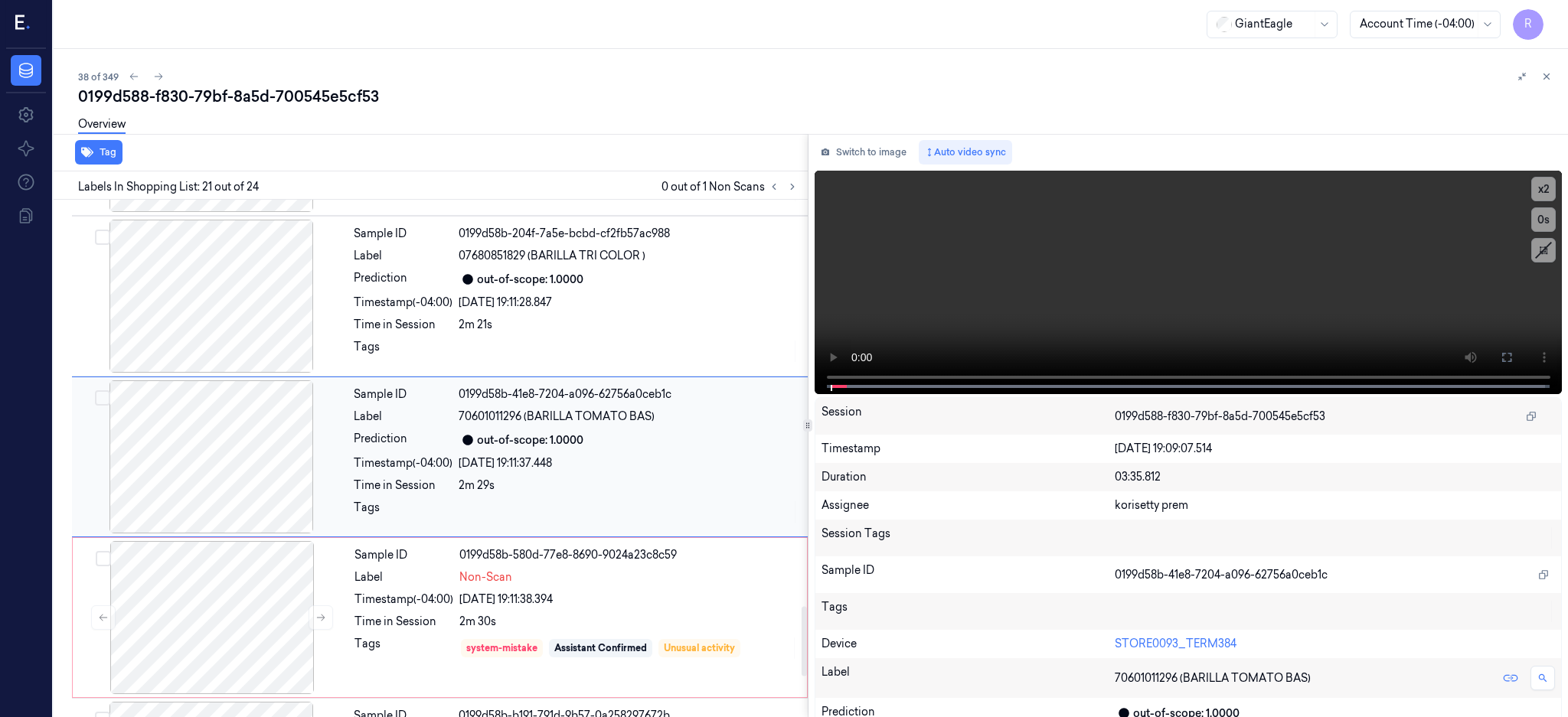
click at [196, 461] on div at bounding box center [211, 457] width 272 height 153
click at [288, 483] on div at bounding box center [211, 457] width 272 height 153
click at [1513, 360] on icon at bounding box center [1507, 358] width 13 height 13
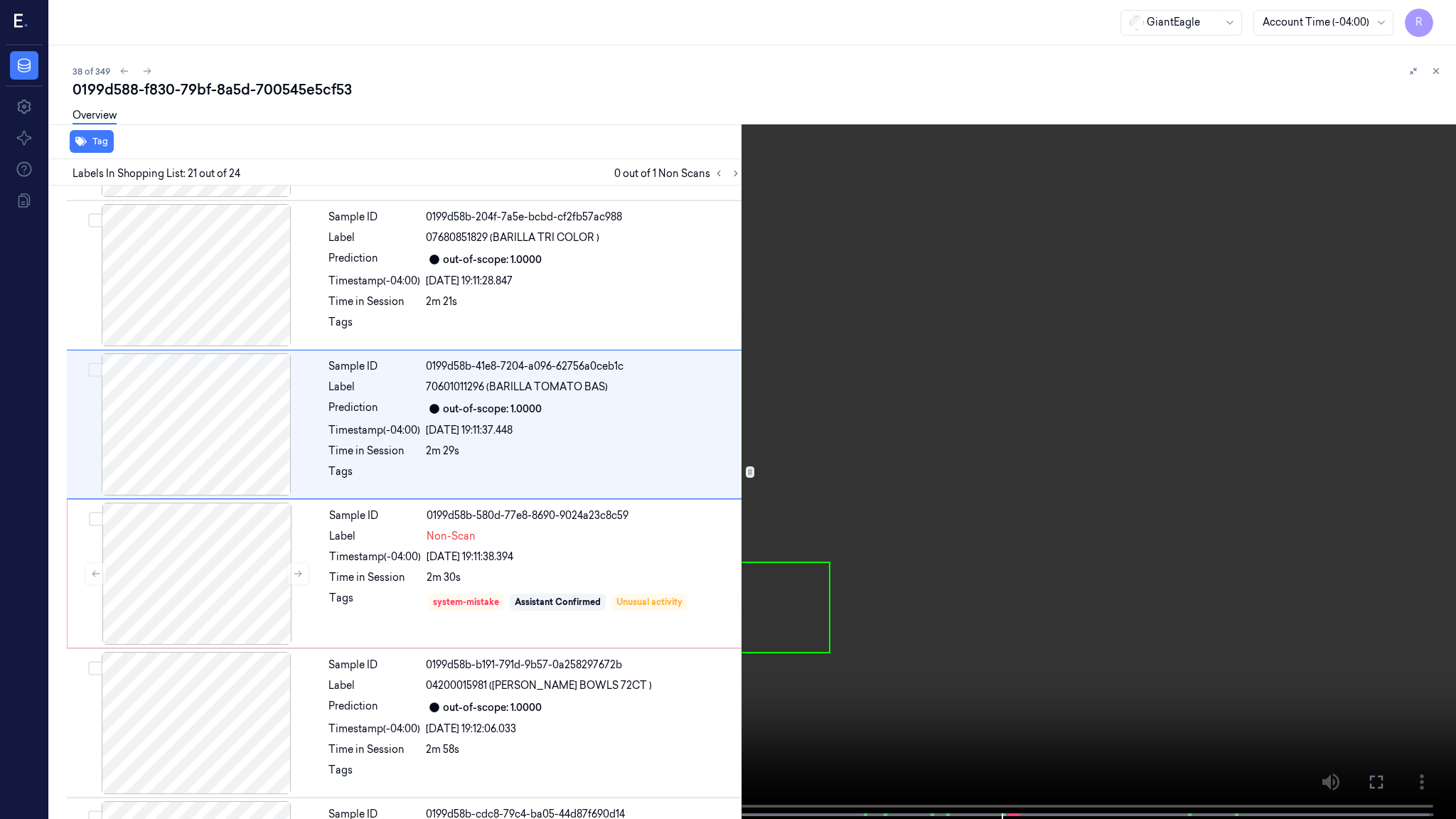
click at [961, 428] on video at bounding box center [728, 410] width 1456 height 822
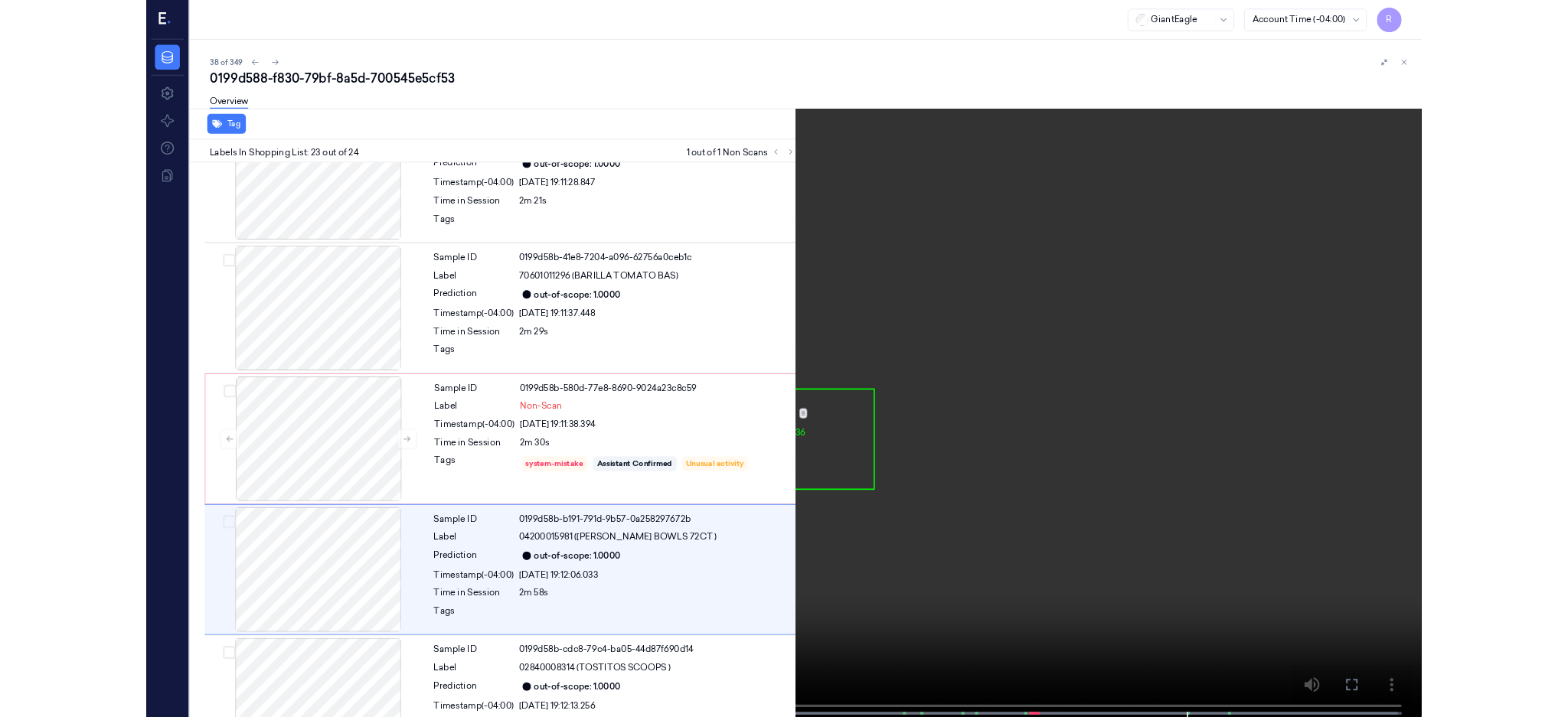
scroll to position [3181, 0]
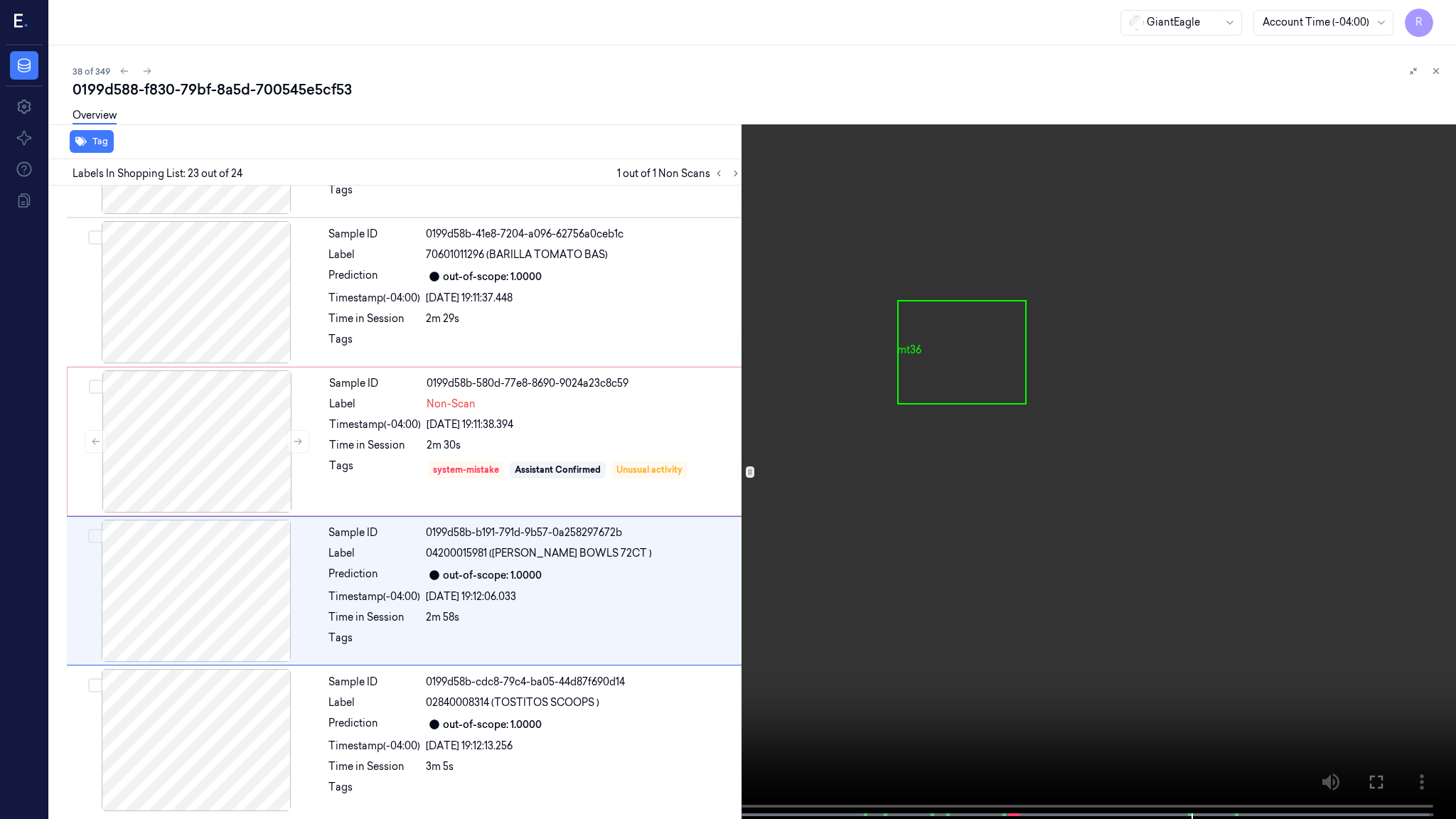
click at [837, 347] on video at bounding box center [728, 410] width 1456 height 822
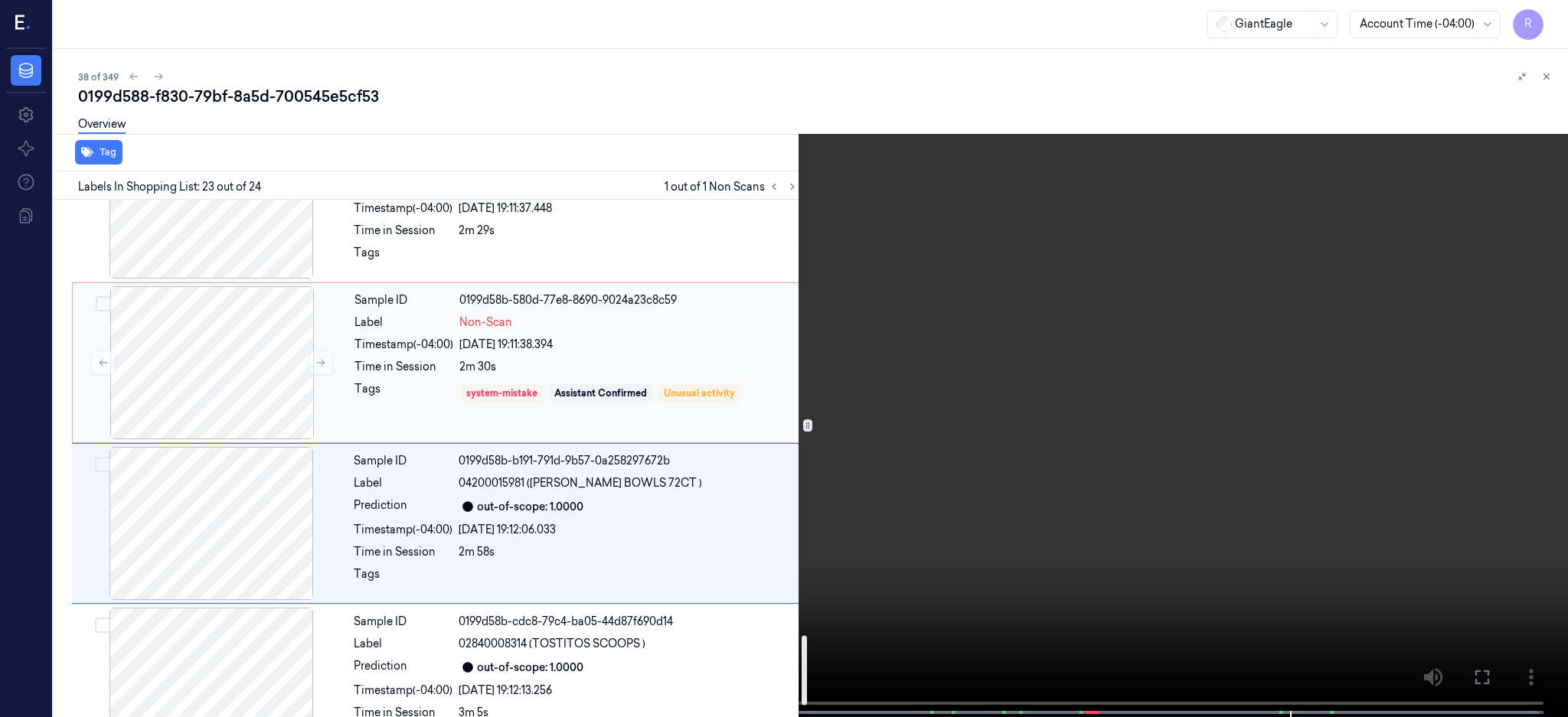
scroll to position [3243, 0]
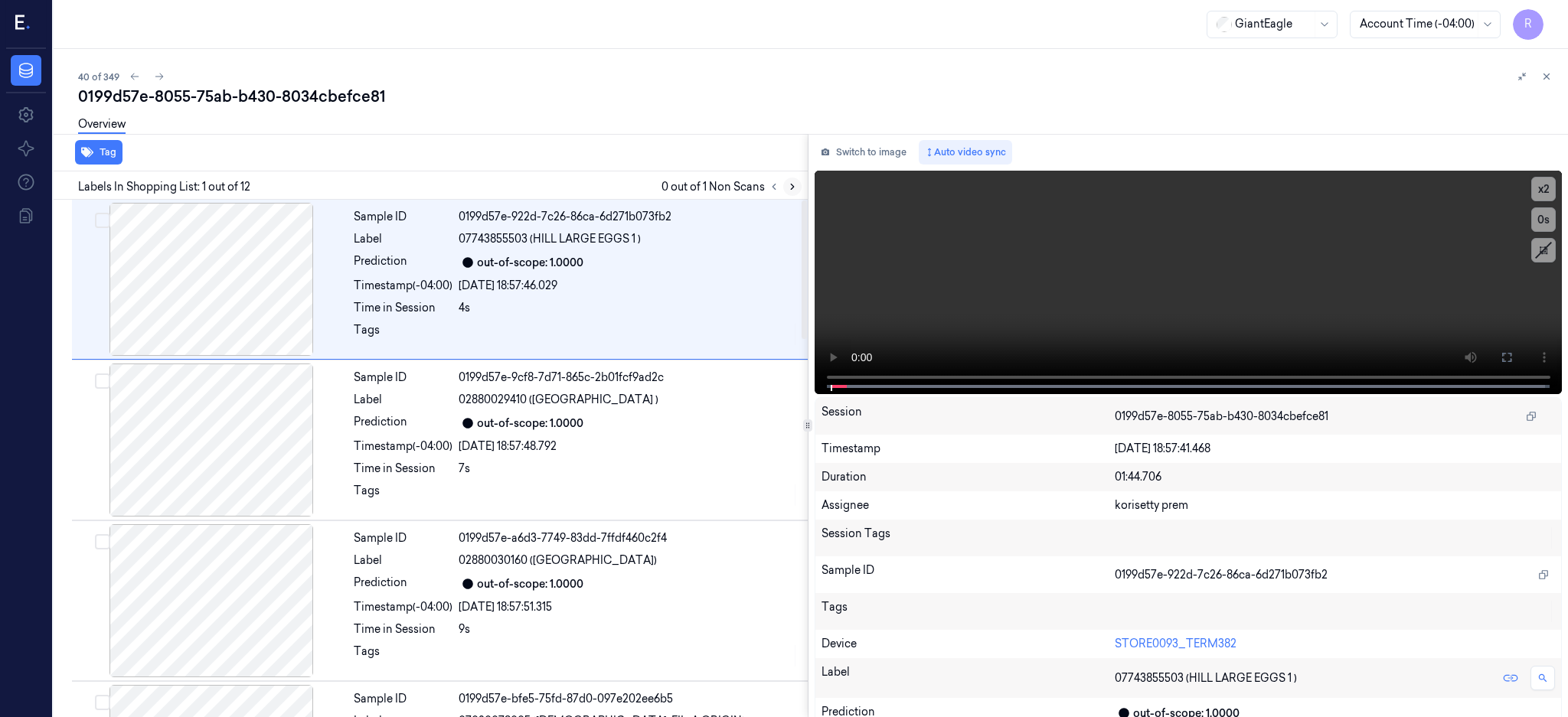
click at [798, 181] on icon at bounding box center [792, 187] width 11 height 11
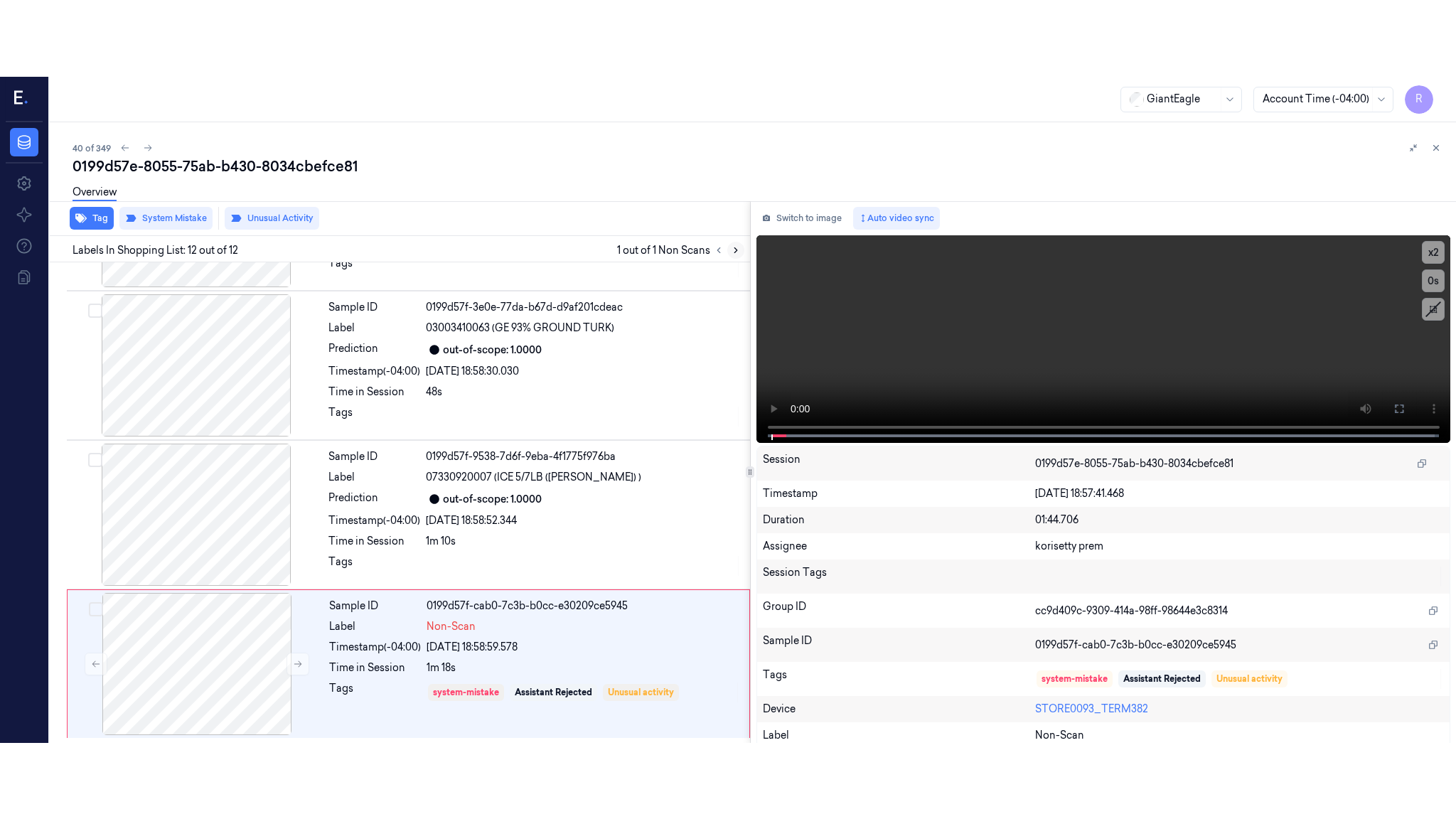
scroll to position [1315, 0]
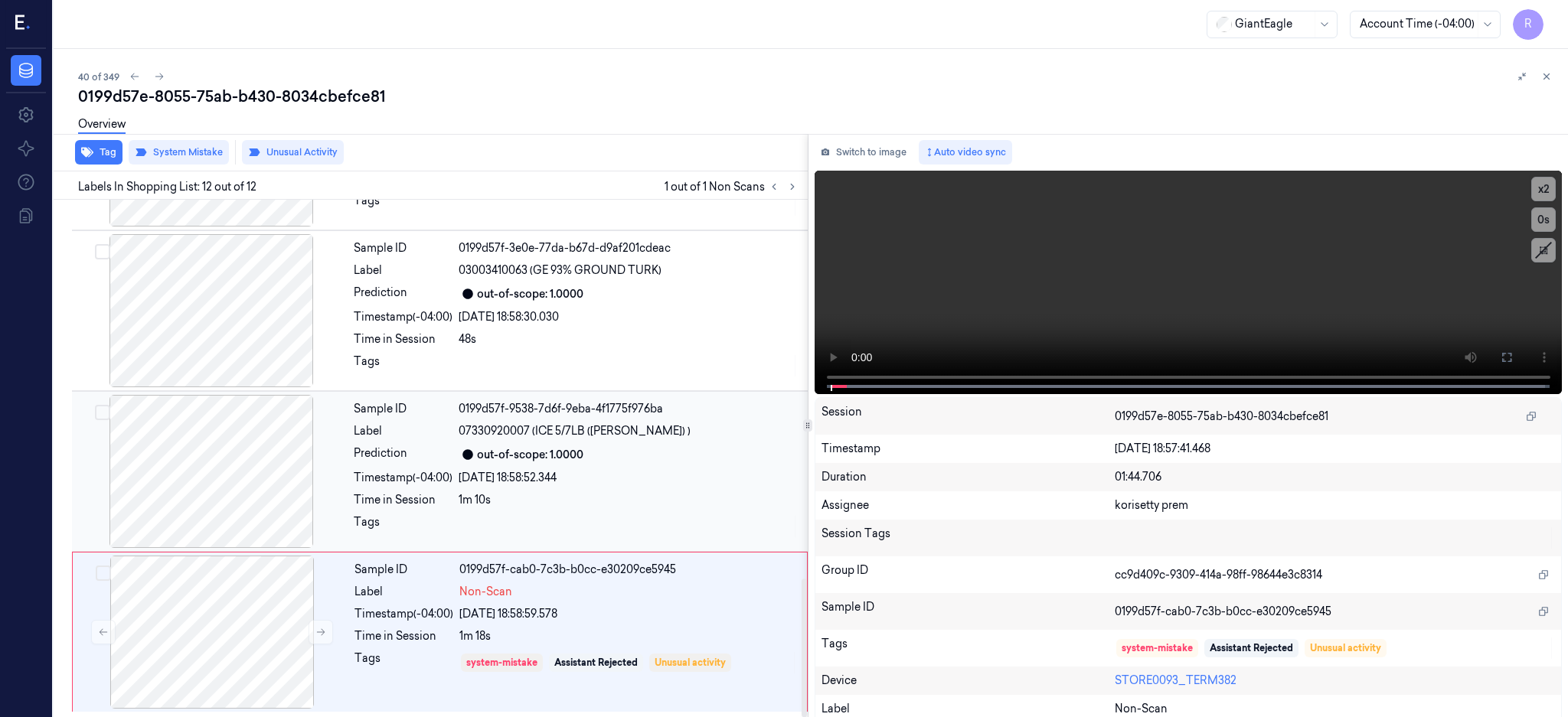
click at [241, 470] on div at bounding box center [211, 472] width 272 height 153
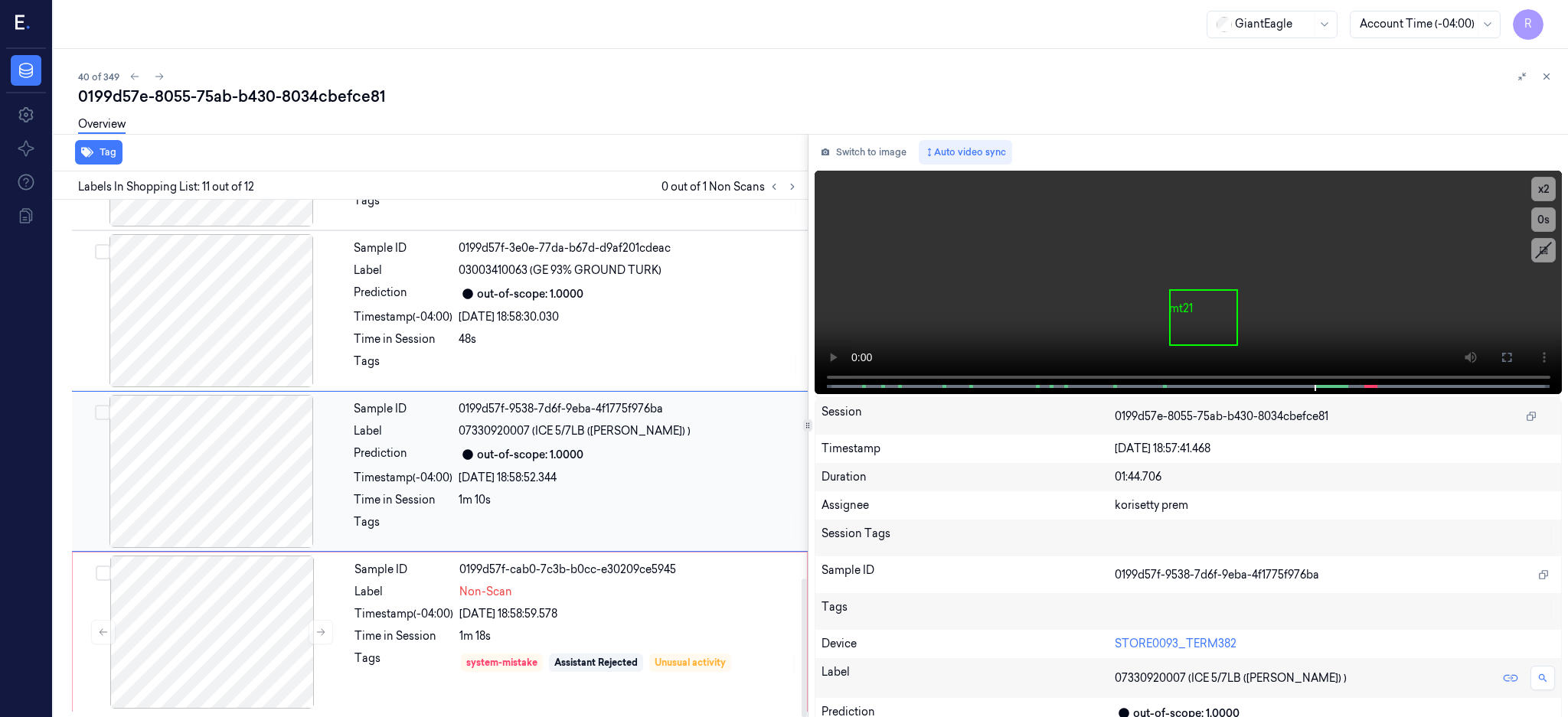
click at [211, 475] on div at bounding box center [211, 472] width 272 height 153
click at [1513, 354] on icon at bounding box center [1507, 358] width 13 height 13
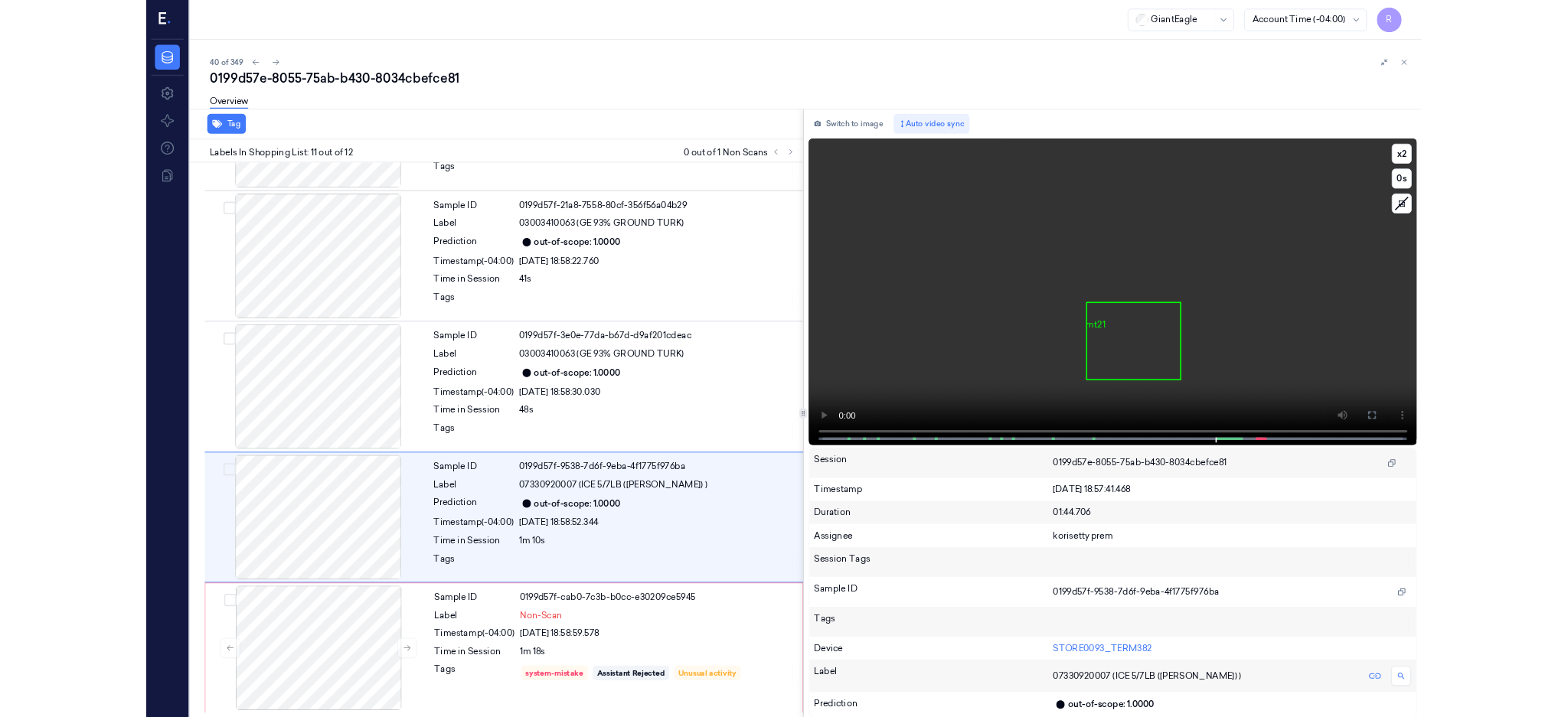
scroll to position [1252, 0]
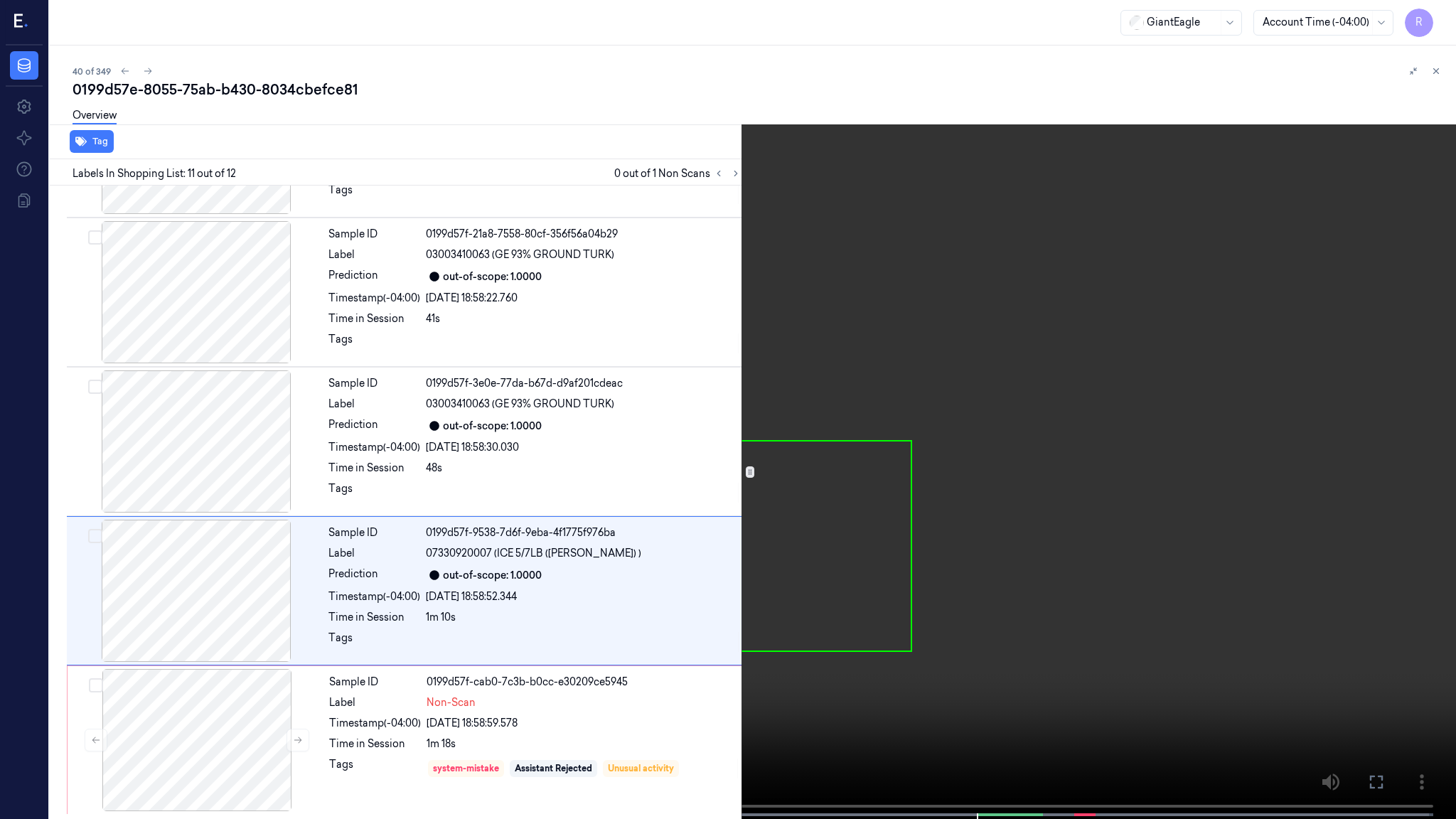
click at [947, 463] on video at bounding box center [728, 410] width 1456 height 822
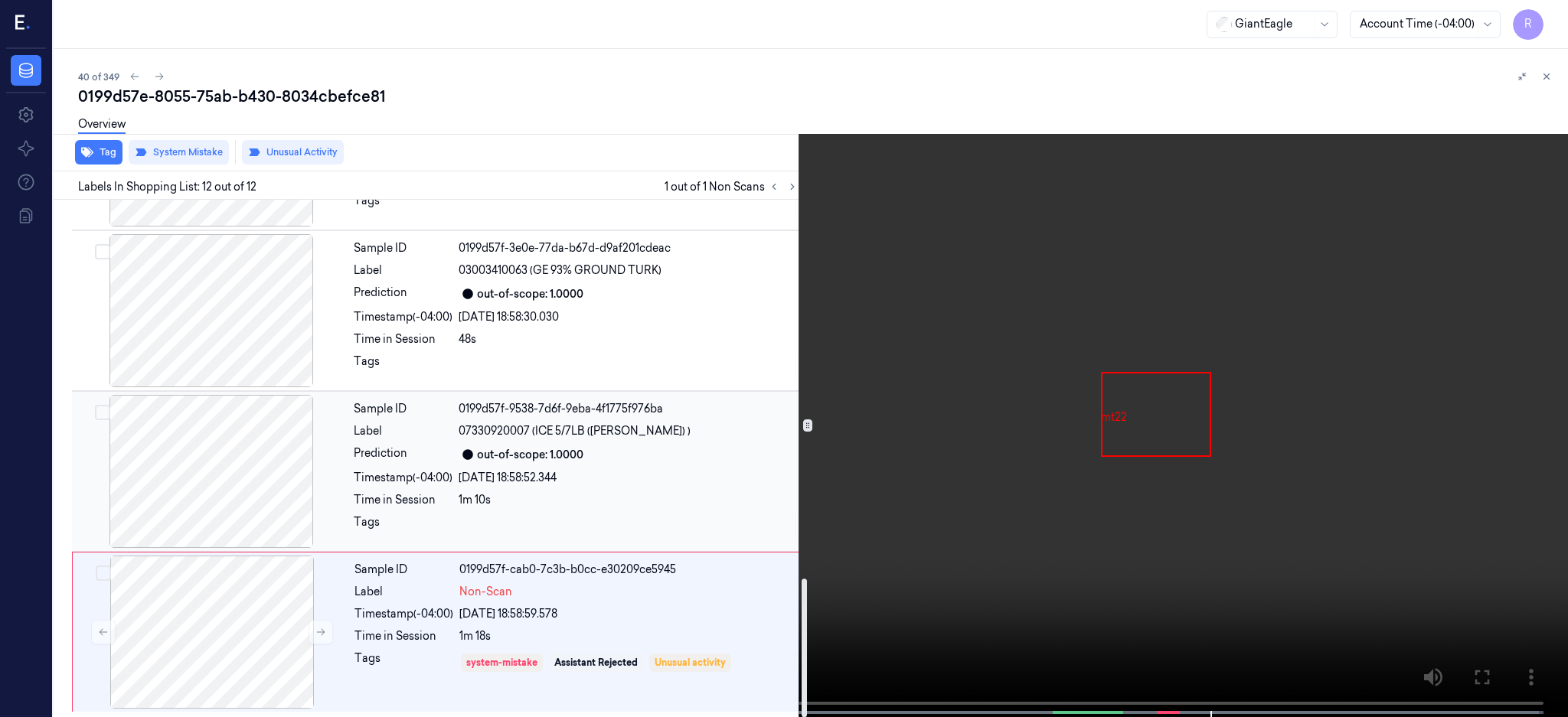
scroll to position [1415, 0]
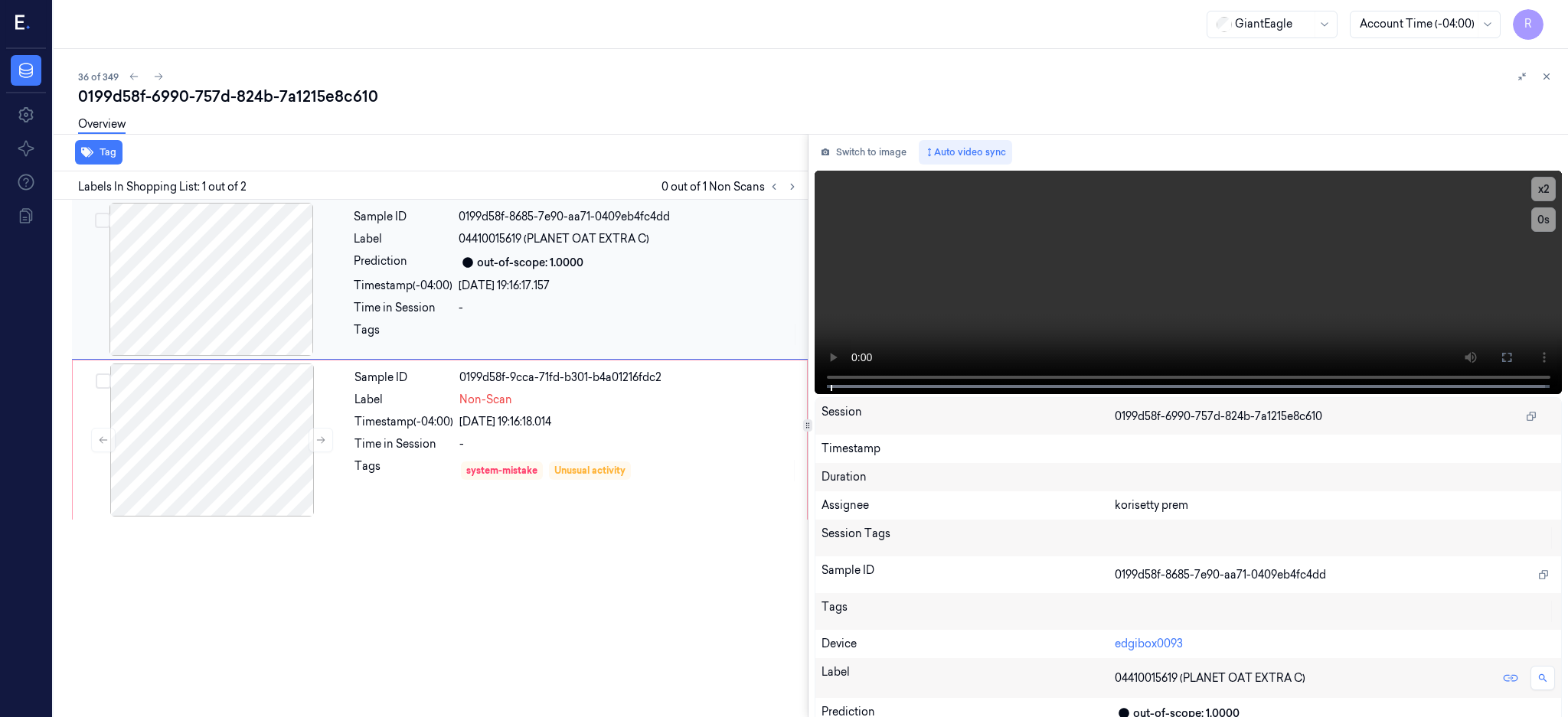
click at [189, 286] on div at bounding box center [211, 280] width 272 height 153
click at [222, 267] on div at bounding box center [211, 280] width 272 height 153
click at [808, 353] on div at bounding box center [807, 427] width 1 height 584
click at [1513, 352] on icon at bounding box center [1507, 358] width 13 height 13
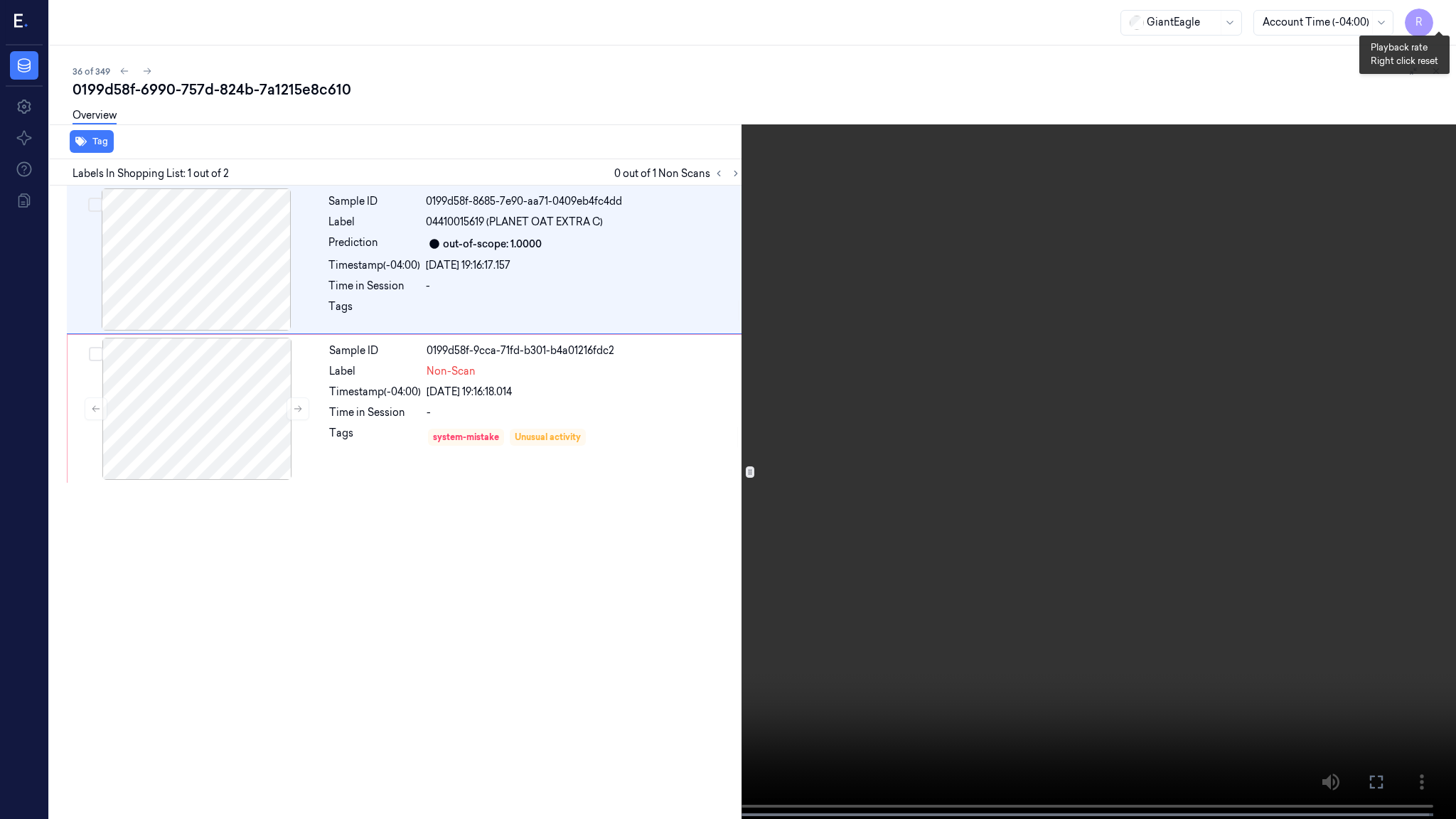
click at [1448, 18] on button "x 2" at bounding box center [1438, 17] width 23 height 23
click at [1448, 18] on button "x 4" at bounding box center [1438, 17] width 23 height 23
click at [1445, 21] on button "x 1" at bounding box center [1438, 17] width 23 height 23
click at [1445, 21] on button "x 2" at bounding box center [1438, 17] width 23 height 23
click at [857, 610] on video at bounding box center [728, 410] width 1456 height 822
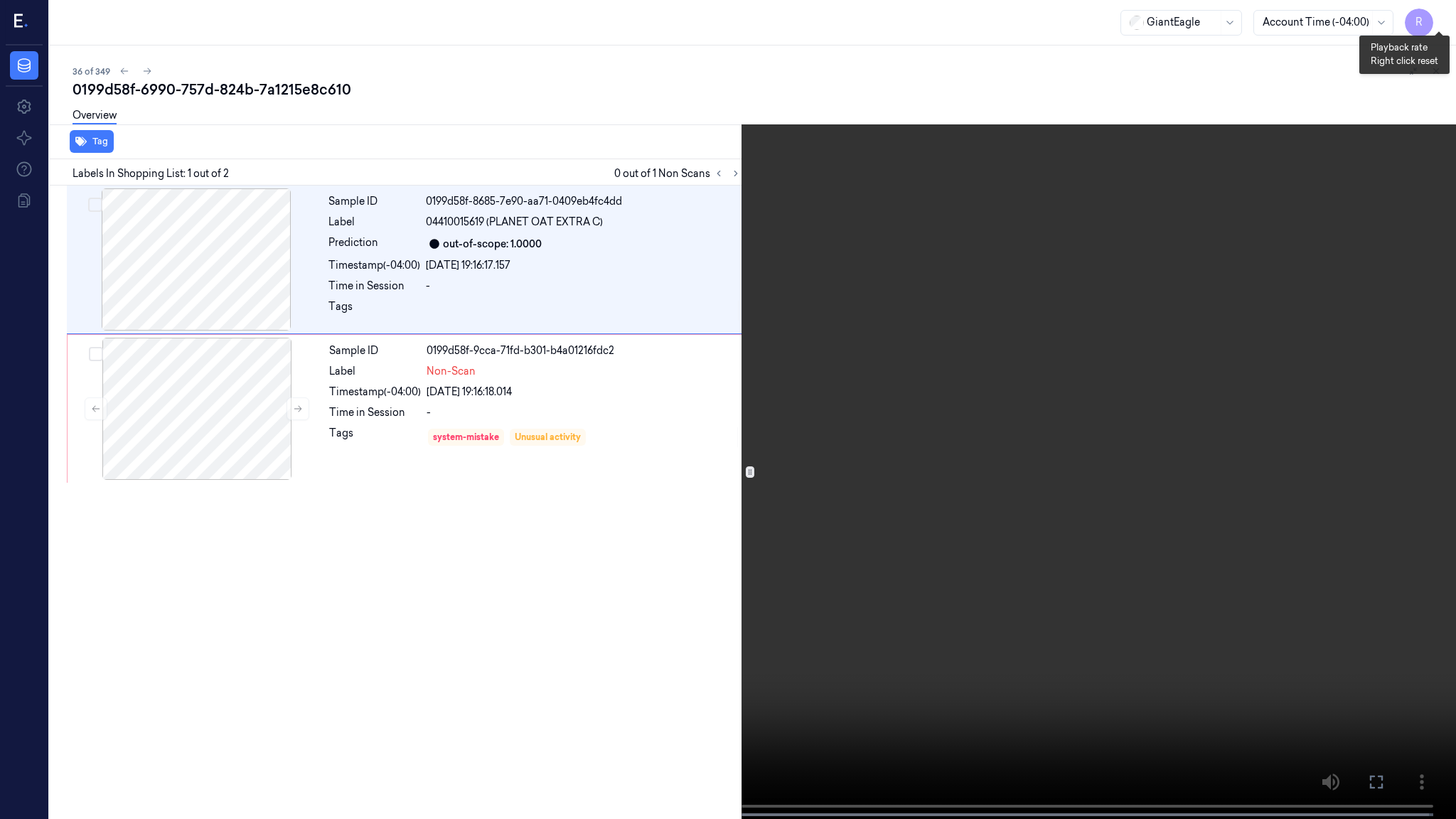
click at [1439, 16] on button "x 4" at bounding box center [1438, 17] width 23 height 23
click at [1094, 256] on video at bounding box center [728, 410] width 1456 height 822
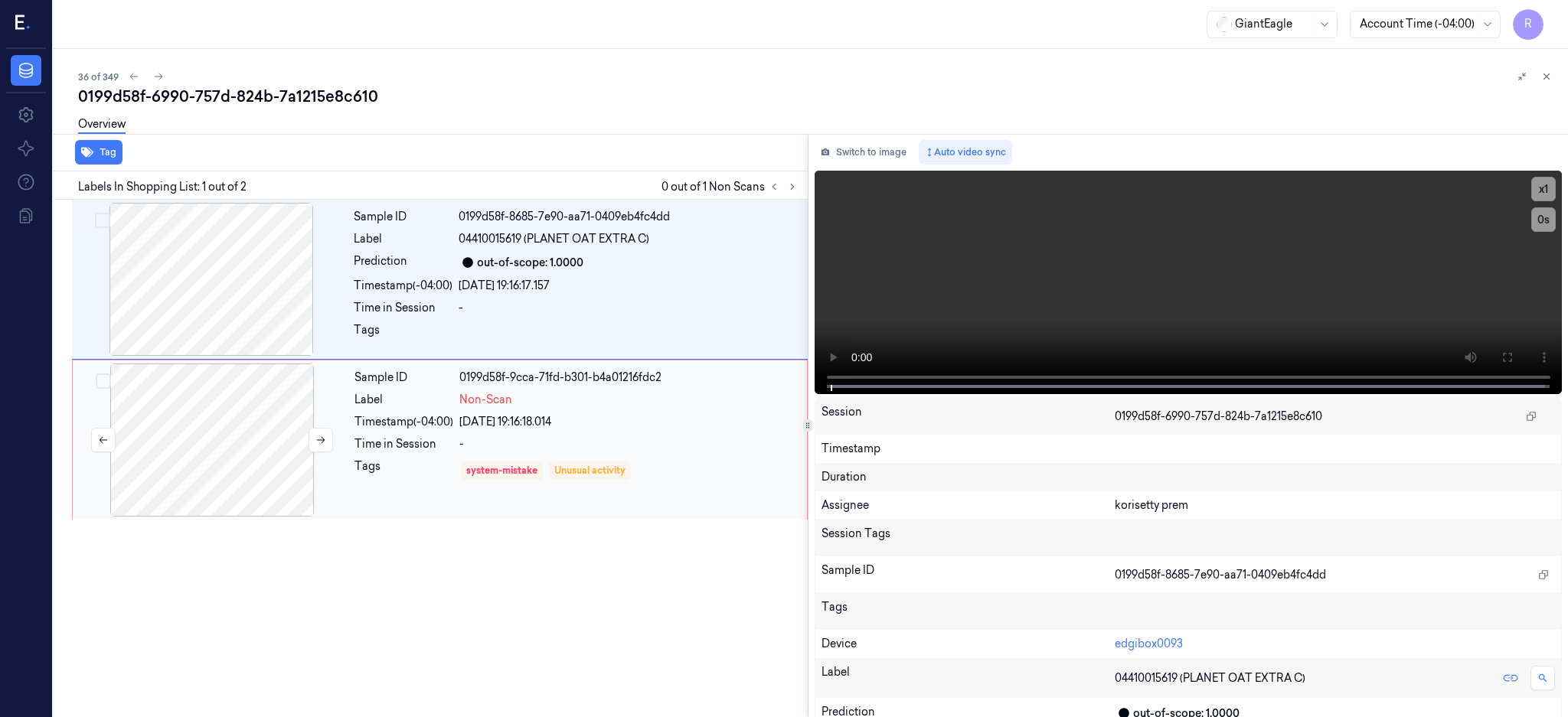
click at [216, 483] on div at bounding box center [212, 440] width 272 height 153
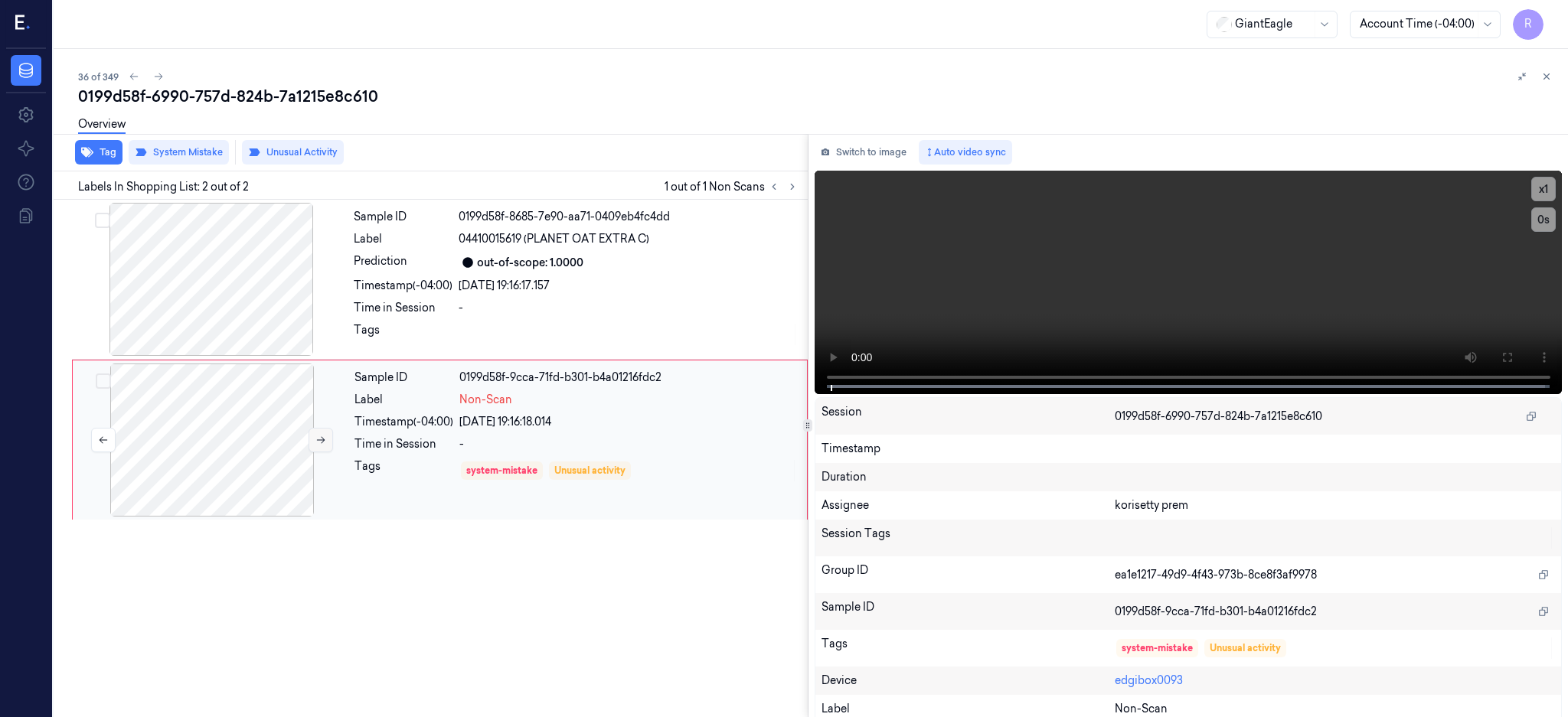
click at [317, 439] on icon at bounding box center [321, 440] width 11 height 11
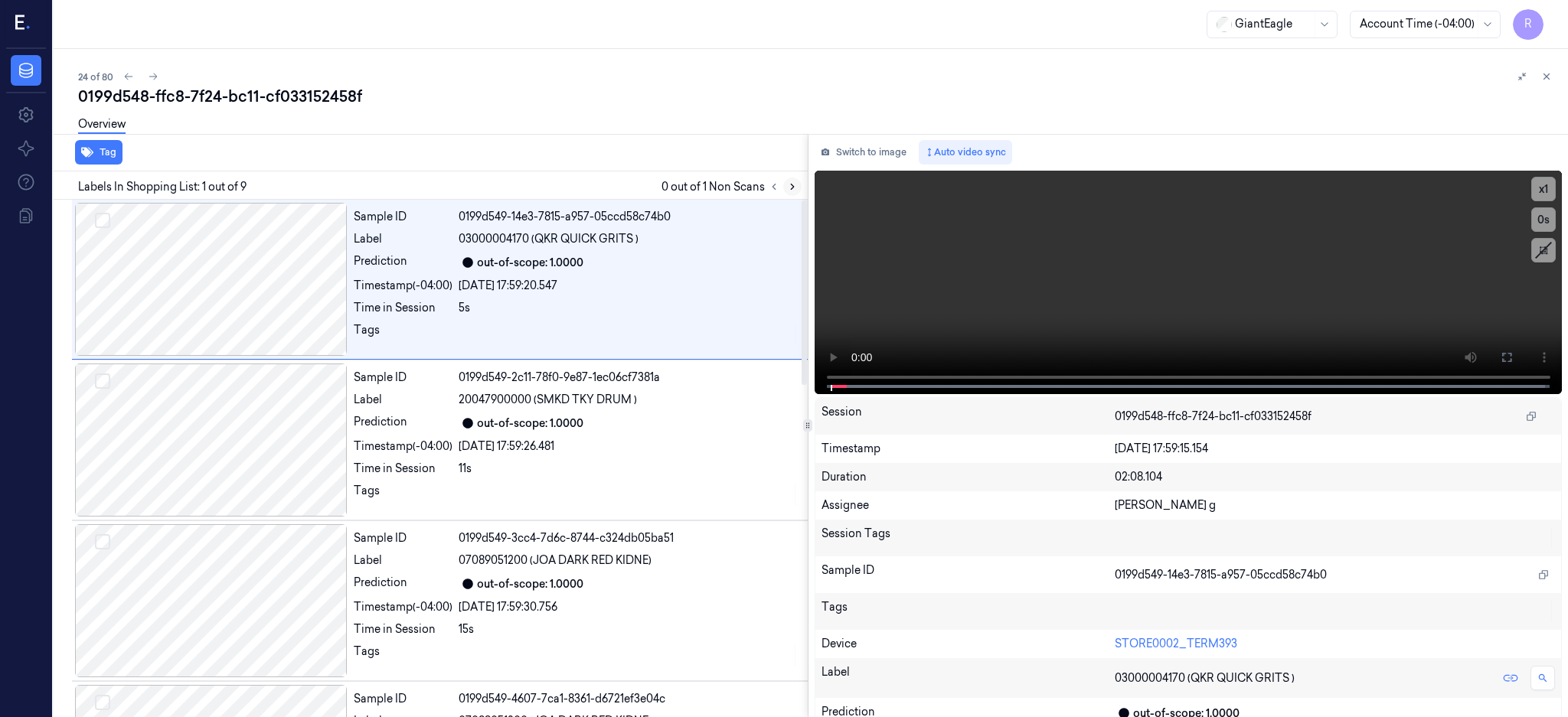
click at [798, 185] on icon at bounding box center [792, 187] width 11 height 11
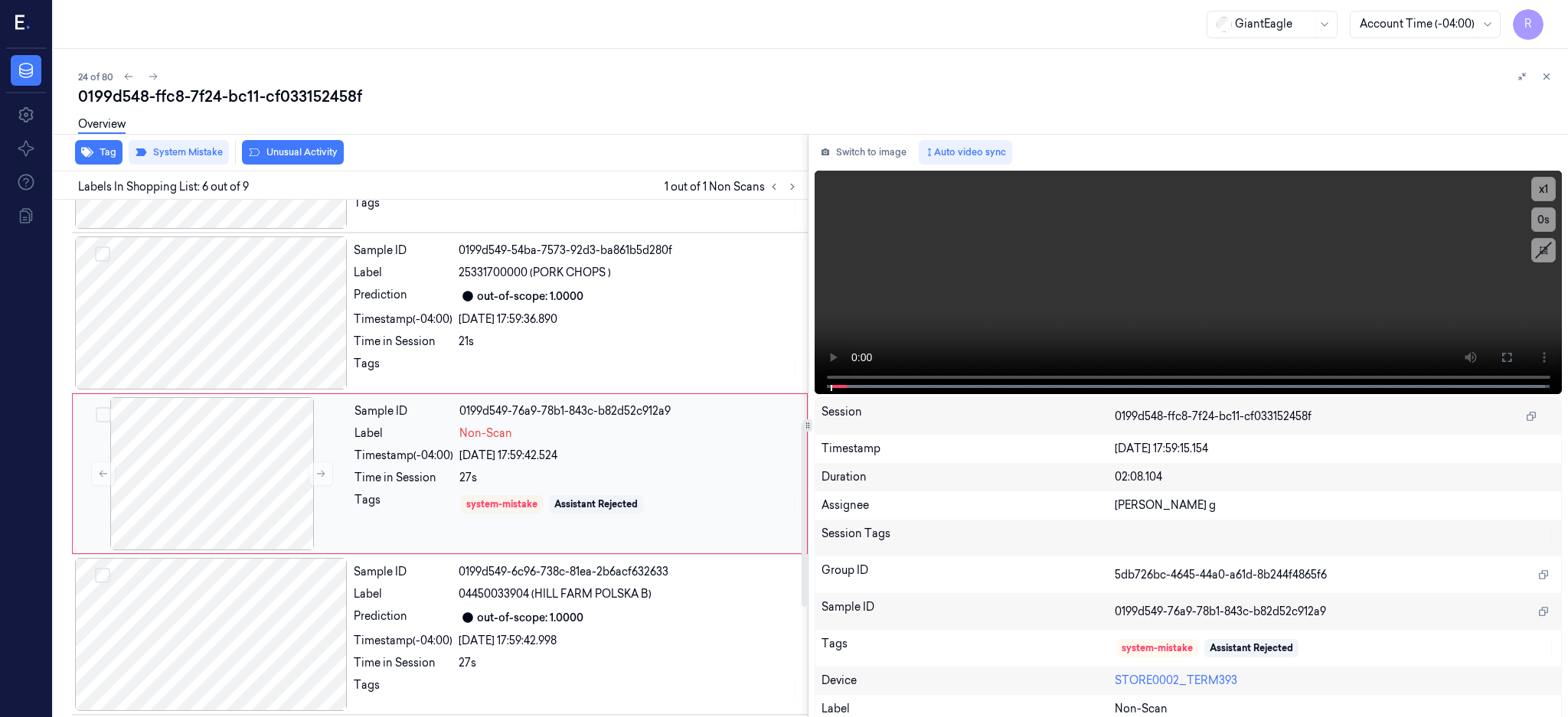
scroll to position [625, 0]
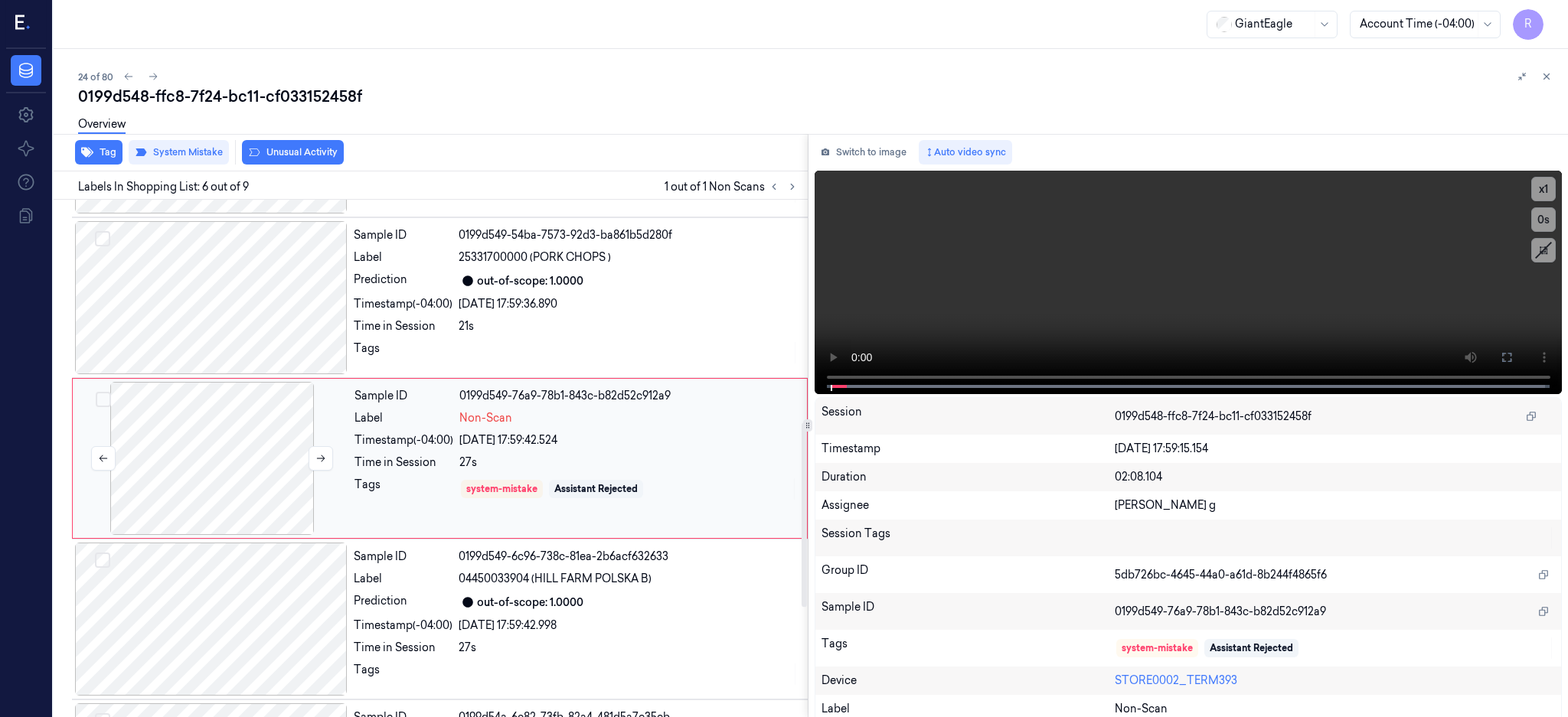
click at [208, 463] on div at bounding box center [212, 459] width 272 height 153
click at [242, 436] on div at bounding box center [212, 459] width 272 height 153
click at [1054, 303] on video at bounding box center [1188, 282] width 748 height 224
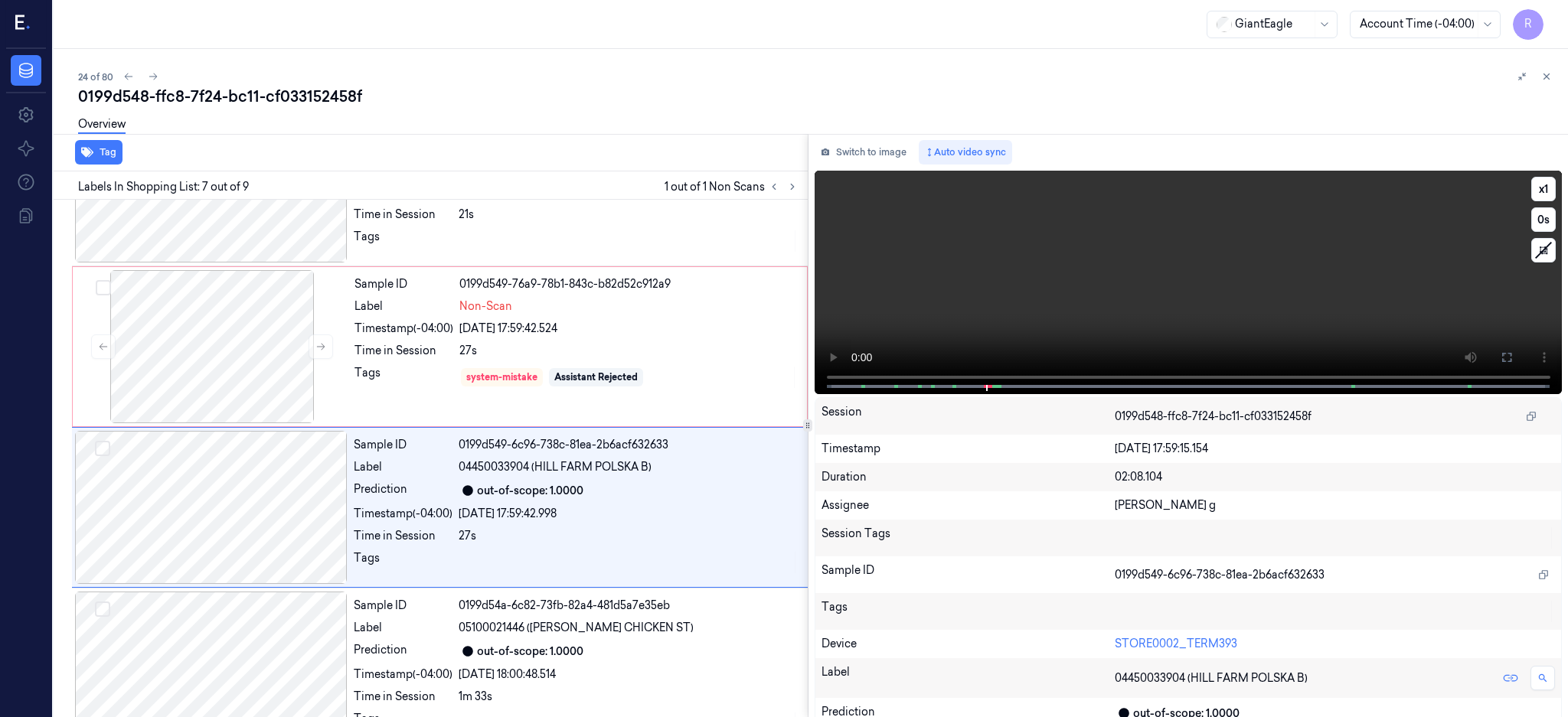
scroll to position [786, 0]
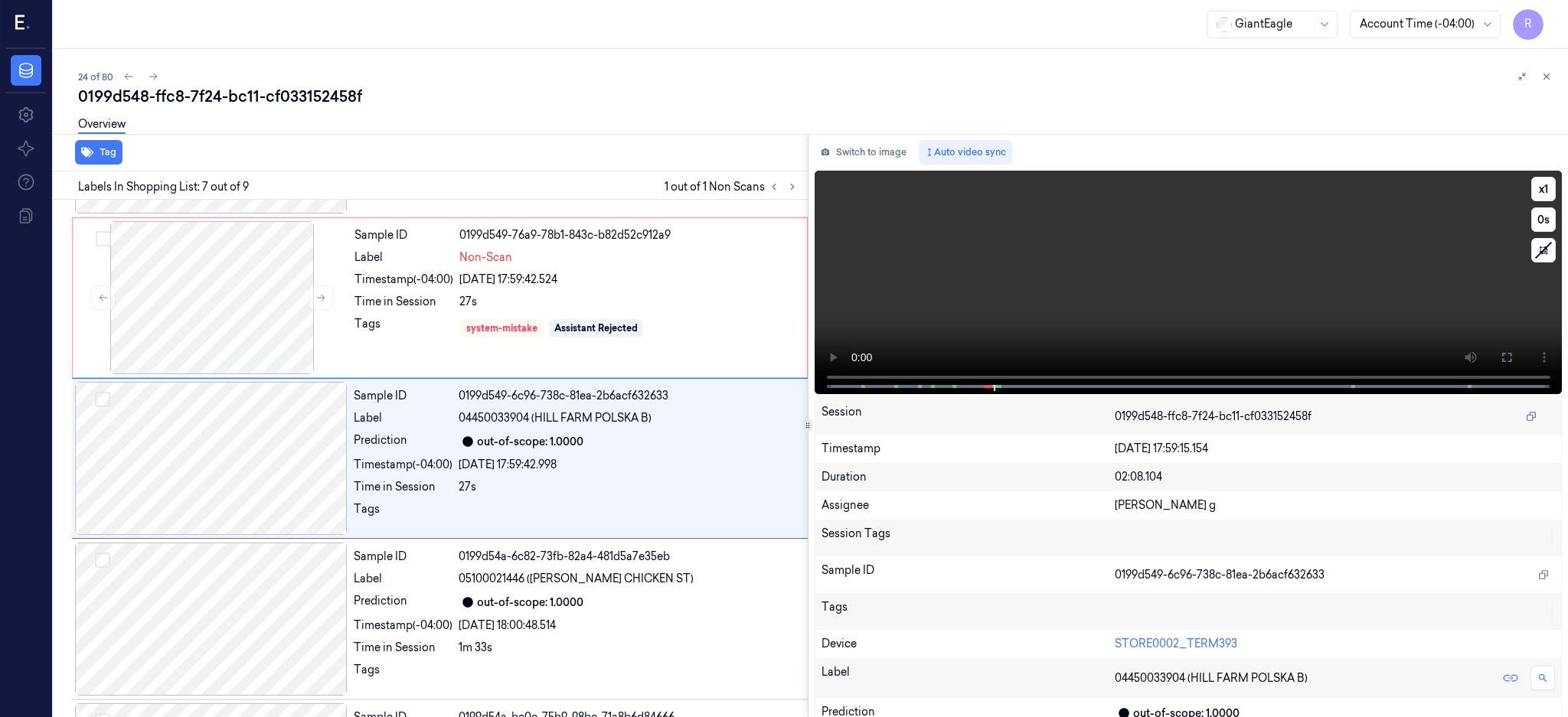
click at [1290, 314] on video at bounding box center [1188, 282] width 748 height 224
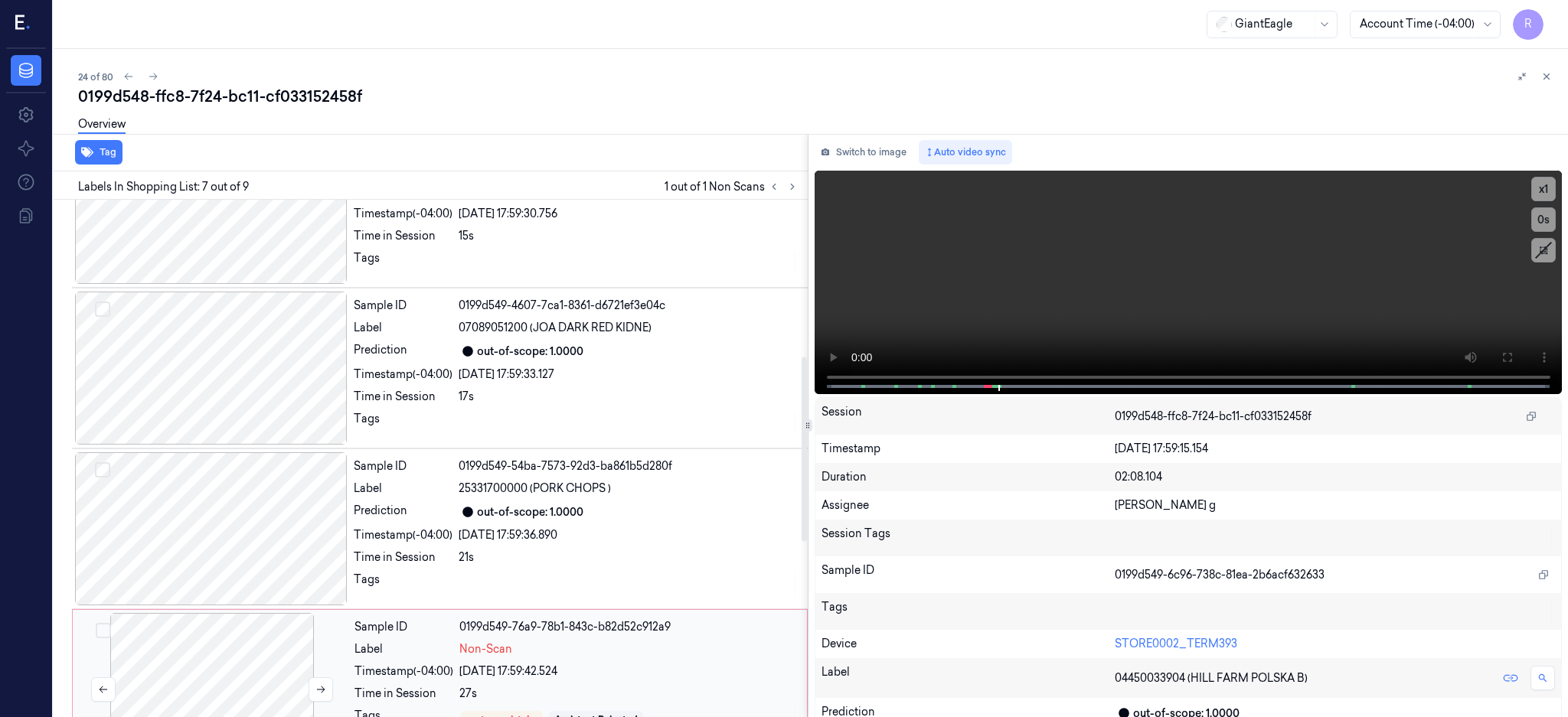
scroll to position [581, 0]
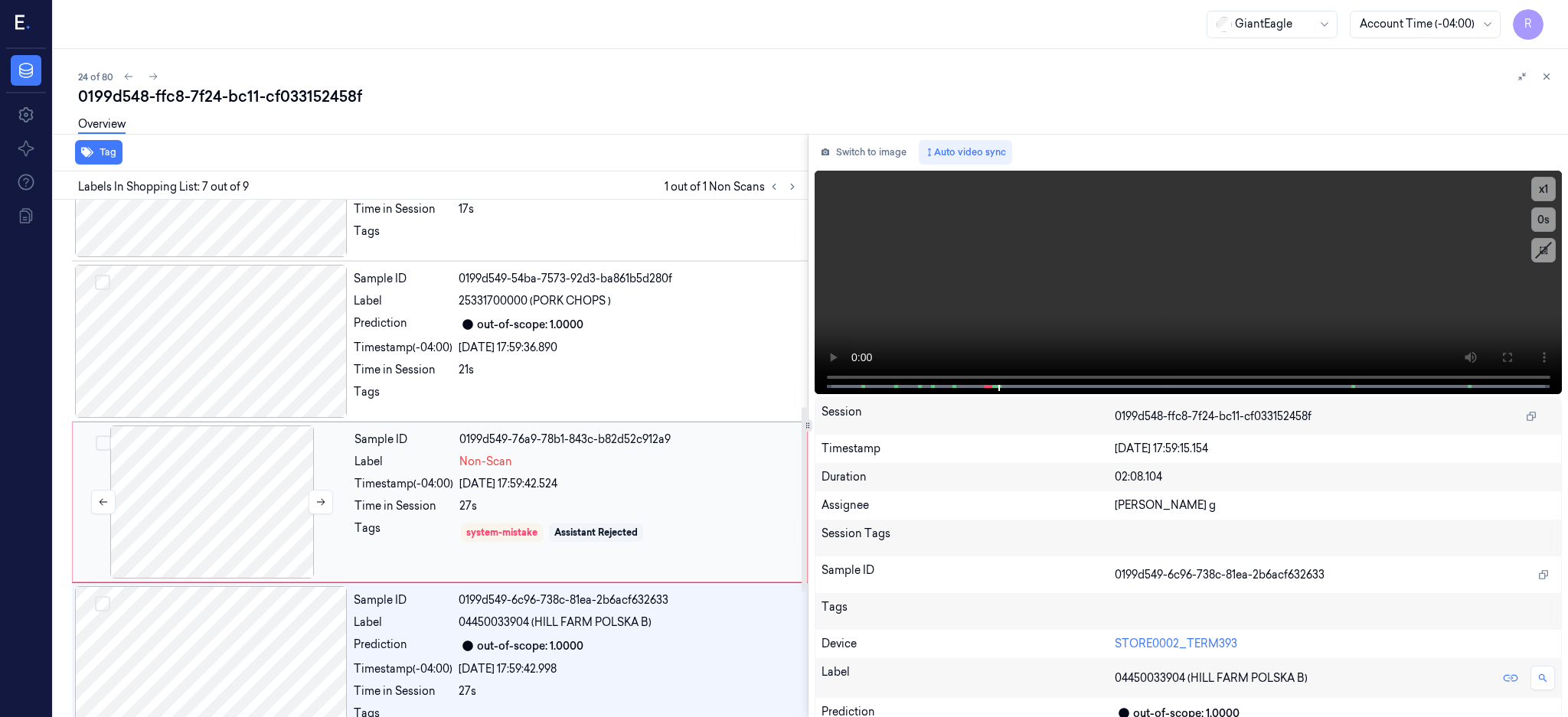
click at [226, 490] on div at bounding box center [212, 502] width 272 height 153
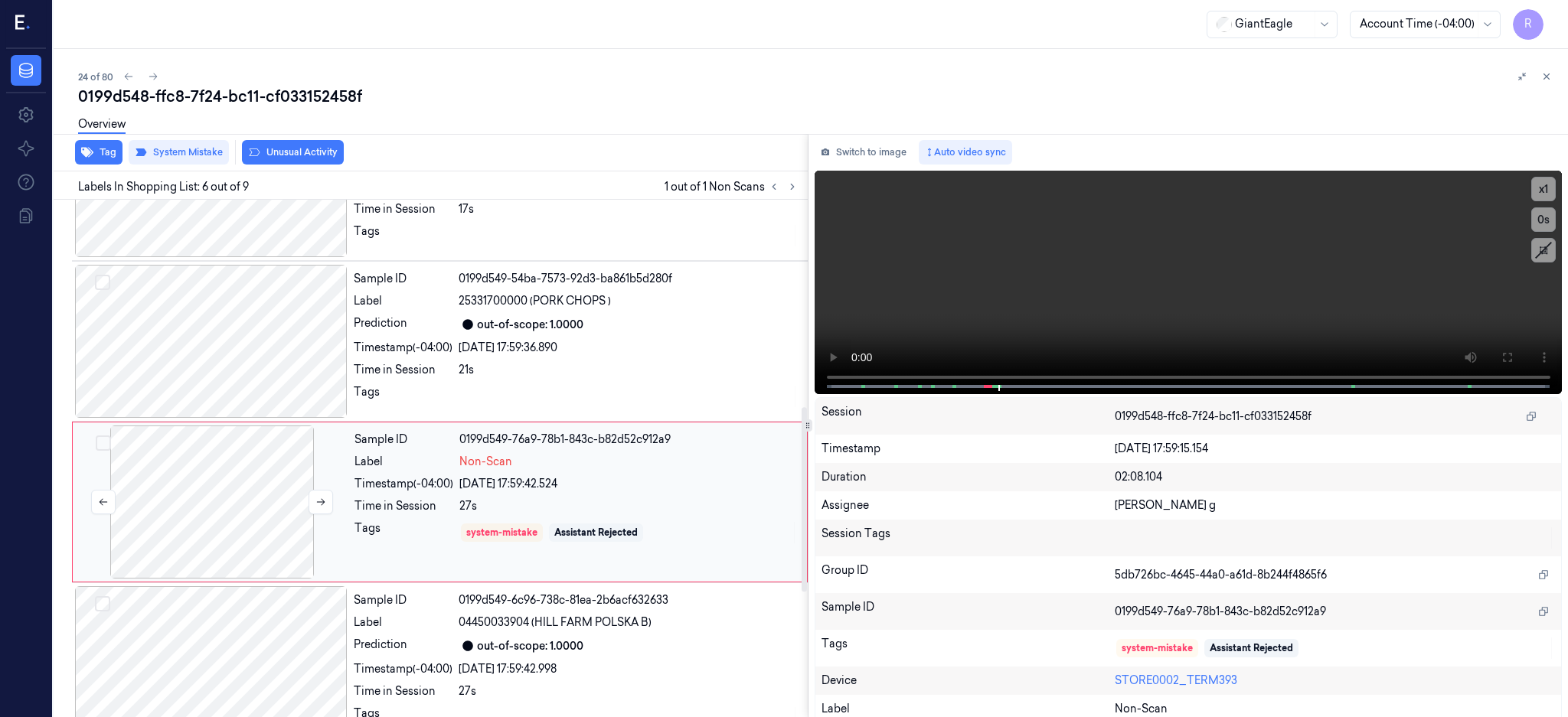
scroll to position [625, 0]
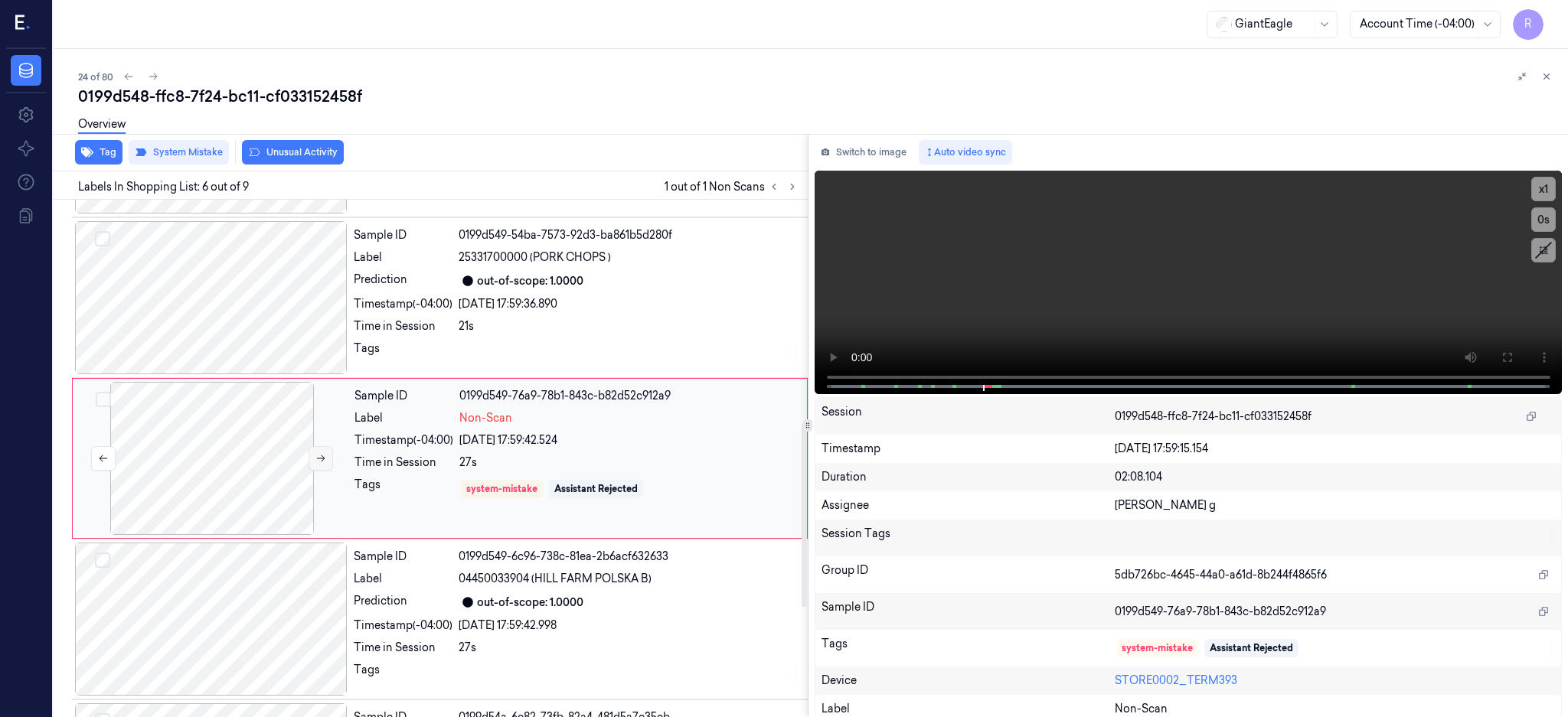
click at [323, 452] on button at bounding box center [320, 458] width 24 height 24
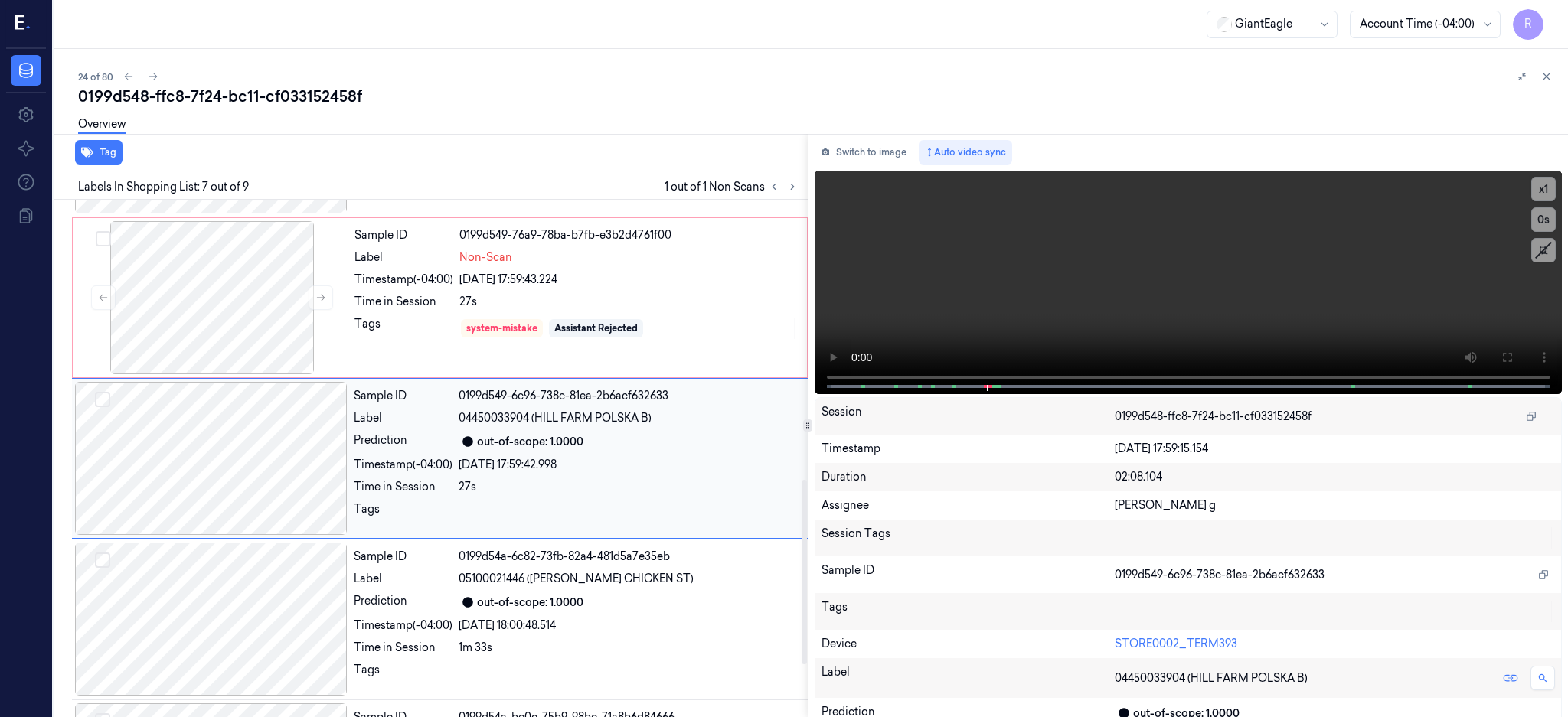
click at [271, 453] on div at bounding box center [211, 459] width 272 height 153
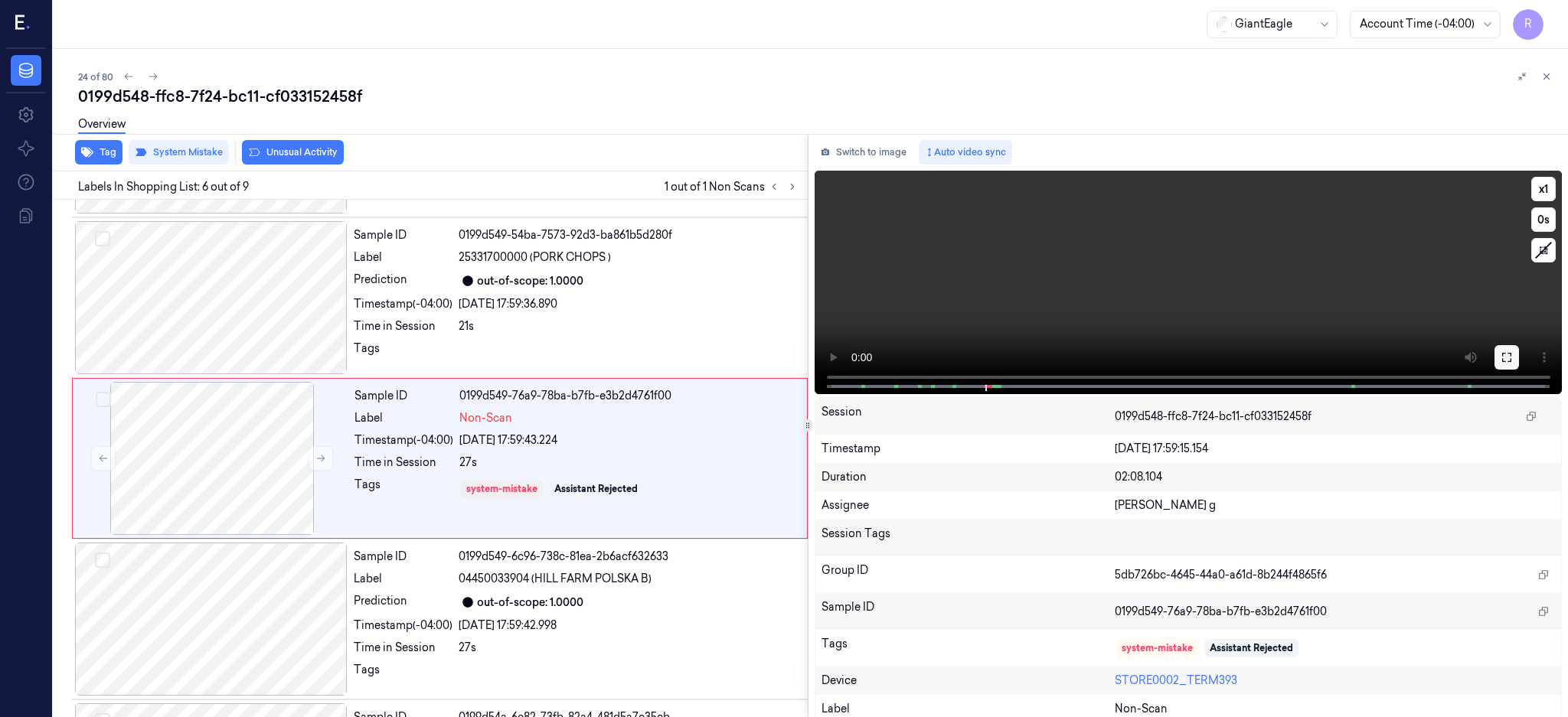
click at [1513, 353] on icon at bounding box center [1507, 358] width 13 height 13
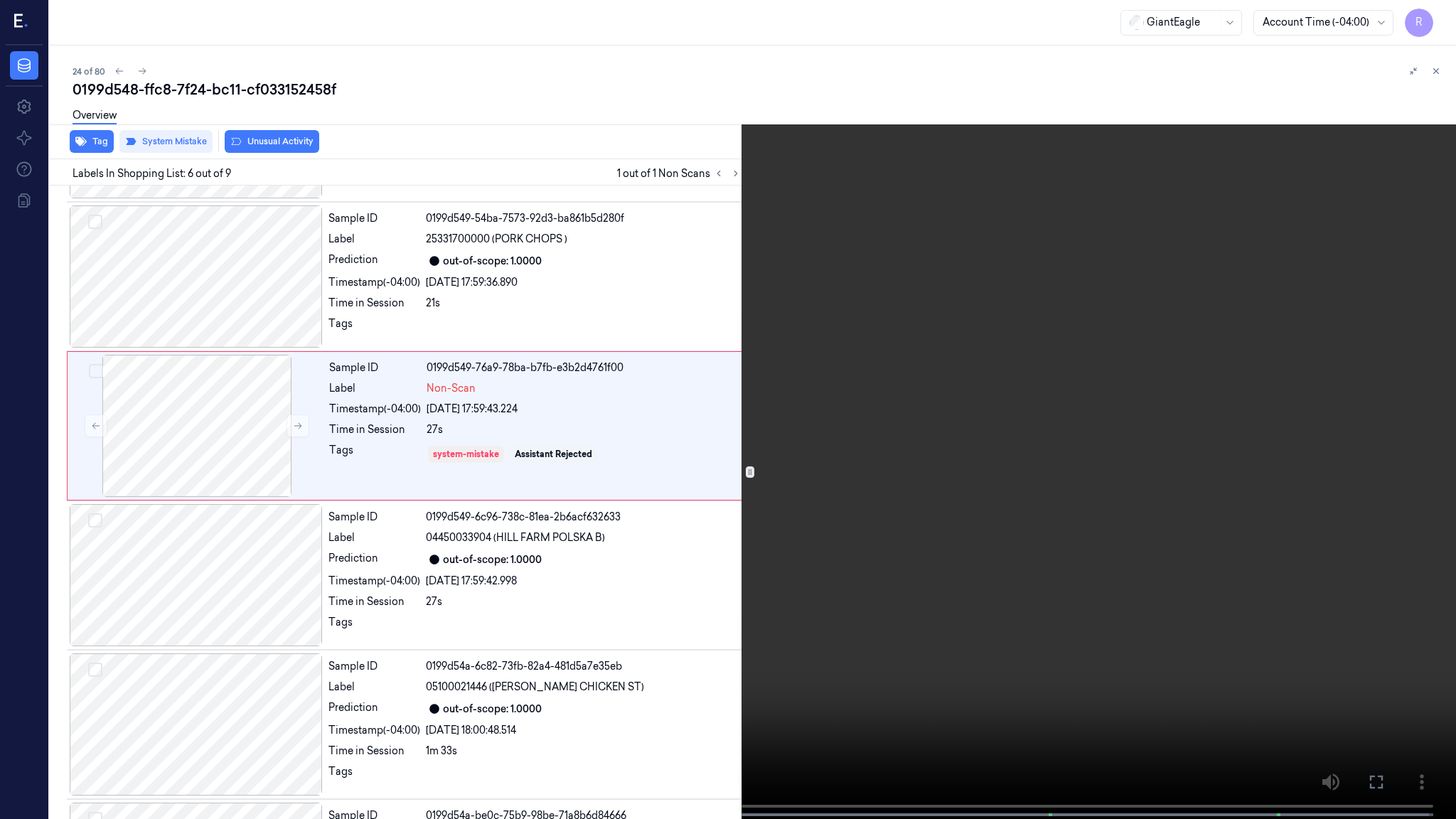
click at [751, 468] on video at bounding box center [728, 410] width 1456 height 822
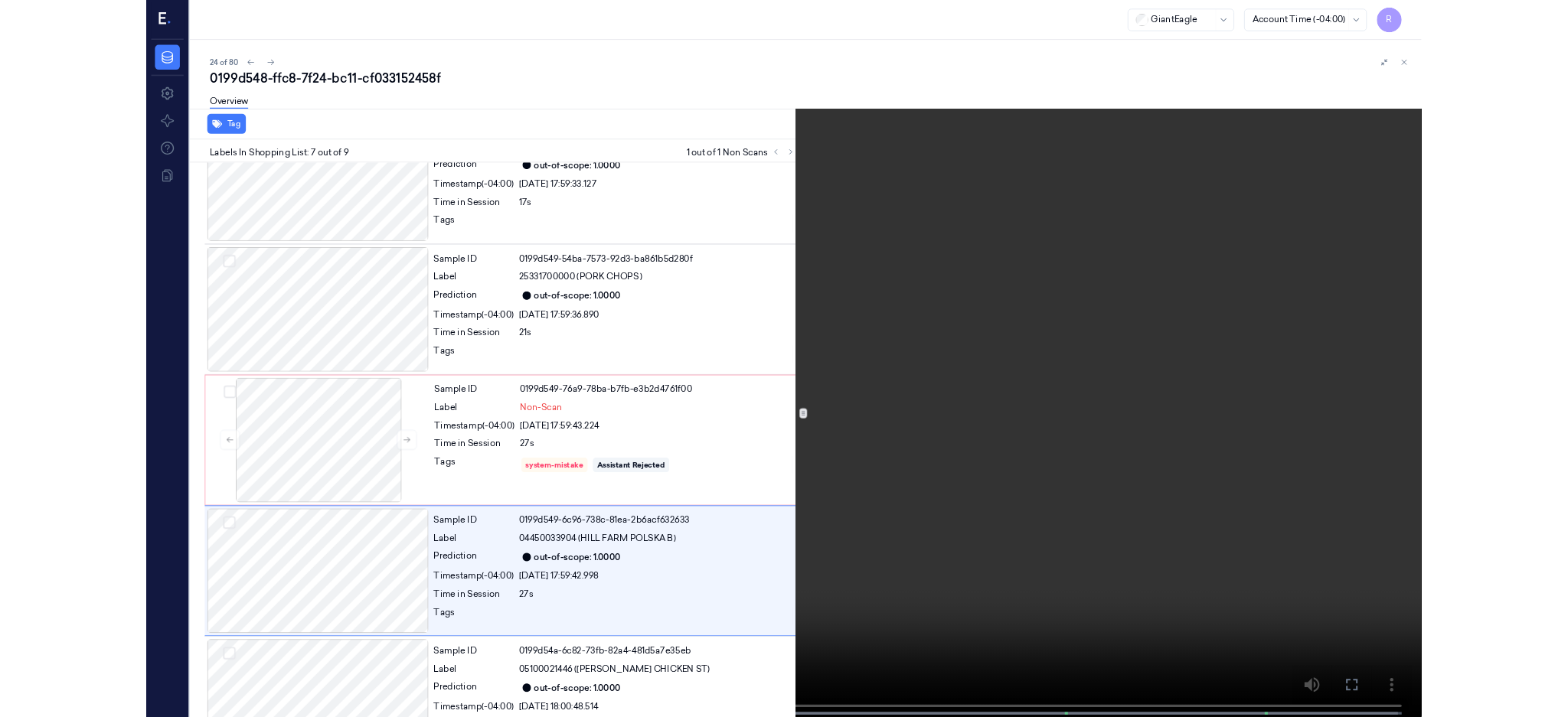
scroll to position [703, 0]
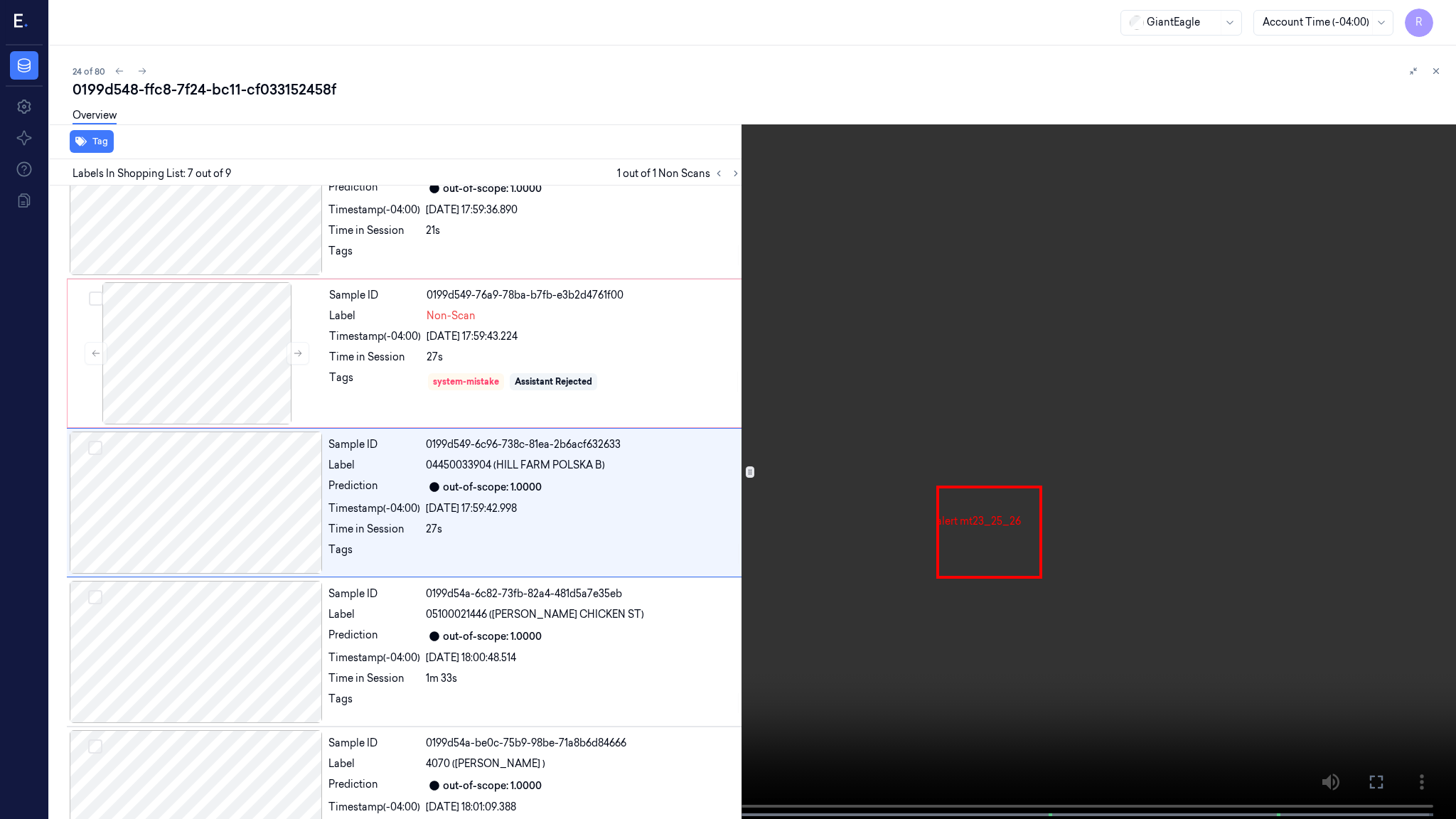
click at [764, 486] on video at bounding box center [728, 410] width 1456 height 822
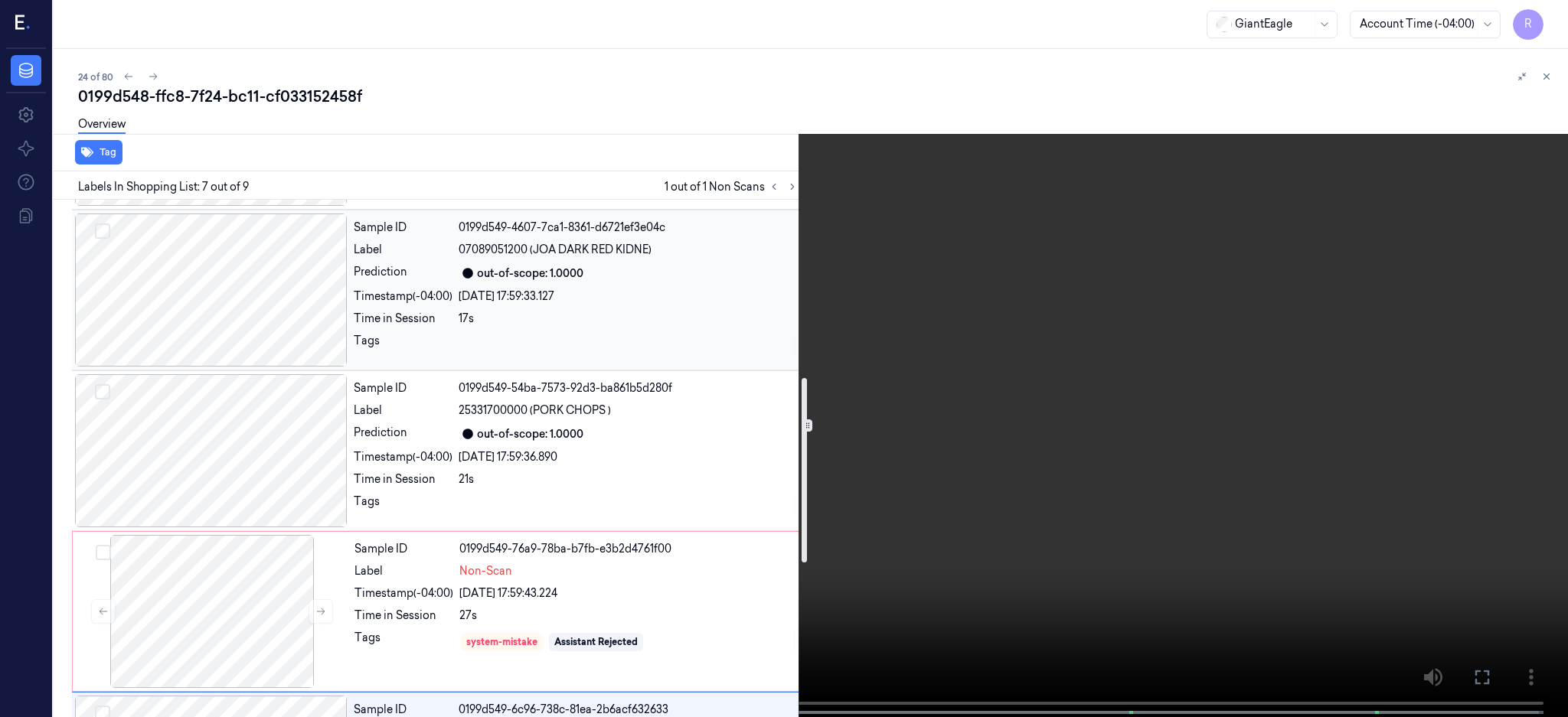
scroll to position [499, 0]
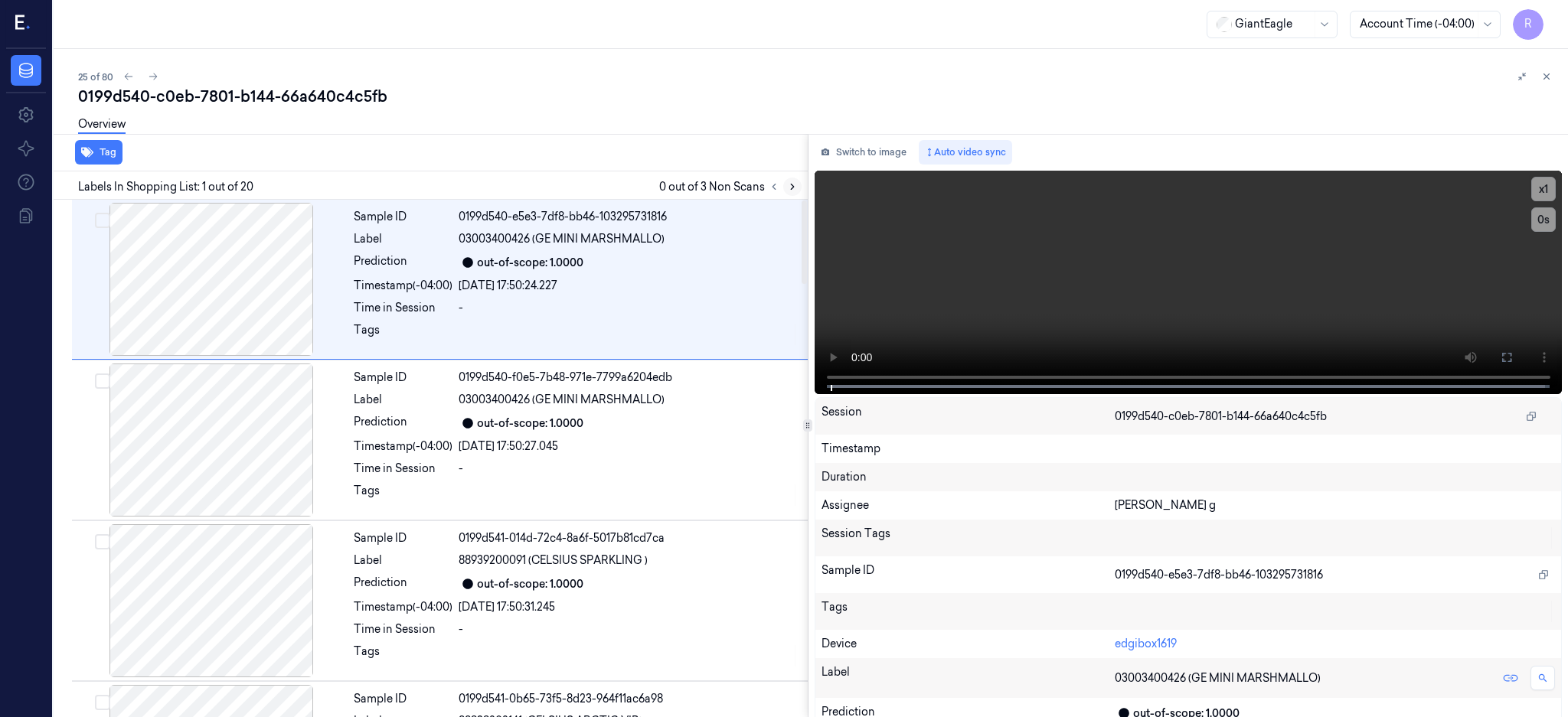
click at [798, 184] on icon at bounding box center [792, 187] width 11 height 11
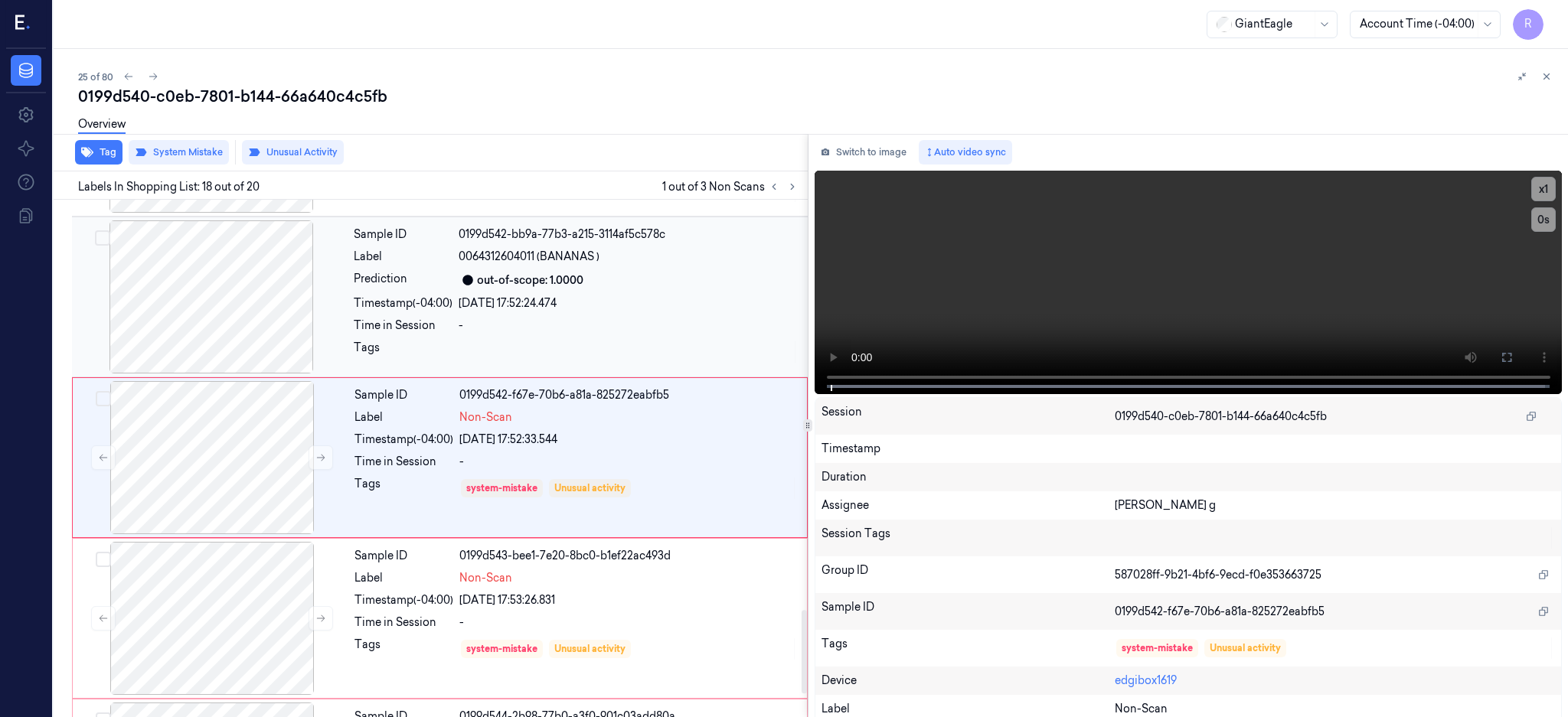
click at [220, 311] on div at bounding box center [211, 297] width 272 height 153
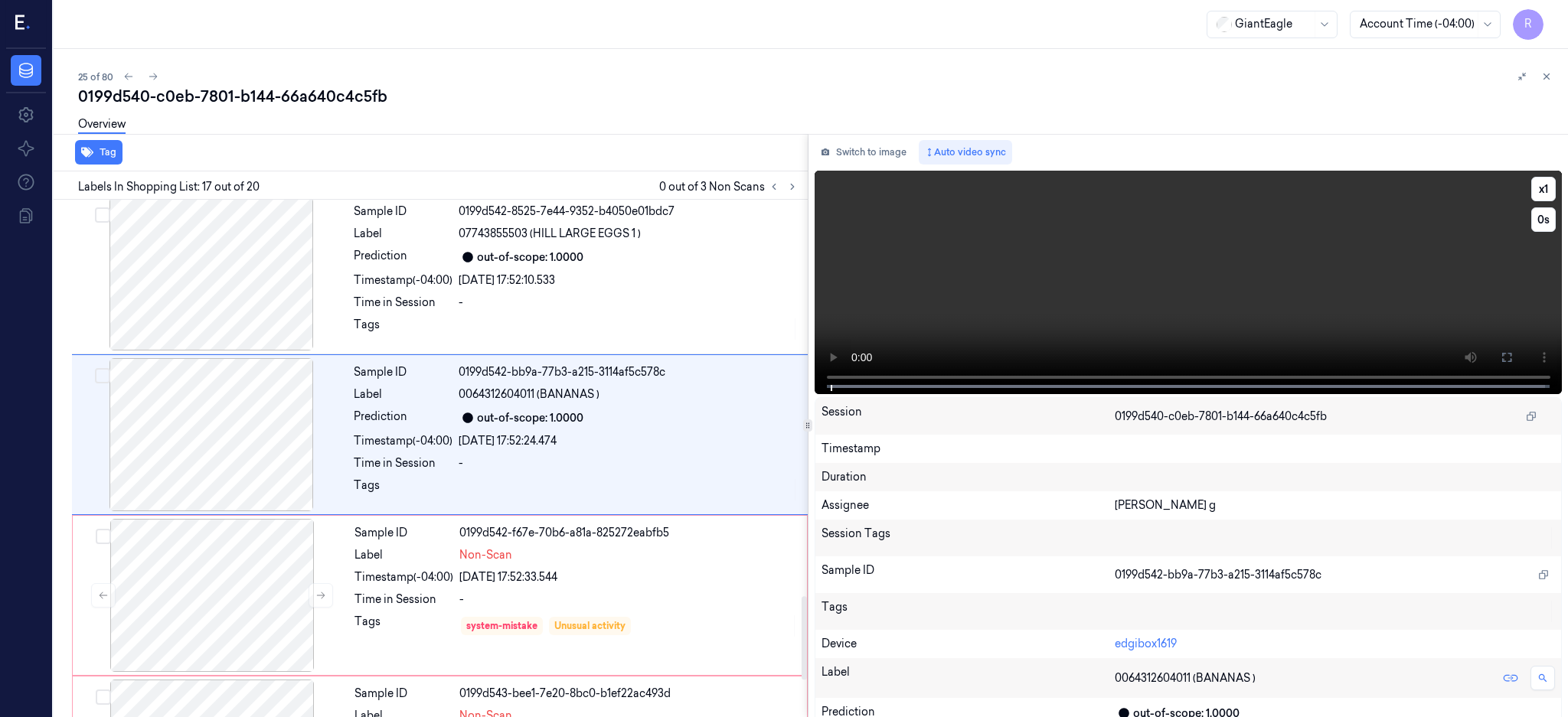
scroll to position [2394, 0]
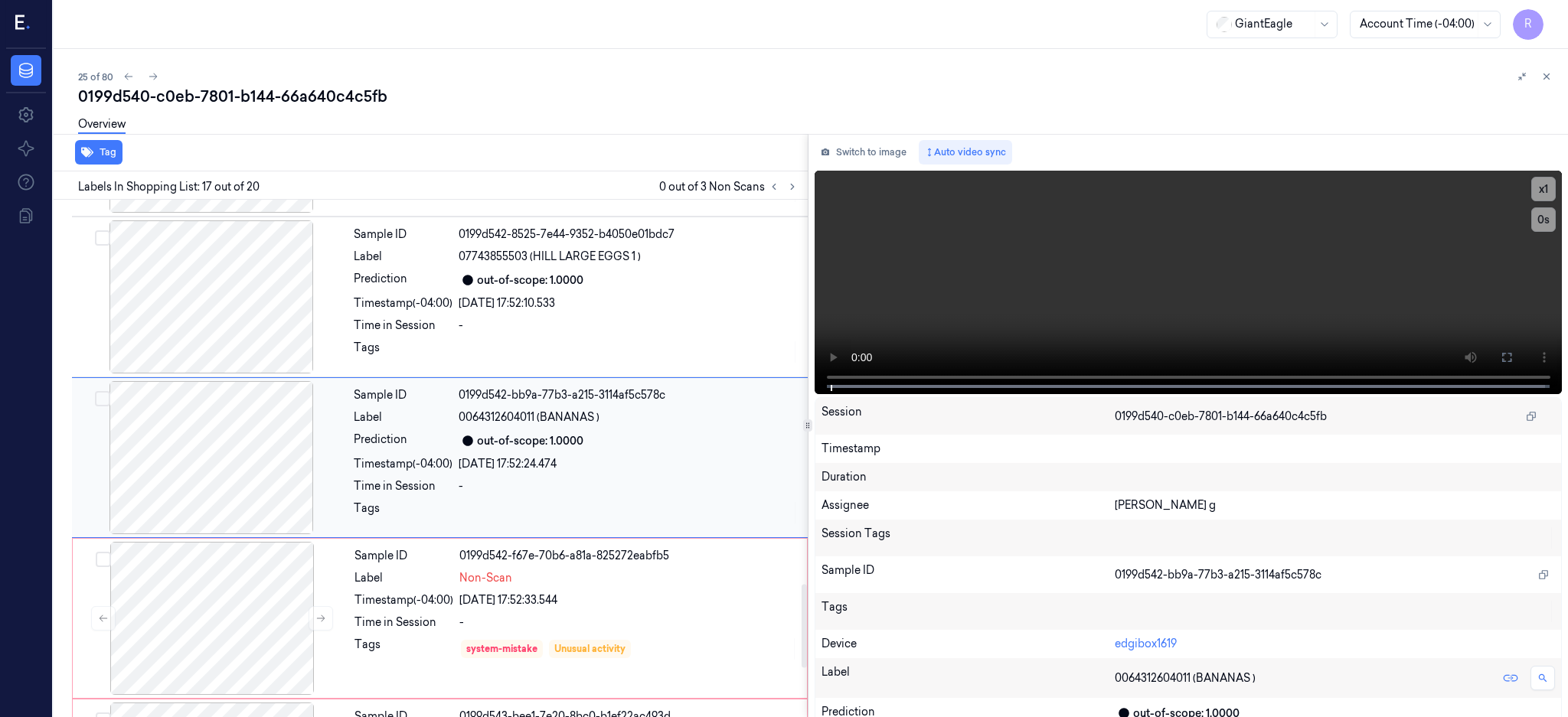
click at [235, 469] on div at bounding box center [211, 458] width 272 height 153
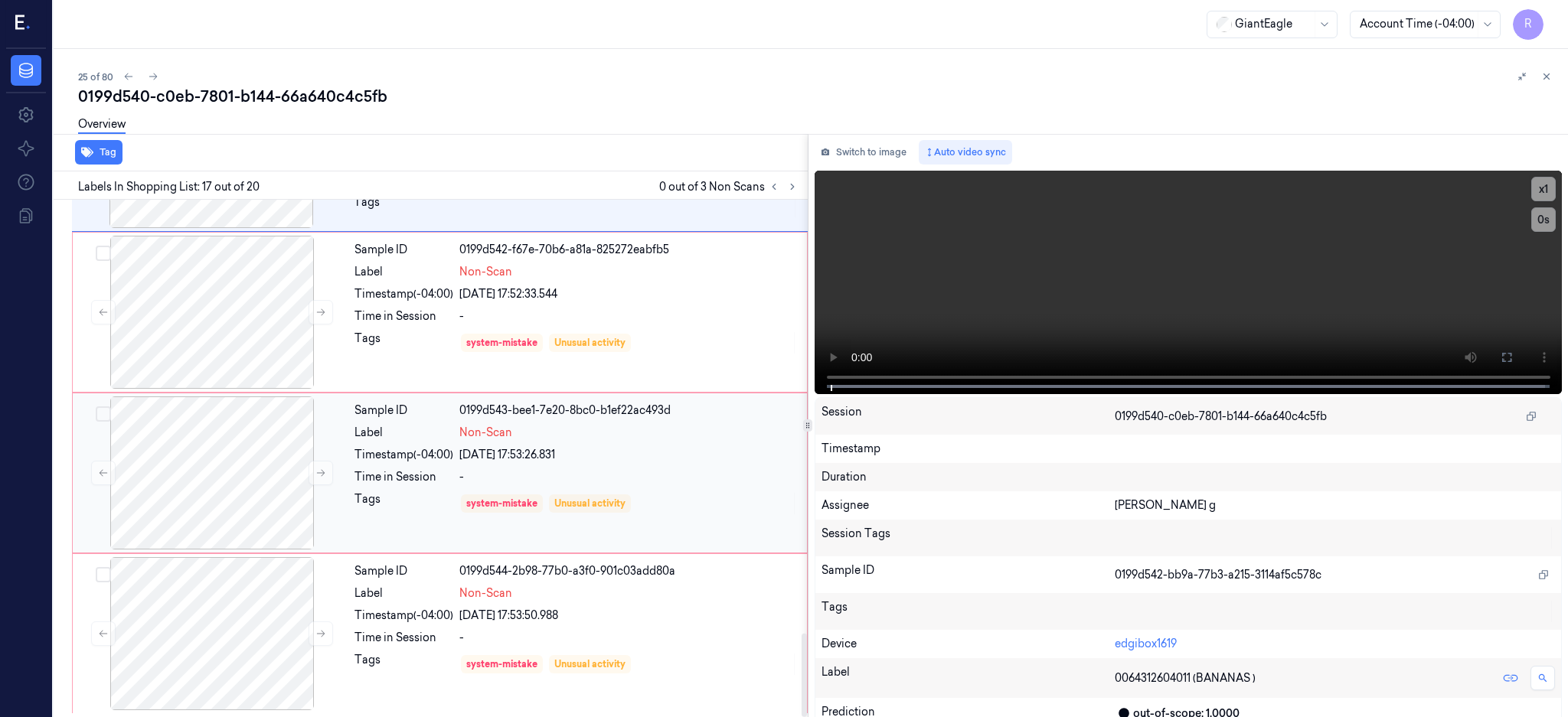
scroll to position [2702, 0]
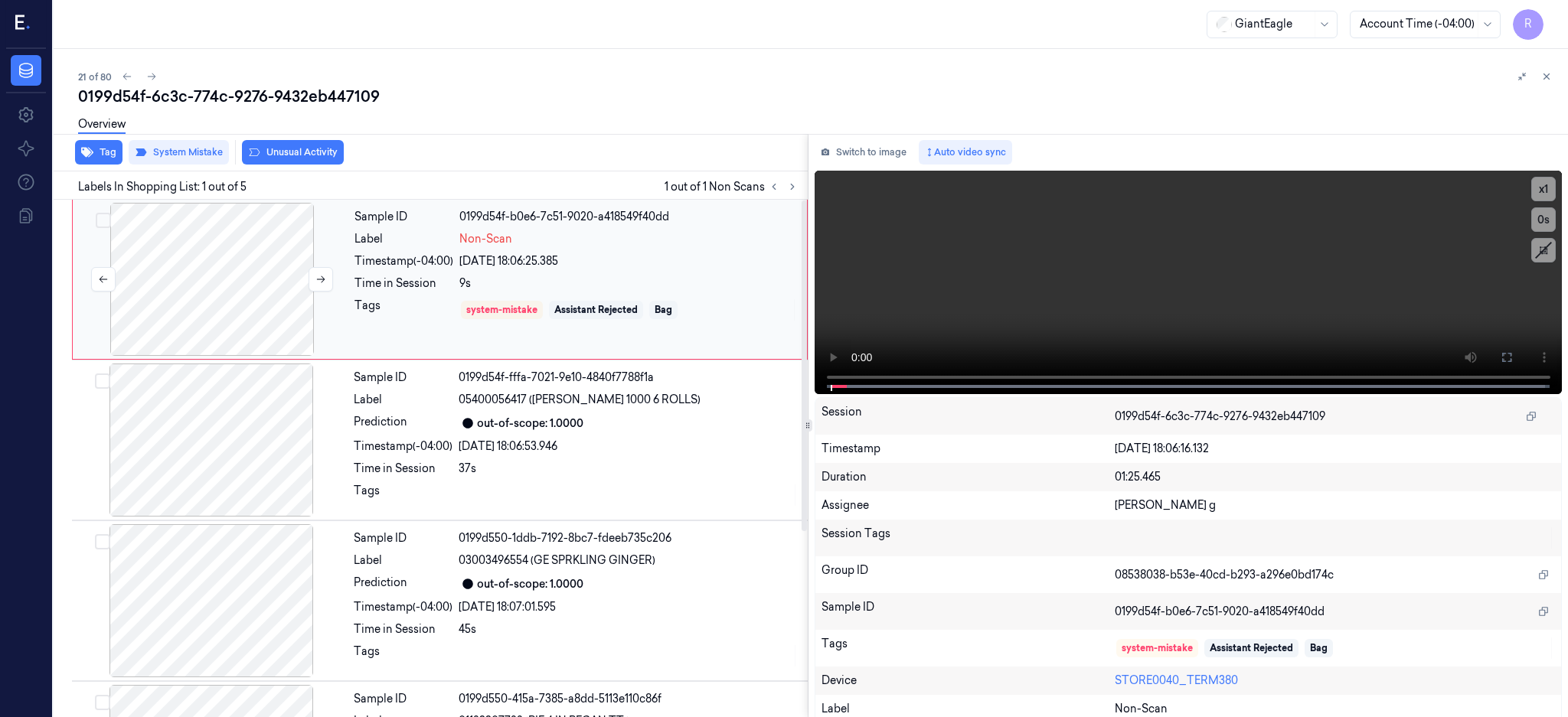
click at [210, 288] on div at bounding box center [212, 280] width 272 height 153
click at [1519, 355] on button at bounding box center [1507, 357] width 24 height 24
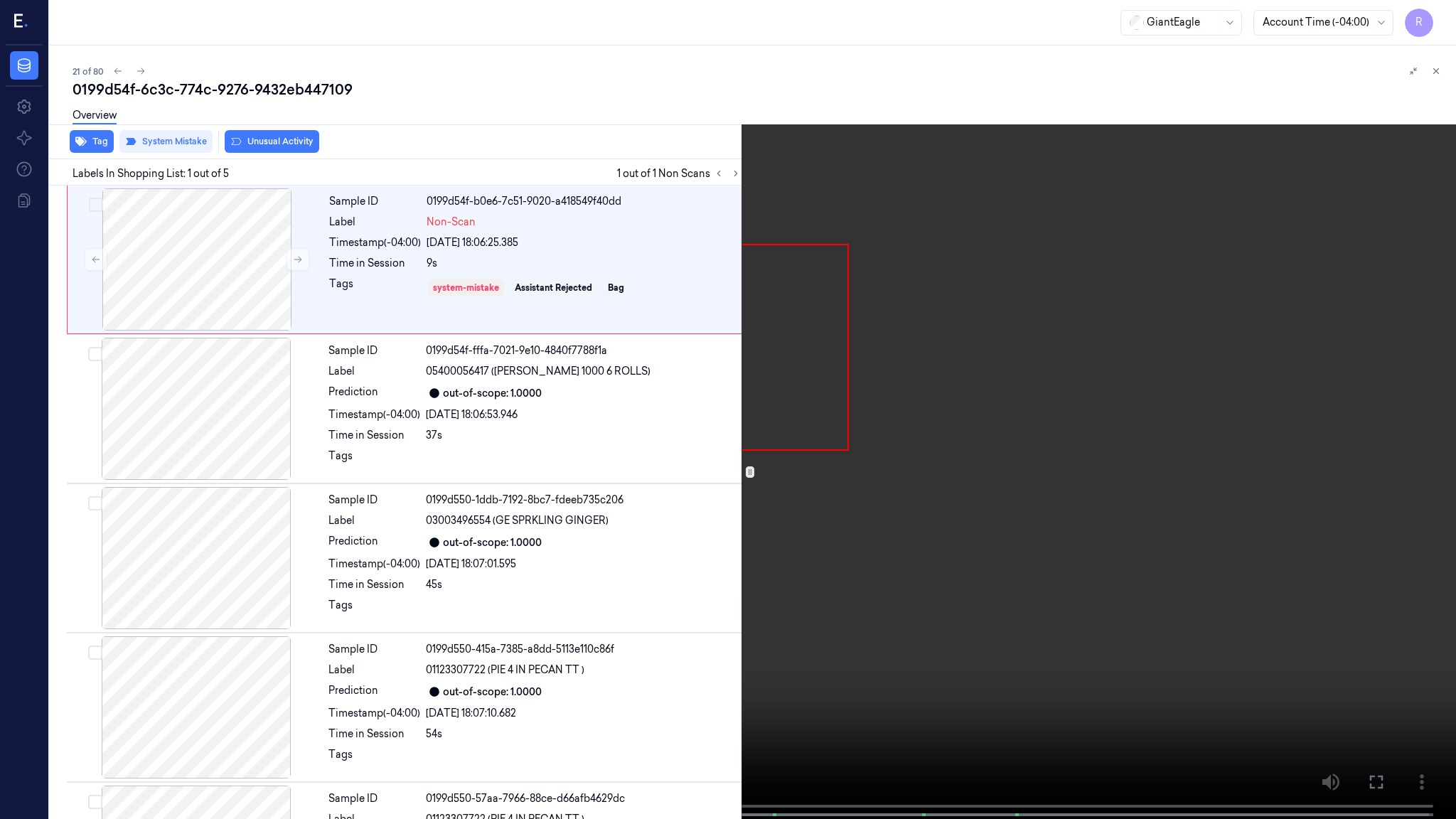
click at [865, 413] on video at bounding box center [728, 410] width 1456 height 822
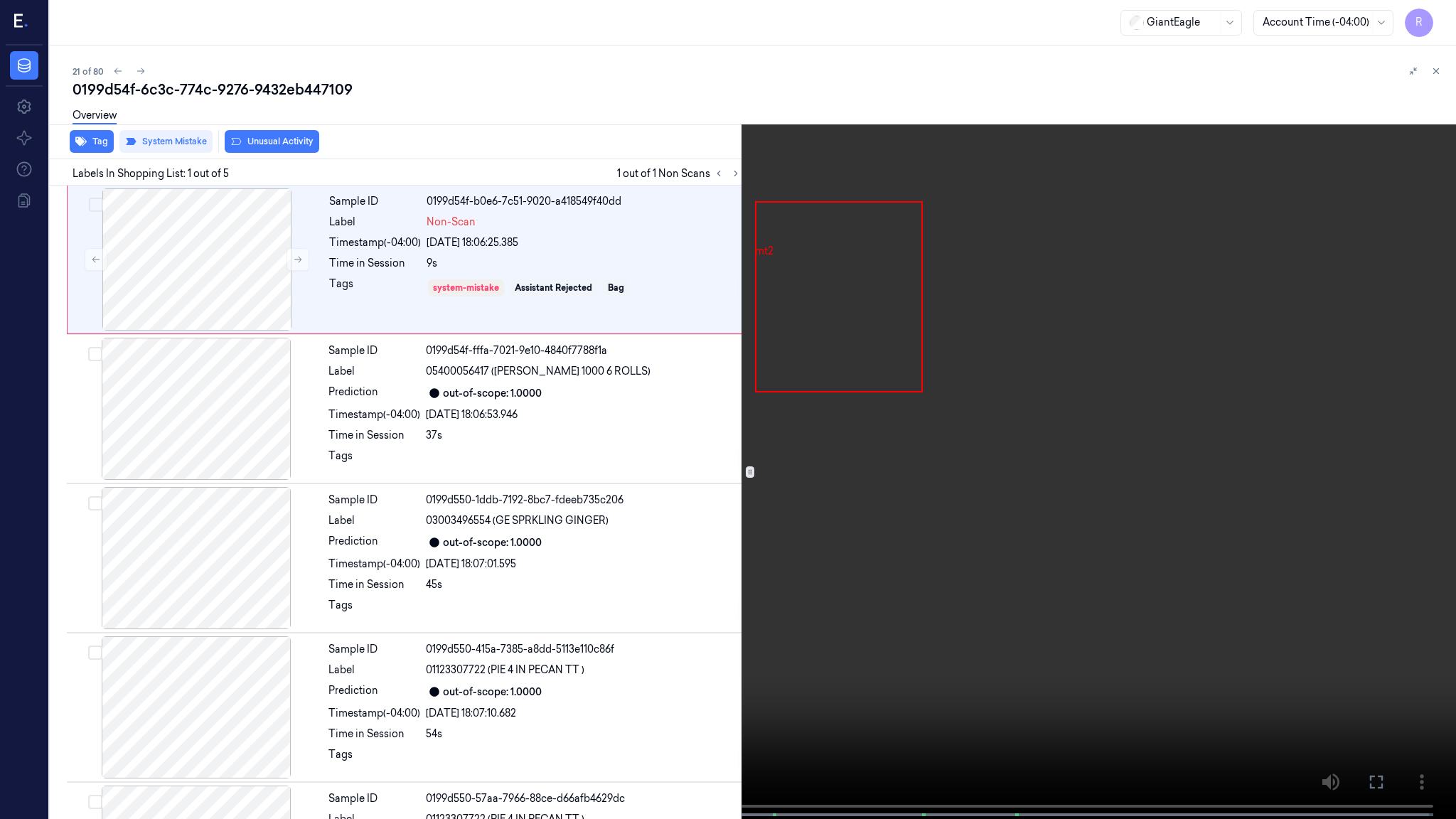
click at [865, 413] on video at bounding box center [728, 410] width 1456 height 822
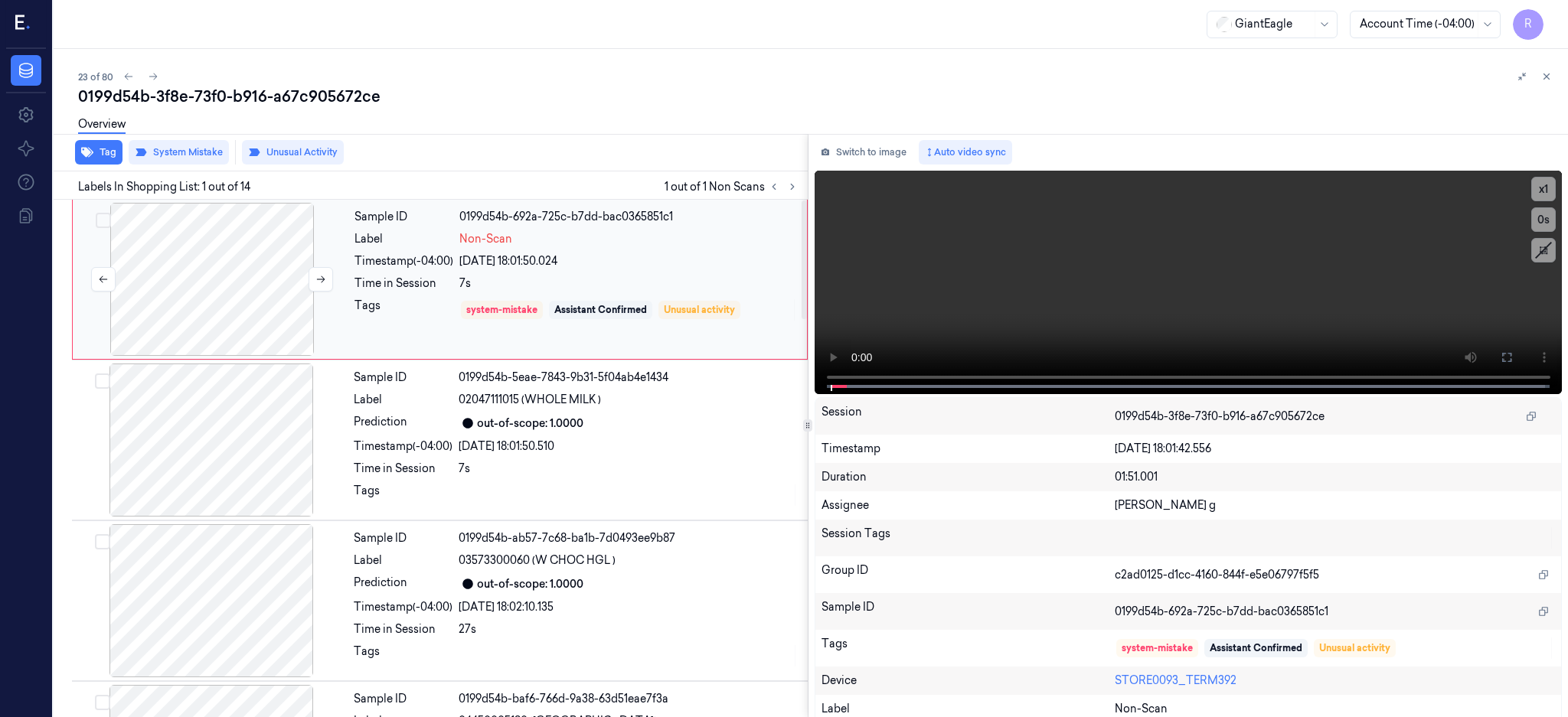
click at [201, 280] on div at bounding box center [212, 280] width 272 height 153
click at [244, 313] on div at bounding box center [212, 280] width 272 height 153
click at [1513, 352] on icon at bounding box center [1507, 358] width 13 height 13
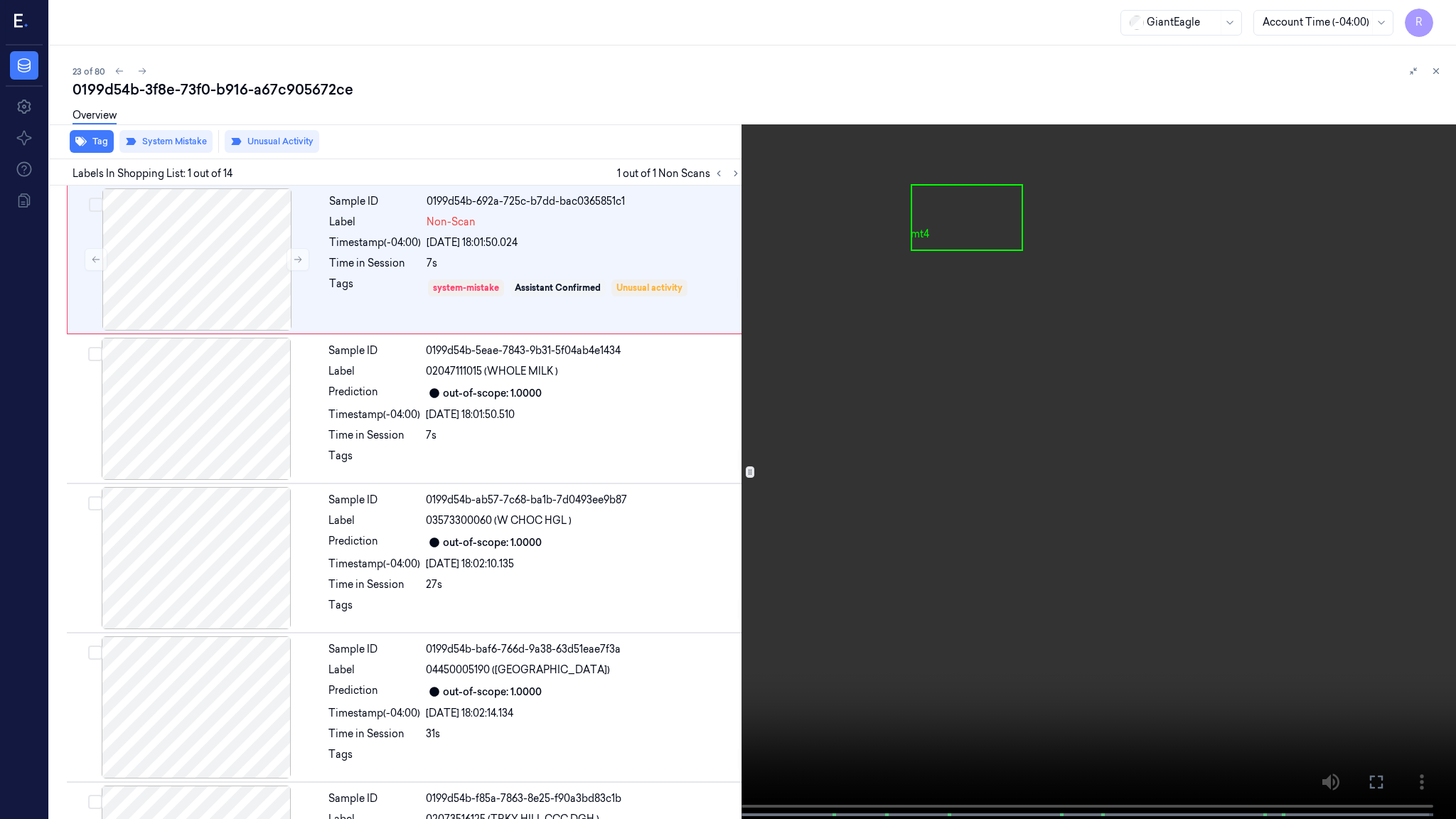
click at [904, 348] on video at bounding box center [728, 410] width 1456 height 822
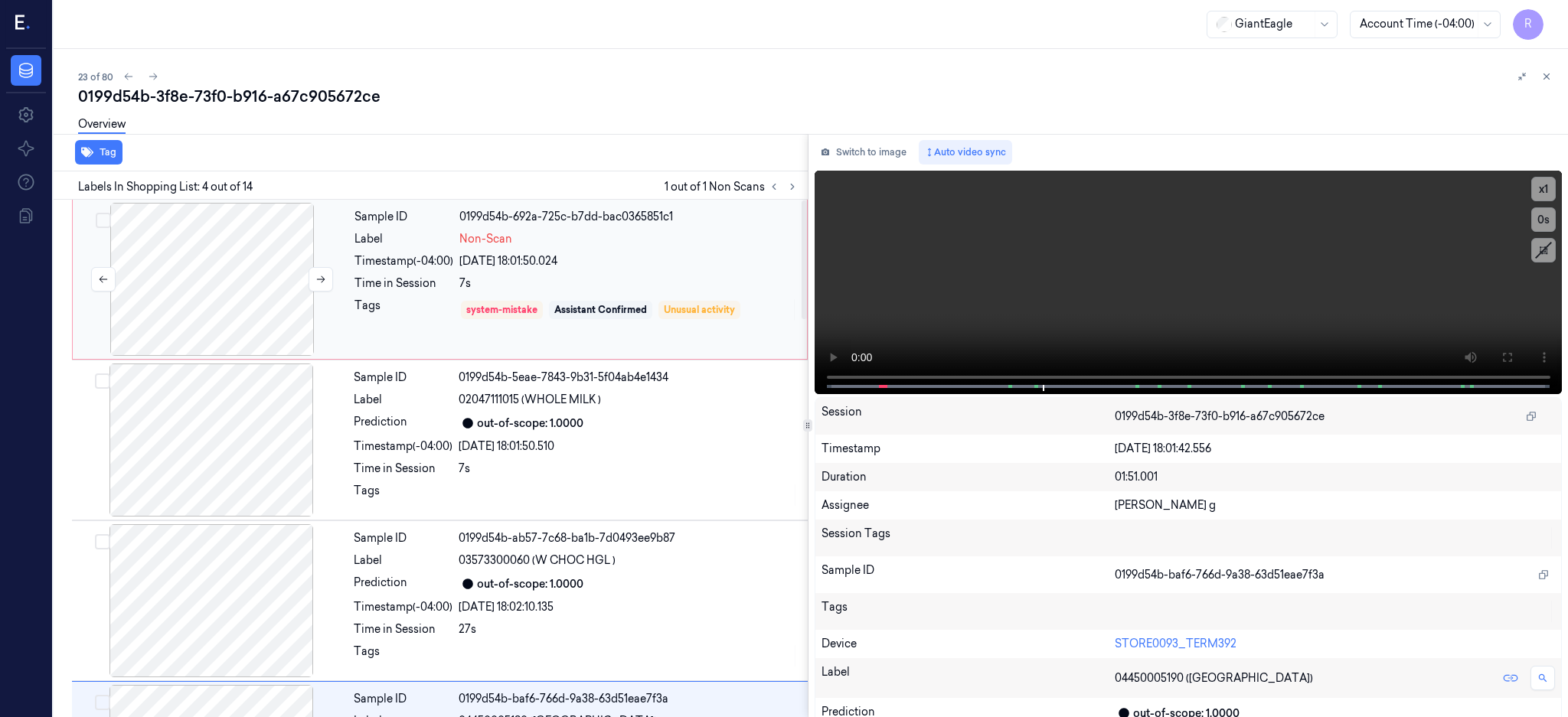
click at [242, 291] on div at bounding box center [212, 280] width 272 height 153
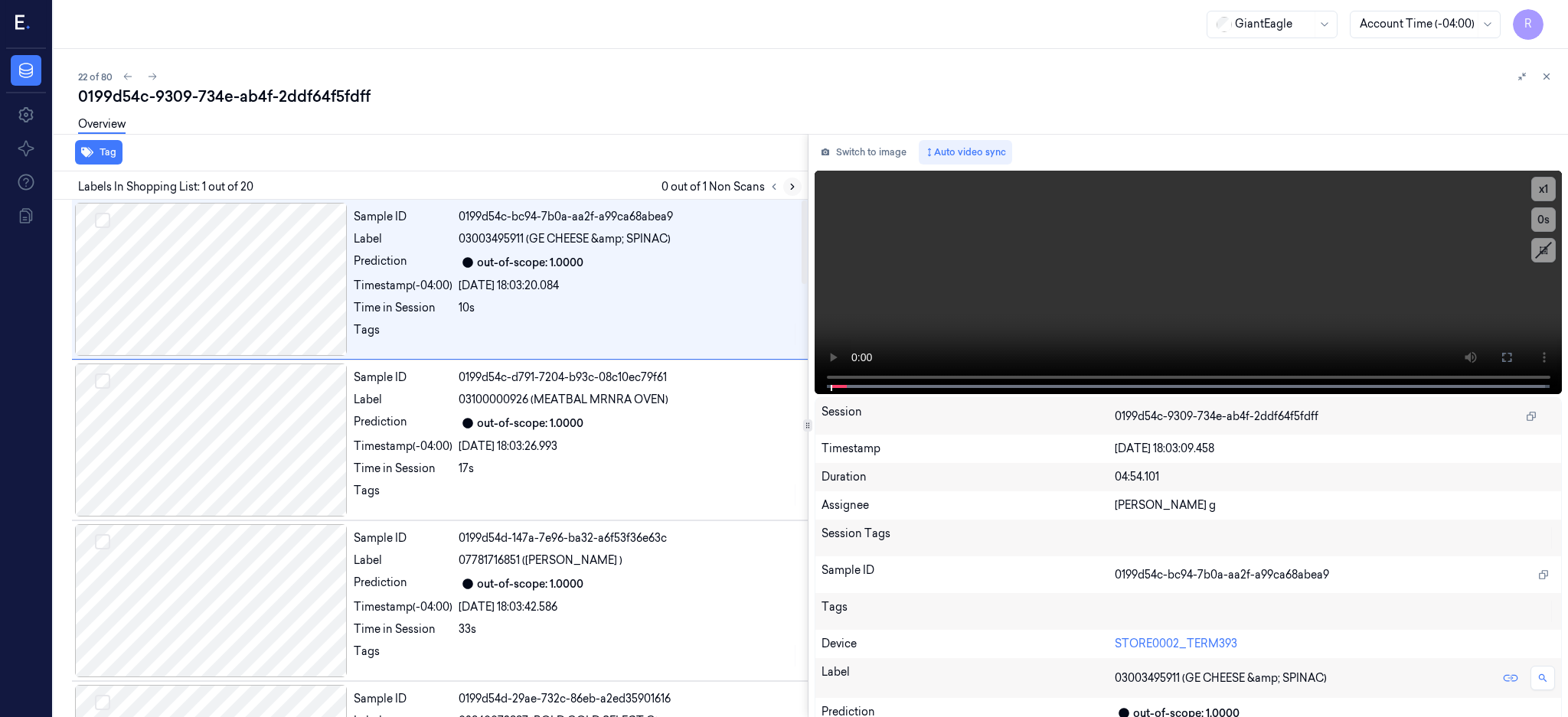
click at [798, 181] on icon at bounding box center [792, 187] width 11 height 11
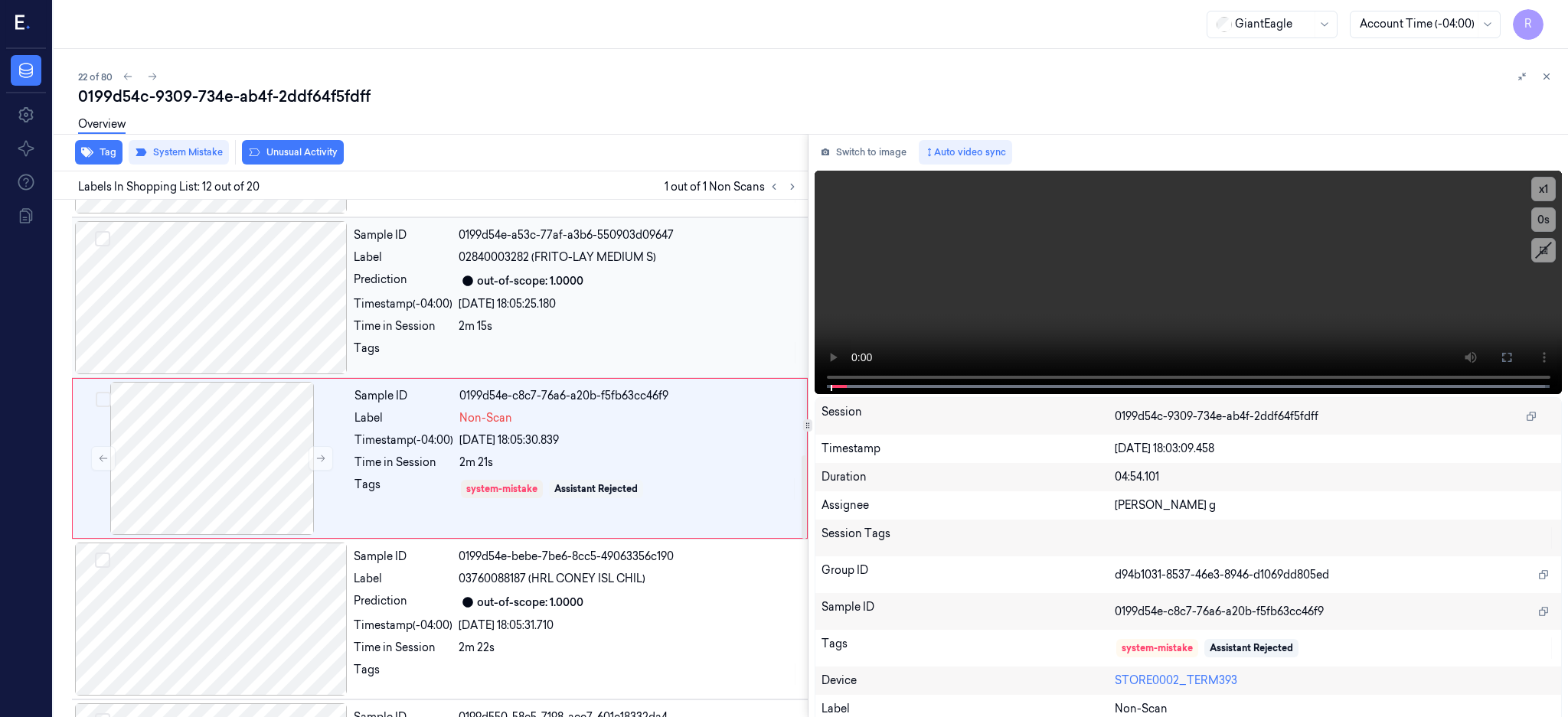
click at [263, 280] on div at bounding box center [211, 298] width 272 height 153
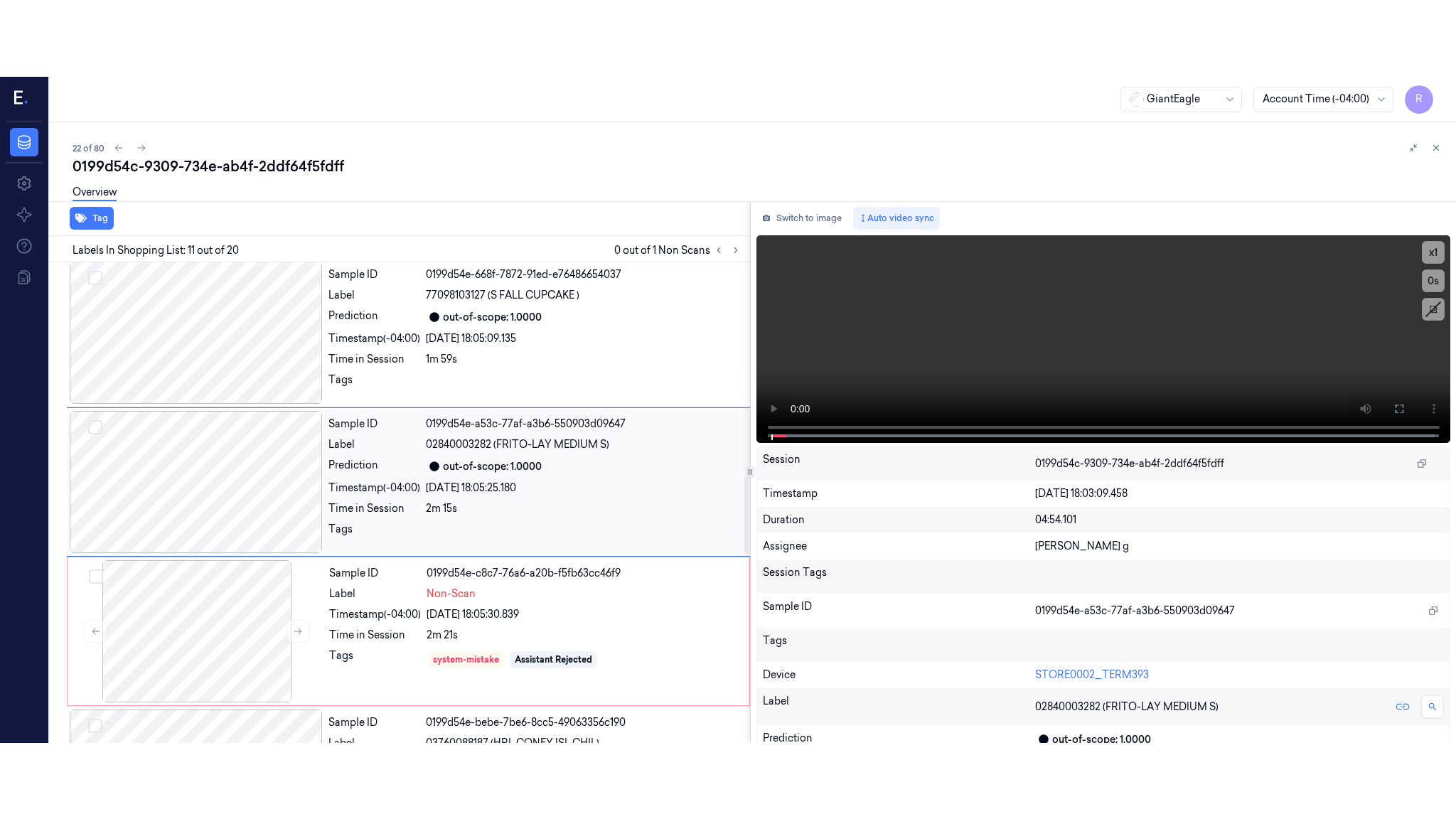
scroll to position [1326, 0]
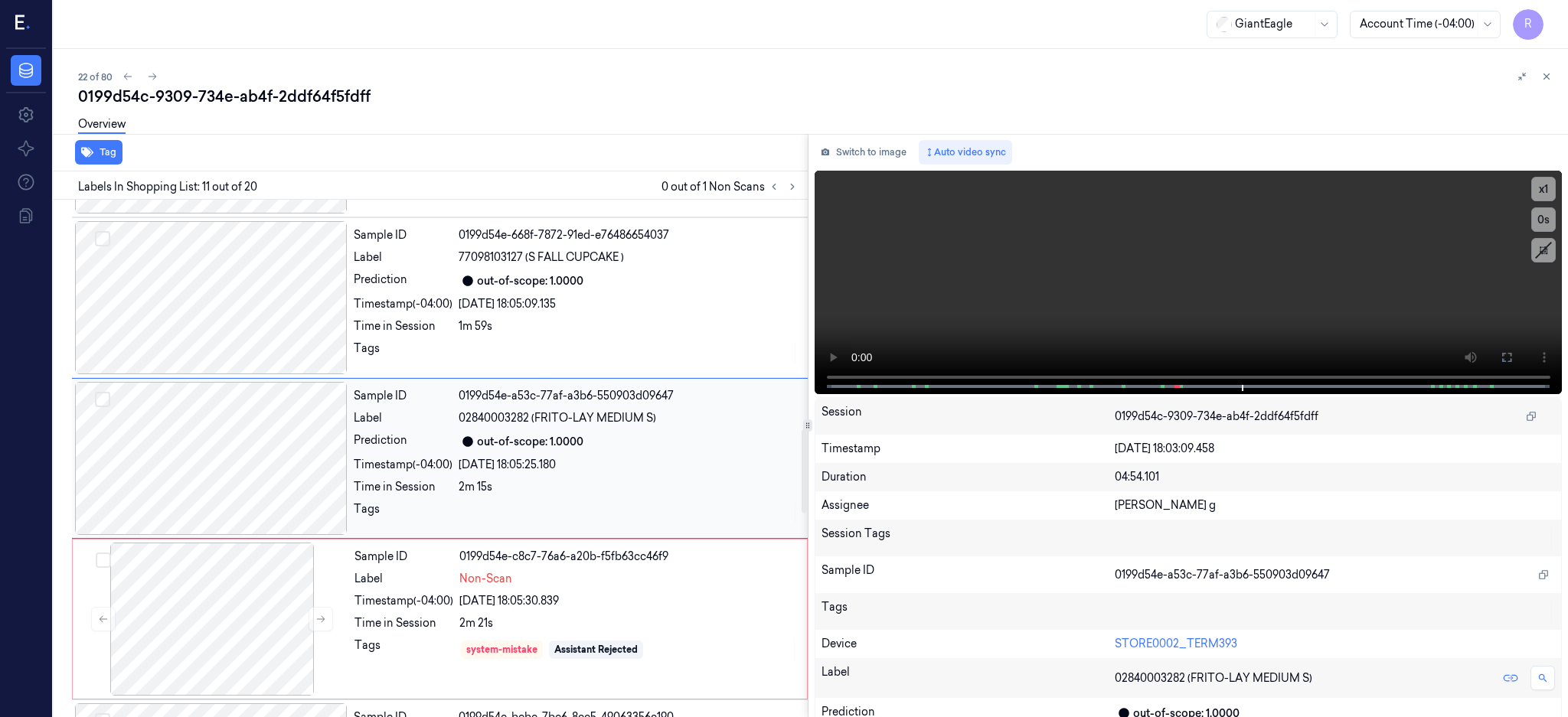
click at [240, 450] on div at bounding box center [211, 459] width 272 height 153
click at [1519, 349] on button at bounding box center [1507, 357] width 24 height 24
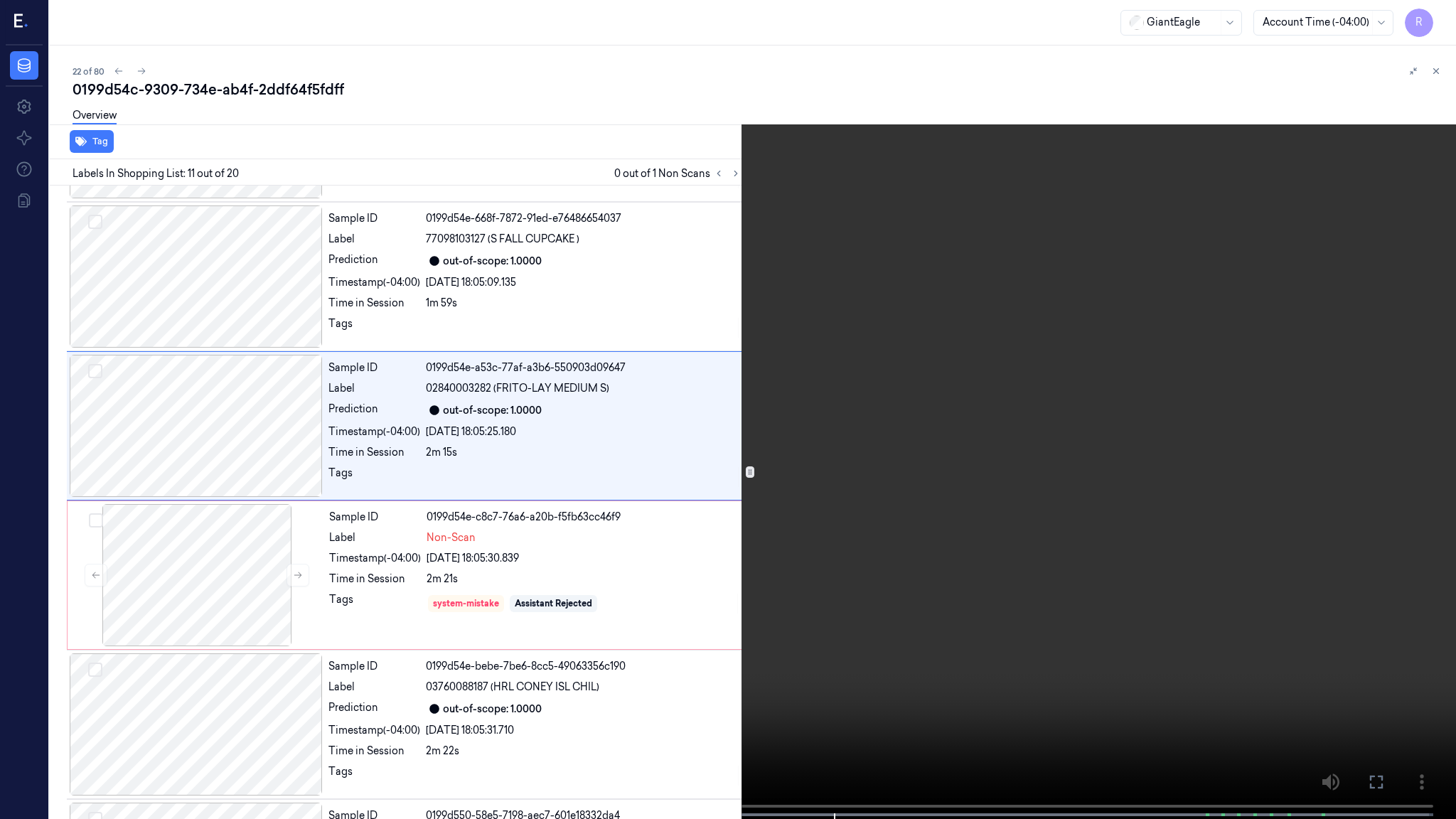
click at [1042, 392] on video at bounding box center [728, 410] width 1456 height 822
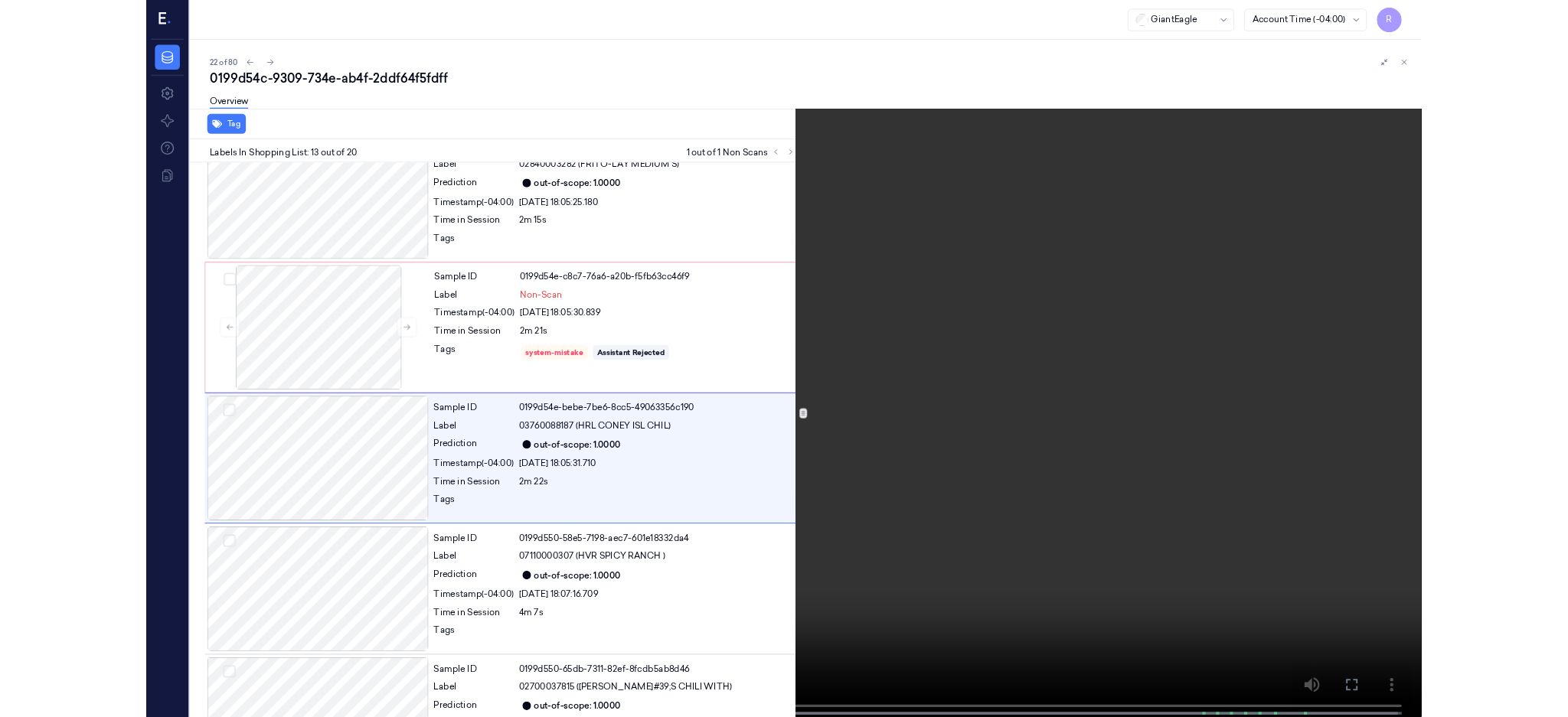
scroll to position [1668, 0]
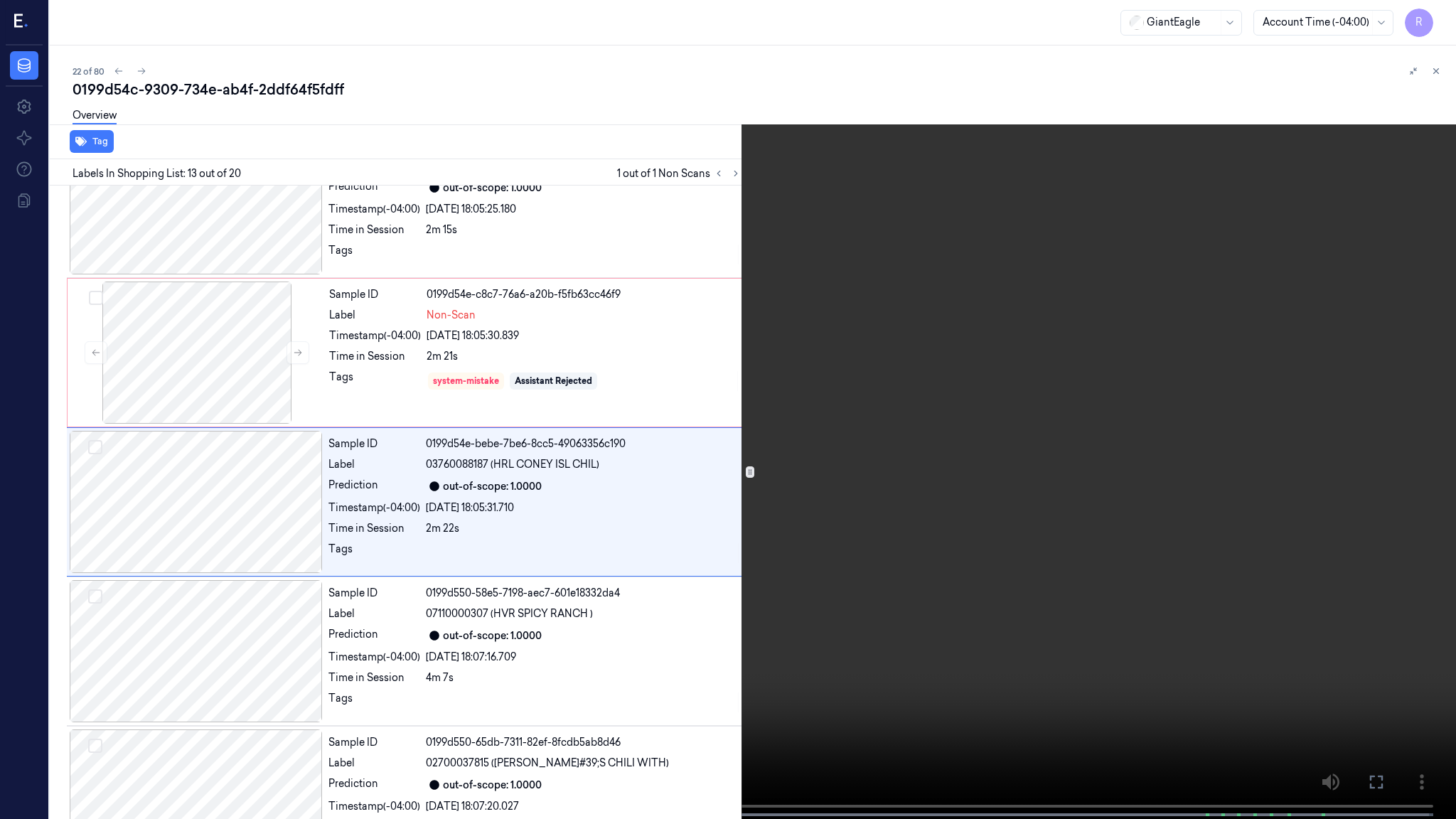
click at [813, 567] on video at bounding box center [728, 410] width 1456 height 822
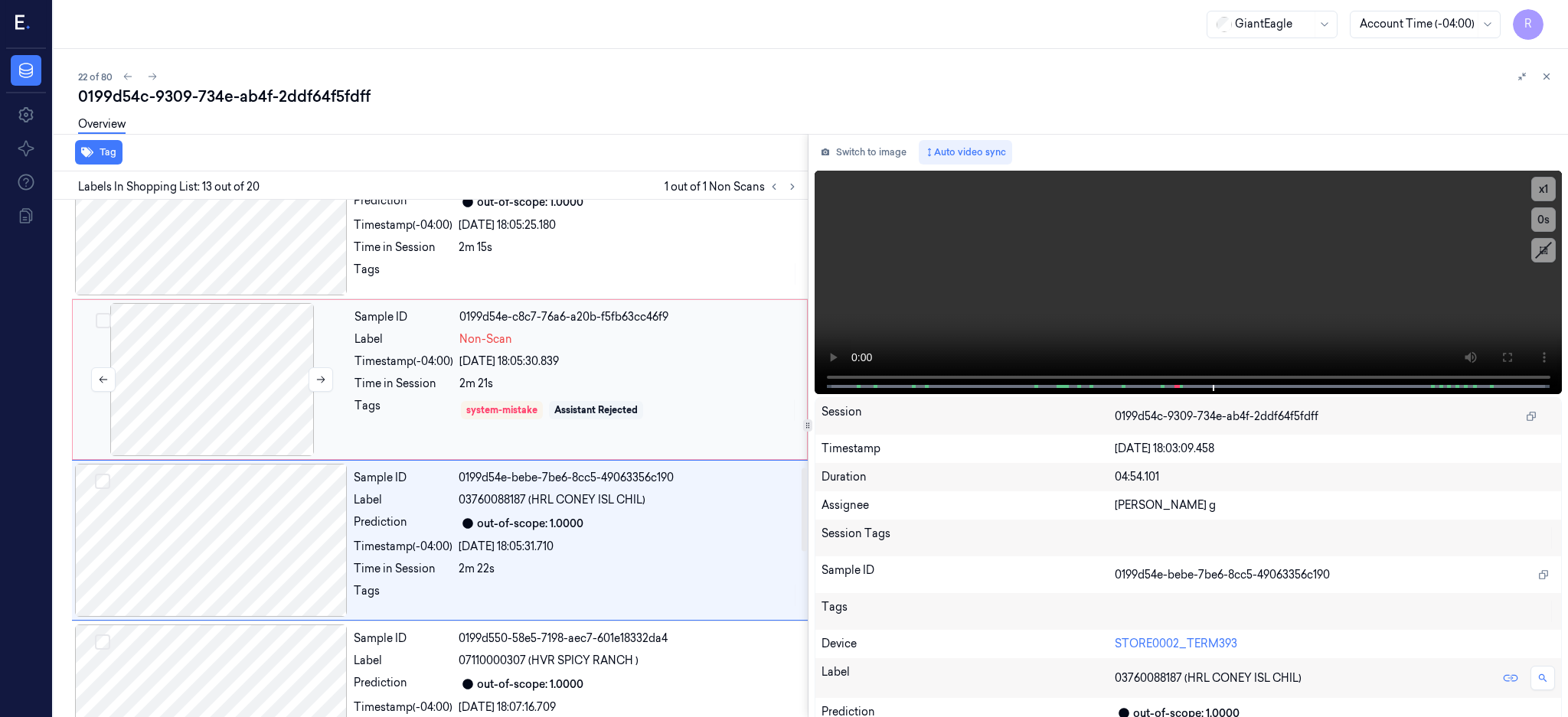
click at [255, 364] on div at bounding box center [212, 380] width 272 height 153
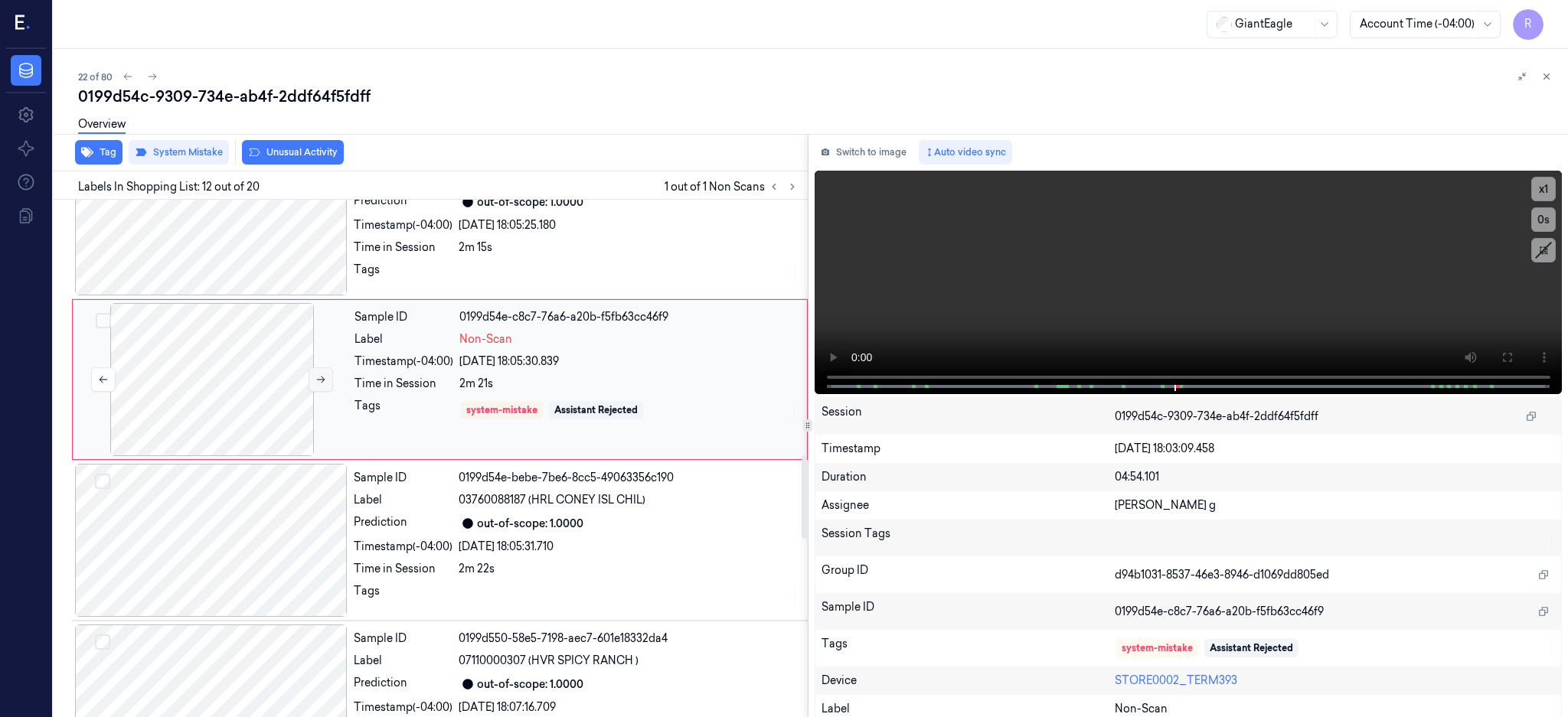
scroll to position [1589, 0]
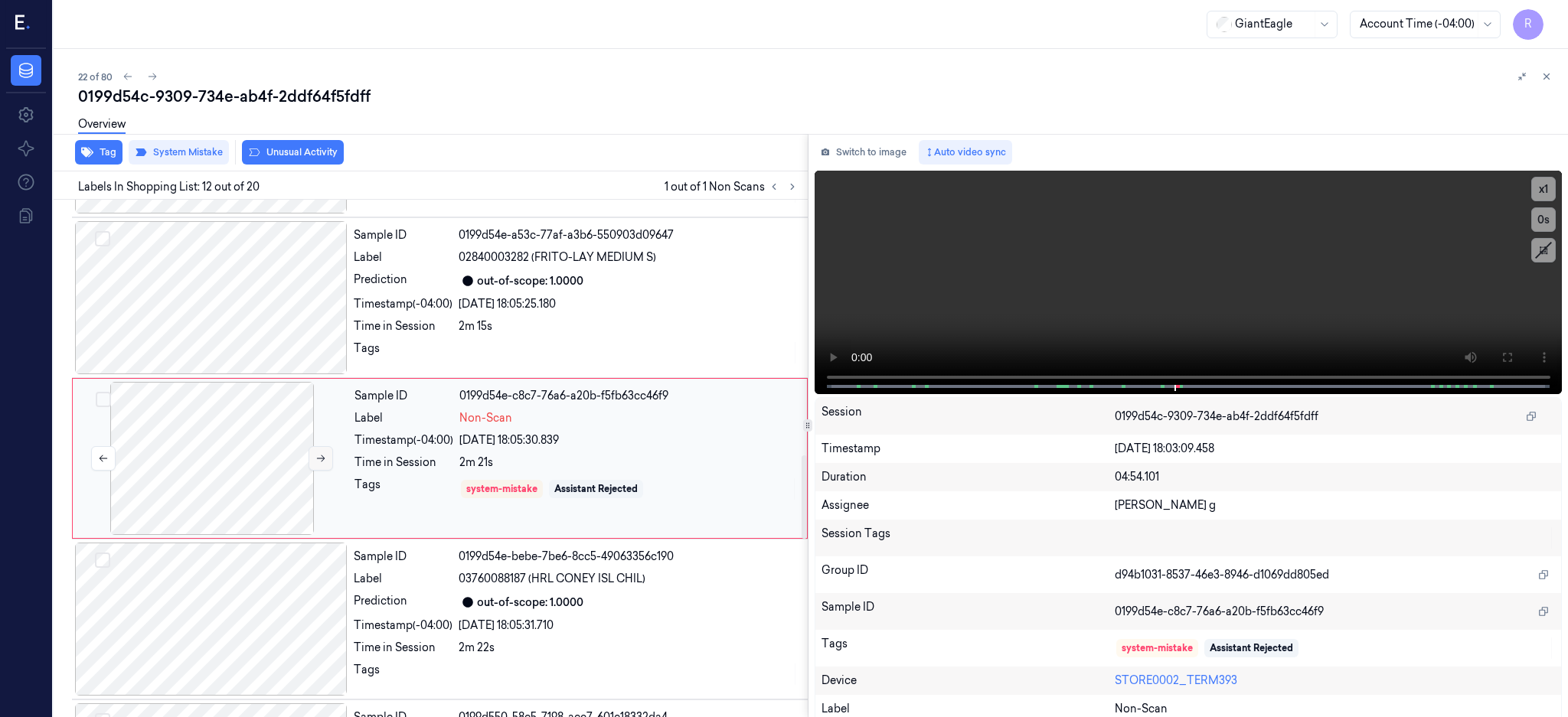
click at [313, 388] on div at bounding box center [212, 459] width 272 height 153
click at [322, 463] on icon at bounding box center [321, 458] width 11 height 11
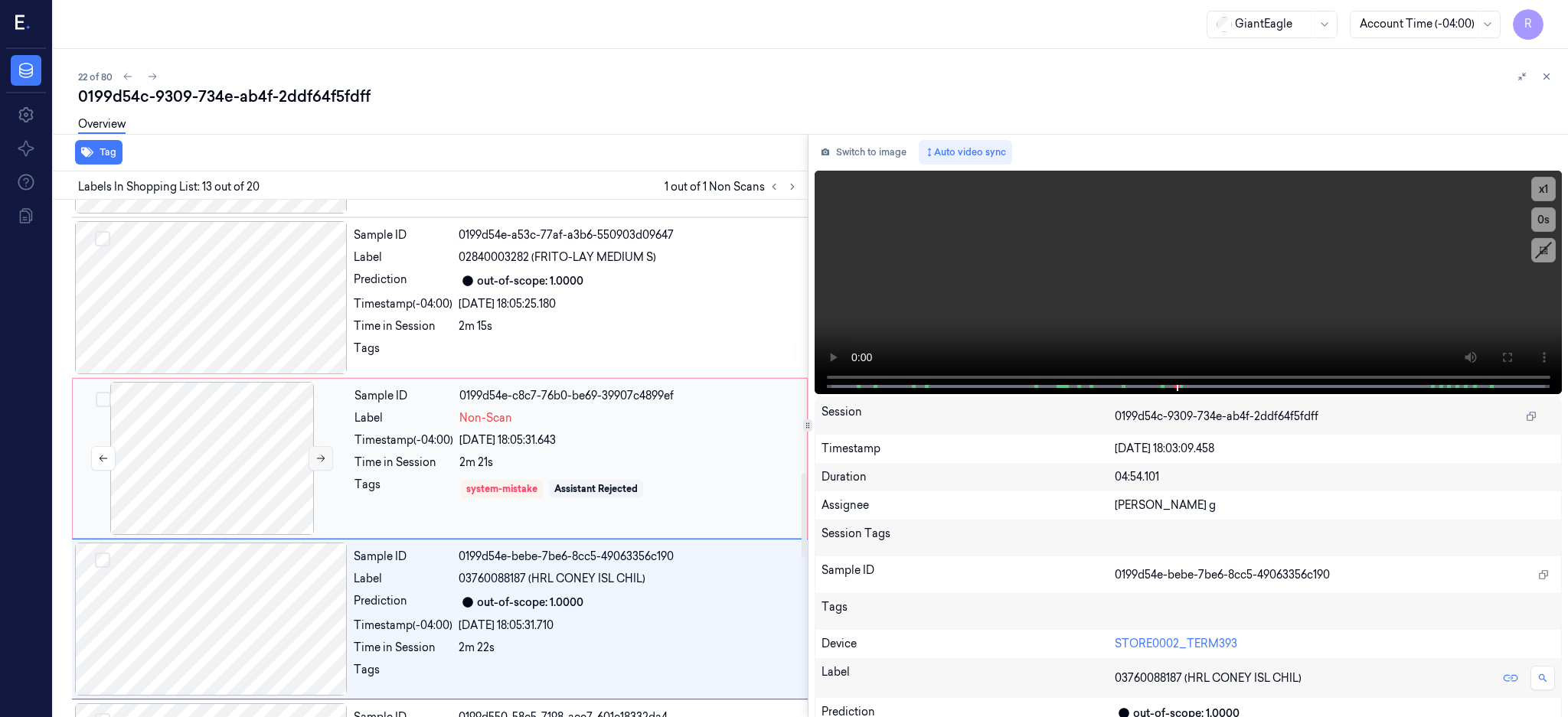
scroll to position [1750, 0]
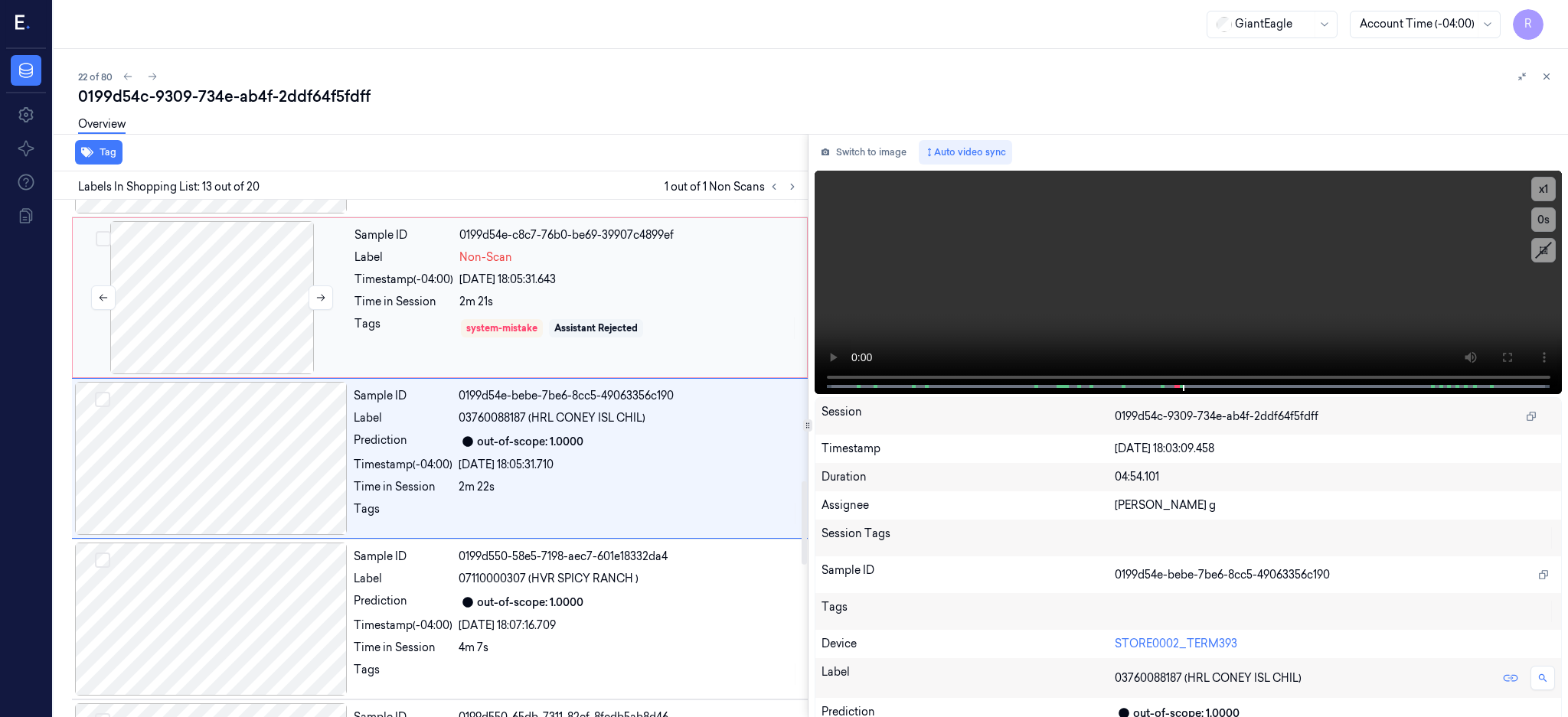
click at [252, 301] on div at bounding box center [212, 298] width 272 height 153
click at [1511, 354] on icon at bounding box center [1507, 357] width 9 height 9
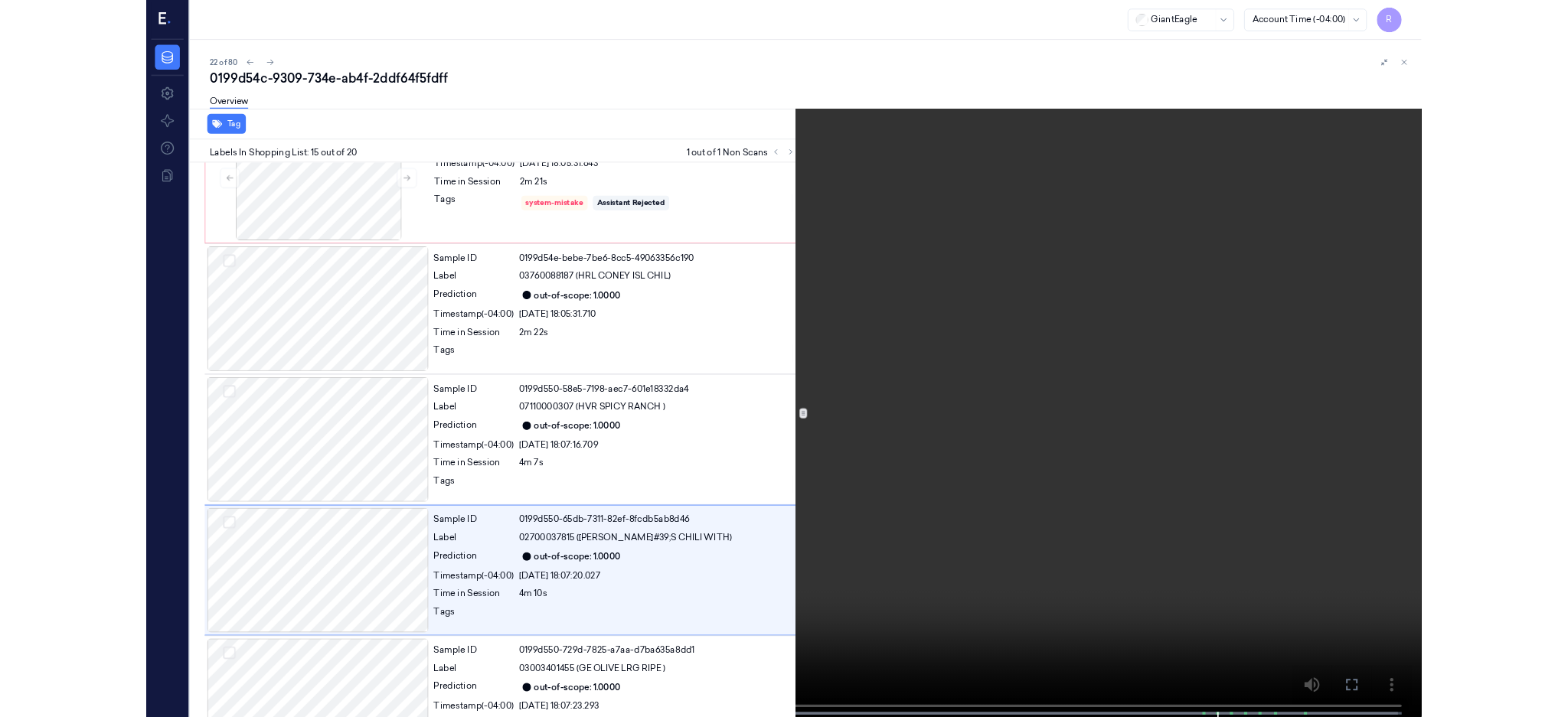
scroll to position [1990, 0]
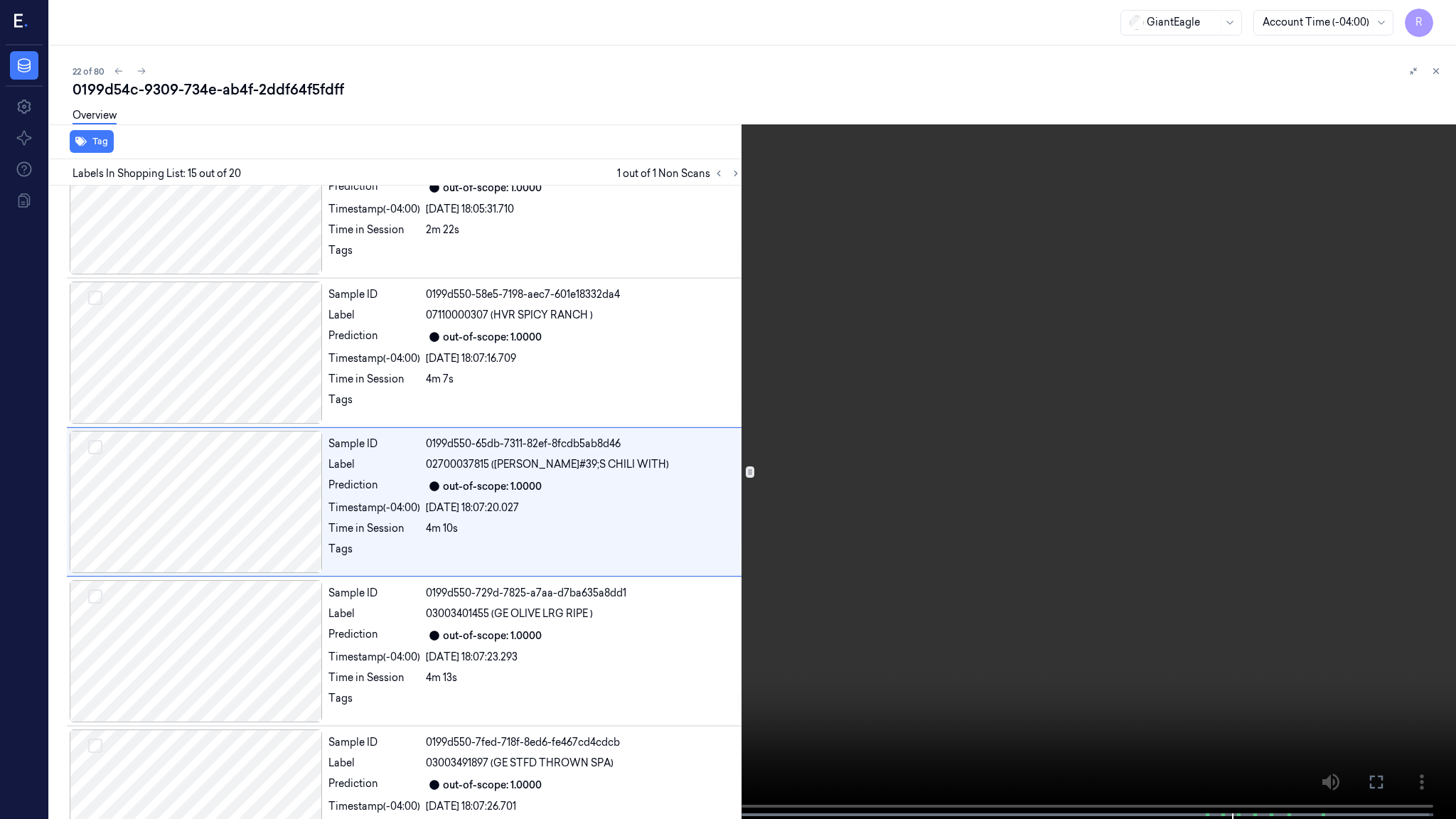
click at [1131, 518] on video at bounding box center [728, 410] width 1456 height 822
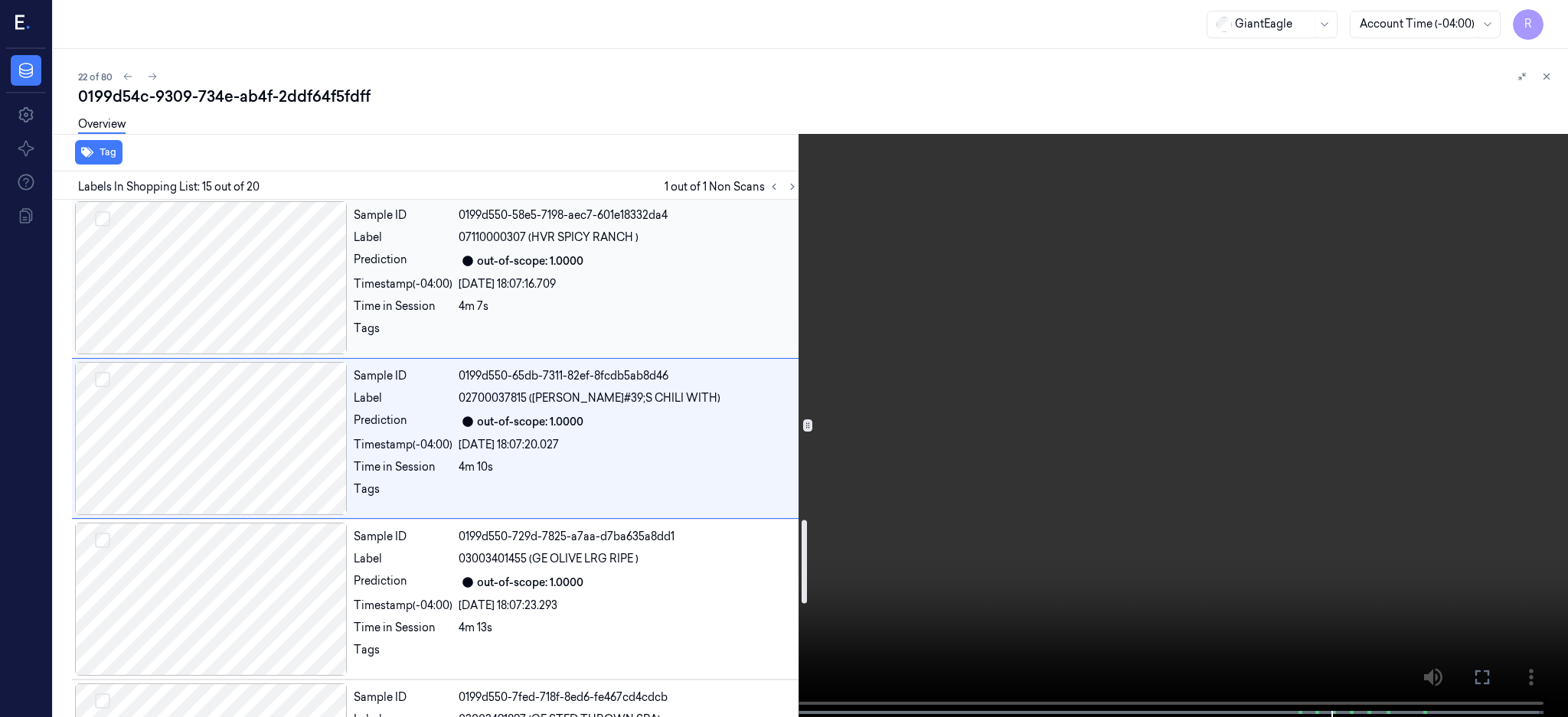
scroll to position [1785, 0]
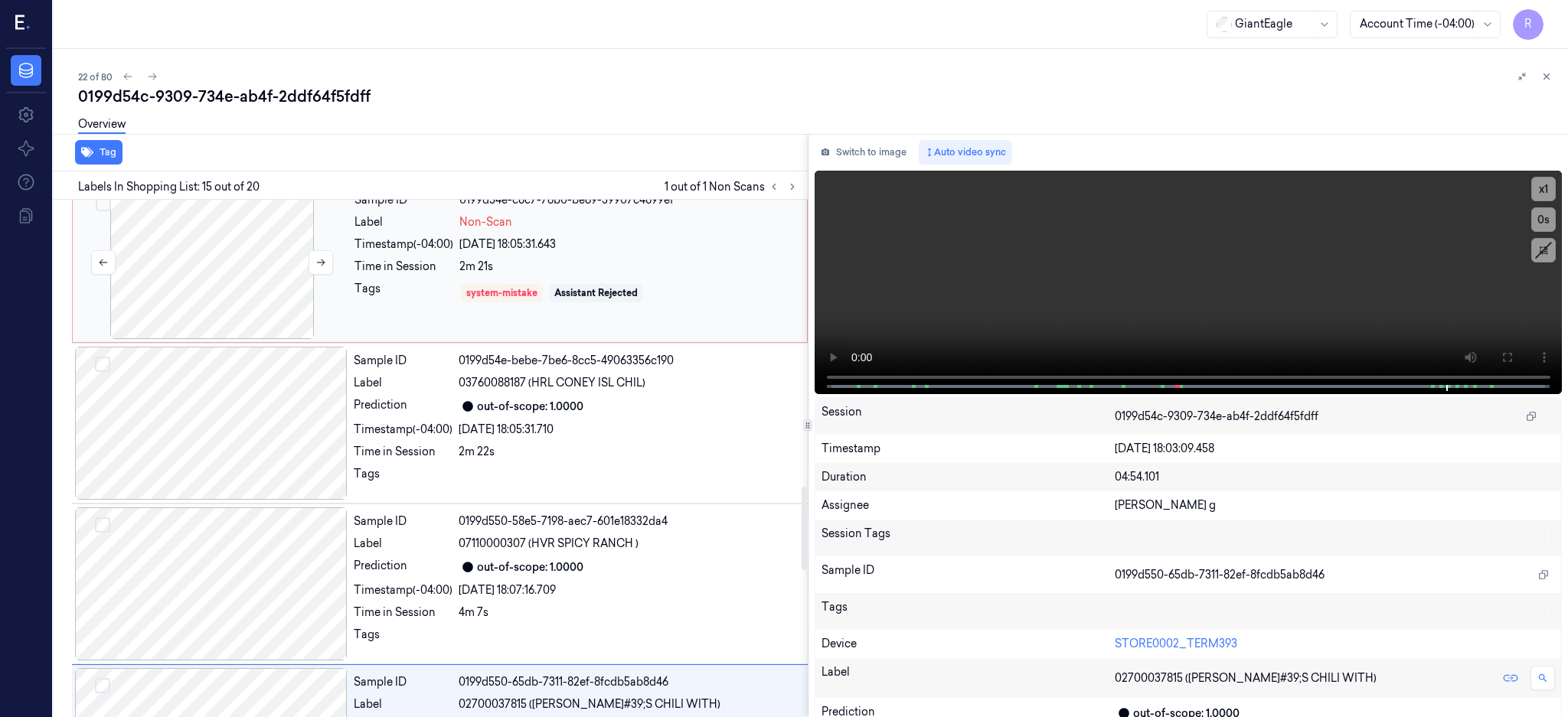
click at [279, 288] on div at bounding box center [212, 262] width 272 height 153
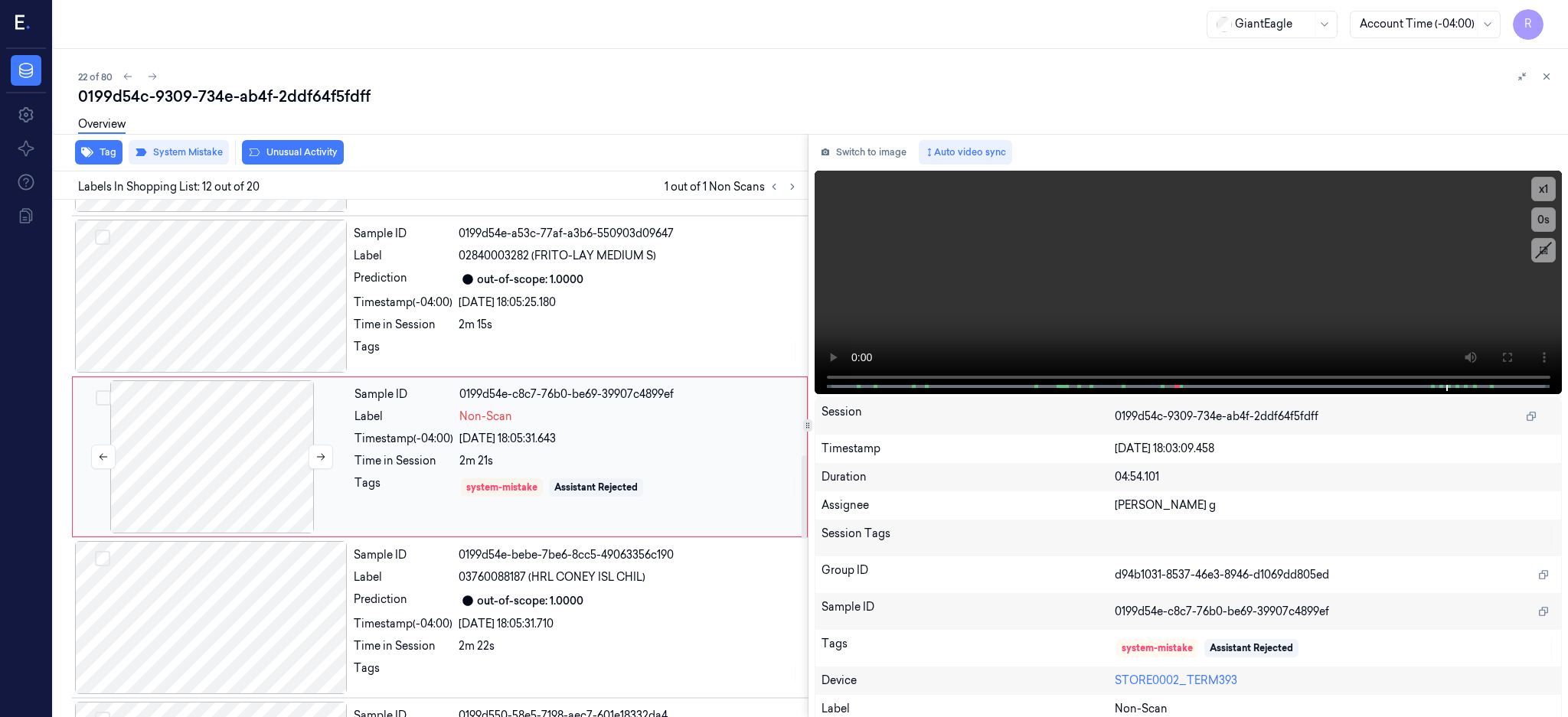
scroll to position [1589, 0]
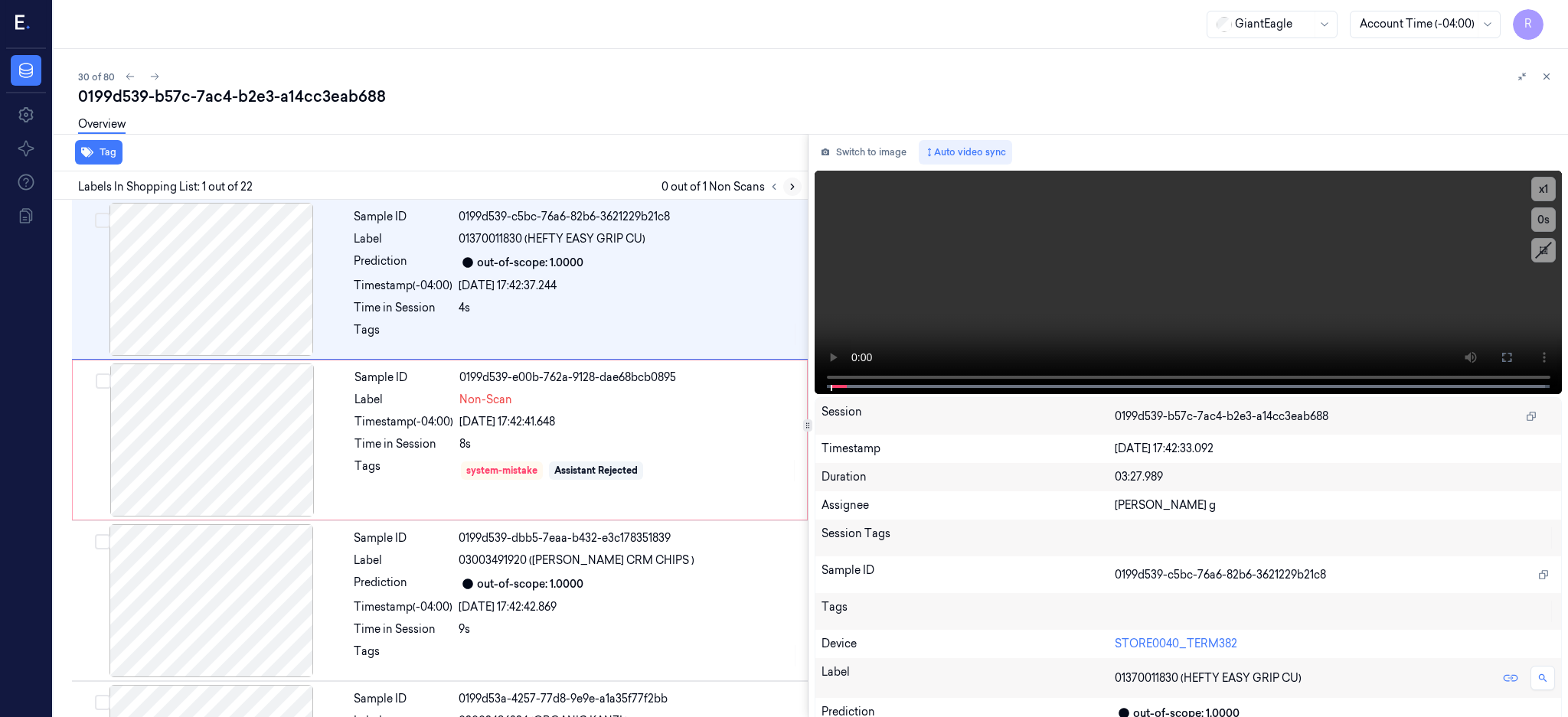
click at [798, 185] on icon at bounding box center [792, 187] width 11 height 11
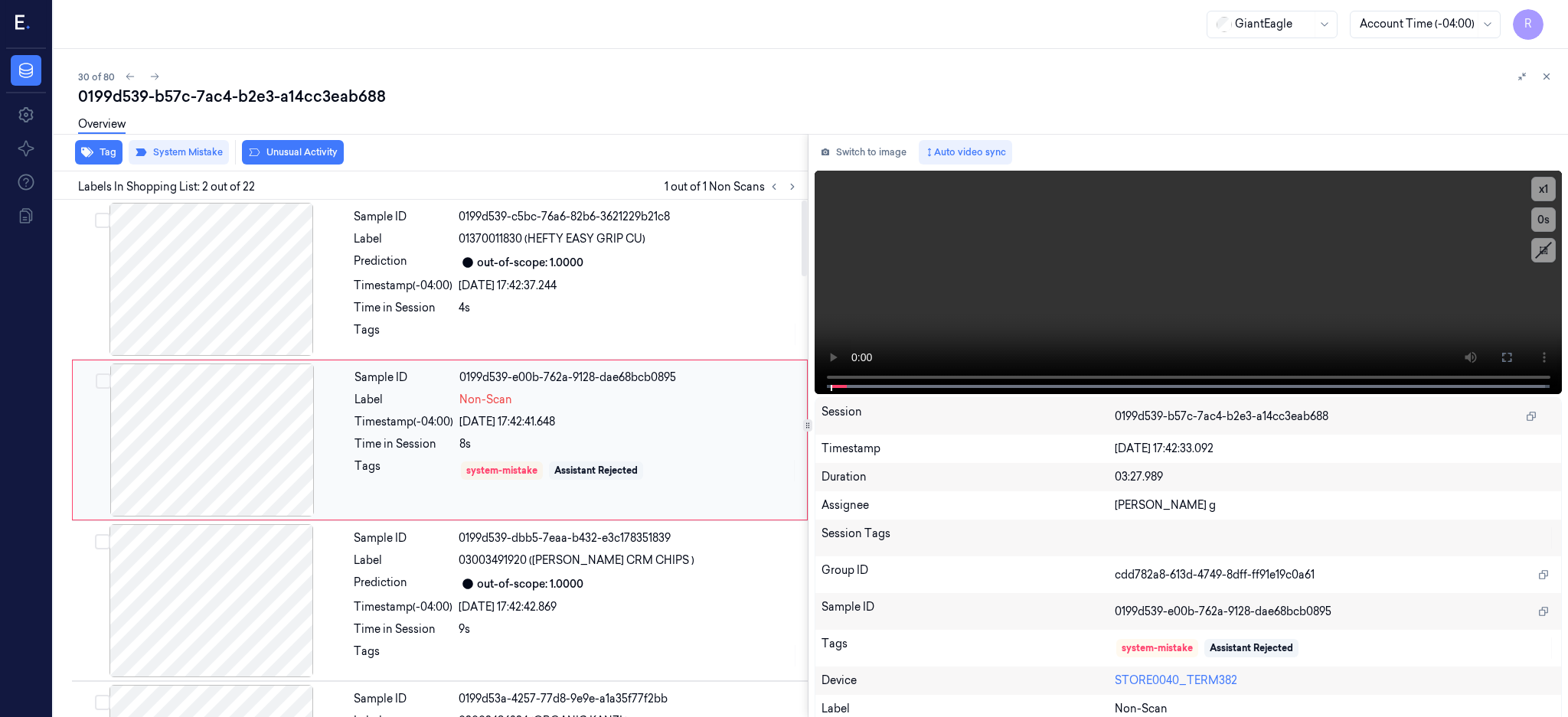
drag, startPoint x: 189, startPoint y: 338, endPoint x: 260, endPoint y: 360, distance: 74.3
click at [188, 337] on div at bounding box center [211, 280] width 272 height 153
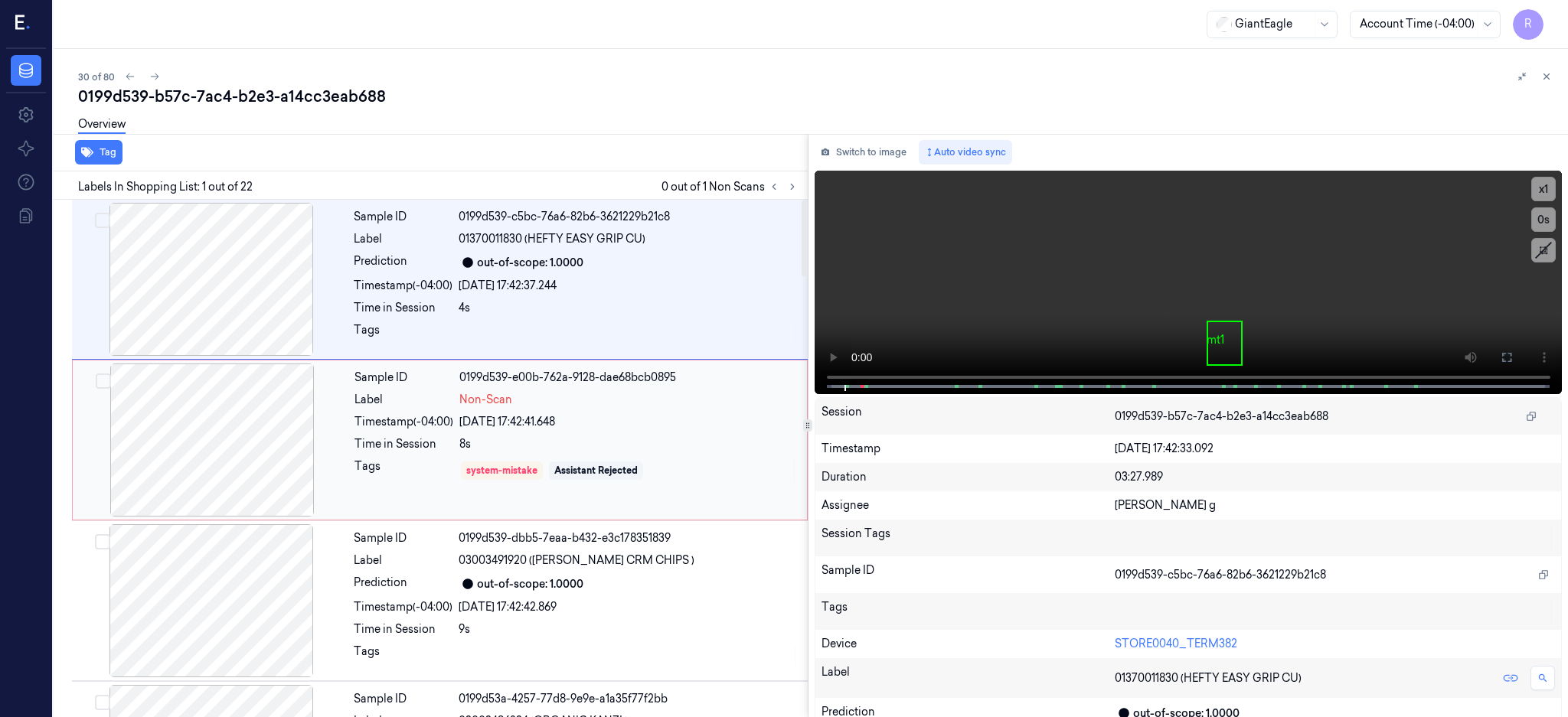
click at [229, 476] on div at bounding box center [212, 440] width 272 height 153
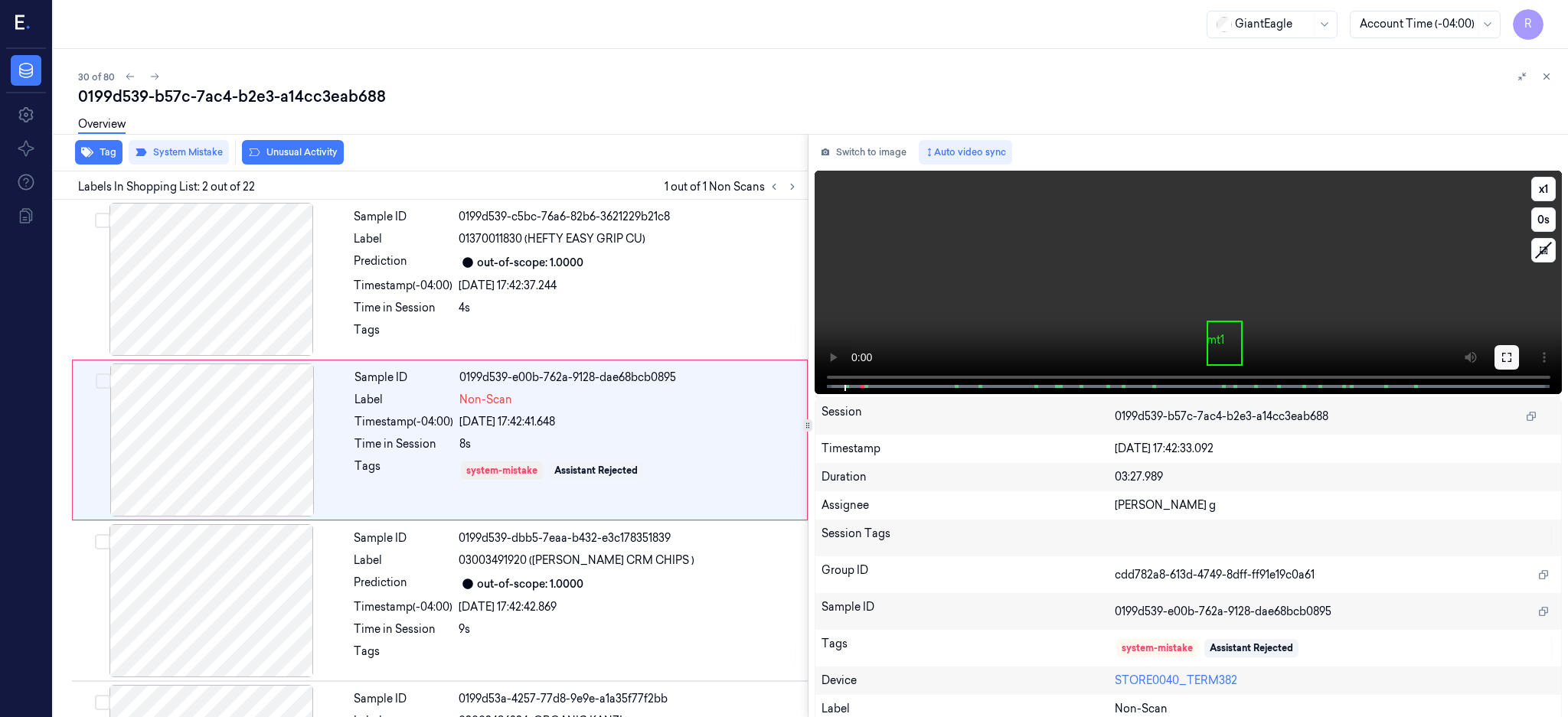
click at [1519, 355] on button at bounding box center [1507, 357] width 24 height 24
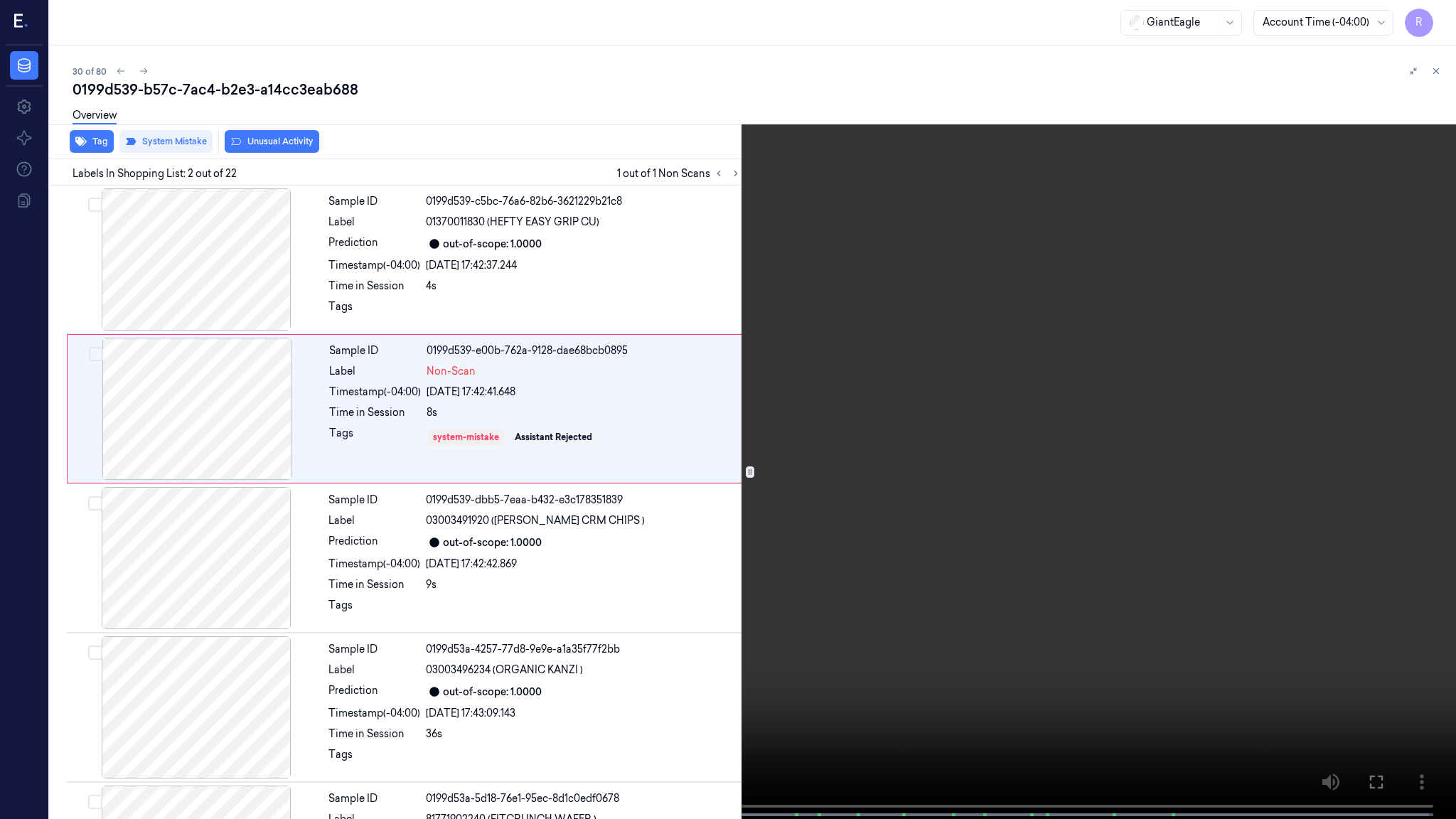
click at [569, 665] on video at bounding box center [728, 410] width 1456 height 822
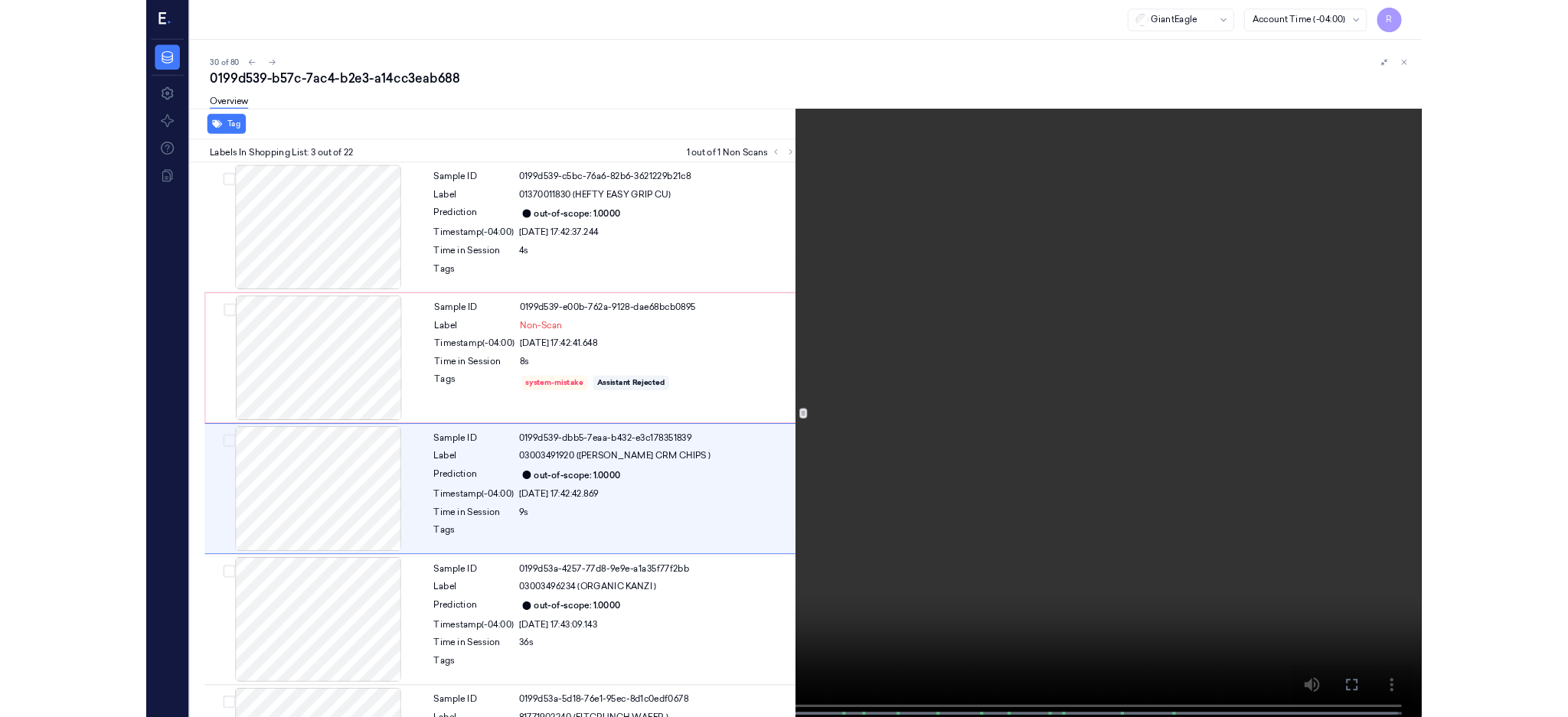
scroll to position [59, 0]
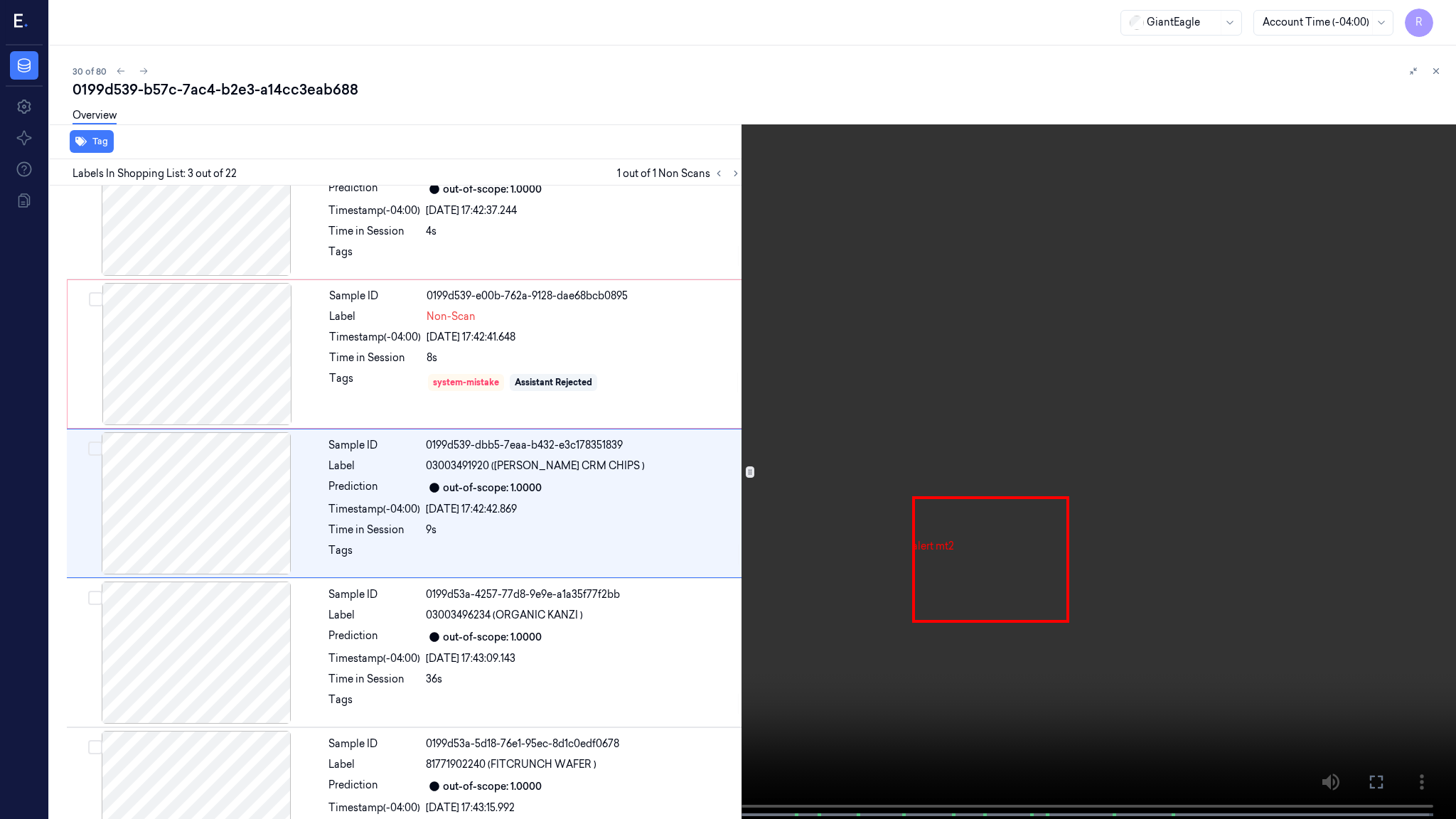
click at [569, 665] on video at bounding box center [728, 410] width 1456 height 822
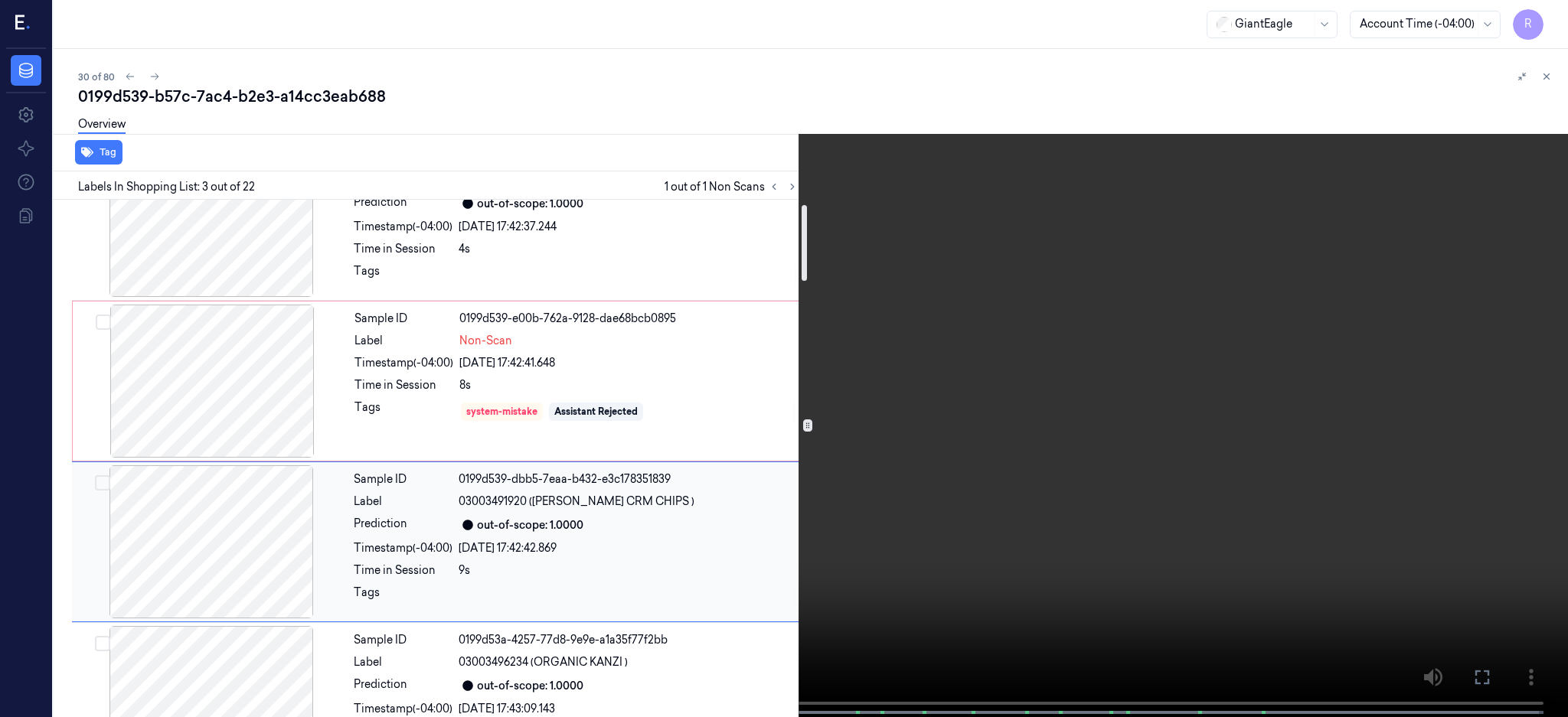
scroll to position [0, 0]
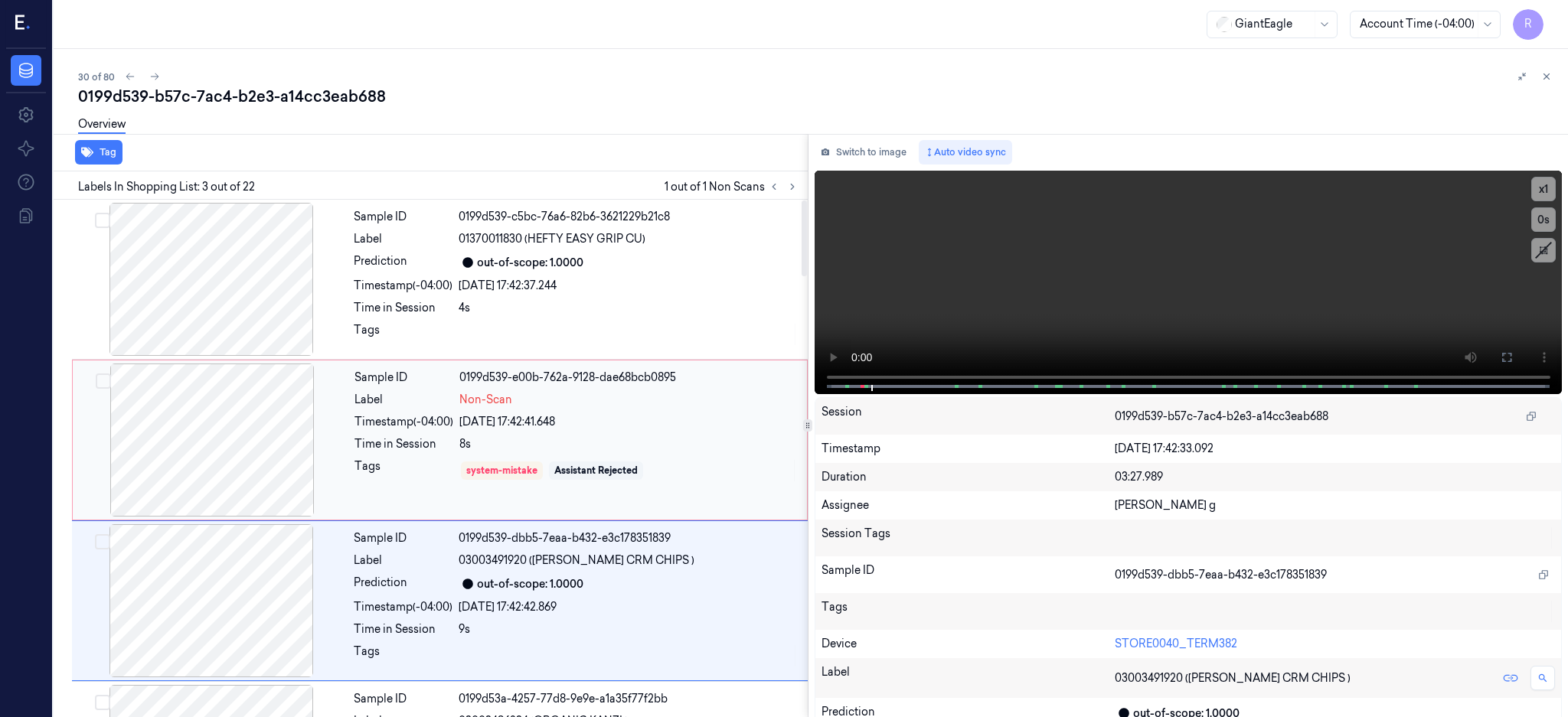
drag, startPoint x: 194, startPoint y: 433, endPoint x: 240, endPoint y: 372, distance: 76.4
click at [194, 432] on div at bounding box center [212, 440] width 272 height 153
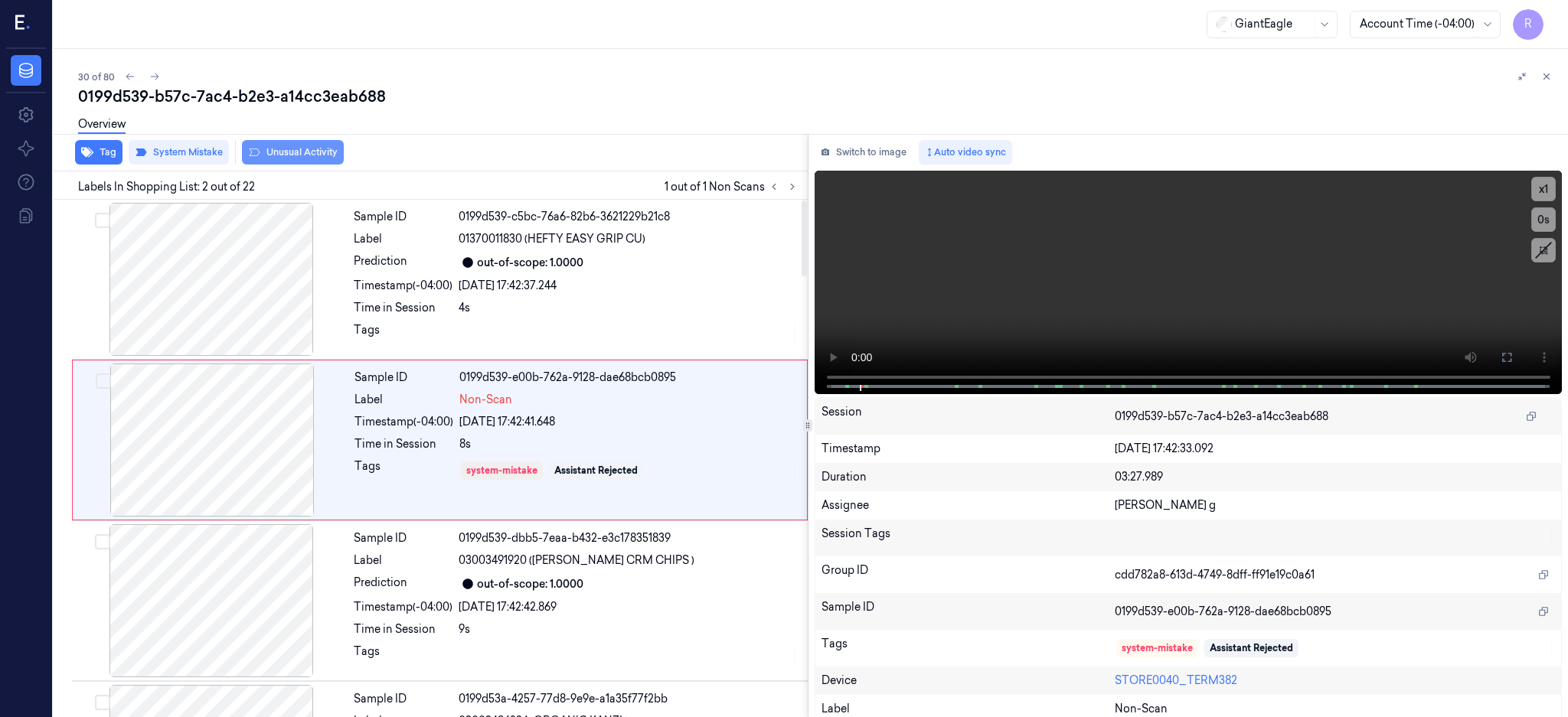
click at [287, 151] on button "Unusual Activity" at bounding box center [292, 152] width 102 height 24
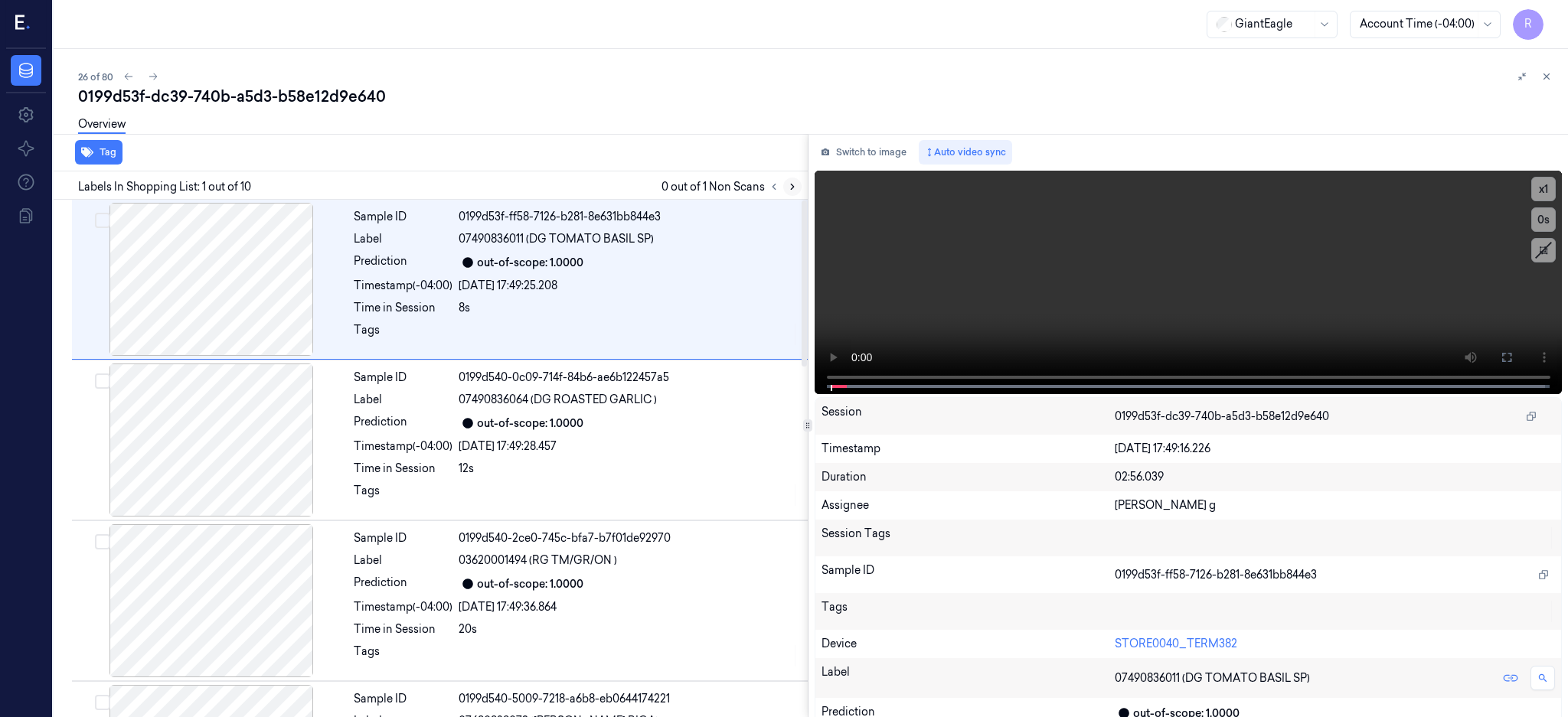
click at [798, 188] on icon at bounding box center [792, 187] width 11 height 11
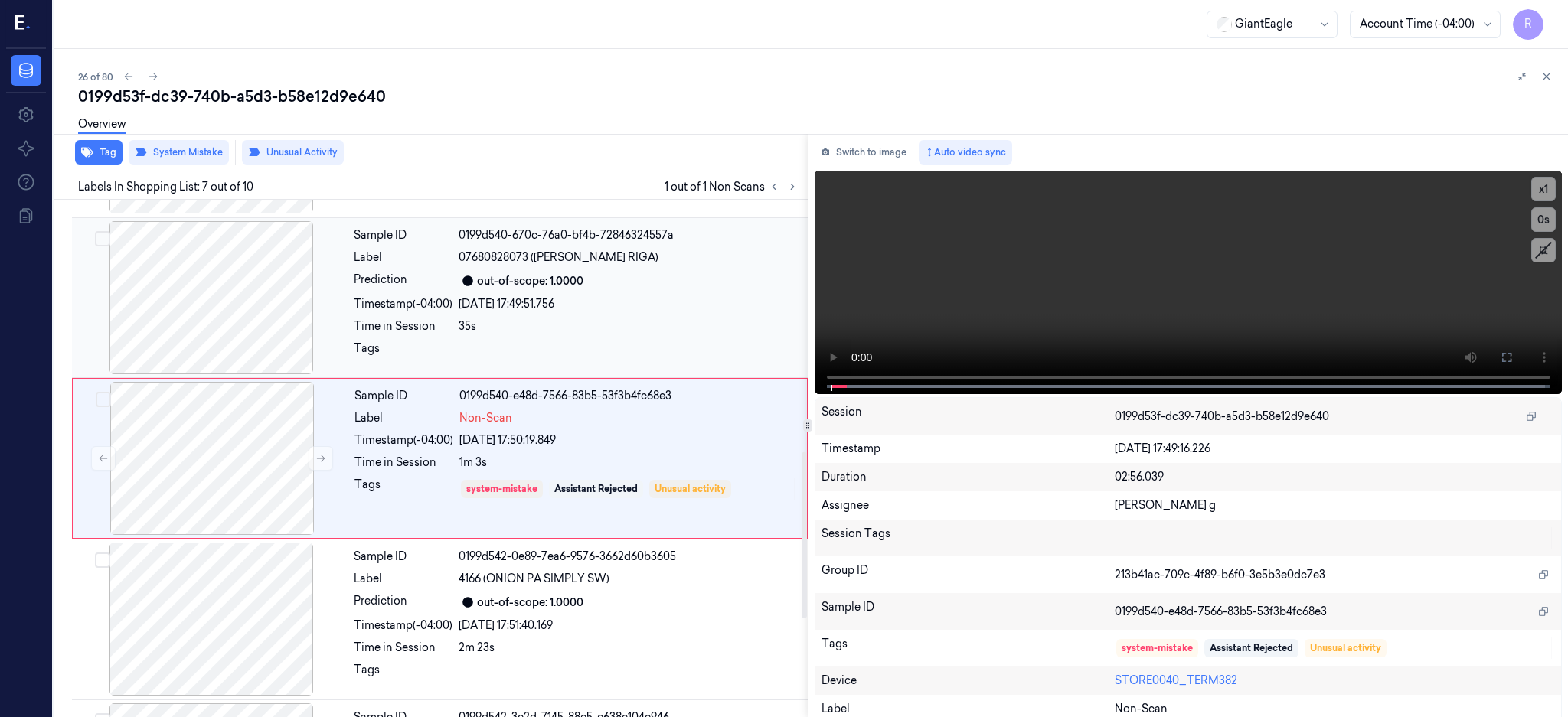
click at [284, 325] on div at bounding box center [211, 298] width 272 height 153
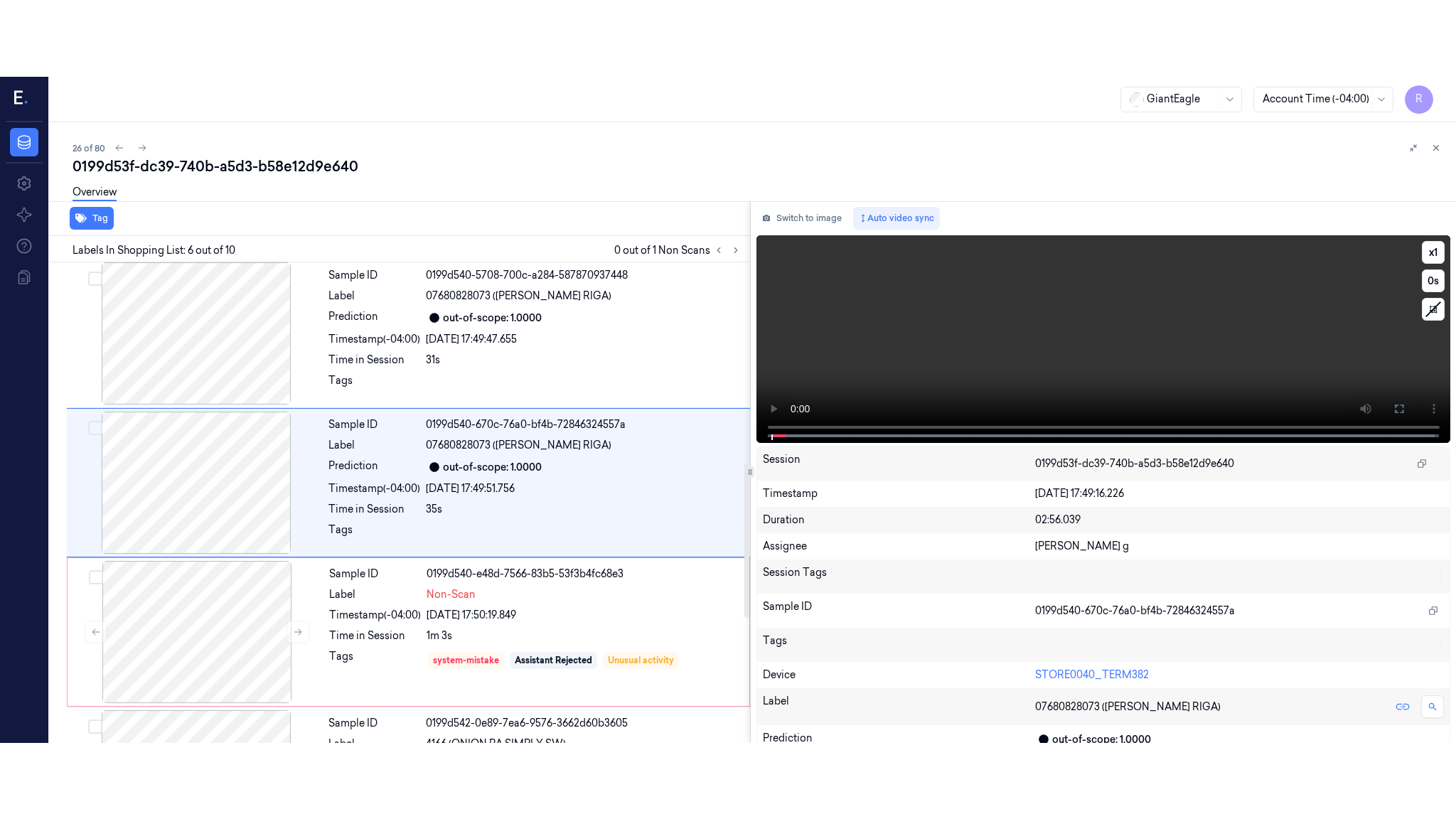
scroll to position [580, 0]
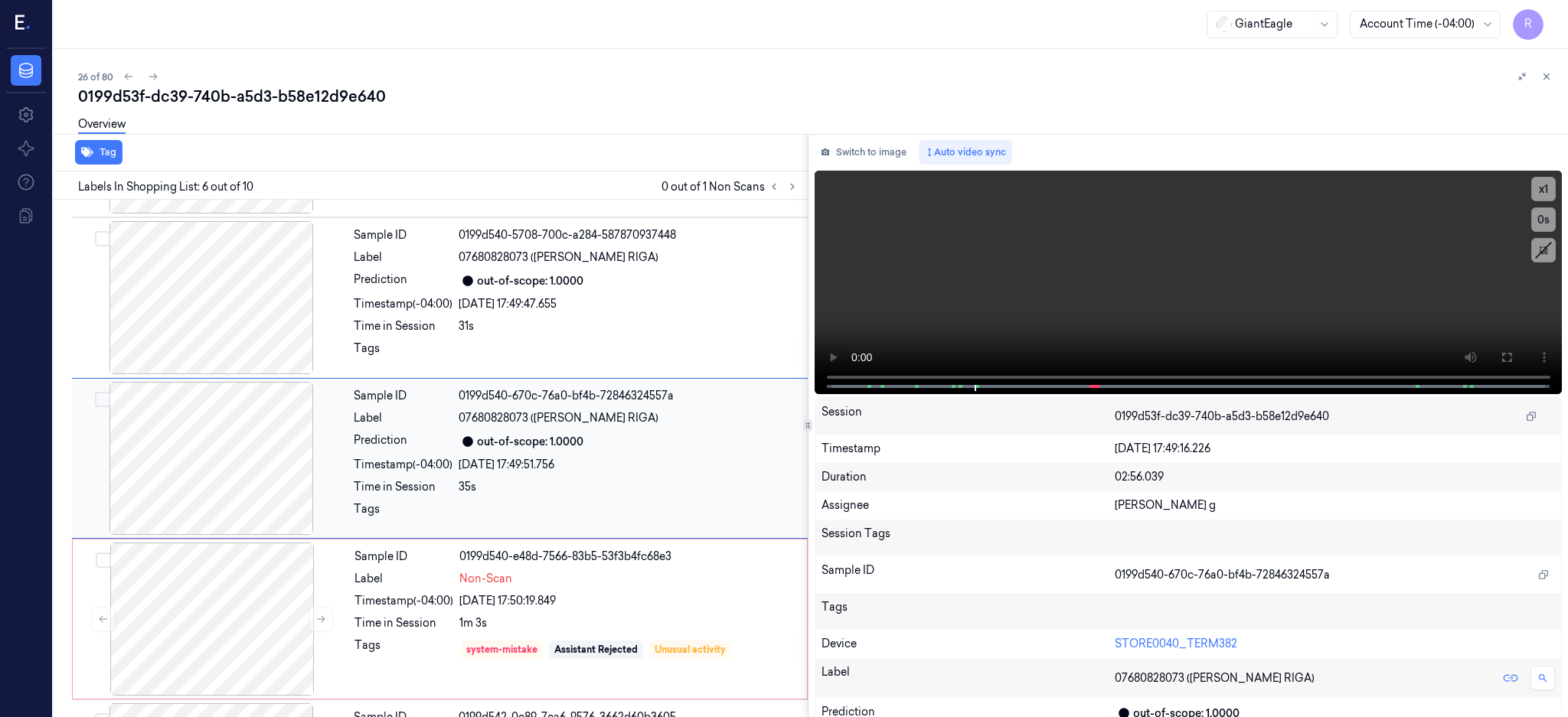
click at [190, 415] on div at bounding box center [211, 459] width 272 height 153
click at [222, 488] on div at bounding box center [211, 459] width 272 height 153
click at [1513, 360] on icon at bounding box center [1507, 358] width 13 height 13
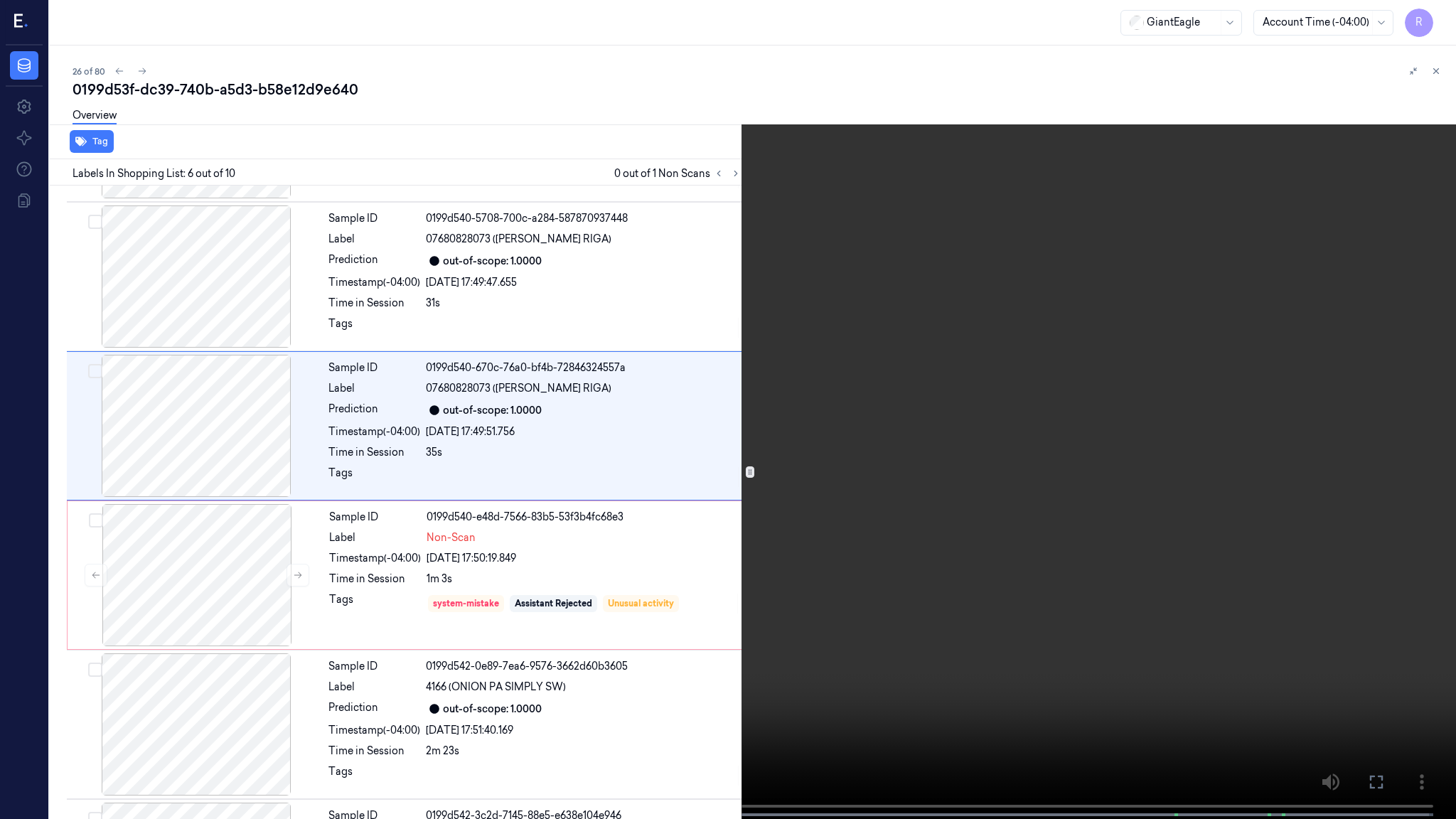
drag, startPoint x: 671, startPoint y: 612, endPoint x: 674, endPoint y: 619, distance: 7.6
click at [671, 612] on video at bounding box center [728, 410] width 1456 height 822
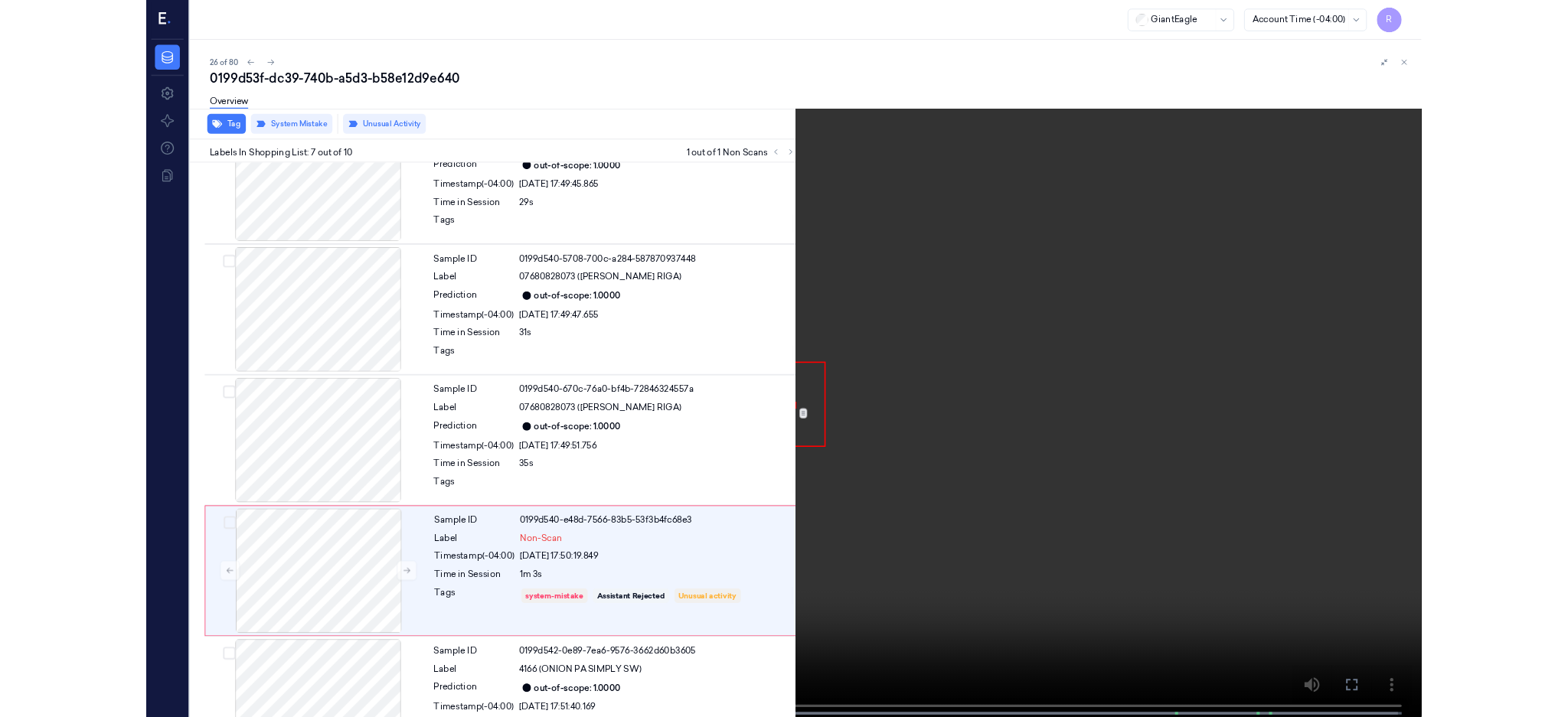
scroll to position [703, 0]
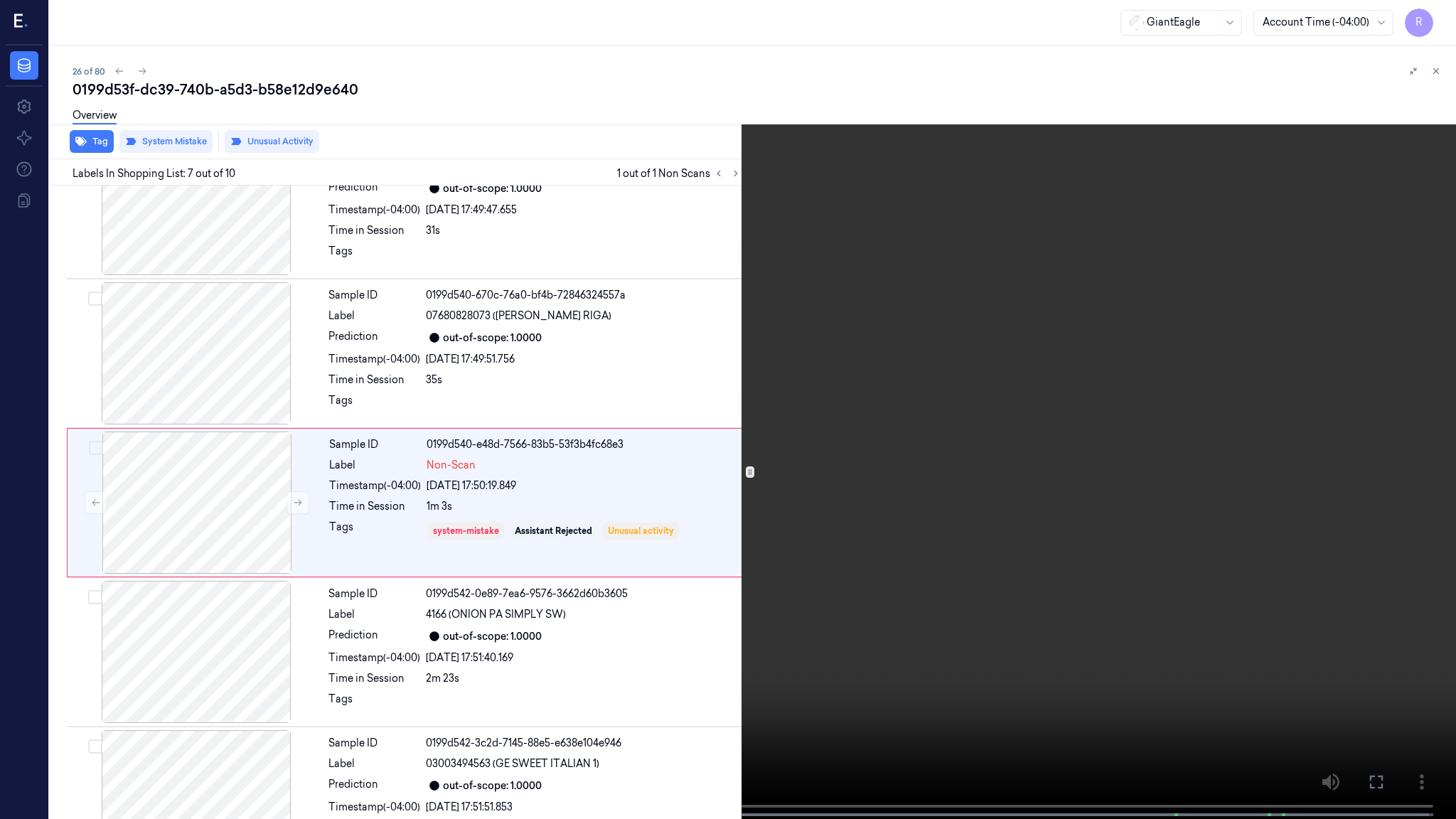
click at [545, 665] on span at bounding box center [544, 814] width 7 height 7
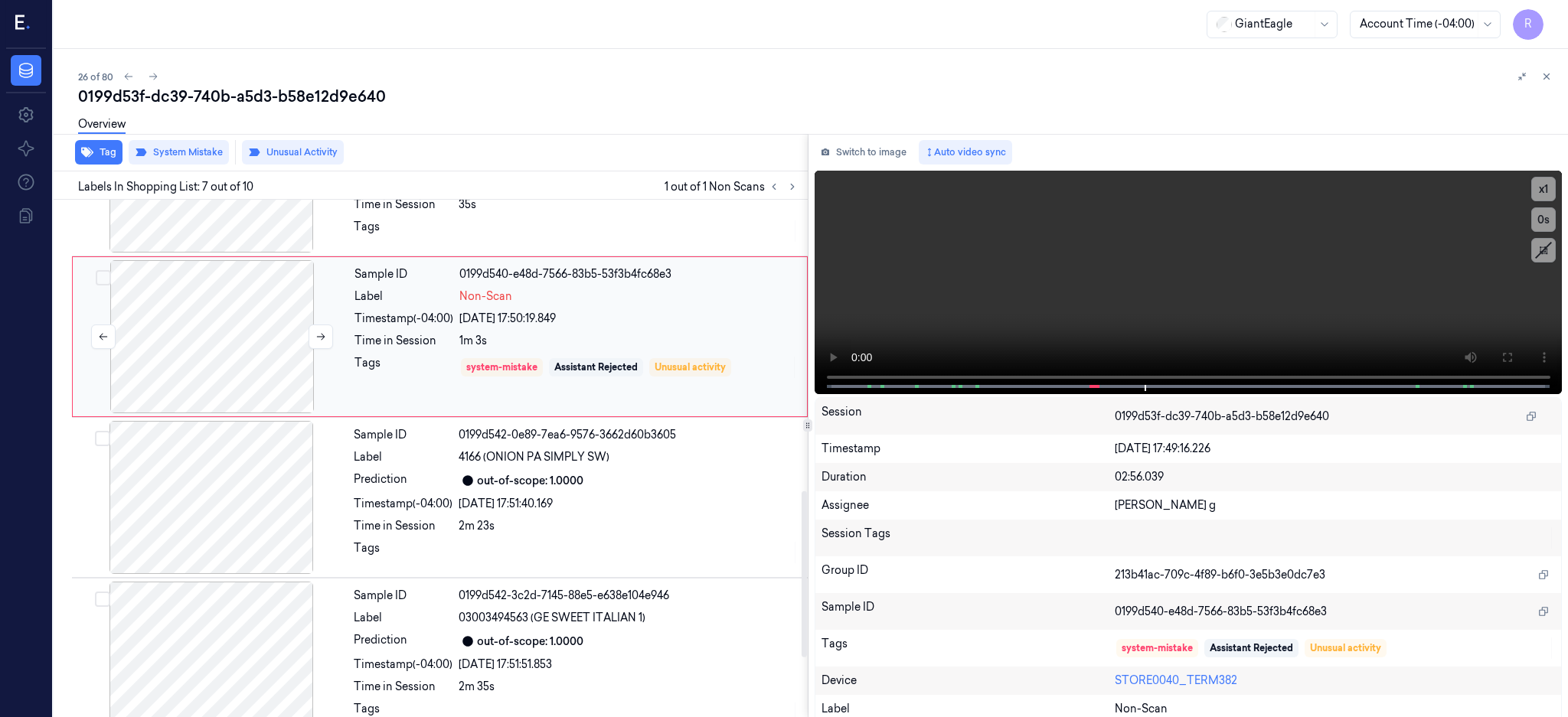
click at [304, 301] on div at bounding box center [212, 337] width 272 height 153
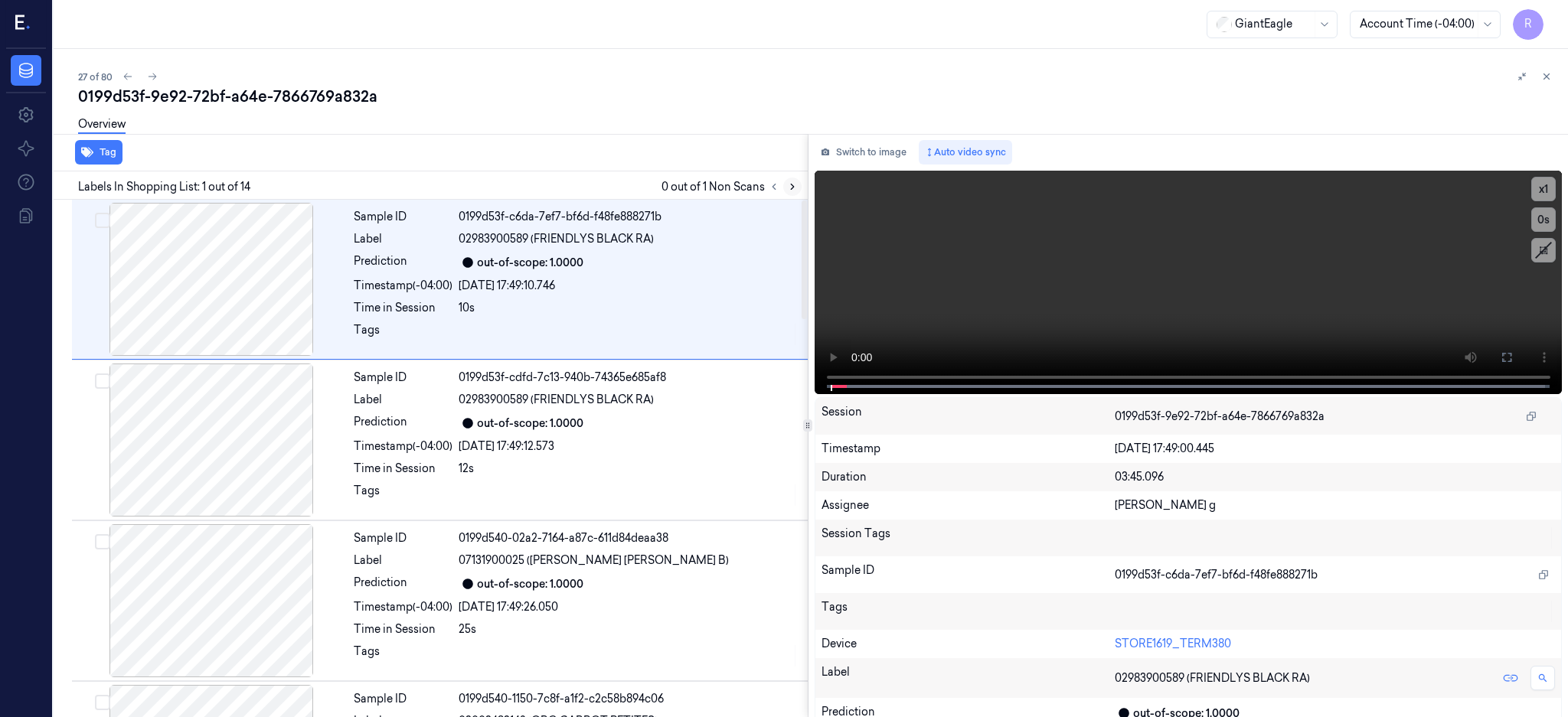
click at [798, 189] on icon at bounding box center [792, 187] width 11 height 11
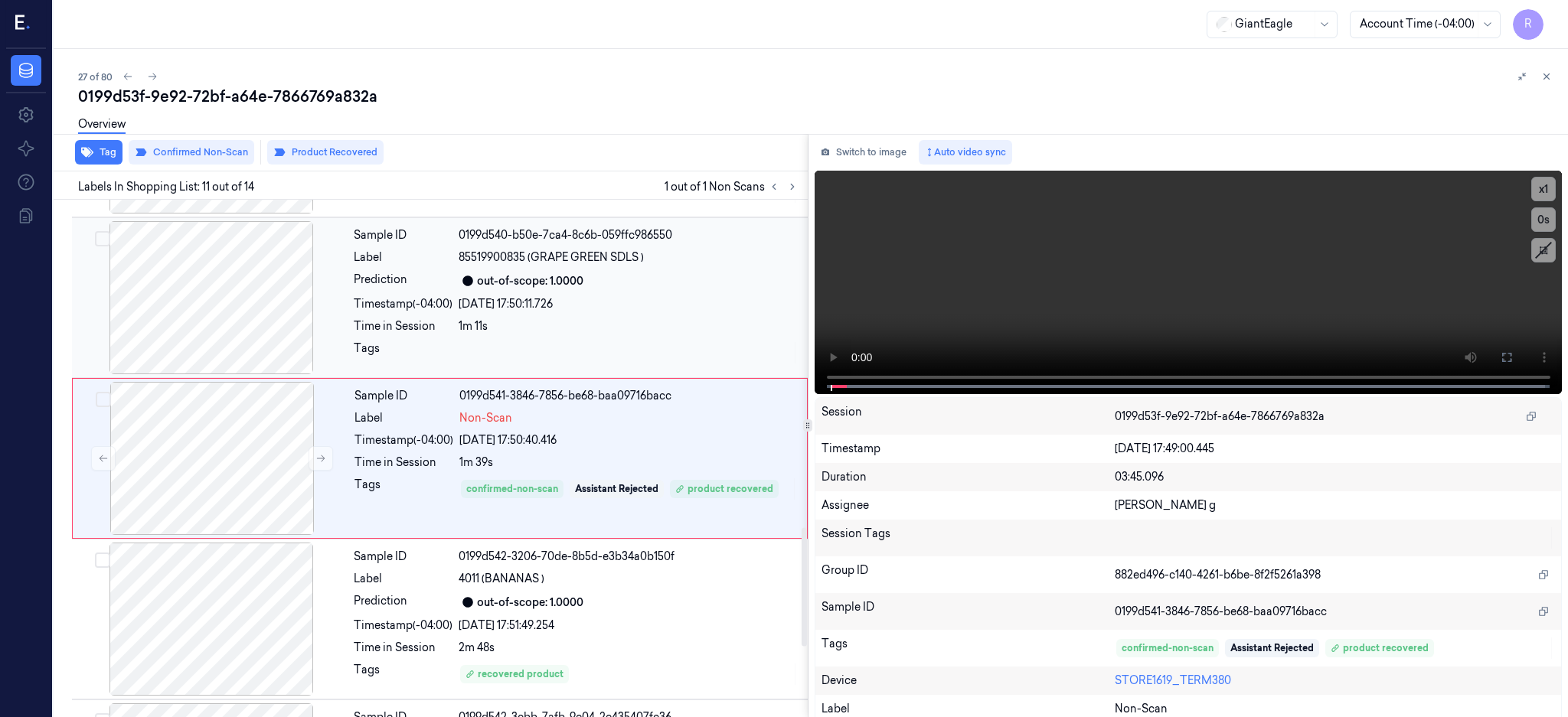
click at [263, 326] on div at bounding box center [211, 298] width 272 height 153
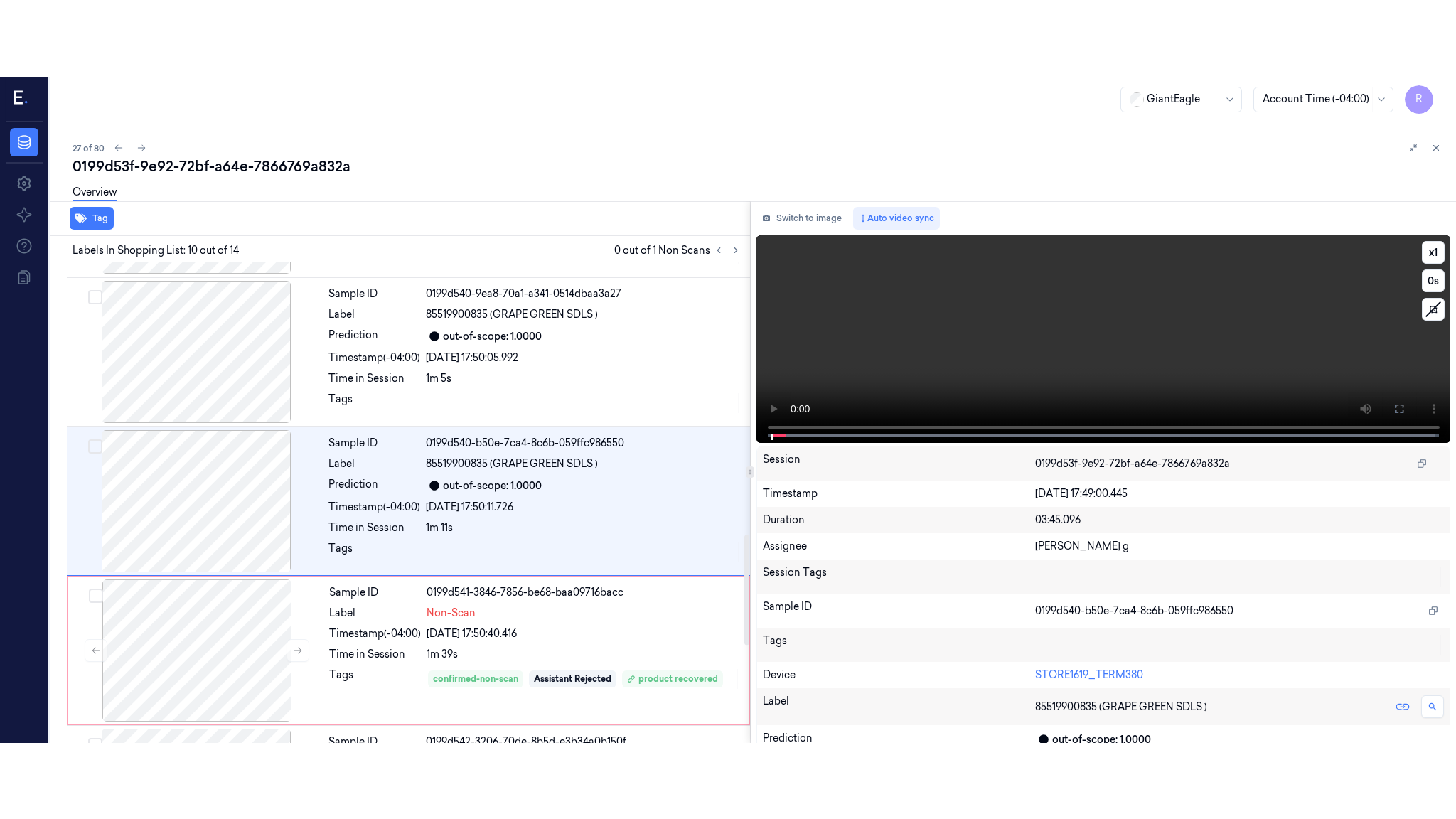
scroll to position [1177, 0]
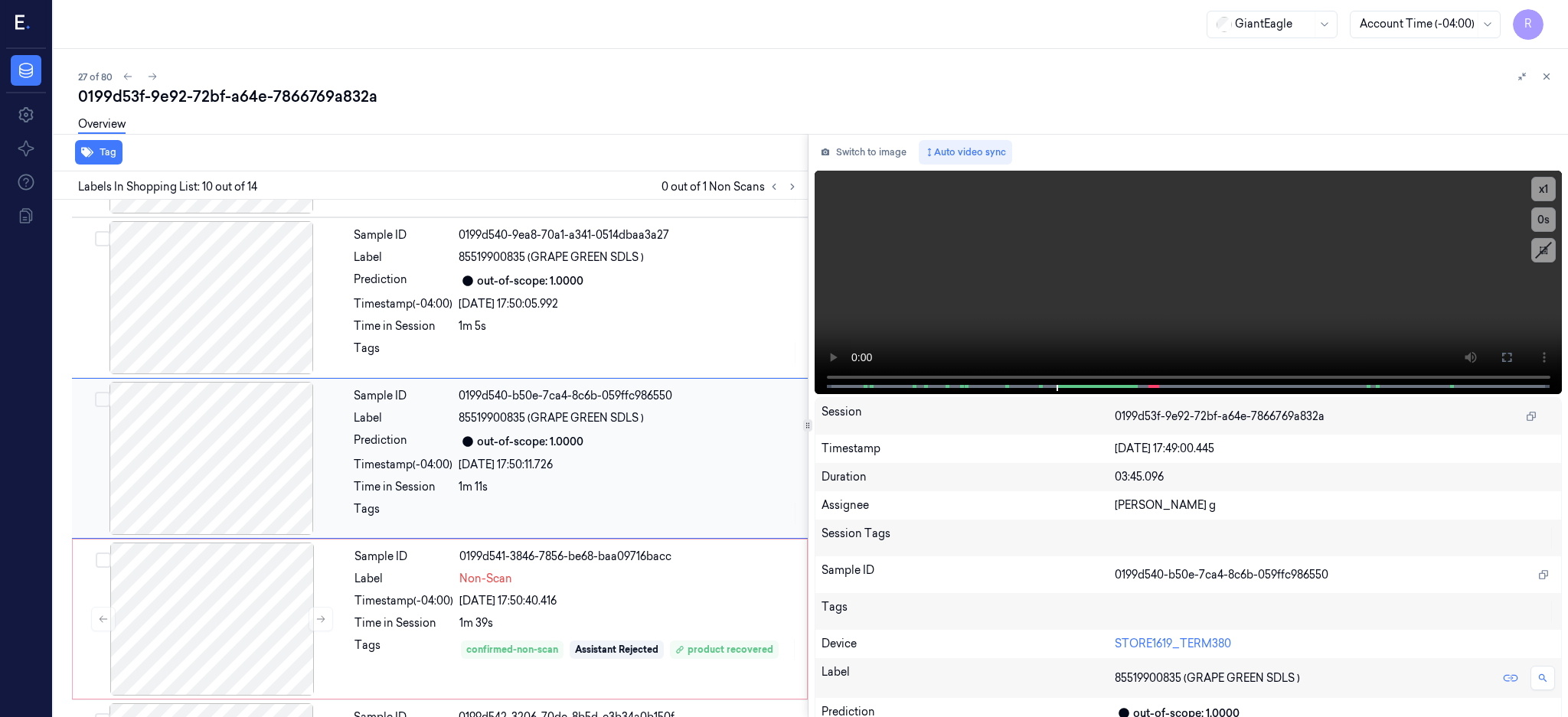
click at [220, 474] on div at bounding box center [211, 459] width 272 height 153
click at [1519, 356] on button at bounding box center [1507, 357] width 24 height 24
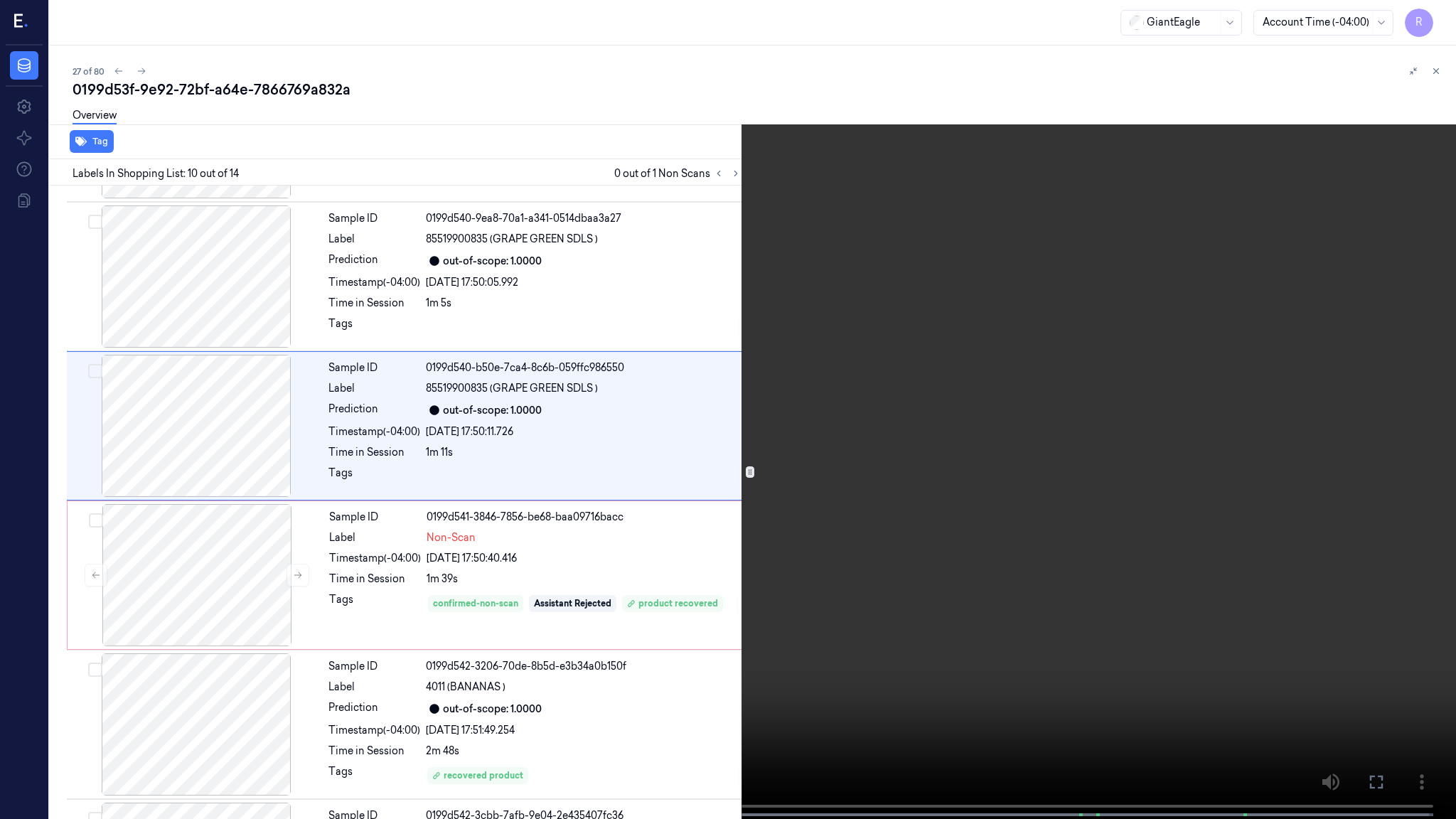
click at [840, 393] on video at bounding box center [728, 410] width 1456 height 822
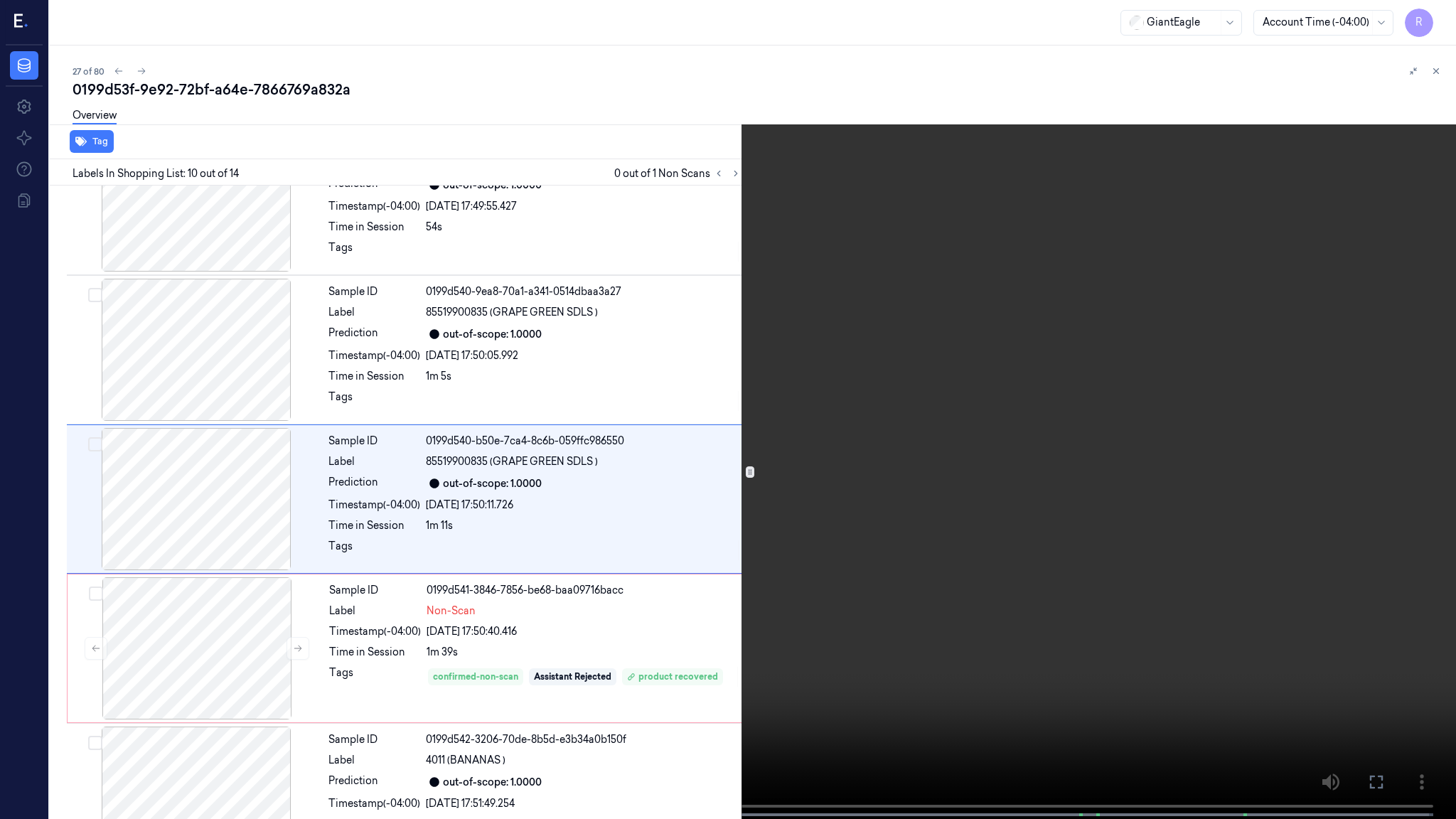
scroll to position [1100, 0]
click at [648, 616] on video at bounding box center [728, 410] width 1456 height 822
click at [844, 613] on video at bounding box center [728, 410] width 1456 height 822
click at [520, 646] on video at bounding box center [728, 410] width 1456 height 822
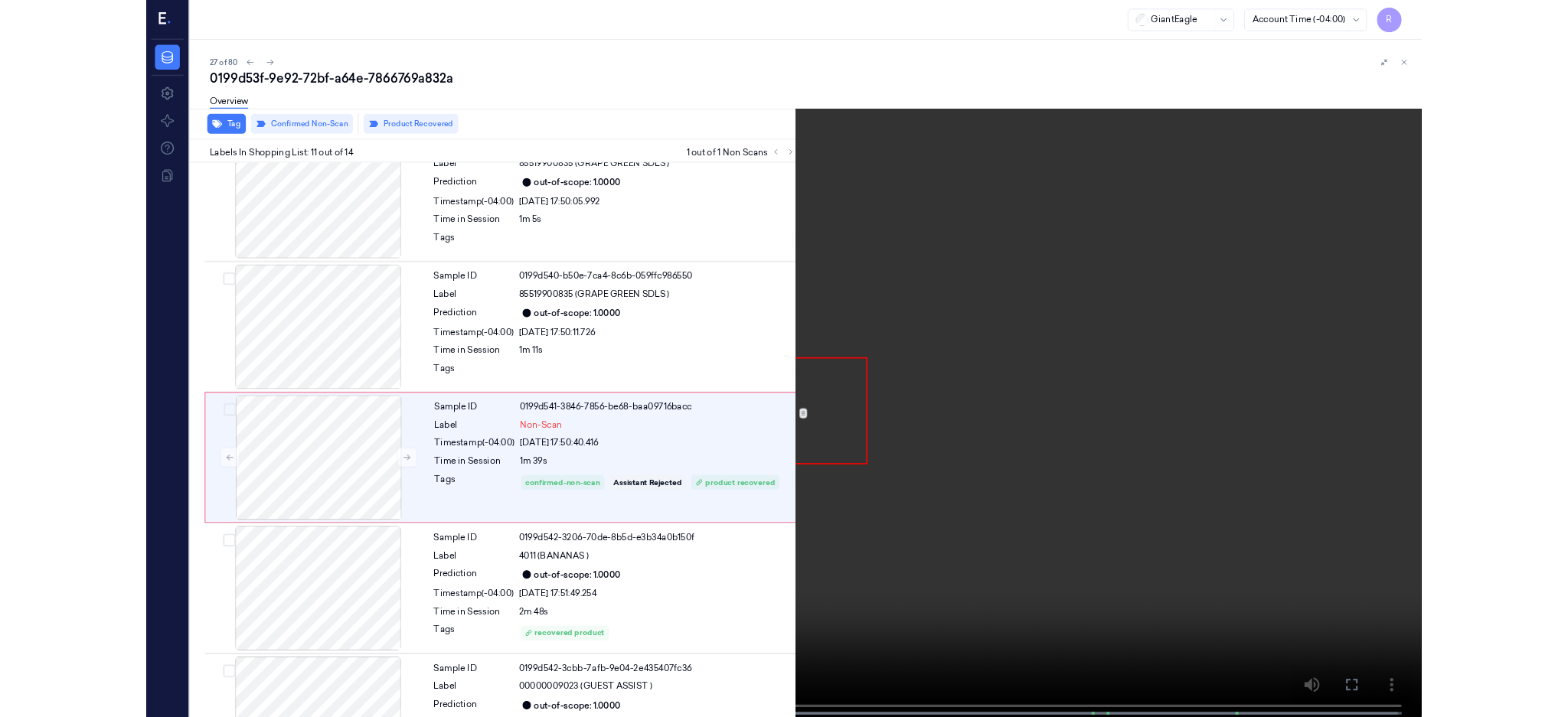
scroll to position [1346, 0]
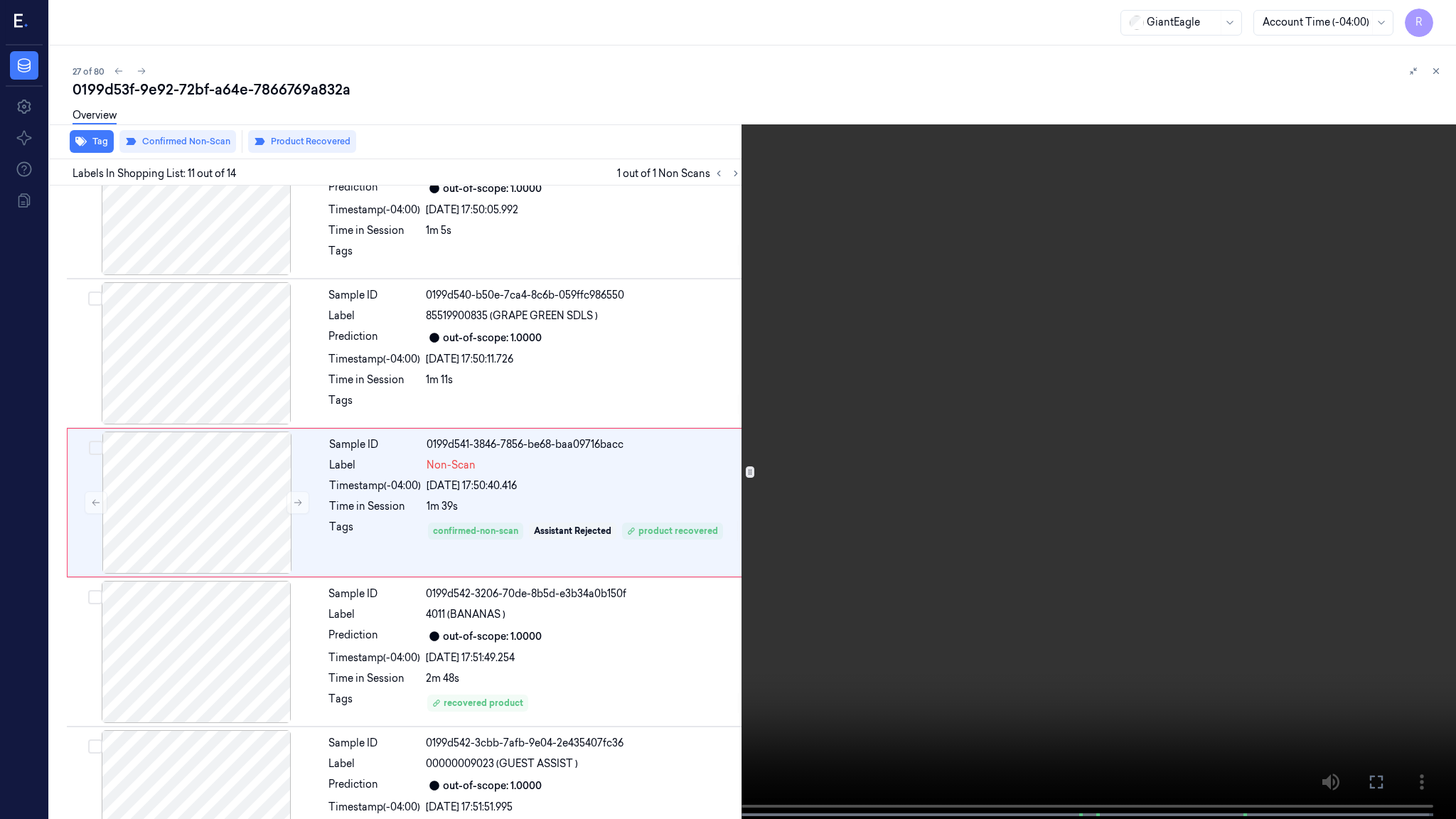
click at [363, 552] on video at bounding box center [728, 410] width 1456 height 822
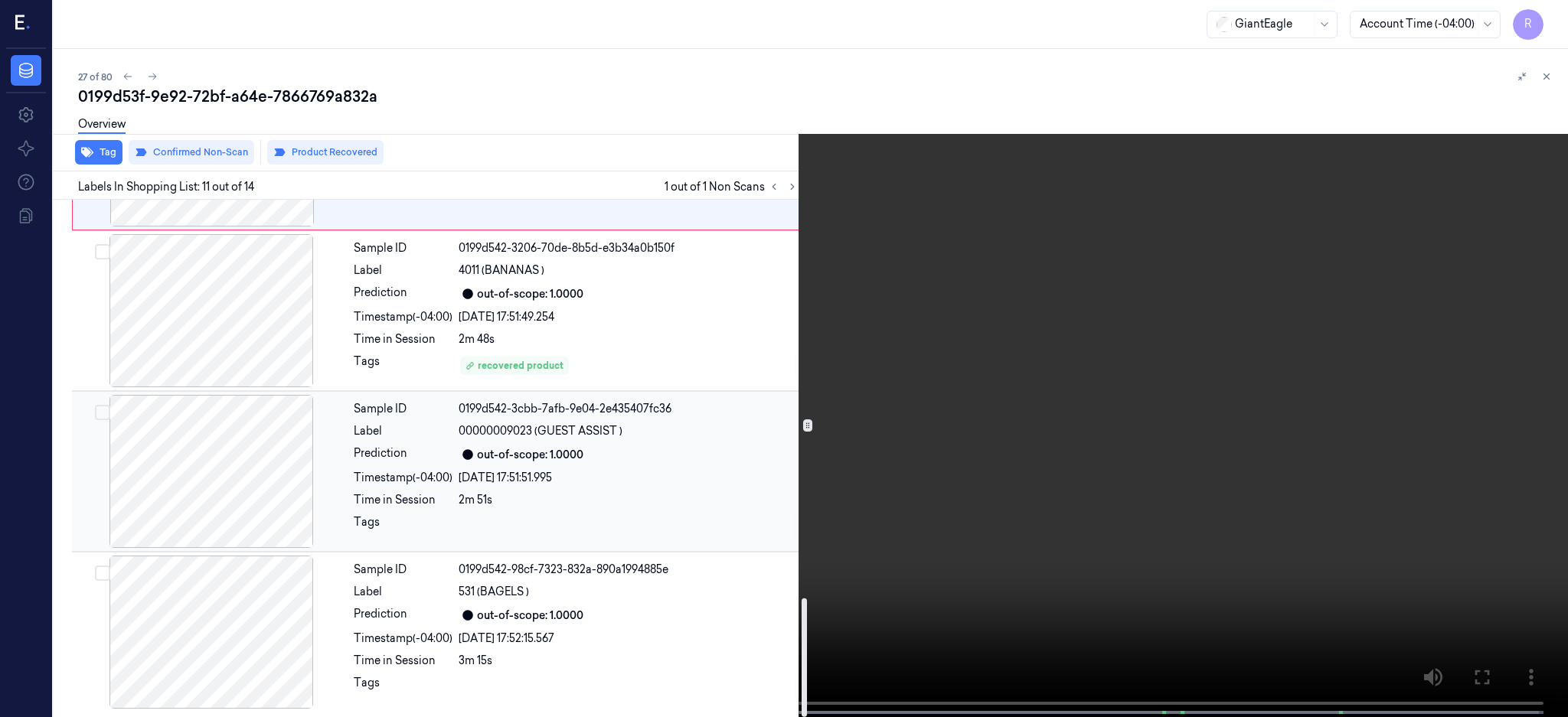
scroll to position [1635, 0]
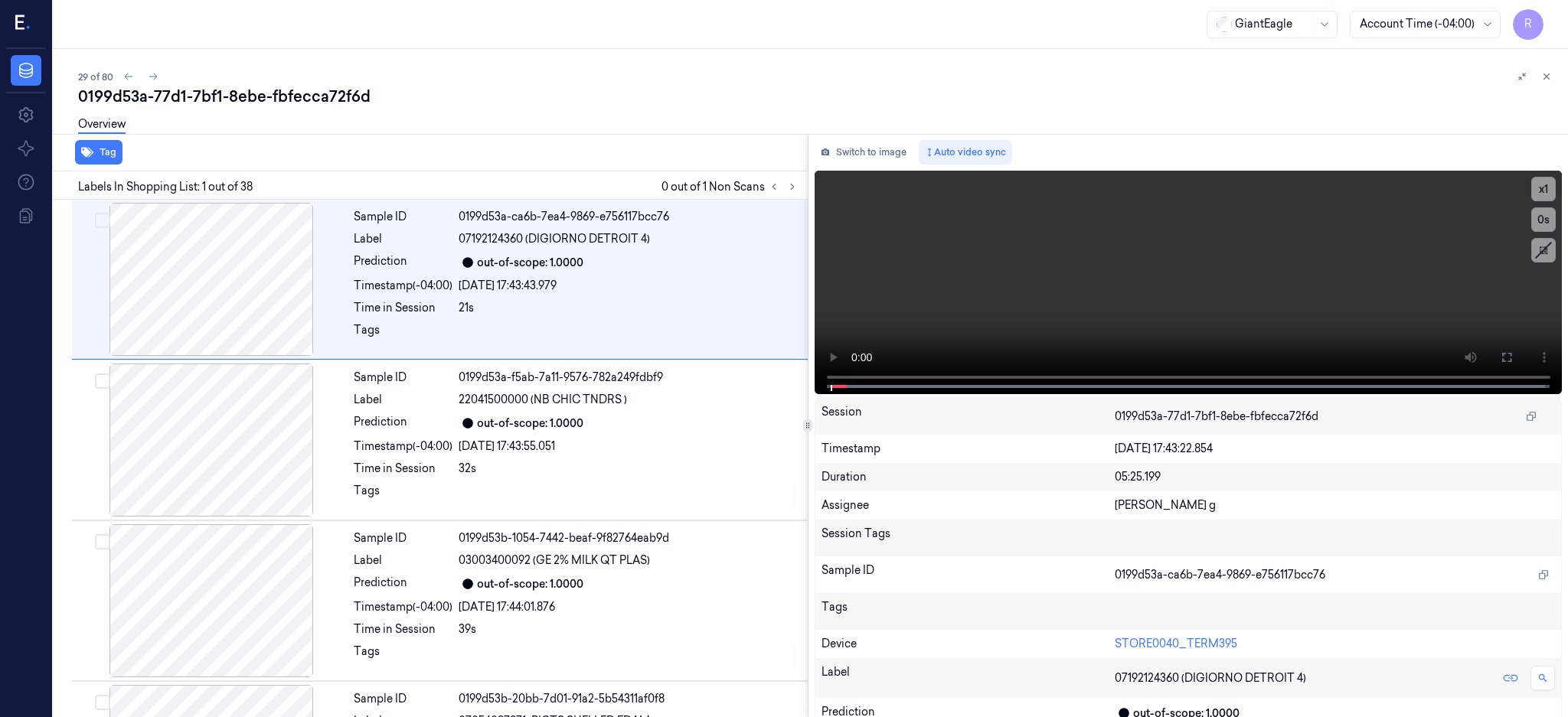
click at [802, 189] on div at bounding box center [783, 187] width 37 height 18
click at [798, 190] on icon at bounding box center [792, 187] width 11 height 11
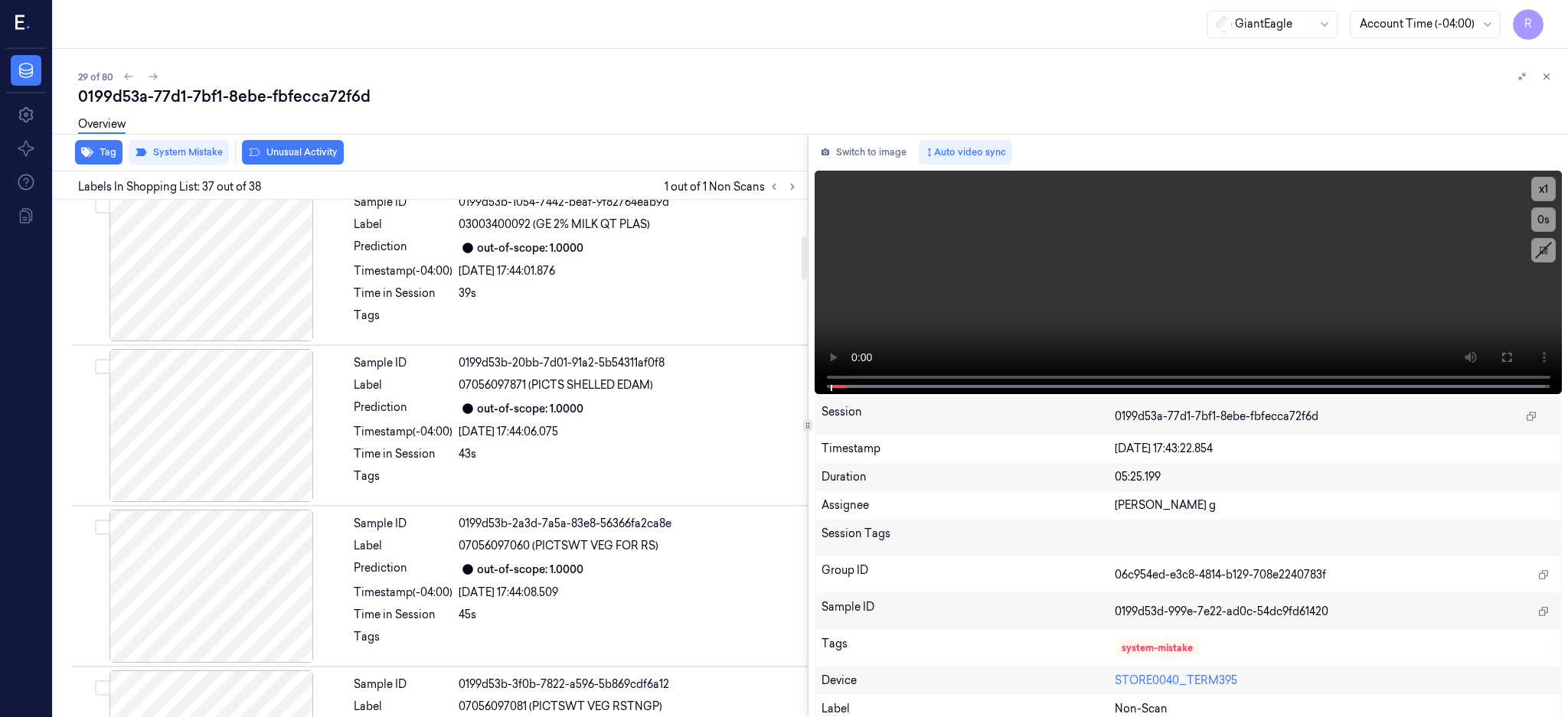
scroll to position [1508, 0]
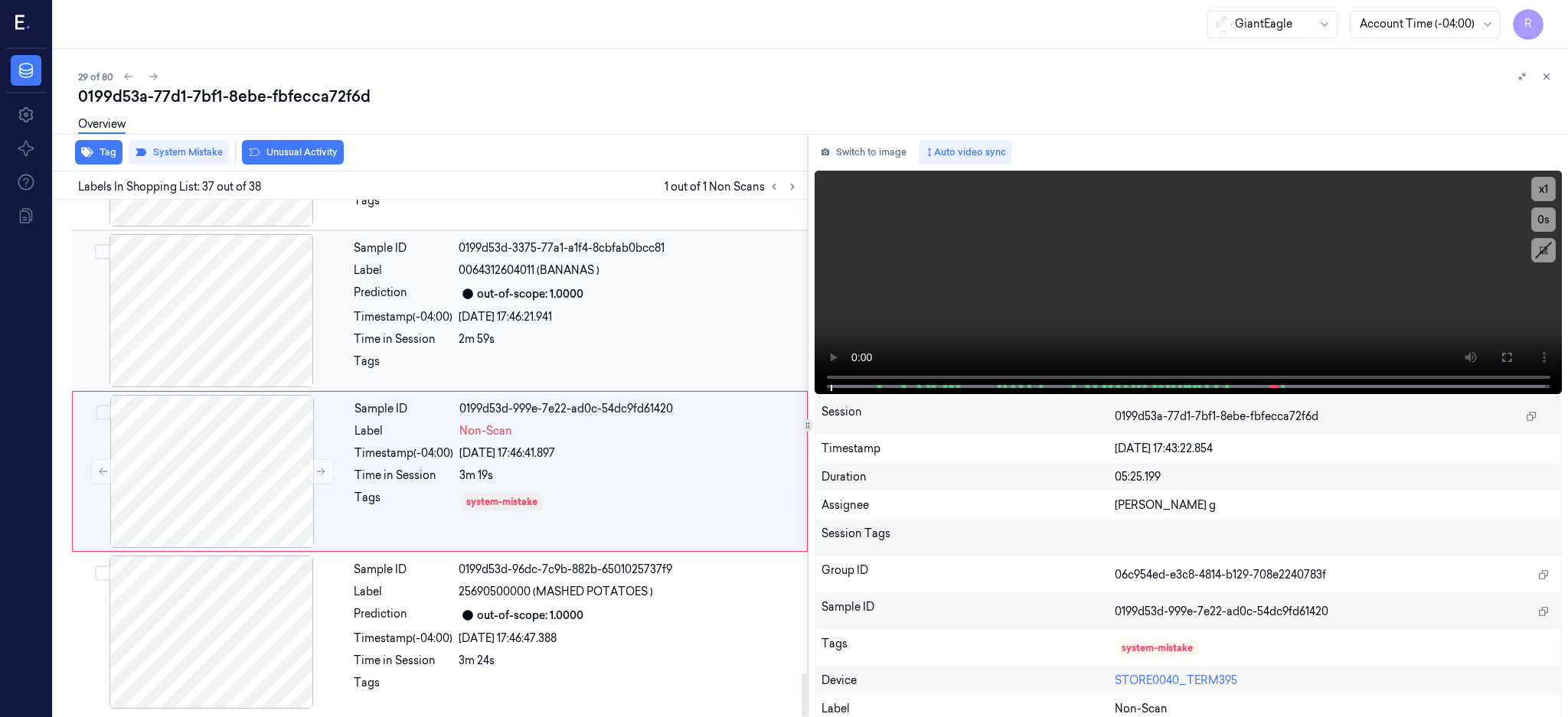
click at [263, 311] on div at bounding box center [211, 311] width 272 height 153
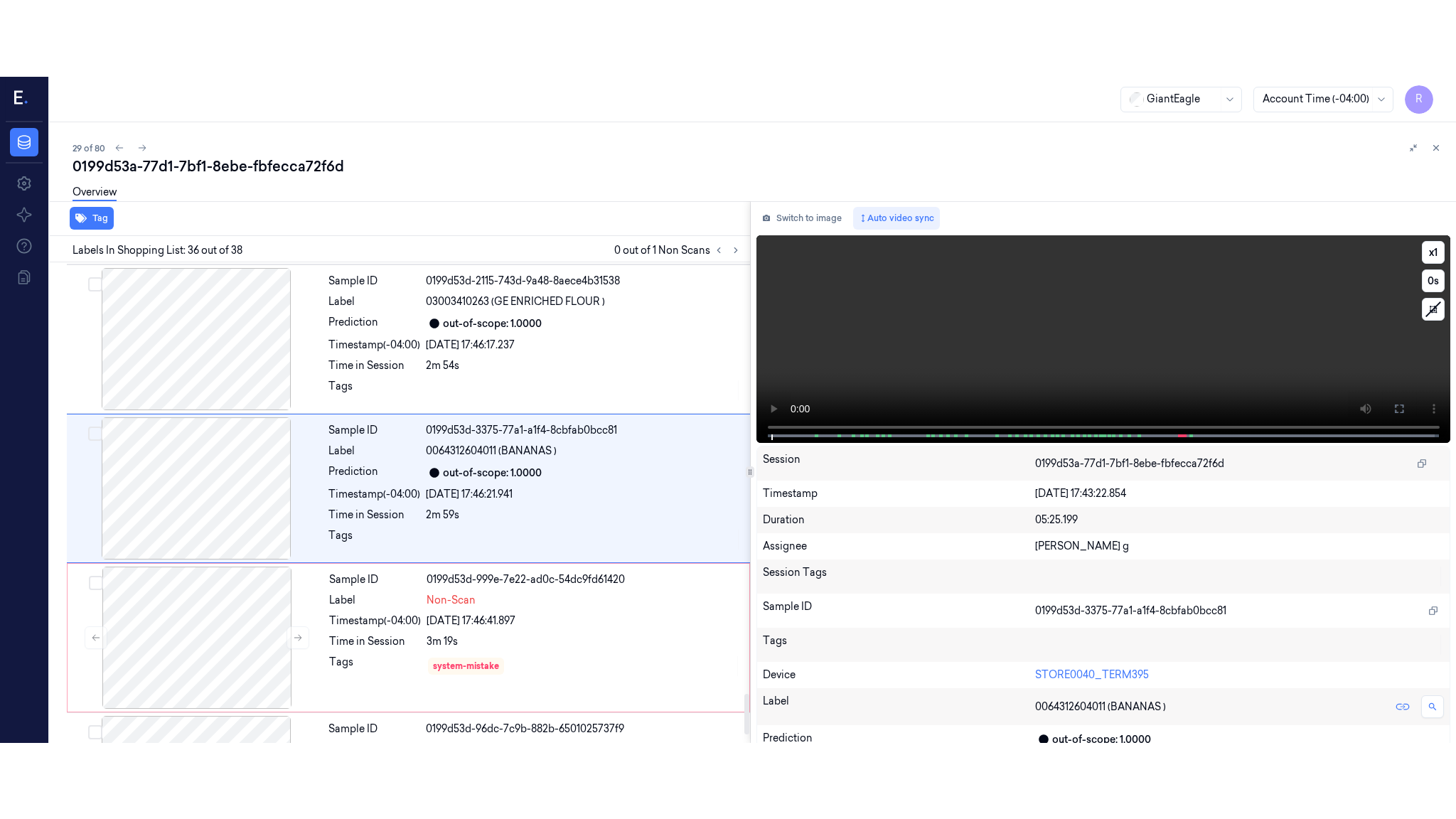
scroll to position [5061, 0]
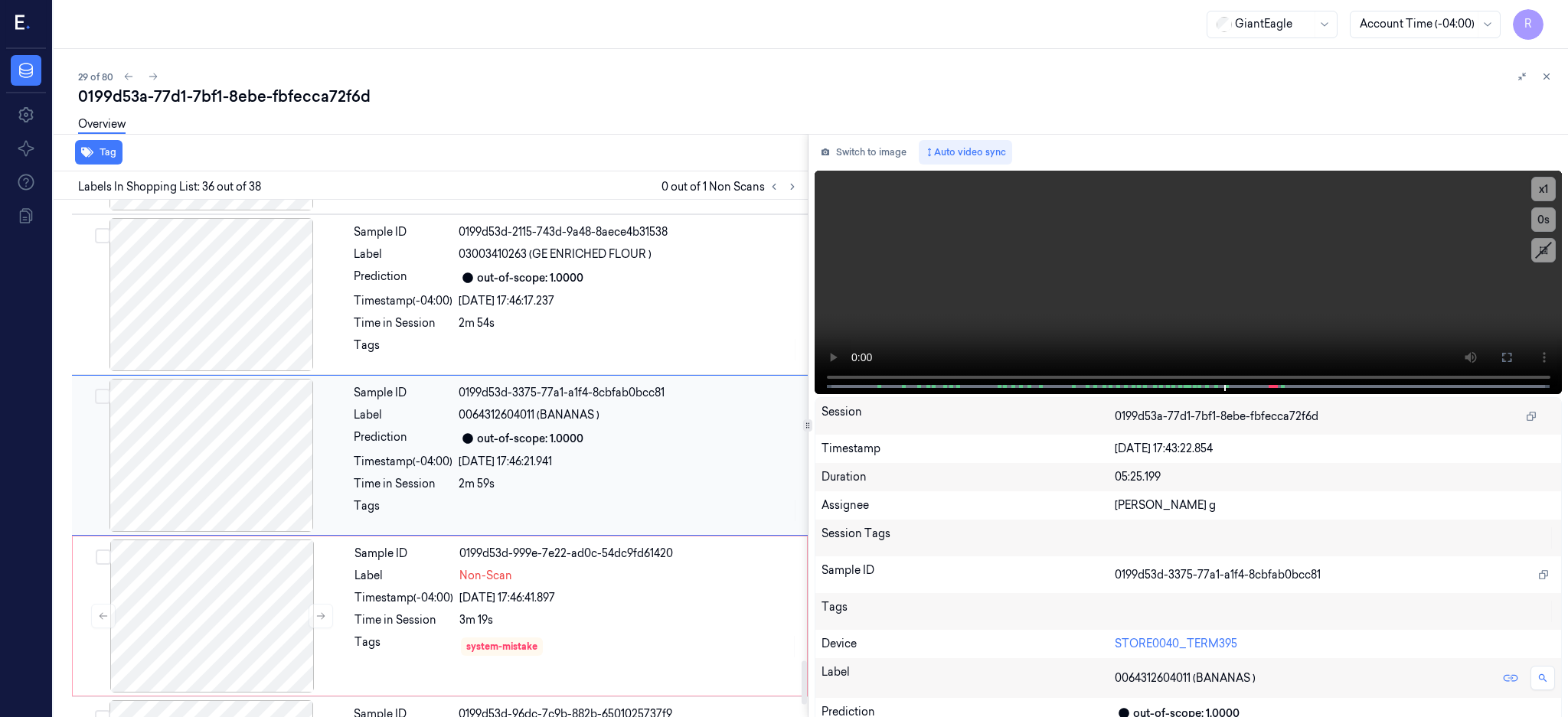
click at [205, 445] on div at bounding box center [211, 455] width 272 height 153
click at [1519, 354] on button at bounding box center [1507, 357] width 24 height 24
click at [1102, 306] on video at bounding box center [1188, 282] width 748 height 224
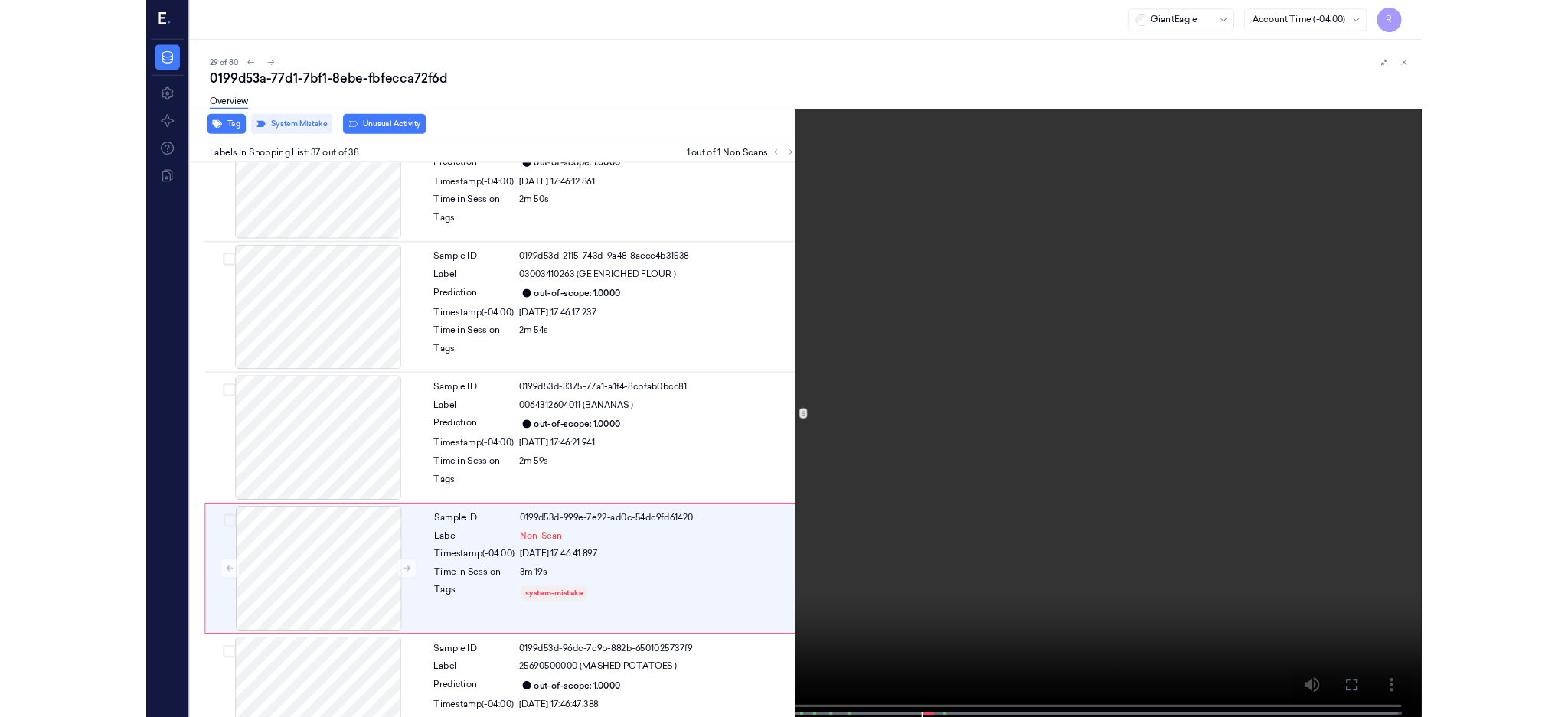
scroll to position [5433, 0]
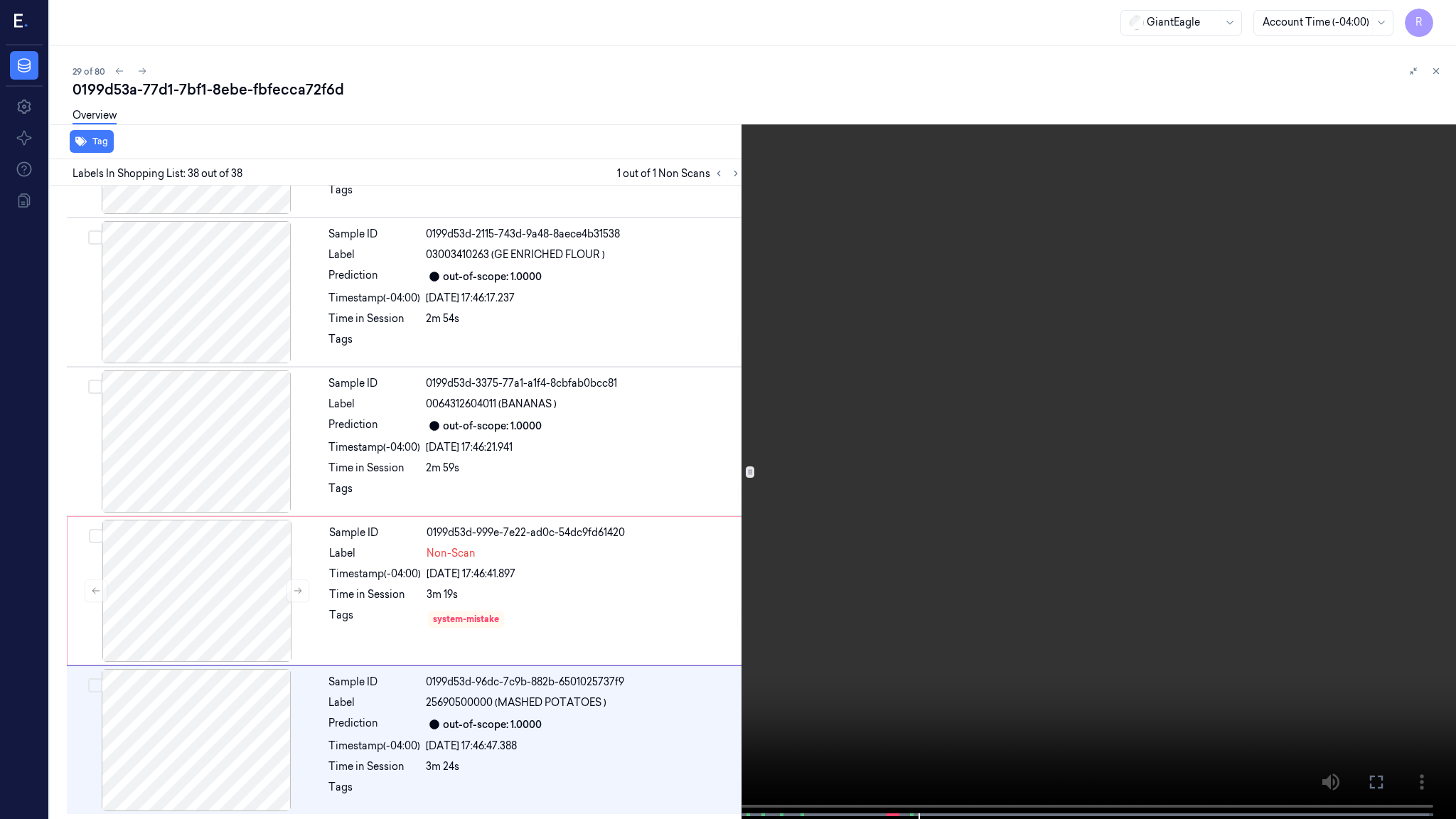
click at [759, 594] on video at bounding box center [728, 410] width 1456 height 822
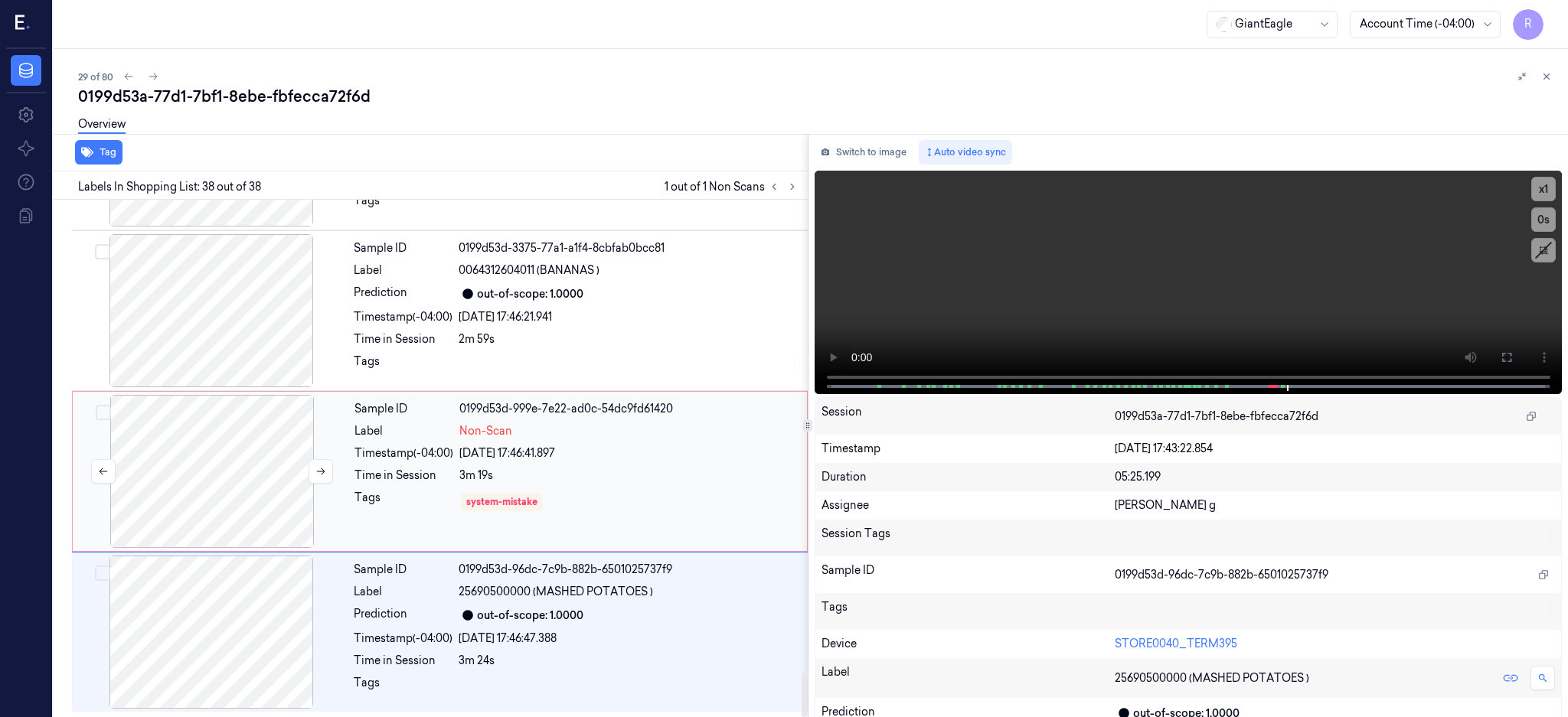
click at [227, 466] on div at bounding box center [212, 472] width 272 height 153
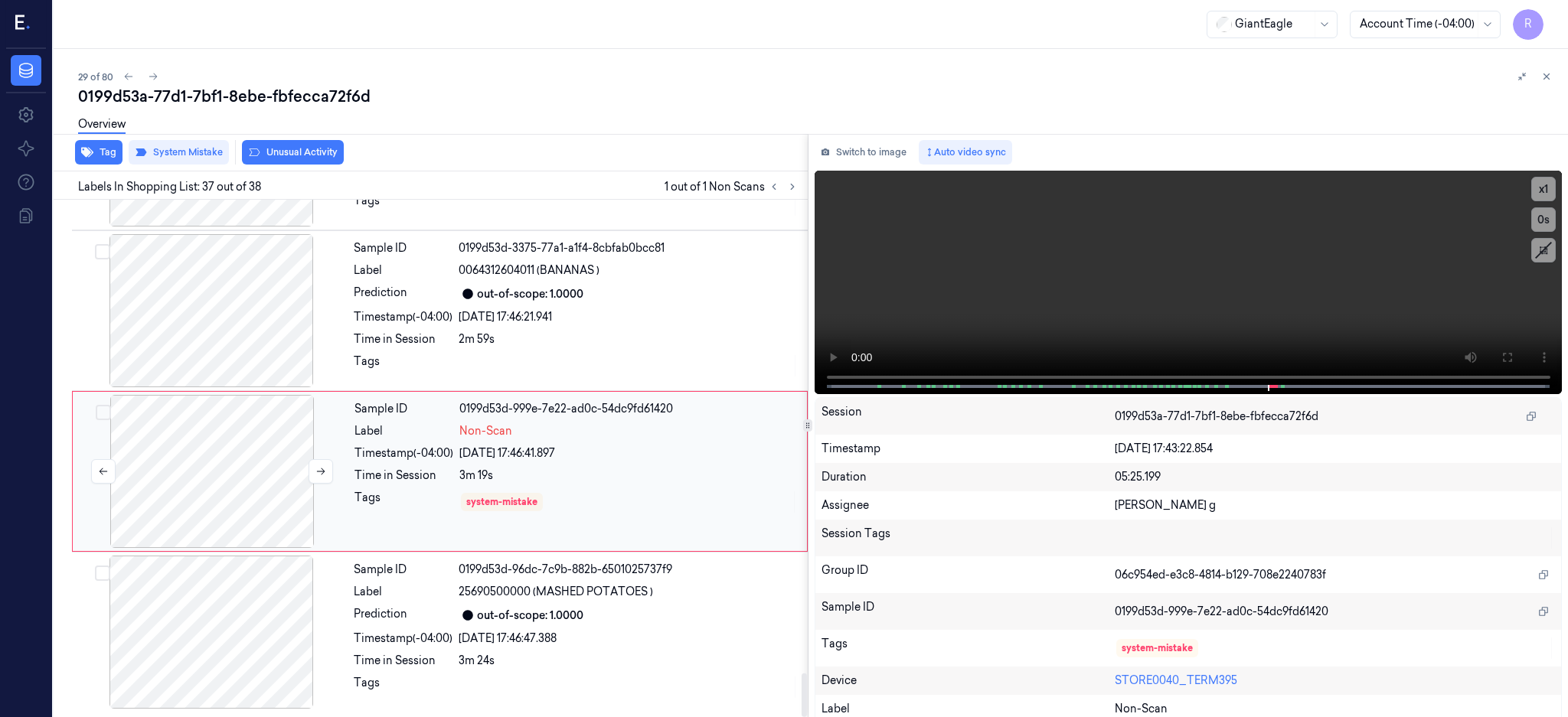
scroll to position [5598, 0]
click at [327, 471] on button at bounding box center [320, 471] width 24 height 24
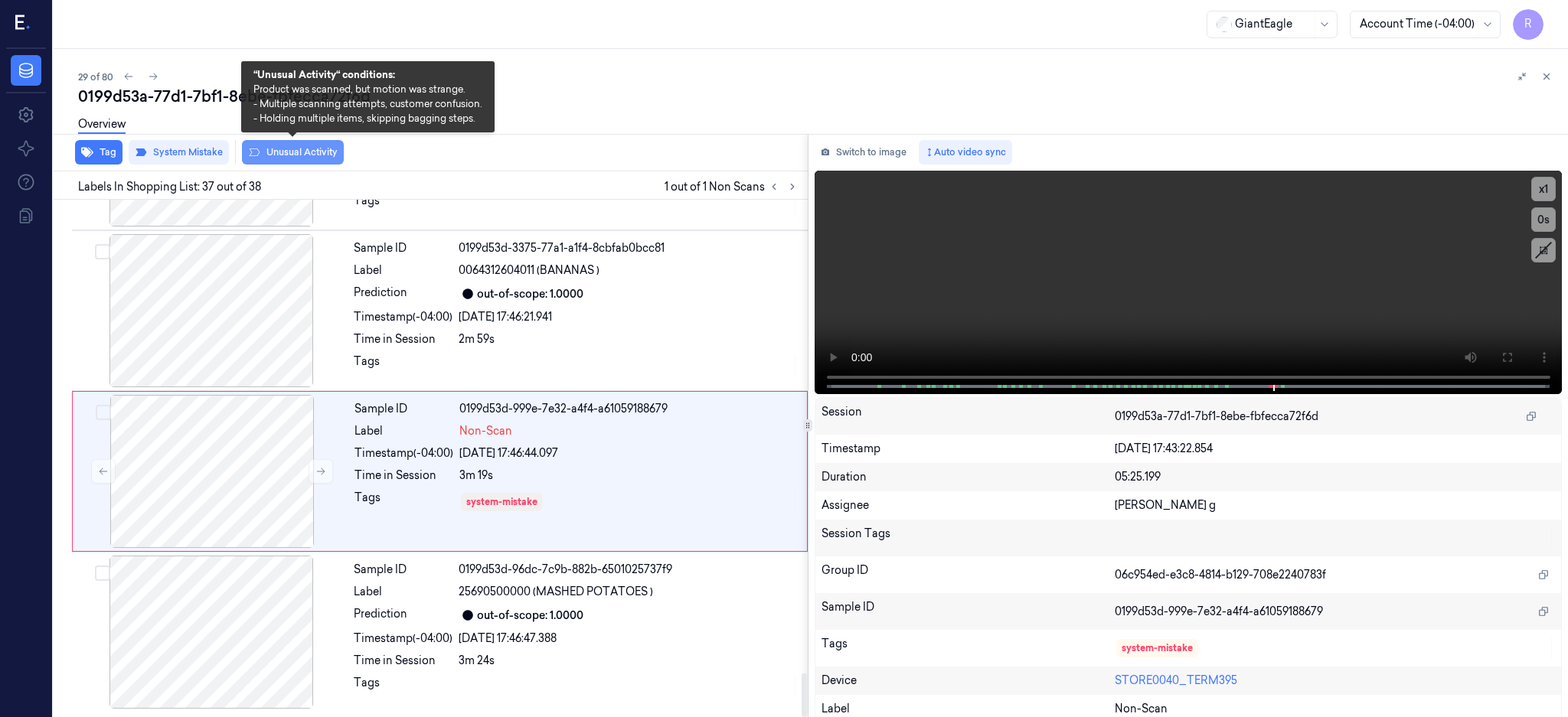
click at [321, 149] on button "Unusual Activity" at bounding box center [292, 152] width 102 height 24
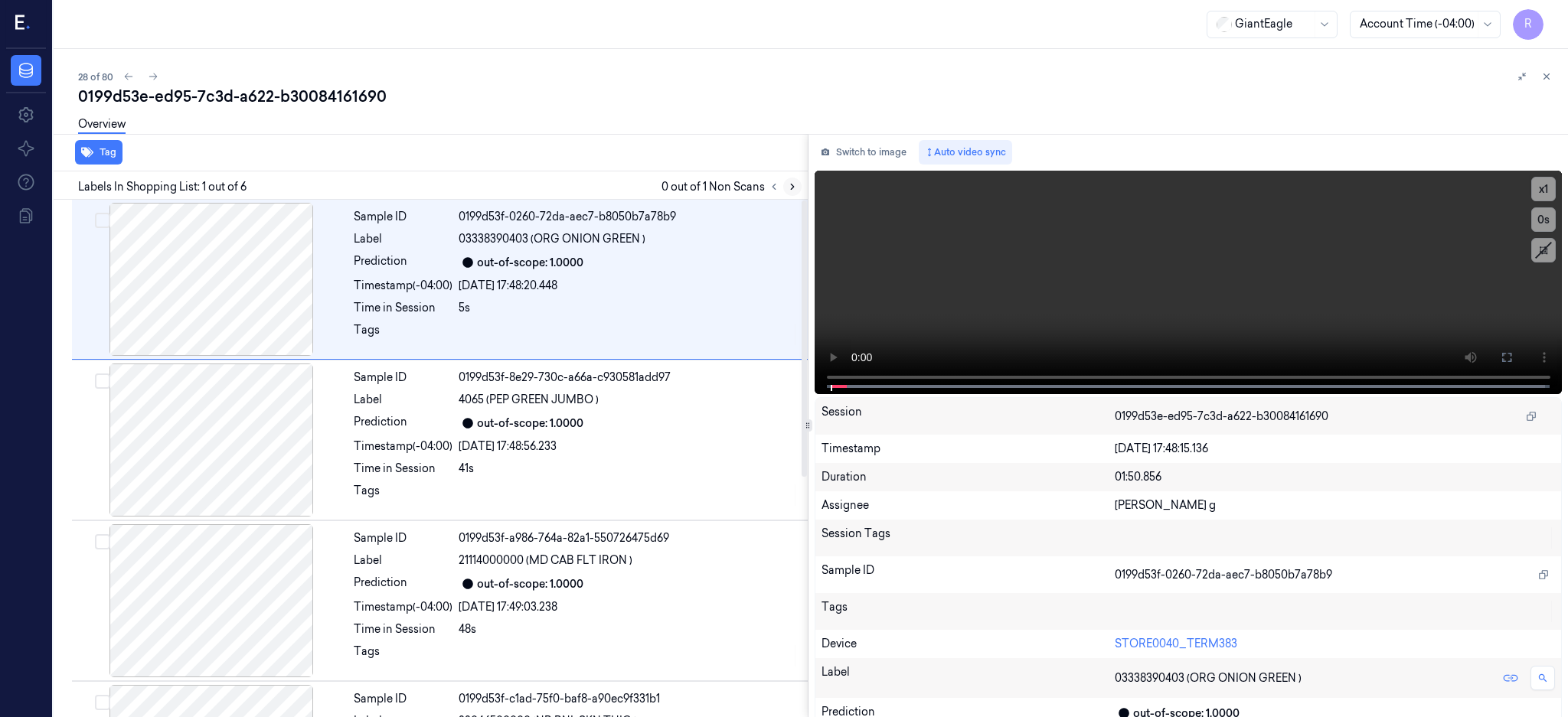
click at [798, 181] on icon at bounding box center [792, 187] width 11 height 11
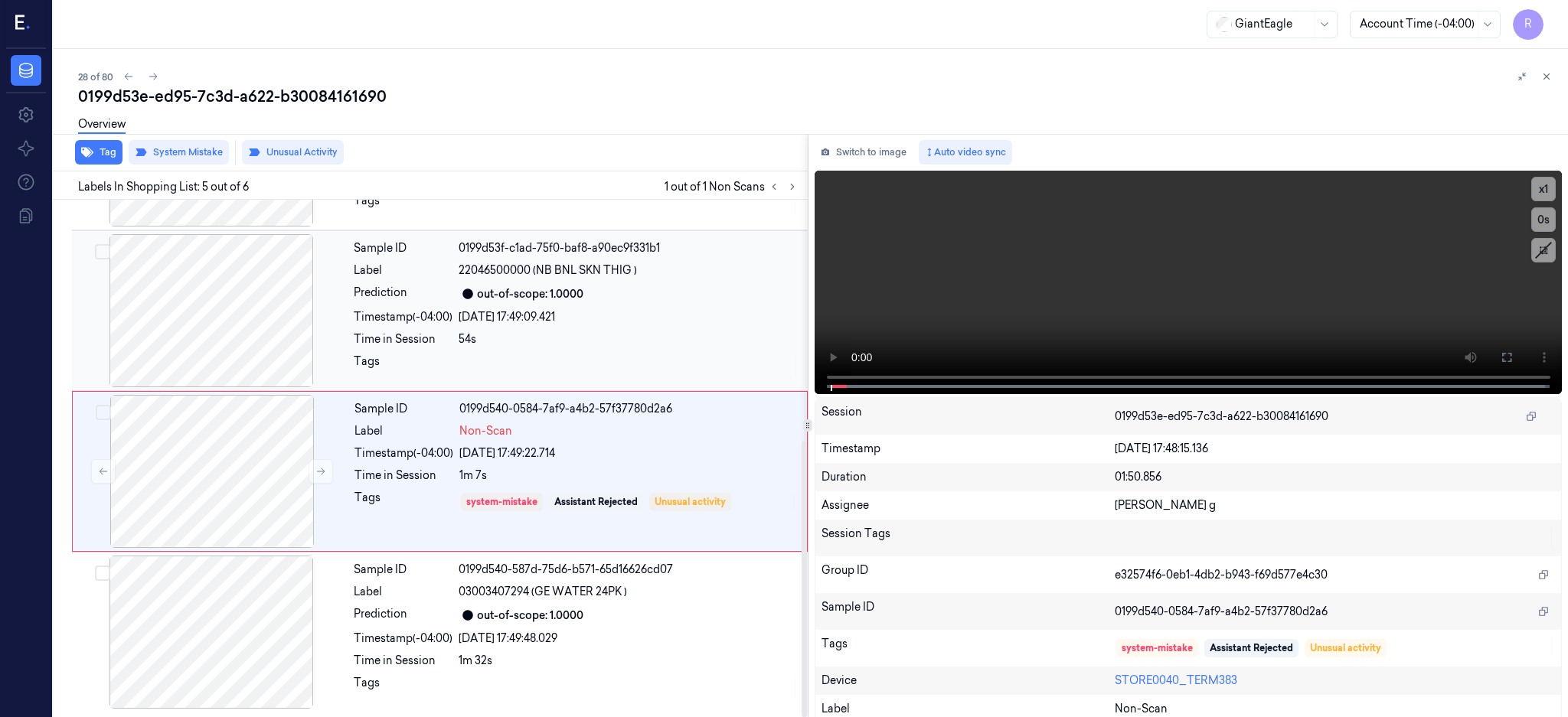
click at [138, 315] on div at bounding box center [211, 311] width 272 height 153
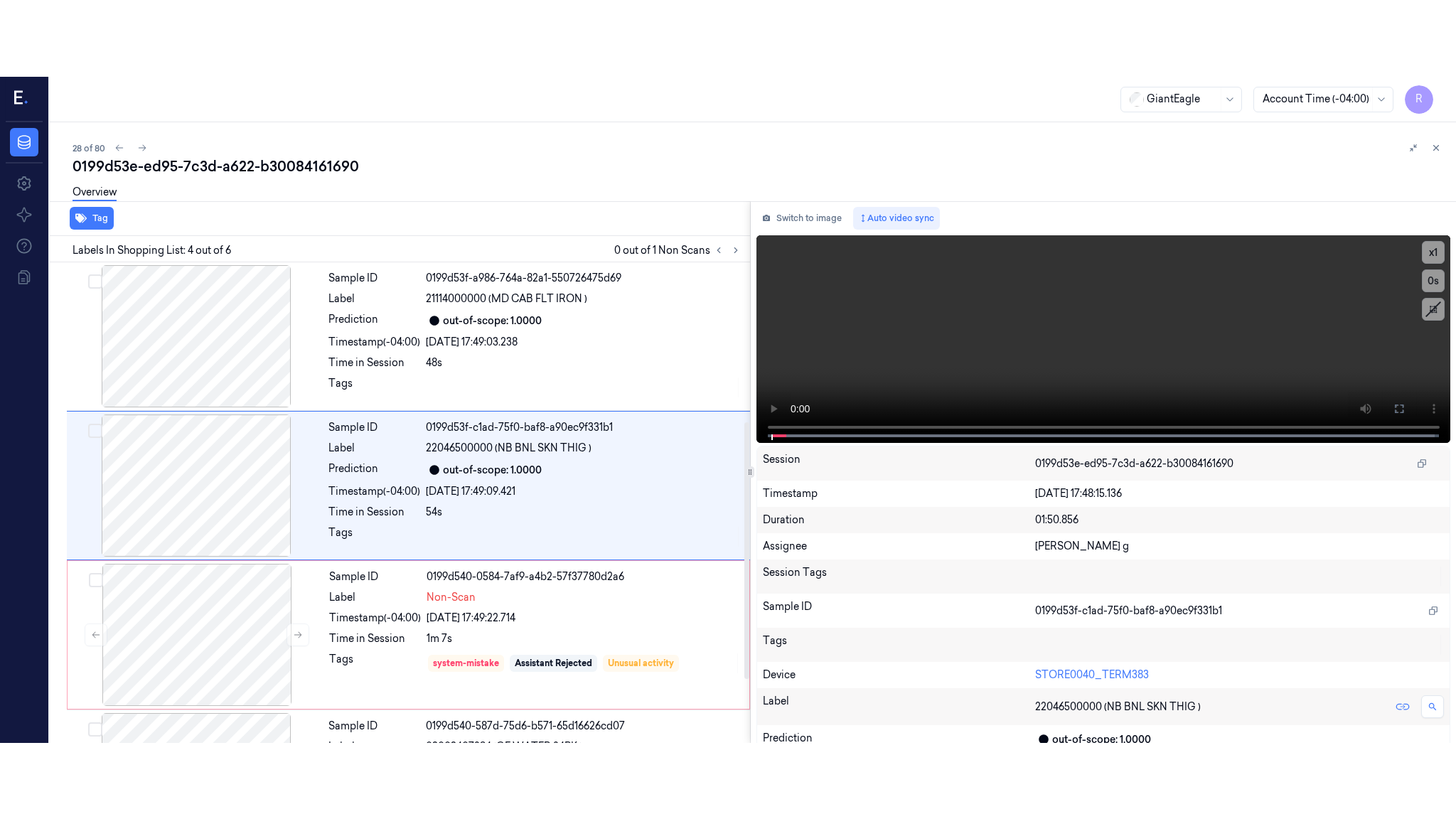
scroll to position [281, 0]
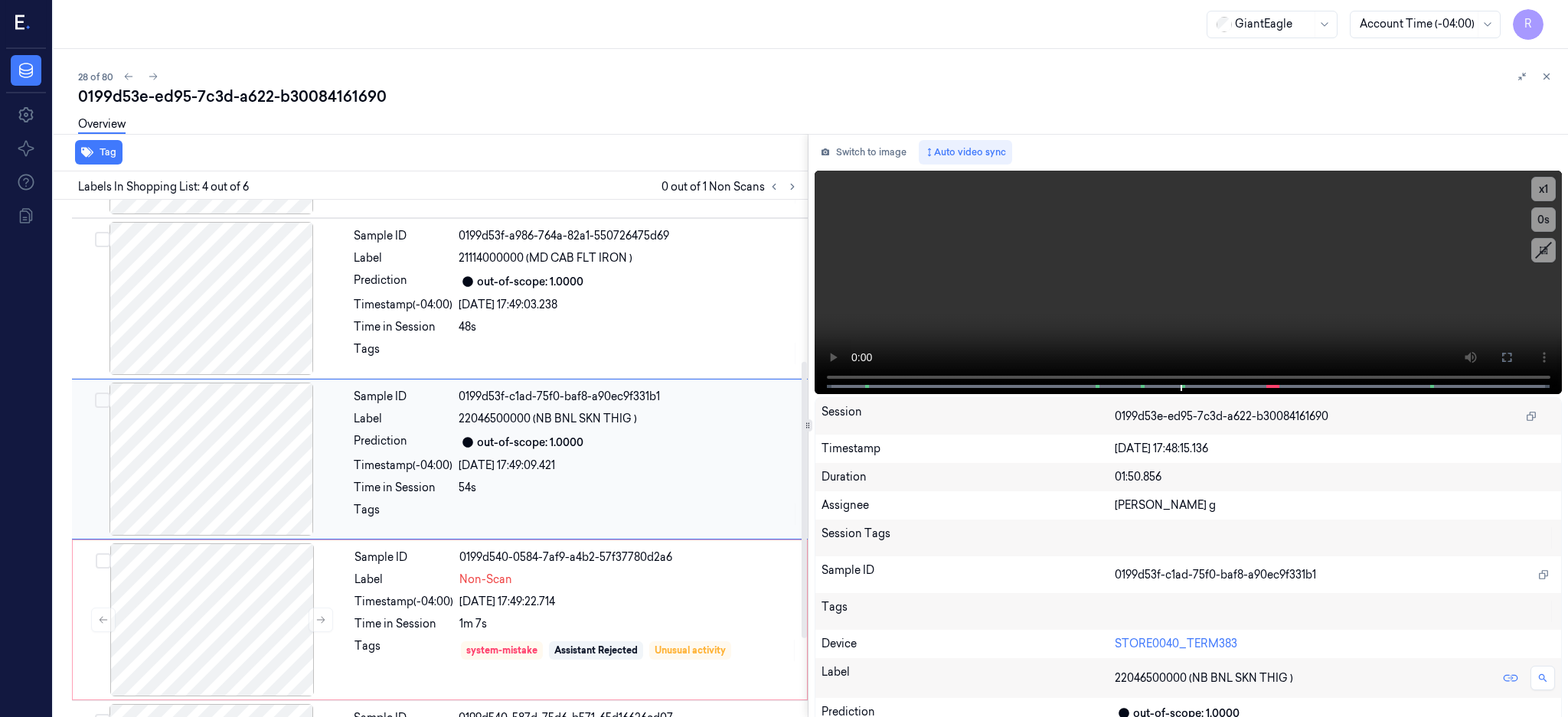
drag, startPoint x: 230, startPoint y: 467, endPoint x: 235, endPoint y: 454, distance: 13.9
click at [233, 461] on div at bounding box center [211, 459] width 272 height 153
click at [1513, 354] on icon at bounding box center [1507, 358] width 13 height 13
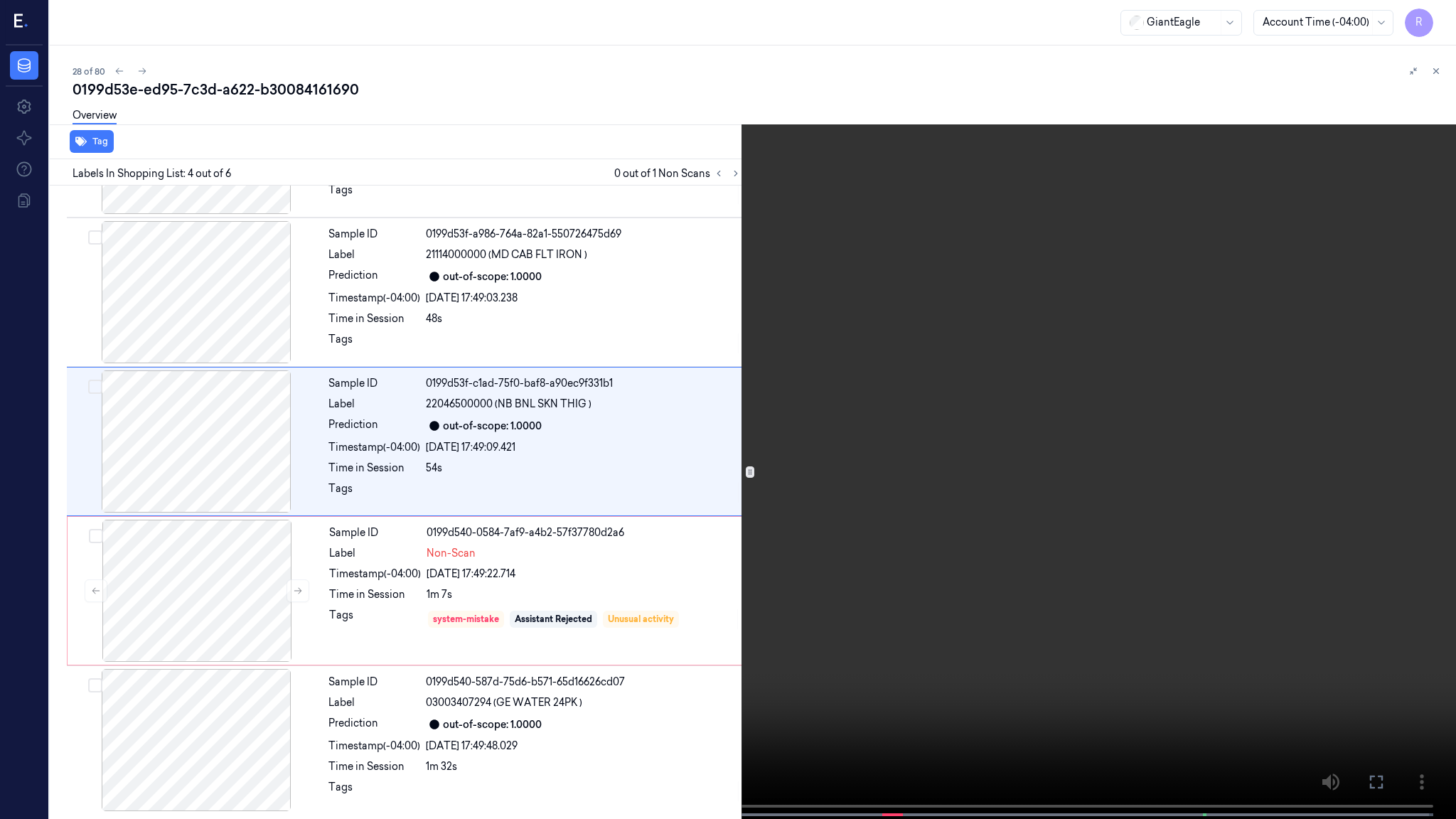
click at [1104, 432] on video at bounding box center [728, 410] width 1456 height 822
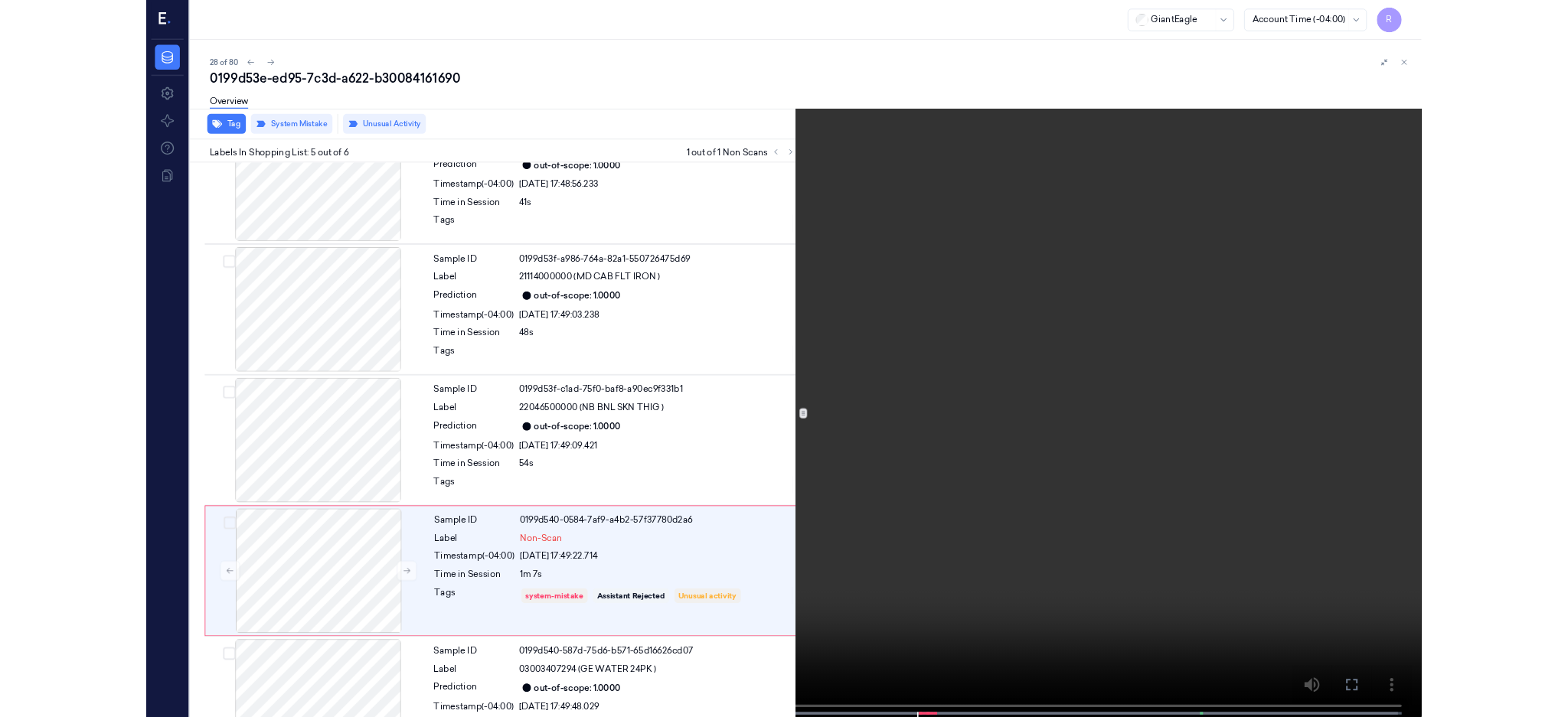
scroll to position [286, 0]
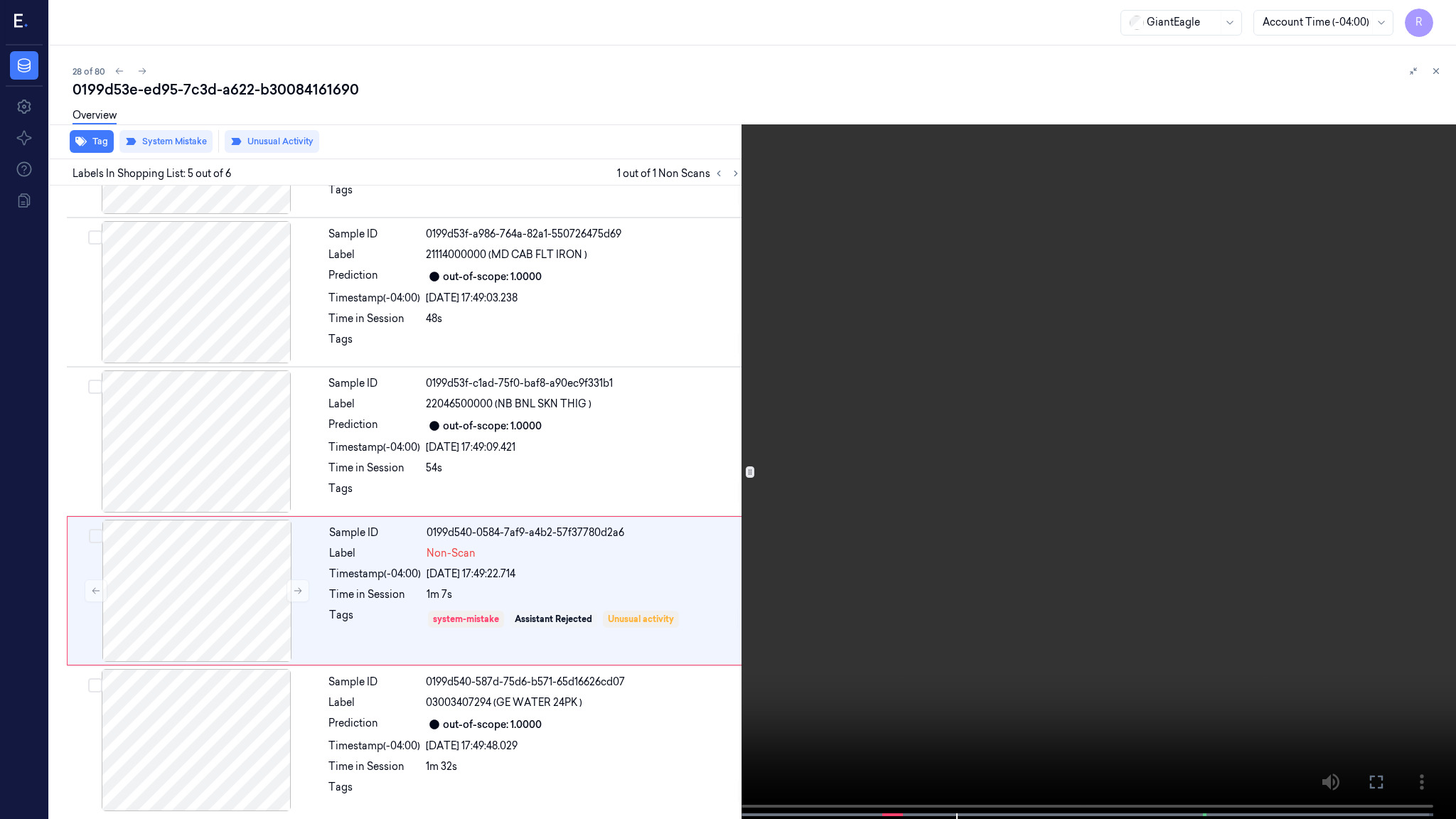
click at [1051, 631] on video at bounding box center [728, 410] width 1456 height 822
click at [1051, 632] on video at bounding box center [728, 410] width 1456 height 822
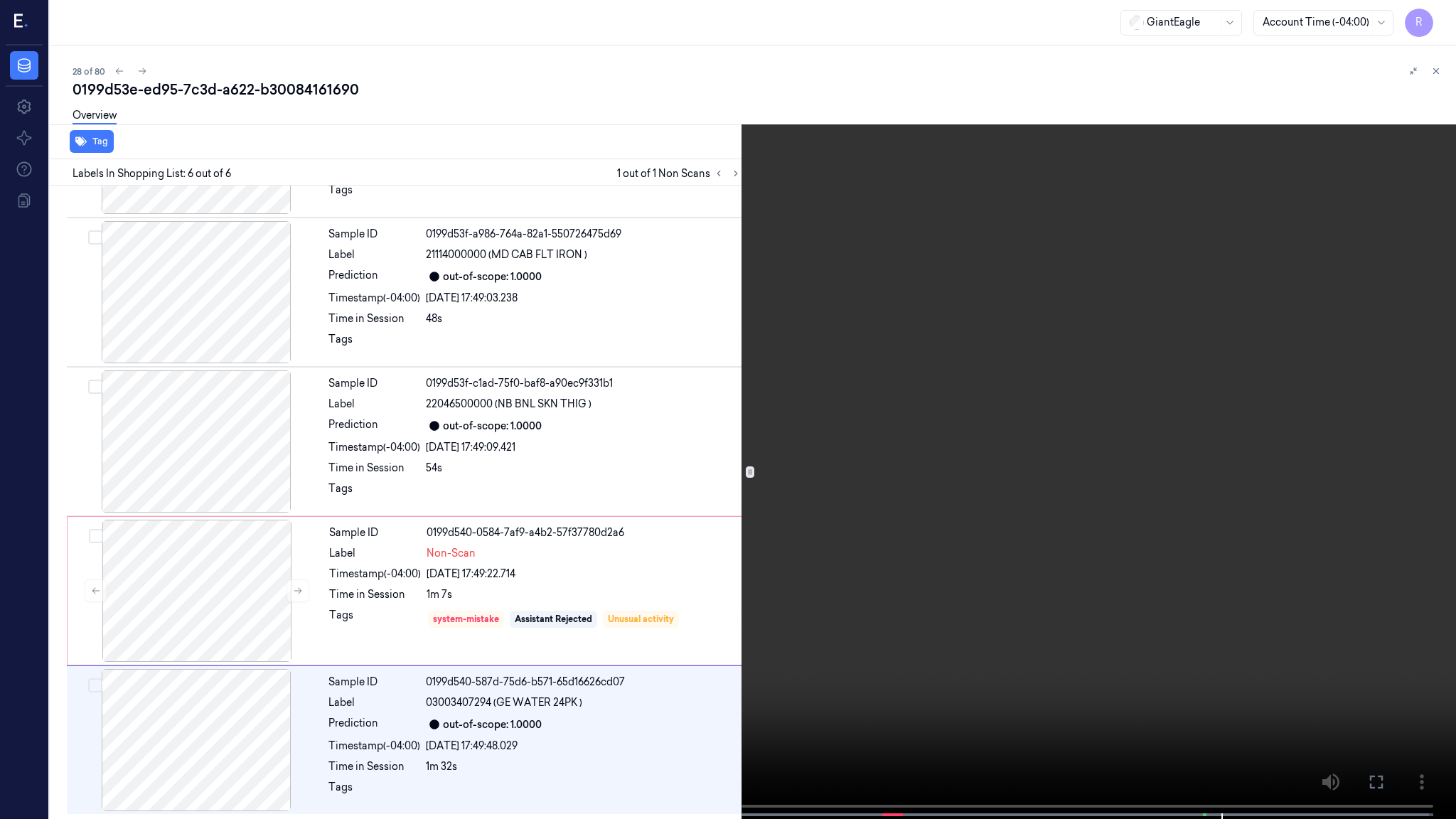
click at [882, 463] on video at bounding box center [728, 410] width 1456 height 822
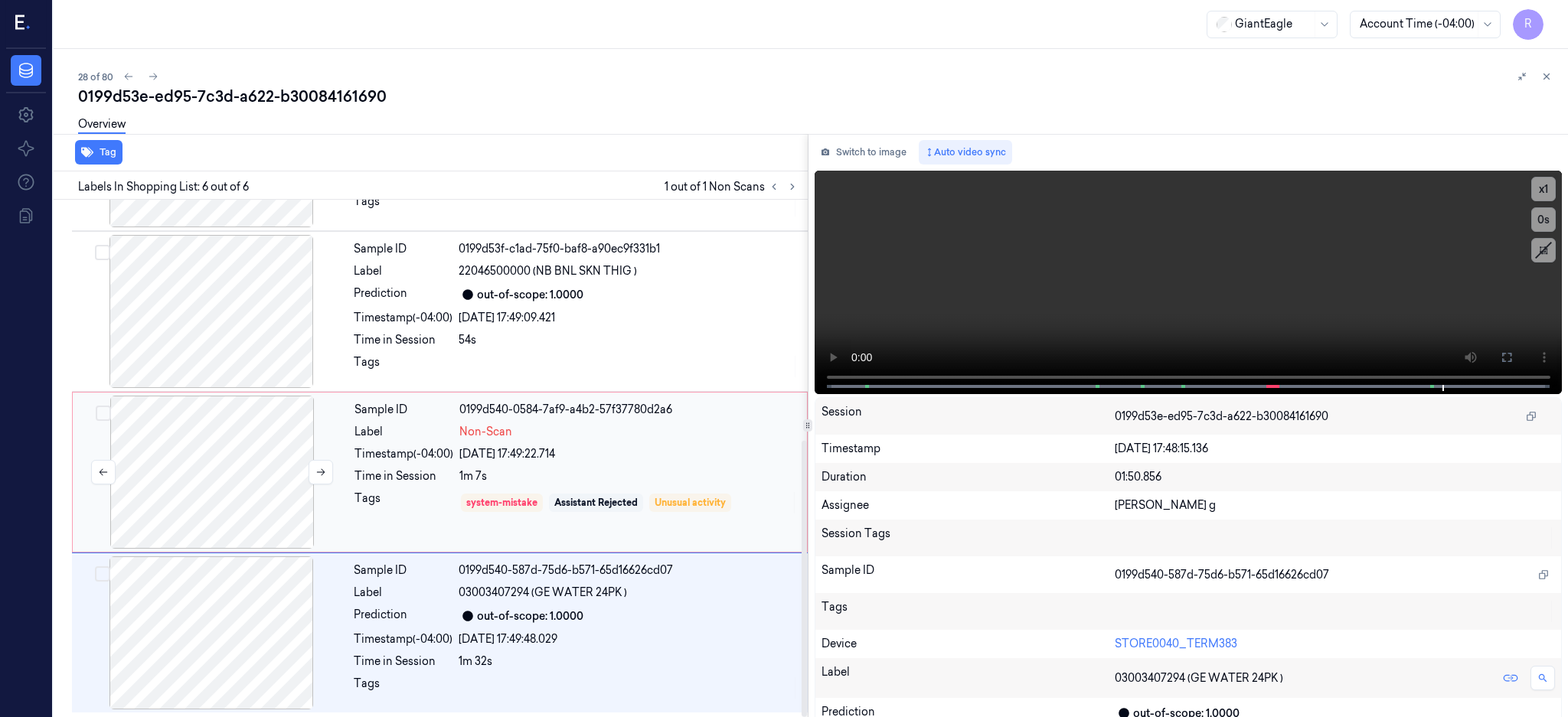
click at [220, 427] on div at bounding box center [212, 473] width 272 height 153
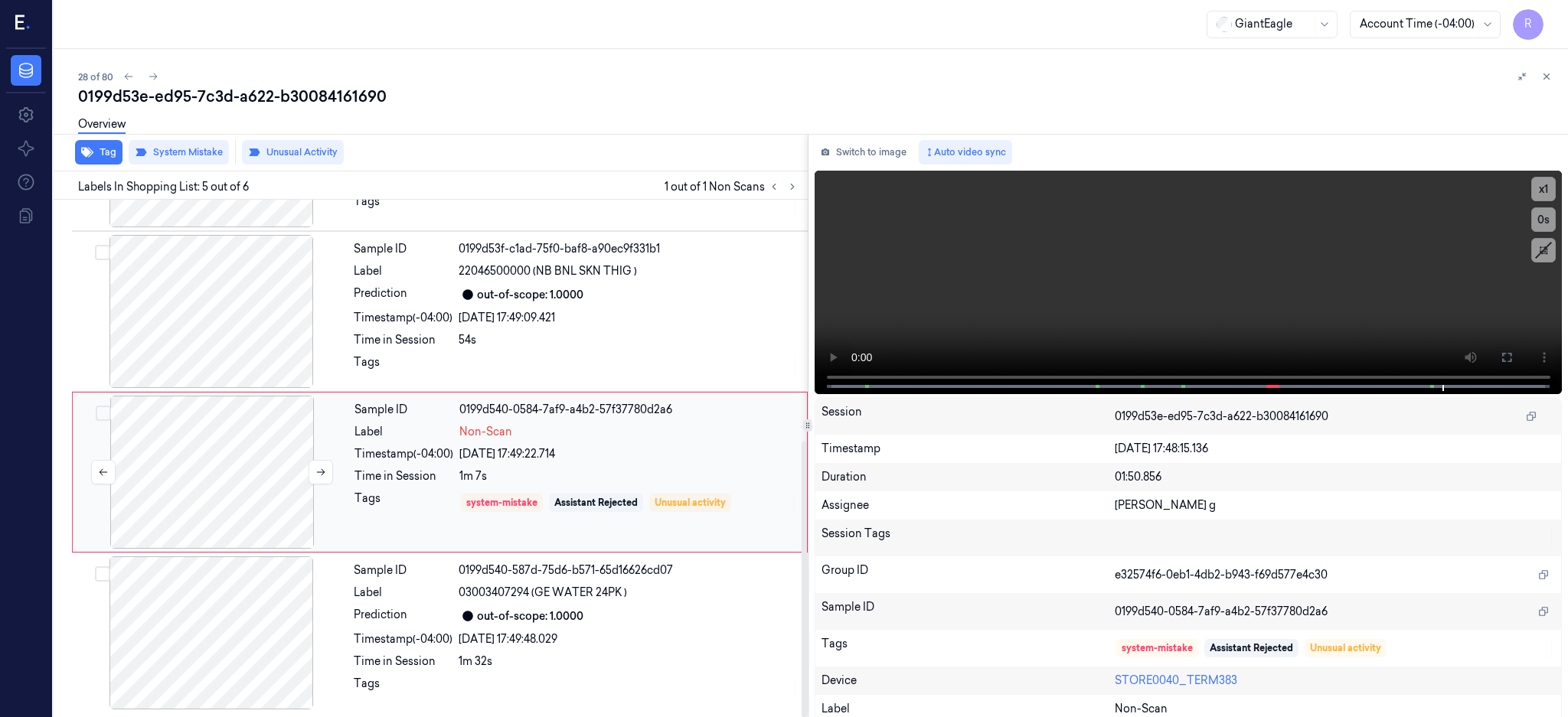
scroll to position [451, 0]
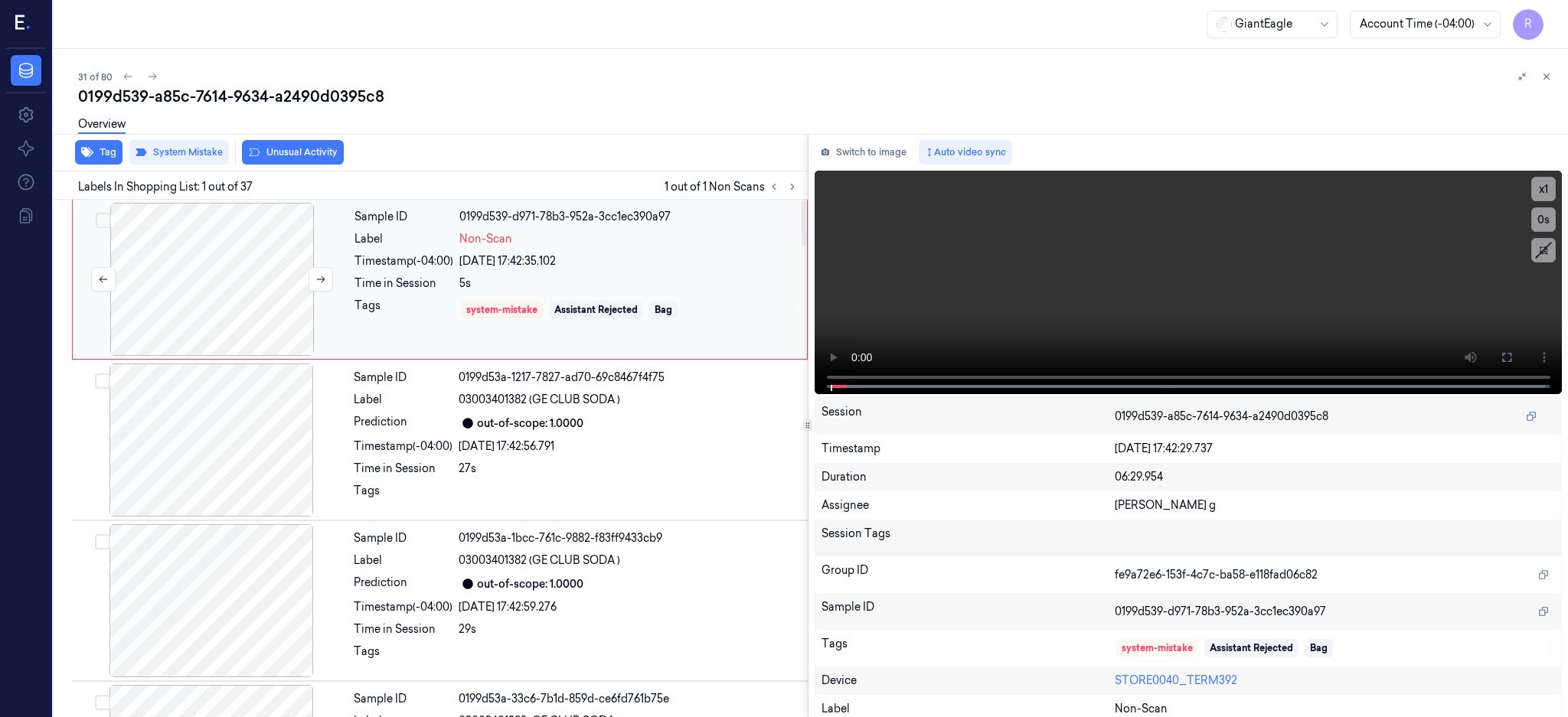
click at [206, 305] on div at bounding box center [212, 280] width 272 height 153
click at [1513, 362] on icon at bounding box center [1507, 358] width 13 height 13
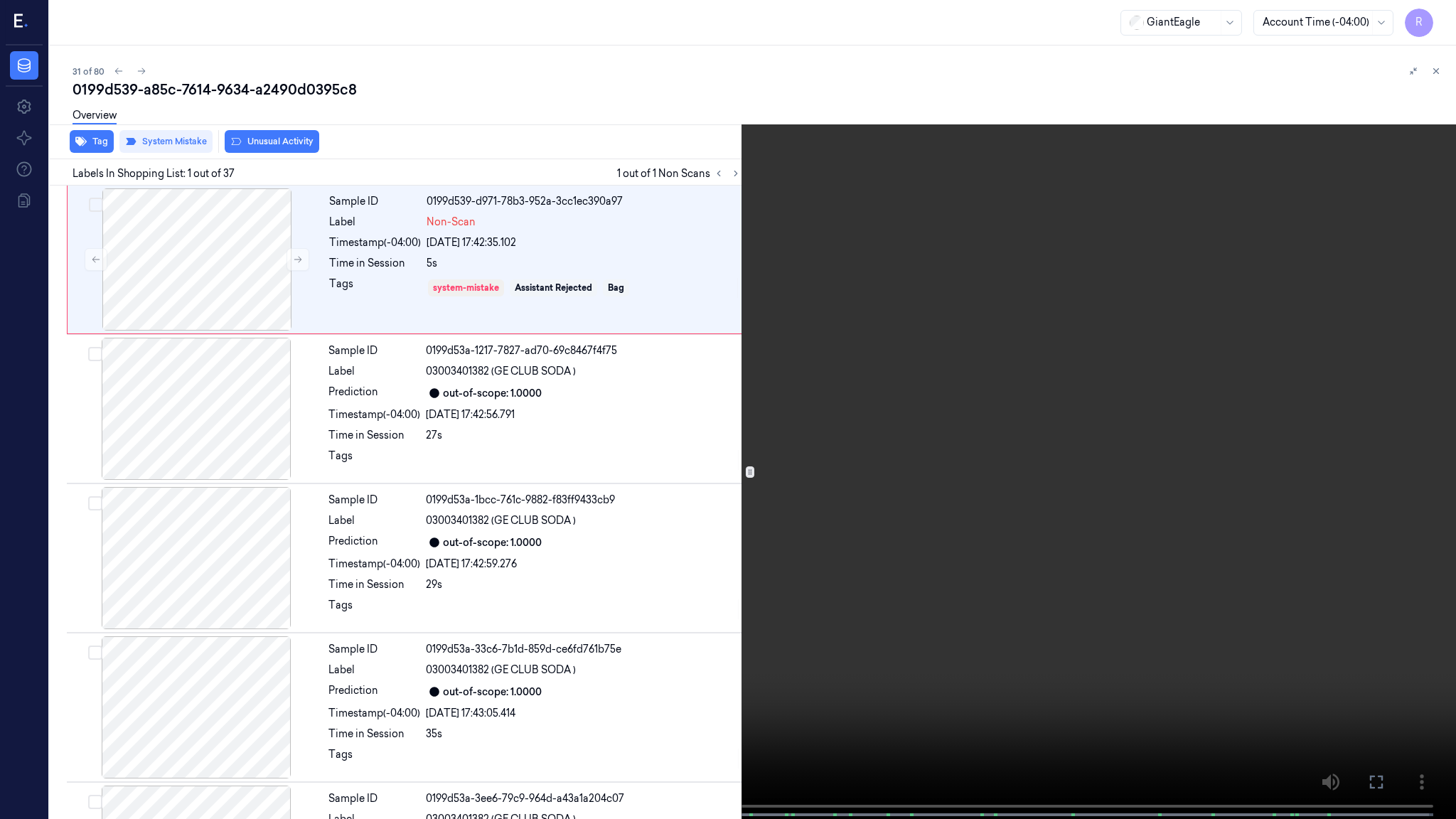
click at [926, 348] on video at bounding box center [728, 410] width 1456 height 822
click at [559, 638] on video at bounding box center [728, 410] width 1456 height 822
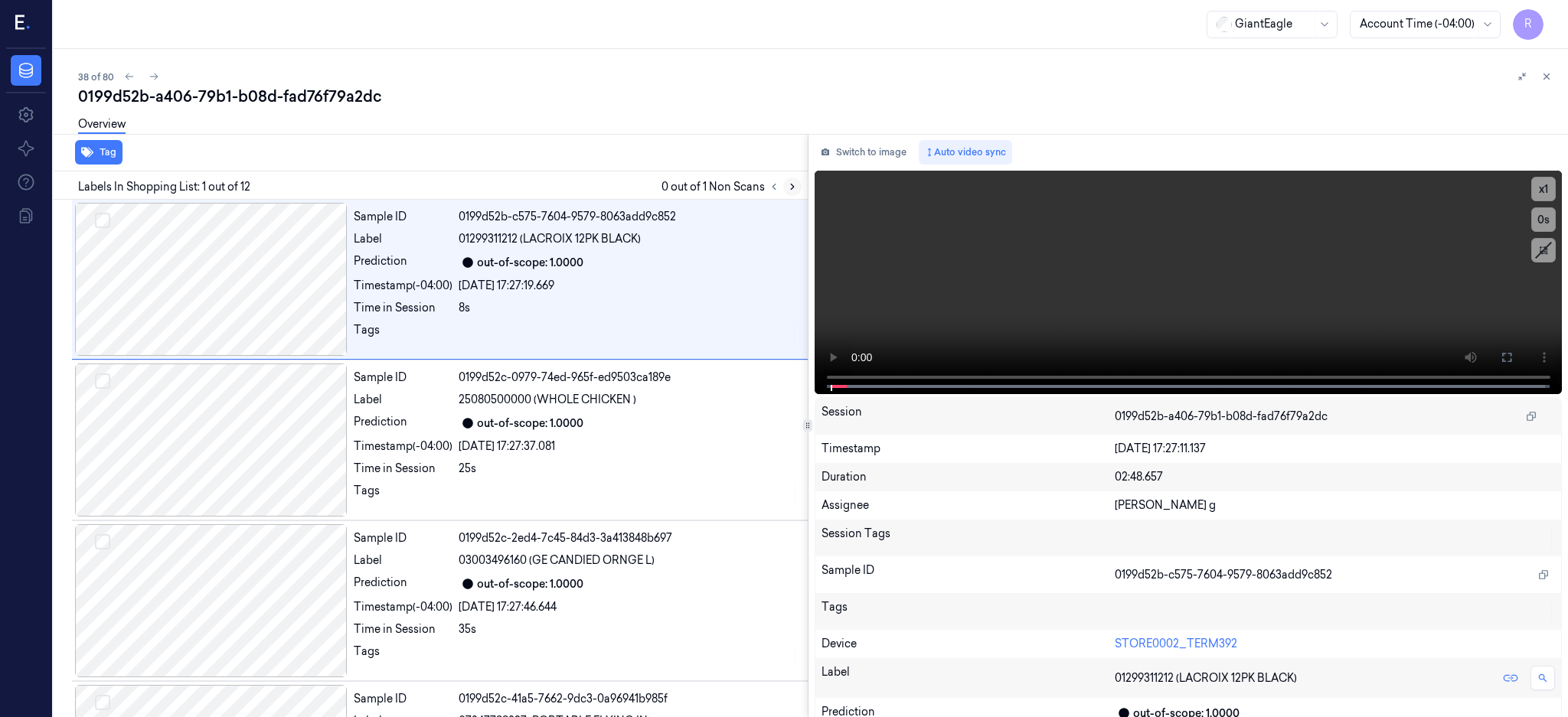
click at [798, 187] on icon at bounding box center [792, 187] width 11 height 11
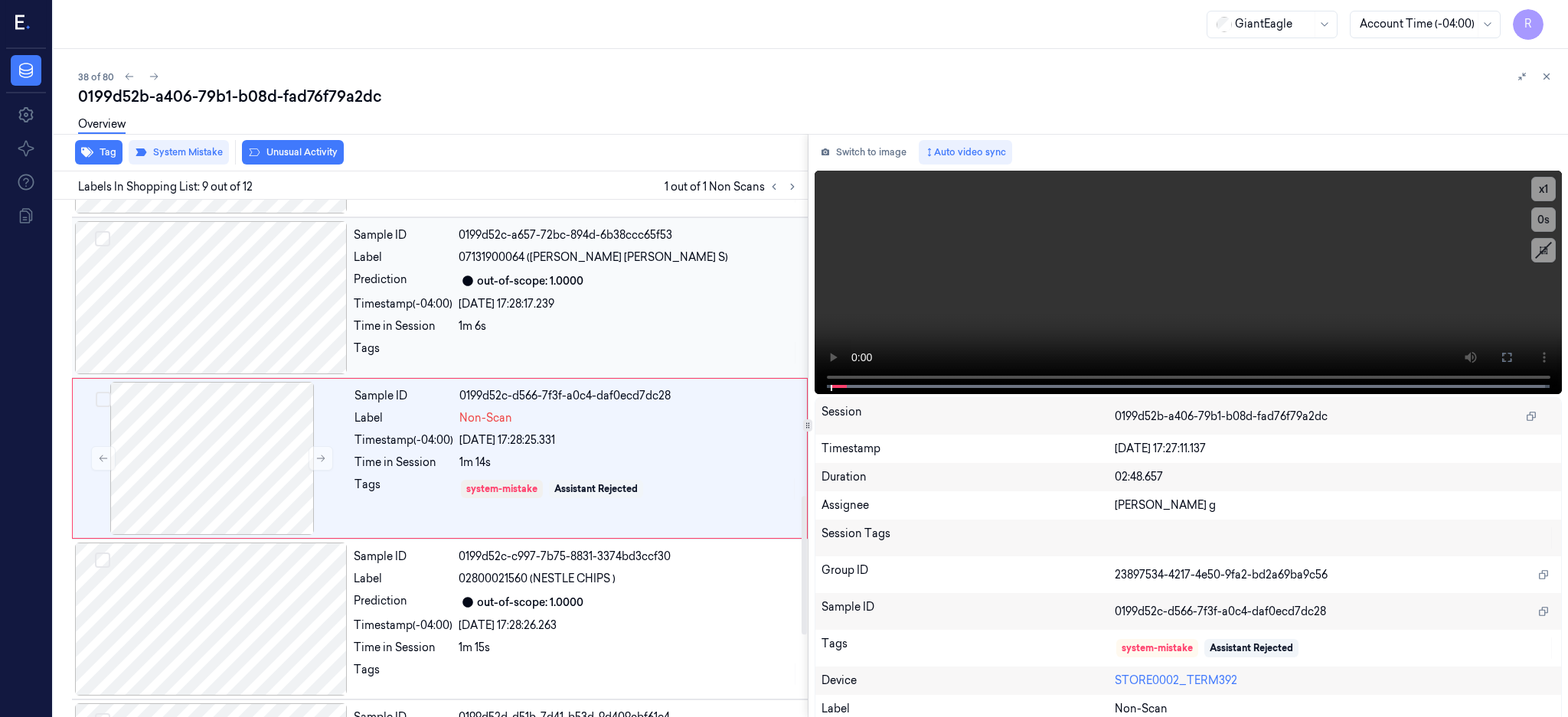
click at [272, 312] on div at bounding box center [211, 298] width 272 height 153
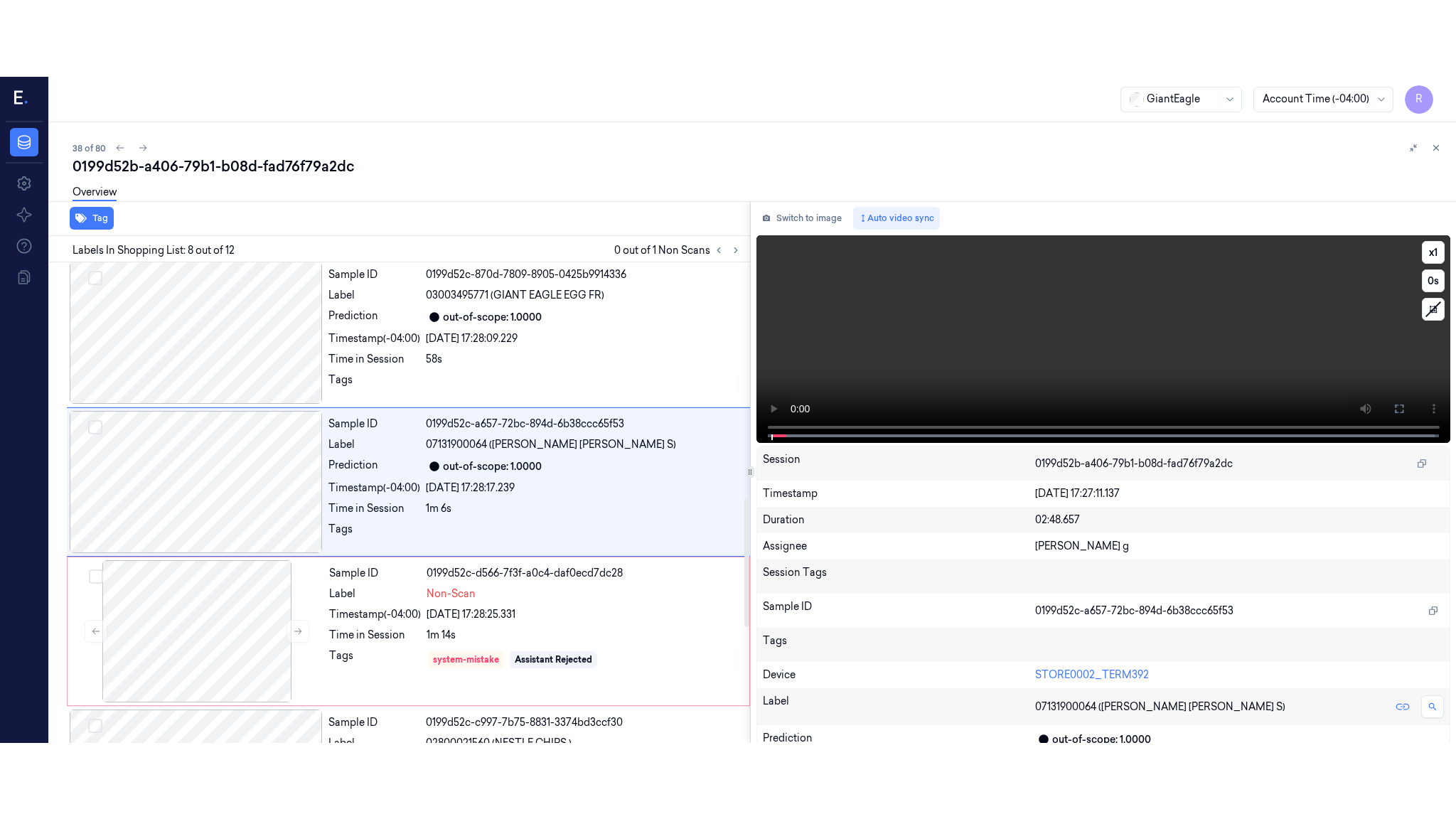
scroll to position [878, 0]
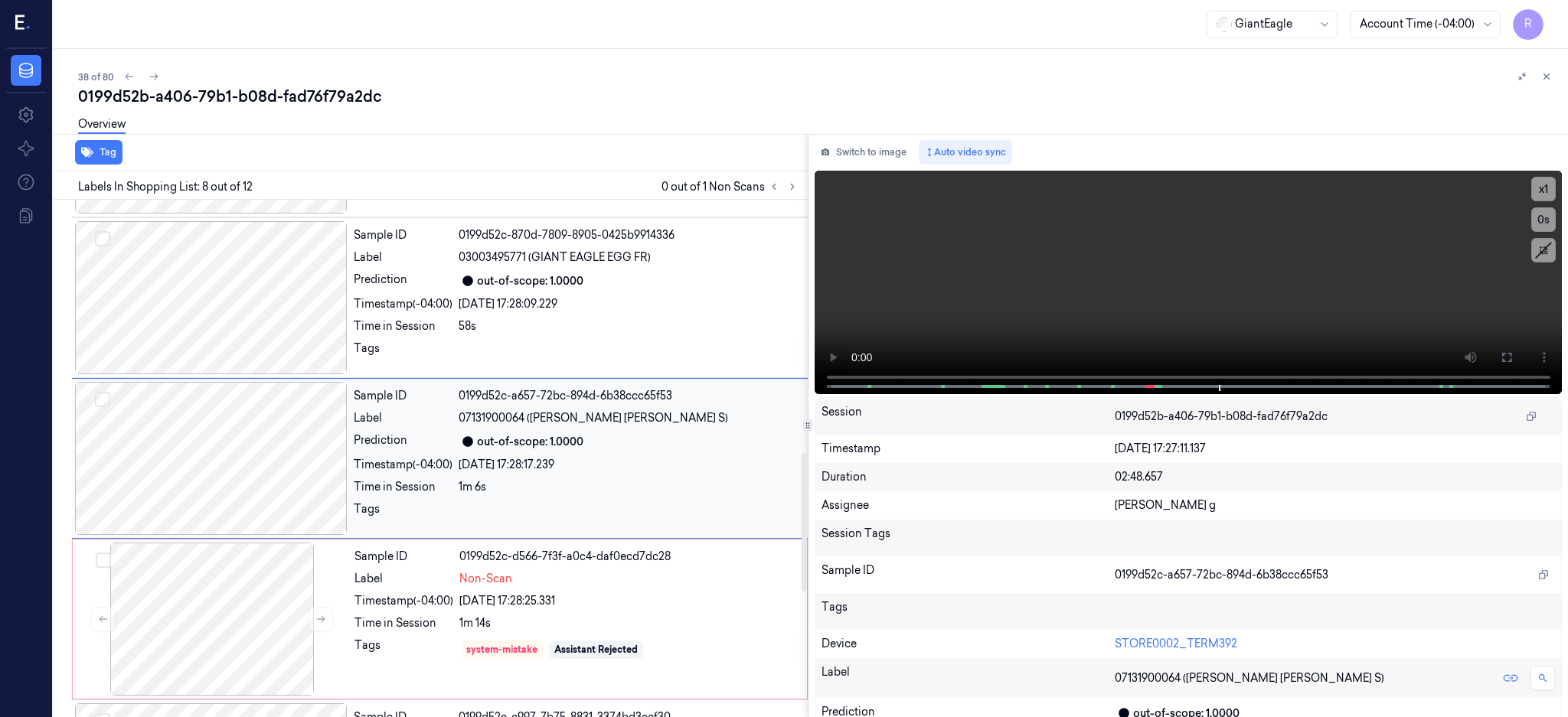
click at [214, 471] on div at bounding box center [211, 459] width 272 height 153
click at [1519, 363] on button at bounding box center [1507, 357] width 24 height 24
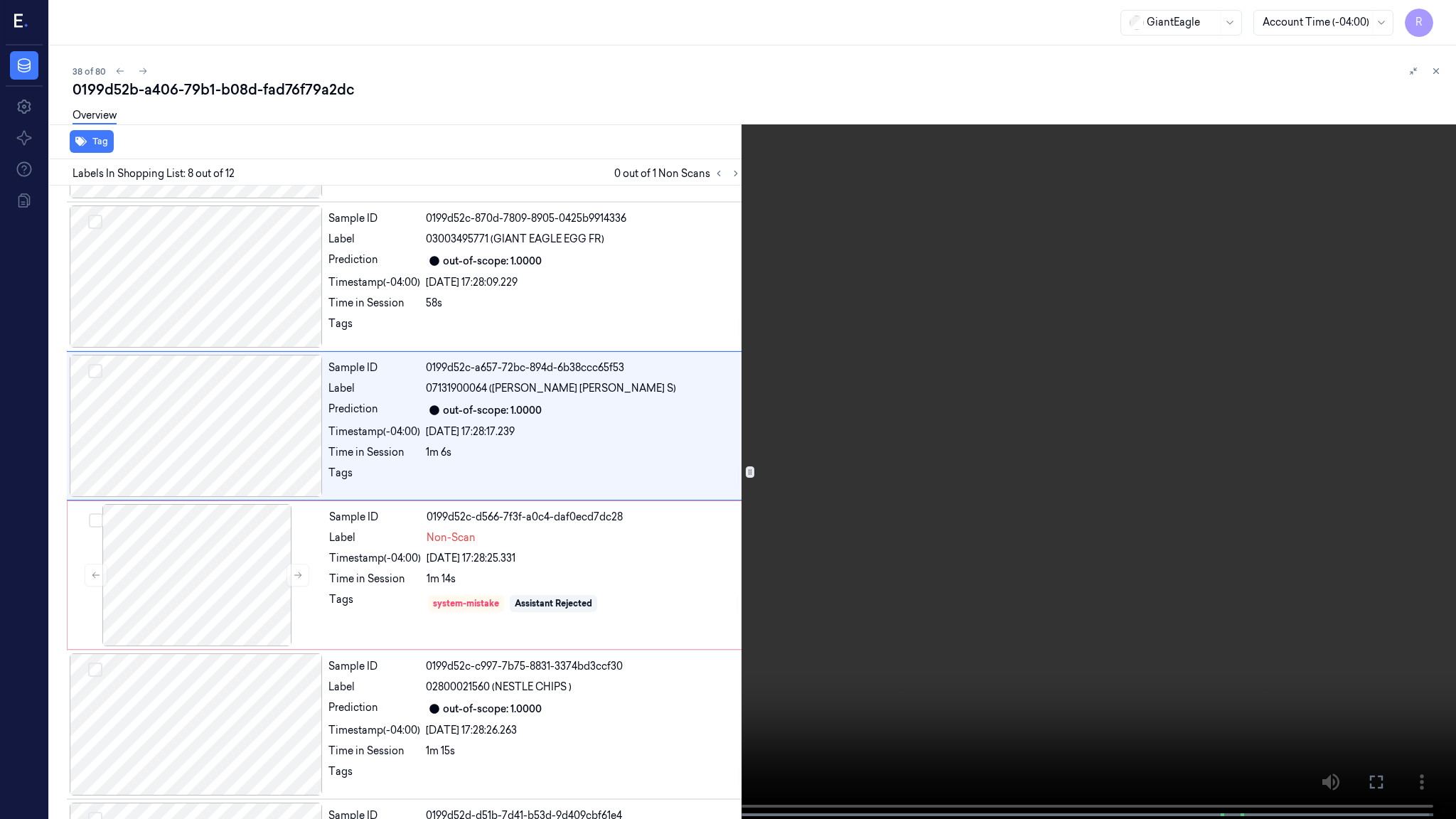
click at [1036, 388] on video at bounding box center [728, 410] width 1456 height 822
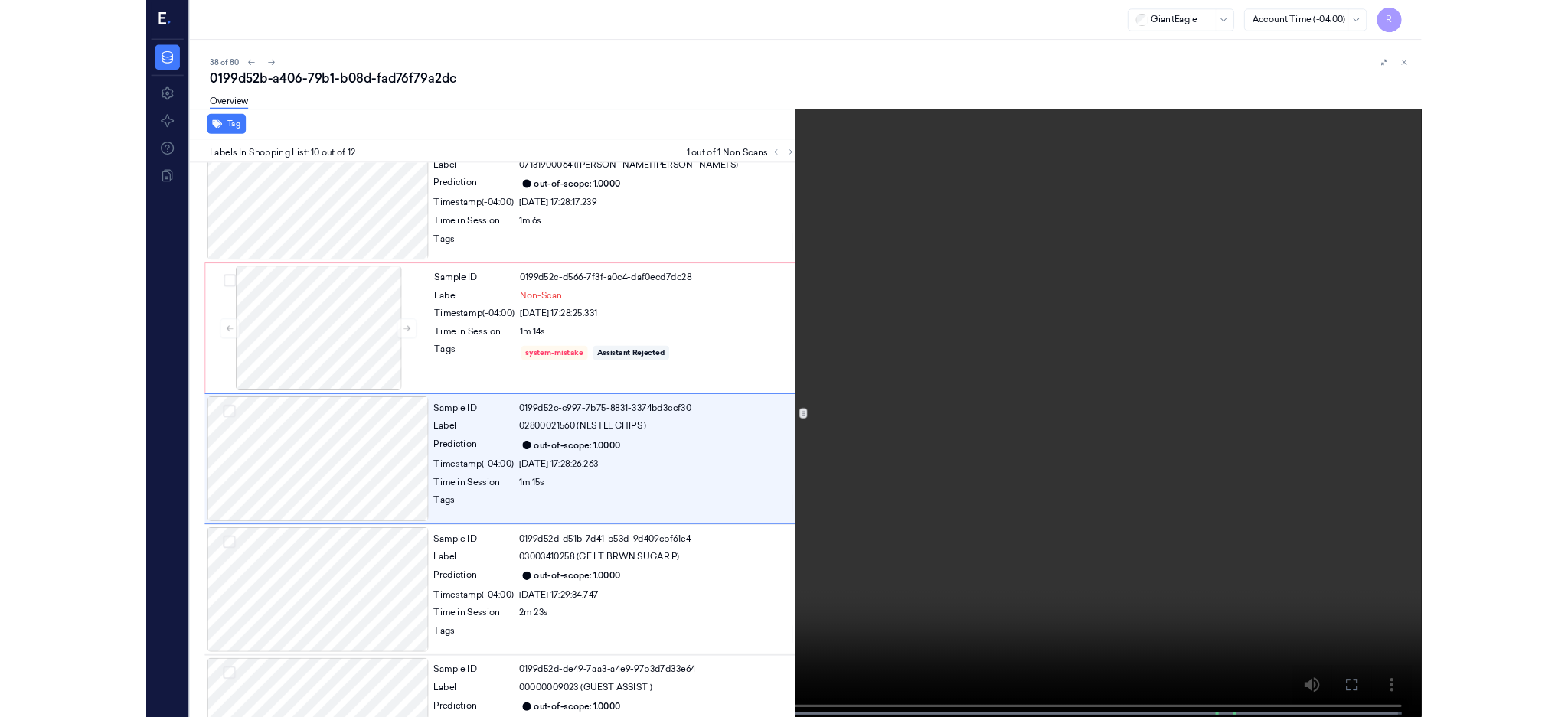
scroll to position [1185, 0]
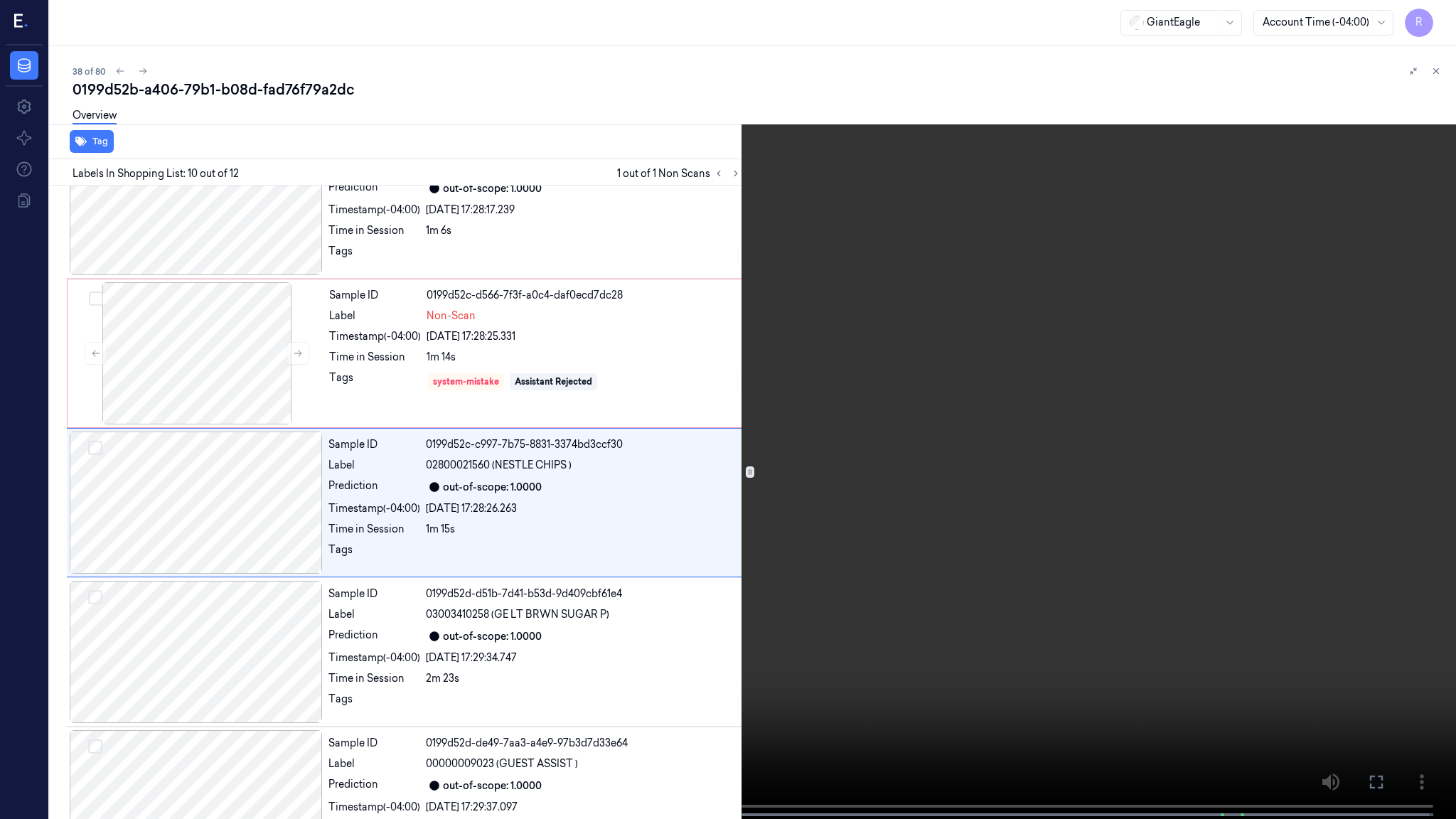
click at [858, 333] on video at bounding box center [728, 410] width 1456 height 822
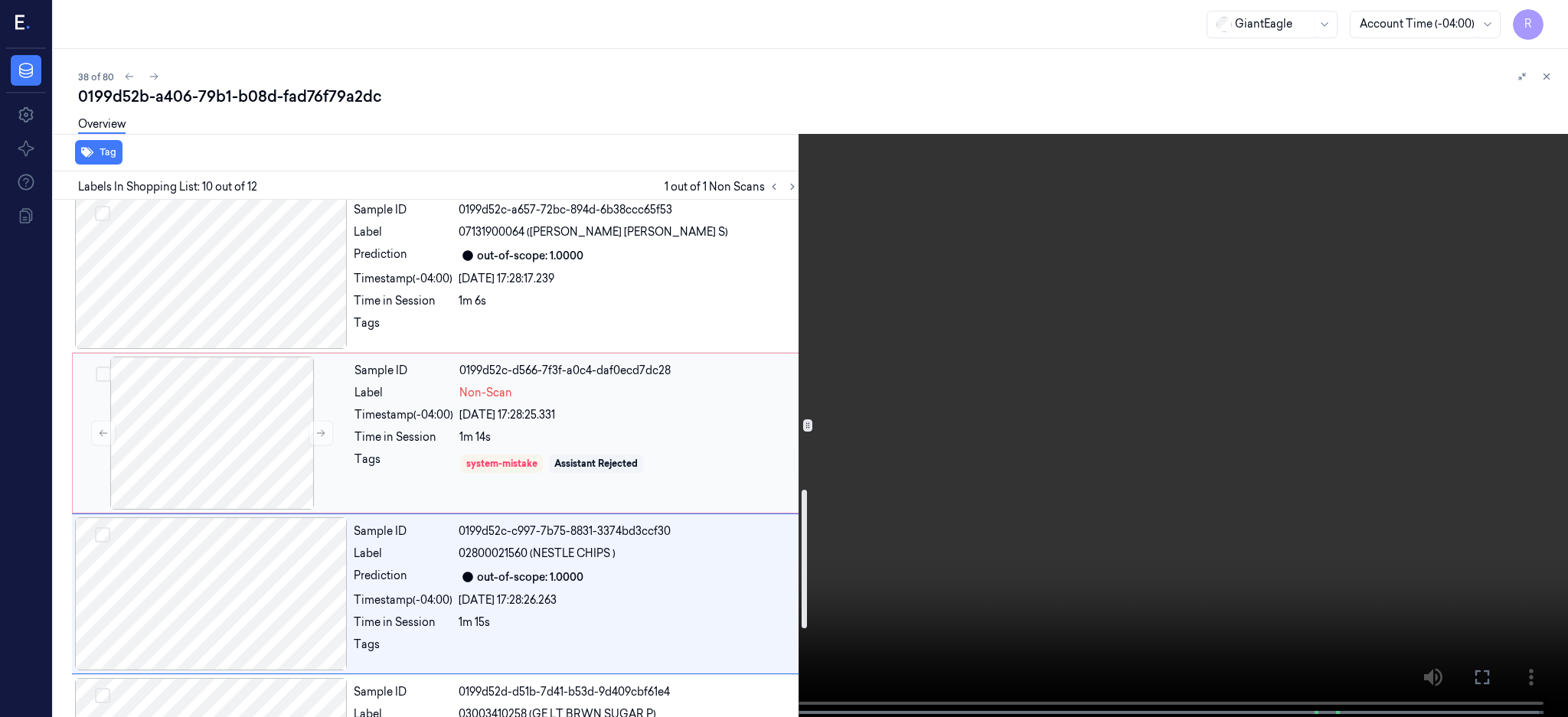
scroll to position [1083, 0]
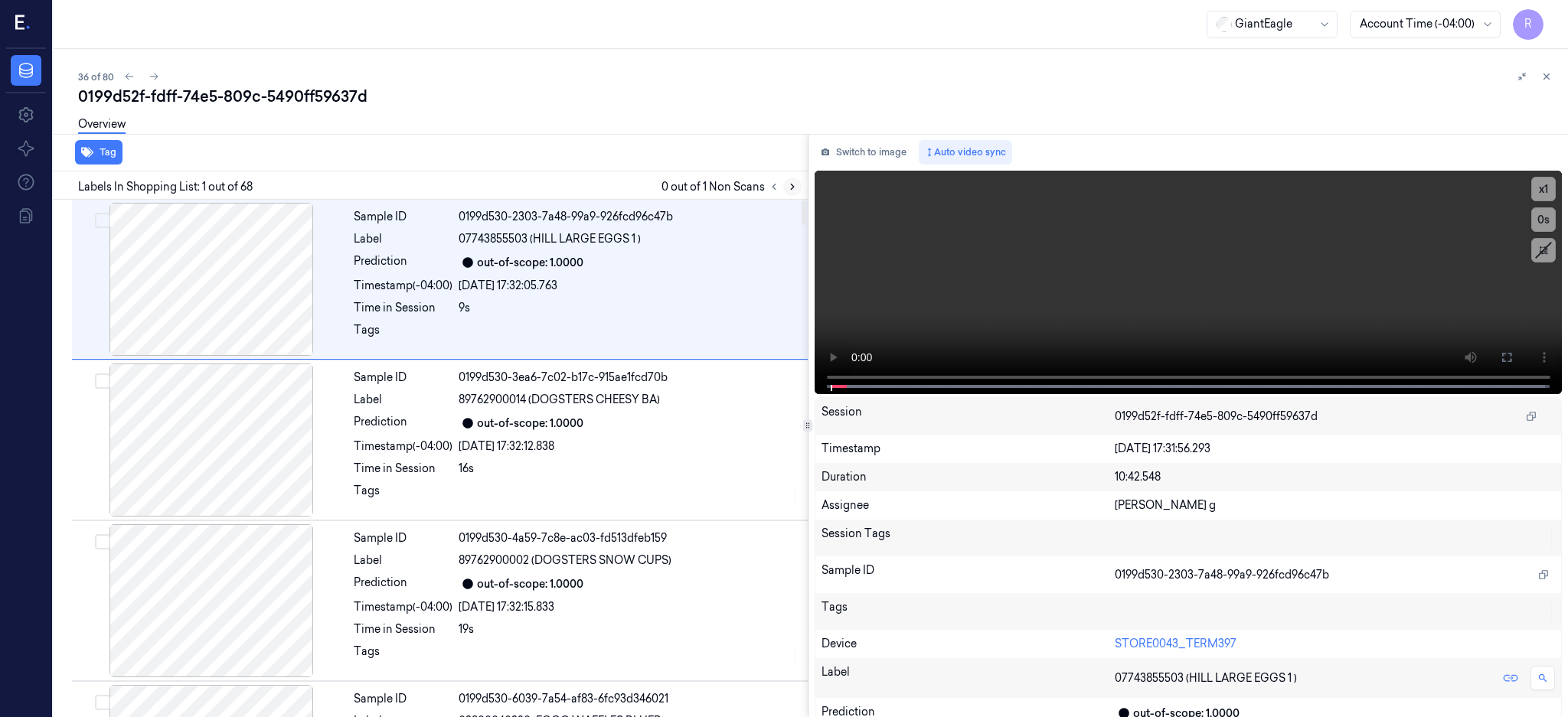
click at [802, 185] on button at bounding box center [792, 187] width 18 height 18
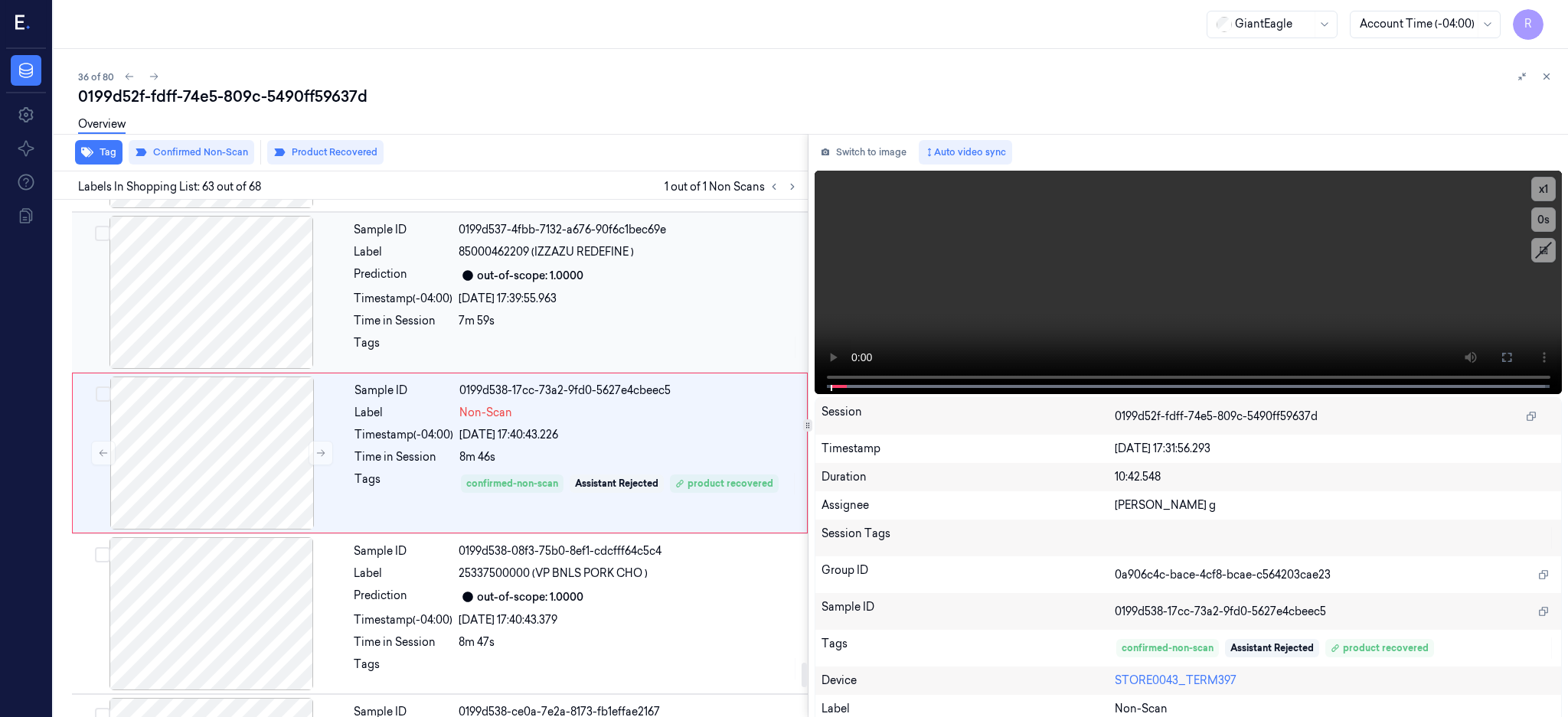
click at [210, 299] on div at bounding box center [211, 292] width 272 height 153
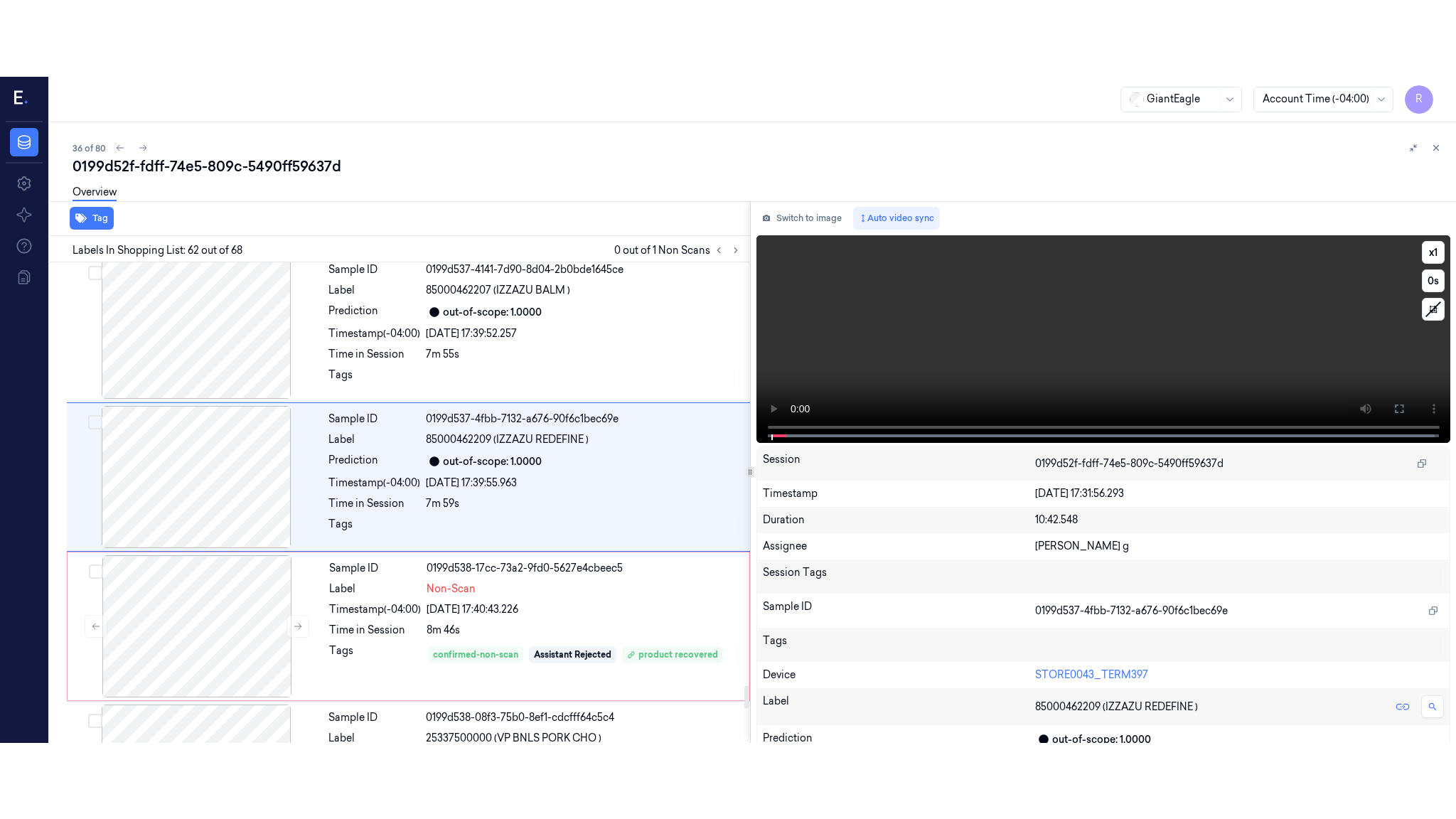
scroll to position [8943, 0]
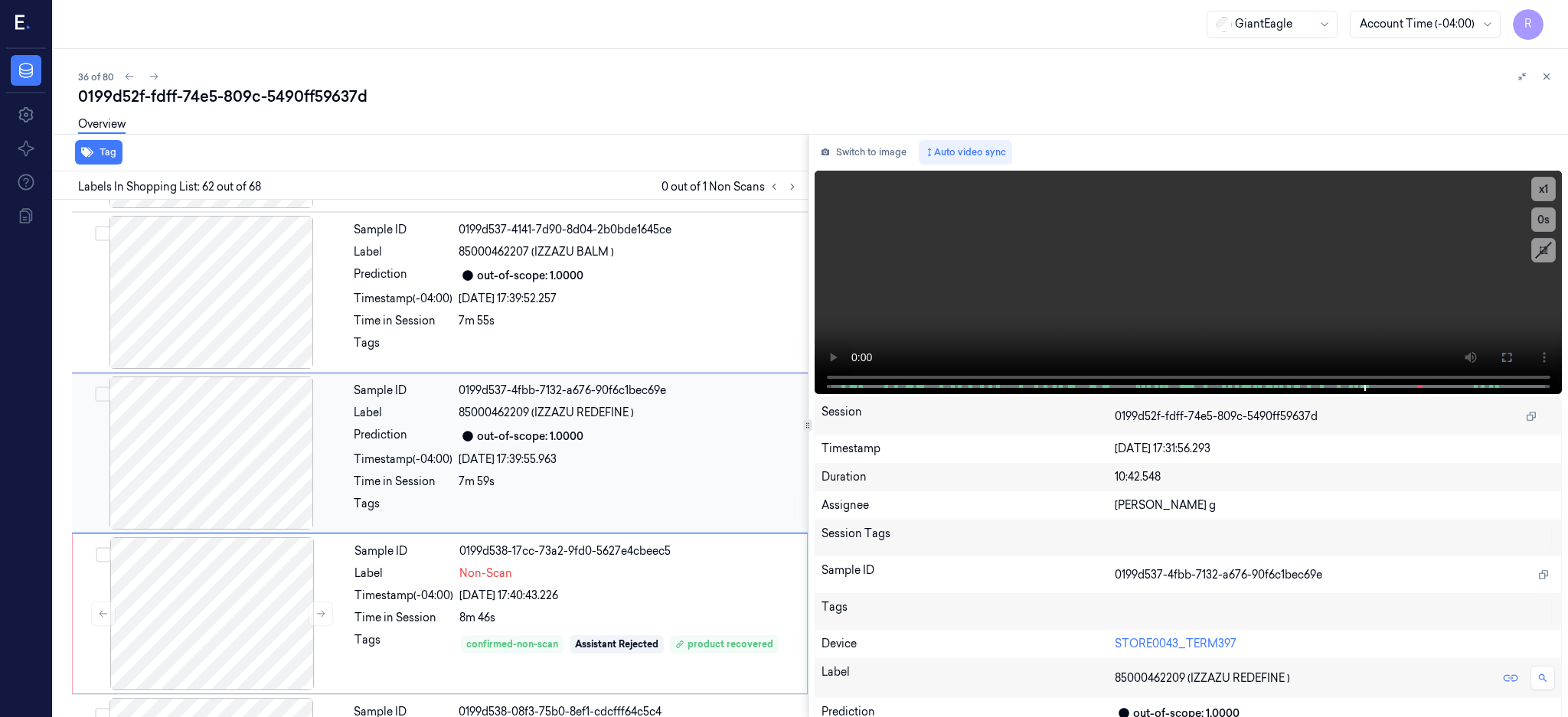
click at [246, 472] on div at bounding box center [211, 454] width 272 height 153
click at [1511, 359] on icon at bounding box center [1507, 357] width 9 height 9
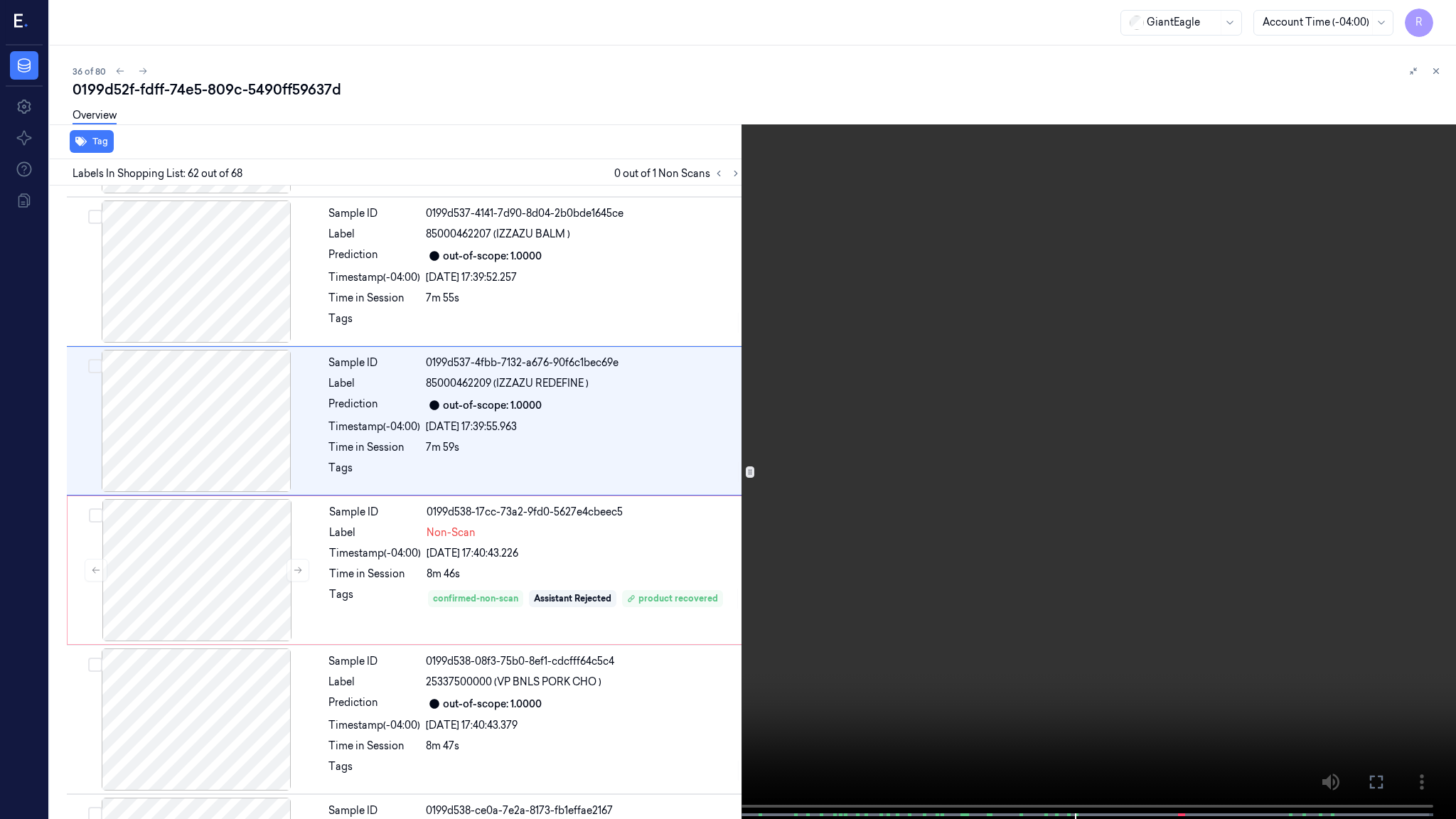
click at [1037, 401] on video at bounding box center [728, 410] width 1456 height 822
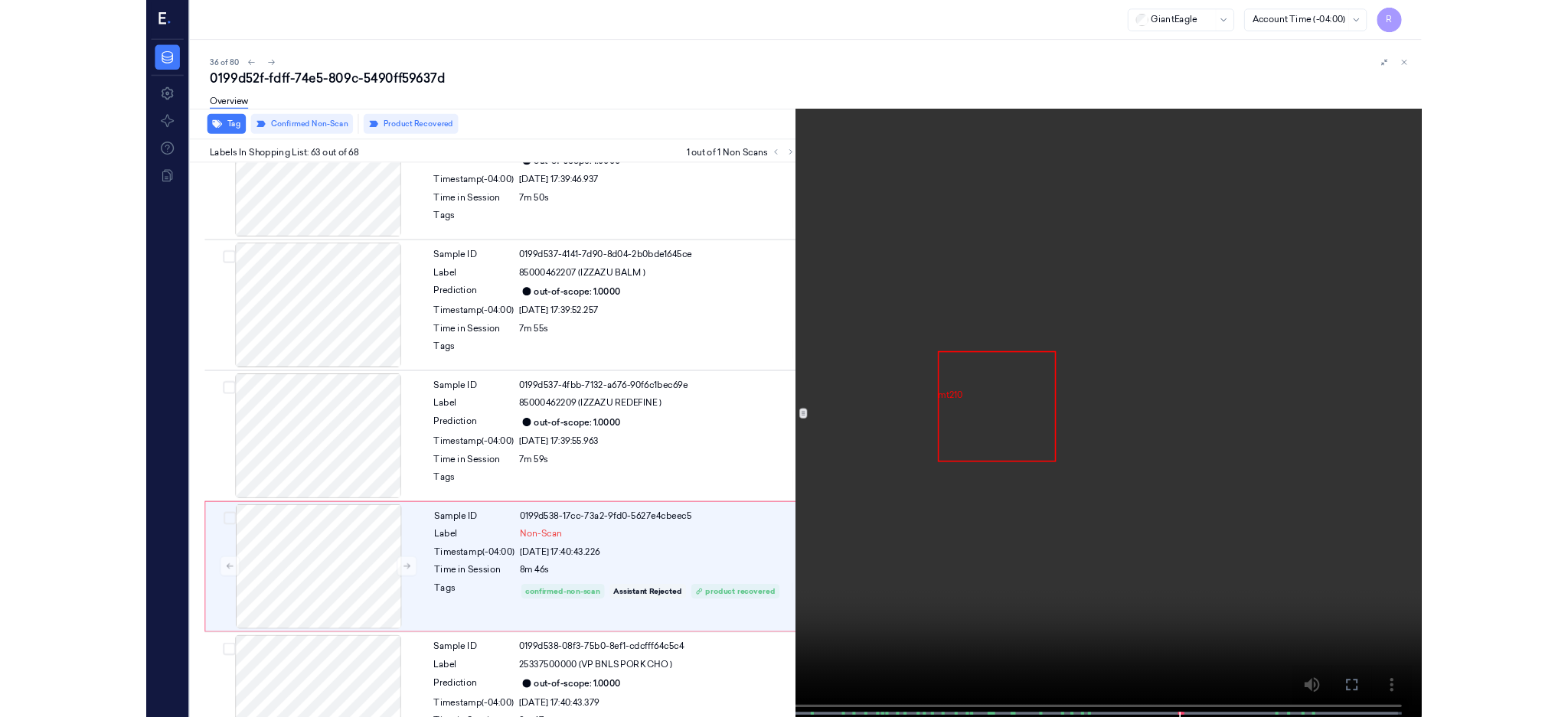
scroll to position [9710, 0]
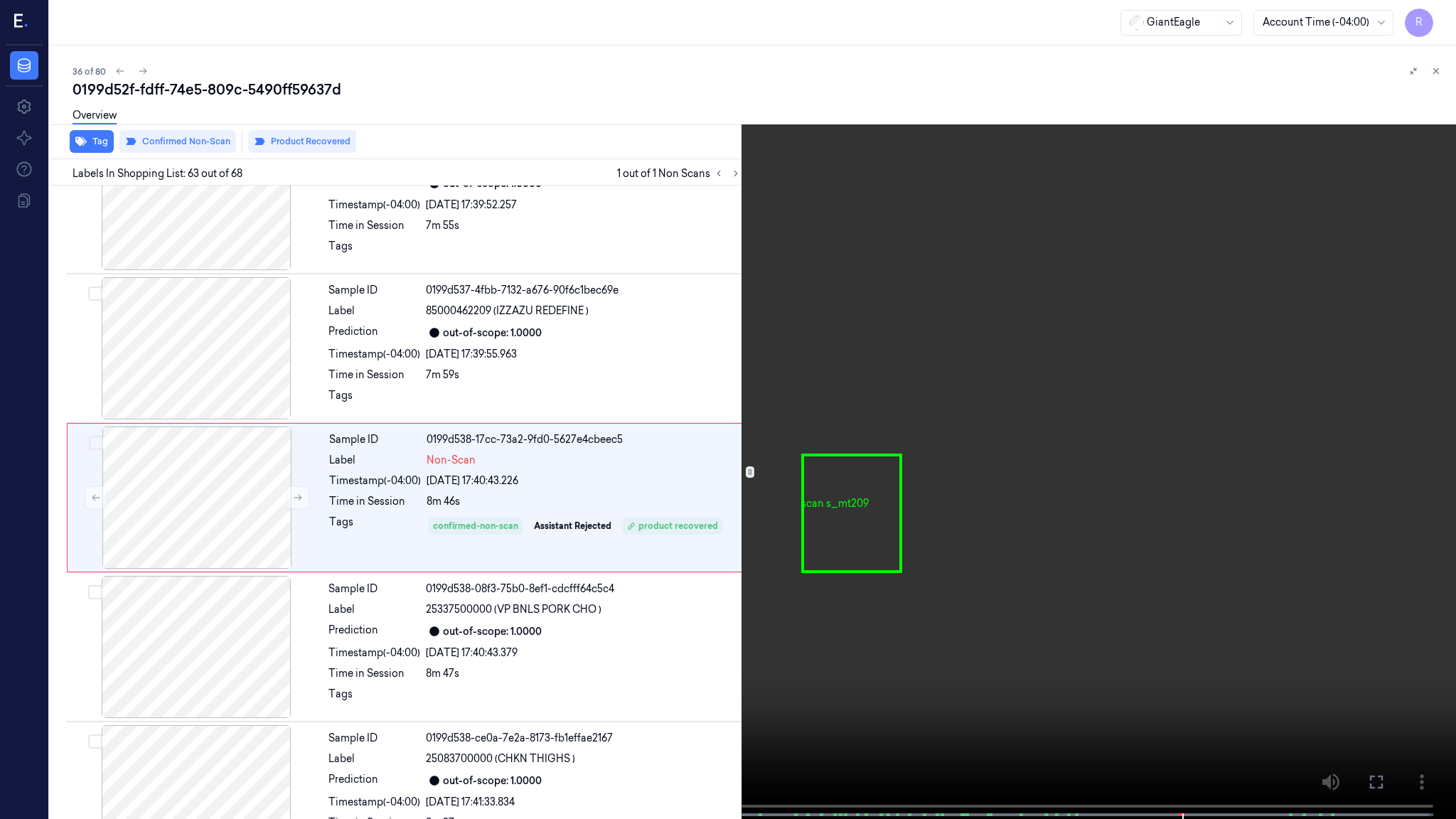
click at [995, 355] on video at bounding box center [728, 410] width 1456 height 822
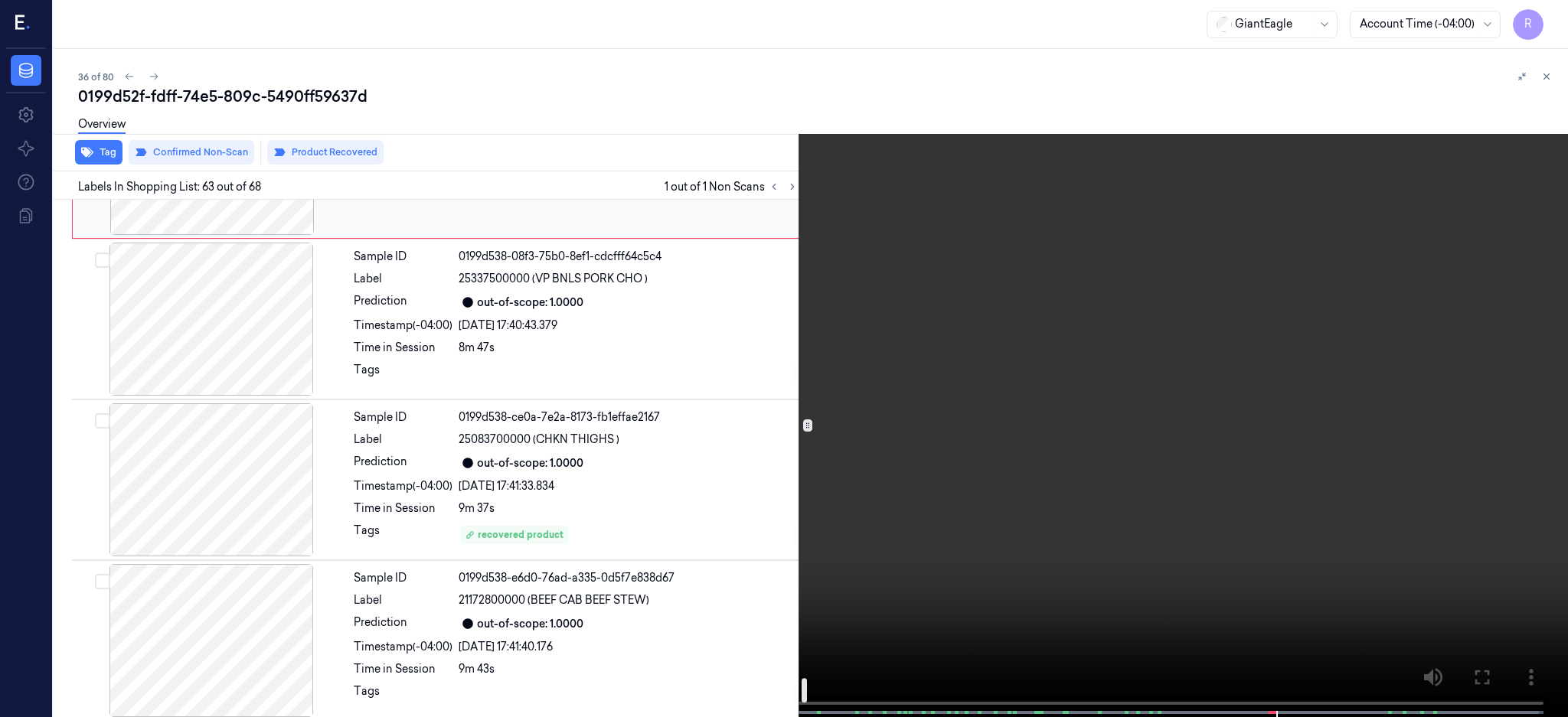
scroll to position [10118, 0]
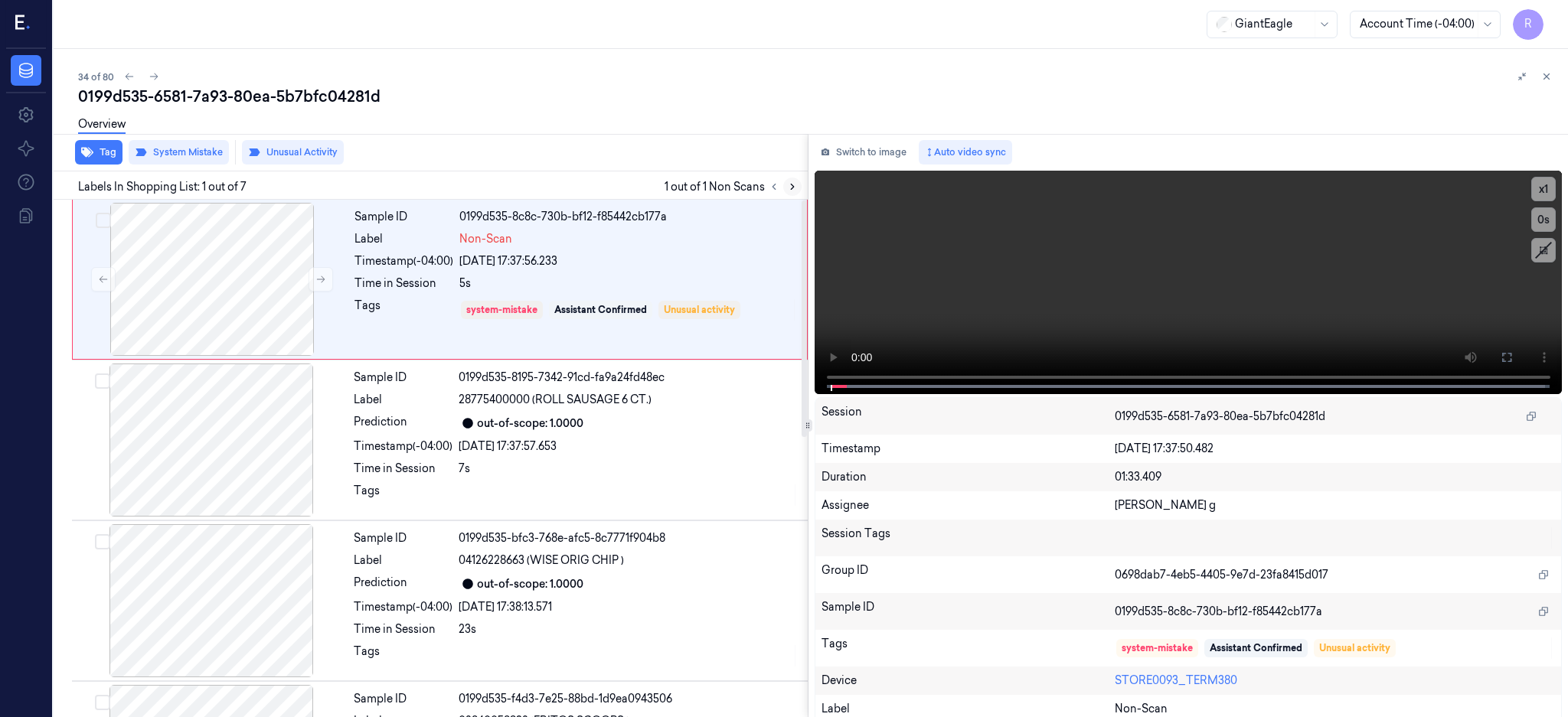
click at [798, 188] on icon at bounding box center [792, 187] width 11 height 11
click at [198, 304] on div at bounding box center [212, 280] width 272 height 153
click at [239, 269] on div at bounding box center [212, 280] width 272 height 153
click at [1513, 354] on icon at bounding box center [1507, 358] width 13 height 13
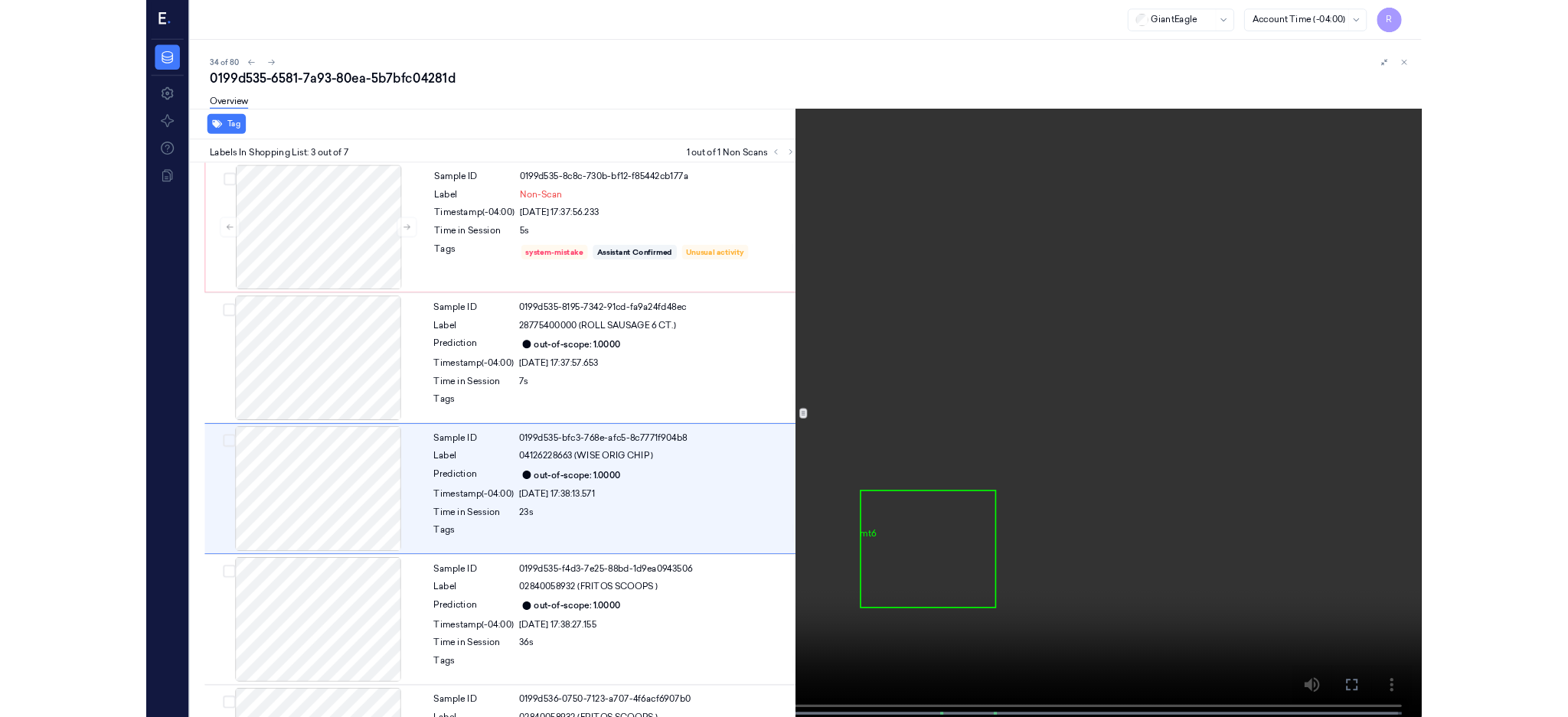
scroll to position [59, 0]
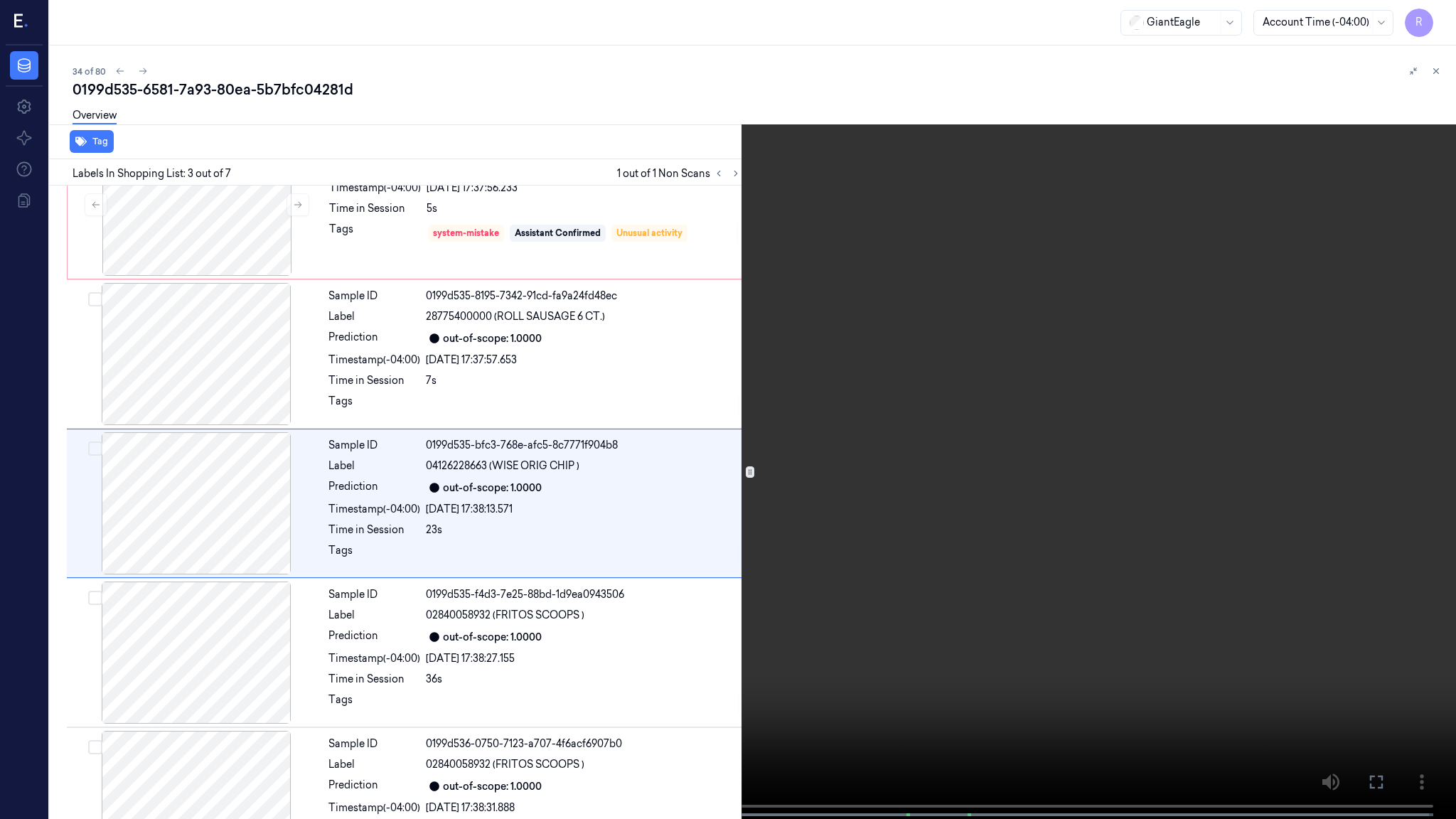
click at [550, 368] on video at bounding box center [728, 410] width 1456 height 822
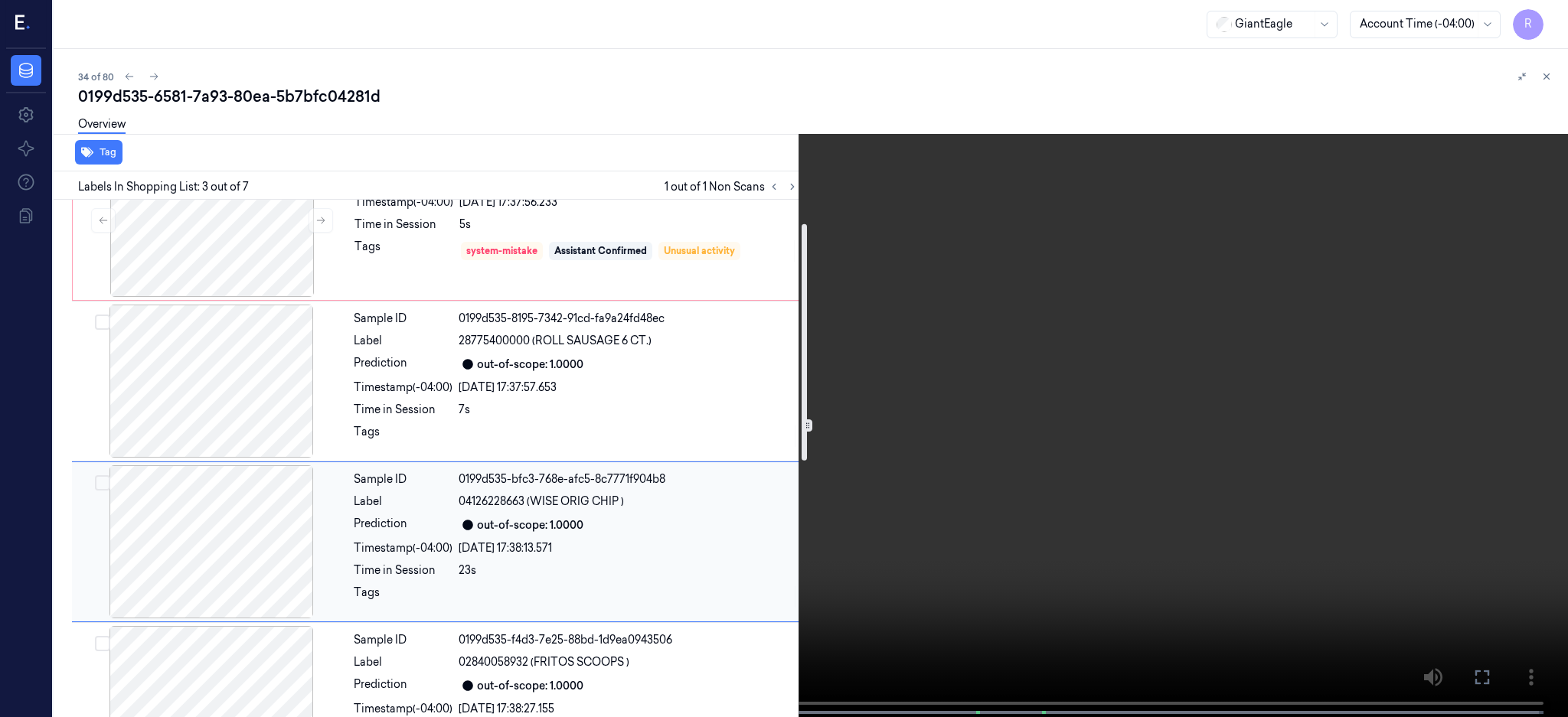
scroll to position [0, 0]
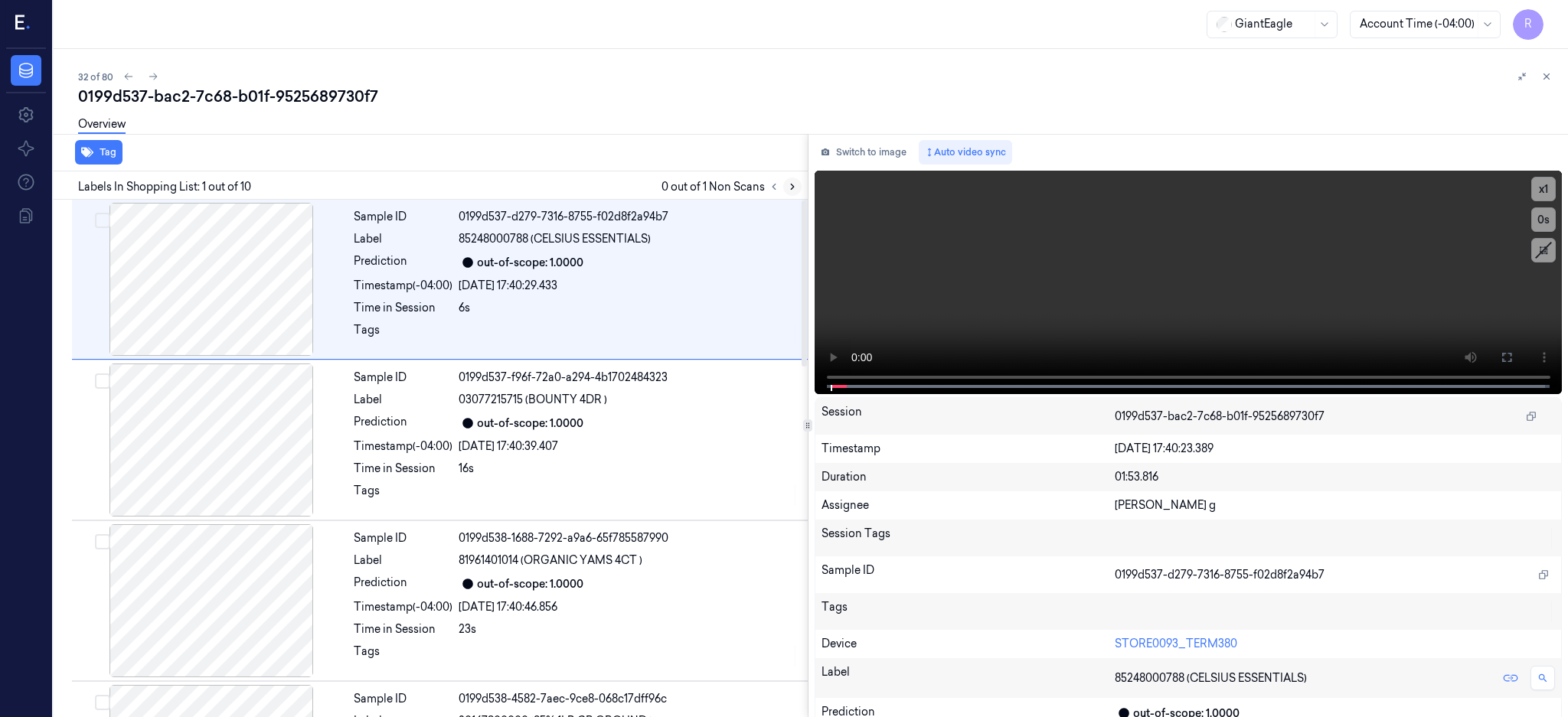
click at [798, 190] on icon at bounding box center [792, 187] width 11 height 11
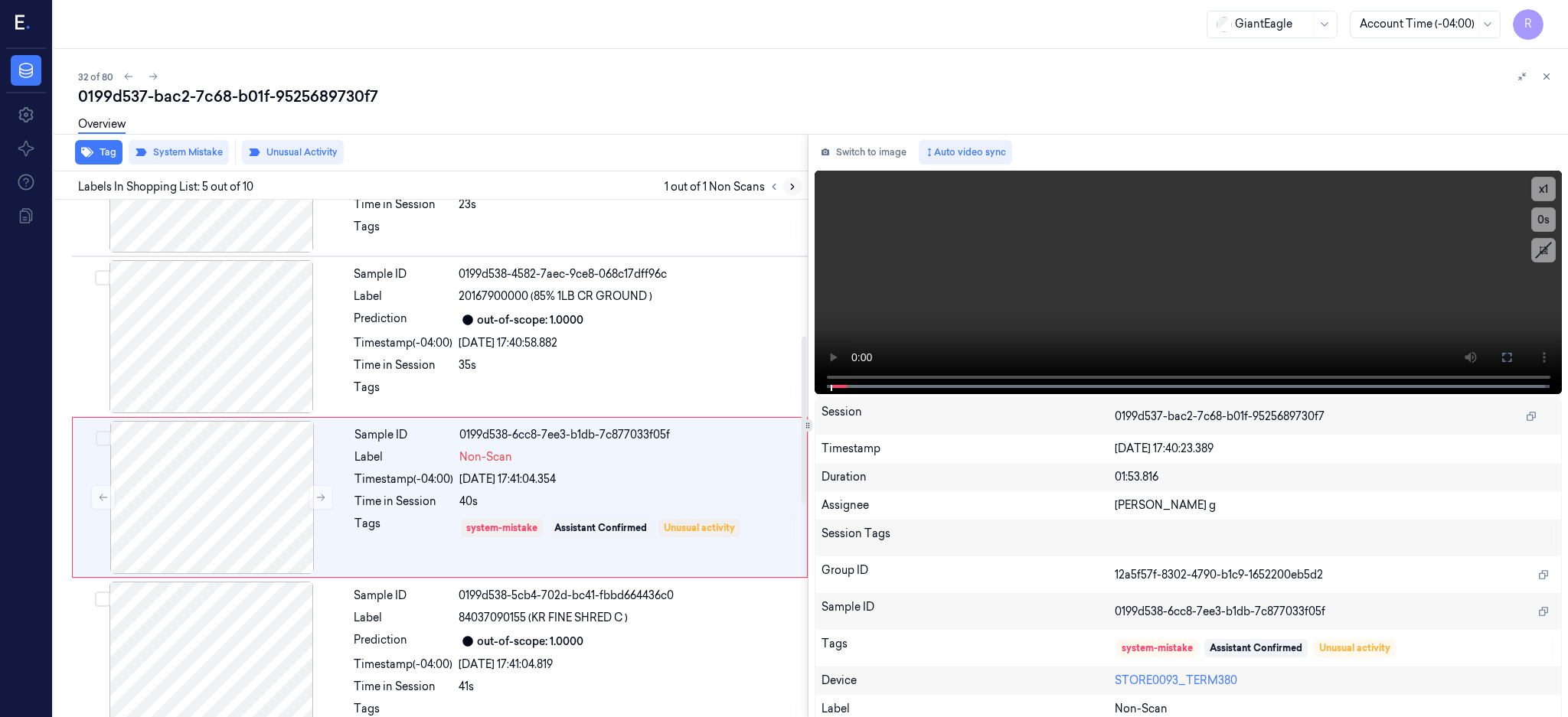
scroll to position [463, 0]
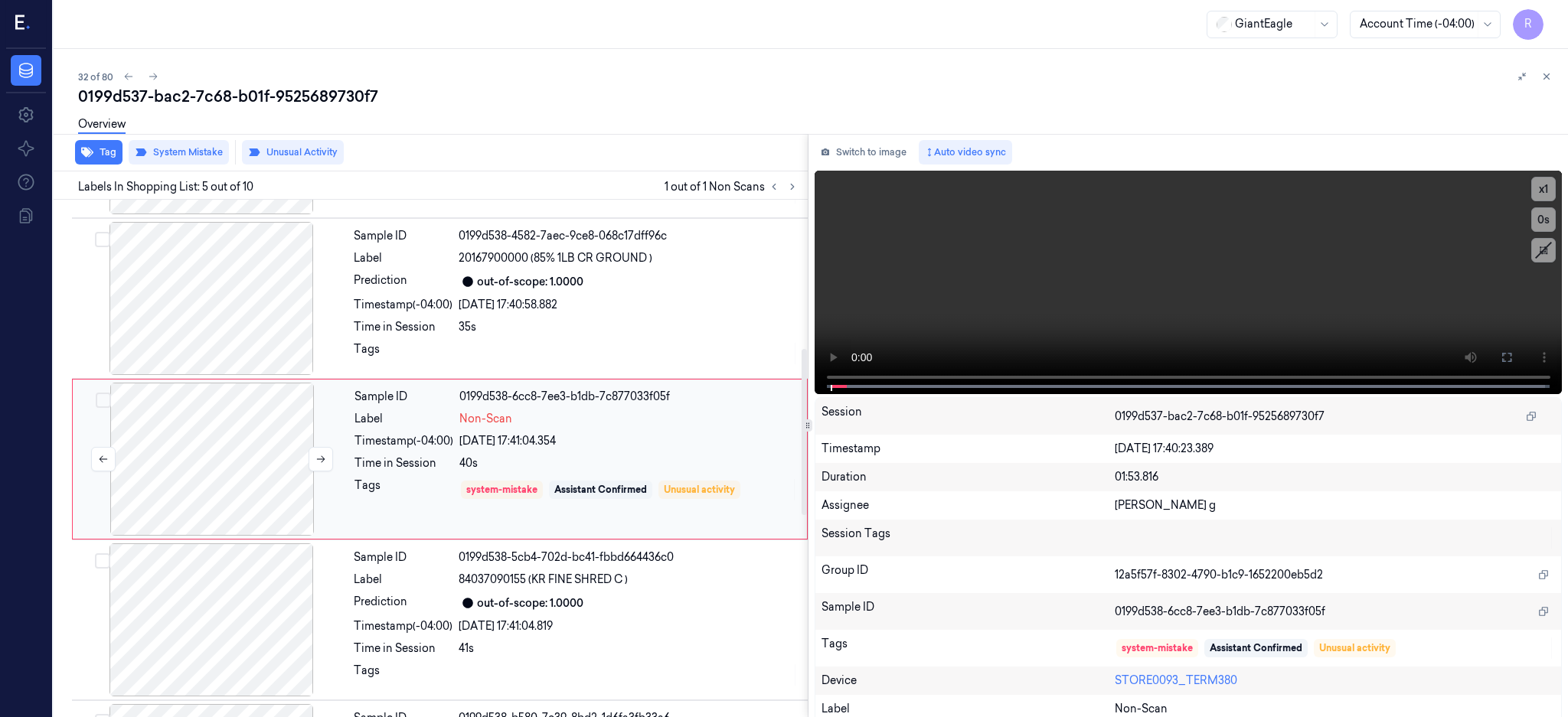
click at [212, 447] on div at bounding box center [212, 459] width 272 height 153
click at [235, 317] on div at bounding box center [211, 299] width 272 height 153
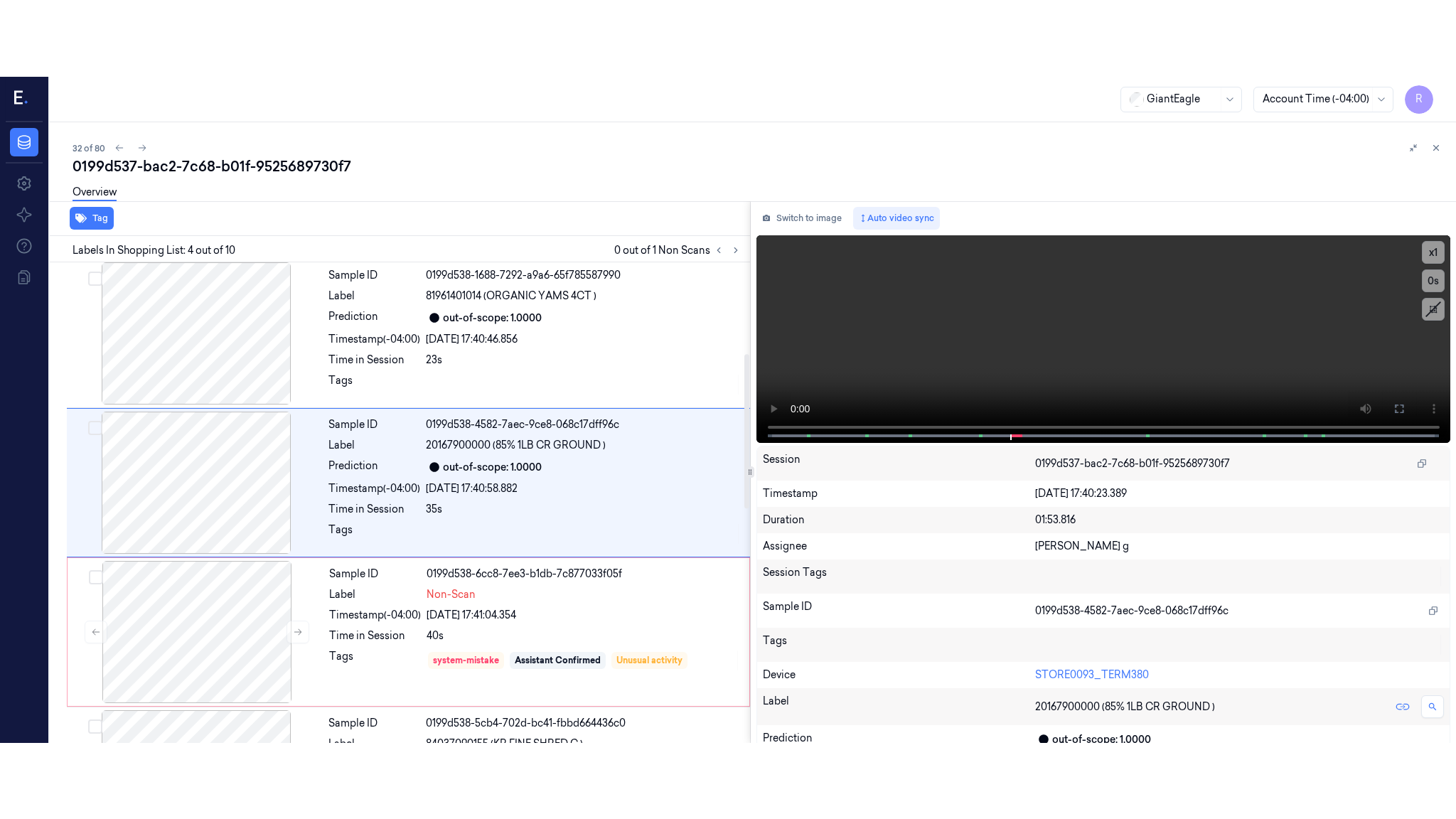
scroll to position [281, 0]
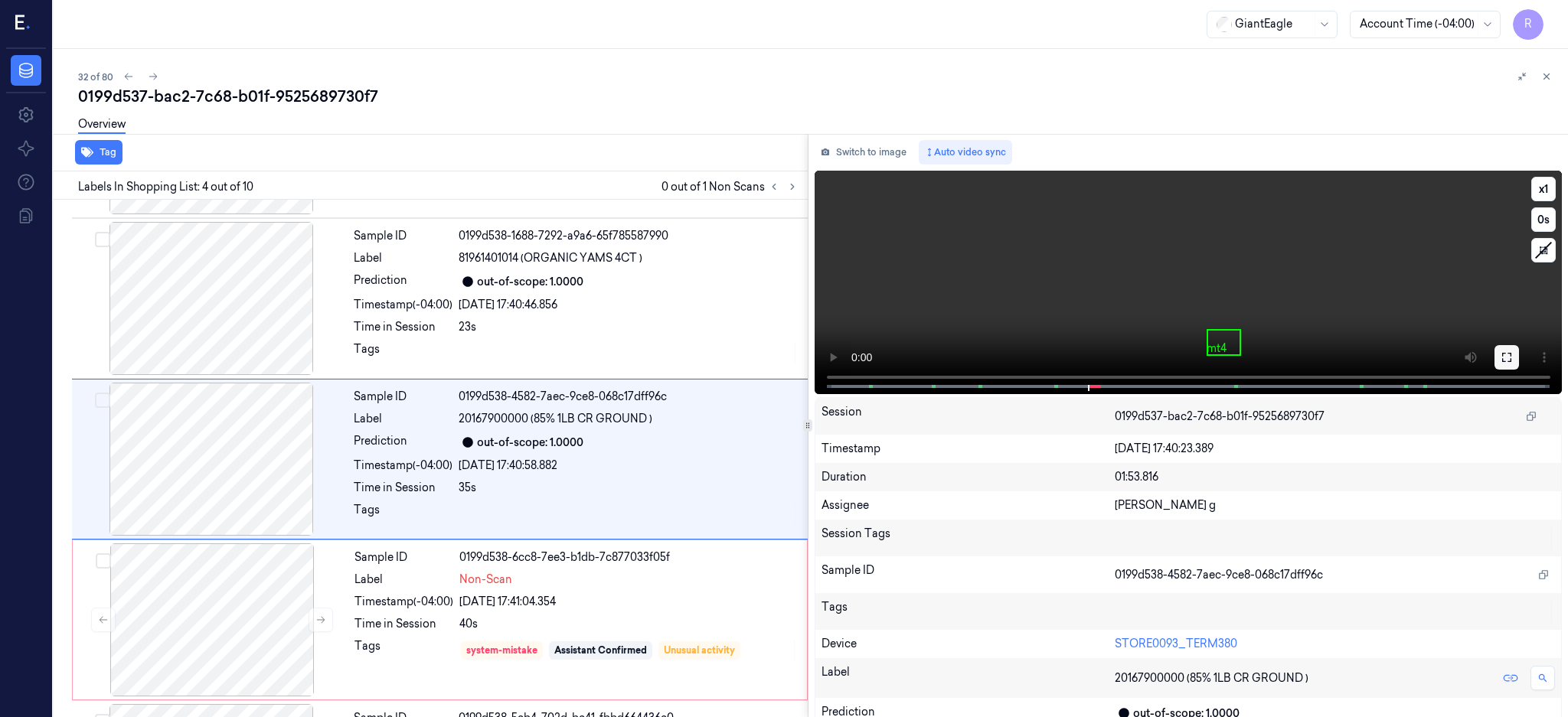
click at [1513, 356] on icon at bounding box center [1507, 358] width 13 height 13
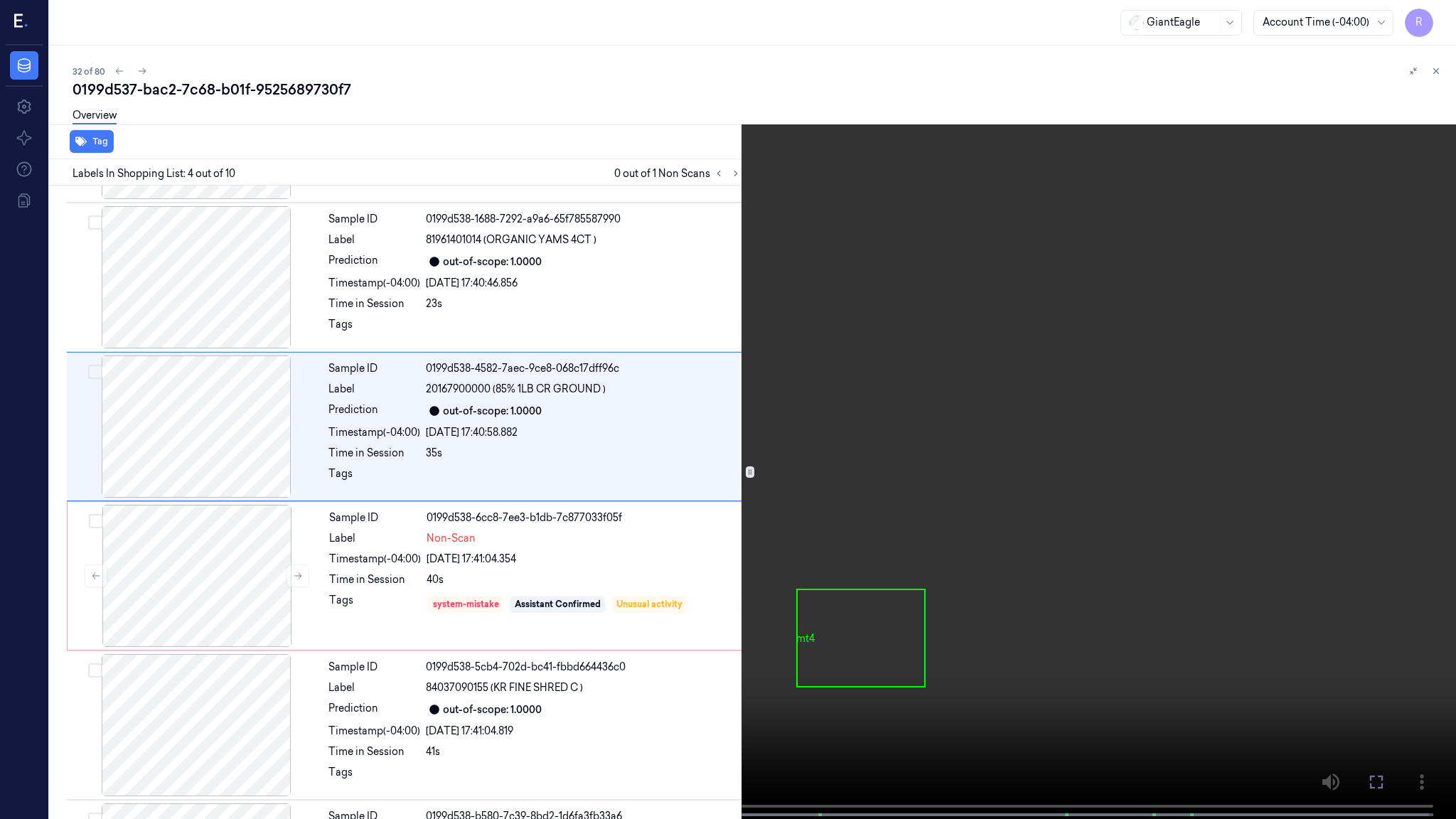
click at [852, 435] on video at bounding box center [728, 410] width 1456 height 822
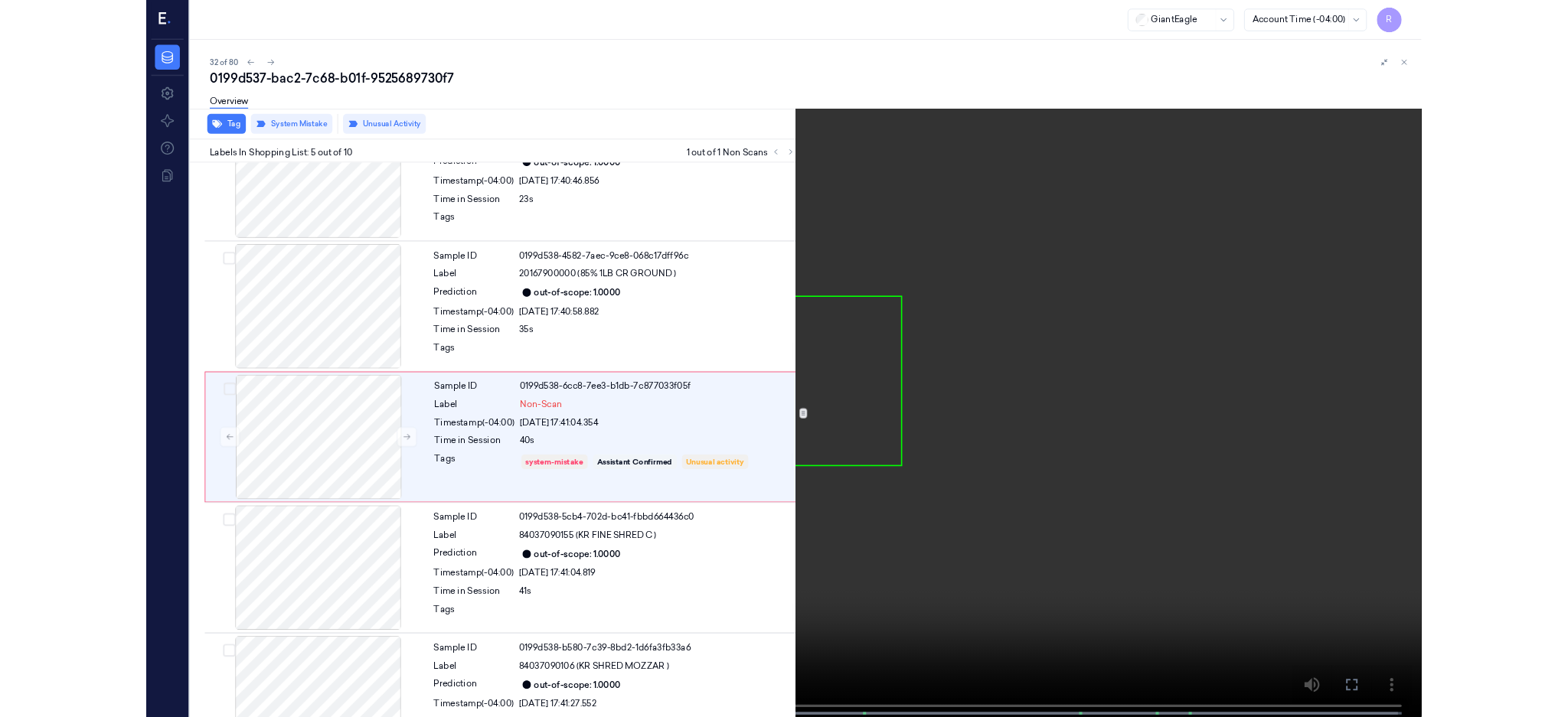
scroll to position [381, 0]
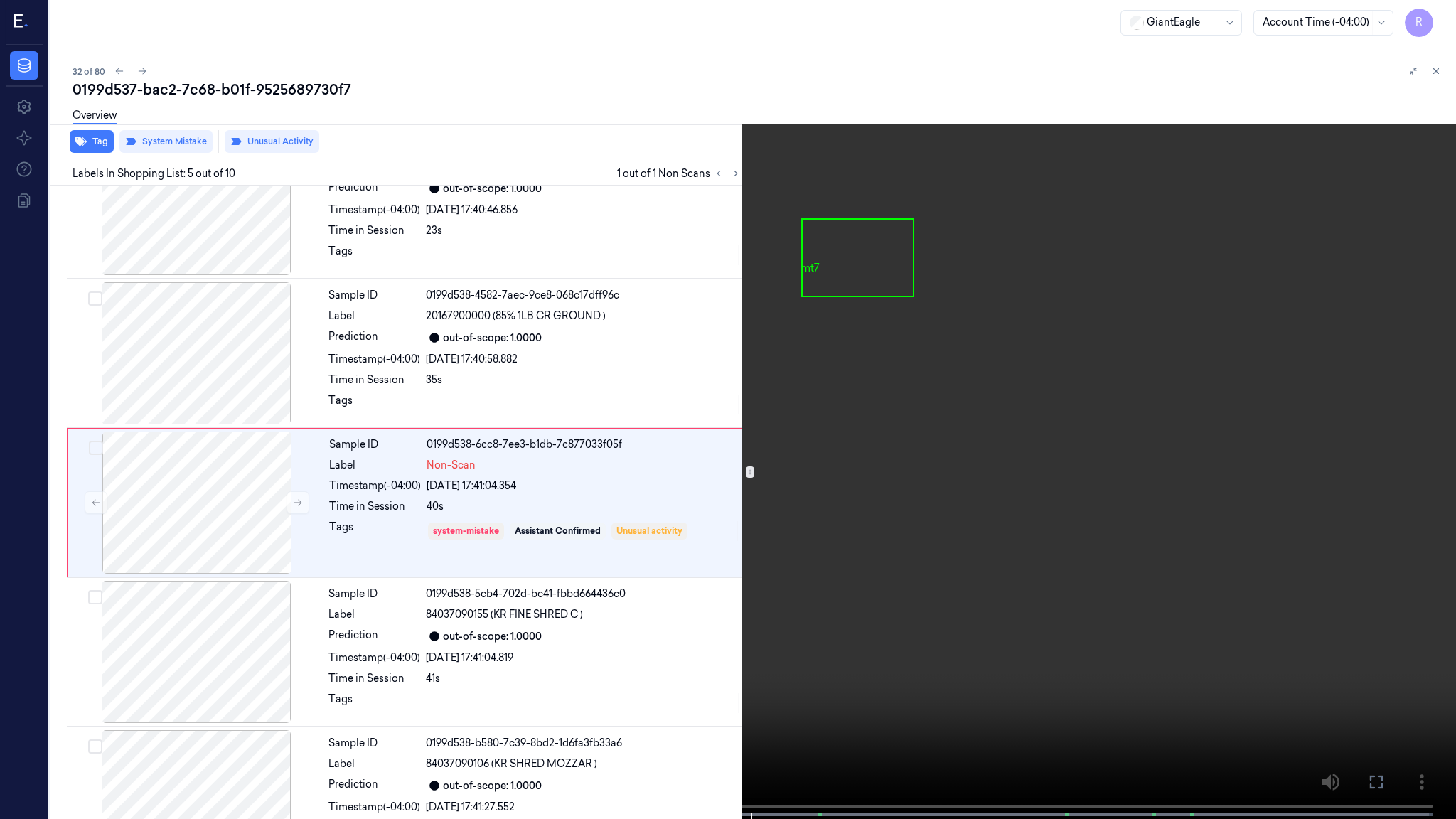
click at [828, 515] on video at bounding box center [728, 410] width 1456 height 822
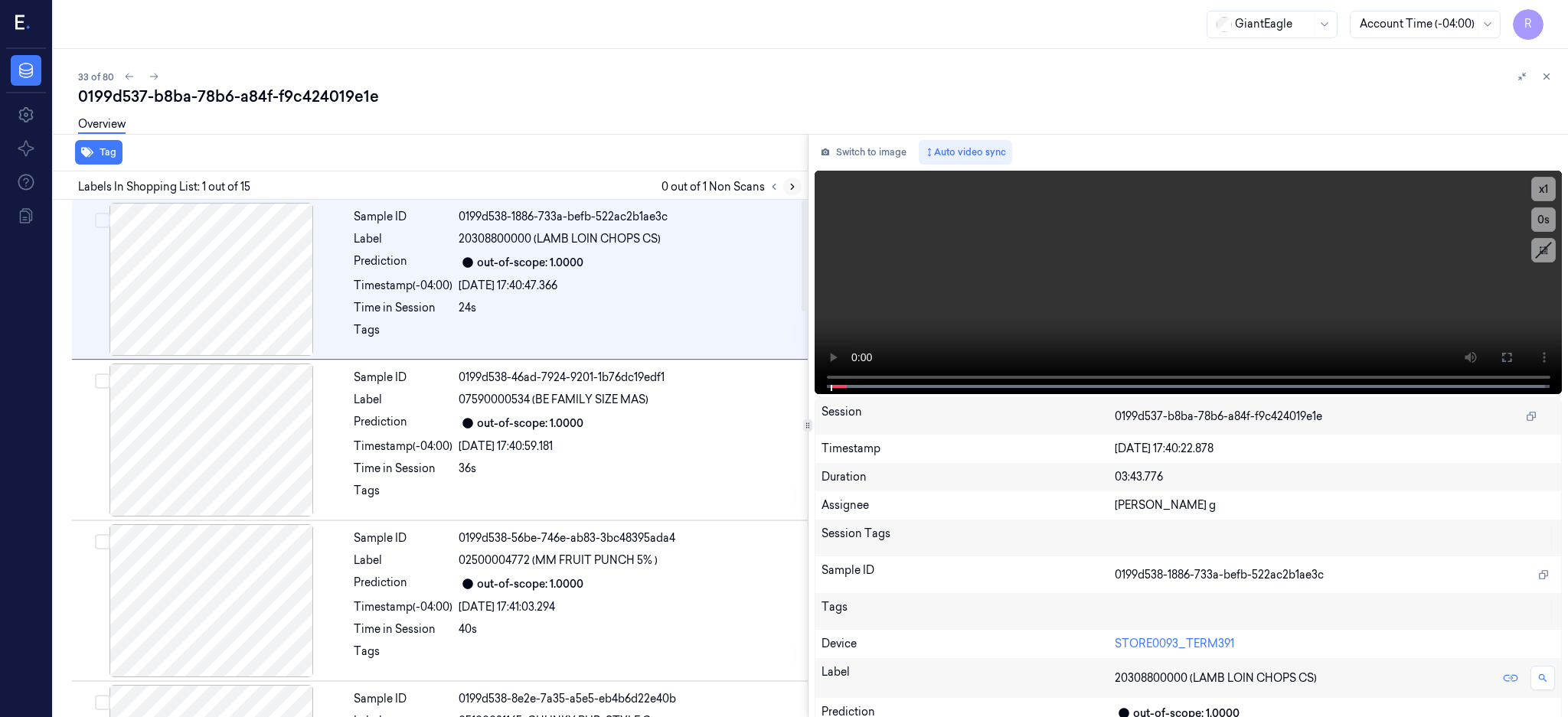
click at [798, 187] on icon at bounding box center [792, 187] width 11 height 11
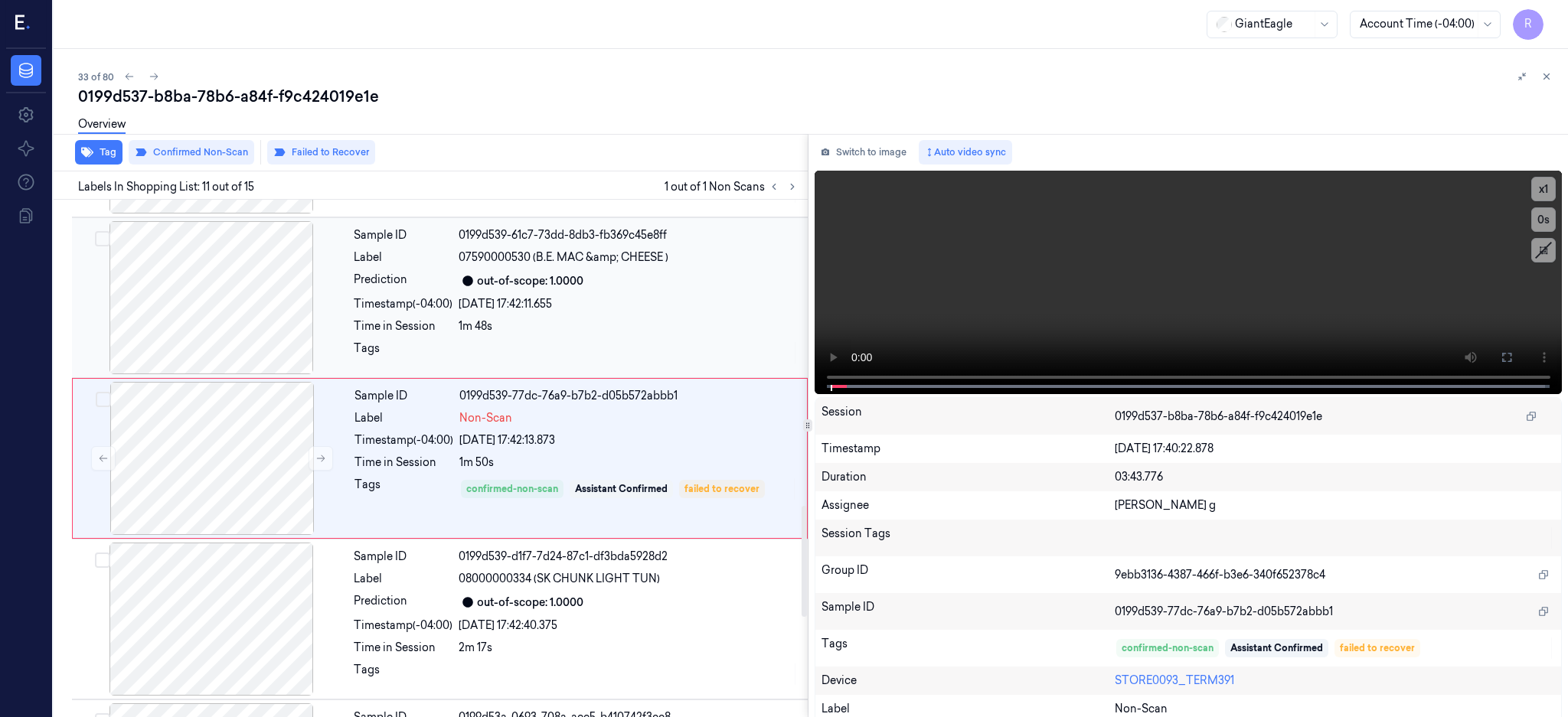
click at [213, 326] on div at bounding box center [211, 298] width 272 height 153
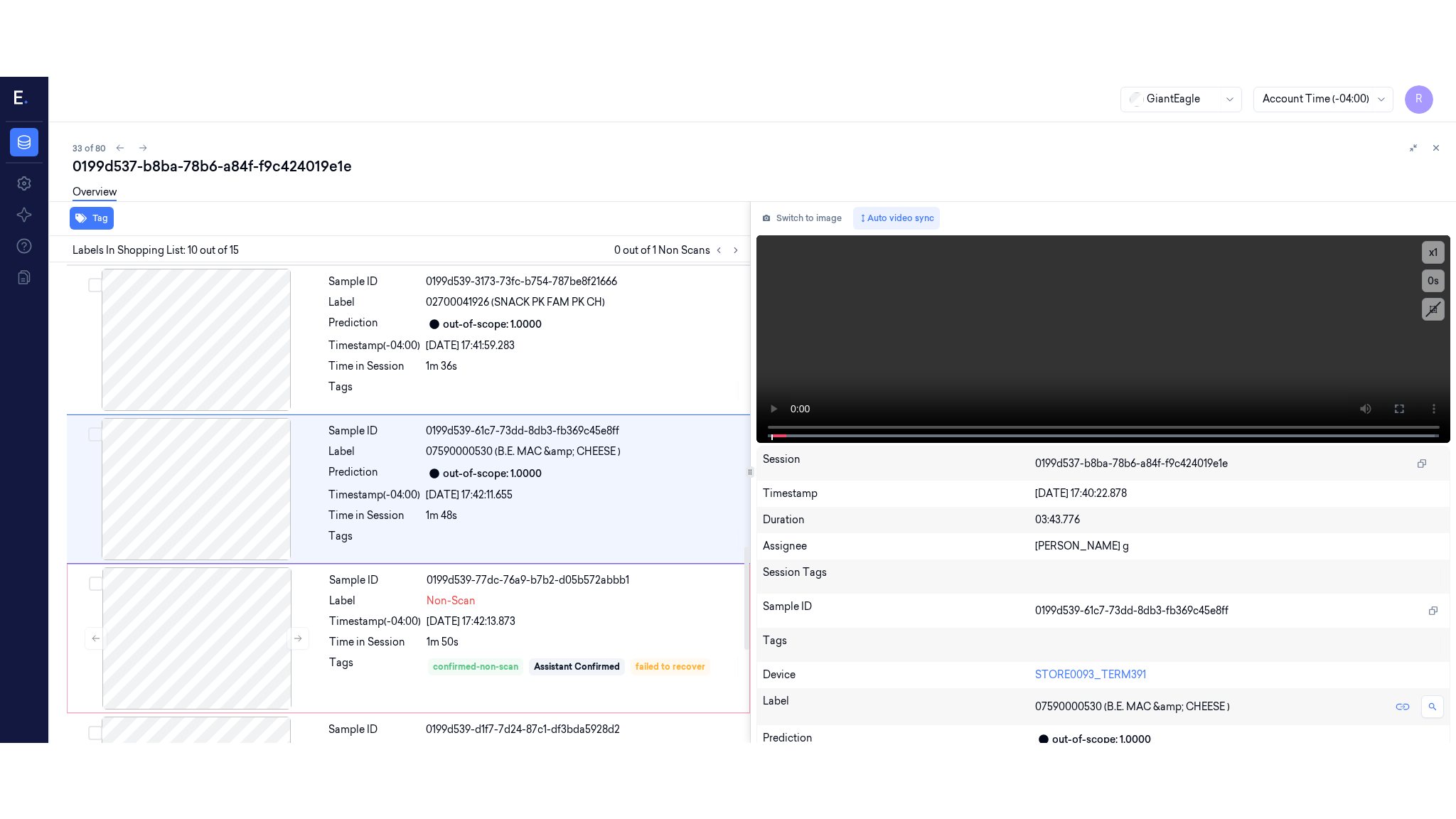
scroll to position [1177, 0]
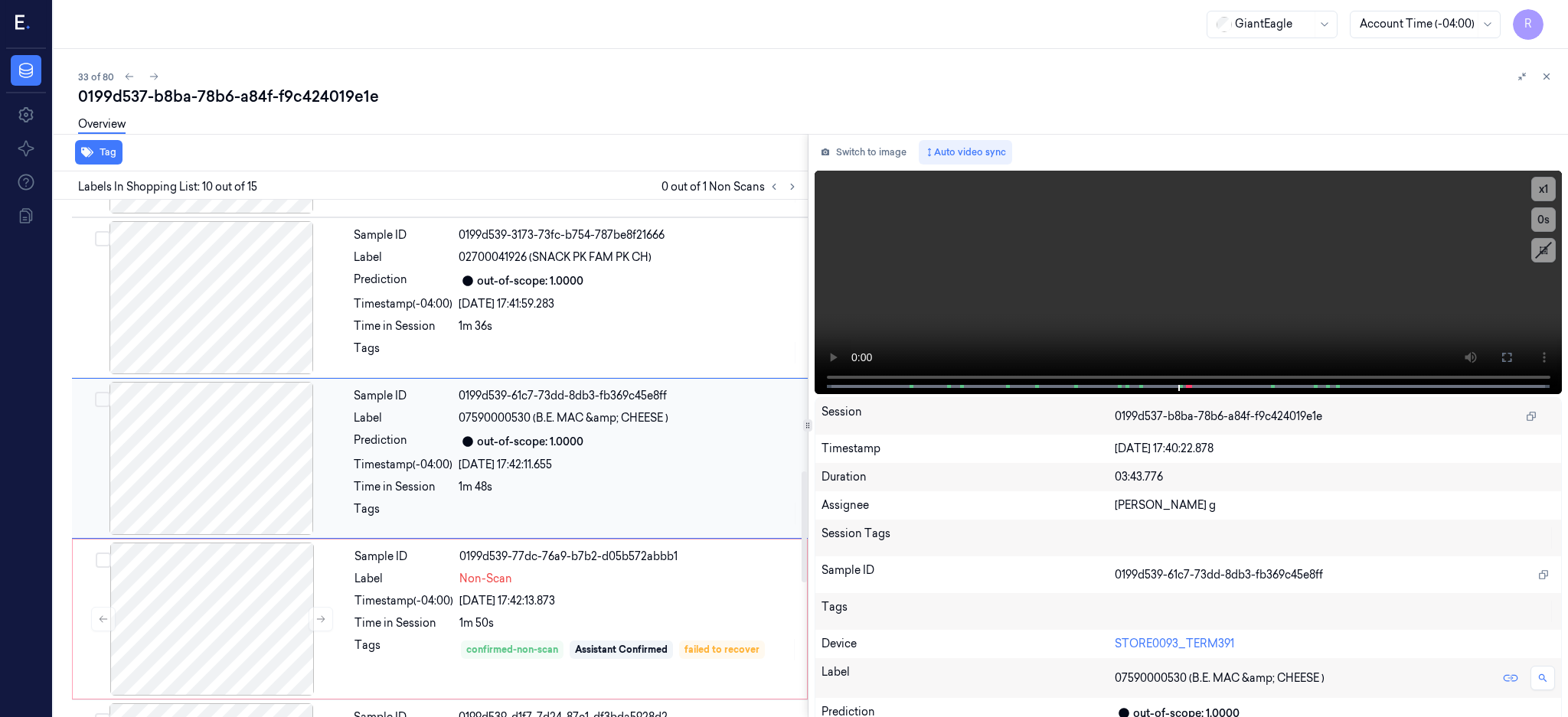
click at [185, 451] on div at bounding box center [211, 459] width 272 height 153
click at [1513, 356] on icon at bounding box center [1507, 358] width 13 height 13
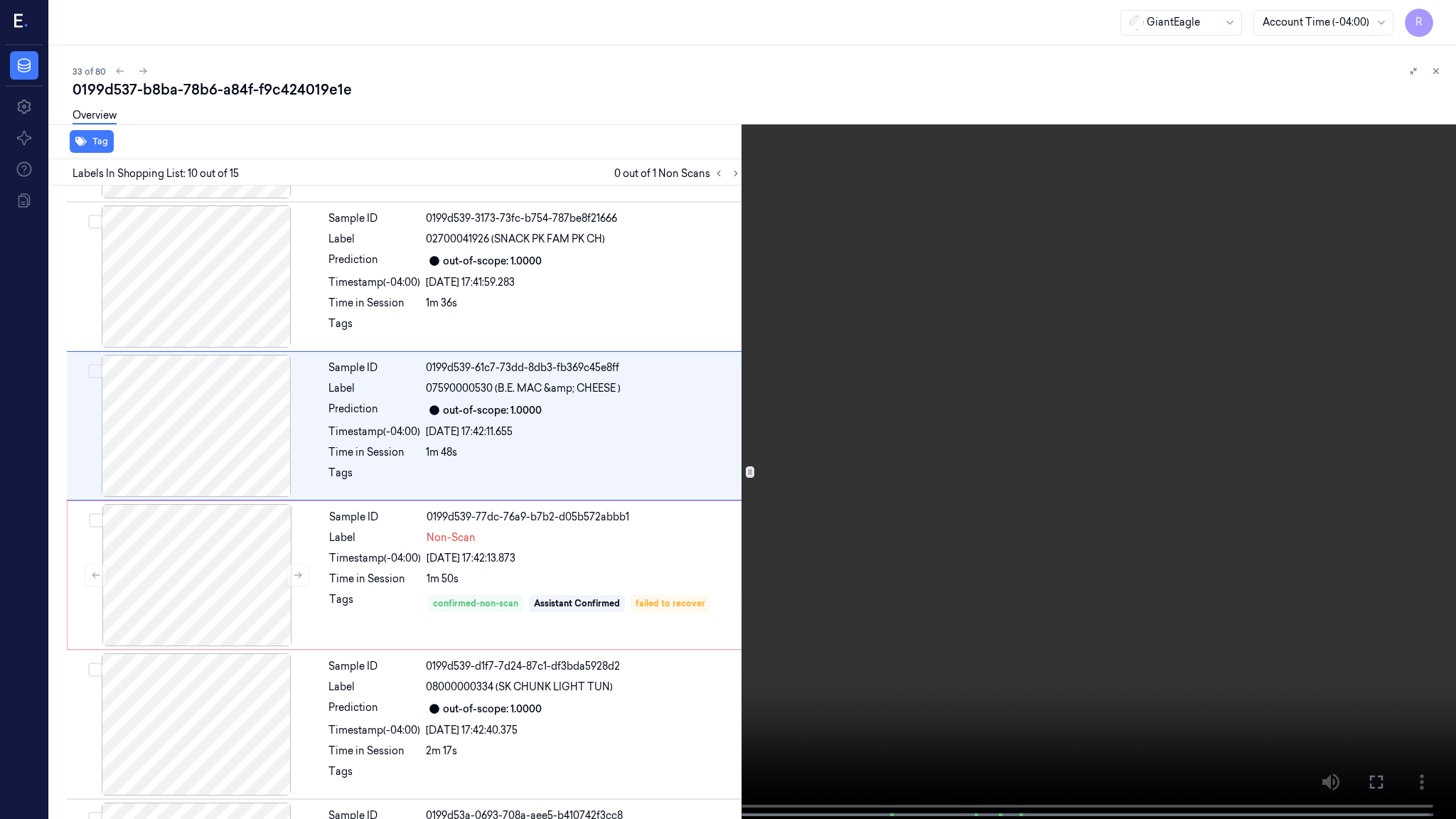
click at [901, 389] on video at bounding box center [728, 410] width 1456 height 822
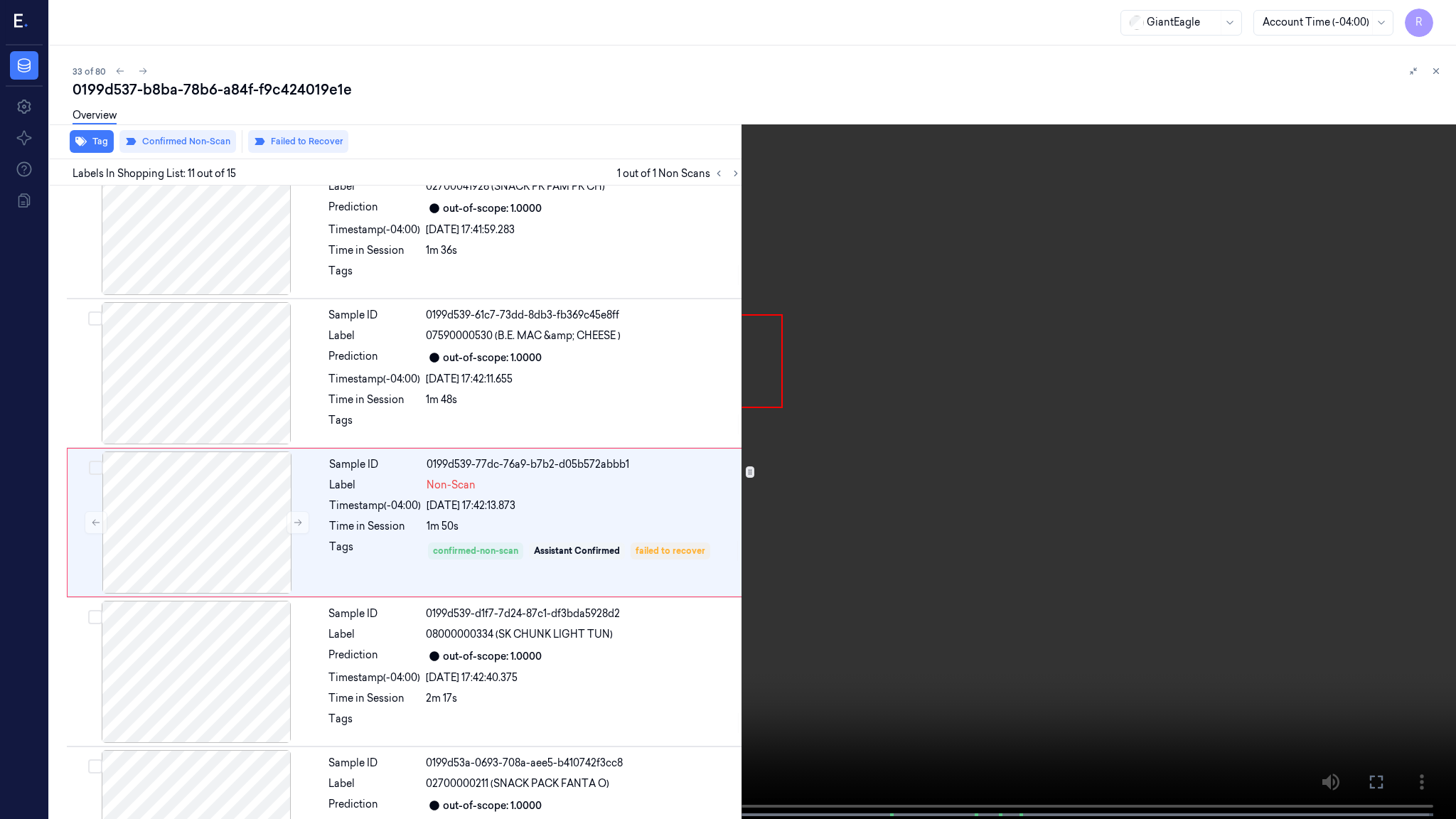
scroll to position [1249, 0]
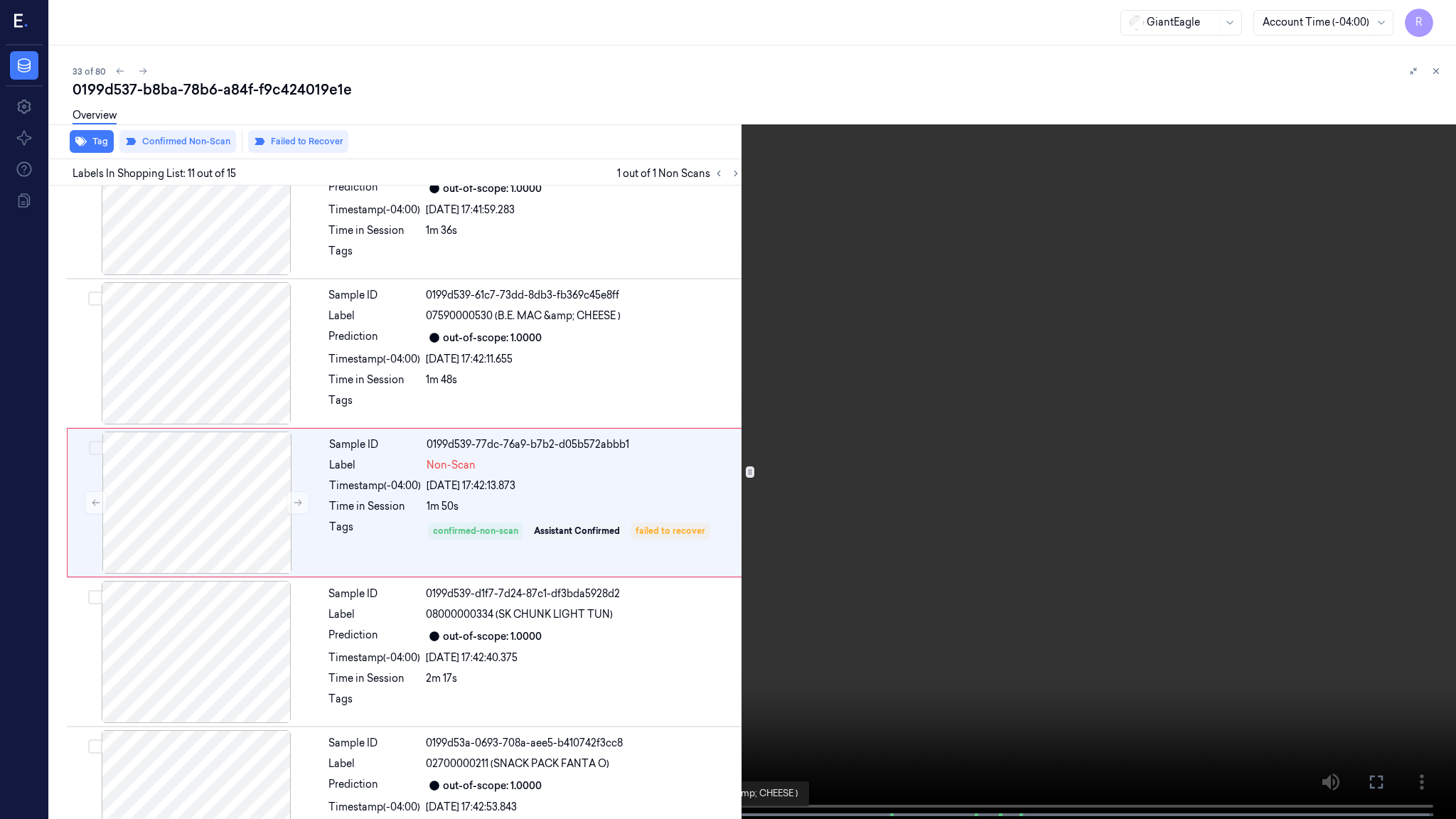
click at [710, 665] on span at bounding box center [711, 814] width 3 height 7
click at [869, 665] on video at bounding box center [728, 410] width 1456 height 822
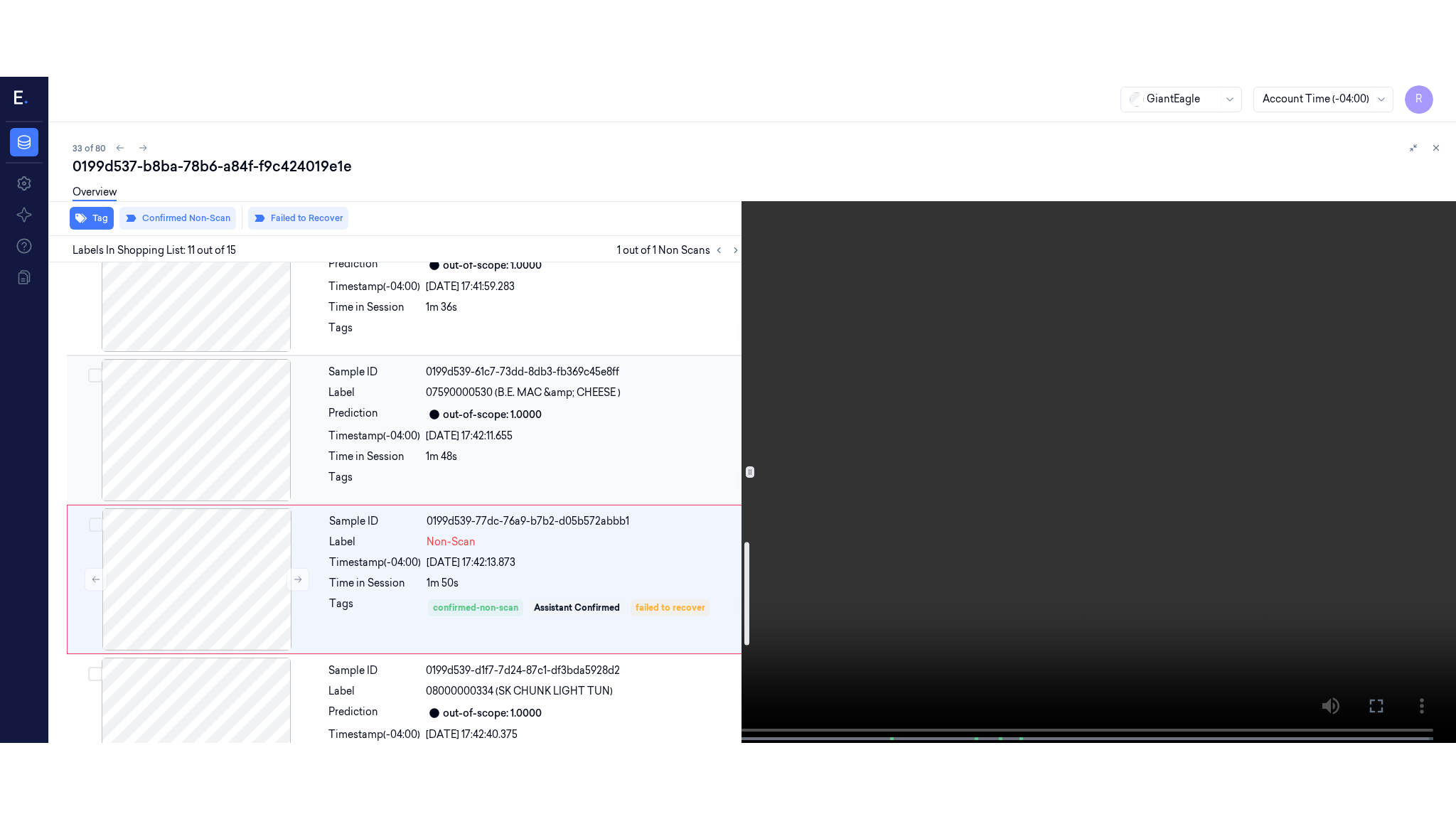
scroll to position [1345, 0]
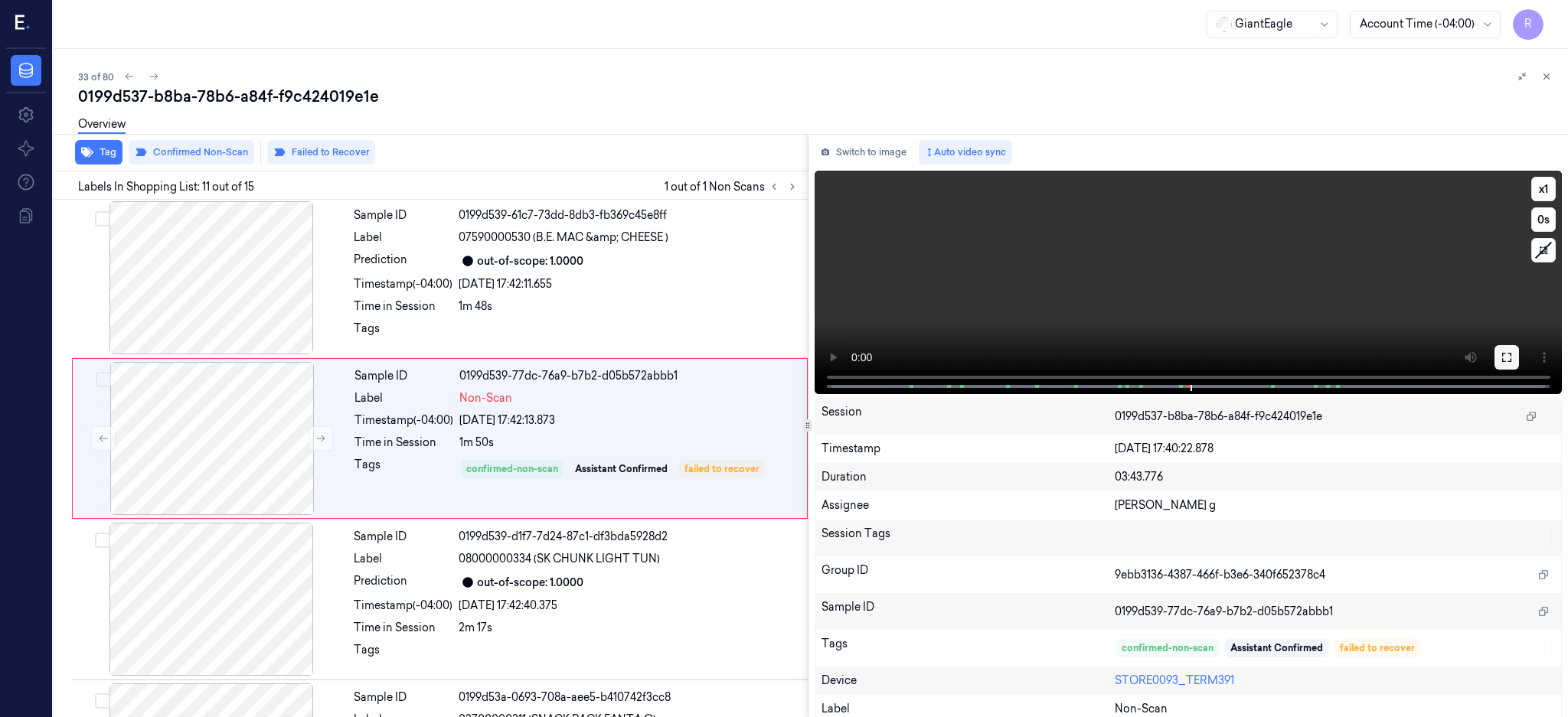
click at [1513, 356] on icon at bounding box center [1507, 358] width 13 height 13
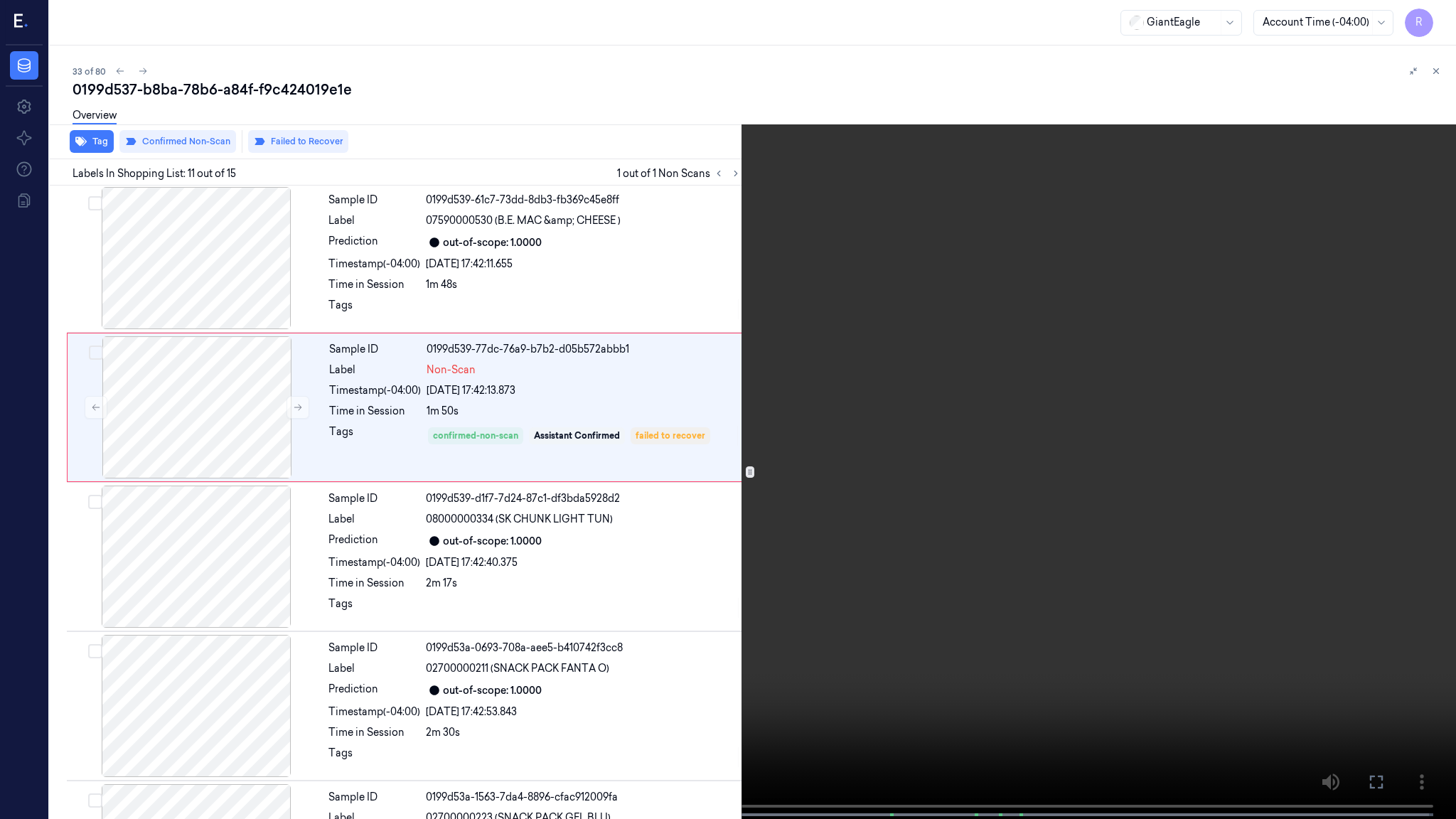
click at [1015, 367] on video at bounding box center [728, 410] width 1456 height 822
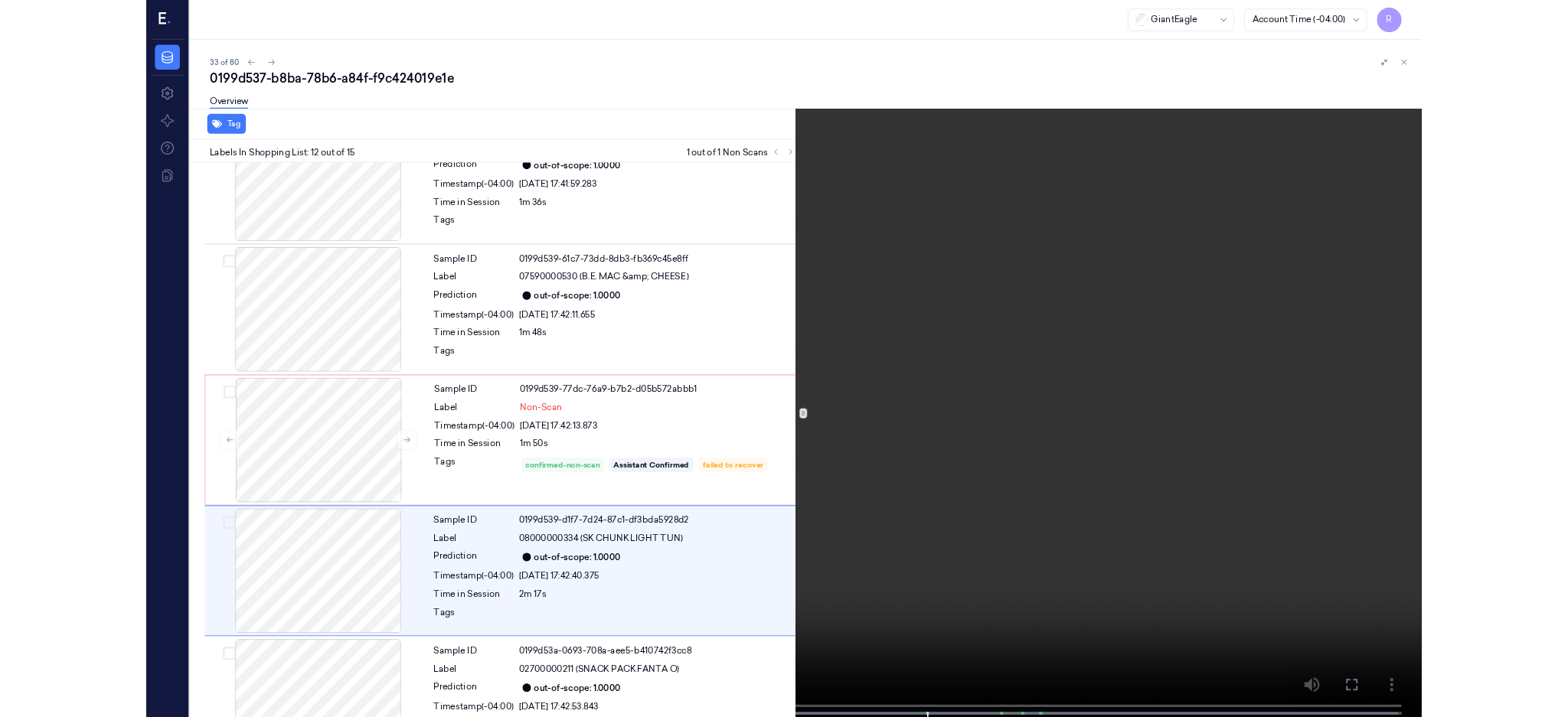
scroll to position [1507, 0]
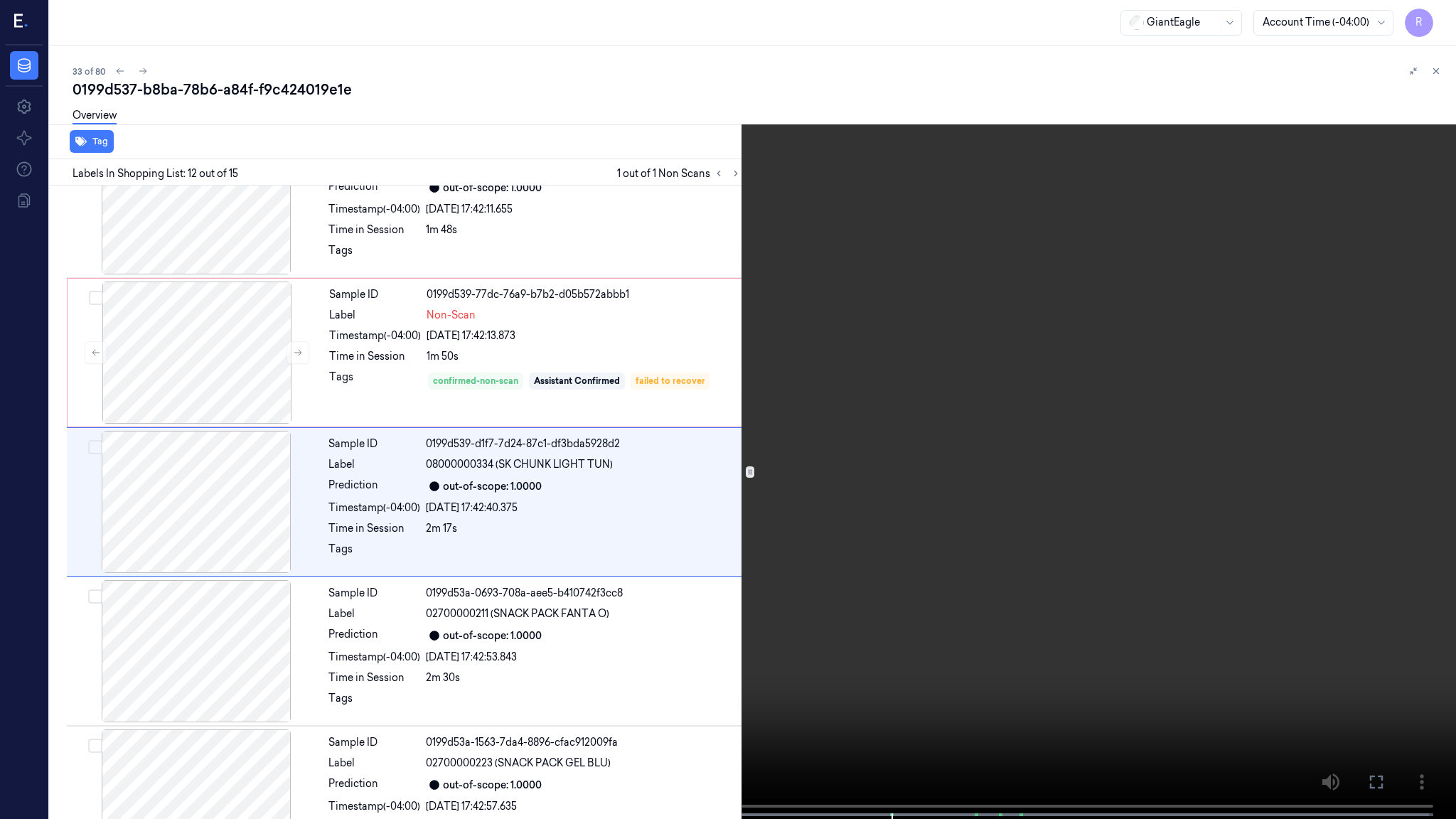
click at [642, 359] on video at bounding box center [728, 410] width 1456 height 822
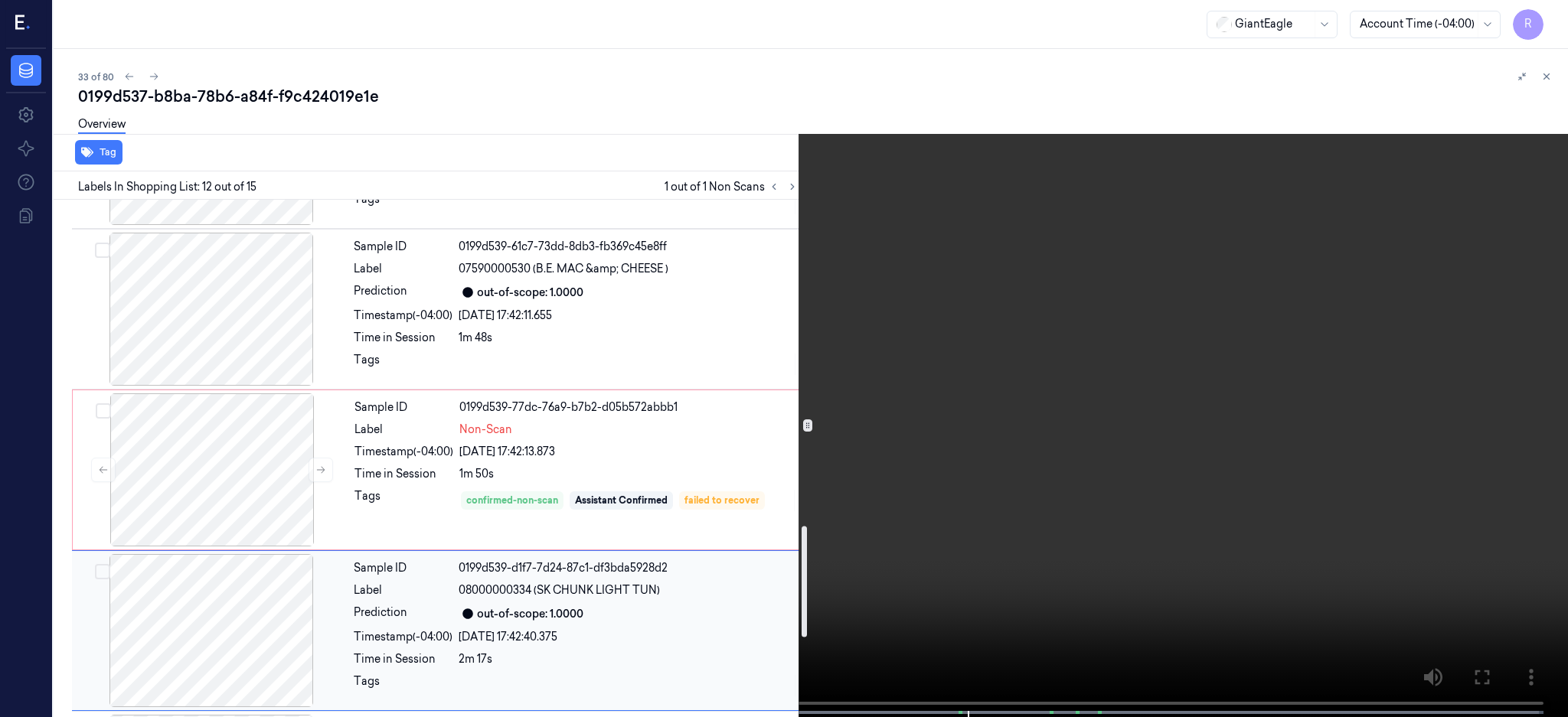
scroll to position [1404, 0]
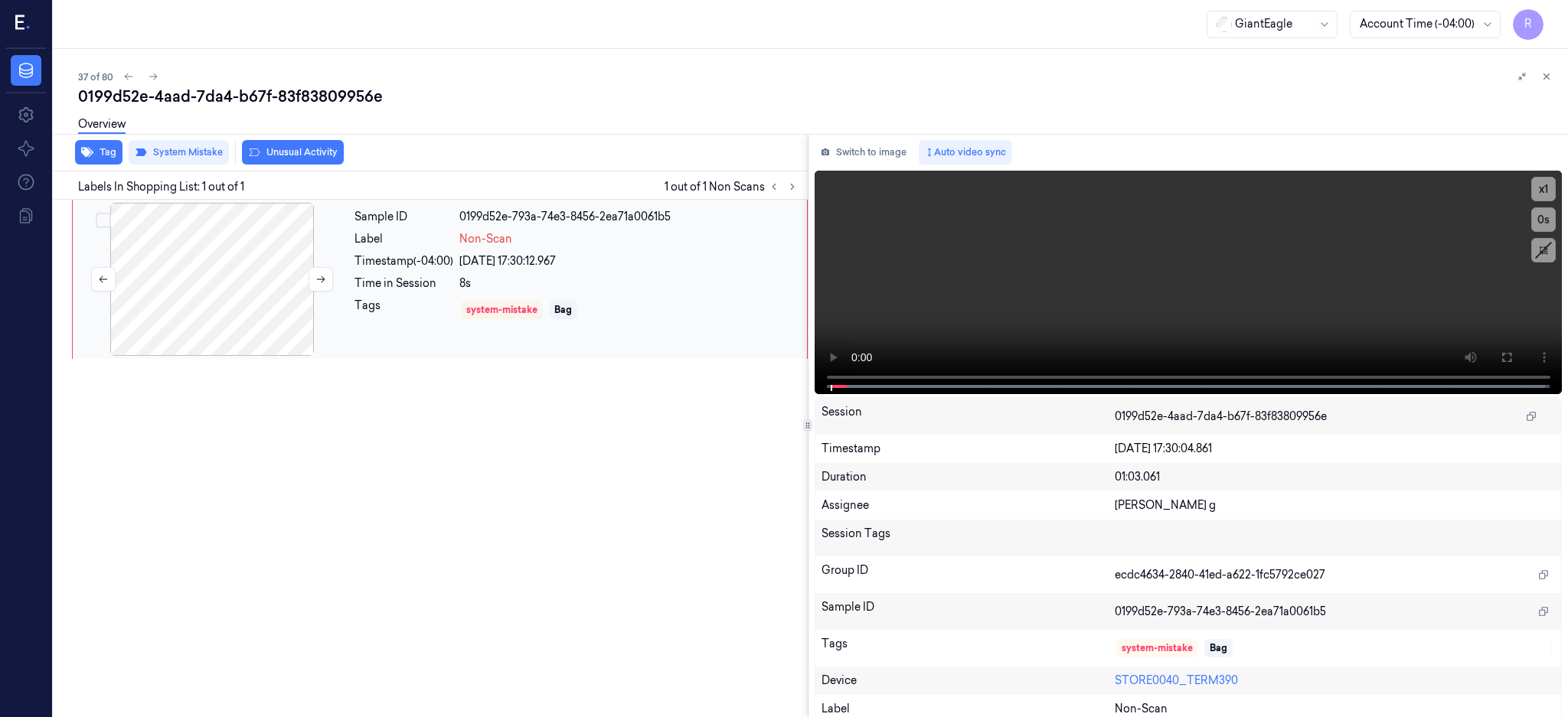
click at [245, 280] on div at bounding box center [212, 280] width 272 height 153
click at [244, 281] on div at bounding box center [212, 280] width 272 height 153
click at [1519, 347] on button at bounding box center [1507, 357] width 24 height 24
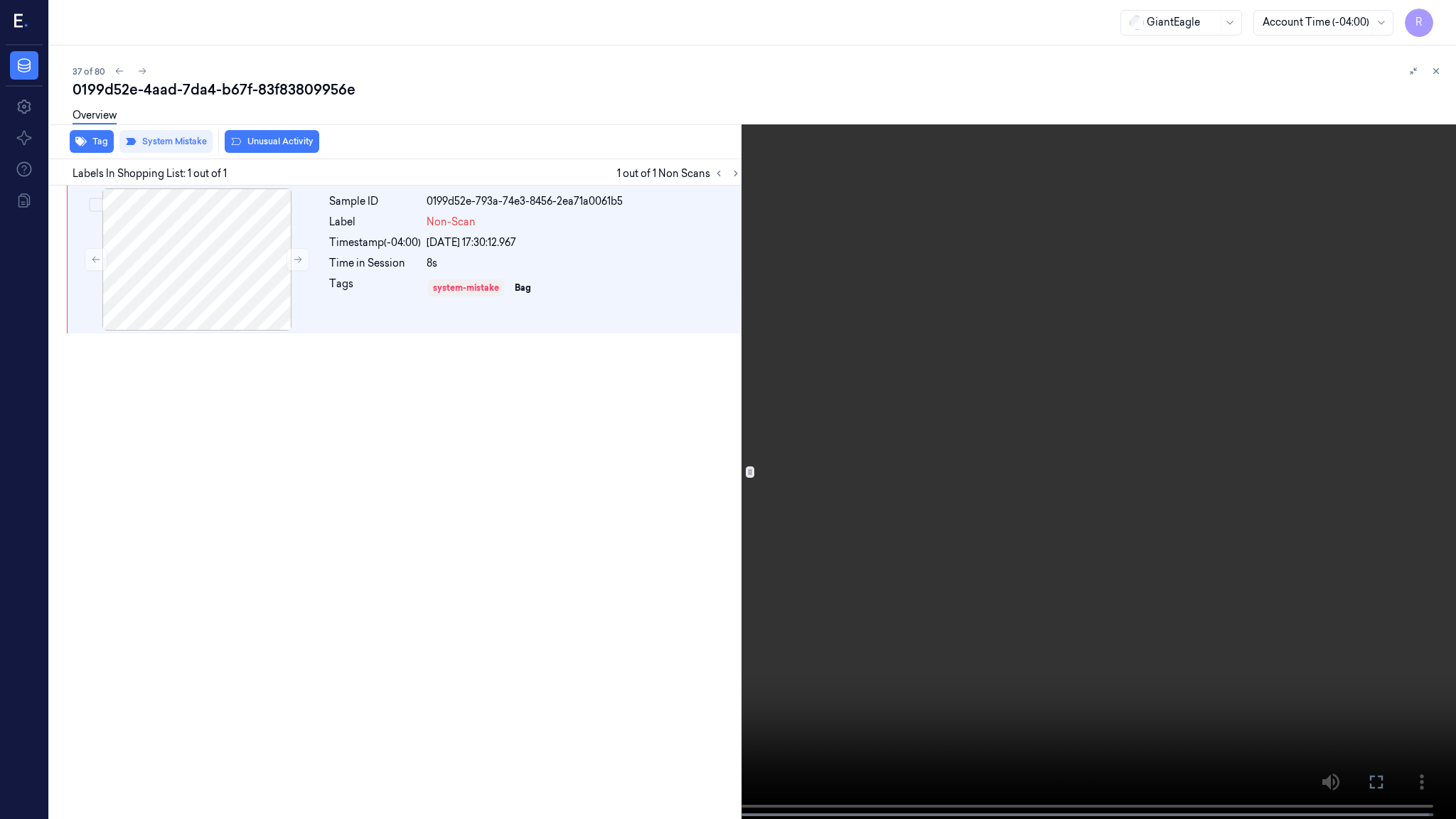
click at [1001, 383] on video at bounding box center [728, 410] width 1456 height 822
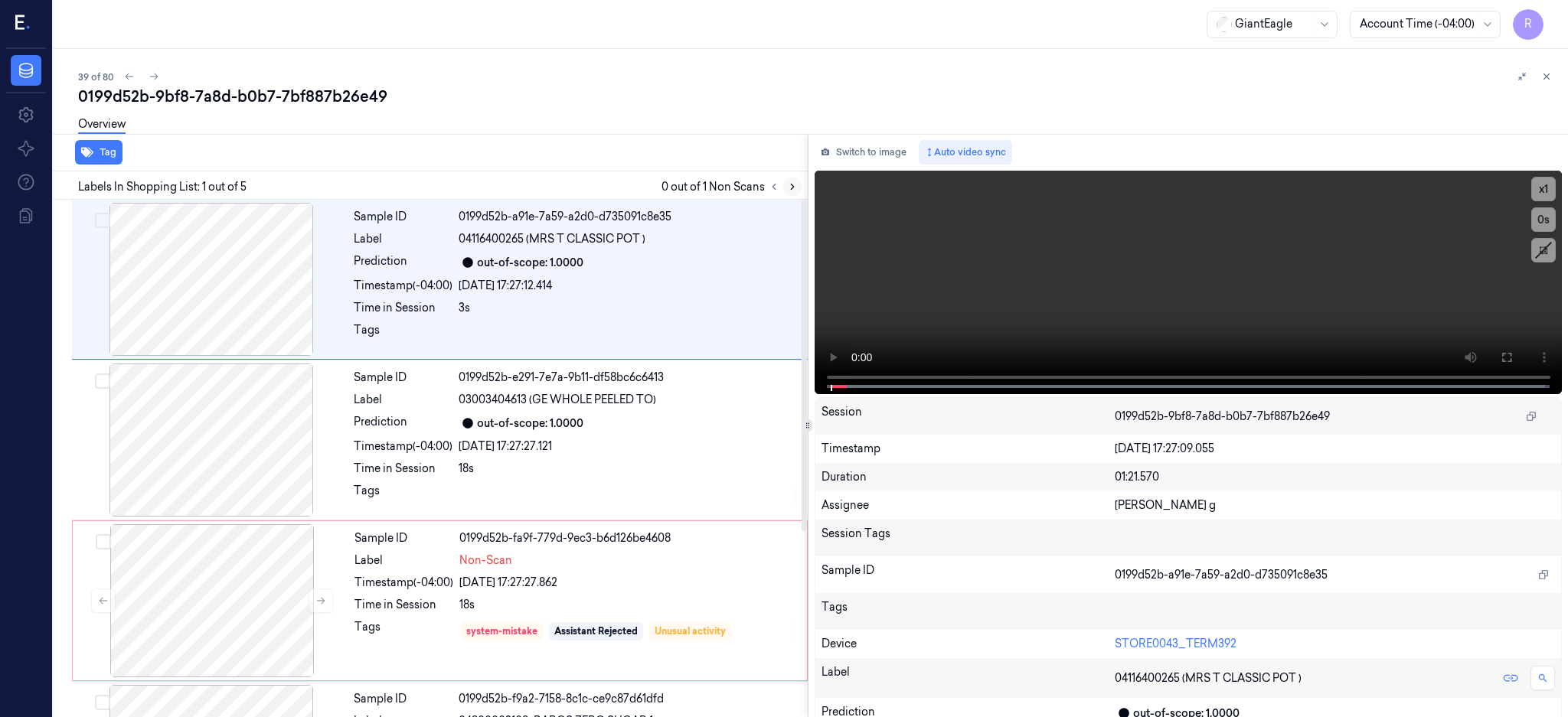
click at [798, 183] on icon at bounding box center [792, 187] width 11 height 11
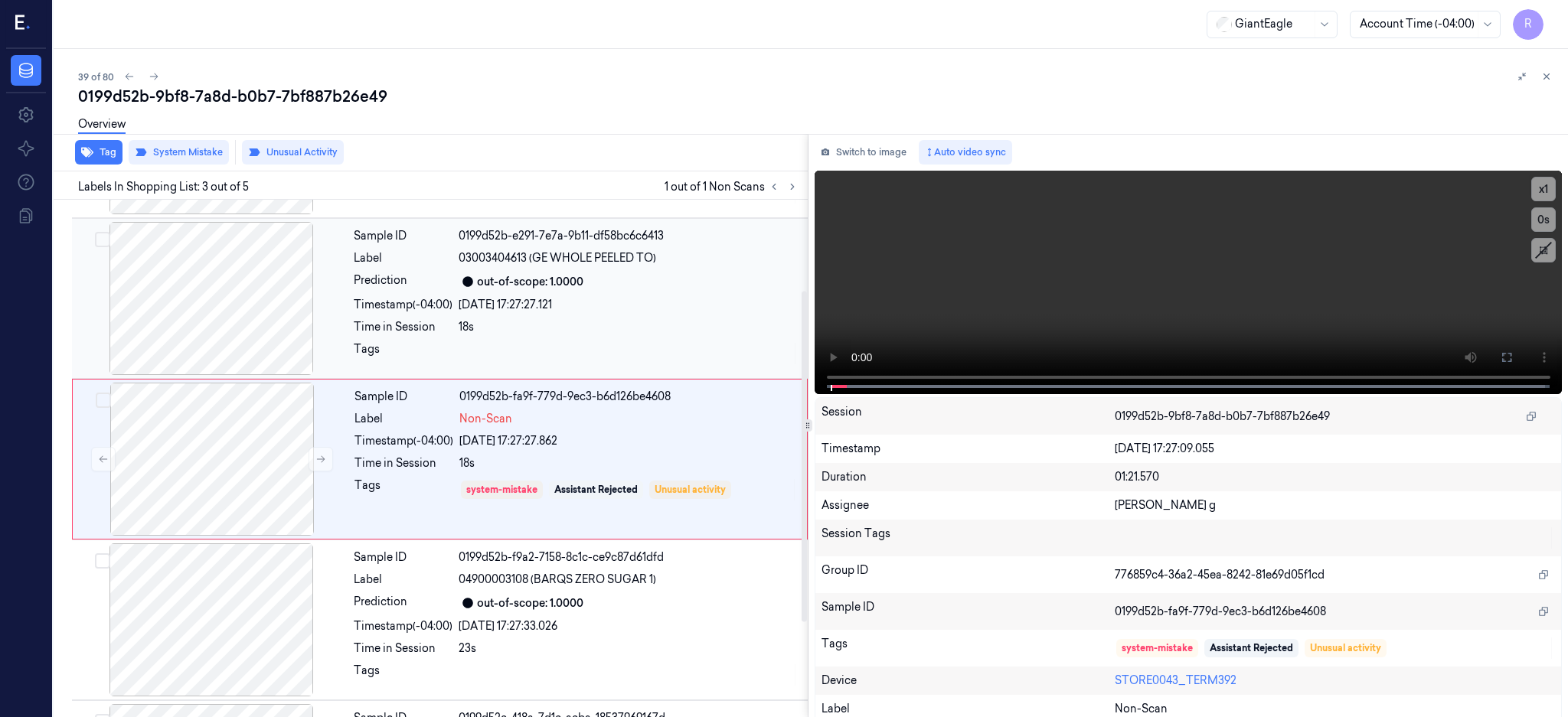
click at [230, 311] on div at bounding box center [211, 299] width 272 height 153
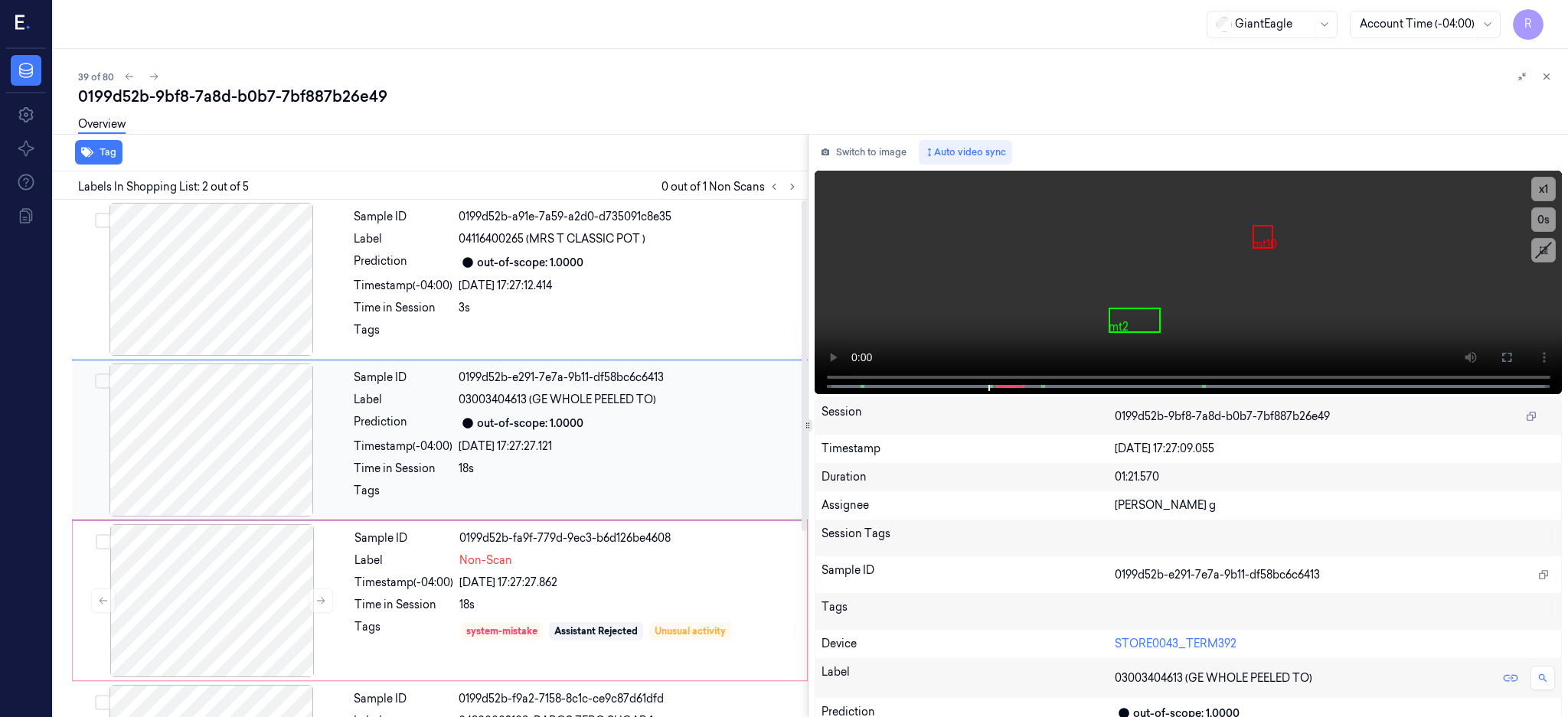
drag, startPoint x: 239, startPoint y: 419, endPoint x: 614, endPoint y: 438, distance: 375.5
click at [239, 417] on div at bounding box center [211, 440] width 272 height 153
click at [1513, 352] on icon at bounding box center [1507, 358] width 13 height 13
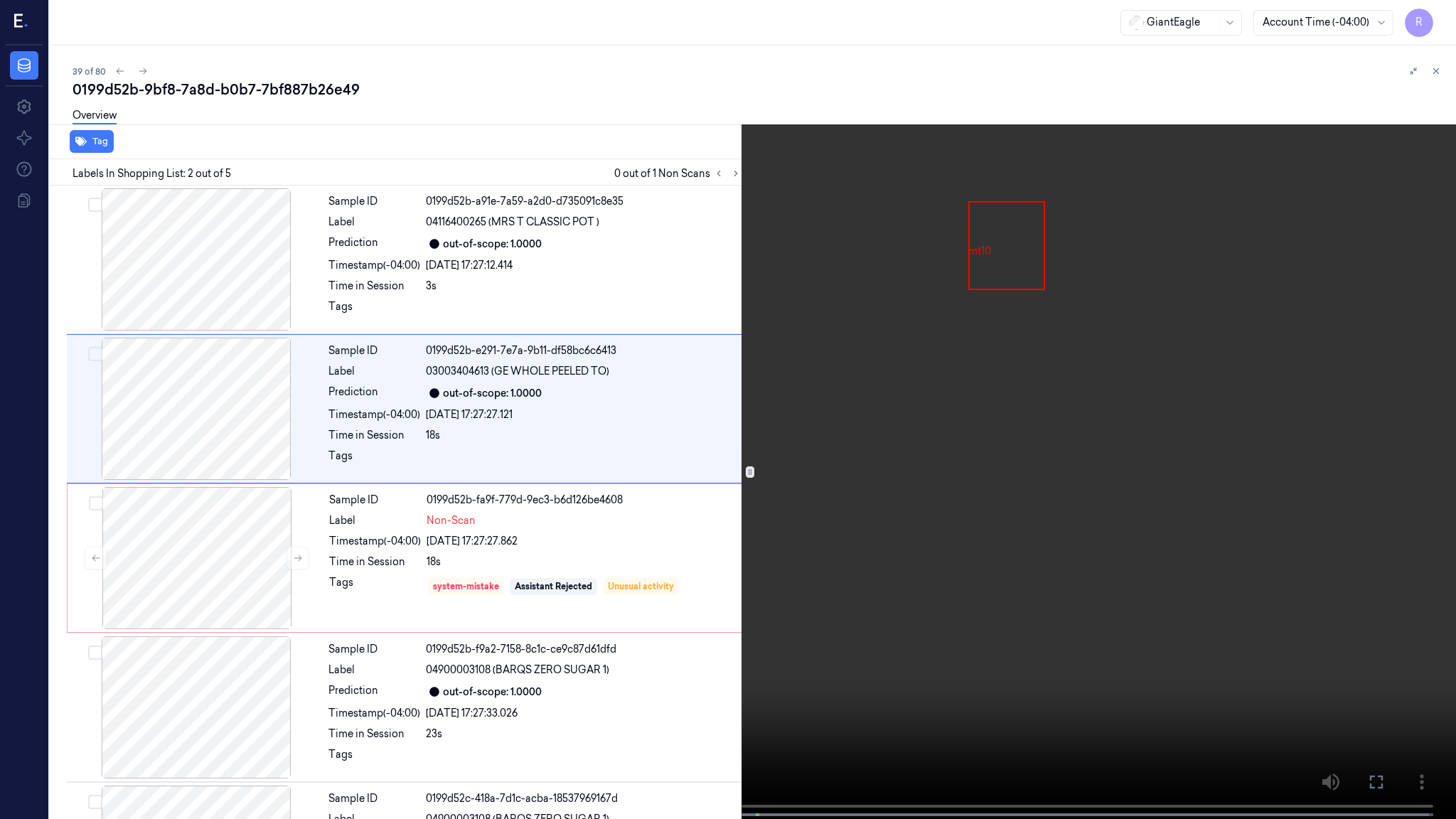
click at [844, 343] on video at bounding box center [728, 410] width 1456 height 822
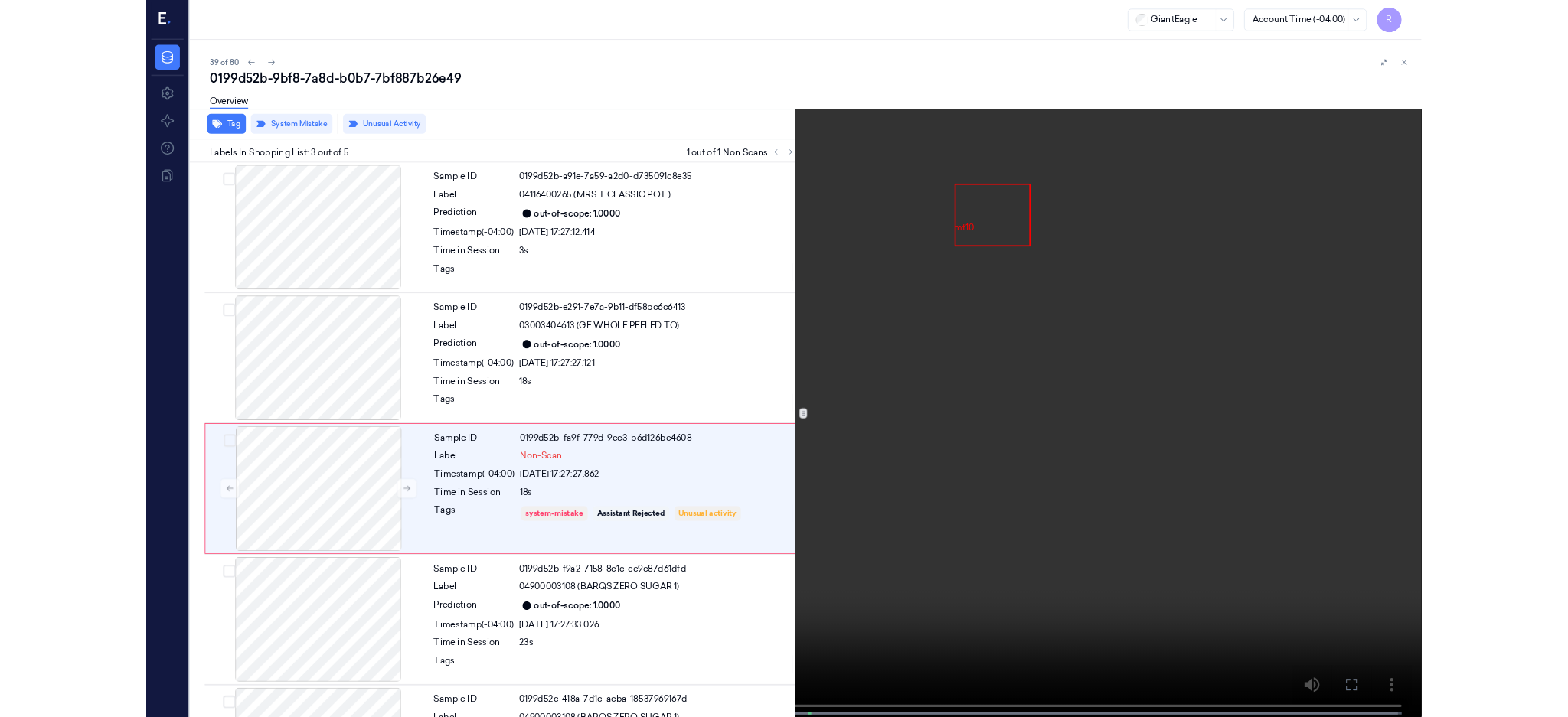
scroll to position [59, 0]
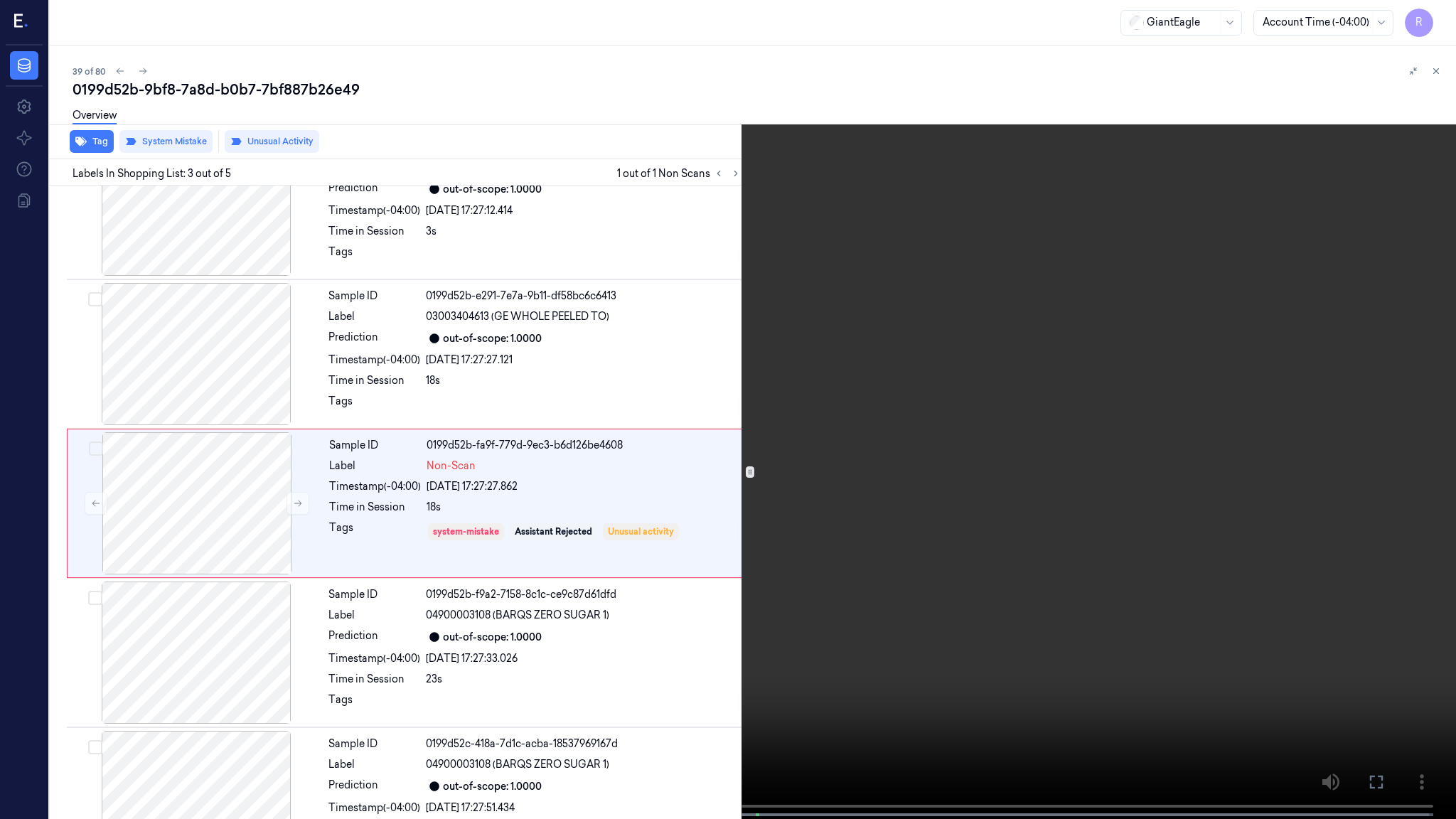
click at [684, 552] on video at bounding box center [728, 410] width 1456 height 822
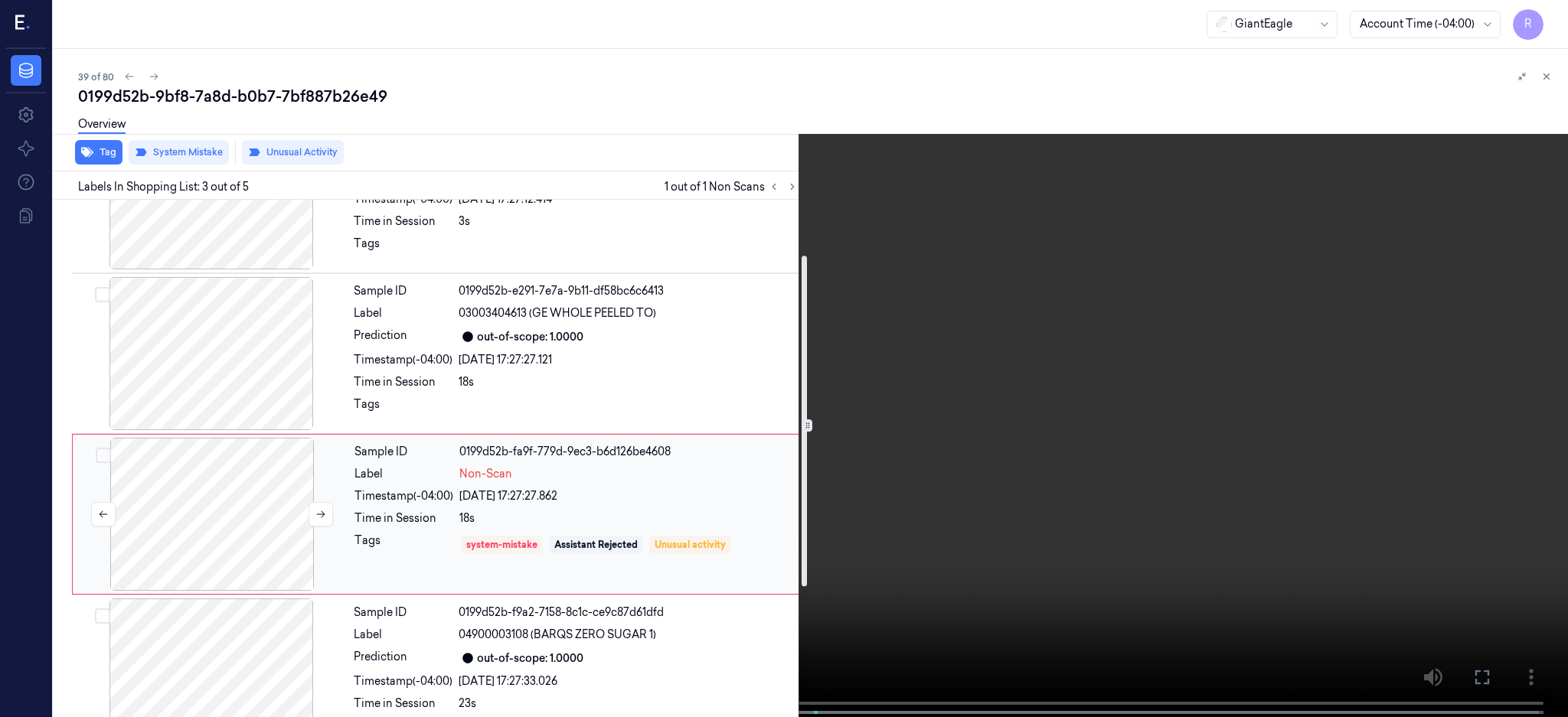
scroll to position [86, 0]
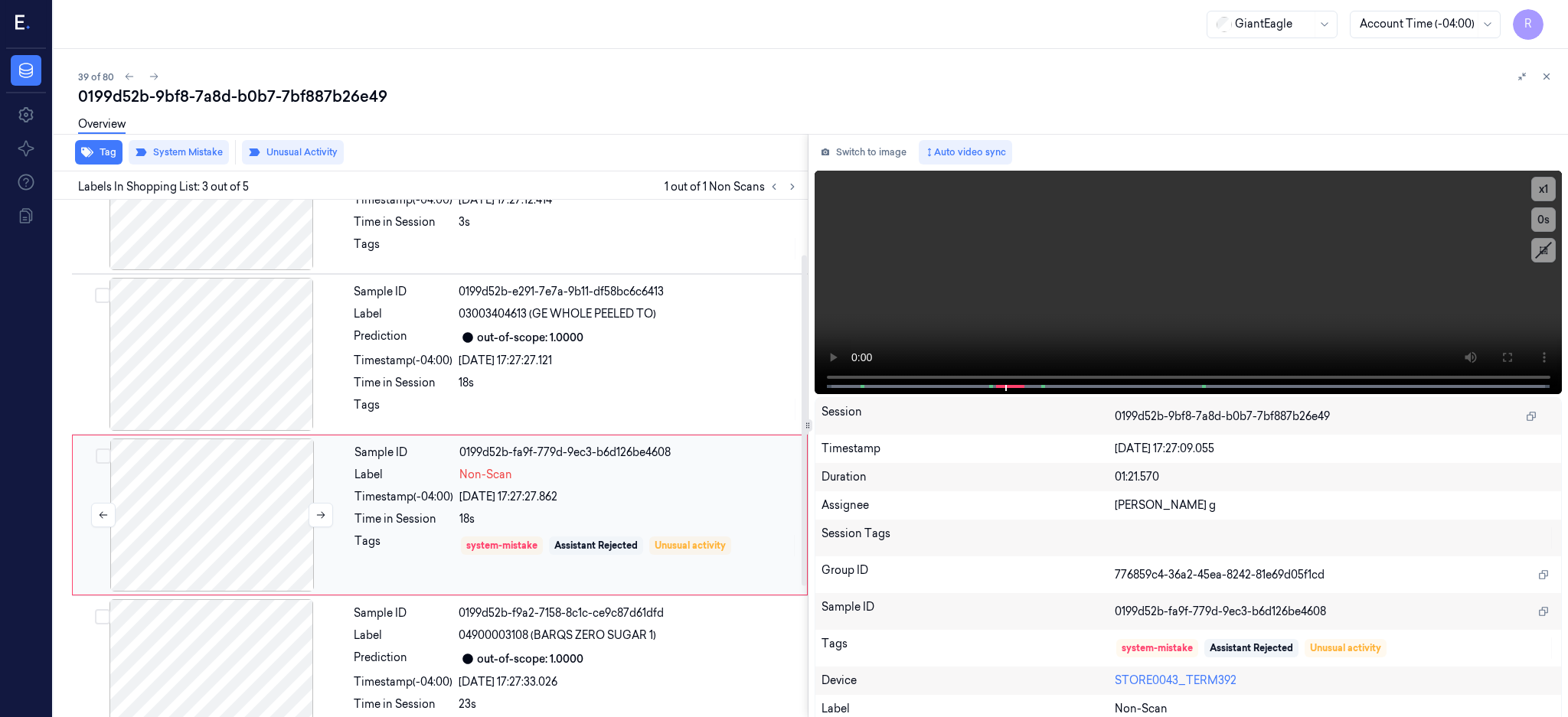
click at [217, 526] on div at bounding box center [212, 515] width 272 height 153
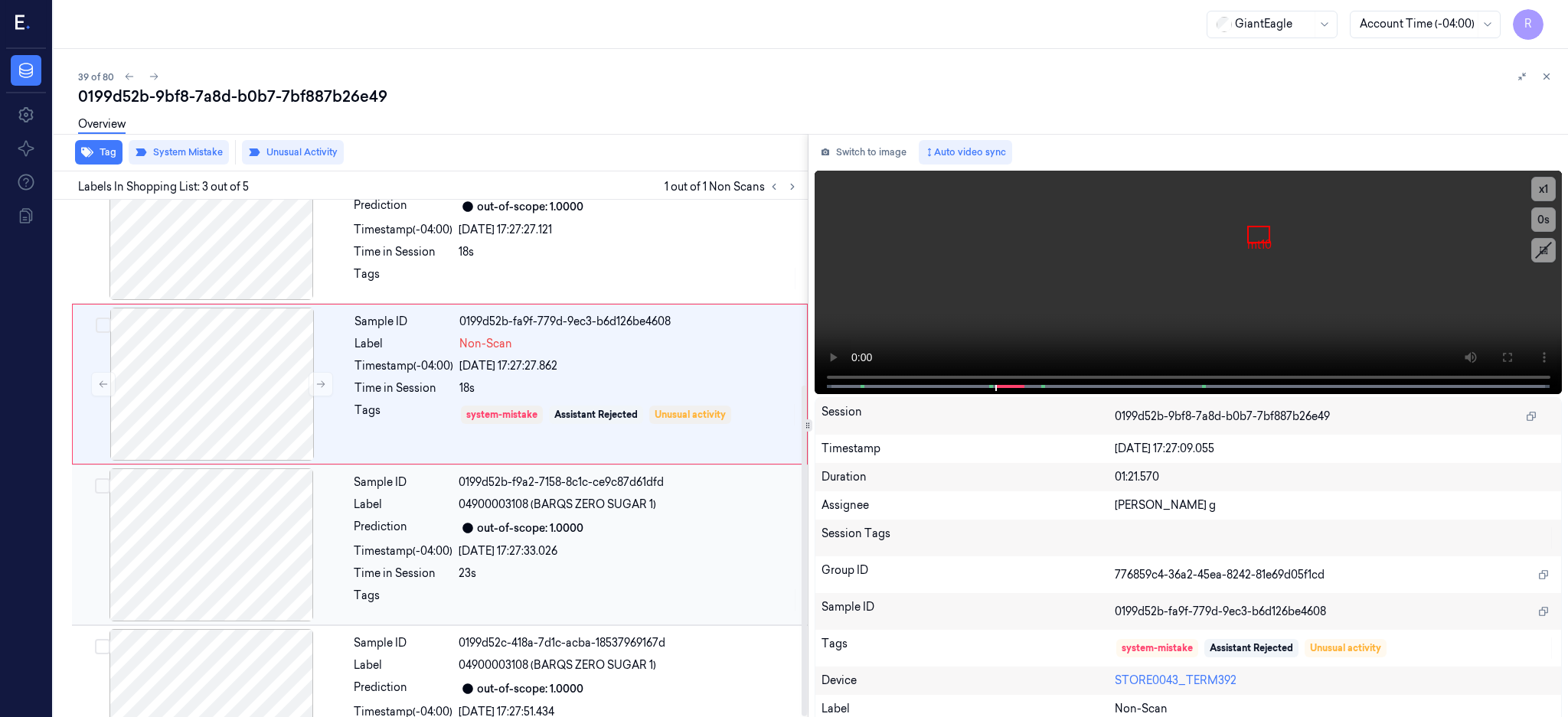
scroll to position [290, 0]
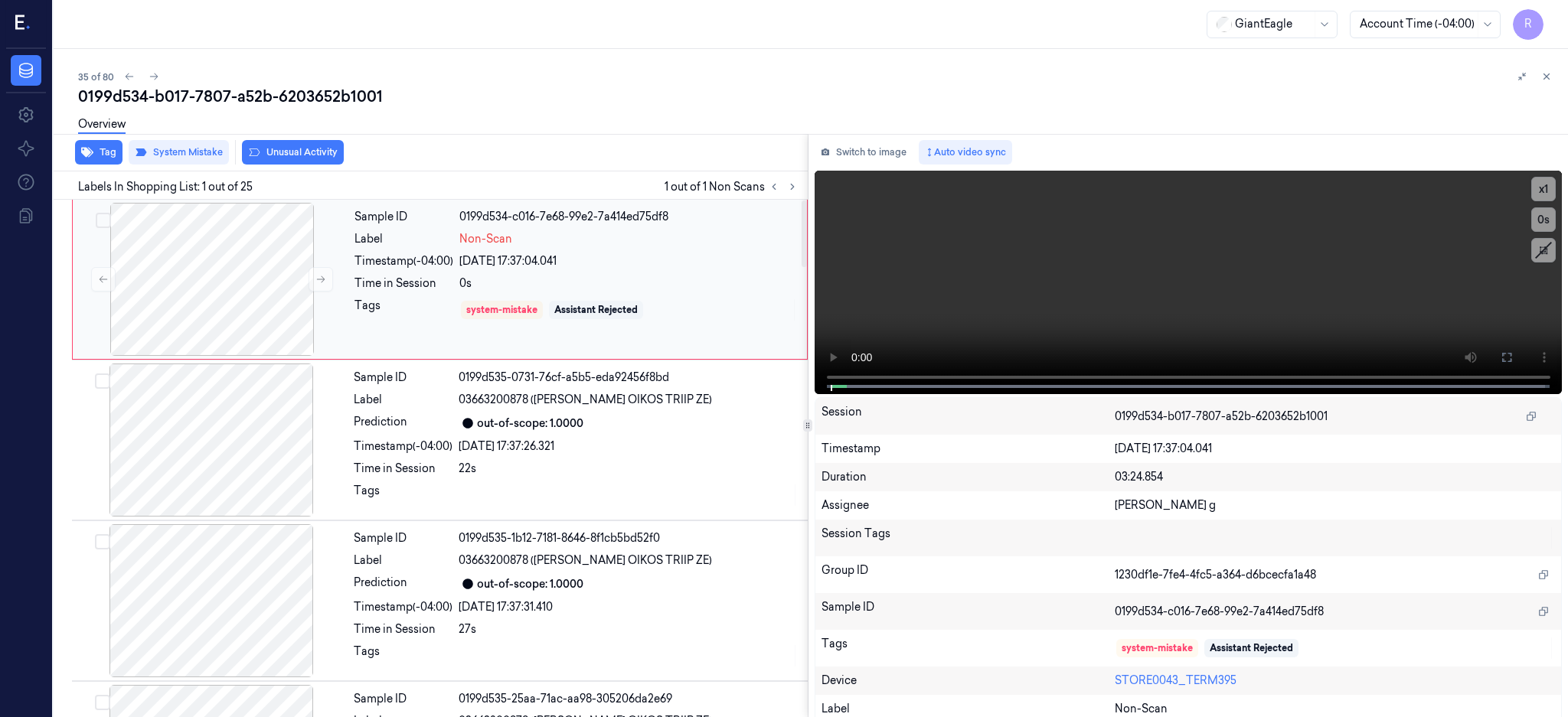
drag, startPoint x: 213, startPoint y: 286, endPoint x: 383, endPoint y: 311, distance: 171.8
click at [213, 286] on div at bounding box center [212, 280] width 272 height 153
click at [230, 322] on div at bounding box center [212, 280] width 272 height 153
click at [1519, 352] on button at bounding box center [1507, 357] width 24 height 24
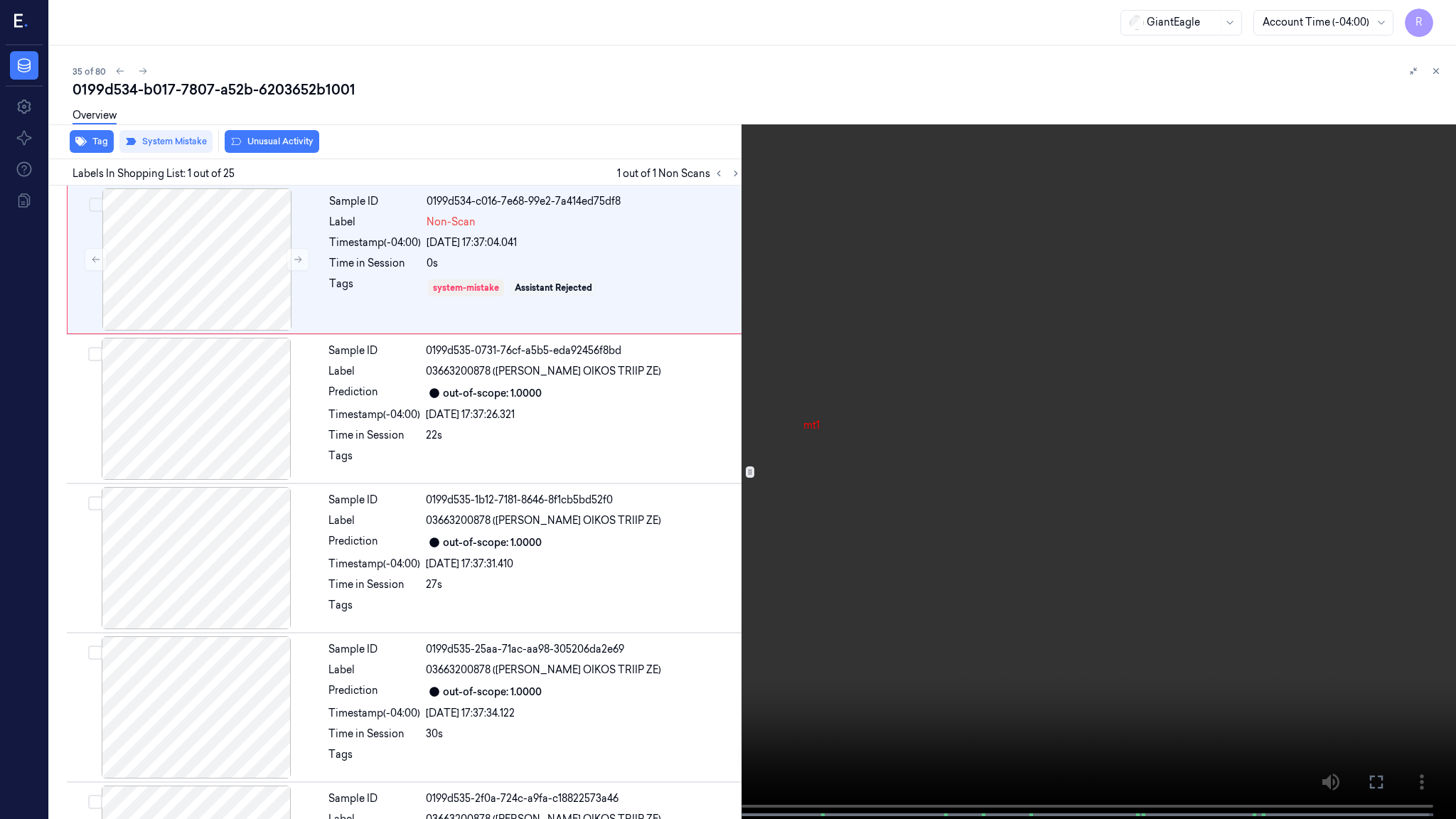
click at [954, 320] on video at bounding box center [728, 410] width 1456 height 822
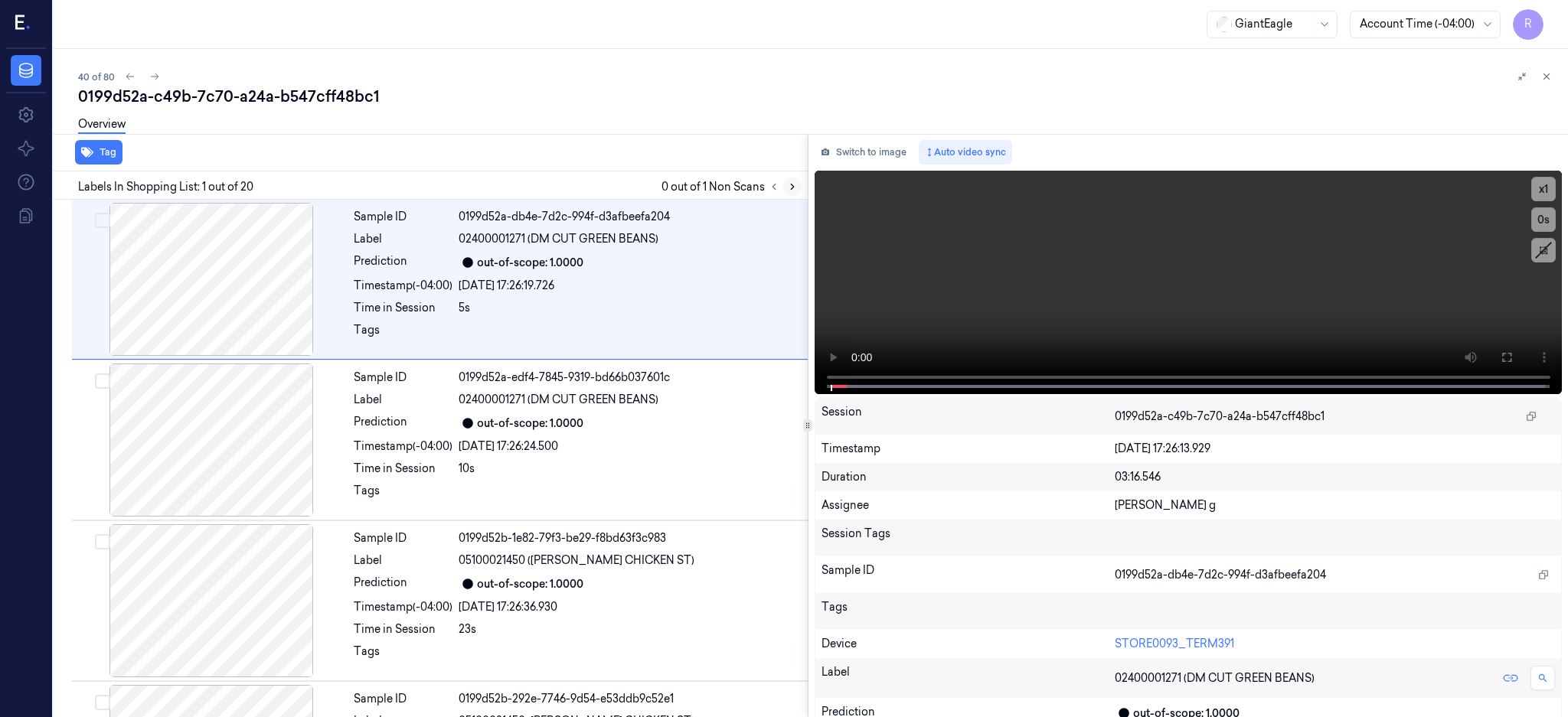
click at [798, 183] on icon at bounding box center [792, 187] width 11 height 11
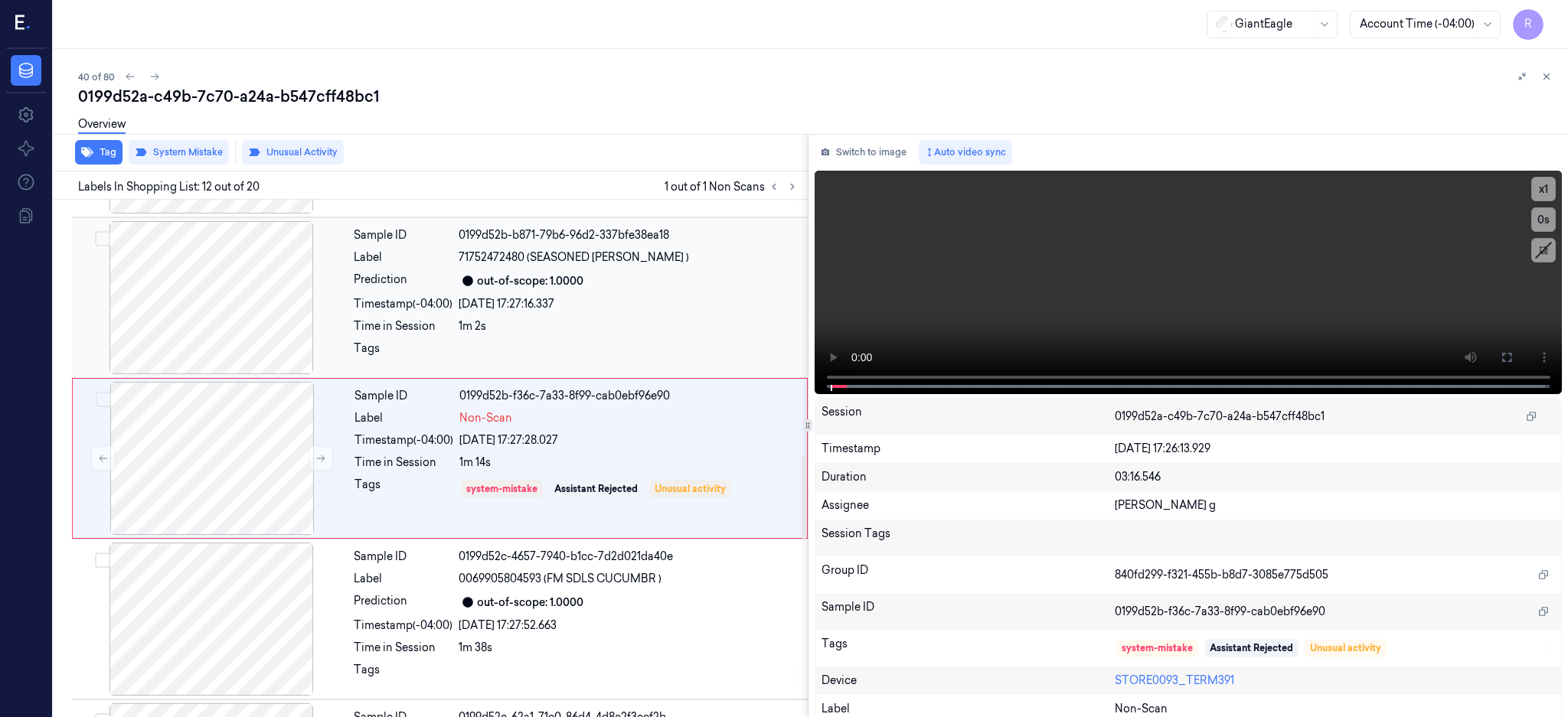
click at [216, 288] on div at bounding box center [211, 298] width 272 height 153
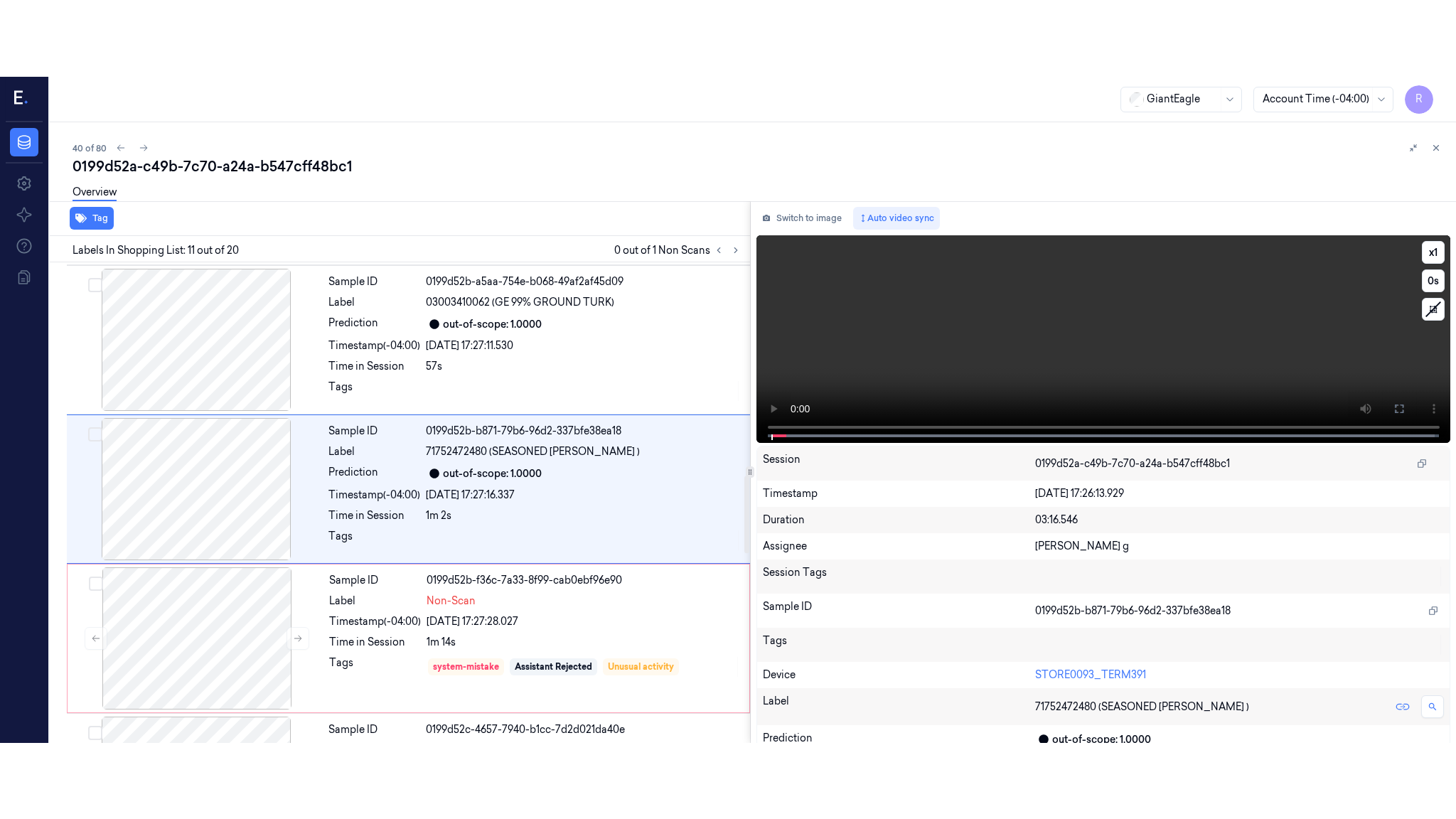
scroll to position [1326, 0]
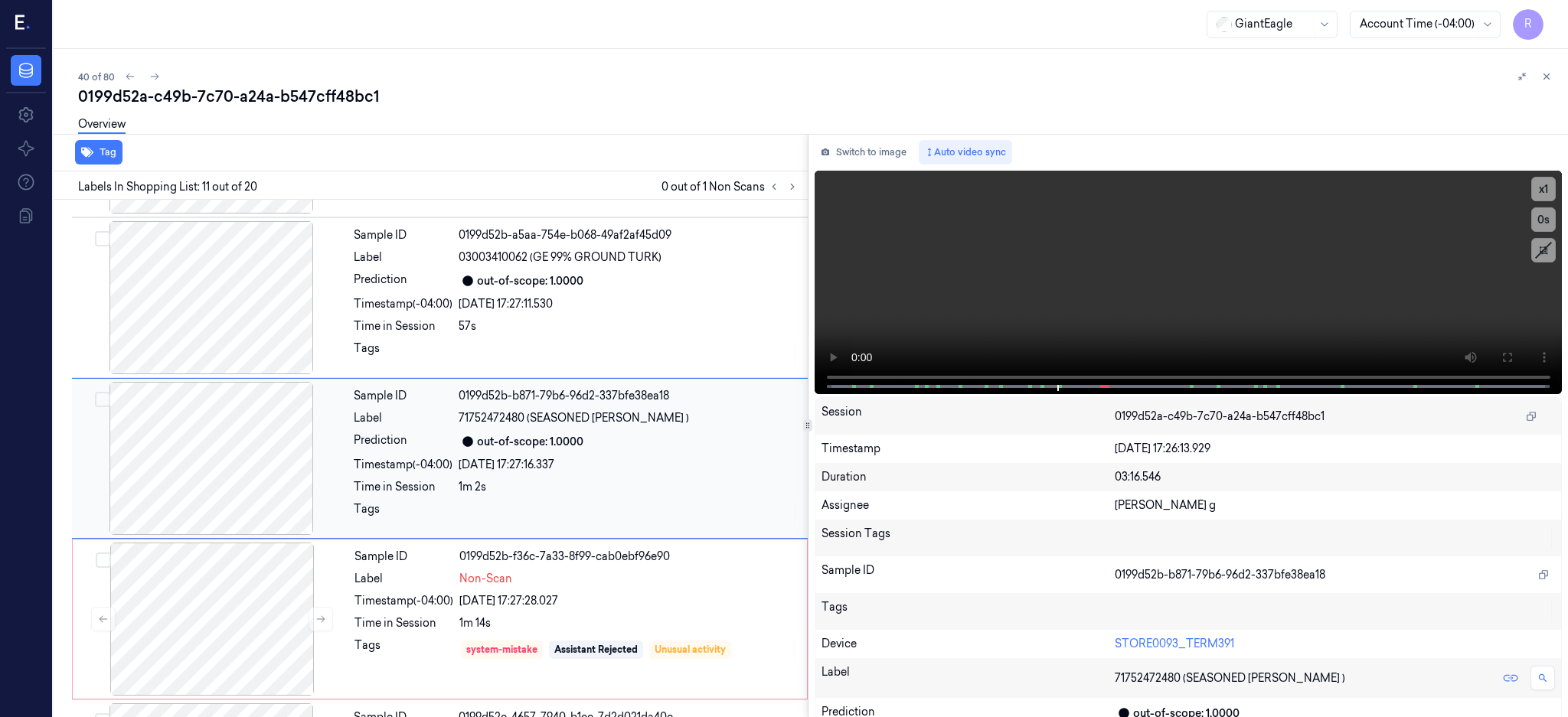
click at [212, 467] on div at bounding box center [211, 459] width 272 height 153
click at [1513, 362] on icon at bounding box center [1507, 358] width 13 height 13
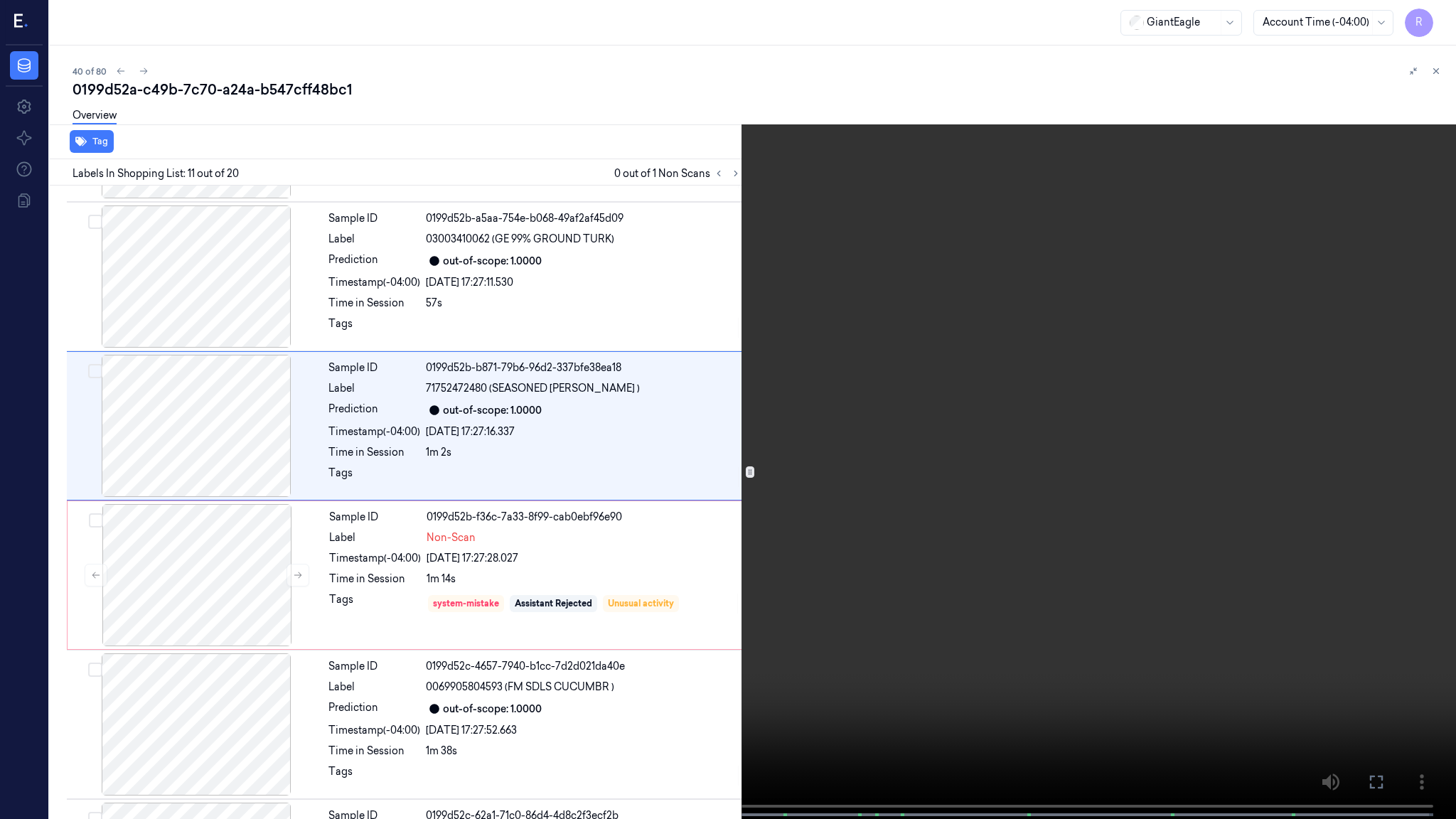
click at [1021, 380] on video at bounding box center [728, 410] width 1456 height 822
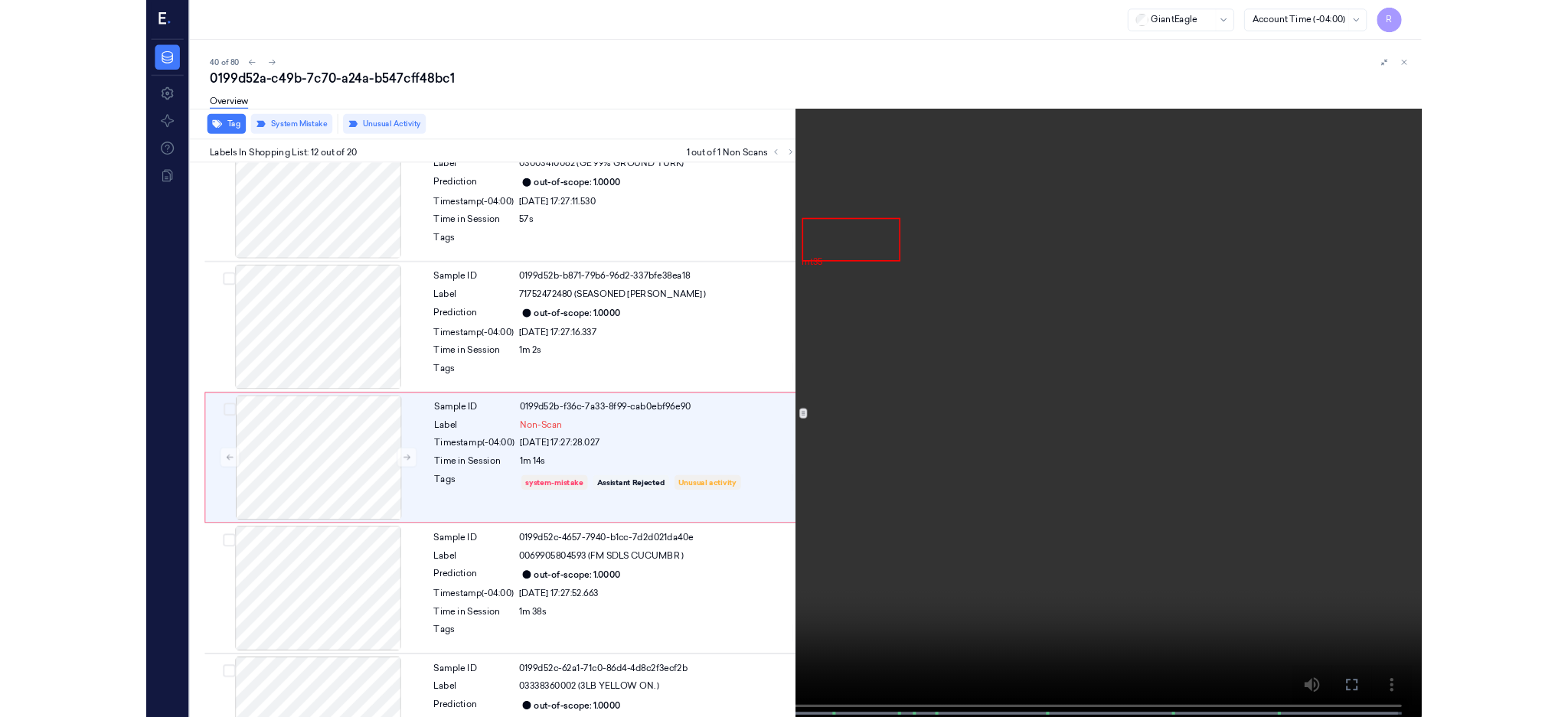
scroll to position [1507, 0]
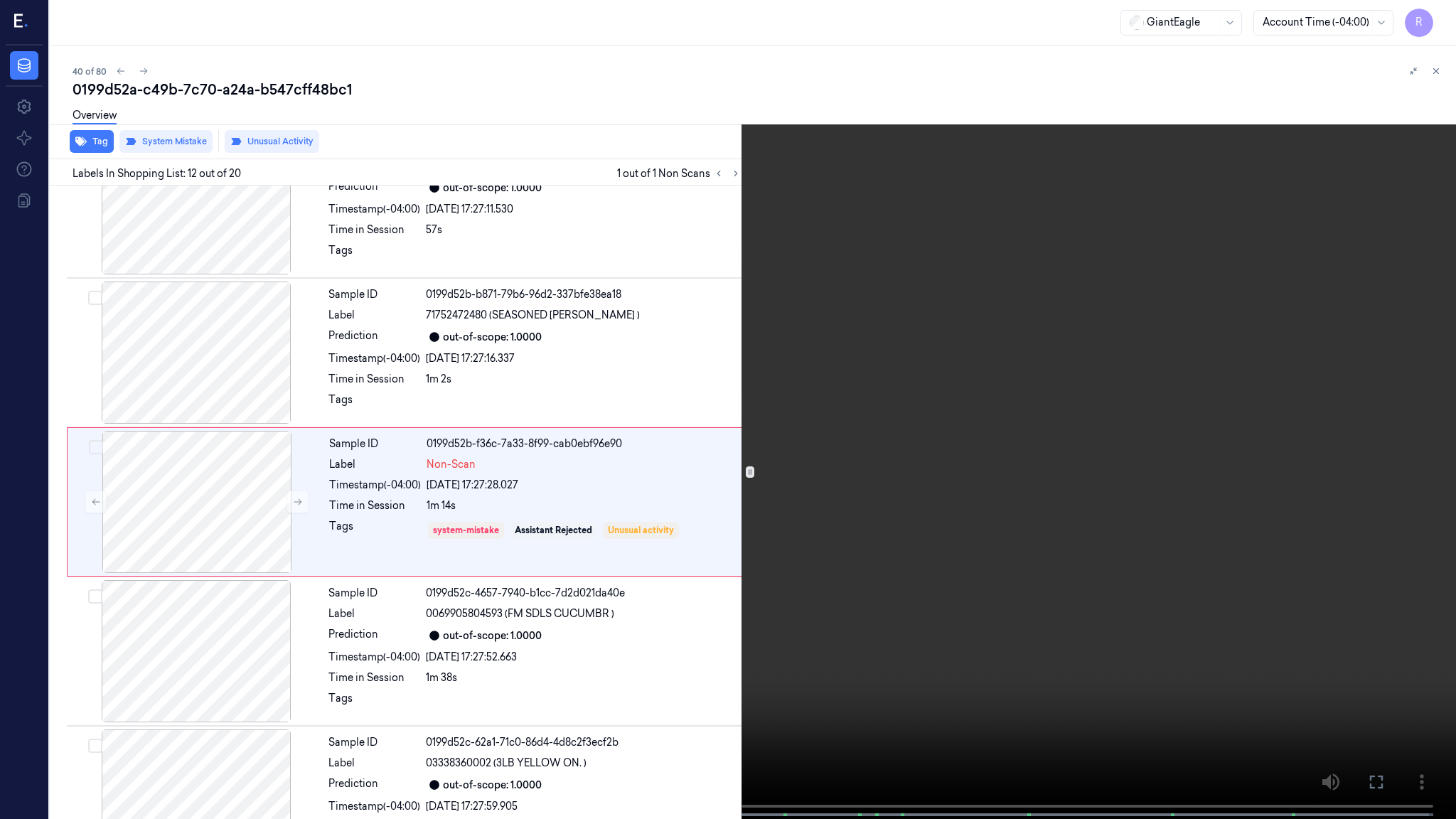
click at [1073, 596] on video at bounding box center [728, 410] width 1456 height 822
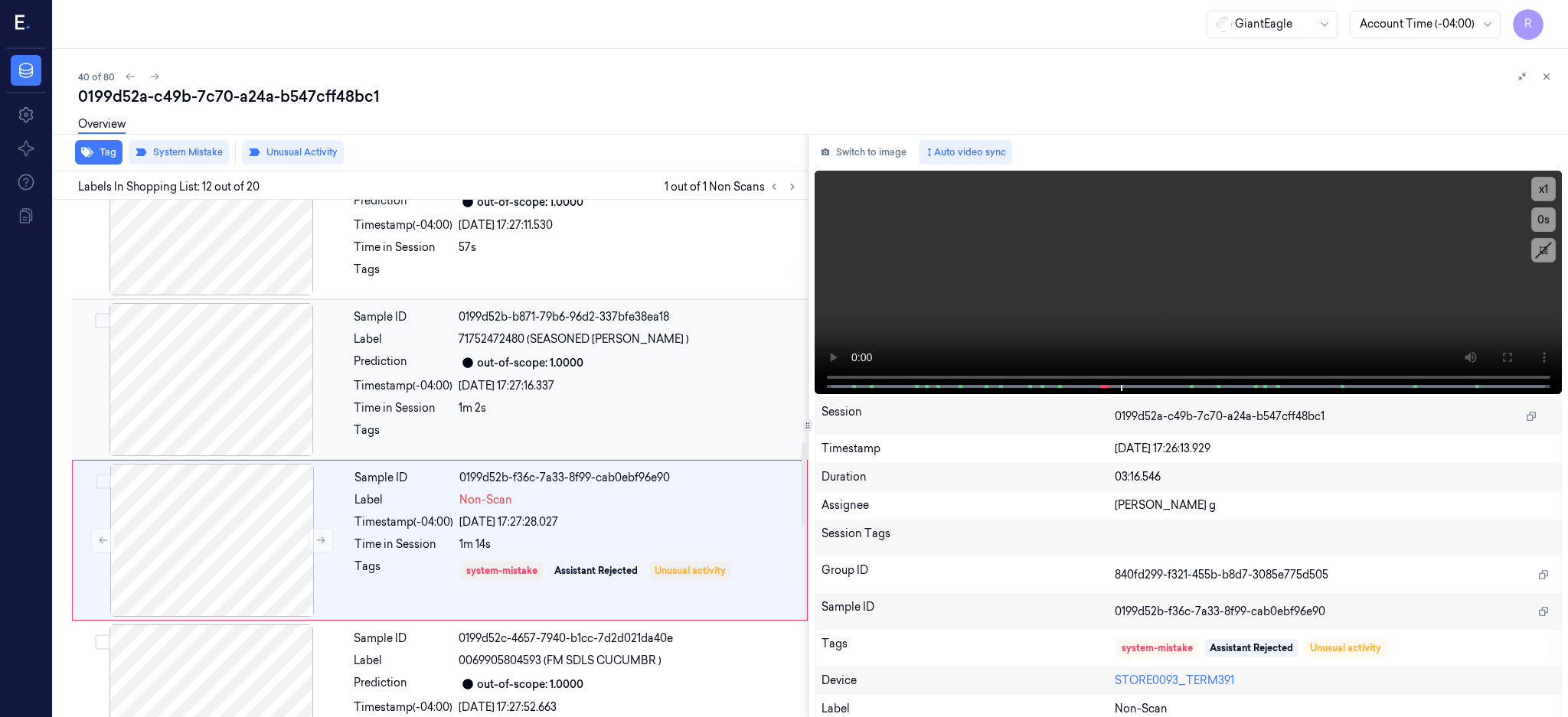
click at [180, 373] on div at bounding box center [211, 380] width 272 height 153
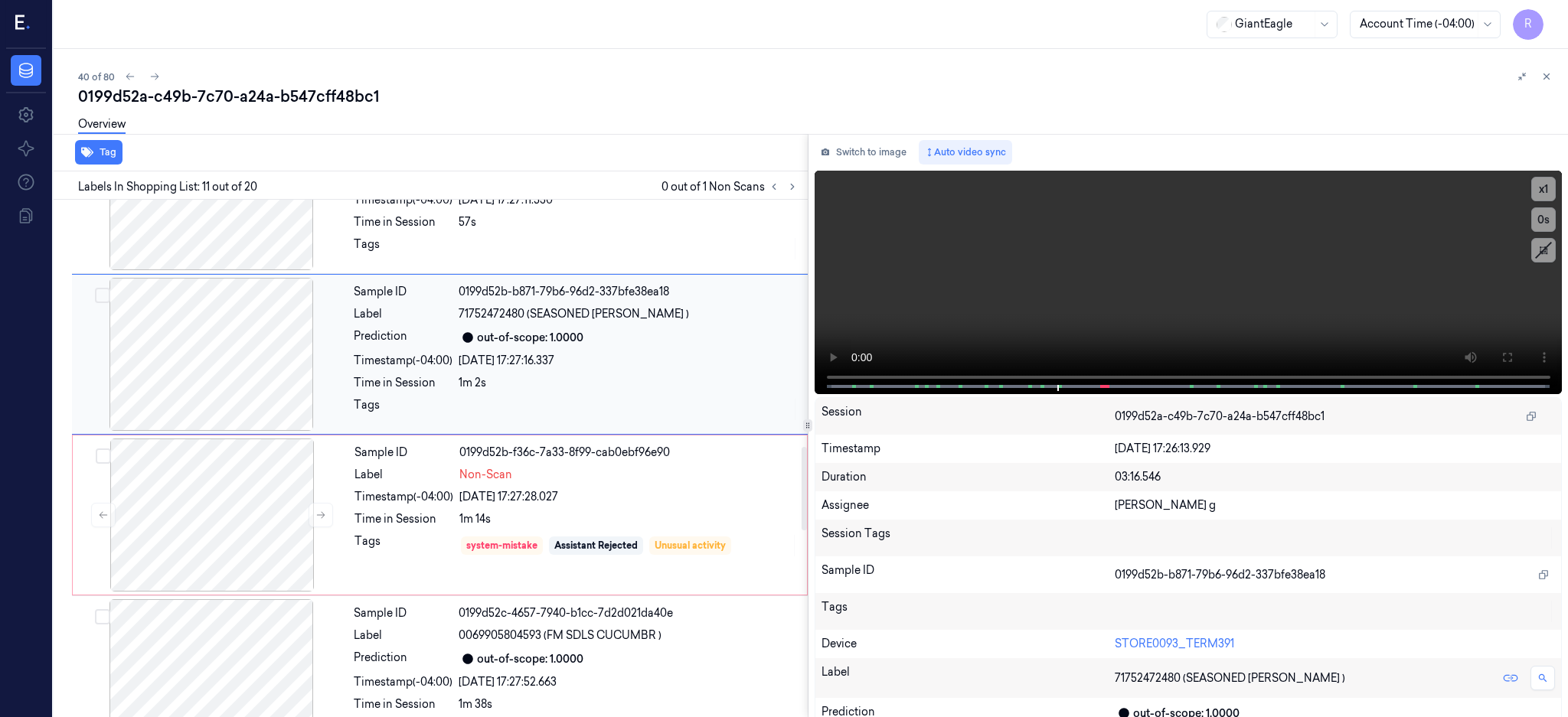
scroll to position [1632, 0]
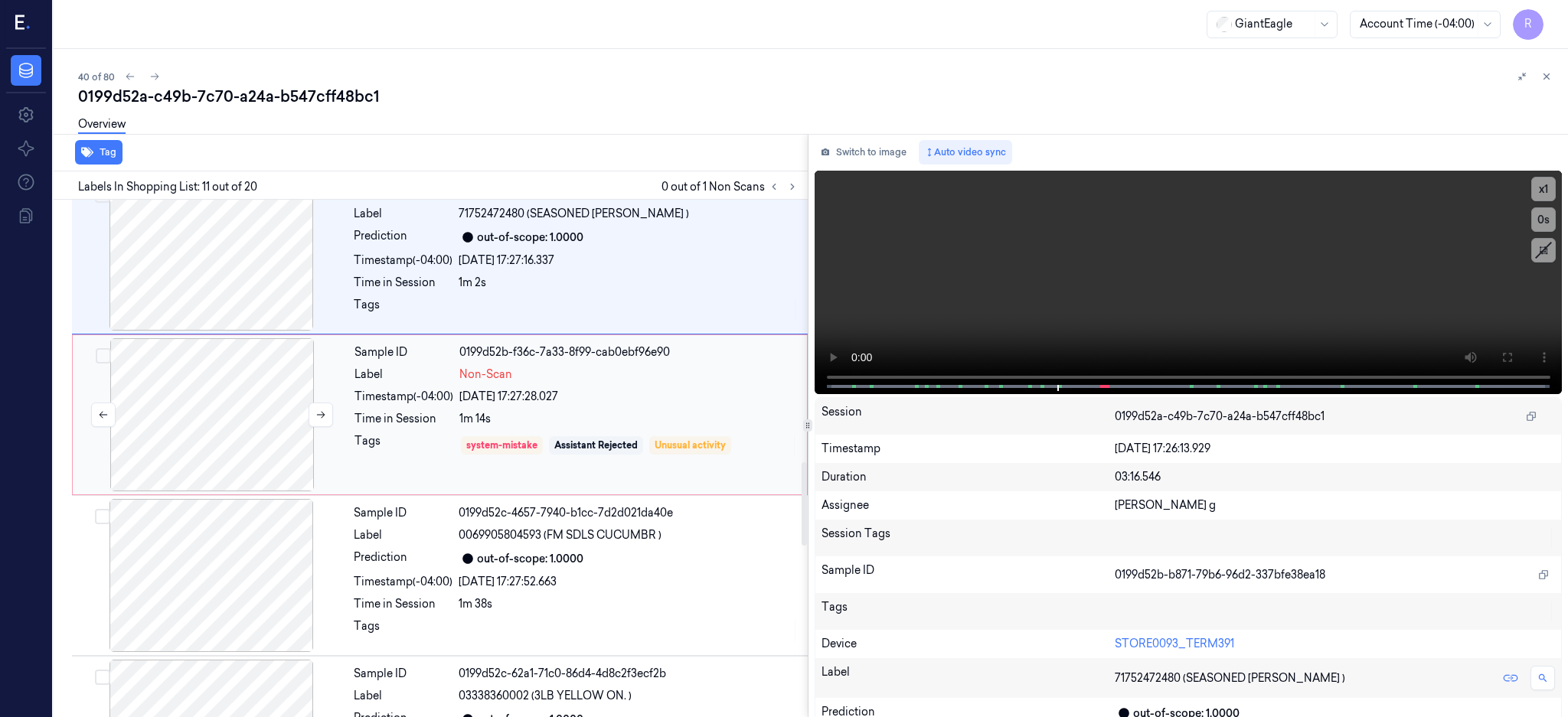
click at [250, 400] on div at bounding box center [212, 415] width 272 height 153
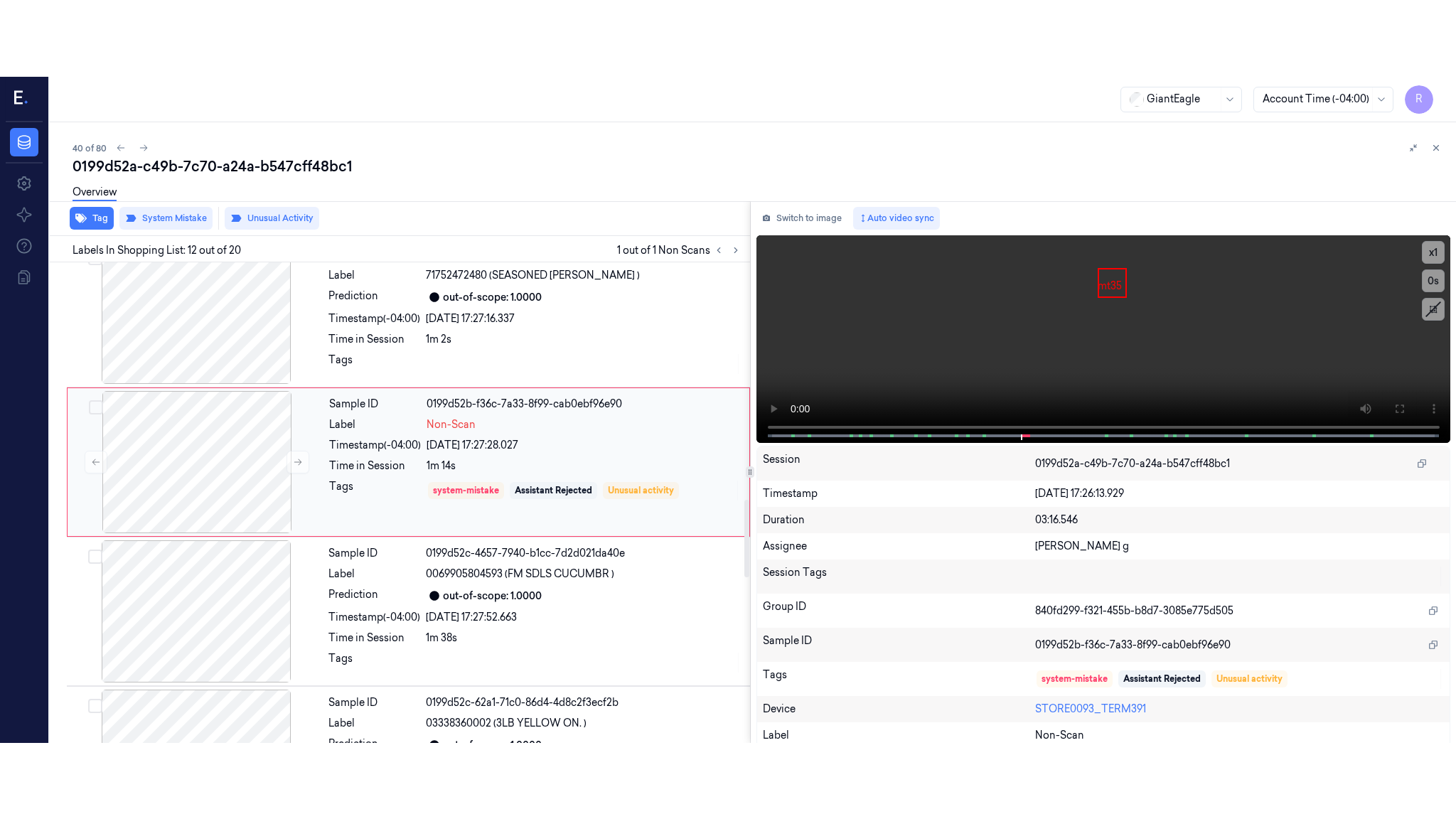
scroll to position [1476, 0]
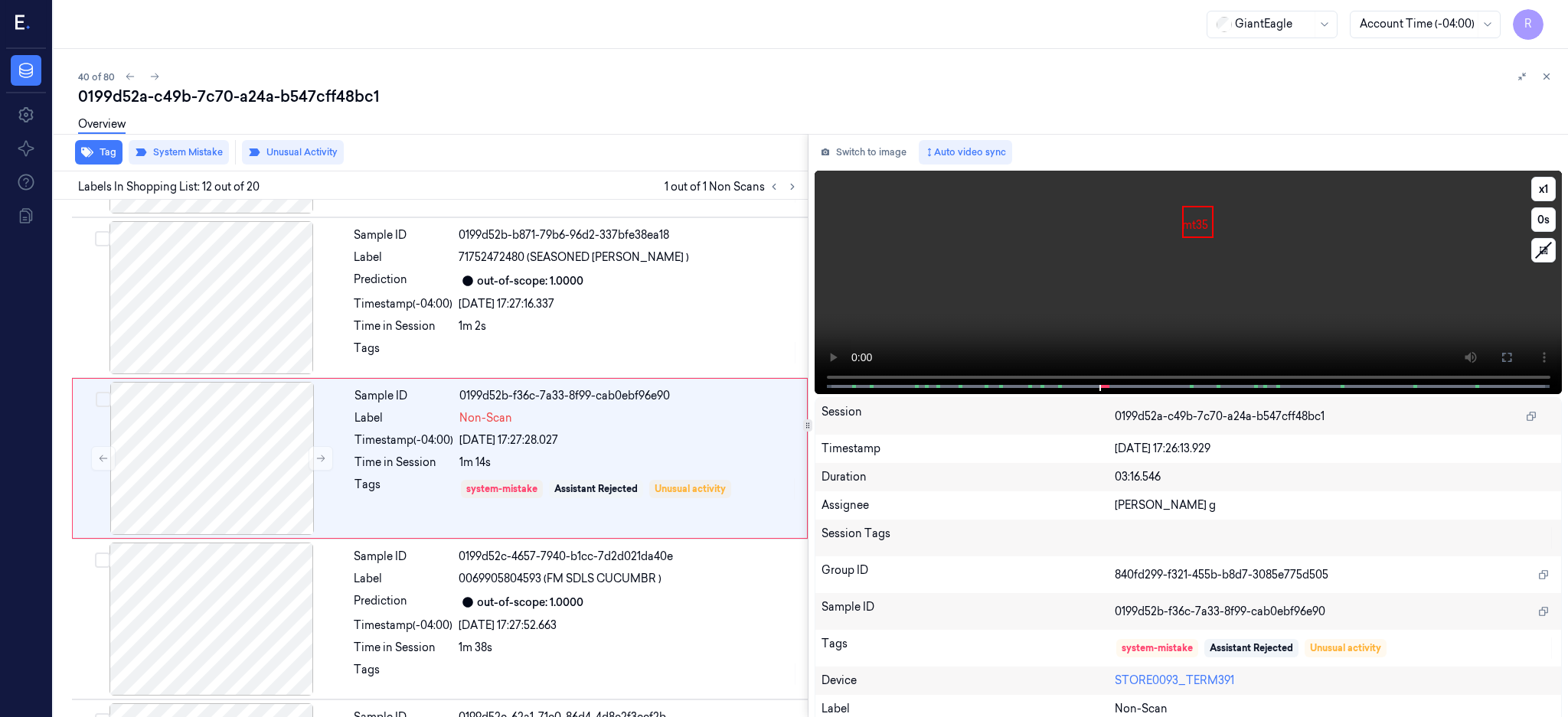
click at [1094, 306] on video at bounding box center [1188, 282] width 748 height 224
drag, startPoint x: 1548, startPoint y: 361, endPoint x: 1551, endPoint y: 475, distance: 114.0
click at [1519, 360] on button at bounding box center [1507, 357] width 24 height 24
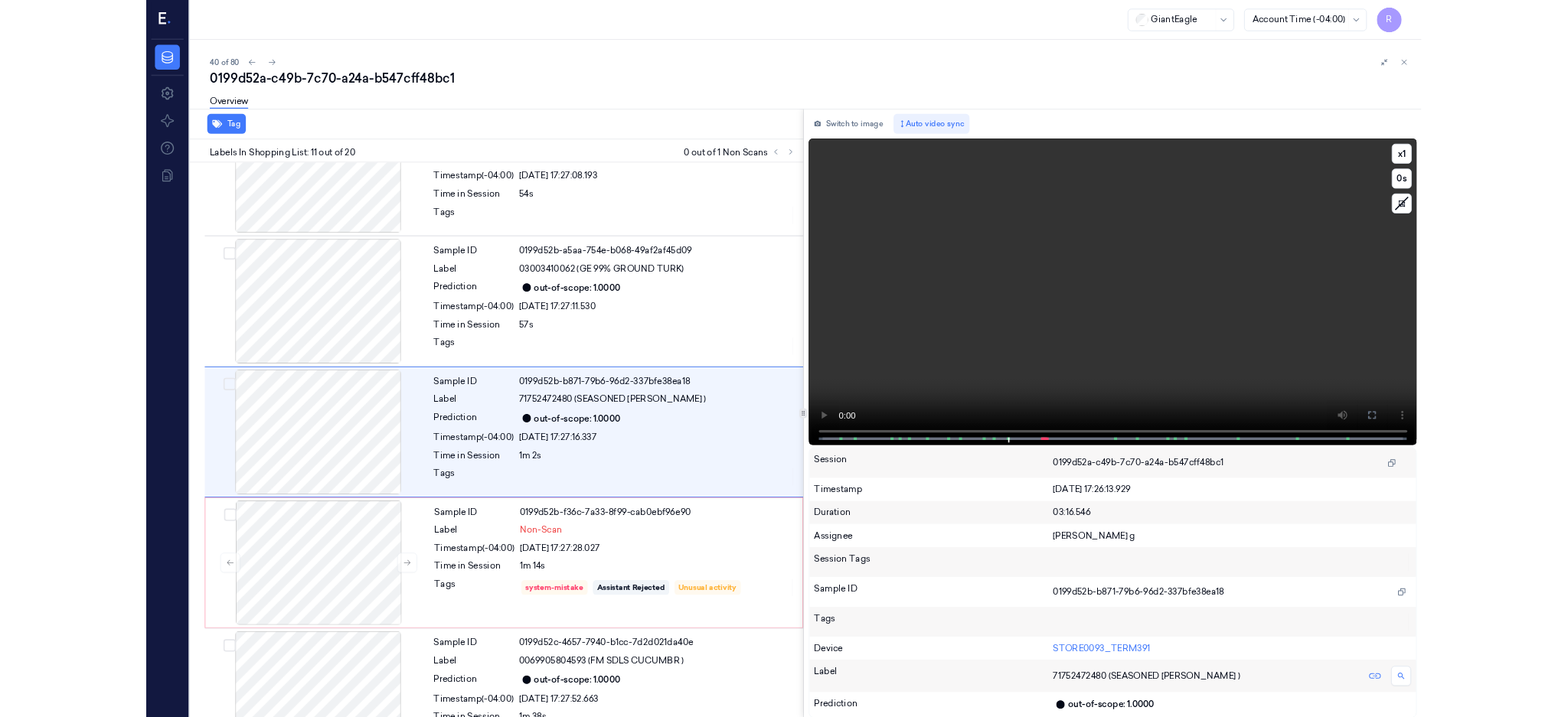
scroll to position [1346, 0]
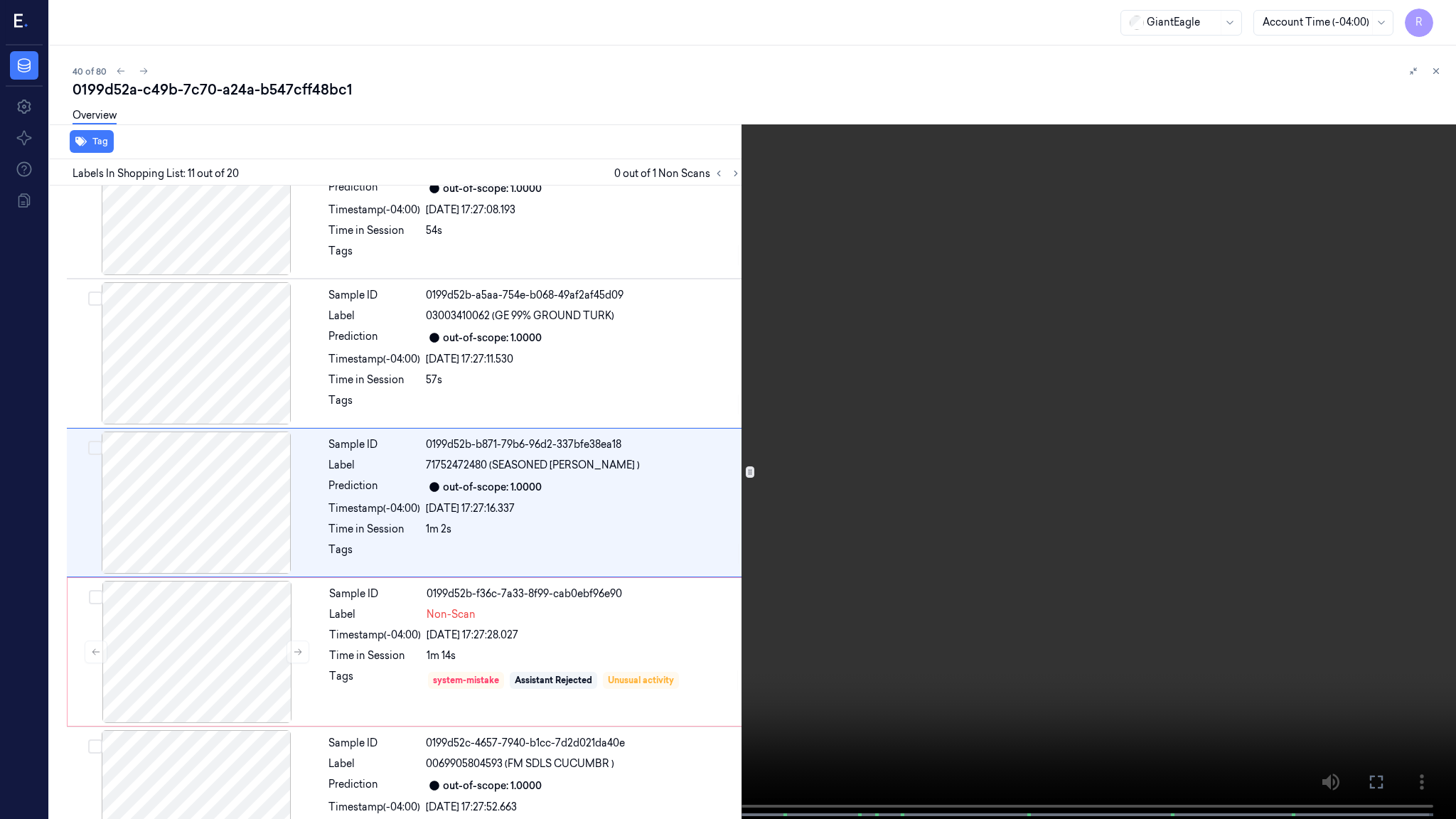
click at [1054, 404] on video at bounding box center [728, 410] width 1456 height 822
click at [698, 54] on video at bounding box center [728, 410] width 1456 height 822
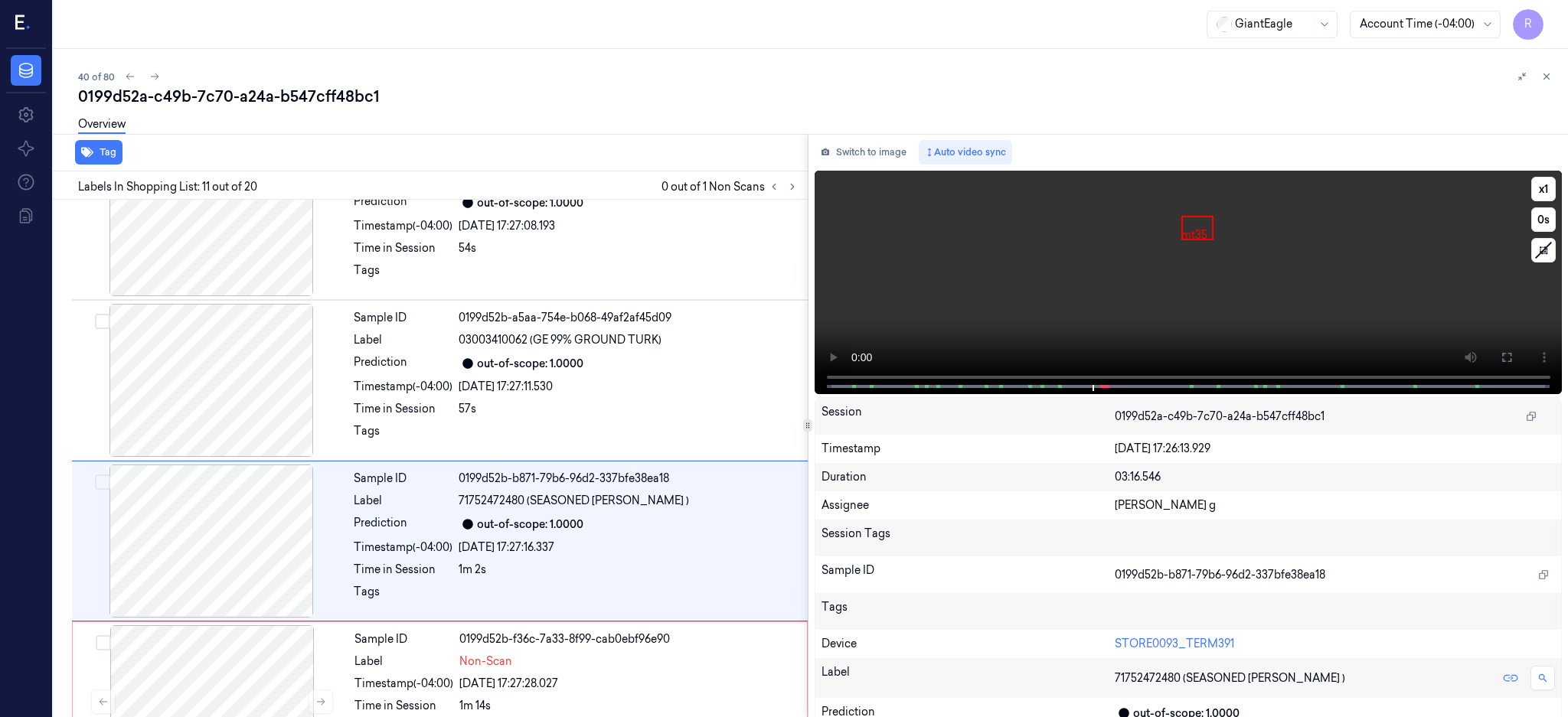
click at [1018, 276] on video at bounding box center [1188, 282] width 748 height 224
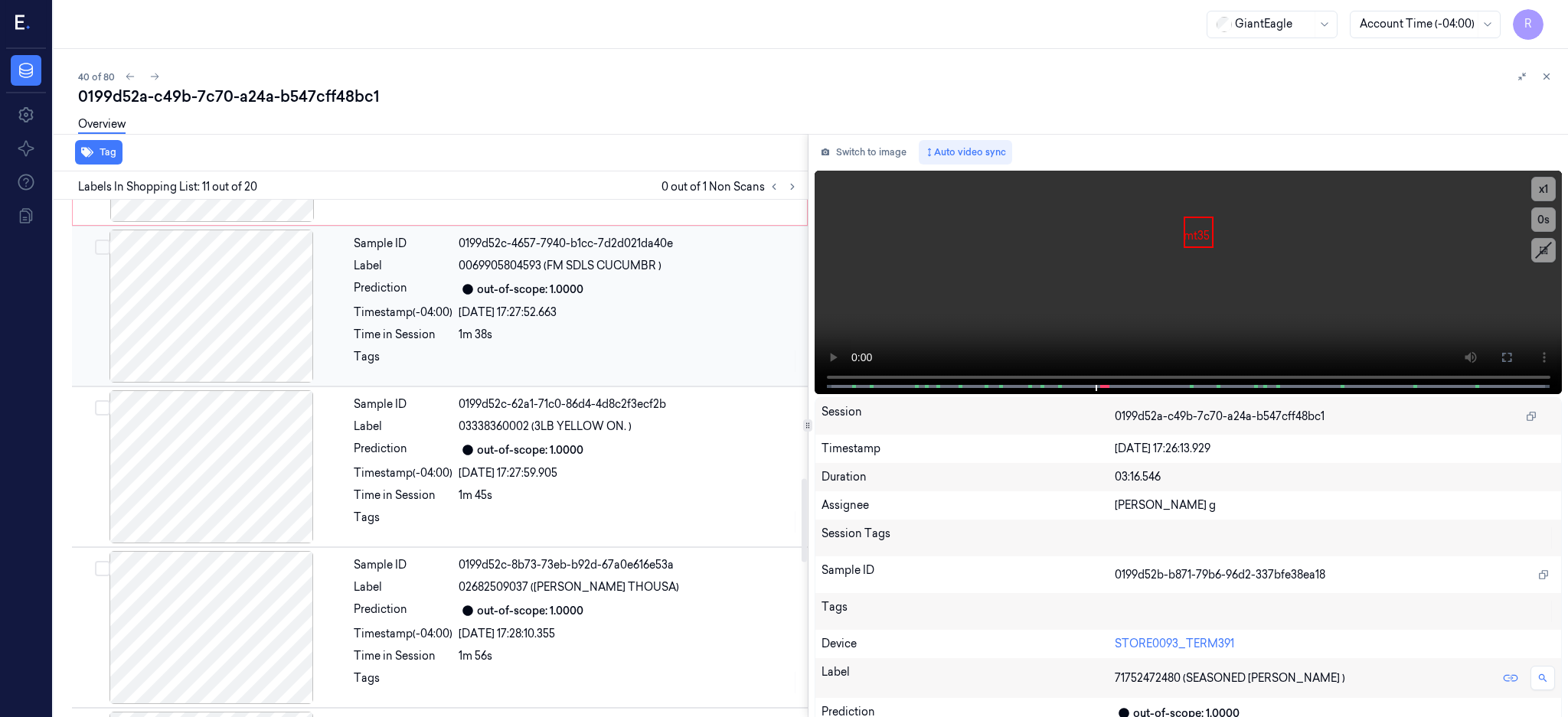
scroll to position [1734, 0]
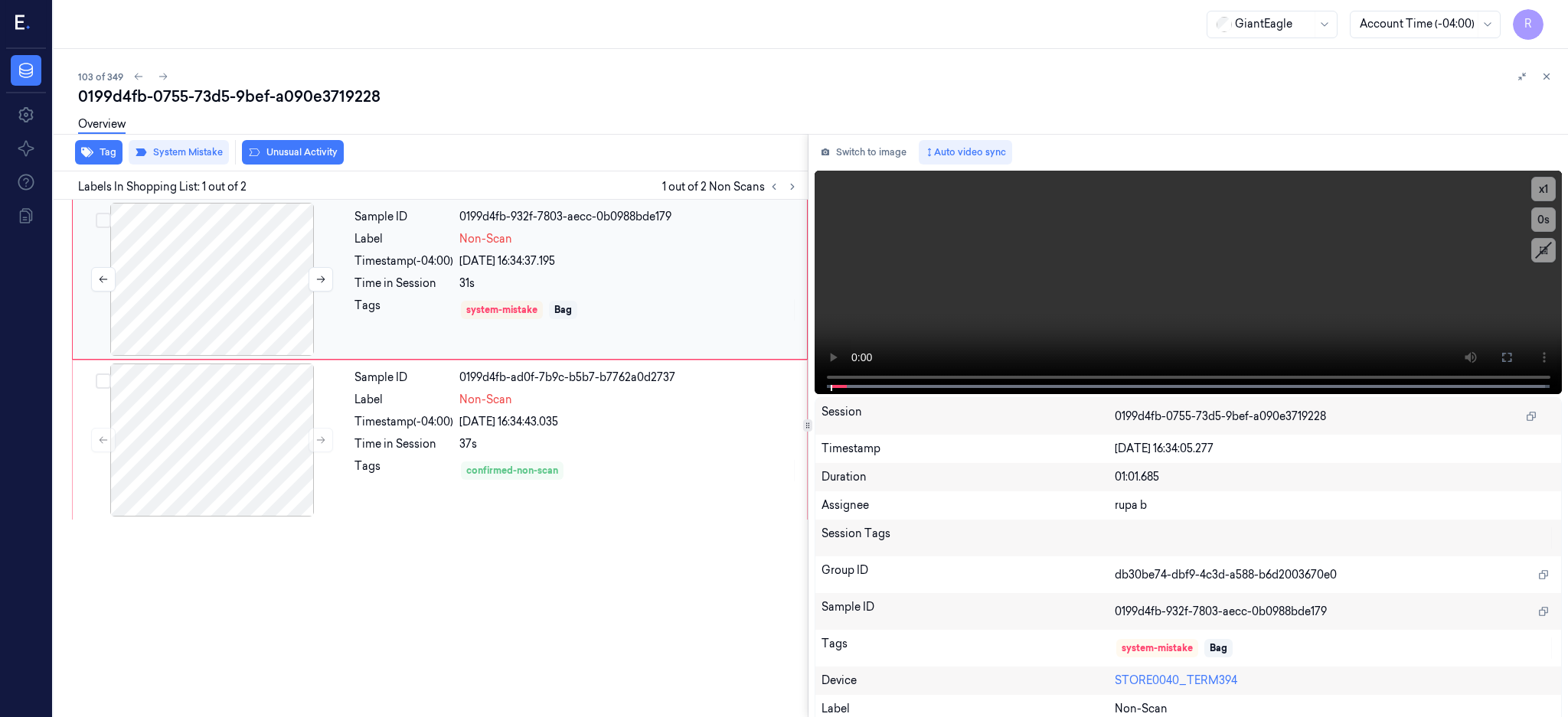
click at [182, 287] on div at bounding box center [212, 280] width 272 height 153
click at [202, 291] on div at bounding box center [212, 280] width 272 height 153
click at [1513, 355] on icon at bounding box center [1507, 358] width 13 height 13
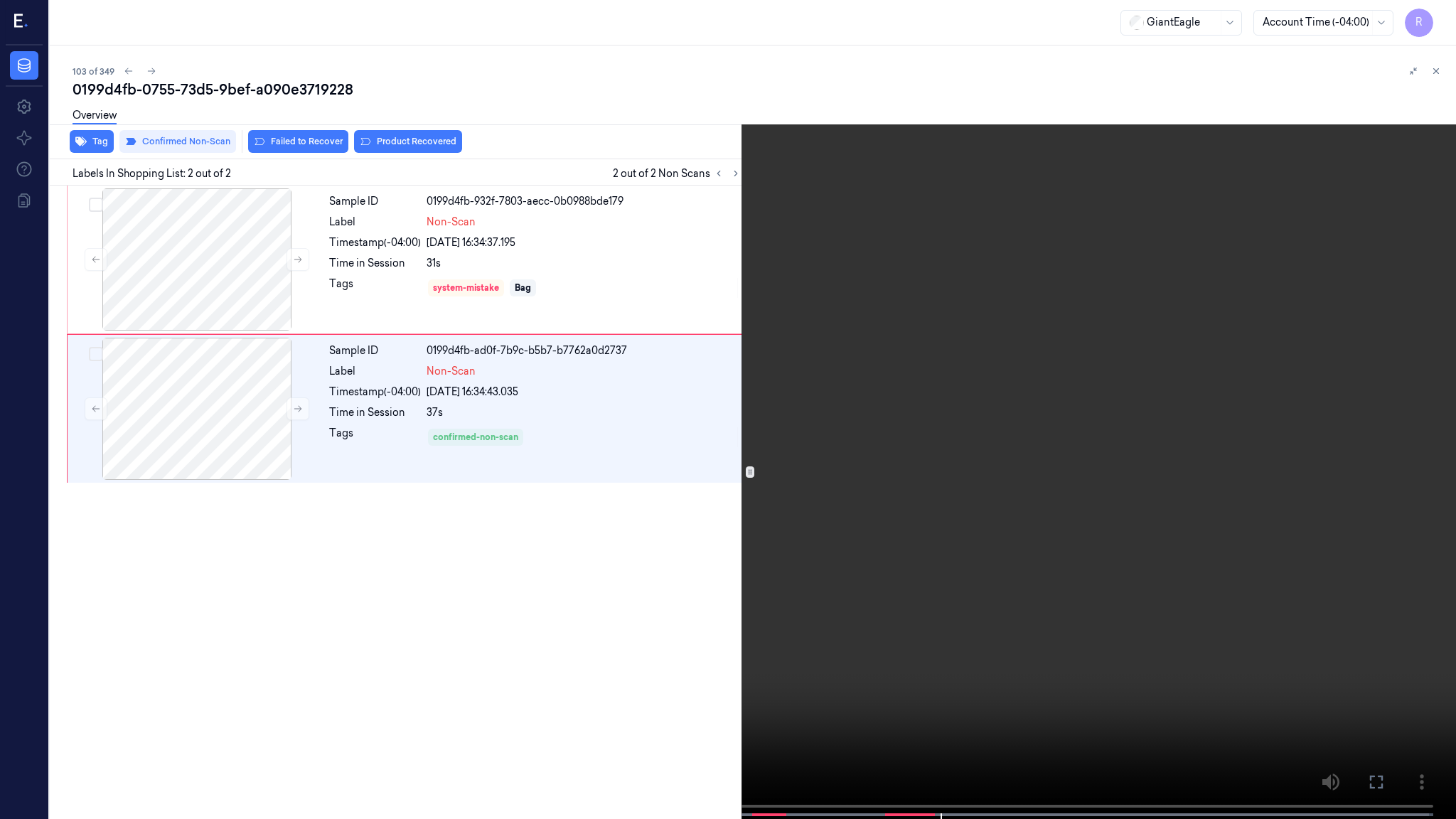
click at [938, 451] on video at bounding box center [728, 410] width 1456 height 822
click at [803, 543] on video at bounding box center [728, 410] width 1456 height 822
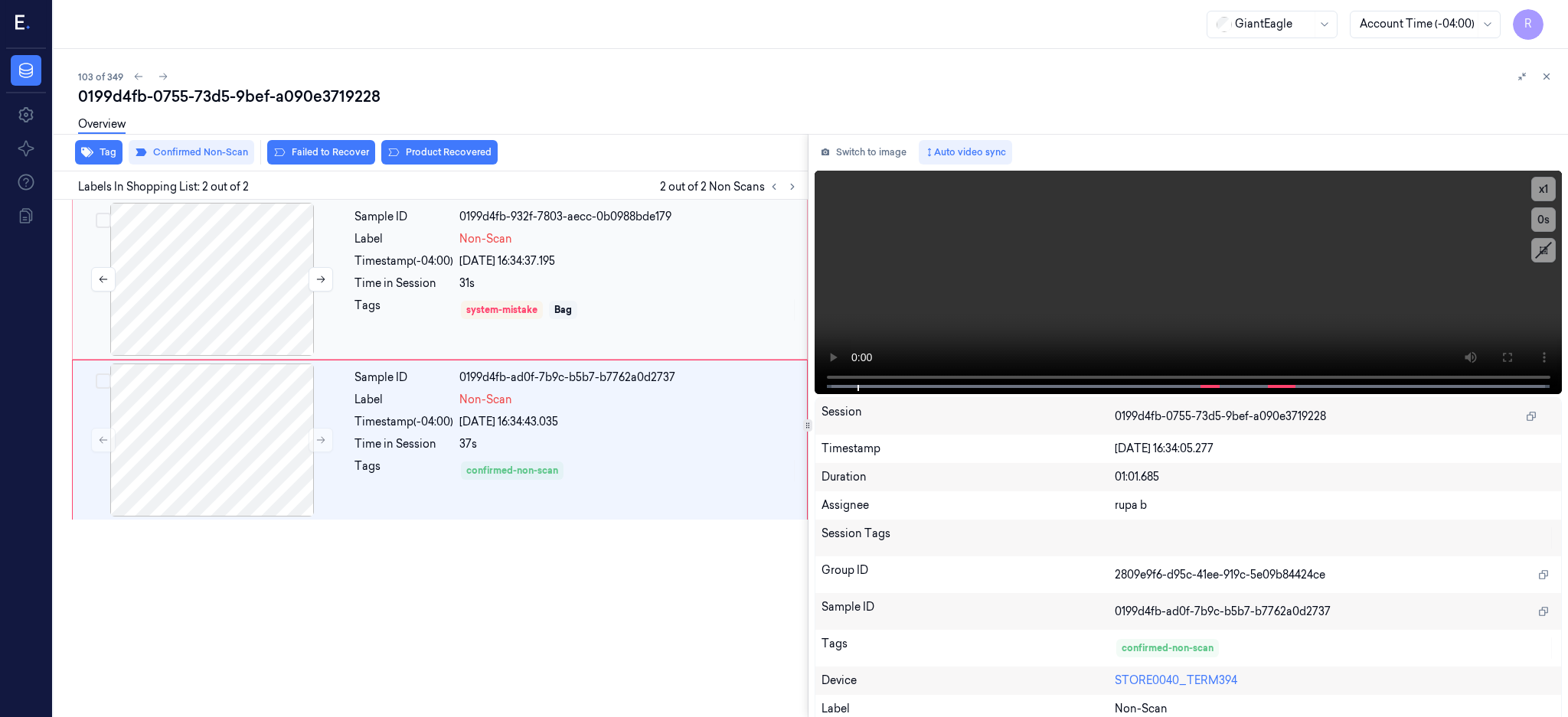
click at [196, 321] on div at bounding box center [212, 280] width 272 height 153
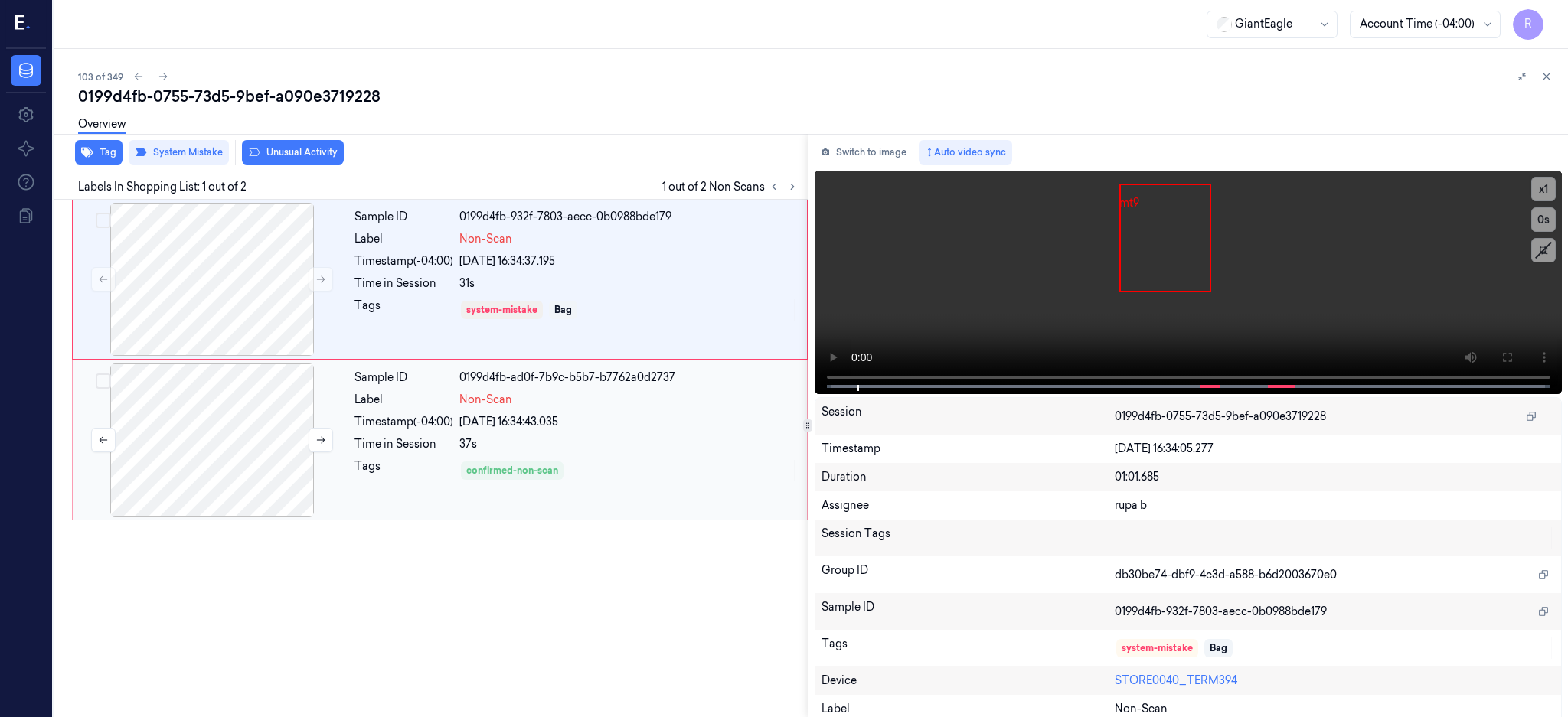
click at [201, 447] on div at bounding box center [212, 440] width 272 height 153
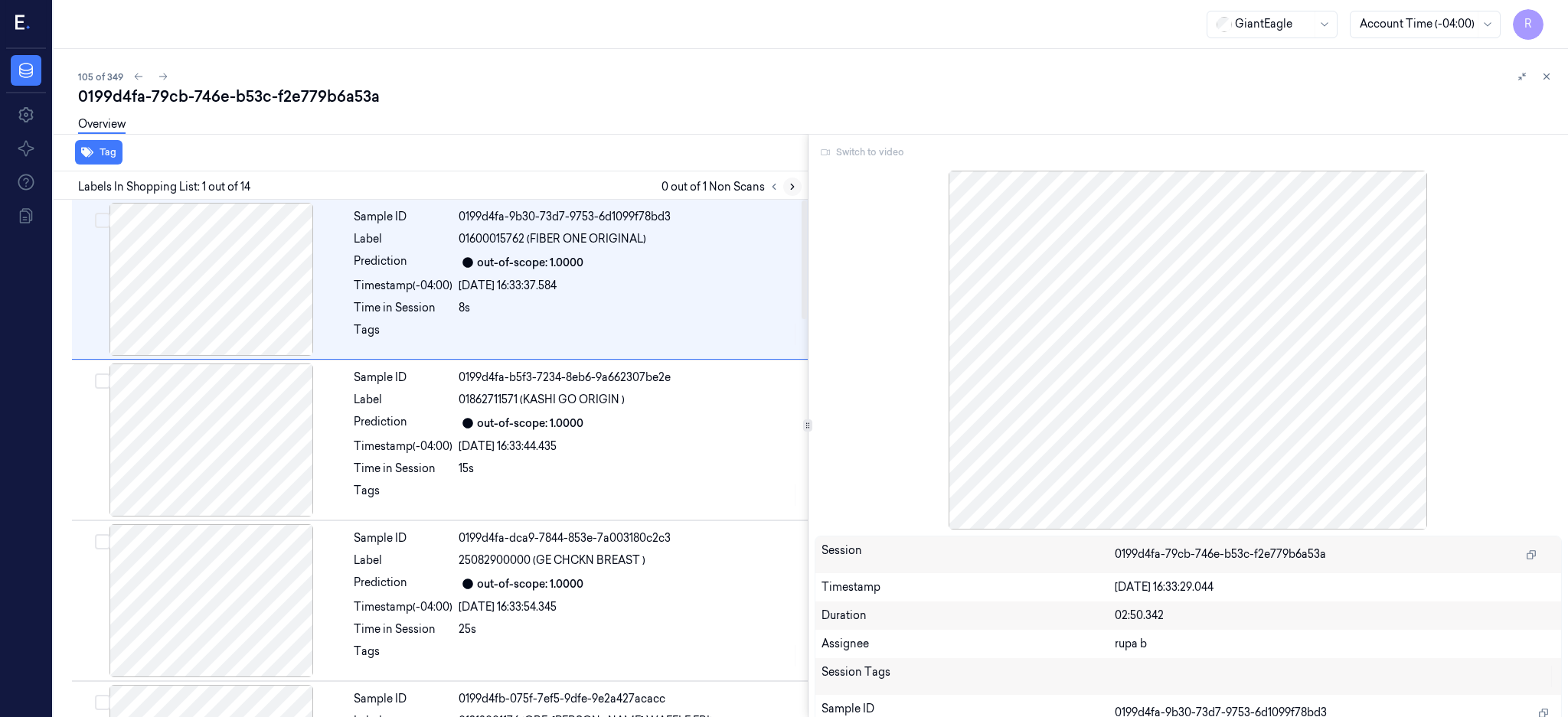
click at [802, 191] on button at bounding box center [792, 187] width 18 height 18
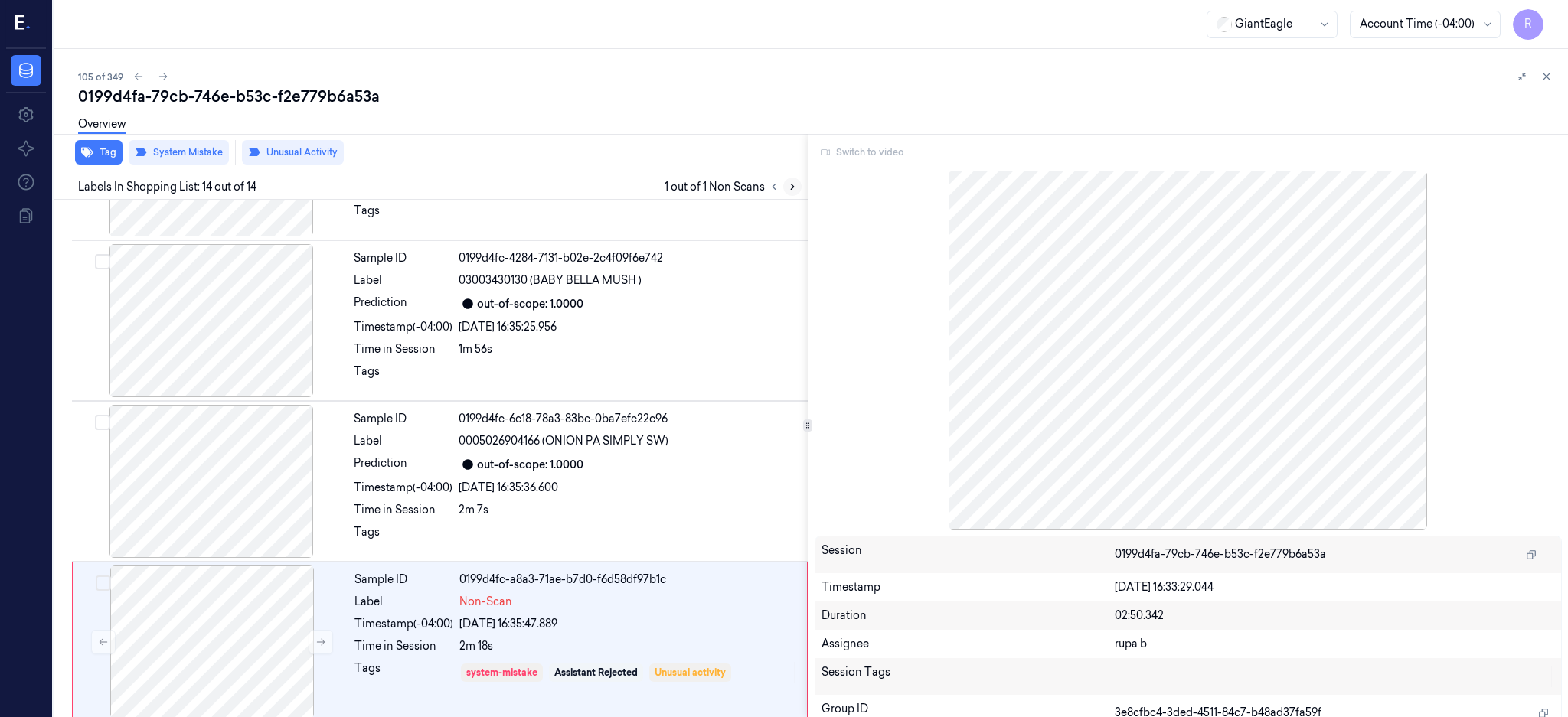
scroll to position [1738, 0]
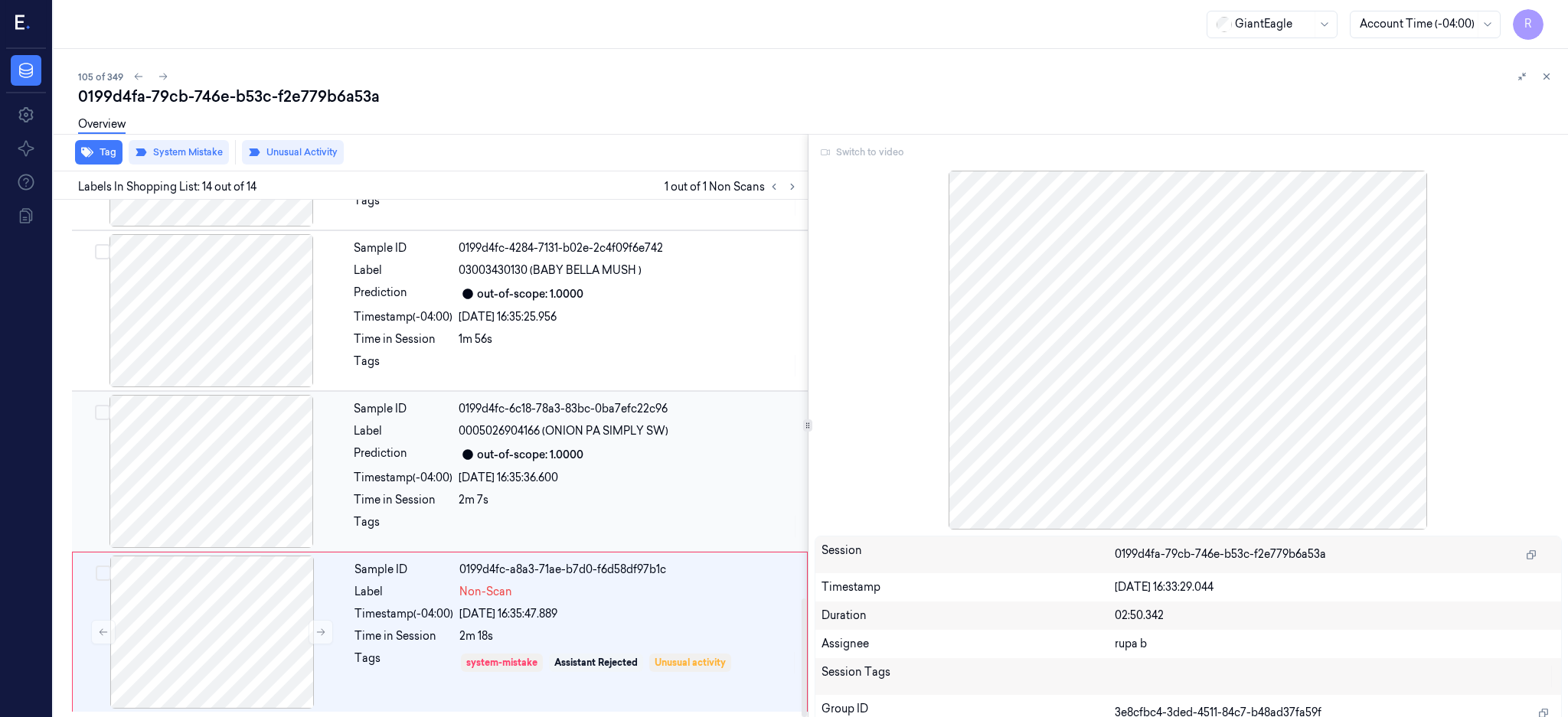
click at [237, 440] on div at bounding box center [211, 472] width 272 height 153
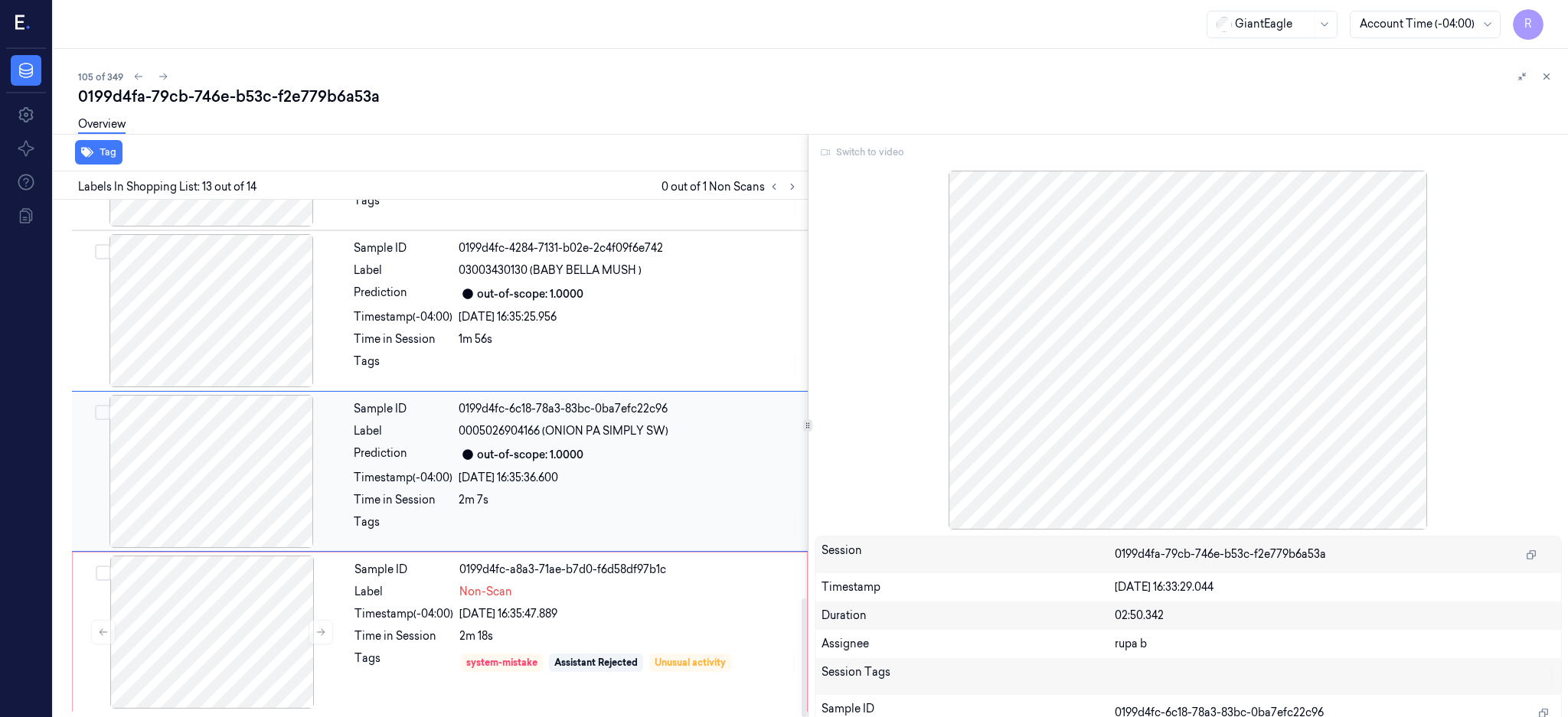
scroll to position [1737, 0]
click at [216, 478] on div at bounding box center [211, 472] width 272 height 153
click at [235, 619] on div at bounding box center [212, 632] width 272 height 153
click at [312, 624] on button at bounding box center [320, 631] width 24 height 24
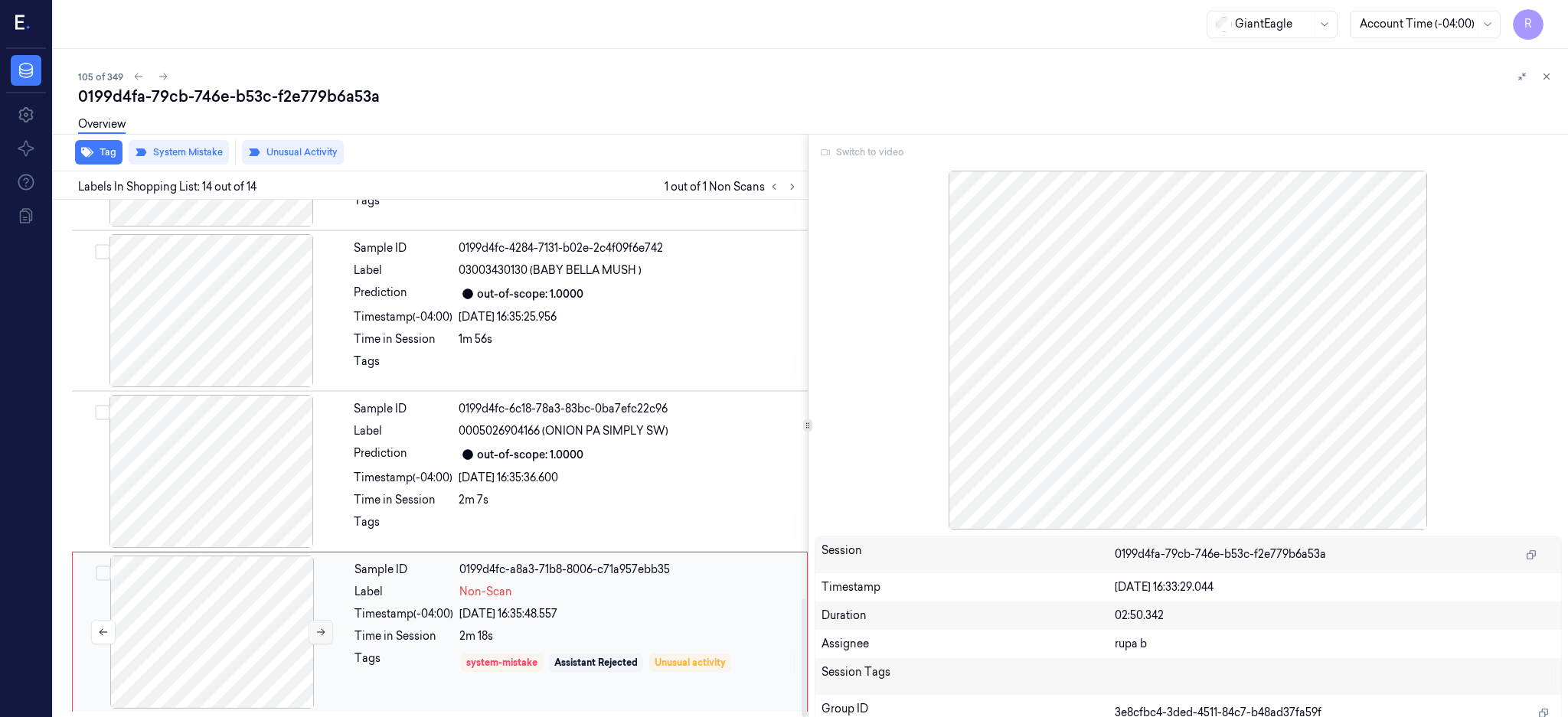
click at [312, 624] on button at bounding box center [320, 631] width 24 height 24
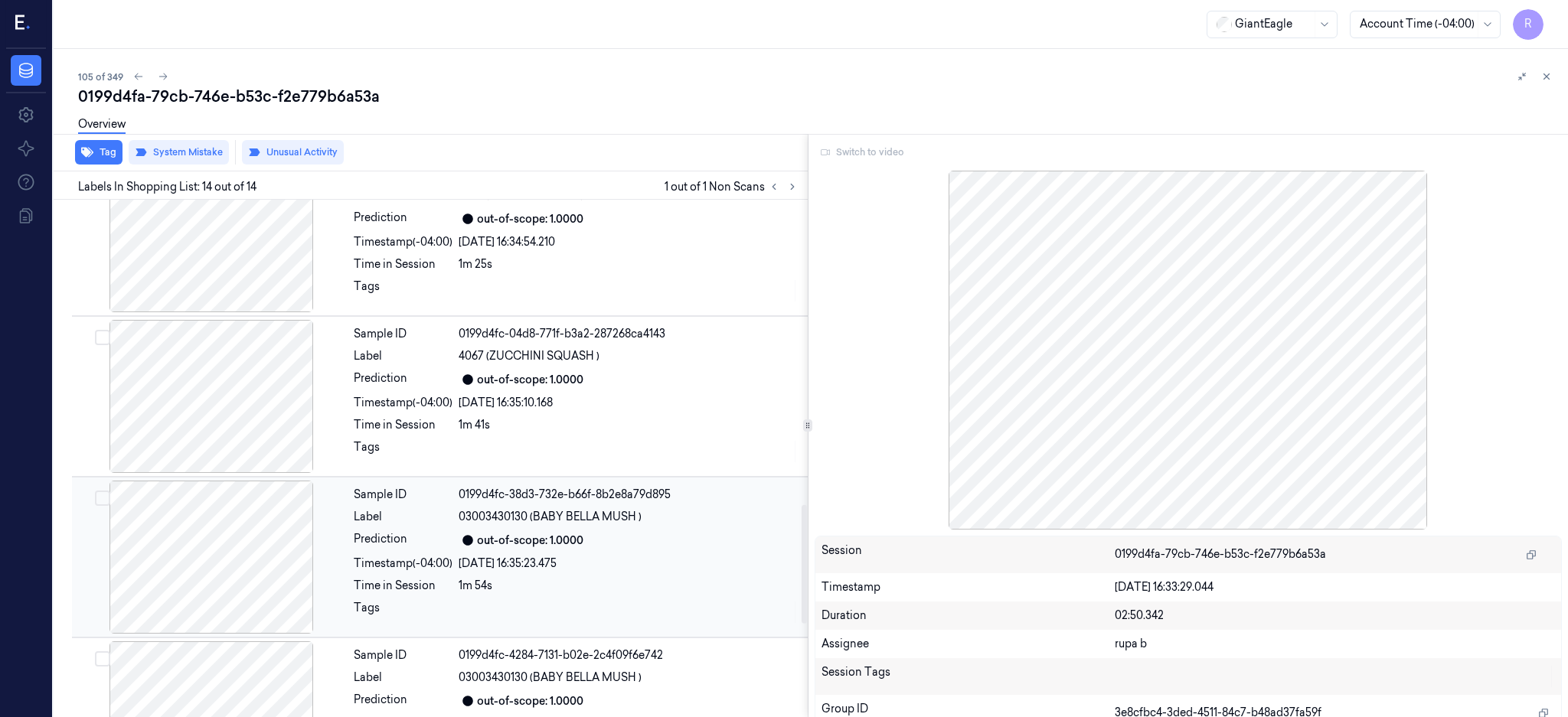
scroll to position [1227, 0]
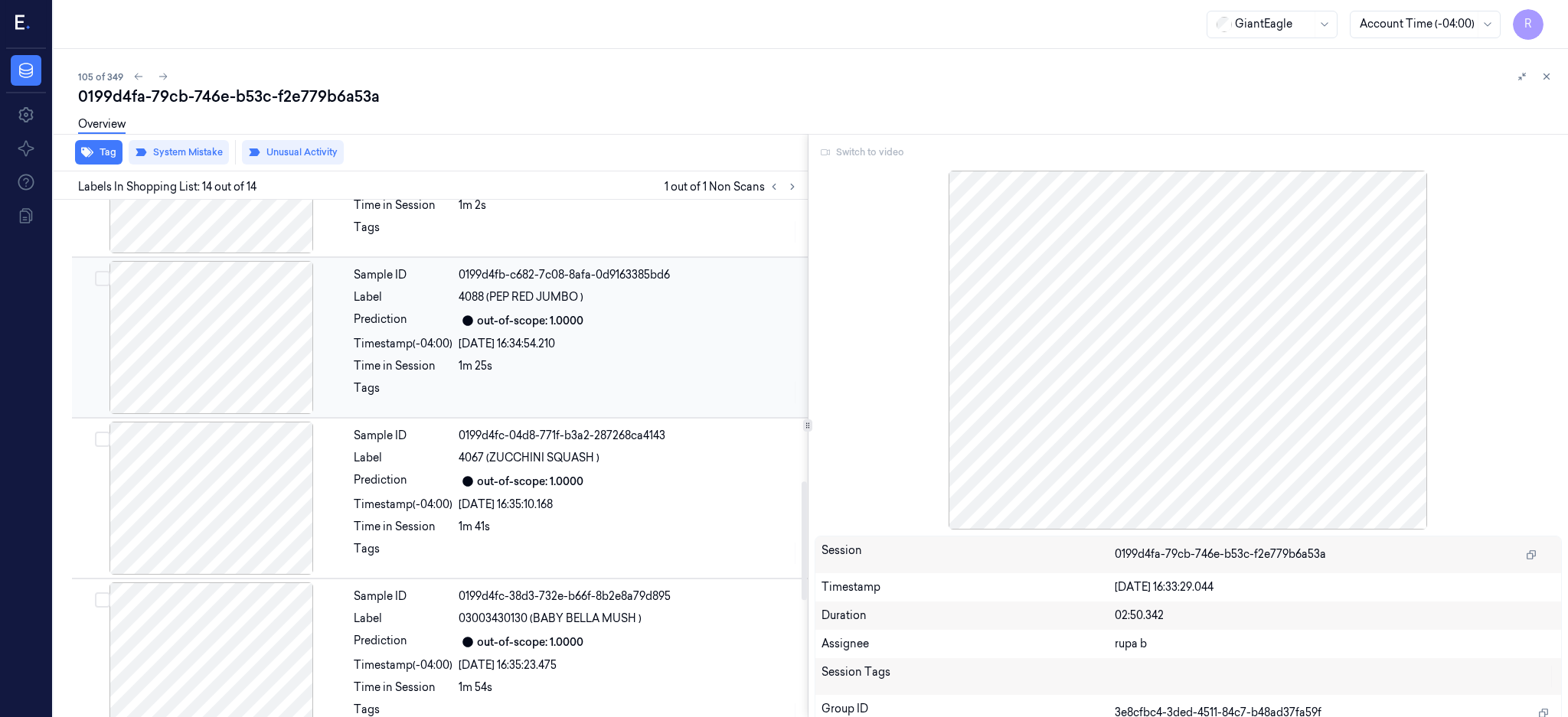
click at [220, 347] on div at bounding box center [211, 337] width 272 height 153
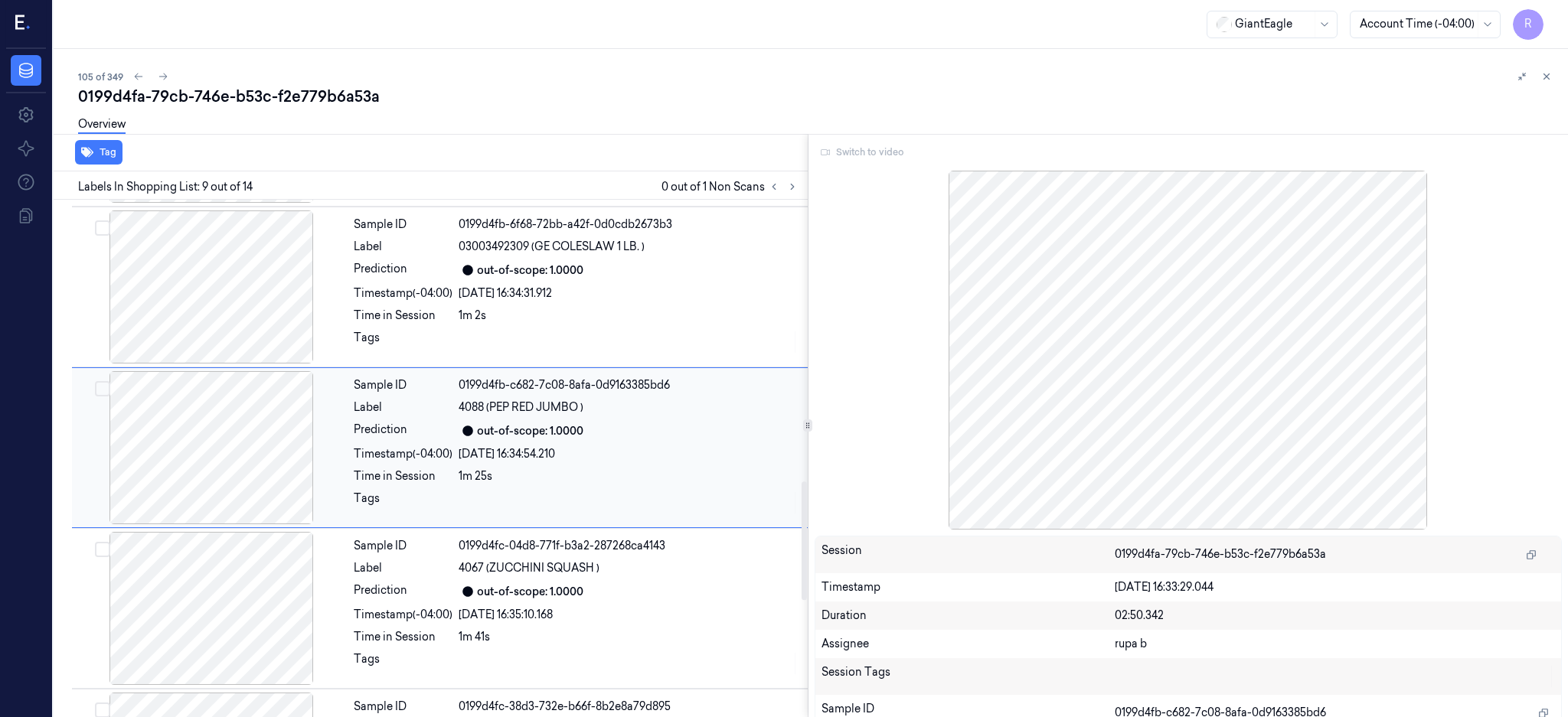
scroll to position [1107, 0]
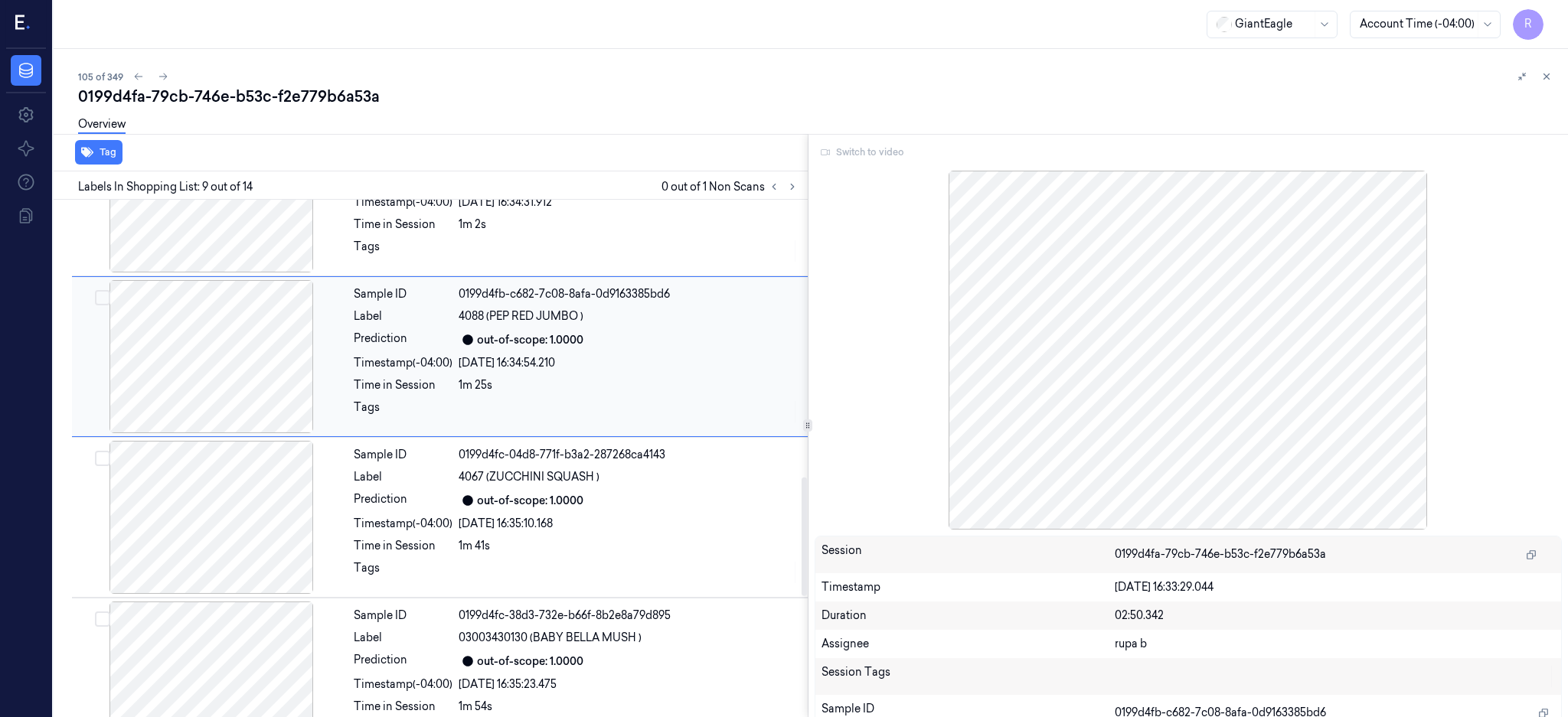
click at [215, 378] on div at bounding box center [211, 357] width 272 height 153
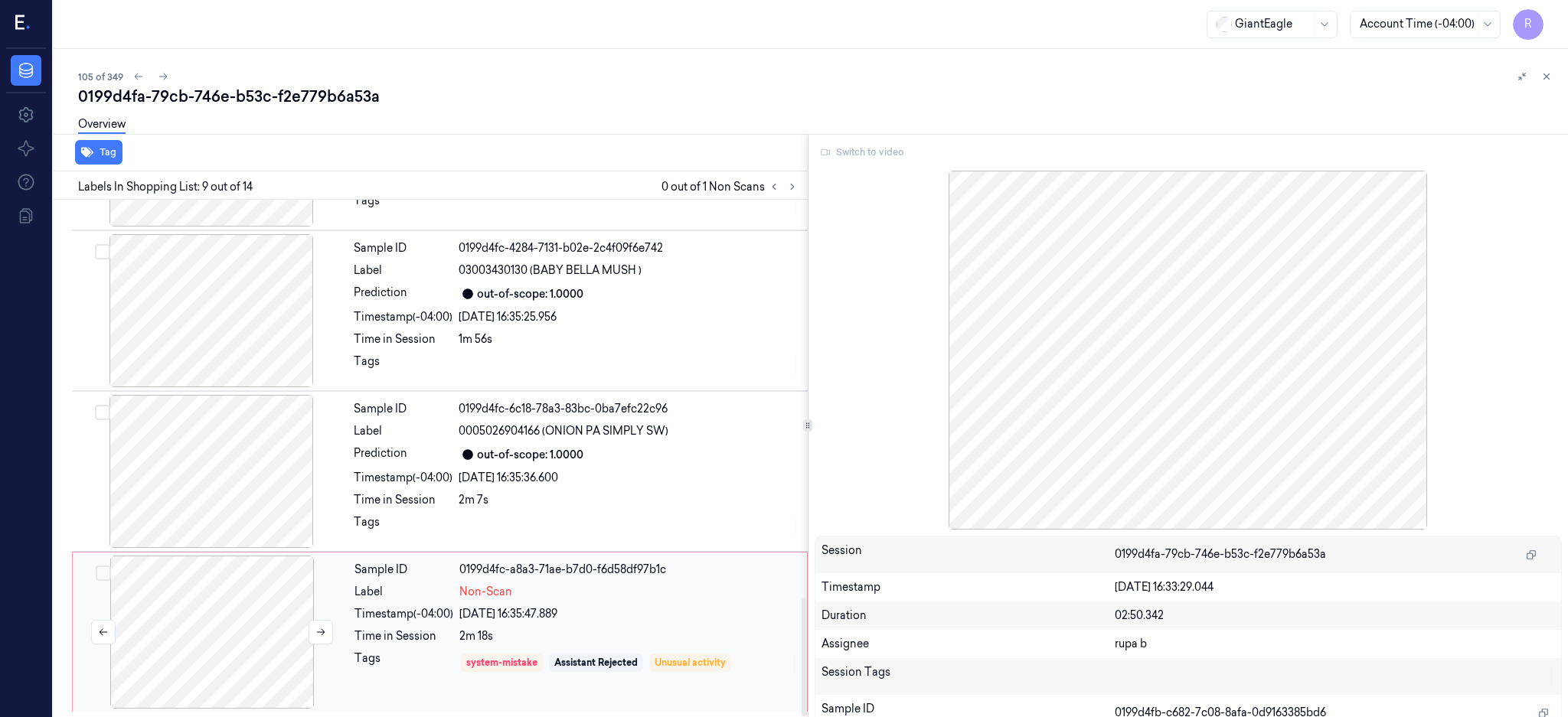
click at [197, 592] on div at bounding box center [212, 632] width 272 height 153
click at [312, 629] on button at bounding box center [320, 631] width 24 height 24
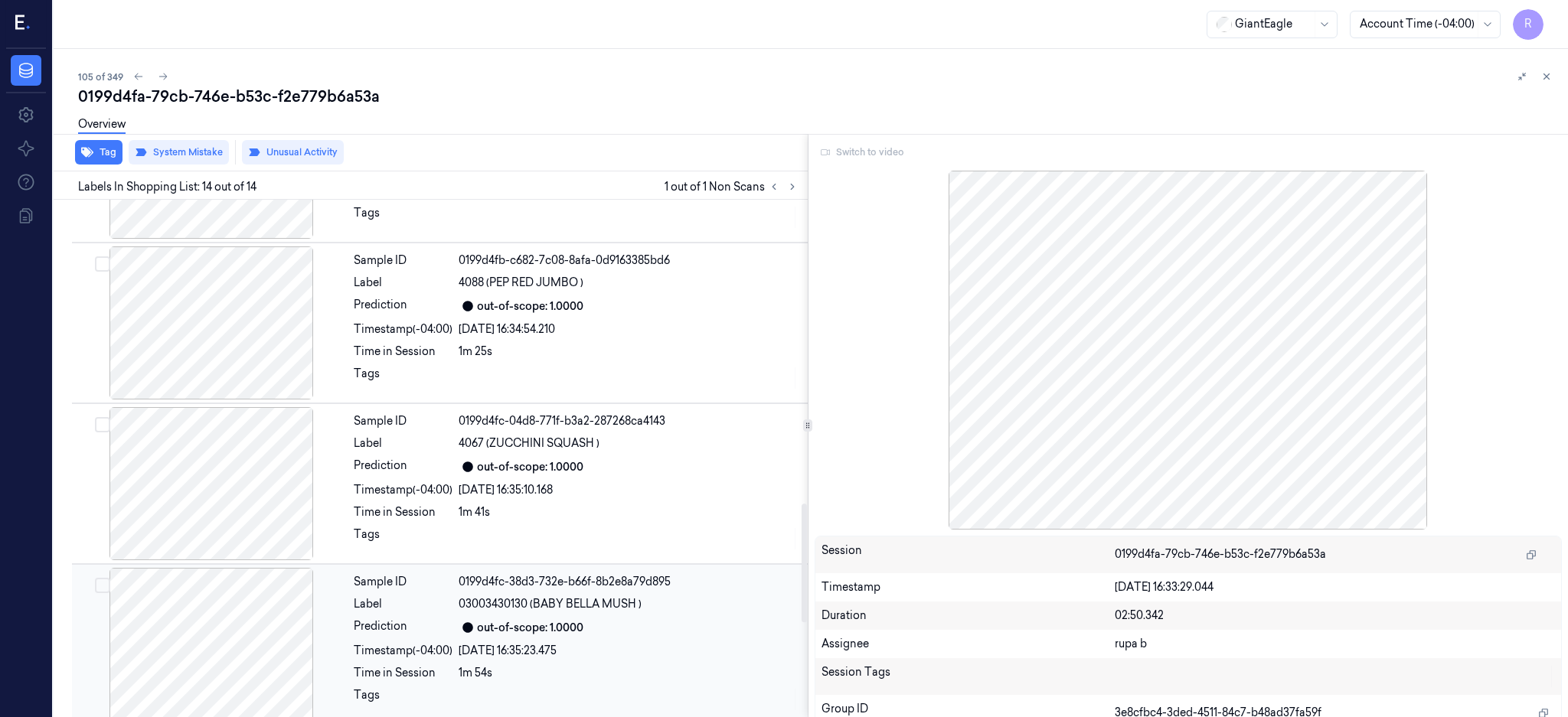
scroll to position [717, 0]
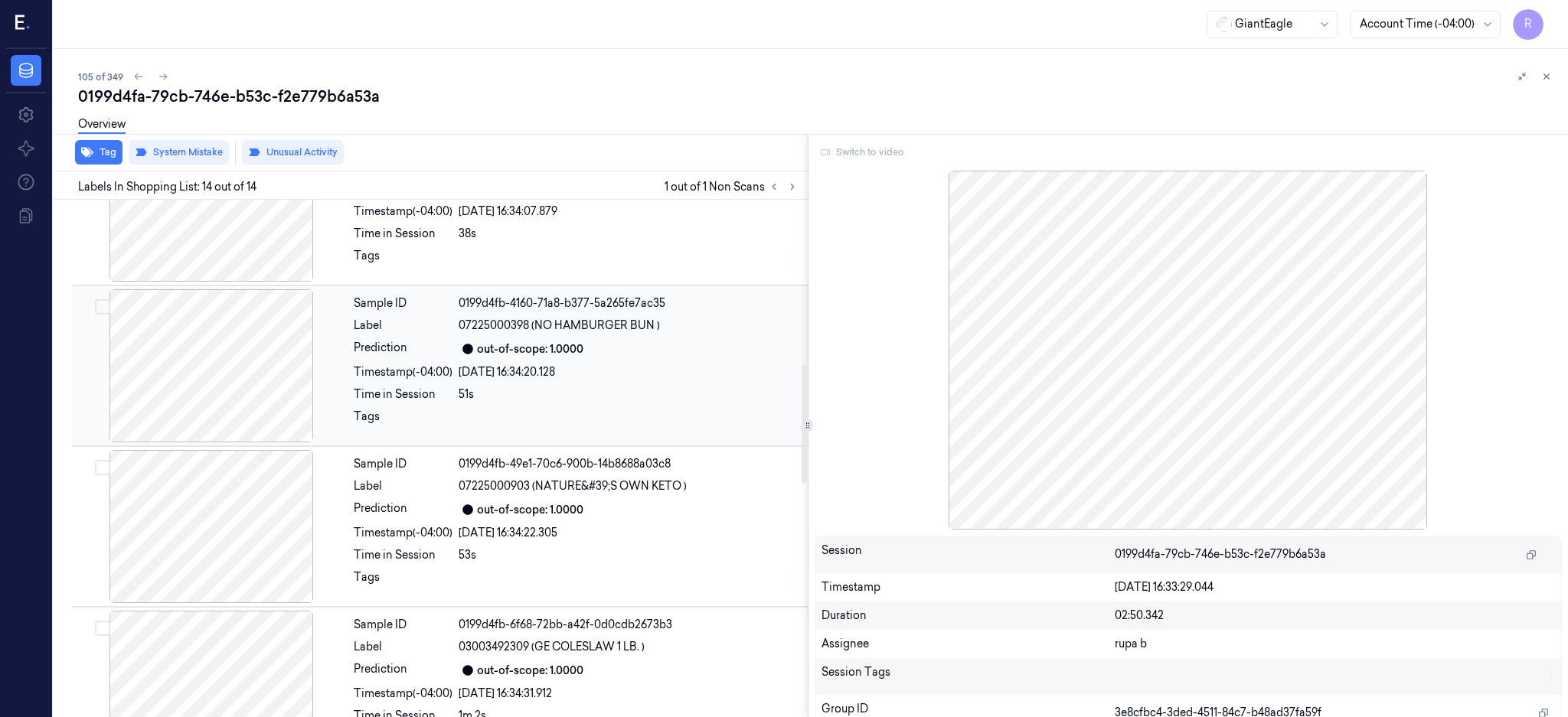
click at [229, 392] on div at bounding box center [211, 366] width 272 height 153
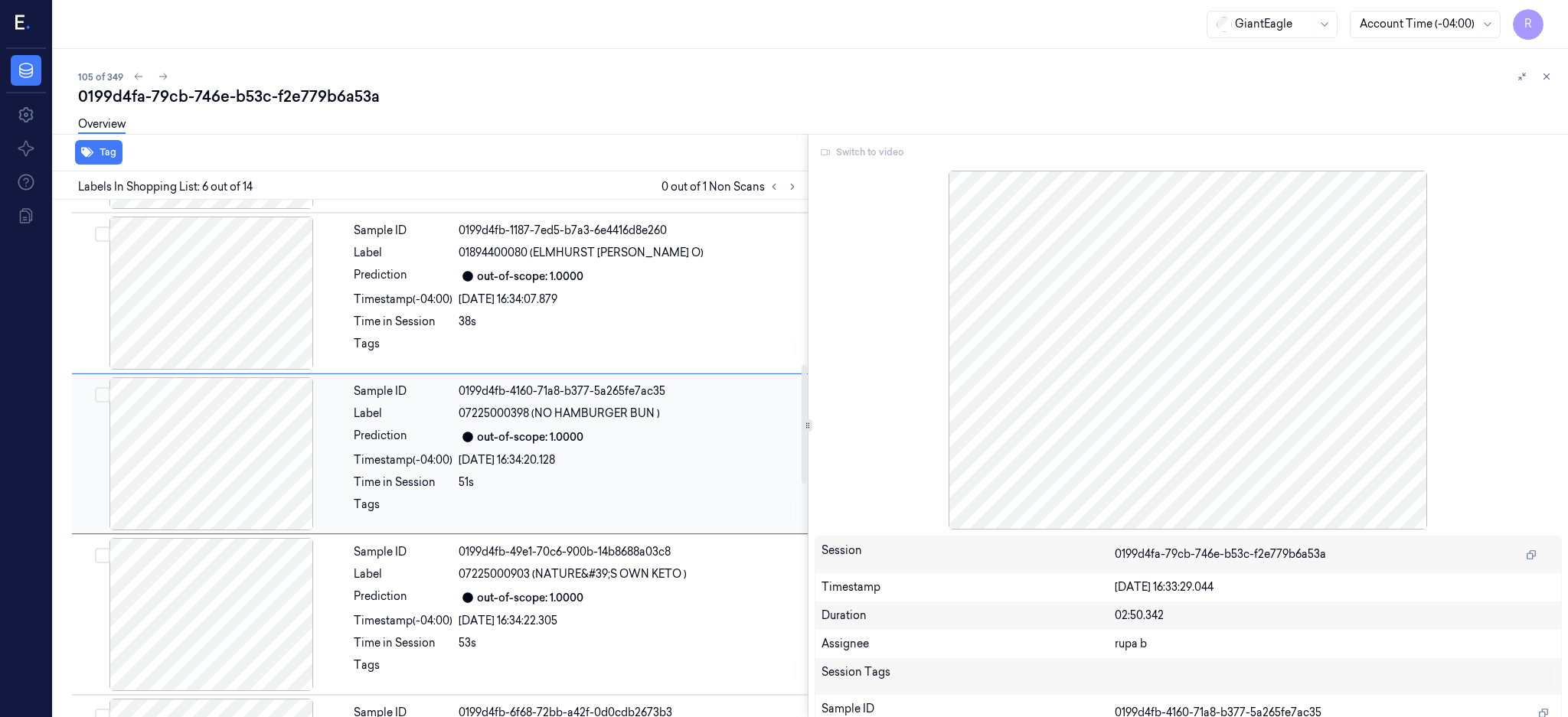
scroll to position [625, 0]
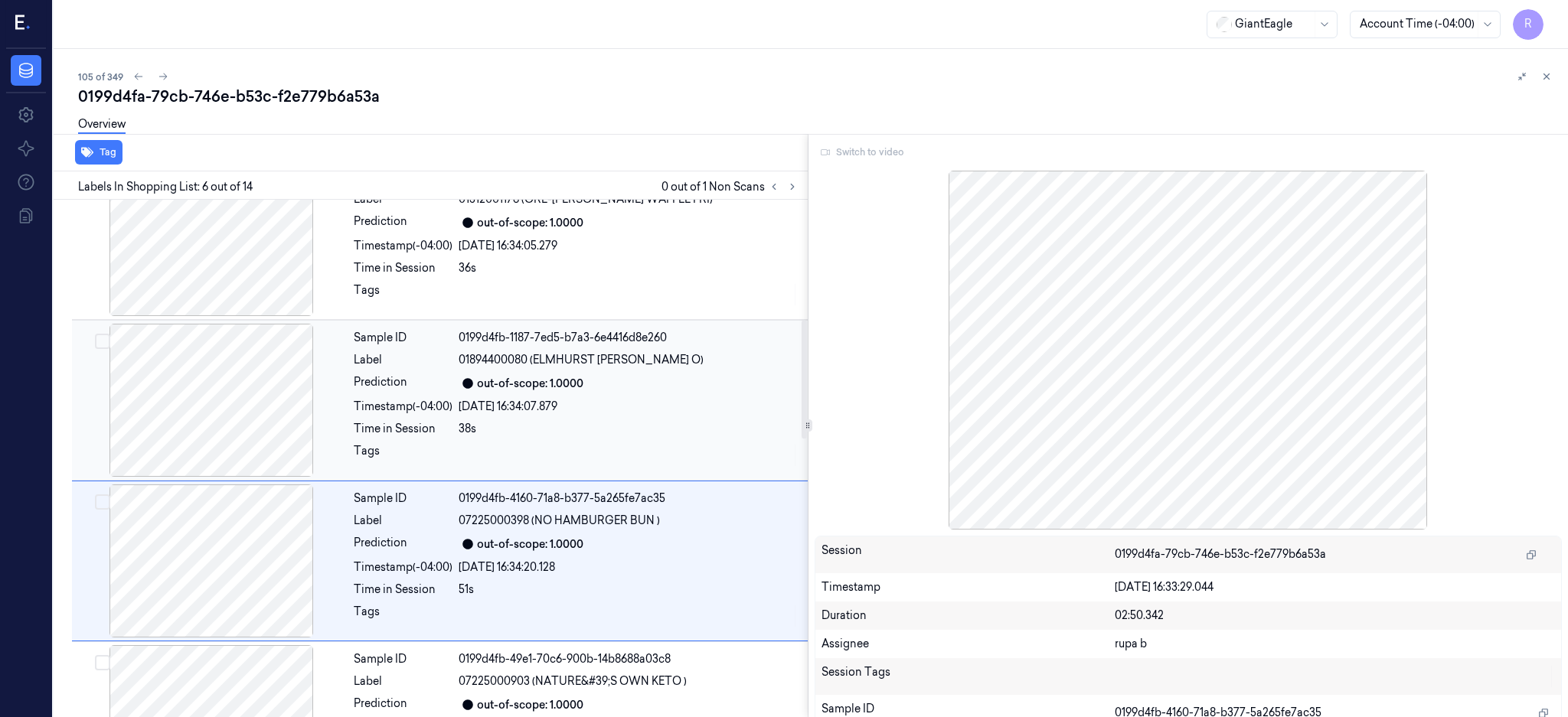
click at [235, 387] on div at bounding box center [211, 400] width 272 height 153
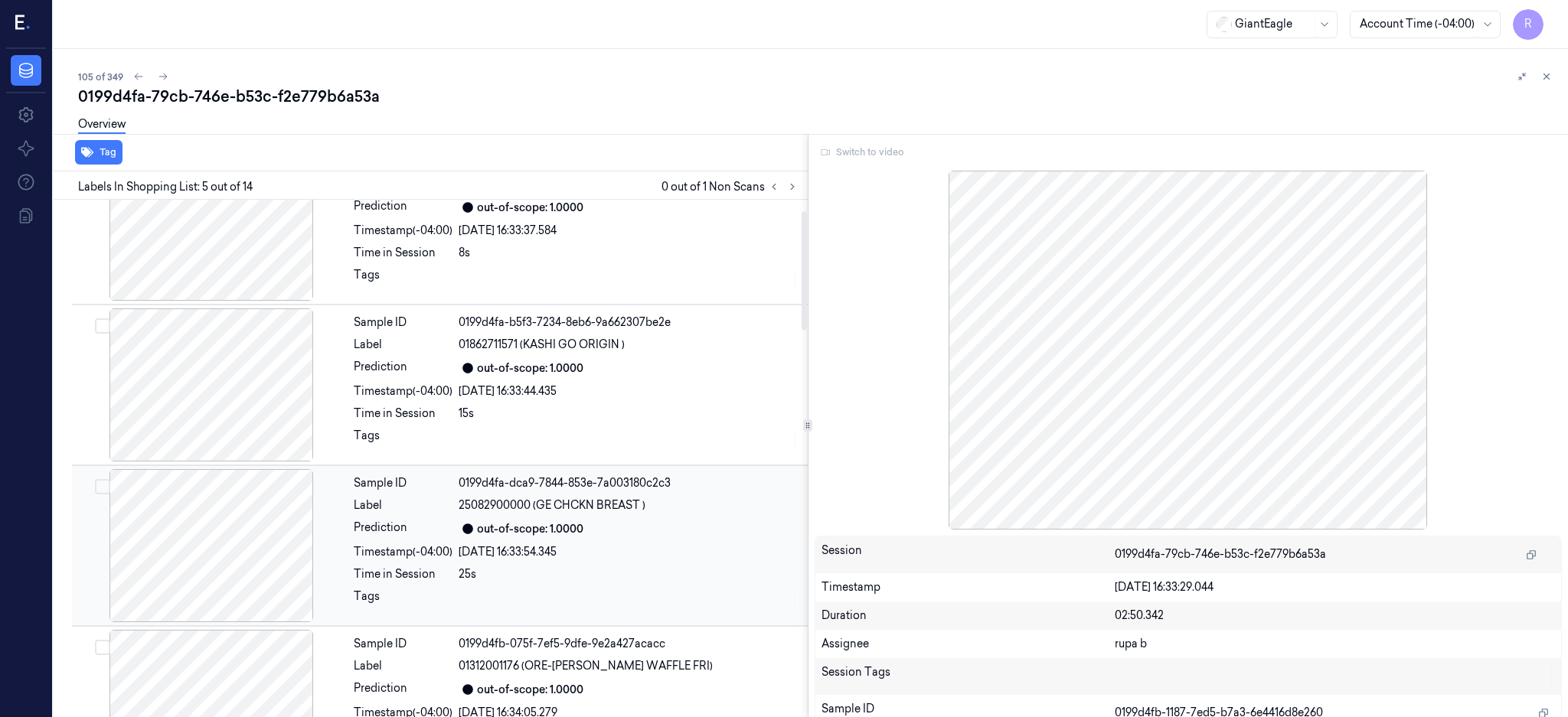
scroll to position [0, 0]
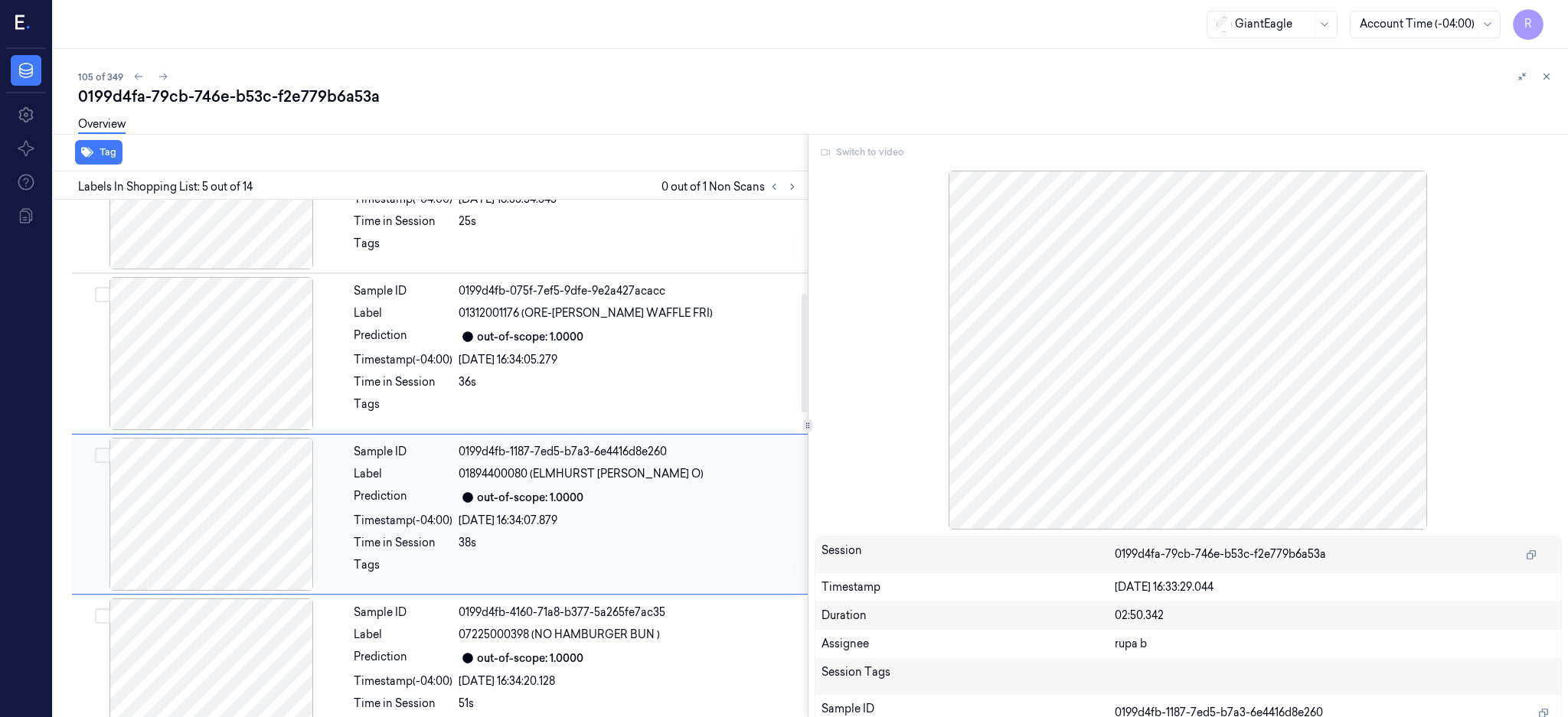
click at [246, 523] on div at bounding box center [211, 514] width 272 height 153
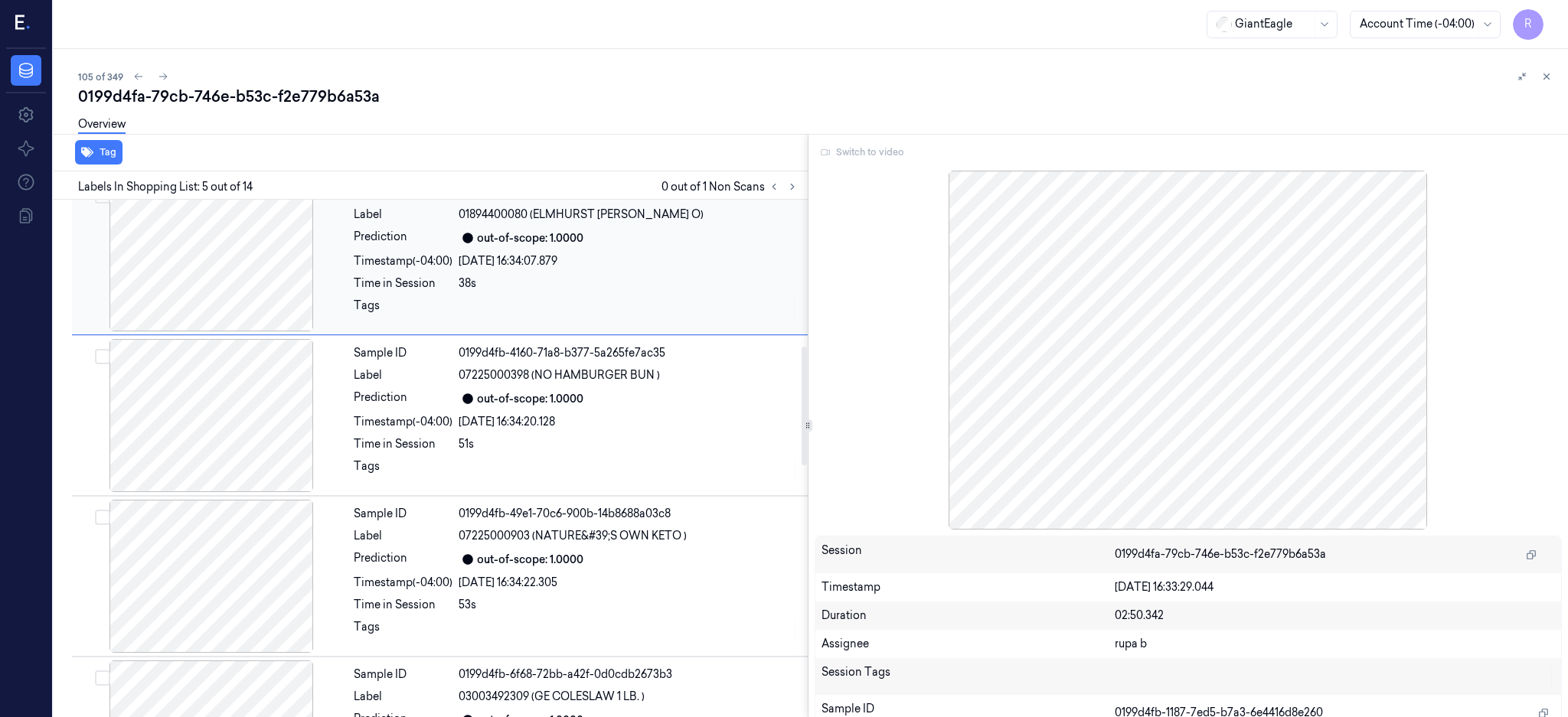
click at [246, 523] on div at bounding box center [211, 576] width 272 height 153
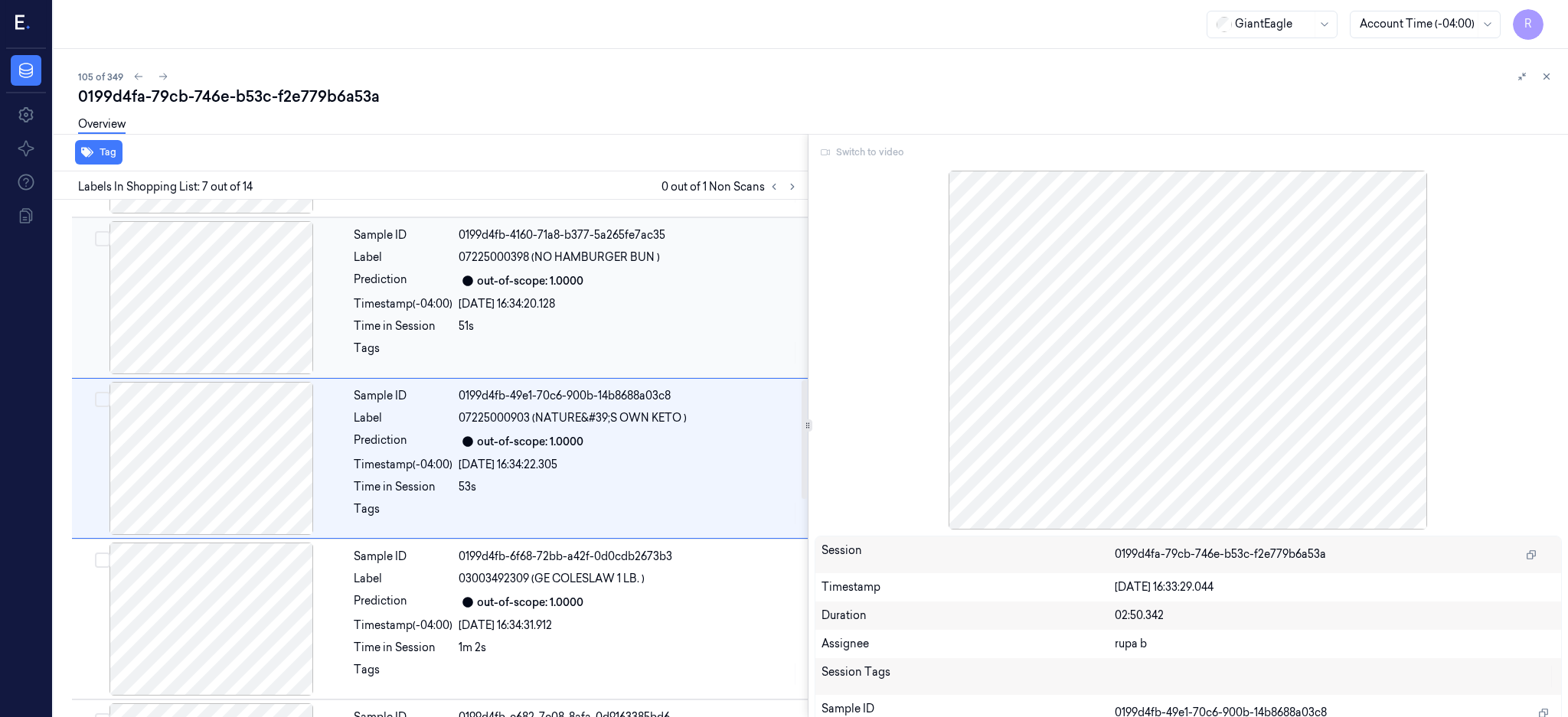
click at [241, 339] on div at bounding box center [211, 298] width 272 height 153
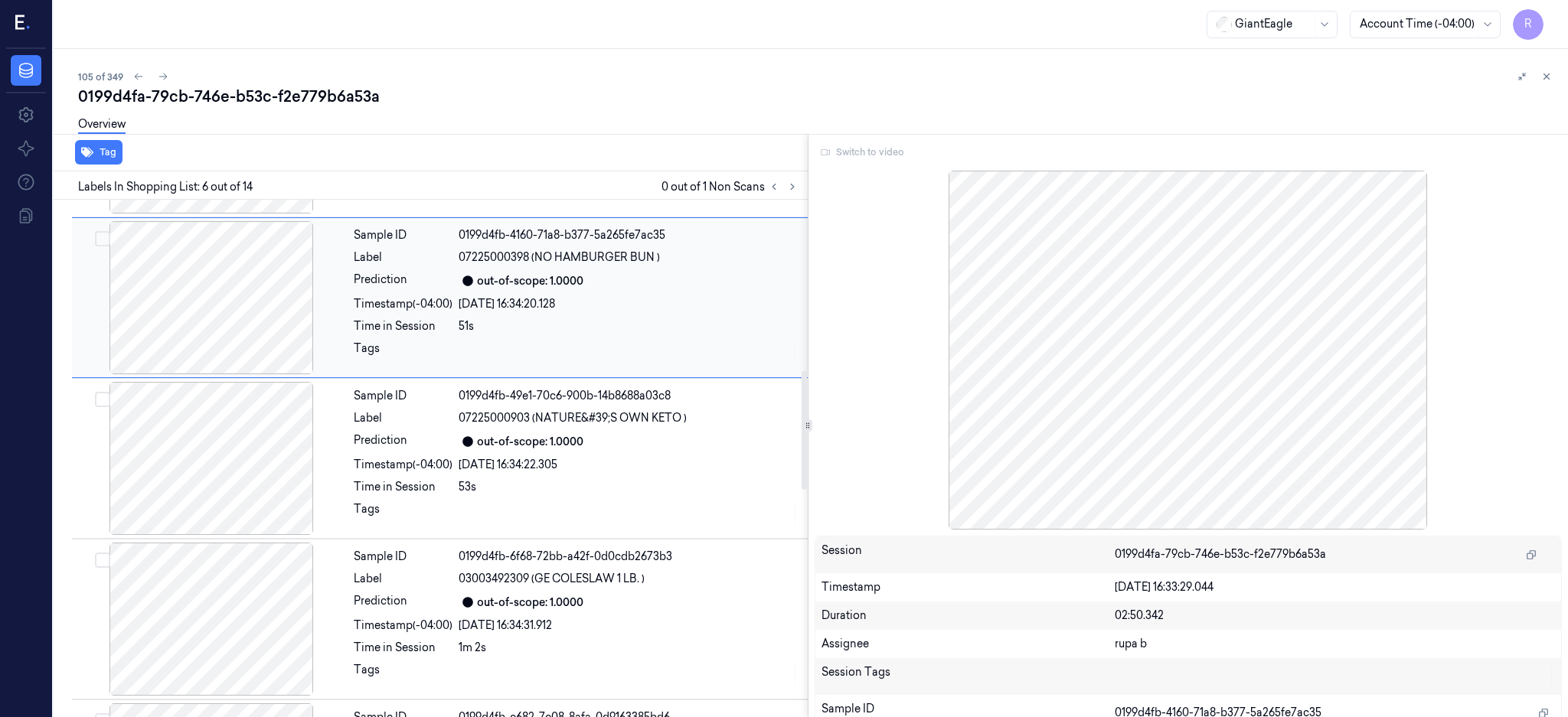
scroll to position [625, 0]
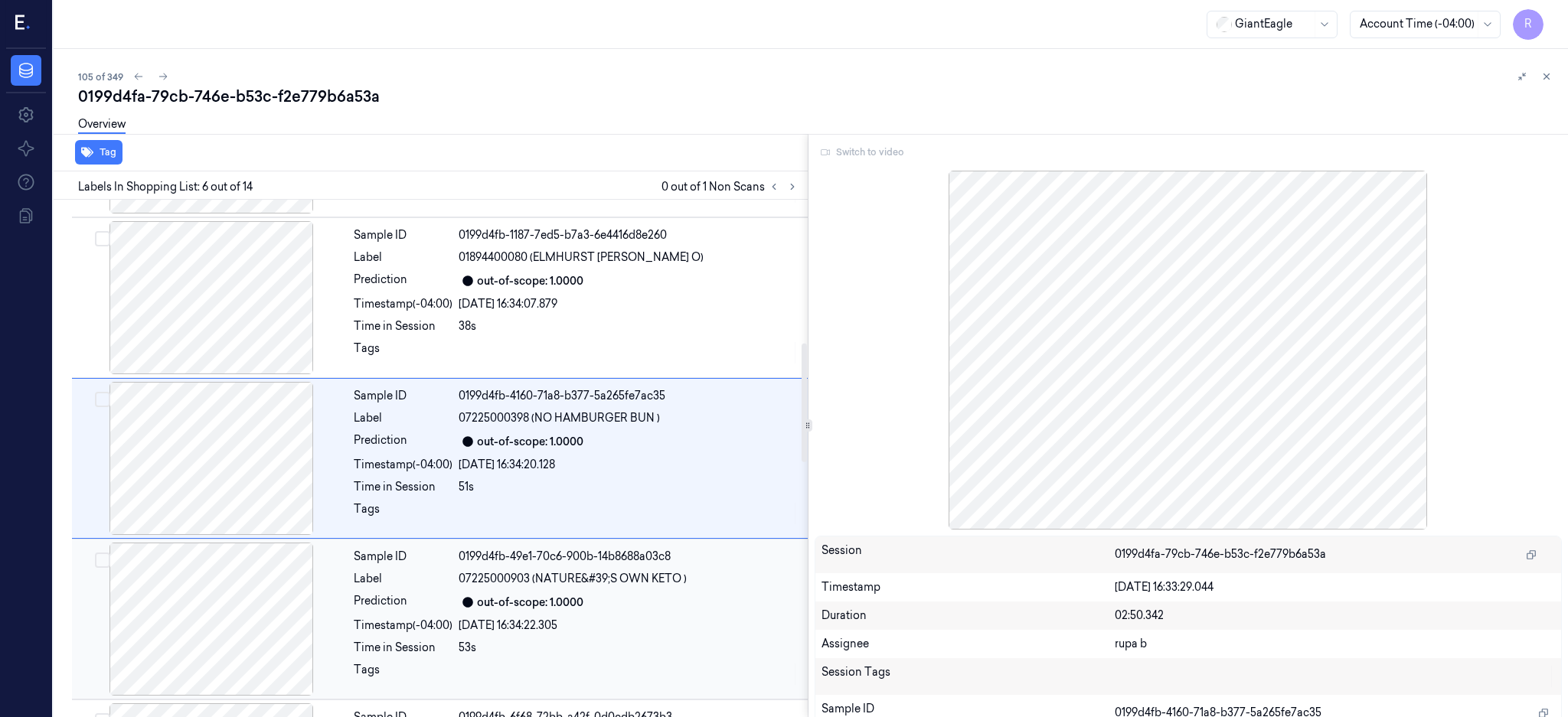
click at [212, 665] on div at bounding box center [211, 620] width 272 height 153
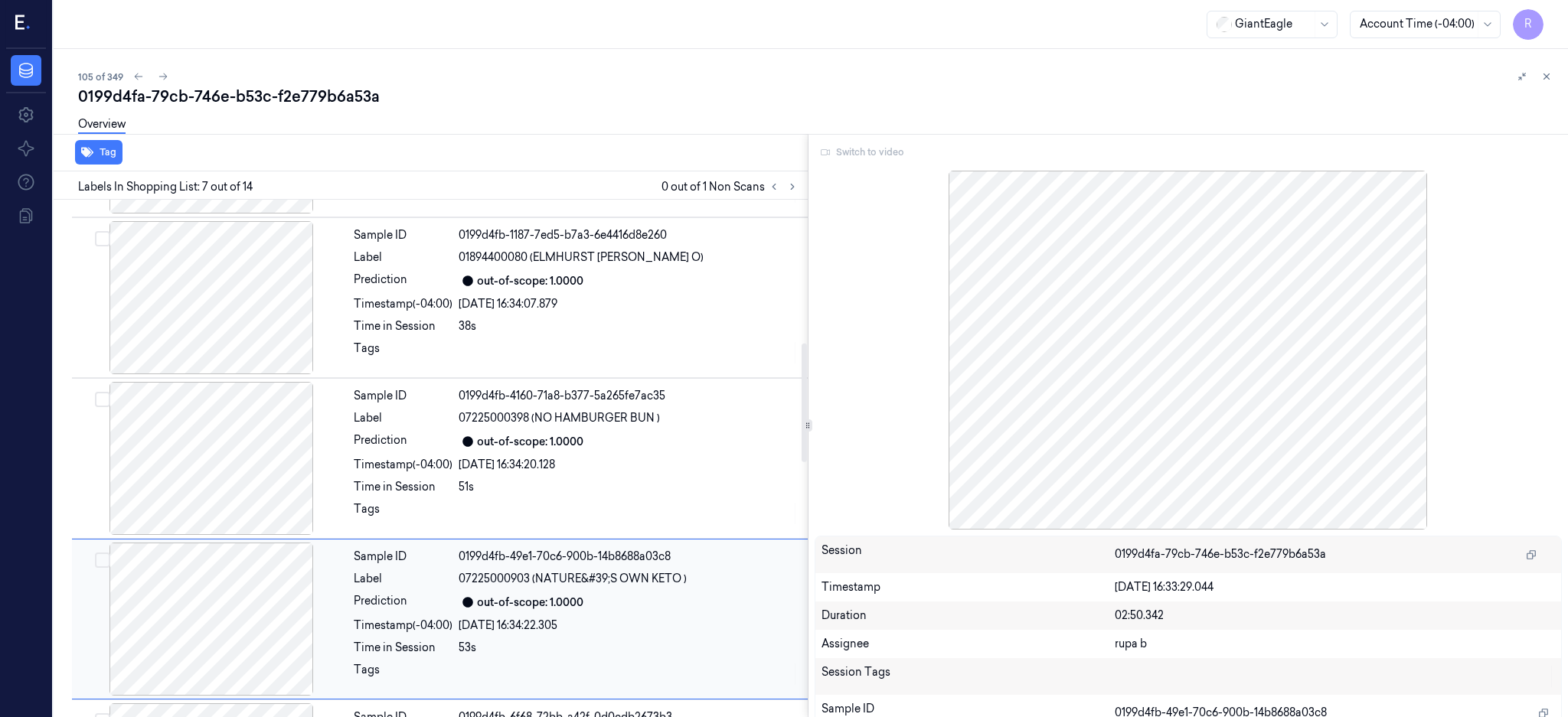
scroll to position [786, 0]
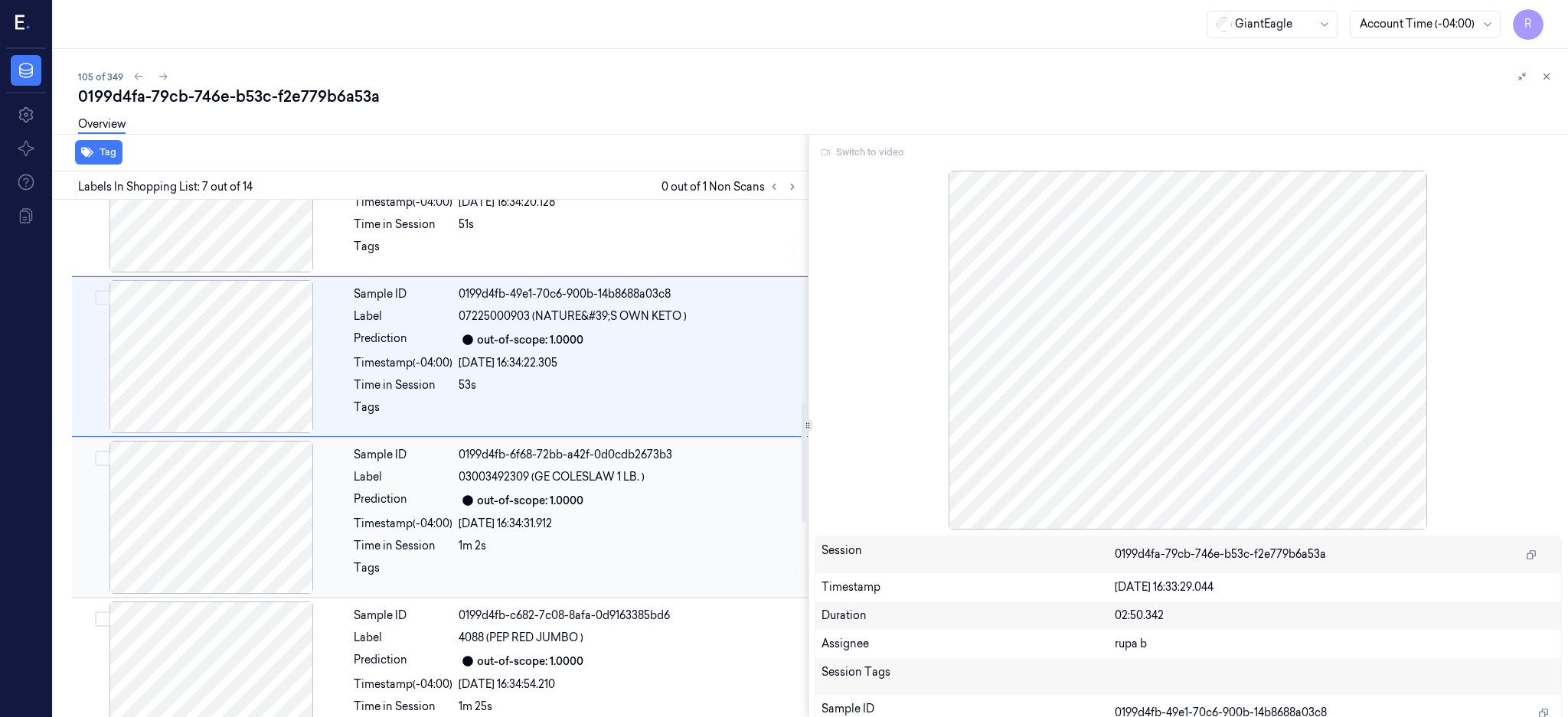
click at [234, 542] on div at bounding box center [211, 518] width 272 height 153
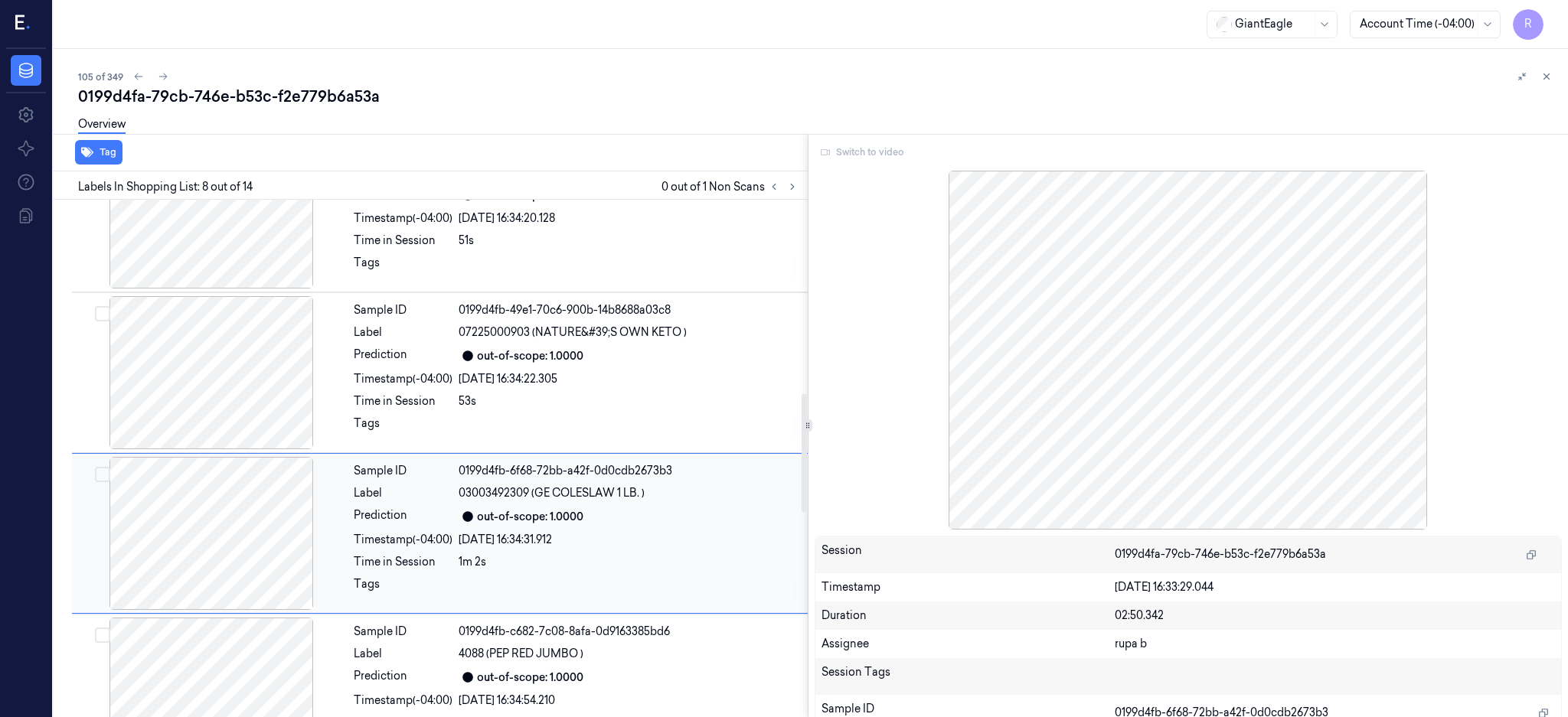
scroll to position [843, 0]
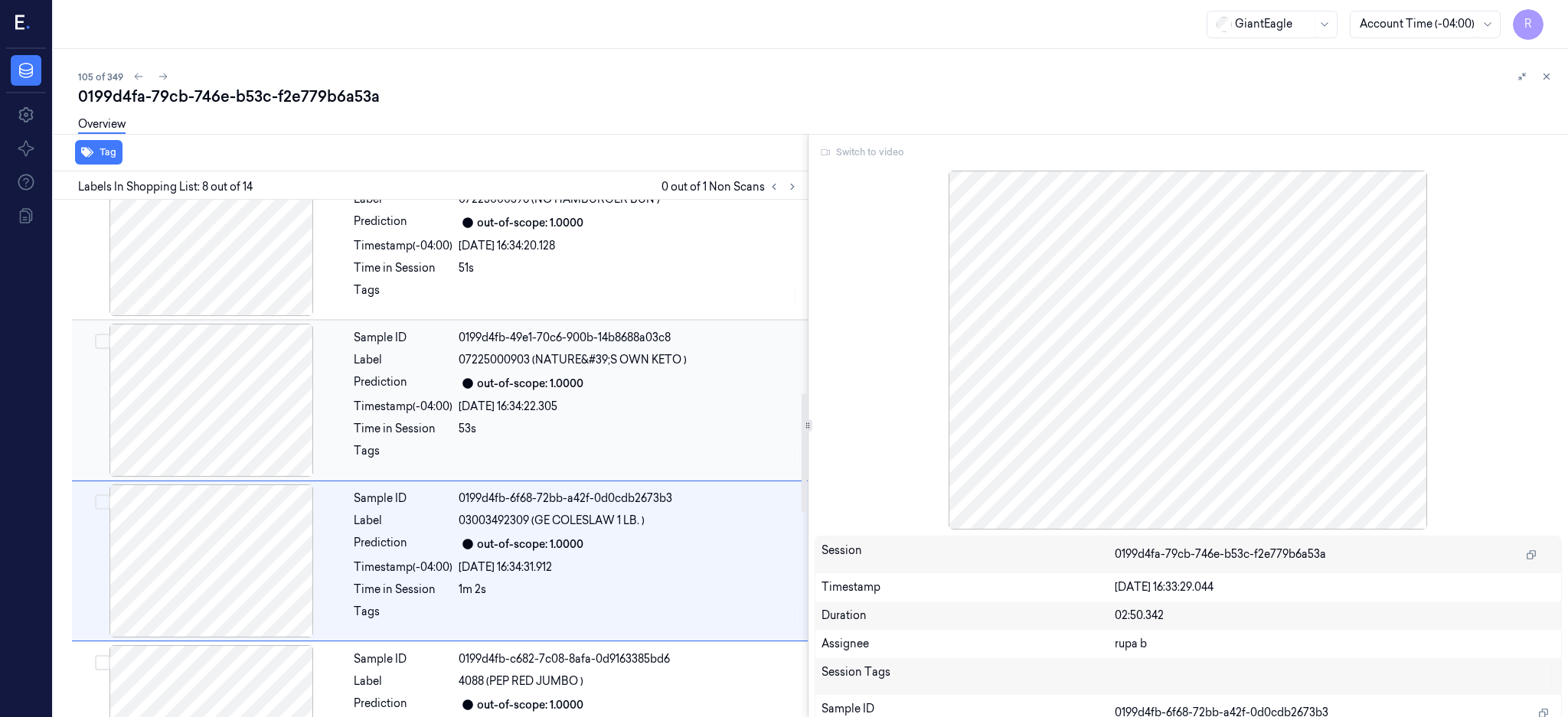
click at [247, 395] on div at bounding box center [211, 400] width 272 height 153
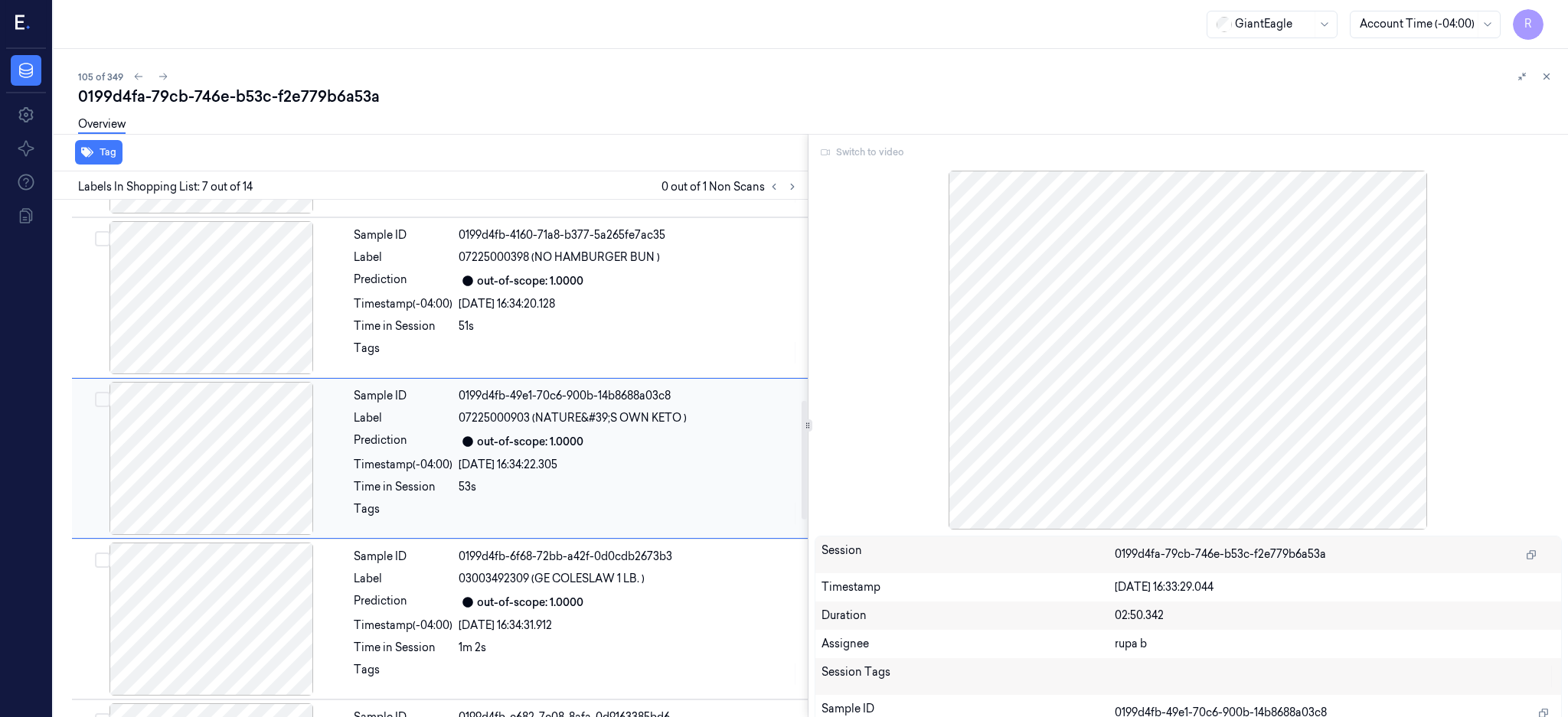
scroll to position [989, 0]
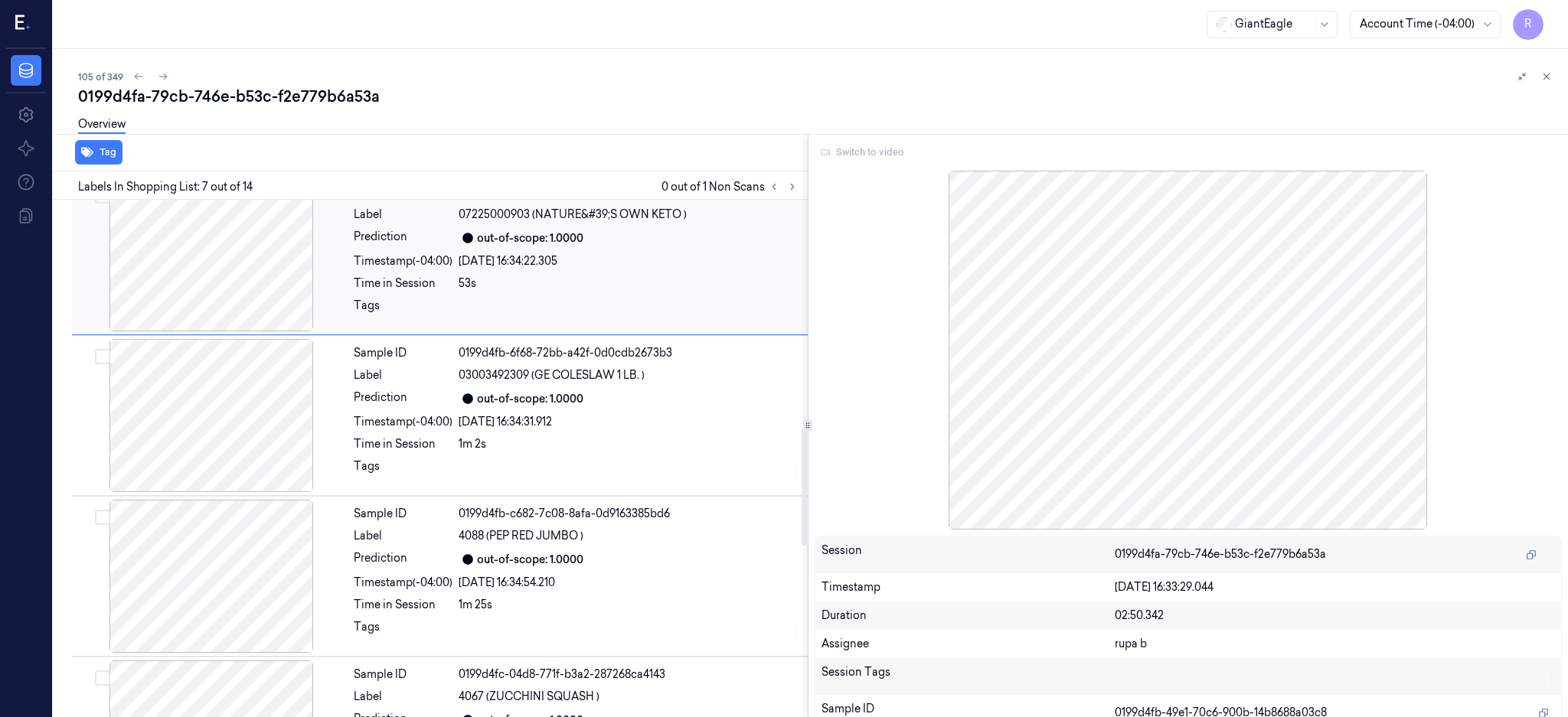
click at [248, 395] on div at bounding box center [211, 416] width 272 height 153
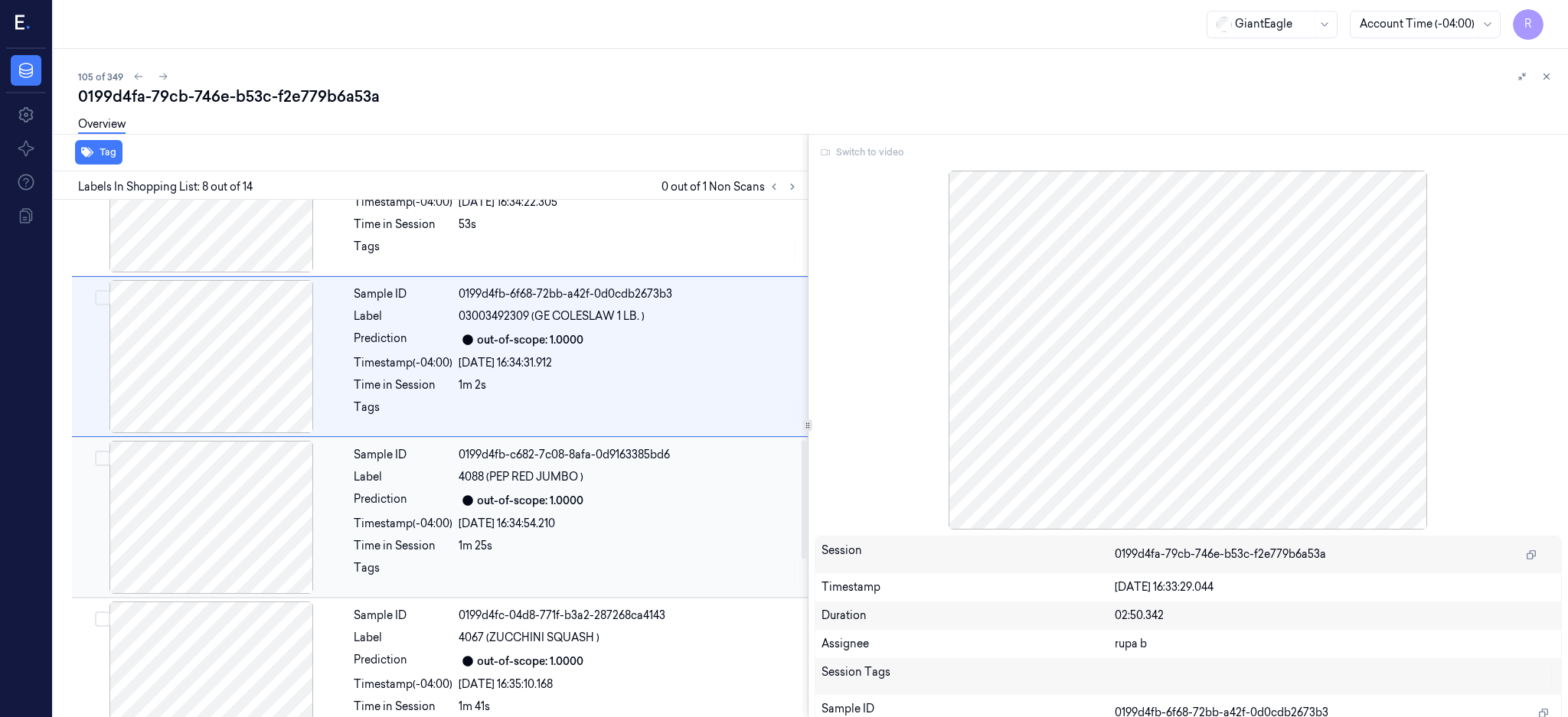
click at [226, 456] on div at bounding box center [211, 518] width 272 height 153
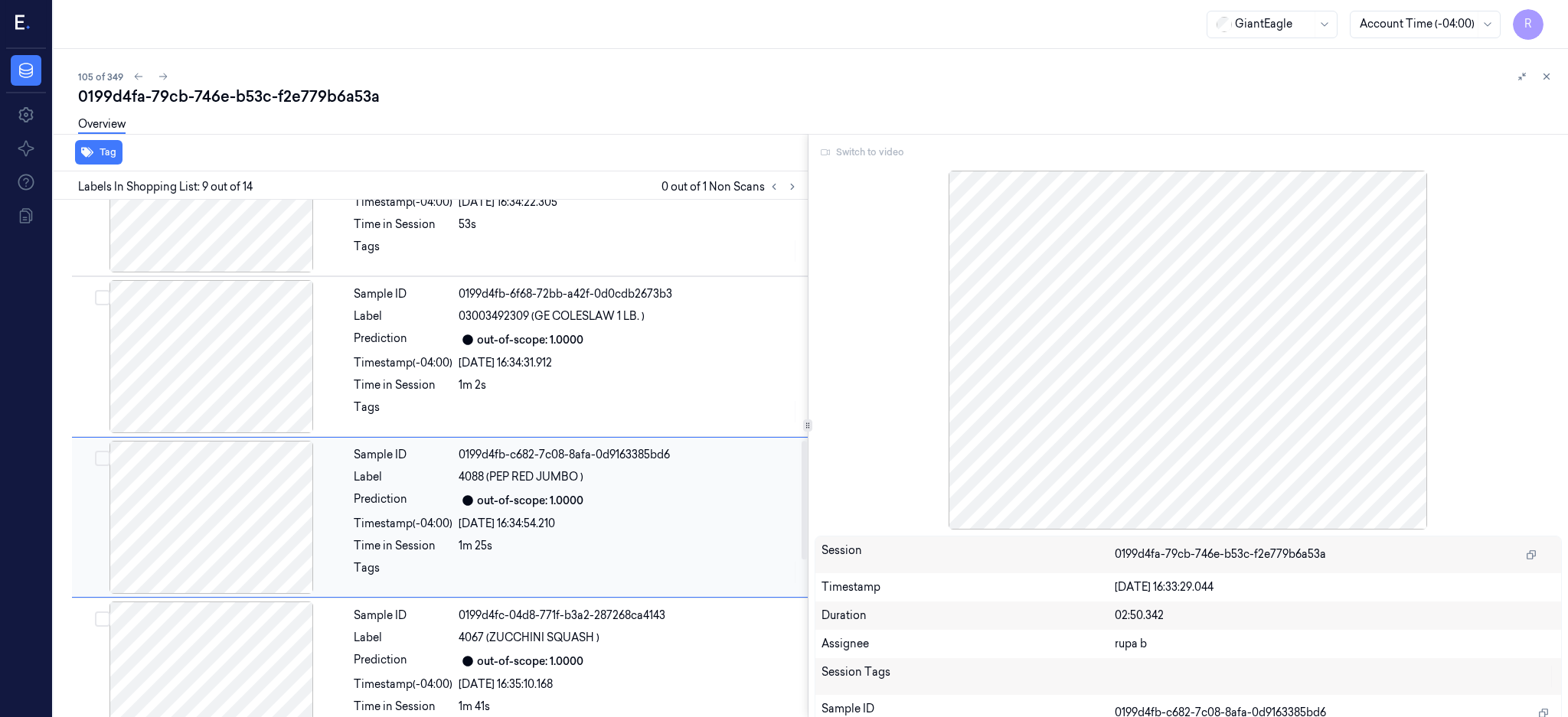
scroll to position [1107, 0]
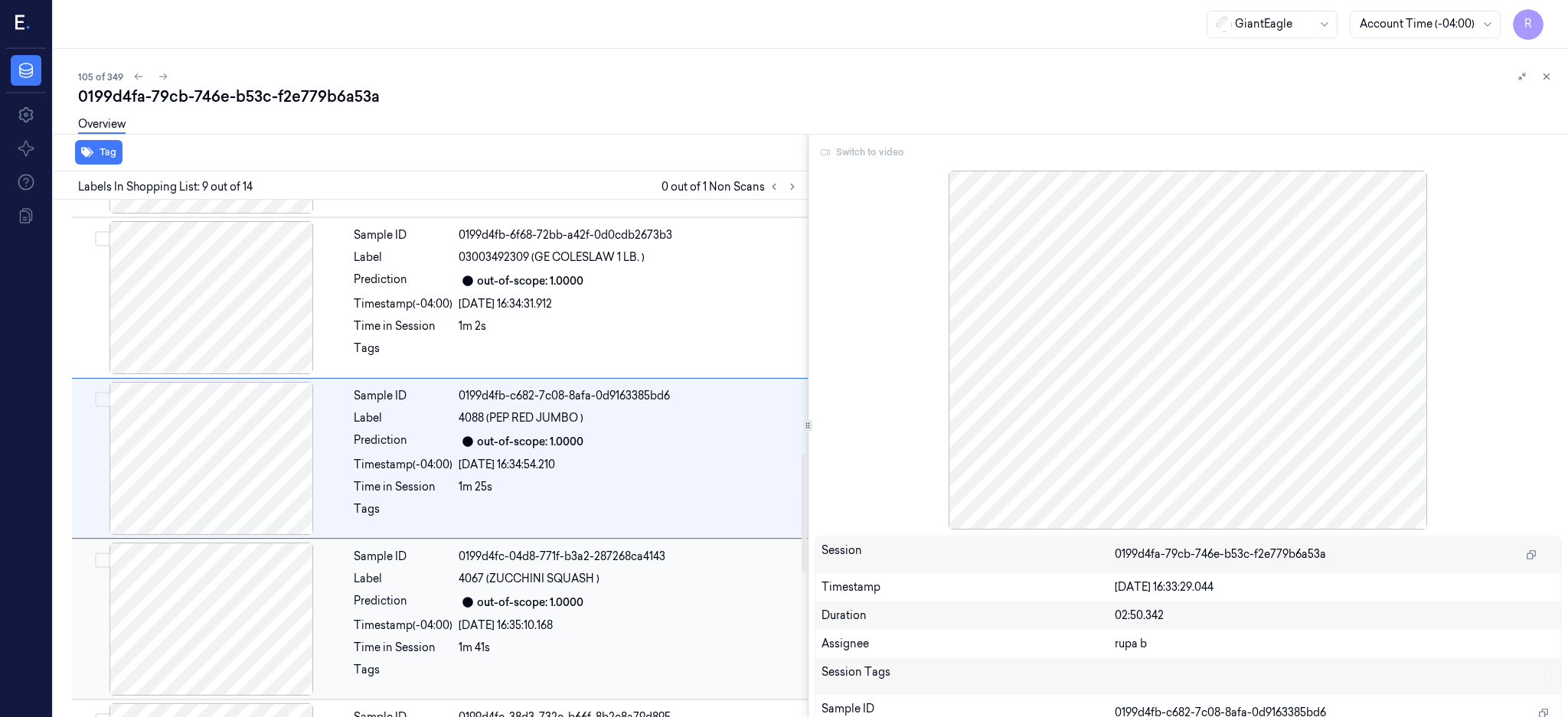
click at [201, 594] on div at bounding box center [211, 620] width 272 height 153
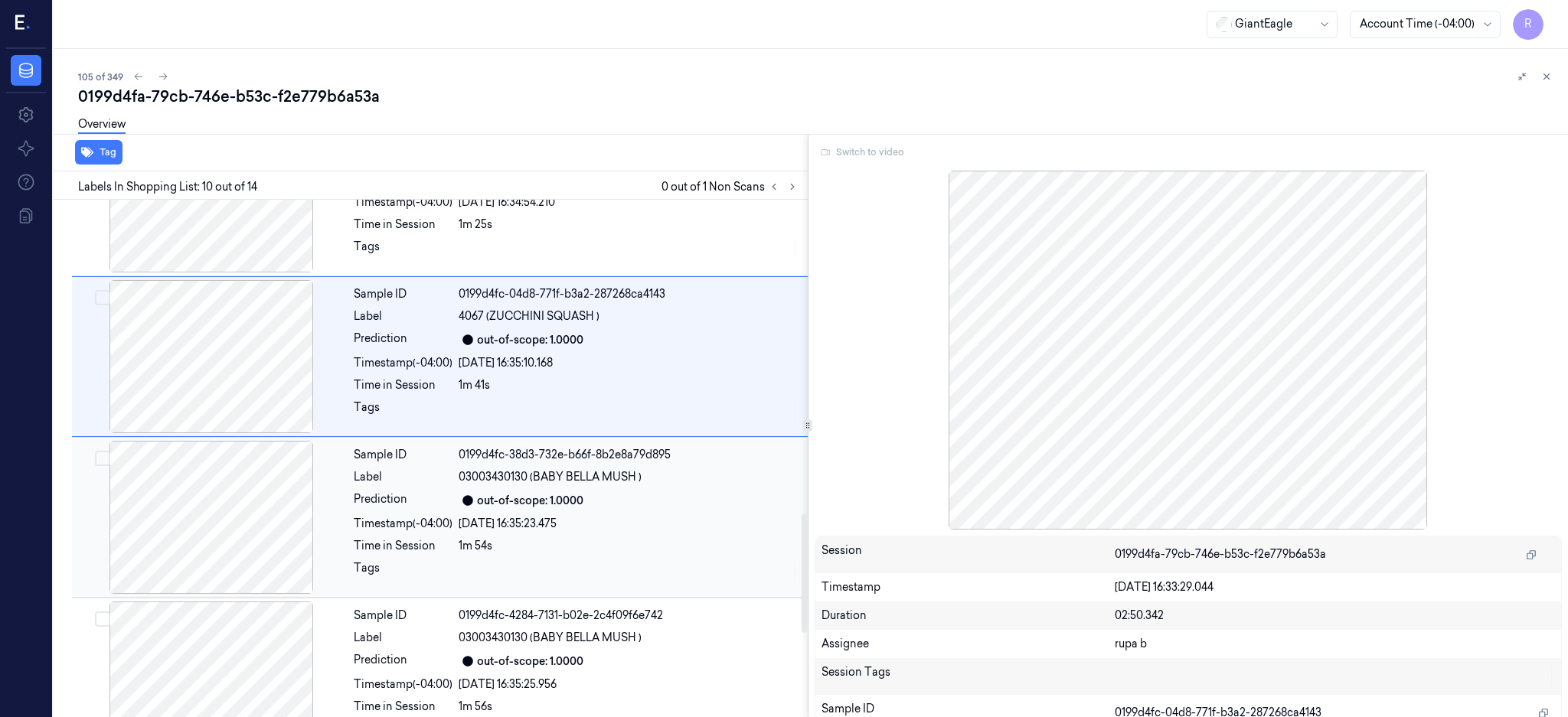
click at [250, 528] on div at bounding box center [211, 518] width 272 height 153
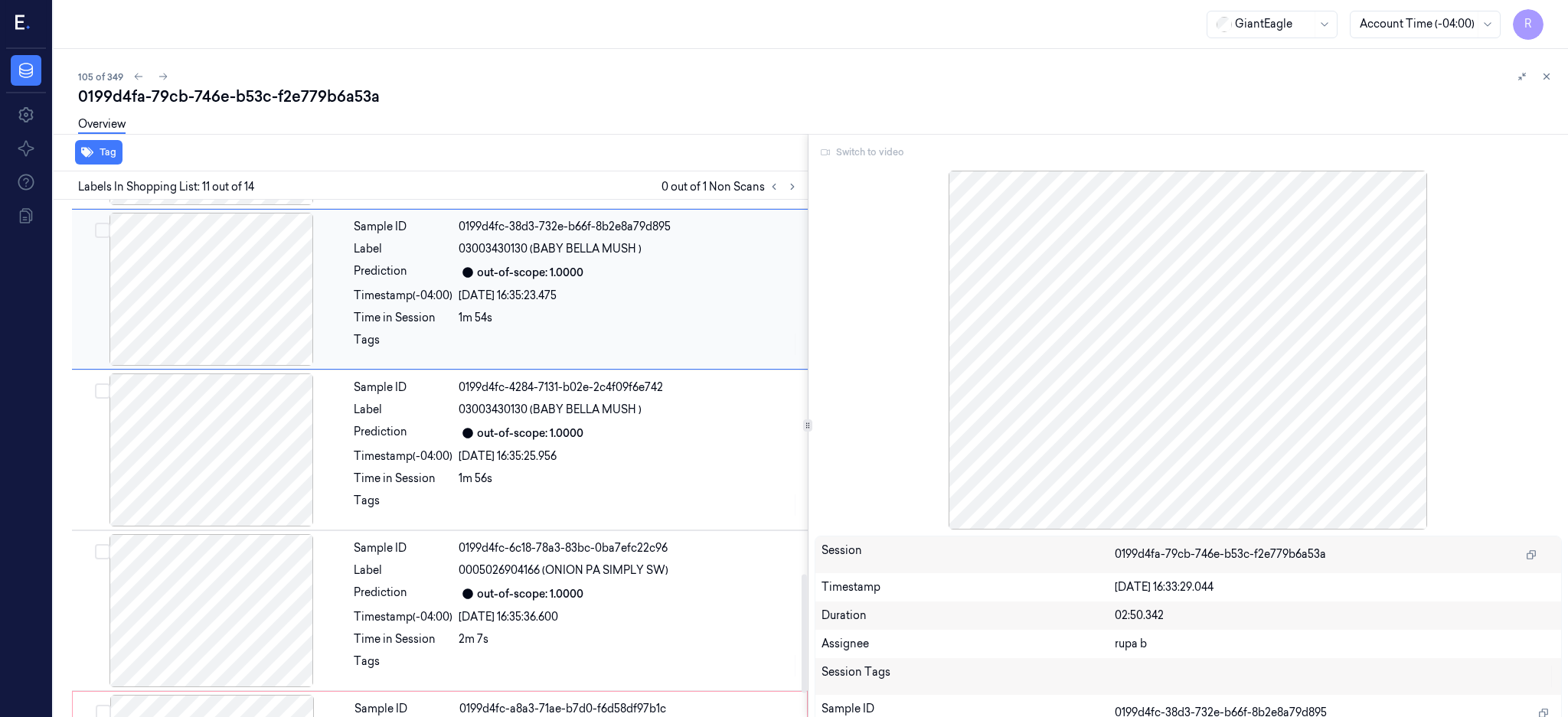
scroll to position [1632, 0]
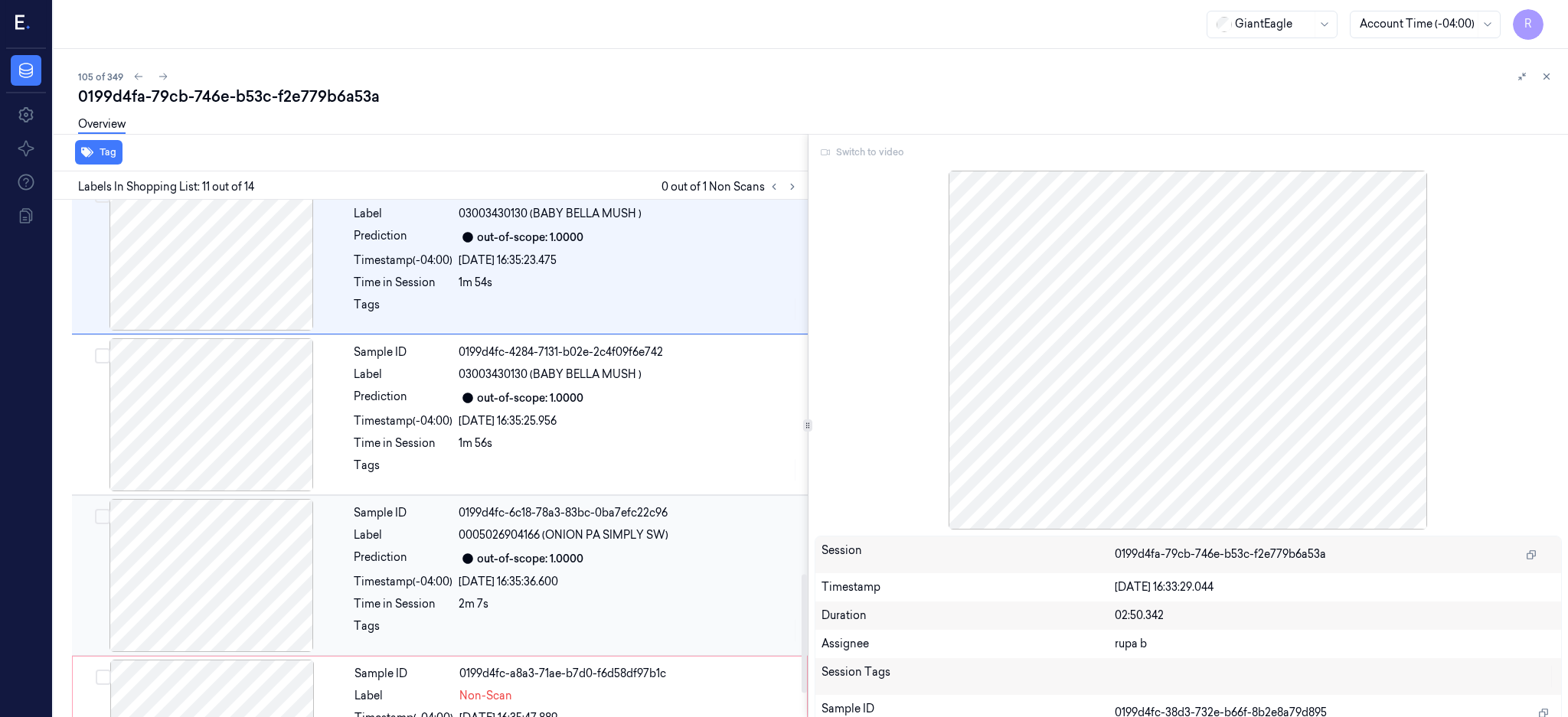
click at [248, 603] on div at bounding box center [211, 575] width 272 height 153
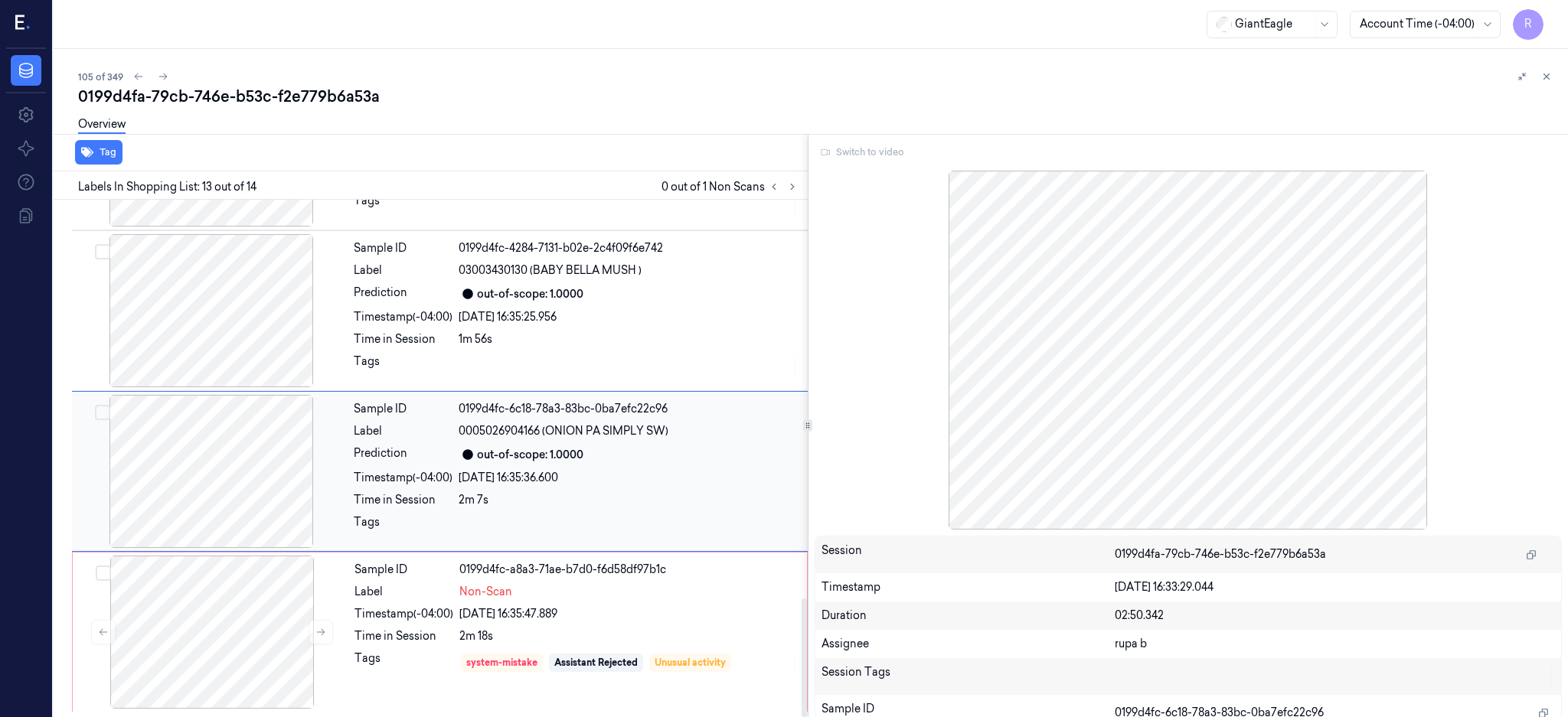
scroll to position [1737, 0]
click at [226, 641] on div at bounding box center [212, 632] width 272 height 153
click at [317, 629] on icon at bounding box center [321, 632] width 11 height 11
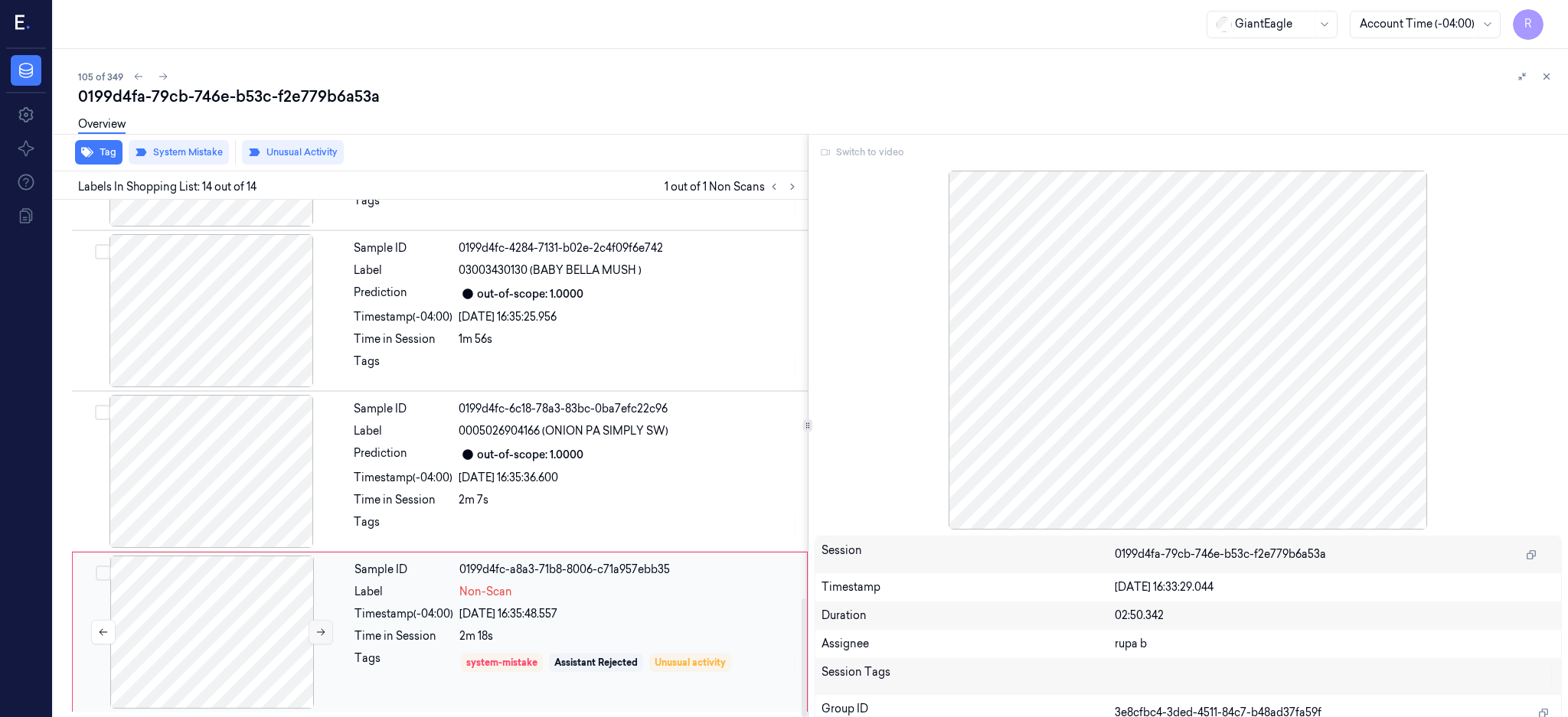
click at [317, 629] on icon at bounding box center [321, 632] width 11 height 11
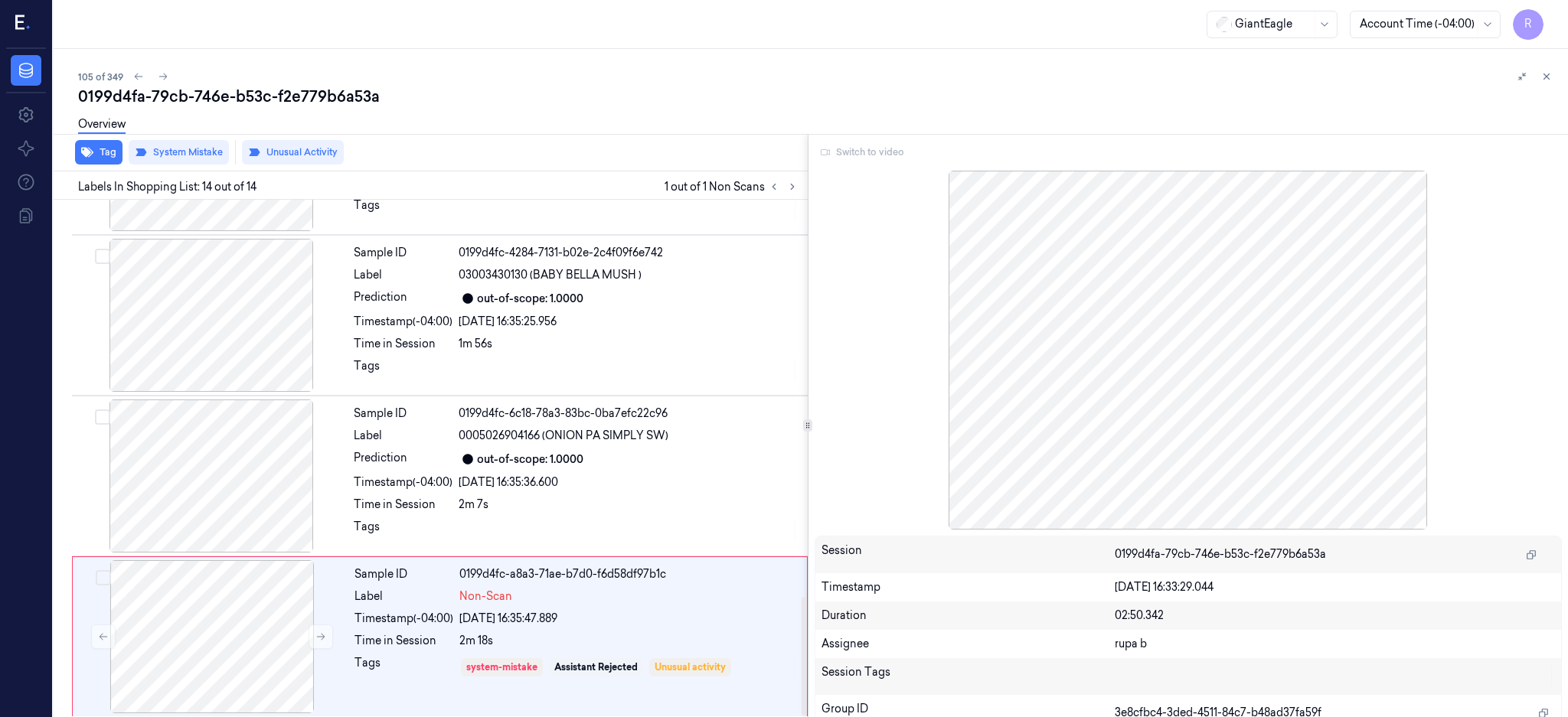
scroll to position [1737, 0]
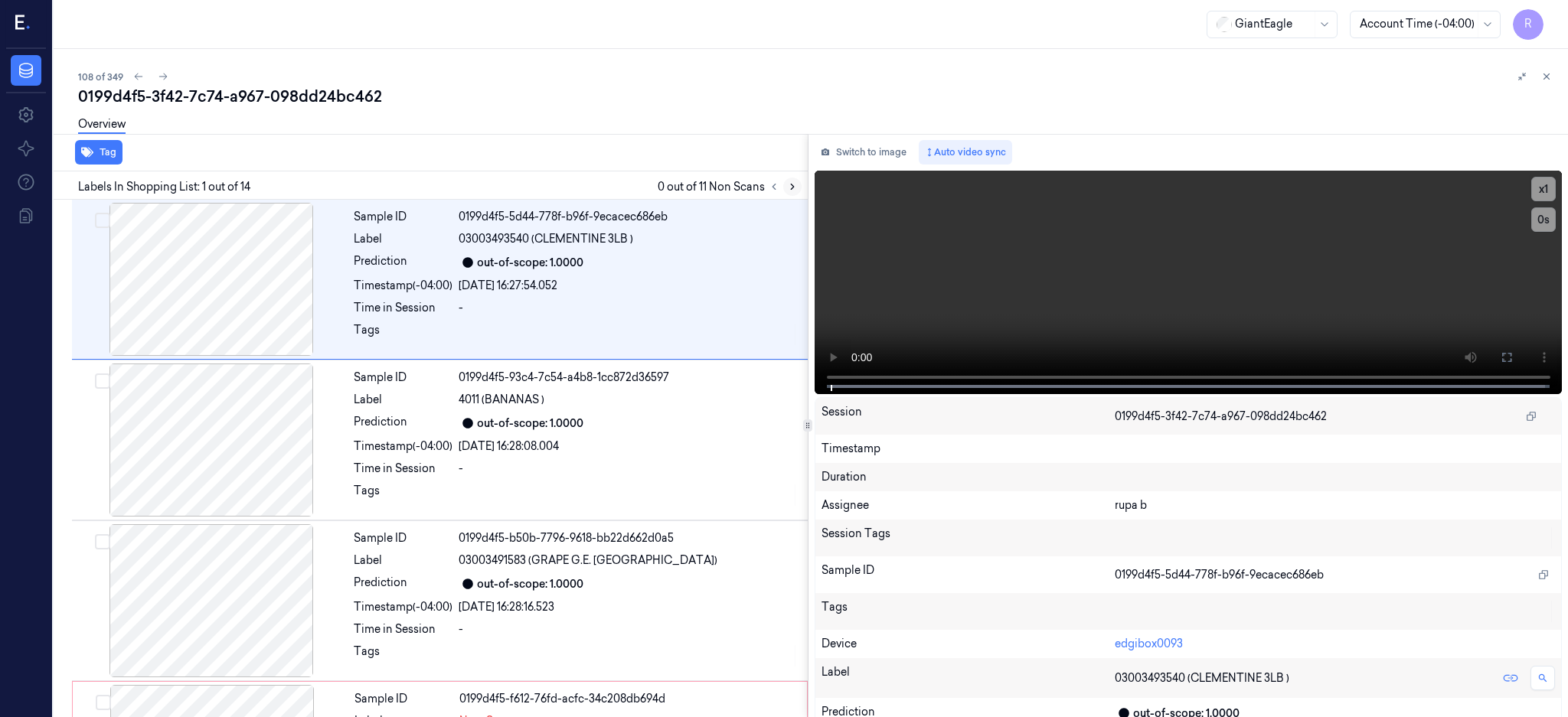
click at [798, 181] on icon at bounding box center [792, 187] width 11 height 11
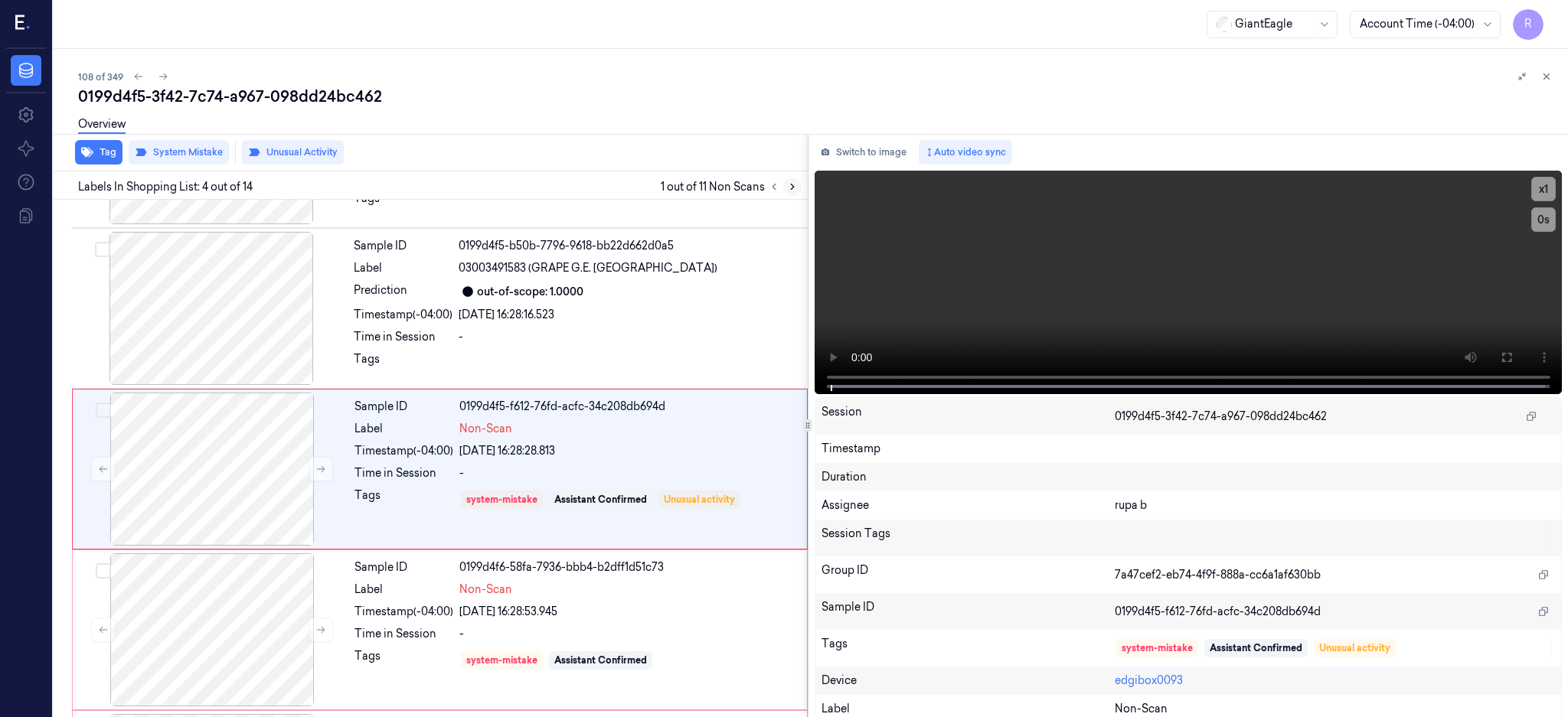
scroll to position [302, 0]
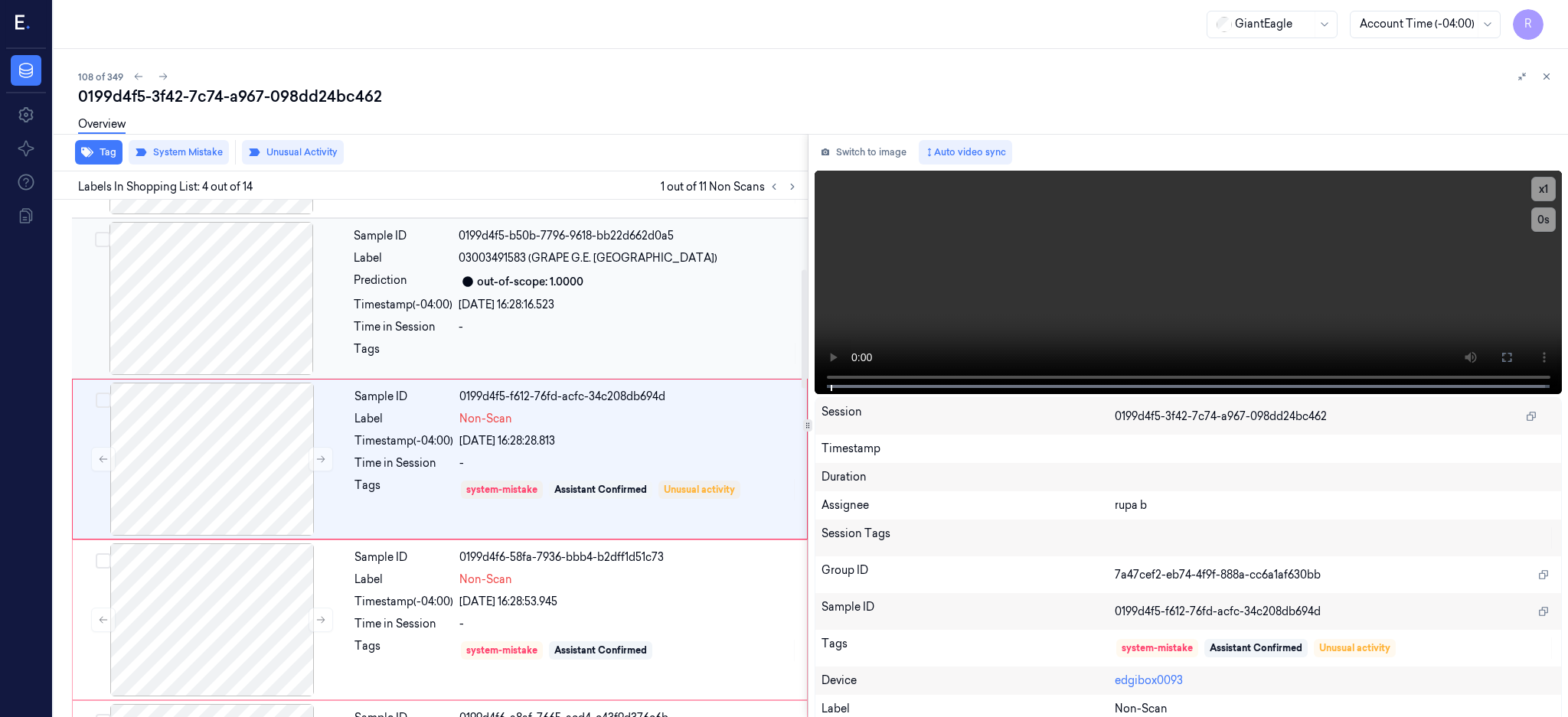
click at [266, 307] on div at bounding box center [211, 299] width 272 height 153
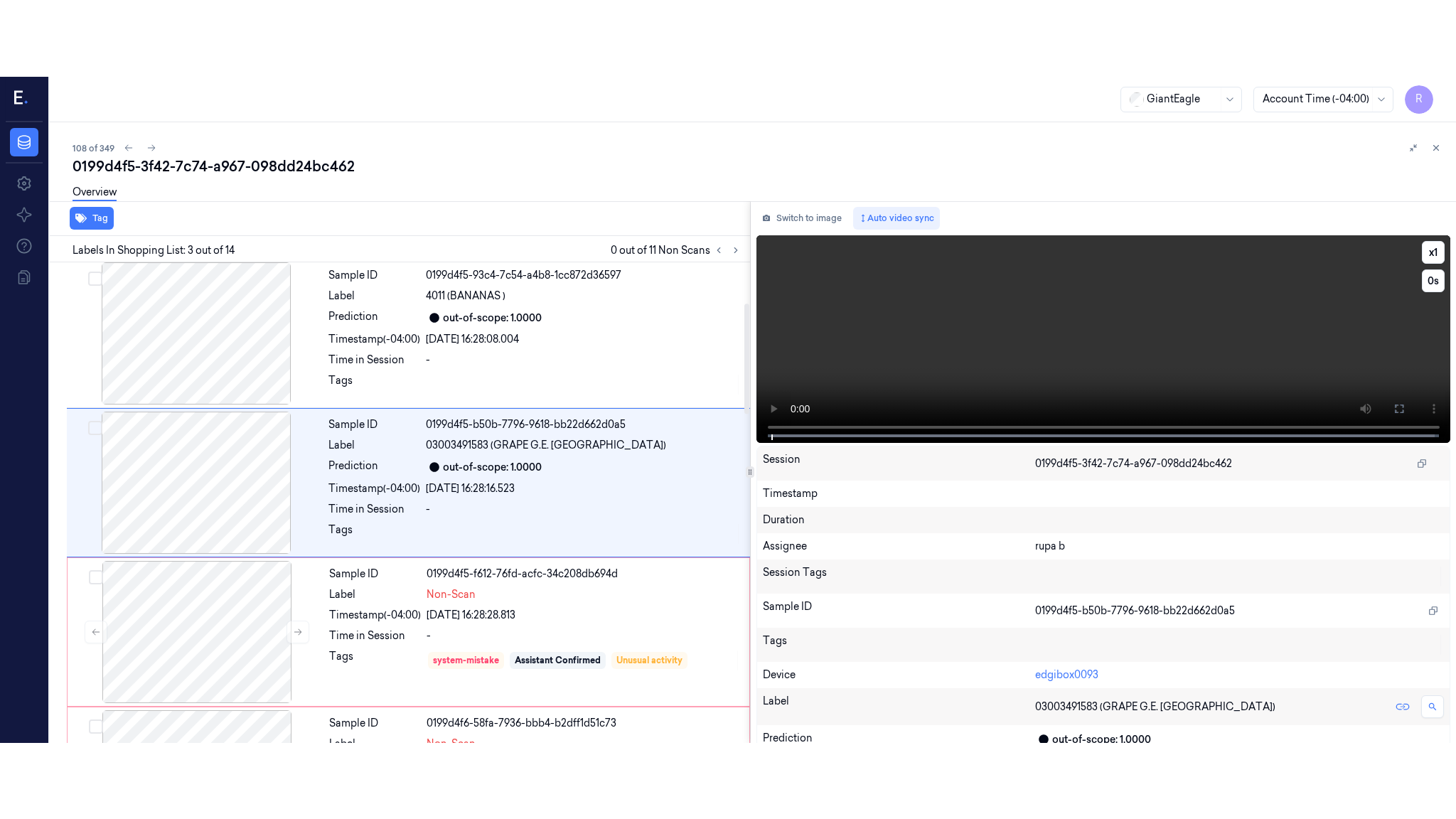
scroll to position [131, 0]
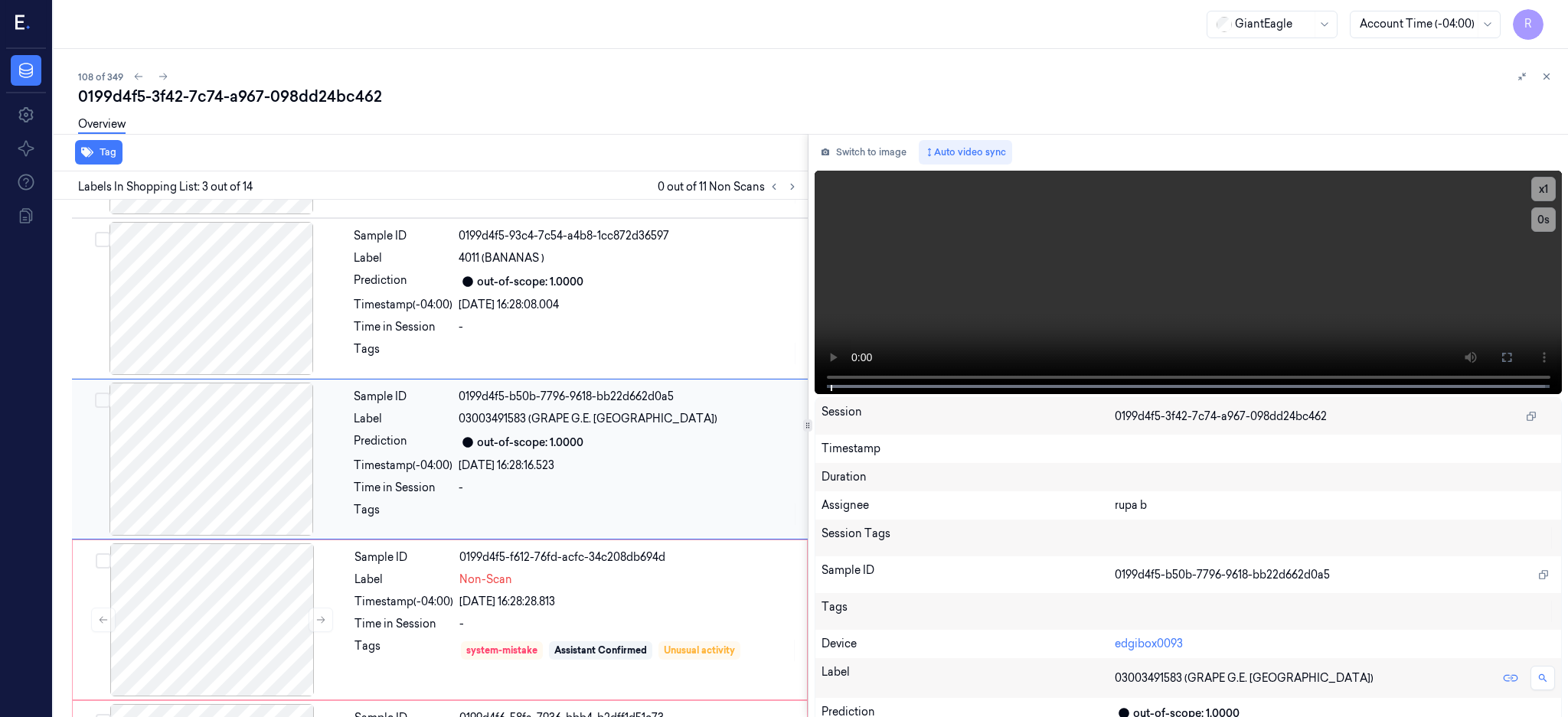
click at [235, 440] on div at bounding box center [211, 459] width 272 height 153
click at [1513, 352] on icon at bounding box center [1507, 358] width 13 height 13
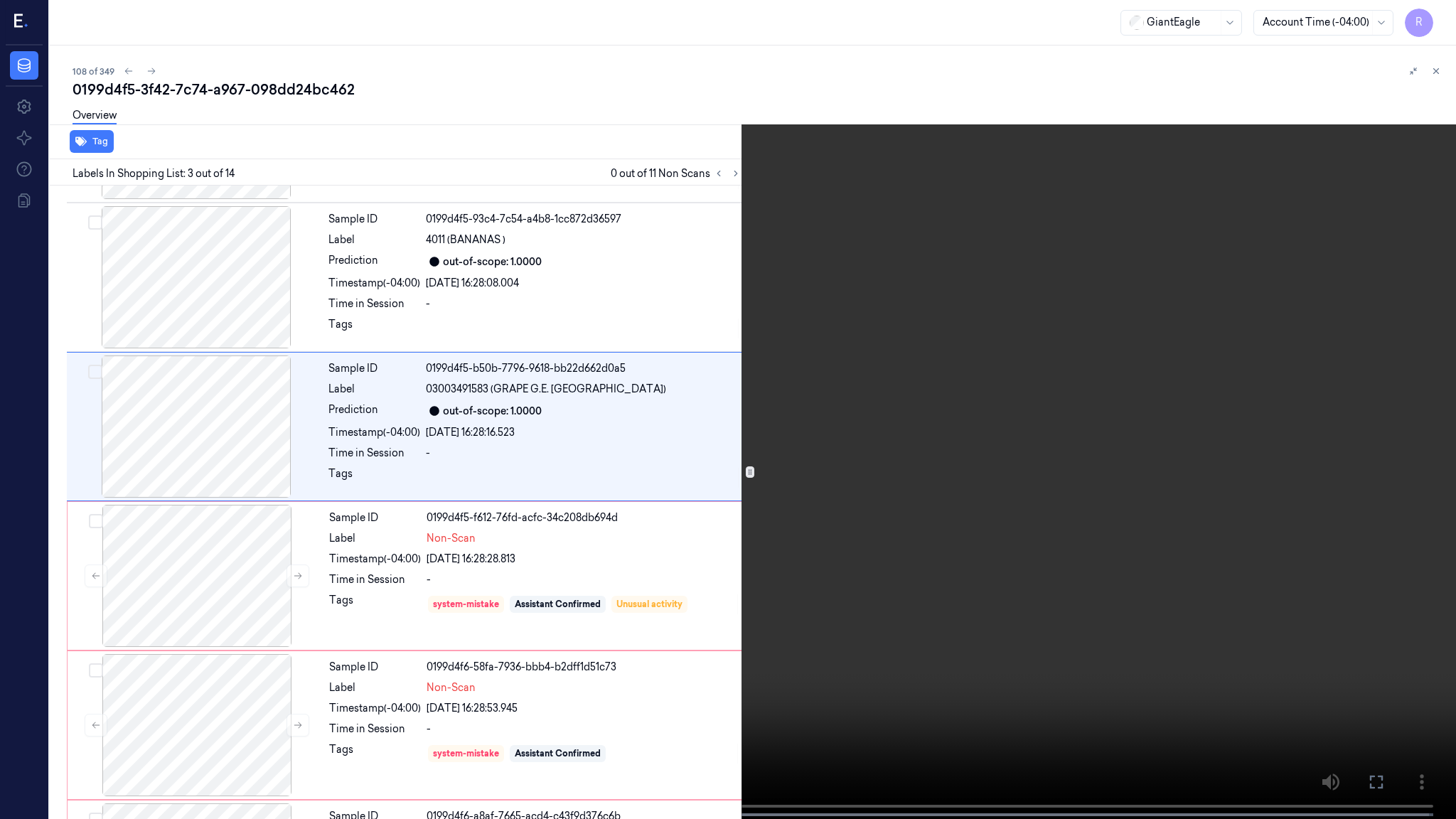
click at [839, 390] on video at bounding box center [728, 410] width 1456 height 822
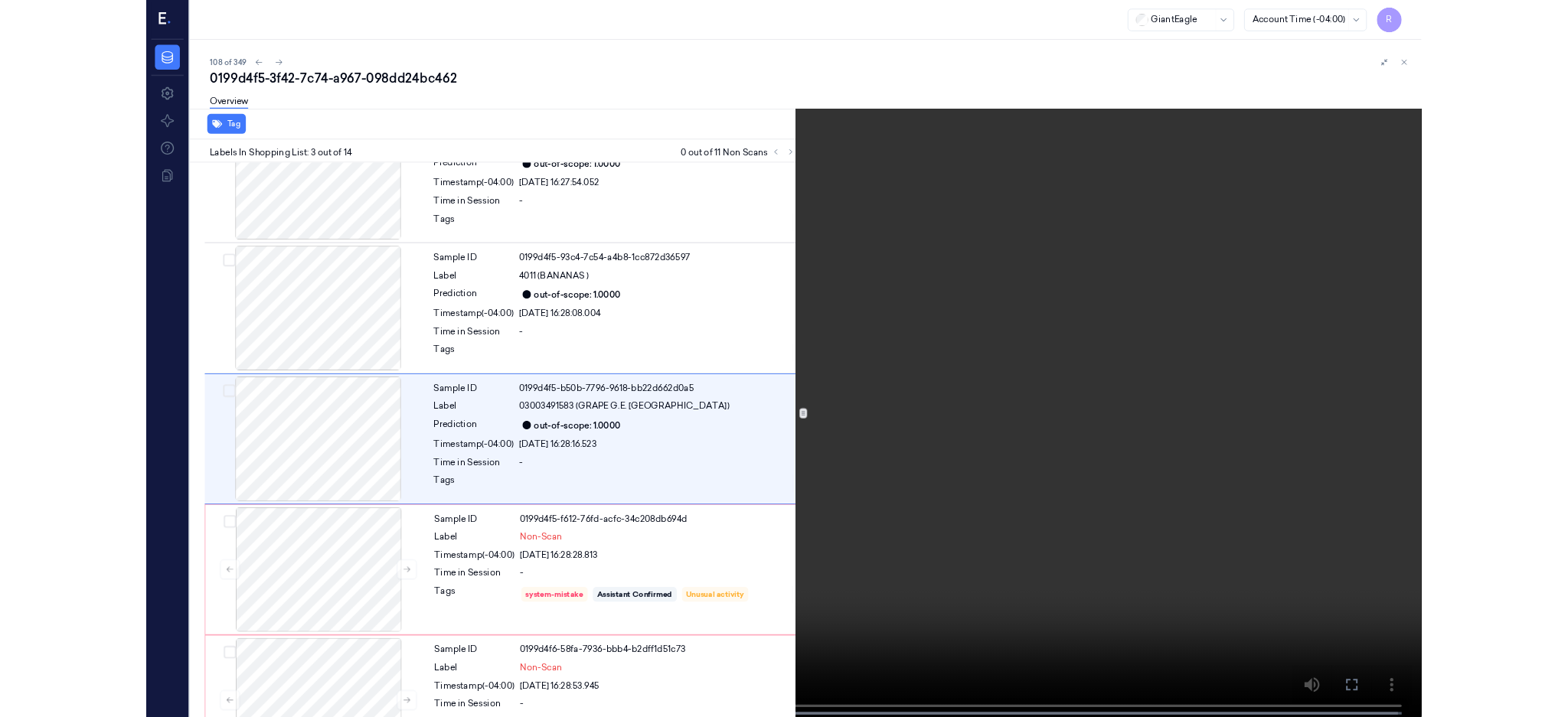
scroll to position [59, 0]
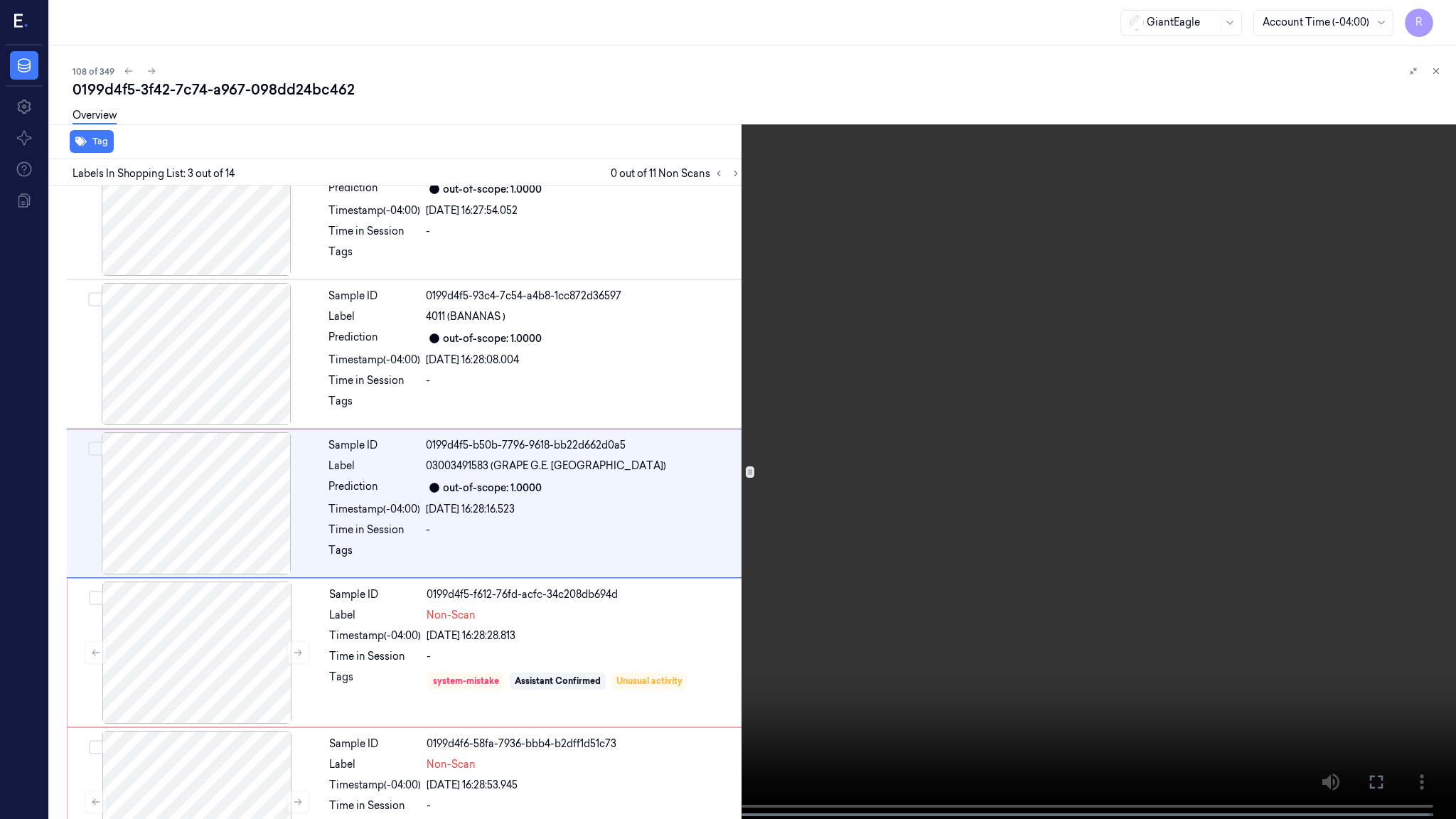
click at [1191, 538] on video at bounding box center [728, 410] width 1456 height 822
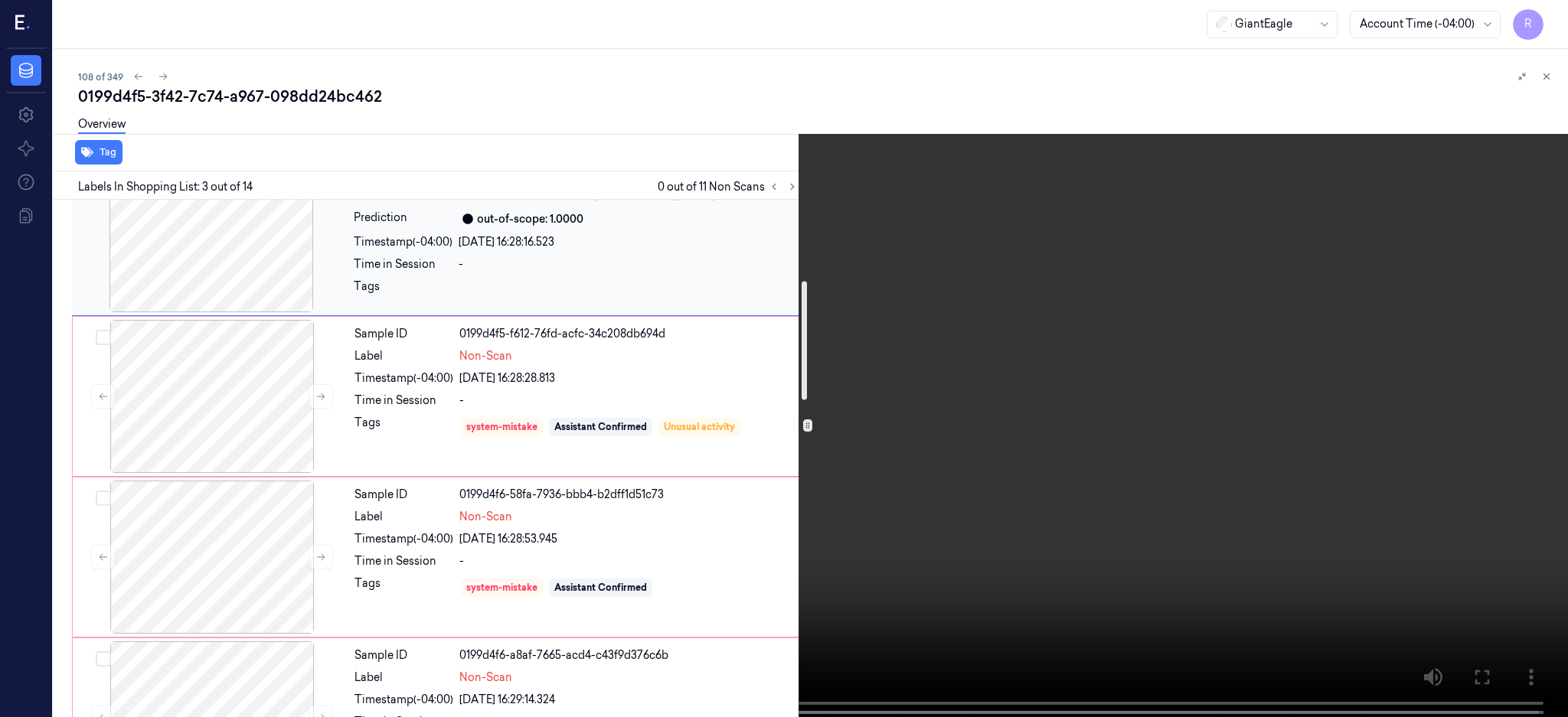
scroll to position [263, 0]
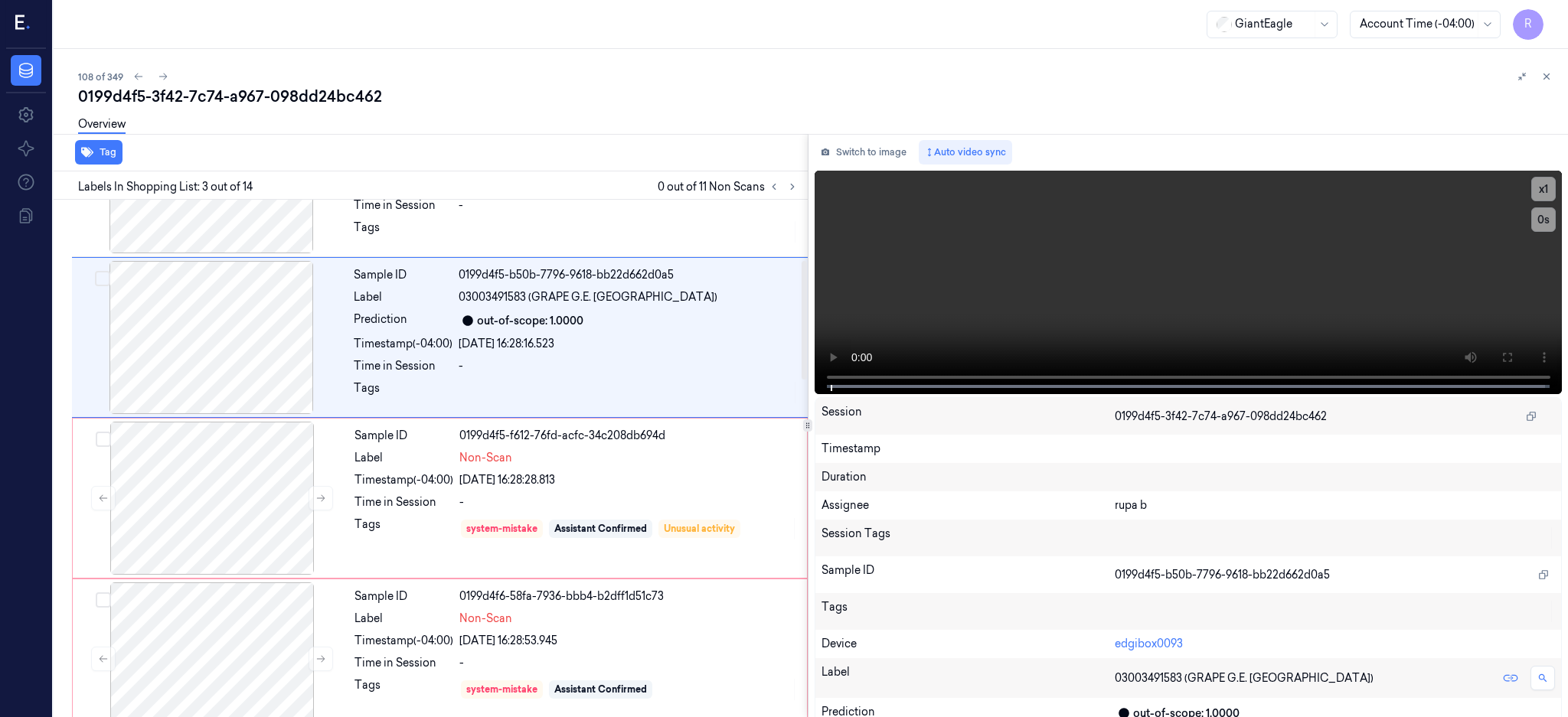
click at [303, 104] on div "0199d4f5-3f42-7c74-a967-098dd24bc462" at bounding box center [817, 97] width 1478 height 22
copy div "098dd24bc462"
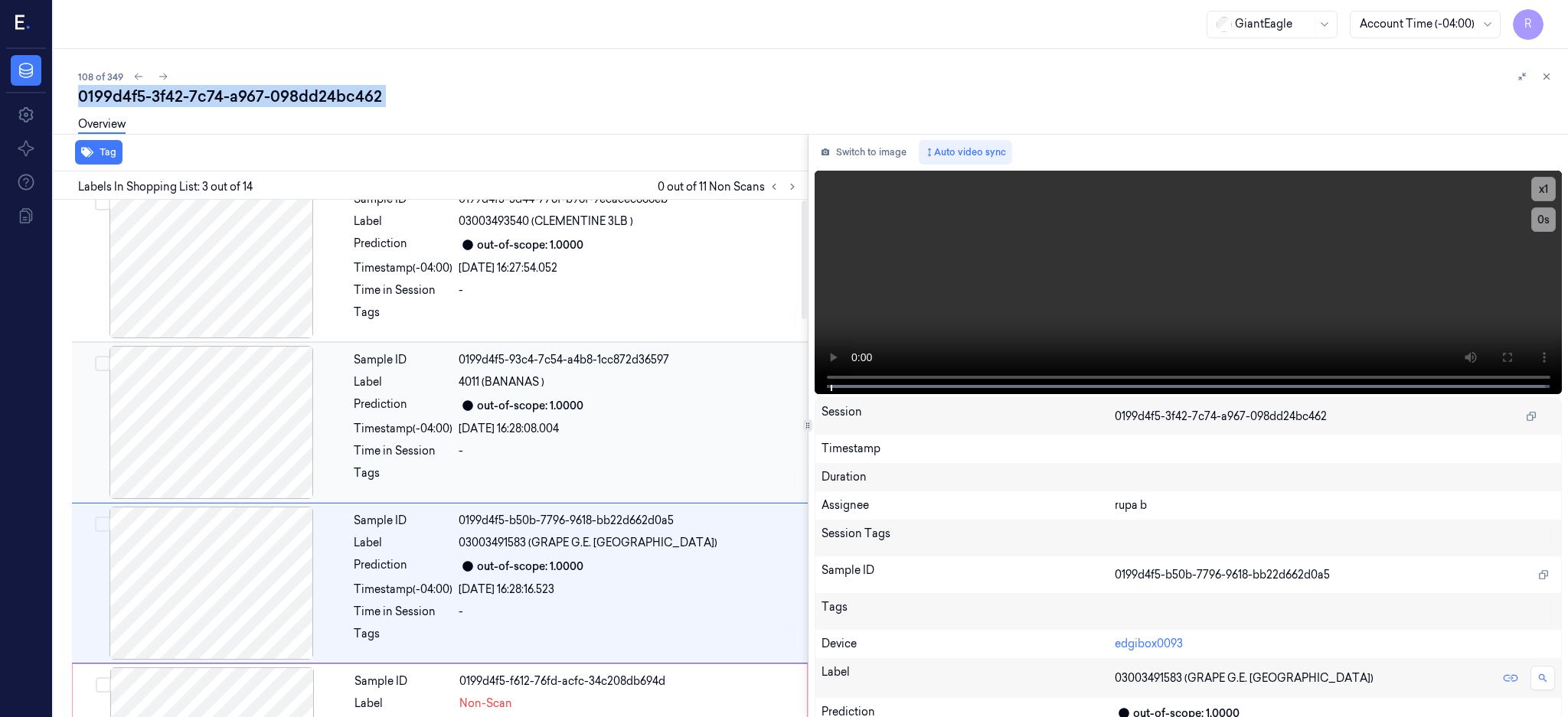
scroll to position [0, 0]
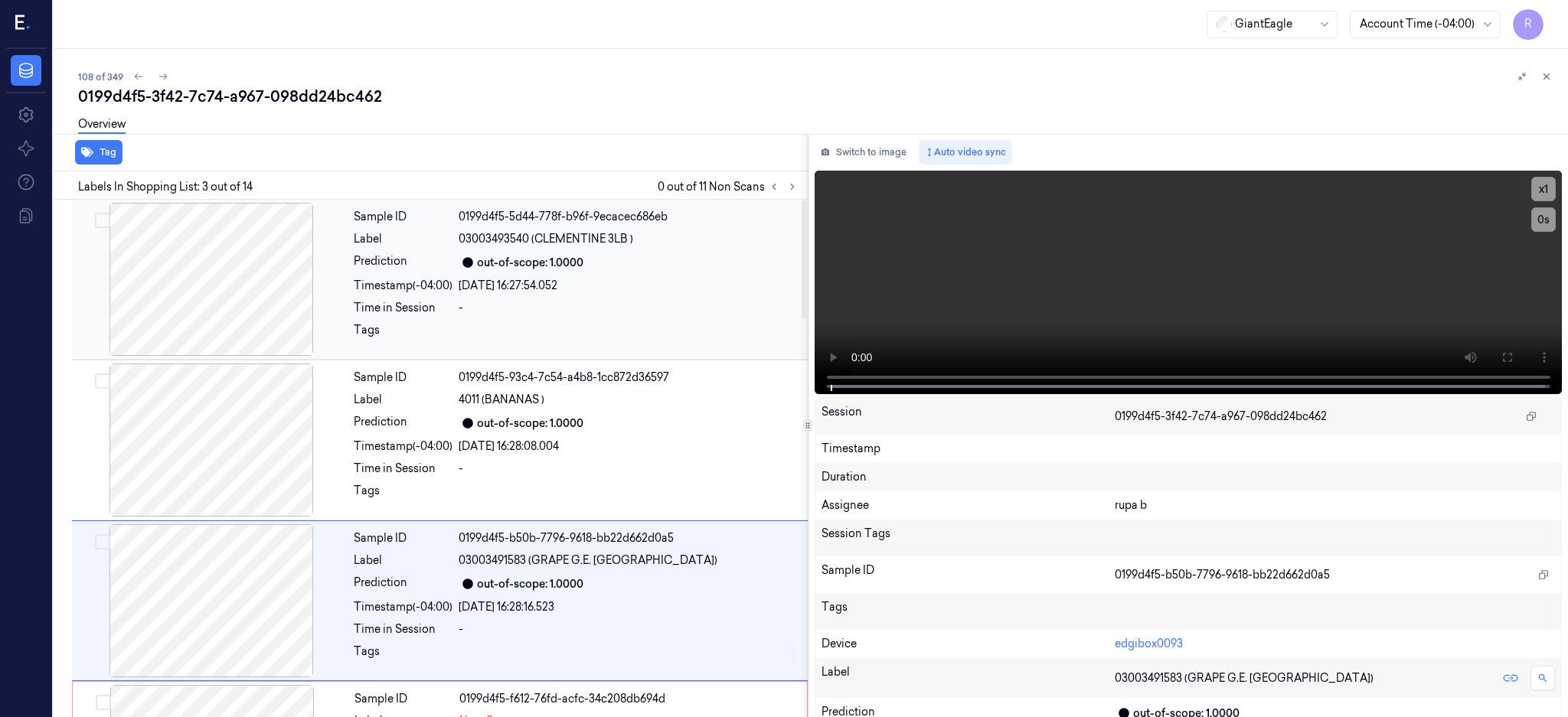
click at [152, 265] on div at bounding box center [211, 280] width 272 height 153
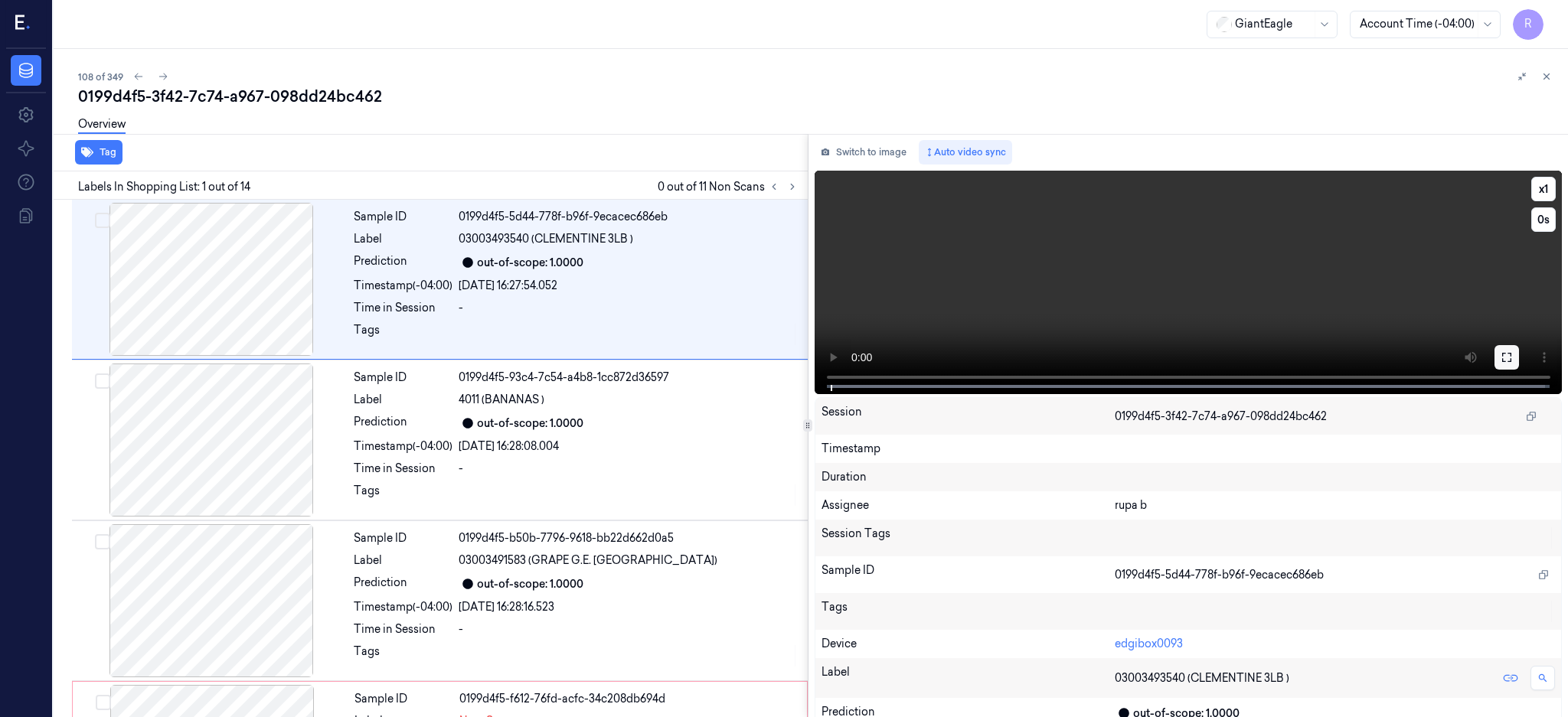
click at [1519, 351] on button at bounding box center [1507, 357] width 24 height 24
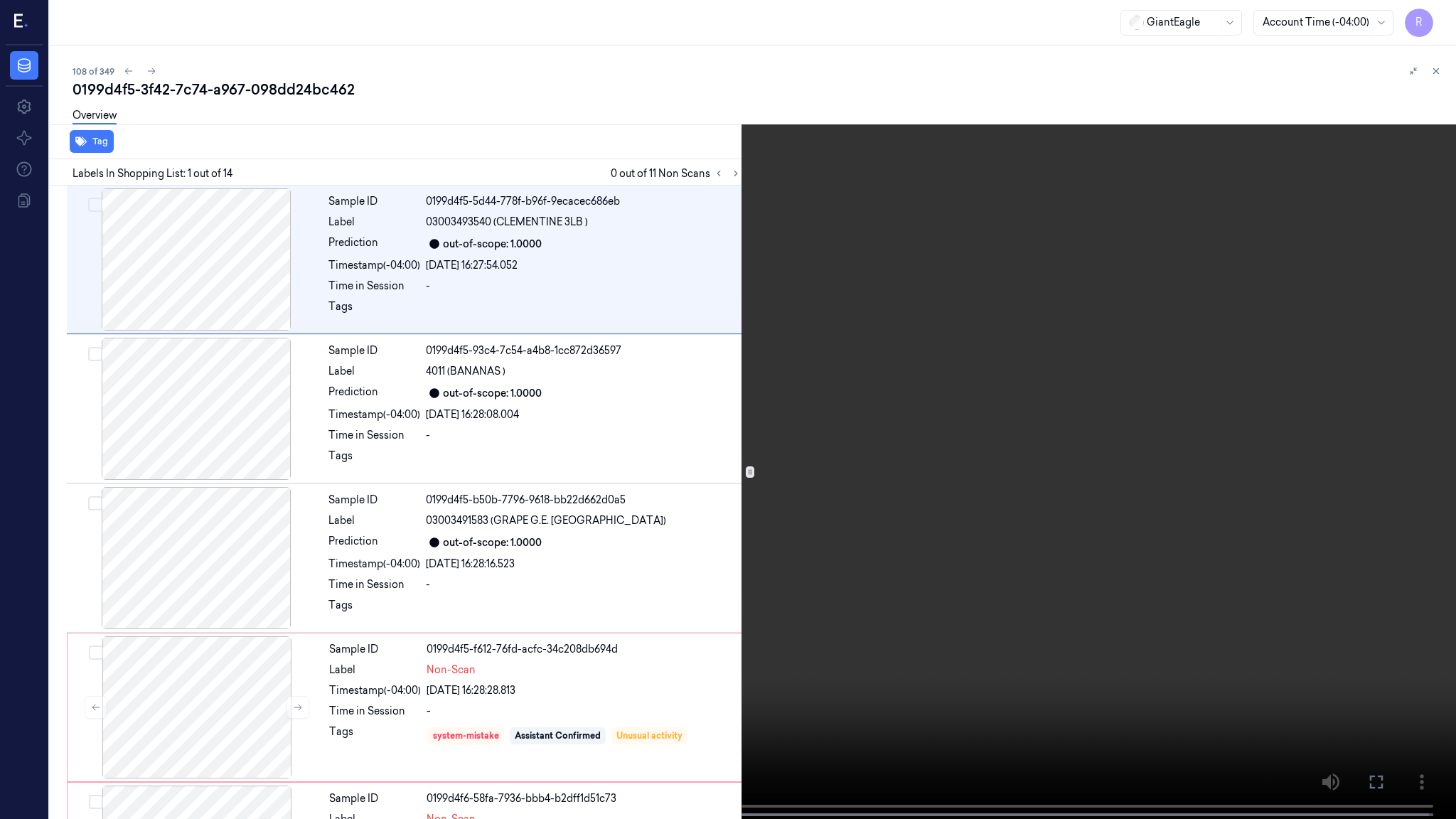
click at [968, 340] on video at bounding box center [728, 410] width 1456 height 822
click at [1441, 17] on button "x 1" at bounding box center [1438, 17] width 23 height 23
click at [1441, 17] on button "x 2" at bounding box center [1438, 17] width 23 height 23
click at [1445, 17] on button "x 4" at bounding box center [1438, 17] width 23 height 23
click at [1440, 19] on button "x 1" at bounding box center [1438, 17] width 23 height 23
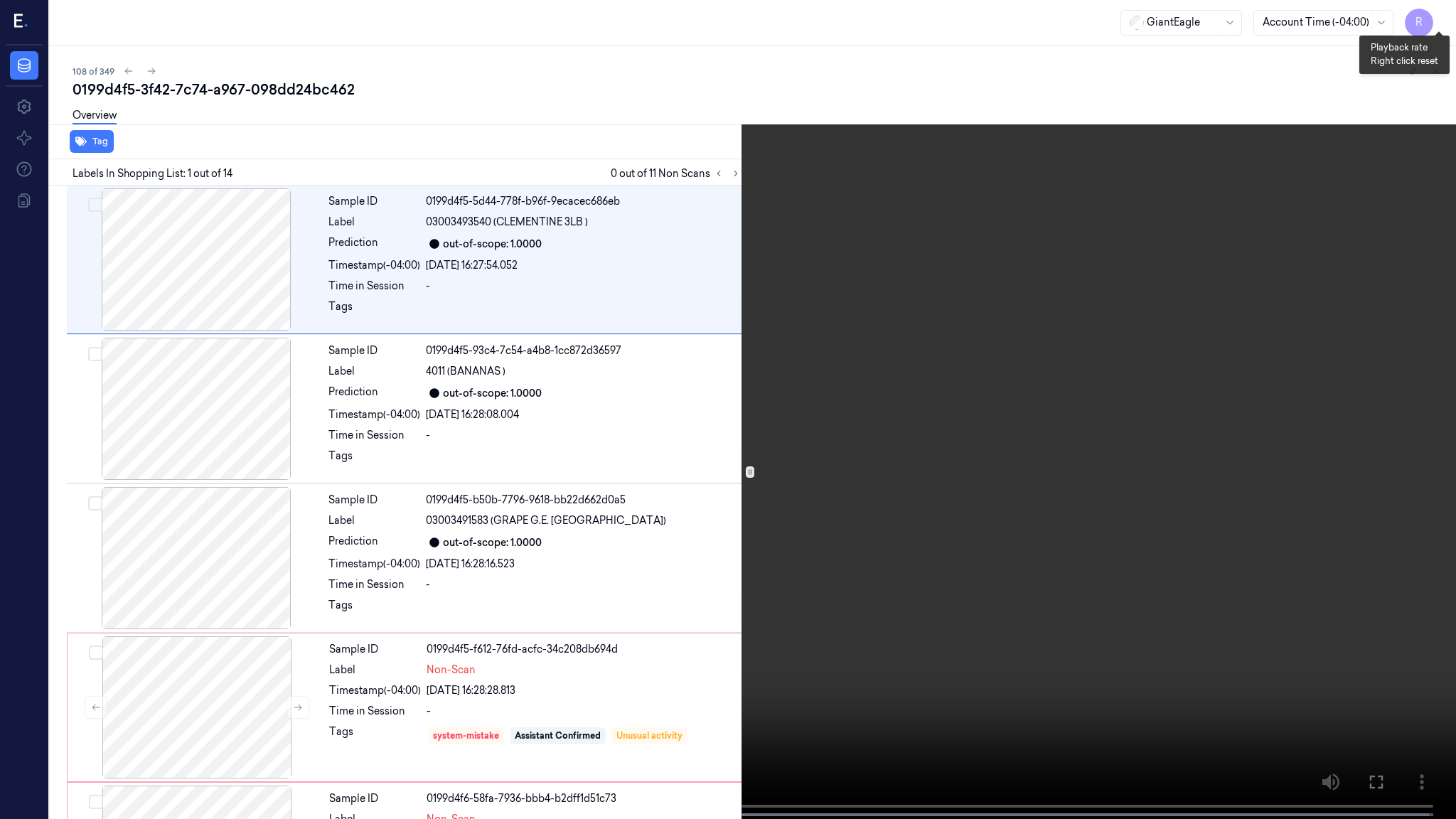
click at [1440, 19] on button "x 2" at bounding box center [1438, 17] width 23 height 23
click at [1440, 19] on button "x 4" at bounding box center [1438, 17] width 23 height 23
click at [1440, 19] on button "x 1" at bounding box center [1438, 17] width 23 height 23
click at [1440, 19] on button "x 2" at bounding box center [1438, 17] width 23 height 23
drag, startPoint x: 1446, startPoint y: 18, endPoint x: 1040, endPoint y: 200, distance: 444.9
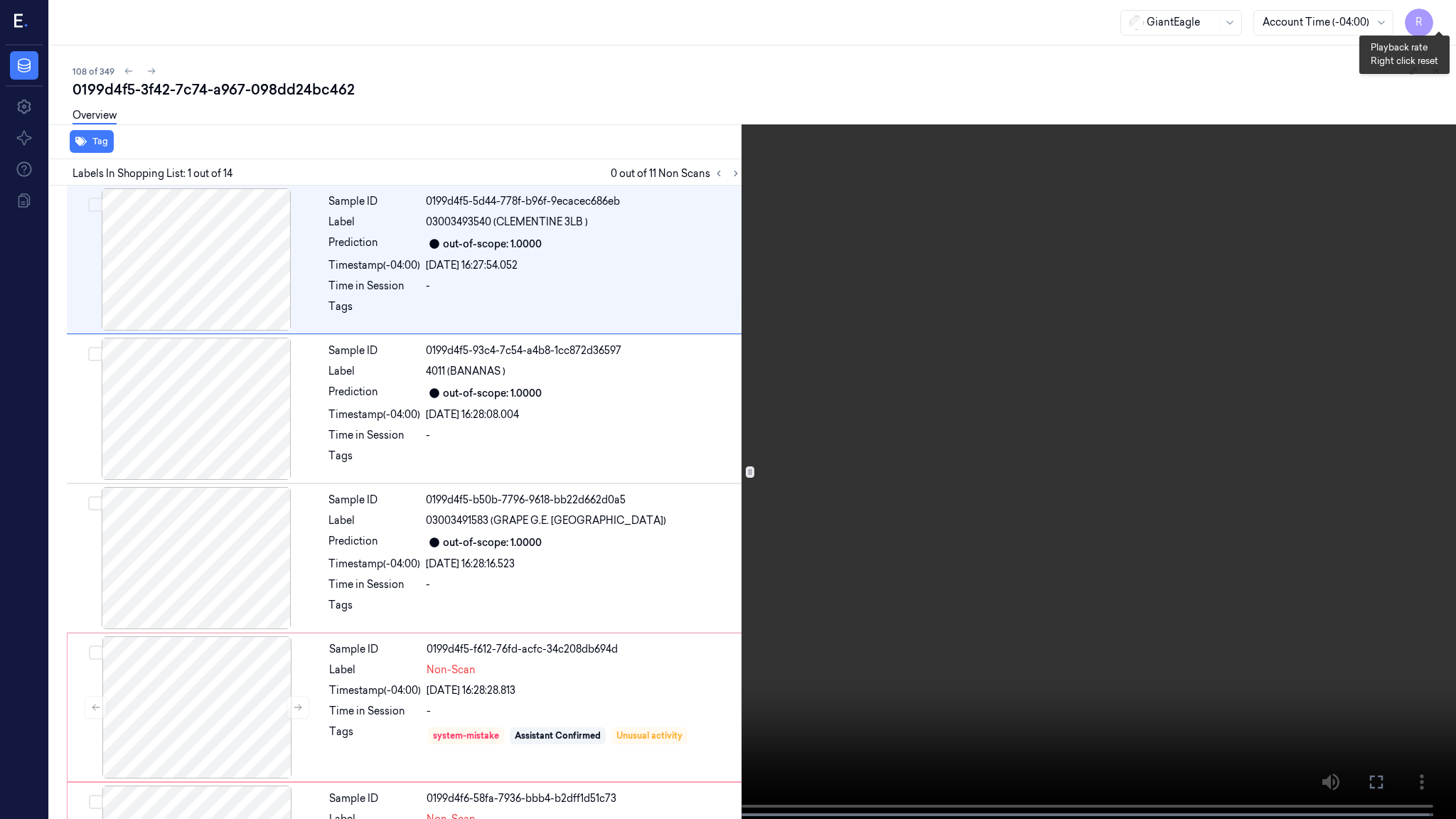
click at [1446, 17] on button "x 4" at bounding box center [1438, 17] width 23 height 23
click at [1038, 200] on video at bounding box center [728, 410] width 1456 height 822
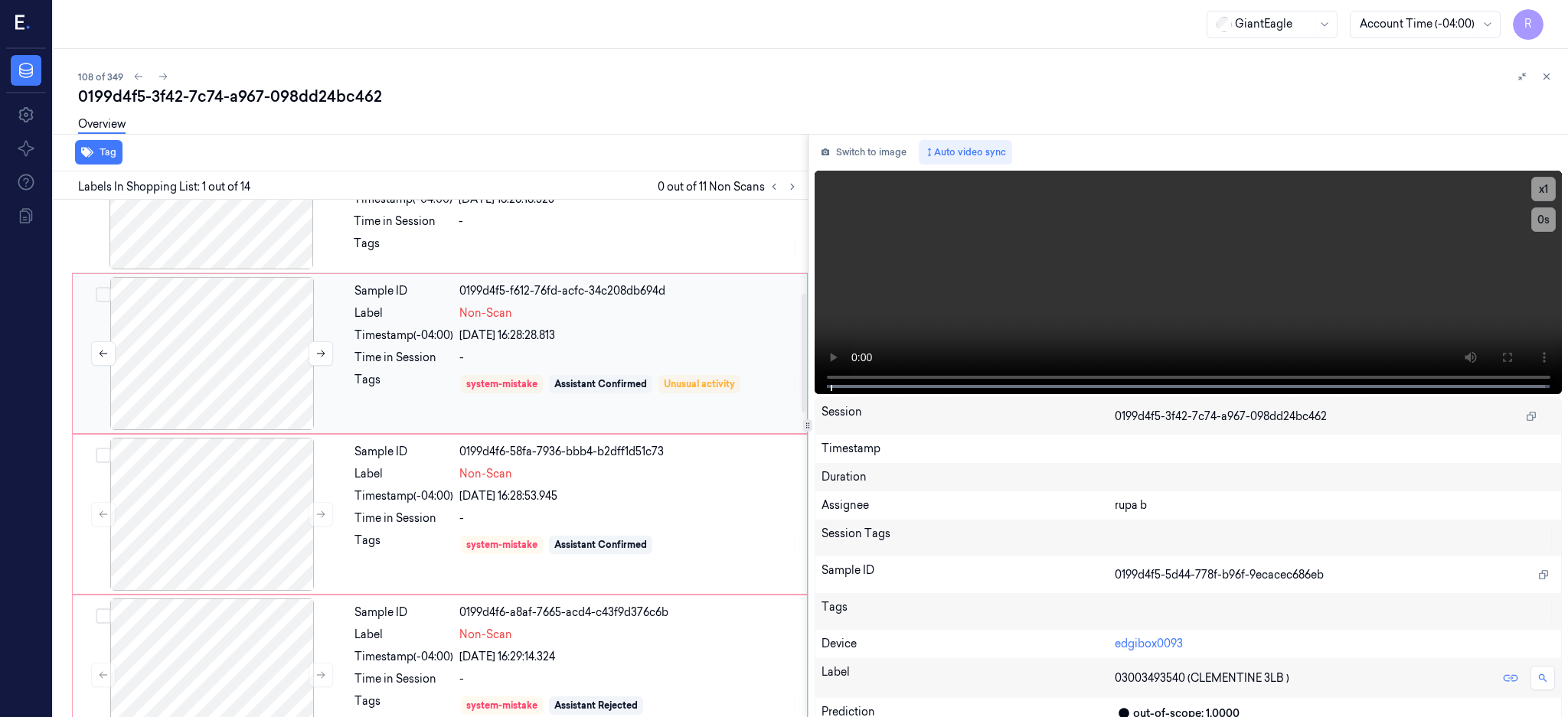
click at [221, 367] on div at bounding box center [212, 354] width 272 height 153
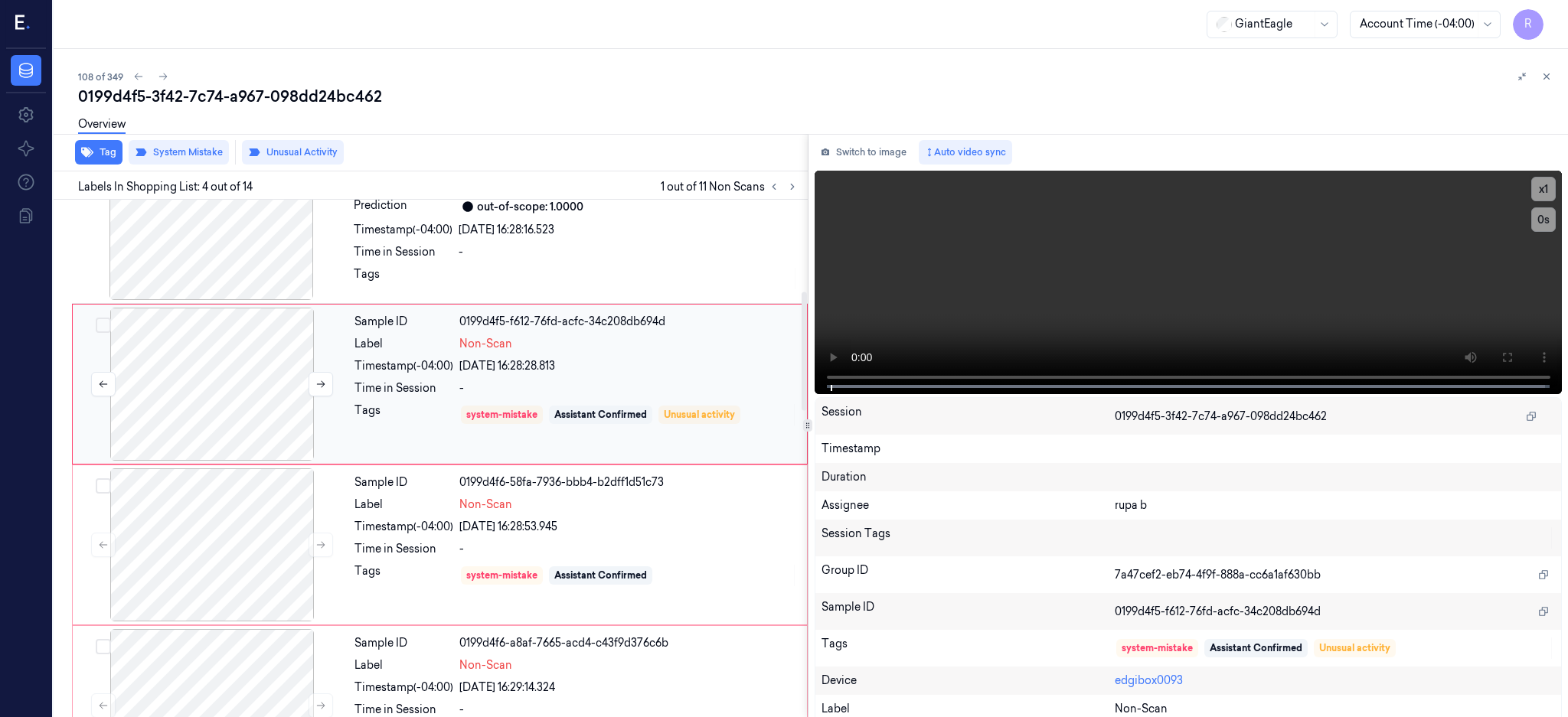
scroll to position [405, 0]
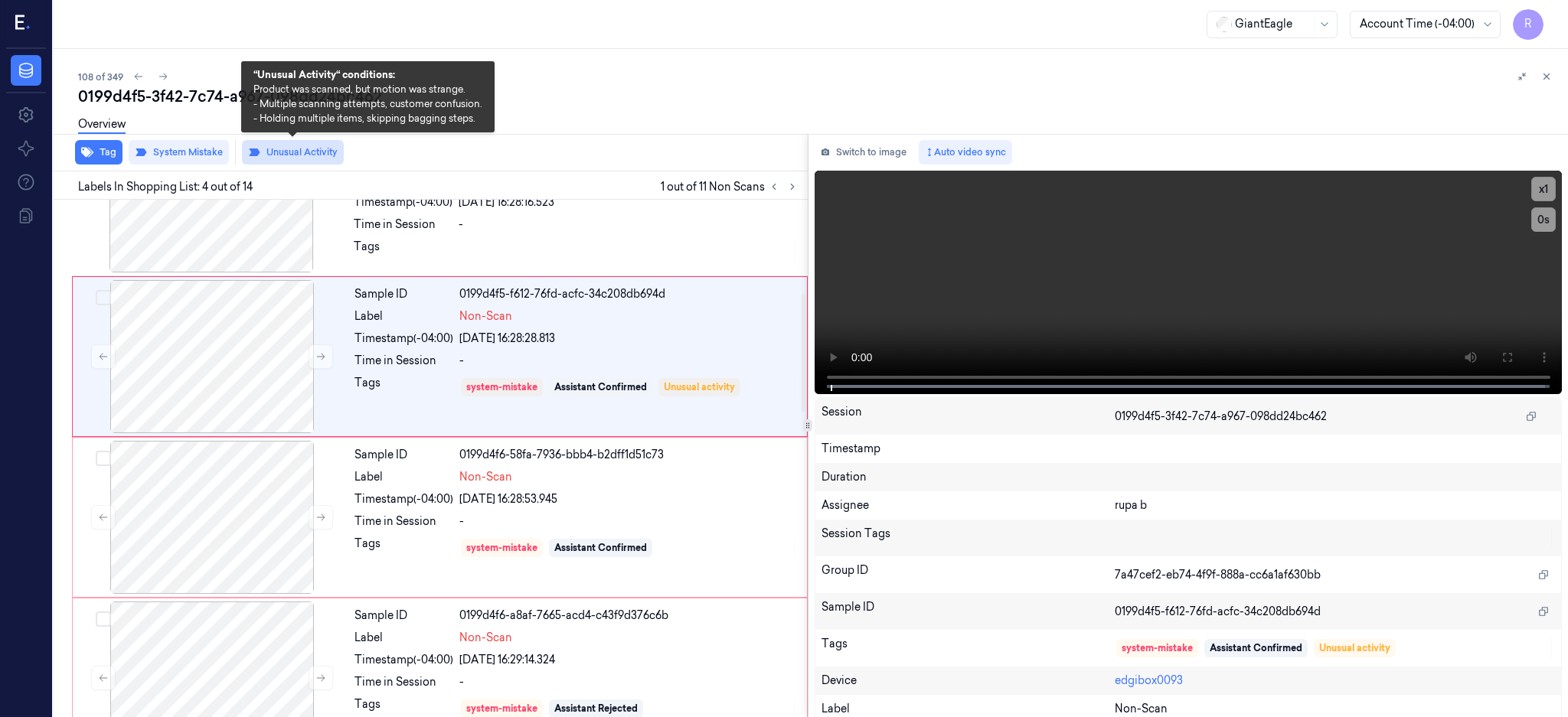
click at [303, 161] on button "Unusual Activity" at bounding box center [292, 152] width 102 height 24
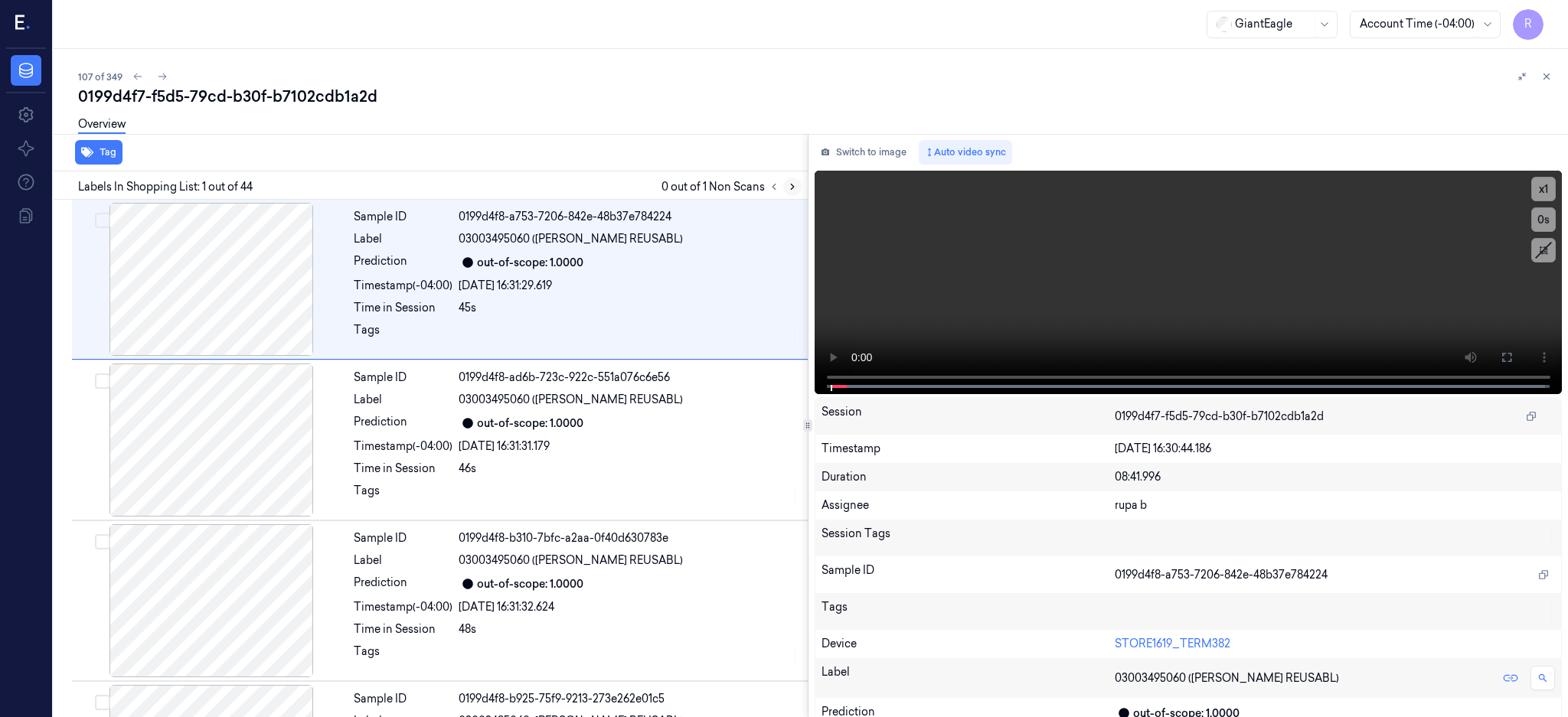
click at [807, 178] on div "Labels In Shopping List: 1 out of 44 0 out of 1 Non Scans" at bounding box center [428, 185] width 761 height 28
click at [798, 185] on icon at bounding box center [792, 187] width 11 height 11
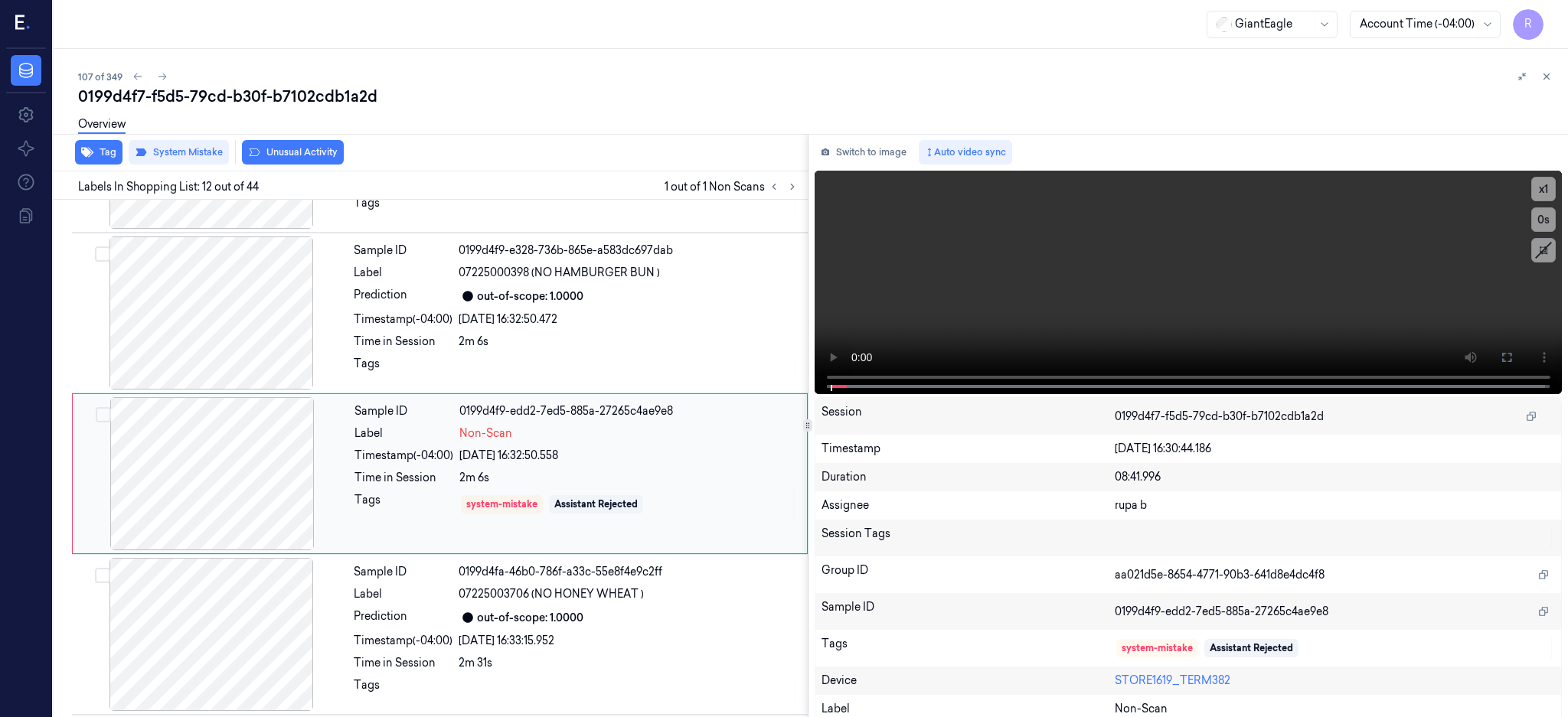
scroll to position [1589, 0]
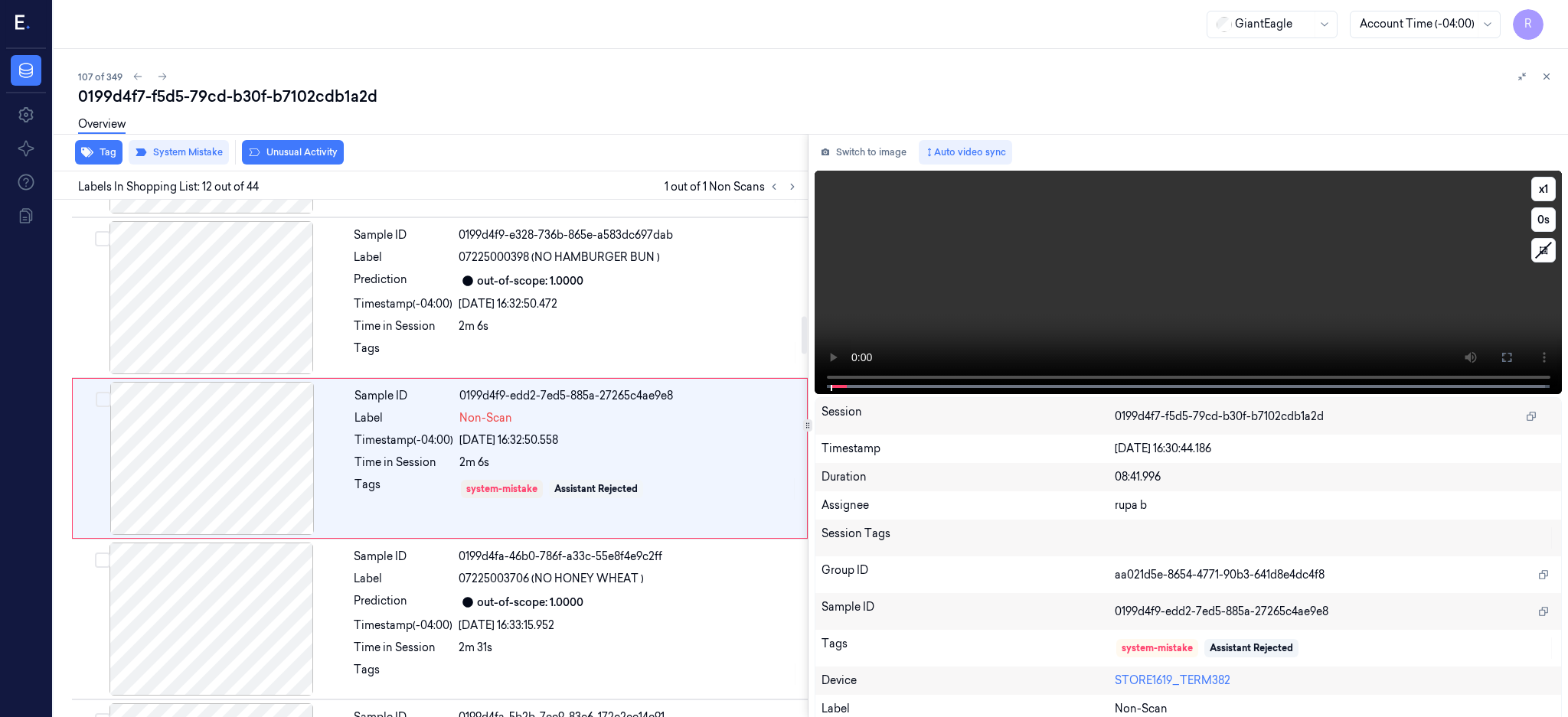
click at [189, 301] on div at bounding box center [211, 298] width 272 height 153
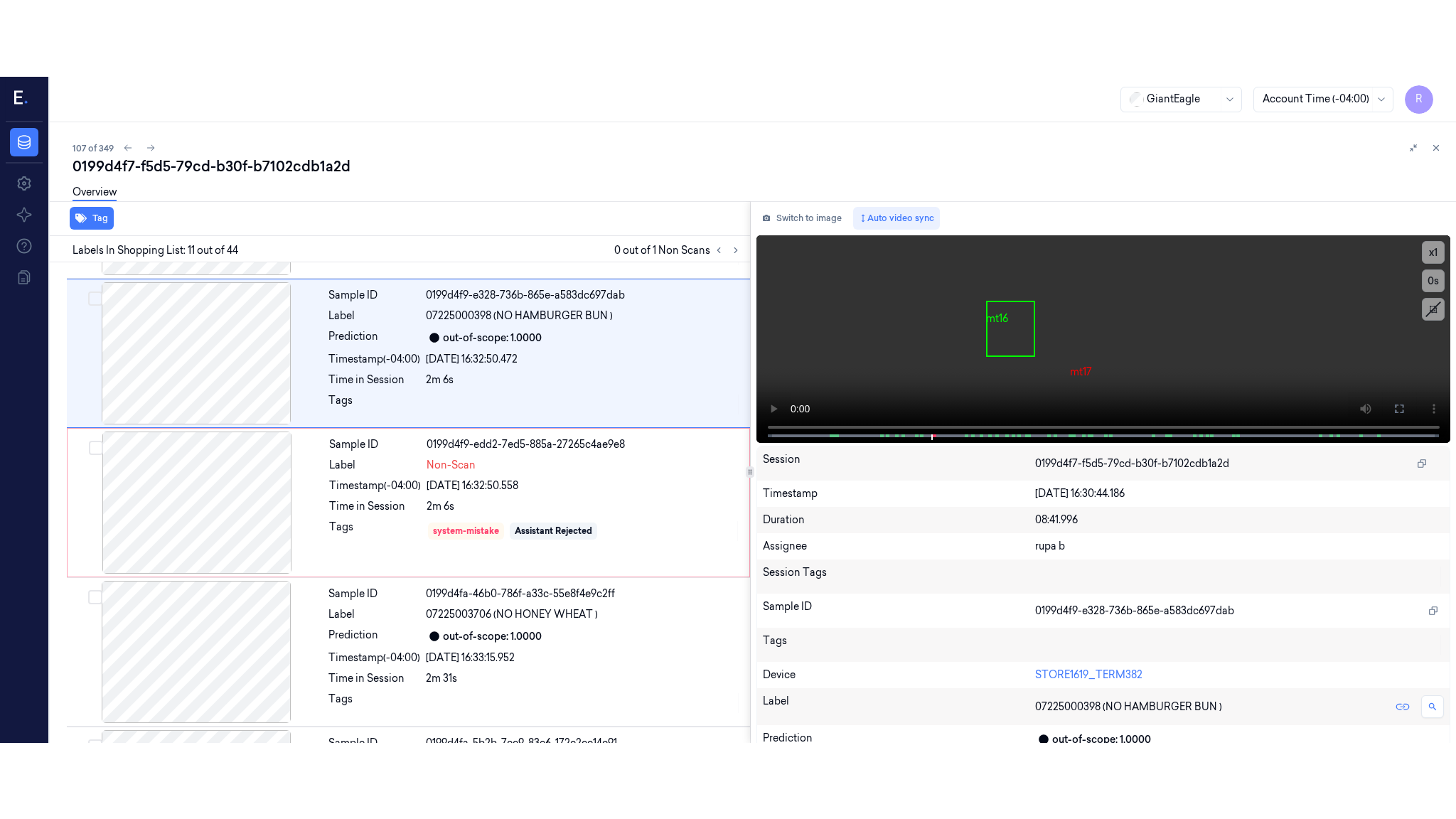
scroll to position [1326, 0]
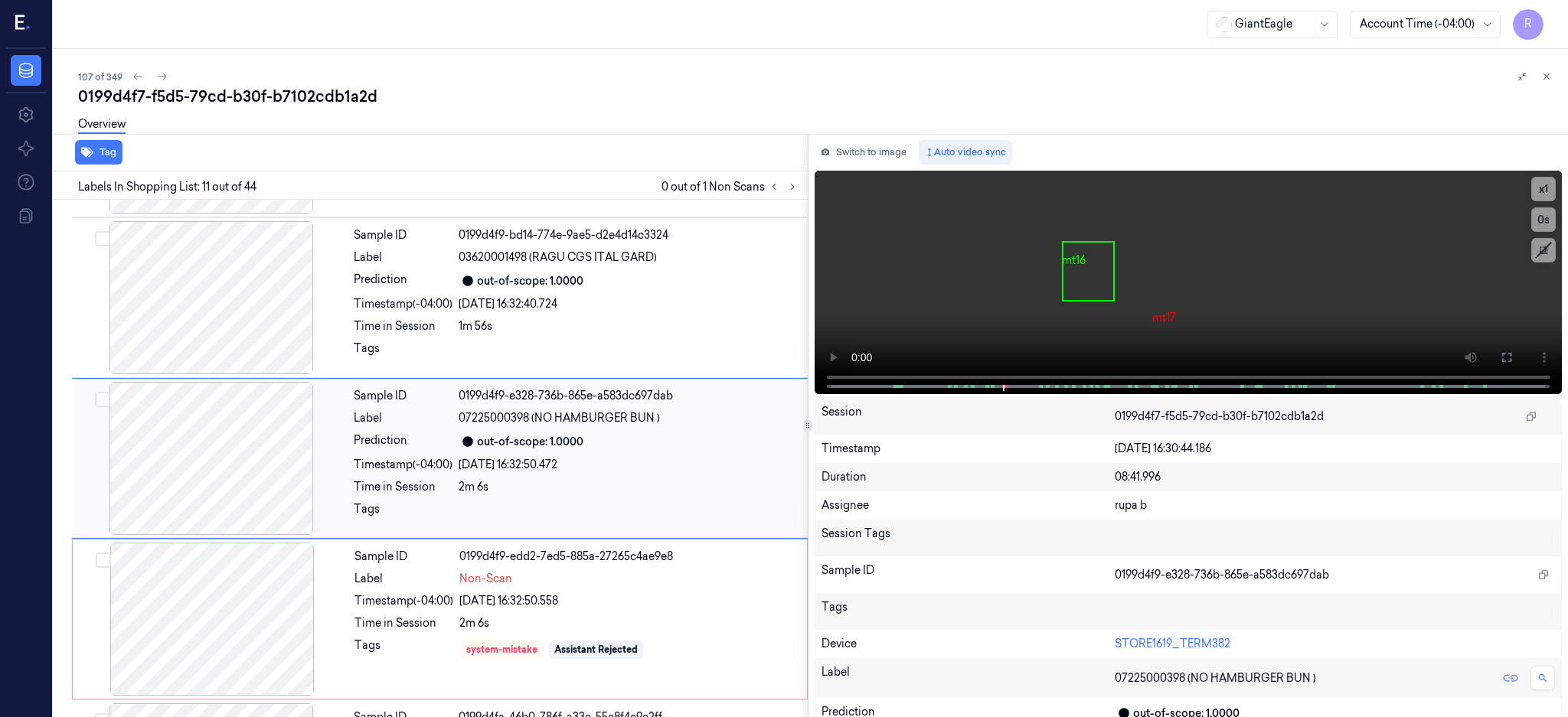
click at [192, 484] on div at bounding box center [211, 459] width 272 height 153
click at [1197, 293] on video at bounding box center [1188, 282] width 748 height 224
click at [1519, 356] on button at bounding box center [1507, 357] width 24 height 24
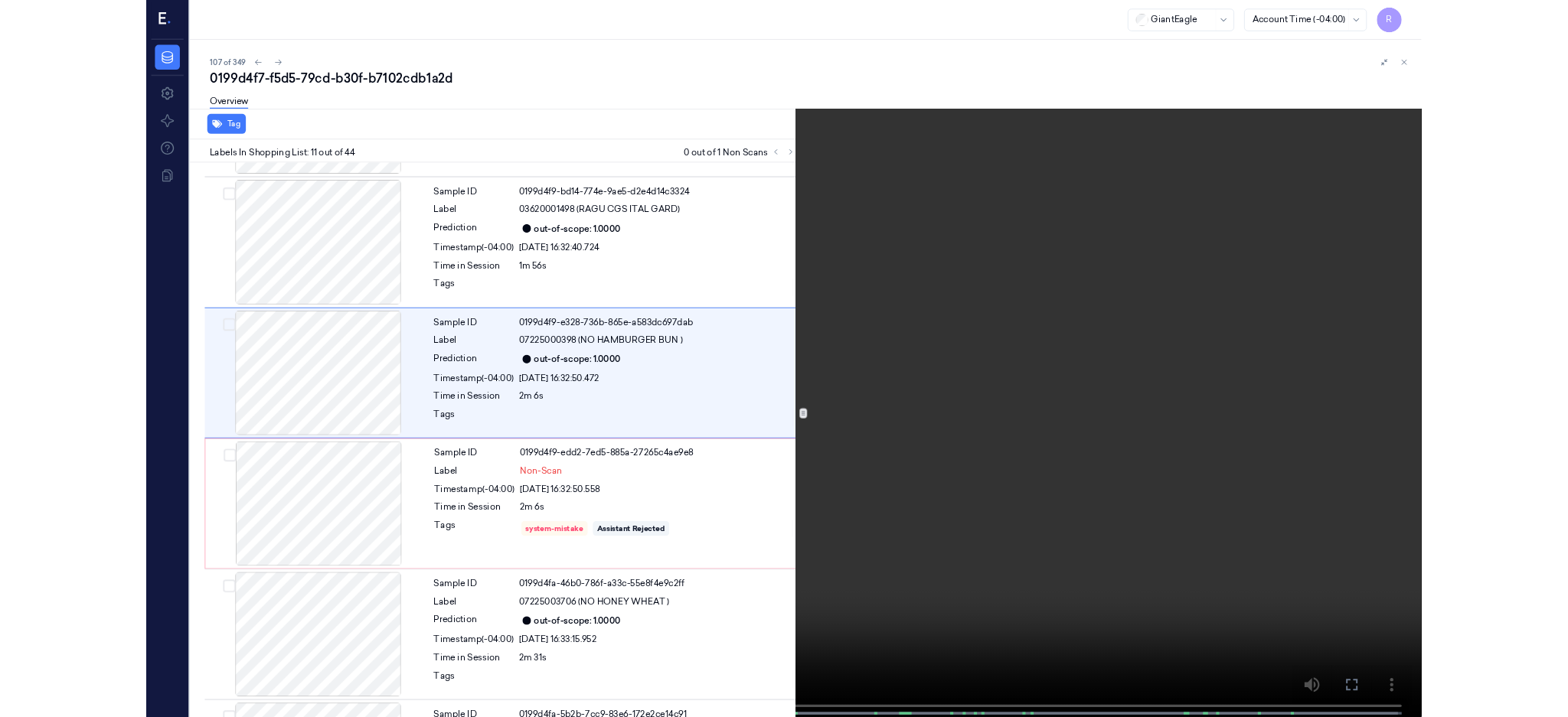
scroll to position [1346, 0]
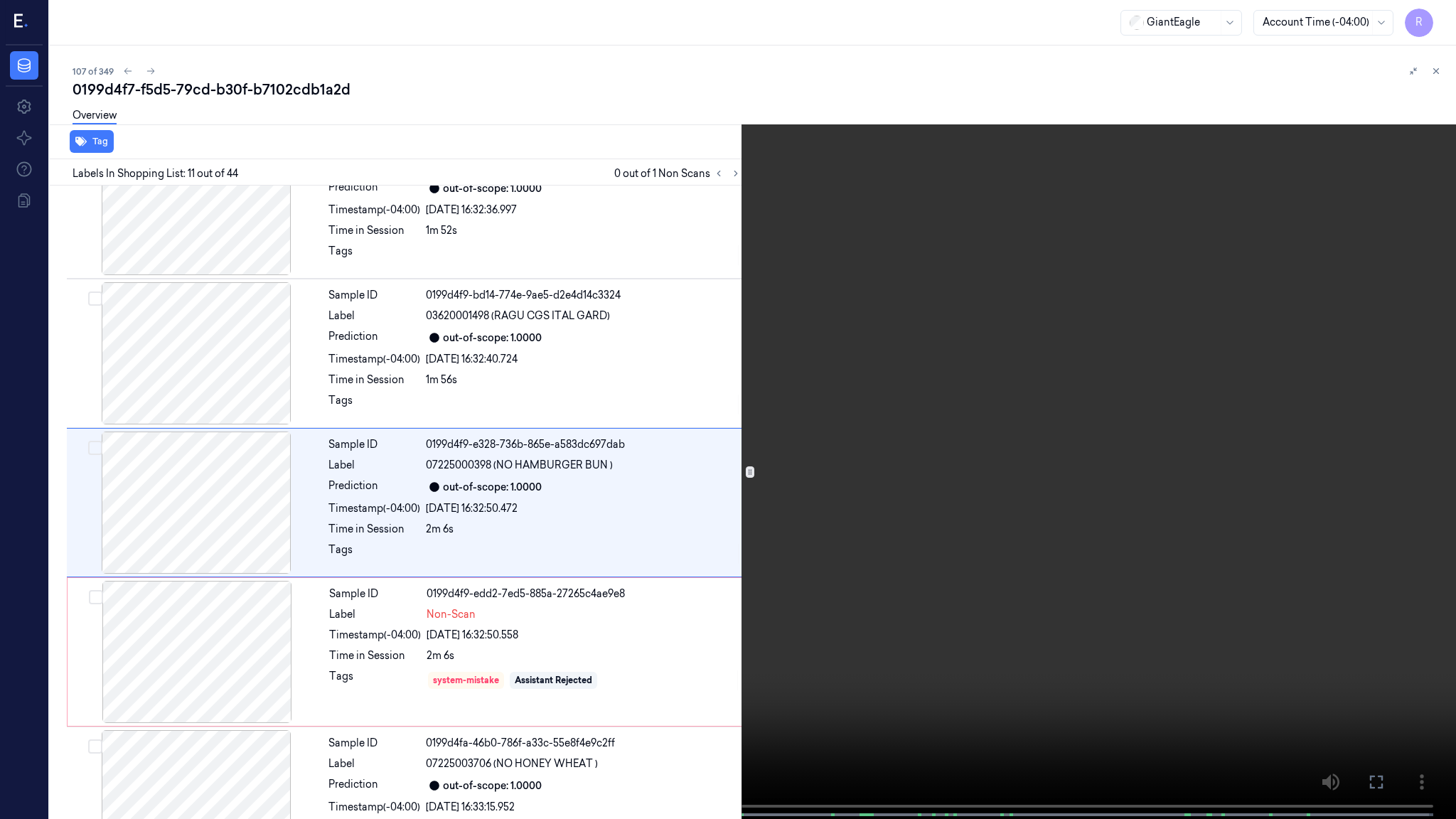
click at [433, 502] on video at bounding box center [728, 410] width 1456 height 822
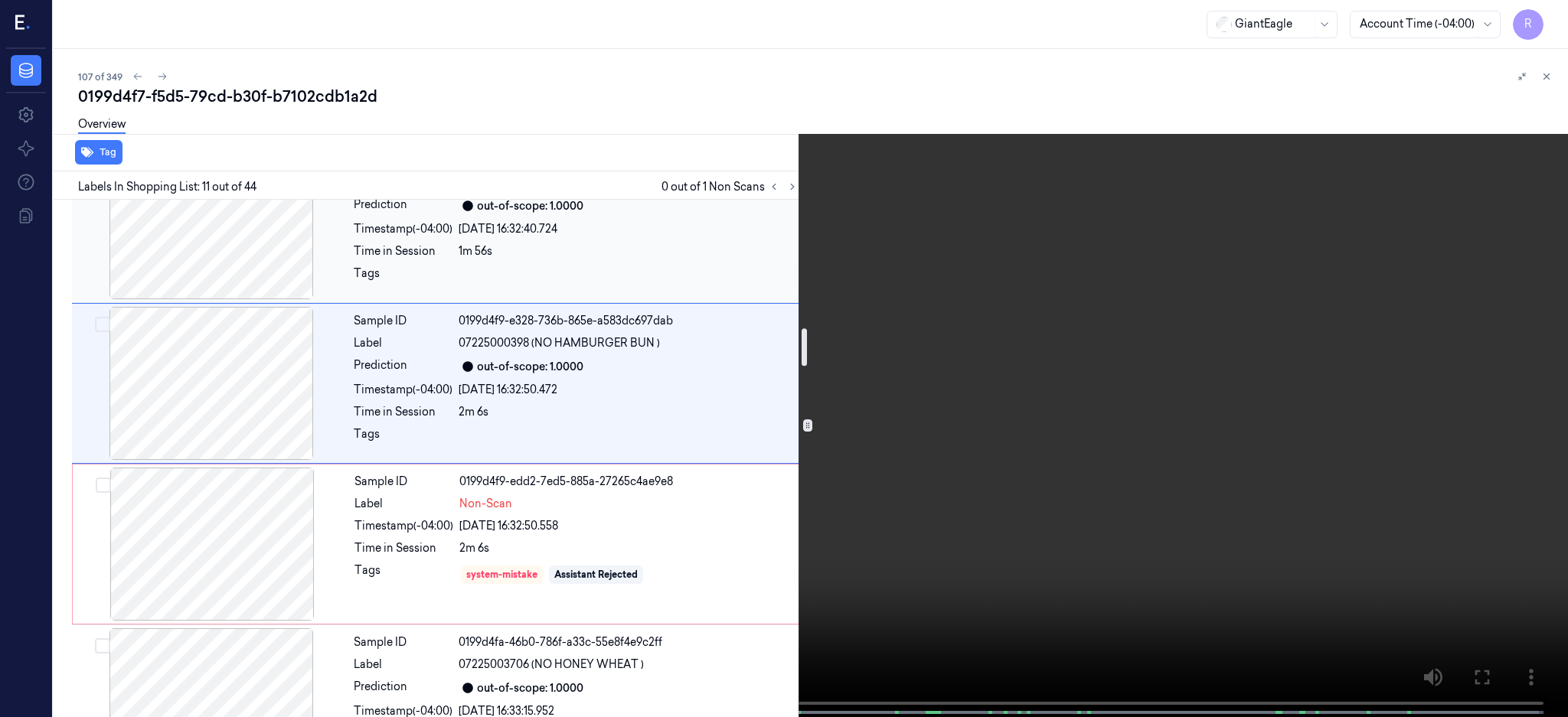
scroll to position [1754, 0]
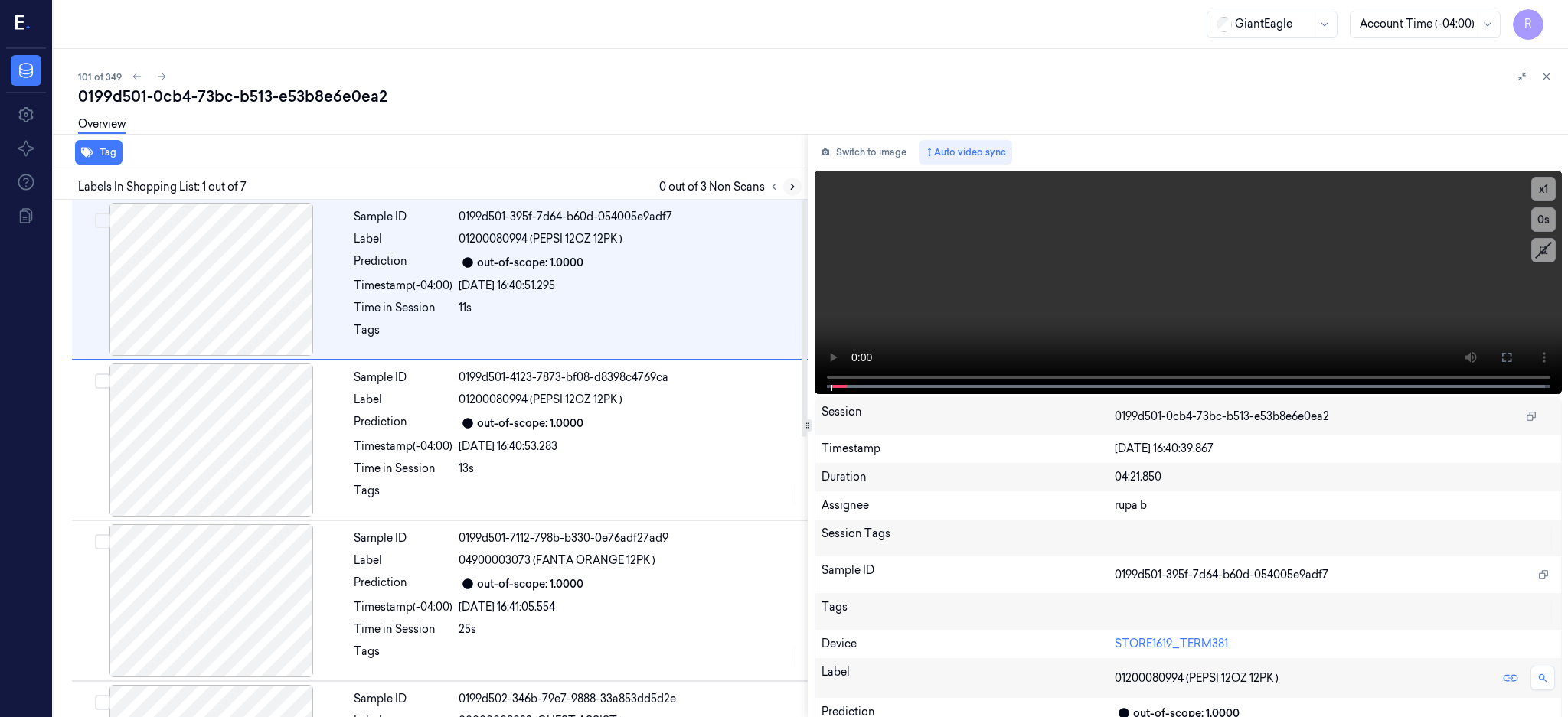
click at [798, 188] on icon at bounding box center [792, 187] width 11 height 11
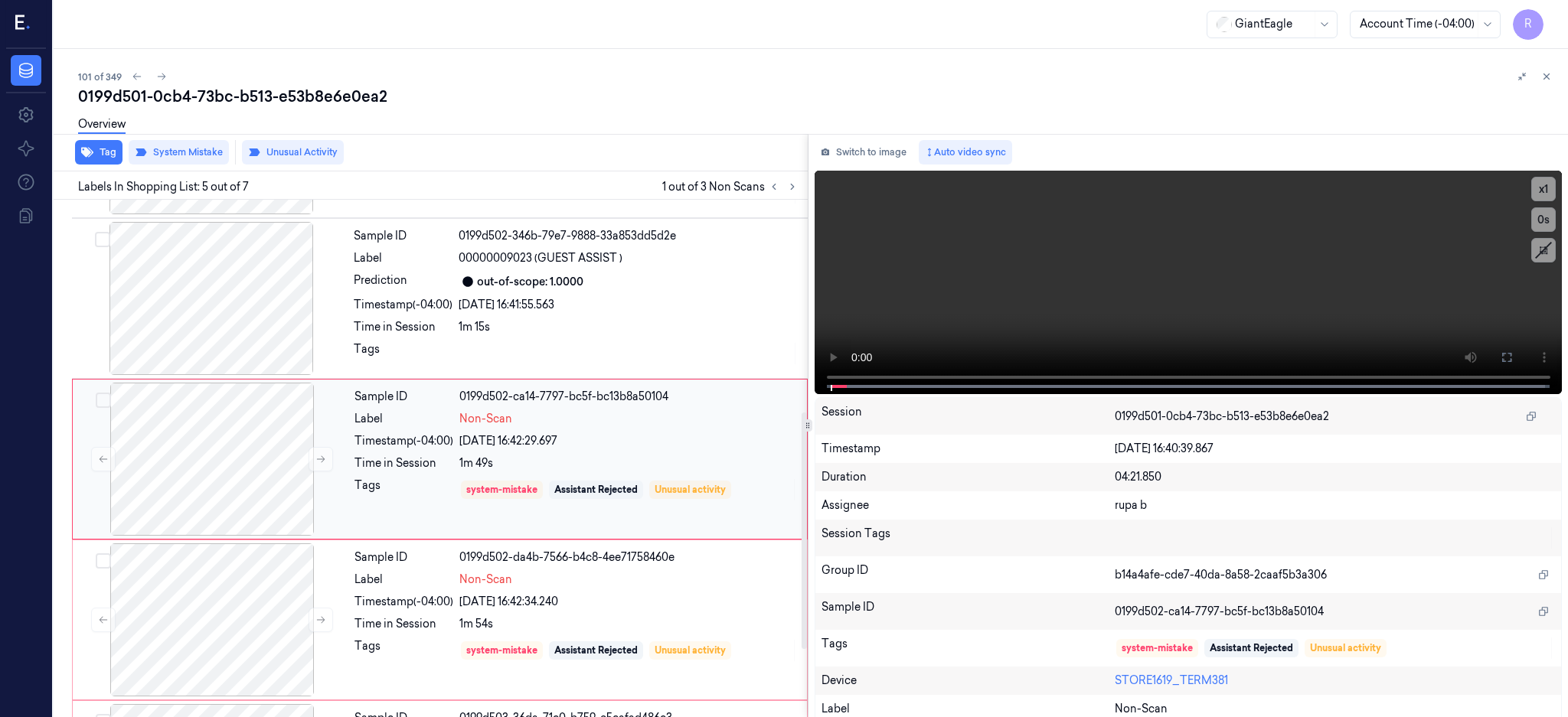
click at [203, 330] on div at bounding box center [211, 299] width 272 height 153
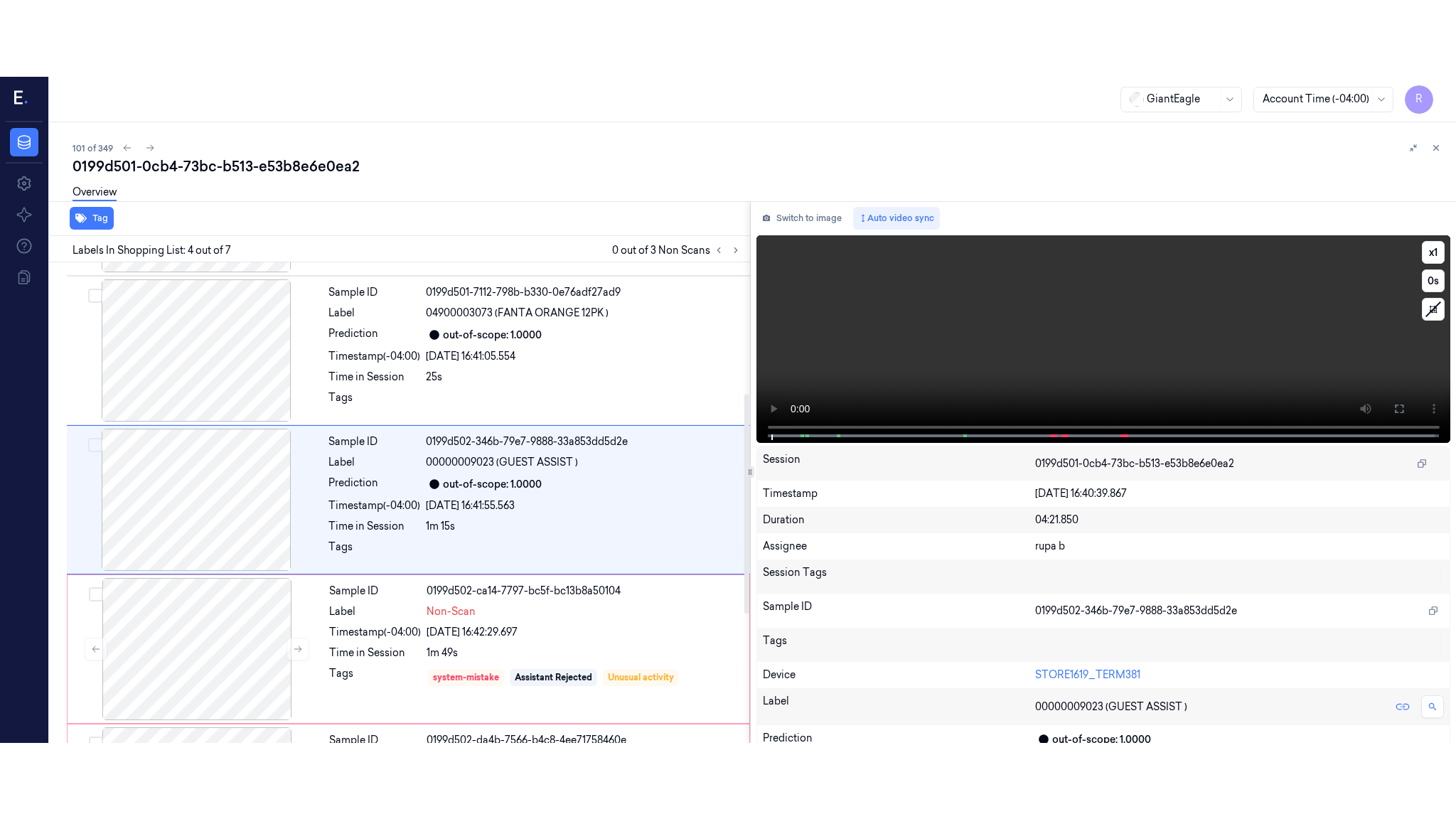
scroll to position [281, 0]
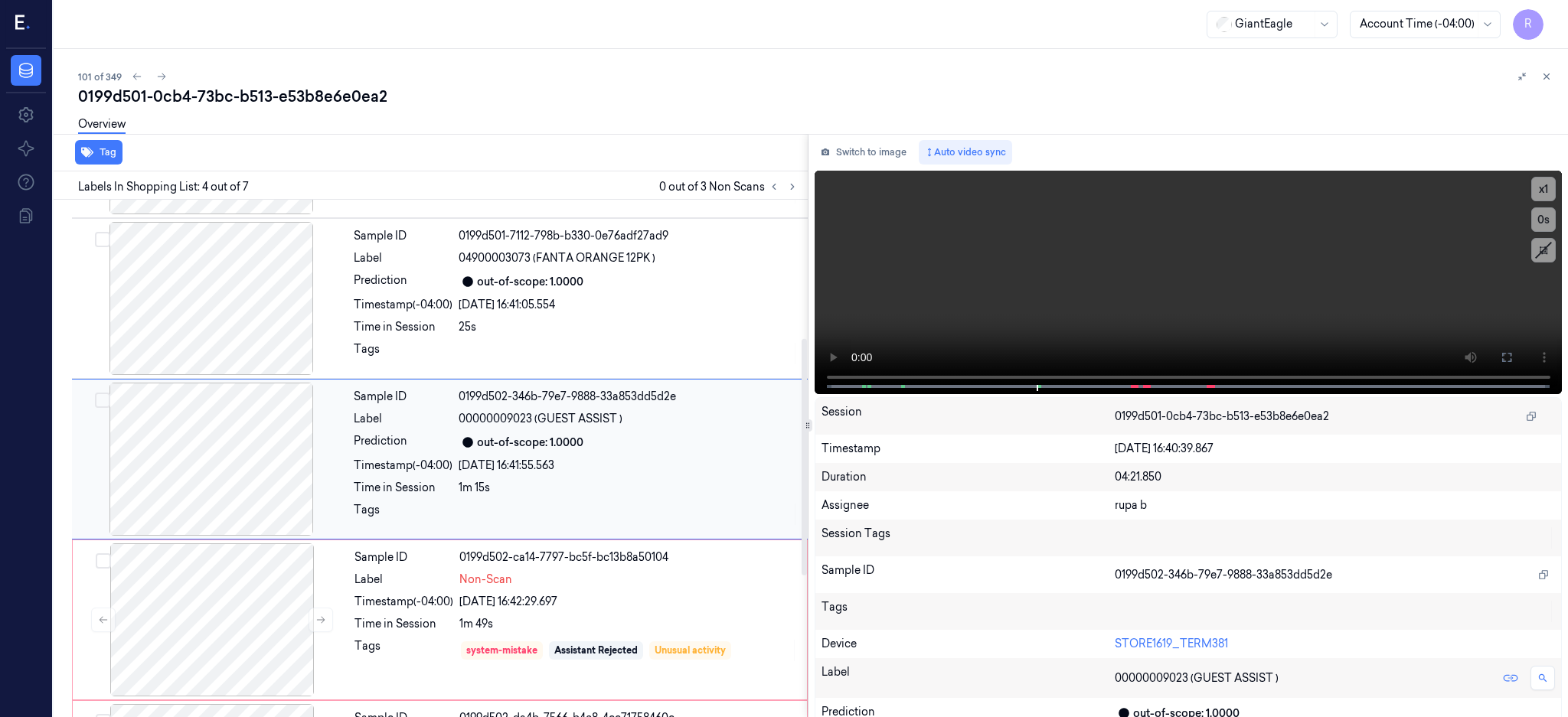
click at [300, 445] on div at bounding box center [211, 459] width 272 height 153
click at [1519, 349] on button at bounding box center [1507, 357] width 24 height 24
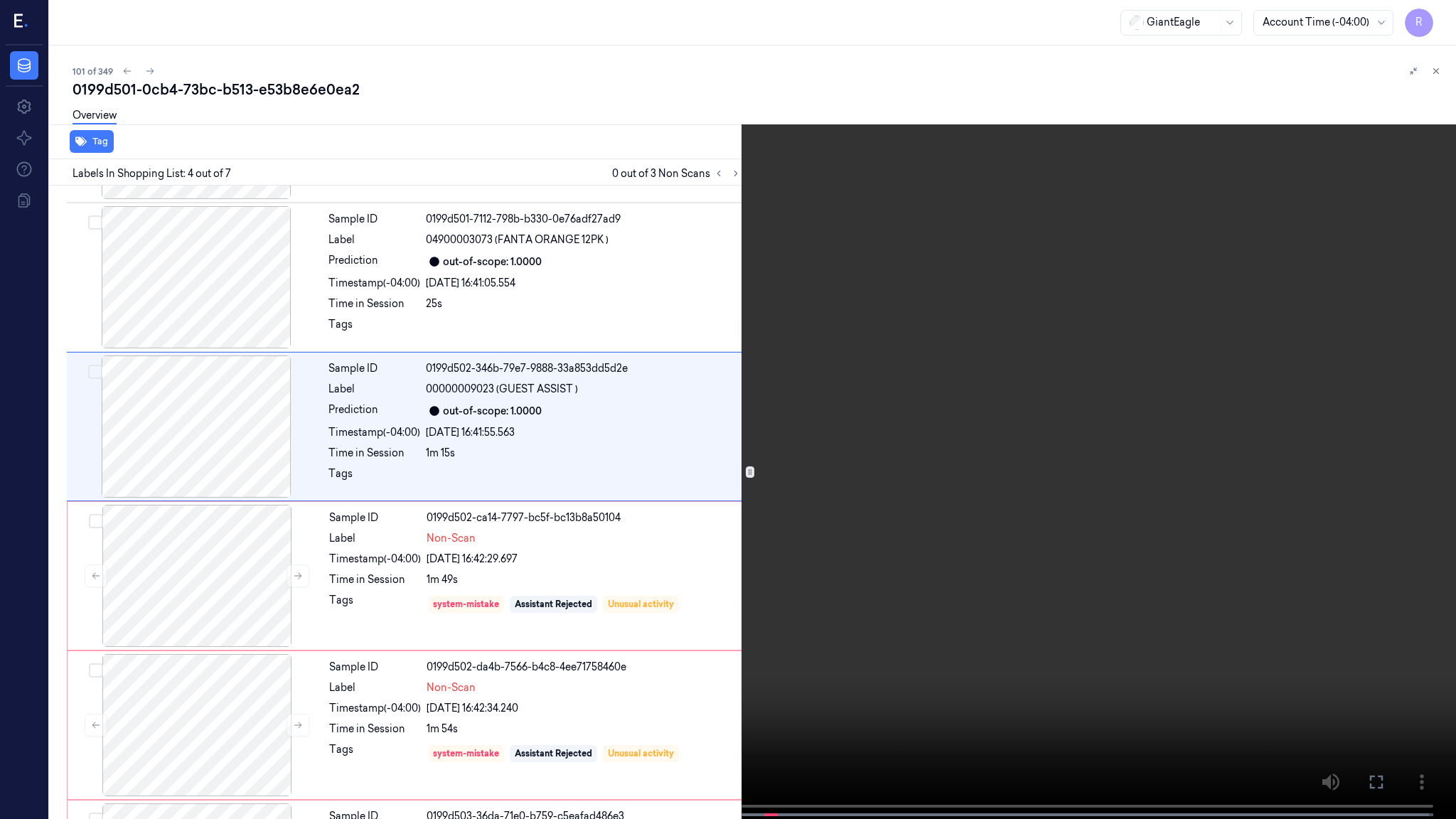
click at [916, 367] on video at bounding box center [728, 410] width 1456 height 822
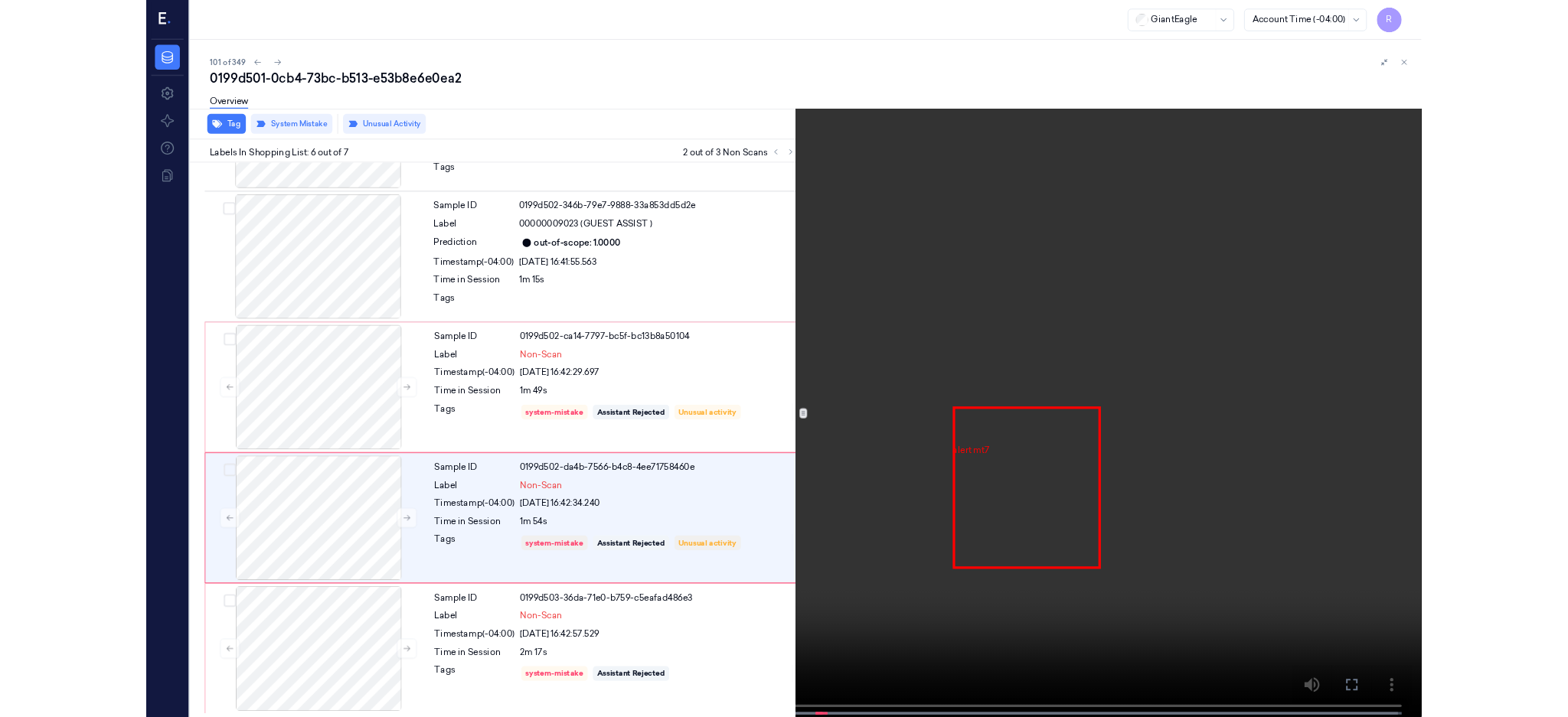
scroll to position [447, 0]
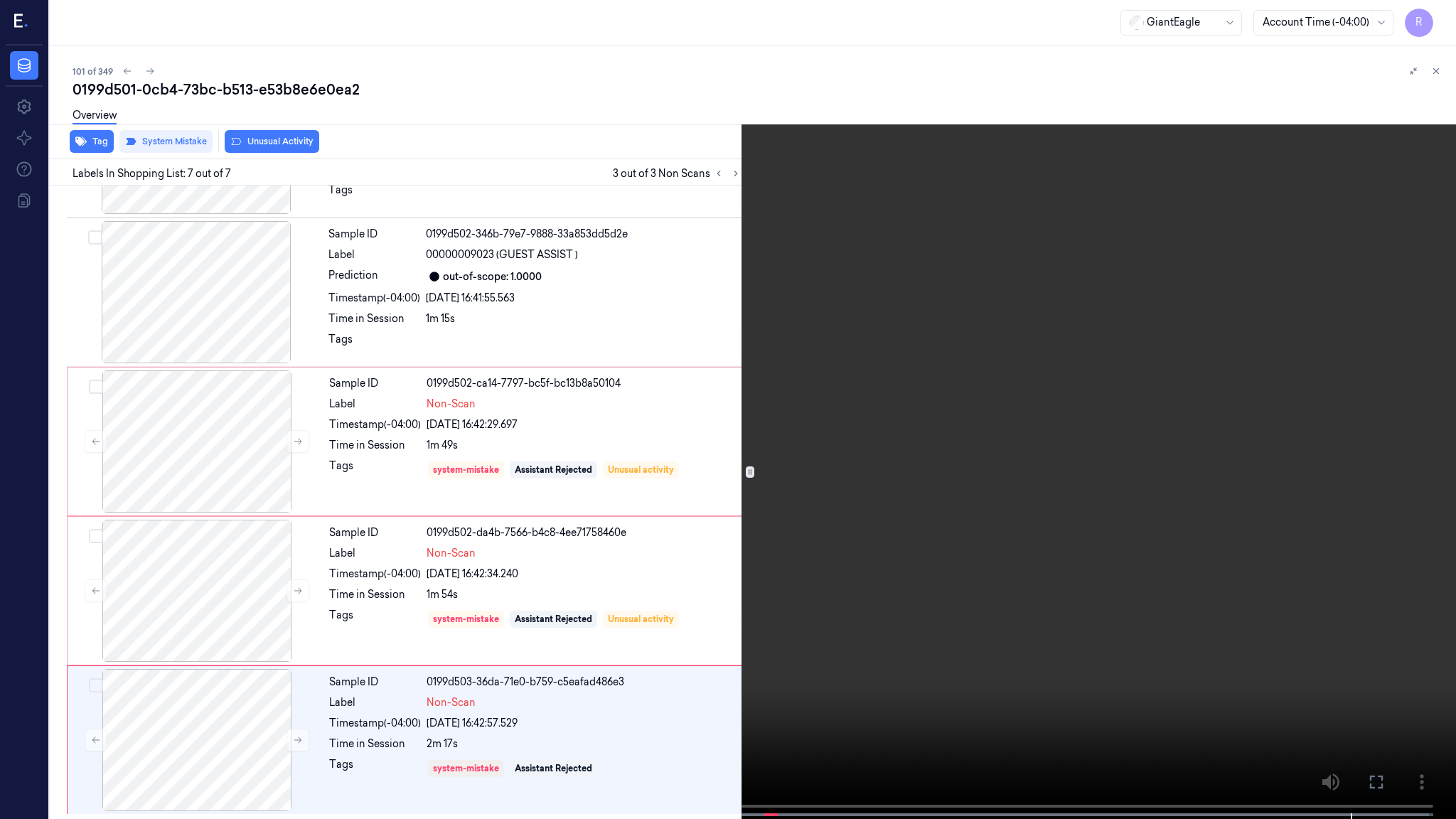
click at [1041, 499] on video at bounding box center [728, 410] width 1456 height 822
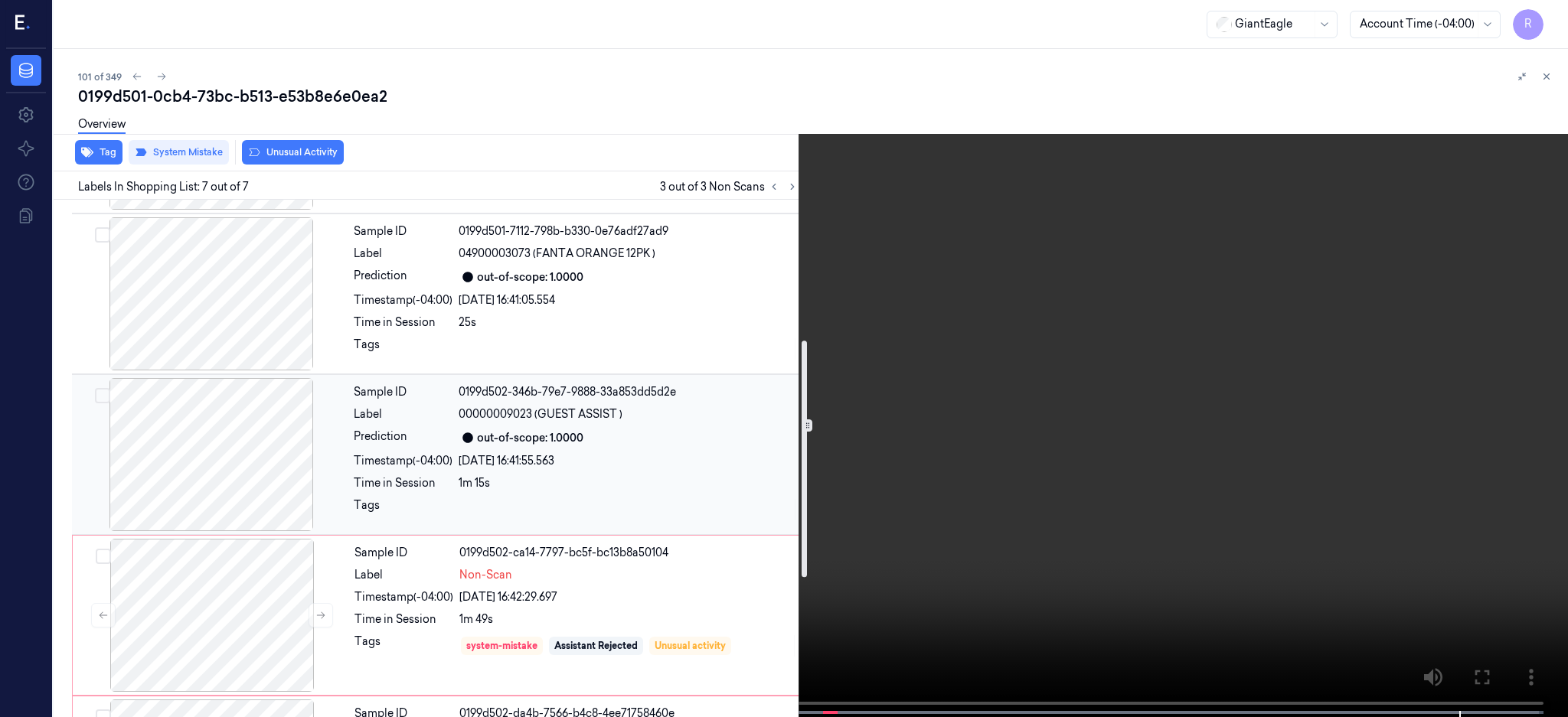
scroll to position [611, 0]
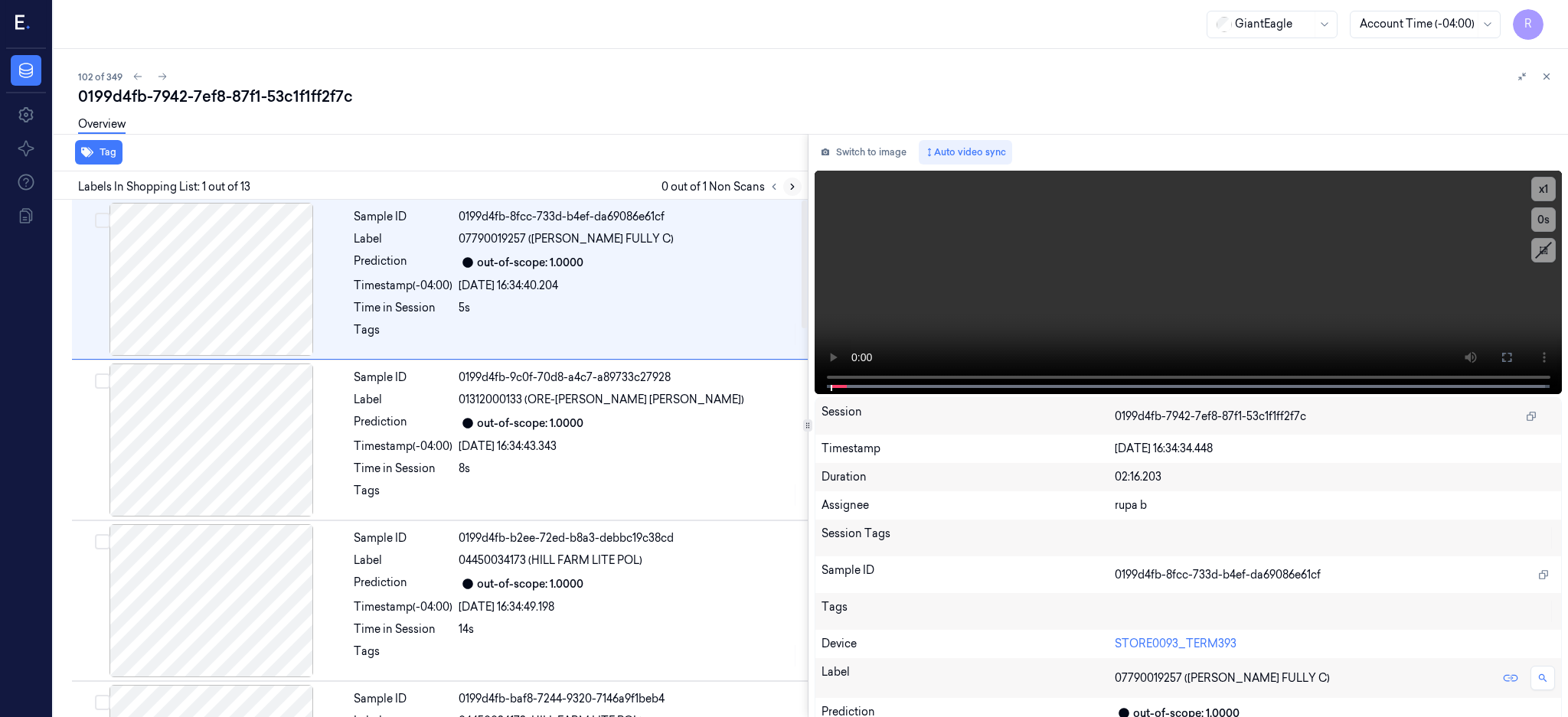
click at [798, 181] on icon at bounding box center [792, 187] width 11 height 11
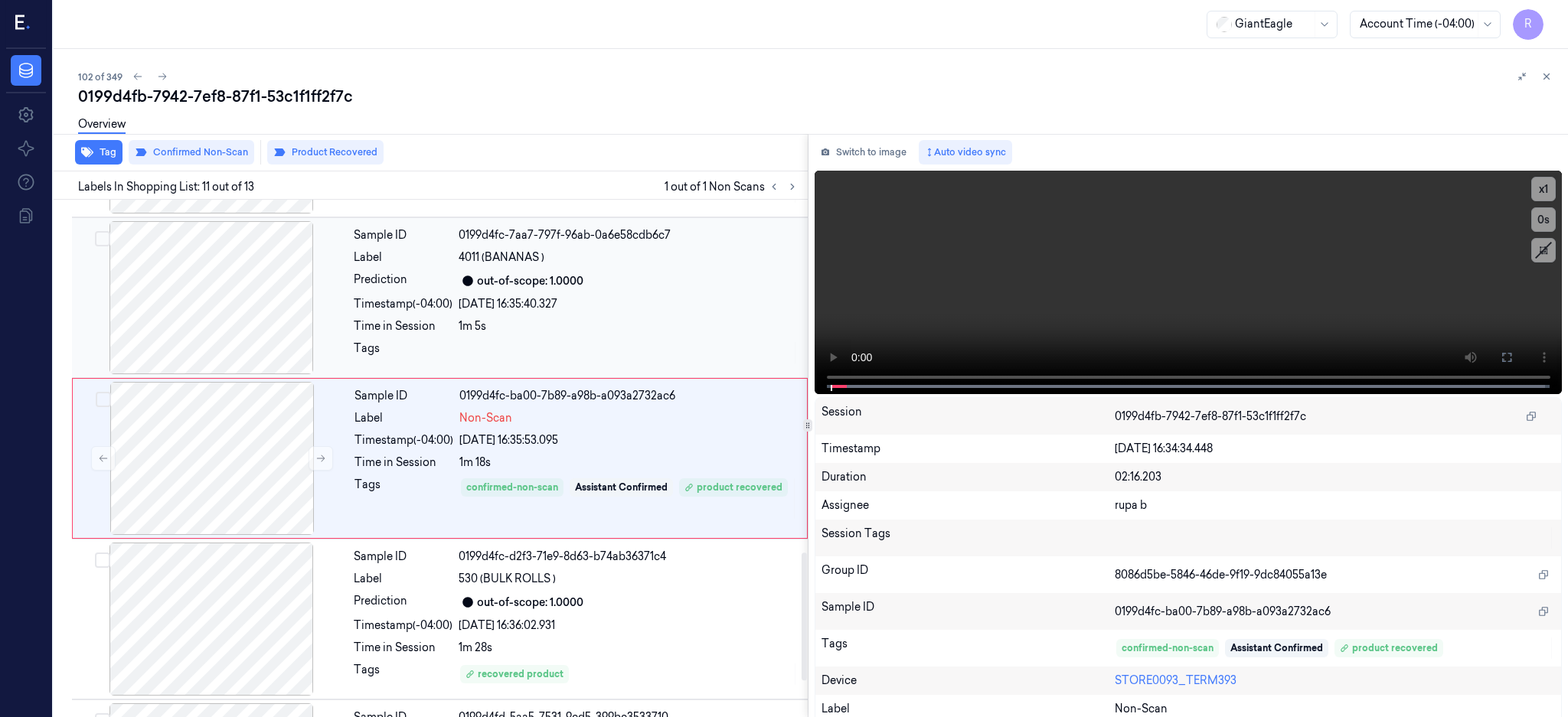
drag, startPoint x: 285, startPoint y: 307, endPoint x: 688, endPoint y: 363, distance: 406.9
click at [284, 307] on div at bounding box center [211, 298] width 272 height 153
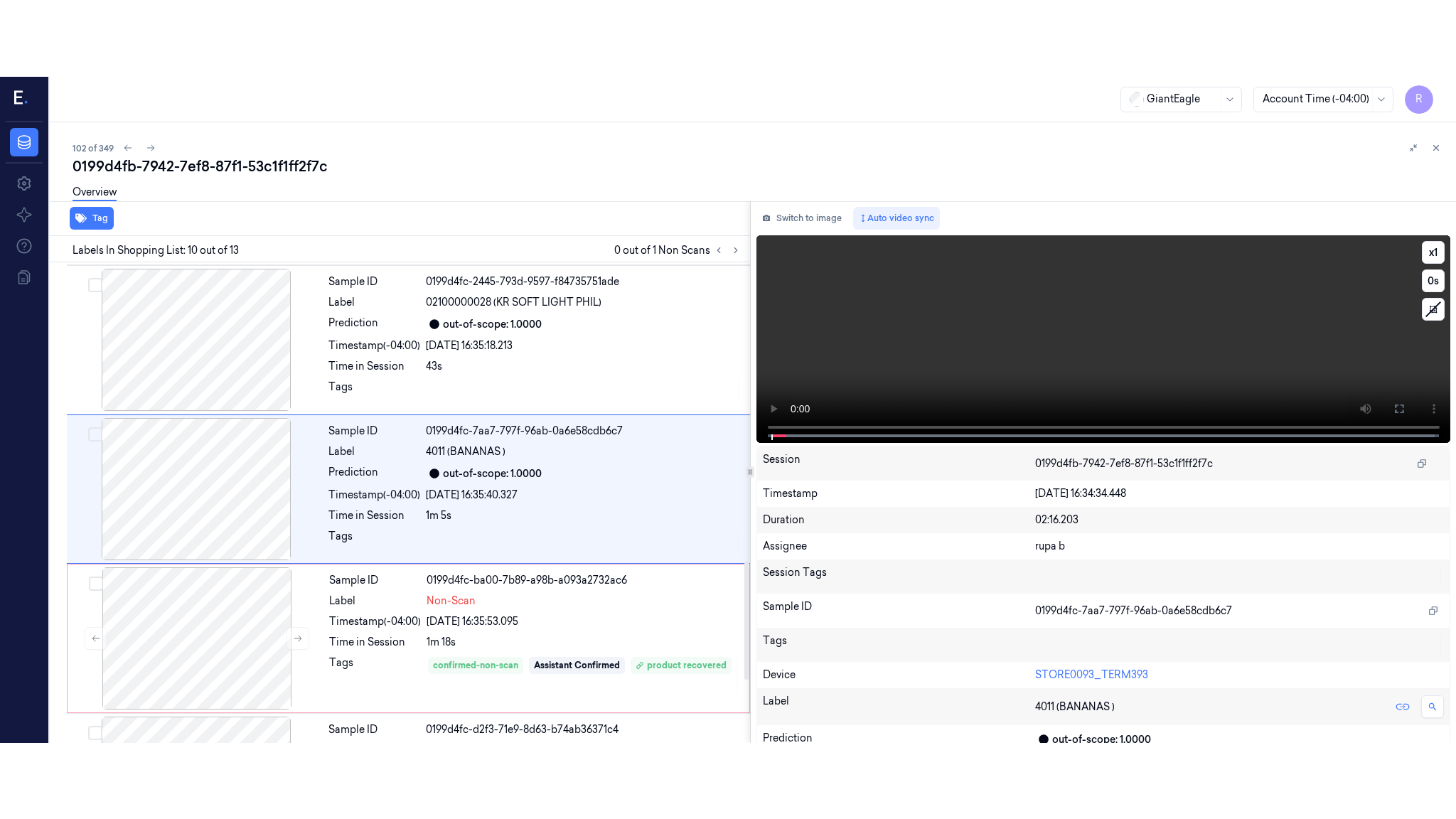
scroll to position [1177, 0]
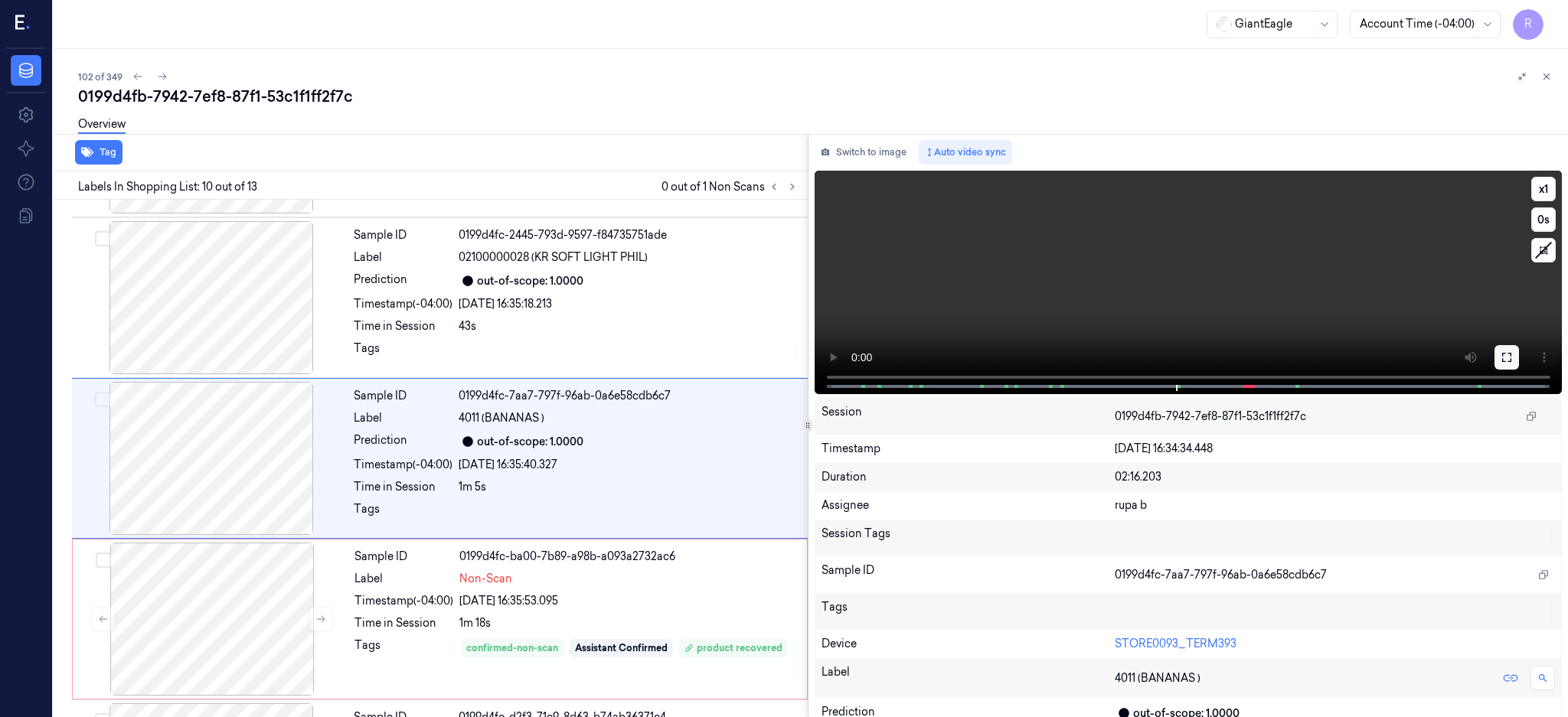
click at [1513, 355] on icon at bounding box center [1507, 358] width 13 height 13
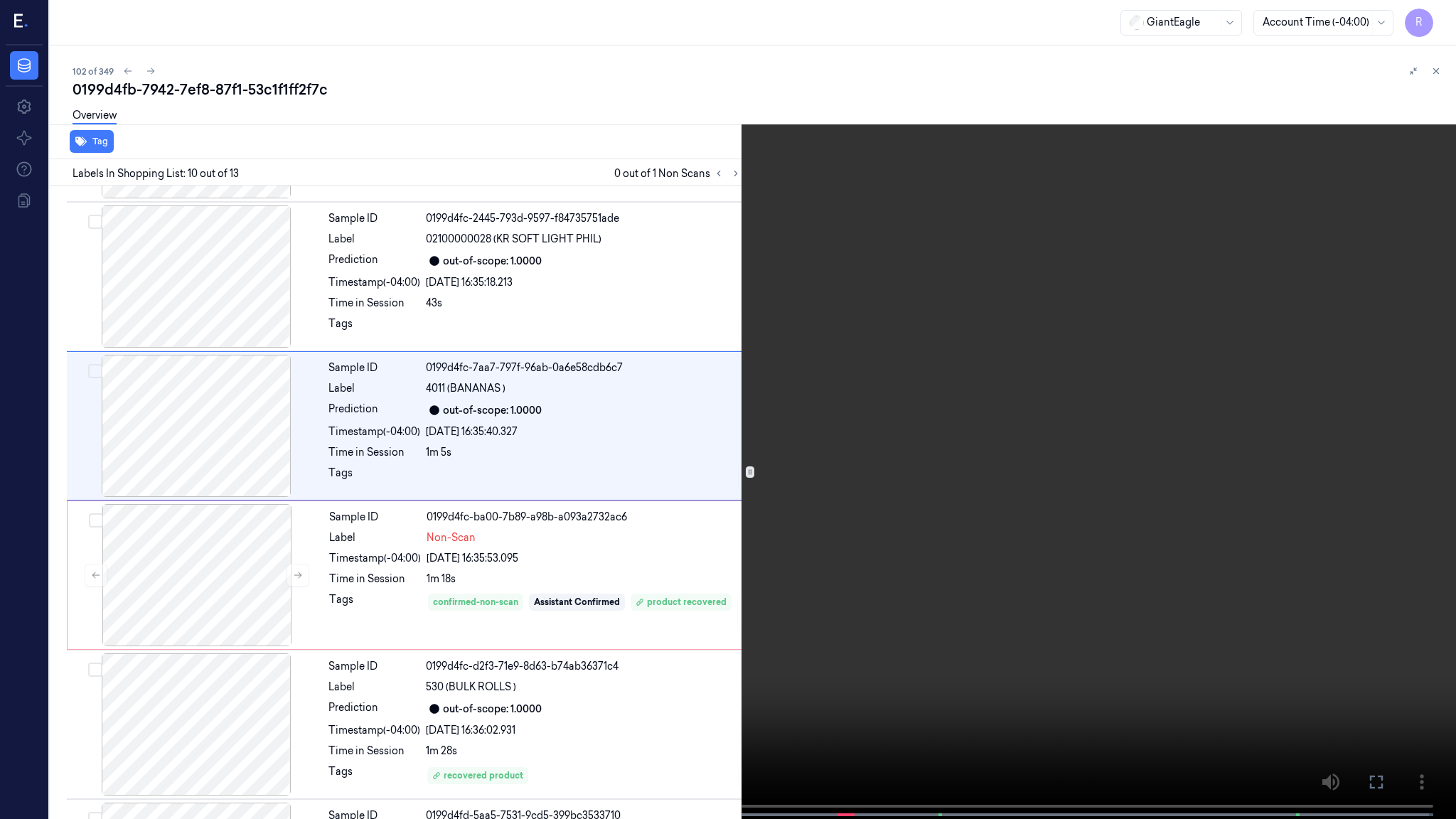
click at [995, 392] on video at bounding box center [728, 410] width 1456 height 822
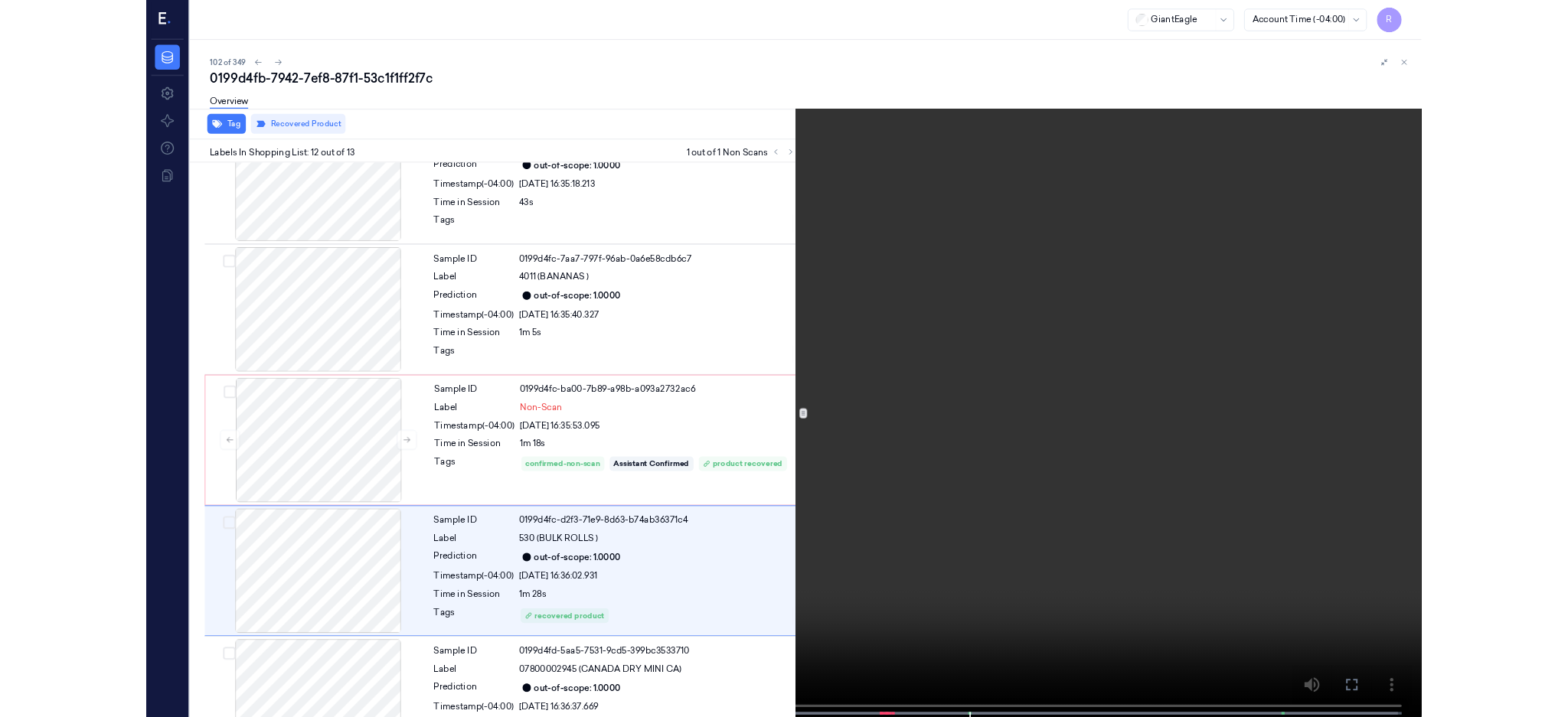
scroll to position [1412, 0]
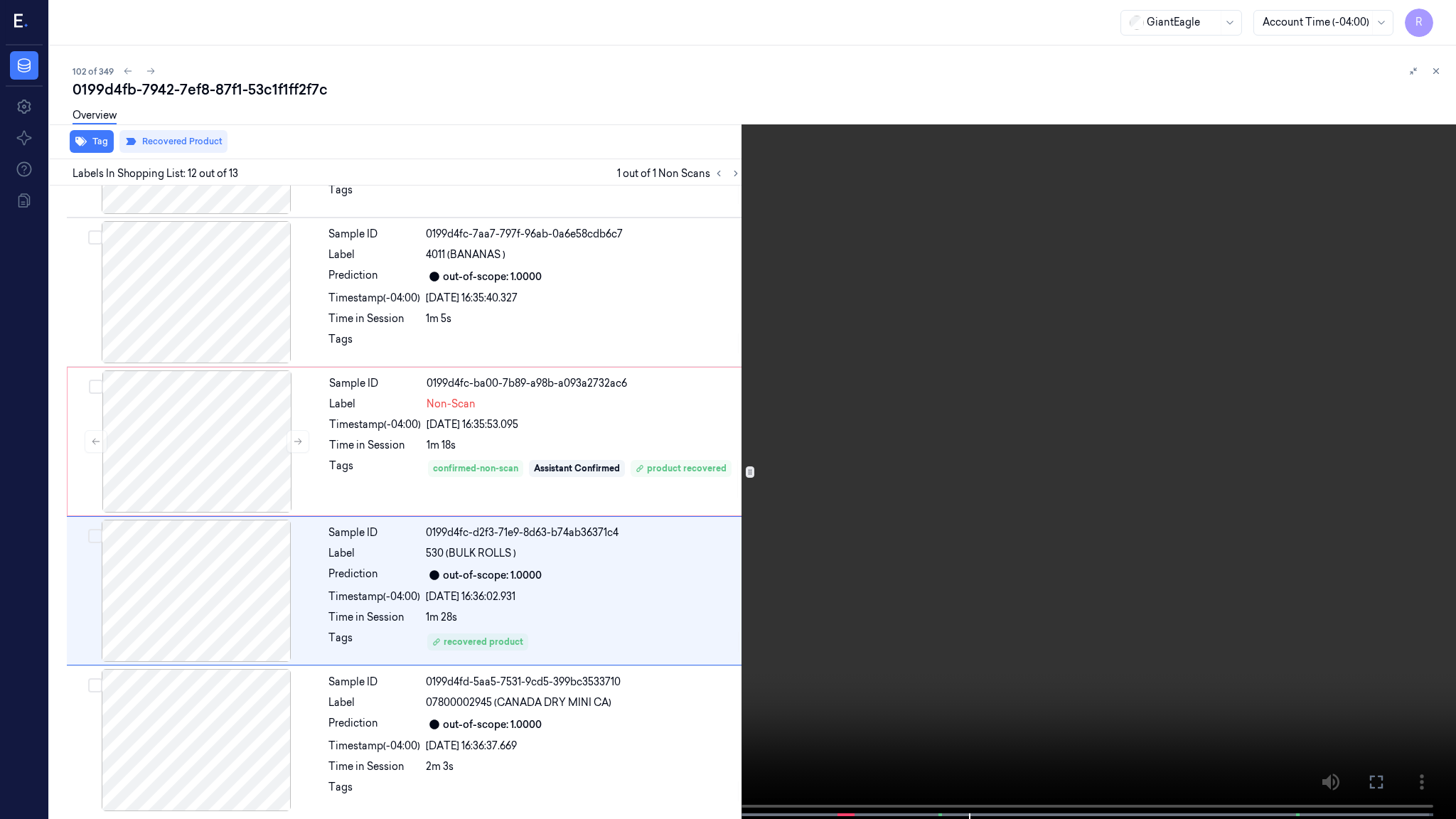
click at [938, 610] on video at bounding box center [728, 410] width 1456 height 822
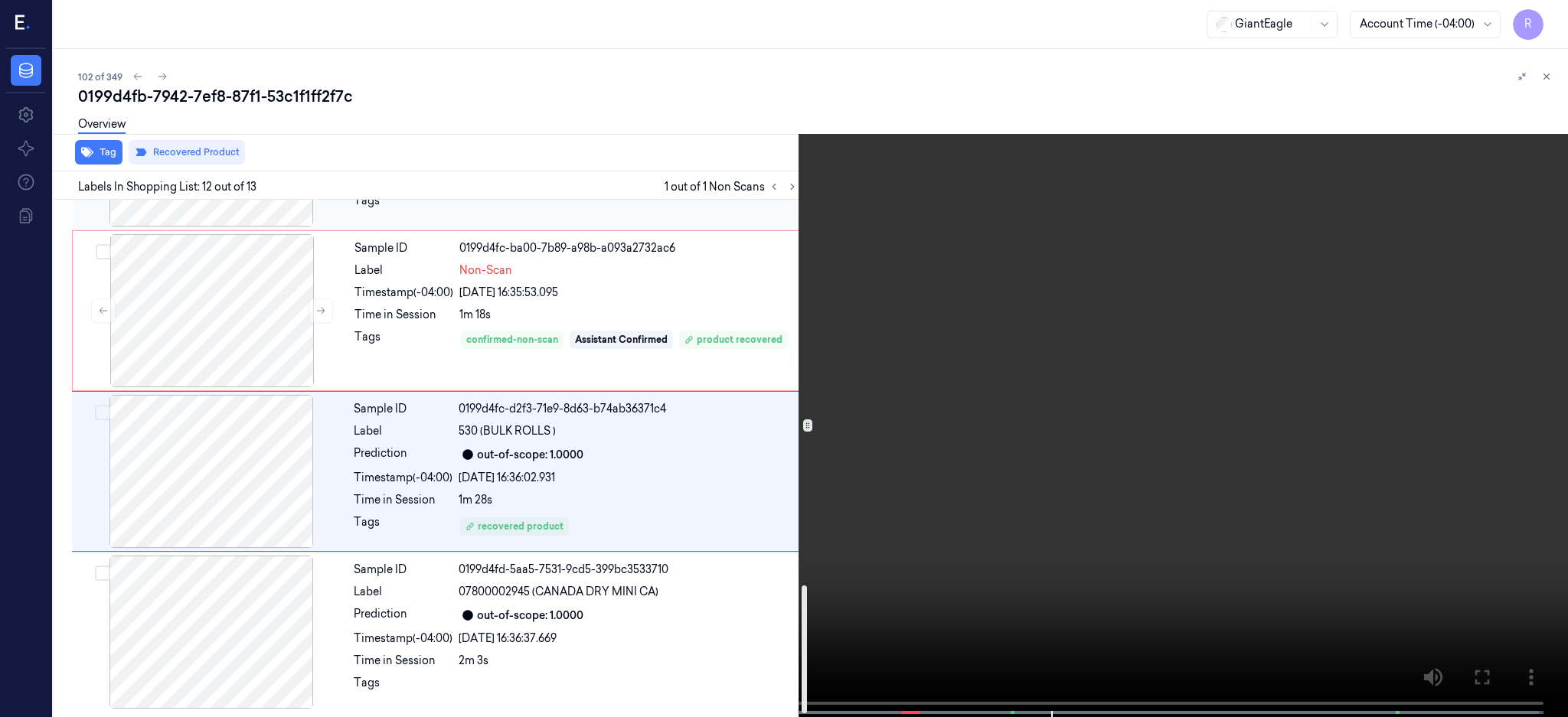
scroll to position [1475, 0]
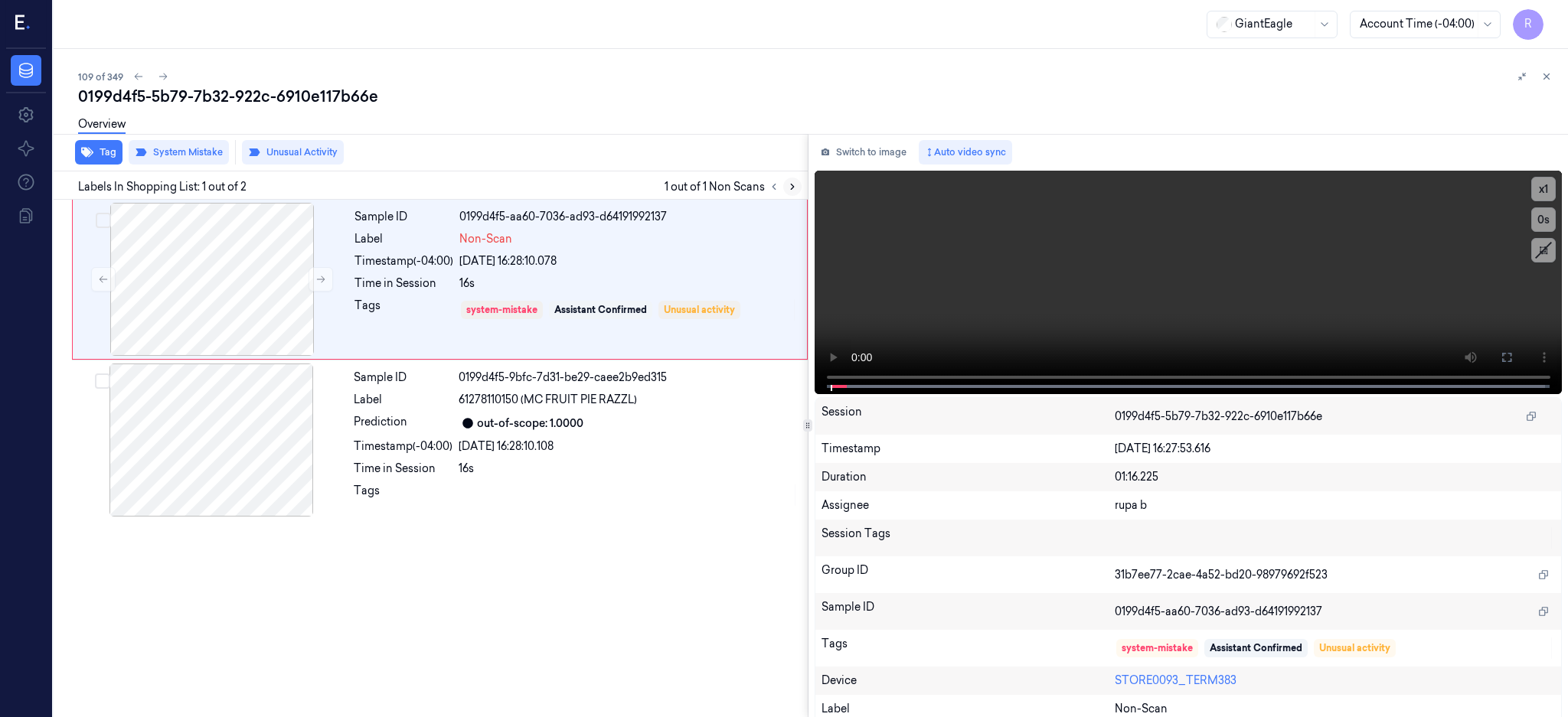
click at [794, 185] on icon at bounding box center [792, 188] width 3 height 5
click at [227, 307] on div at bounding box center [212, 280] width 272 height 153
click at [279, 299] on div at bounding box center [212, 280] width 272 height 153
click at [1519, 351] on button at bounding box center [1507, 357] width 24 height 24
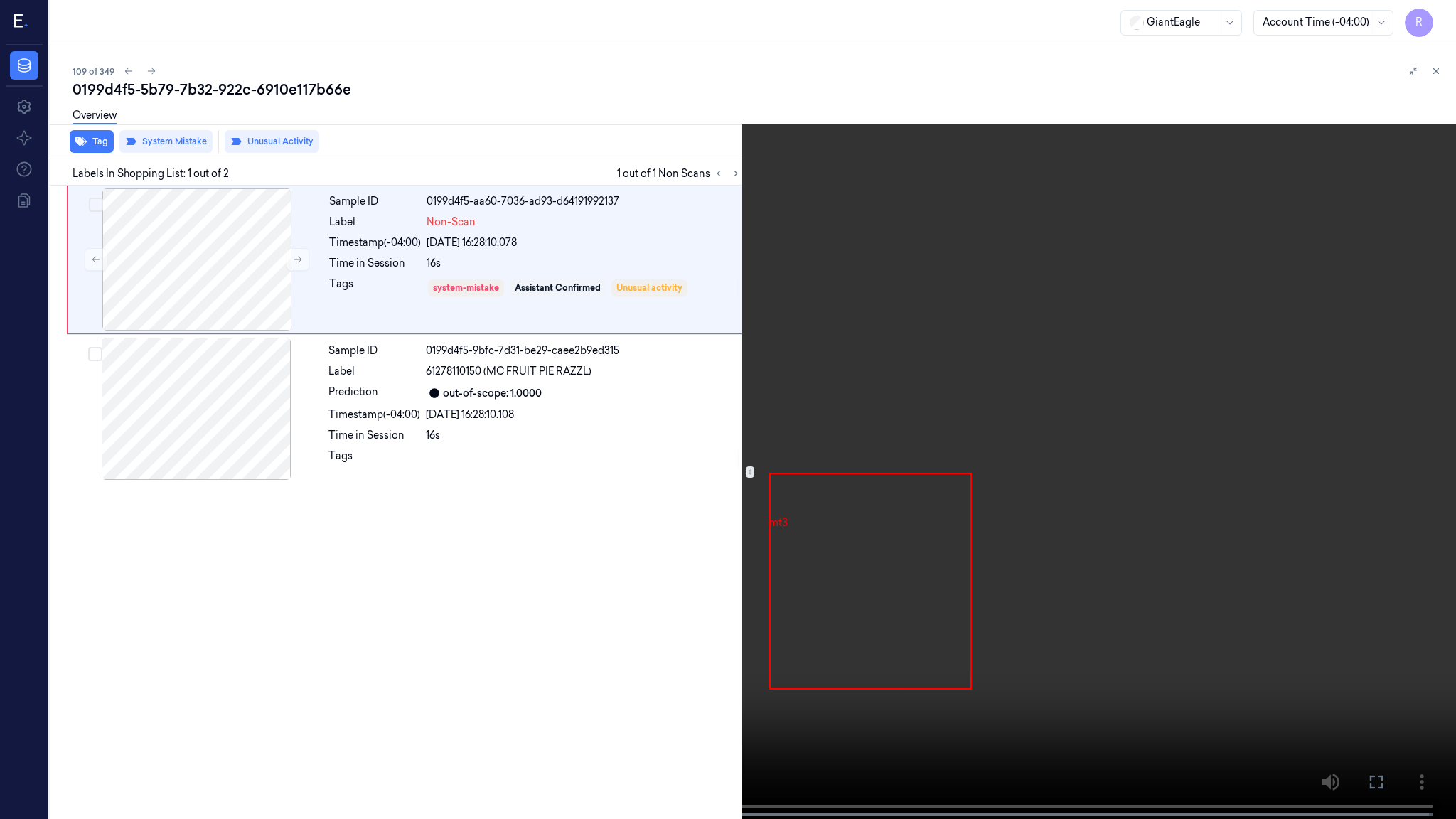
click at [994, 383] on video at bounding box center [728, 410] width 1456 height 822
click at [540, 572] on video at bounding box center [728, 410] width 1456 height 822
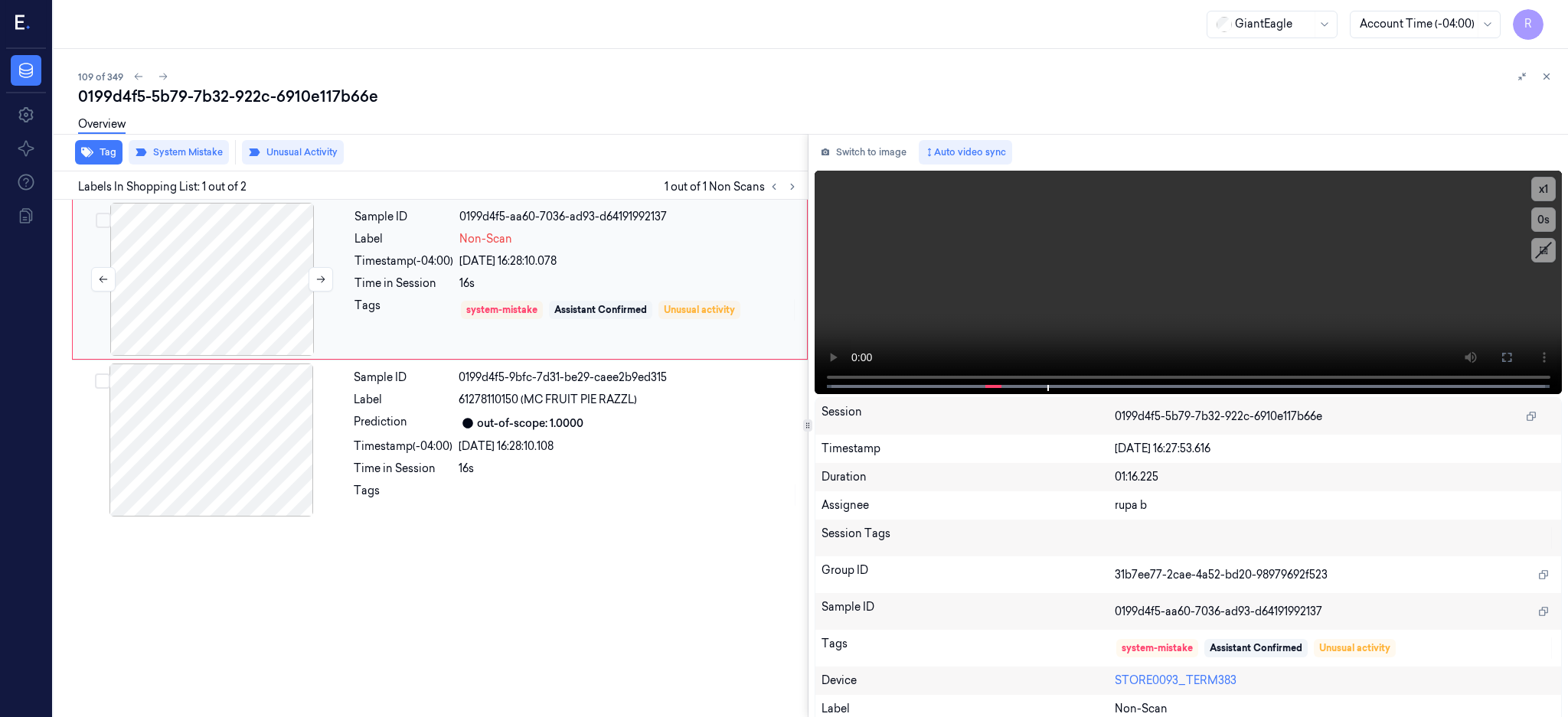
click at [255, 296] on div at bounding box center [212, 280] width 272 height 153
click at [324, 279] on icon at bounding box center [320, 280] width 8 height 7
click at [325, 277] on icon at bounding box center [321, 280] width 11 height 11
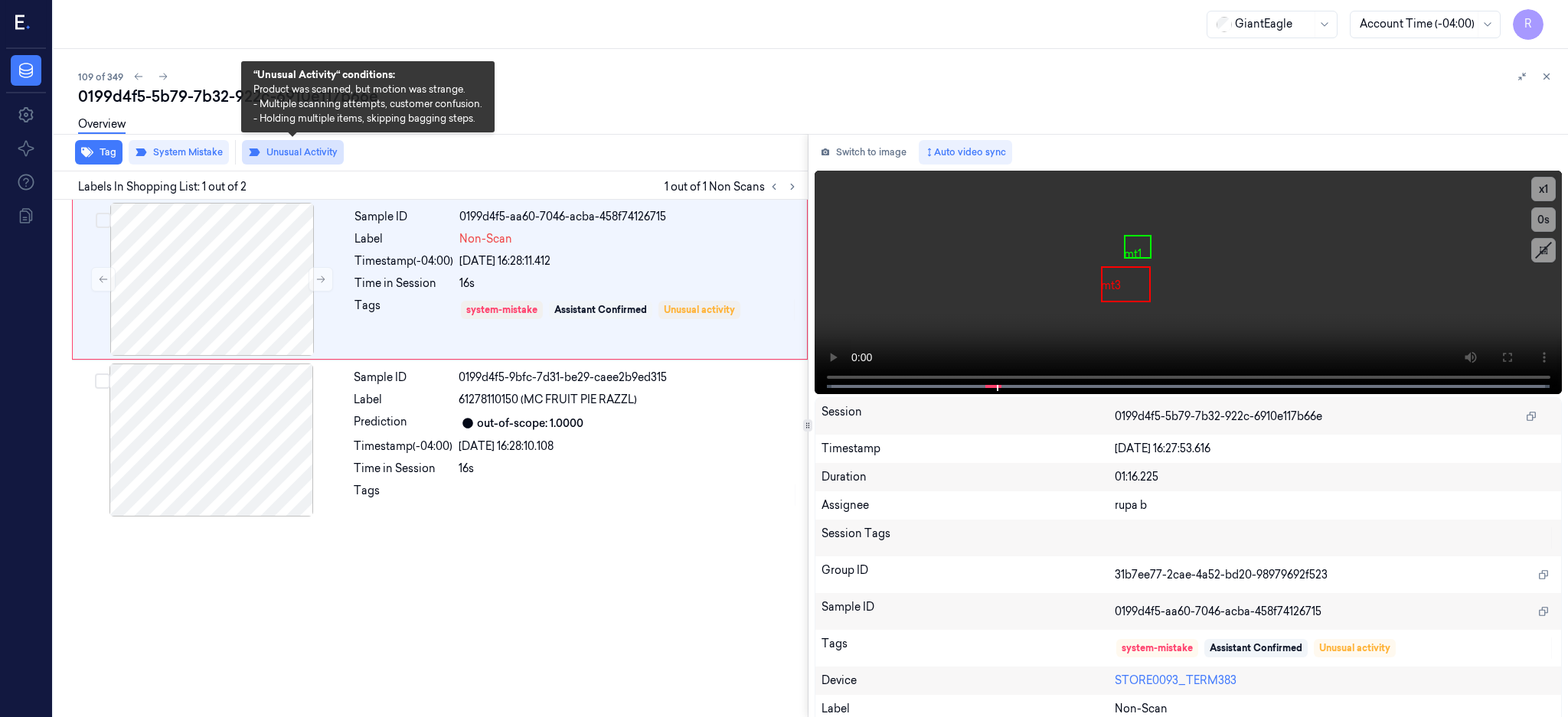
click at [295, 148] on button "Unusual Activity" at bounding box center [292, 152] width 102 height 24
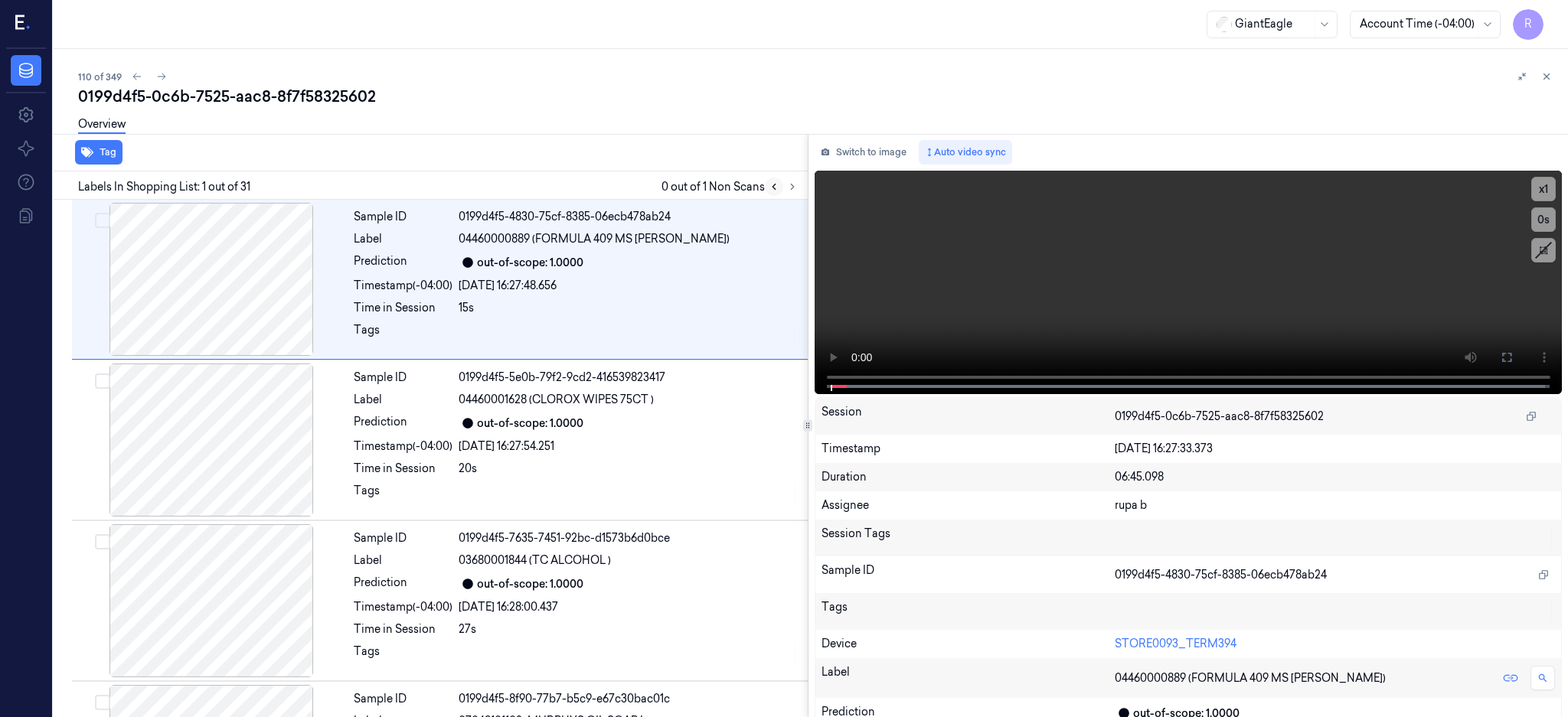
click at [783, 187] on button at bounding box center [774, 187] width 18 height 18
click at [802, 187] on button at bounding box center [792, 187] width 18 height 18
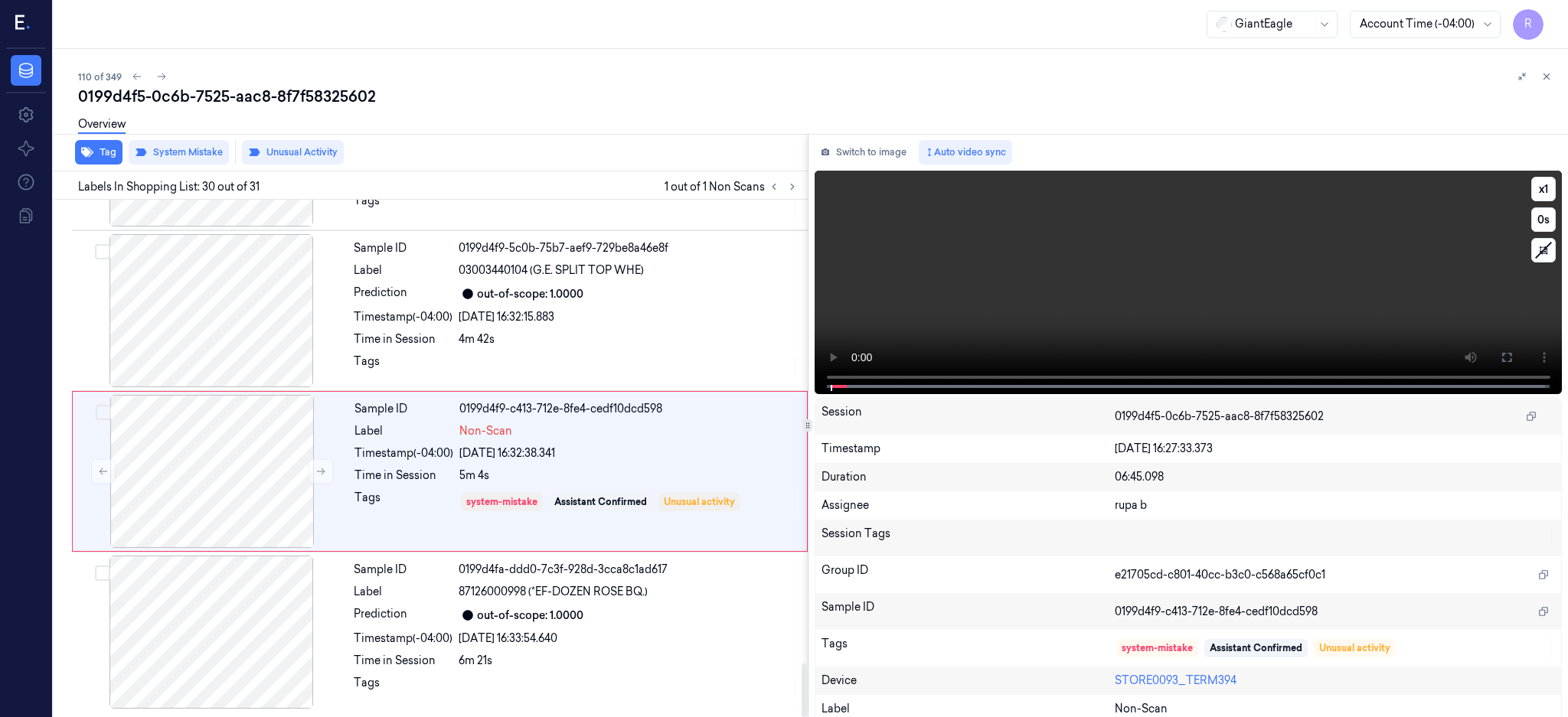
click at [245, 319] on div at bounding box center [211, 311] width 272 height 153
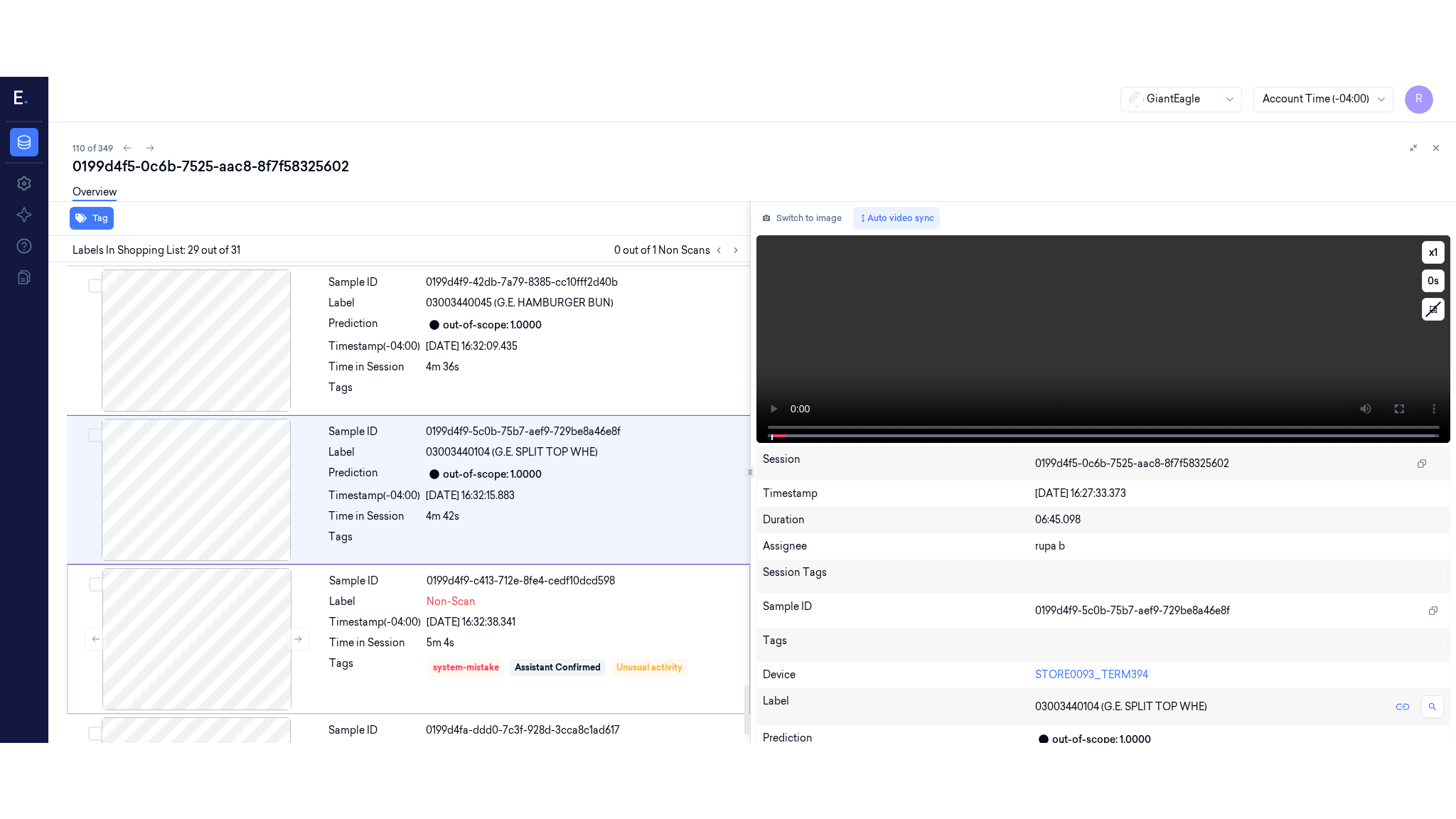
scroll to position [4015, 0]
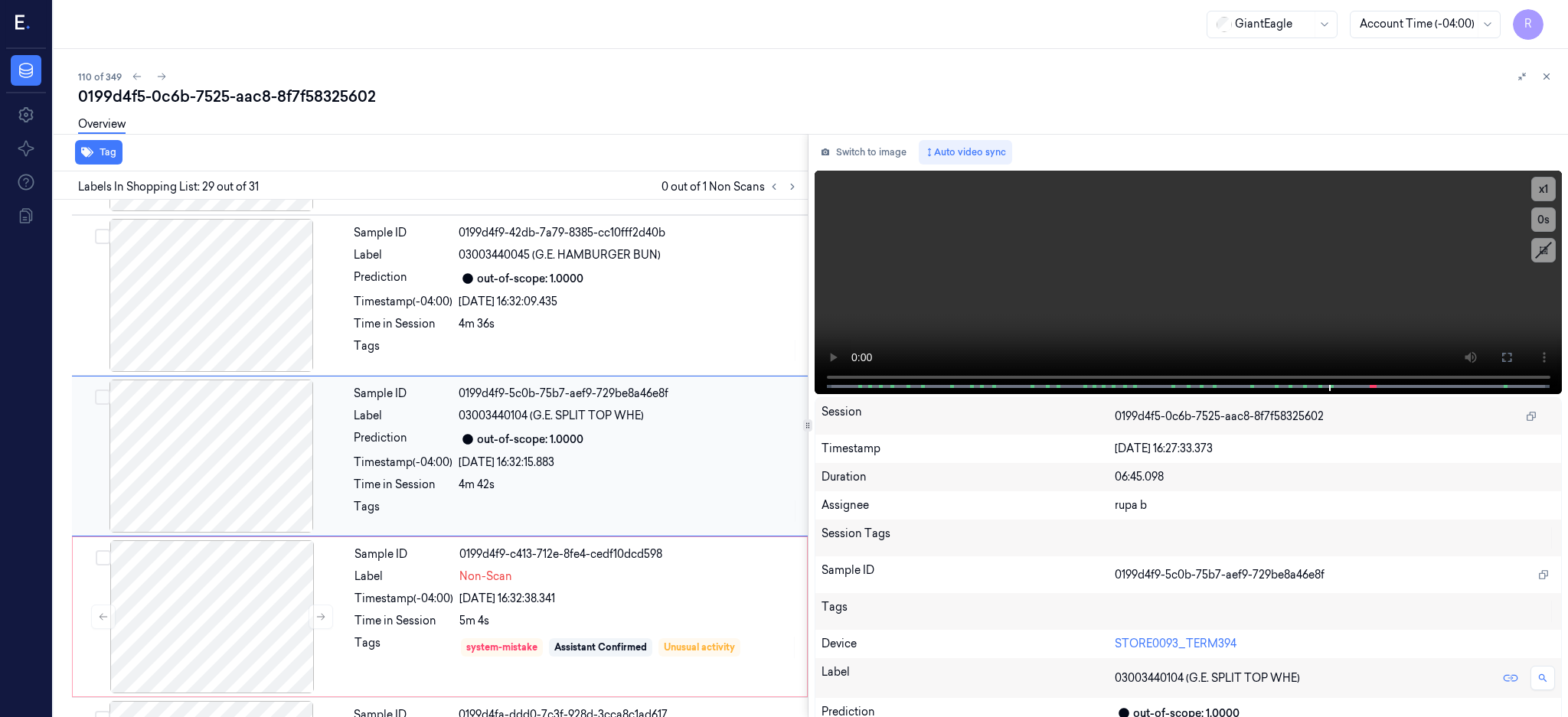
click at [251, 483] on div at bounding box center [211, 456] width 272 height 153
click at [1519, 360] on button at bounding box center [1507, 357] width 24 height 24
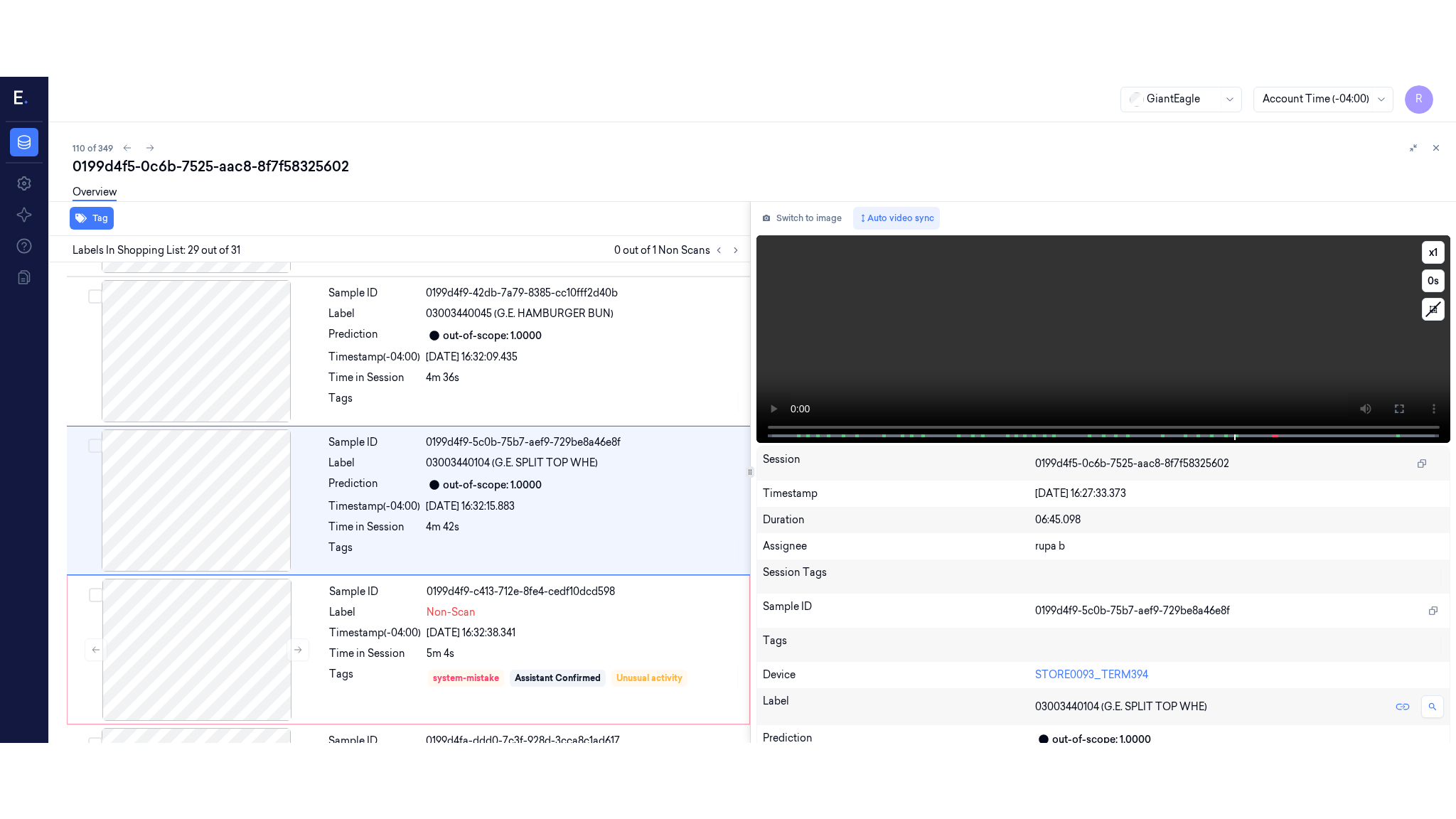
scroll to position [4000, 0]
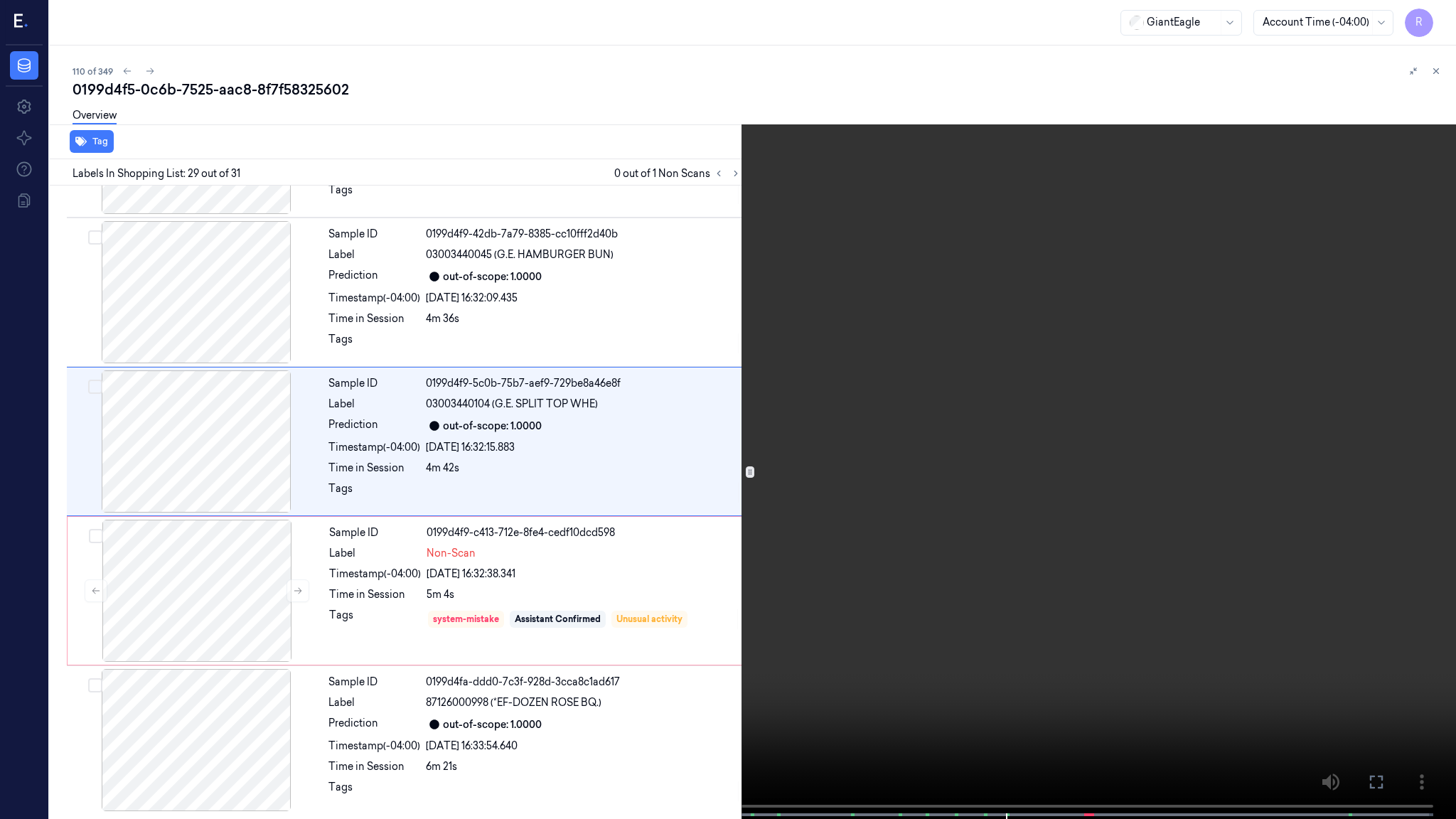
click at [1006, 364] on video at bounding box center [728, 410] width 1456 height 822
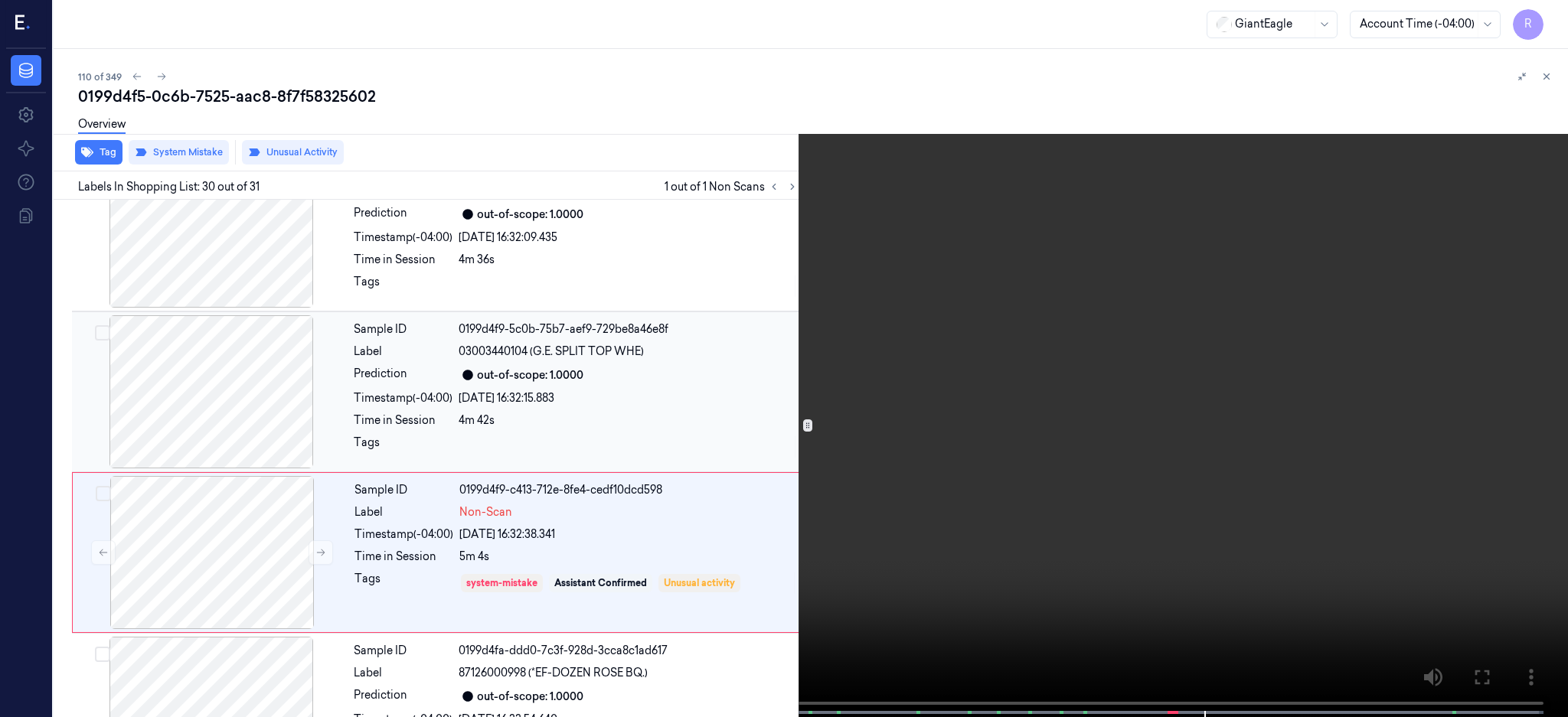
scroll to position [4472, 0]
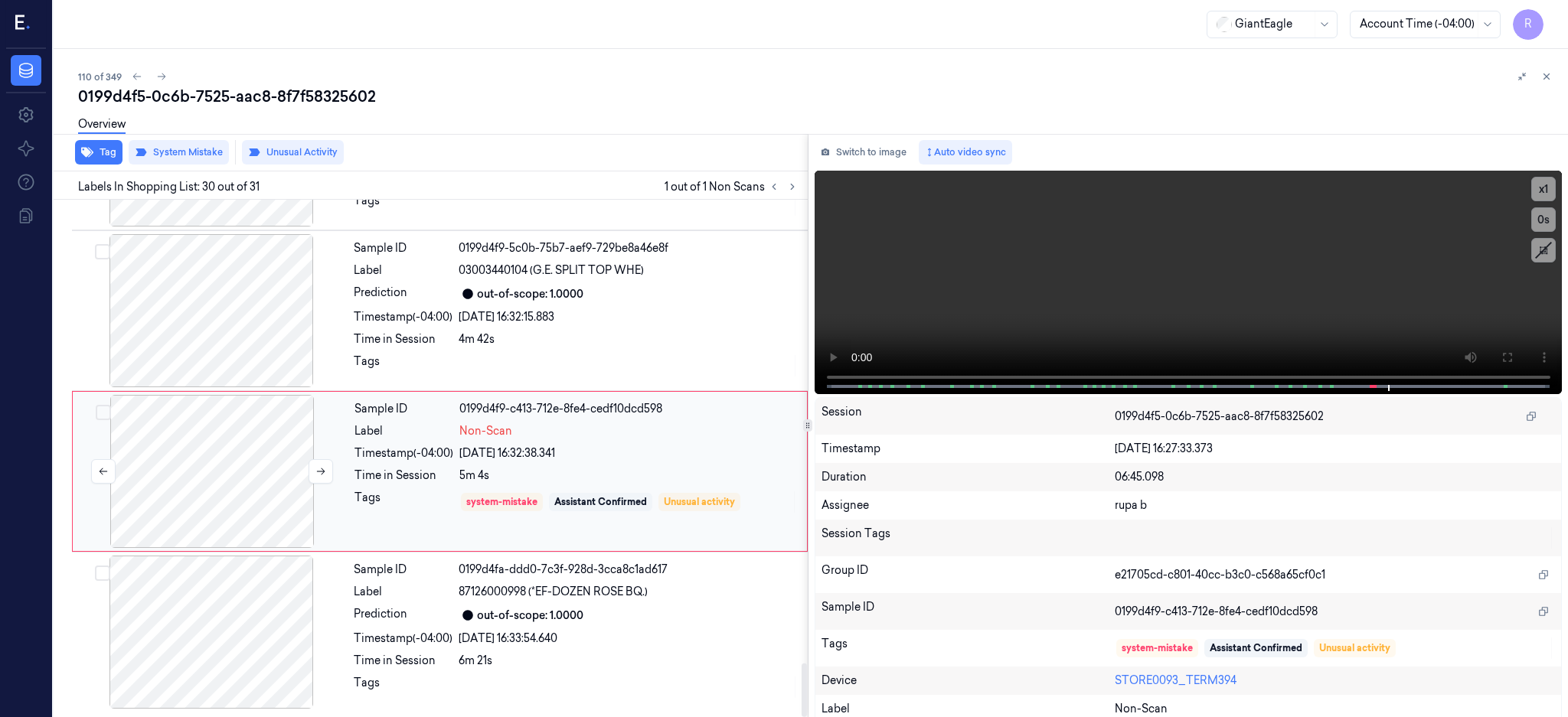
click at [245, 427] on div at bounding box center [212, 472] width 272 height 153
click at [1307, 331] on video at bounding box center [1188, 282] width 748 height 224
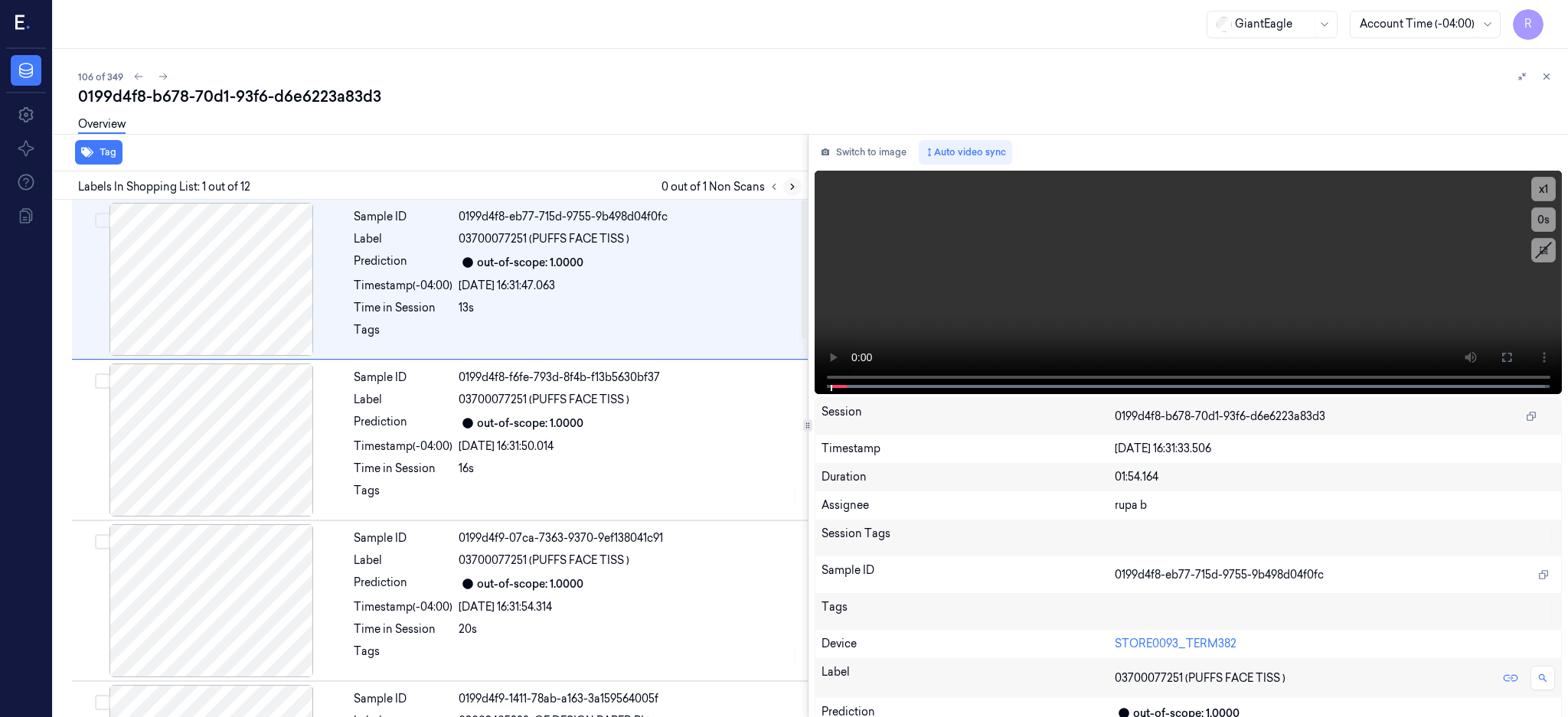
click at [798, 185] on icon at bounding box center [792, 187] width 11 height 11
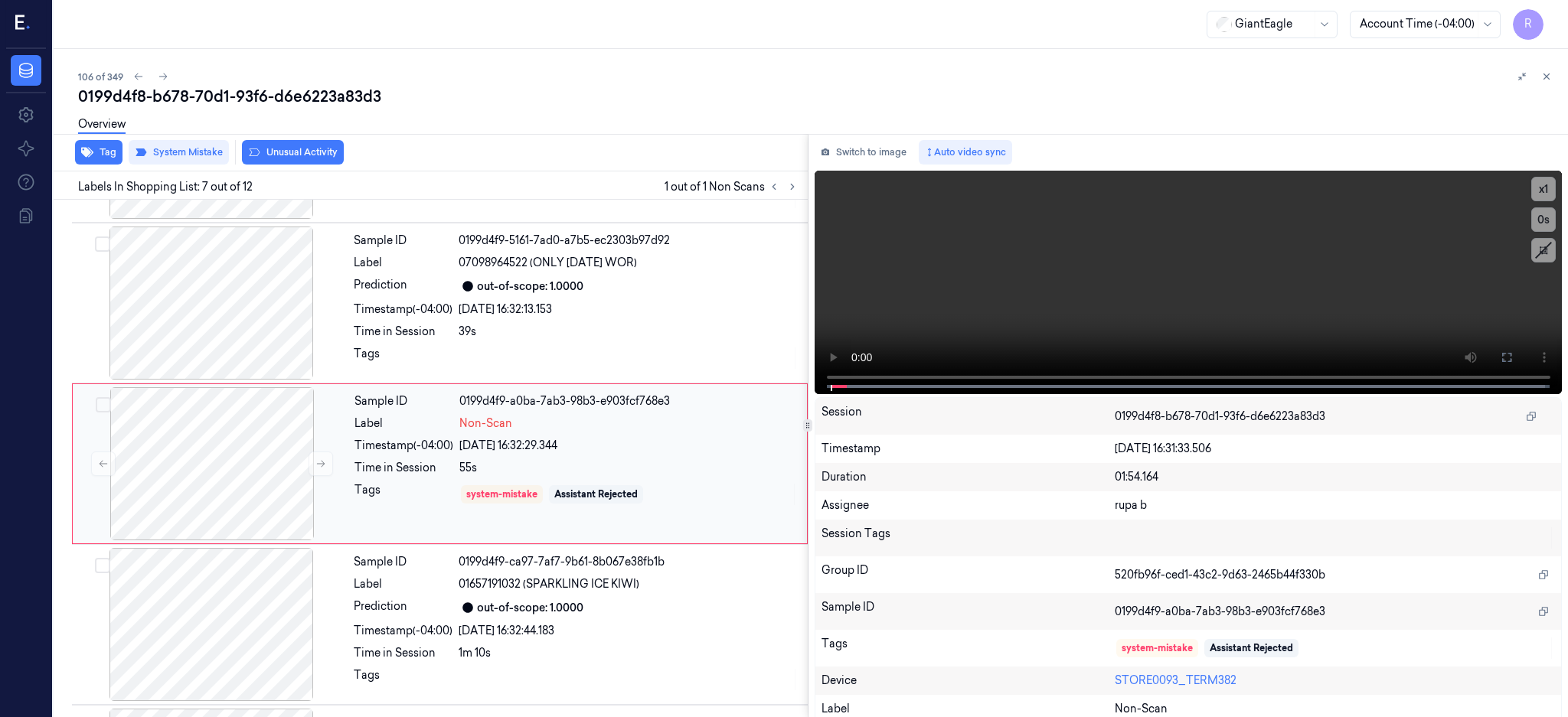
scroll to position [786, 0]
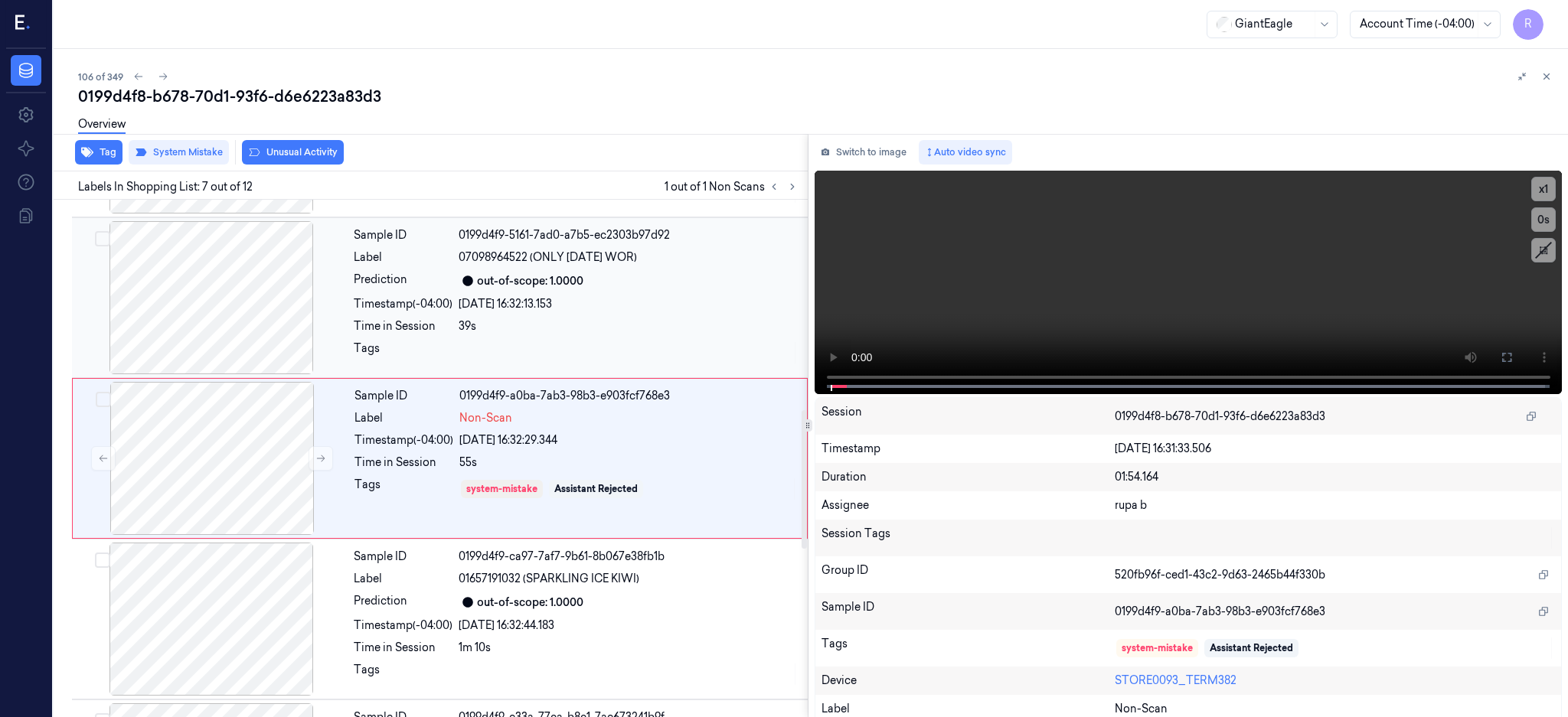
click at [254, 330] on div at bounding box center [211, 298] width 272 height 153
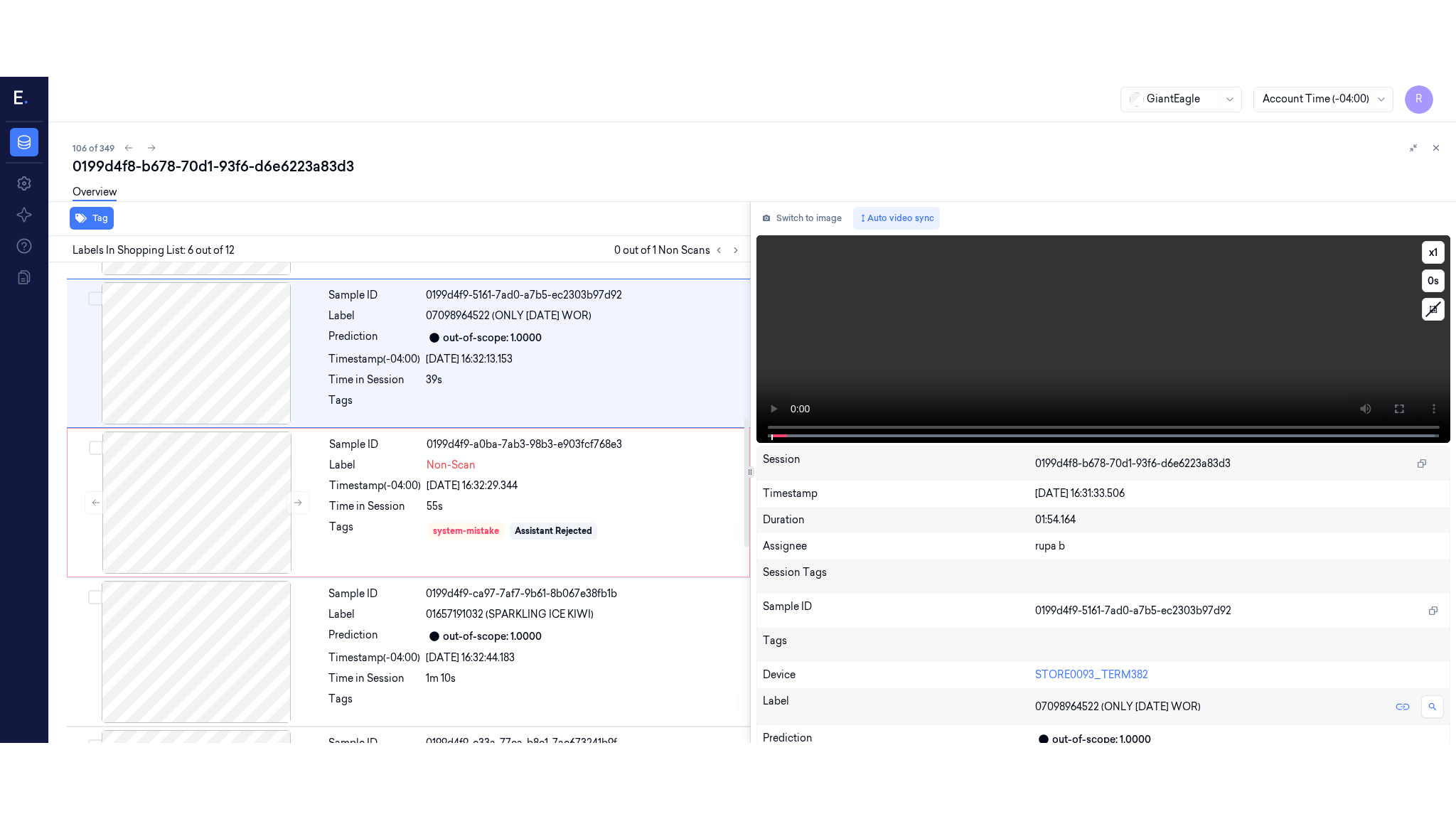
scroll to position [580, 0]
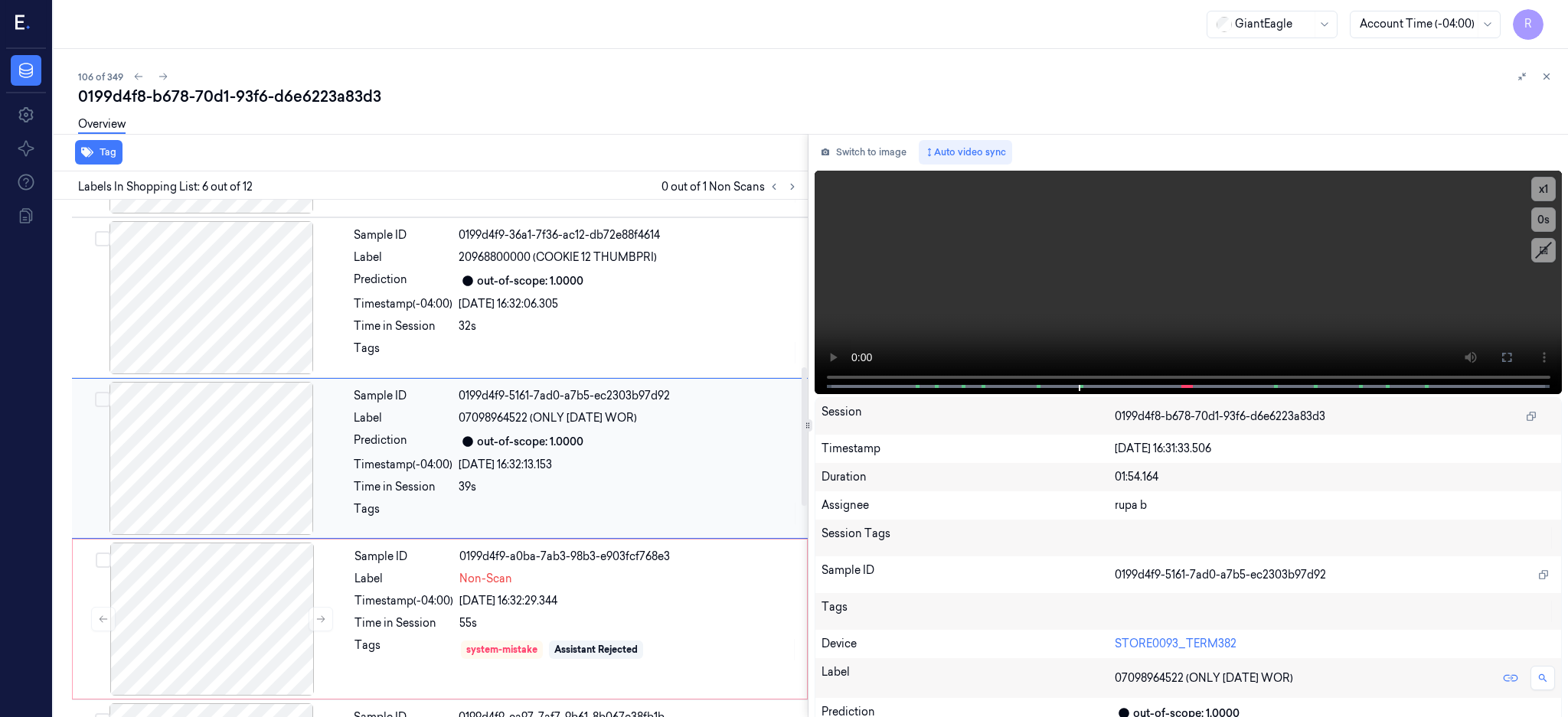
click at [218, 429] on div at bounding box center [211, 459] width 272 height 153
click at [1513, 362] on icon at bounding box center [1507, 358] width 13 height 13
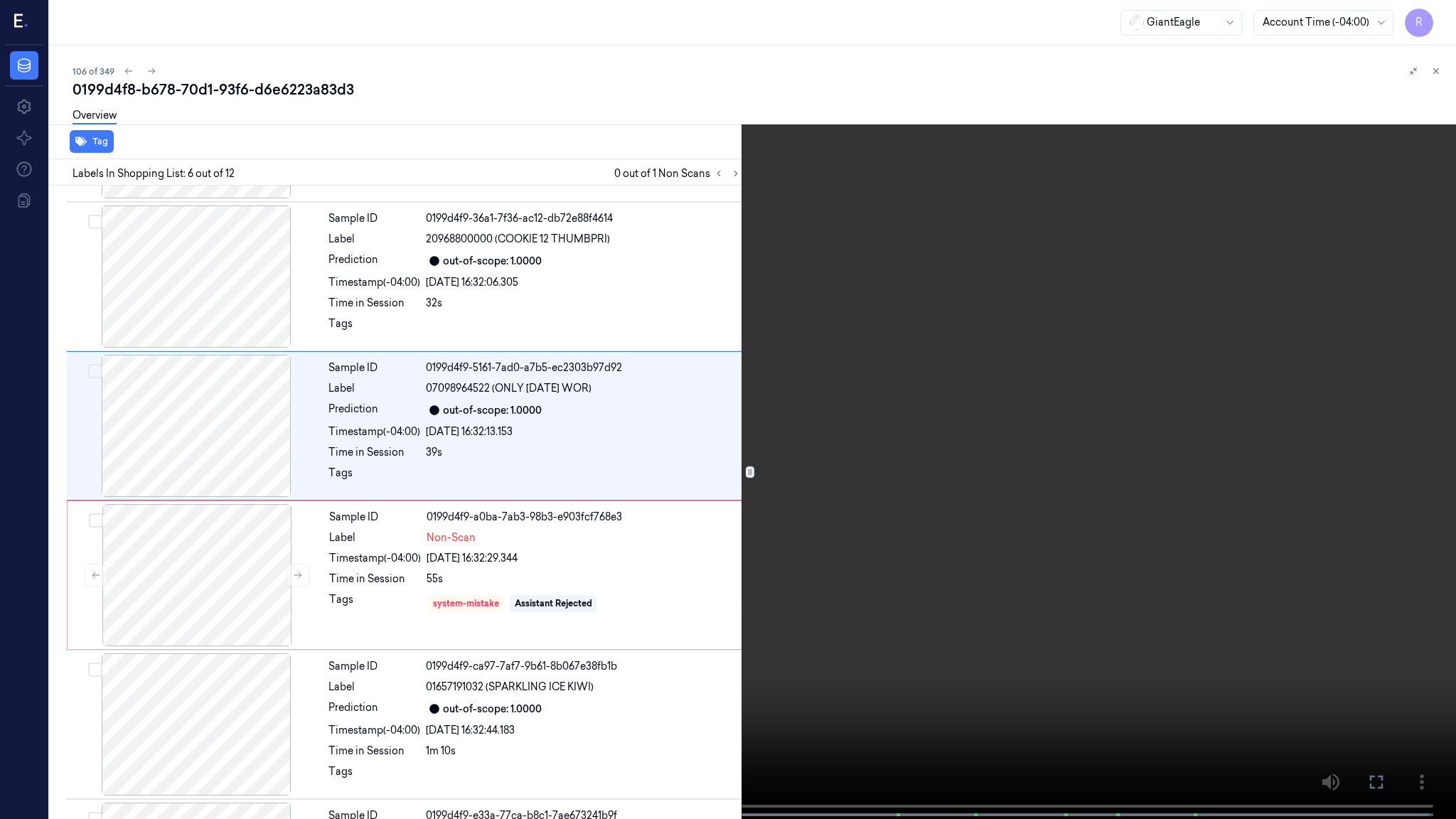
click at [957, 347] on video at bounding box center [728, 410] width 1456 height 822
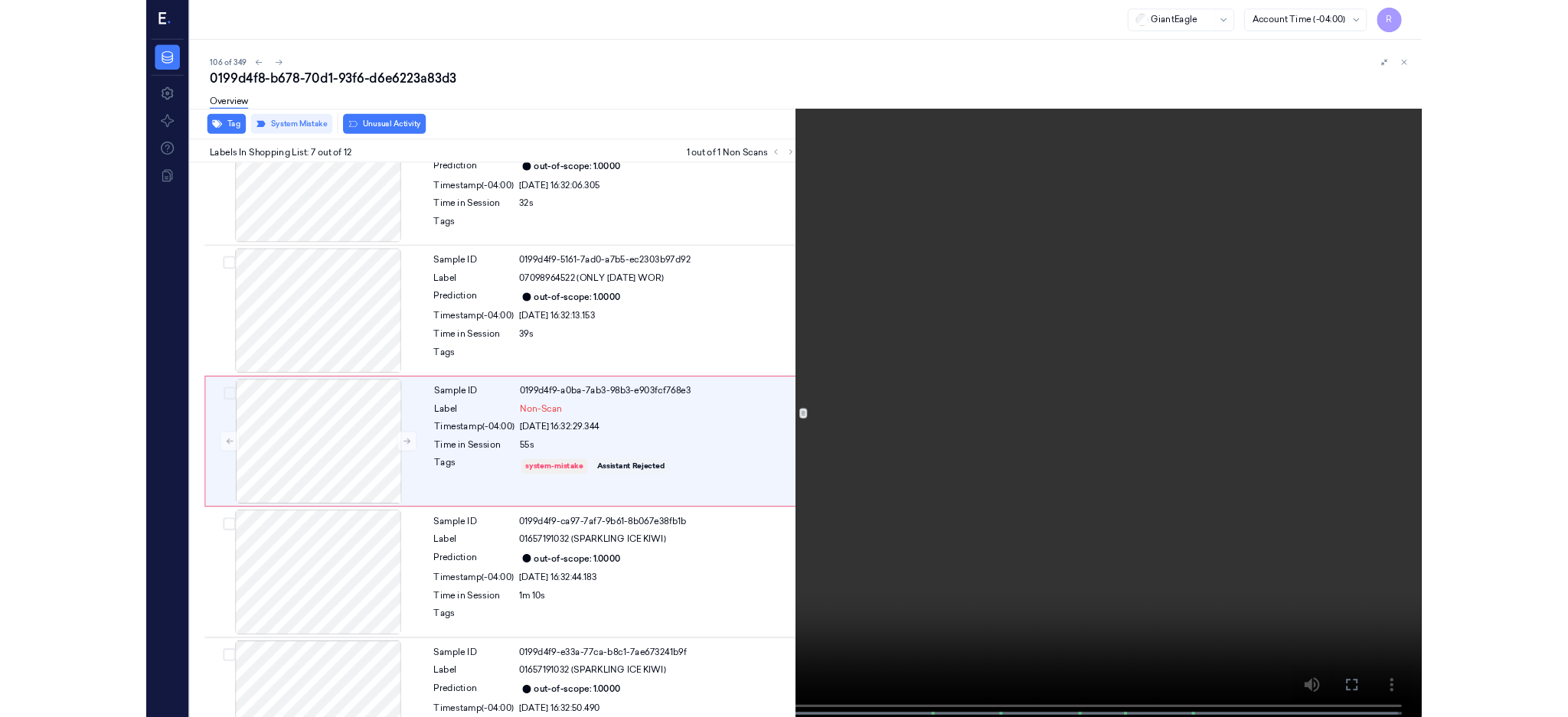
scroll to position [703, 0]
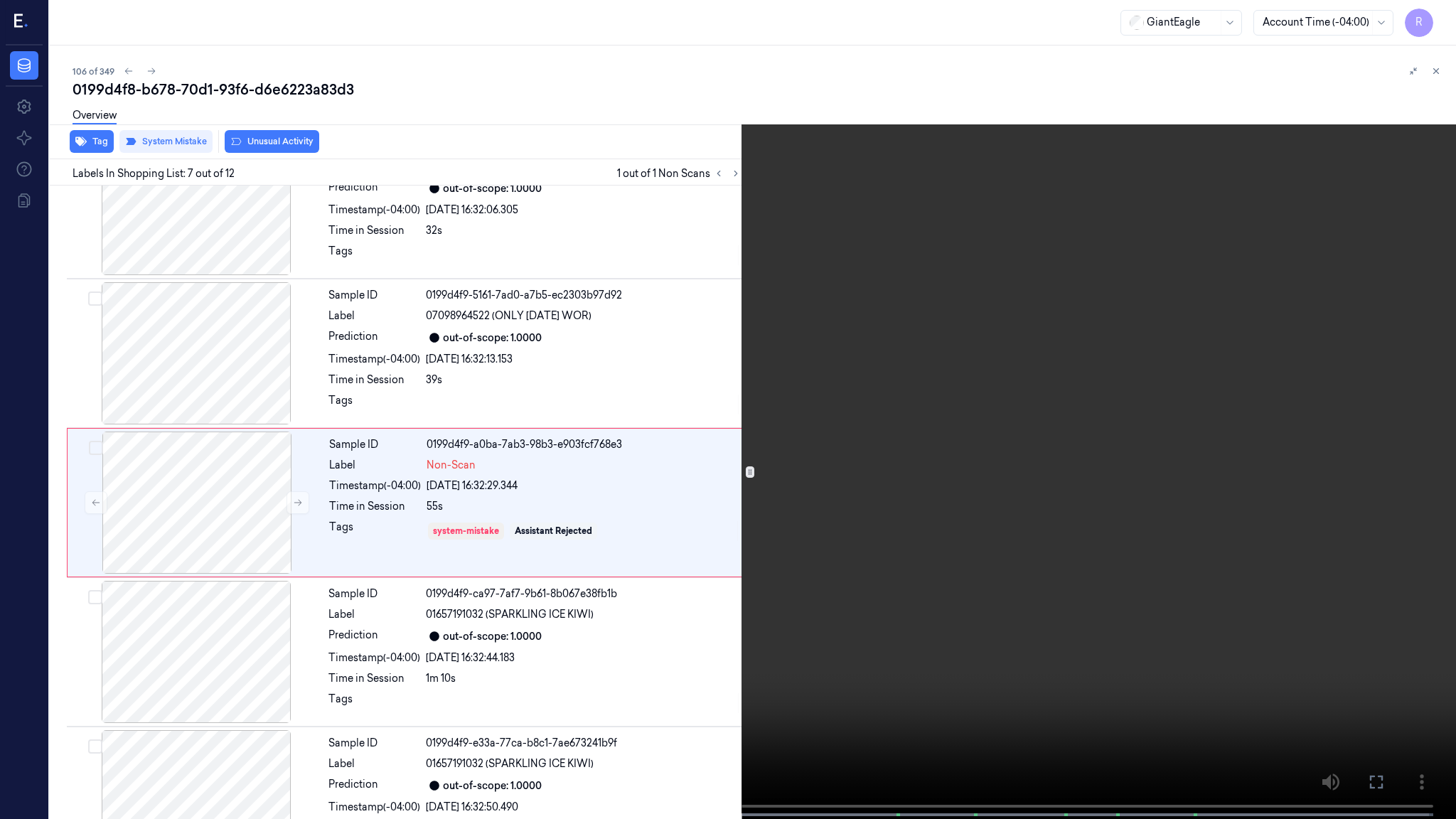
click at [839, 430] on video at bounding box center [728, 410] width 1456 height 822
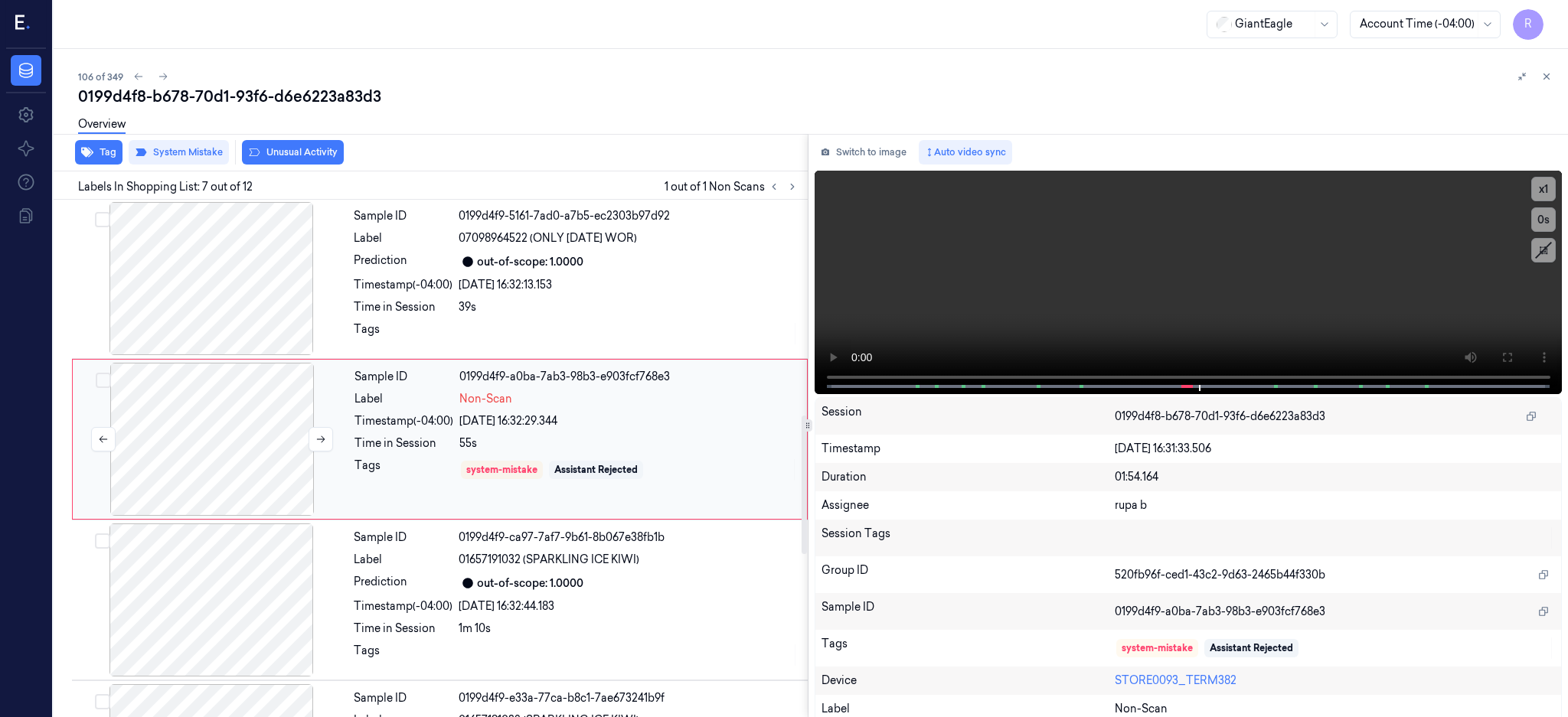
click at [219, 448] on div at bounding box center [212, 439] width 272 height 153
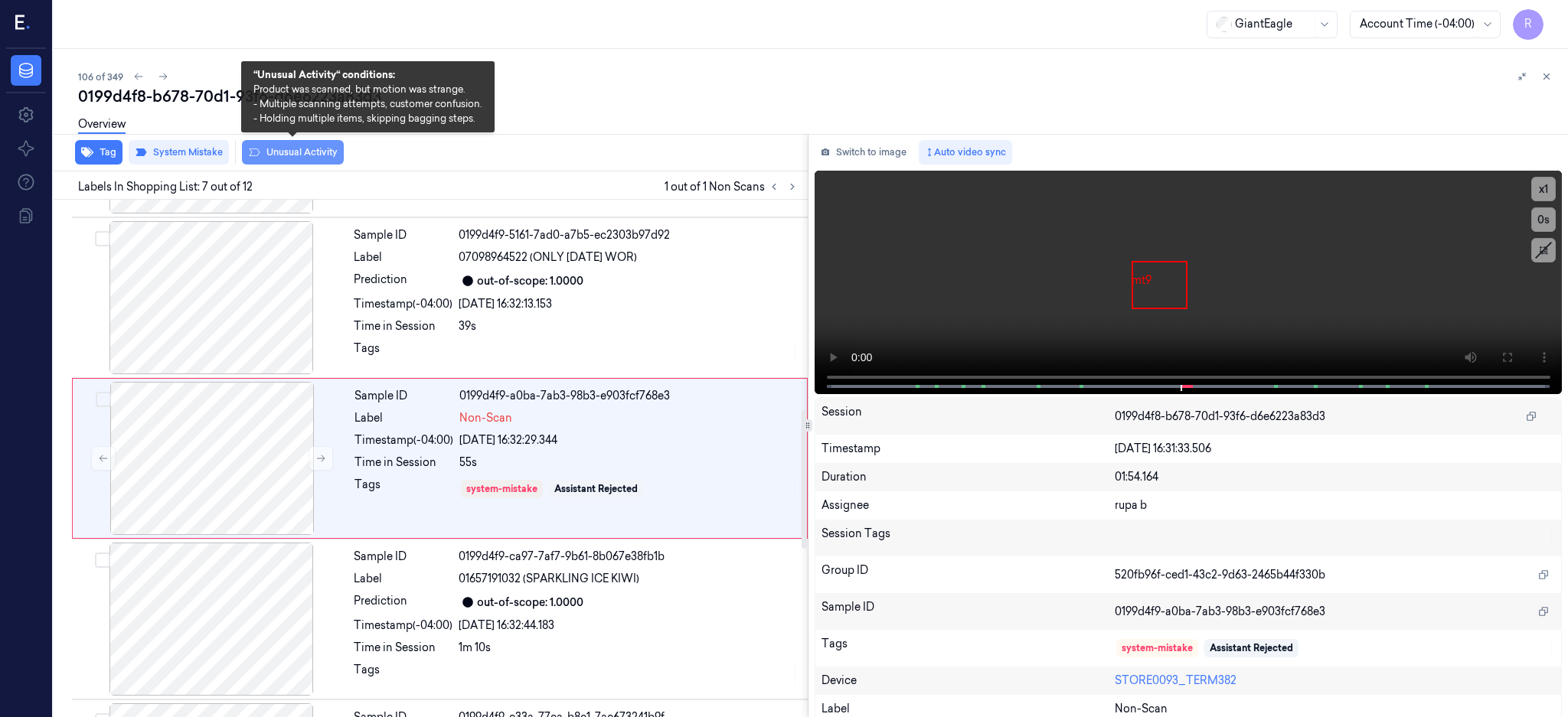
click at [307, 157] on button "Unusual Activity" at bounding box center [292, 152] width 102 height 24
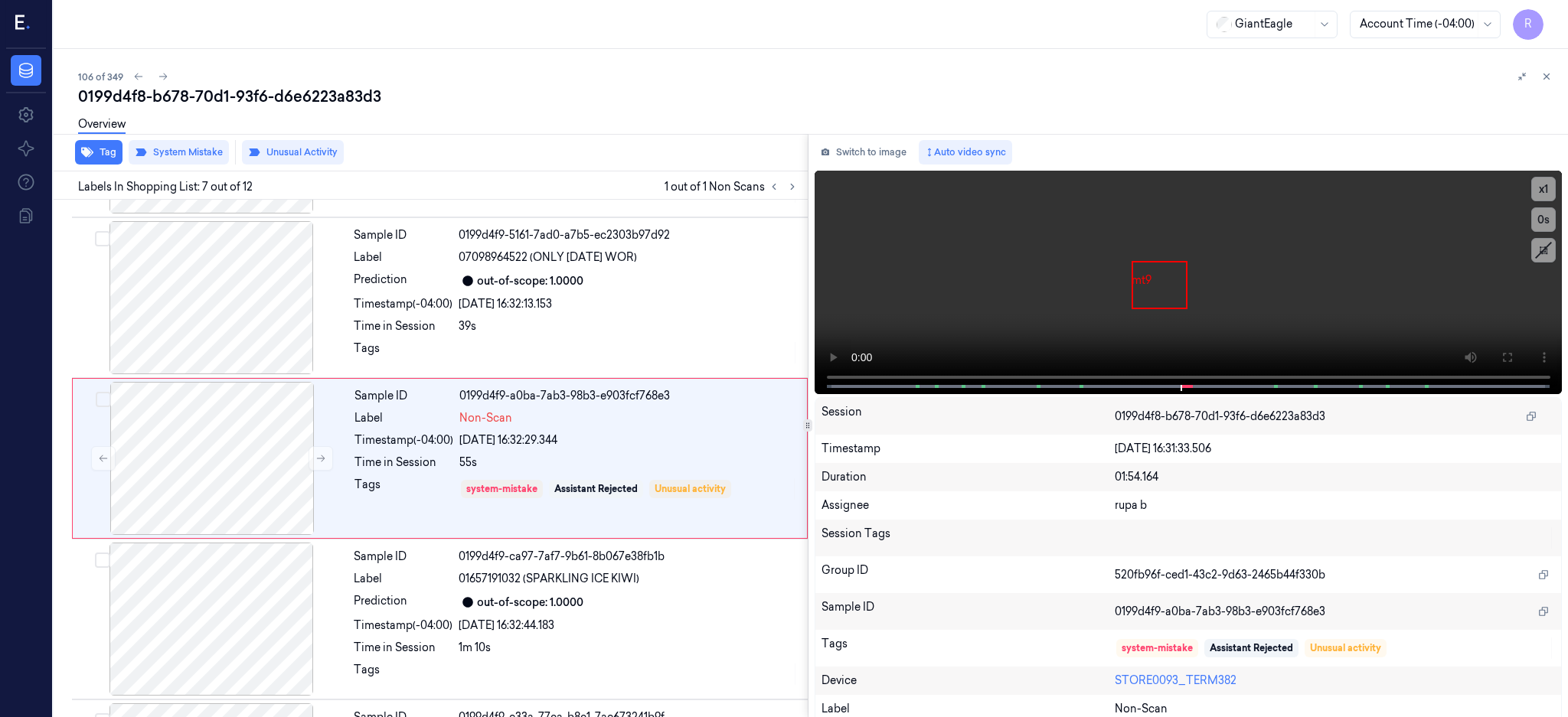
click at [276, 84] on div "106 of 349" at bounding box center [817, 77] width 1478 height 18
click at [276, 90] on div "0199d4f8-b678-70d1-93f6-d6e6223a83d3" at bounding box center [817, 97] width 1478 height 22
copy div "d6e6223a83d3"
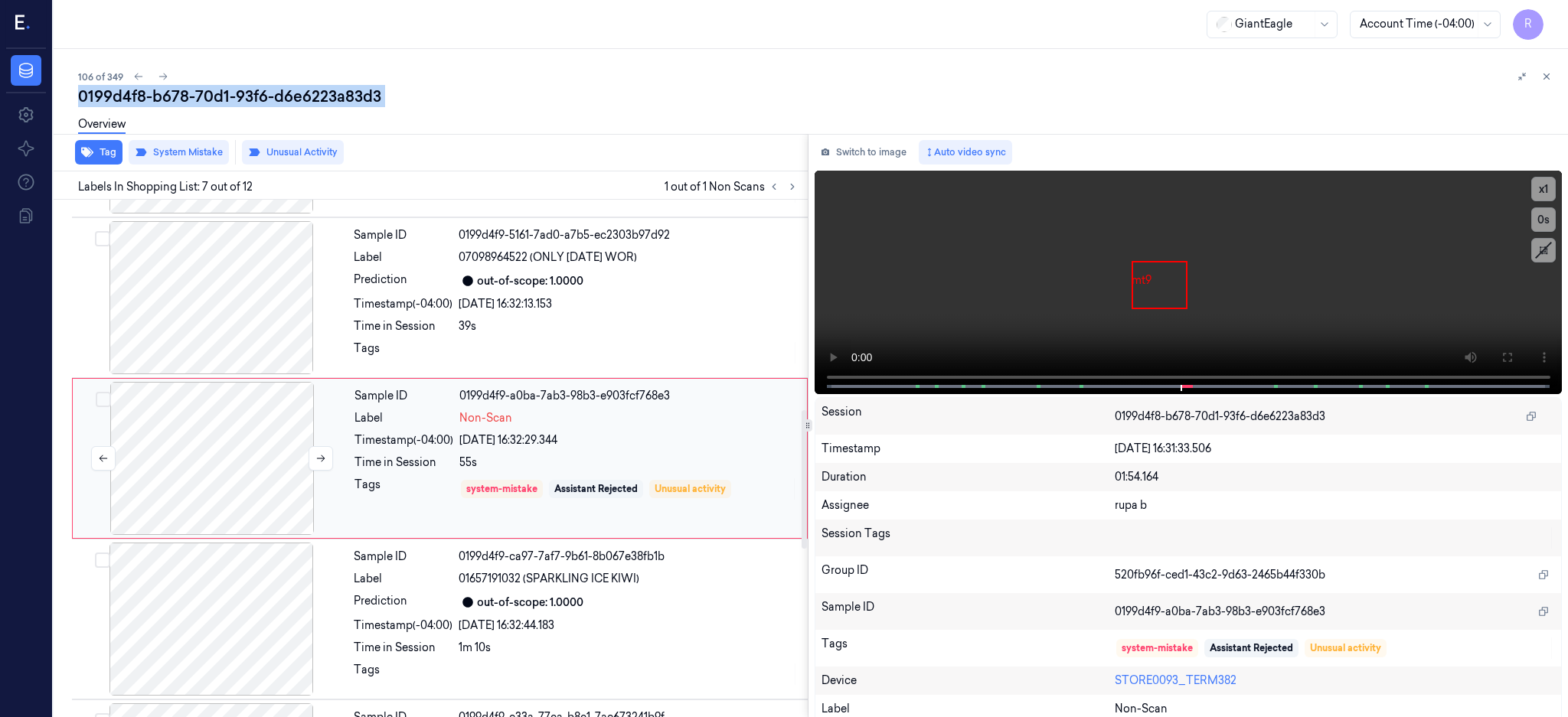
click at [280, 452] on div at bounding box center [212, 459] width 272 height 153
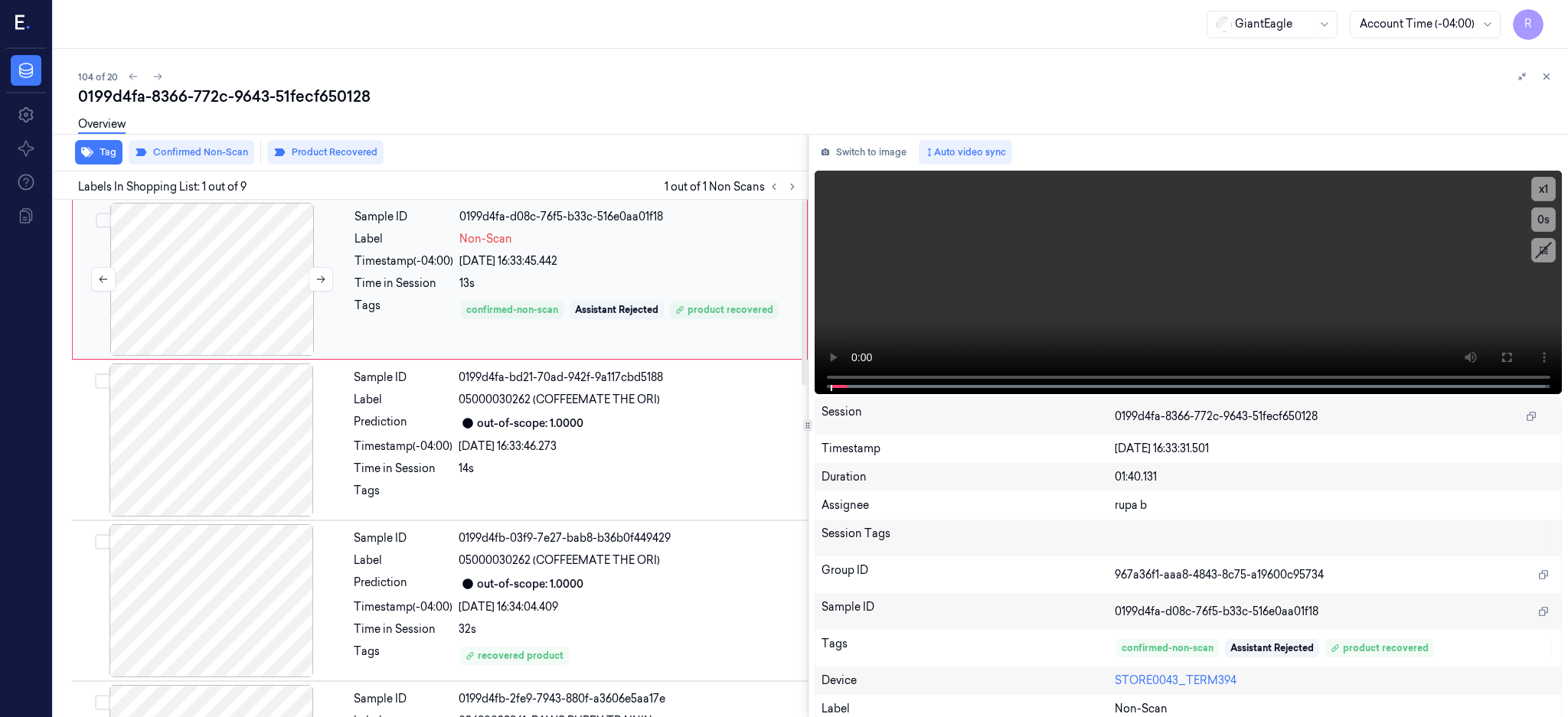
click at [196, 290] on div at bounding box center [212, 280] width 272 height 153
click at [252, 368] on div at bounding box center [211, 440] width 272 height 153
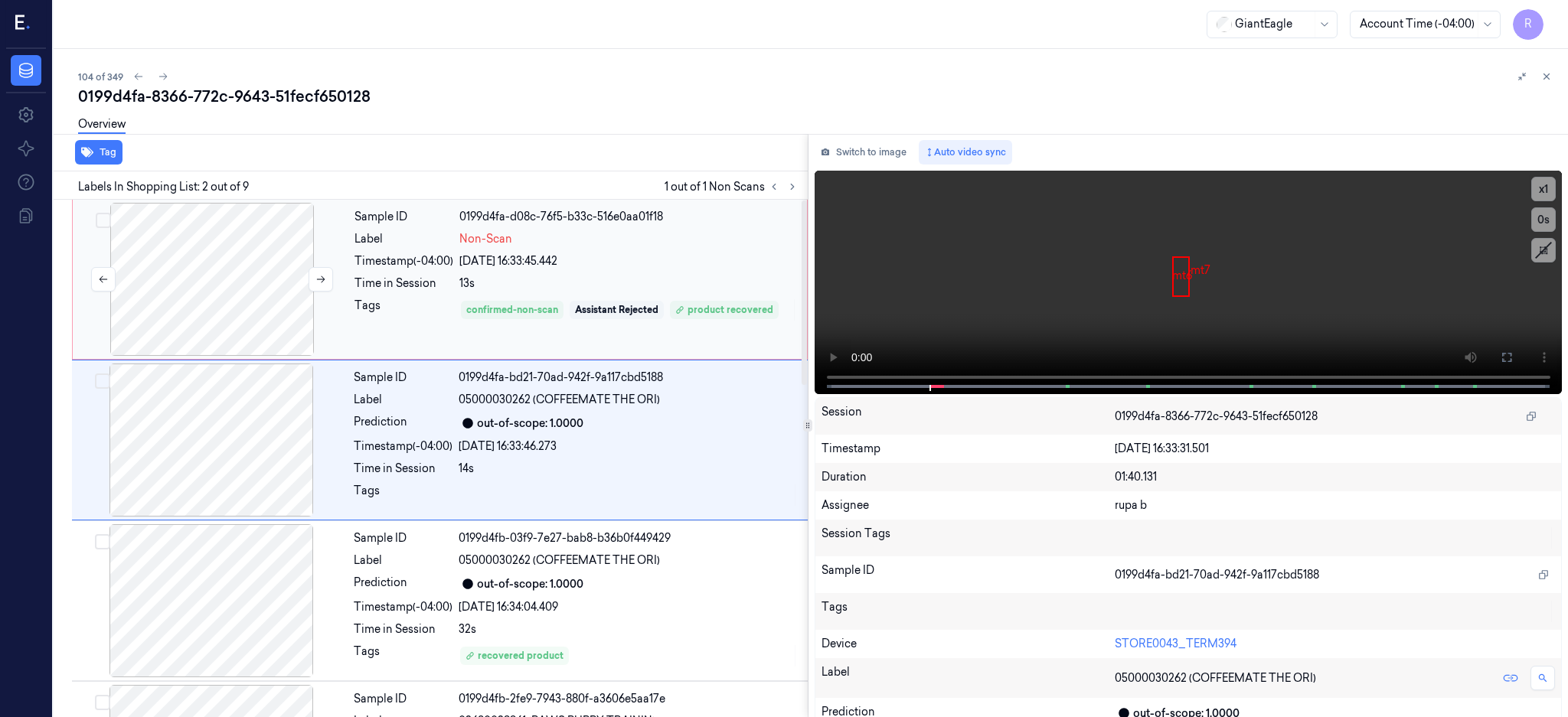
click at [235, 301] on div at bounding box center [212, 280] width 272 height 153
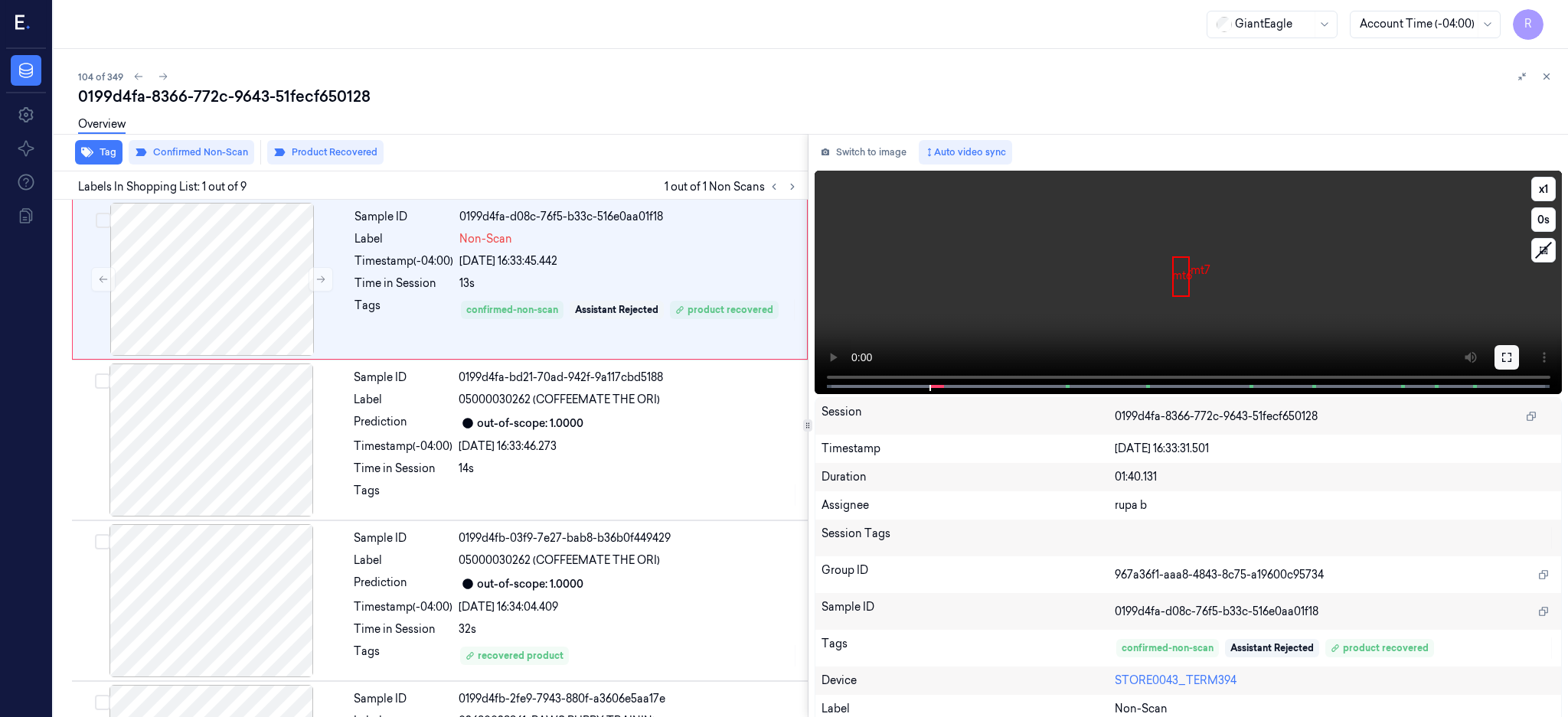
click at [1513, 352] on icon at bounding box center [1507, 358] width 13 height 13
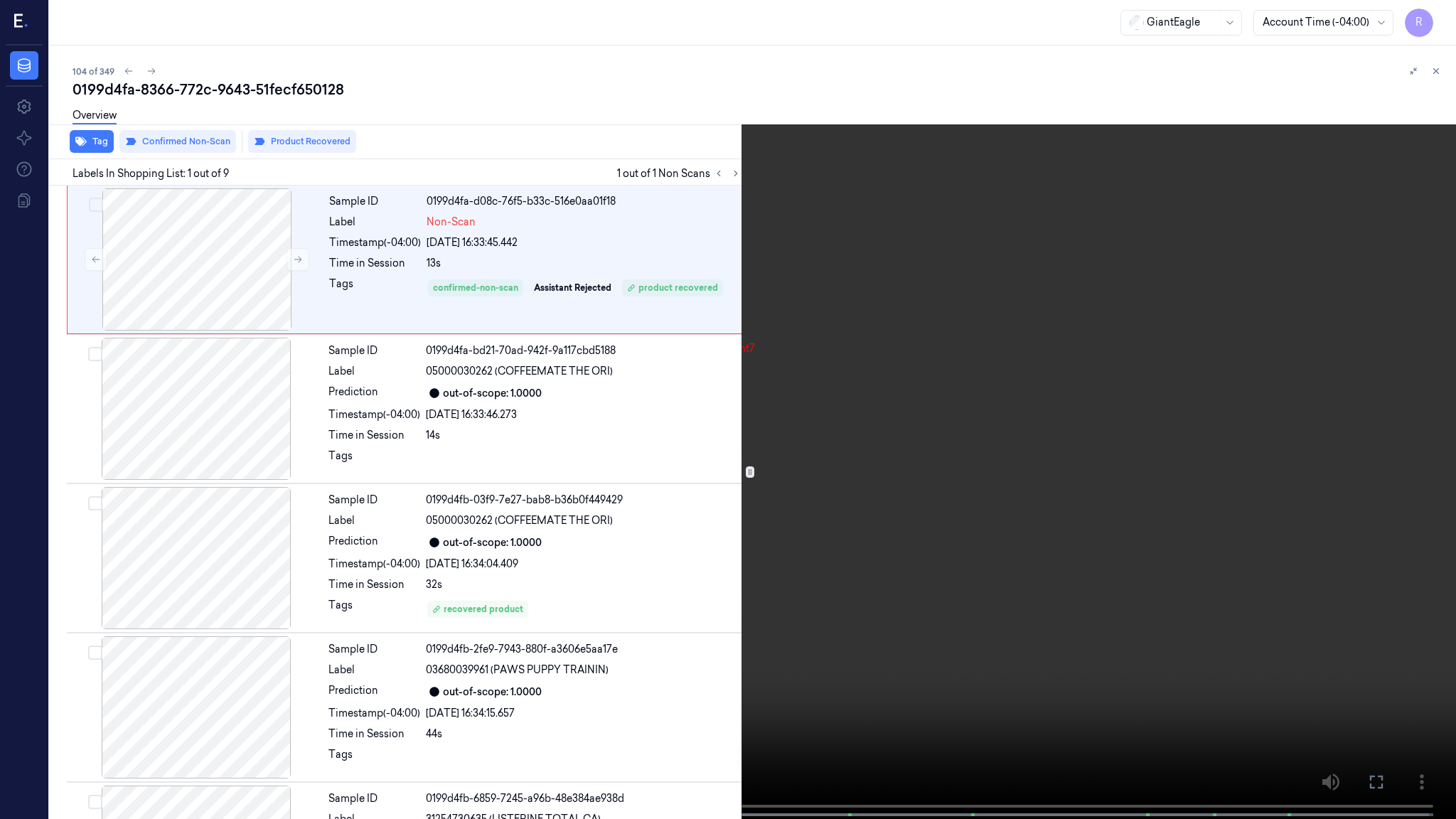
click at [909, 390] on video at bounding box center [728, 410] width 1456 height 822
click at [890, 576] on video at bounding box center [728, 410] width 1456 height 822
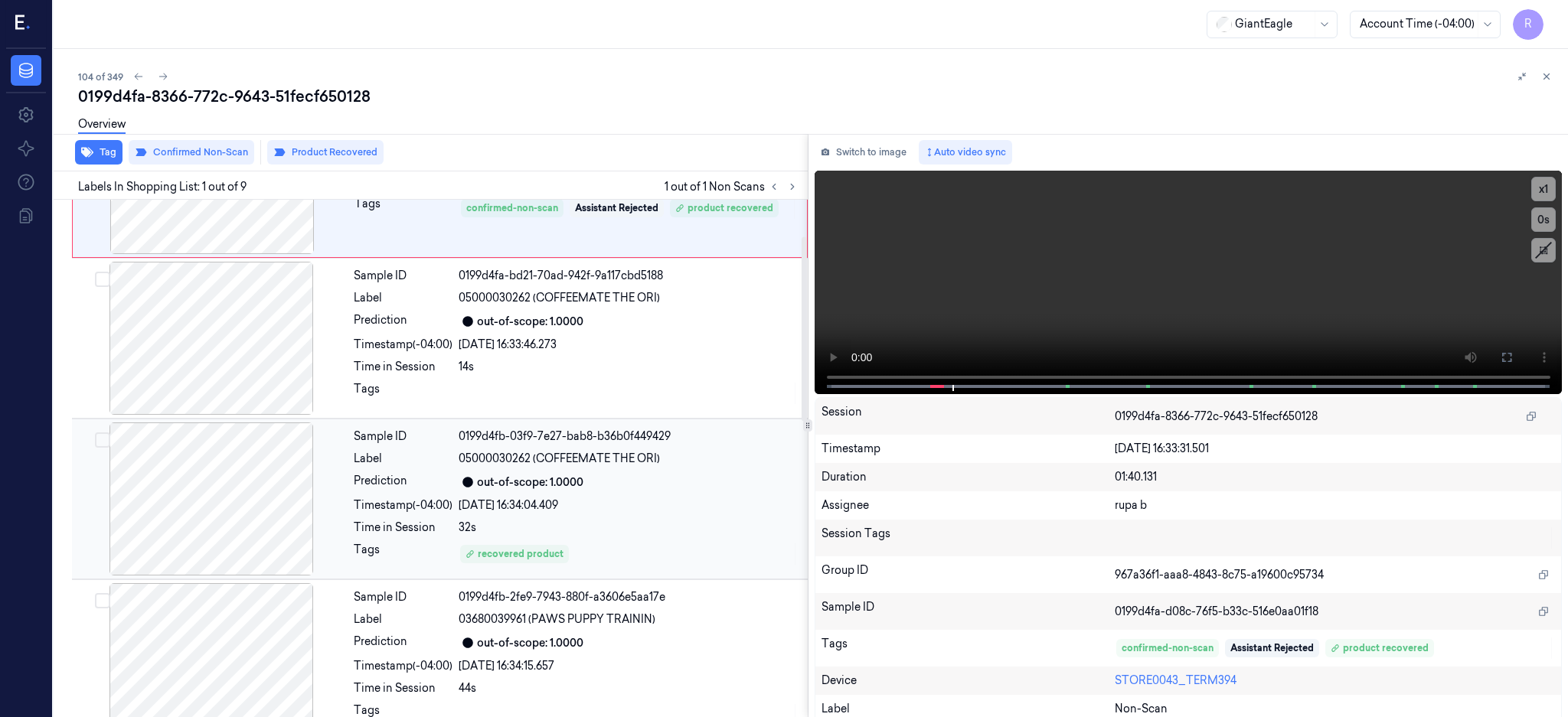
click at [219, 490] on div at bounding box center [211, 499] width 272 height 153
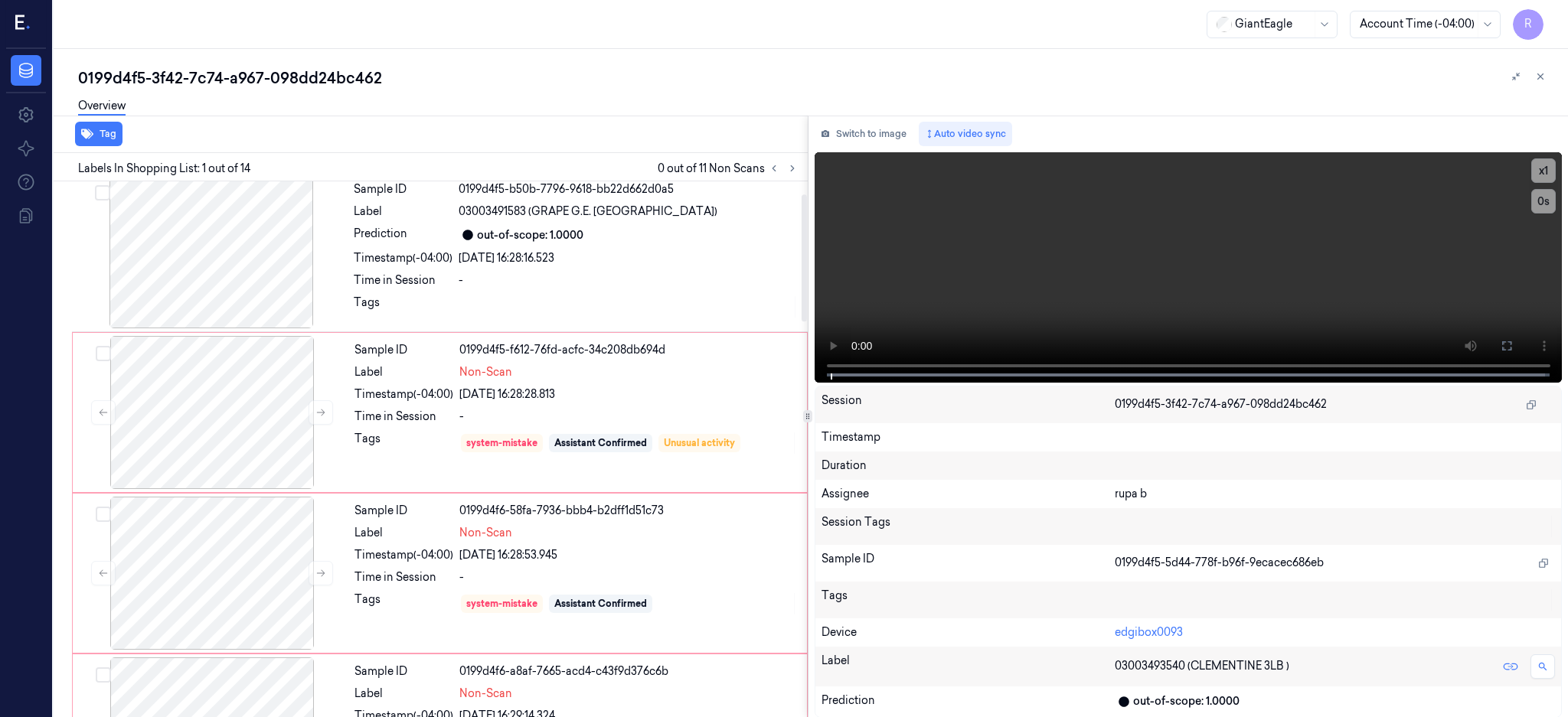
scroll to position [714, 0]
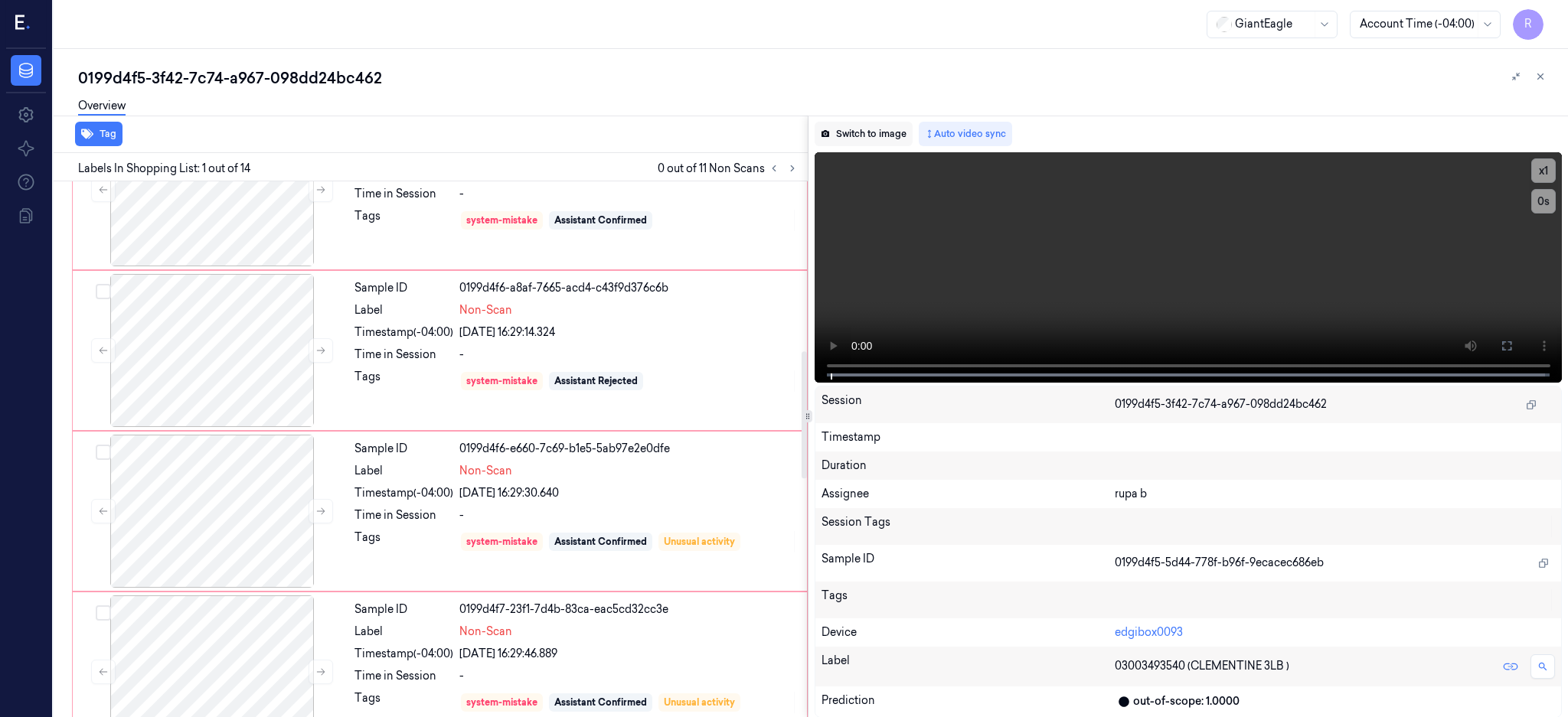
click at [897, 142] on button "Switch to image" at bounding box center [863, 133] width 98 height 24
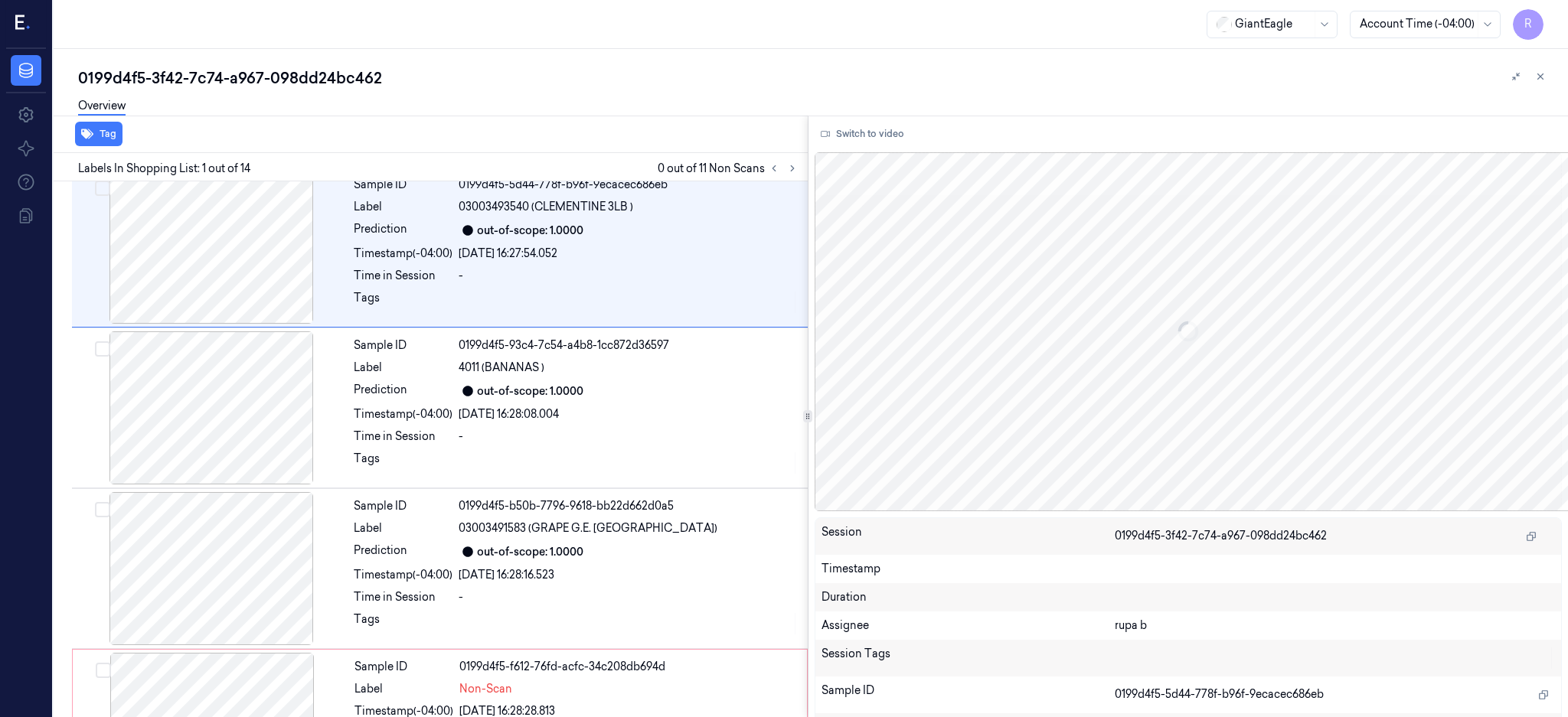
scroll to position [0, 0]
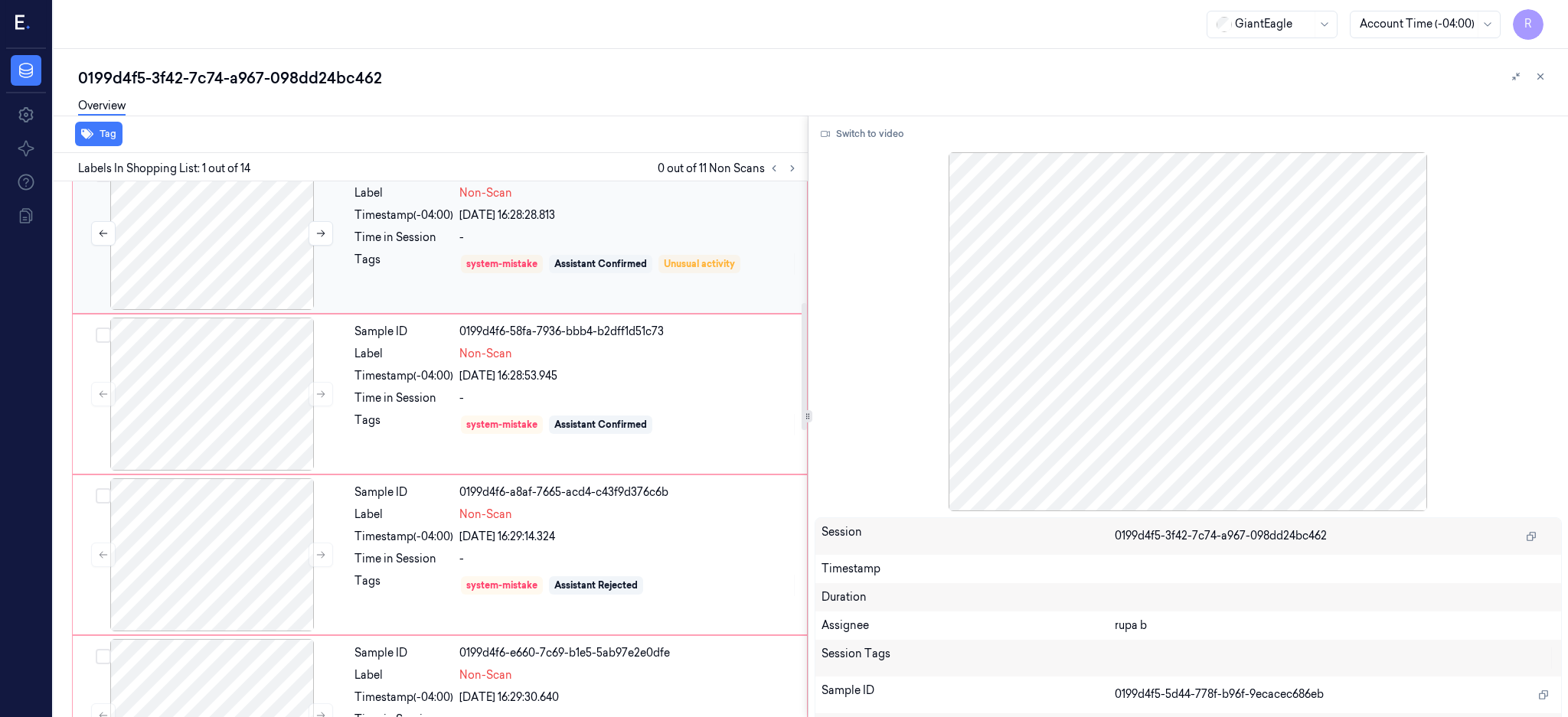
click at [226, 238] on div at bounding box center [212, 234] width 272 height 153
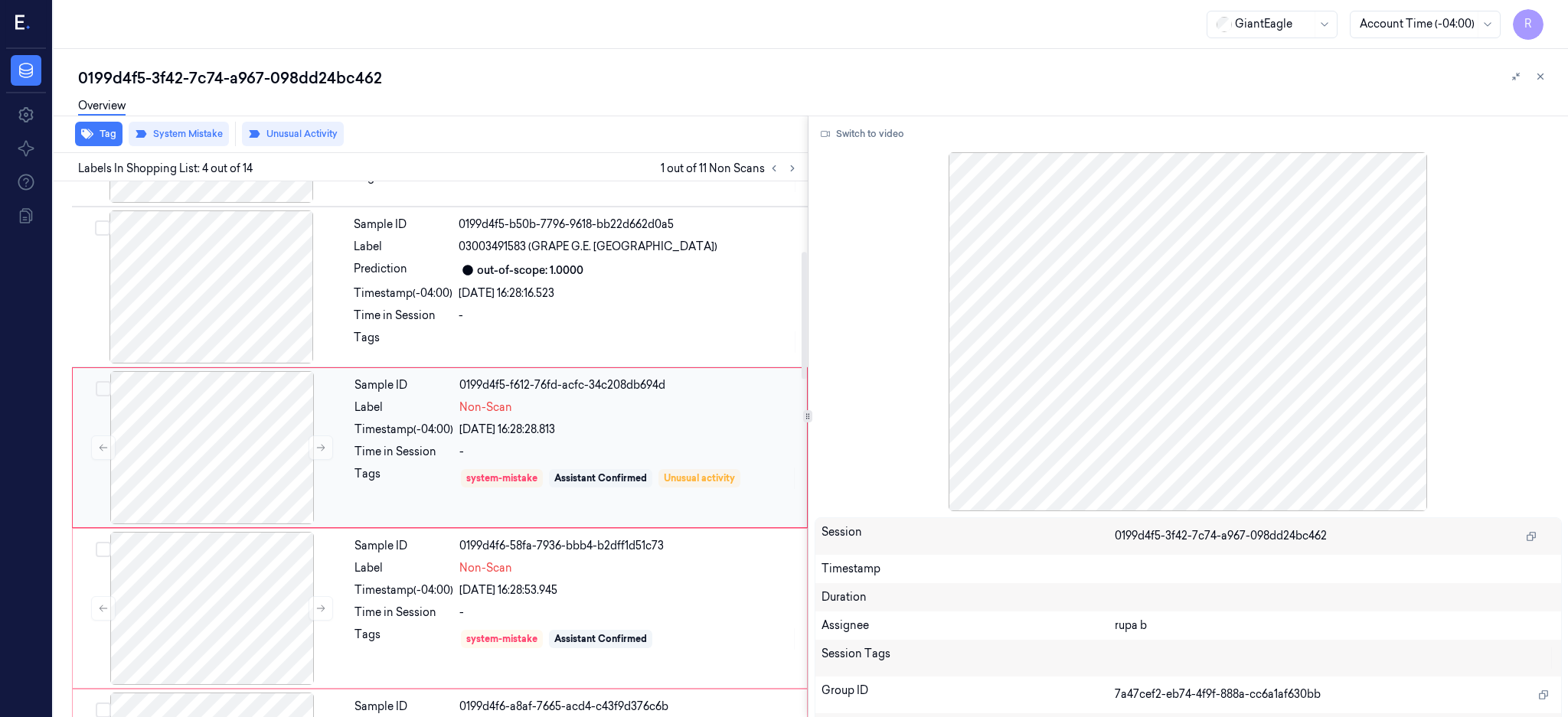
scroll to position [294, 0]
click at [202, 433] on div at bounding box center [212, 449] width 272 height 153
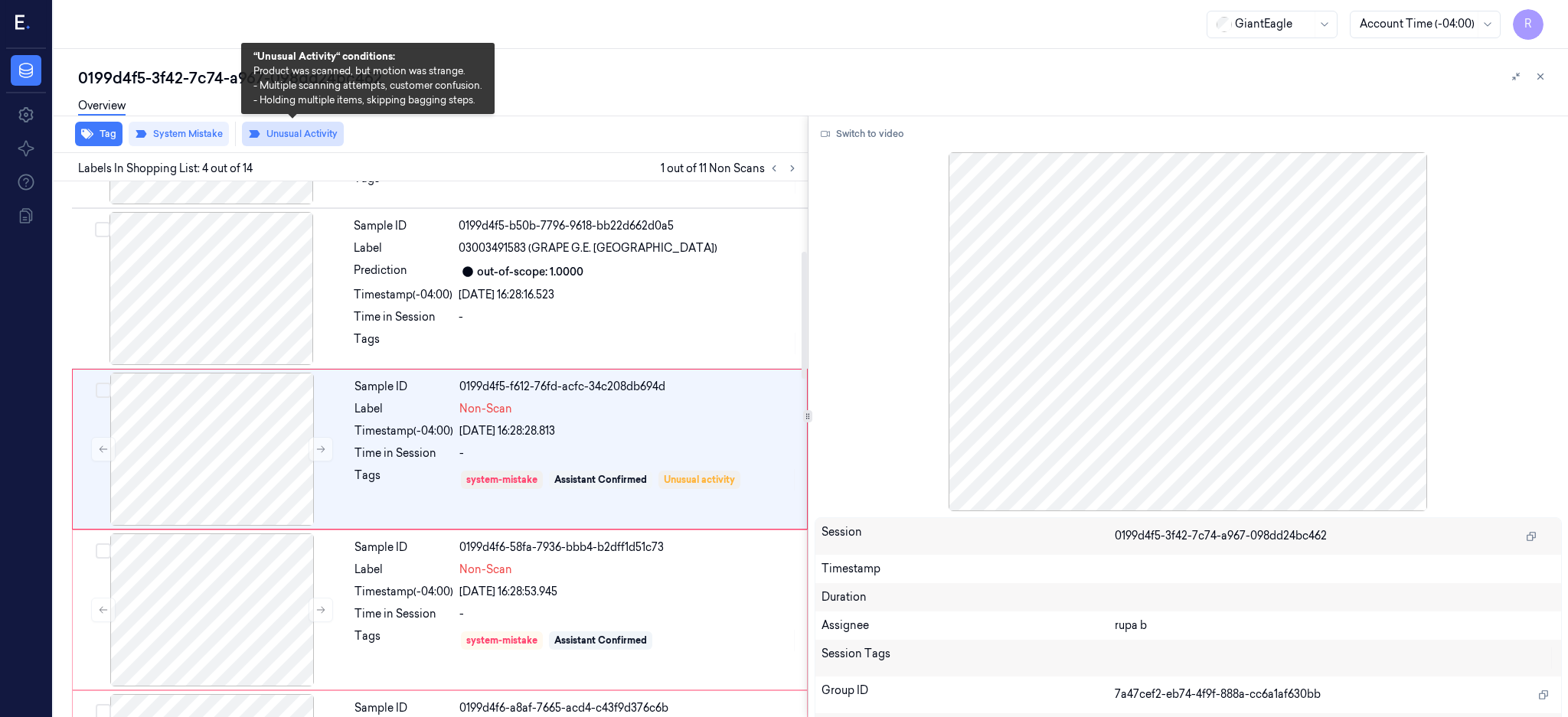
click at [302, 139] on button "Unusual Activity" at bounding box center [292, 133] width 102 height 24
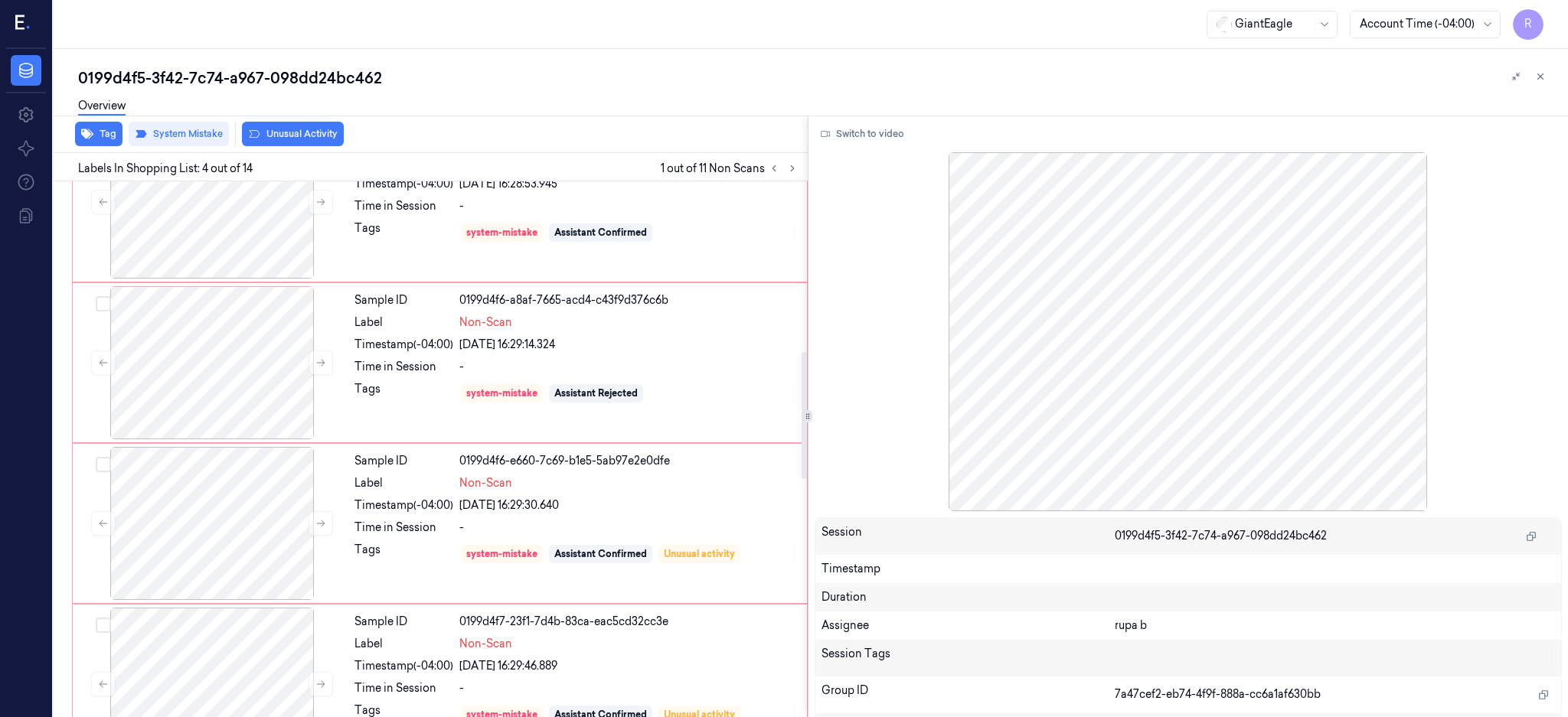
scroll to position [804, 0]
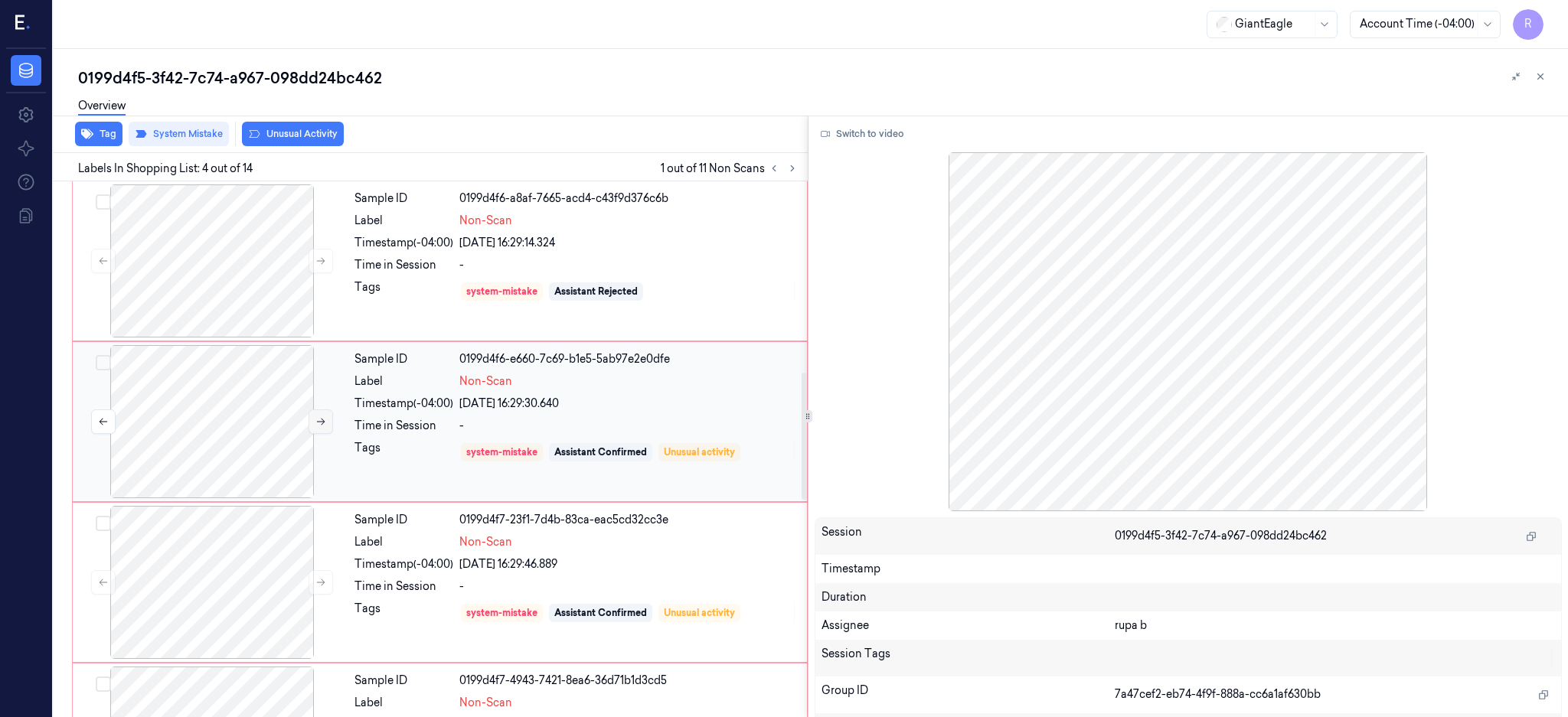
click at [326, 421] on icon at bounding box center [321, 422] width 11 height 11
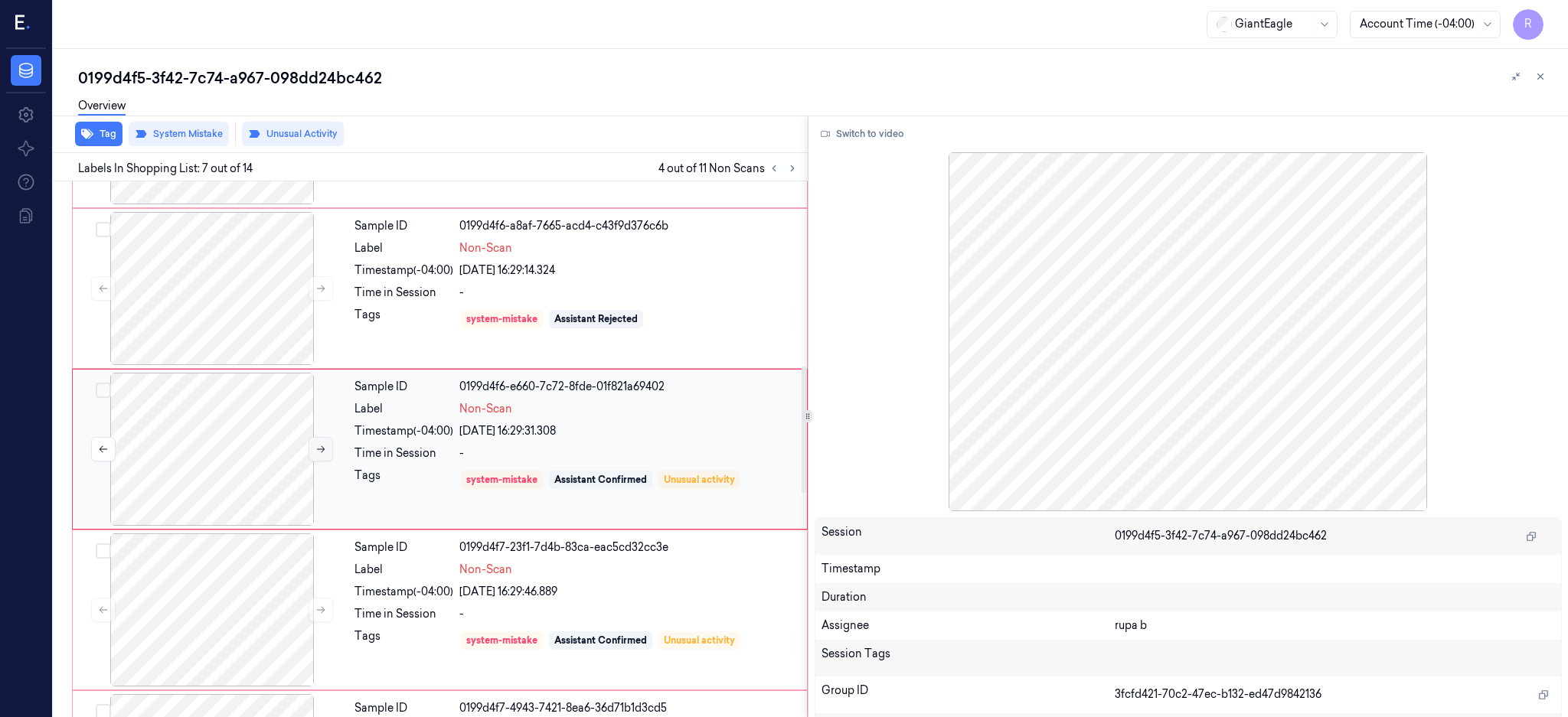
click at [324, 449] on icon at bounding box center [320, 450] width 8 height 7
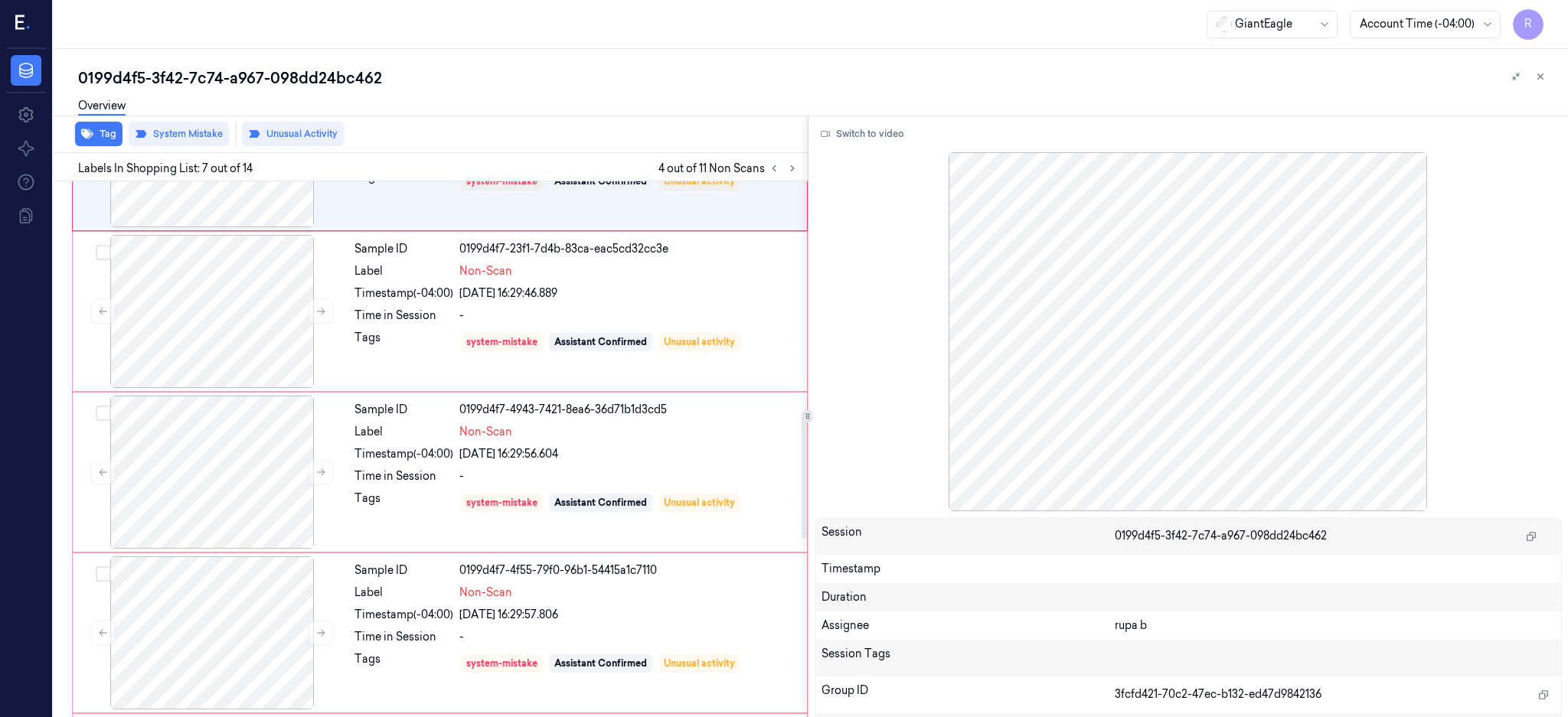
scroll to position [1082, 0]
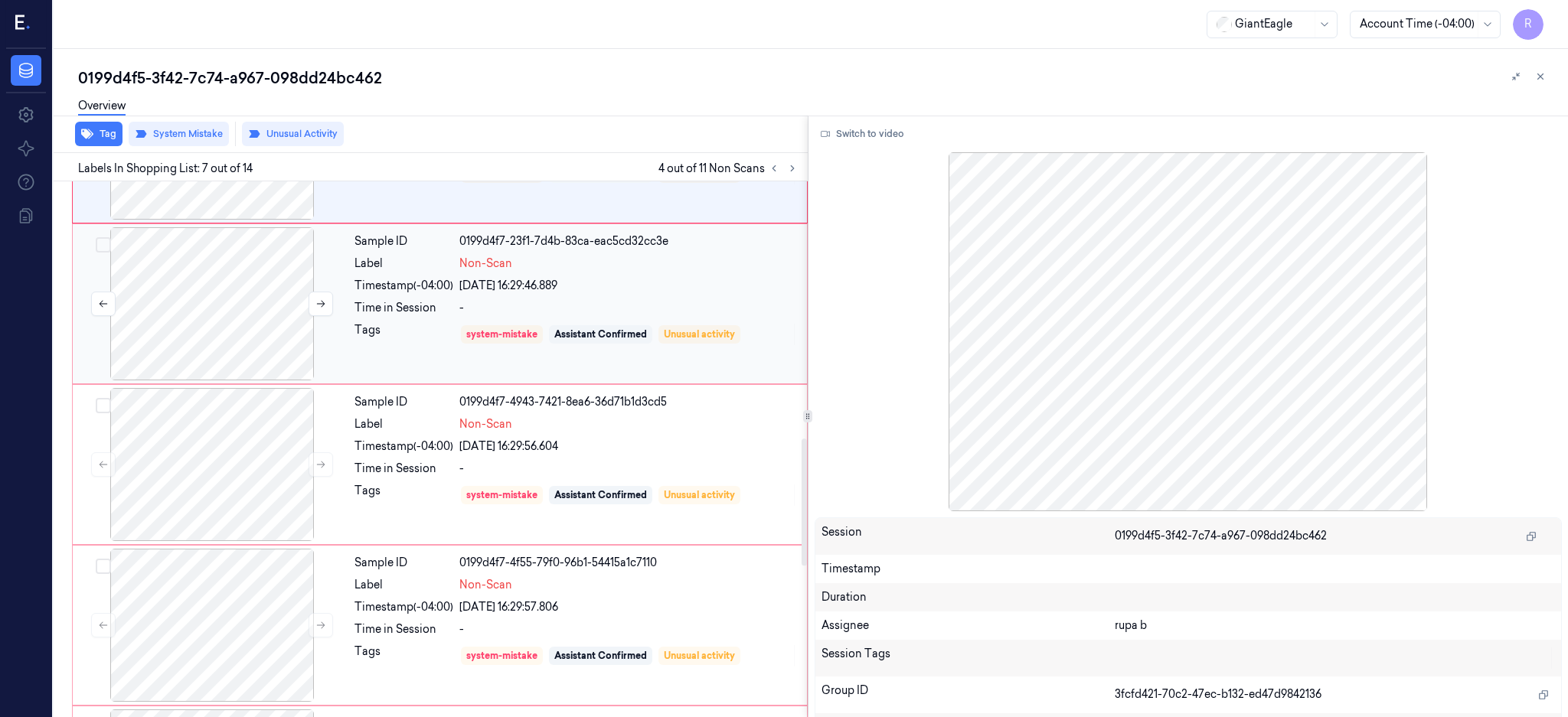
click at [205, 307] on div at bounding box center [212, 304] width 272 height 153
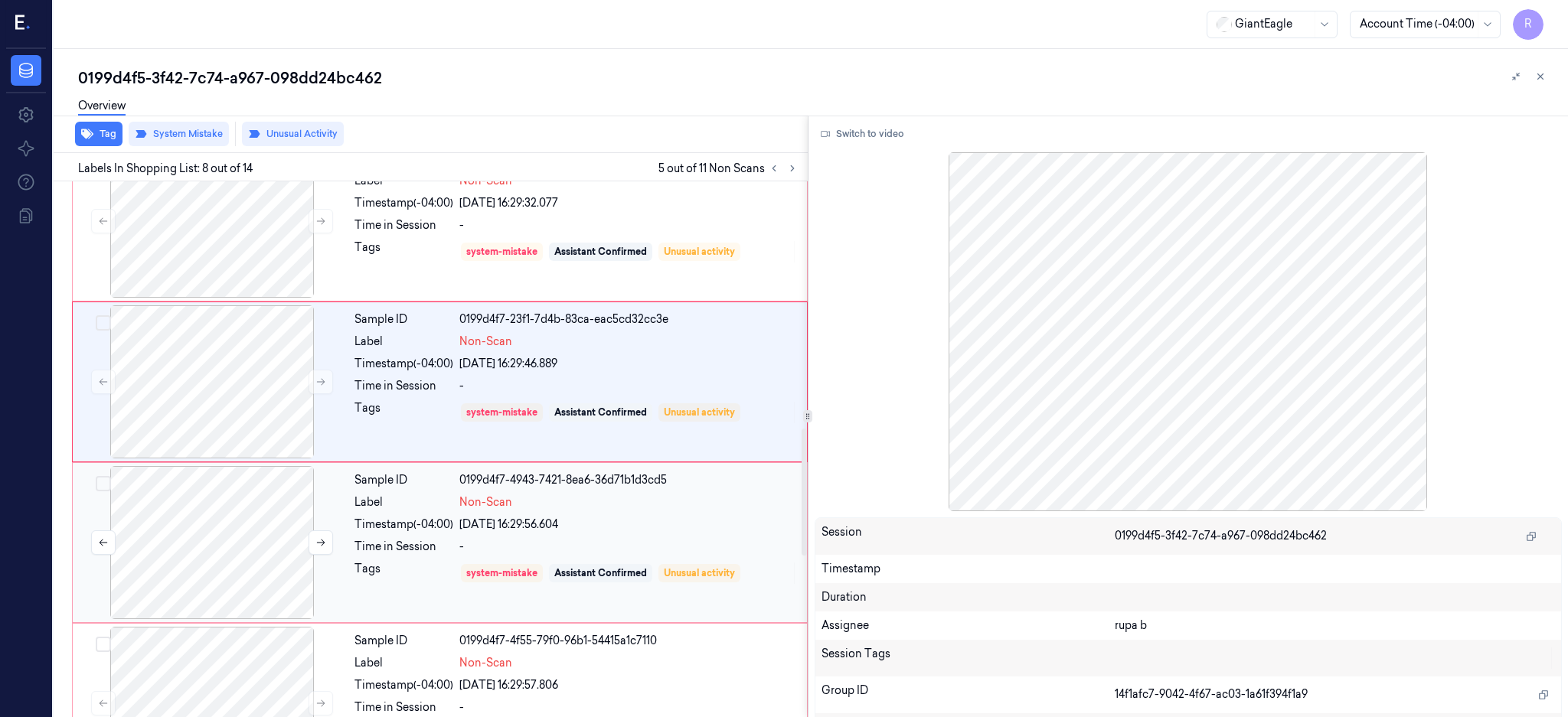
scroll to position [1039, 0]
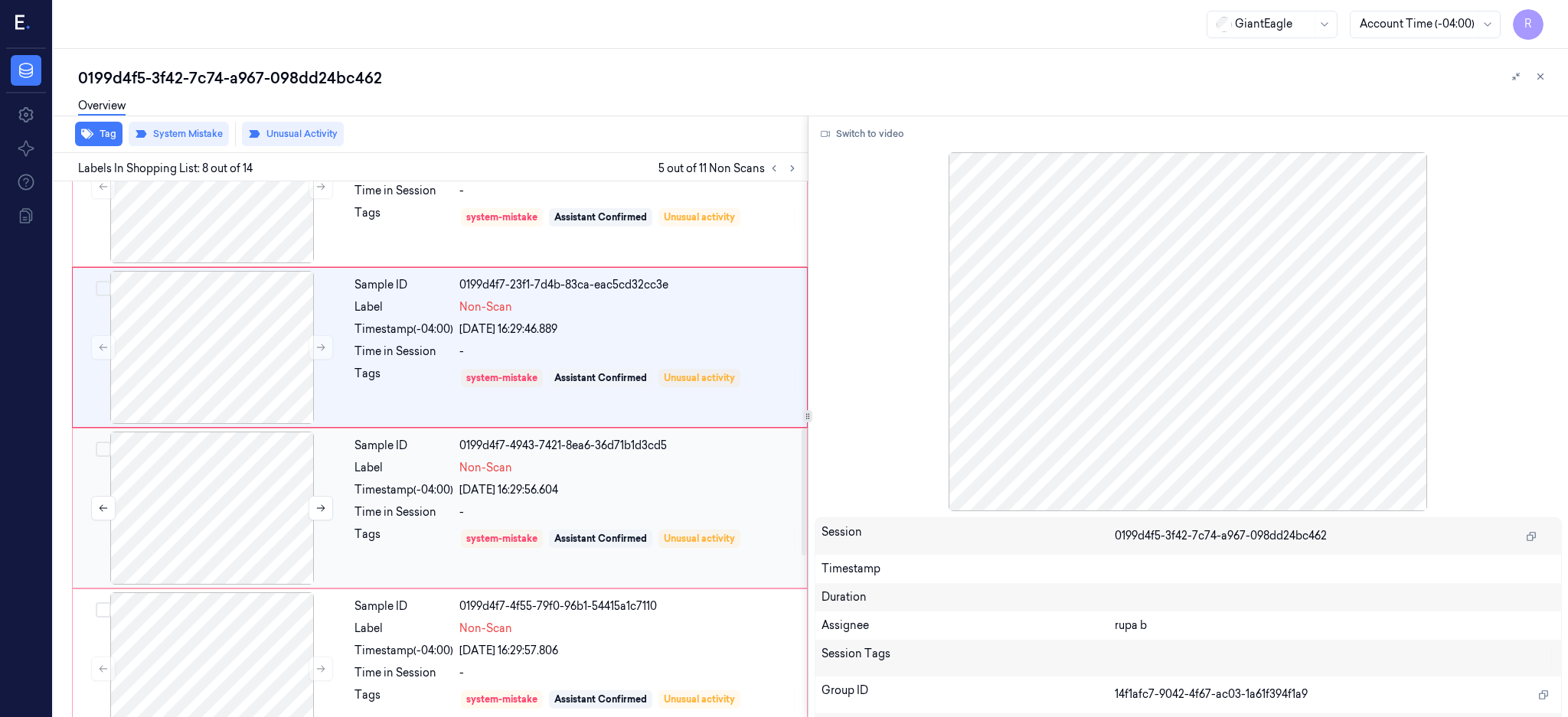
click at [217, 491] on div at bounding box center [212, 509] width 272 height 153
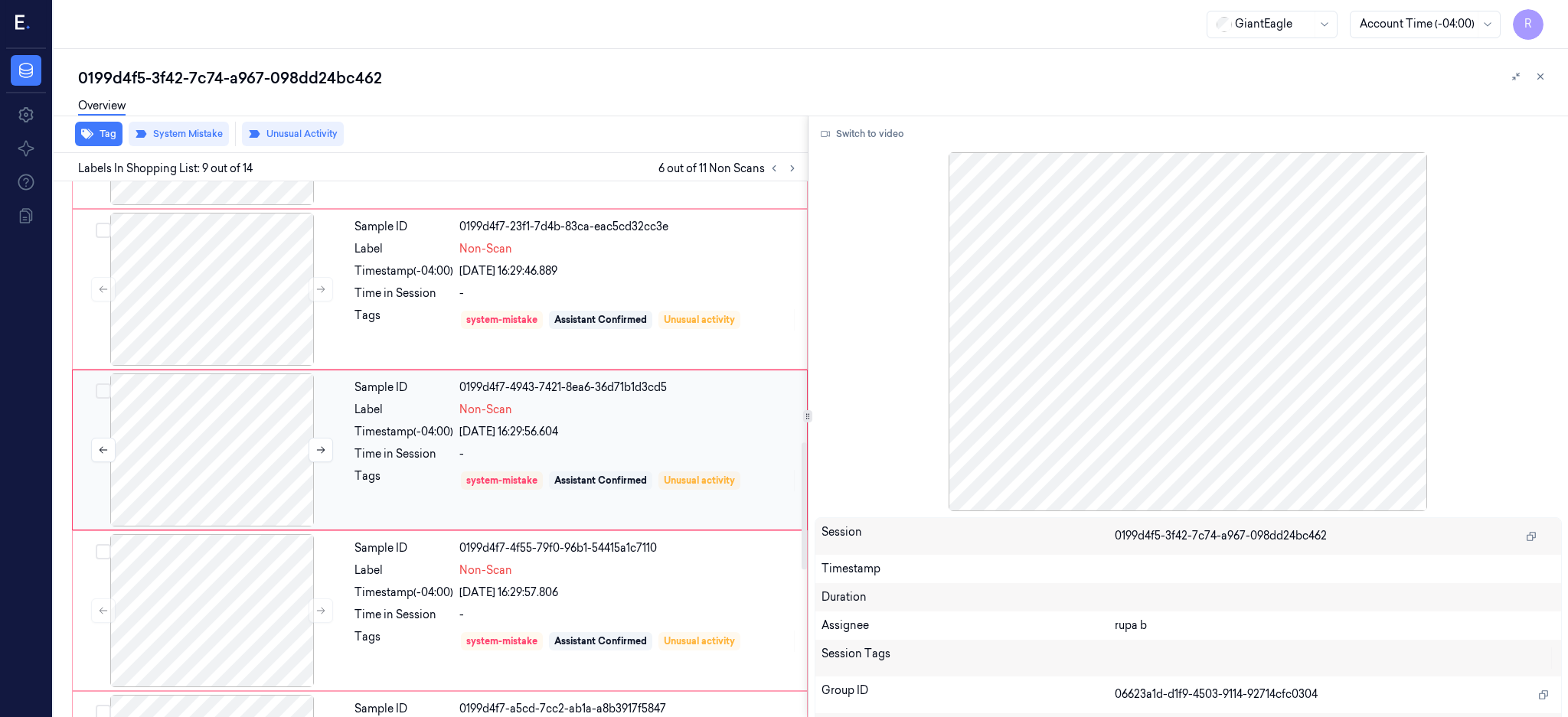
scroll to position [1098, 0]
click at [323, 448] on icon at bounding box center [320, 450] width 8 height 7
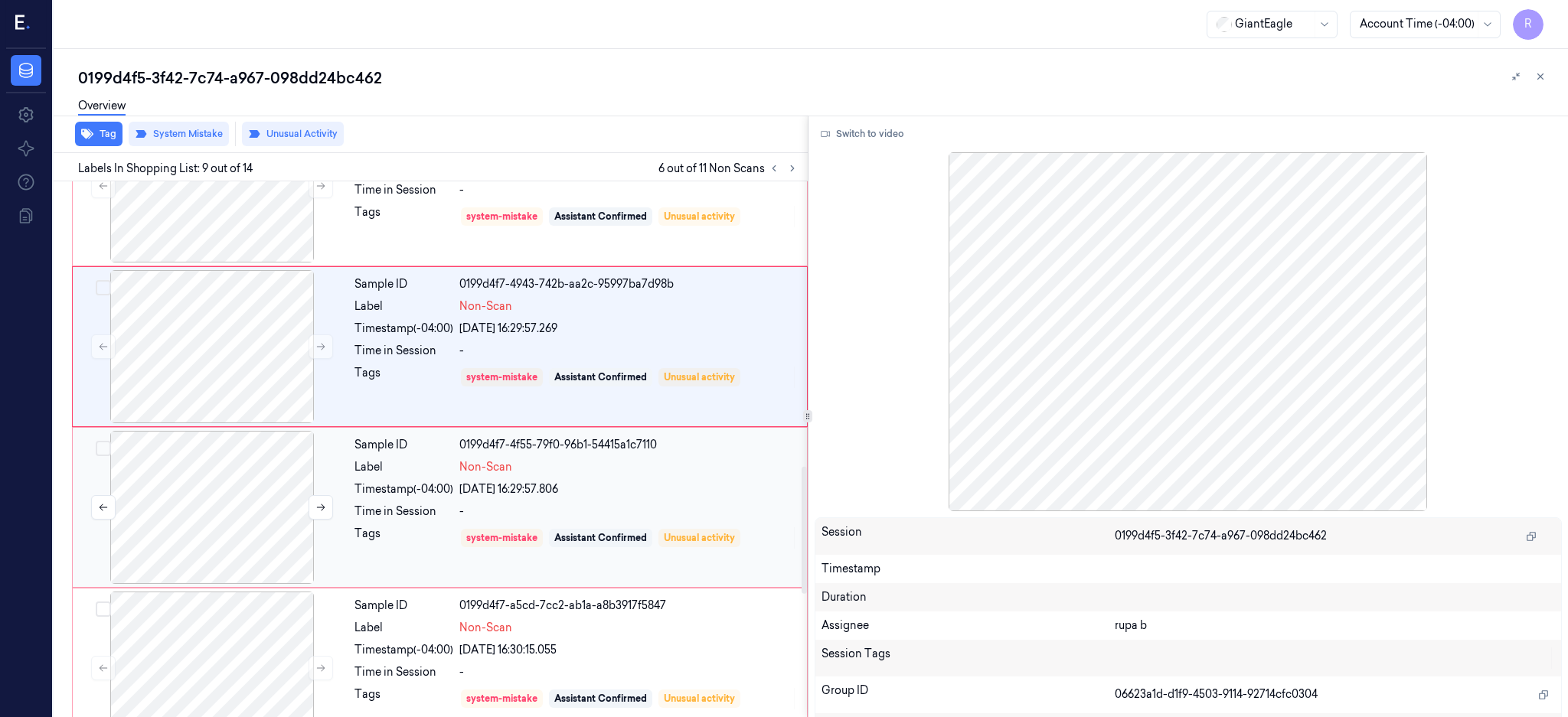
click at [208, 531] on div at bounding box center [212, 508] width 272 height 153
click at [210, 531] on div at bounding box center [212, 508] width 272 height 153
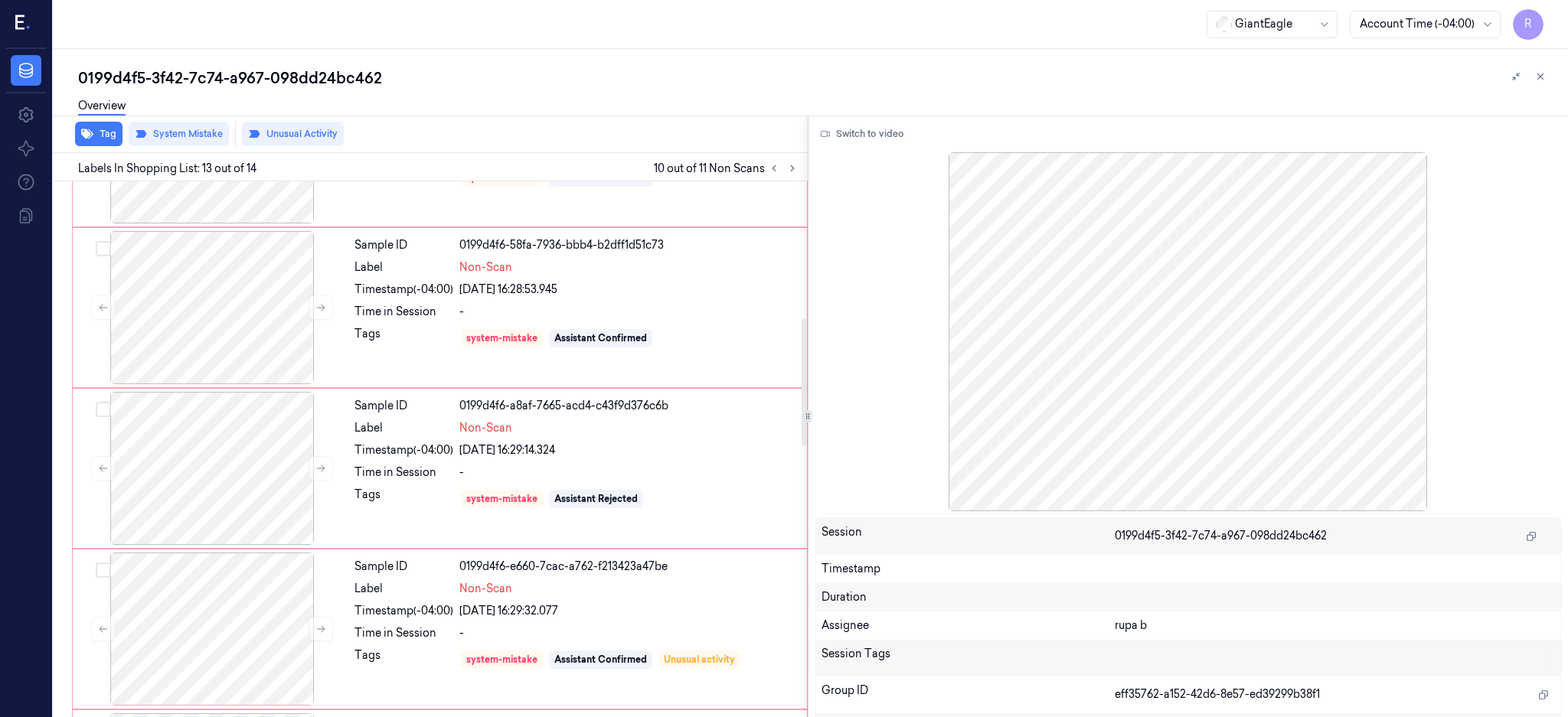
scroll to position [87, 0]
